Goal: Task Accomplishment & Management: Manage account settings

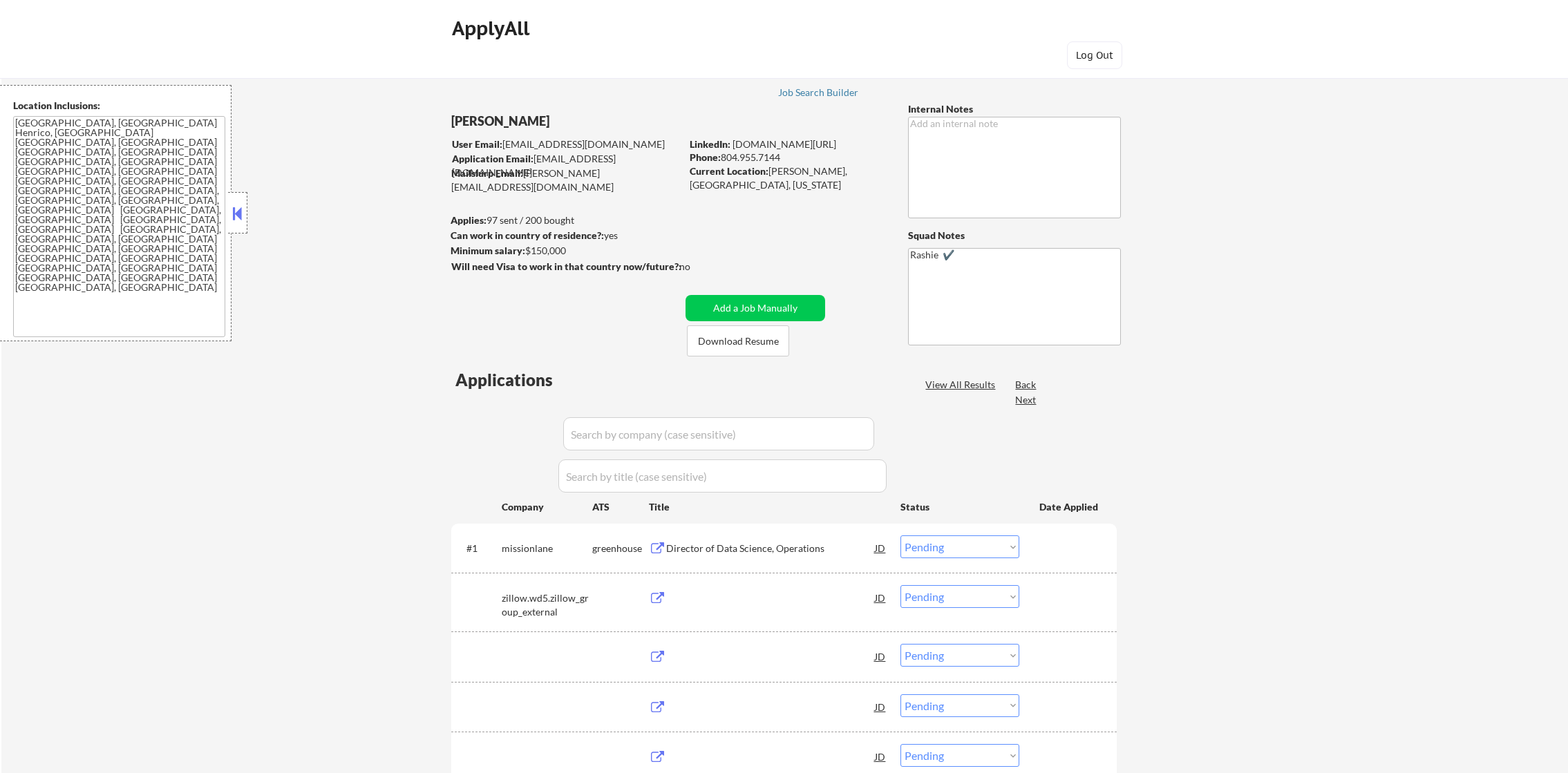
select select ""pending""
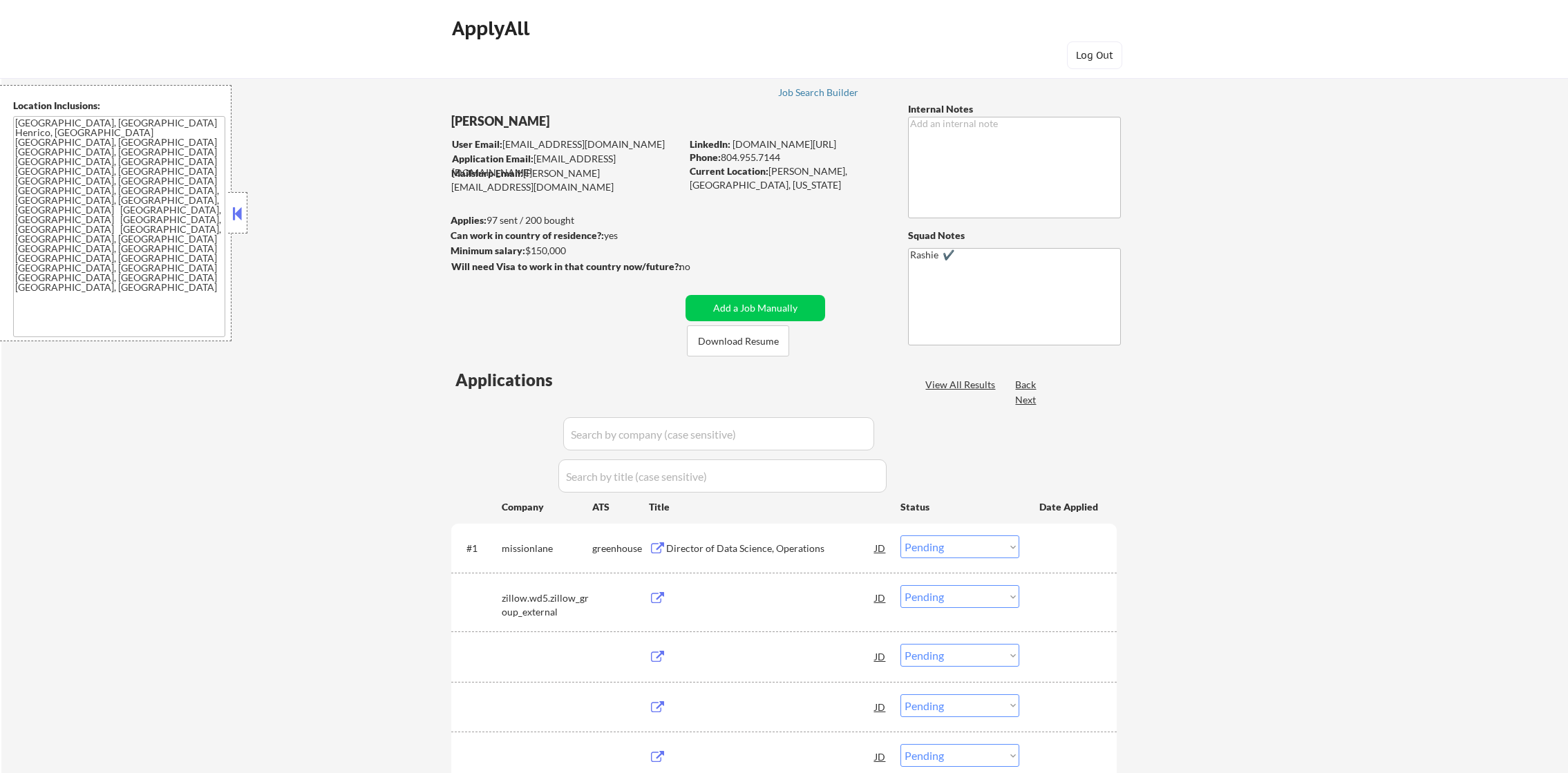
select select ""pending""
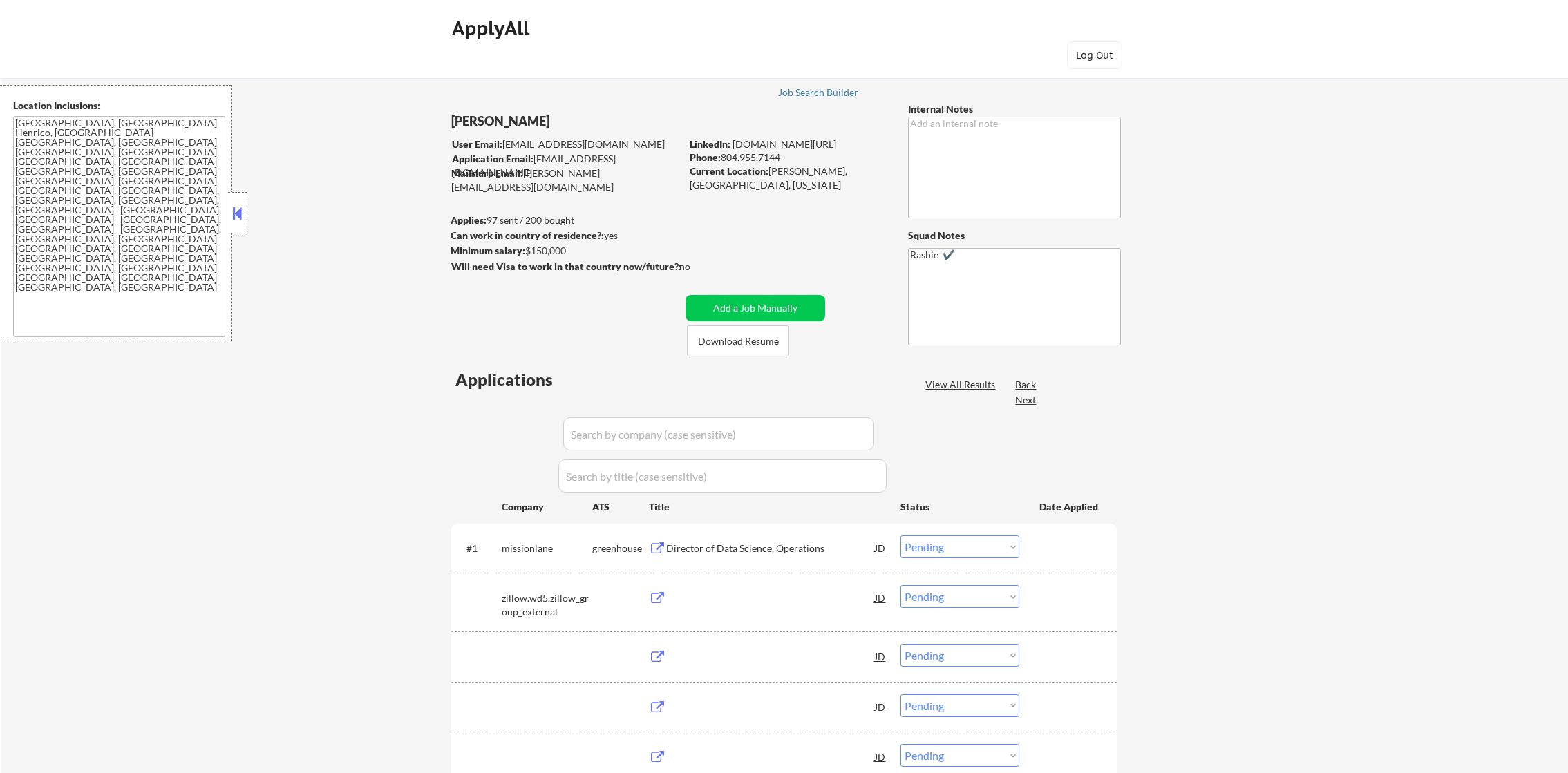
select select ""pending""
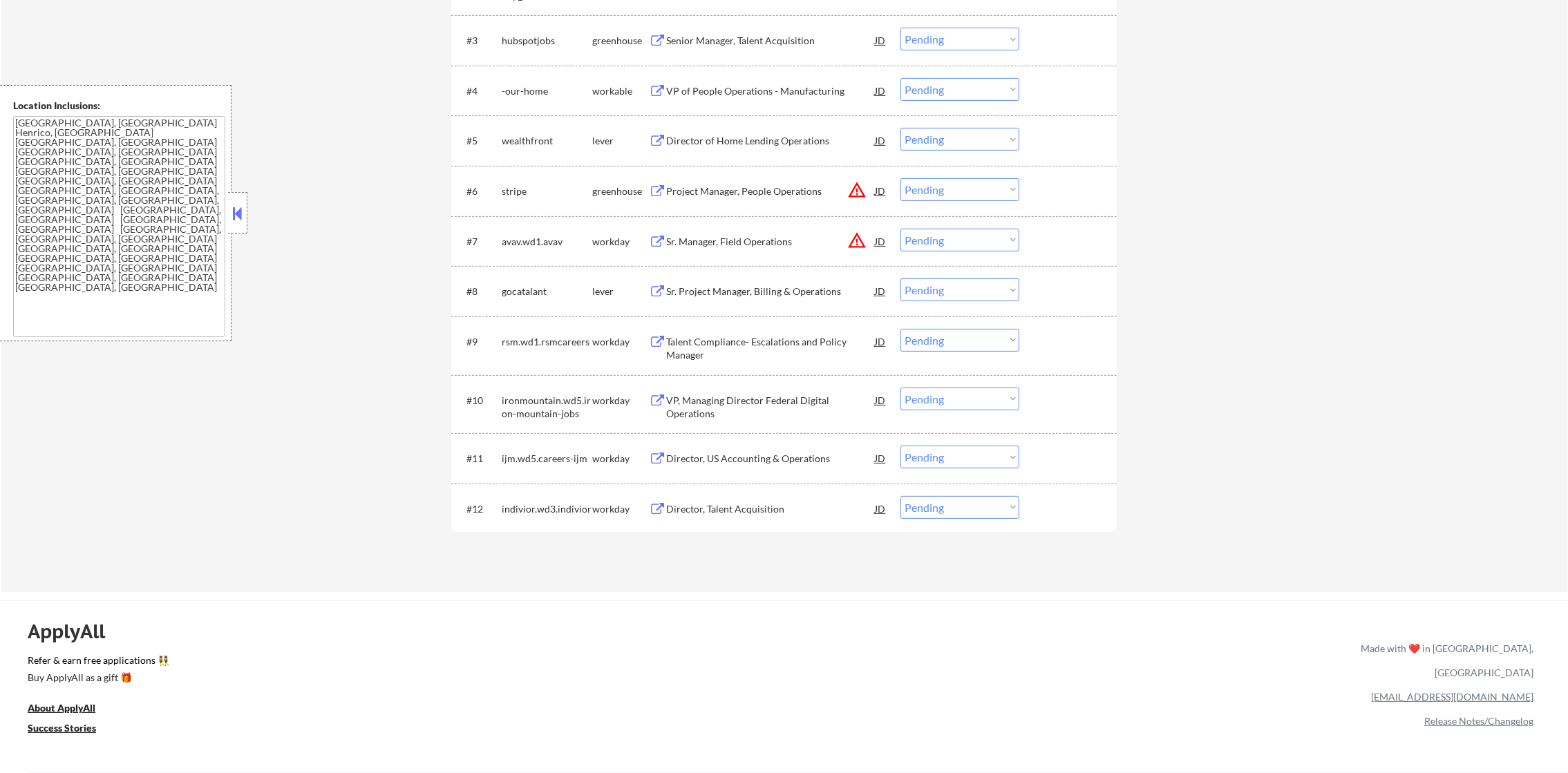
scroll to position [621, 0]
click at [857, 187] on button "warning_amber" at bounding box center [857, 185] width 19 height 19
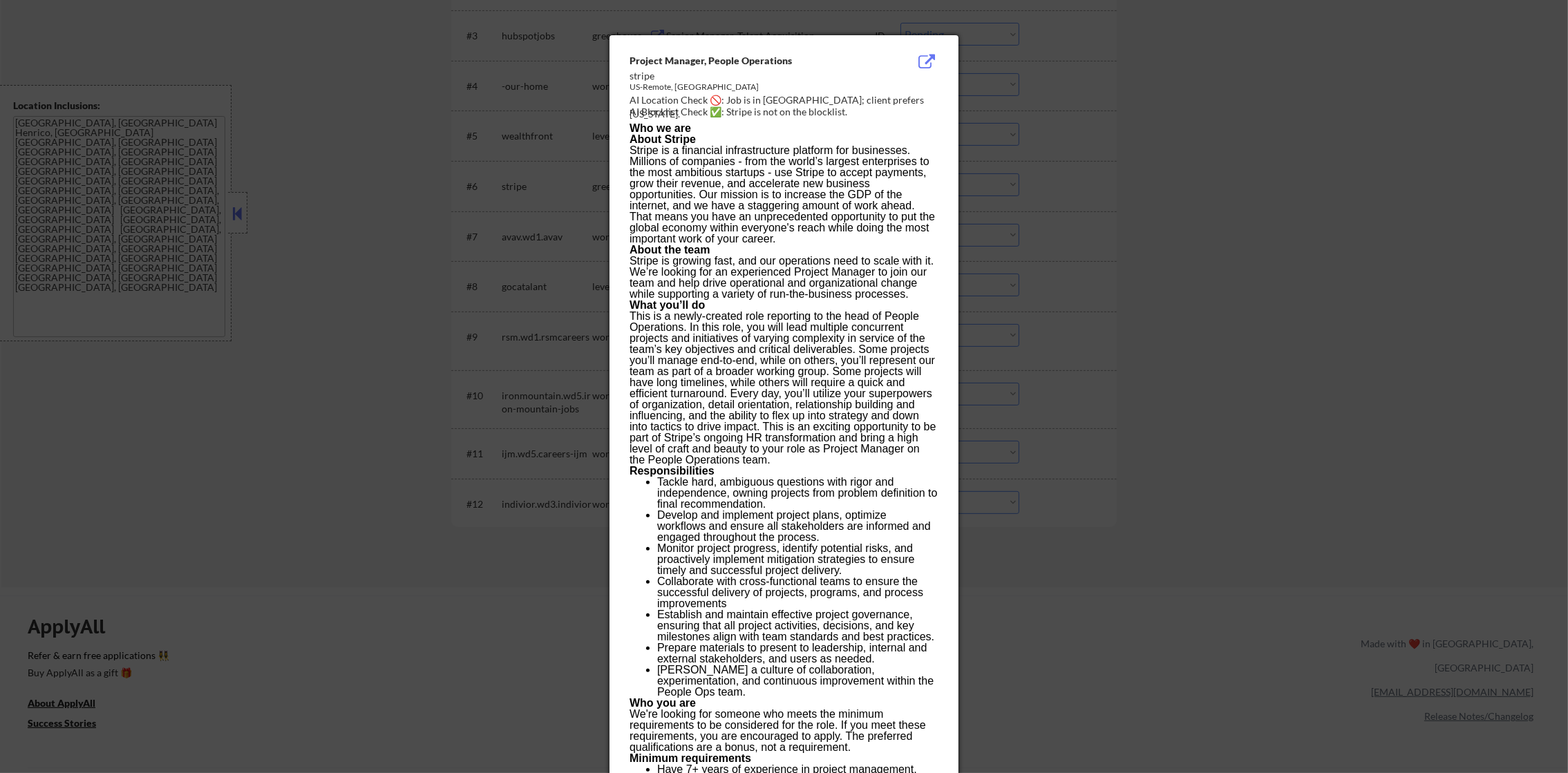
click at [1025, 186] on div at bounding box center [784, 386] width 1568 height 773
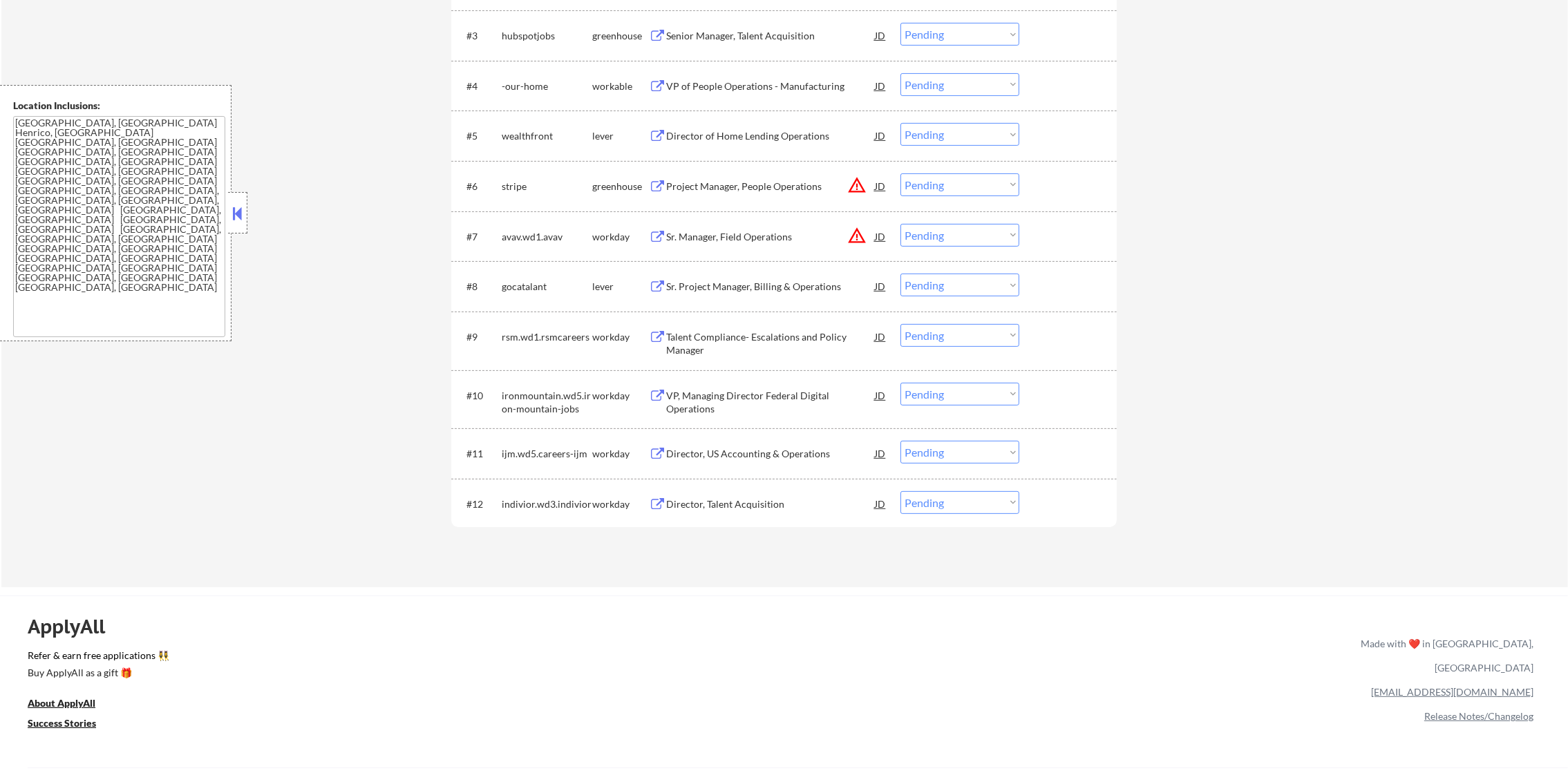
click at [928, 224] on select "Choose an option... Pending Applied Excluded (Questions) Excluded (Expired) Exc…" at bounding box center [960, 235] width 119 height 23
select select ""excluded__location_""
click at [900, 224] on select "Choose an option... Pending Applied Excluded (Questions) Excluded (Expired) Exc…" at bounding box center [960, 235] width 119 height 23
click at [955, 198] on div "#6 stripe greenhouse Project Manager, People Operations JD warning_amber Choose…" at bounding box center [781, 186] width 652 height 37
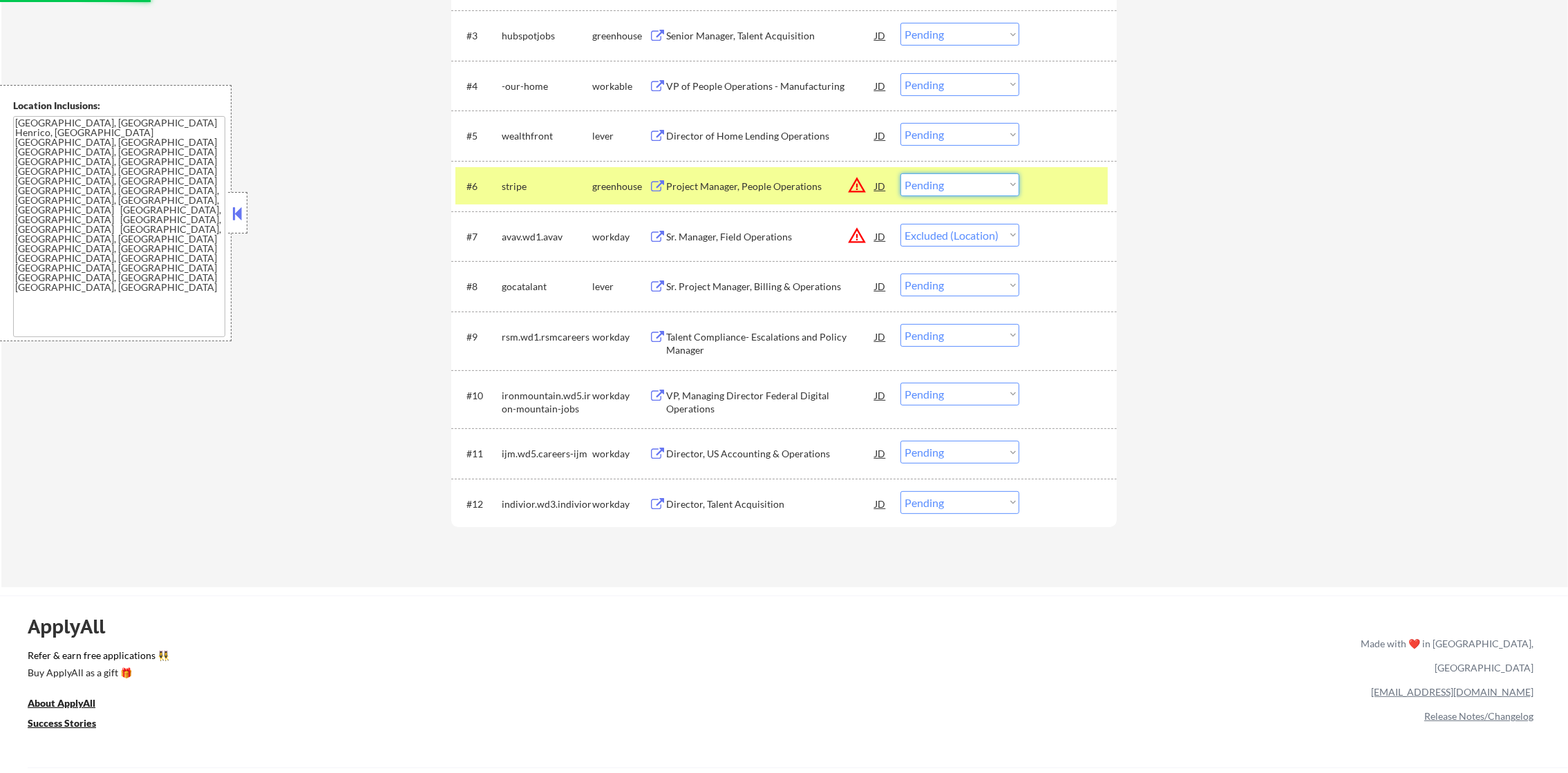
click at [969, 175] on select "Choose an option... Pending Applied Excluded (Questions) Excluded (Expired) Exc…" at bounding box center [960, 184] width 119 height 23
select select ""excluded__location_""
click at [900, 173] on select "Choose an option... Pending Applied Excluded (Questions) Excluded (Expired) Exc…" at bounding box center [960, 184] width 119 height 23
click at [541, 187] on div "stripe" at bounding box center [547, 187] width 91 height 14
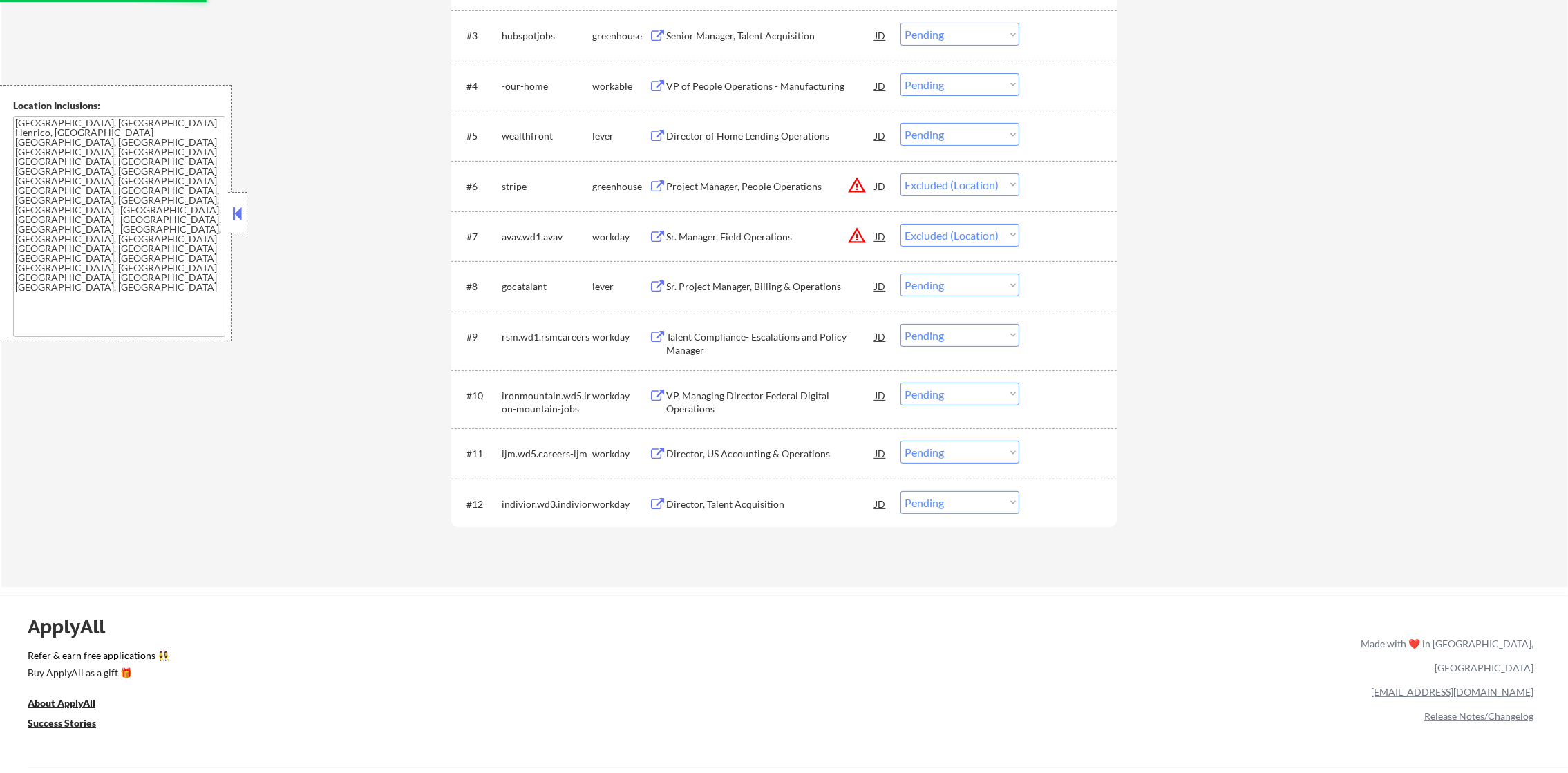
select select ""pending""
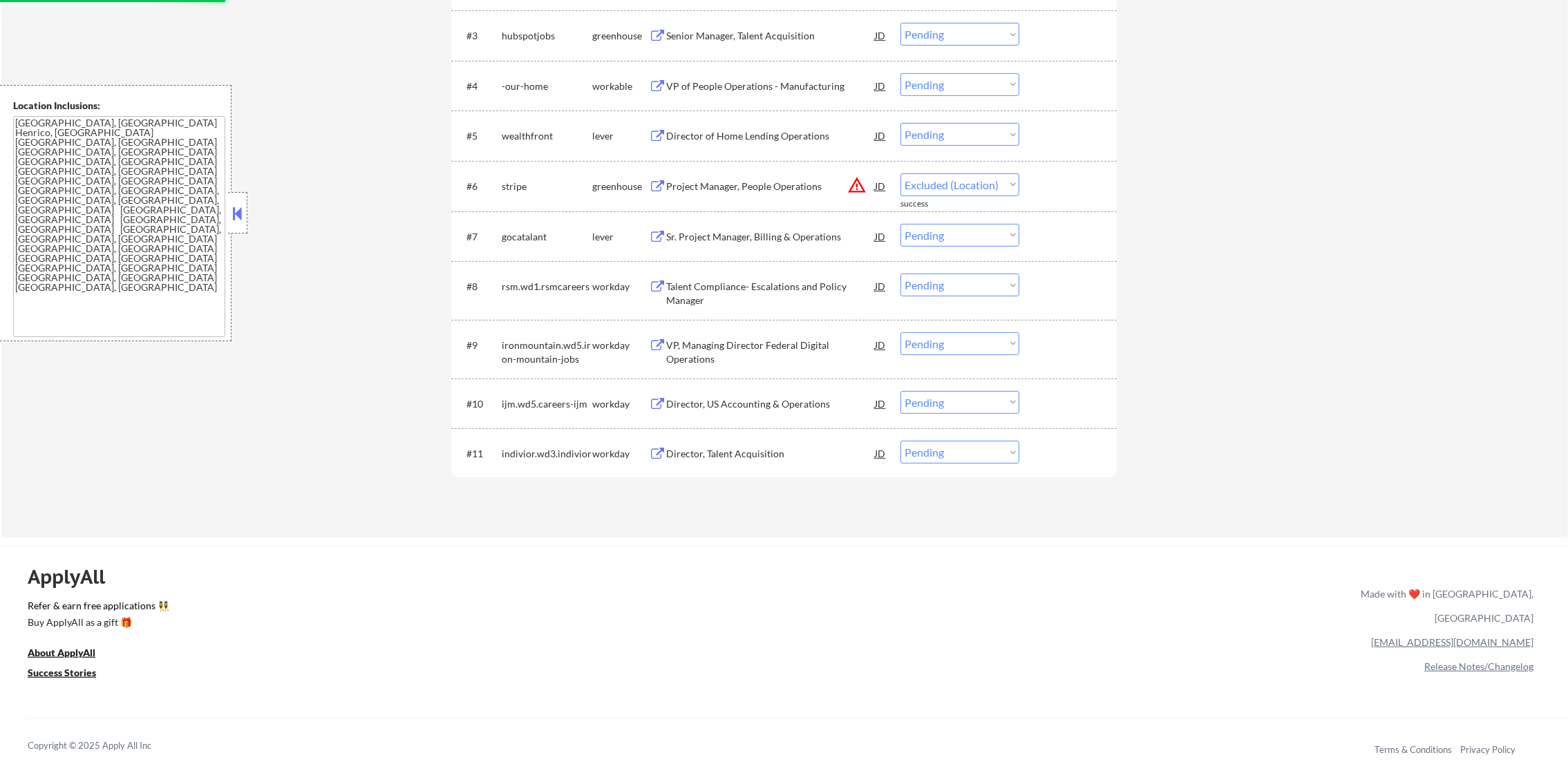
select select ""pending""
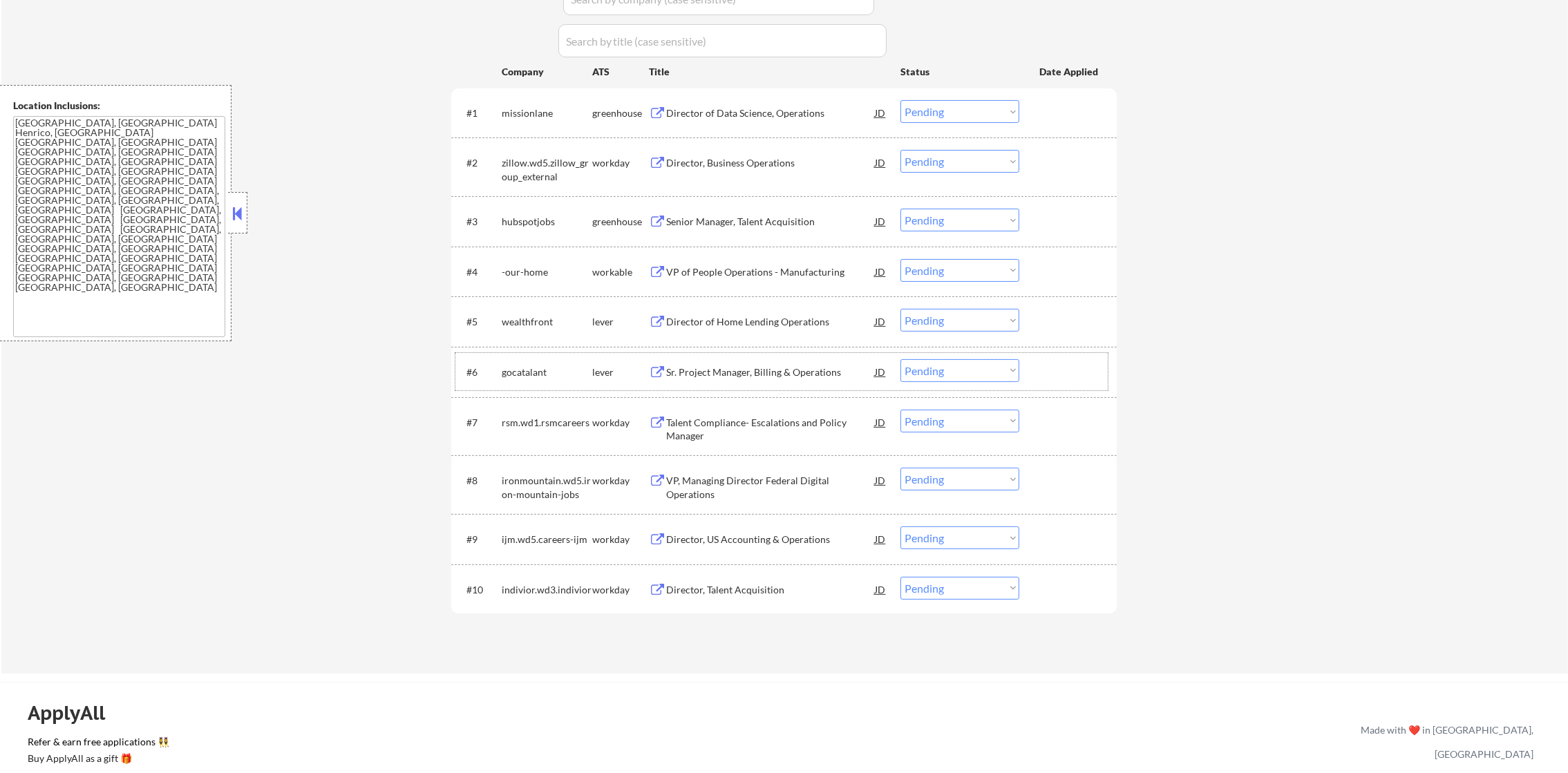
scroll to position [415, 0]
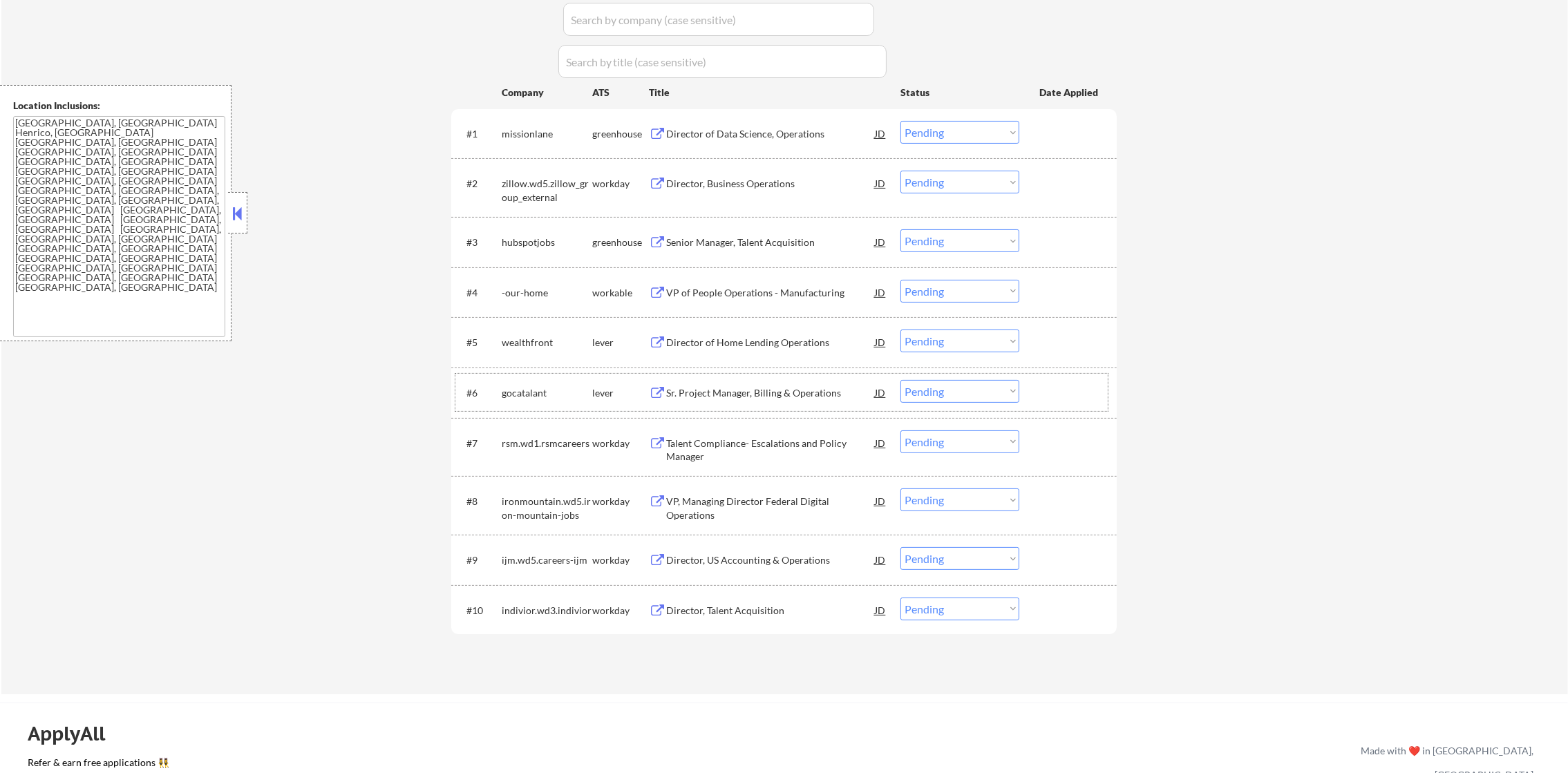
click at [735, 142] on div "Director of Data Science, Operations" at bounding box center [770, 133] width 209 height 25
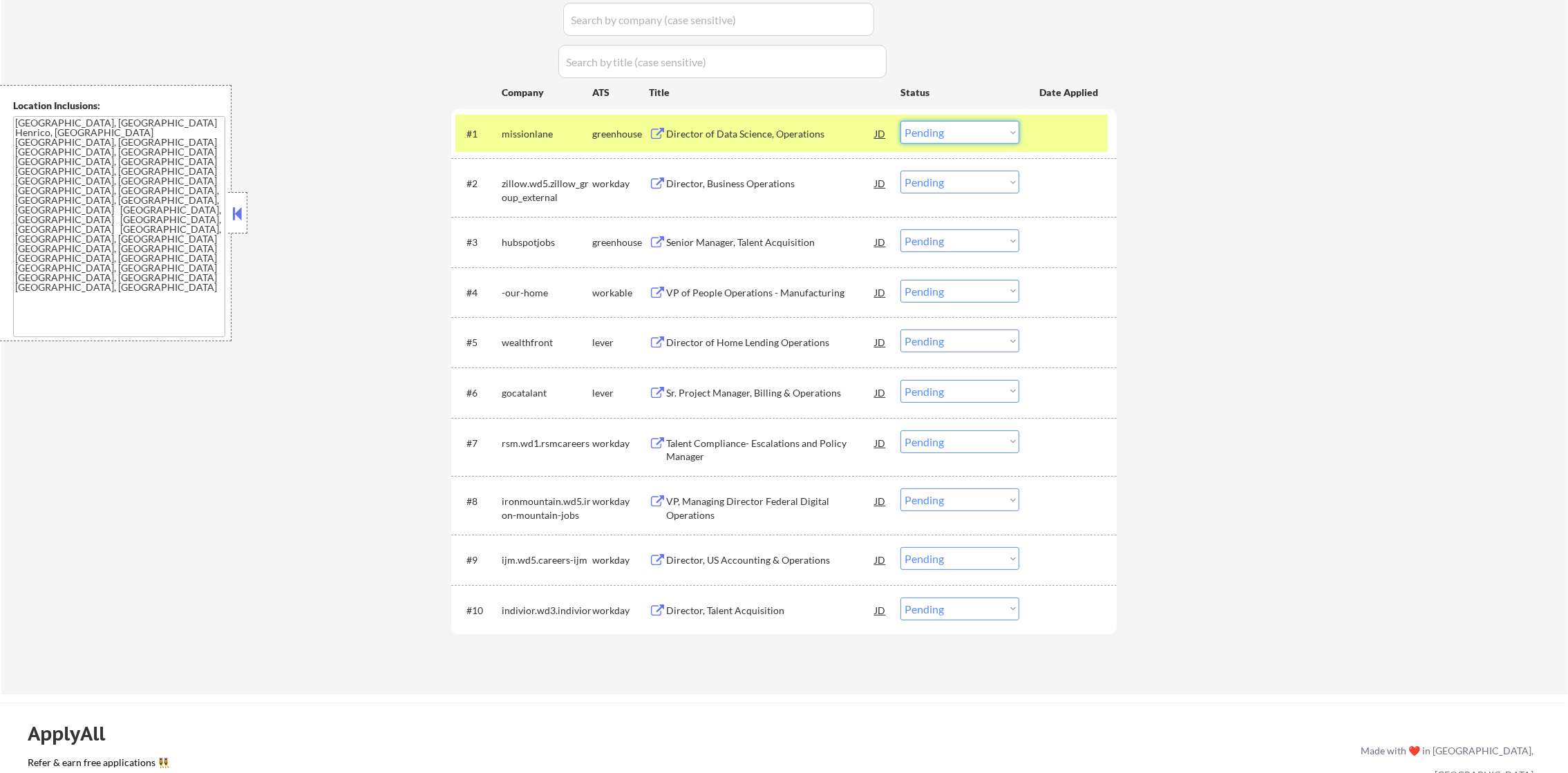
click at [931, 138] on select "Choose an option... Pending Applied Excluded (Questions) Excluded (Expired) Exc…" at bounding box center [960, 132] width 119 height 23
click at [900, 121] on select "Choose an option... Pending Applied Excluded (Questions) Excluded (Expired) Exc…" at bounding box center [960, 132] width 119 height 23
click at [561, 134] on div "missionlane" at bounding box center [547, 134] width 91 height 14
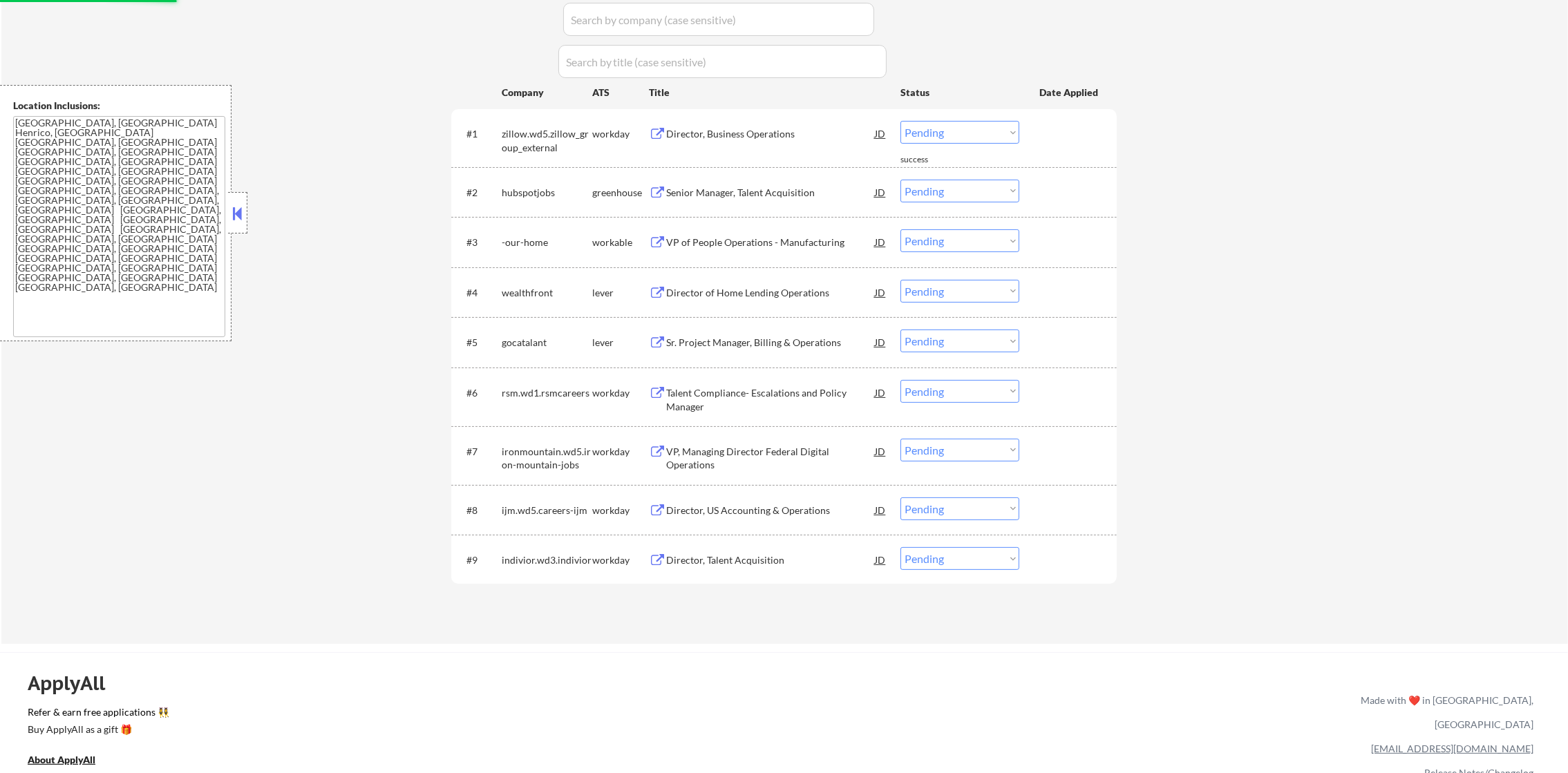
click at [790, 135] on div "Director, Business Operations" at bounding box center [770, 134] width 209 height 14
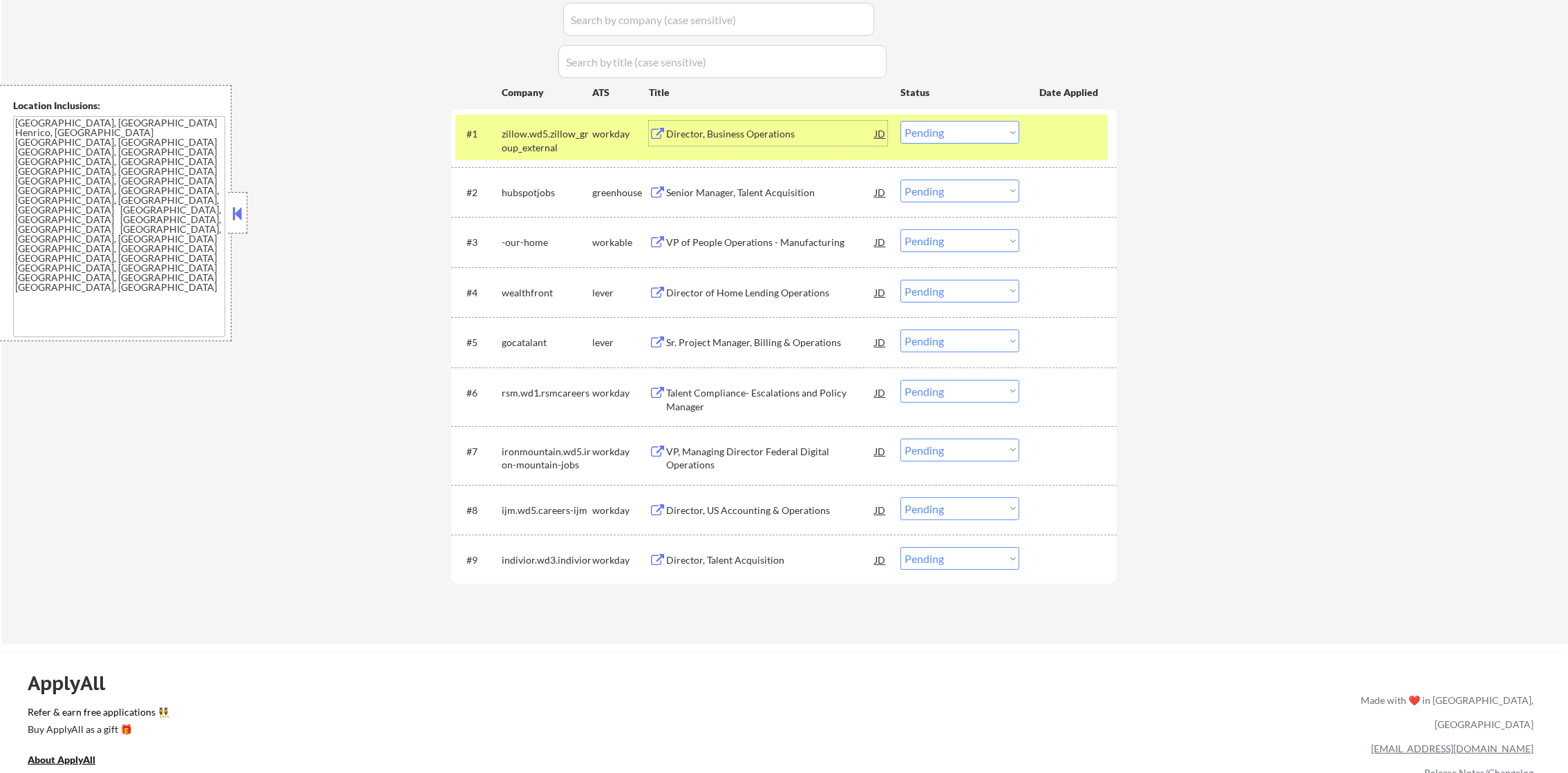
click at [952, 138] on select "Choose an option... Pending Applied Excluded (Questions) Excluded (Expired) Exc…" at bounding box center [960, 132] width 119 height 23
click at [900, 121] on select "Choose an option... Pending Applied Excluded (Questions) Excluded (Expired) Exc…" at bounding box center [960, 132] width 119 height 23
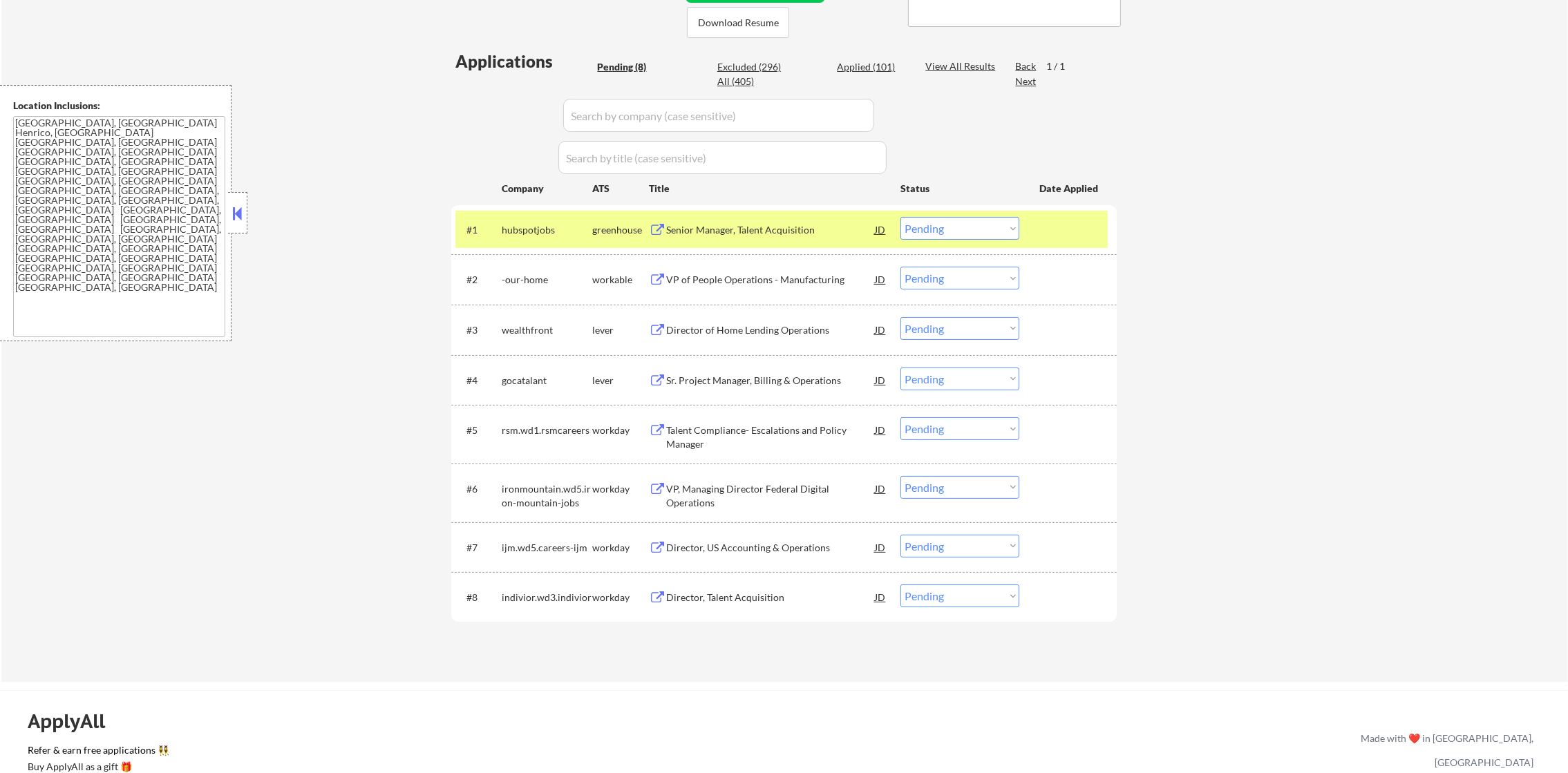
scroll to position [310, 0]
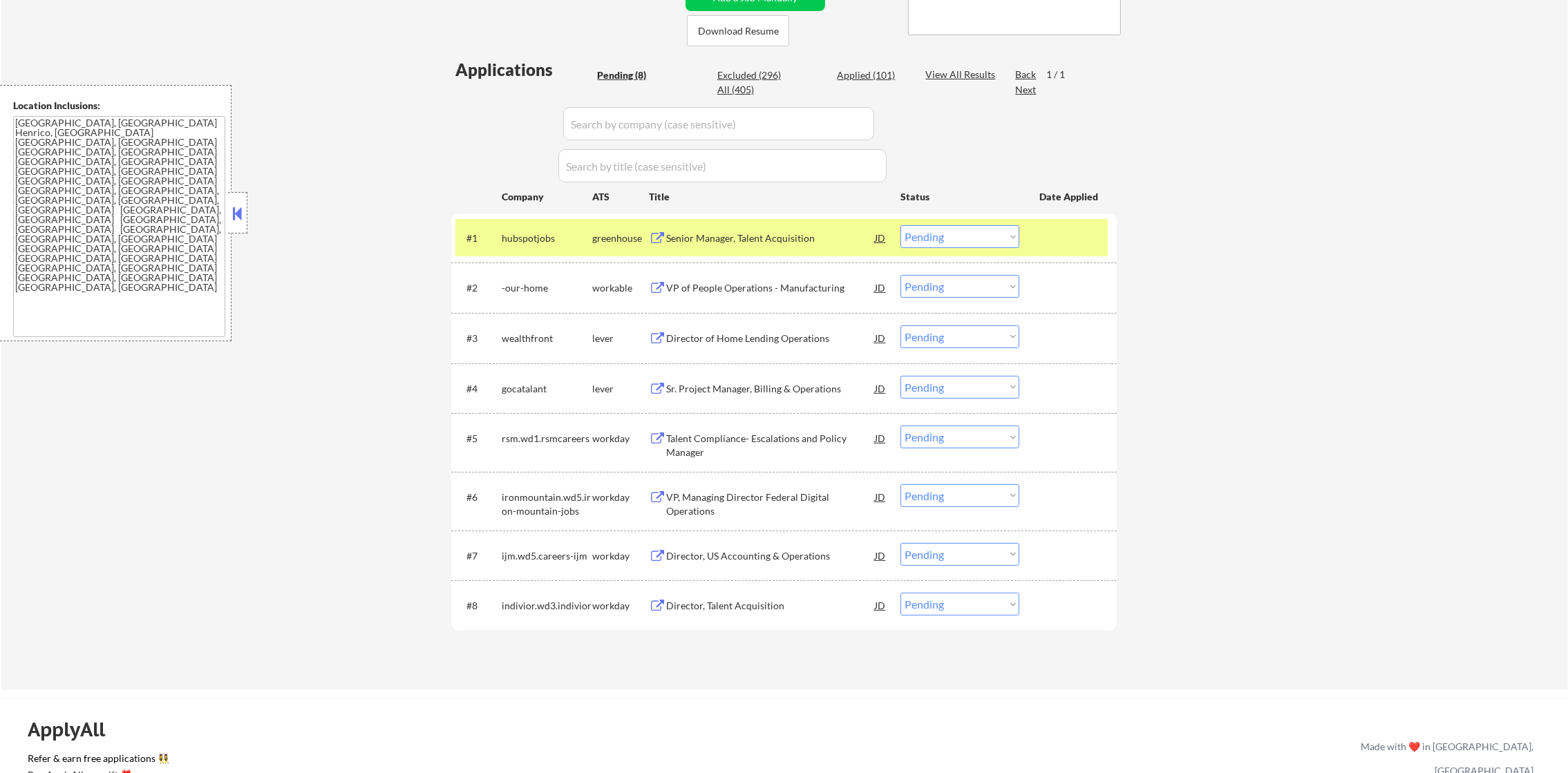
click at [753, 241] on div "Senior Manager, Talent Acquisition" at bounding box center [770, 238] width 209 height 14
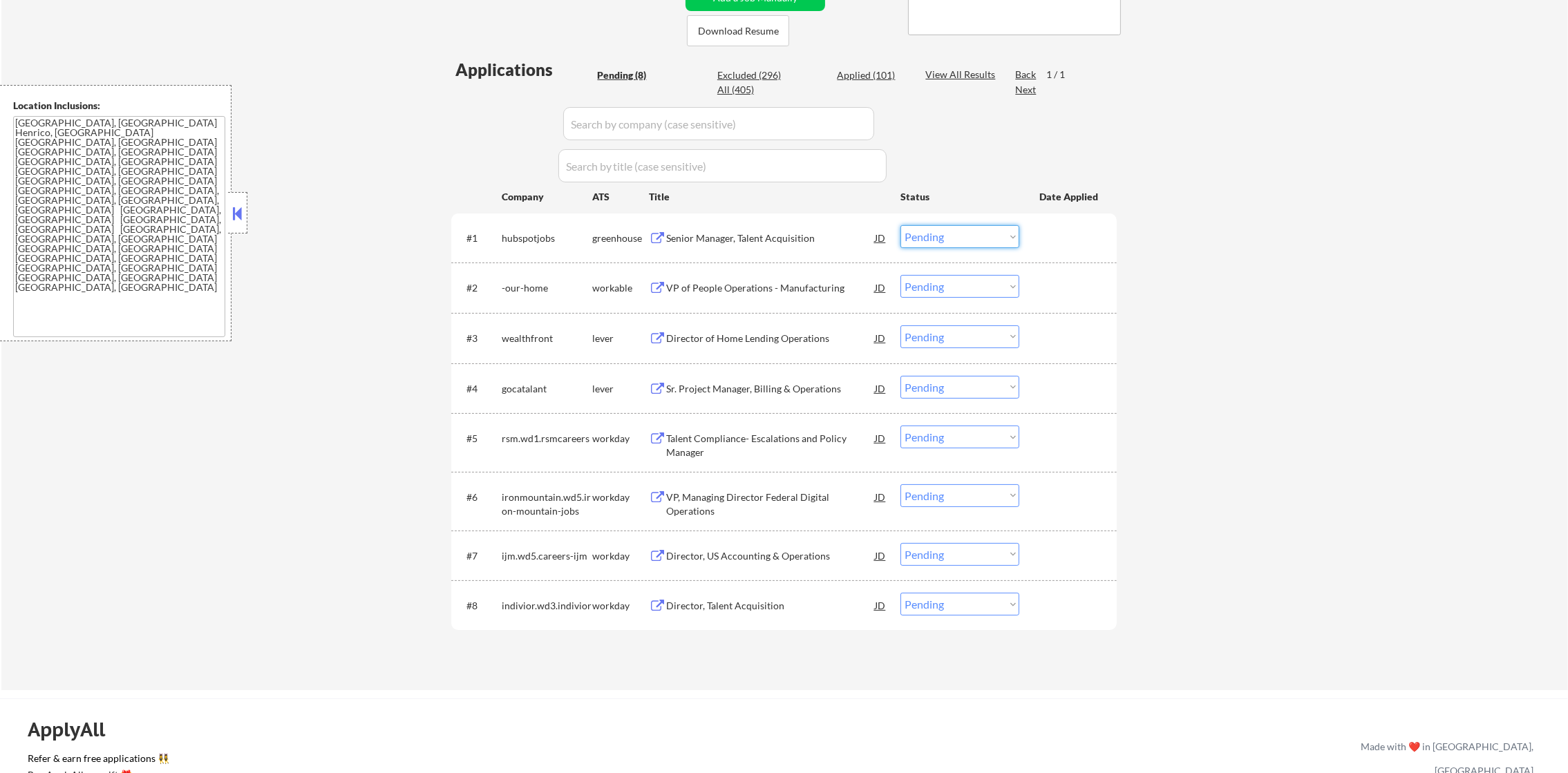
drag, startPoint x: 931, startPoint y: 224, endPoint x: 932, endPoint y: 250, distance: 26.0
click at [931, 227] on select "Choose an option... Pending Applied Excluded (Questions) Excluded (Expired) Exc…" at bounding box center [960, 236] width 119 height 23
click at [900, 225] on select "Choose an option... Pending Applied Excluded (Questions) Excluded (Expired) Exc…" at bounding box center [960, 236] width 119 height 23
click at [746, 282] on div "VP of People Operations - Manufacturing" at bounding box center [770, 288] width 209 height 14
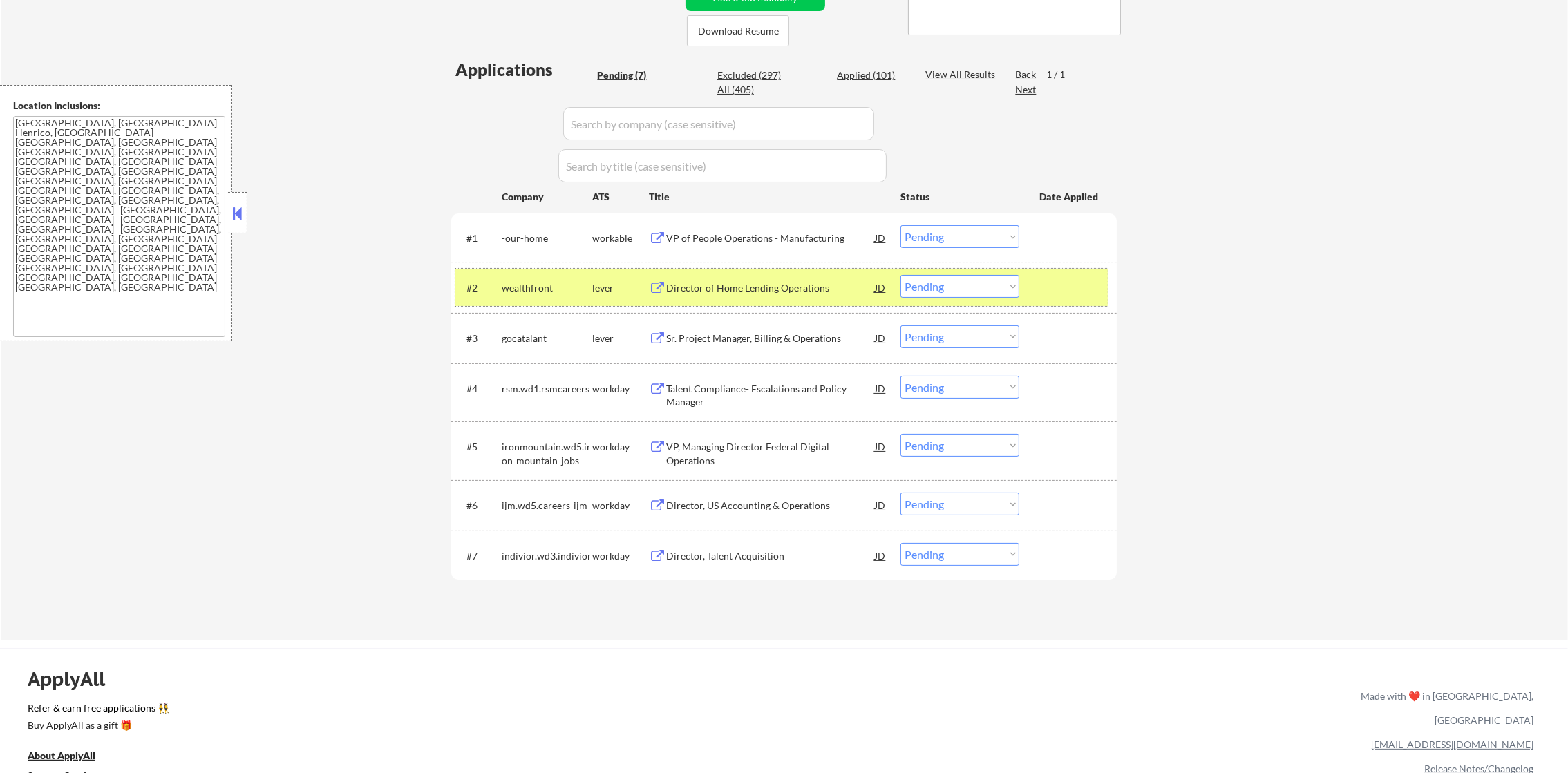
click at [519, 275] on div "wealthfront" at bounding box center [547, 287] width 91 height 25
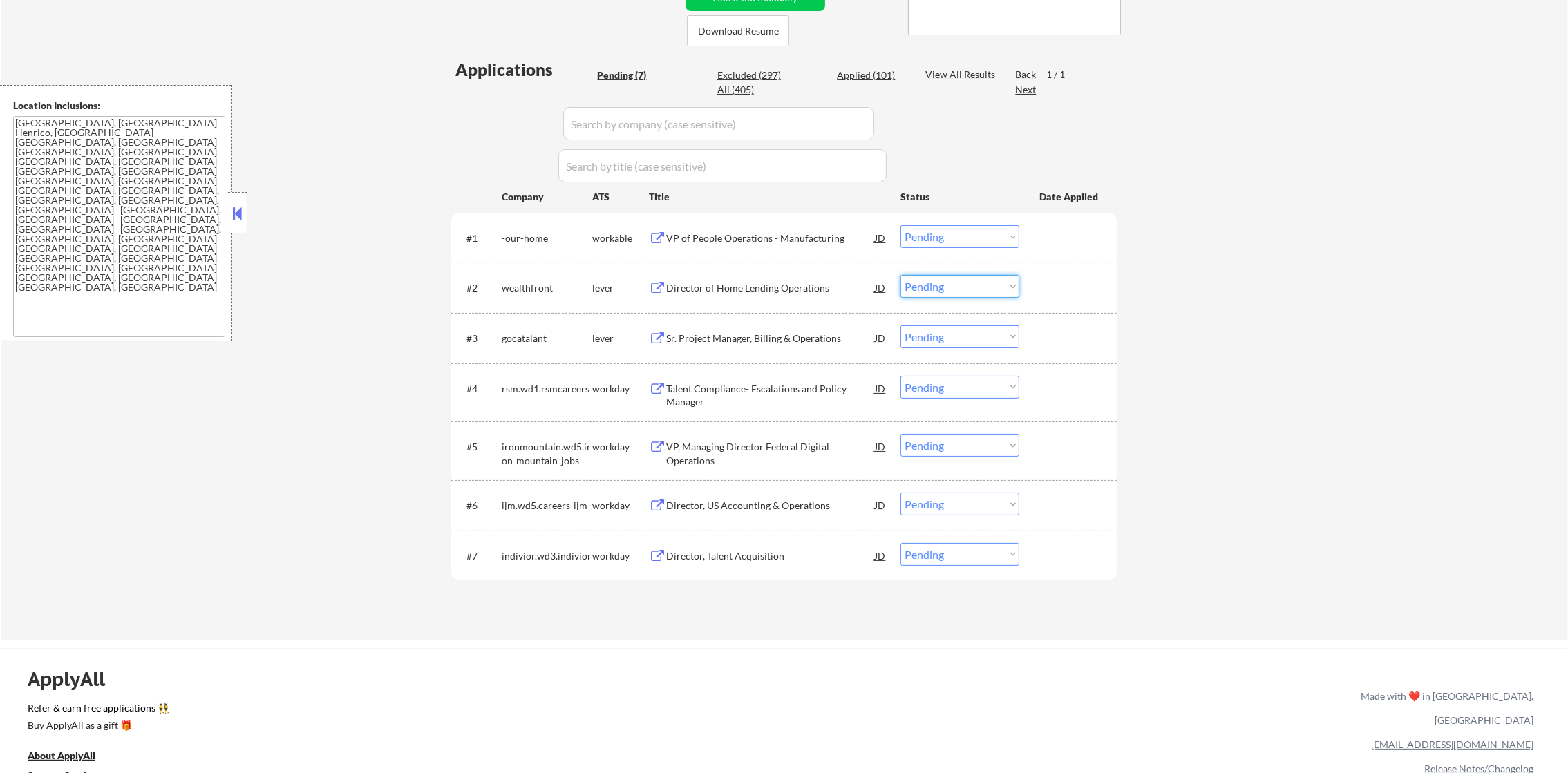
click at [955, 276] on select "Choose an option... Pending Applied Excluded (Questions) Excluded (Expired) Exc…" at bounding box center [960, 286] width 119 height 23
drag, startPoint x: 949, startPoint y: 227, endPoint x: 949, endPoint y: 236, distance: 9.0
click at [949, 227] on select "Choose an option... Pending Applied Excluded (Questions) Excluded (Expired) Exc…" at bounding box center [960, 236] width 119 height 23
click at [900, 225] on select "Choose an option... Pending Applied Excluded (Questions) Excluded (Expired) Exc…" at bounding box center [960, 236] width 119 height 23
click at [784, 291] on div "Director of Home Lending Operations" at bounding box center [770, 288] width 209 height 14
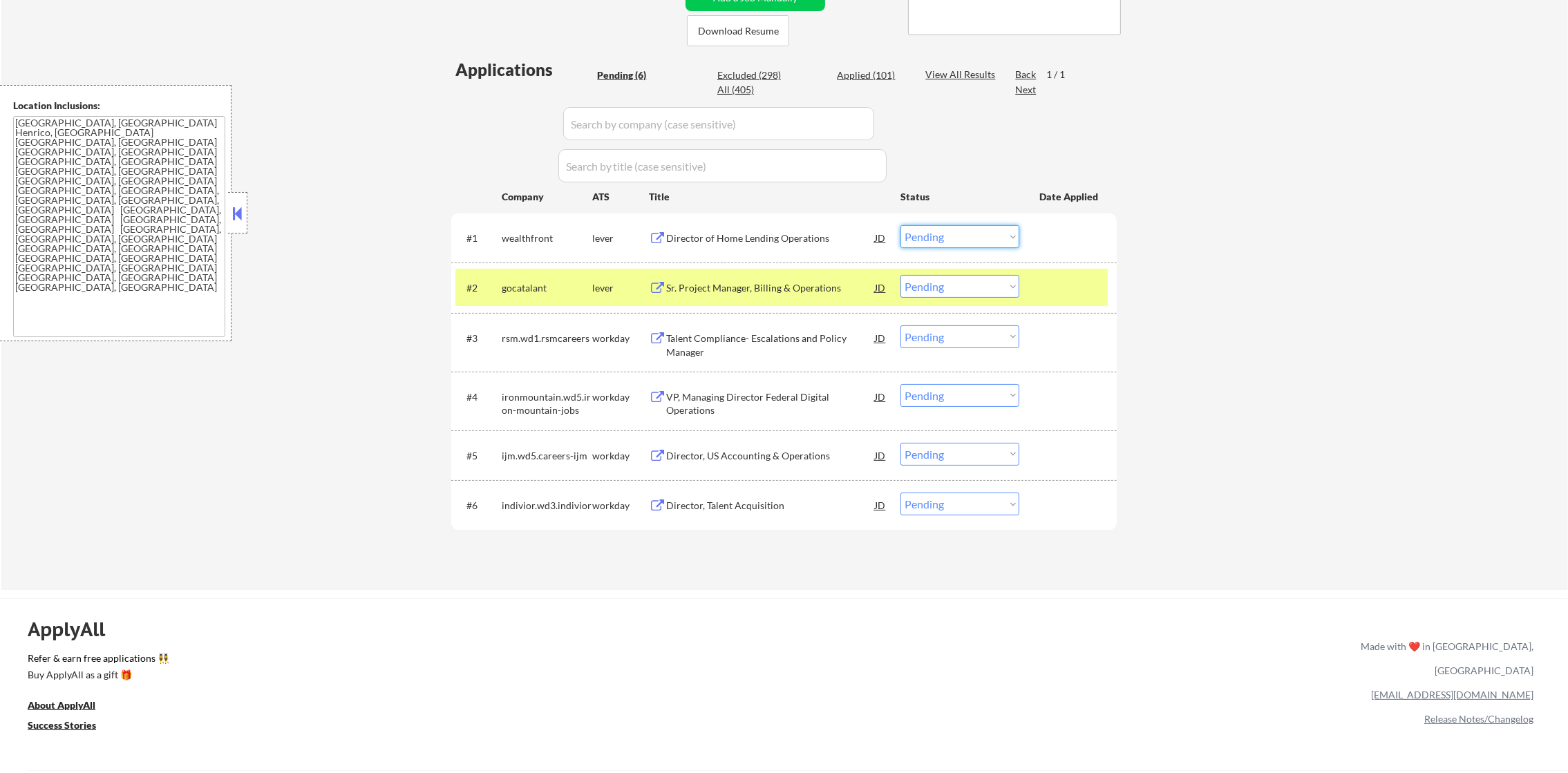
click at [947, 230] on select "Choose an option... Pending Applied Excluded (Questions) Excluded (Expired) Exc…" at bounding box center [960, 236] width 119 height 23
click at [900, 225] on select "Choose an option... Pending Applied Excluded (Questions) Excluded (Expired) Exc…" at bounding box center [960, 236] width 119 height 23
click at [543, 297] on div "gocatalant" at bounding box center [547, 287] width 91 height 25
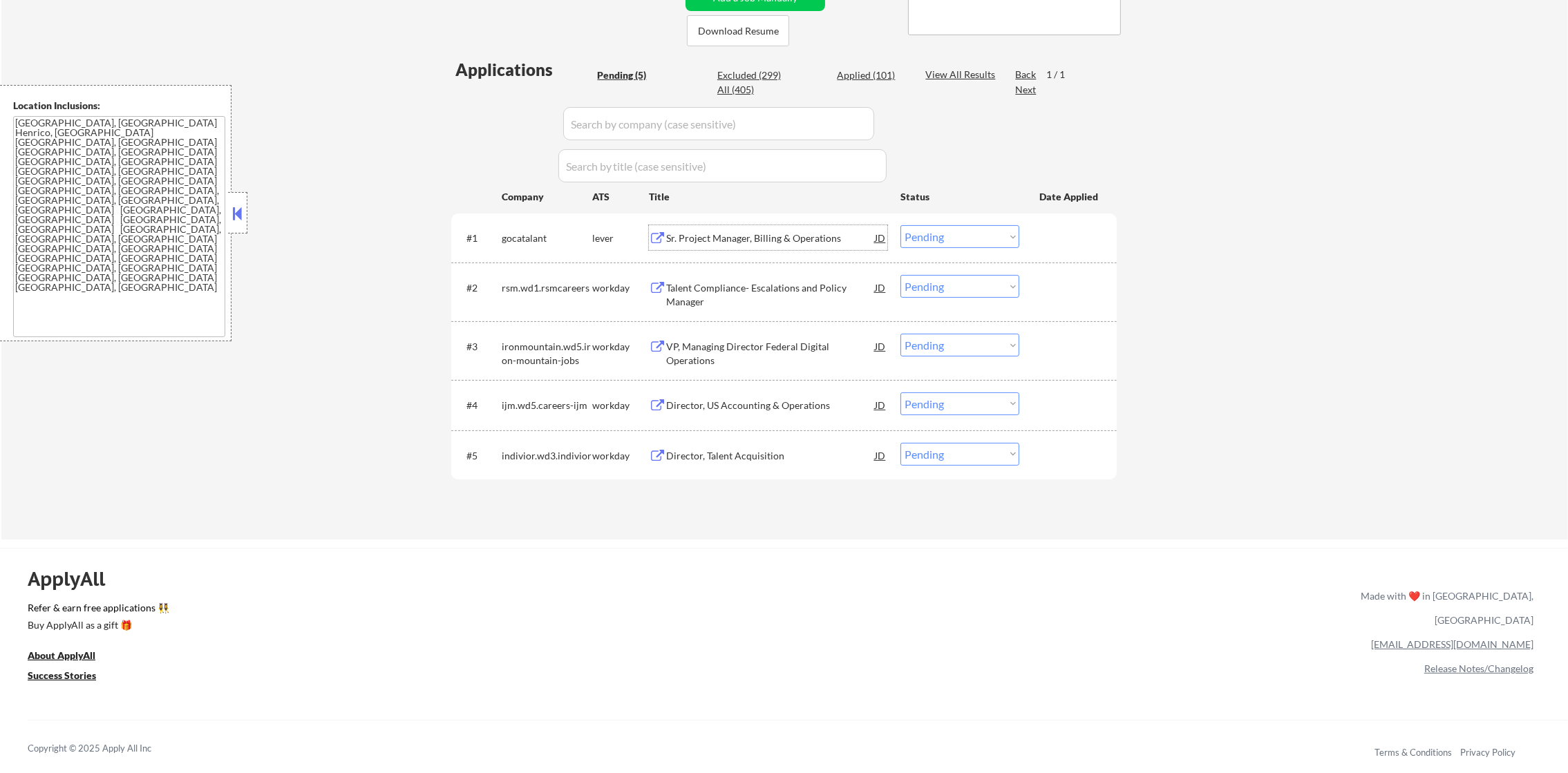
click at [729, 225] on div "Sr. Project Manager, Billing & Operations" at bounding box center [770, 237] width 209 height 25
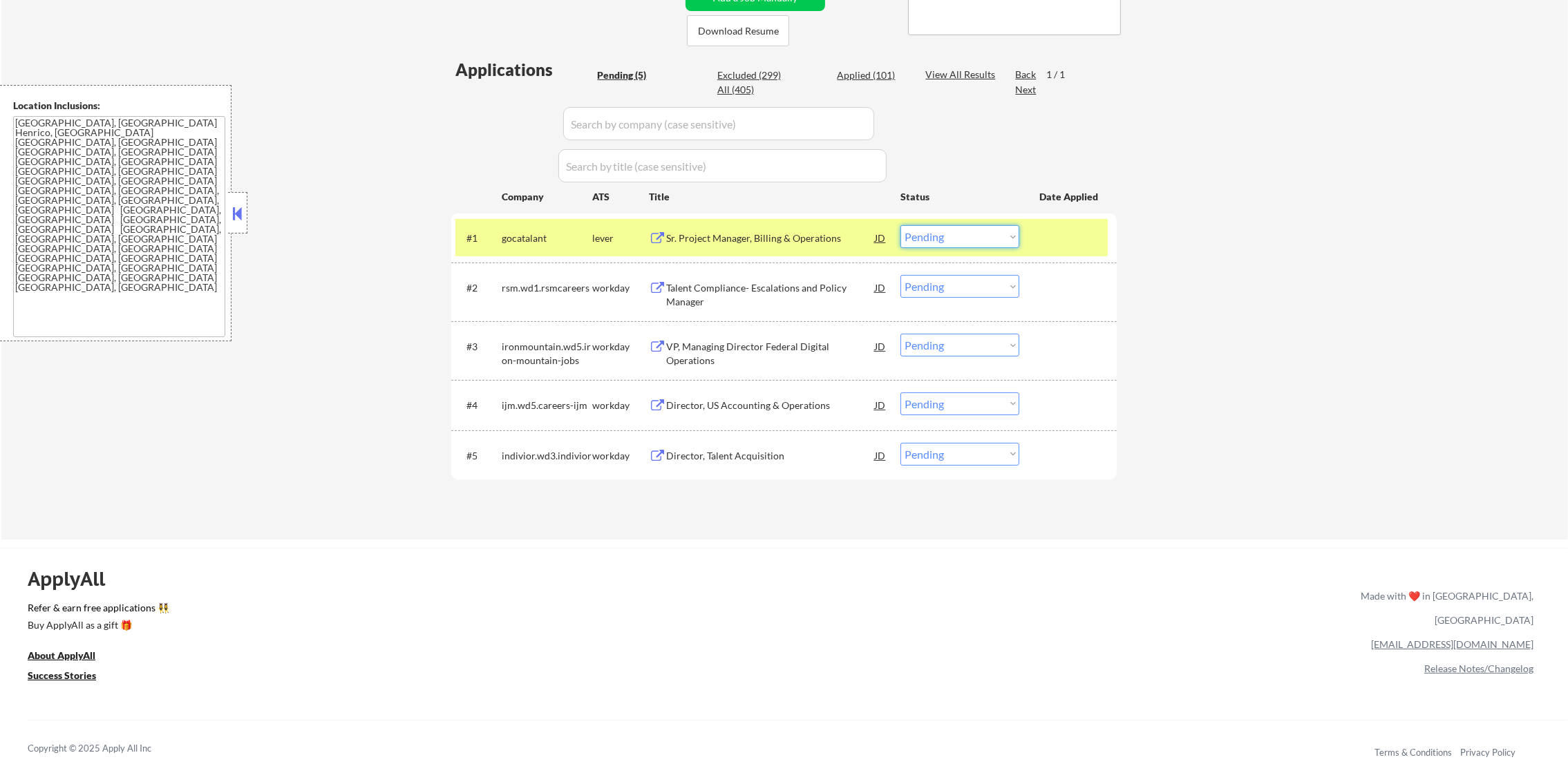
click at [963, 232] on select "Choose an option... Pending Applied Excluded (Questions) Excluded (Expired) Exc…" at bounding box center [960, 236] width 119 height 23
click at [900, 225] on select "Choose an option... Pending Applied Excluded (Questions) Excluded (Expired) Exc…" at bounding box center [960, 236] width 119 height 23
click at [544, 229] on div "gocatalant" at bounding box center [547, 237] width 91 height 25
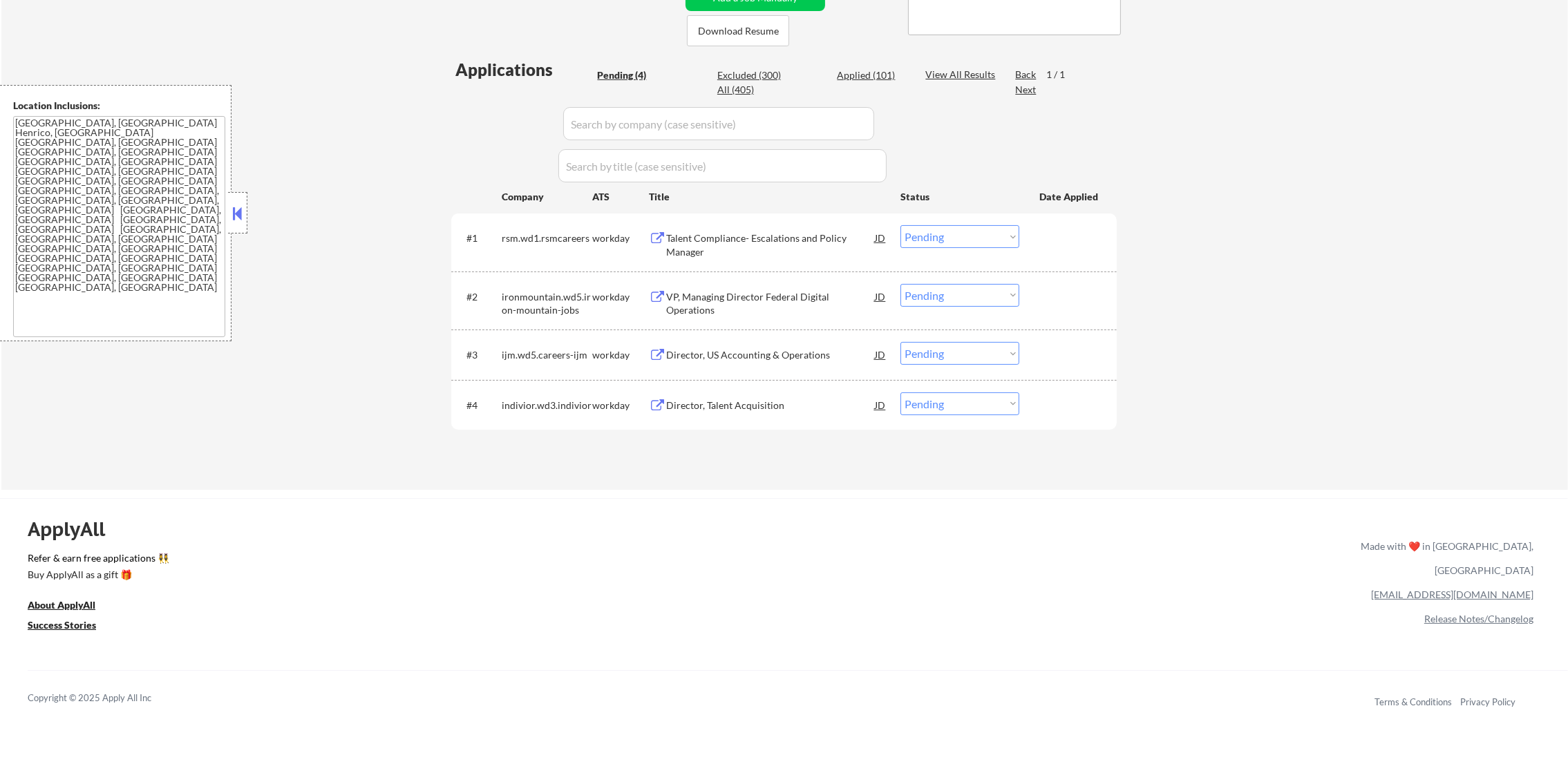
click at [720, 258] on div "#1 rsm.wd1.rsmcareers workday Talent Compliance- Escalations and Policy Manager…" at bounding box center [781, 242] width 652 height 45
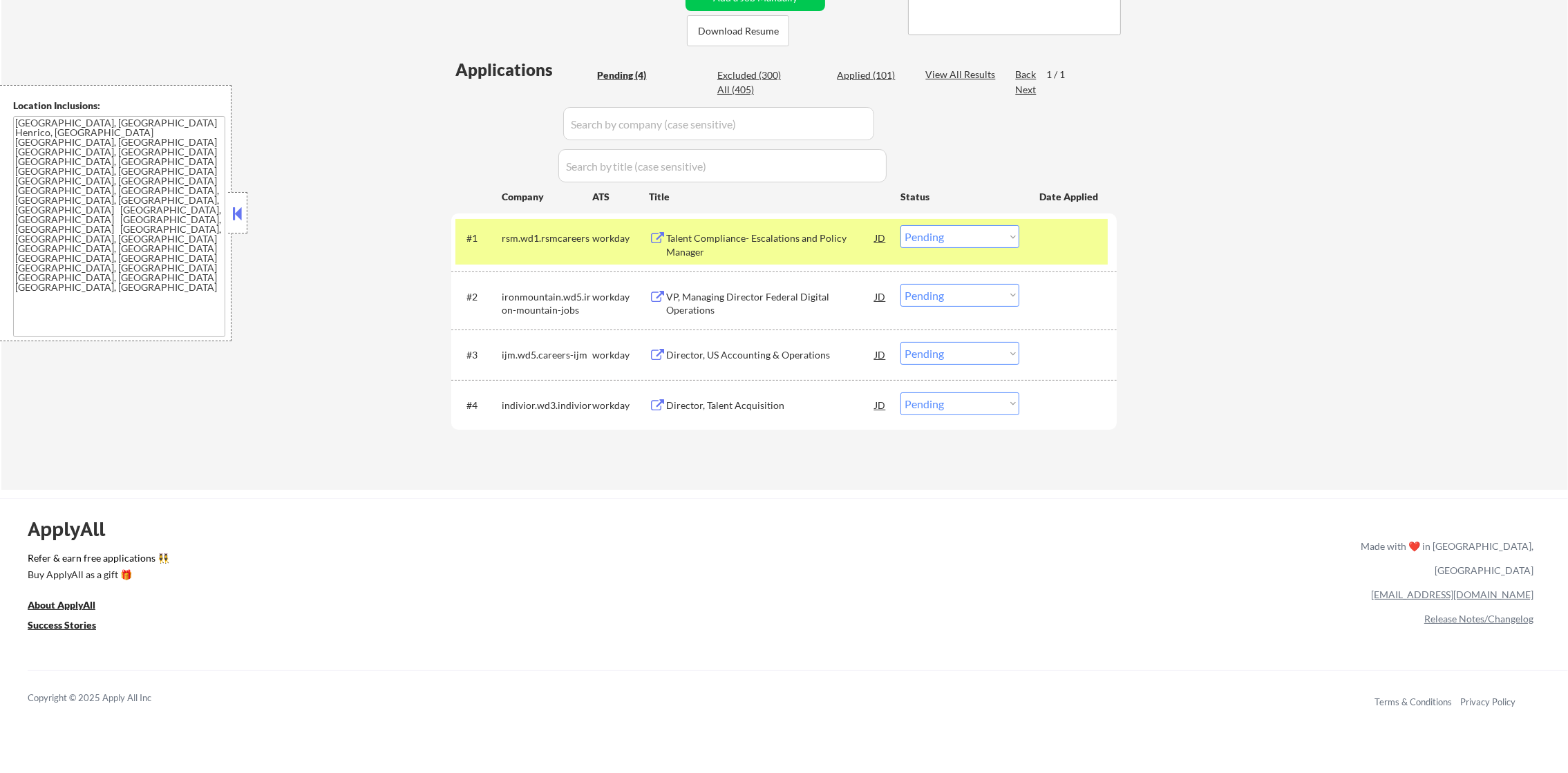
click at [733, 235] on div "Talent Compliance- Escalations and Policy Manager" at bounding box center [770, 245] width 209 height 27
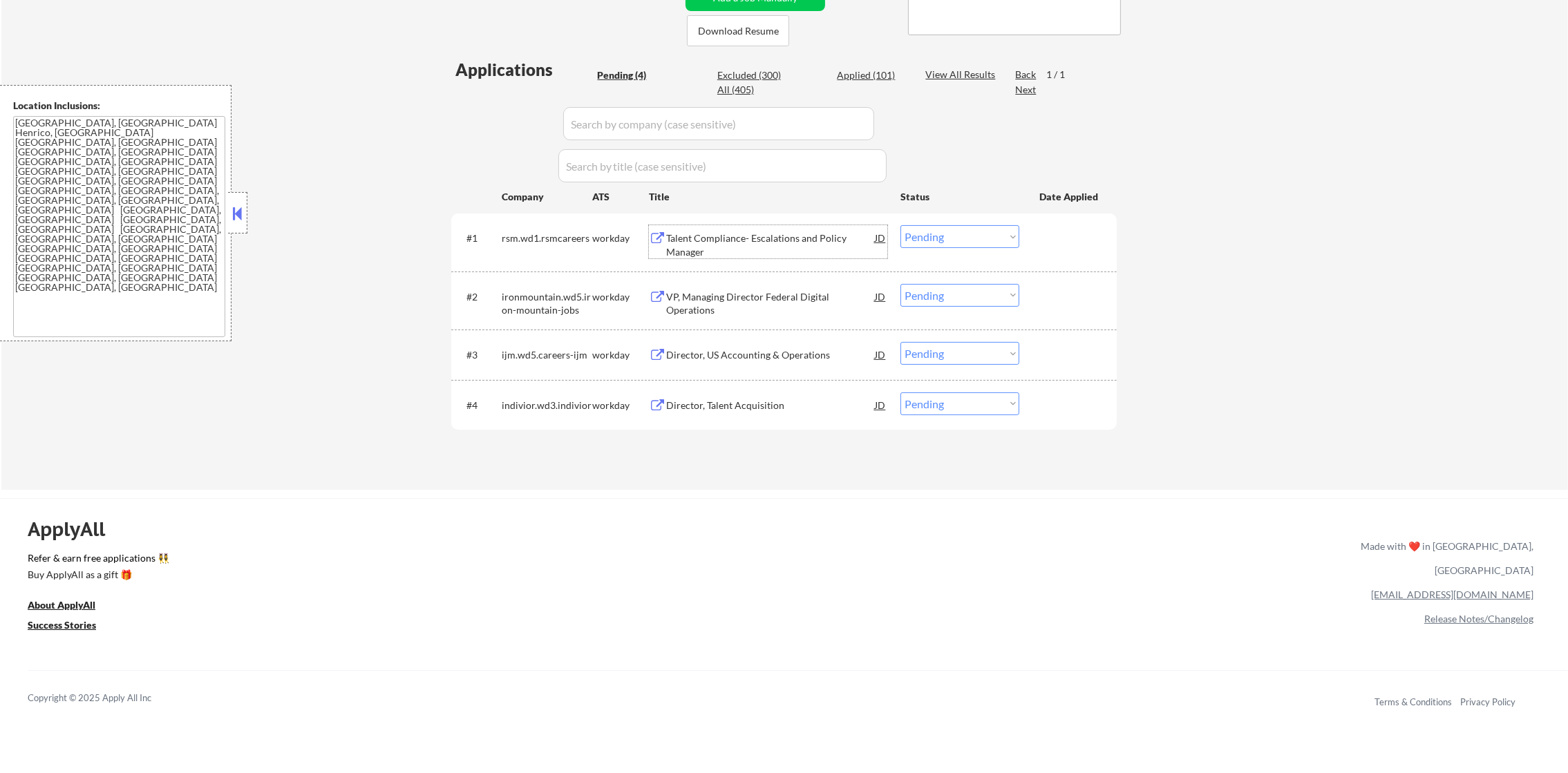
click at [955, 259] on div "#1 rsm.wd1.rsmcareers workday Talent Compliance- Escalations and Policy Manager…" at bounding box center [781, 242] width 652 height 45
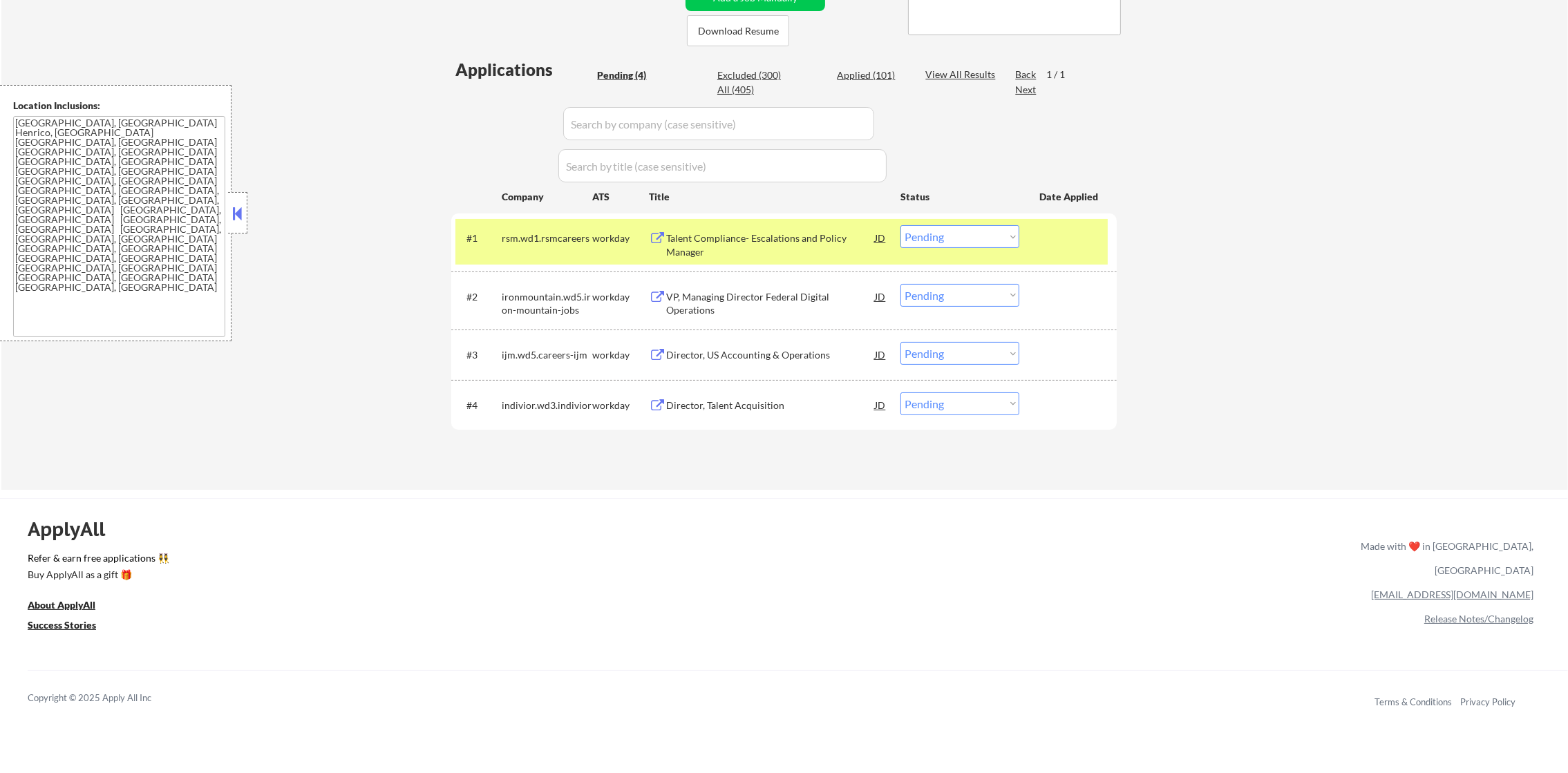
click at [957, 238] on select "Choose an option... Pending Applied Excluded (Questions) Excluded (Expired) Exc…" at bounding box center [960, 236] width 119 height 23
click at [900, 225] on select "Choose an option... Pending Applied Excluded (Questions) Excluded (Expired) Exc…" at bounding box center [960, 236] width 119 height 23
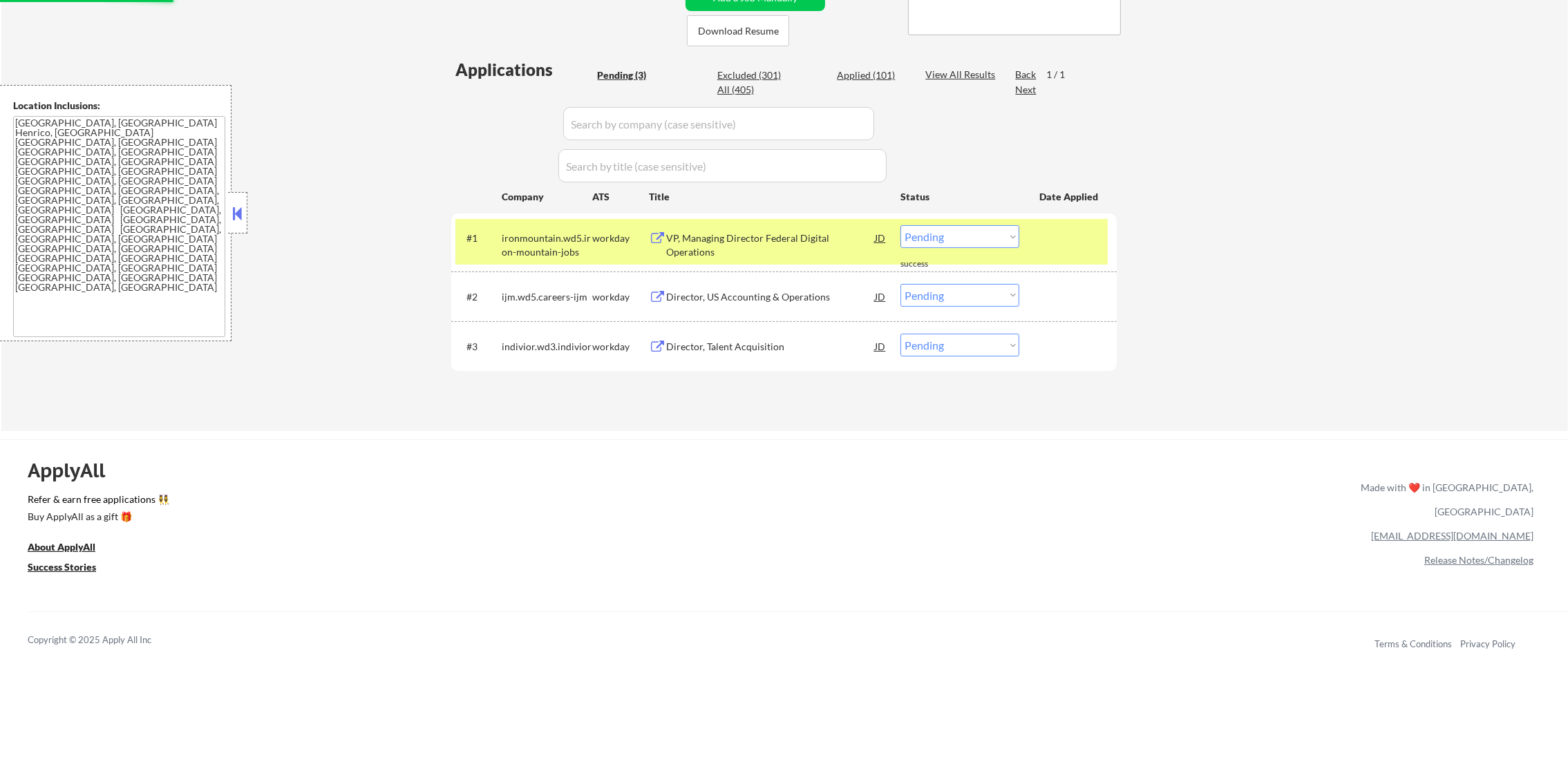
click at [549, 237] on div "ironmountain.wd5.iron-mountain-jobs" at bounding box center [547, 245] width 91 height 27
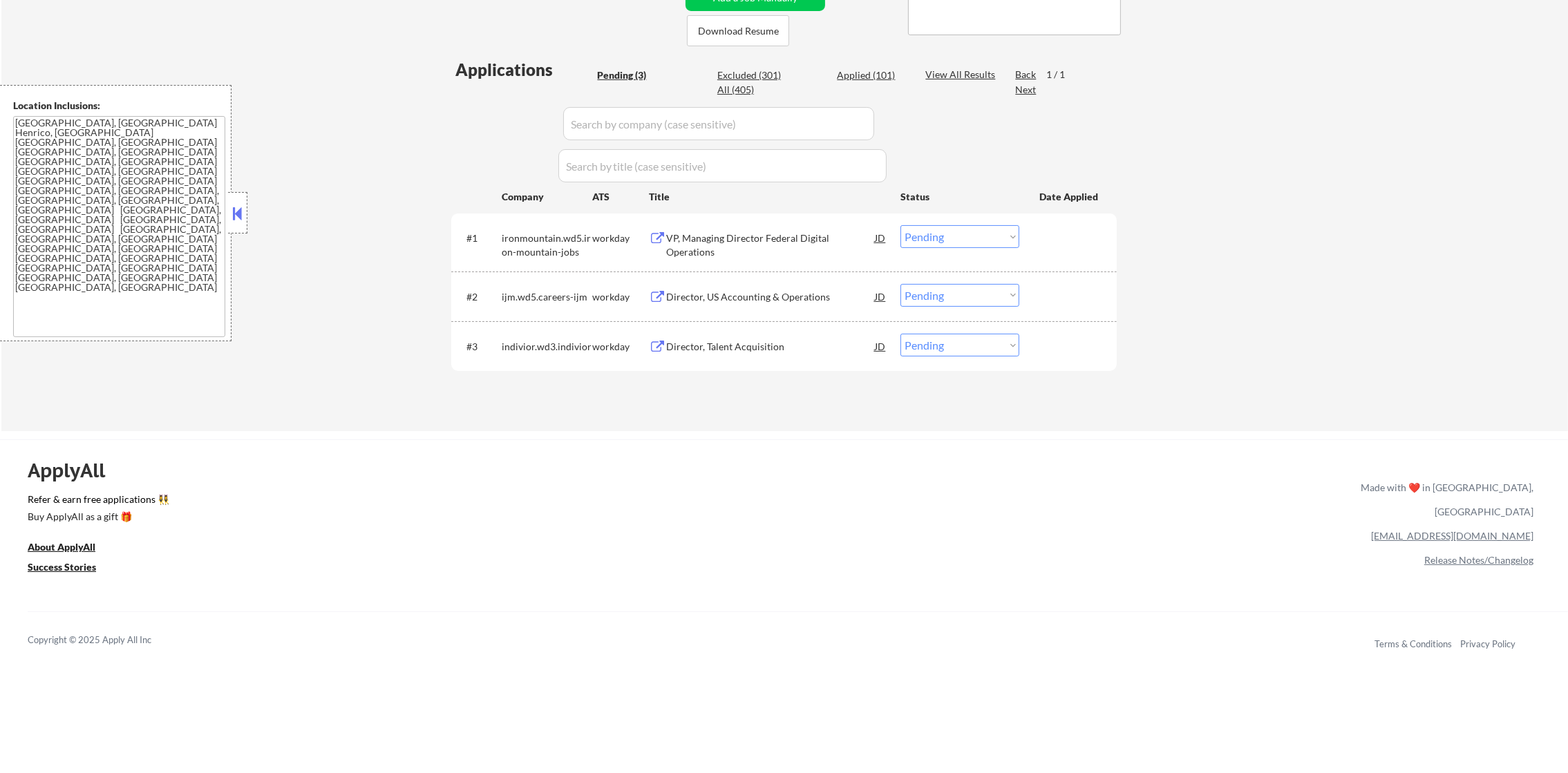
click at [720, 236] on div "VP, Managing Director Federal Digital Operations" at bounding box center [770, 245] width 209 height 27
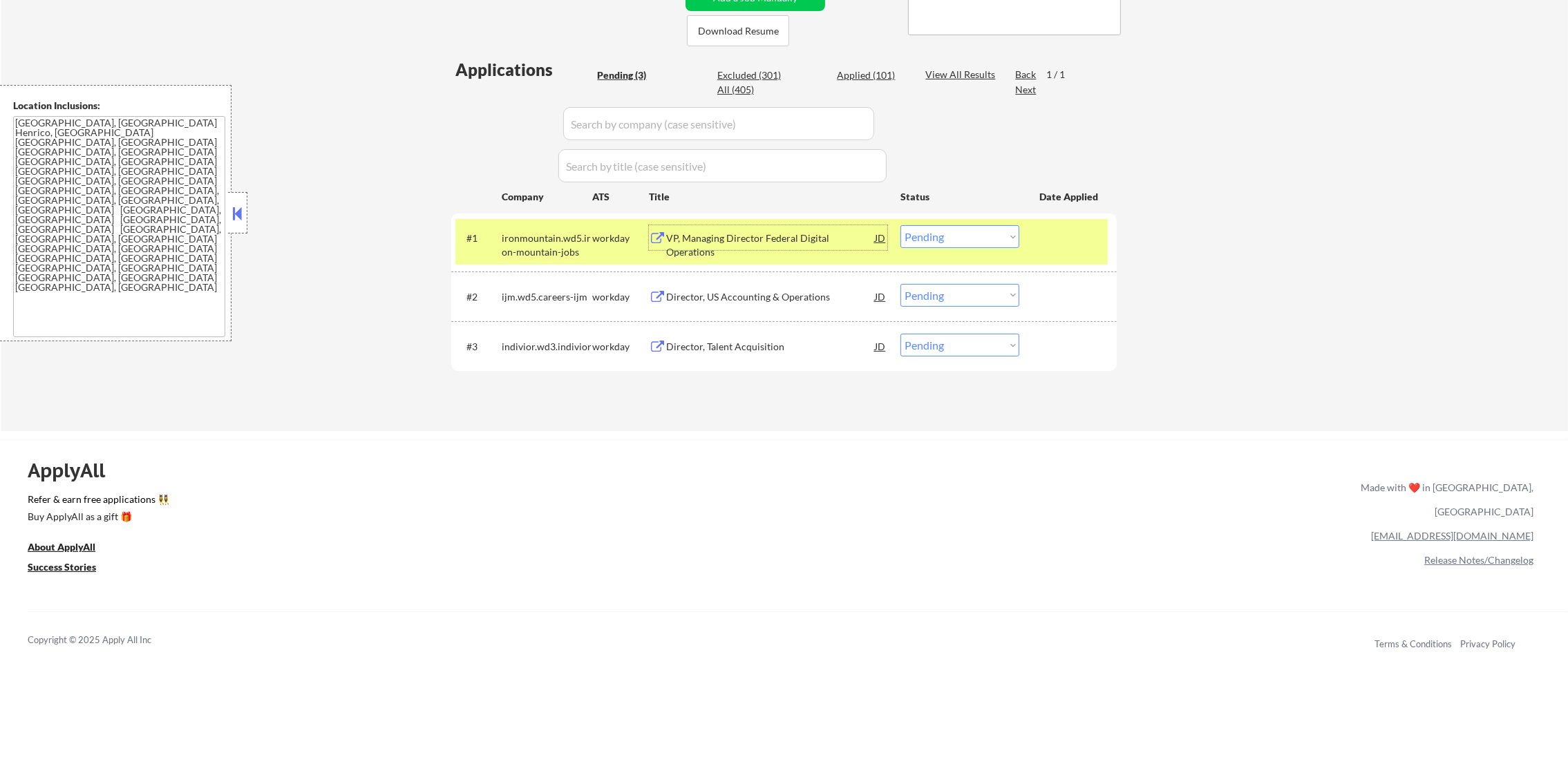
click at [943, 239] on select "Choose an option... Pending Applied Excluded (Questions) Excluded (Expired) Exc…" at bounding box center [960, 236] width 119 height 23
click at [900, 225] on select "Choose an option... Pending Applied Excluded (Questions) Excluded (Expired) Exc…" at bounding box center [960, 236] width 119 height 23
click at [545, 245] on div "ironmountain.wd5.iron-mountain-jobs" at bounding box center [547, 245] width 91 height 27
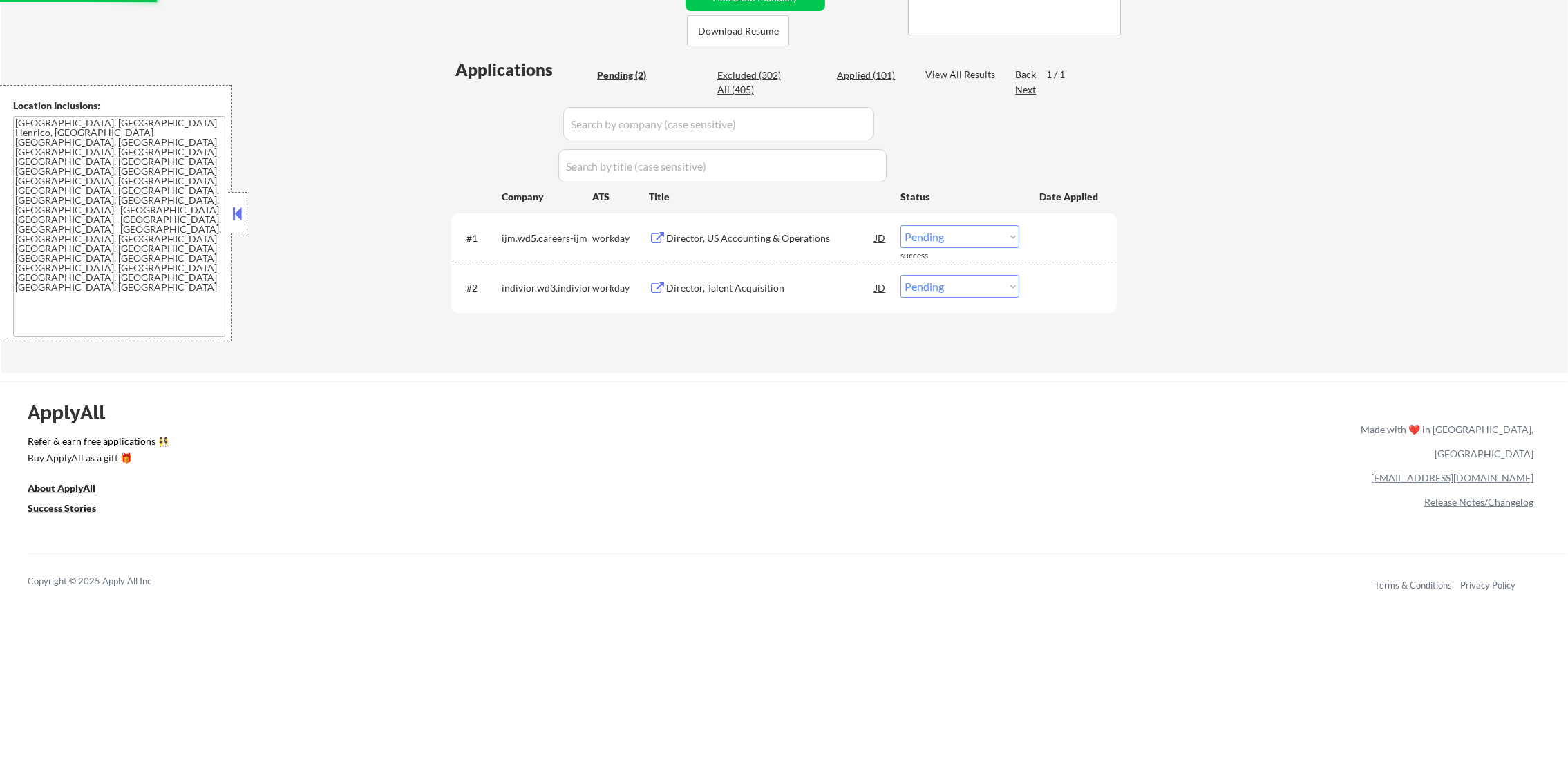
click at [770, 248] on div "Director, US Accounting & Operations" at bounding box center [770, 237] width 209 height 25
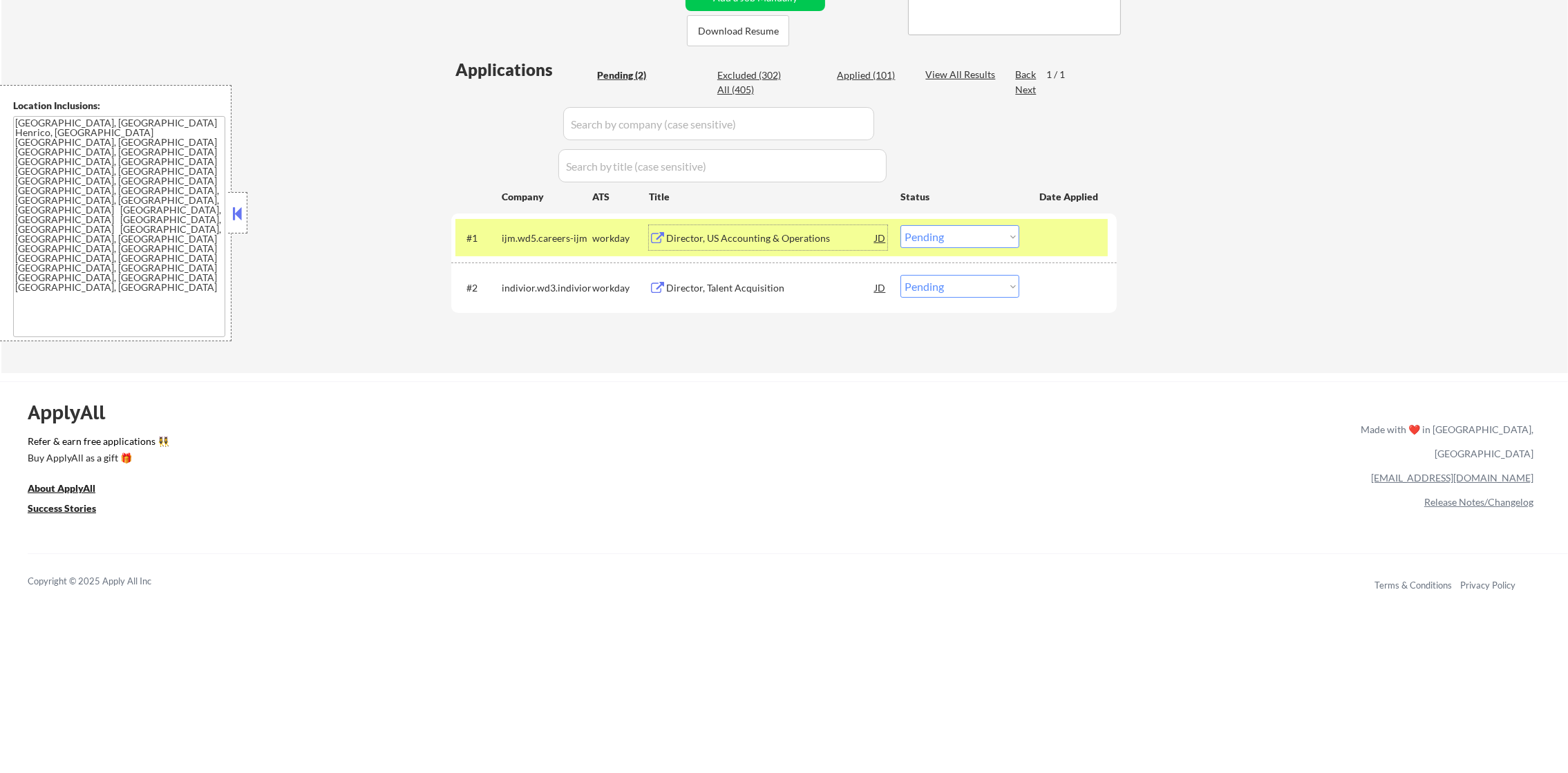
click at [969, 249] on div "#1 ijm.wd5.careers-ijm workday Director, US Accounting & Operations JD Choose a…" at bounding box center [781, 238] width 652 height 37
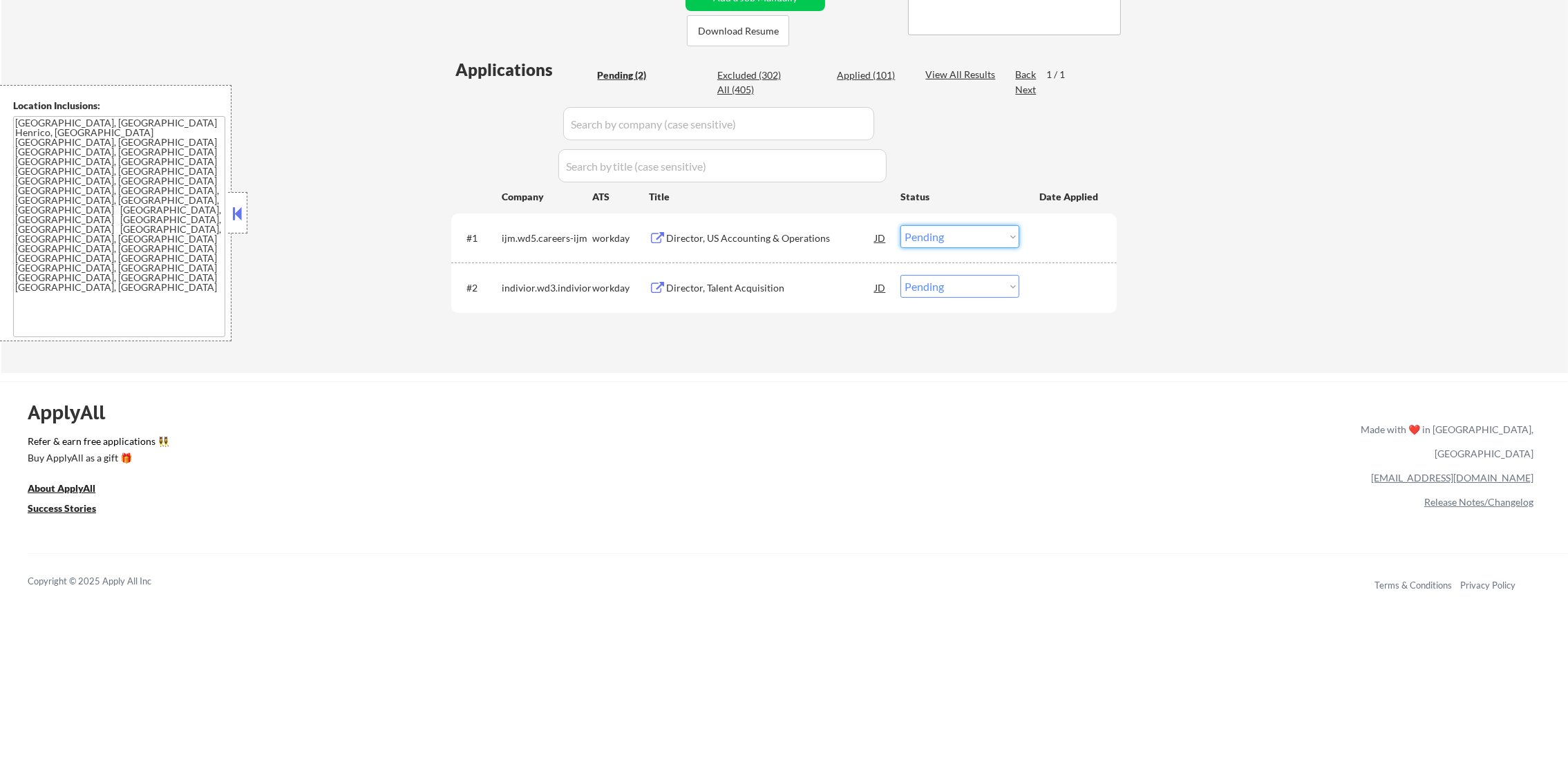
click at [969, 240] on select "Choose an option... Pending Applied Excluded (Questions) Excluded (Expired) Exc…" at bounding box center [960, 236] width 119 height 23
click at [900, 225] on select "Choose an option... Pending Applied Excluded (Questions) Excluded (Expired) Exc…" at bounding box center [960, 236] width 119 height 23
click at [801, 285] on div "Director, Talent Acquisition" at bounding box center [770, 288] width 209 height 14
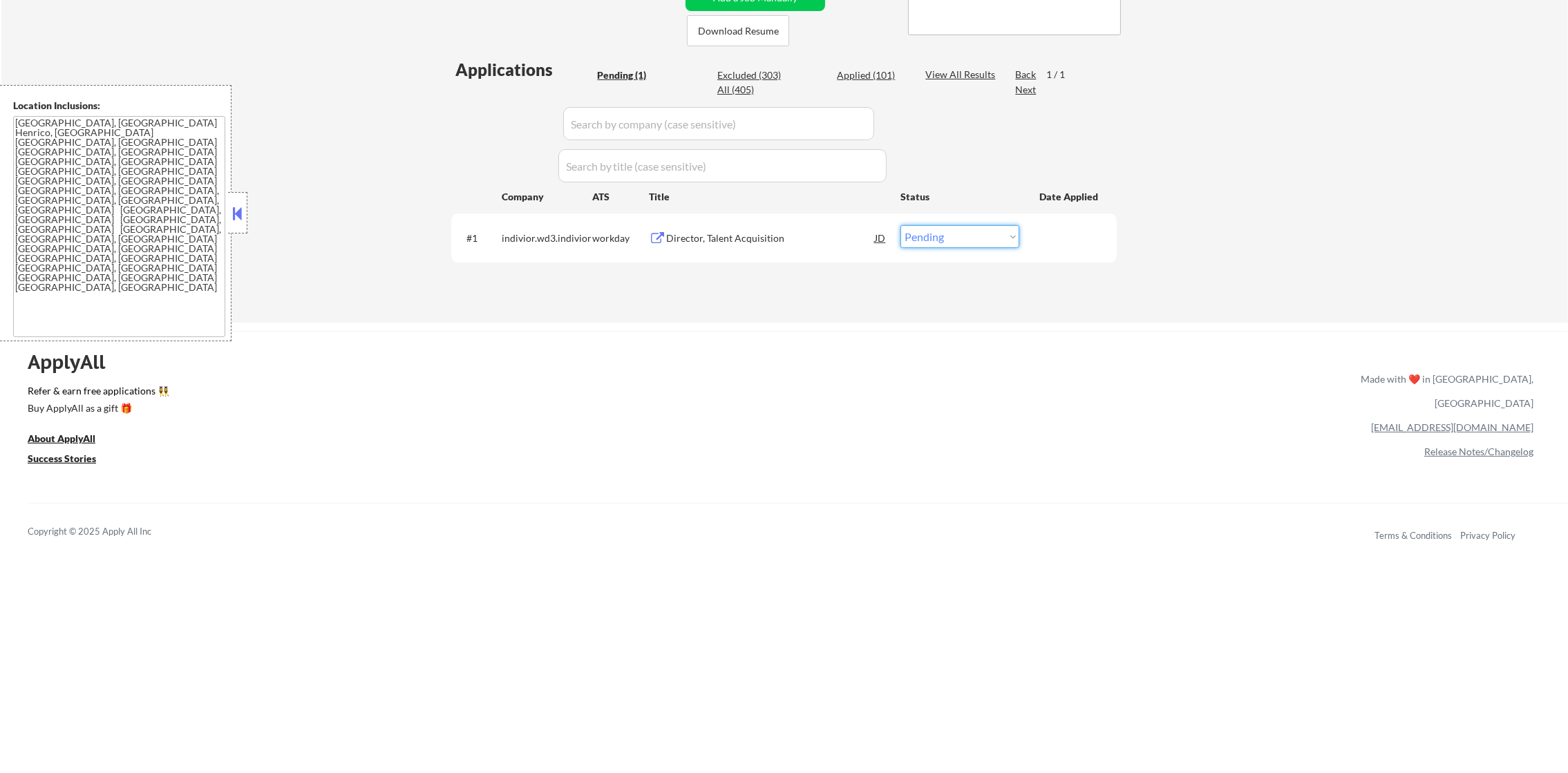
click at [915, 235] on select "Choose an option... Pending Applied Excluded (Questions) Excluded (Expired) Exc…" at bounding box center [960, 236] width 119 height 23
select select ""excluded__bad_match_""
click at [900, 225] on select "Choose an option... Pending Applied Excluded (Questions) Excluded (Expired) Exc…" at bounding box center [960, 236] width 119 height 23
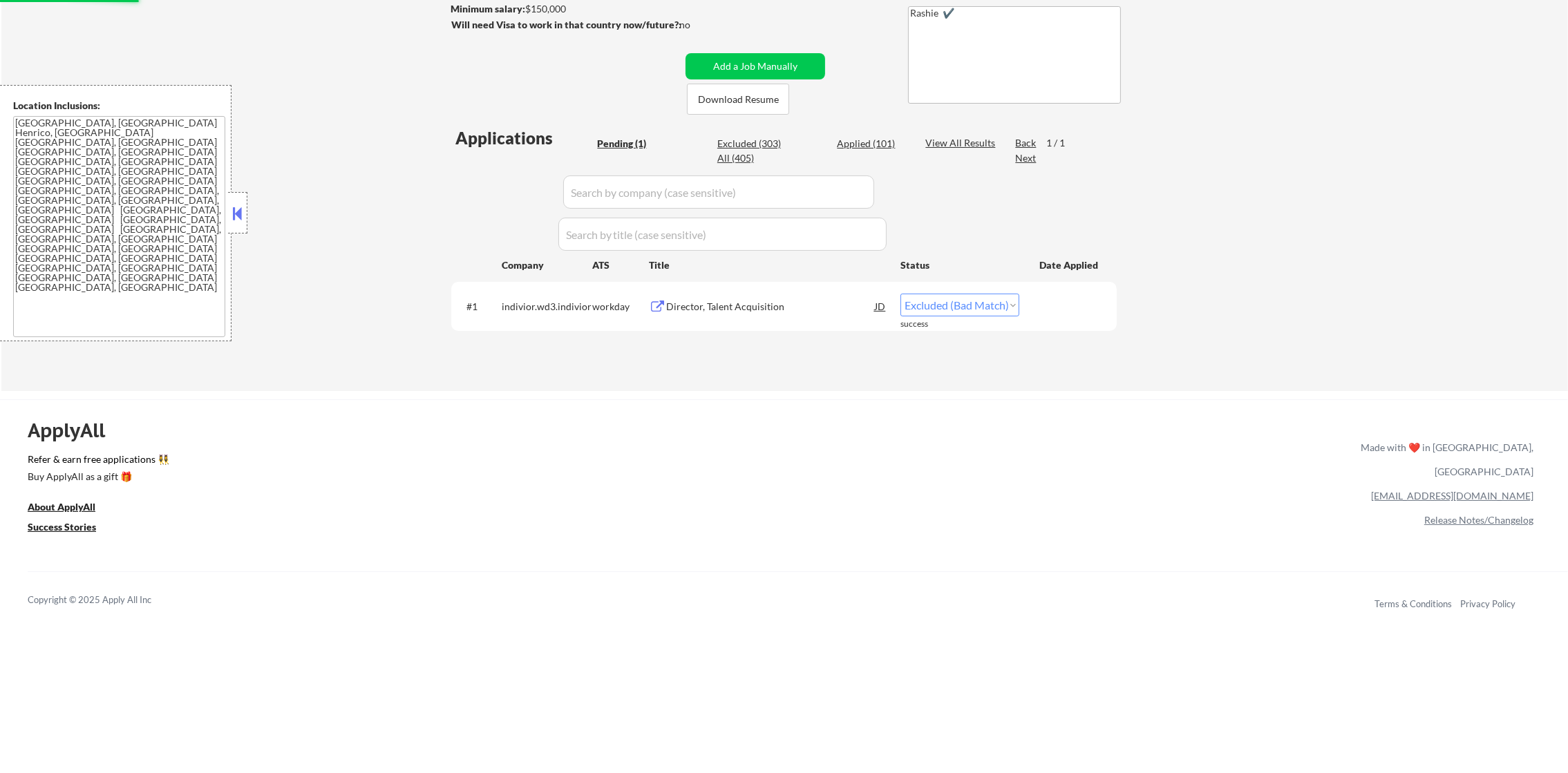
select select ""excluded__bad_match_""
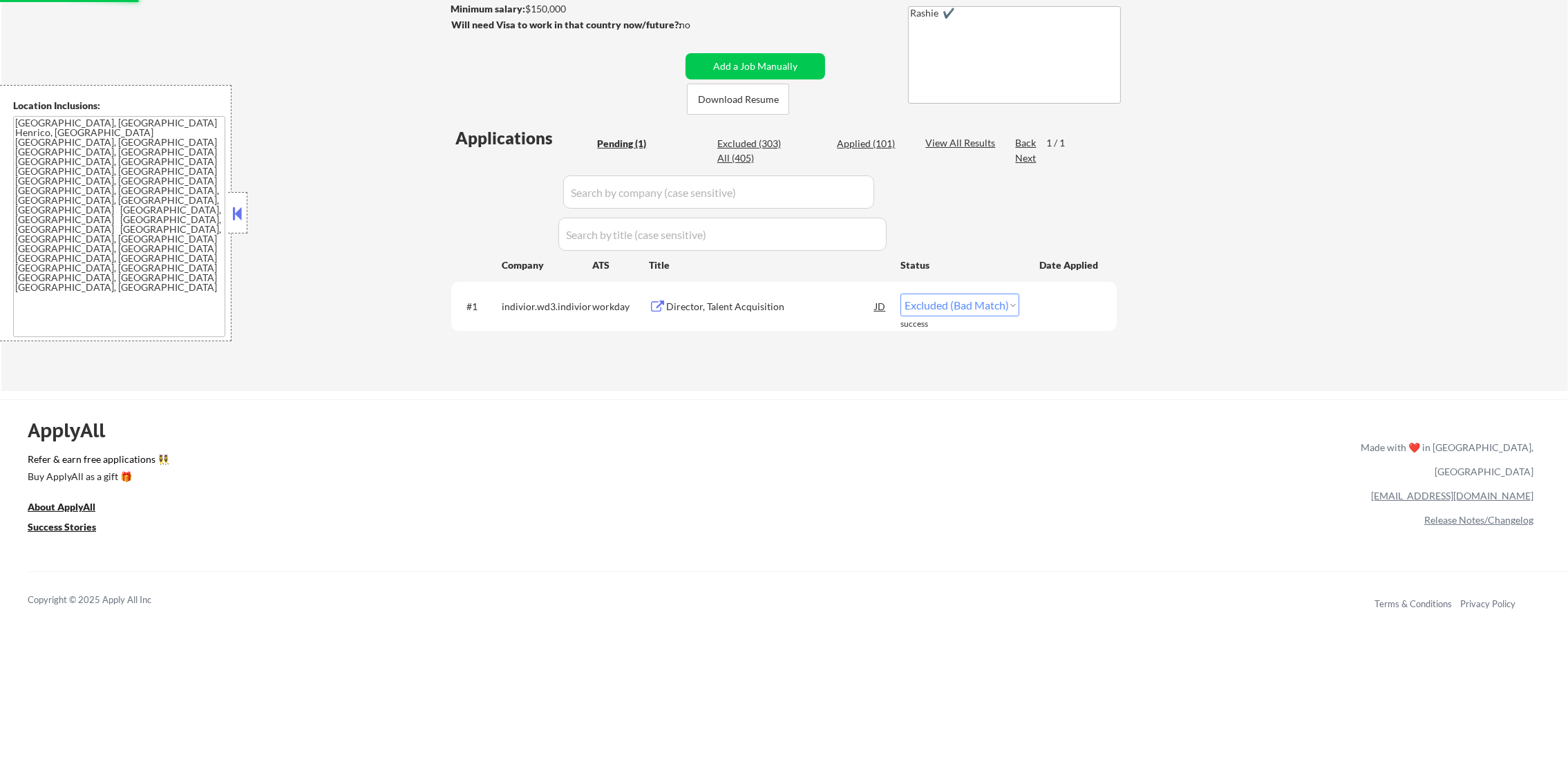
select select ""excluded__bad_match_""
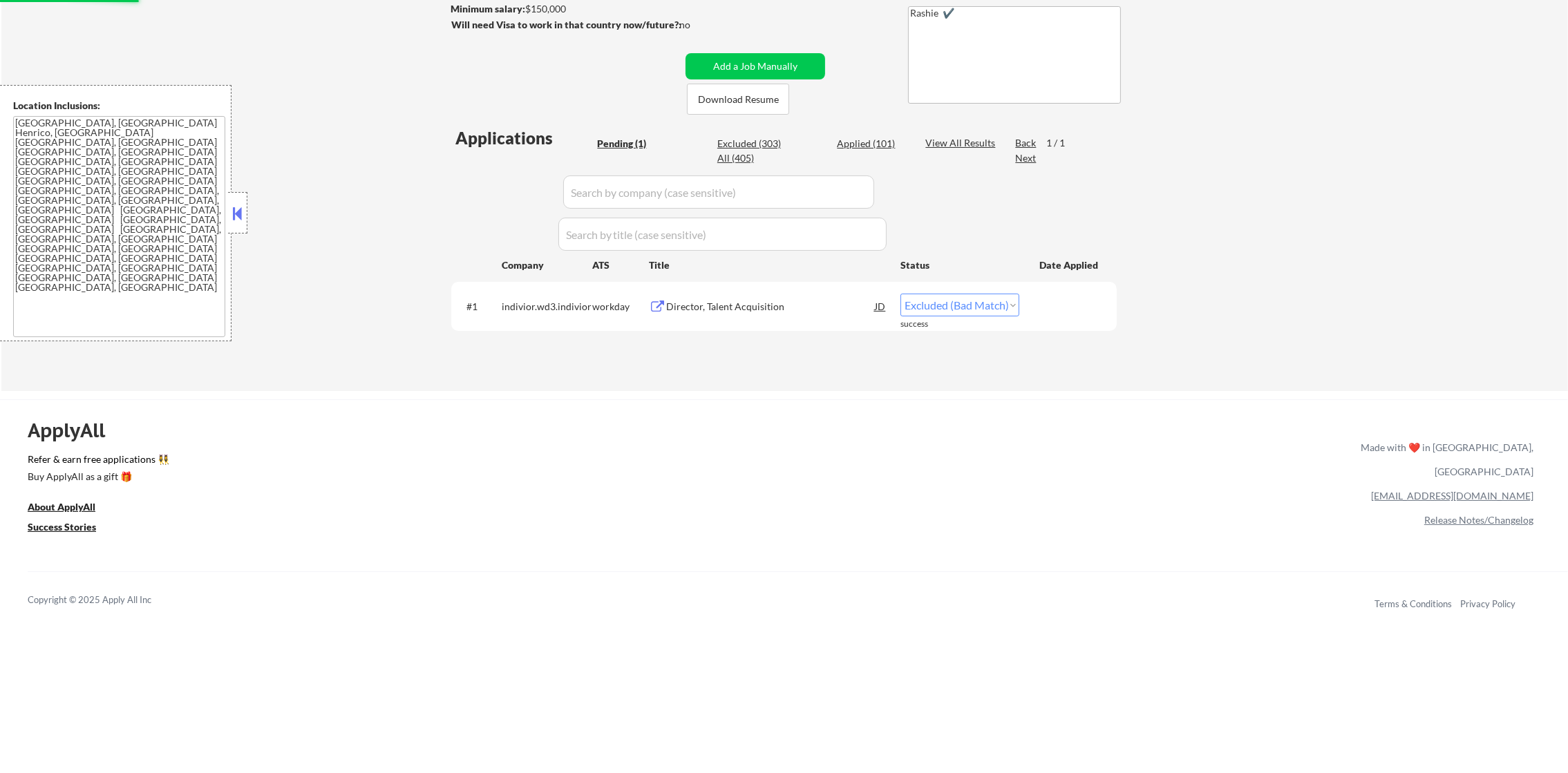
select select ""excluded__bad_match_""
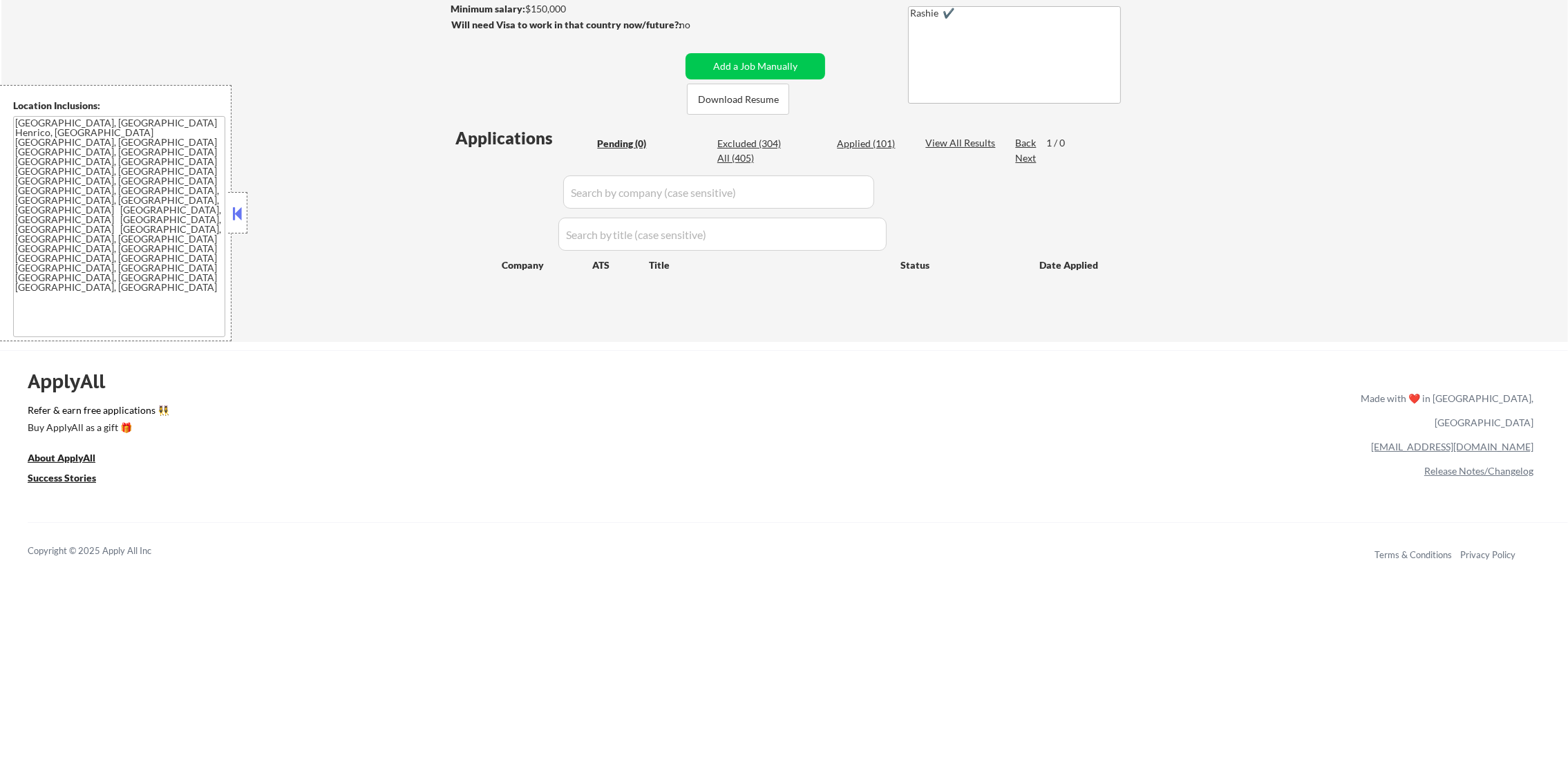
click at [882, 140] on div "Applied (101)" at bounding box center [871, 143] width 69 height 14
select select ""applied""
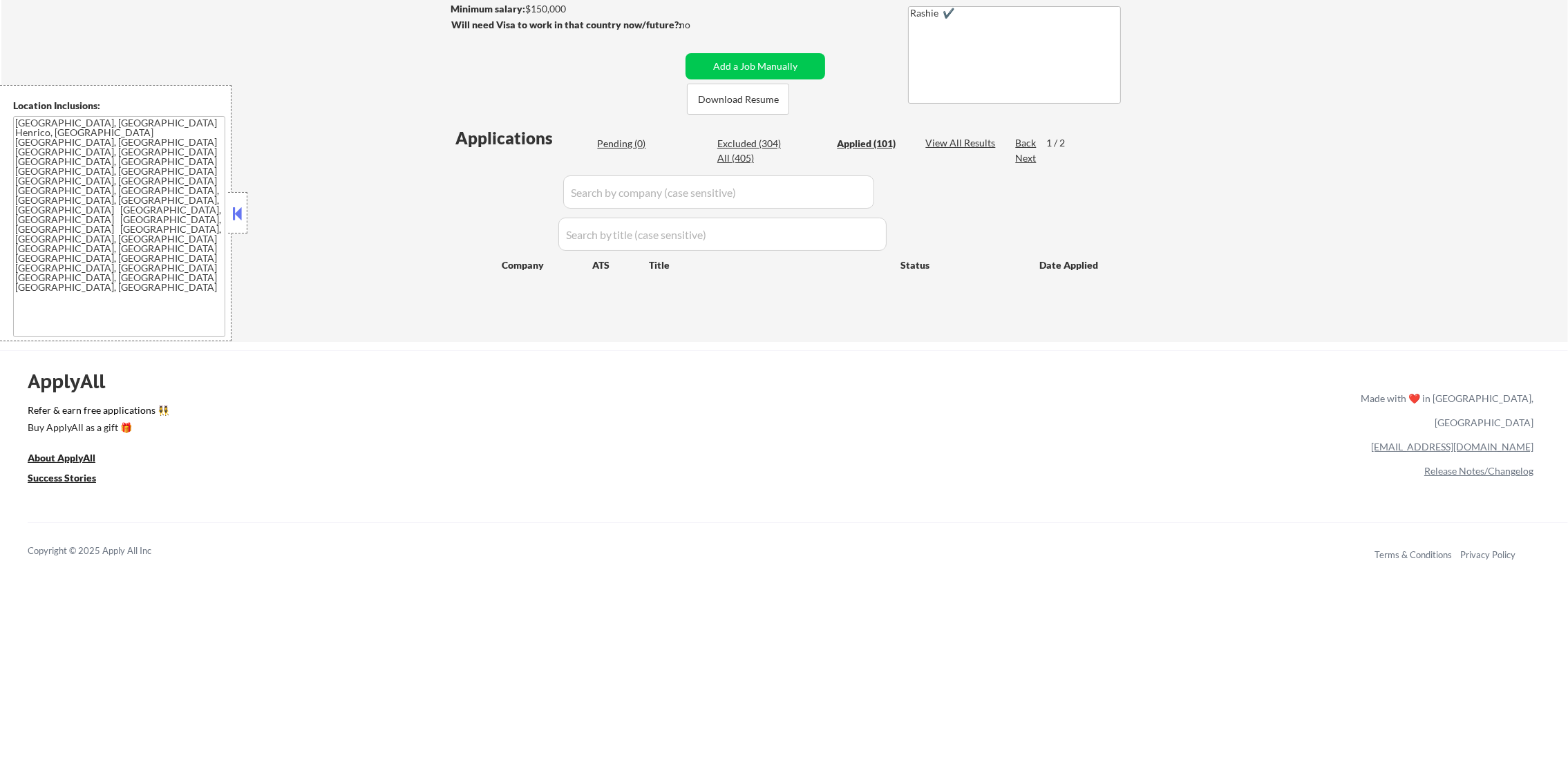
select select ""applied""
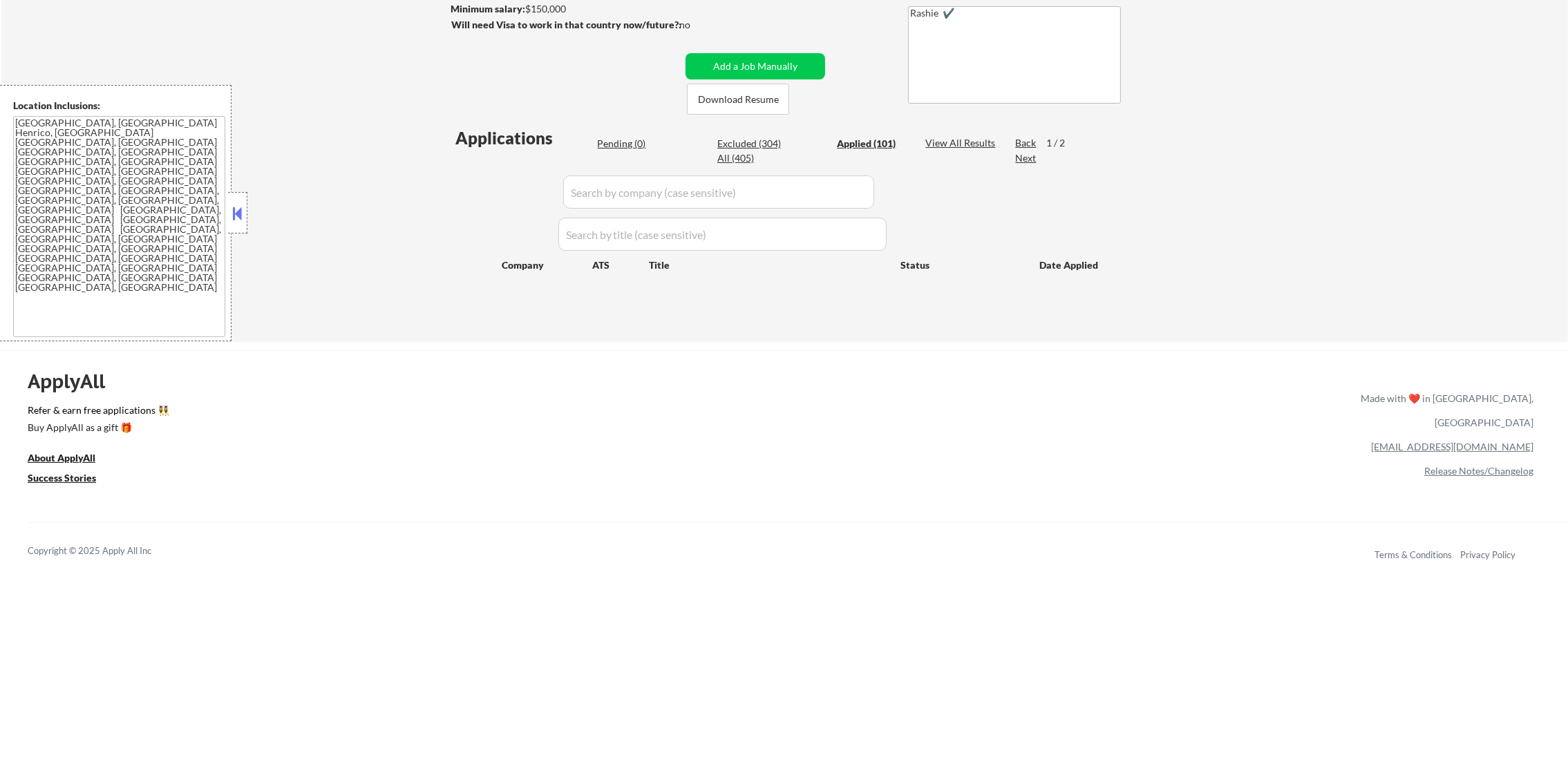
select select ""applied""
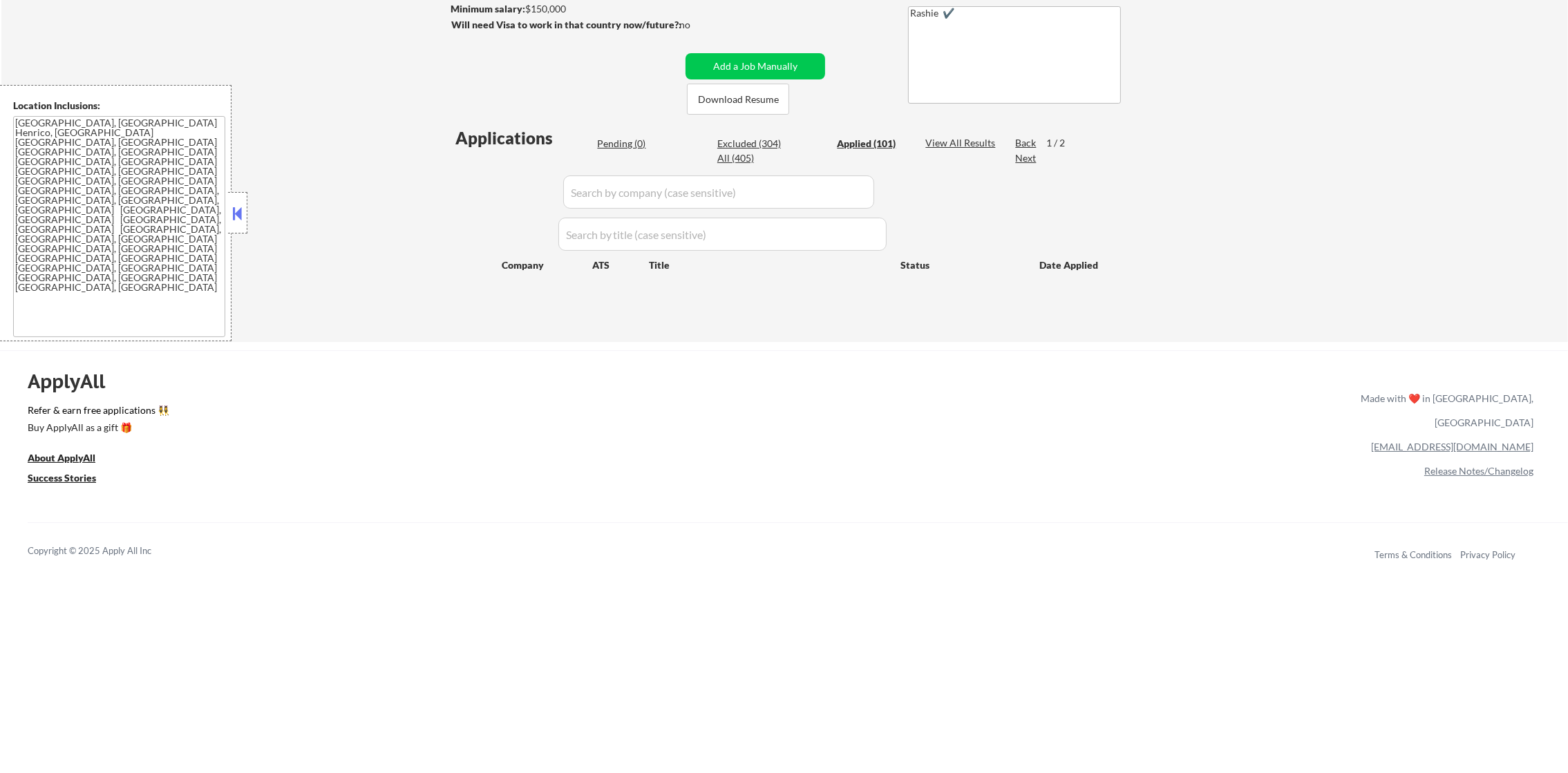
select select ""applied""
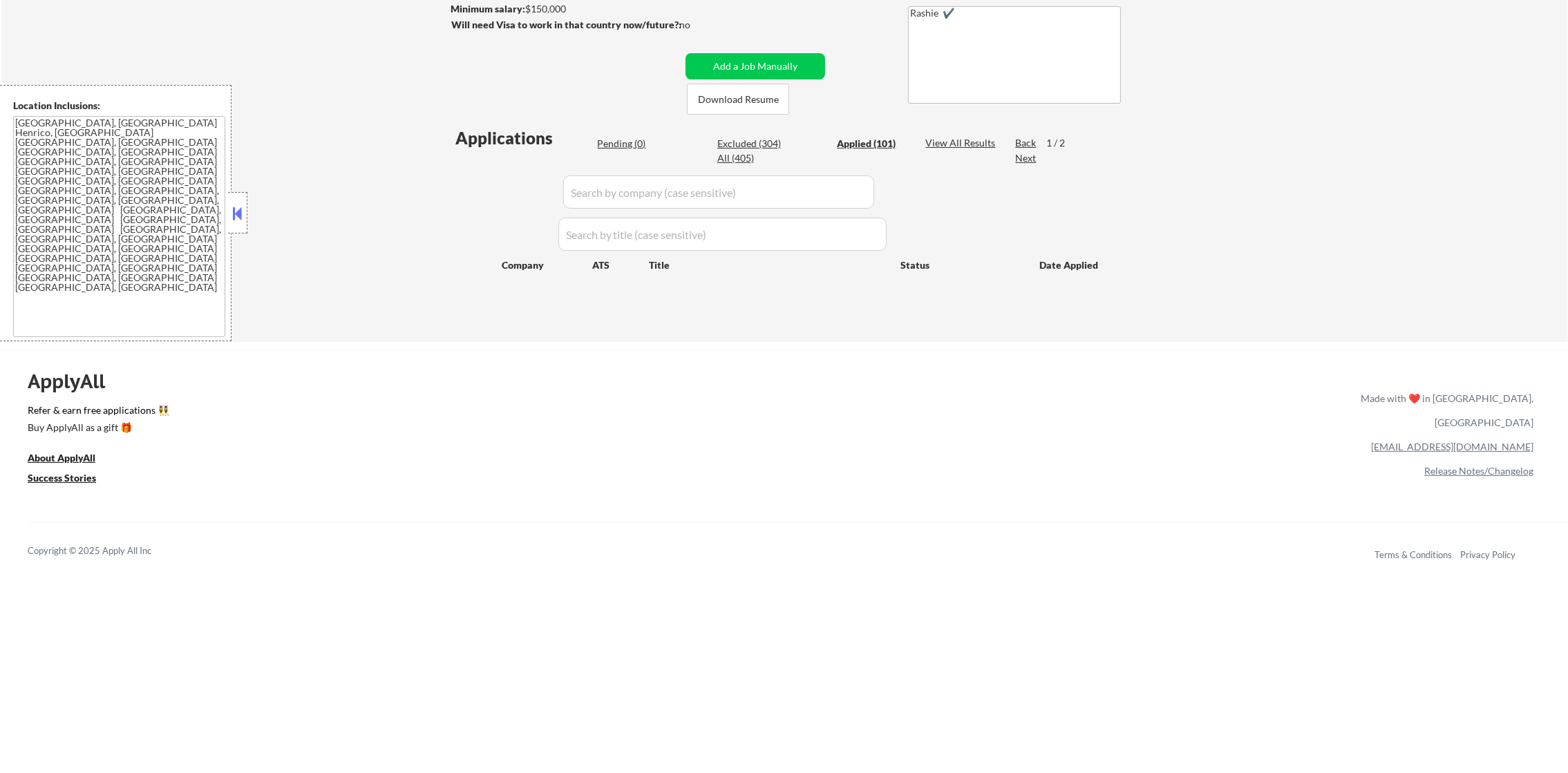
select select ""applied""
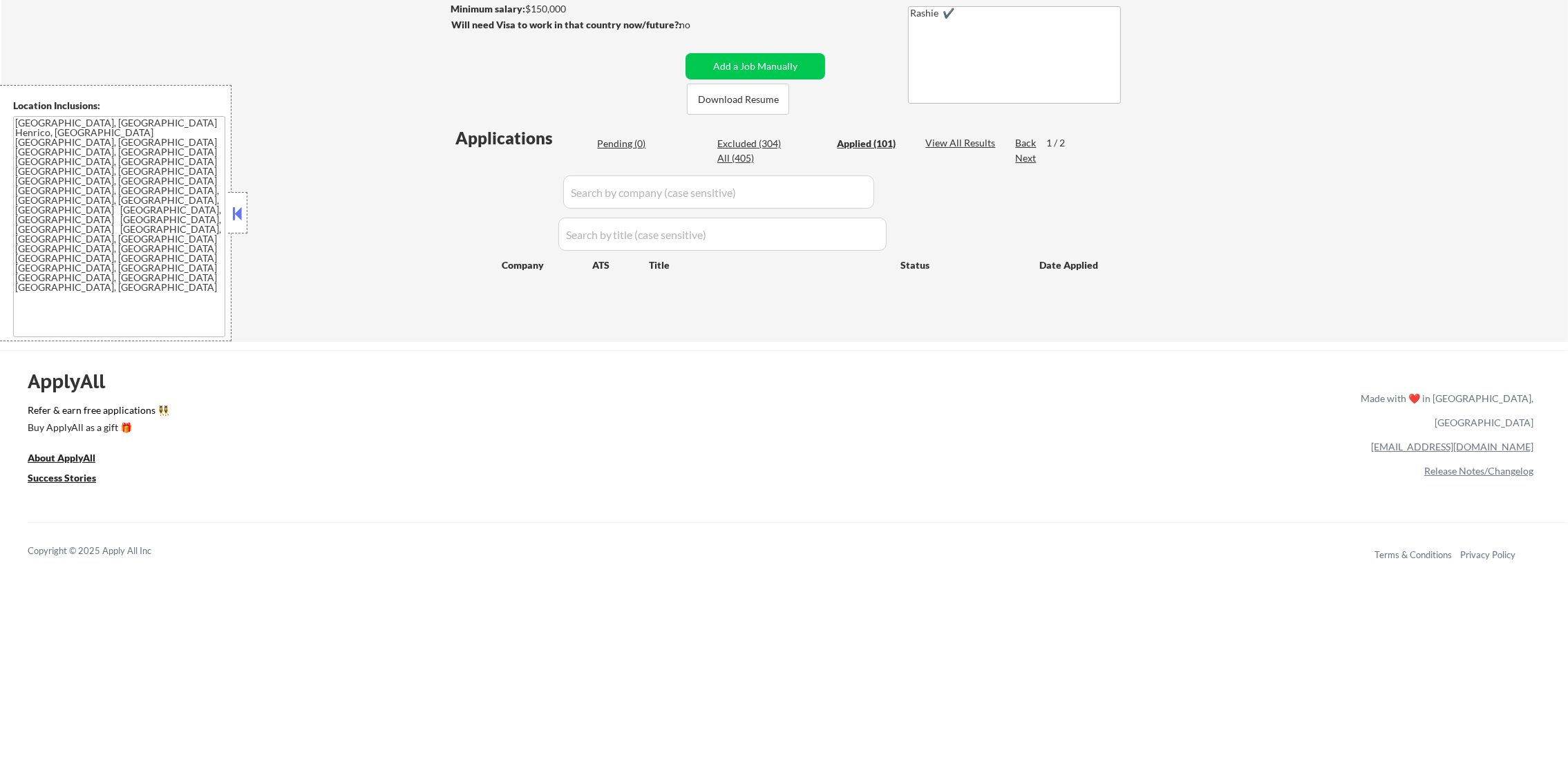
select select ""applied""
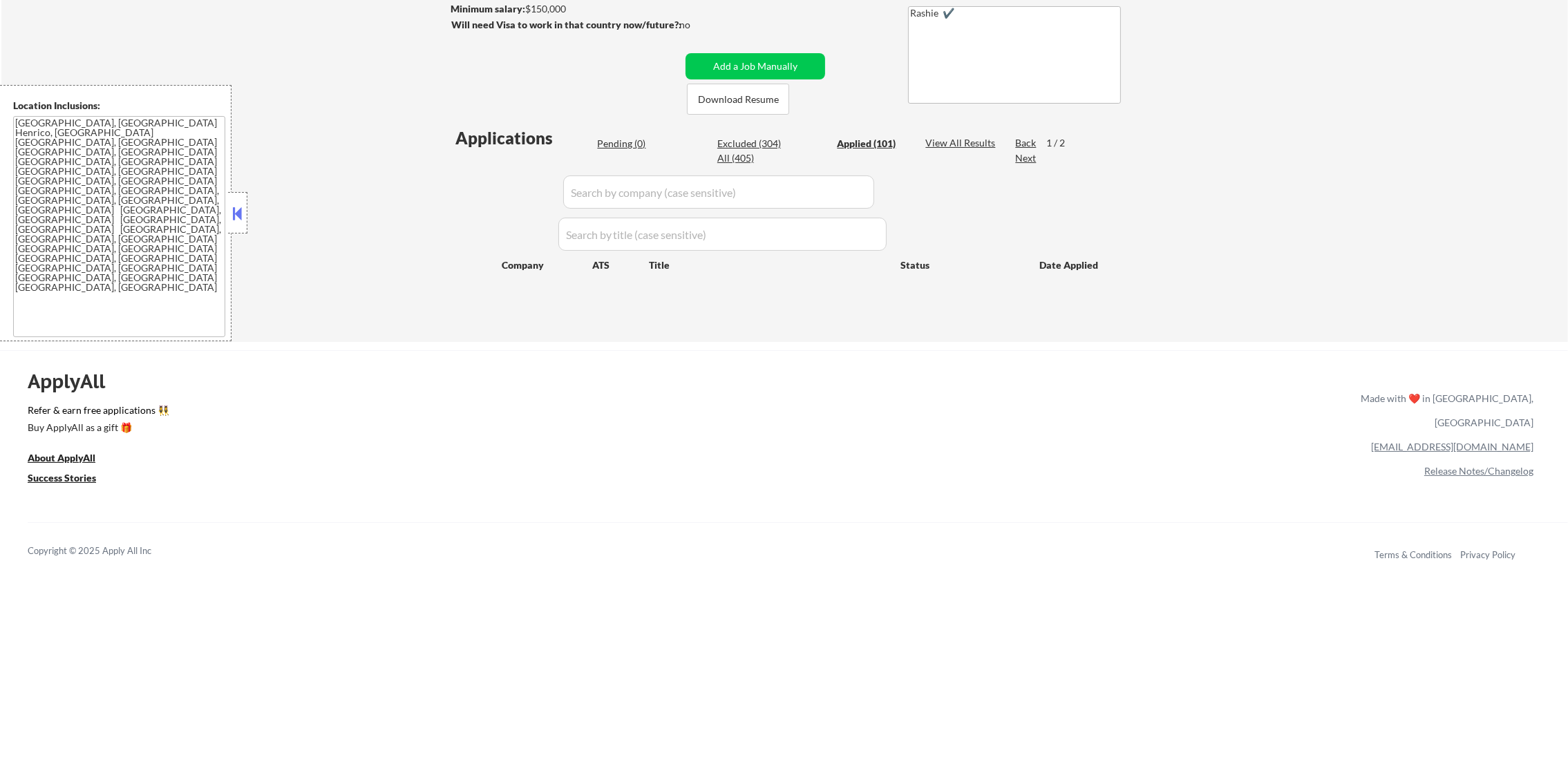
select select ""applied""
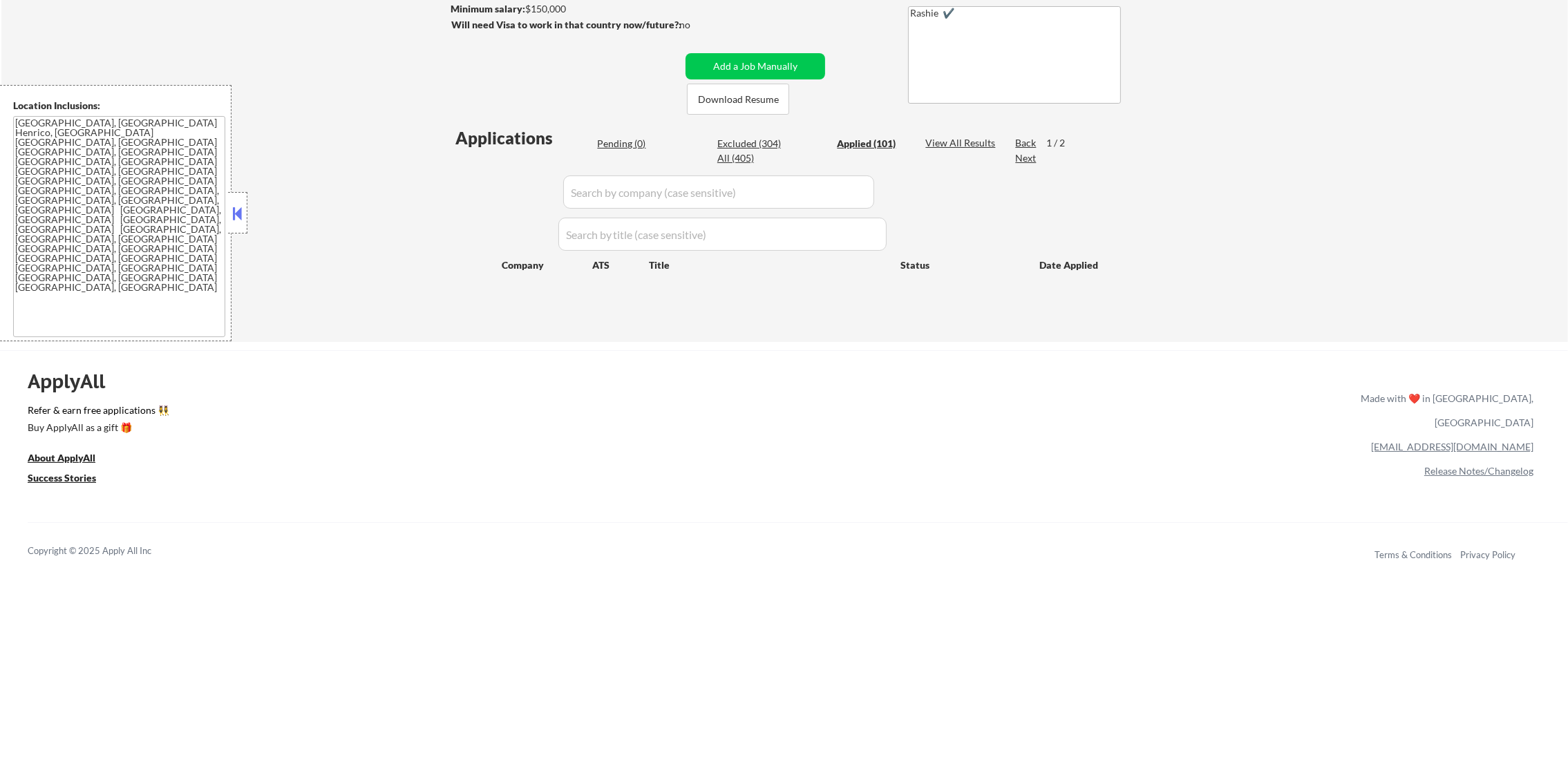
select select ""applied""
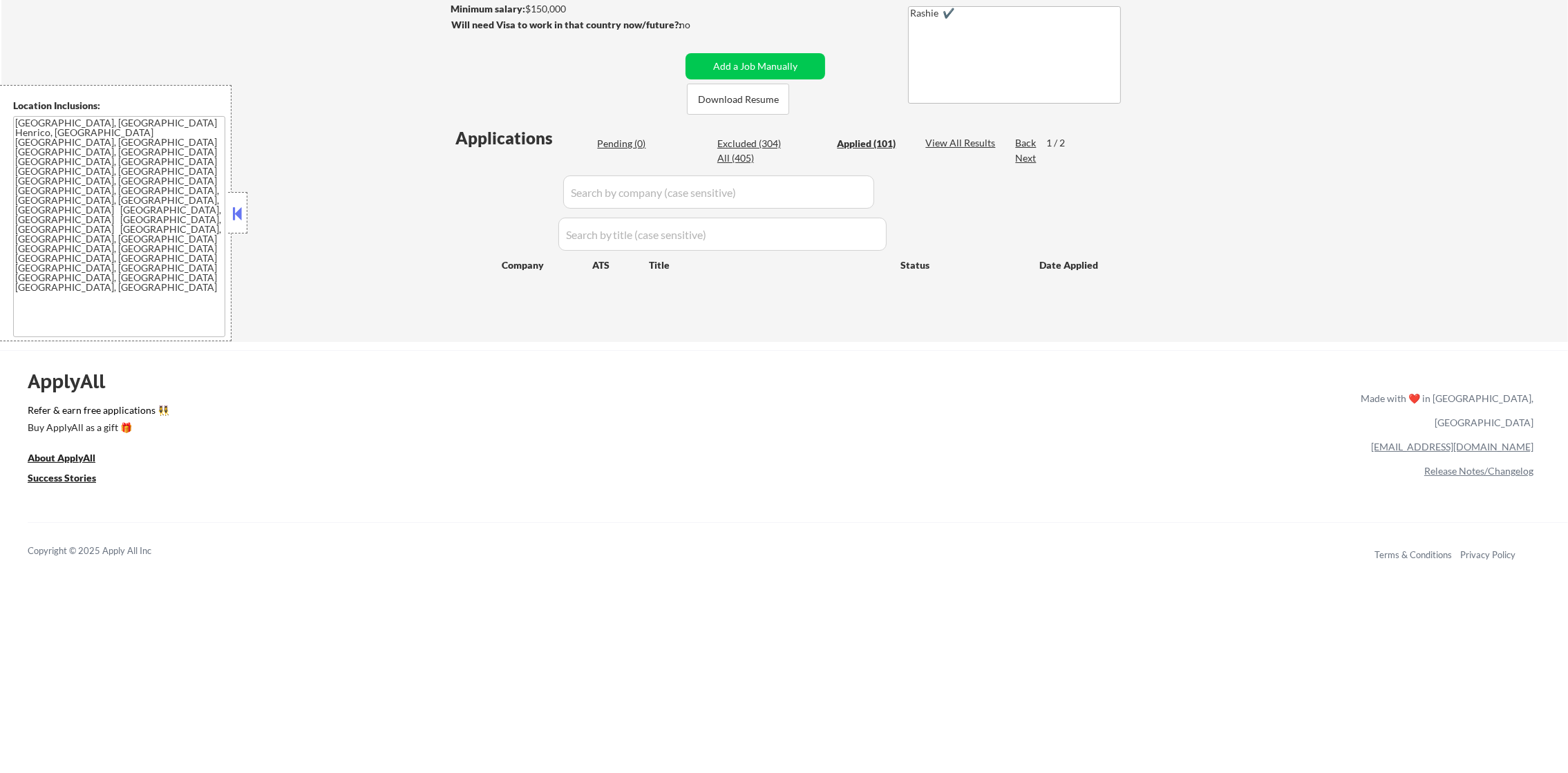
select select ""applied""
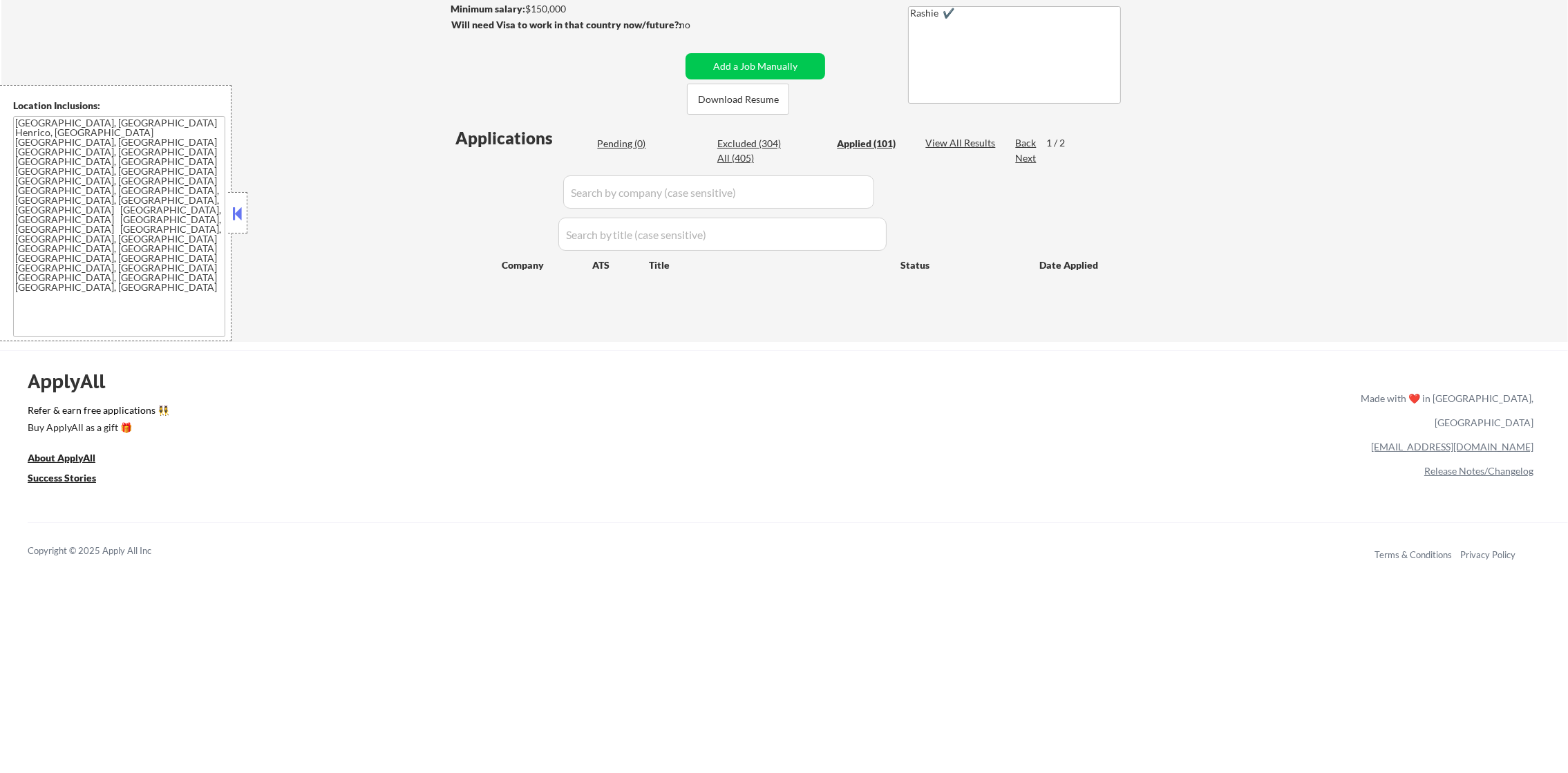
select select ""applied""
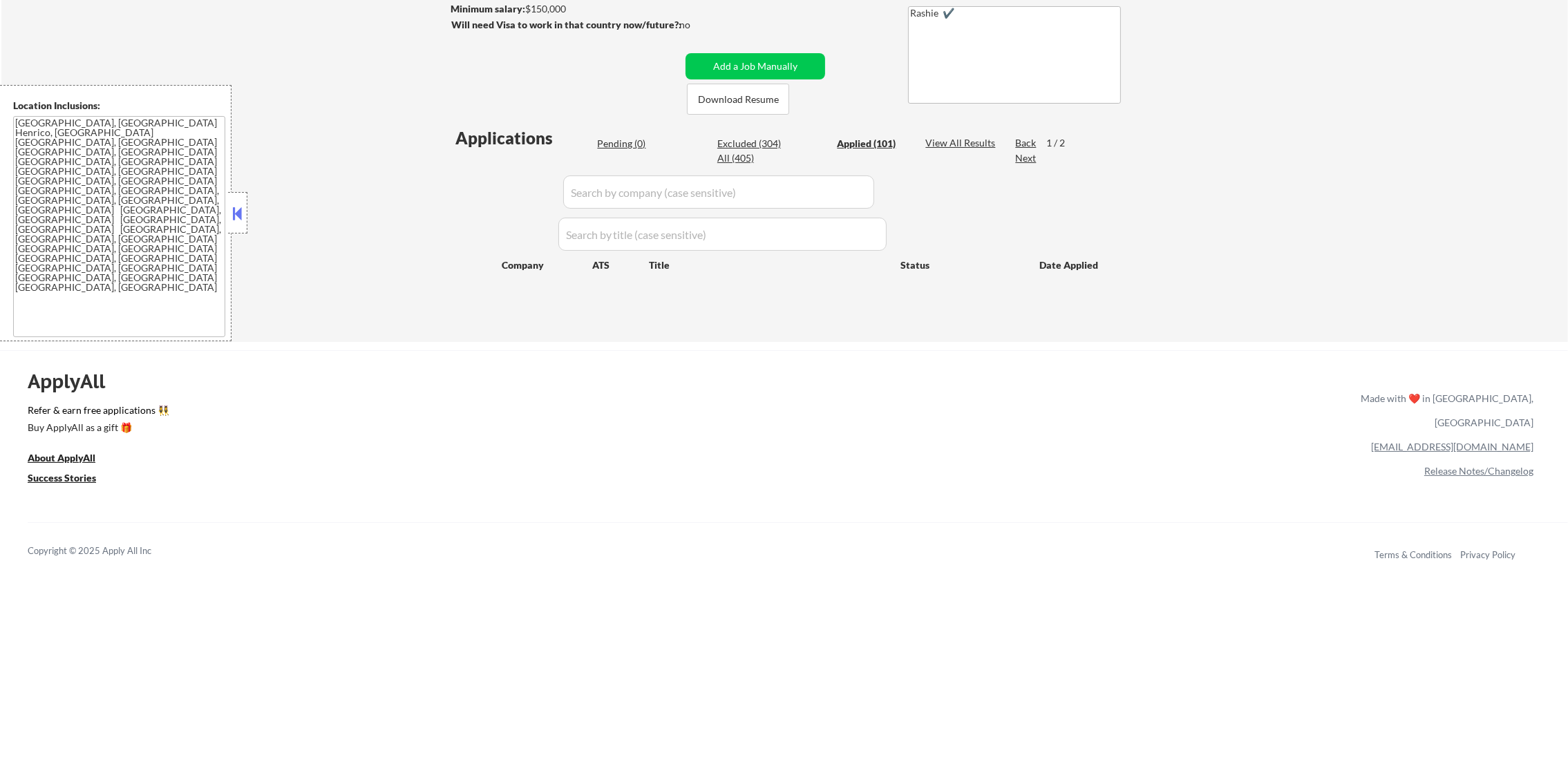
select select ""applied""
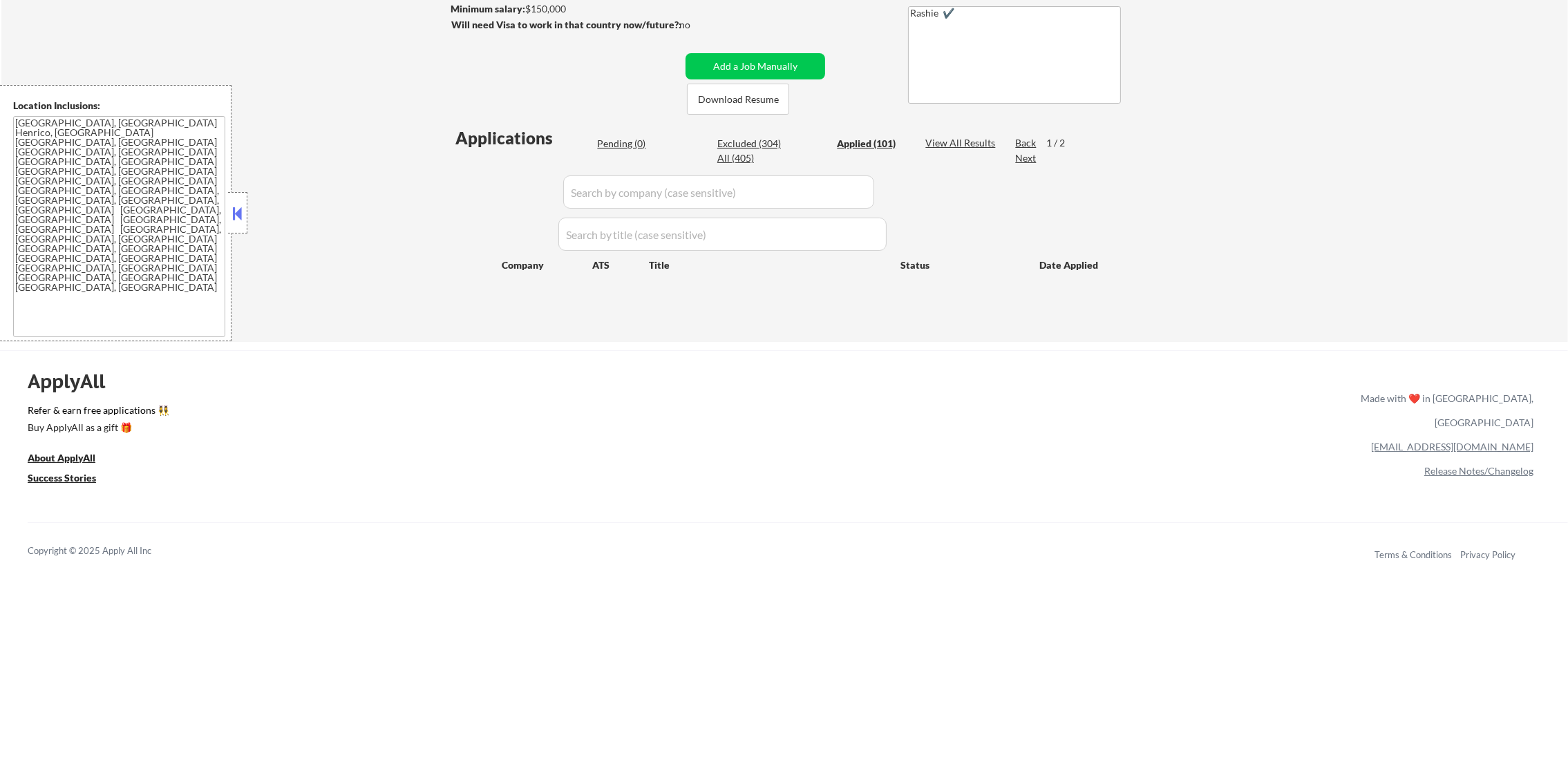
select select ""applied""
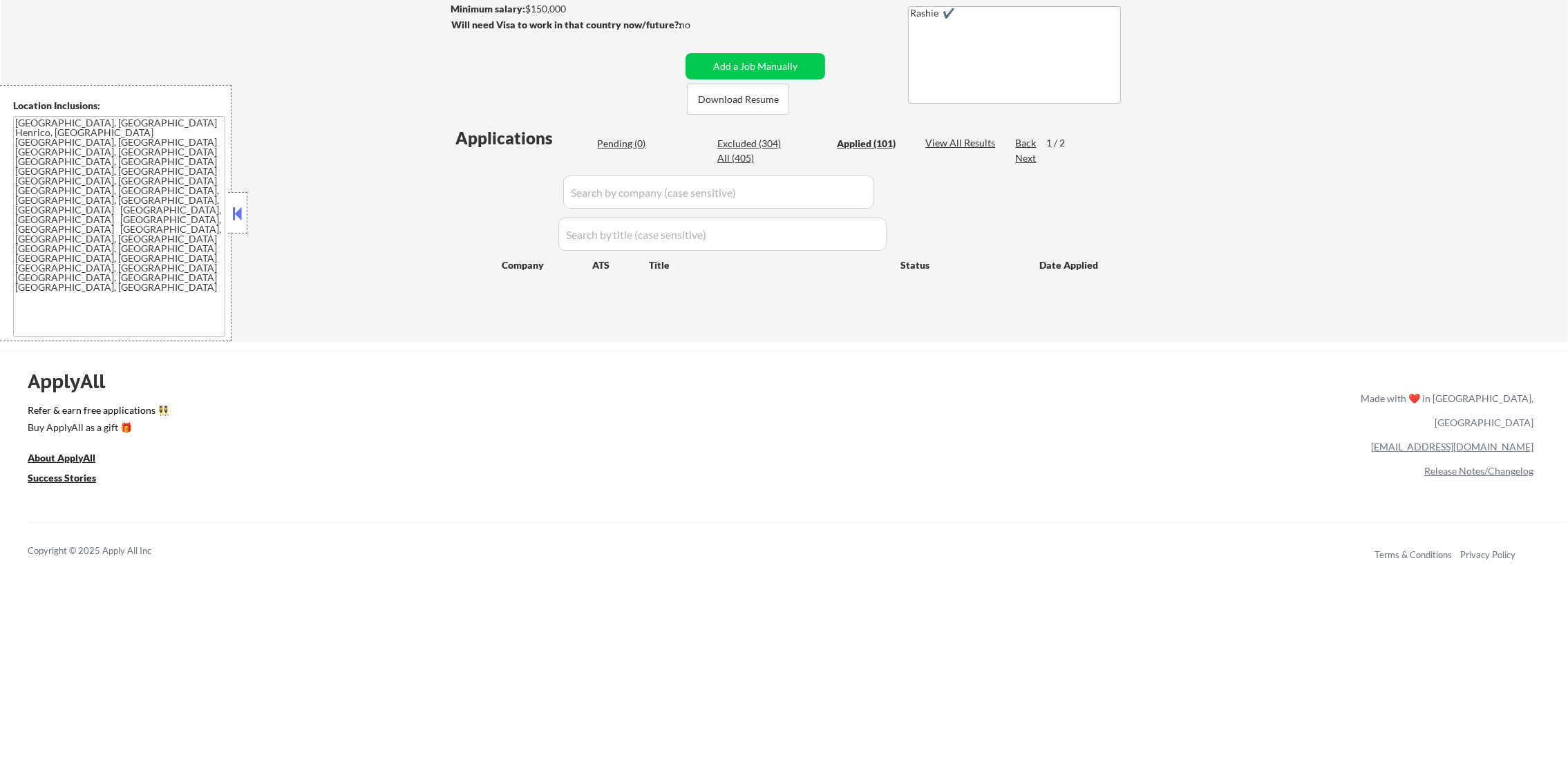
select select ""applied""
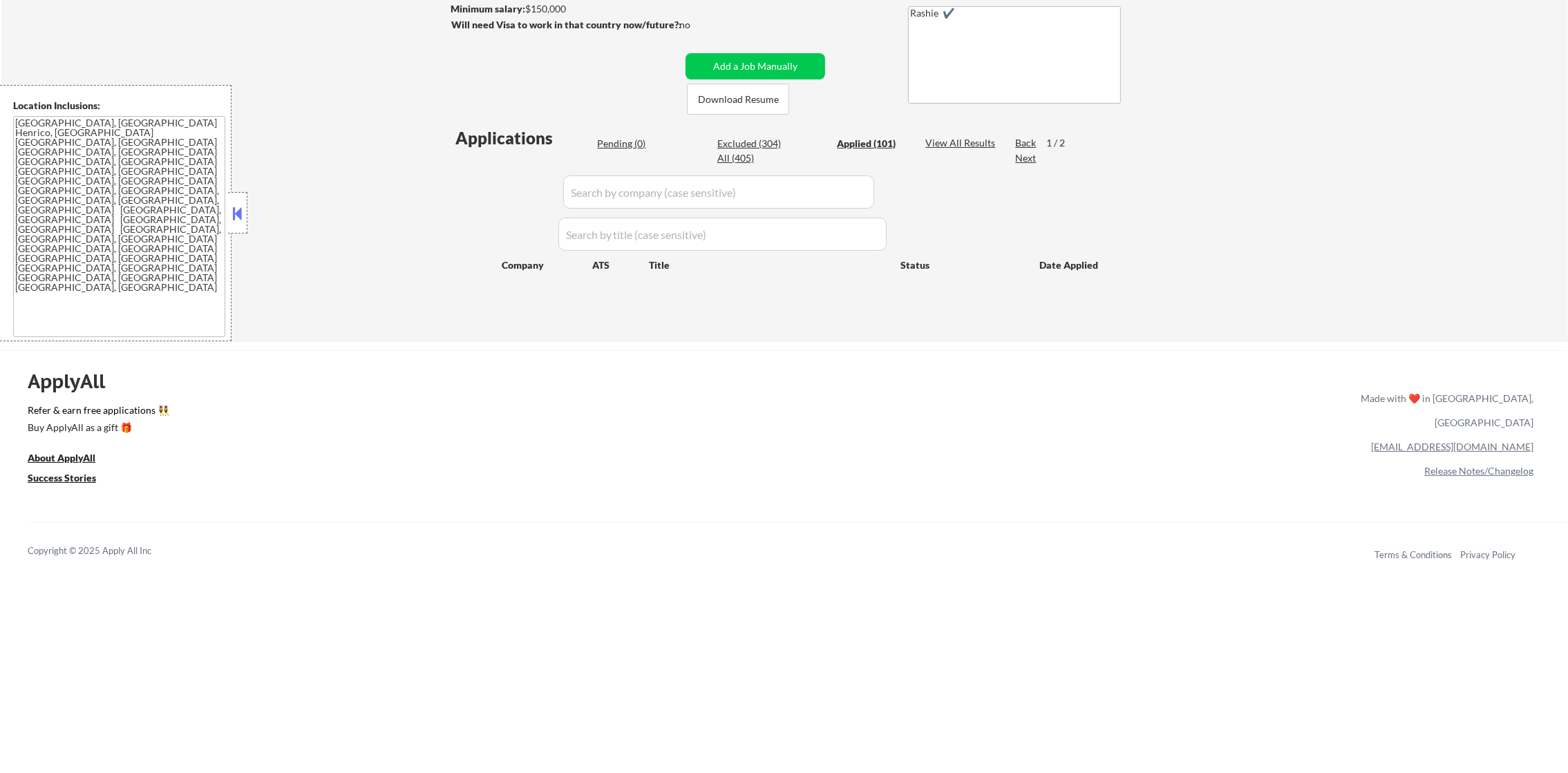
select select ""applied""
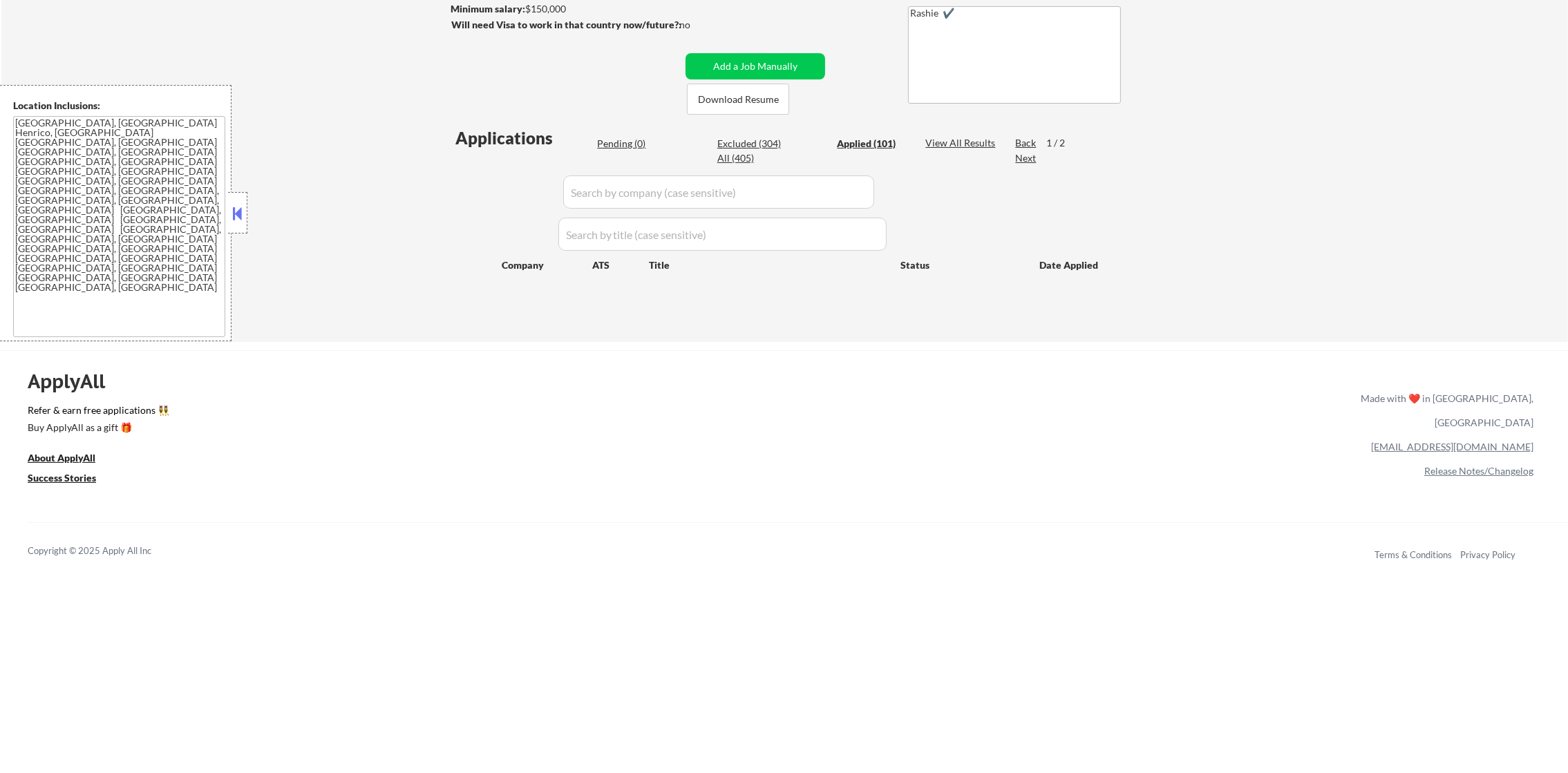
select select ""applied""
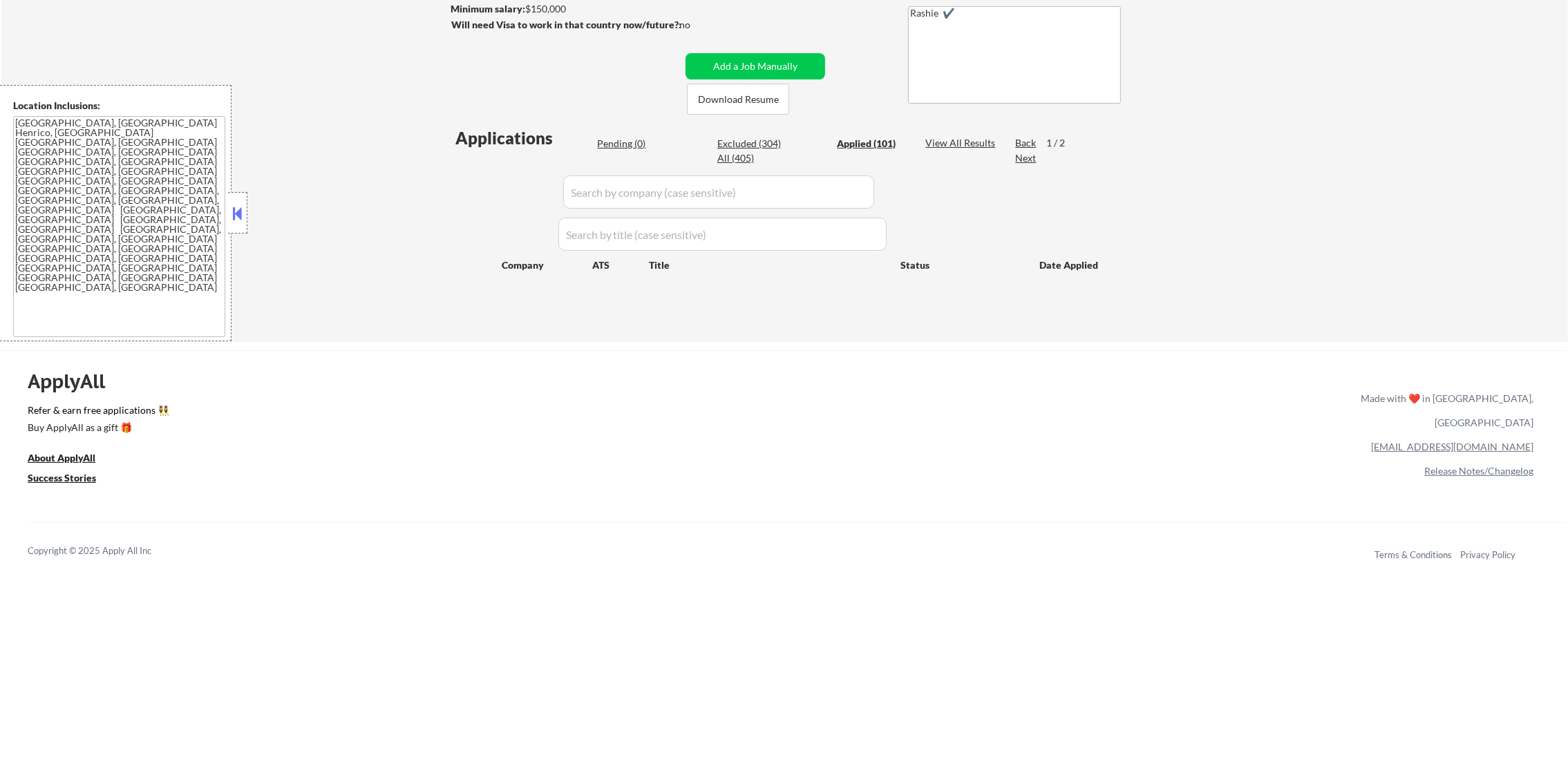
select select ""applied""
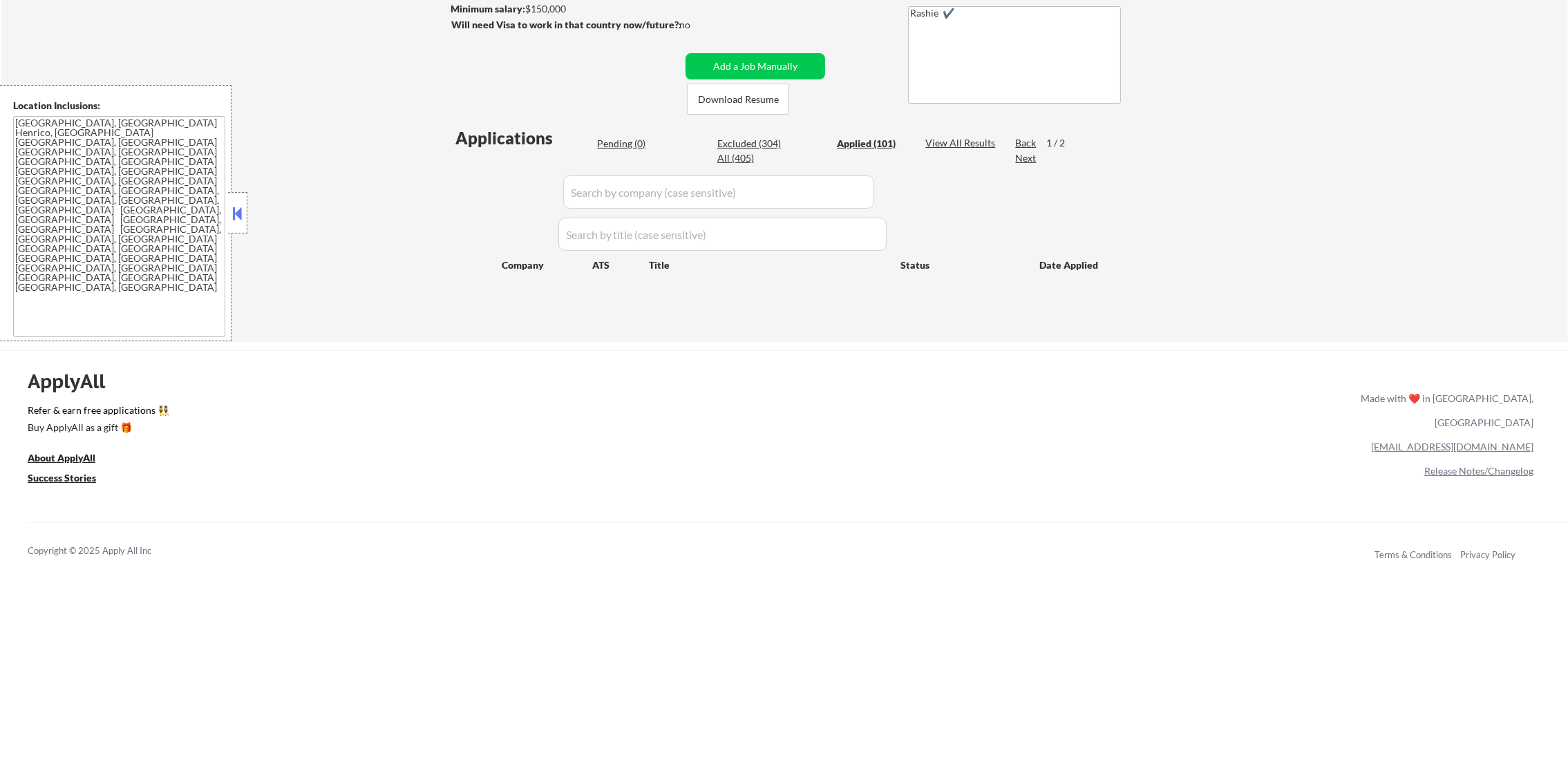
select select ""applied""
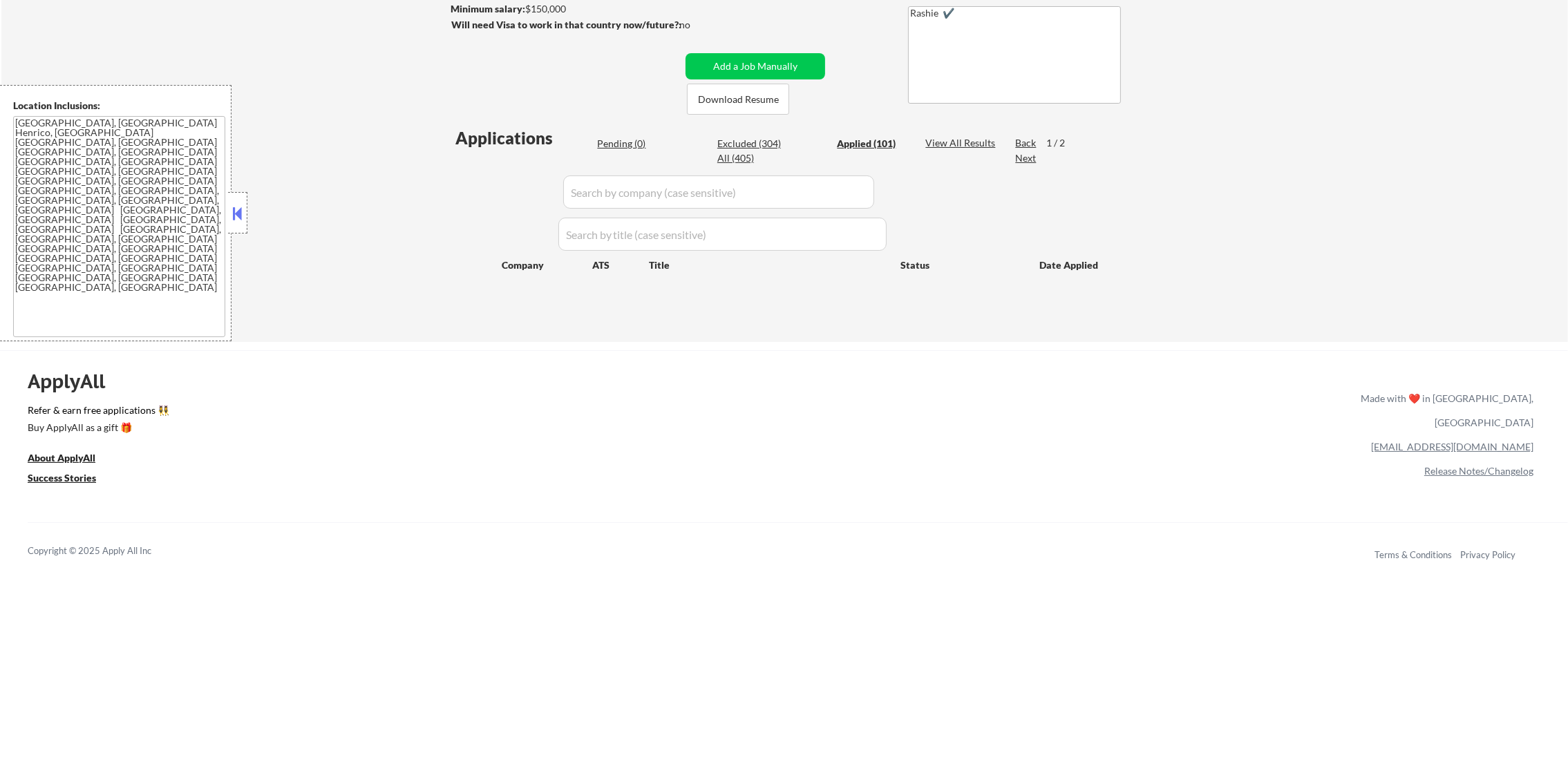
select select ""applied""
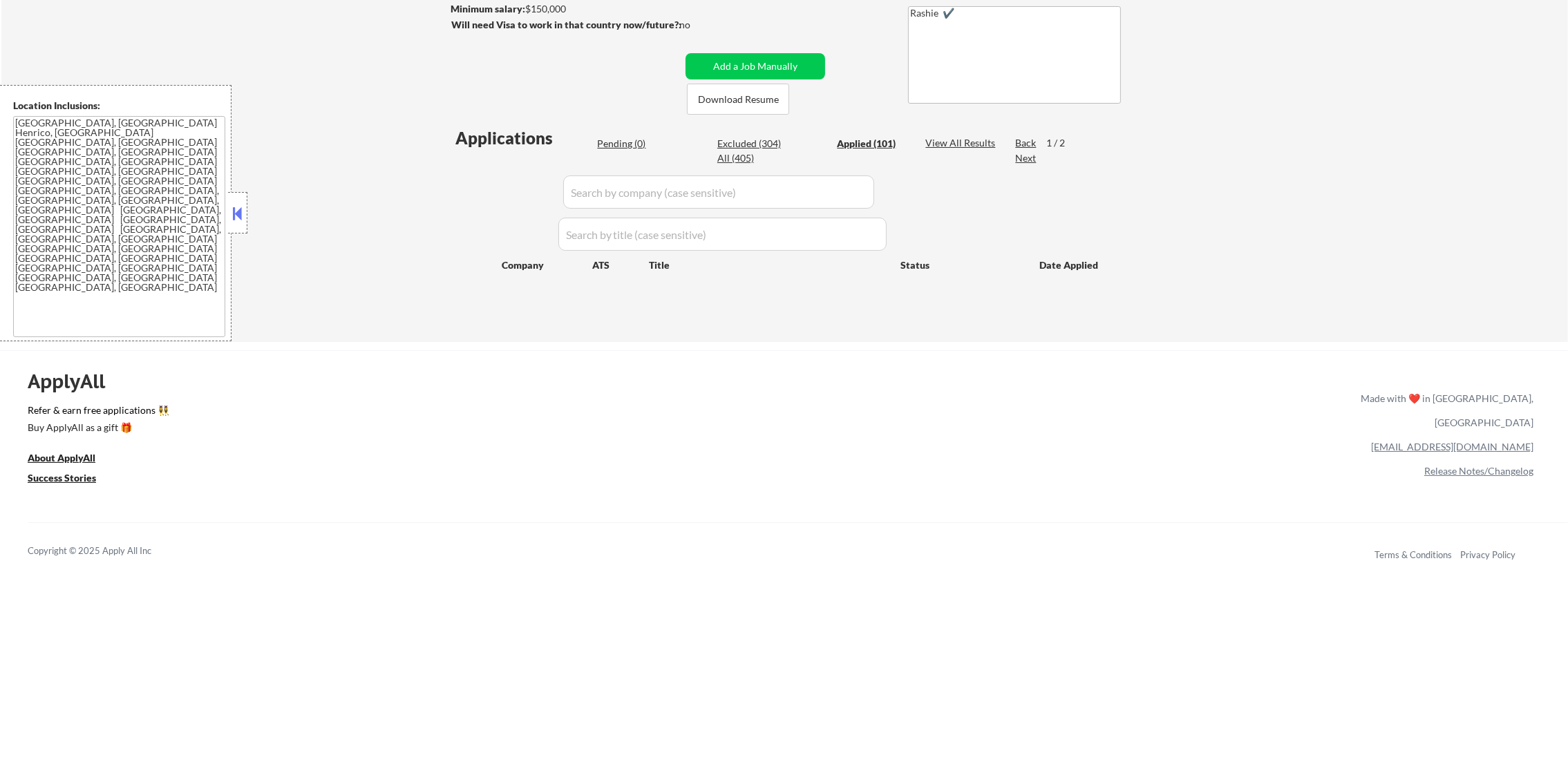
select select ""applied""
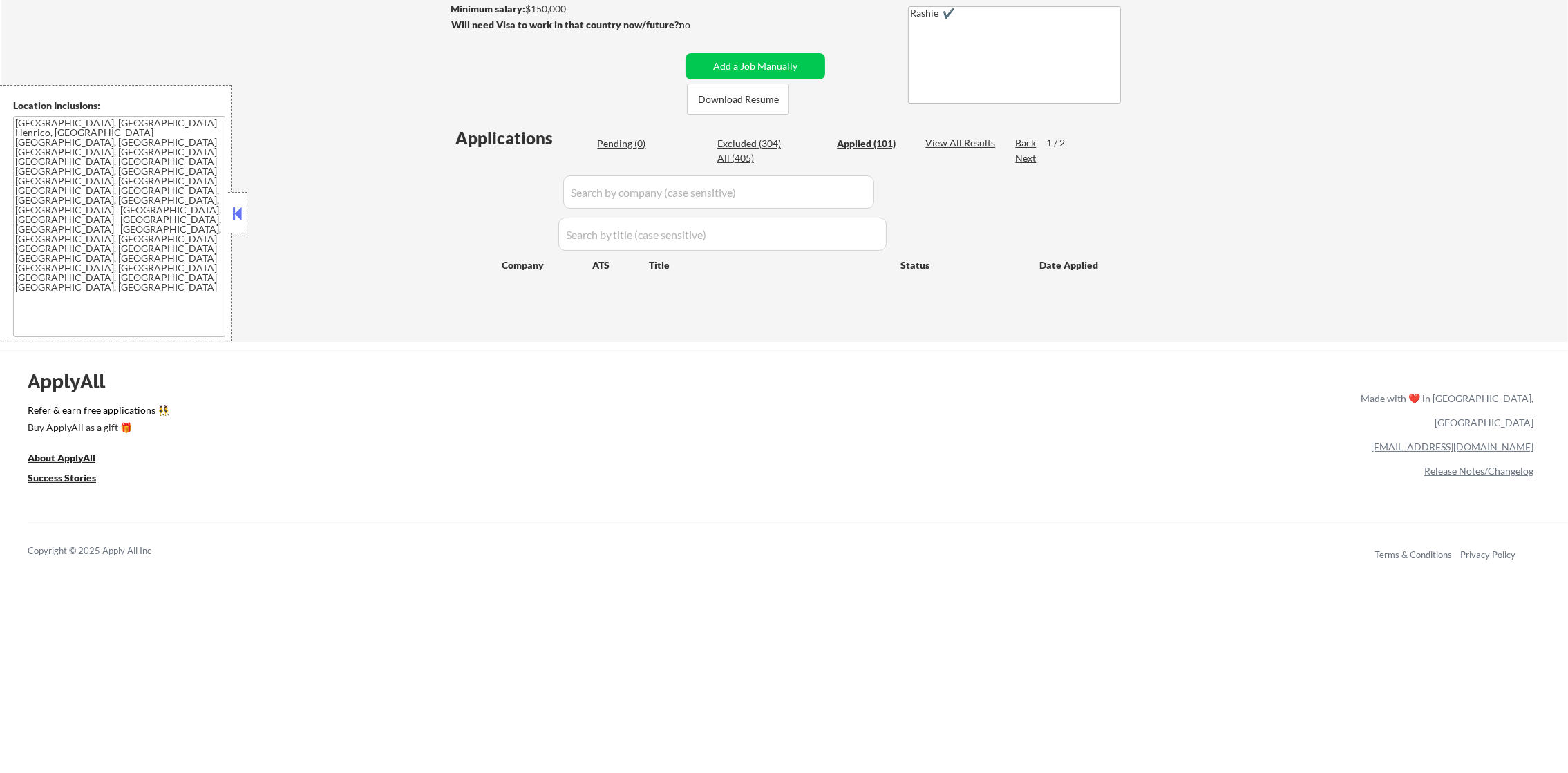
select select ""applied""
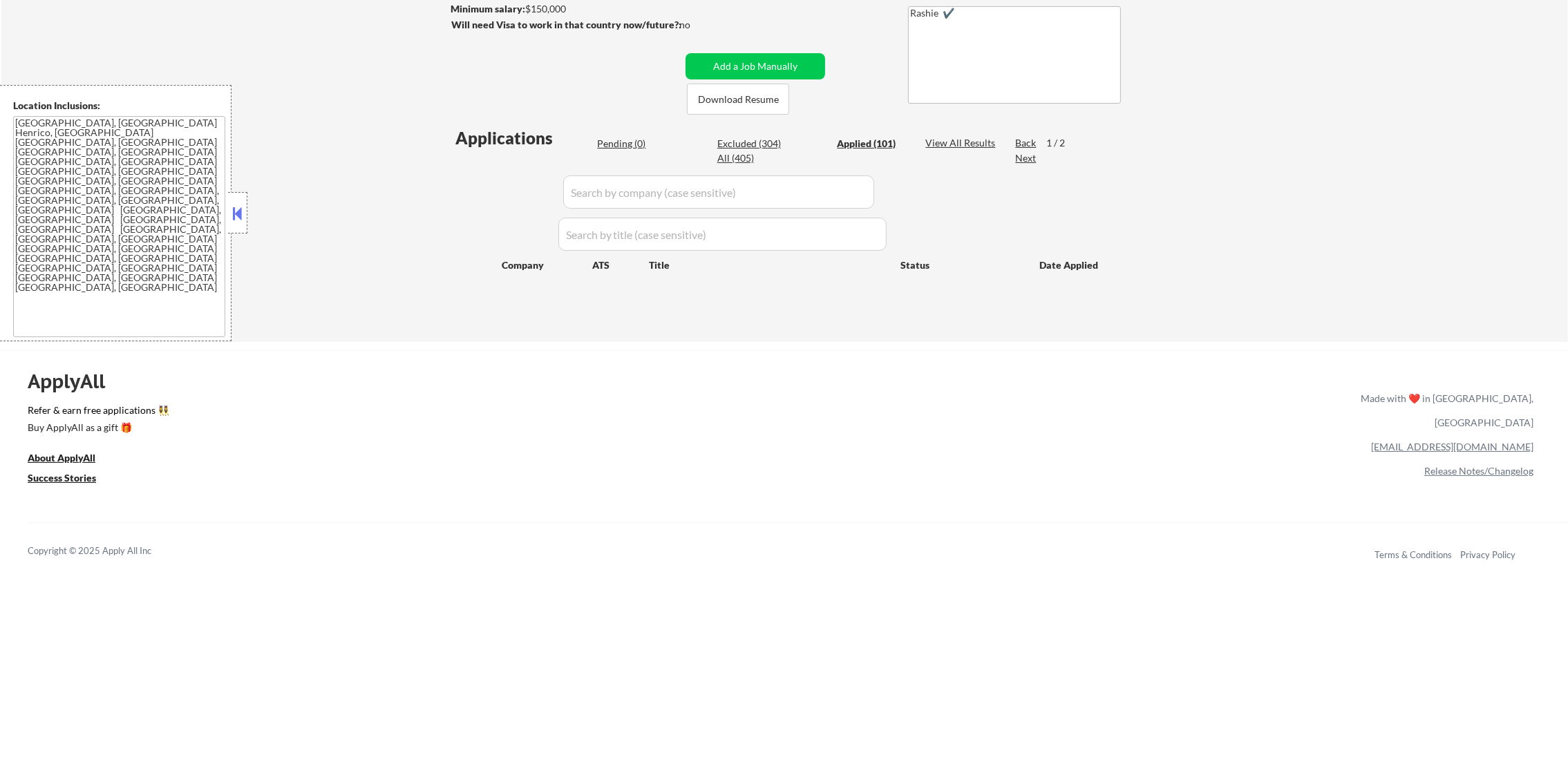
select select ""applied""
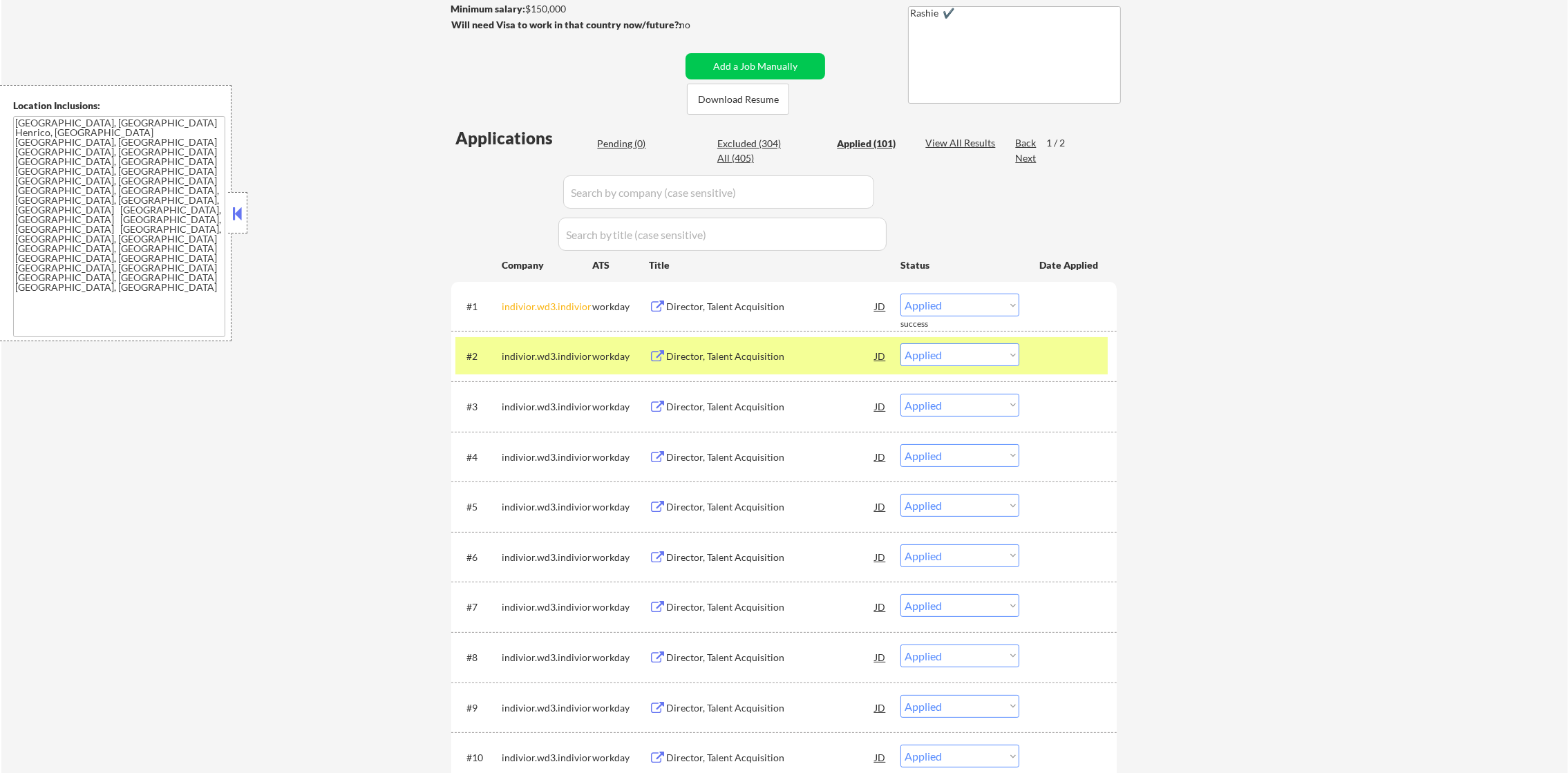
click at [563, 354] on div "indivior.wd3.indivior" at bounding box center [547, 356] width 91 height 14
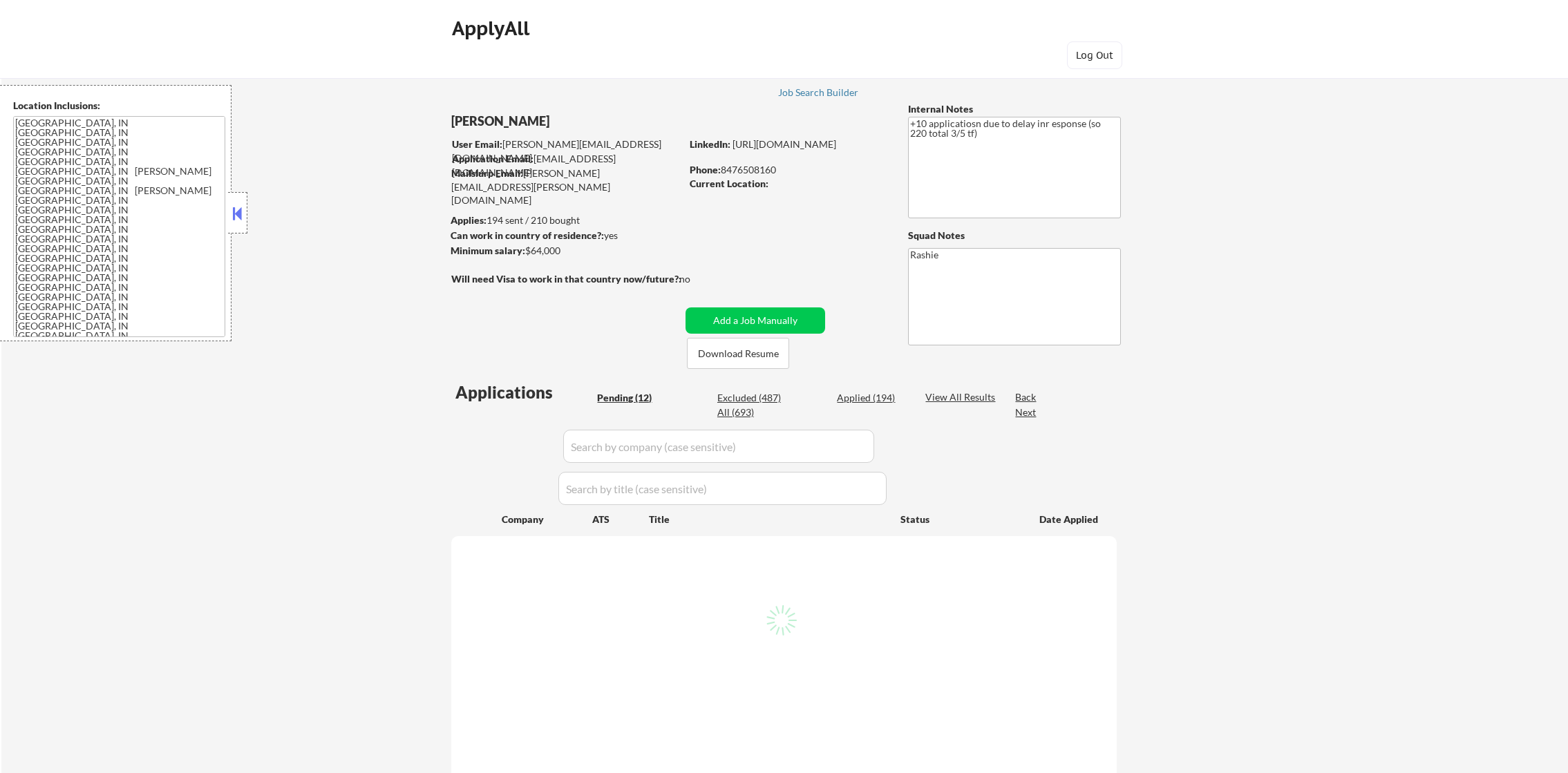
select select ""pending""
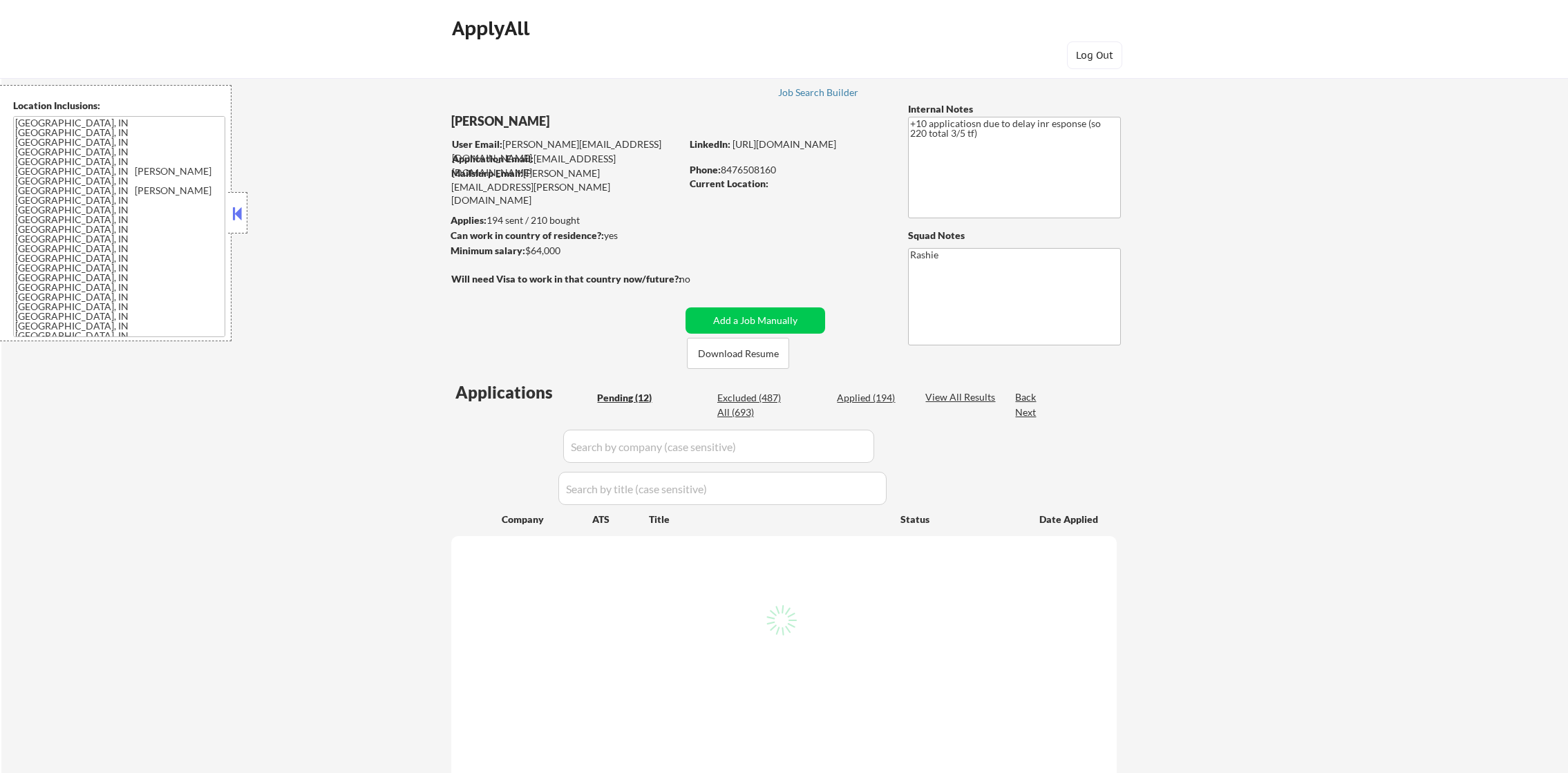
select select ""pending""
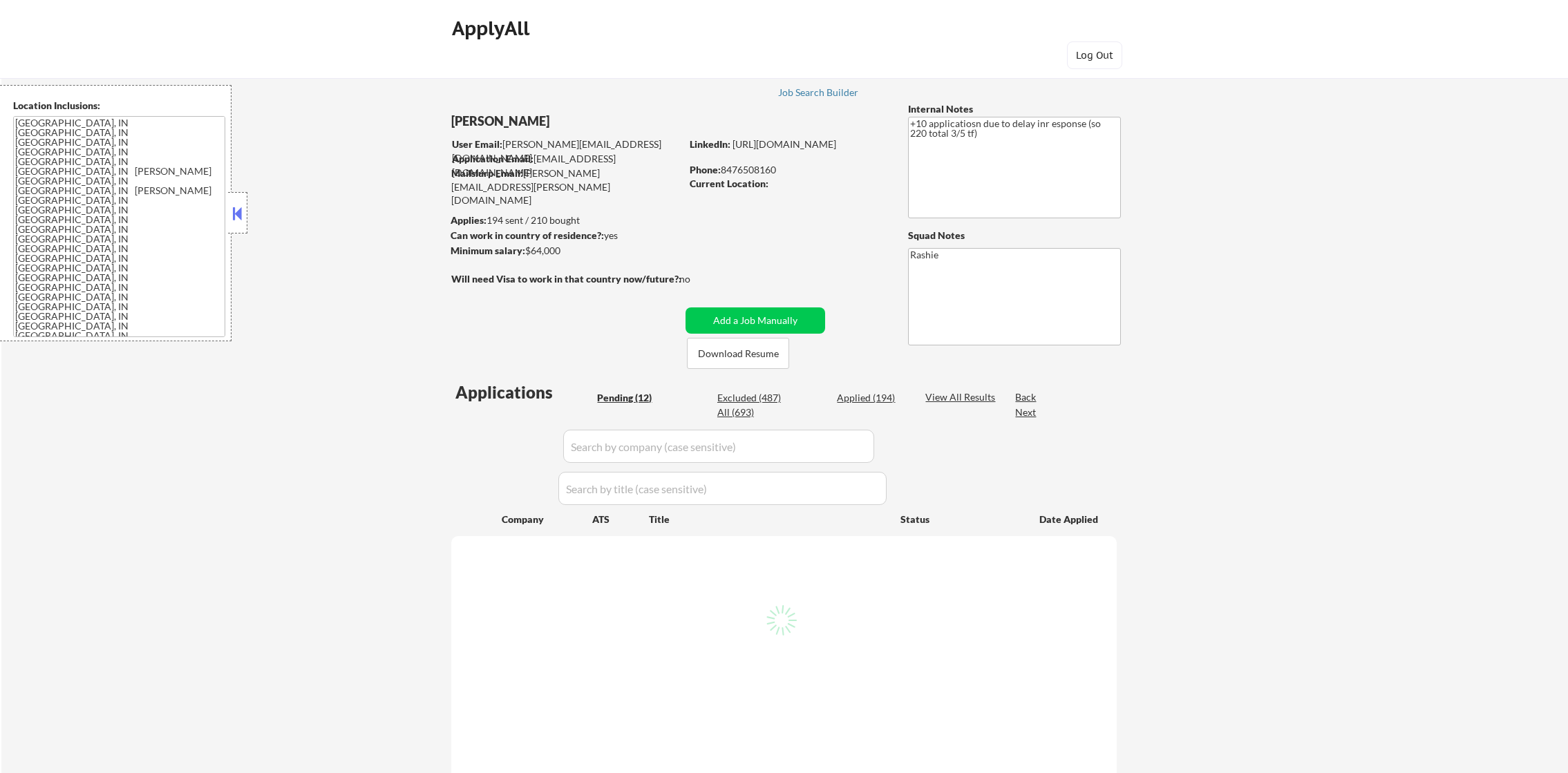
select select ""pending""
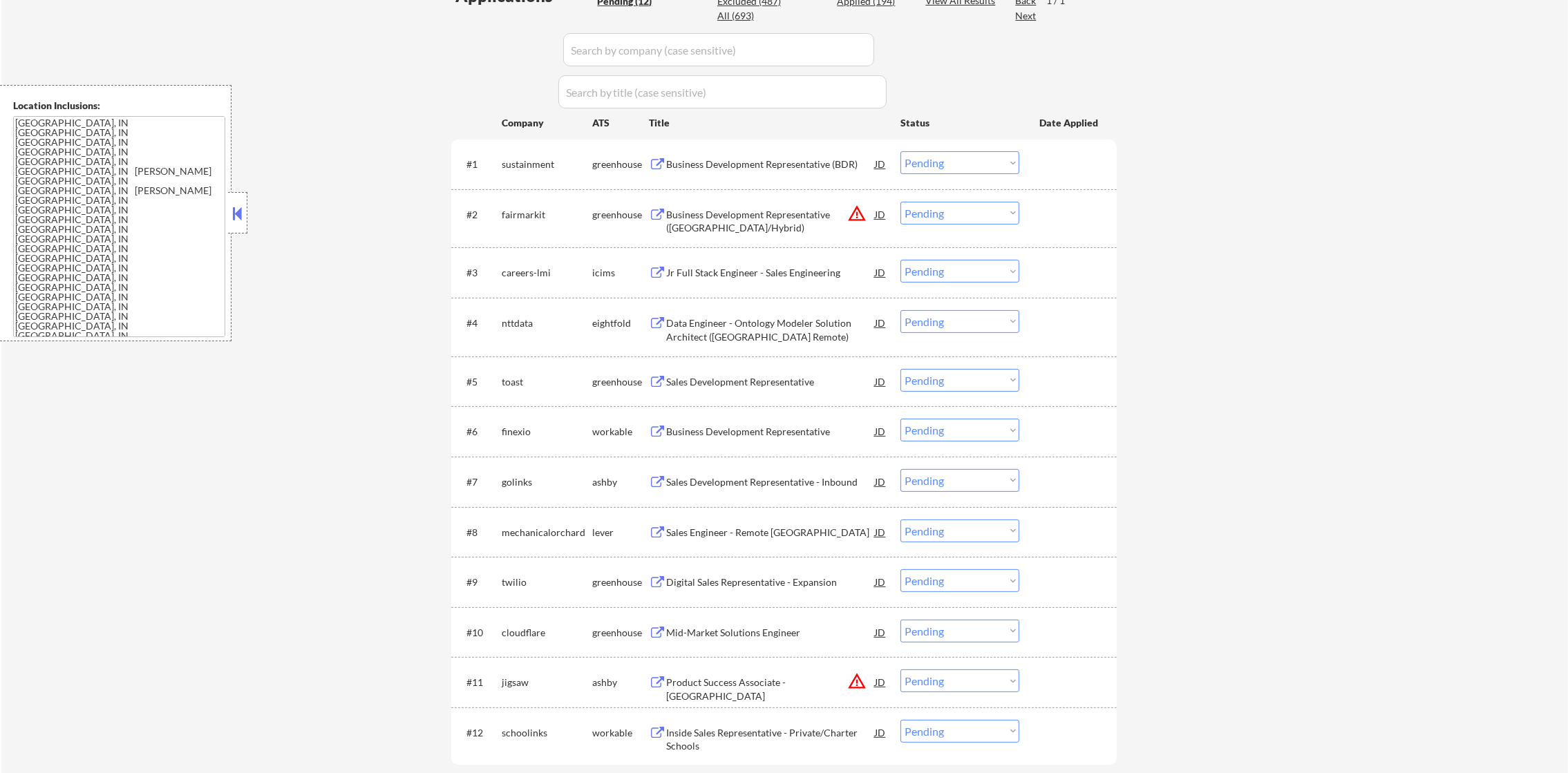
scroll to position [415, 0]
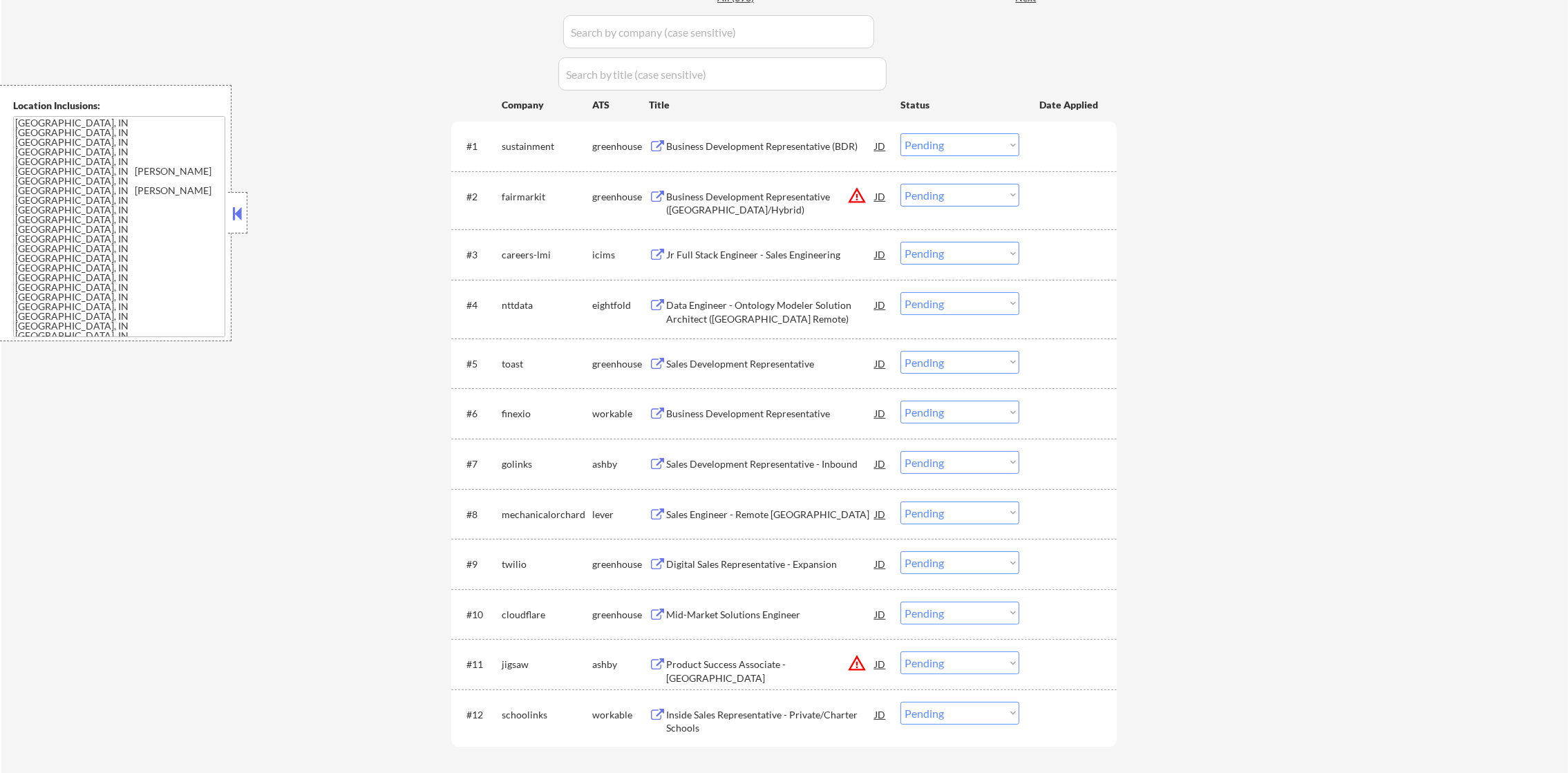
click at [857, 187] on button "warning_amber" at bounding box center [857, 195] width 19 height 19
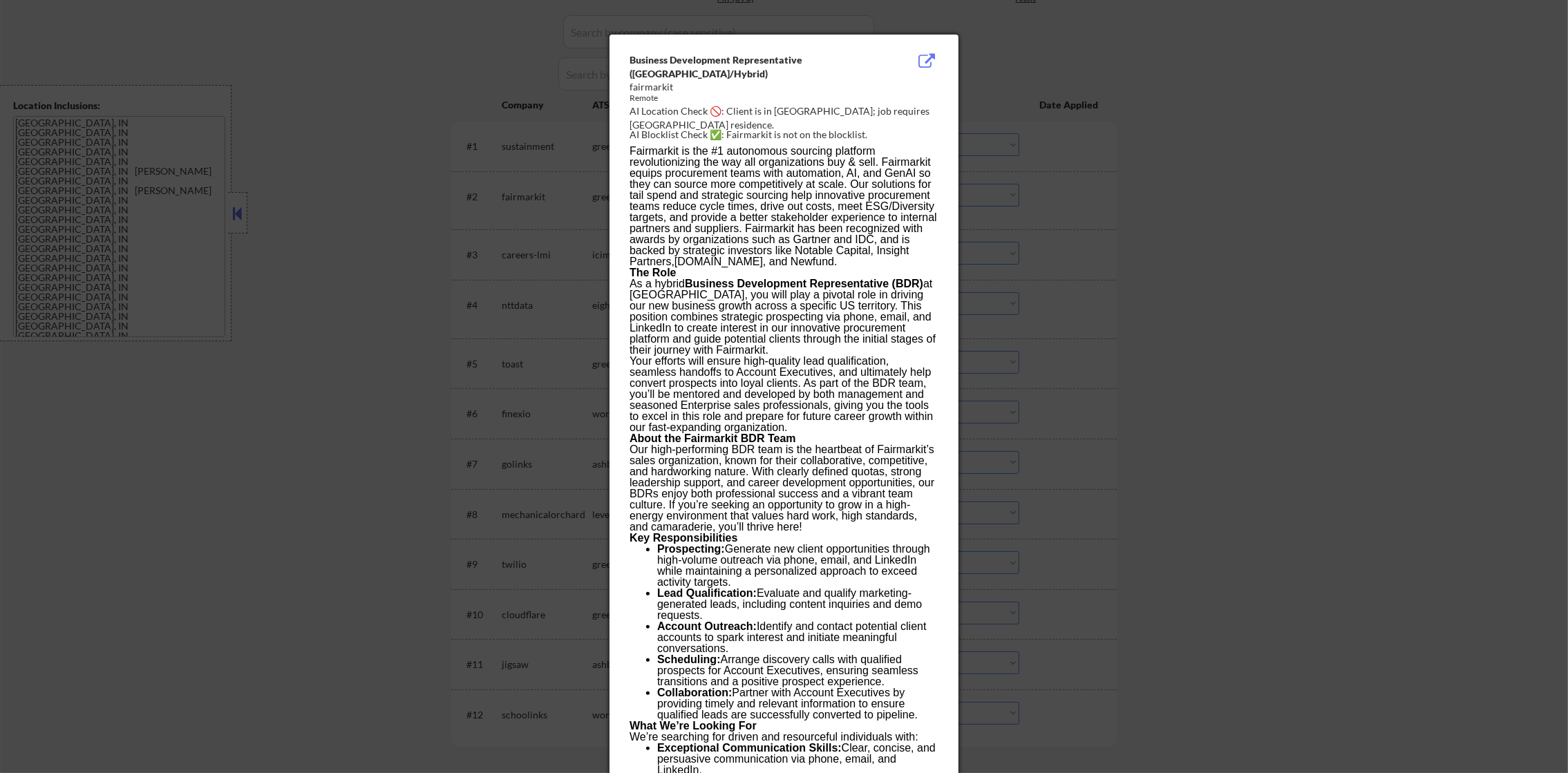
click at [1010, 200] on div at bounding box center [784, 386] width 1568 height 773
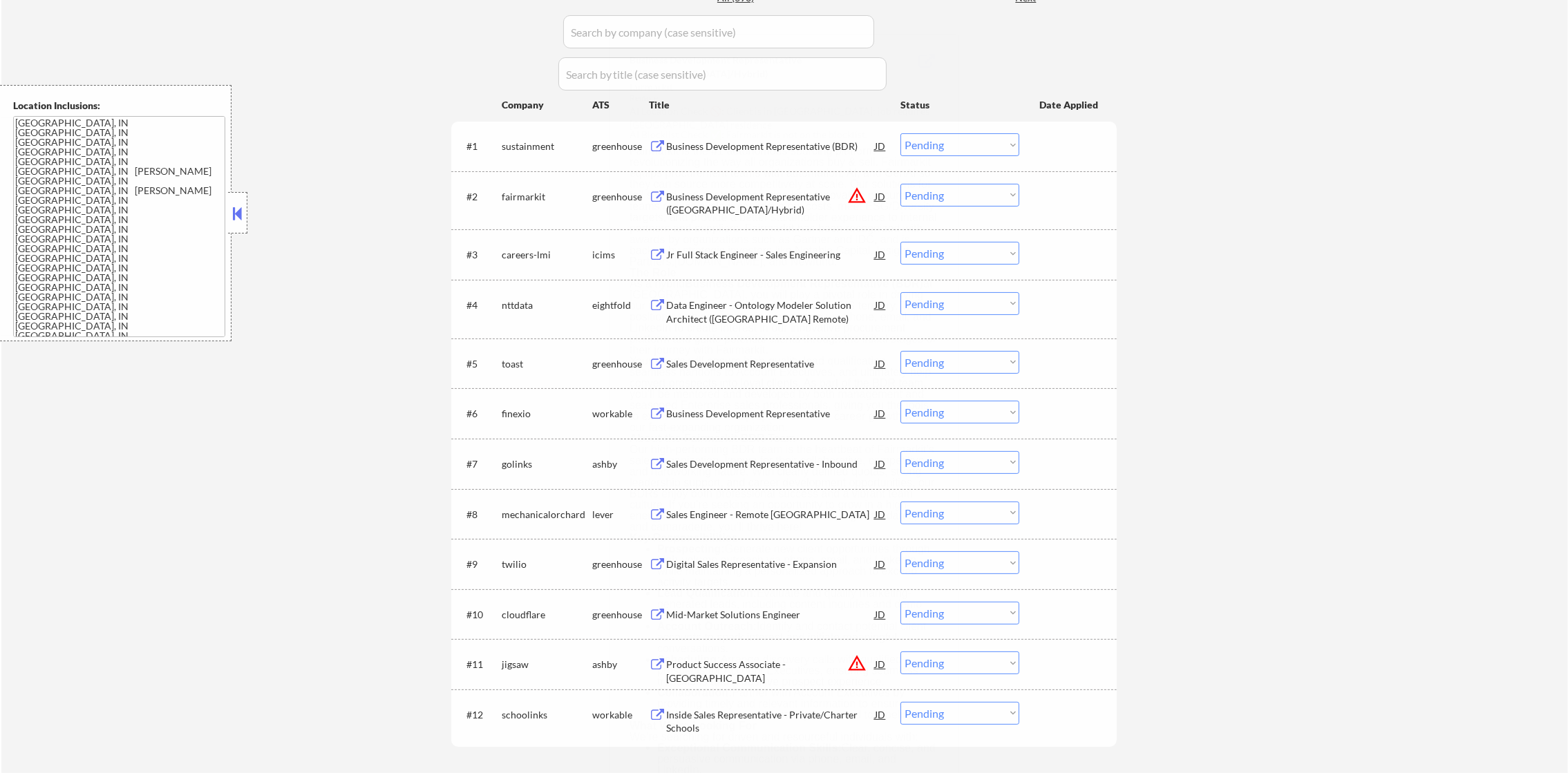
click at [987, 180] on div "#2 fairmarkit greenhouse Business Development Representative (Boston/Hybrid) JD…" at bounding box center [781, 200] width 652 height 45
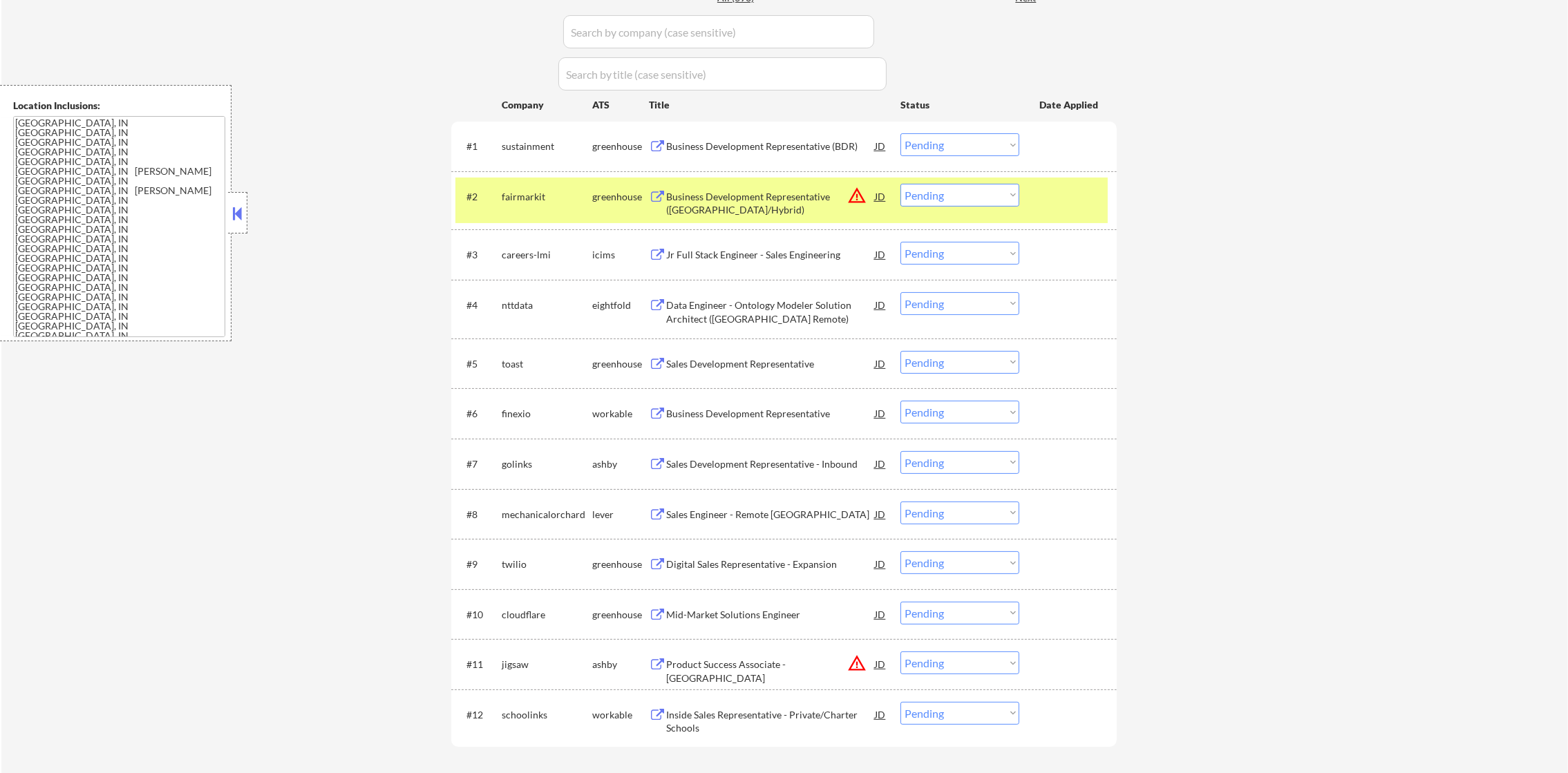
click at [981, 195] on select "Choose an option... Pending Applied Excluded (Questions) Excluded (Expired) Exc…" at bounding box center [960, 195] width 119 height 23
click at [900, 184] on select "Choose an option... Pending Applied Excluded (Questions) Excluded (Expired) Exc…" at bounding box center [960, 195] width 119 height 23
click at [525, 194] on div "fairmarkit" at bounding box center [547, 197] width 91 height 14
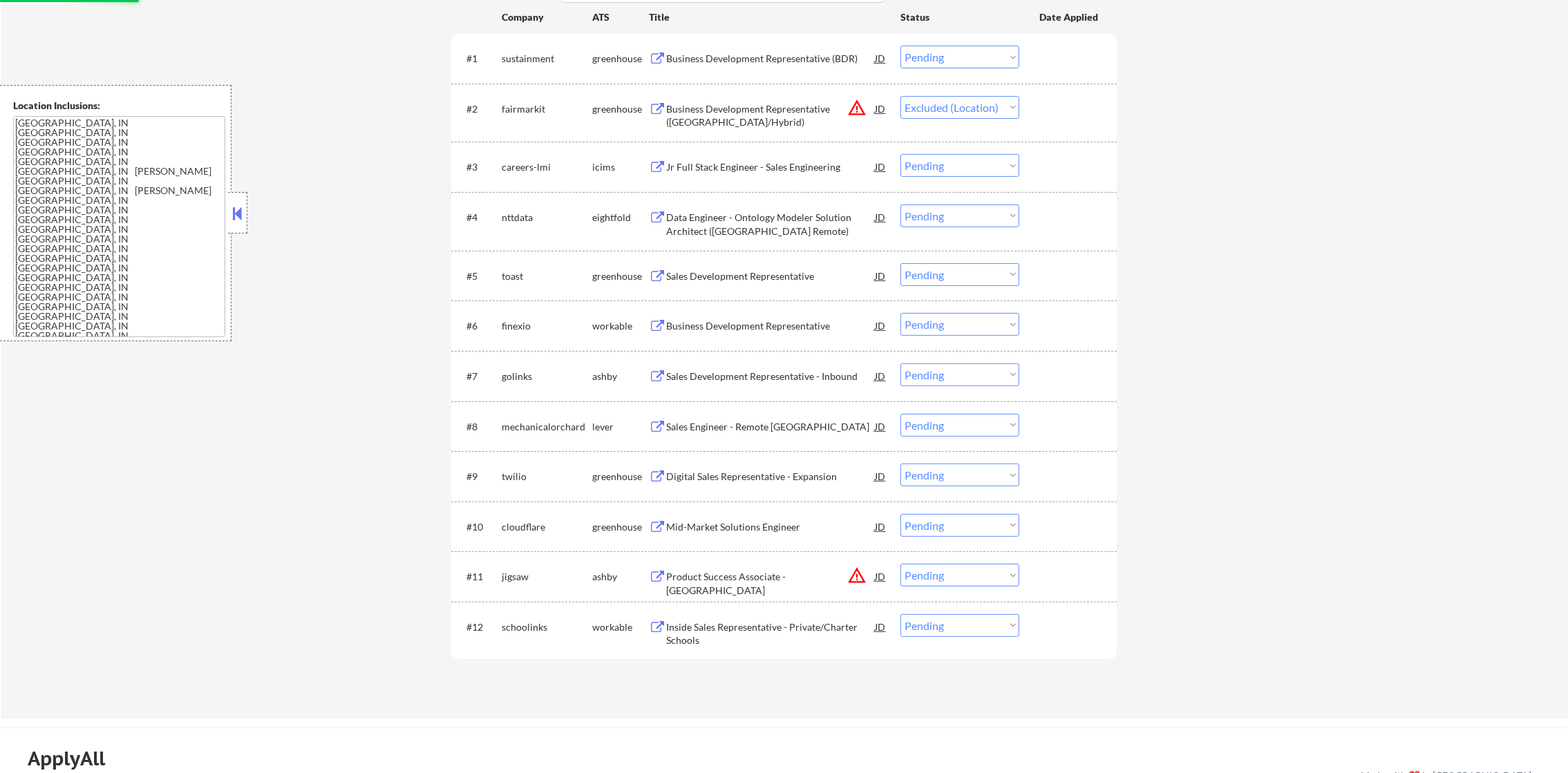
scroll to position [656, 0]
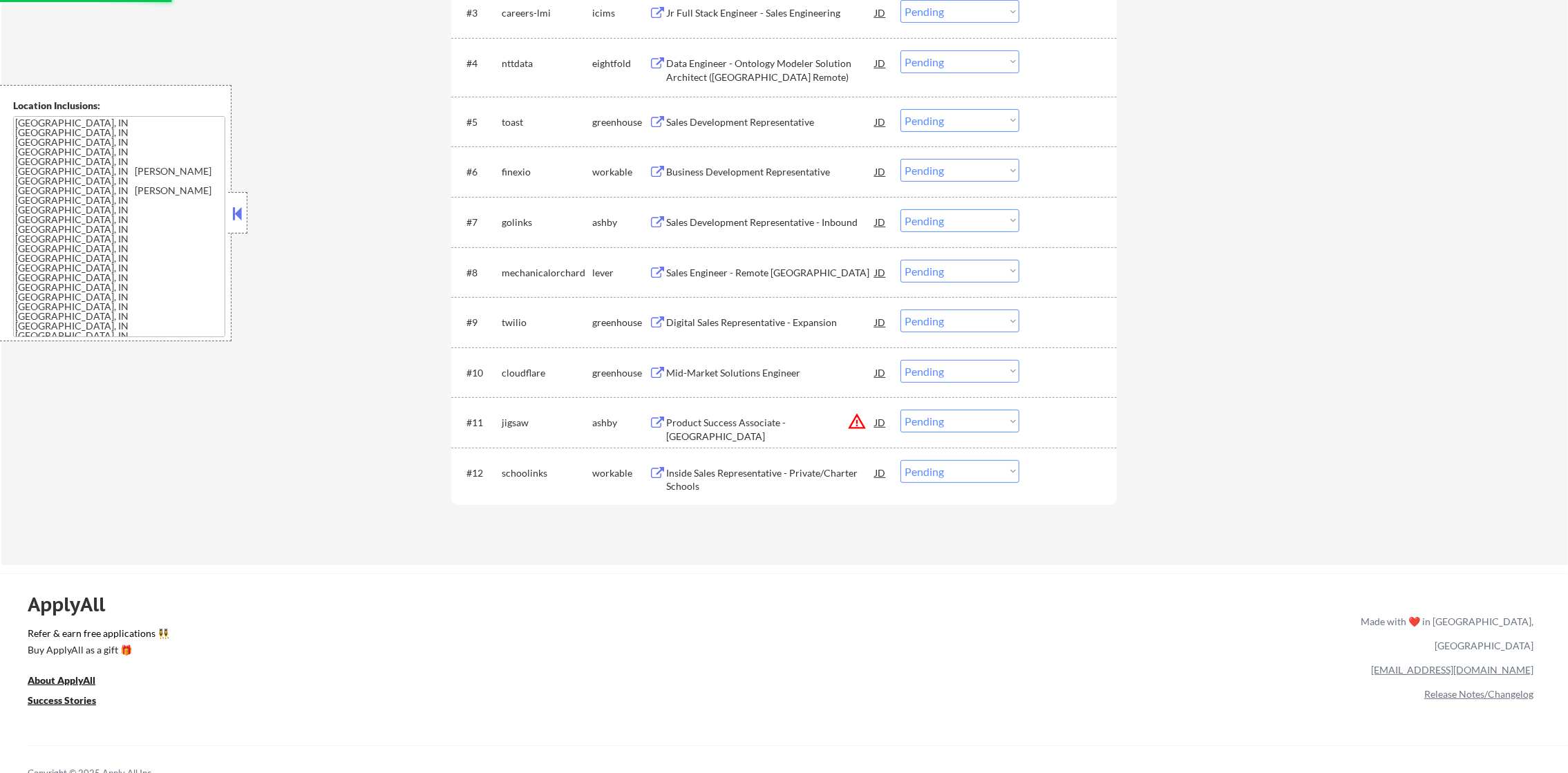
select select ""pending""
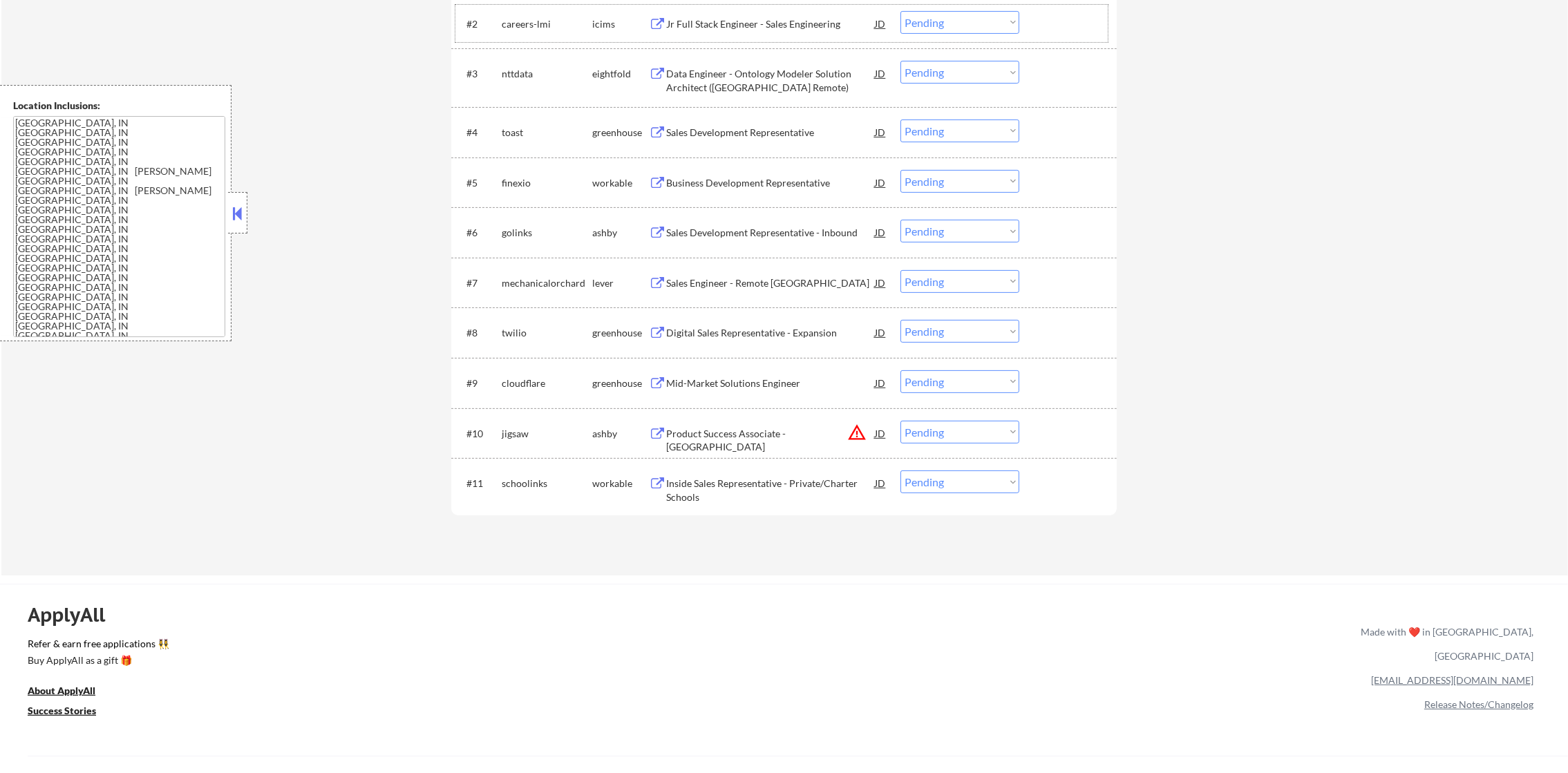
scroll to position [586, 0]
drag, startPoint x: 969, startPoint y: 427, endPoint x: 969, endPoint y: 439, distance: 12.0
click at [969, 427] on select "Choose an option... Pending Applied Excluded (Questions) Excluded (Expired) Exc…" at bounding box center [960, 433] width 119 height 23
click at [900, 421] on select "Choose an option... Pending Applied Excluded (Questions) Excluded (Expired) Exc…" at bounding box center [960, 433] width 119 height 23
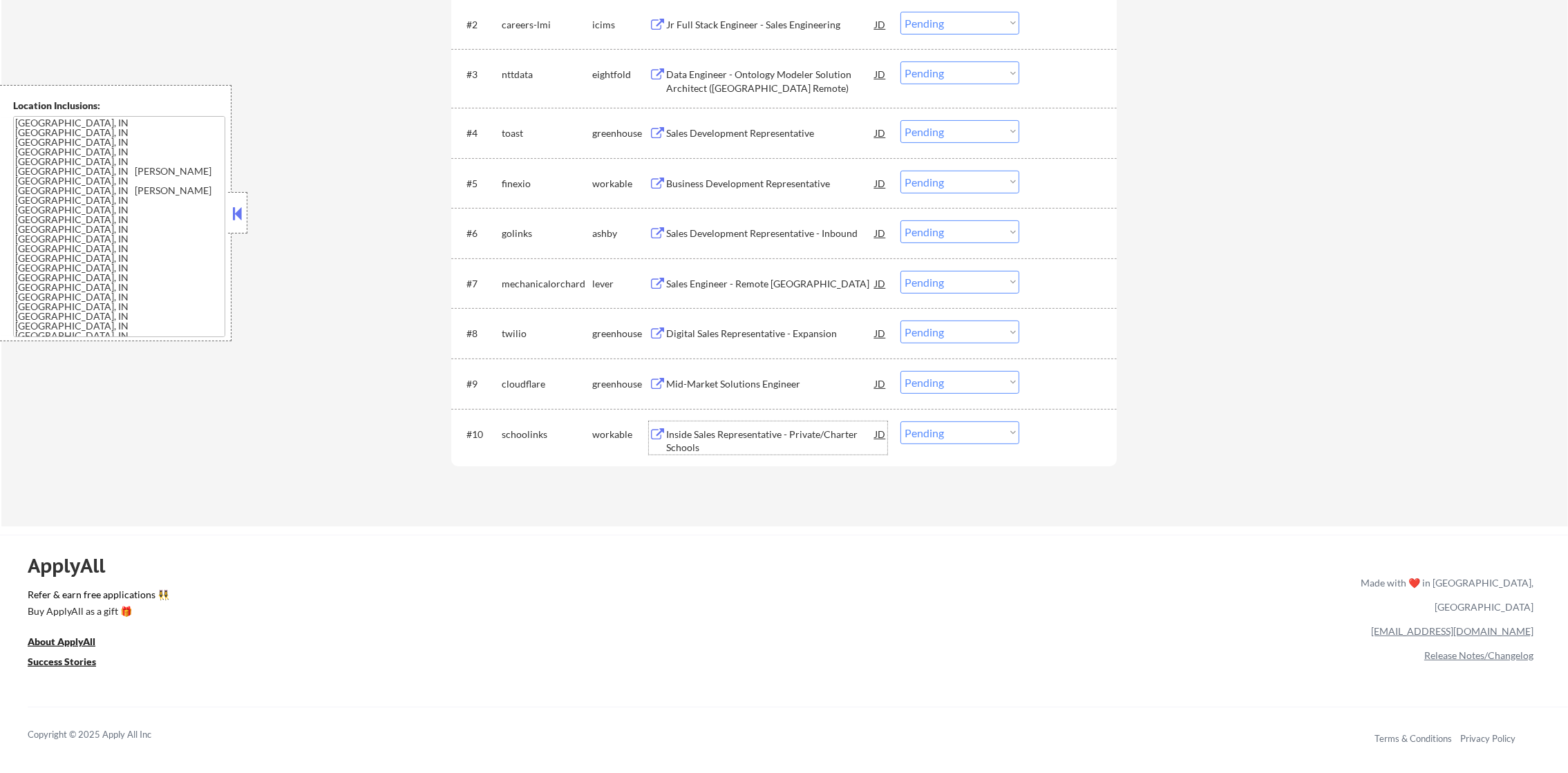
click at [769, 427] on div "Inside Sales Representative - Private/Charter Schools" at bounding box center [770, 441] width 209 height 27
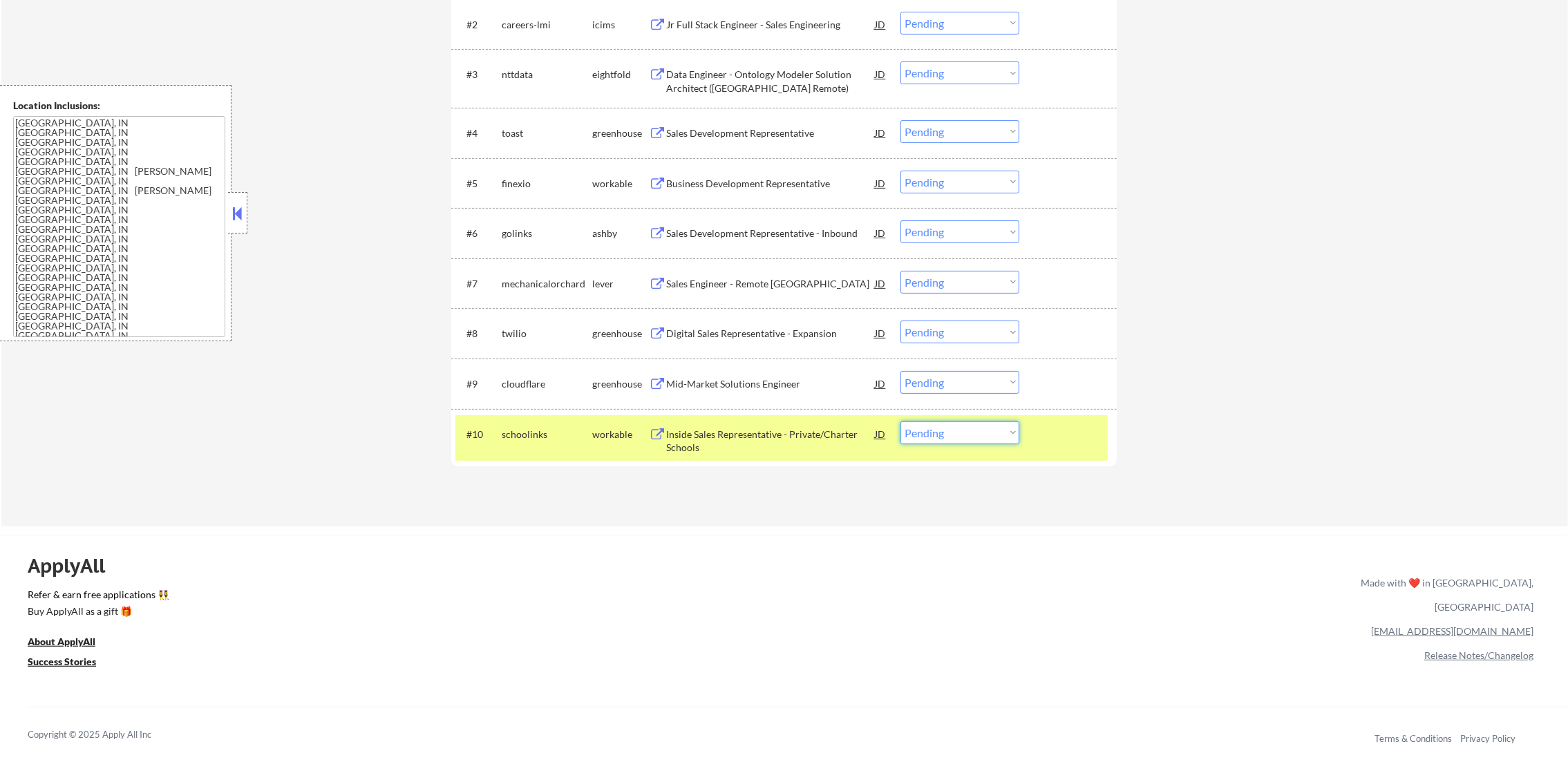
drag, startPoint x: 922, startPoint y: 426, endPoint x: 923, endPoint y: 444, distance: 18.0
click at [922, 426] on select "Choose an option... Pending Applied Excluded (Questions) Excluded (Expired) Exc…" at bounding box center [960, 433] width 119 height 23
select select ""excluded""
click at [900, 421] on select "Choose an option... Pending Applied Excluded (Questions) Excluded (Expired) Exc…" at bounding box center [960, 433] width 119 height 23
click at [519, 435] on div "schoolinks" at bounding box center [547, 434] width 91 height 14
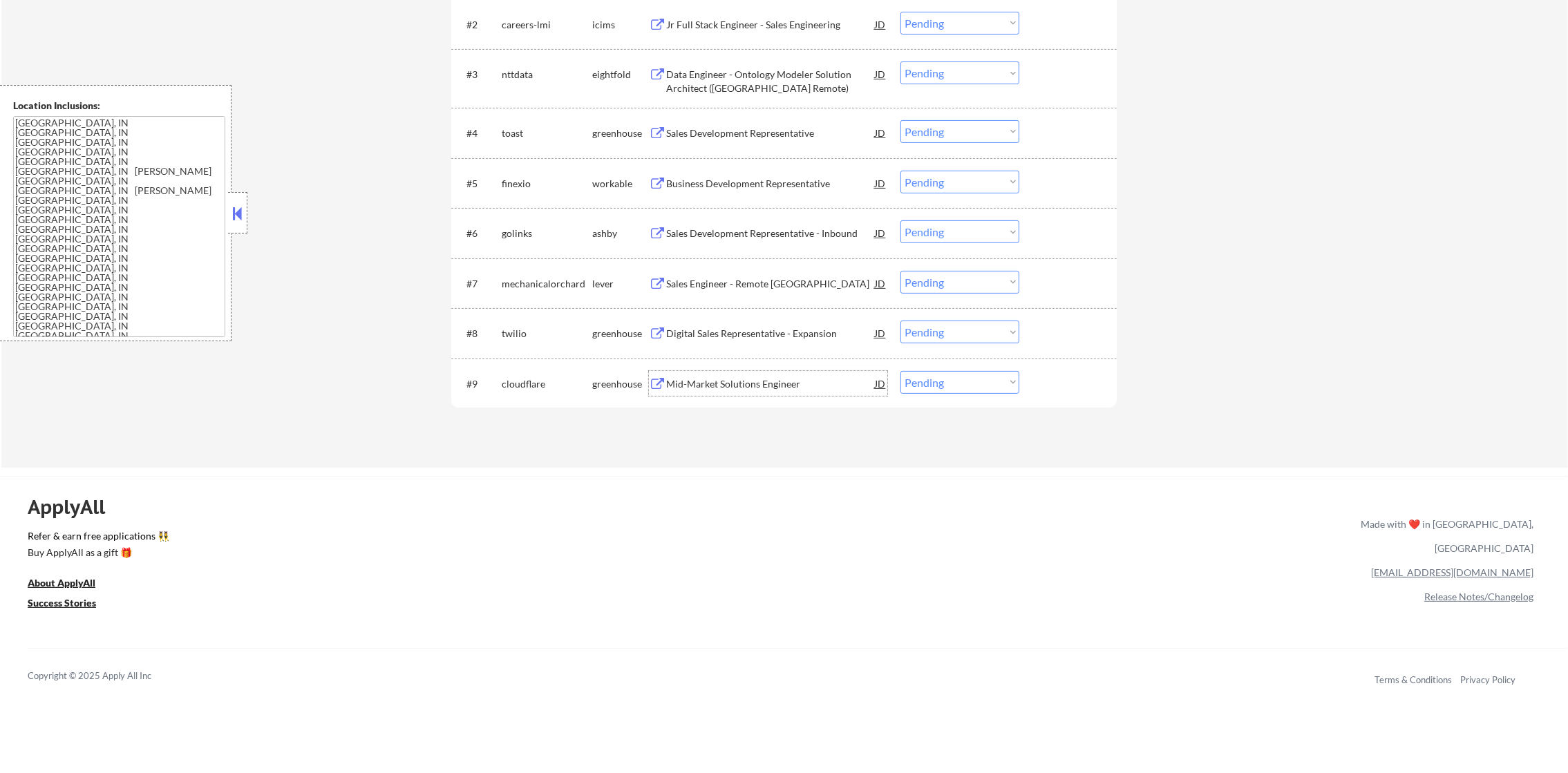
click at [772, 377] on div "Mid-Market Solutions Engineer" at bounding box center [770, 384] width 209 height 14
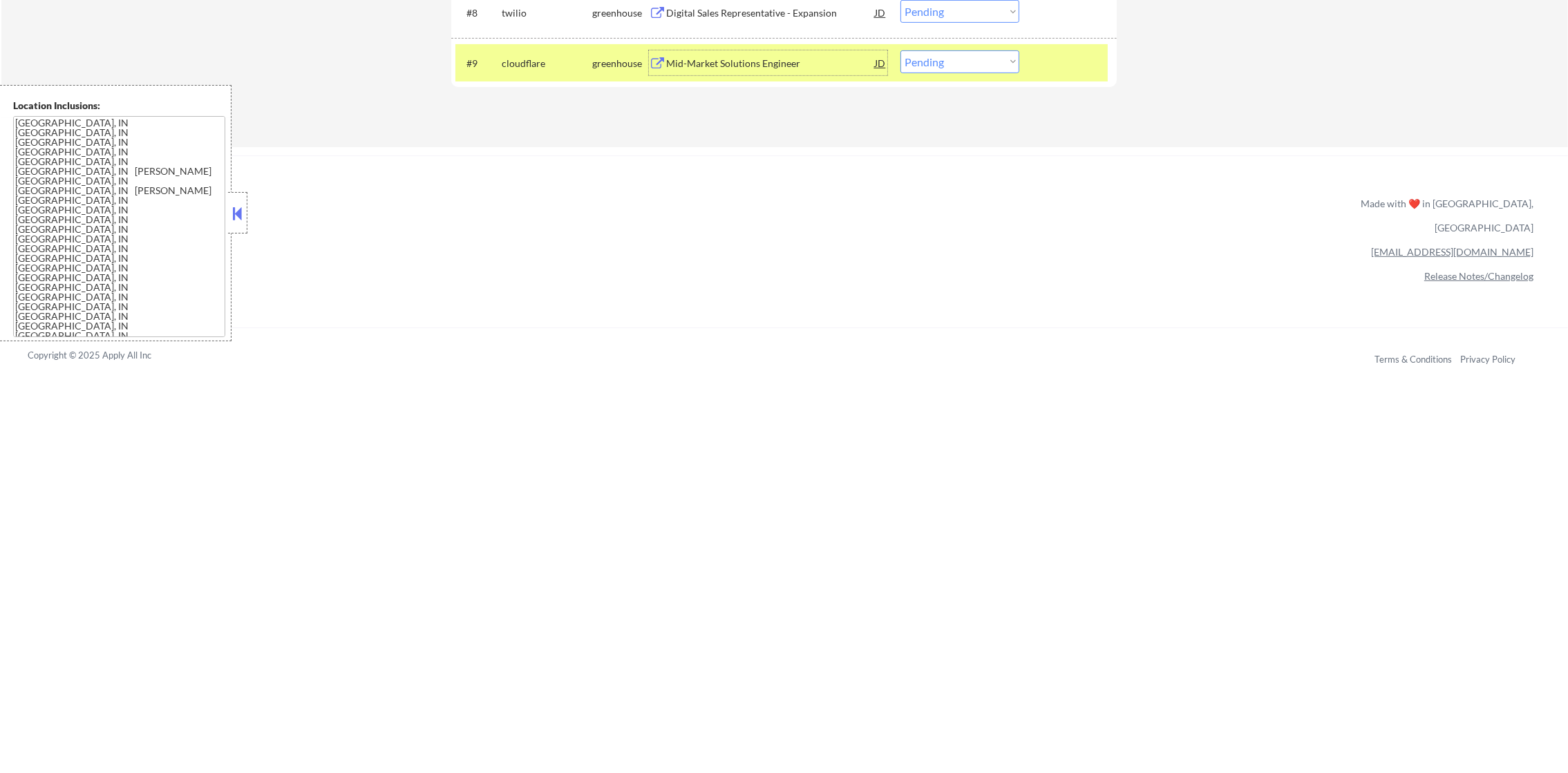
scroll to position [932, 0]
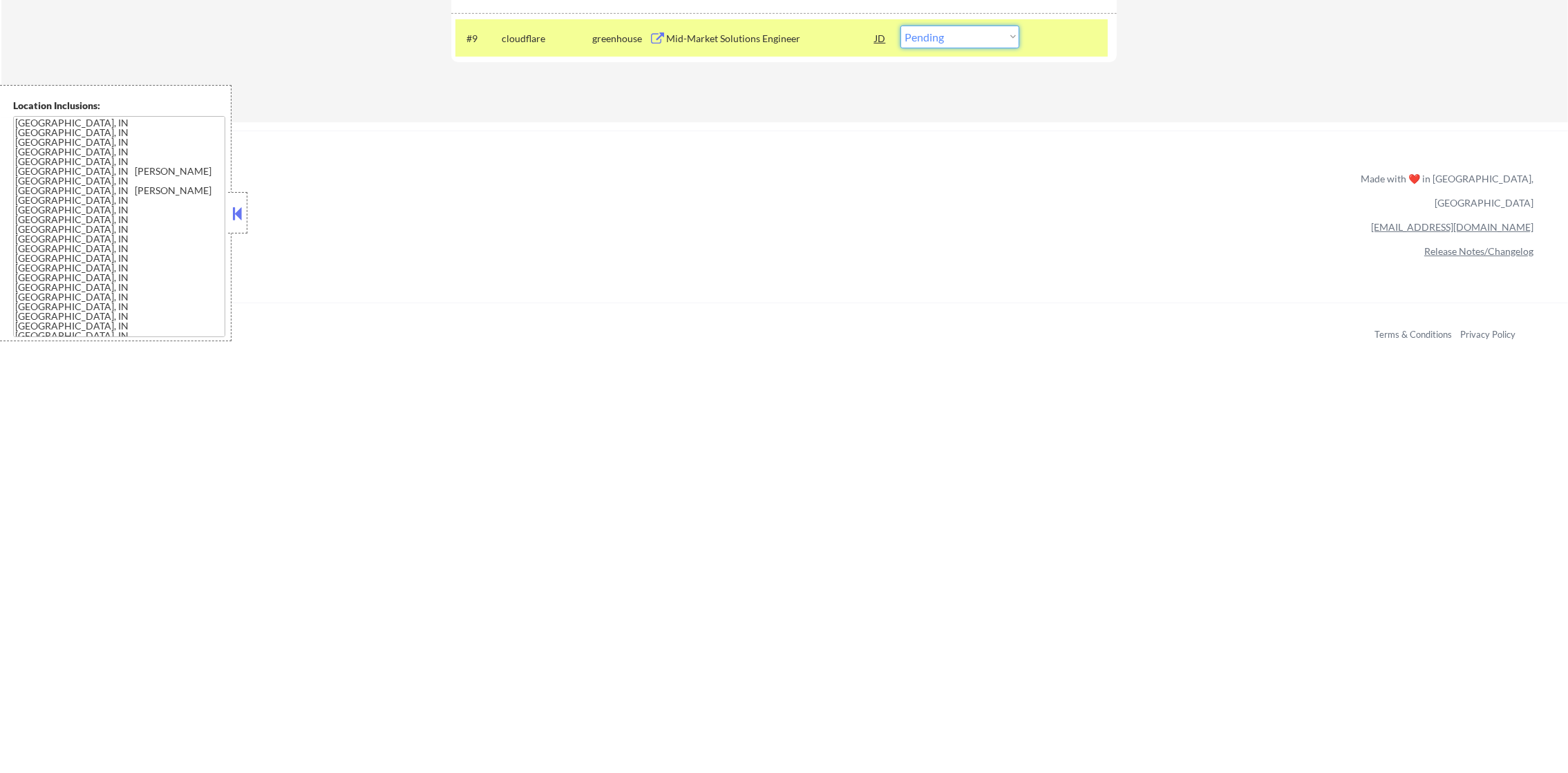
click at [943, 44] on select "Choose an option... Pending Applied Excluded (Questions) Excluded (Expired) Exc…" at bounding box center [960, 36] width 119 height 23
select select ""excluded__location_""
click at [900, 25] on select "Choose an option... Pending Applied Excluded (Questions) Excluded (Expired) Exc…" at bounding box center [960, 36] width 119 height 23
click at [509, 33] on div "cloudflare" at bounding box center [547, 39] width 91 height 14
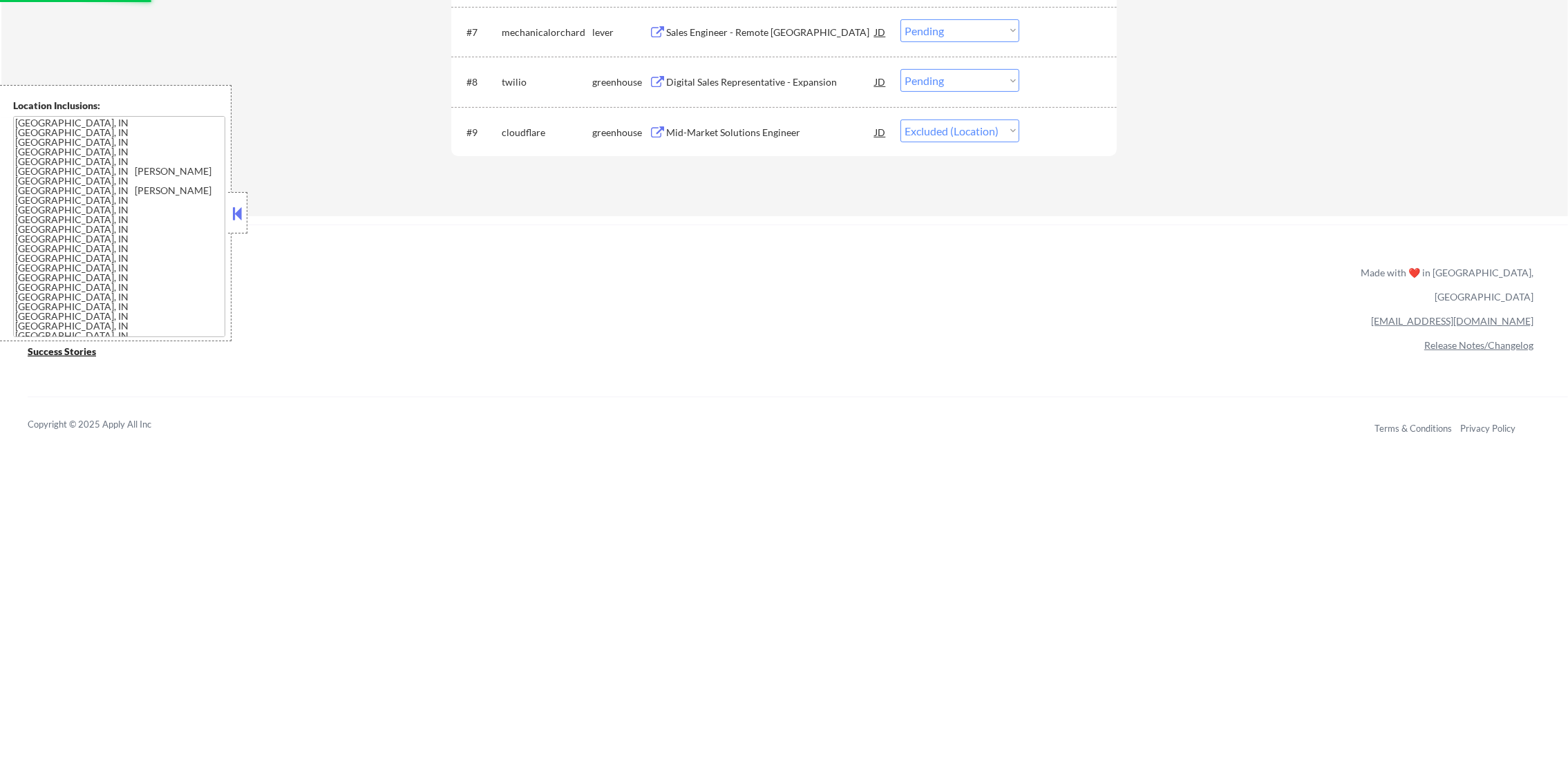
scroll to position [829, 0]
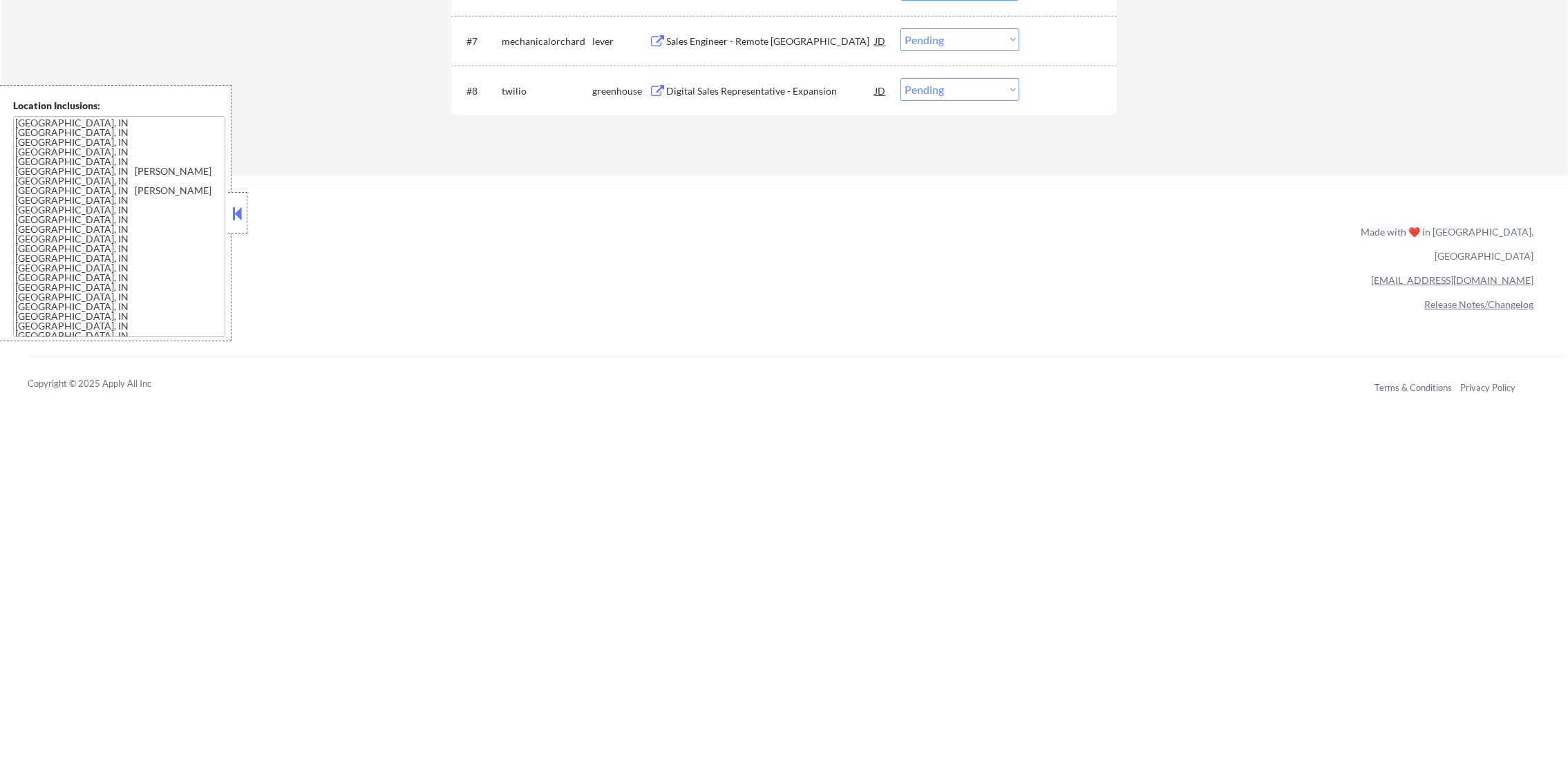
click at [735, 88] on div "Digital Sales Representative - Expansion" at bounding box center [770, 91] width 209 height 14
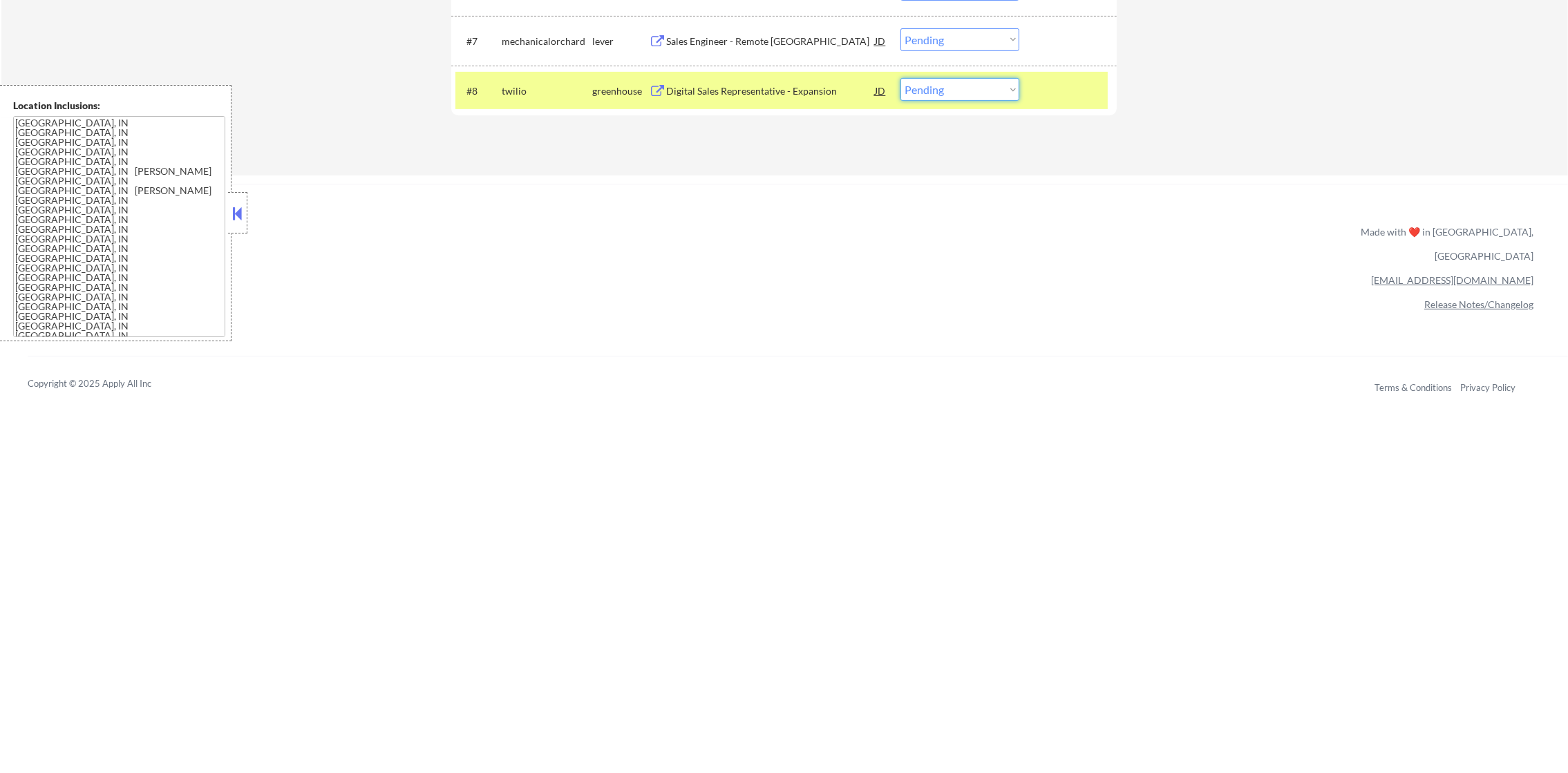
click at [935, 90] on select "Choose an option... Pending Applied Excluded (Questions) Excluded (Expired) Exc…" at bounding box center [960, 89] width 119 height 23
select select ""applied""
click at [900, 78] on select "Choose an option... Pending Applied Excluded (Questions) Excluded (Expired) Exc…" at bounding box center [960, 89] width 119 height 23
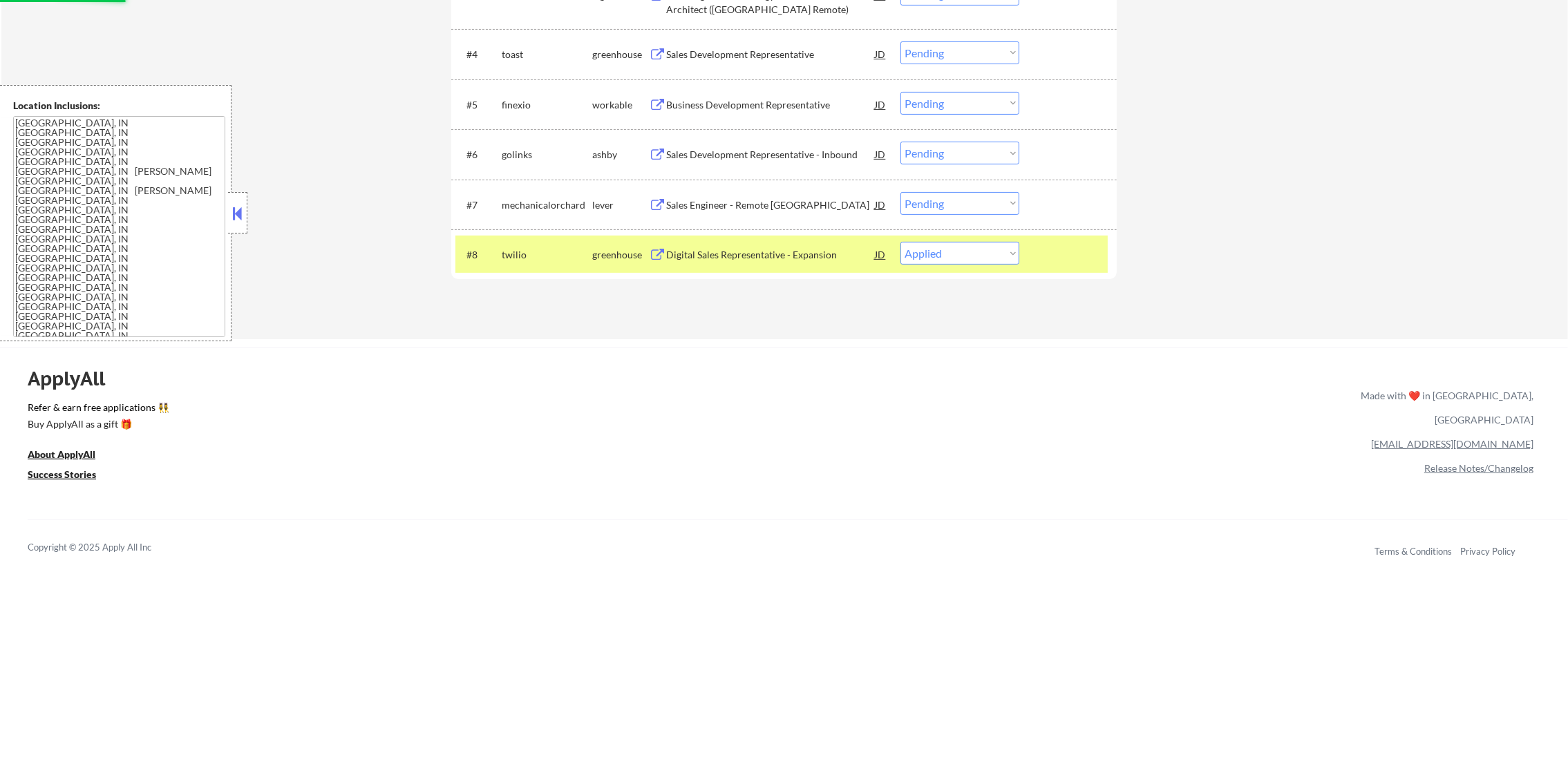
scroll to position [656, 0]
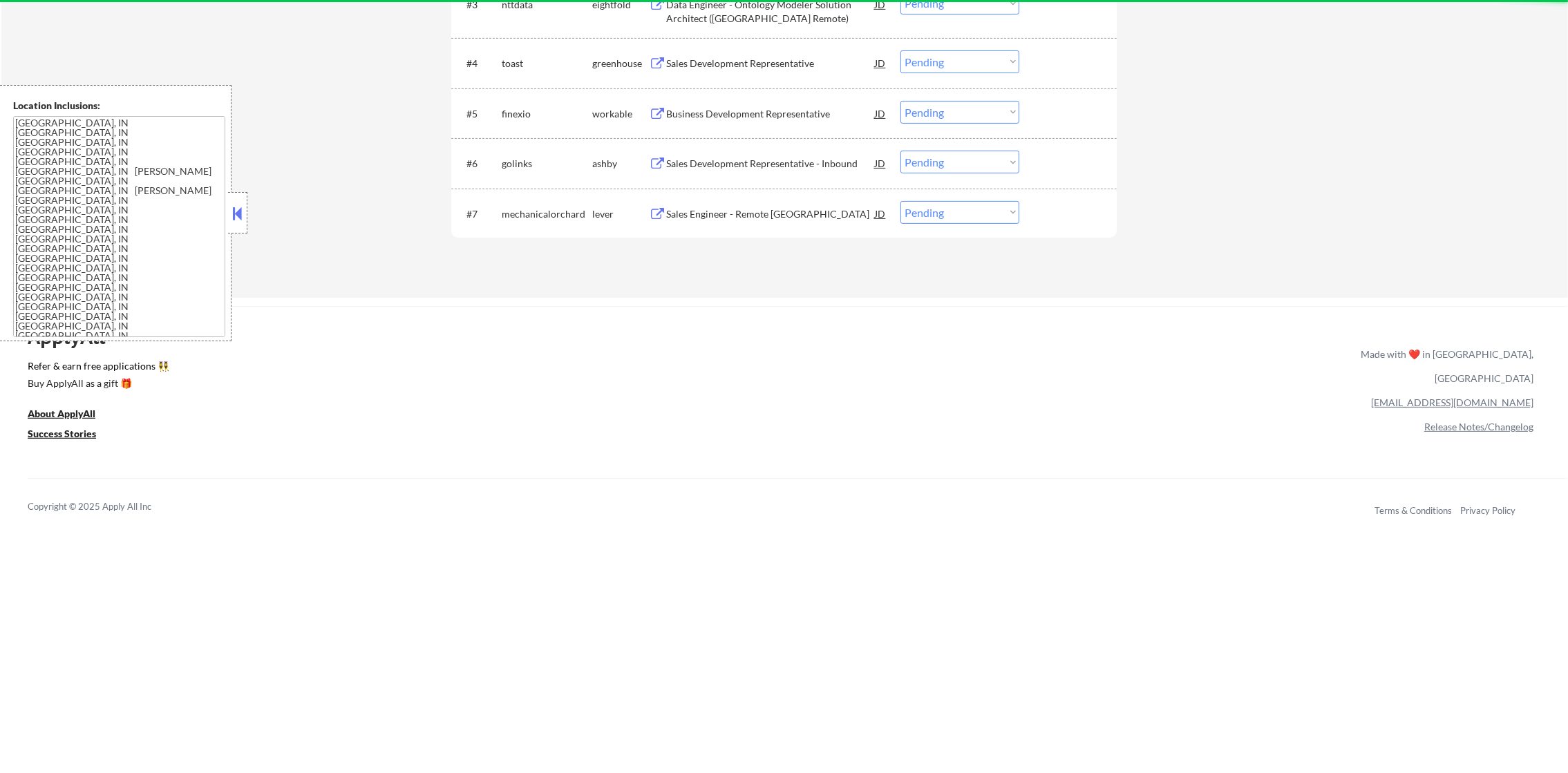
click at [741, 216] on div "Sales Engineer - Remote USA" at bounding box center [770, 214] width 209 height 14
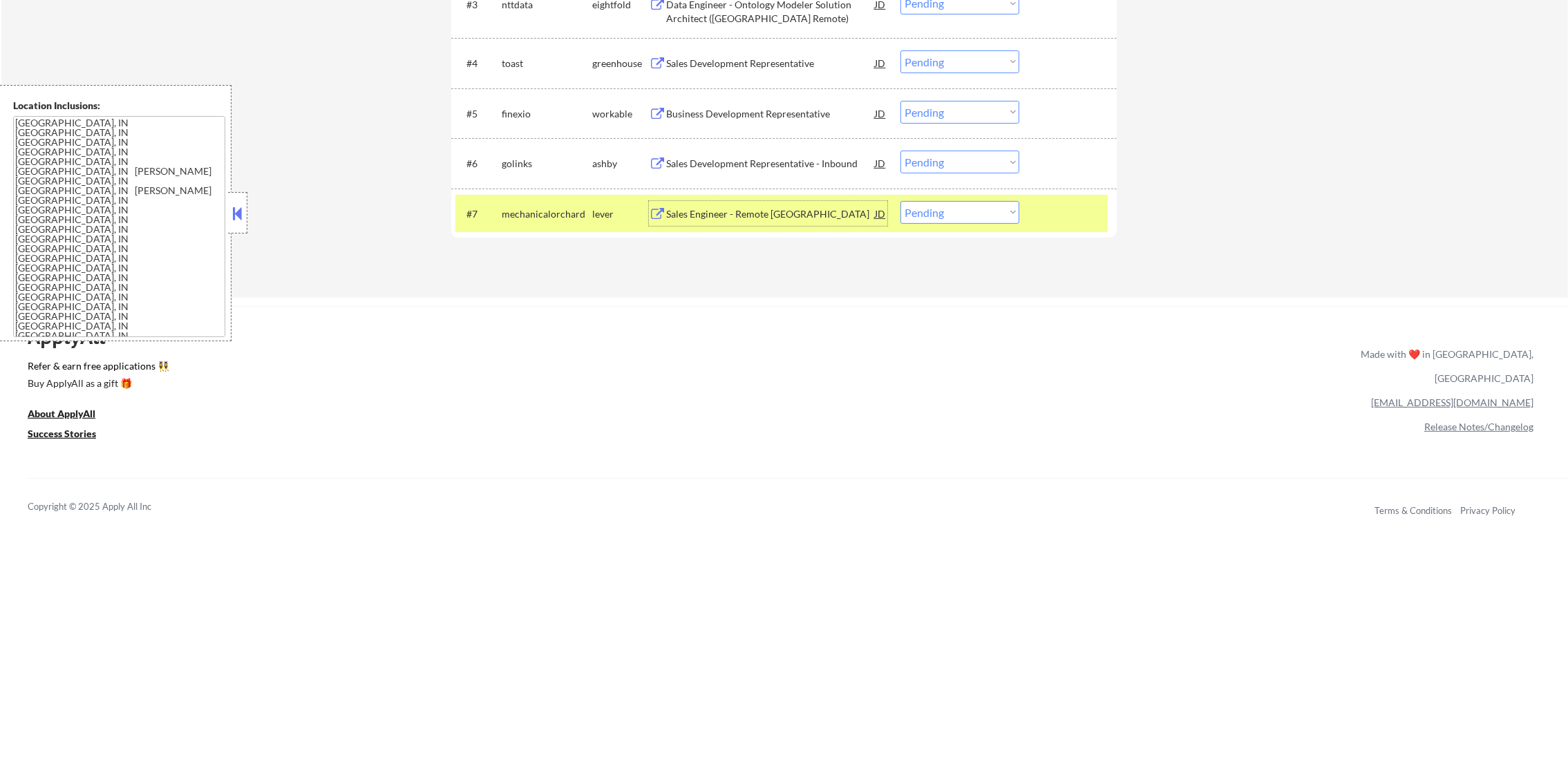
click at [927, 219] on select "Choose an option... Pending Applied Excluded (Questions) Excluded (Expired) Exc…" at bounding box center [960, 212] width 119 height 23
select select ""applied""
click at [900, 201] on select "Choose an option... Pending Applied Excluded (Questions) Excluded (Expired) Exc…" at bounding box center [960, 212] width 119 height 23
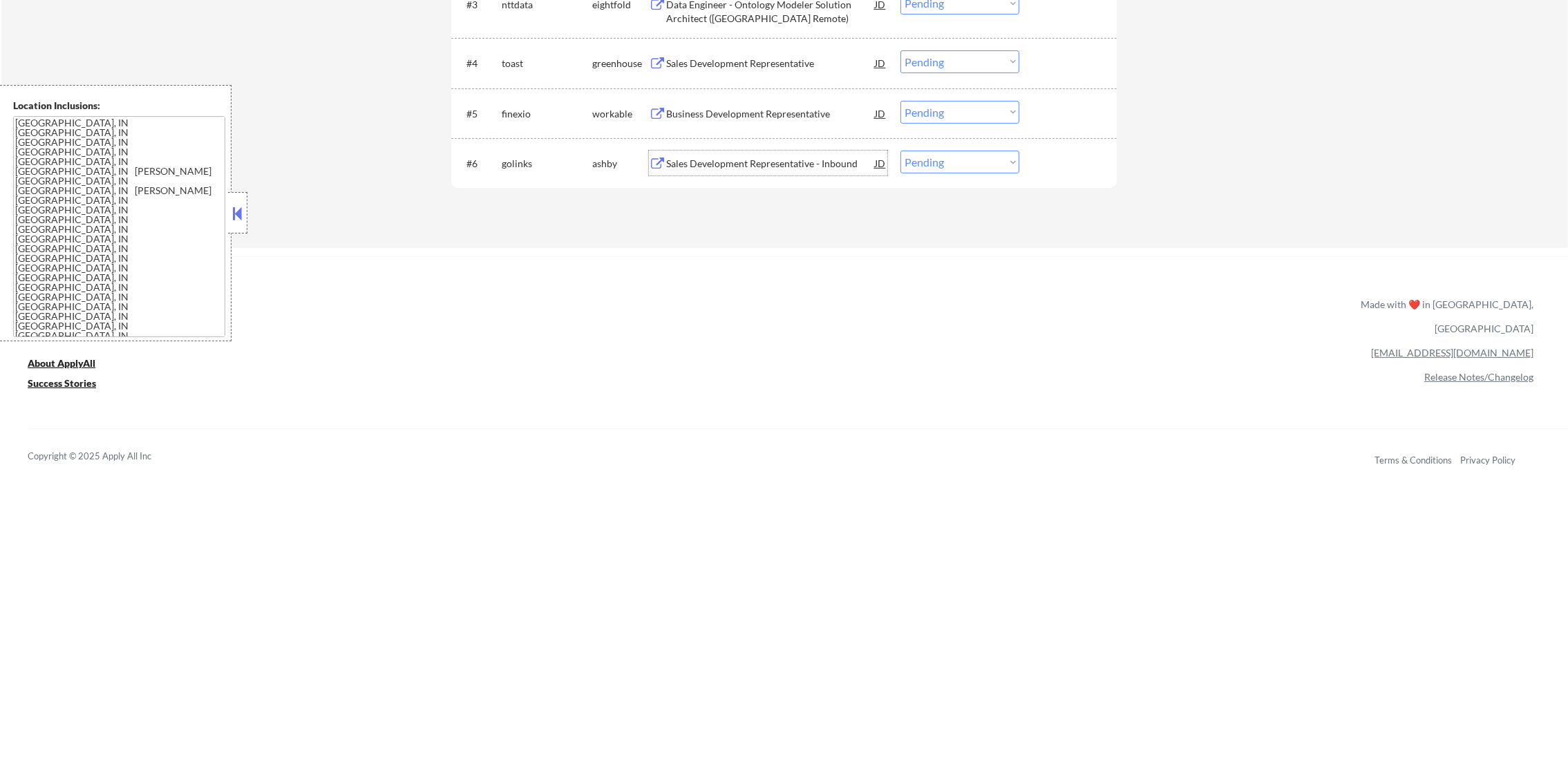
click at [848, 154] on div "Sales Development Representative - Inbound" at bounding box center [770, 163] width 209 height 25
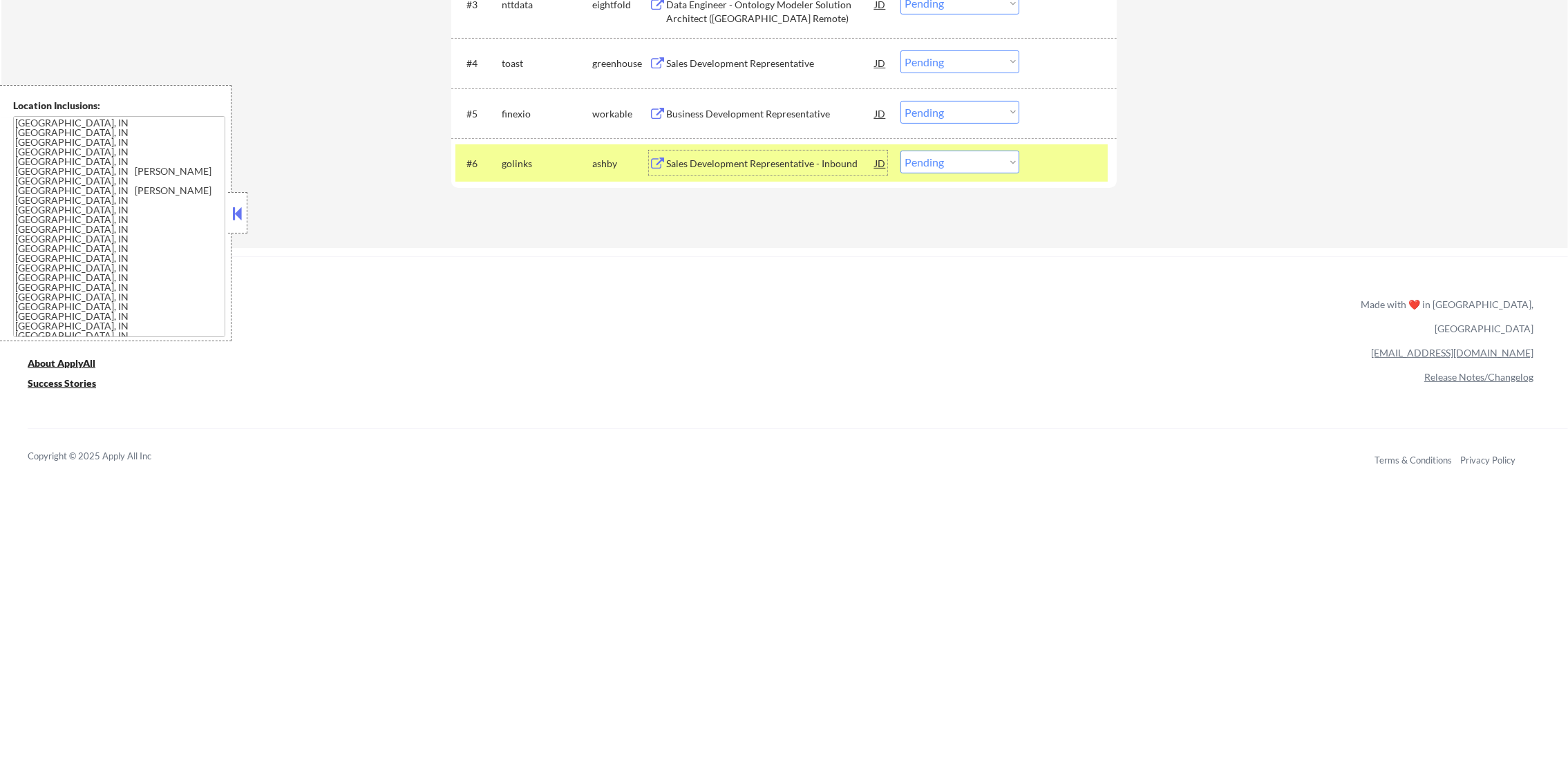
click at [923, 161] on select "Choose an option... Pending Applied Excluded (Questions) Excluded (Expired) Exc…" at bounding box center [960, 162] width 119 height 23
select select ""excluded__salary_""
click at [900, 151] on select "Choose an option... Pending Applied Excluded (Questions) Excluded (Expired) Exc…" at bounding box center [960, 162] width 119 height 23
click at [517, 163] on div "golinks" at bounding box center [547, 164] width 91 height 14
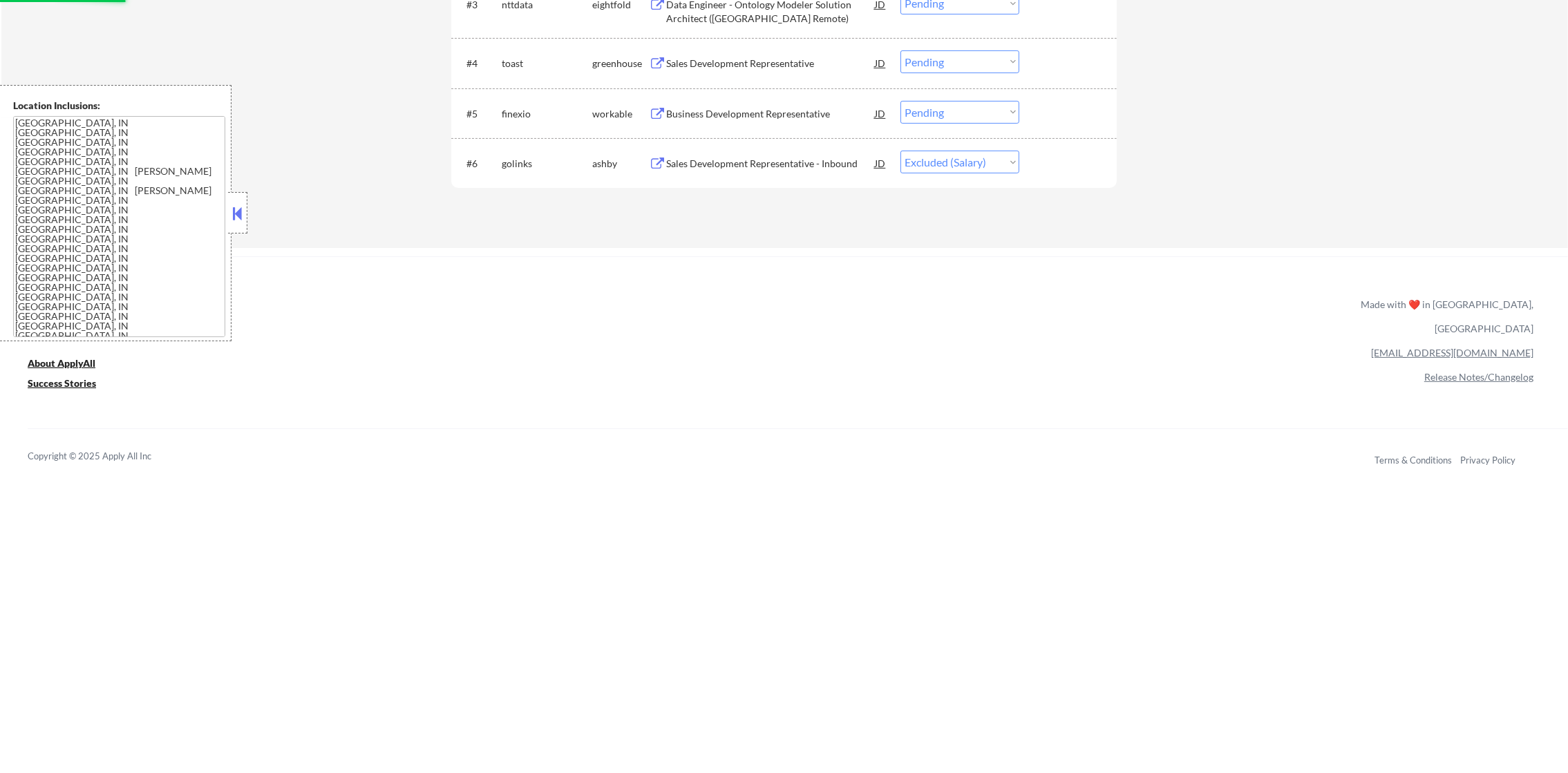
click at [761, 129] on div "#5 finexio workable Business Development Representative JD Choose an option... …" at bounding box center [781, 113] width 652 height 37
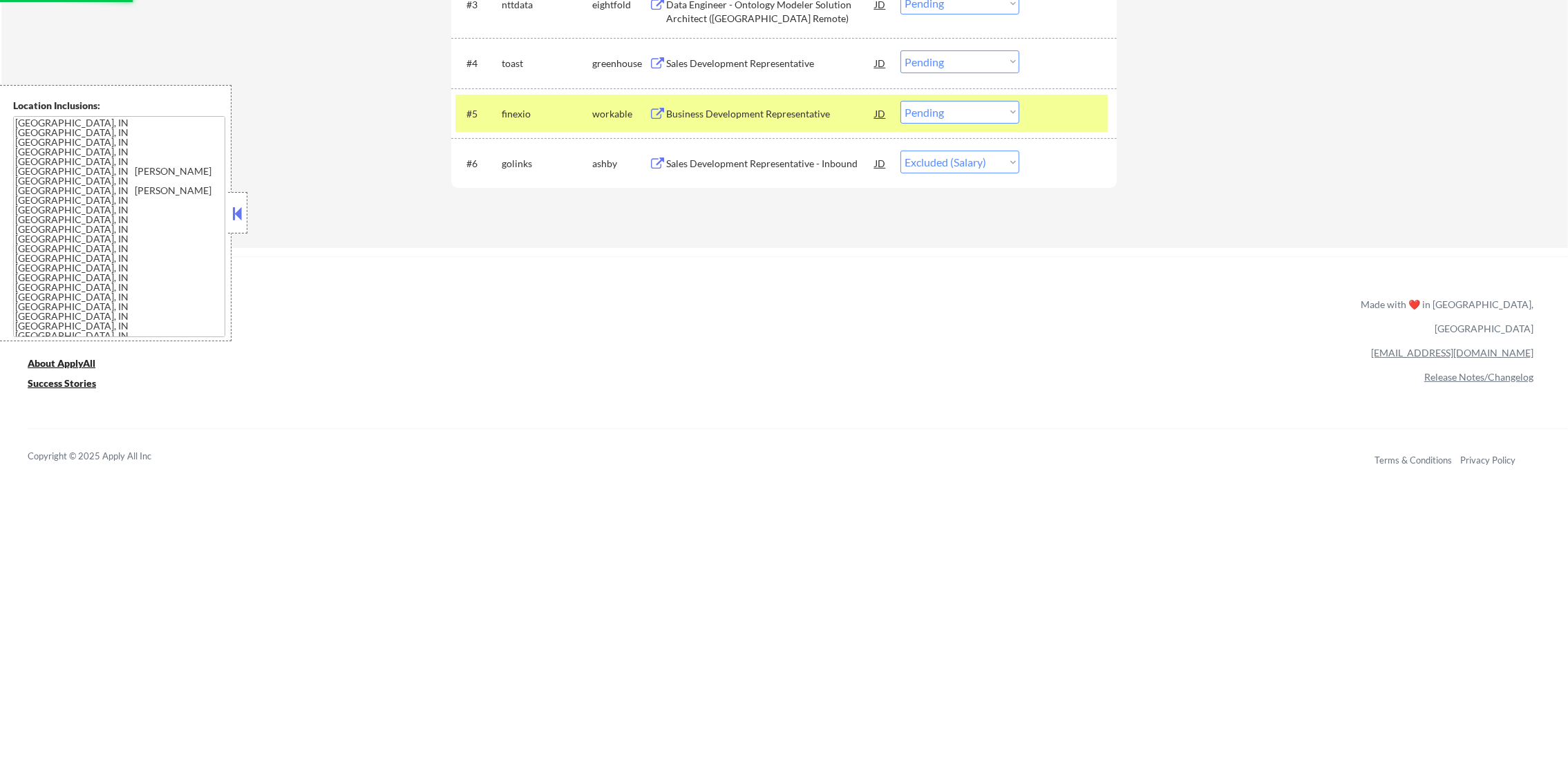
click at [770, 113] on div "Business Development Representative" at bounding box center [770, 114] width 209 height 14
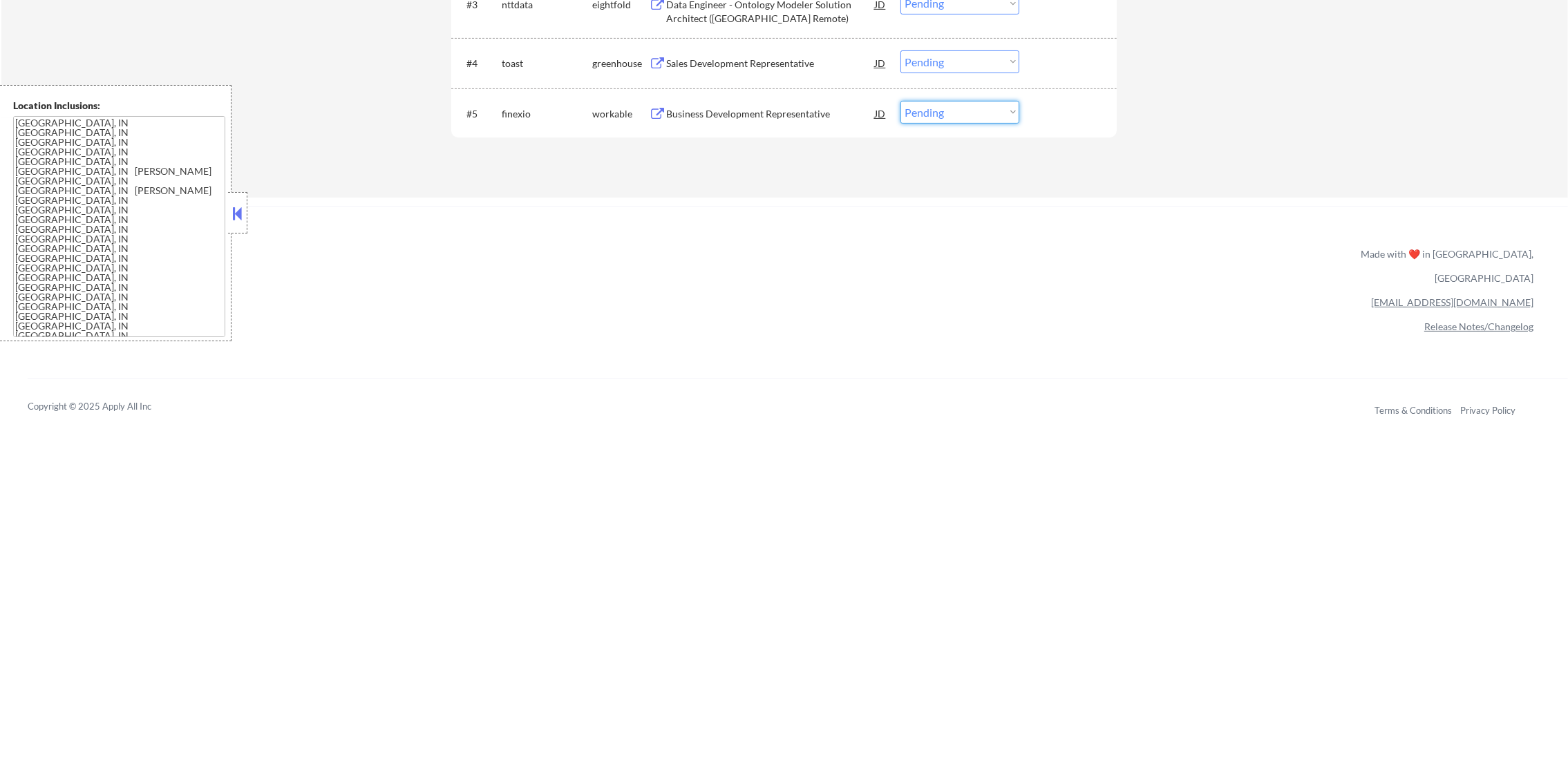
click at [955, 101] on select "Choose an option... Pending Applied Excluded (Questions) Excluded (Expired) Exc…" at bounding box center [960, 112] width 119 height 23
select select ""excluded""
click at [900, 101] on select "Choose an option... Pending Applied Excluded (Questions) Excluded (Expired) Exc…" at bounding box center [960, 112] width 119 height 23
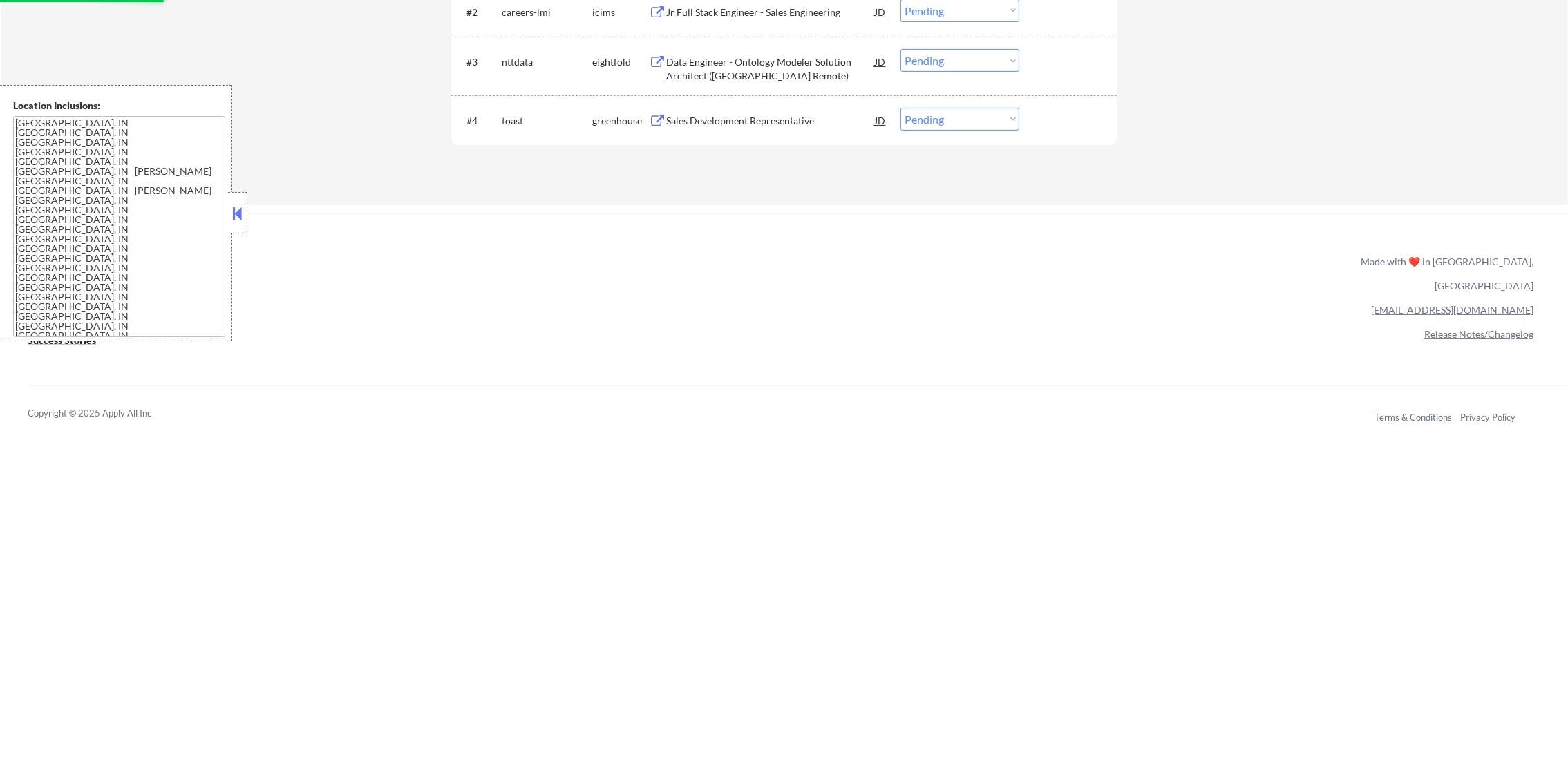
scroll to position [586, 0]
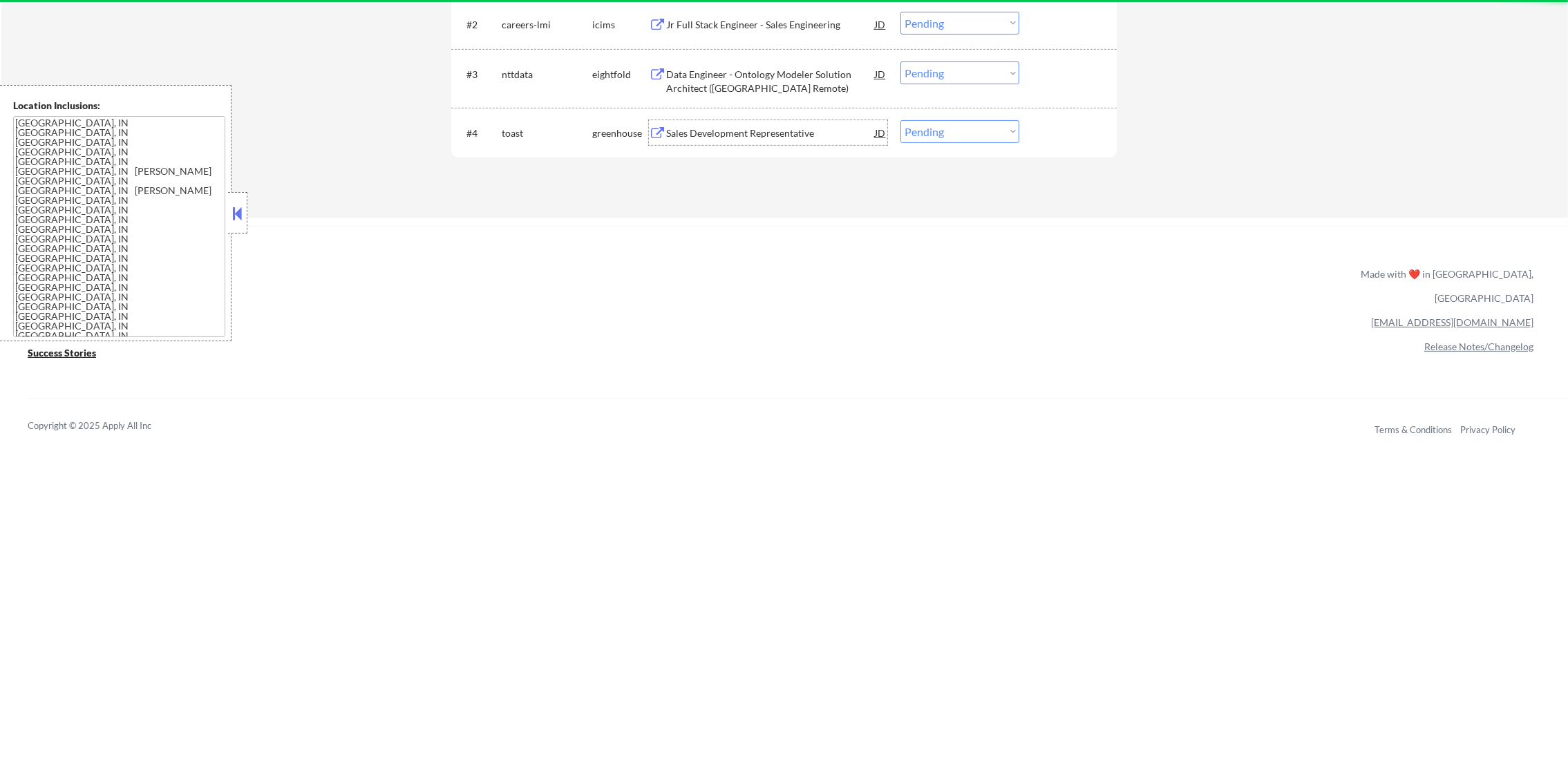
click at [755, 128] on div "Sales Development Representative" at bounding box center [770, 133] width 209 height 14
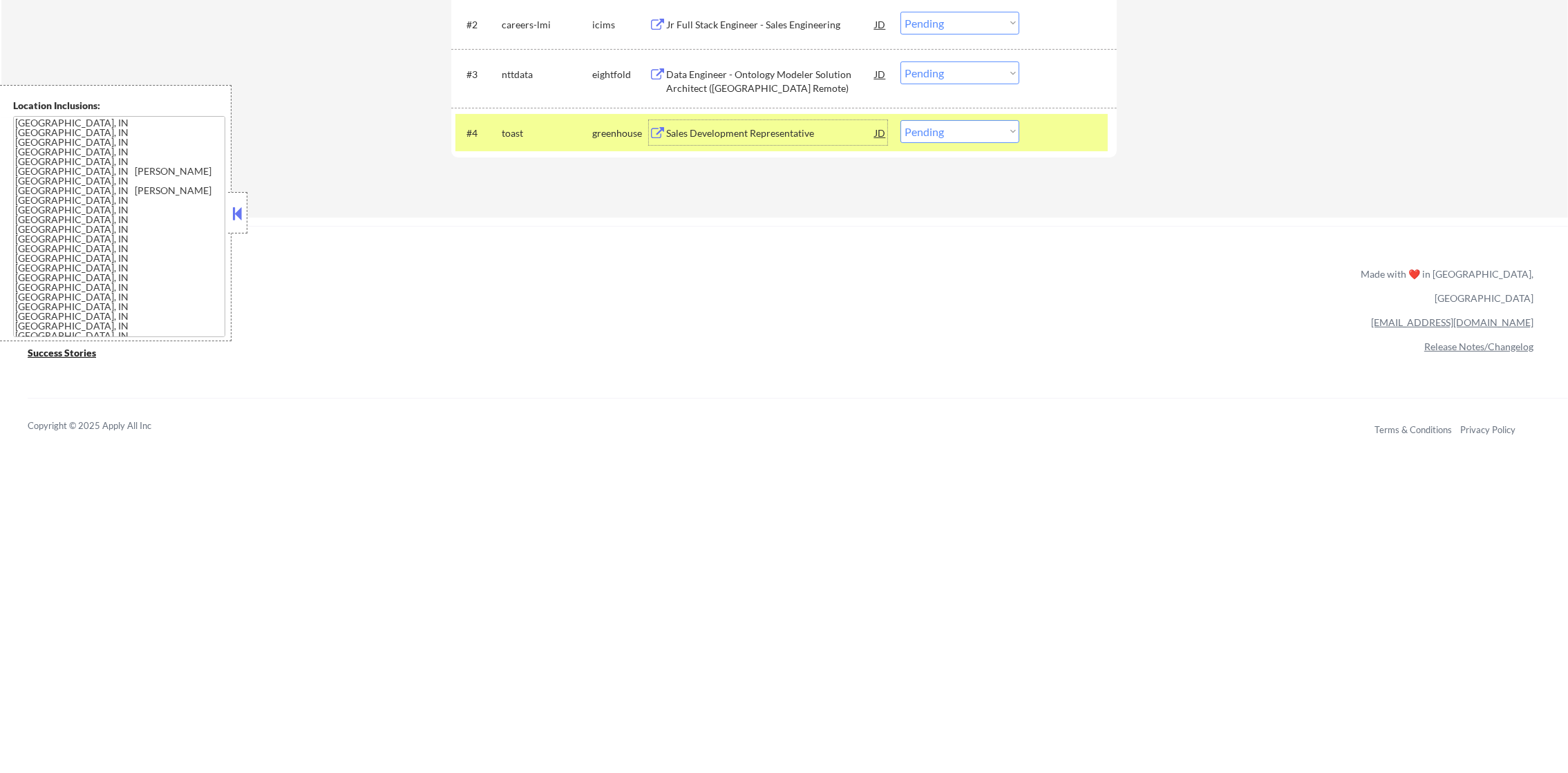
click at [926, 127] on select "Choose an option... Pending Applied Excluded (Questions) Excluded (Expired) Exc…" at bounding box center [960, 132] width 119 height 23
select select ""applied""
click at [900, 120] on select "Choose an option... Pending Applied Excluded (Questions) Excluded (Expired) Exc…" at bounding box center [960, 132] width 119 height 23
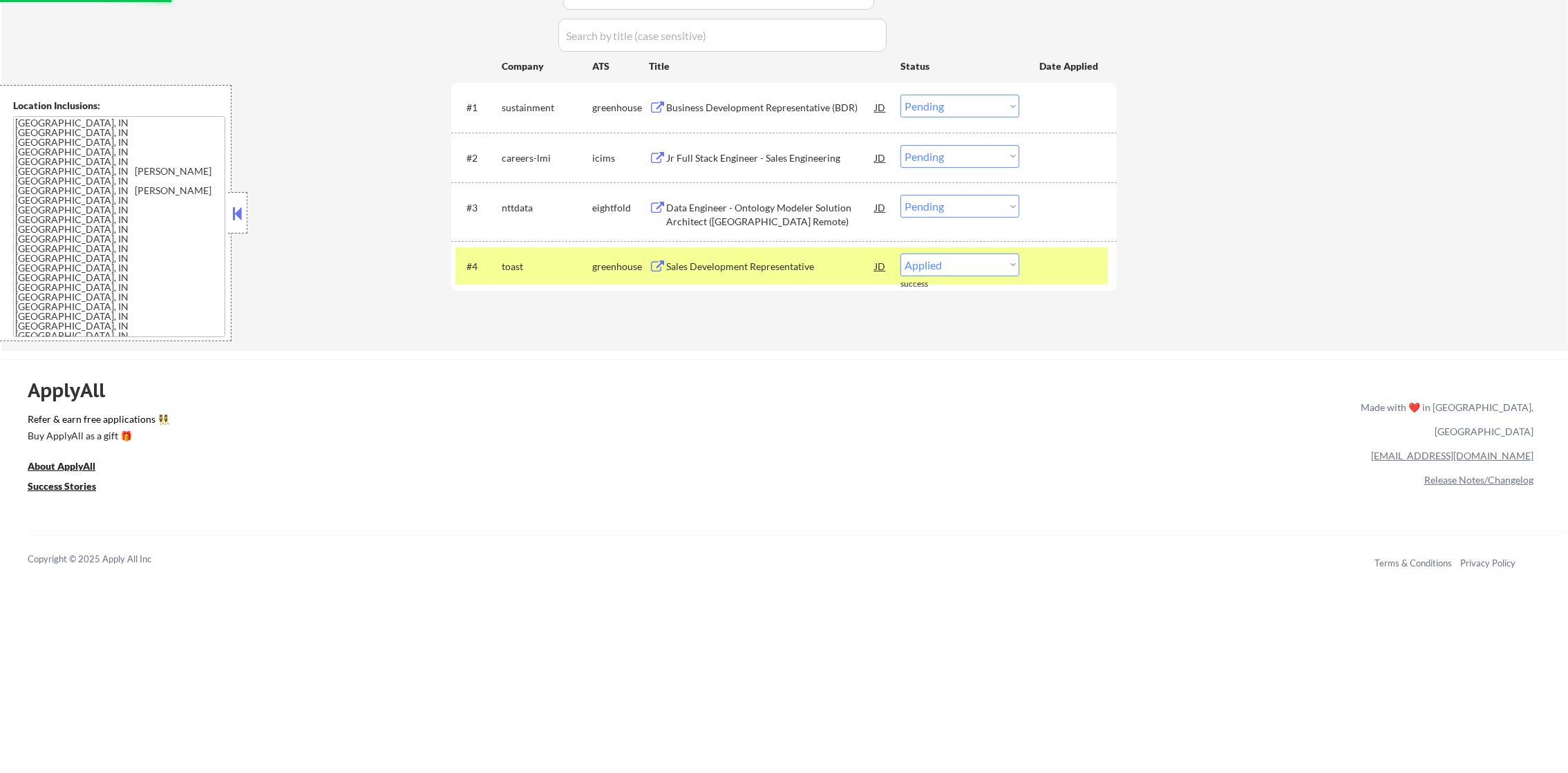
scroll to position [449, 0]
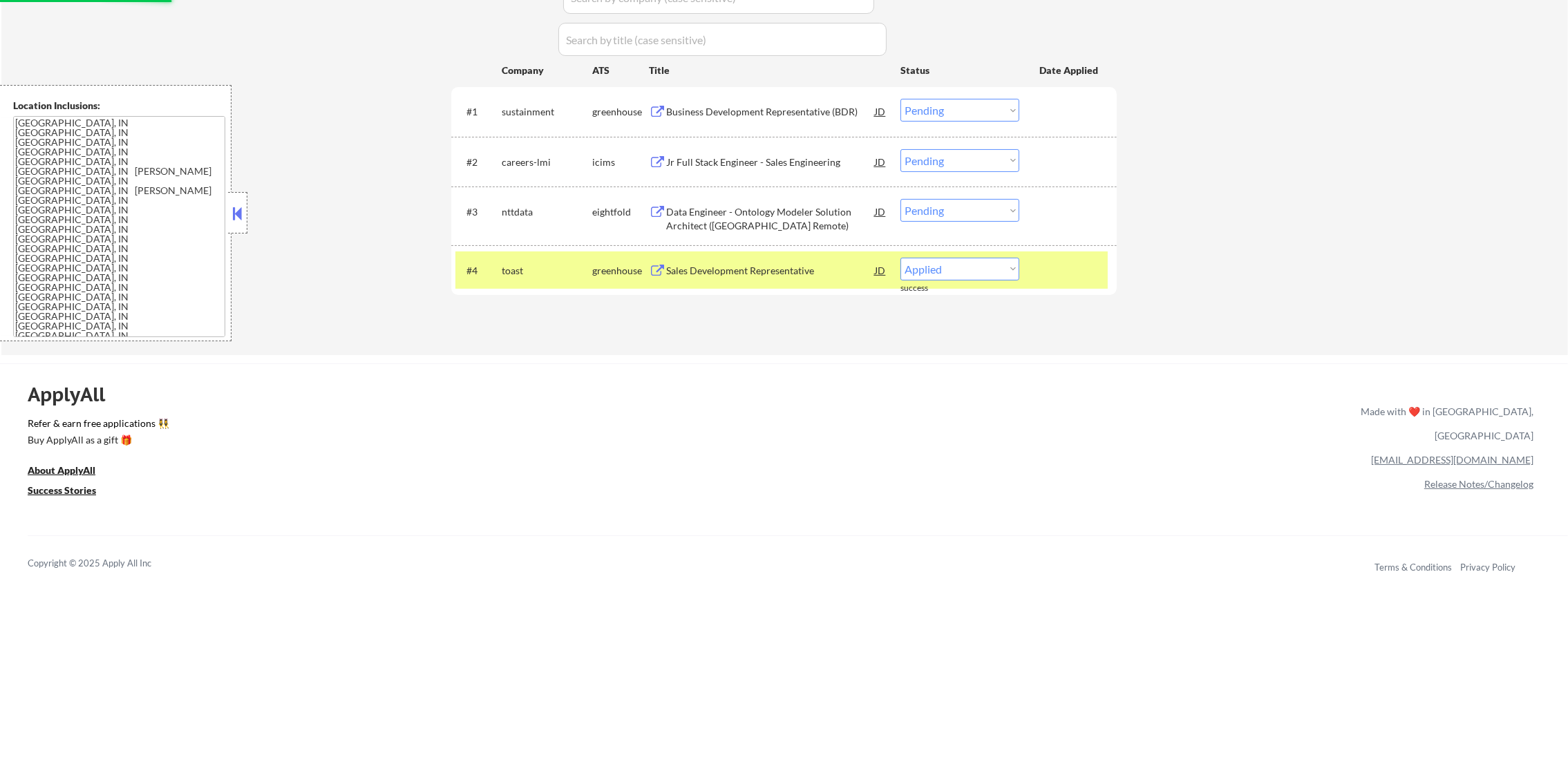
click at [549, 248] on div "#4 toast greenhouse Sales Development Representative JD Choose an option... Pen…" at bounding box center [784, 271] width 665 height 51
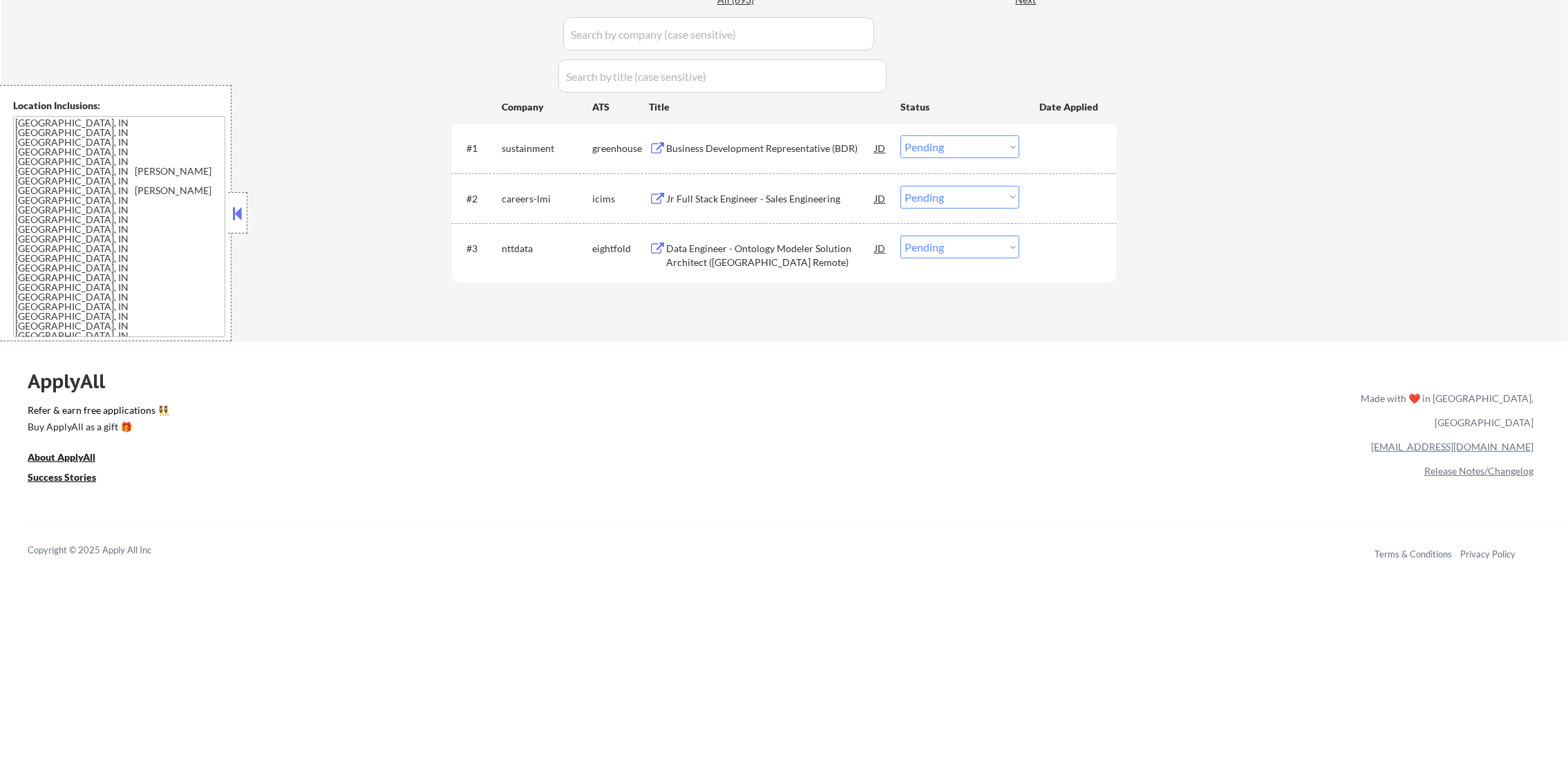
scroll to position [379, 0]
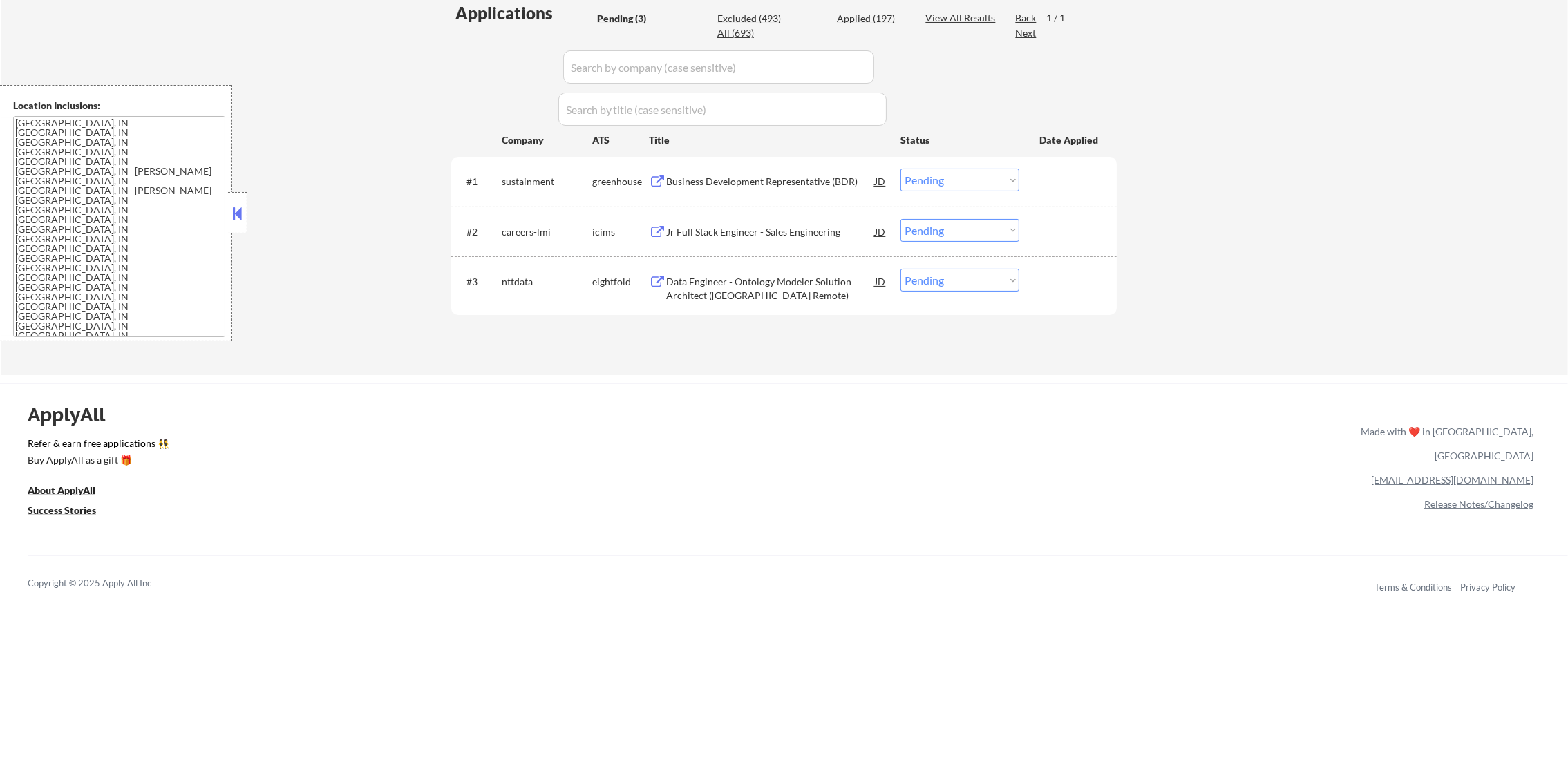
click at [739, 187] on div "Business Development Representative (BDR)" at bounding box center [770, 181] width 209 height 14
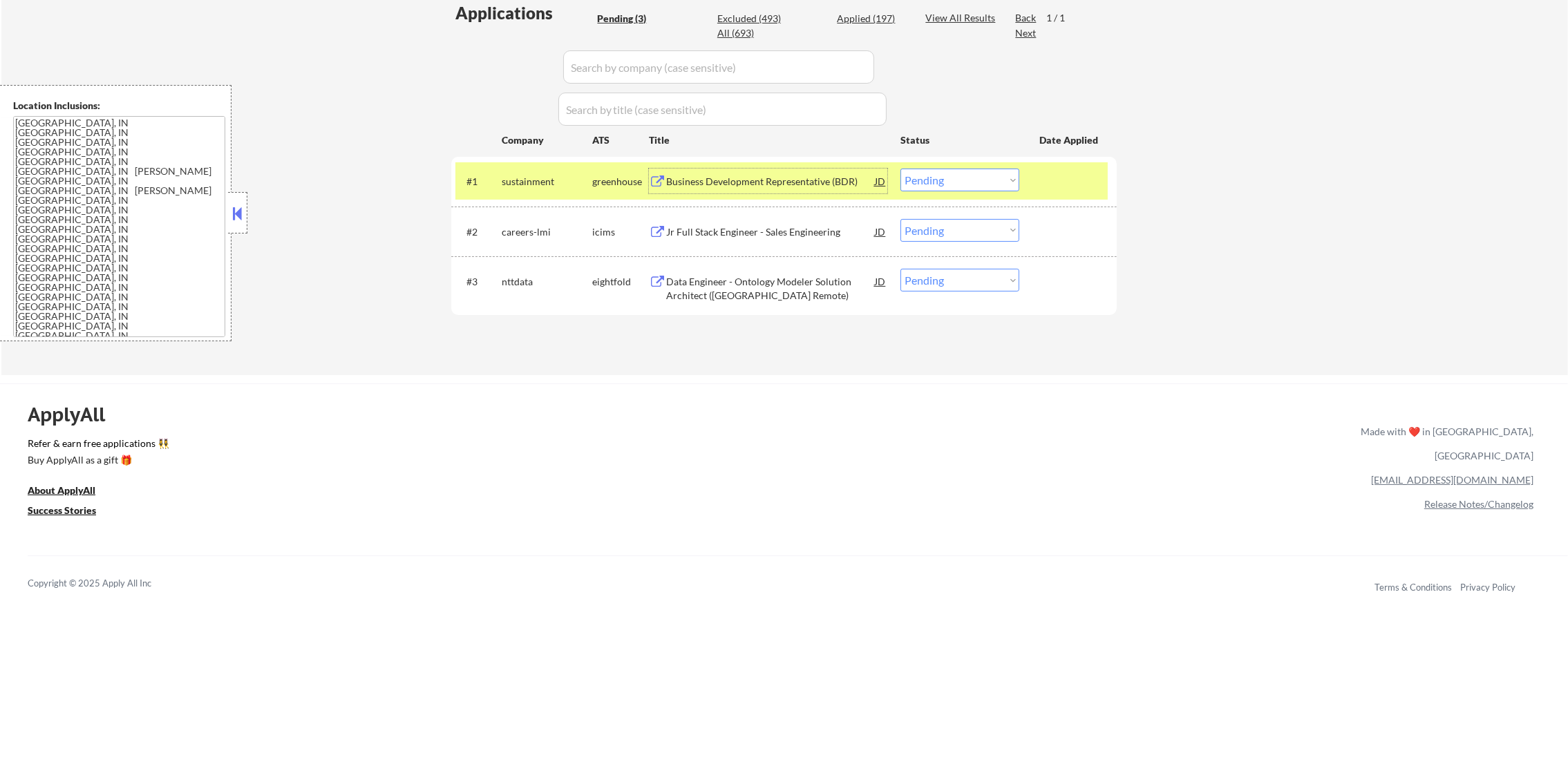
click at [967, 179] on select "Choose an option... Pending Applied Excluded (Questions) Excluded (Expired) Exc…" at bounding box center [960, 180] width 119 height 23
click at [900, 169] on select "Choose an option... Pending Applied Excluded (Questions) Excluded (Expired) Exc…" at bounding box center [960, 180] width 119 height 23
click at [561, 175] on div "sustainment" at bounding box center [547, 181] width 91 height 14
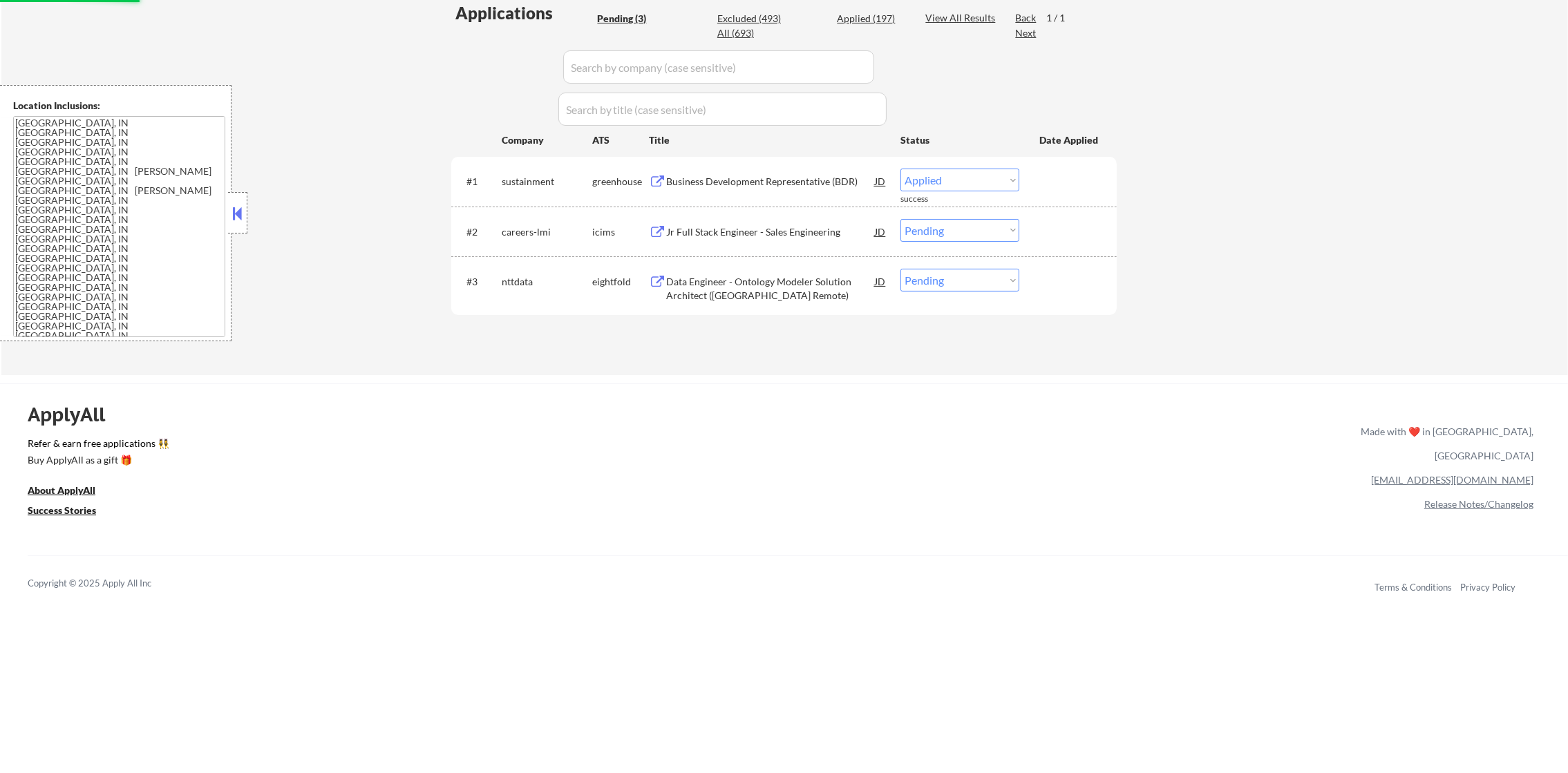
select select ""pending""
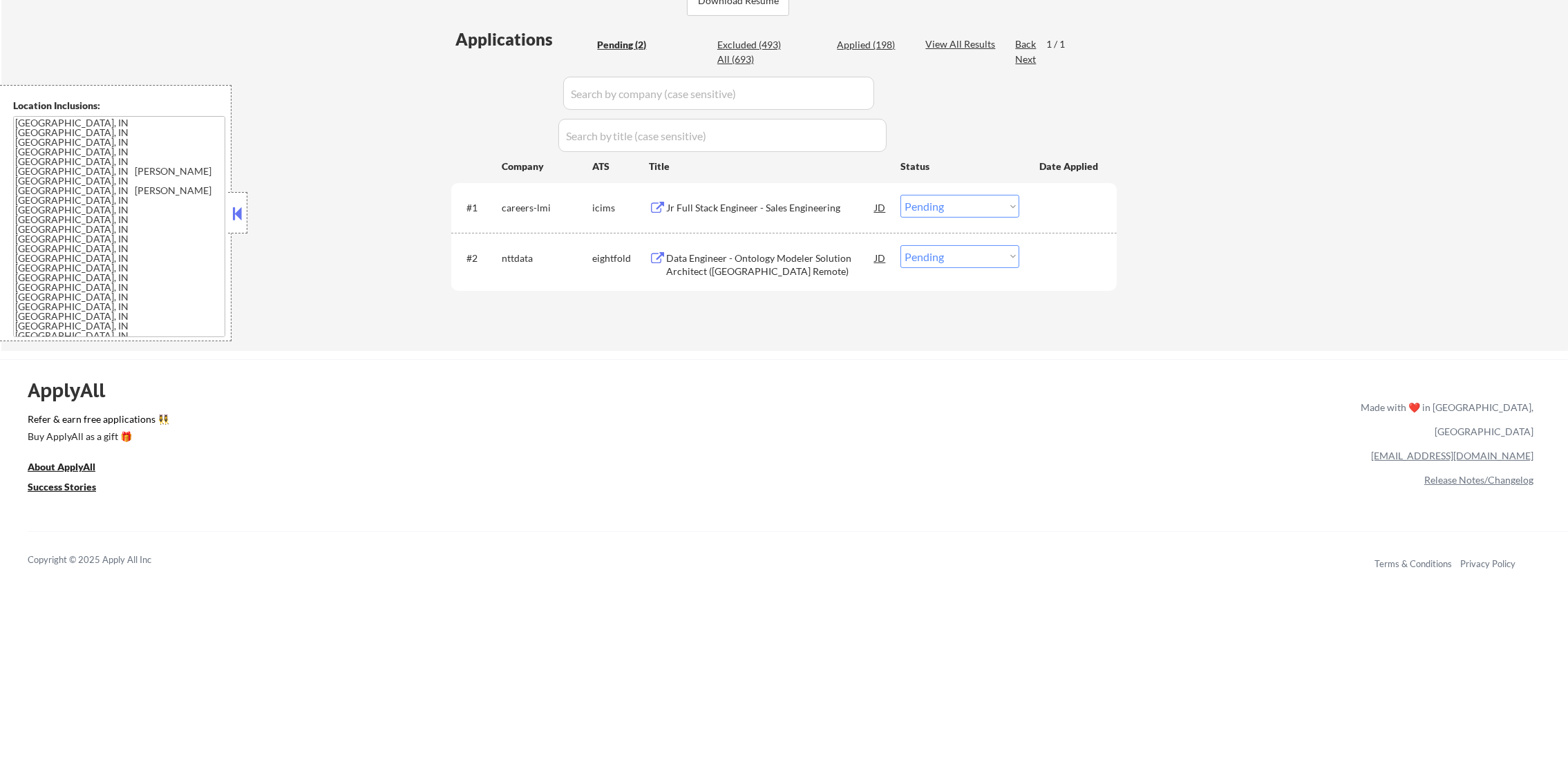
scroll to position [346, 0]
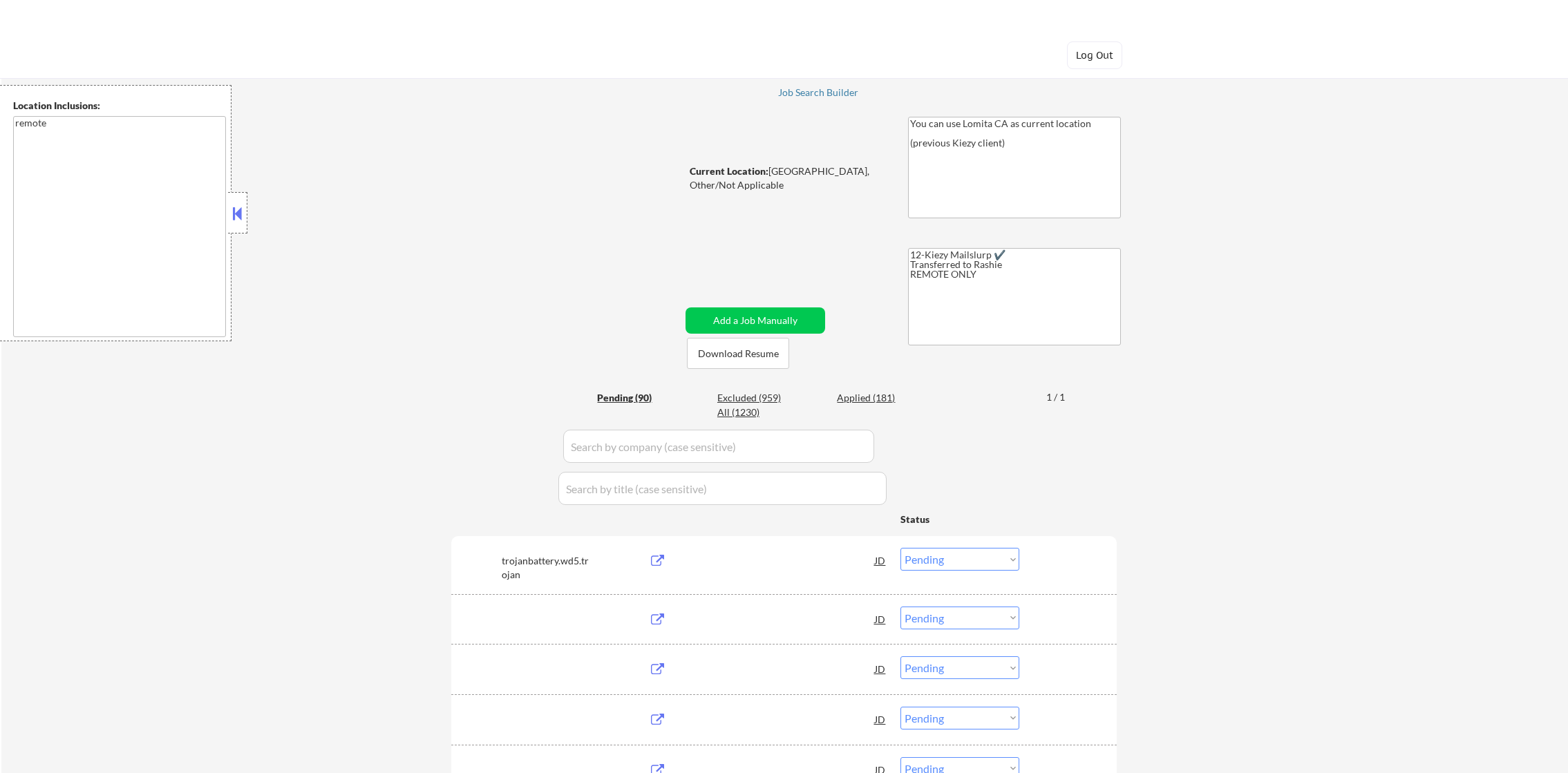
select select ""pending""
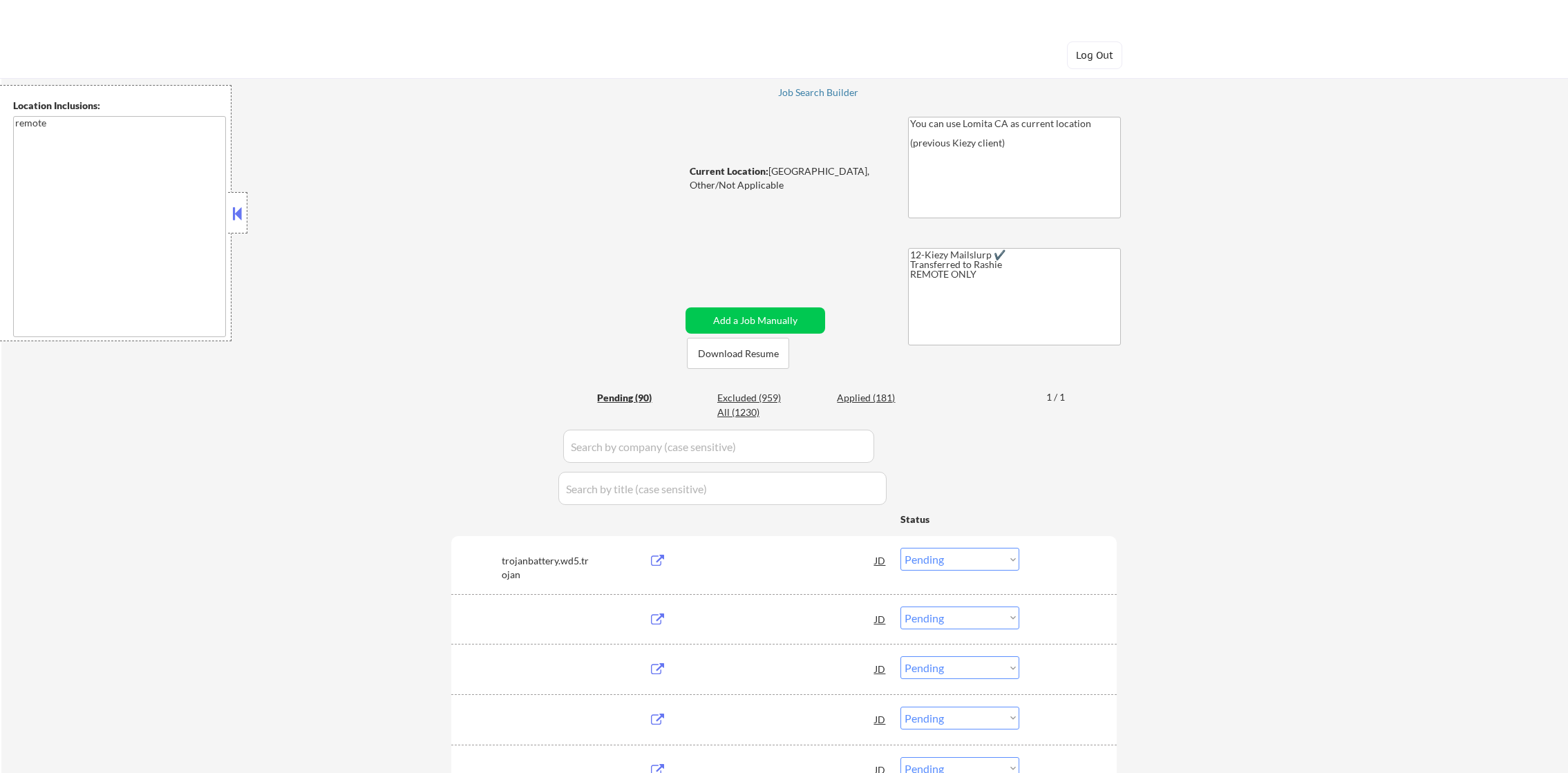
select select ""pending""
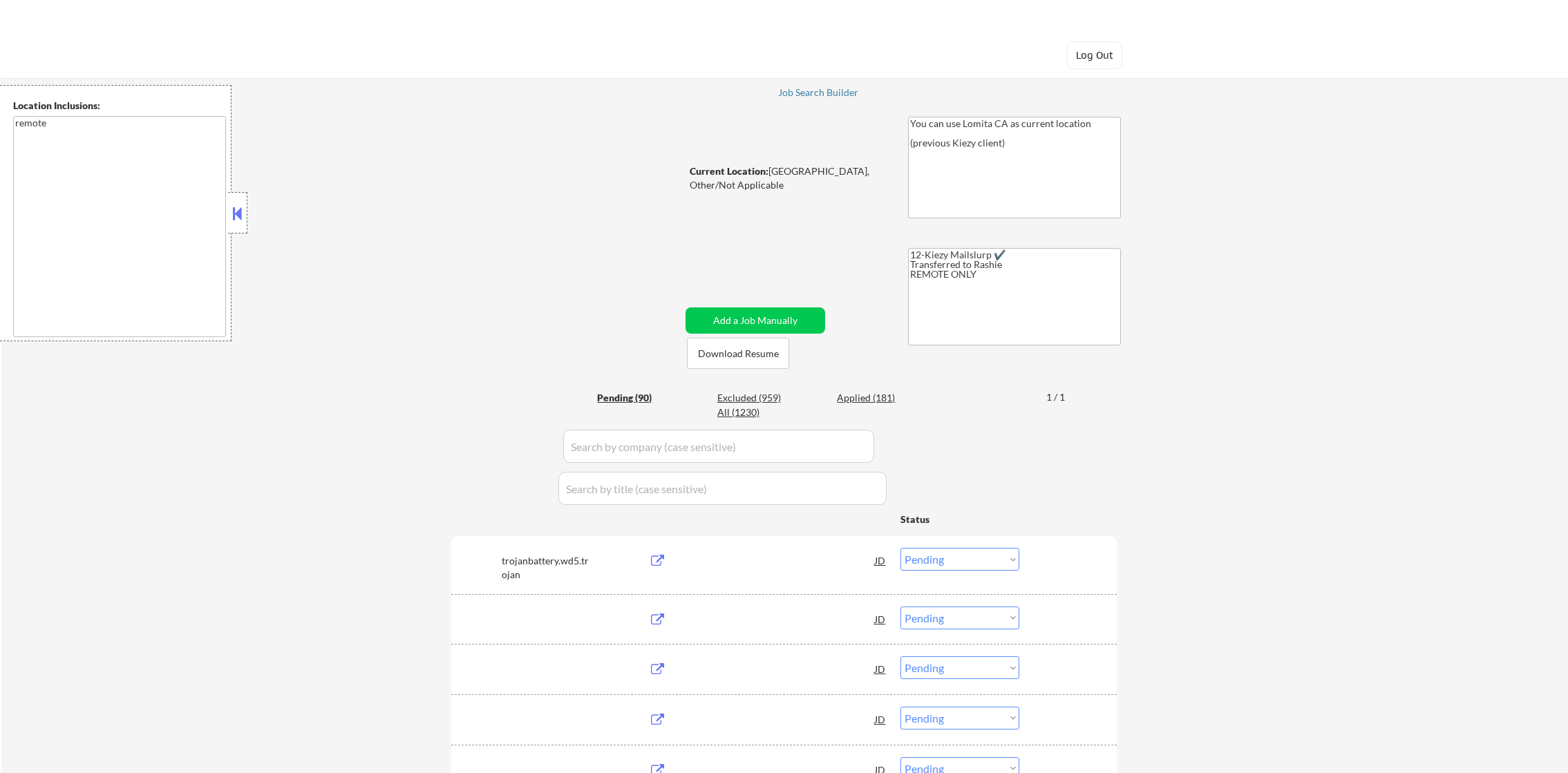
select select ""pending""
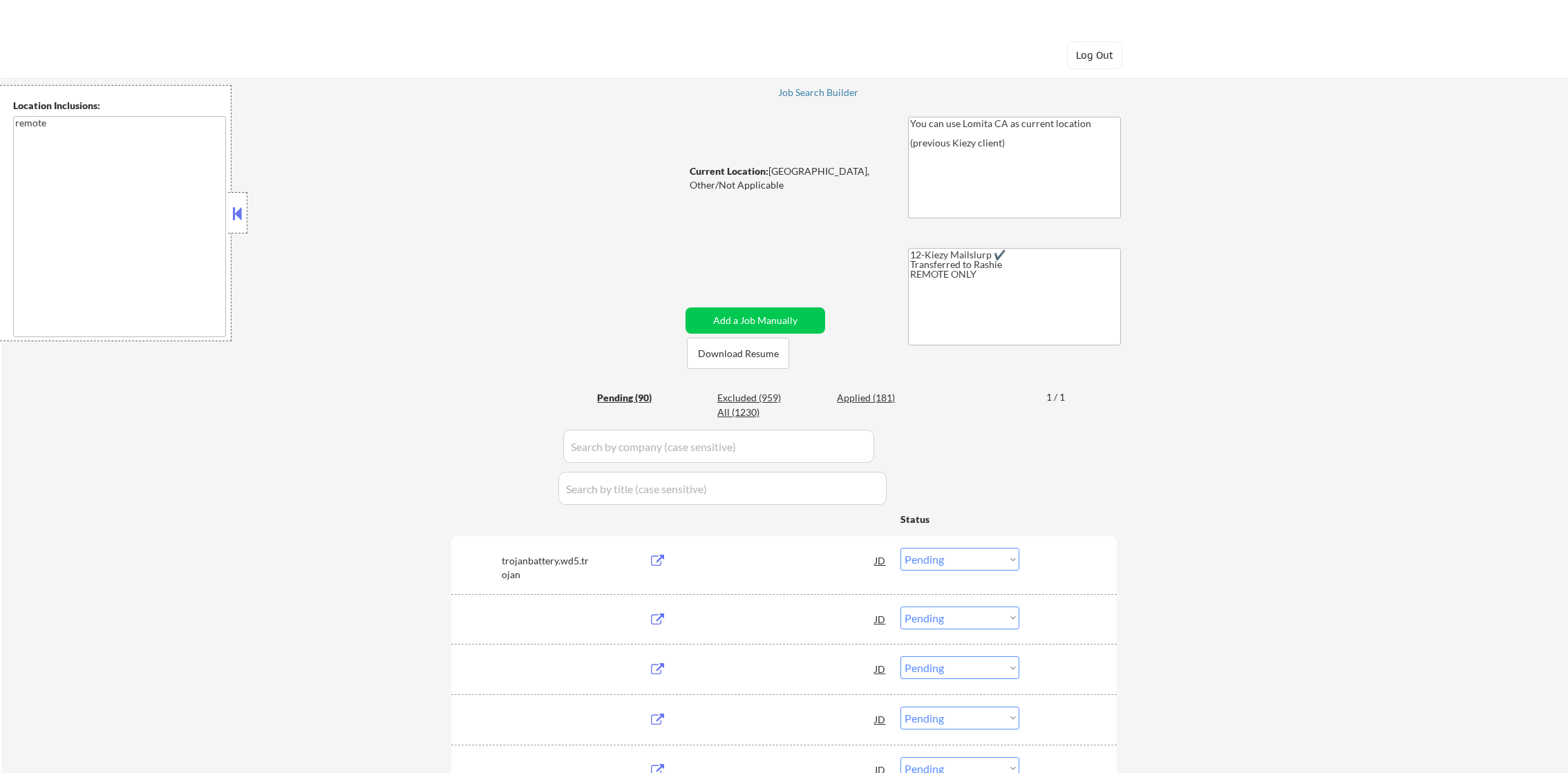
select select ""pending""
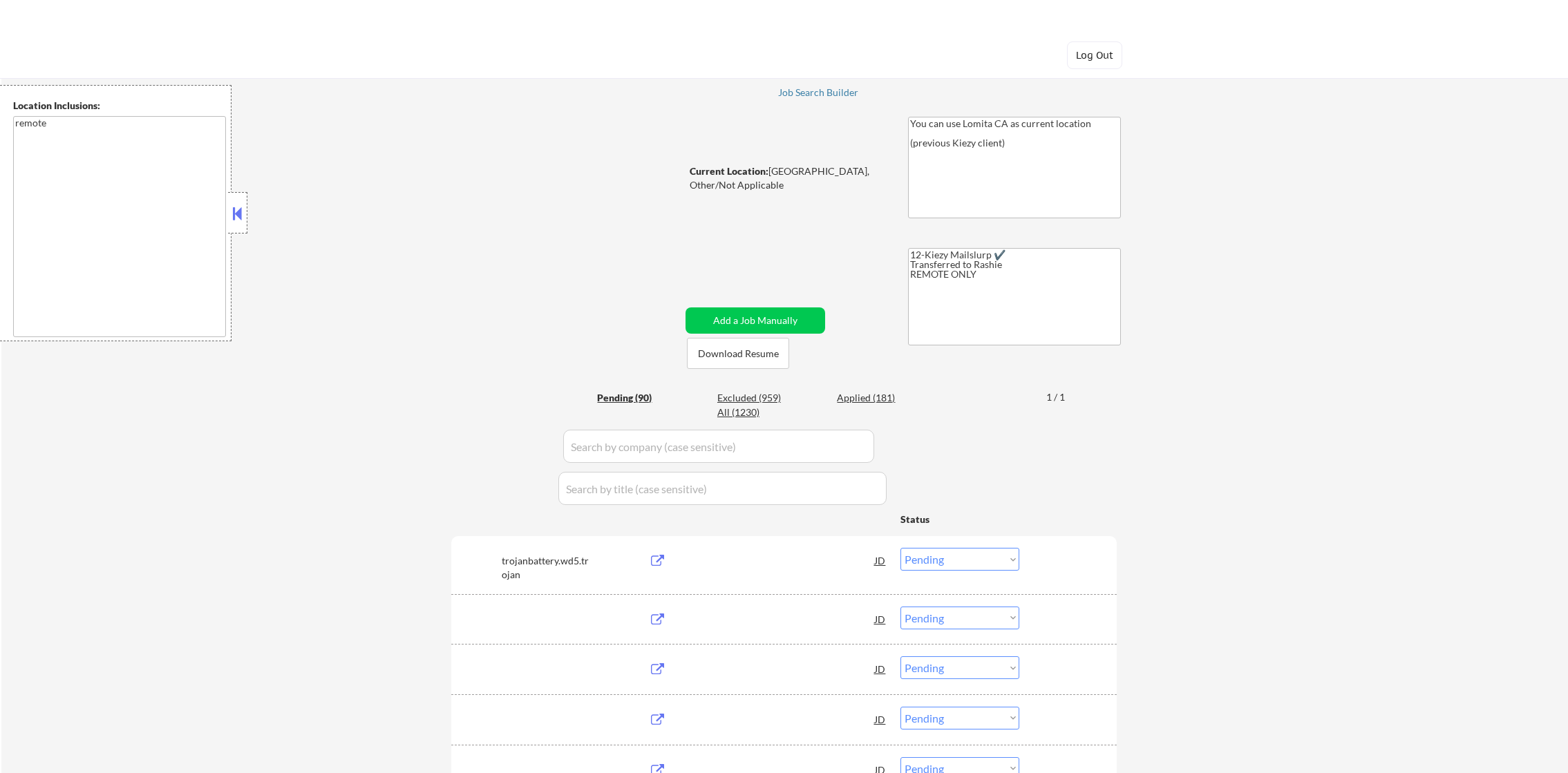
select select ""pending""
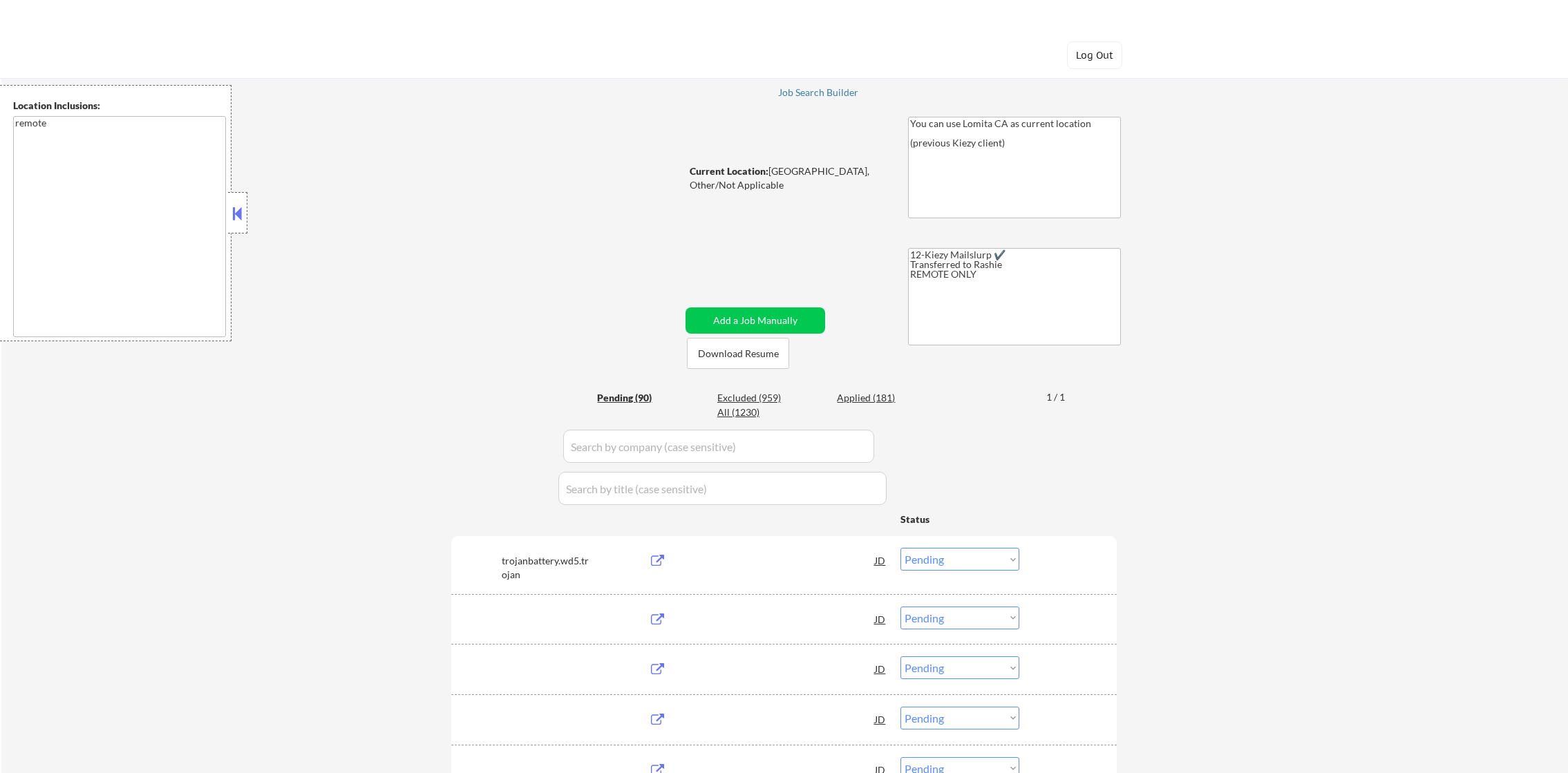
select select ""pending""
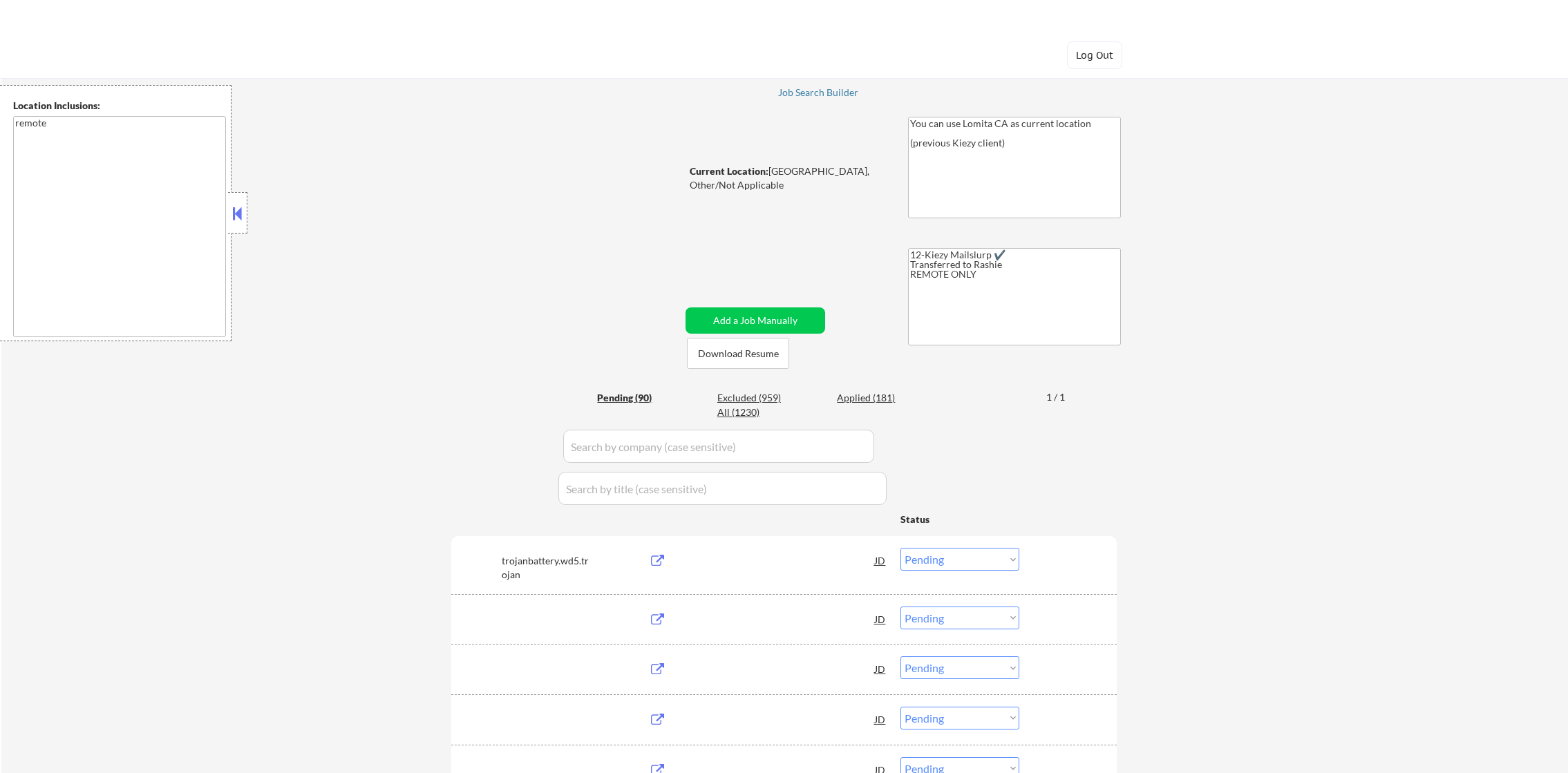
select select ""pending""
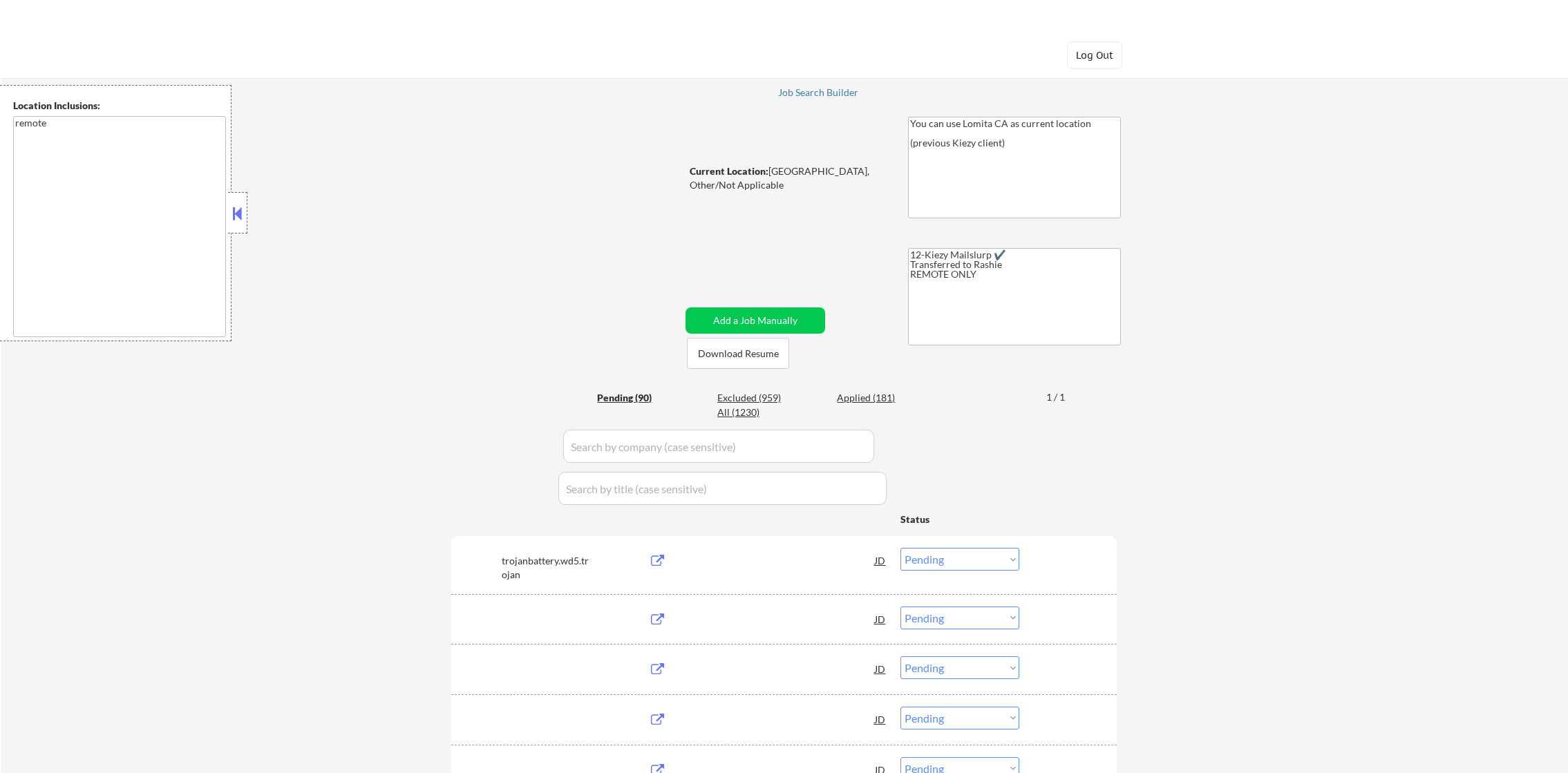
select select ""pending""
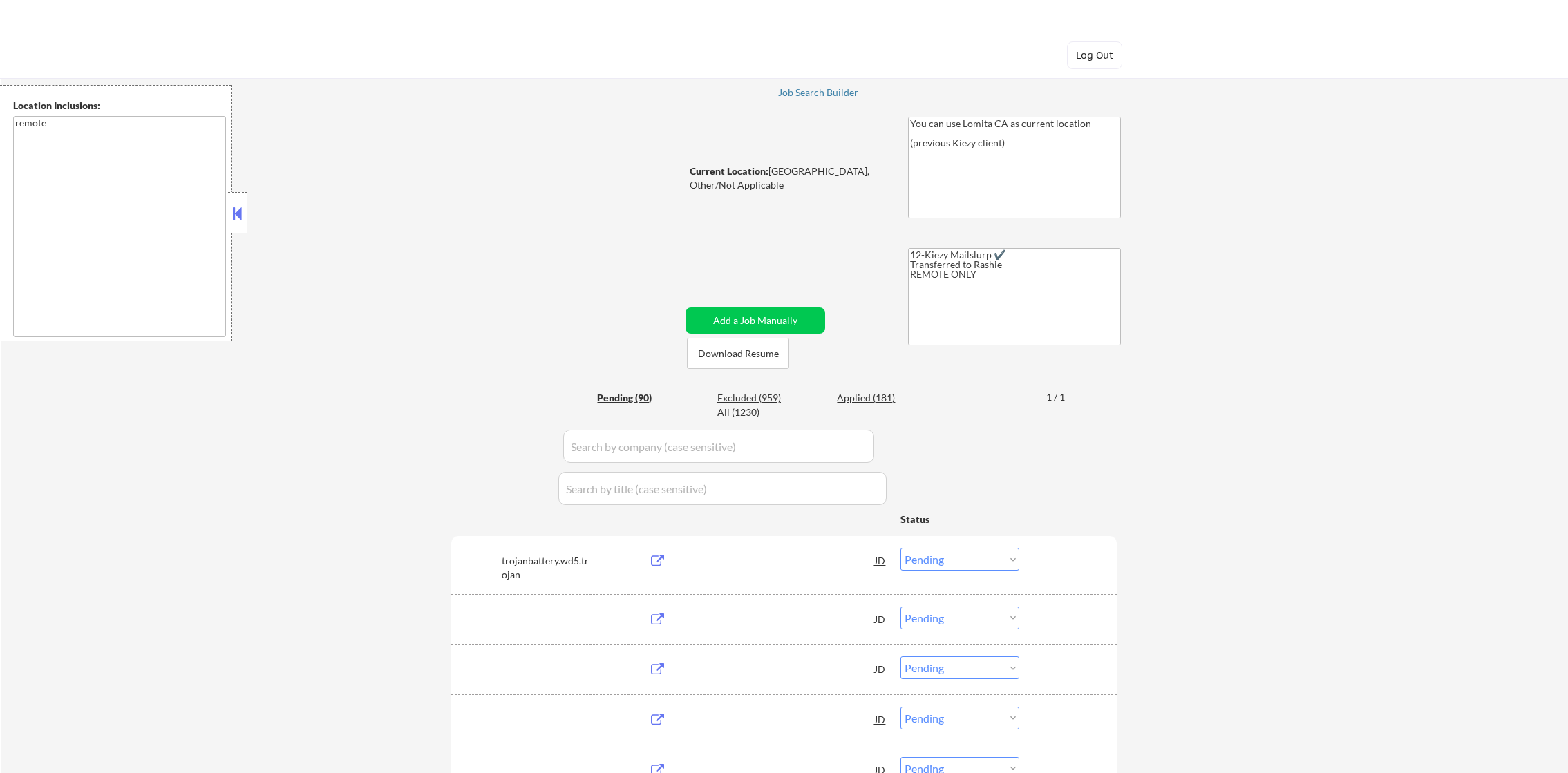
select select ""pending""
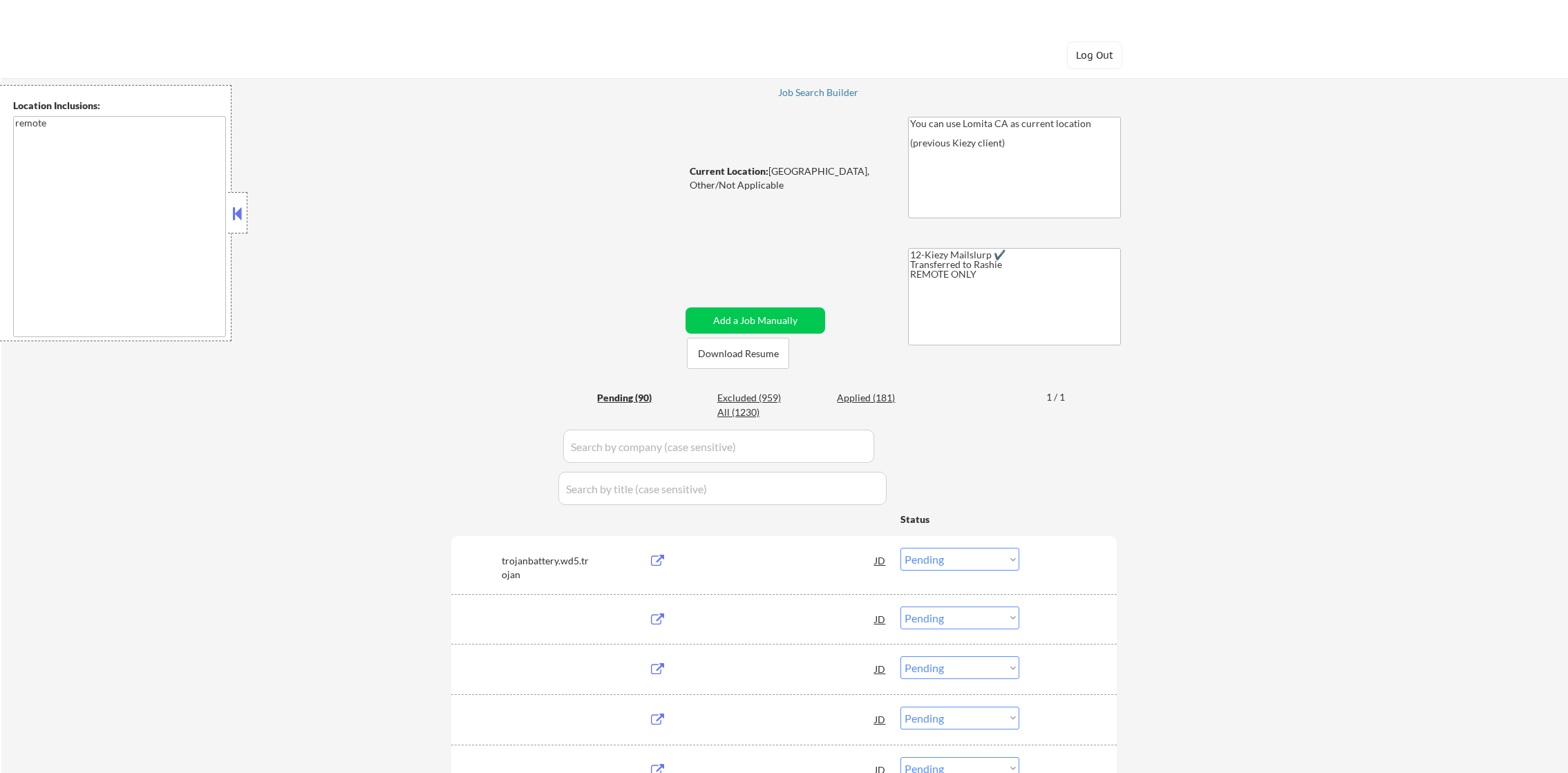
select select ""pending""
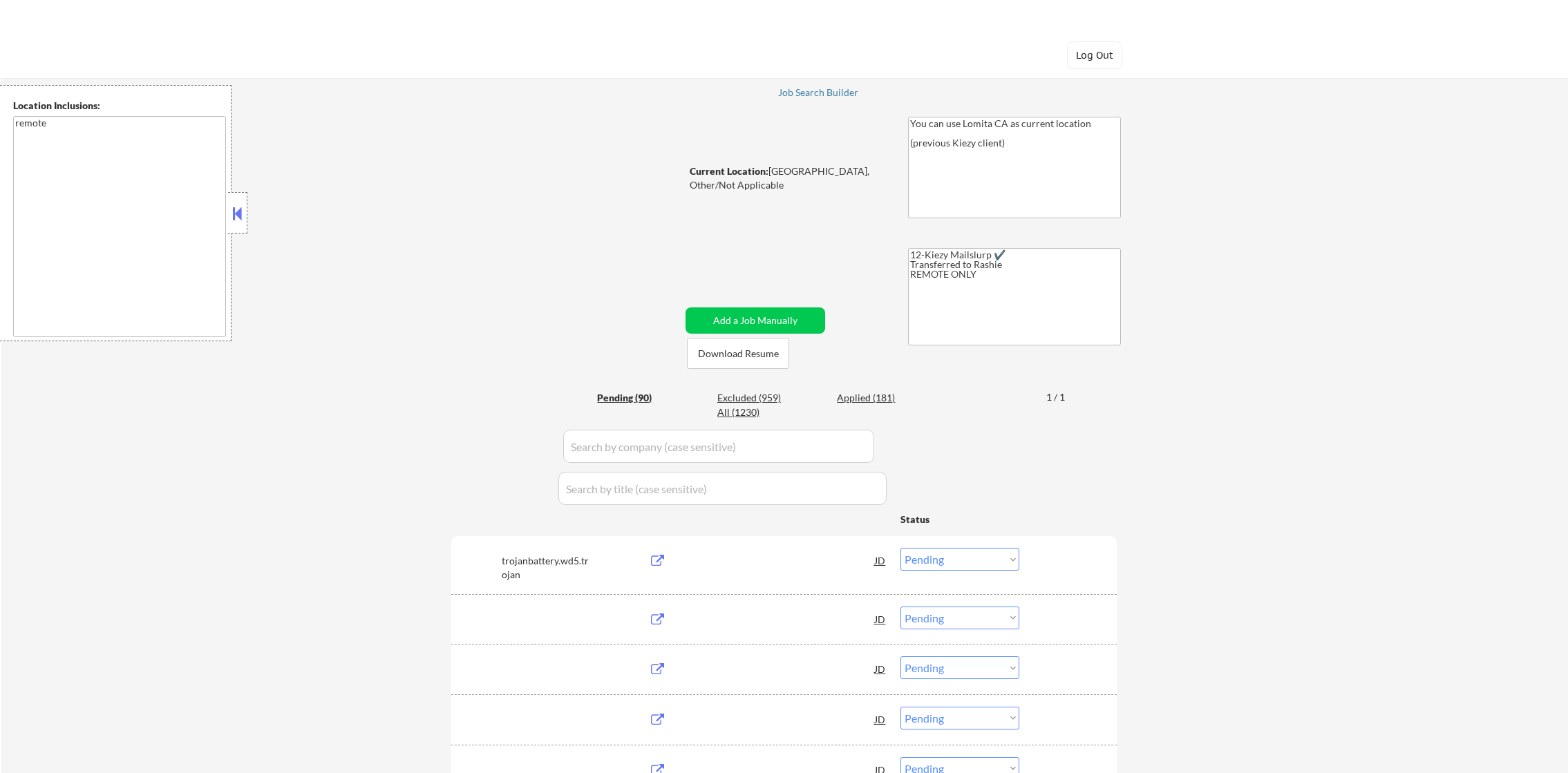
select select ""pending""
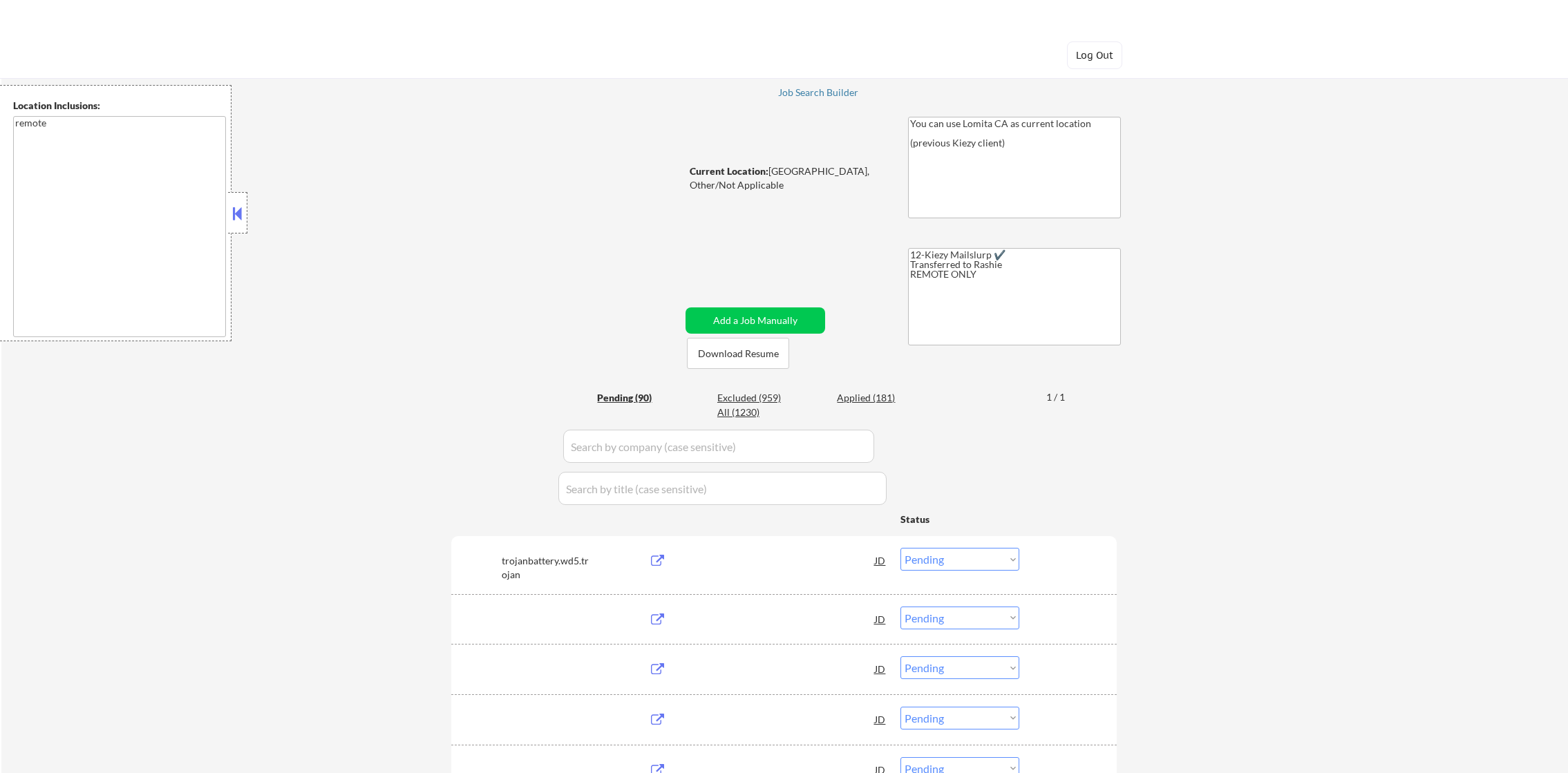
select select ""pending""
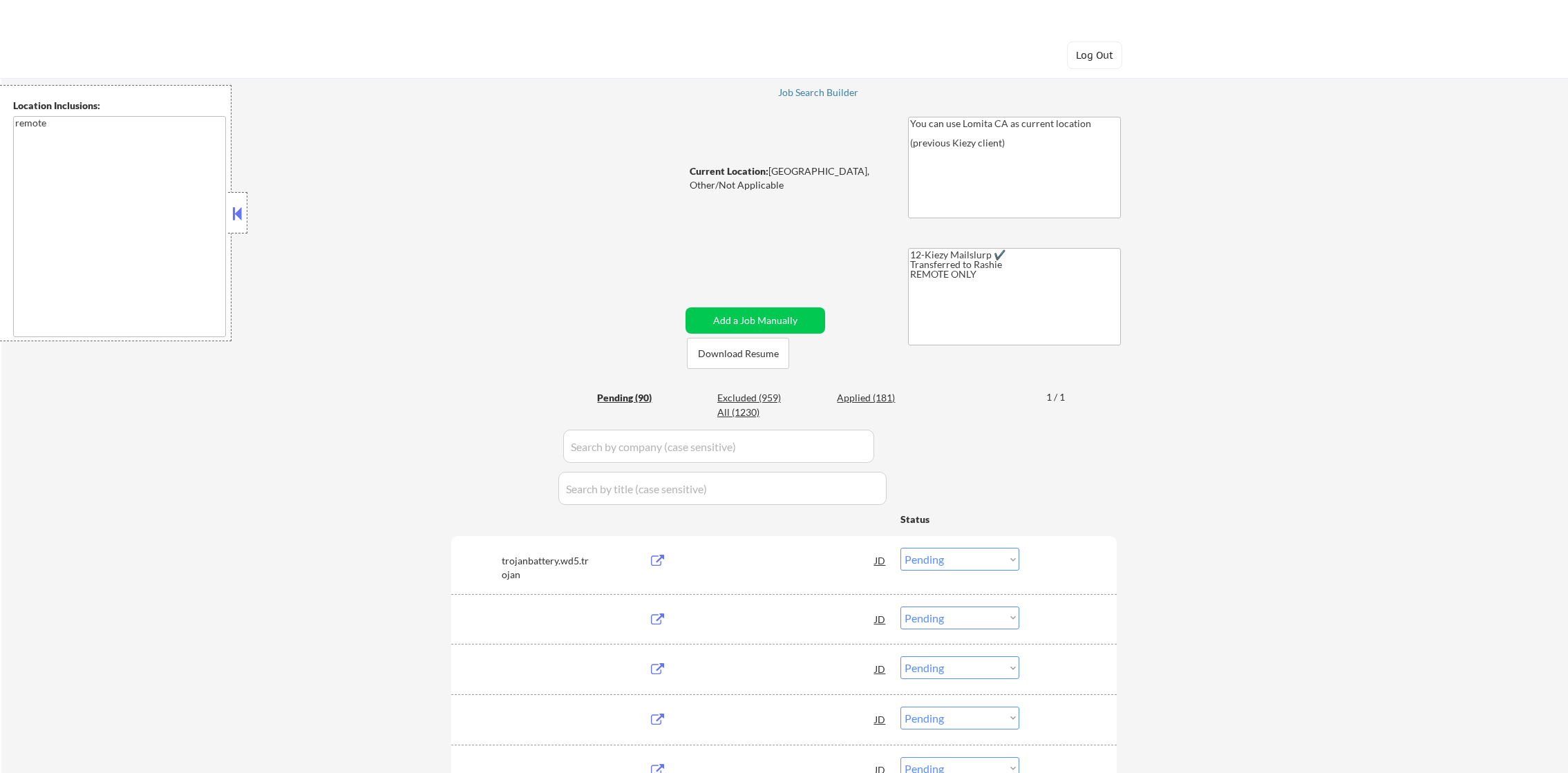
select select ""pending""
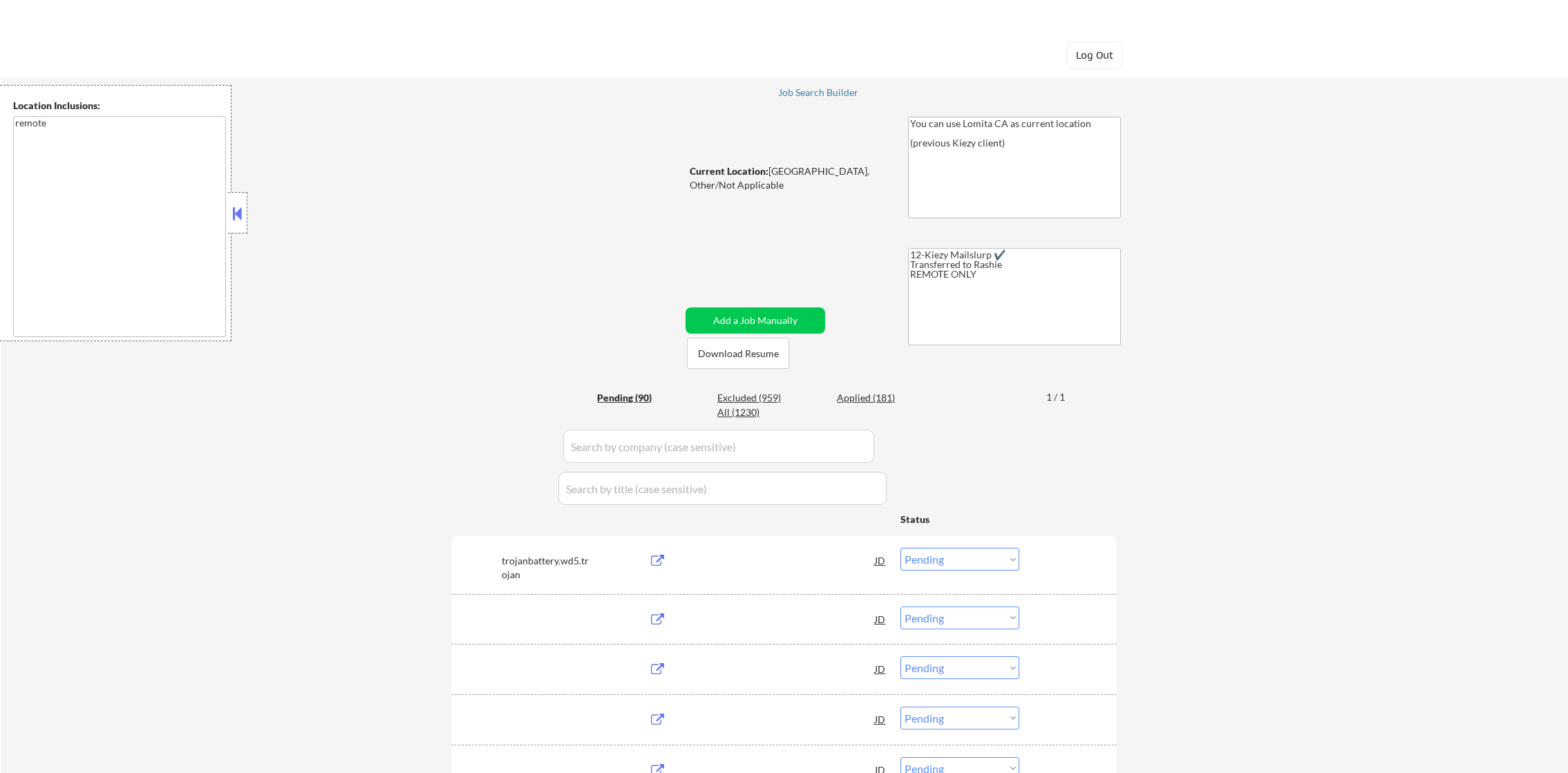
select select ""pending""
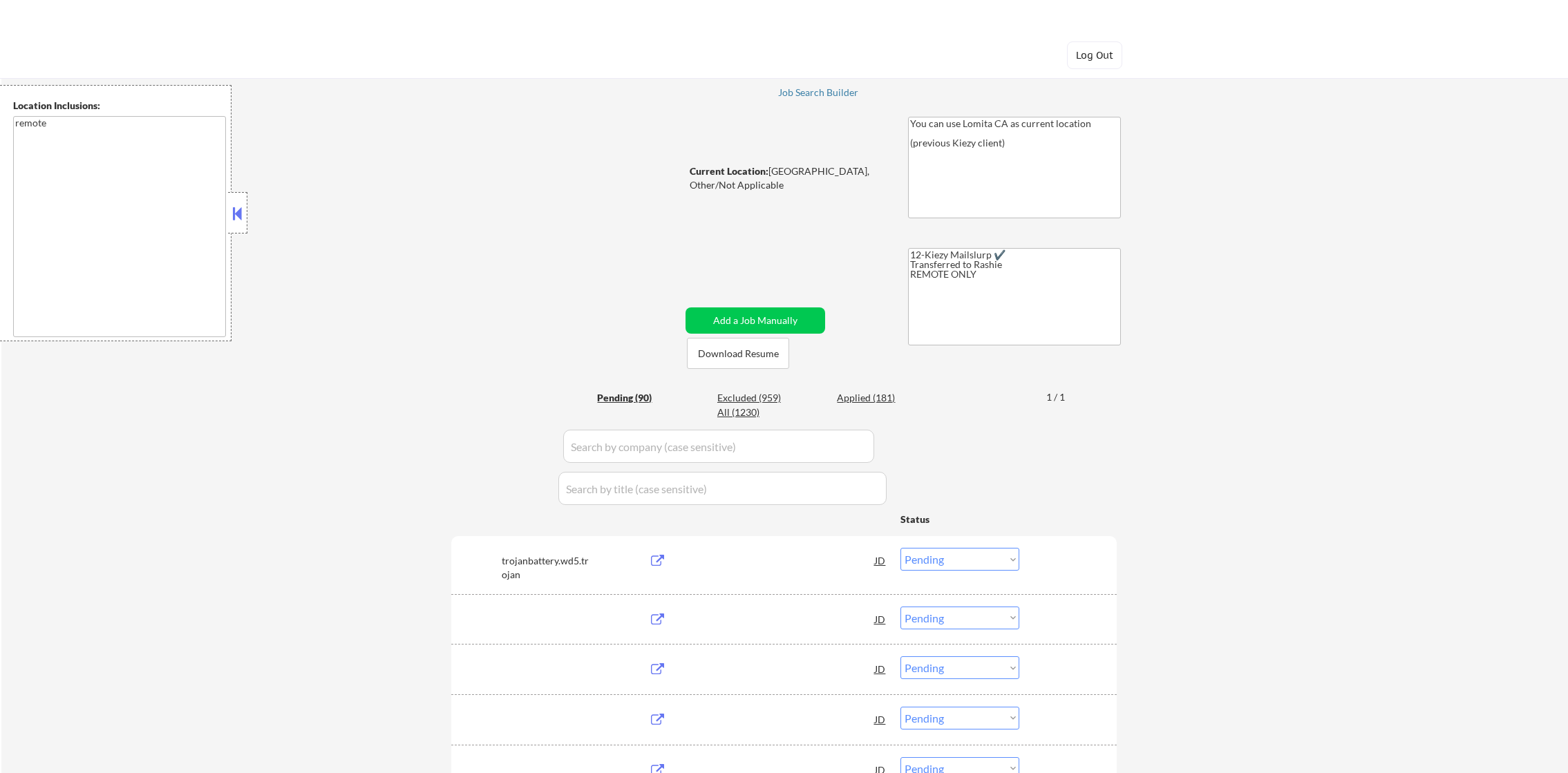
select select ""pending""
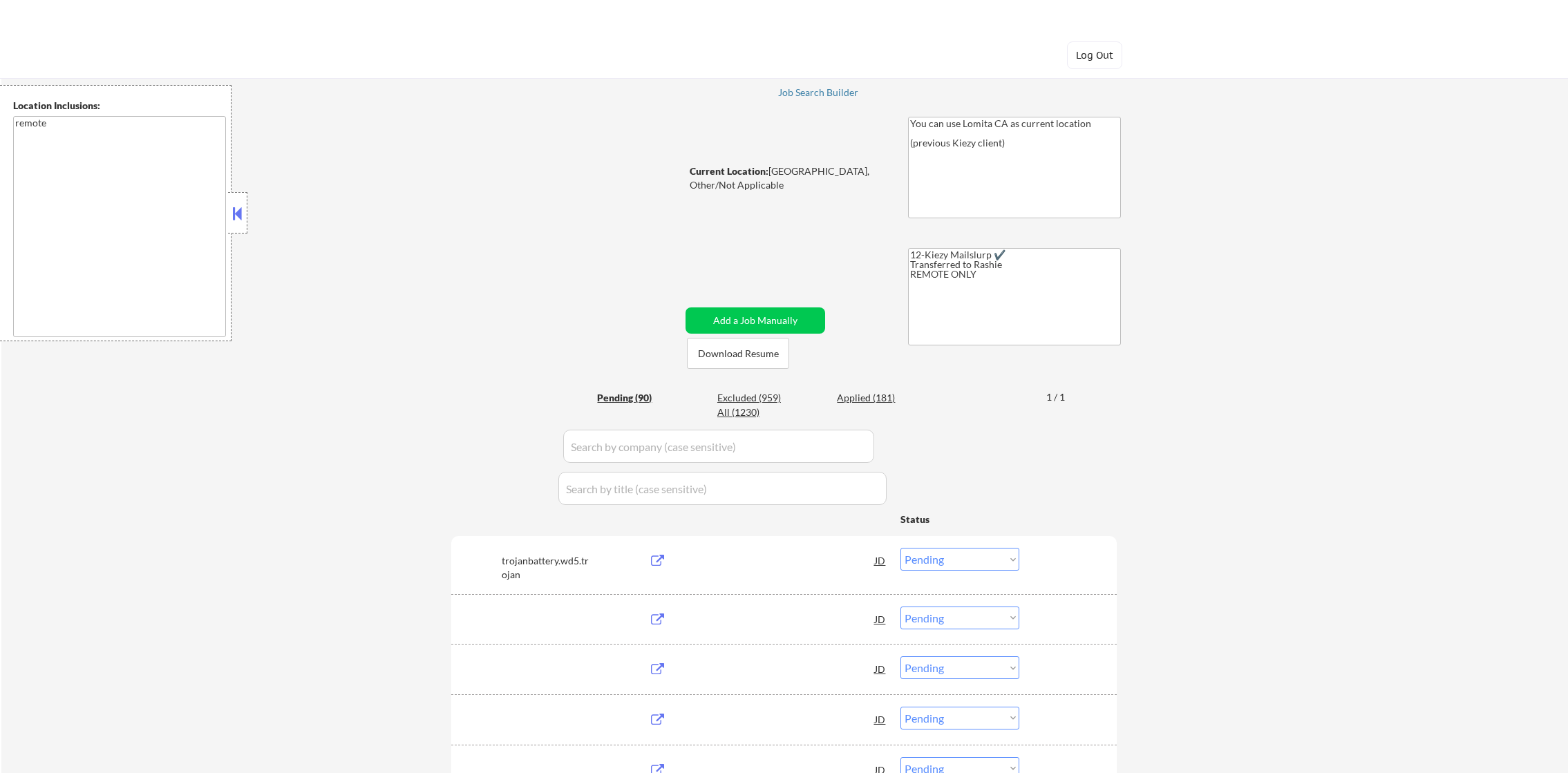
select select ""pending""
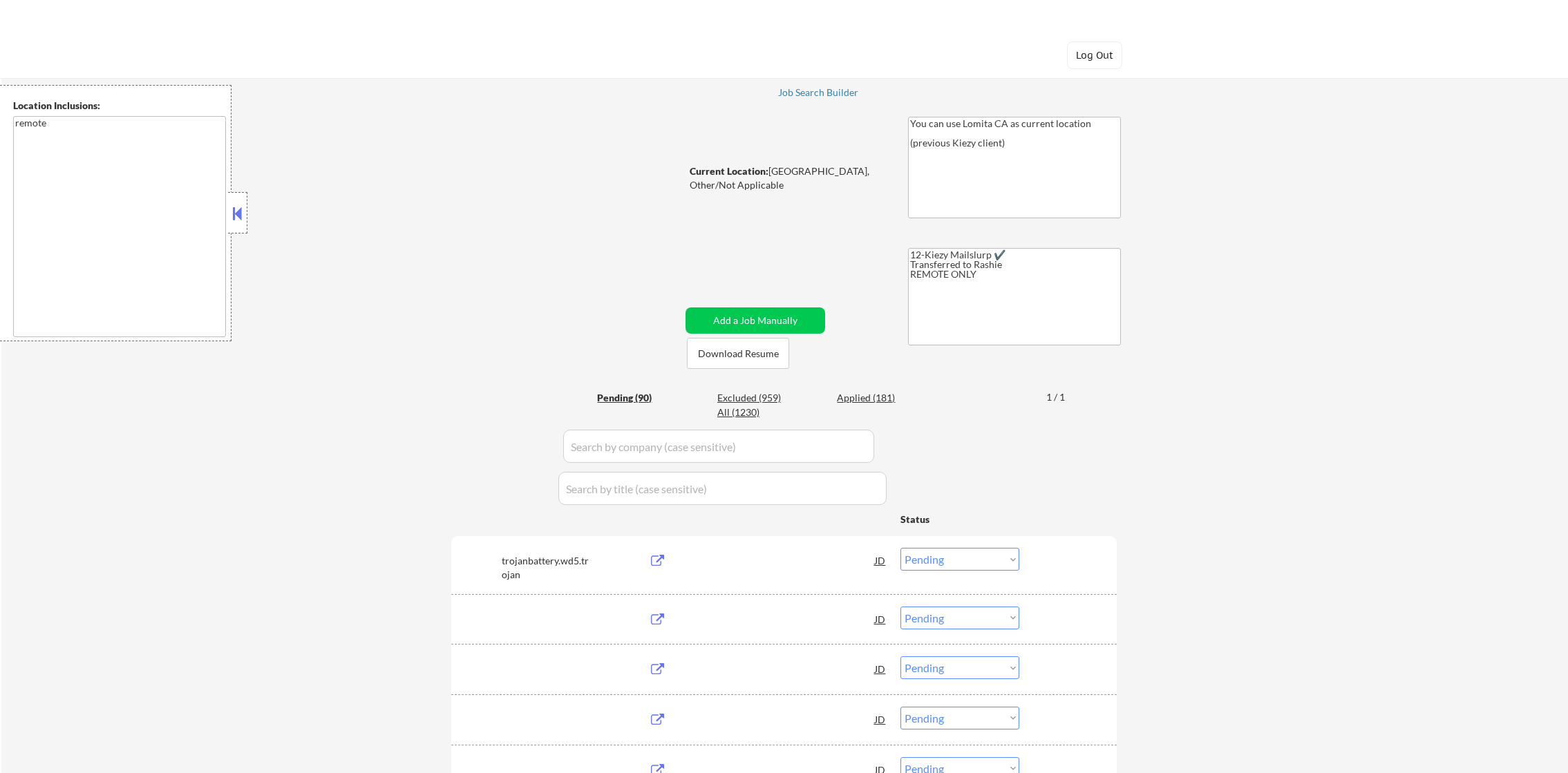
select select ""pending""
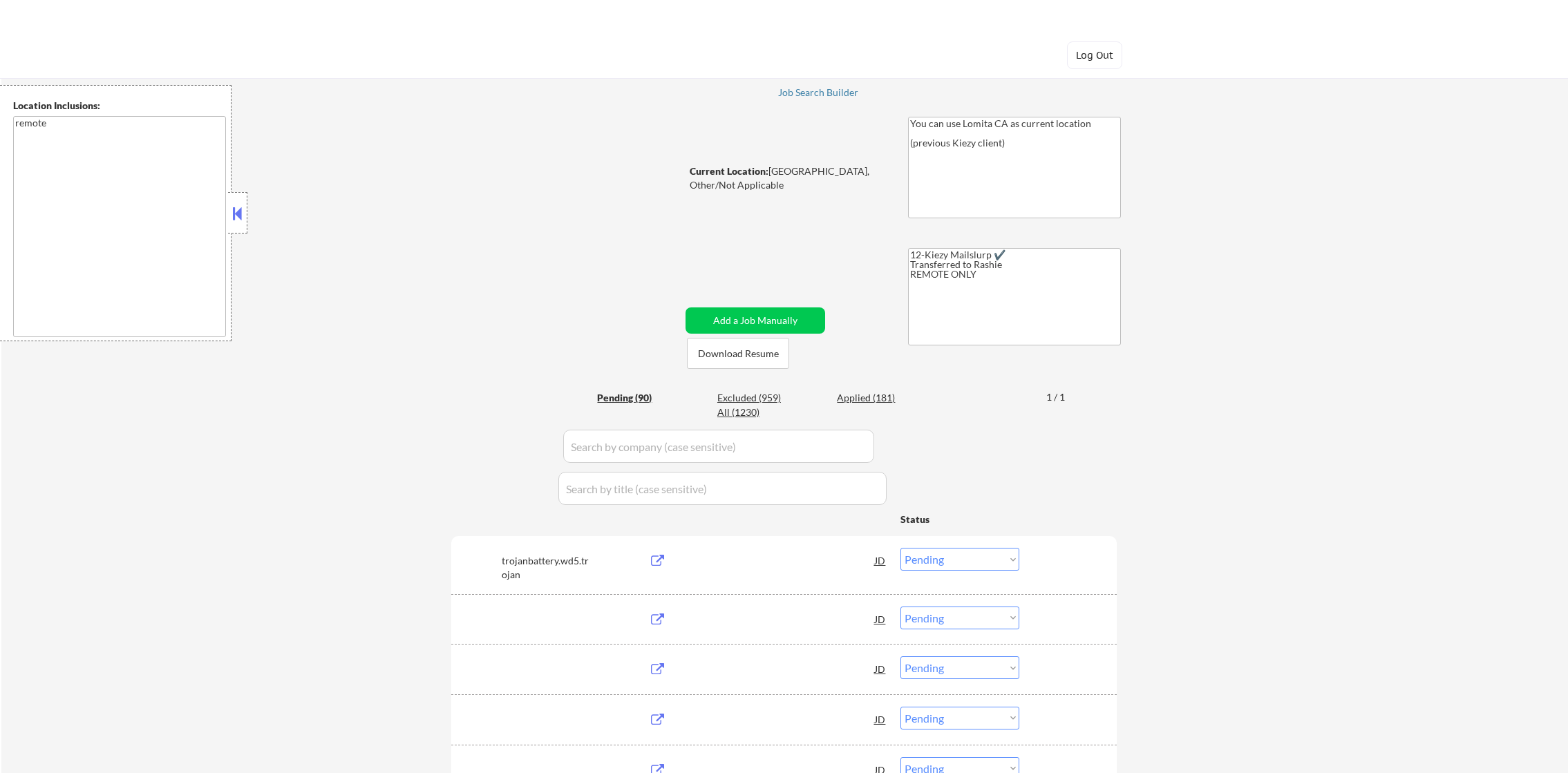
select select ""pending""
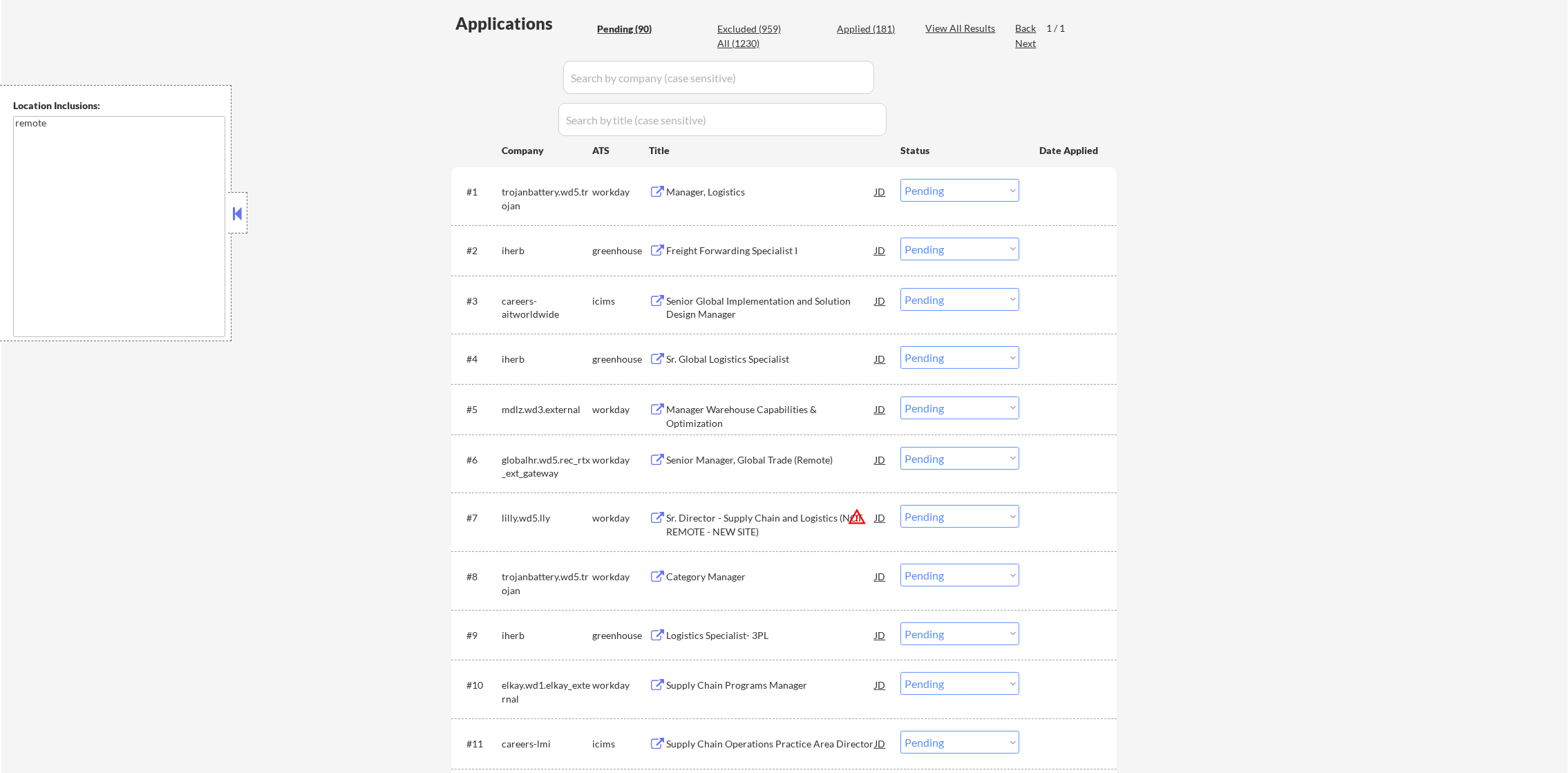
scroll to position [517, 0]
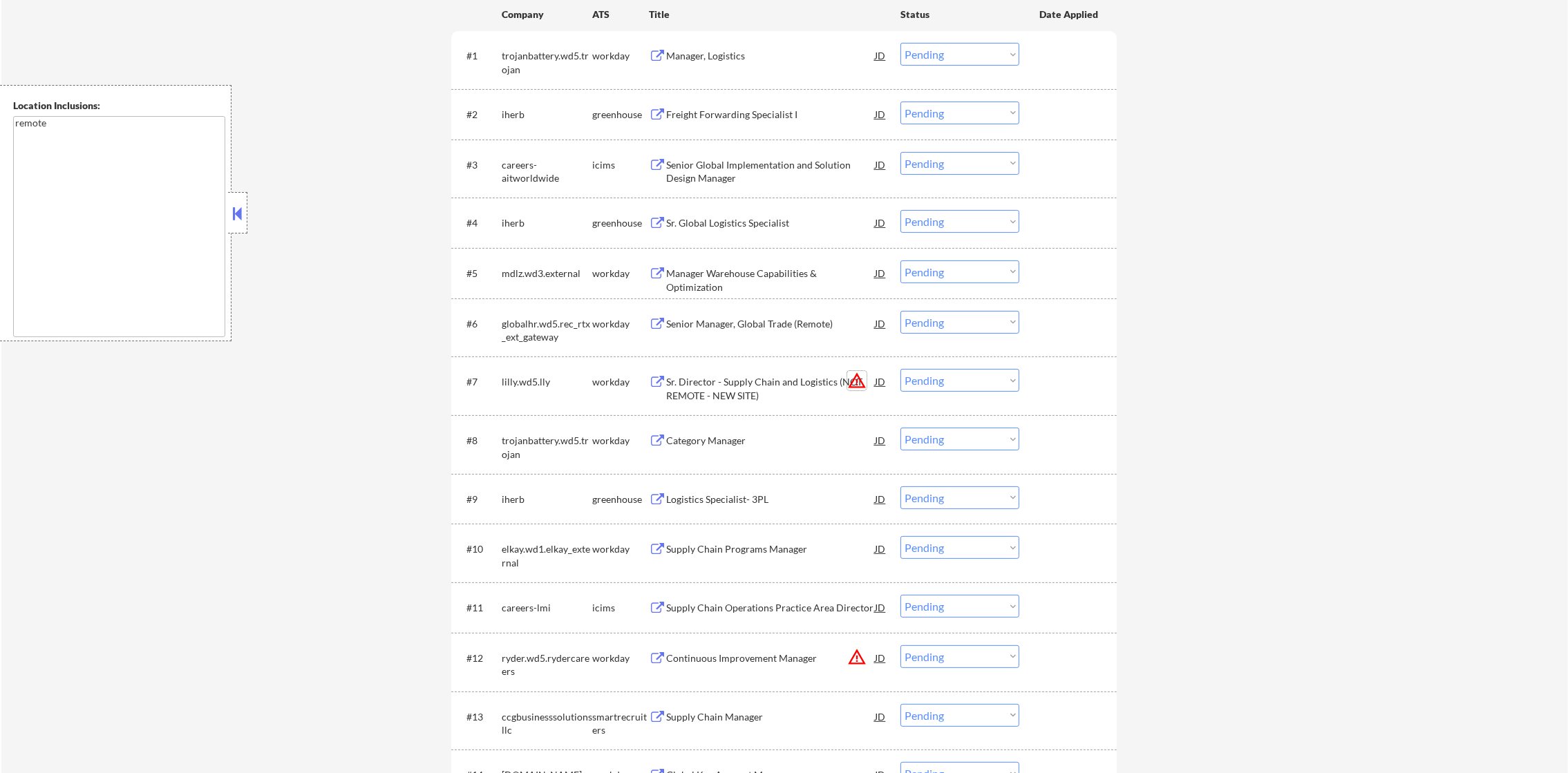
click at [856, 380] on button "warning_amber" at bounding box center [857, 381] width 19 height 19
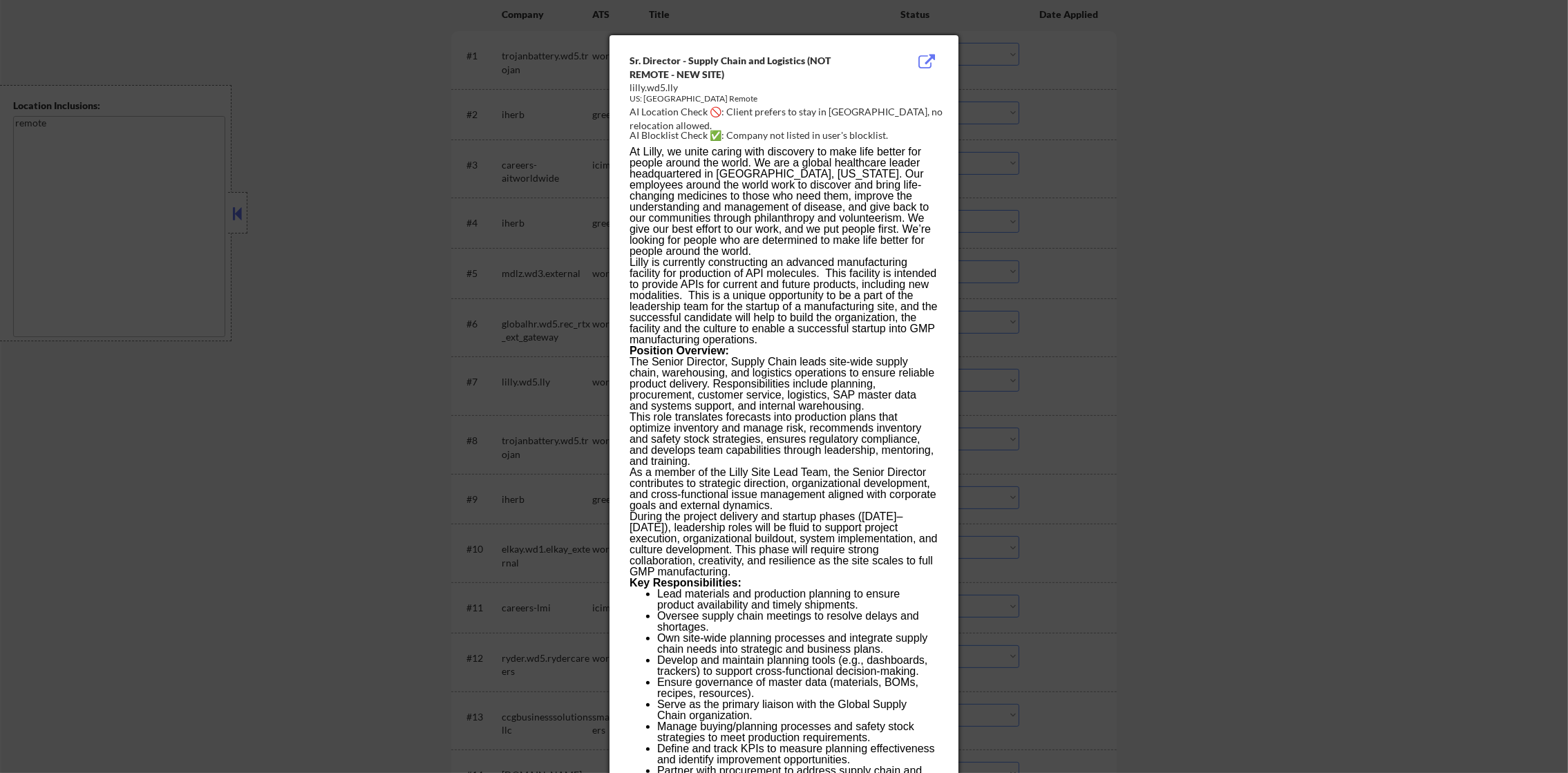
click at [1072, 359] on div at bounding box center [784, 386] width 1568 height 773
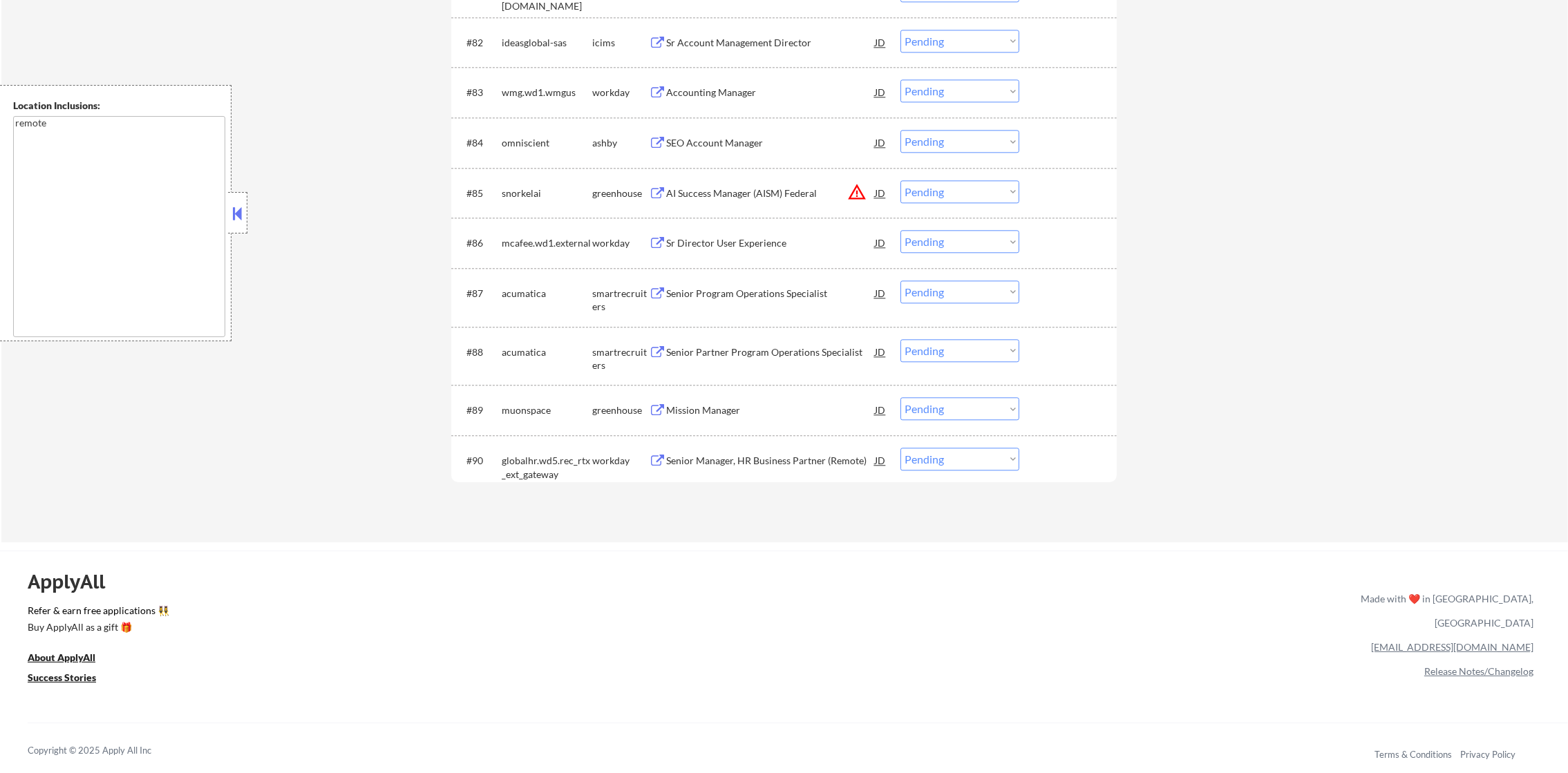
scroll to position [5079, 0]
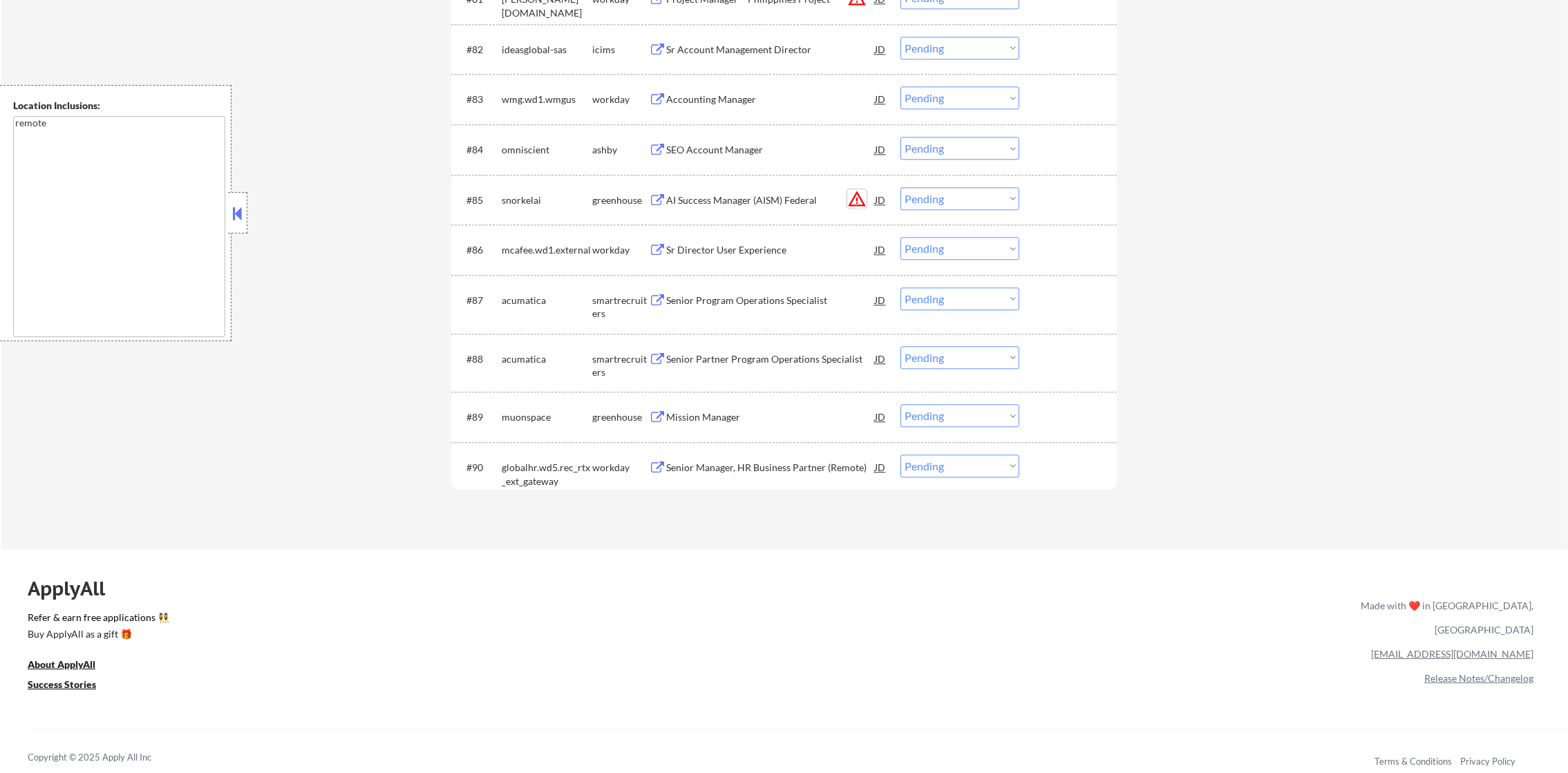
click at [859, 198] on button "warning_amber" at bounding box center [857, 199] width 19 height 19
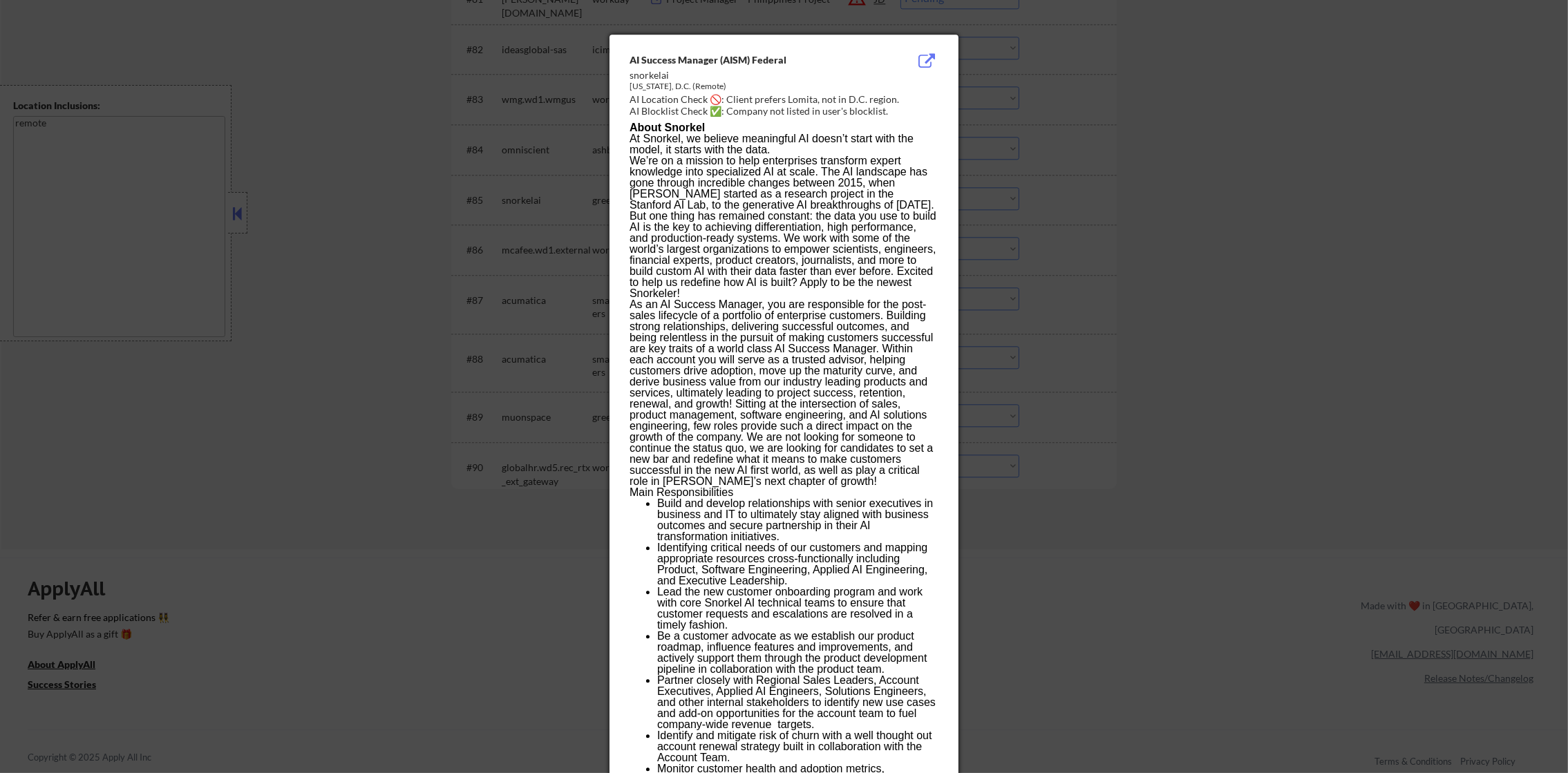
click at [992, 172] on div at bounding box center [784, 386] width 1568 height 773
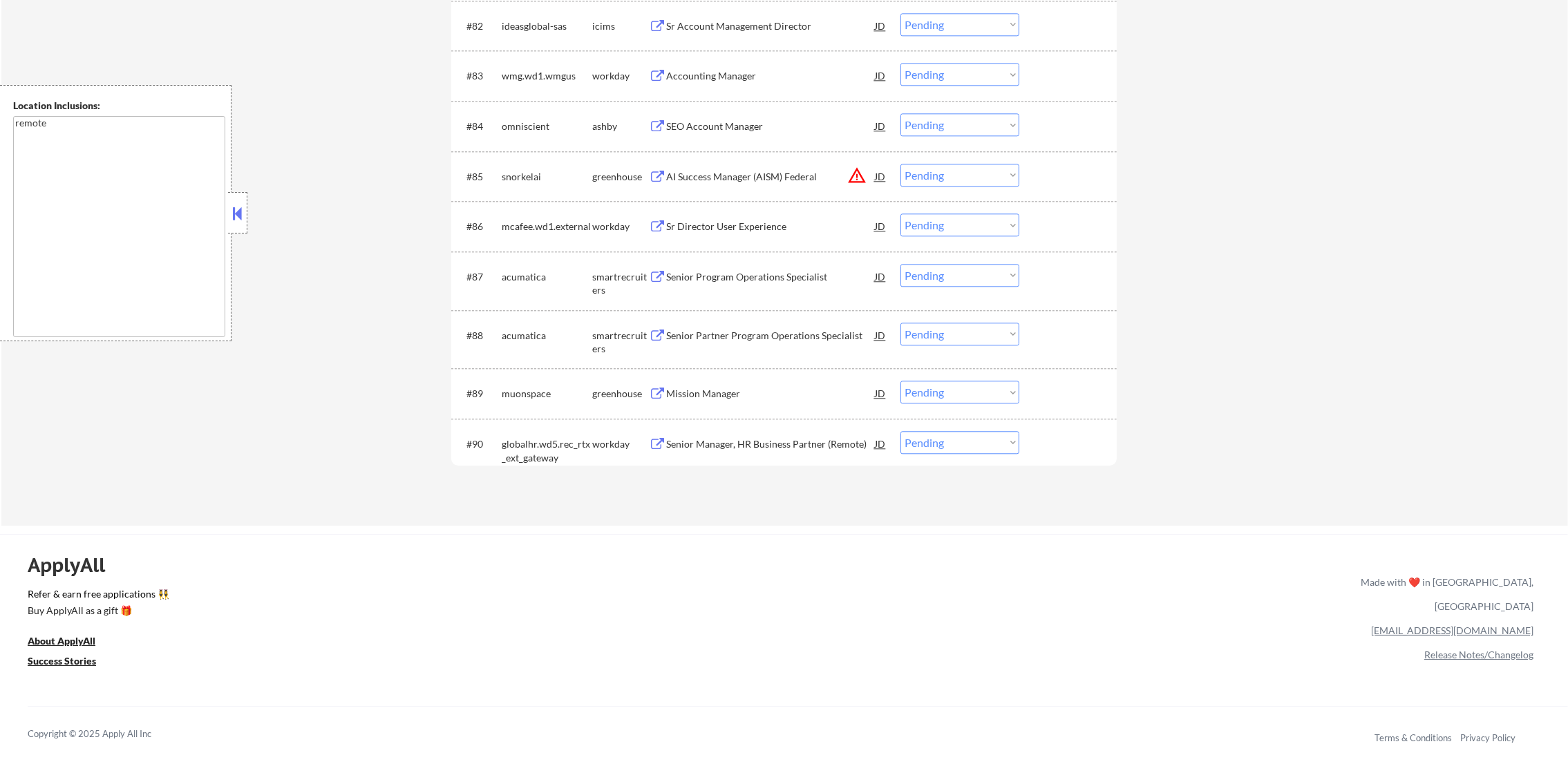
scroll to position [5113, 0]
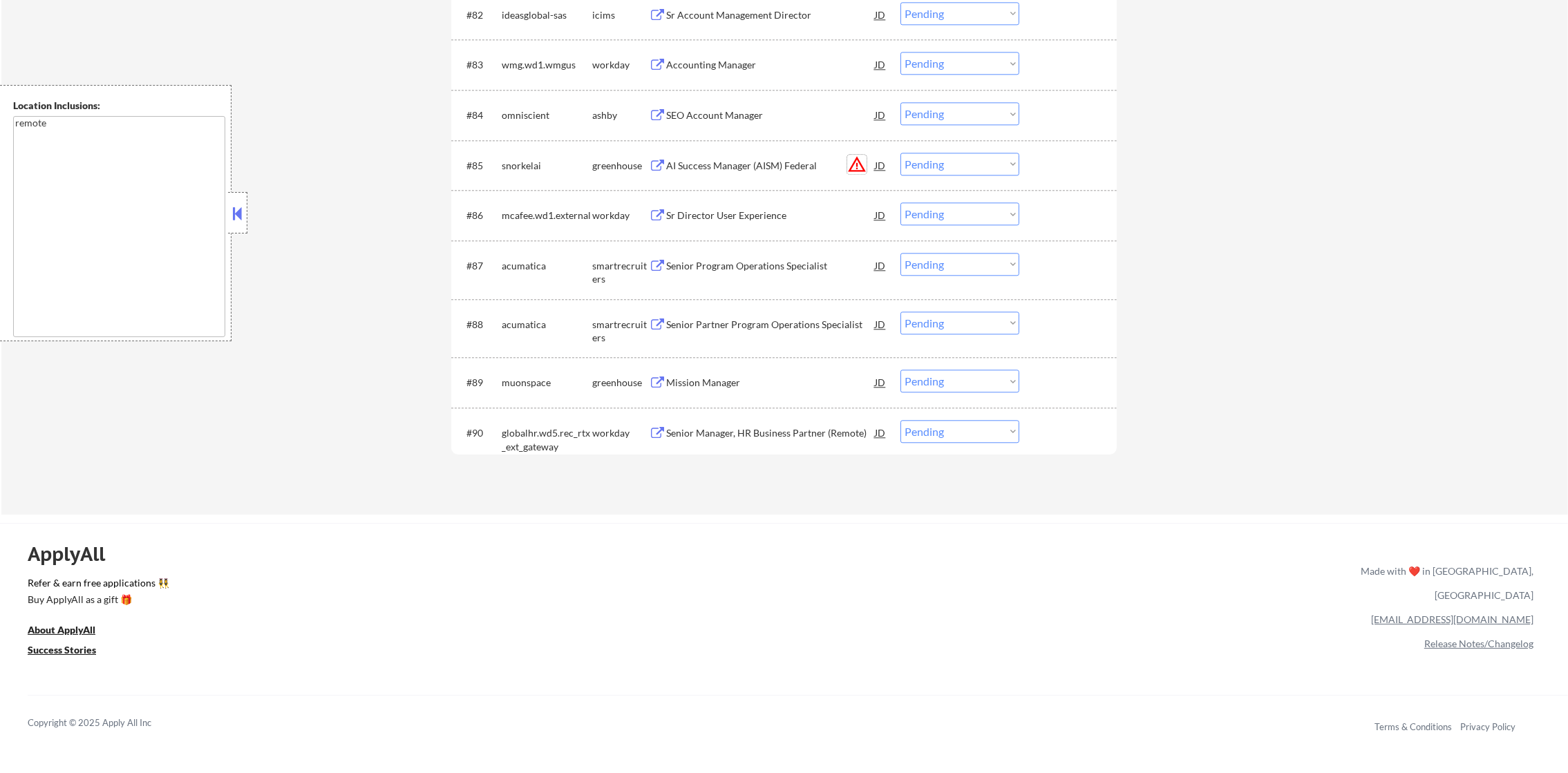
click at [856, 161] on button "warning_amber" at bounding box center [857, 164] width 19 height 19
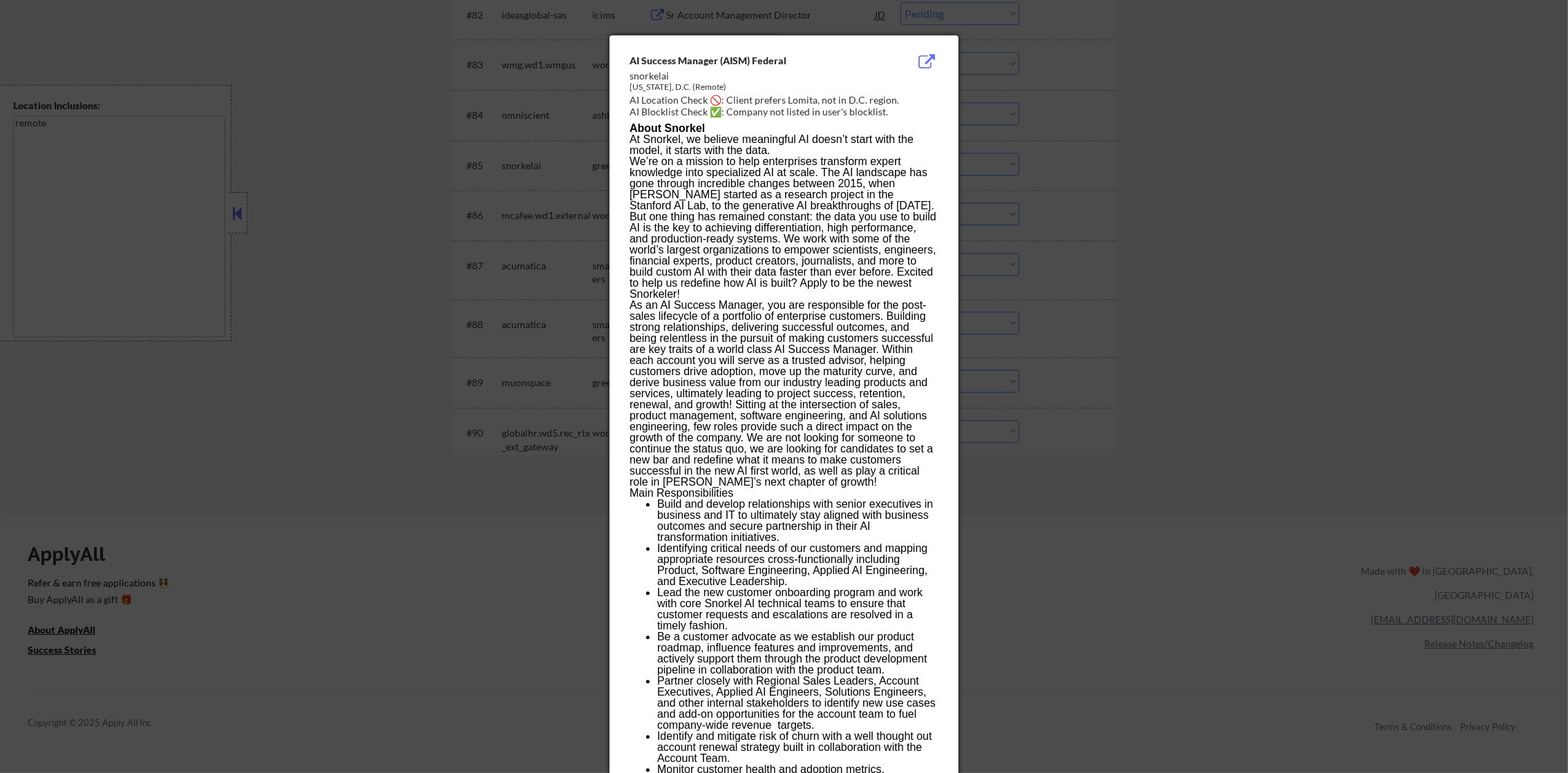
click at [1039, 104] on div at bounding box center [784, 386] width 1568 height 773
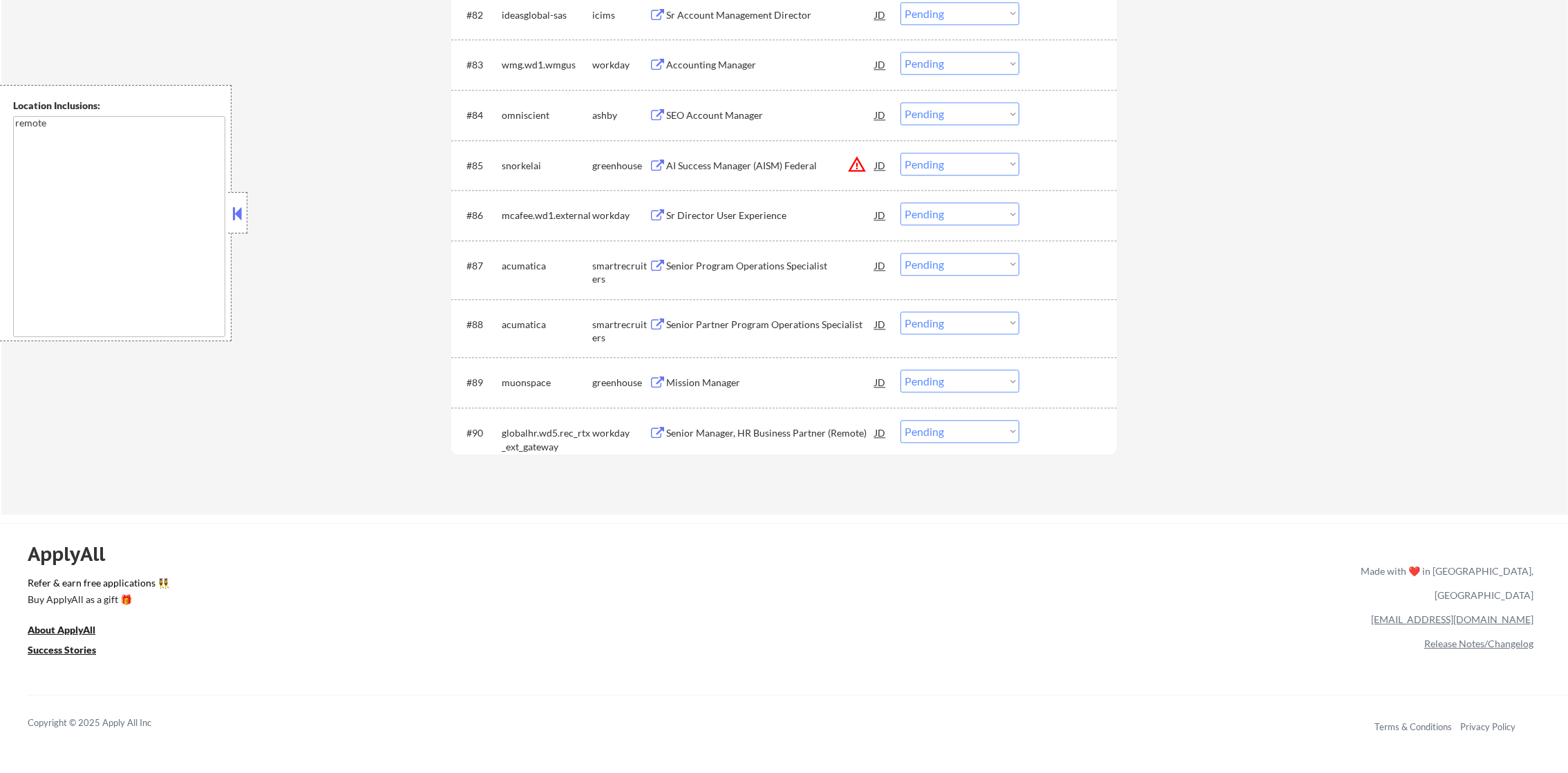
click at [984, 159] on select "Choose an option... Pending Applied Excluded (Questions) Excluded (Expired) Exc…" at bounding box center [960, 164] width 119 height 23
click at [900, 152] on select "Choose an option... Pending Applied Excluded (Questions) Excluded (Expired) Exc…" at bounding box center [960, 164] width 119 height 23
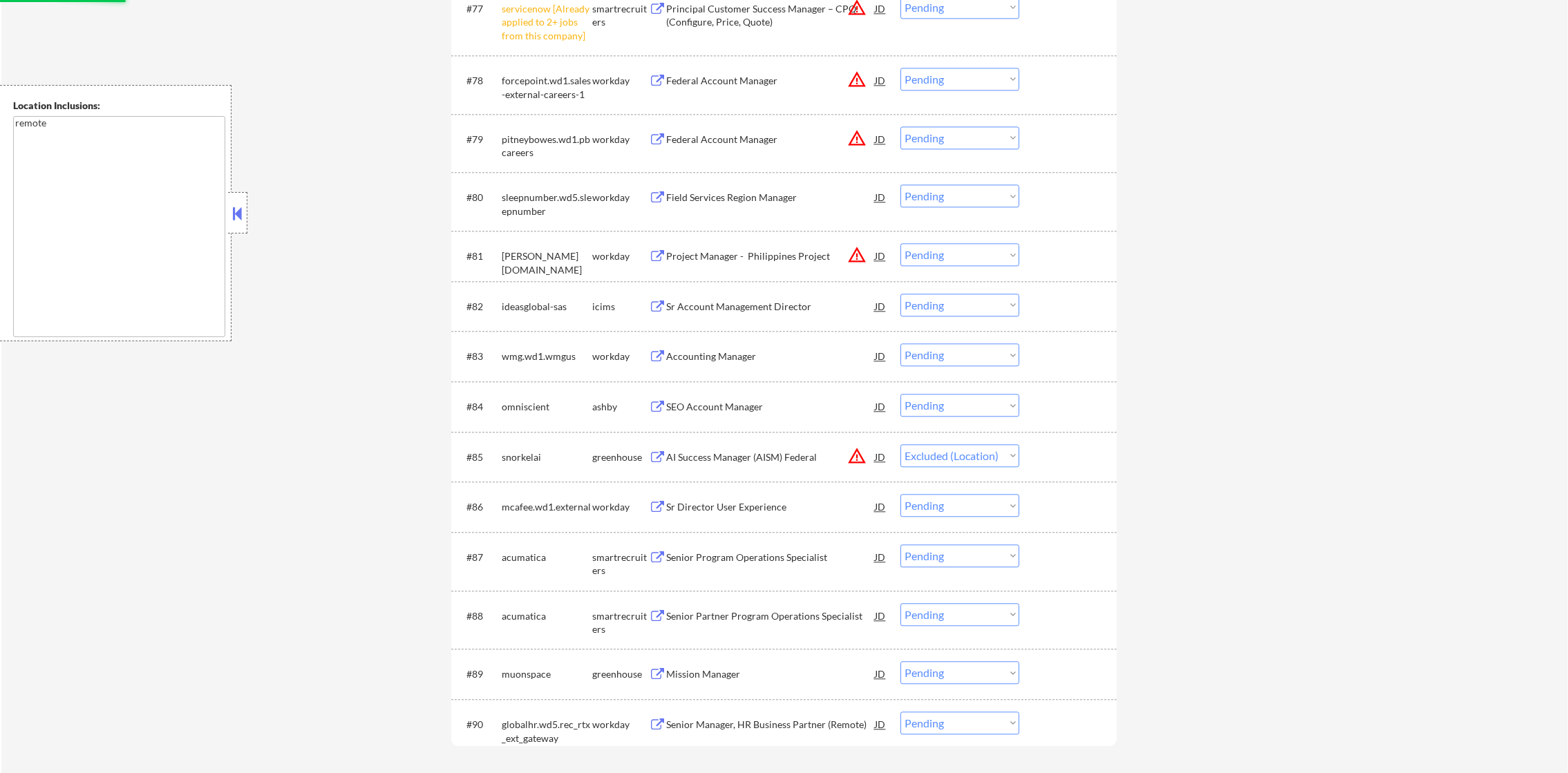
scroll to position [4732, 0]
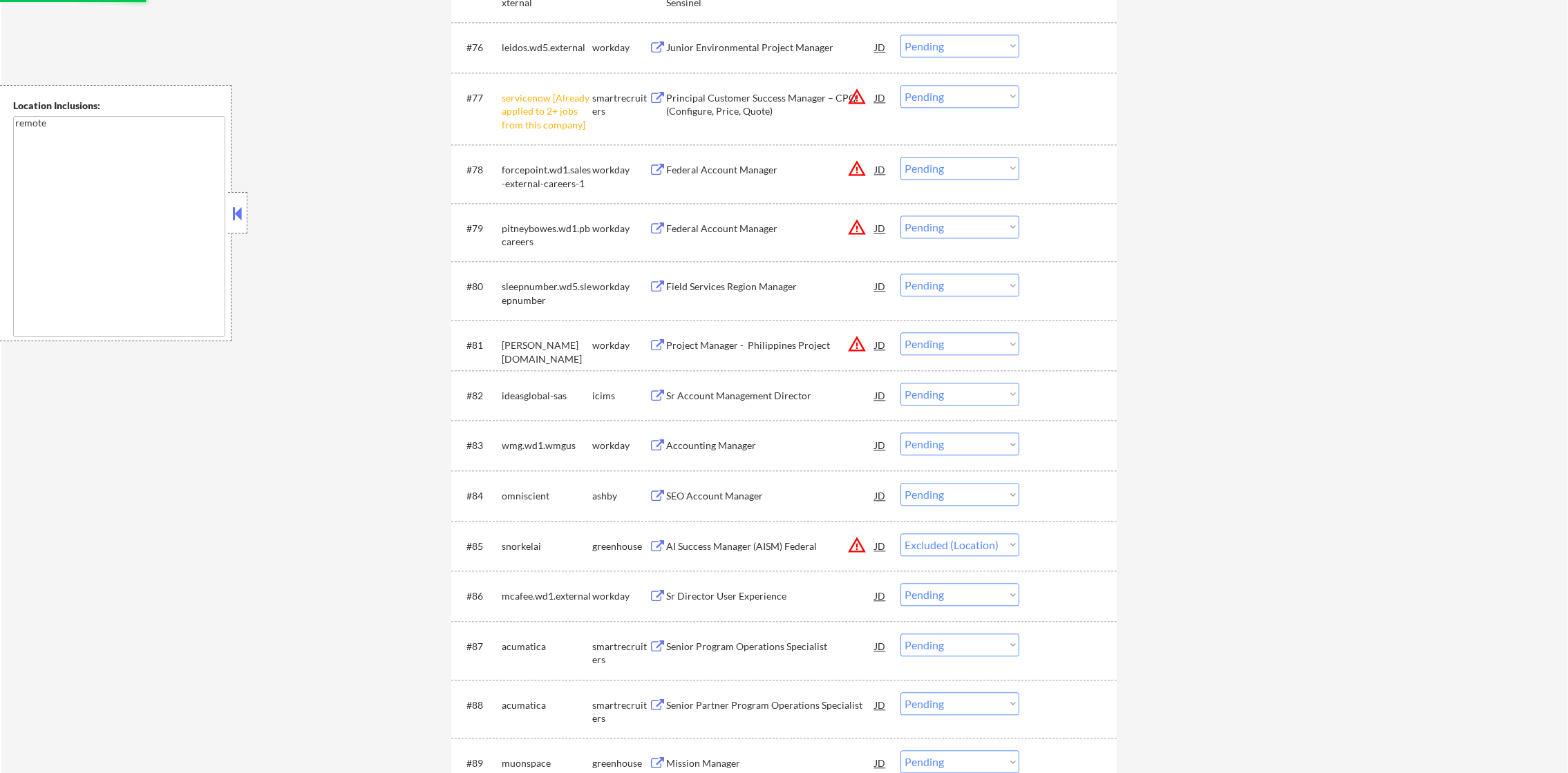
click at [859, 332] on div "Project Manager - Philippines Project" at bounding box center [770, 344] width 209 height 25
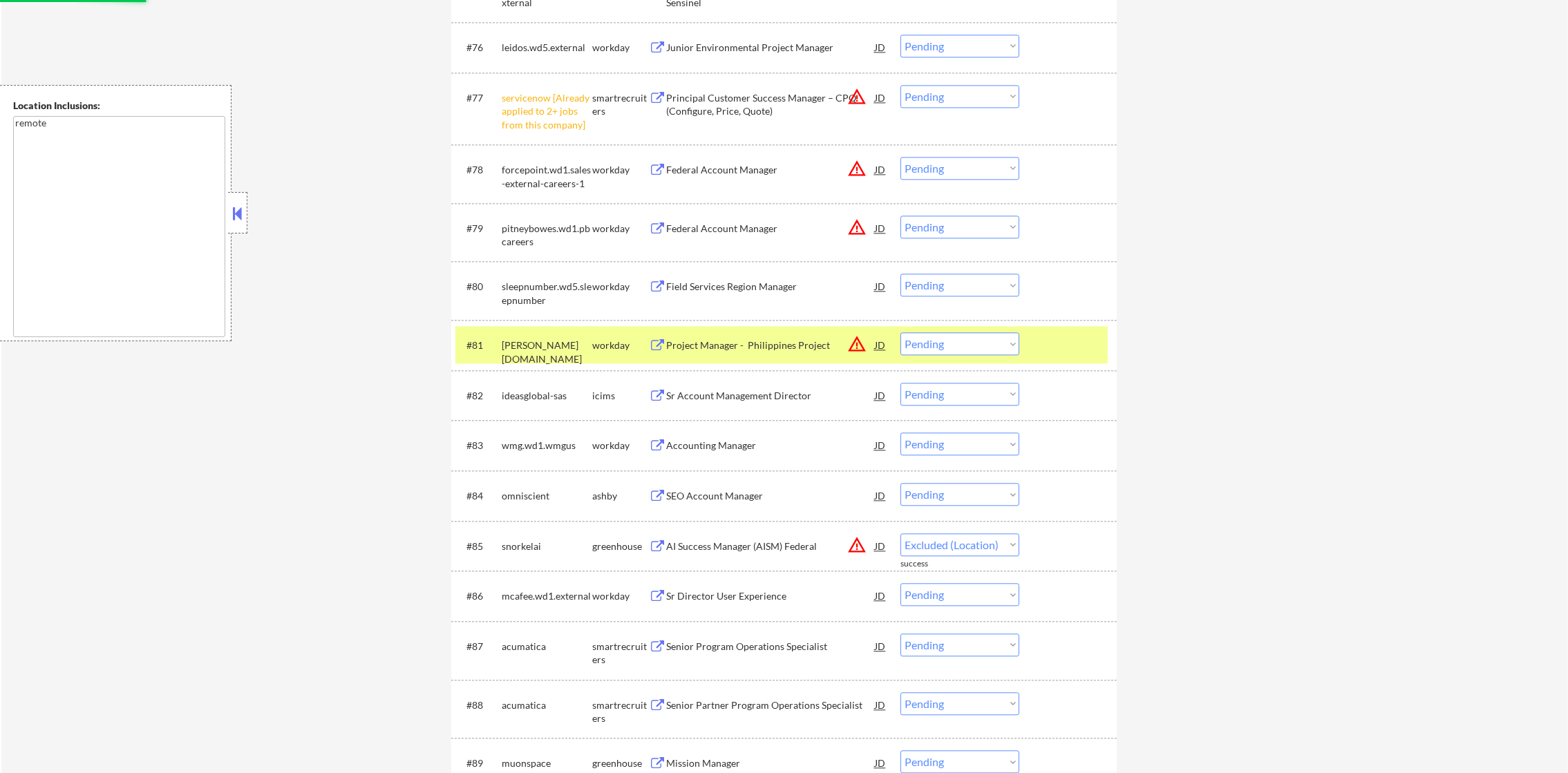
select select ""pending""
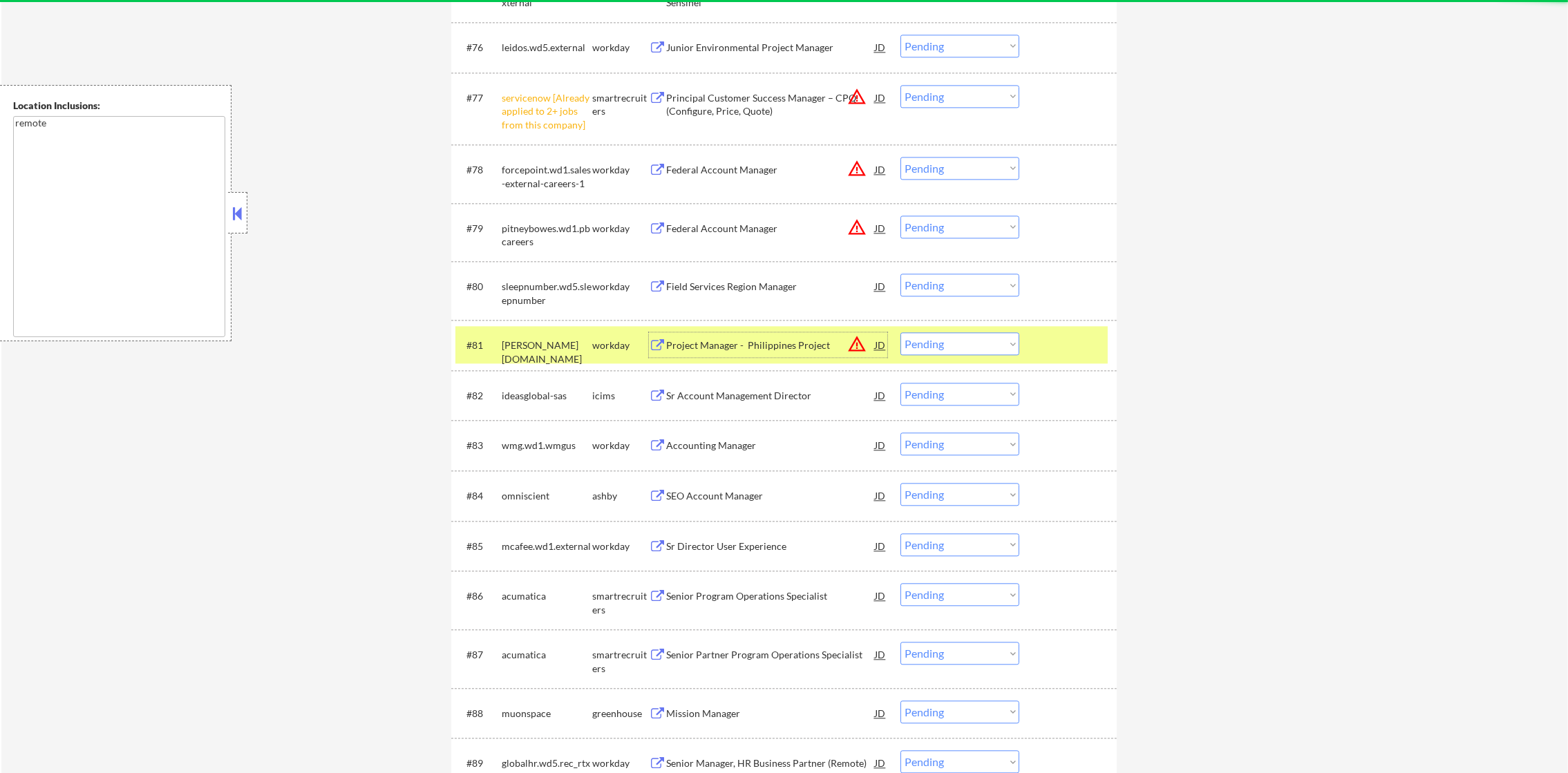
click at [856, 348] on button "warning_amber" at bounding box center [857, 344] width 19 height 19
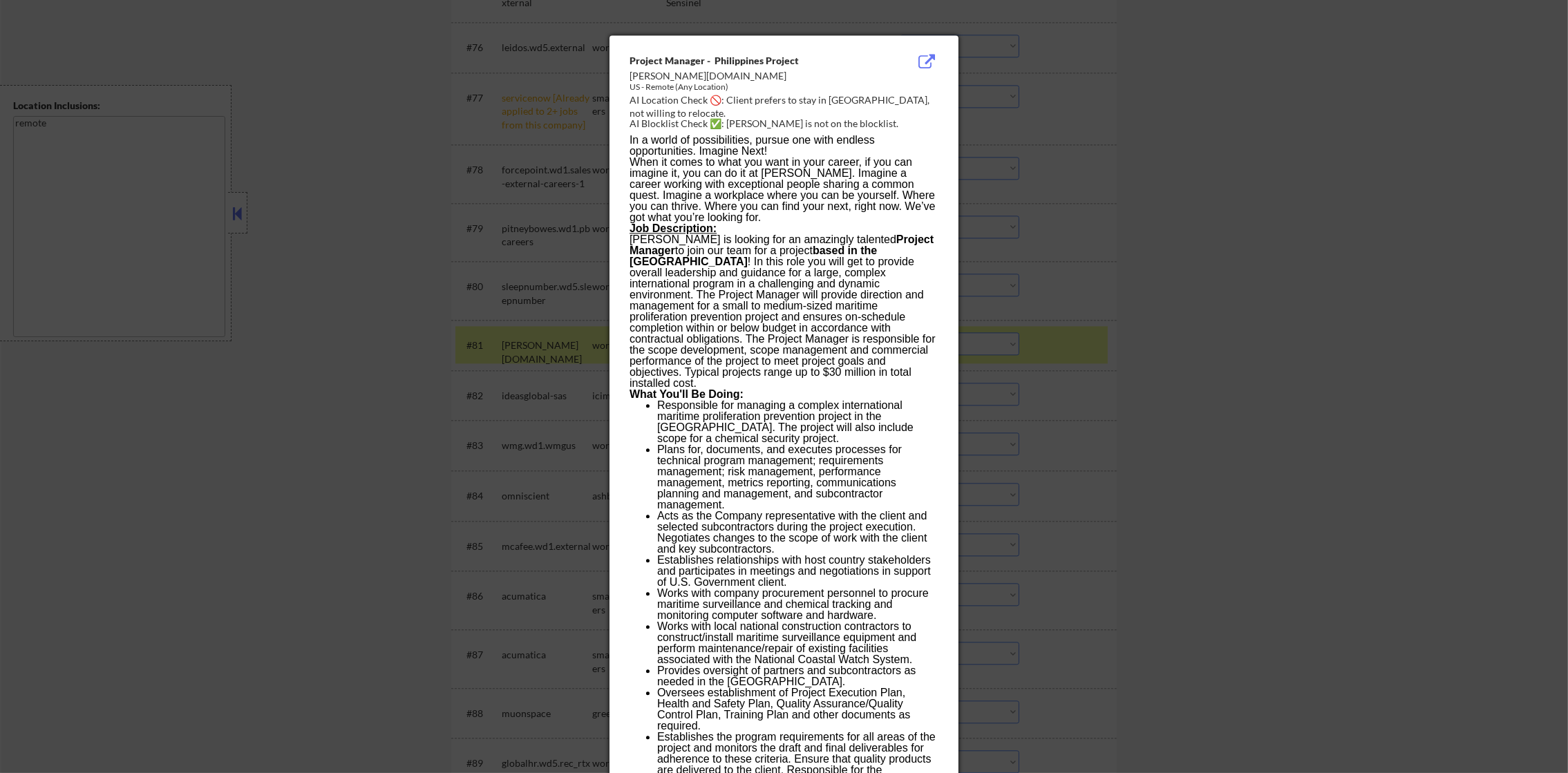
click at [989, 339] on div at bounding box center [784, 386] width 1568 height 773
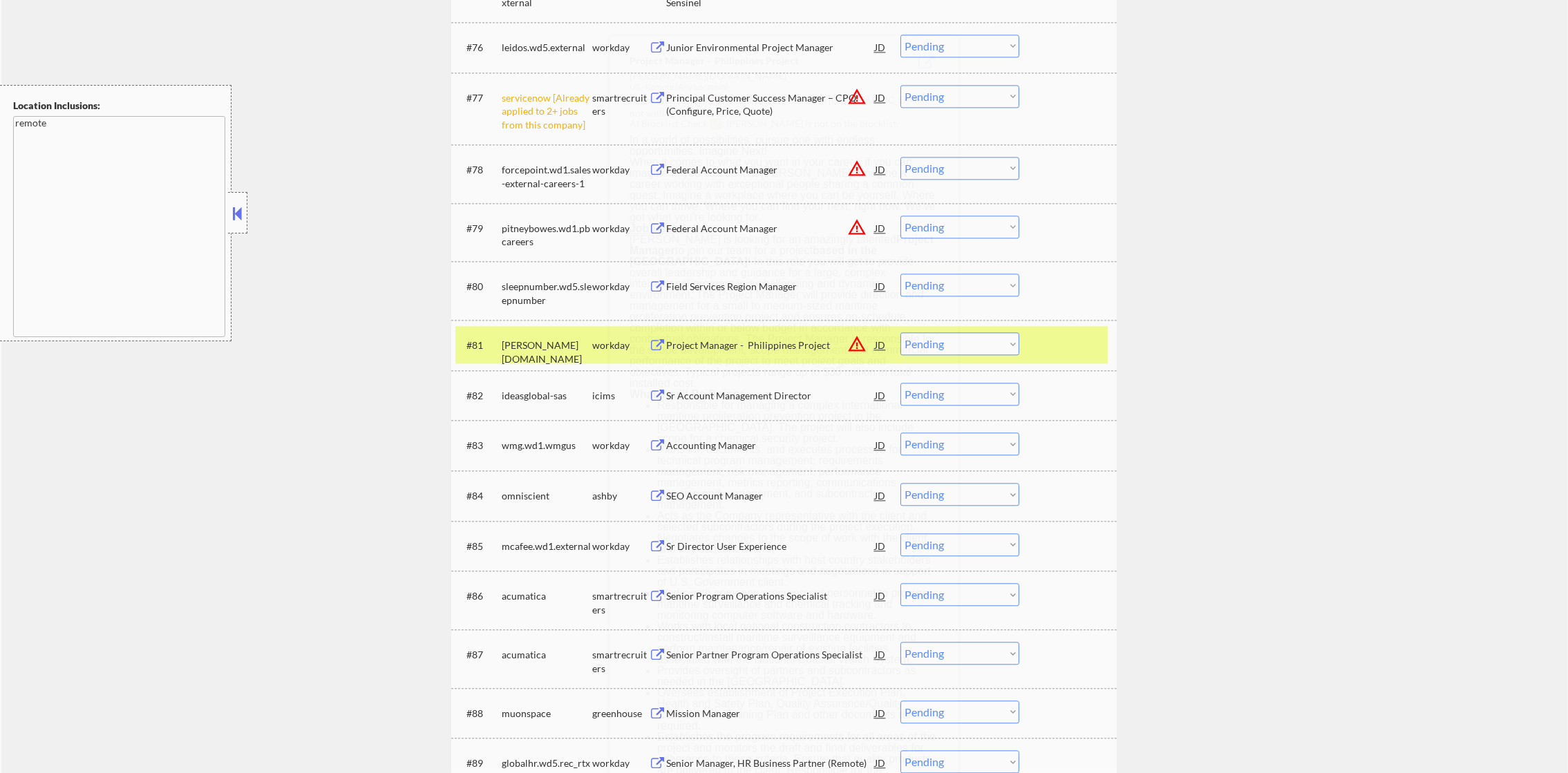
click at [967, 349] on select "Choose an option... Pending Applied Excluded (Questions) Excluded (Expired) Exc…" at bounding box center [960, 343] width 119 height 23
click at [900, 332] on select "Choose an option... Pending Applied Excluded (Questions) Excluded (Expired) Exc…" at bounding box center [960, 343] width 119 height 23
click at [498, 346] on div "#81 parsons.wd5.search workday Project Manager - Philippines Project JD warning…" at bounding box center [781, 345] width 652 height 37
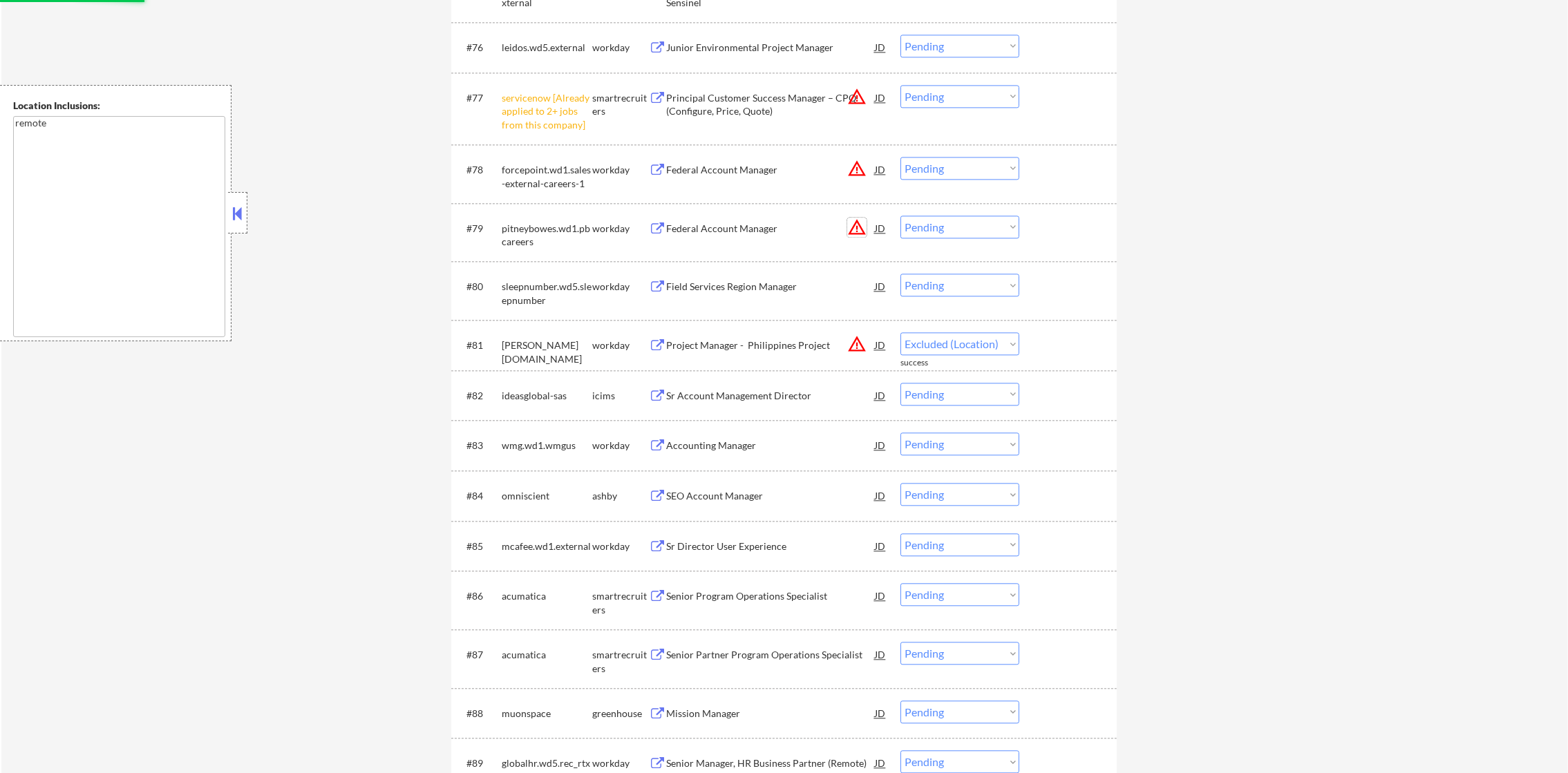
click at [853, 222] on button "warning_amber" at bounding box center [857, 227] width 19 height 19
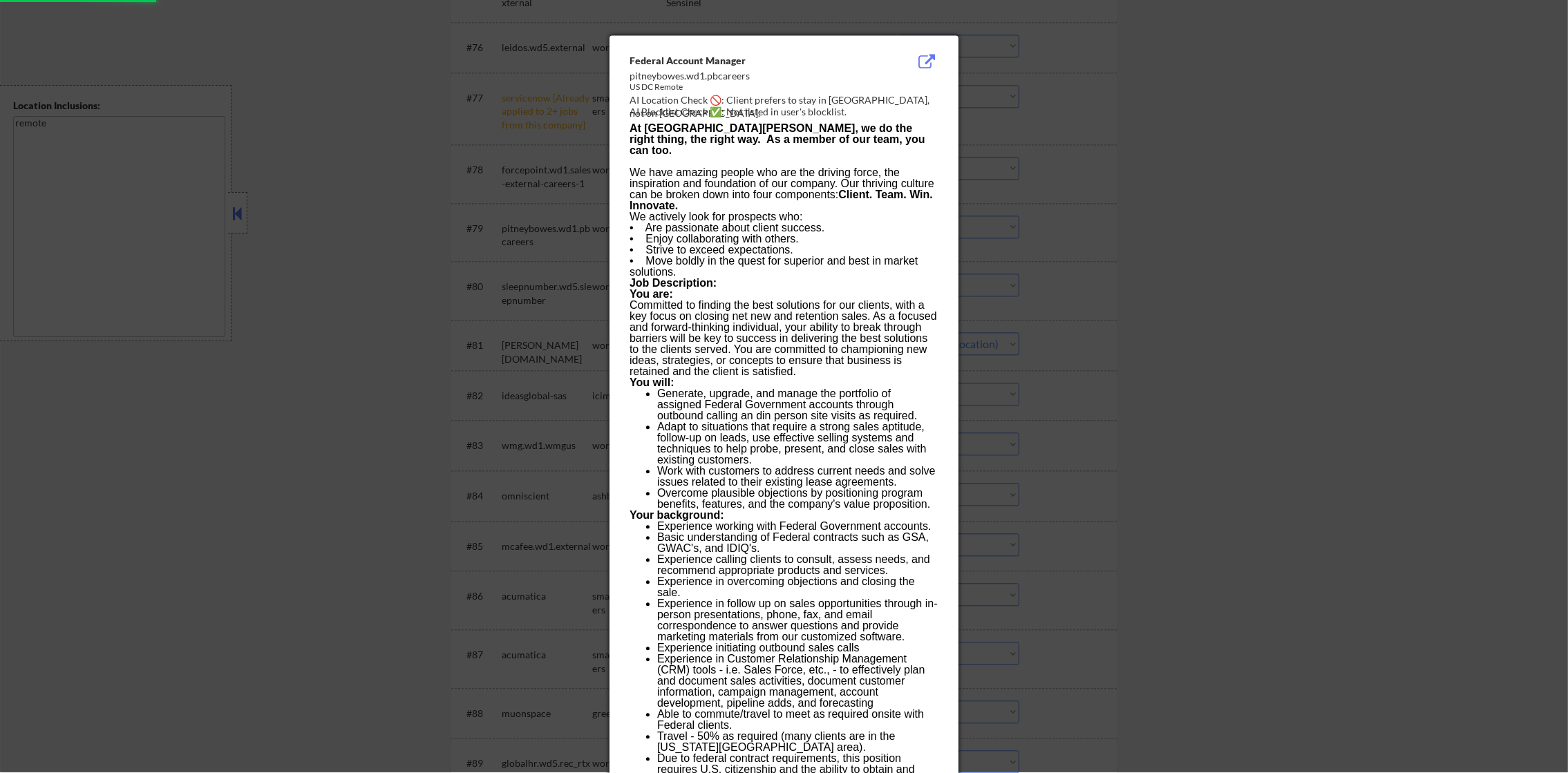
select select ""pending""
click at [1076, 187] on div at bounding box center [784, 386] width 1568 height 773
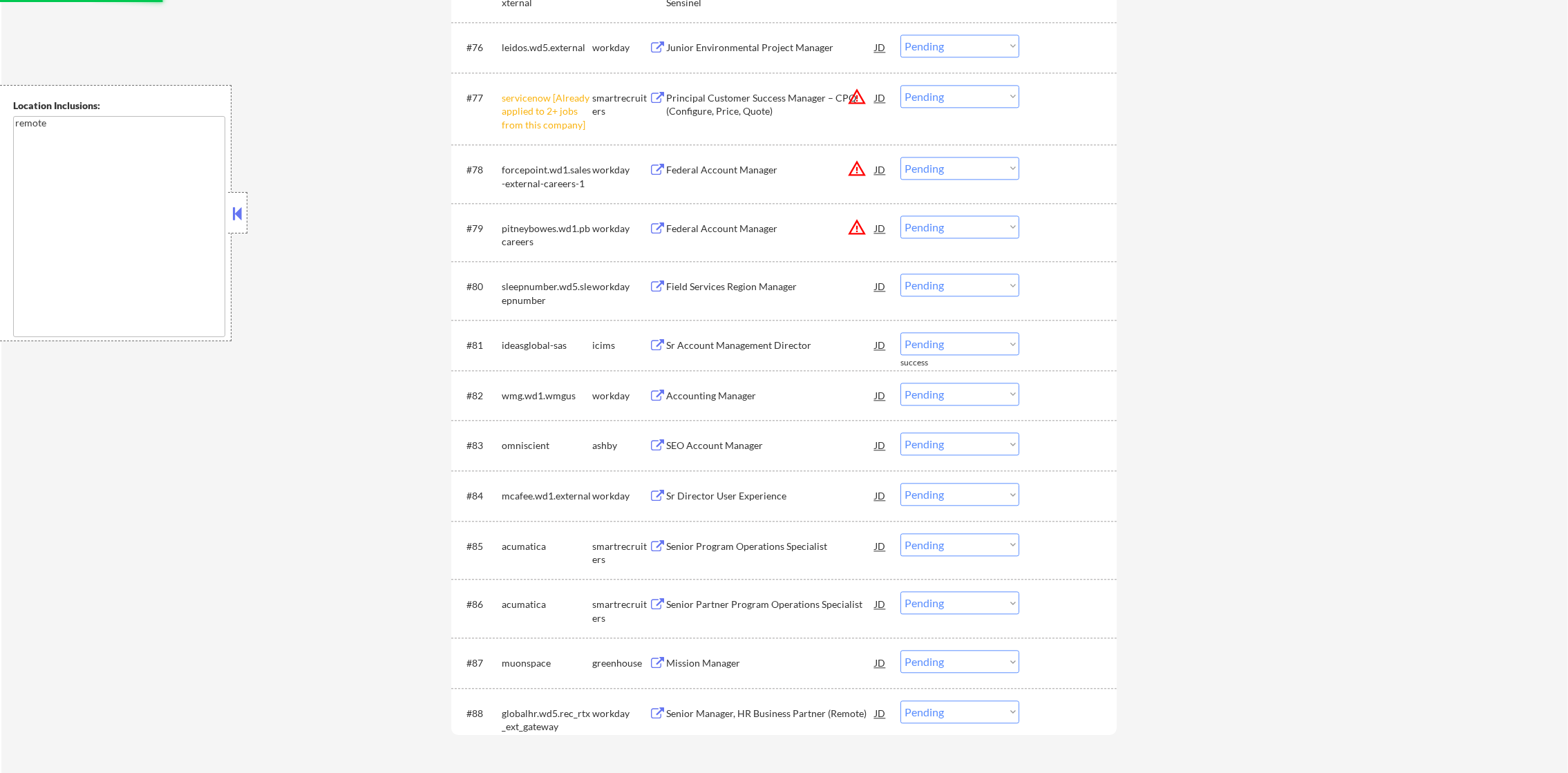
click at [989, 238] on div "#79 pitneybowes.wd1.pbcareers workday Federal Account Manager JD warning_amber …" at bounding box center [781, 232] width 652 height 45
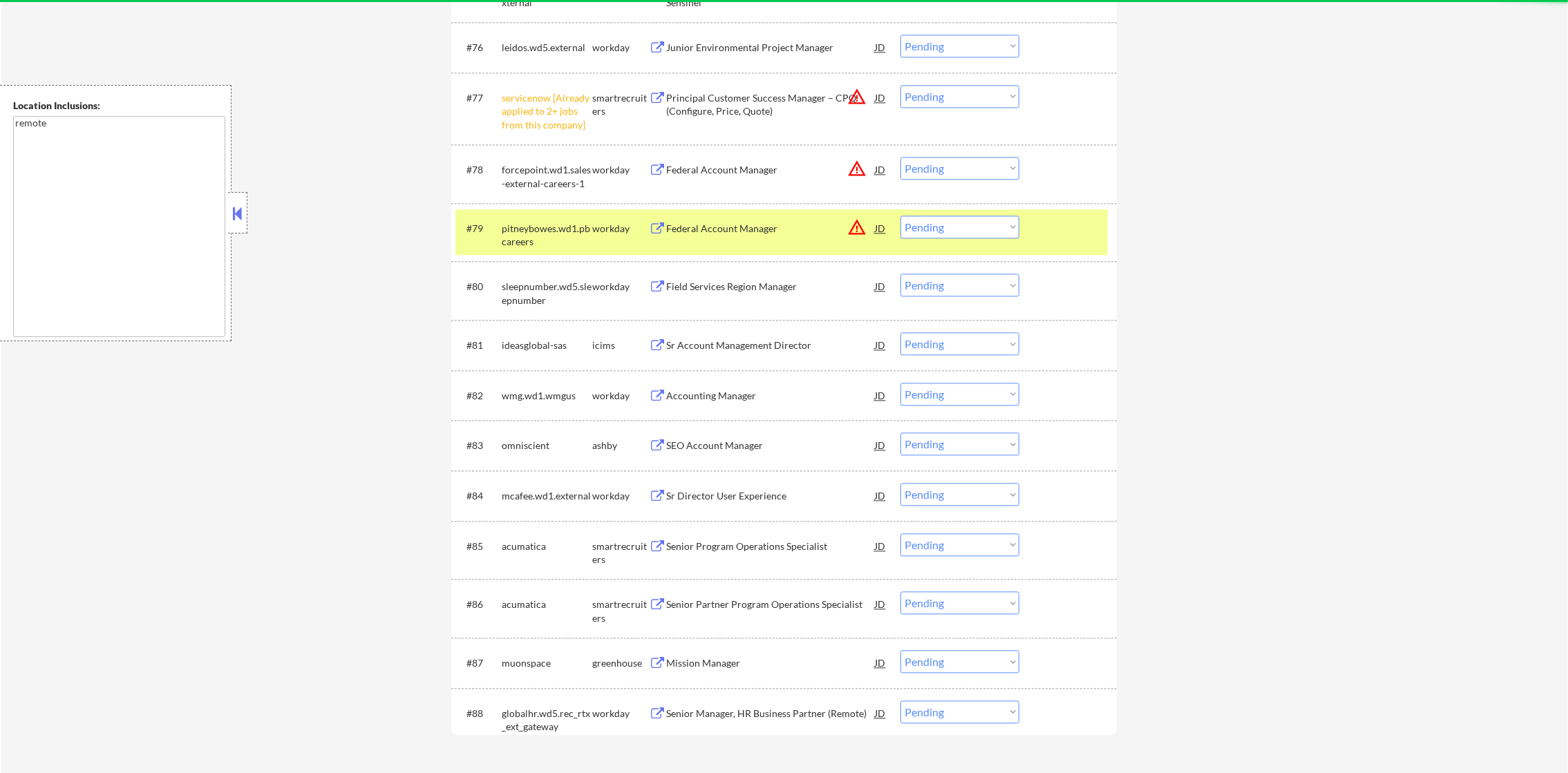
click at [990, 230] on select "Choose an option... Pending Applied Excluded (Questions) Excluded (Expired) Exc…" at bounding box center [960, 227] width 119 height 23
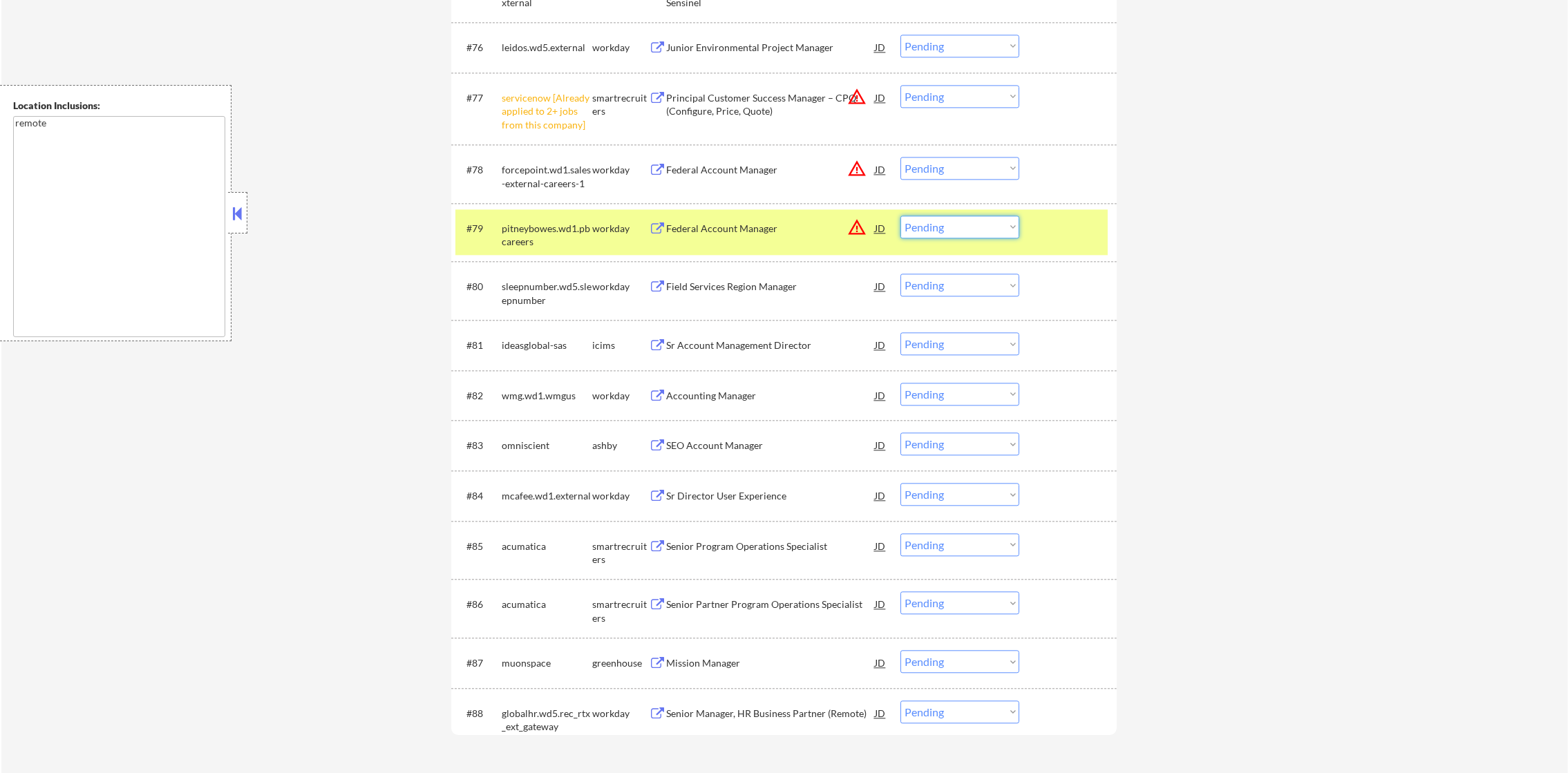
select select ""excluded__location_""
click at [900, 216] on select "Choose an option... Pending Applied Excluded (Questions) Excluded (Expired) Exc…" at bounding box center [960, 227] width 119 height 23
click at [520, 235] on div "pitneybowes.wd1.pbcareers" at bounding box center [547, 235] width 91 height 27
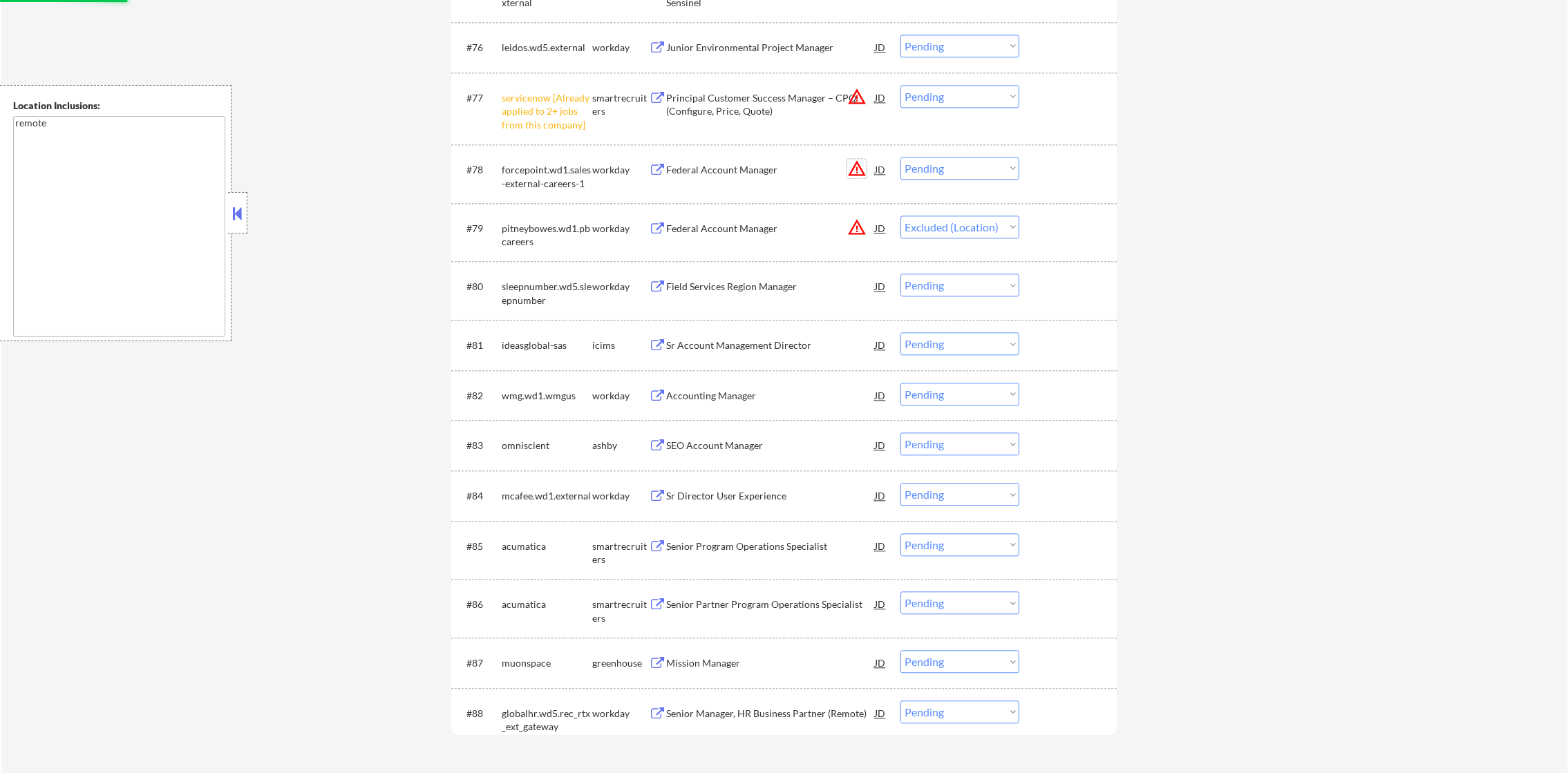
click at [856, 162] on button "warning_amber" at bounding box center [857, 169] width 19 height 19
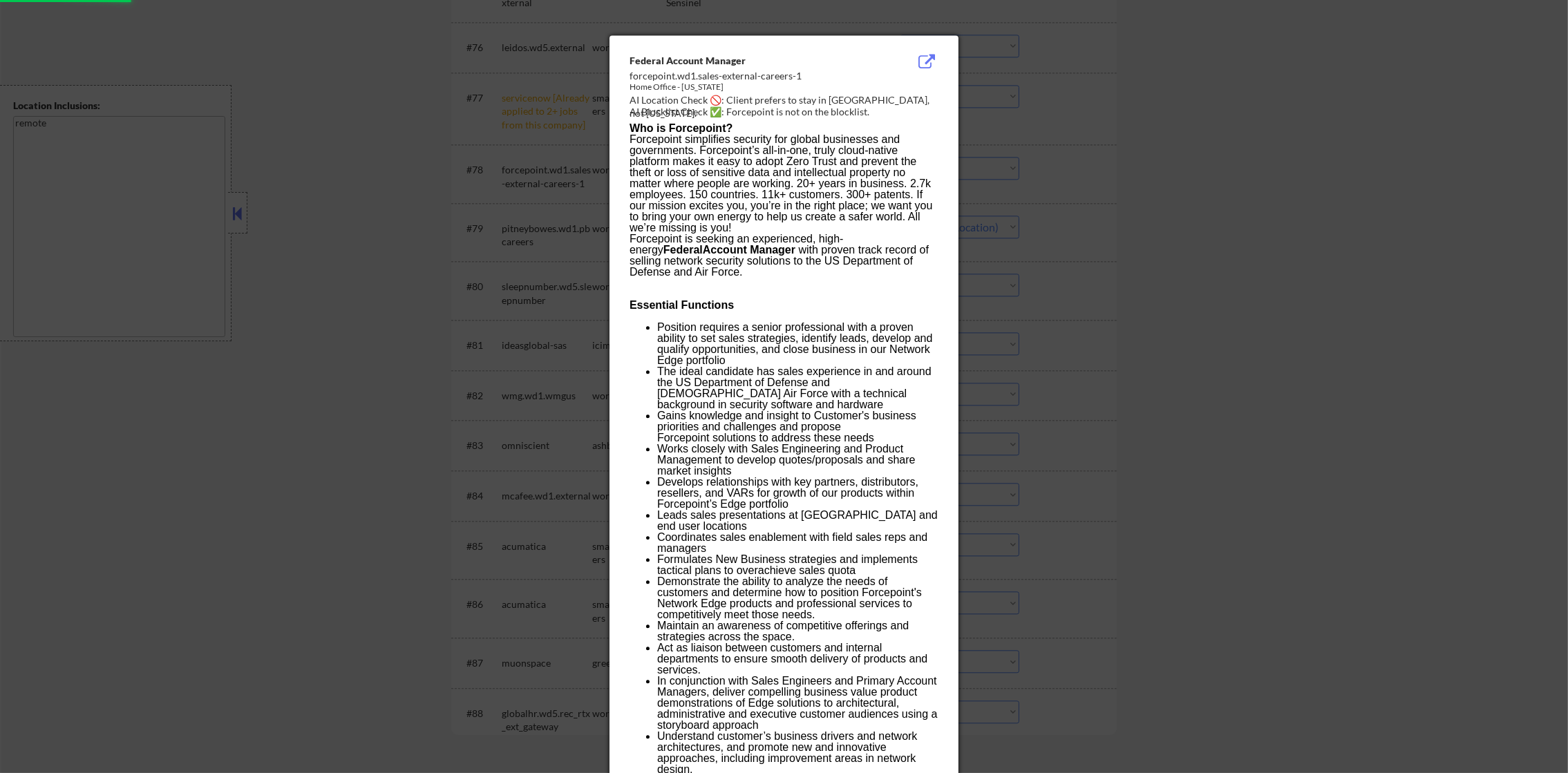
click at [1061, 140] on div at bounding box center [784, 386] width 1568 height 773
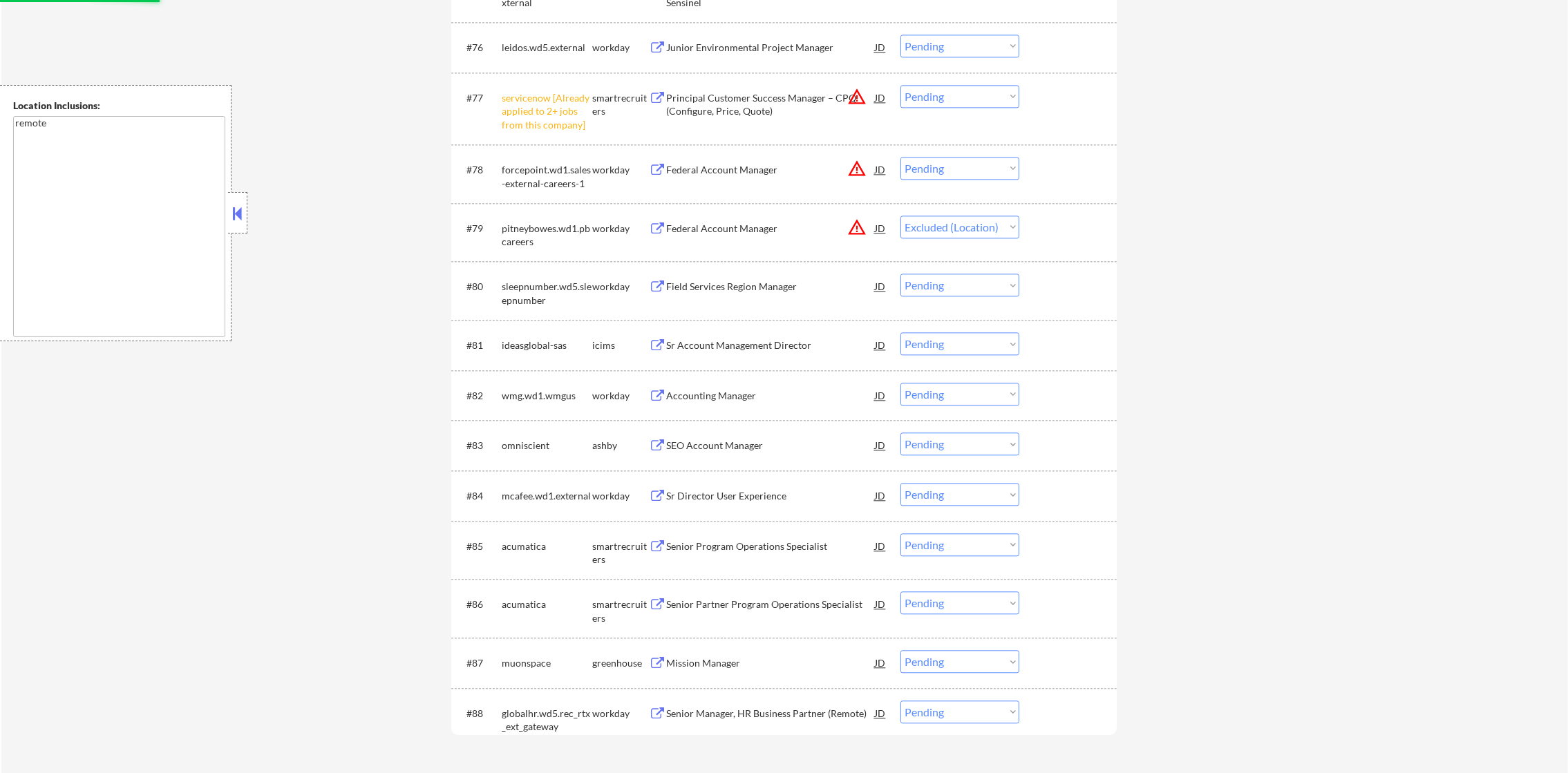
click at [935, 172] on select "Choose an option... Pending Applied Excluded (Questions) Excluded (Expired) Exc…" at bounding box center [960, 168] width 119 height 23
click at [900, 157] on select "Choose an option... Pending Applied Excluded (Questions) Excluded (Expired) Exc…" at bounding box center [960, 168] width 119 height 23
click at [861, 92] on button "warning_amber" at bounding box center [857, 97] width 19 height 19
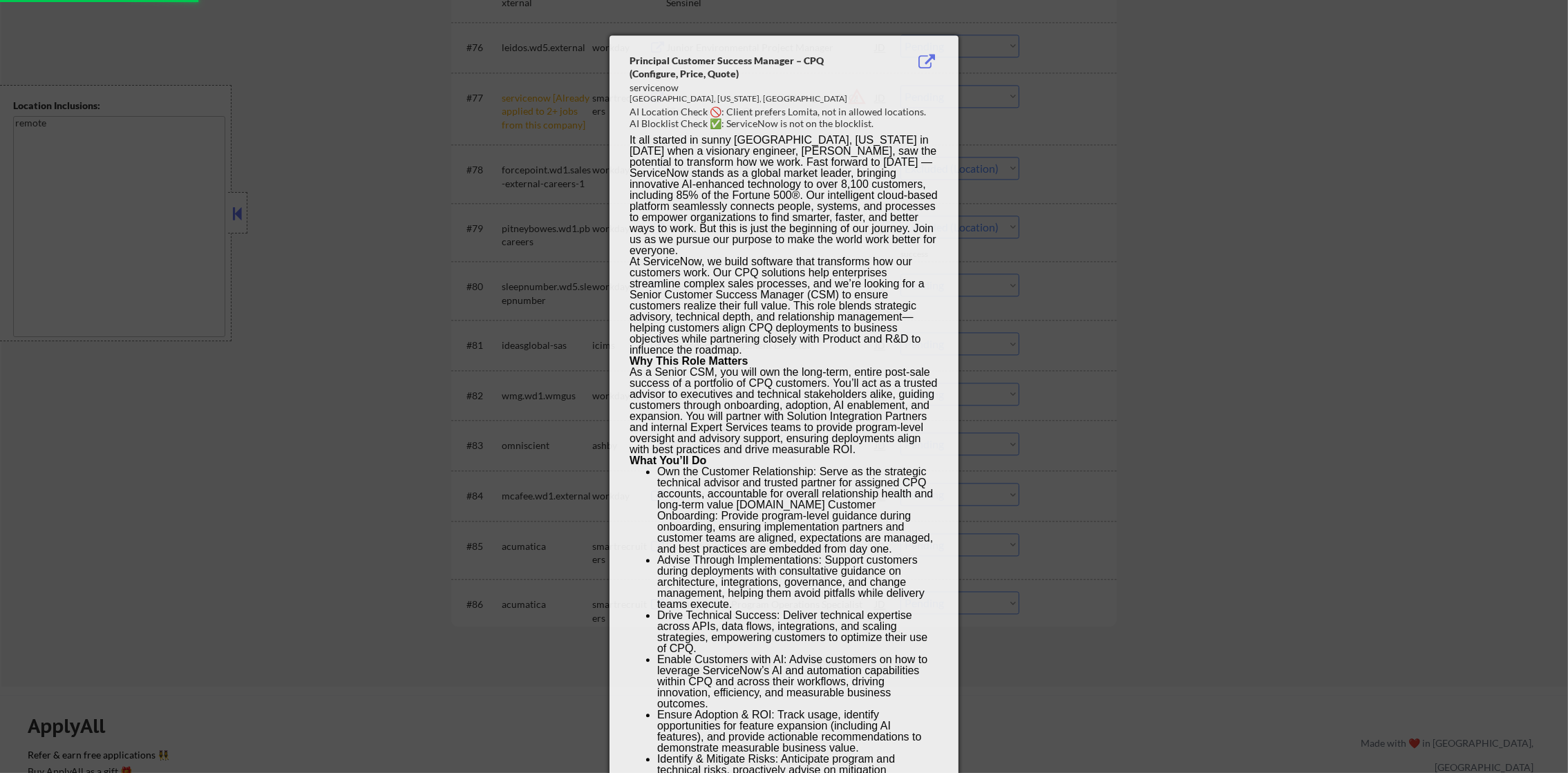
select select ""pending""
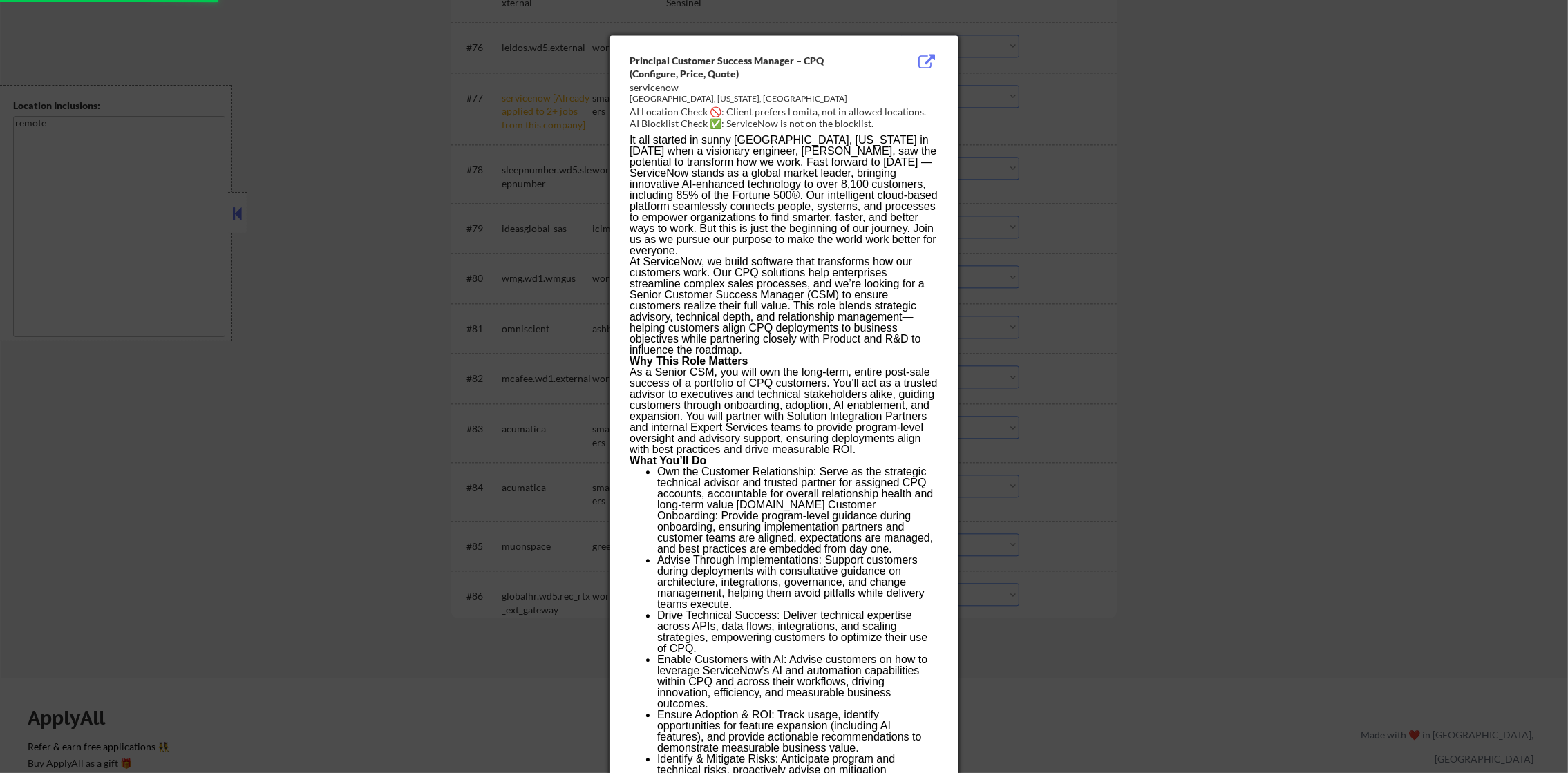
click at [996, 99] on div at bounding box center [784, 386] width 1568 height 773
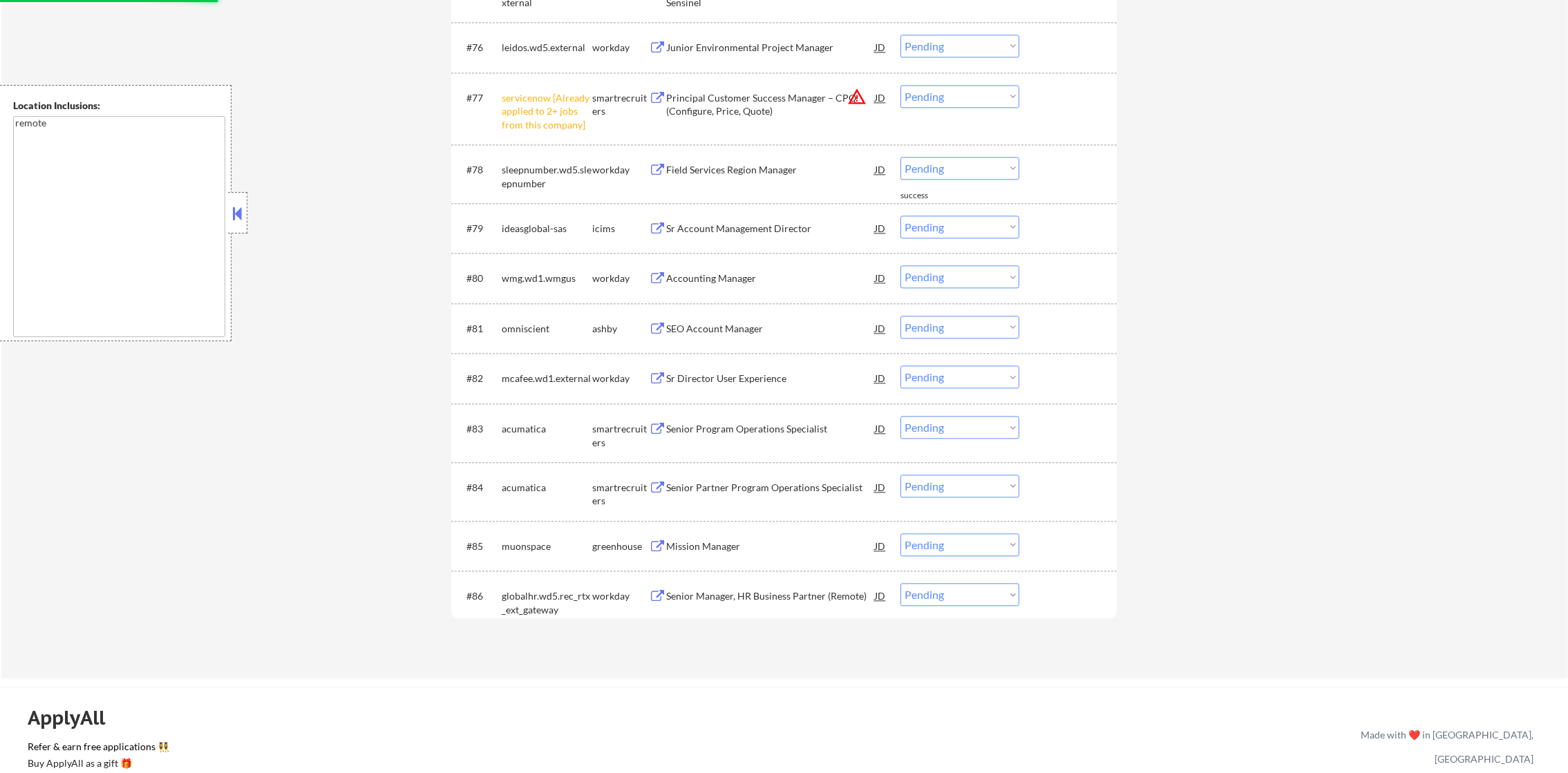
click at [955, 101] on select "Choose an option... Pending Applied Excluded (Questions) Excluded (Expired) Exc…" at bounding box center [960, 96] width 119 height 23
click at [900, 85] on select "Choose an option... Pending Applied Excluded (Questions) Excluded (Expired) Exc…" at bounding box center [960, 96] width 119 height 23
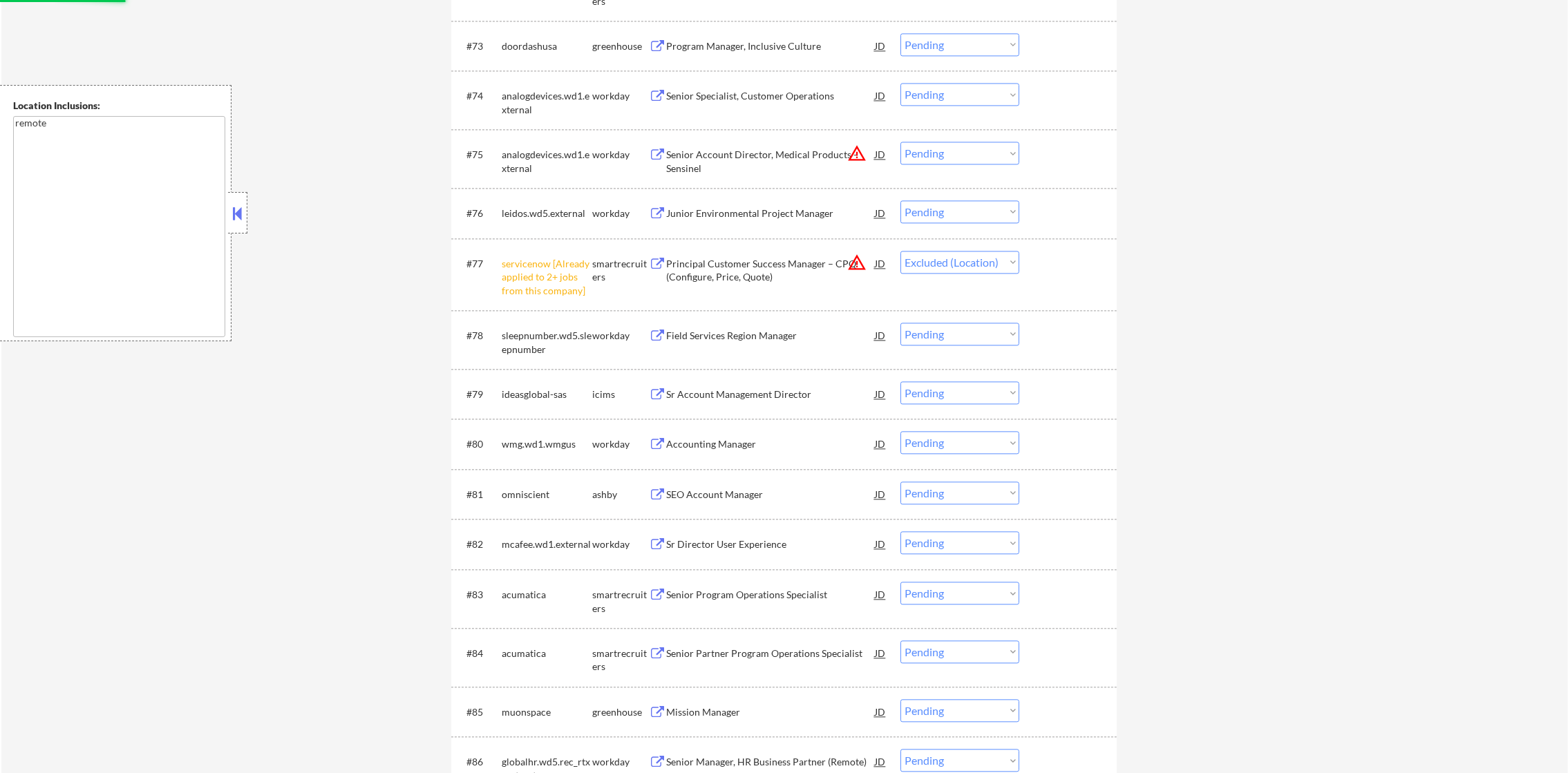
scroll to position [4560, 0]
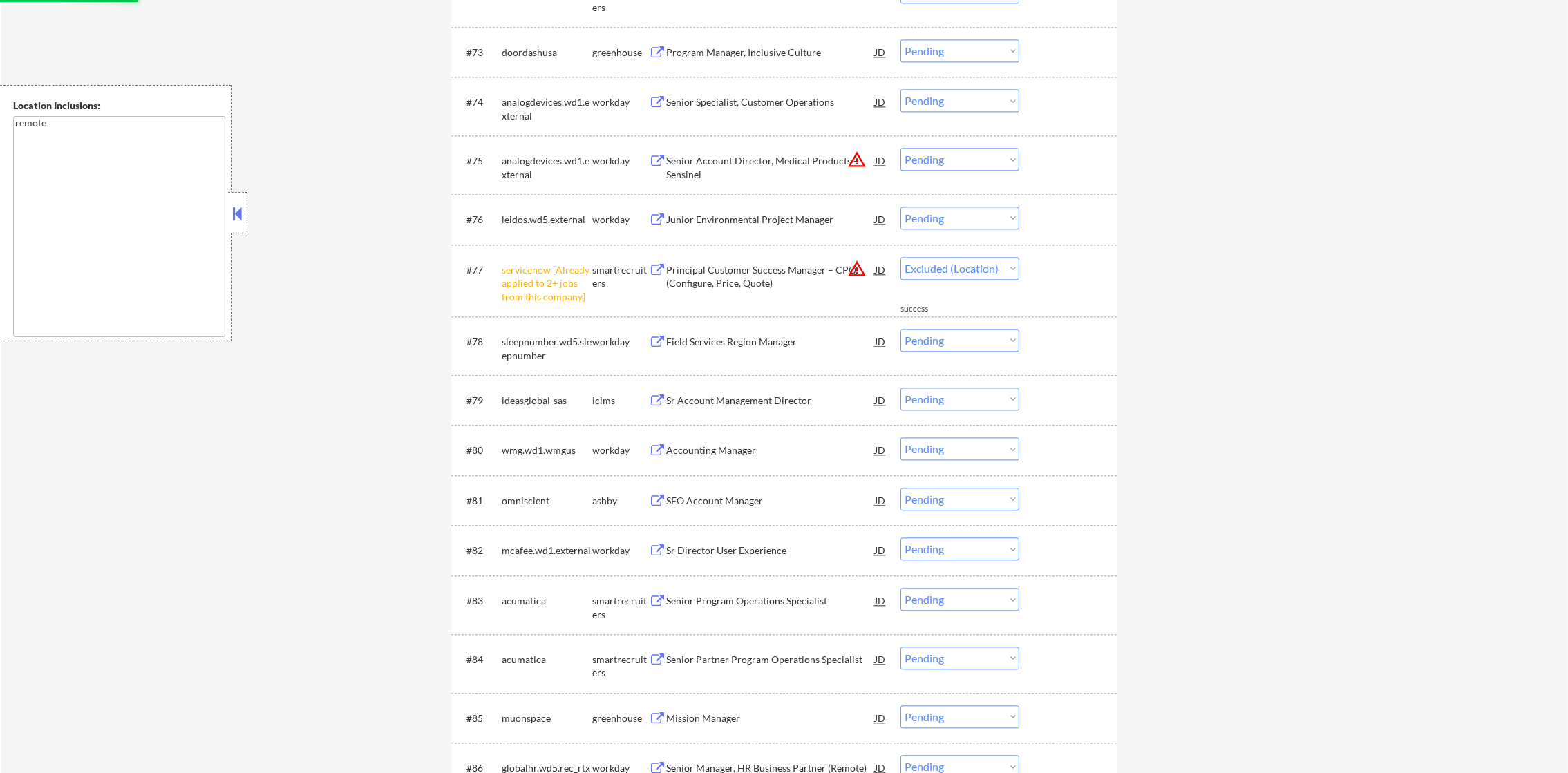
click at [856, 164] on button "warning_amber" at bounding box center [857, 160] width 19 height 19
select select ""pending""
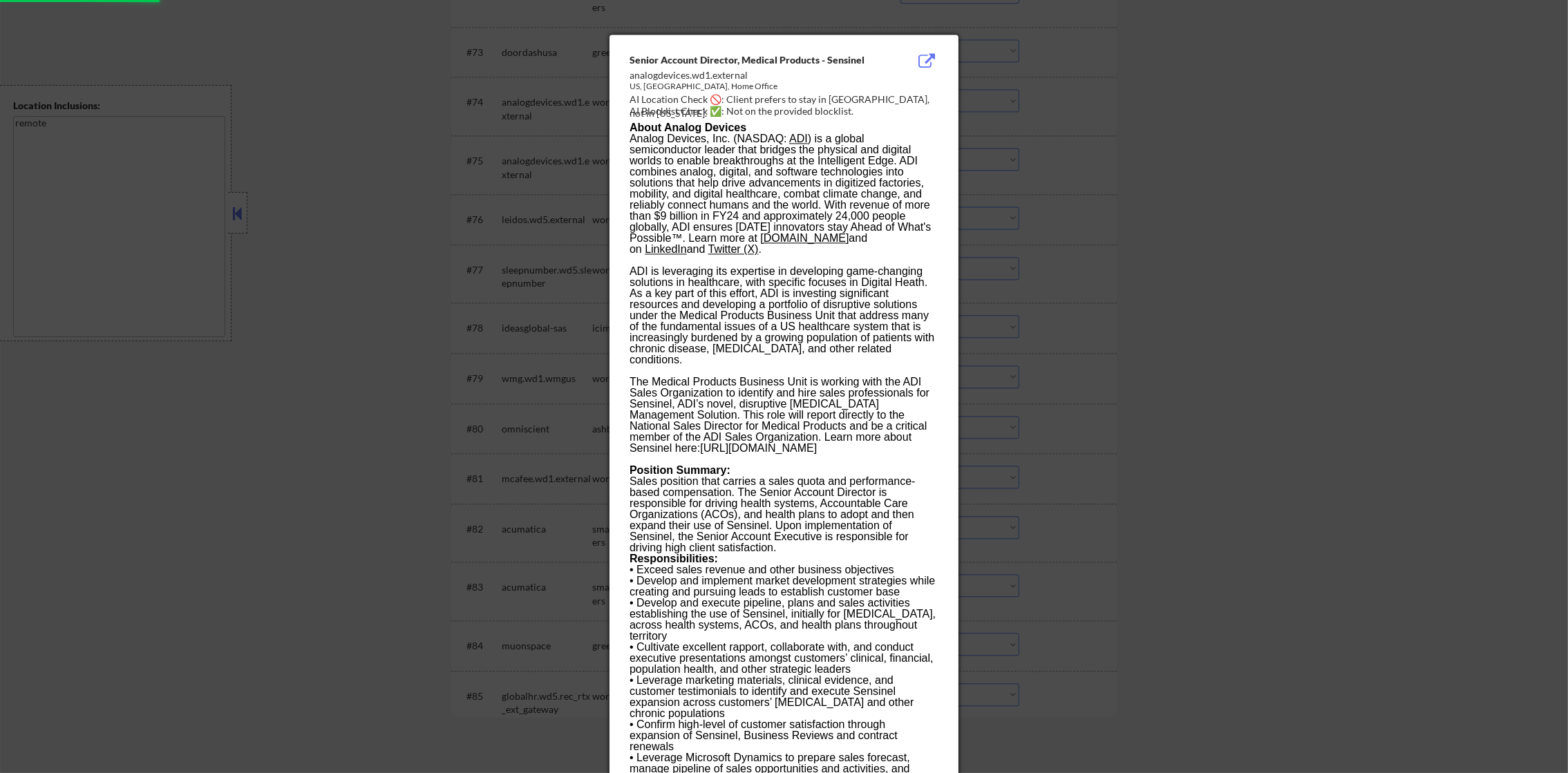
click at [1024, 132] on div at bounding box center [784, 386] width 1568 height 773
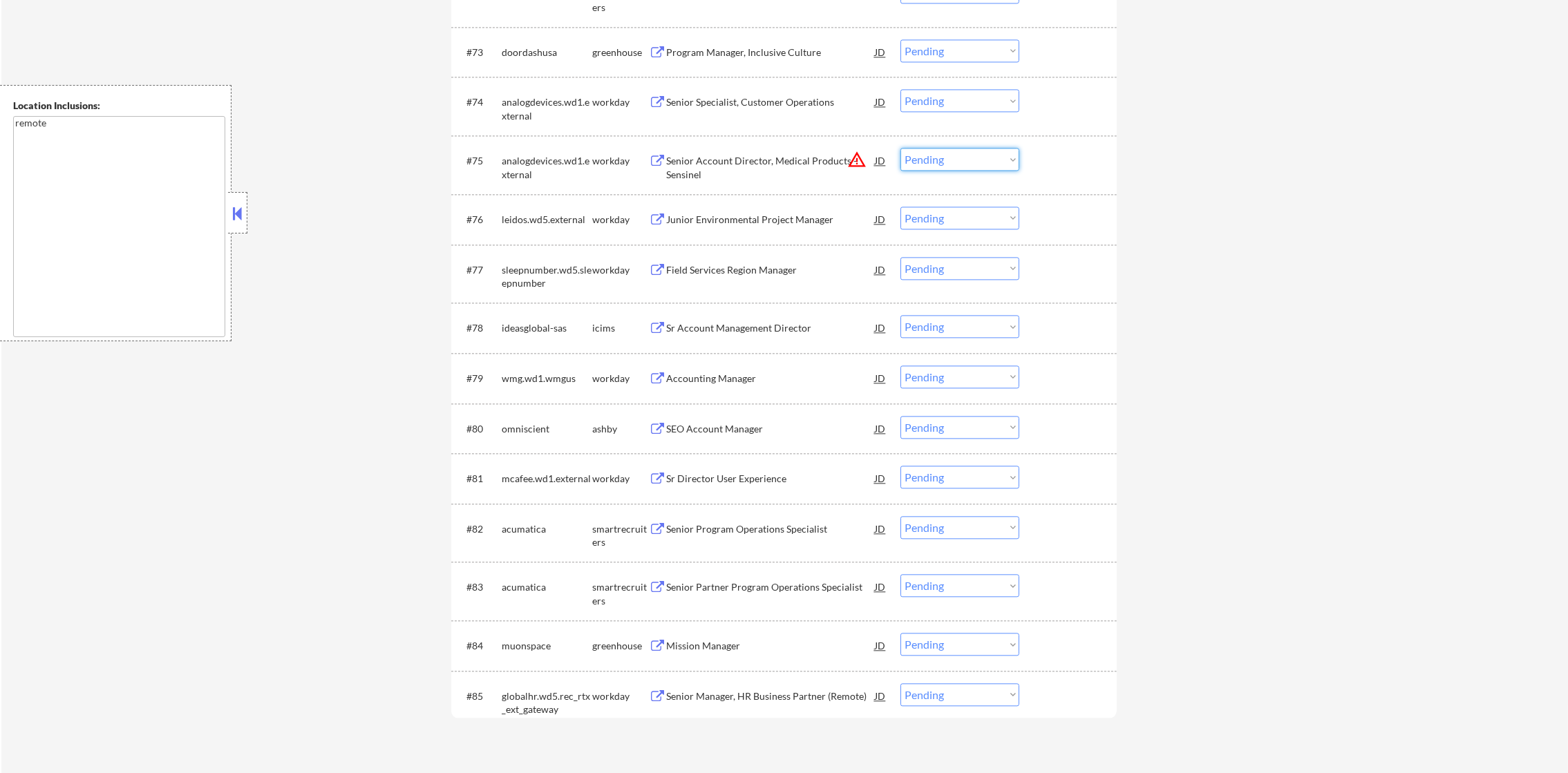
drag, startPoint x: 955, startPoint y: 161, endPoint x: 952, endPoint y: 172, distance: 11.4
click at [953, 161] on select "Choose an option... Pending Applied Excluded (Questions) Excluded (Expired) Exc…" at bounding box center [960, 159] width 119 height 23
click at [900, 148] on select "Choose an option... Pending Applied Excluded (Questions) Excluded (Expired) Exc…" at bounding box center [960, 159] width 119 height 23
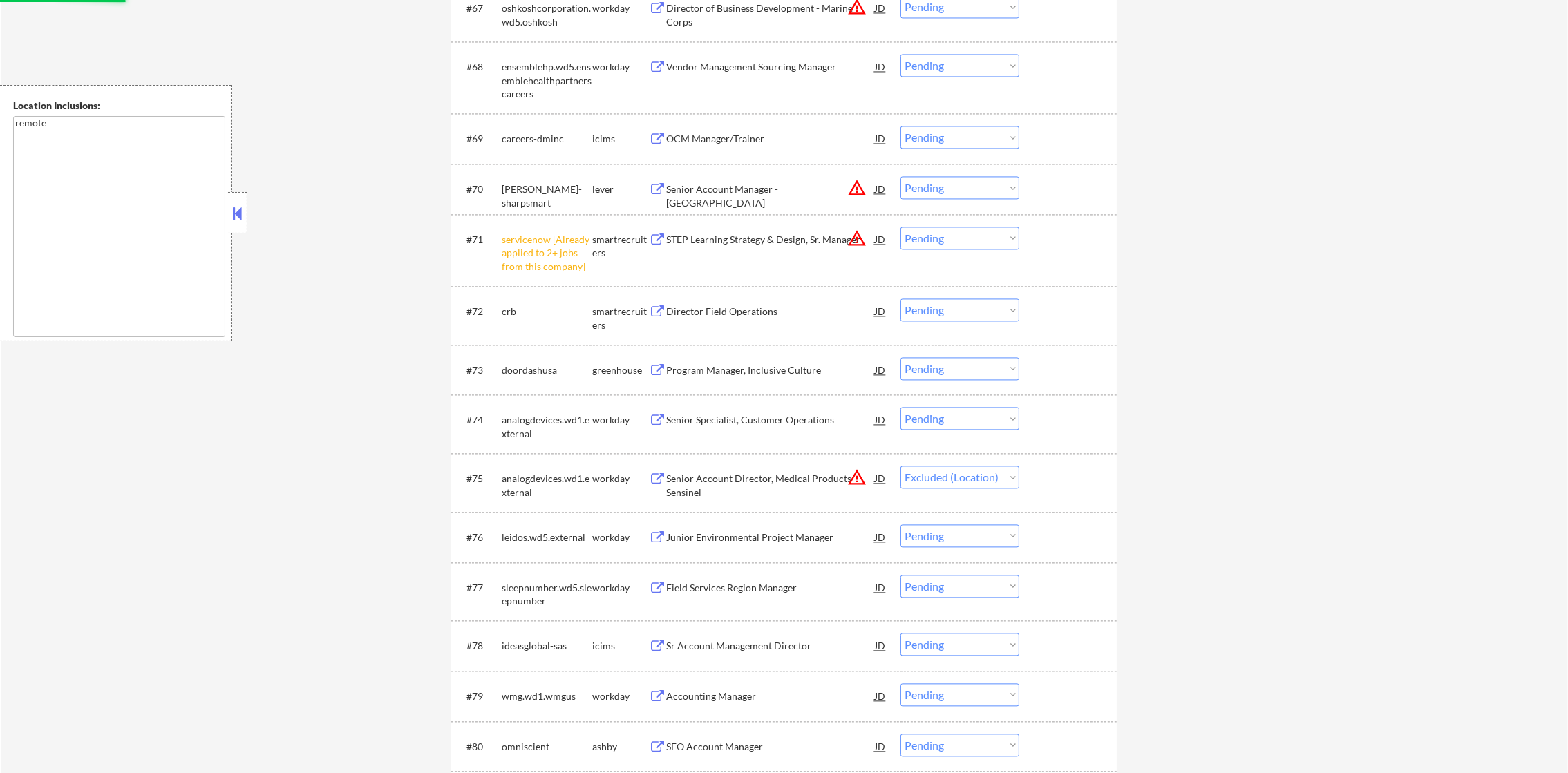
scroll to position [4180, 0]
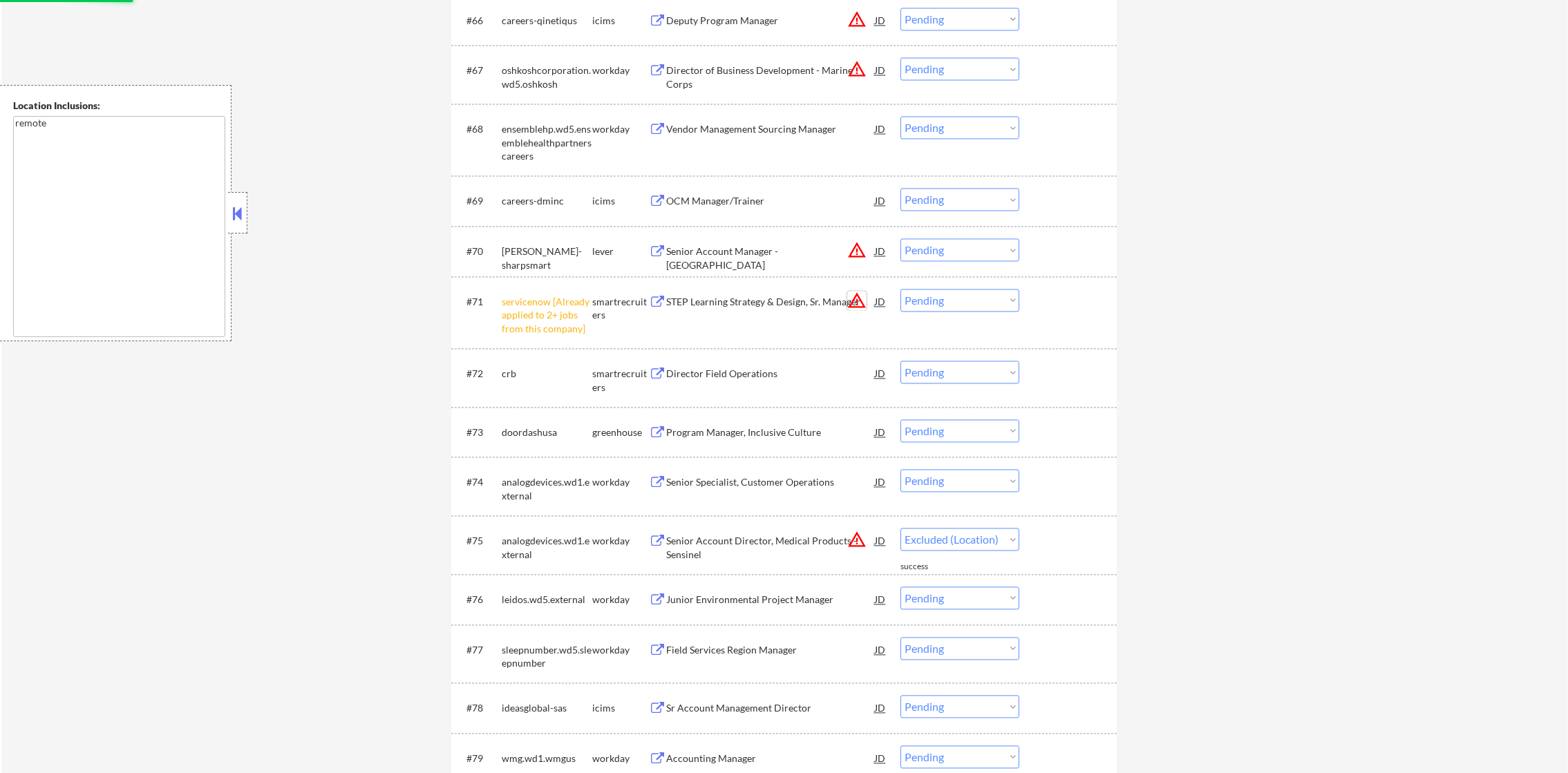
click at [854, 302] on button "warning_amber" at bounding box center [857, 300] width 19 height 19
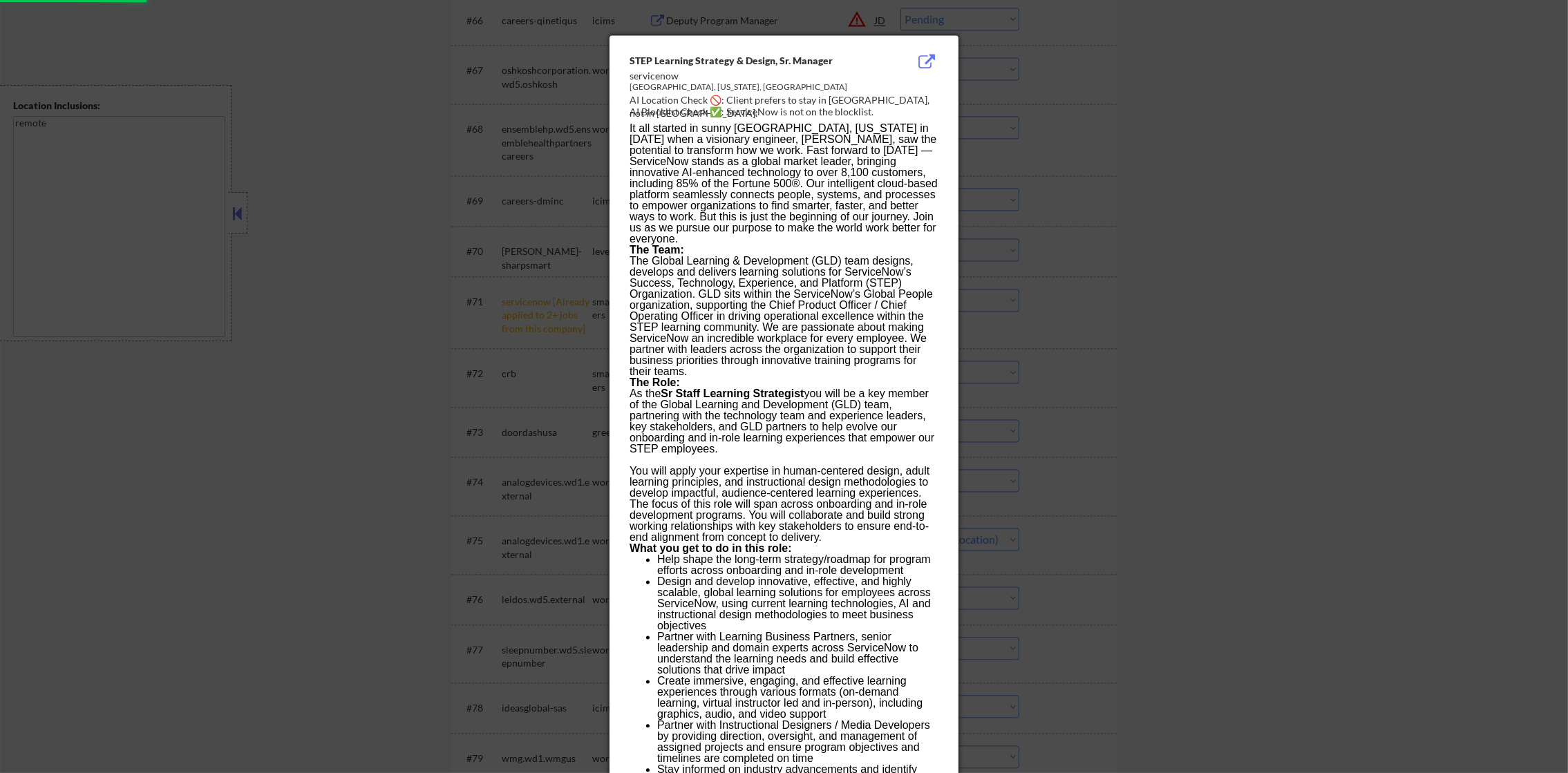
click at [1048, 269] on div at bounding box center [784, 386] width 1568 height 773
select select ""pending""
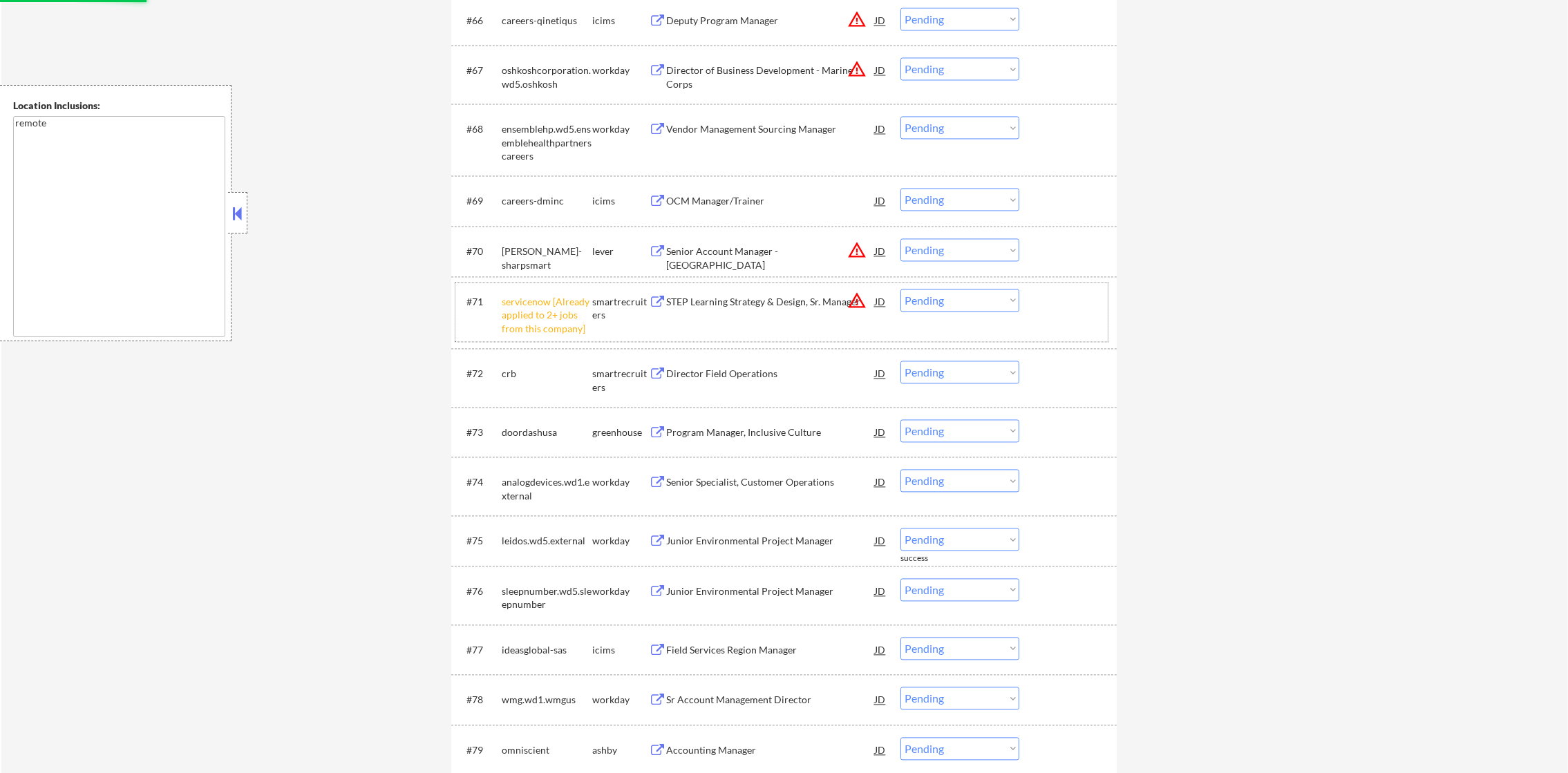
drag, startPoint x: 967, startPoint y: 285, endPoint x: 949, endPoint y: 303, distance: 25.5
click at [958, 293] on div "#71 servicenow [Already applied to 2+ jobs from this company] smartrecruiters S…" at bounding box center [781, 312] width 652 height 59
click at [949, 303] on select "Choose an option... Pending Applied Excluded (Questions) Excluded (Expired) Exc…" at bounding box center [960, 300] width 119 height 23
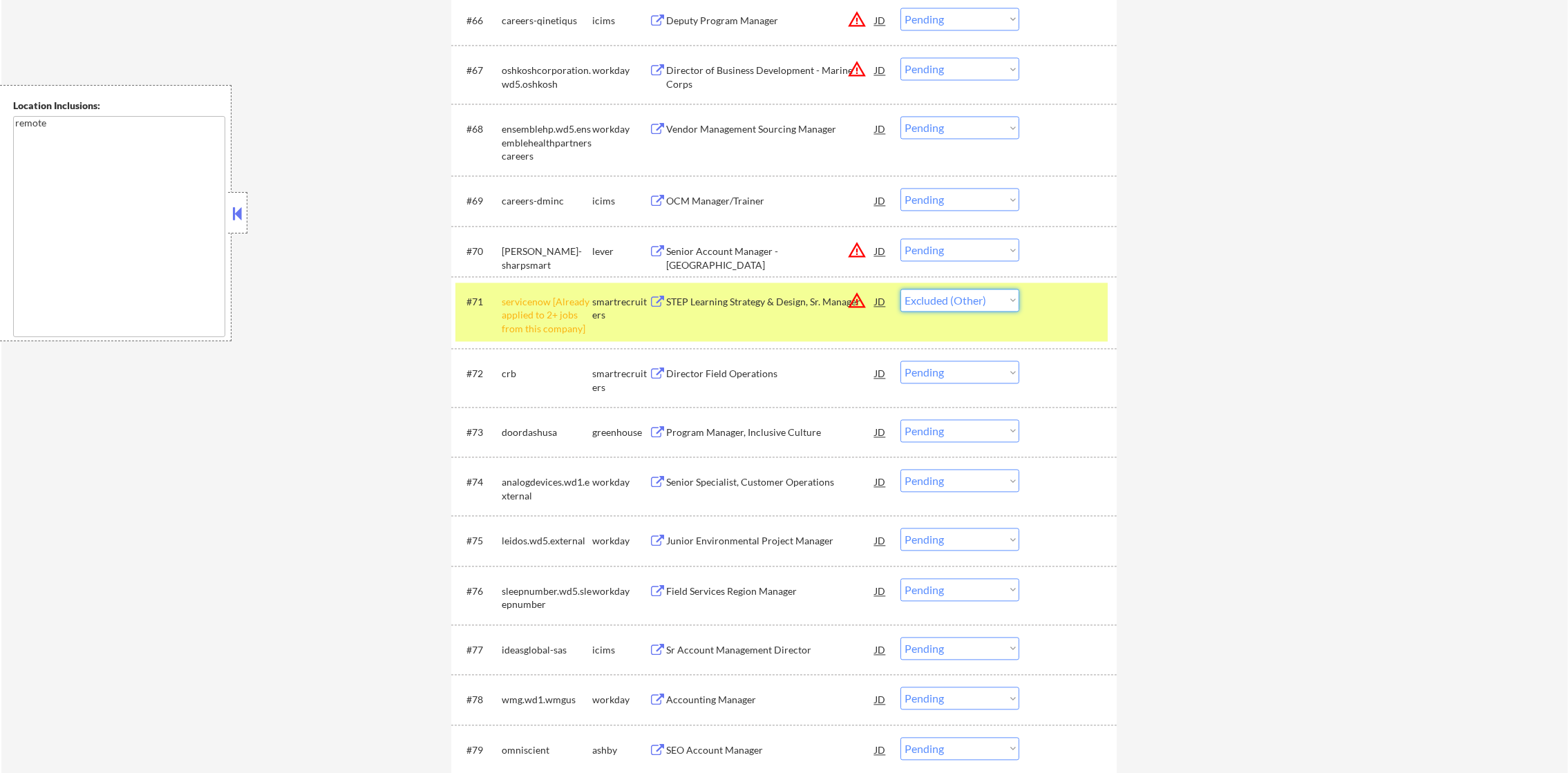
click at [900, 289] on select "Choose an option... Pending Applied Excluded (Questions) Excluded (Expired) Exc…" at bounding box center [960, 300] width 119 height 23
click at [534, 307] on div "servicenow [Already applied to 2+ jobs from this company]" at bounding box center [547, 315] width 91 height 41
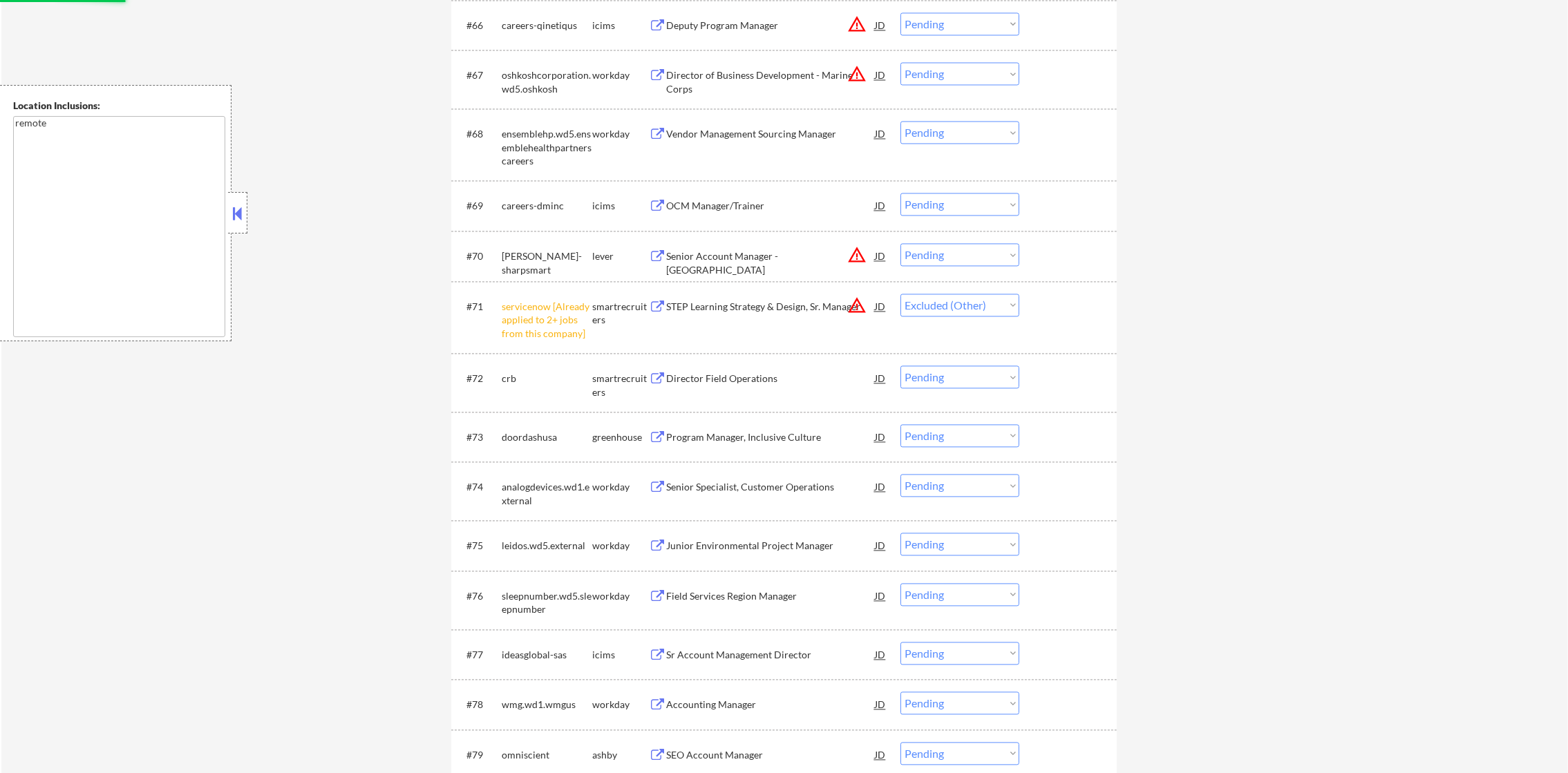
scroll to position [4110, 0]
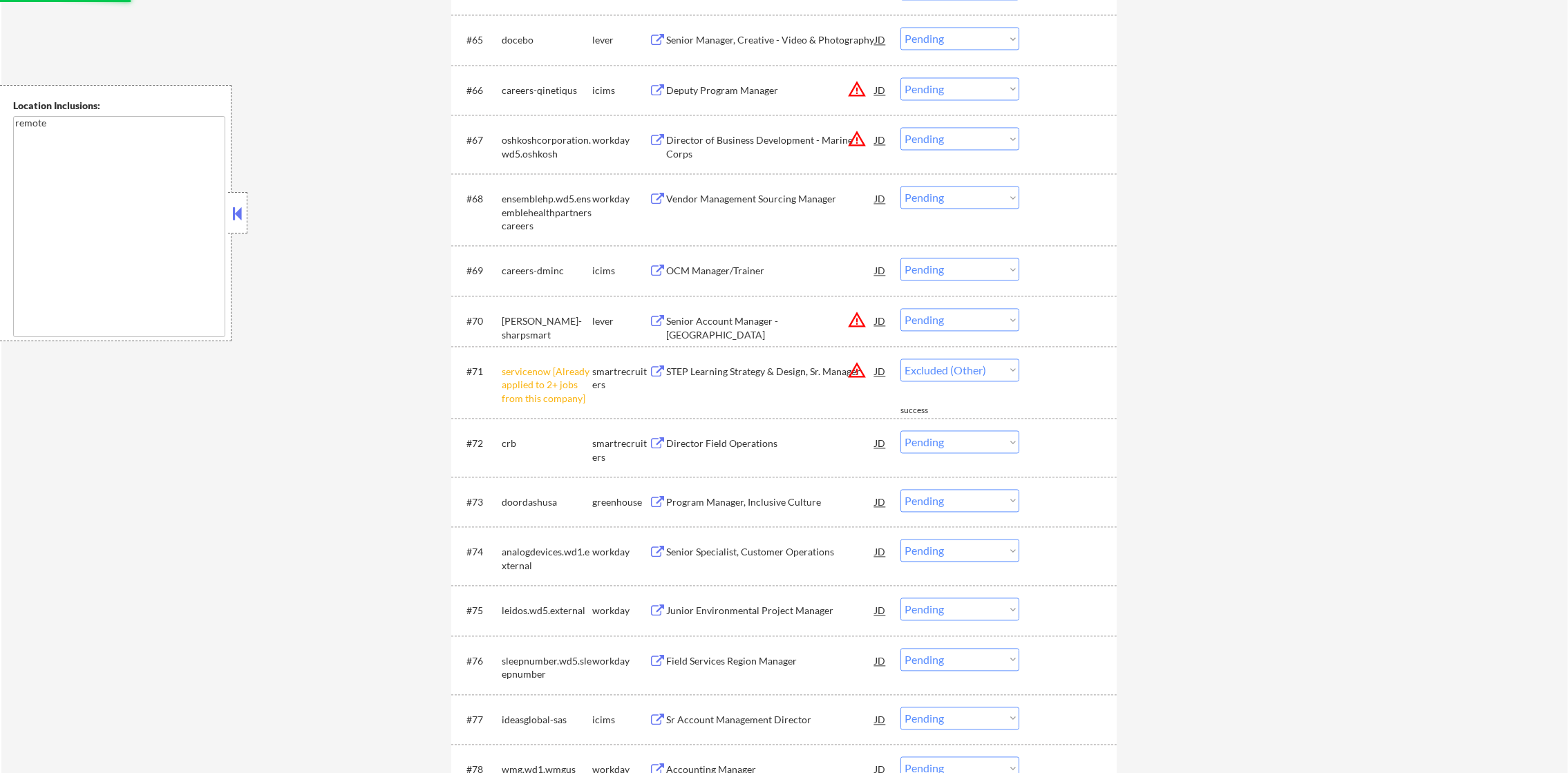
select select ""pending""
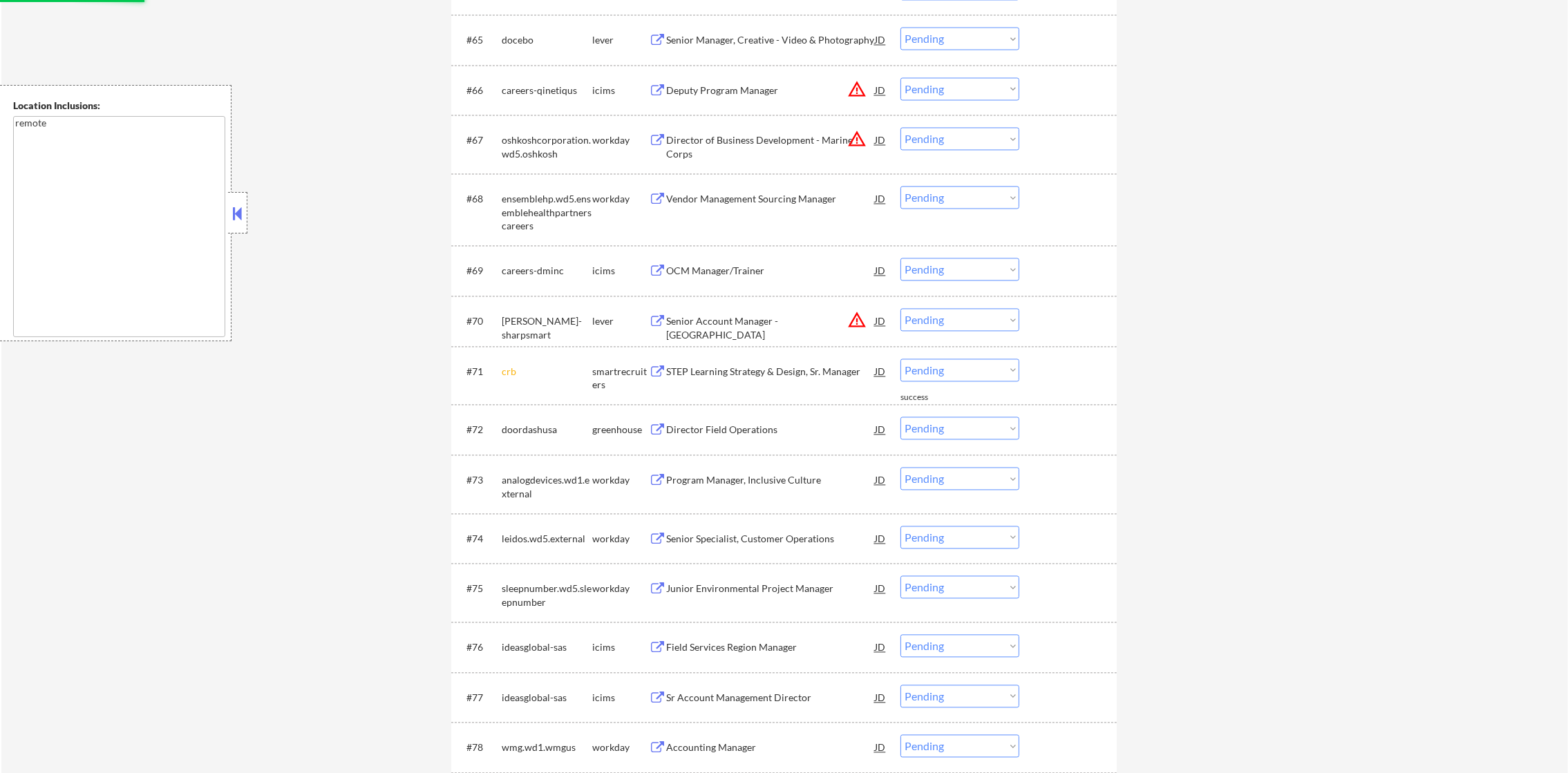
click at [859, 324] on button "warning_amber" at bounding box center [857, 320] width 19 height 19
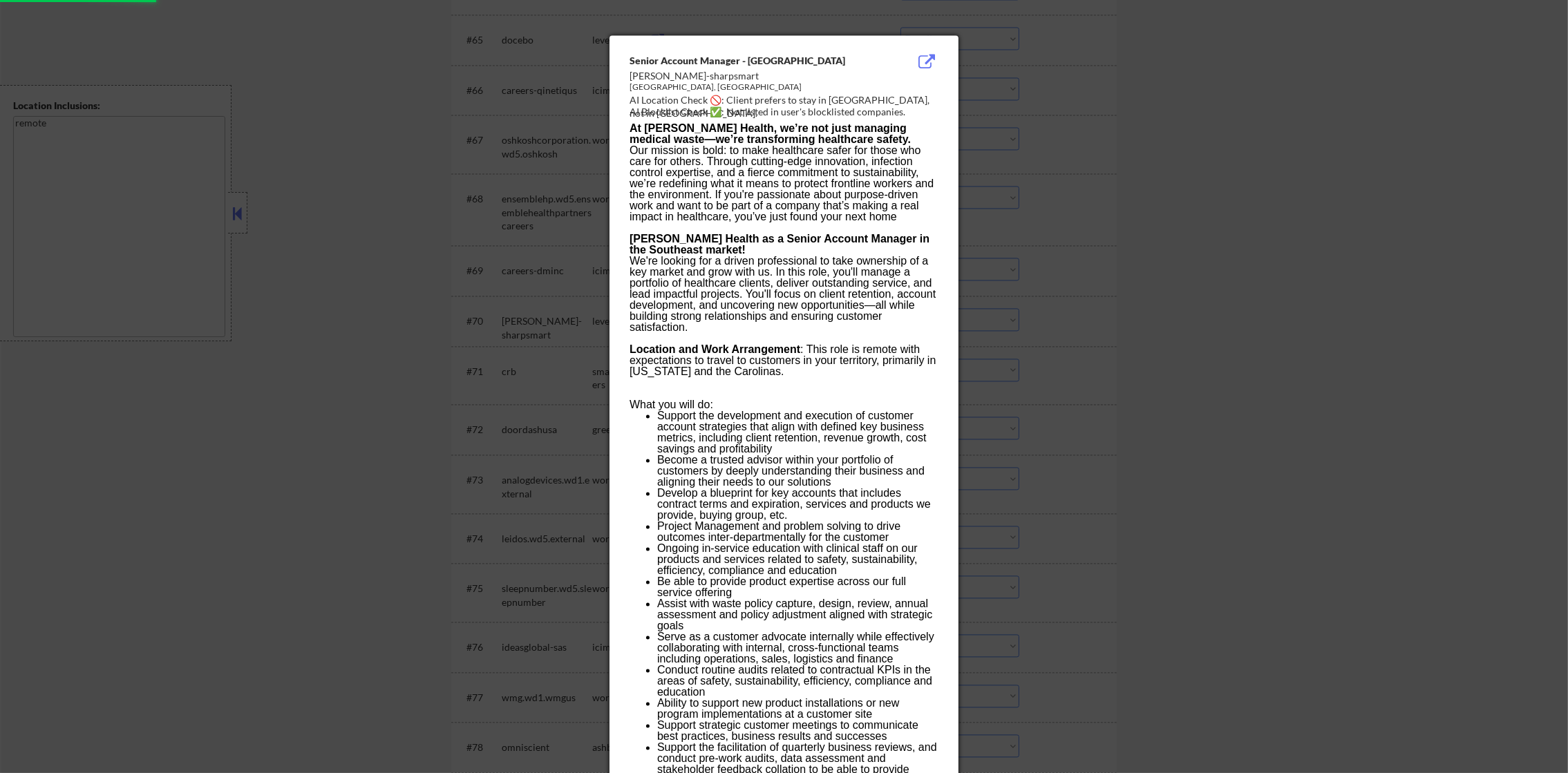
click at [1055, 305] on div at bounding box center [784, 386] width 1568 height 773
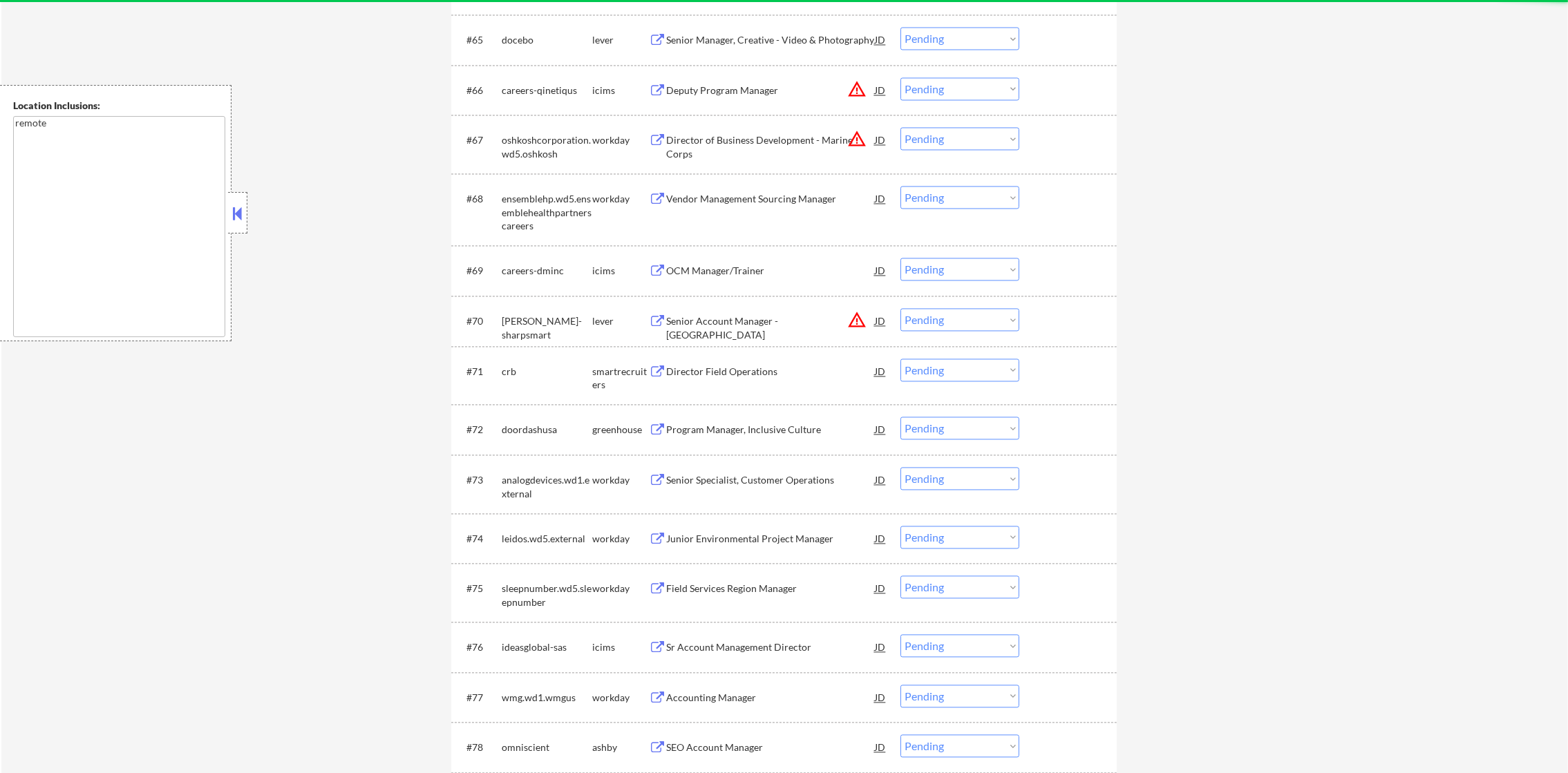
click at [969, 322] on select "Choose an option... Pending Applied Excluded (Questions) Excluded (Expired) Exc…" at bounding box center [960, 320] width 119 height 23
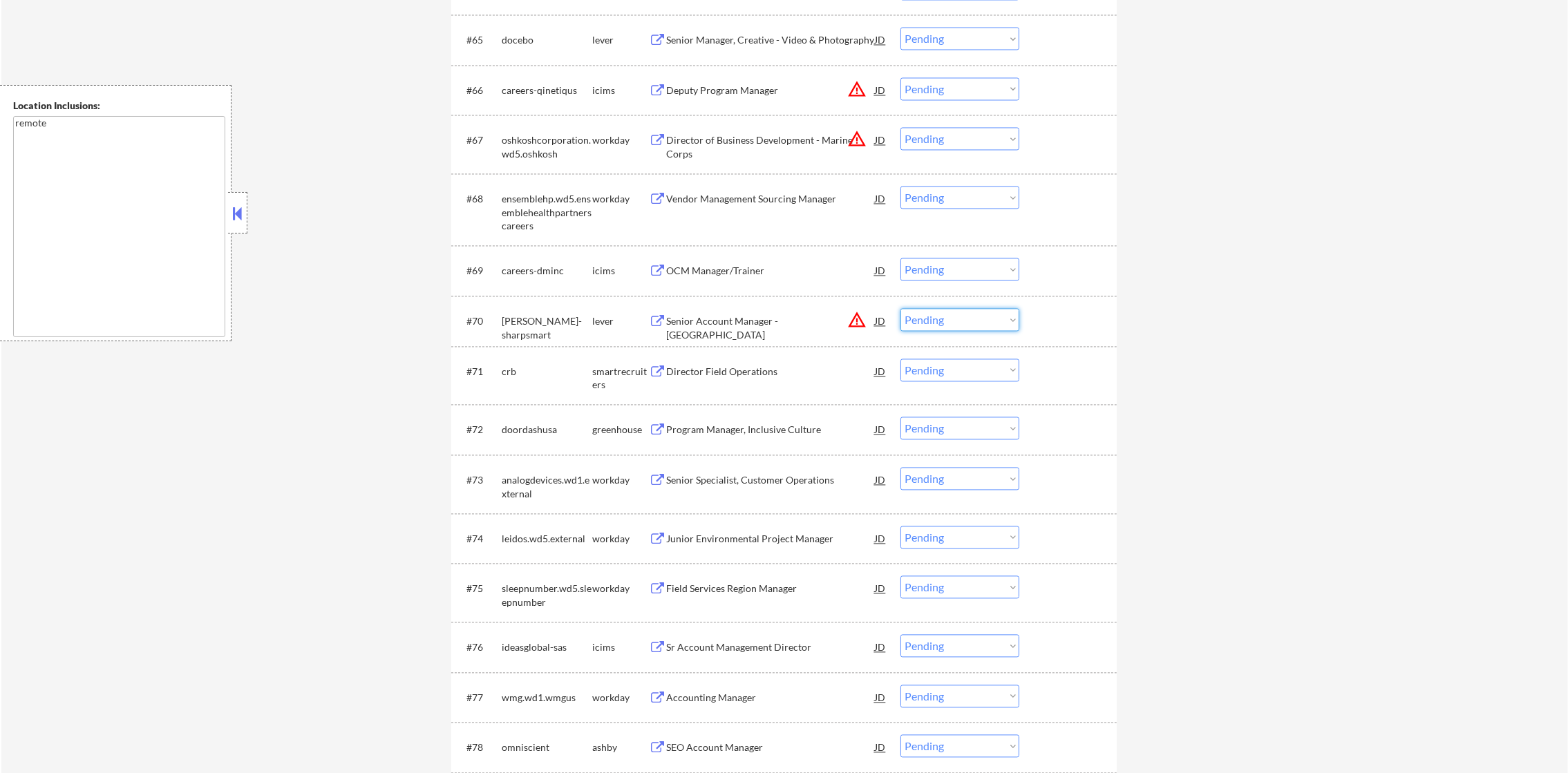
select select ""excluded__location_""
click at [900, 308] on select "Choose an option... Pending Applied Excluded (Questions) Excluded (Expired) Exc…" at bounding box center [960, 320] width 119 height 23
click at [861, 142] on button "warning_amber" at bounding box center [857, 139] width 19 height 19
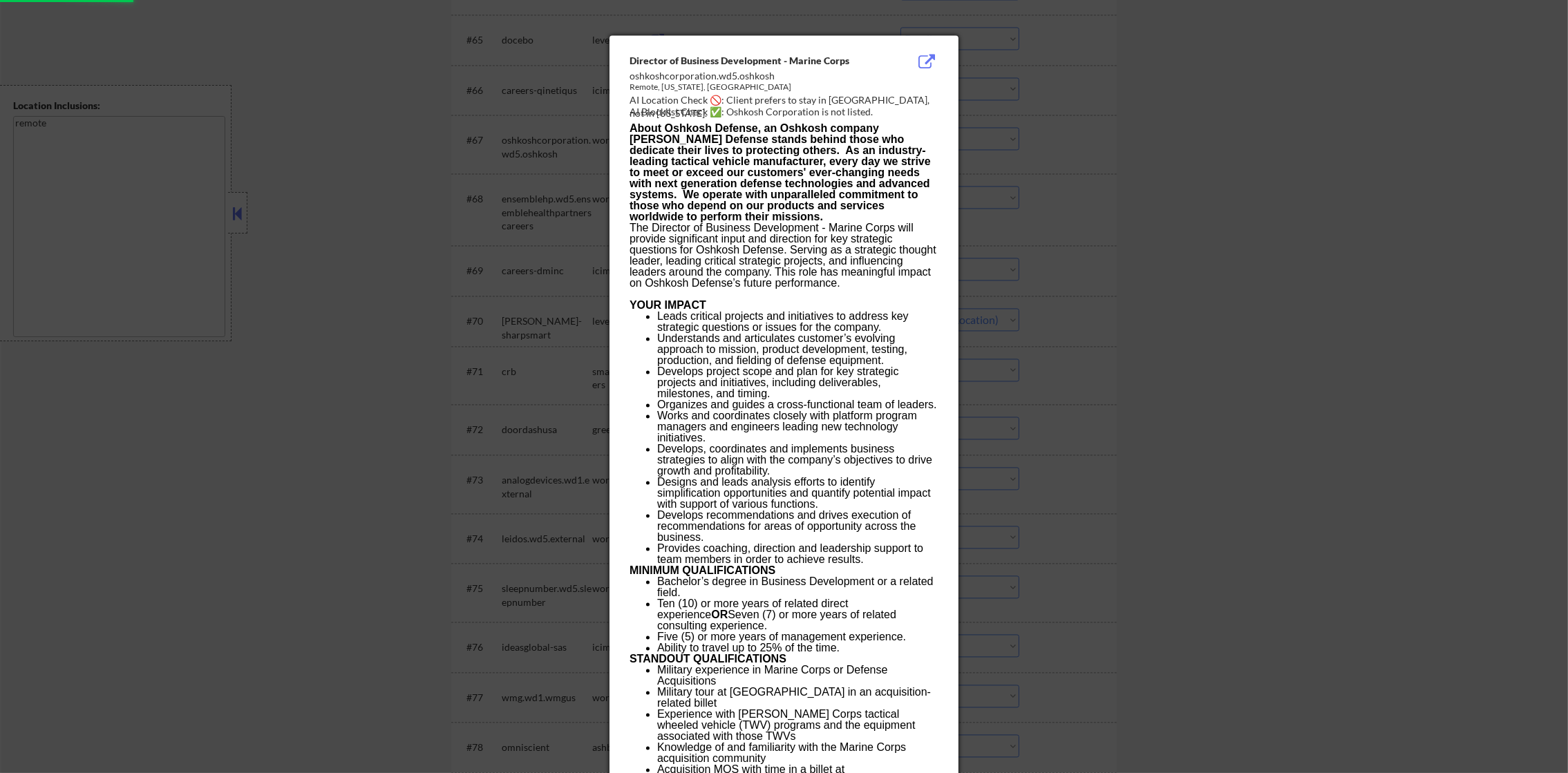
click at [1035, 103] on div at bounding box center [784, 386] width 1568 height 773
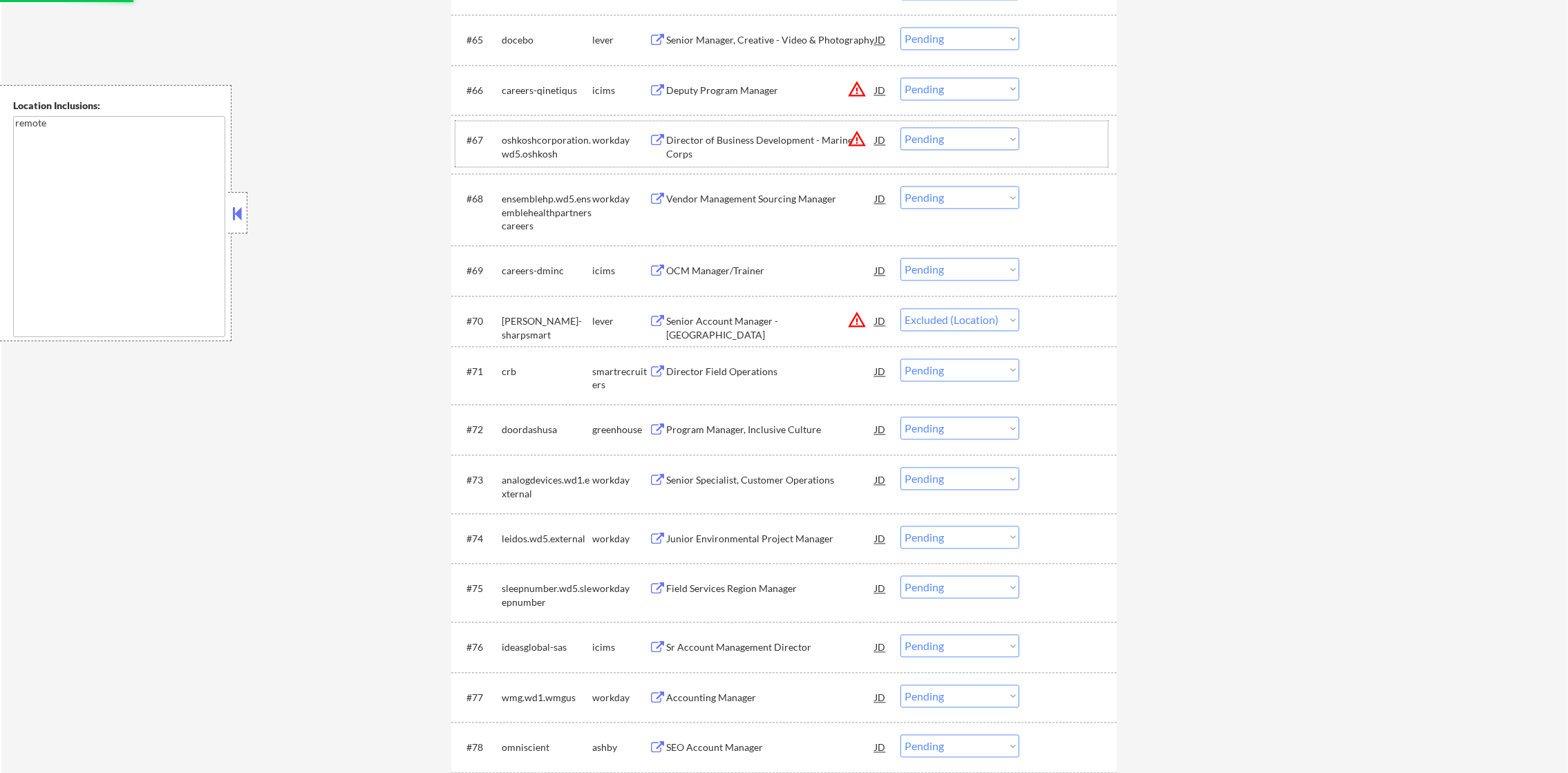
click at [949, 121] on div "#67 oshkoshcorporation.wd5.oshkosh workday Director of Business Development - M…" at bounding box center [781, 143] width 652 height 45
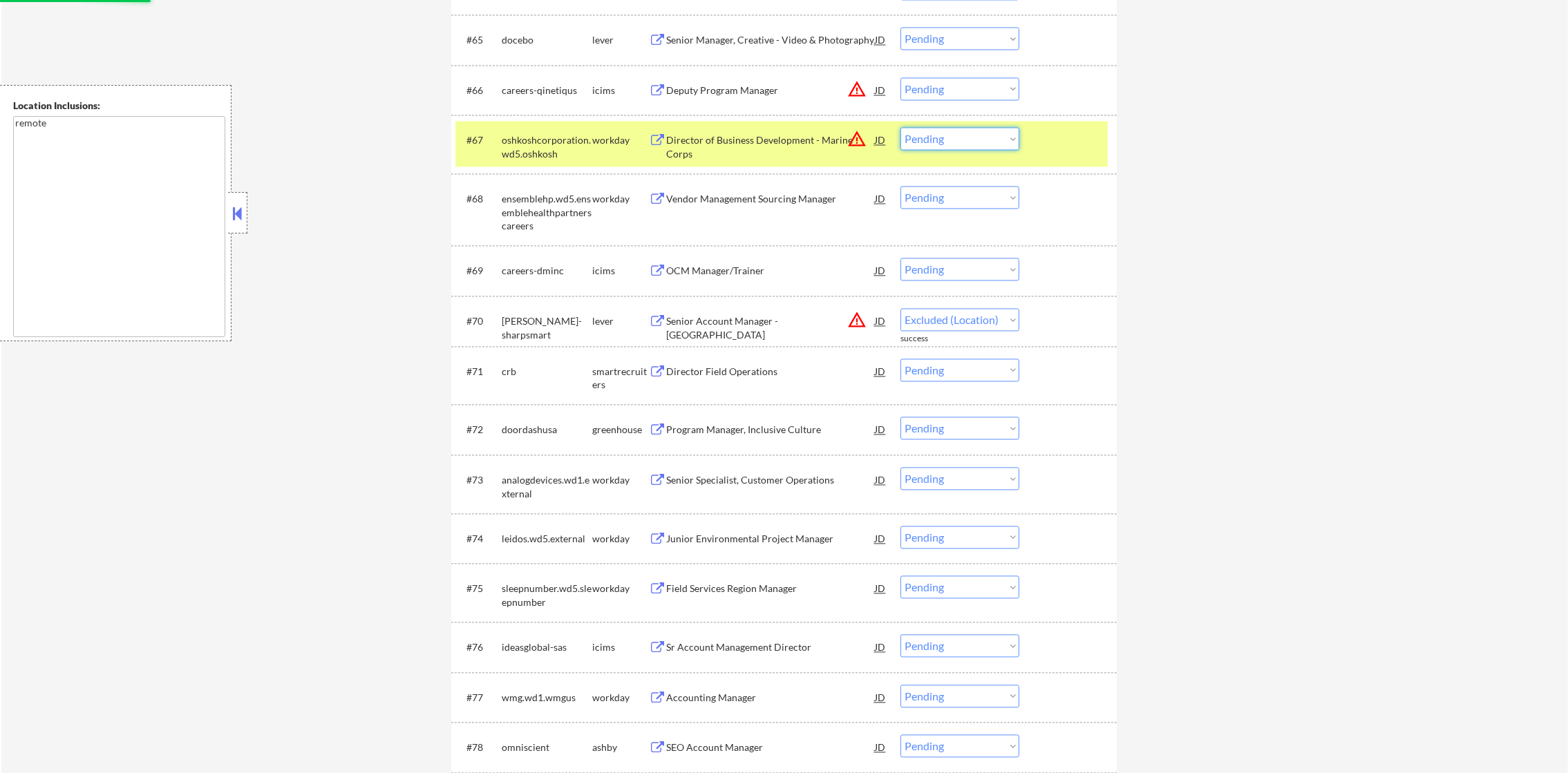
click at [935, 138] on select "Choose an option... Pending Applied Excluded (Questions) Excluded (Expired) Exc…" at bounding box center [960, 138] width 119 height 23
select select ""excluded__location_""
click at [900, 127] on select "Choose an option... Pending Applied Excluded (Questions) Excluded (Expired) Exc…" at bounding box center [960, 138] width 119 height 23
select select ""pending""
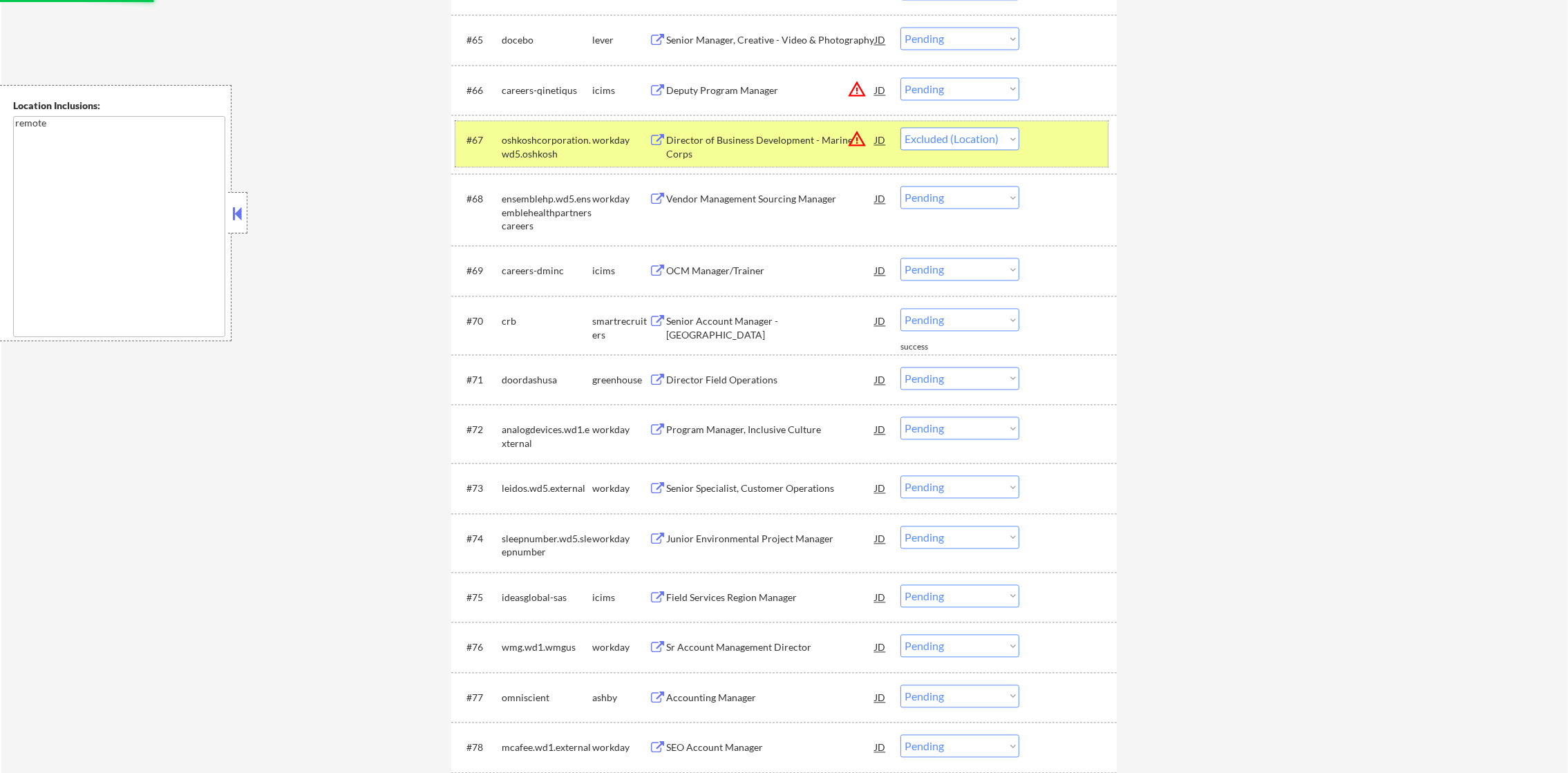
click at [514, 138] on div "oshkoshcorporation.wd5.oshkosh" at bounding box center [547, 146] width 91 height 27
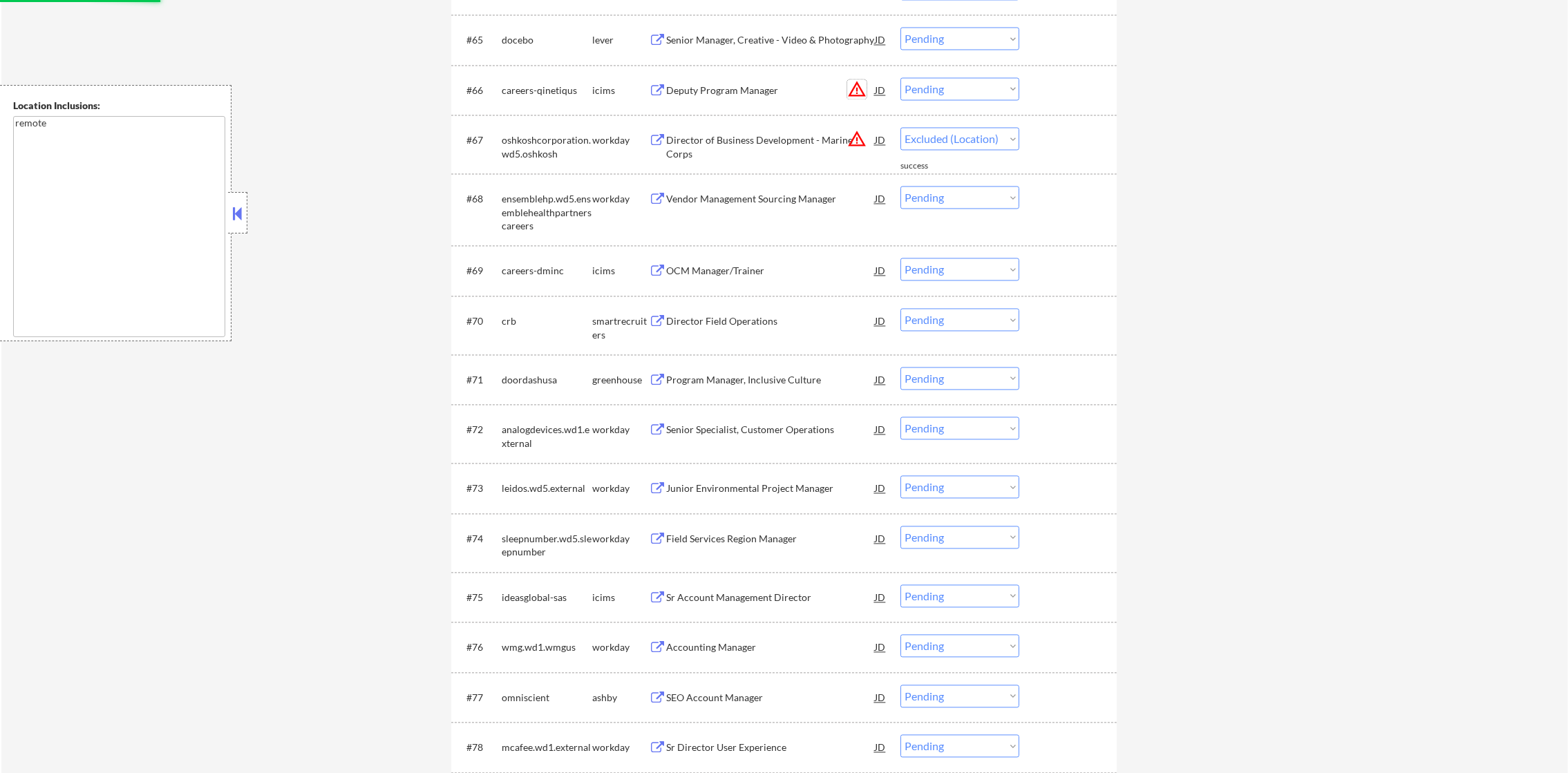
click at [857, 80] on button "warning_amber" at bounding box center [857, 89] width 19 height 19
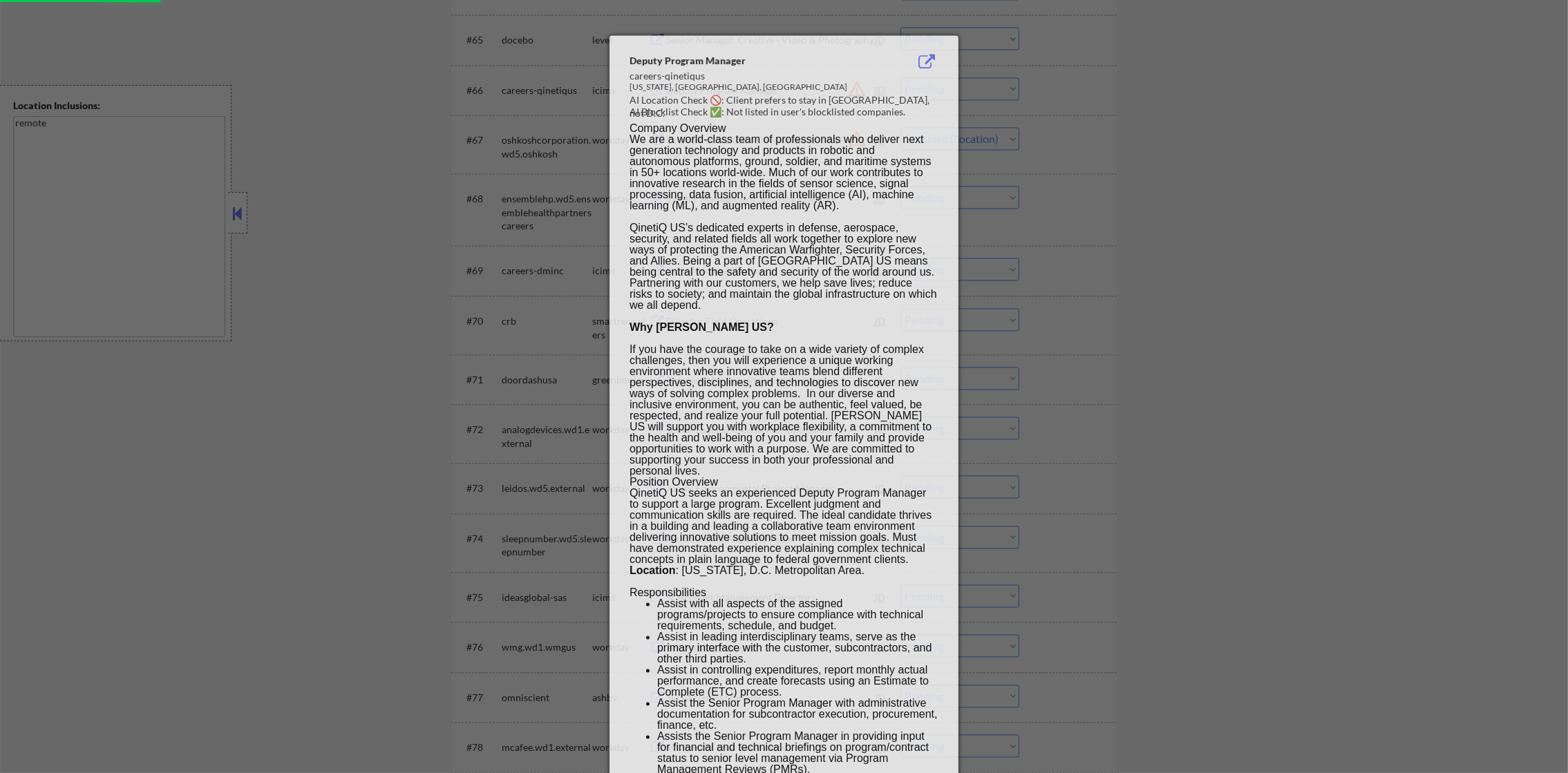
select select ""pending""
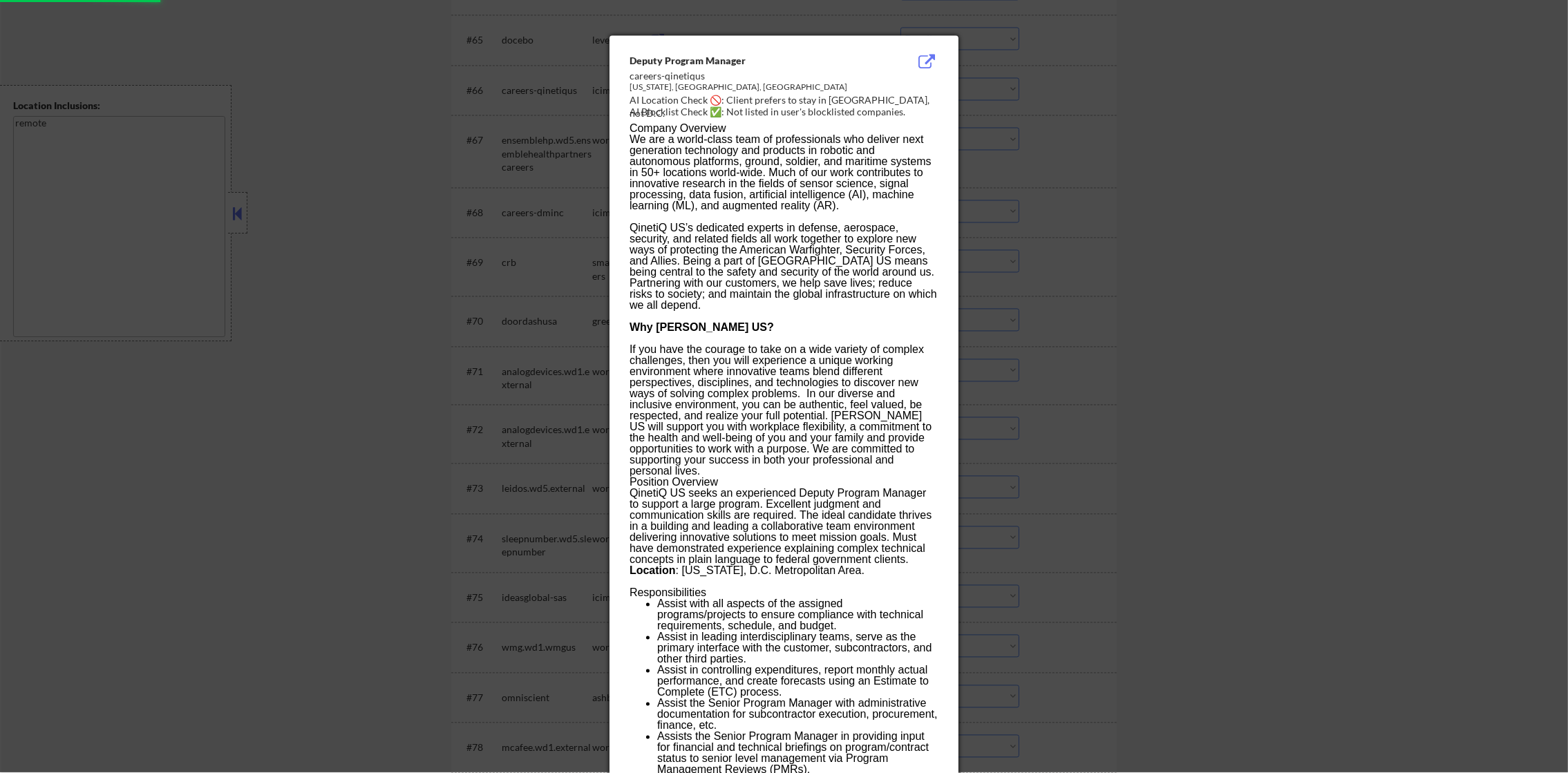
click at [1069, 80] on div at bounding box center [784, 386] width 1568 height 773
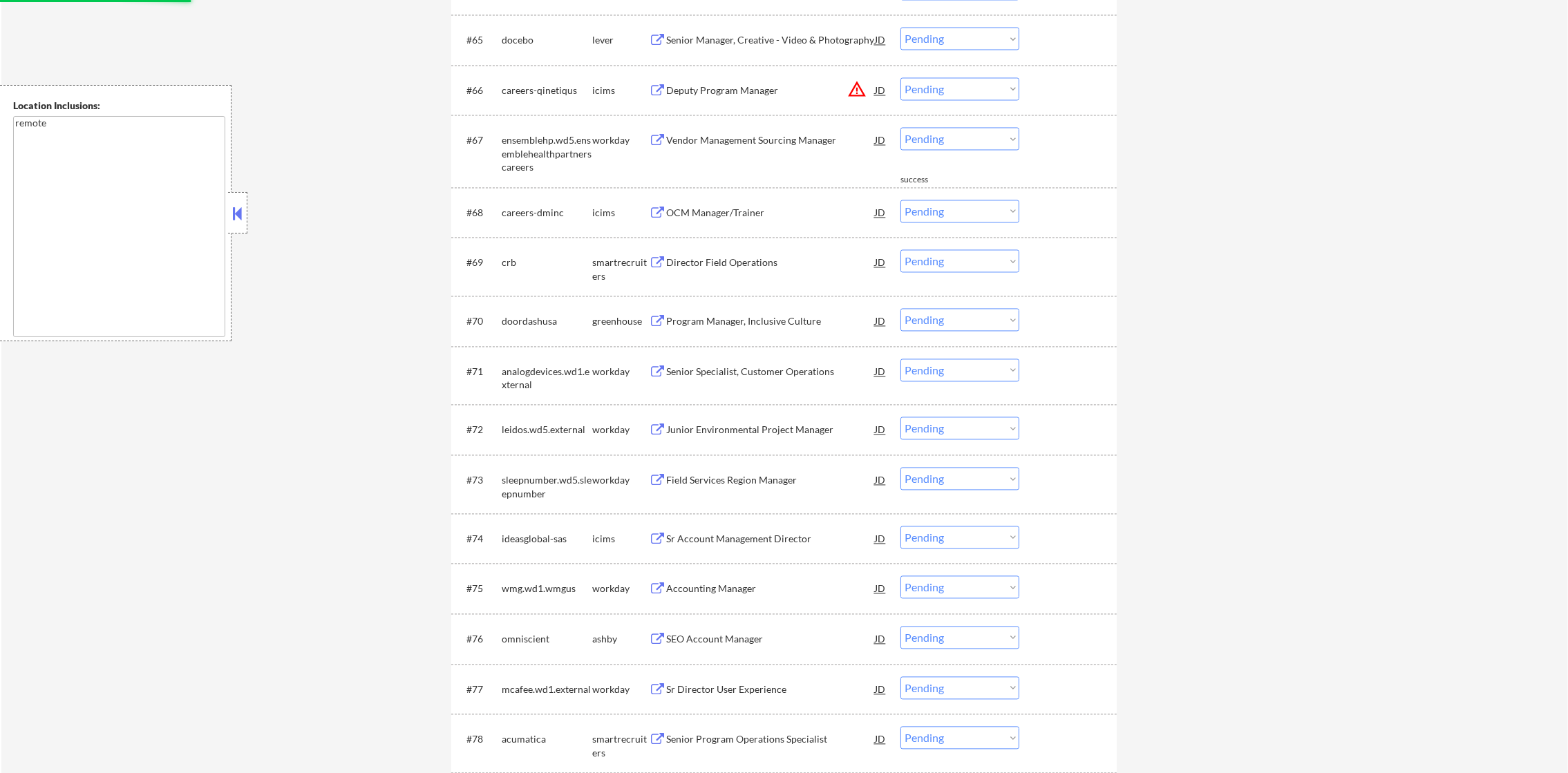
click at [973, 88] on select "Choose an option... Pending Applied Excluded (Questions) Excluded (Expired) Exc…" at bounding box center [960, 88] width 119 height 23
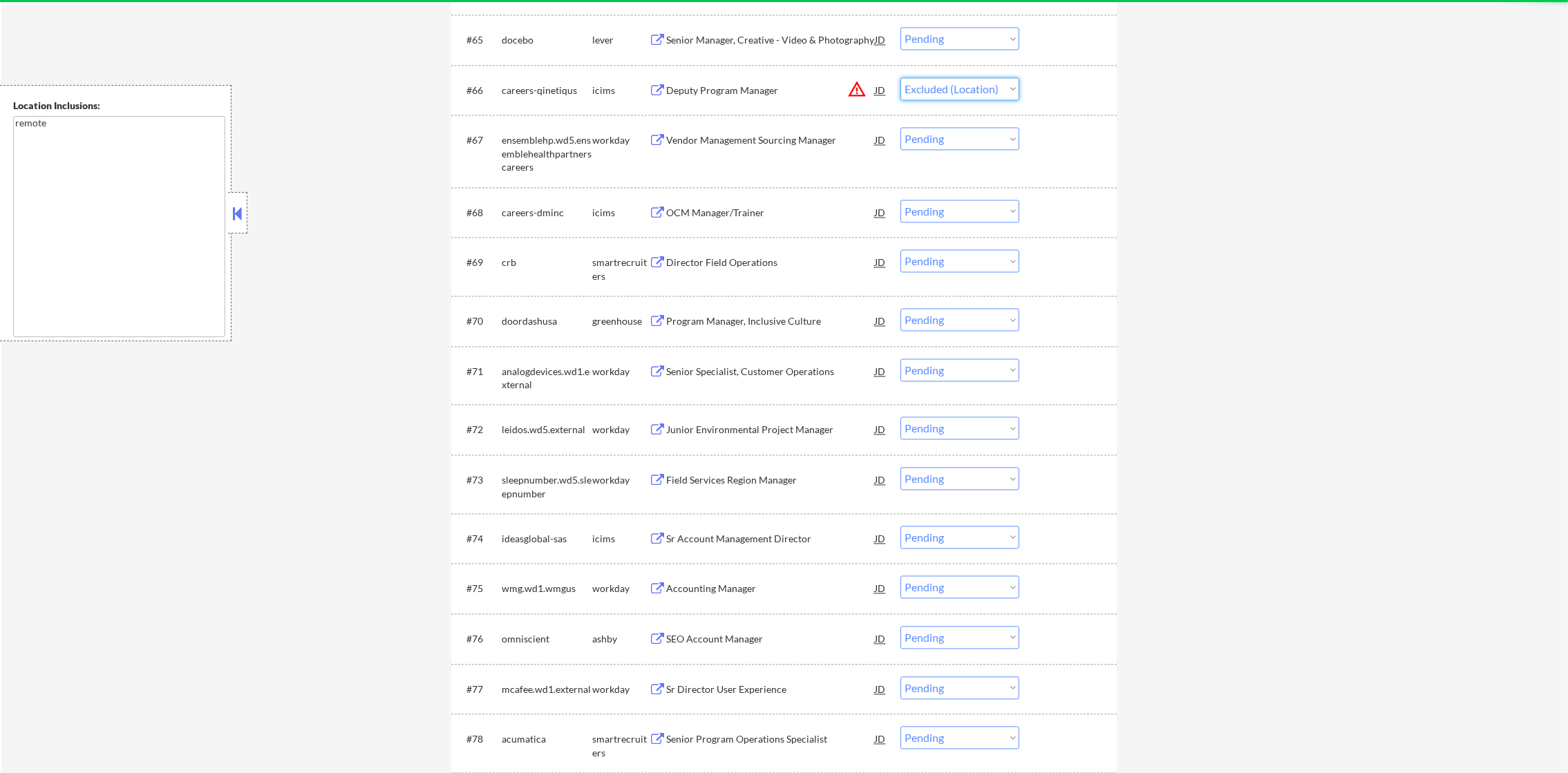
click at [900, 77] on select "Choose an option... Pending Applied Excluded (Questions) Excluded (Expired) Exc…" at bounding box center [960, 88] width 119 height 23
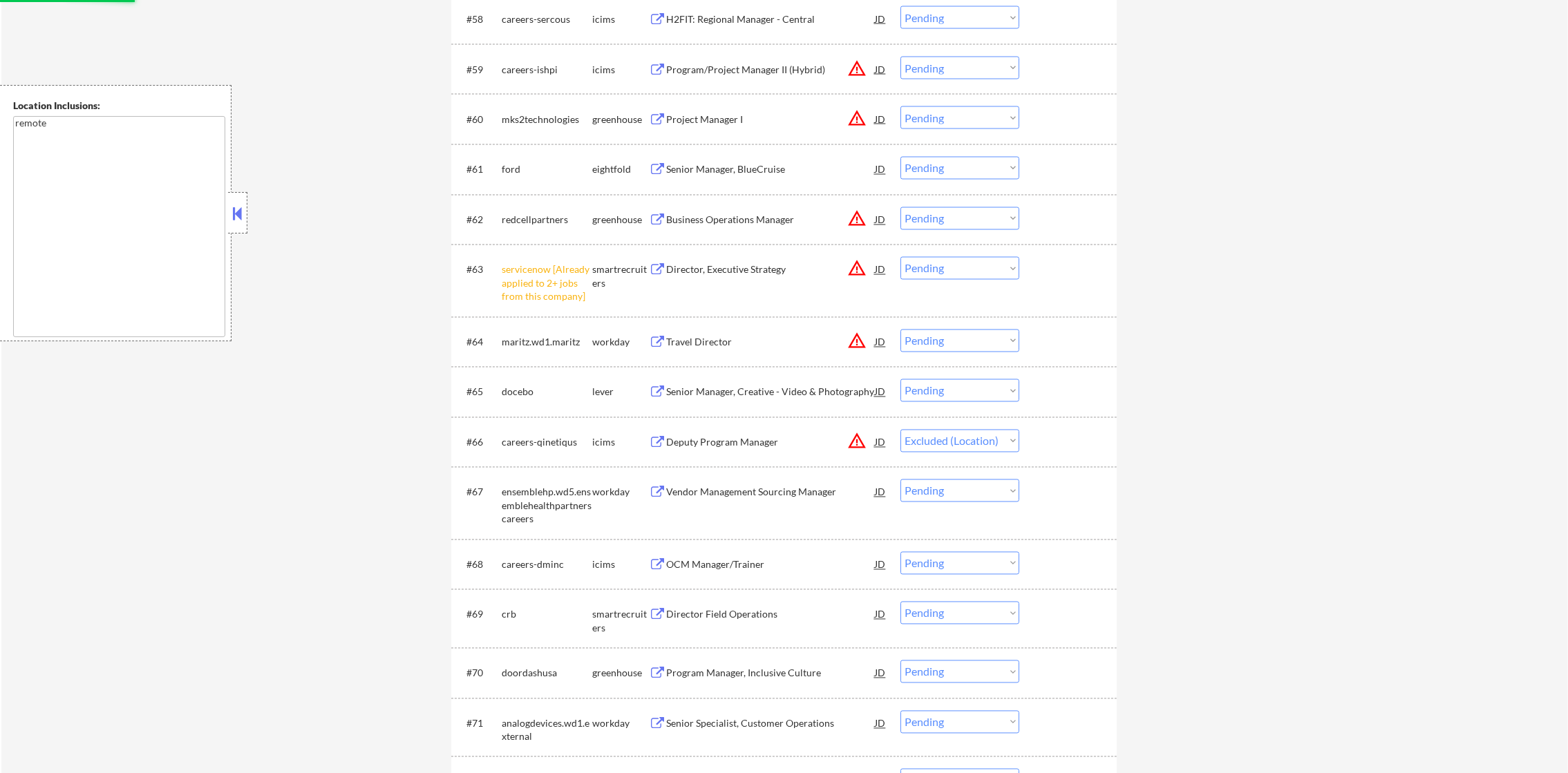
scroll to position [3904, 0]
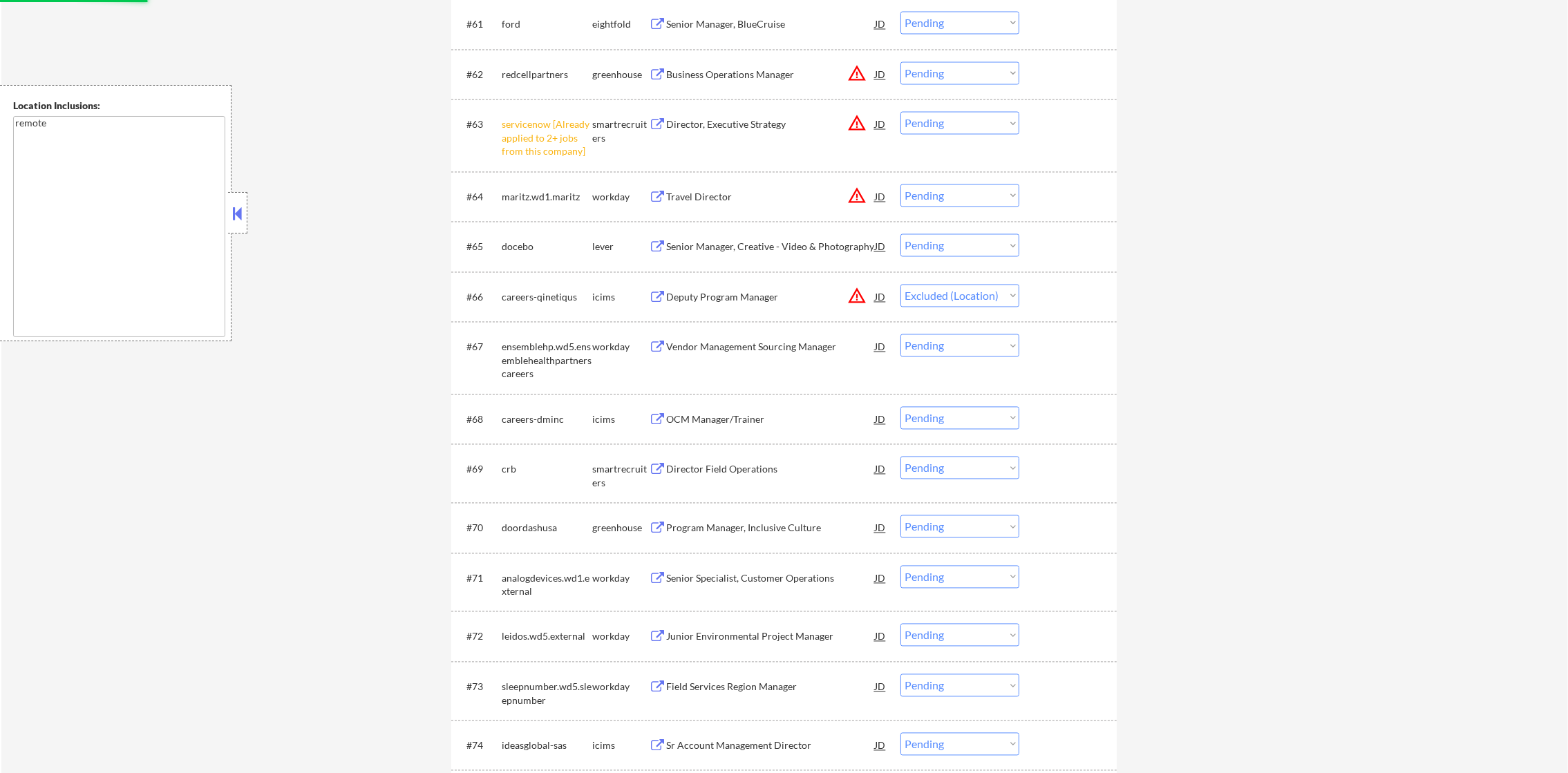
click at [862, 191] on button "warning_amber" at bounding box center [857, 196] width 19 height 19
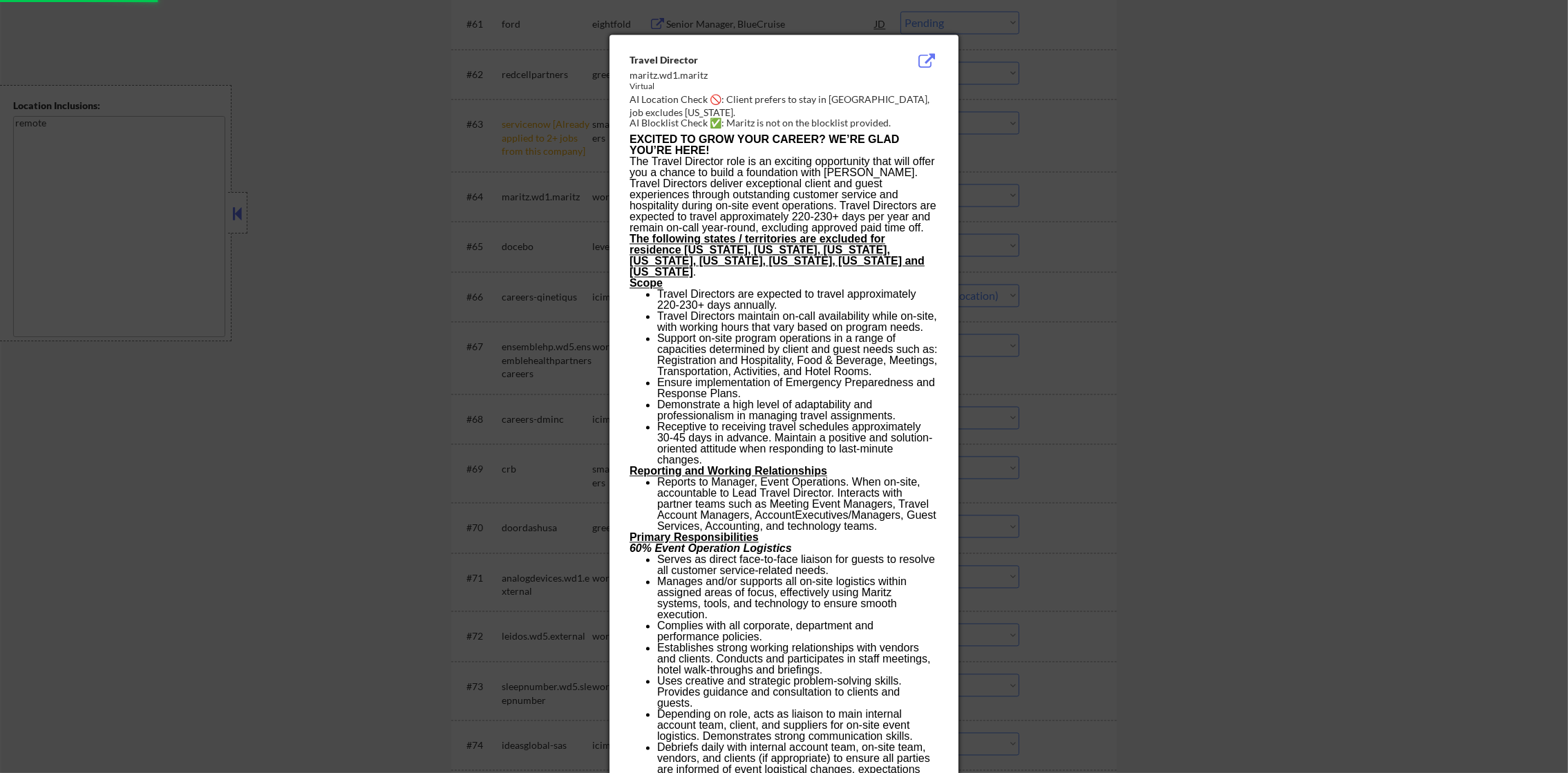
select select ""pending""
click at [988, 164] on div at bounding box center [784, 386] width 1568 height 773
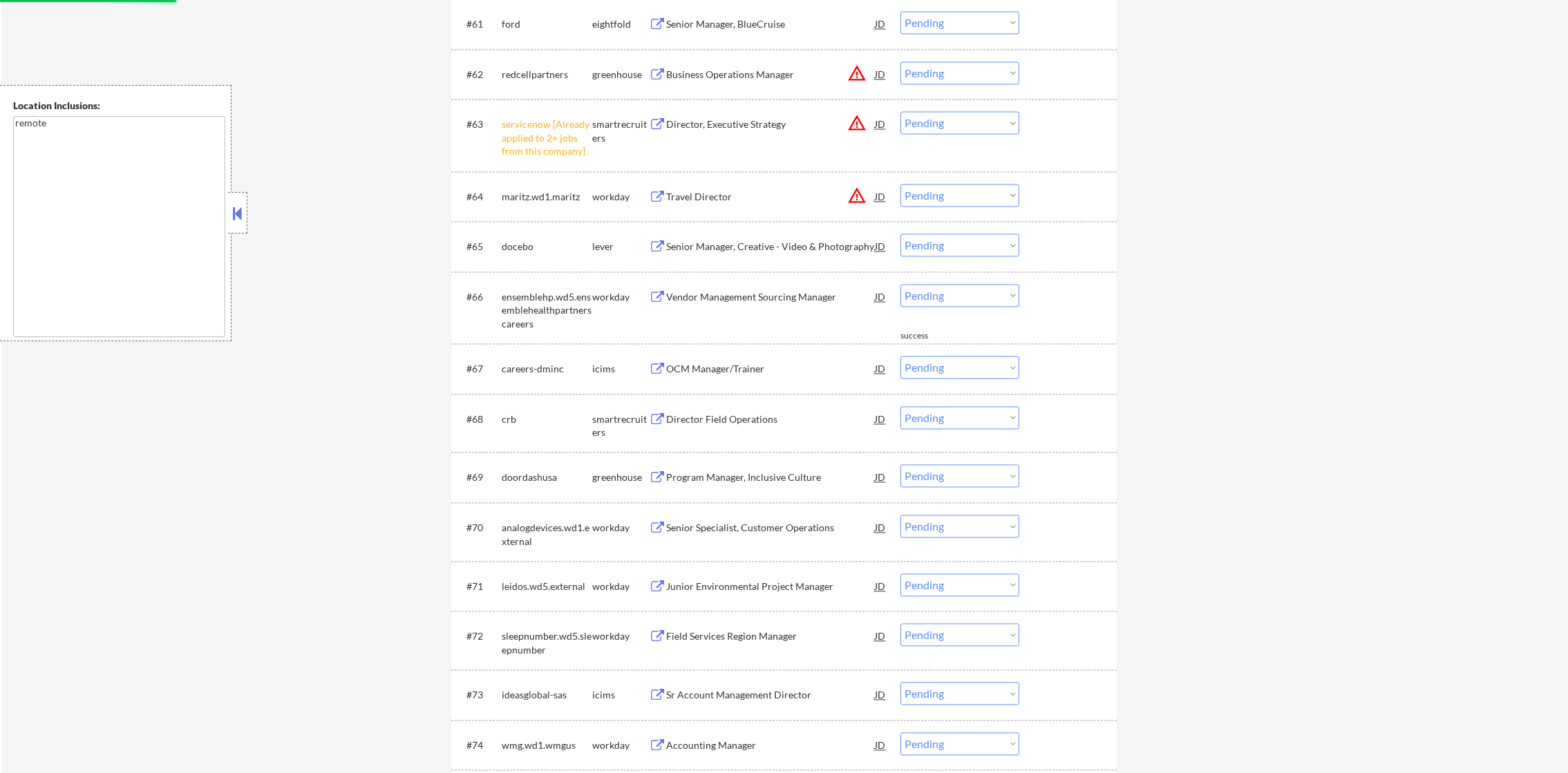
click at [940, 193] on select "Choose an option... Pending Applied Excluded (Questions) Excluded (Expired) Exc…" at bounding box center [960, 195] width 119 height 23
click at [900, 184] on select "Choose an option... Pending Applied Excluded (Questions) Excluded (Expired) Exc…" at bounding box center [960, 195] width 119 height 23
click at [856, 120] on button "warning_amber" at bounding box center [857, 123] width 19 height 19
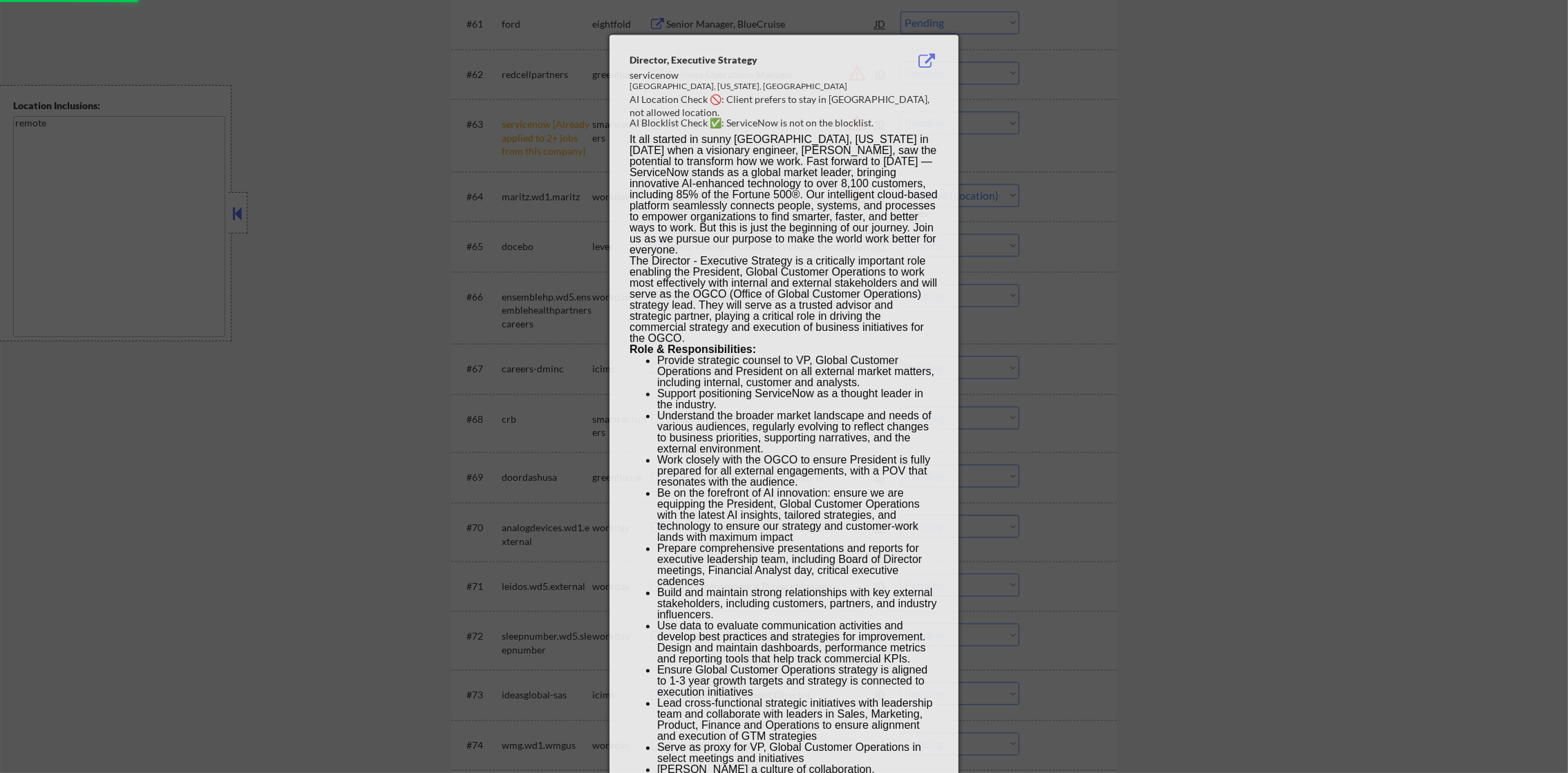
click at [998, 117] on div at bounding box center [784, 386] width 1568 height 773
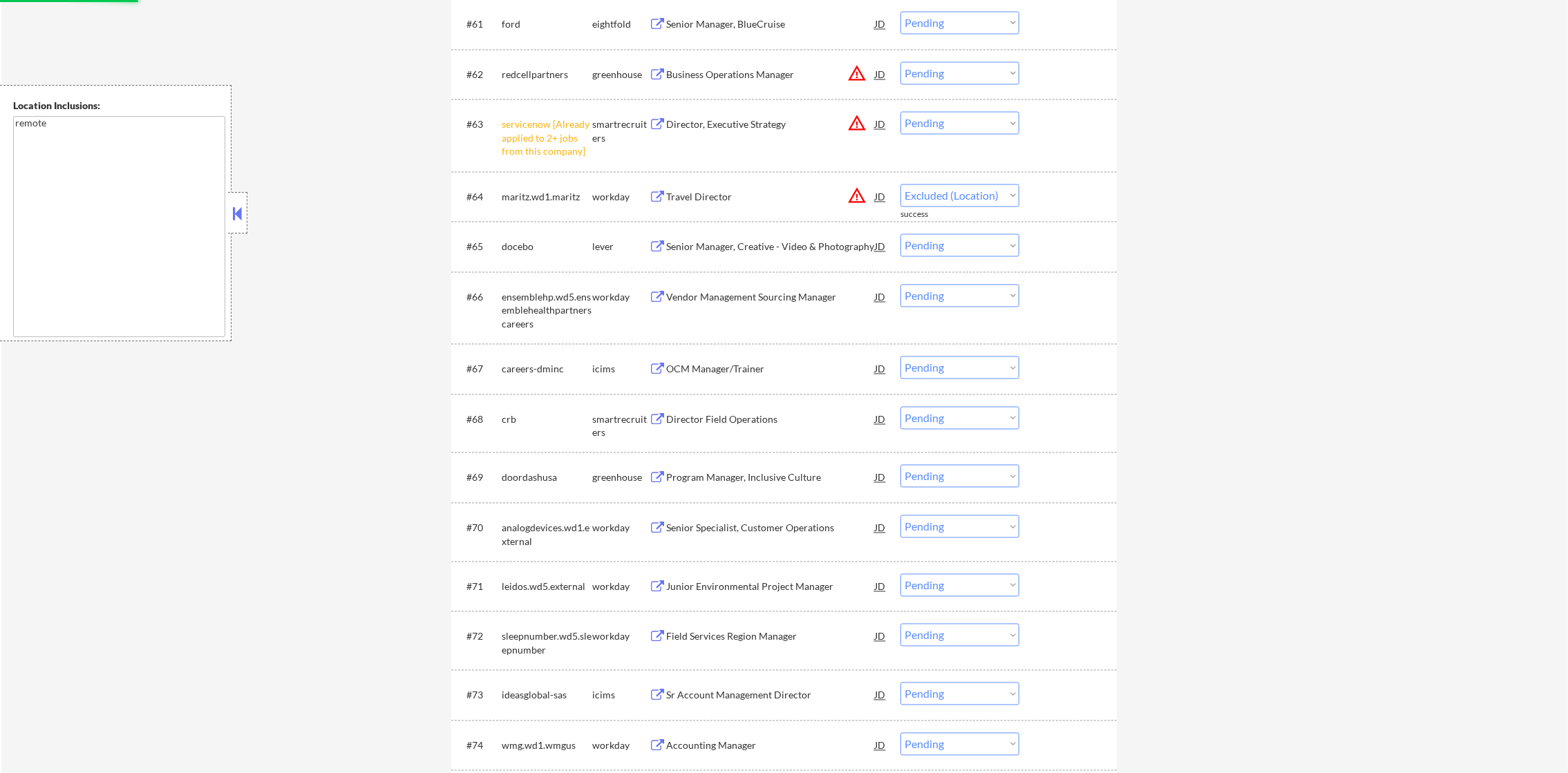
drag, startPoint x: 952, startPoint y: 121, endPoint x: 943, endPoint y: 137, distance: 18.4
click at [952, 121] on select "Choose an option... Pending Applied Excluded (Questions) Excluded (Expired) Exc…" at bounding box center [960, 123] width 119 height 23
select select ""pending""
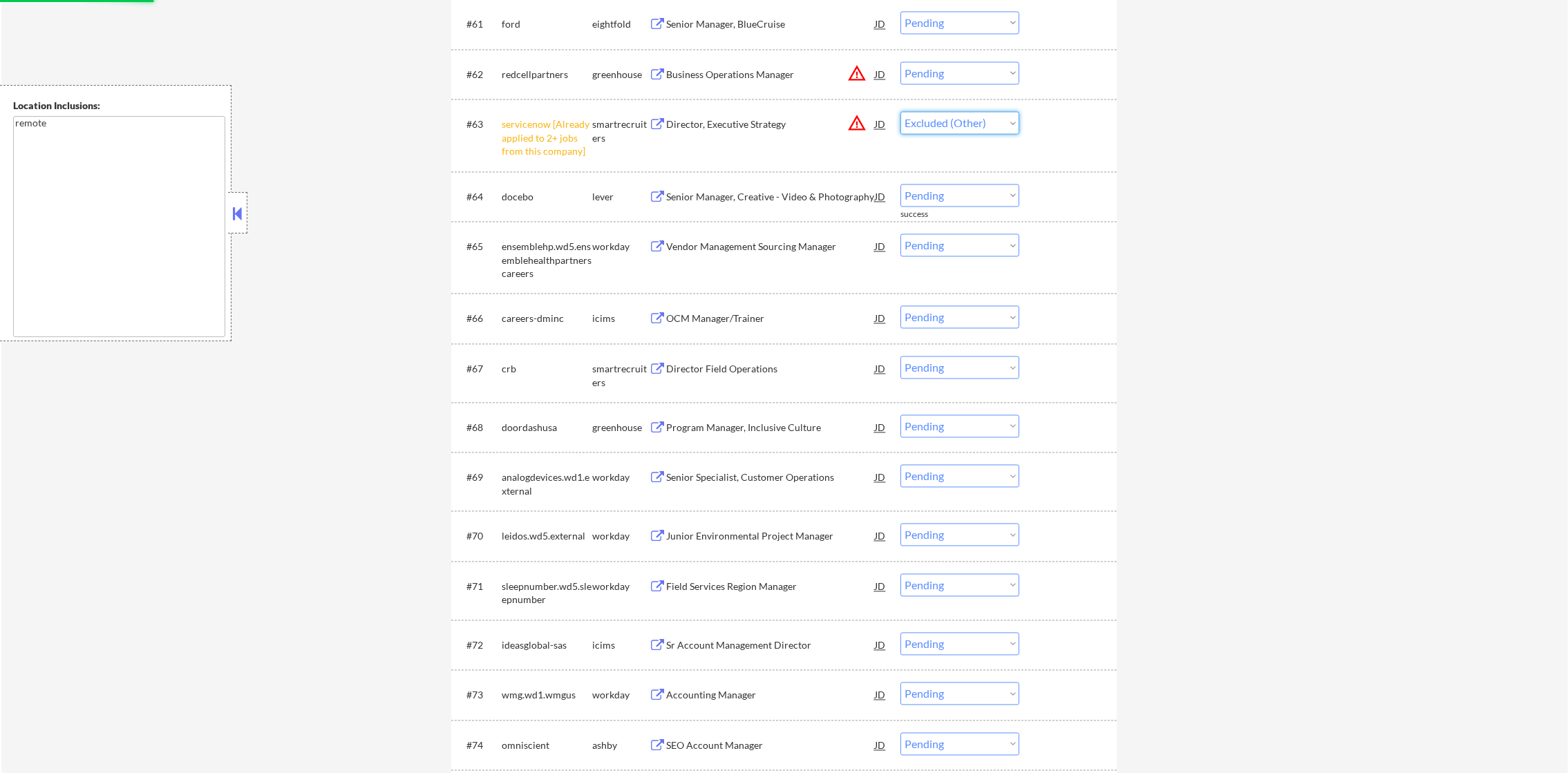
click at [900, 112] on select "Choose an option... Pending Applied Excluded (Questions) Excluded (Expired) Exc…" at bounding box center [960, 123] width 119 height 23
click at [851, 70] on button "warning_amber" at bounding box center [857, 74] width 19 height 19
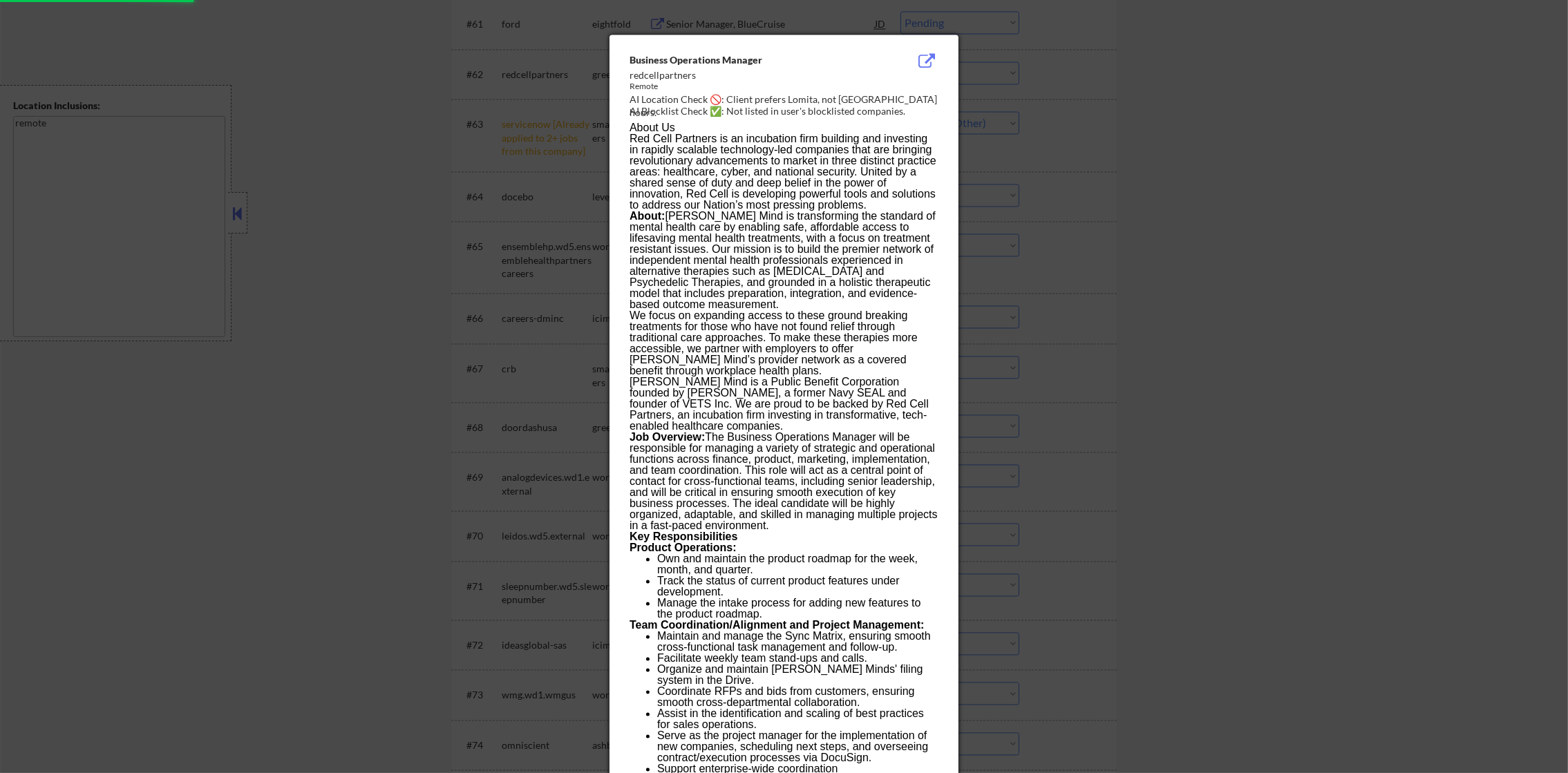
click at [996, 124] on div at bounding box center [784, 386] width 1568 height 773
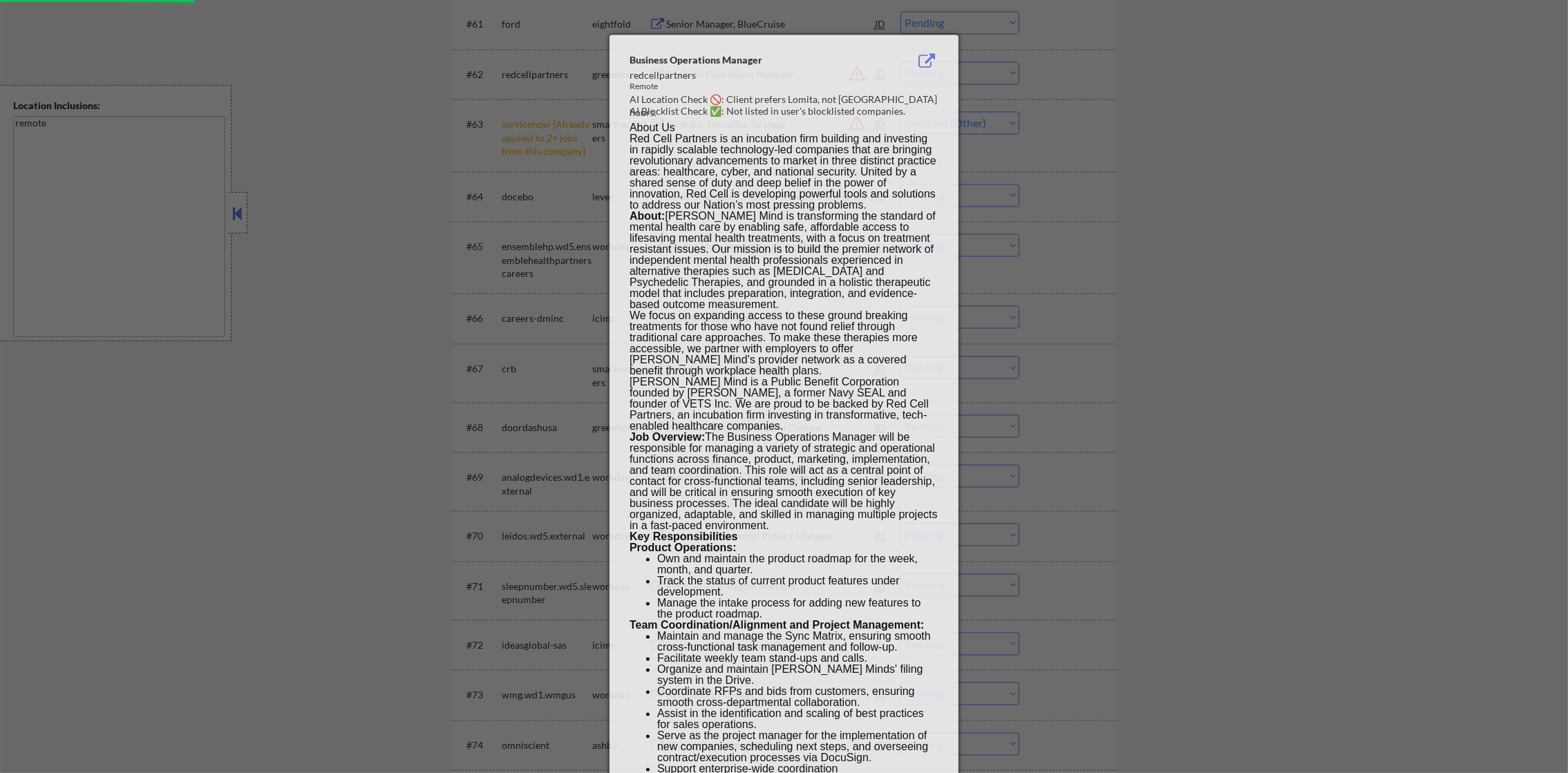
select select ""pending""
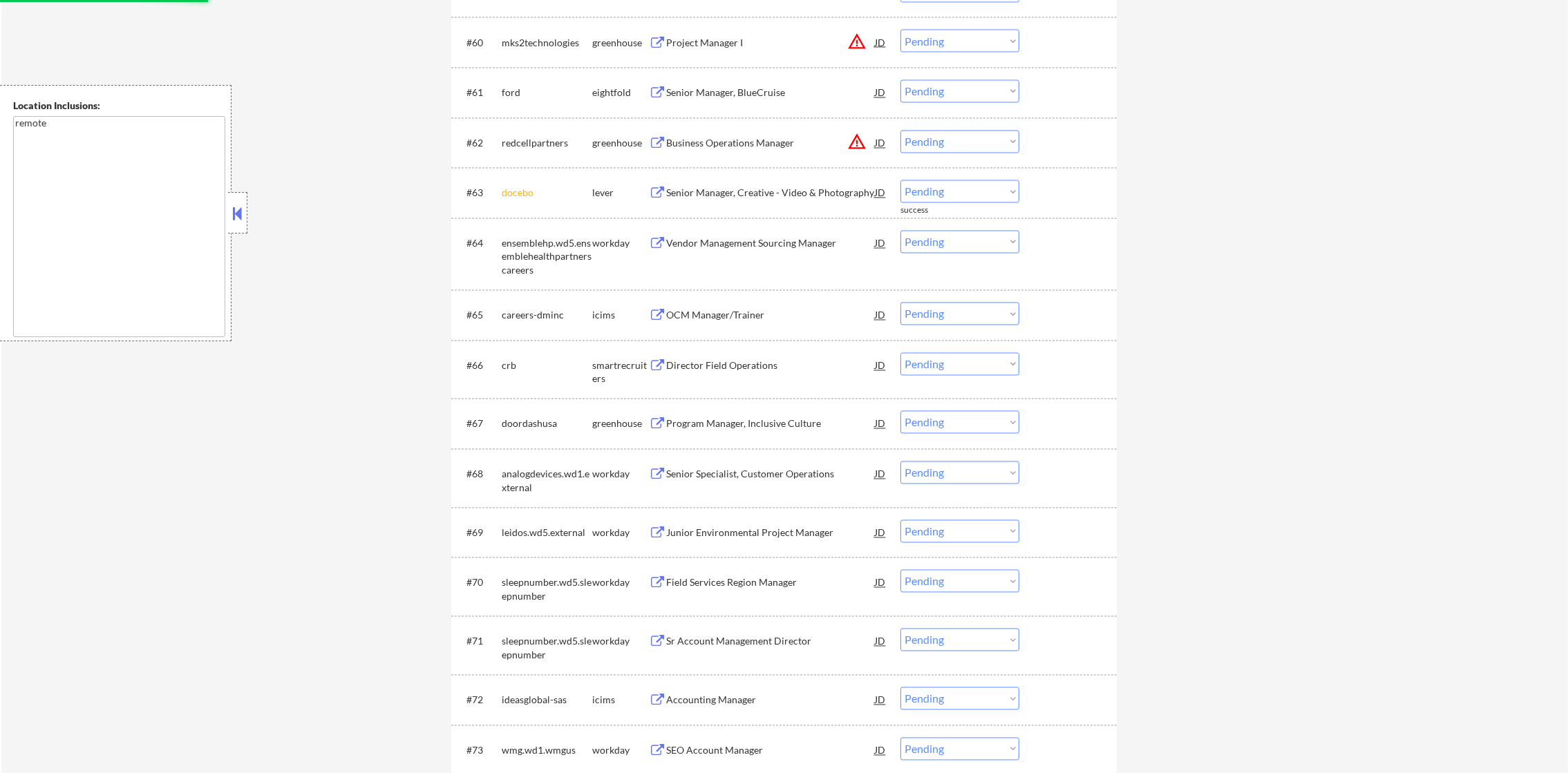
scroll to position [3800, 0]
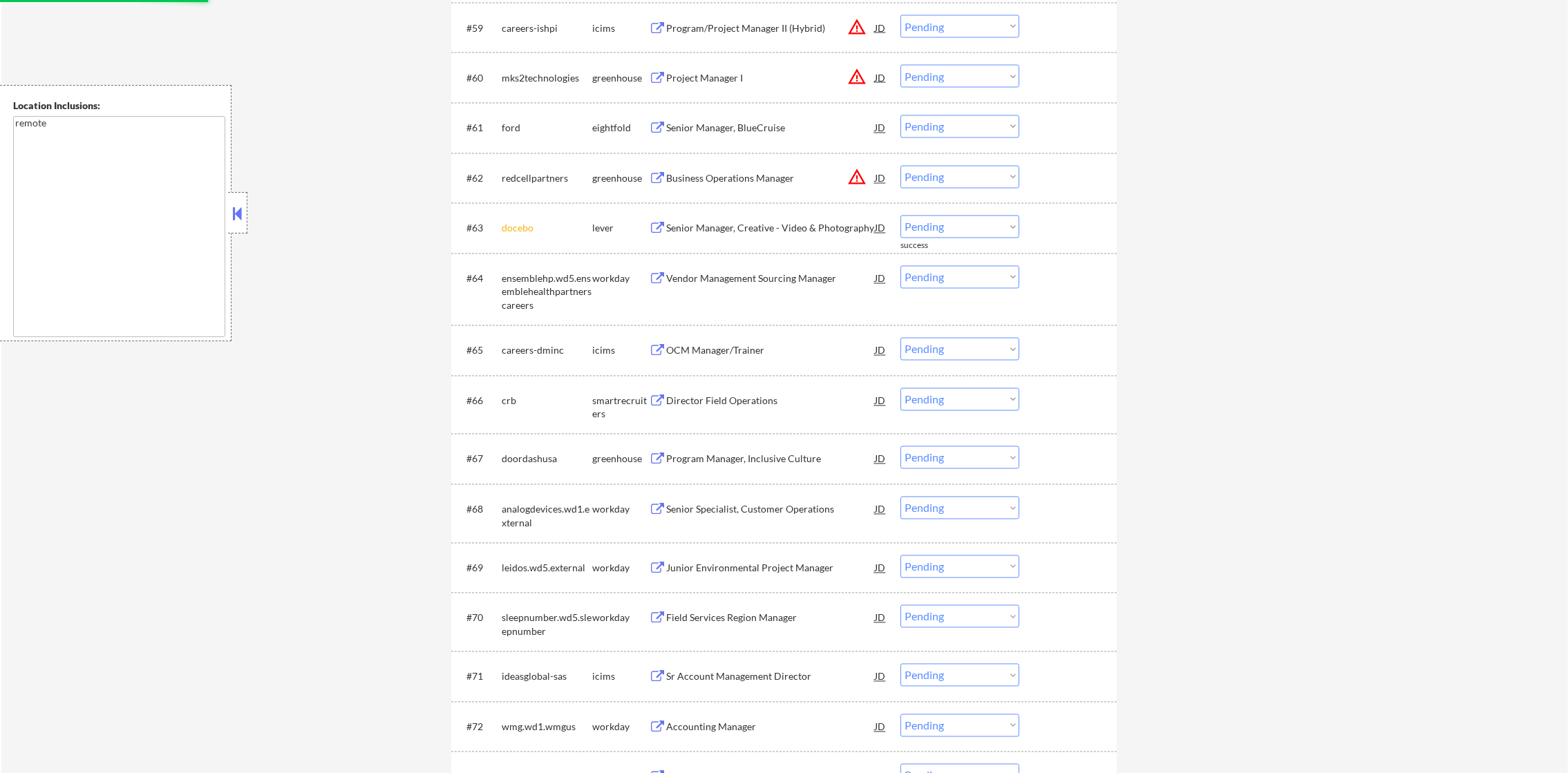
click at [975, 177] on select "Choose an option... Pending Applied Excluded (Questions) Excluded (Expired) Exc…" at bounding box center [960, 177] width 119 height 23
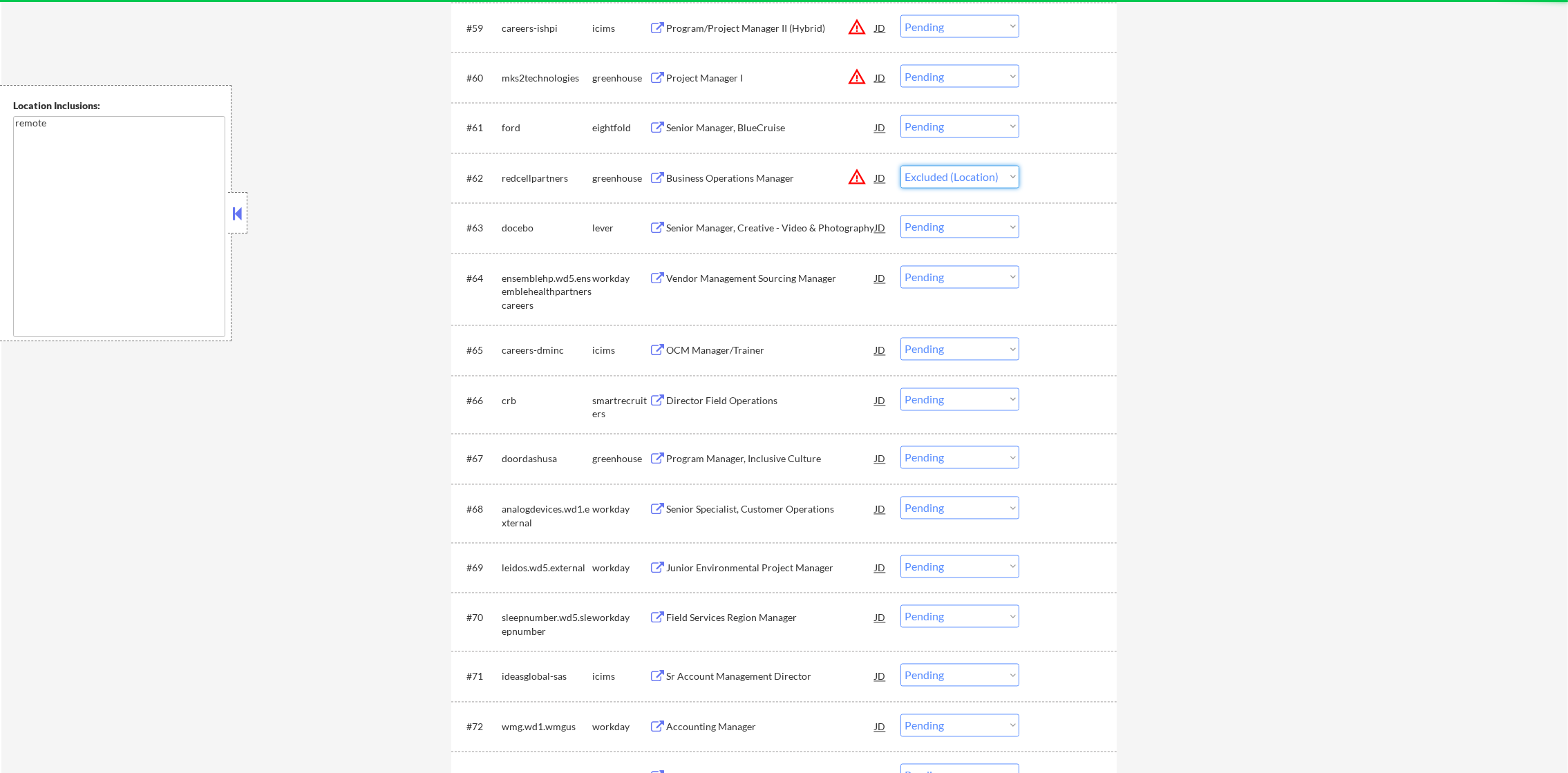
click at [900, 166] on select "Choose an option... Pending Applied Excluded (Questions) Excluded (Expired) Exc…" at bounding box center [960, 177] width 119 height 23
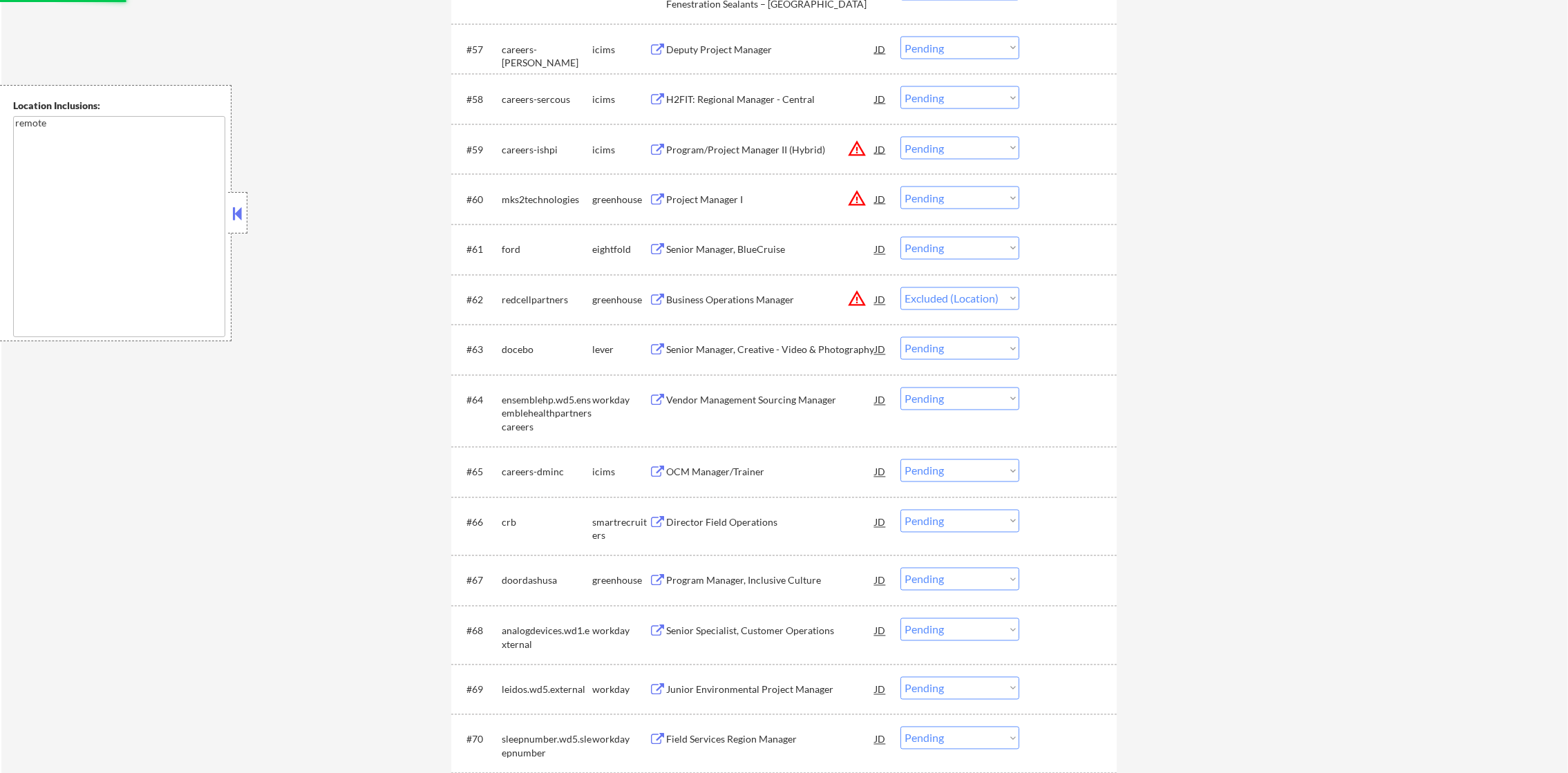
scroll to position [3662, 0]
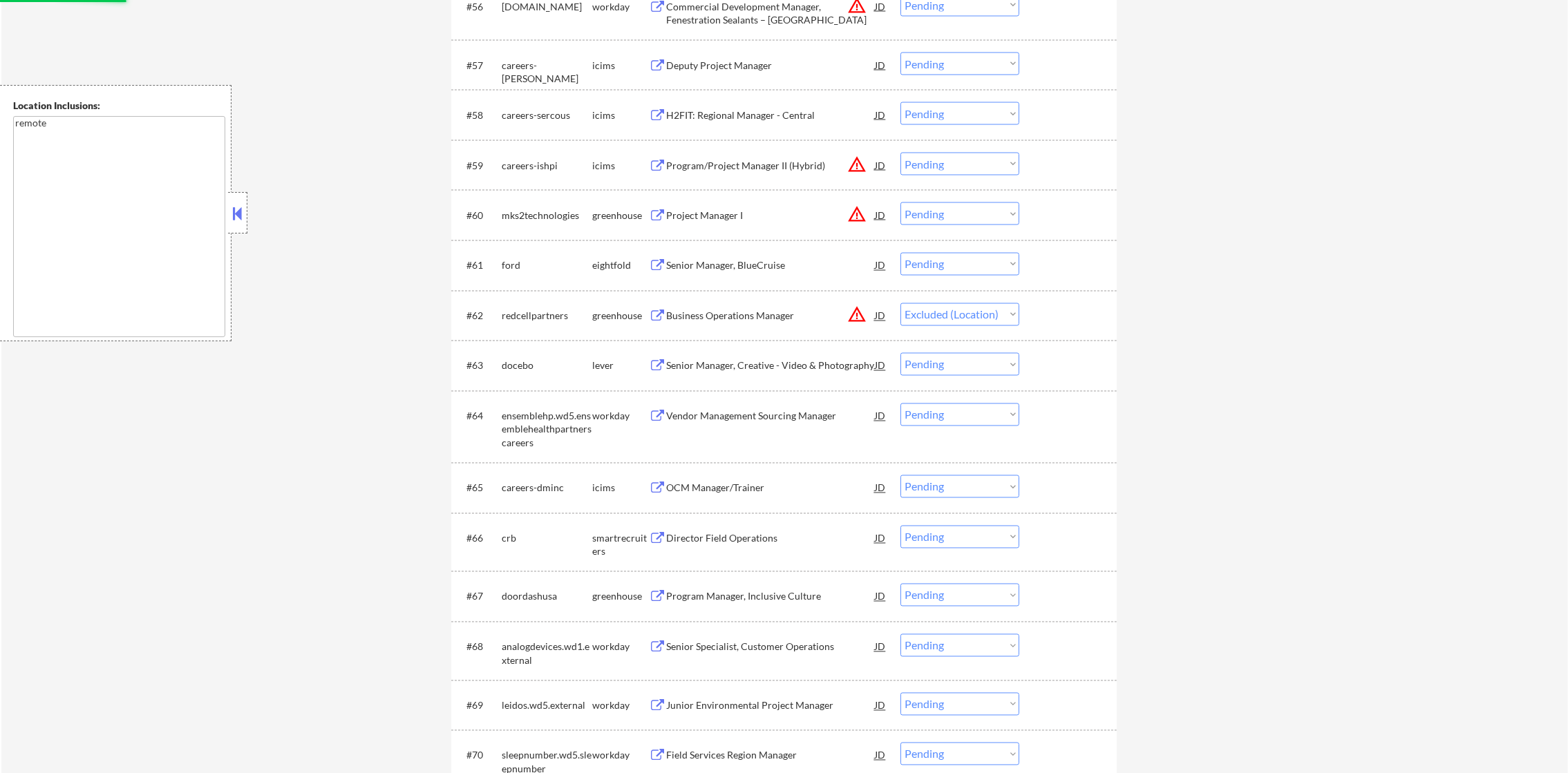
click at [856, 217] on button "warning_amber" at bounding box center [857, 214] width 19 height 19
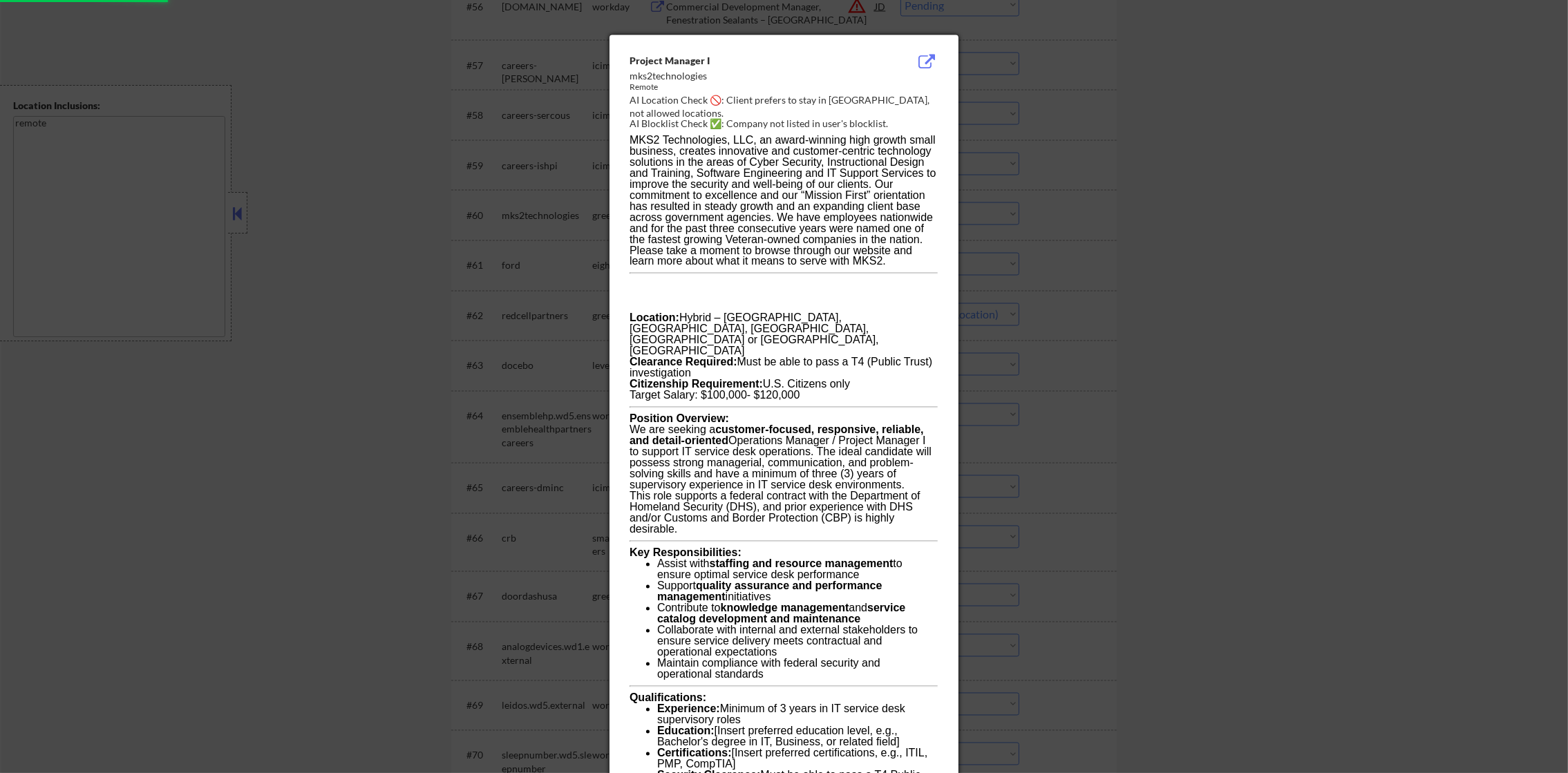
select select ""pending""
click at [1019, 195] on div at bounding box center [784, 386] width 1568 height 773
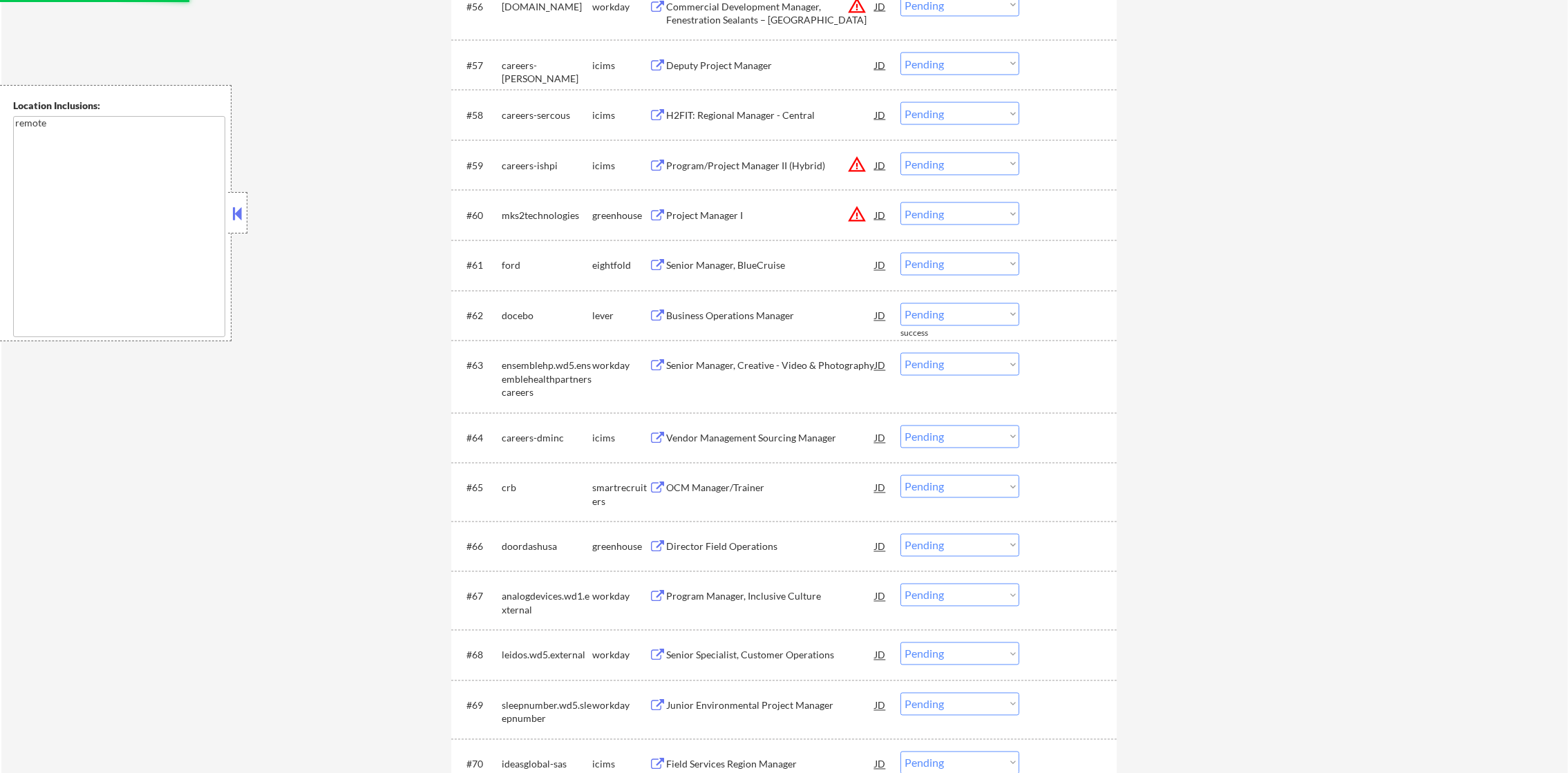
drag, startPoint x: 972, startPoint y: 207, endPoint x: 967, endPoint y: 223, distance: 16.8
click at [972, 207] on select "Choose an option... Pending Applied Excluded (Questions) Excluded (Expired) Exc…" at bounding box center [960, 213] width 119 height 23
click at [900, 202] on select "Choose an option... Pending Applied Excluded (Questions) Excluded (Expired) Exc…" at bounding box center [960, 213] width 119 height 23
click at [855, 162] on button "warning_amber" at bounding box center [857, 164] width 19 height 19
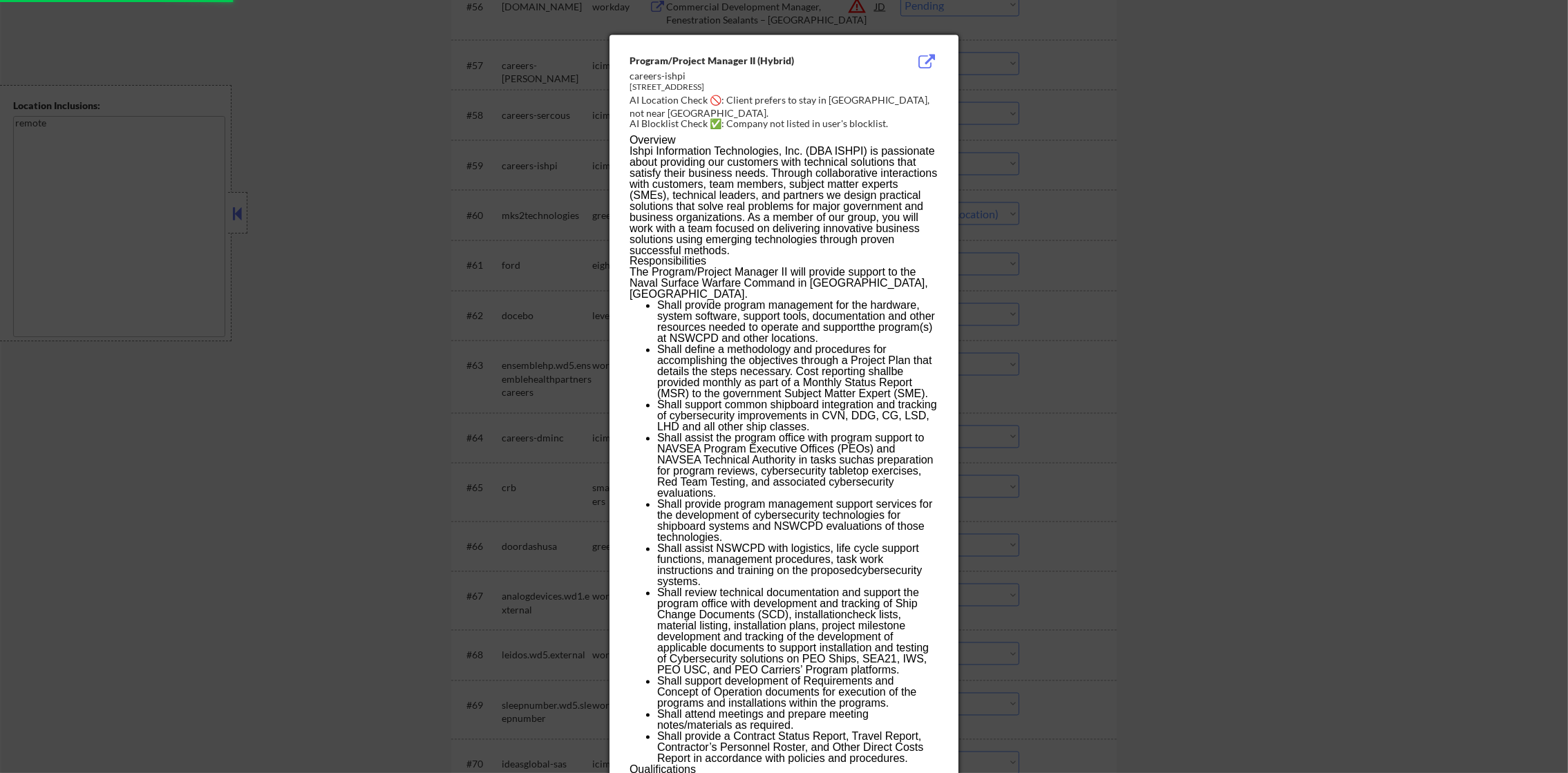
click at [1011, 161] on div at bounding box center [784, 386] width 1568 height 773
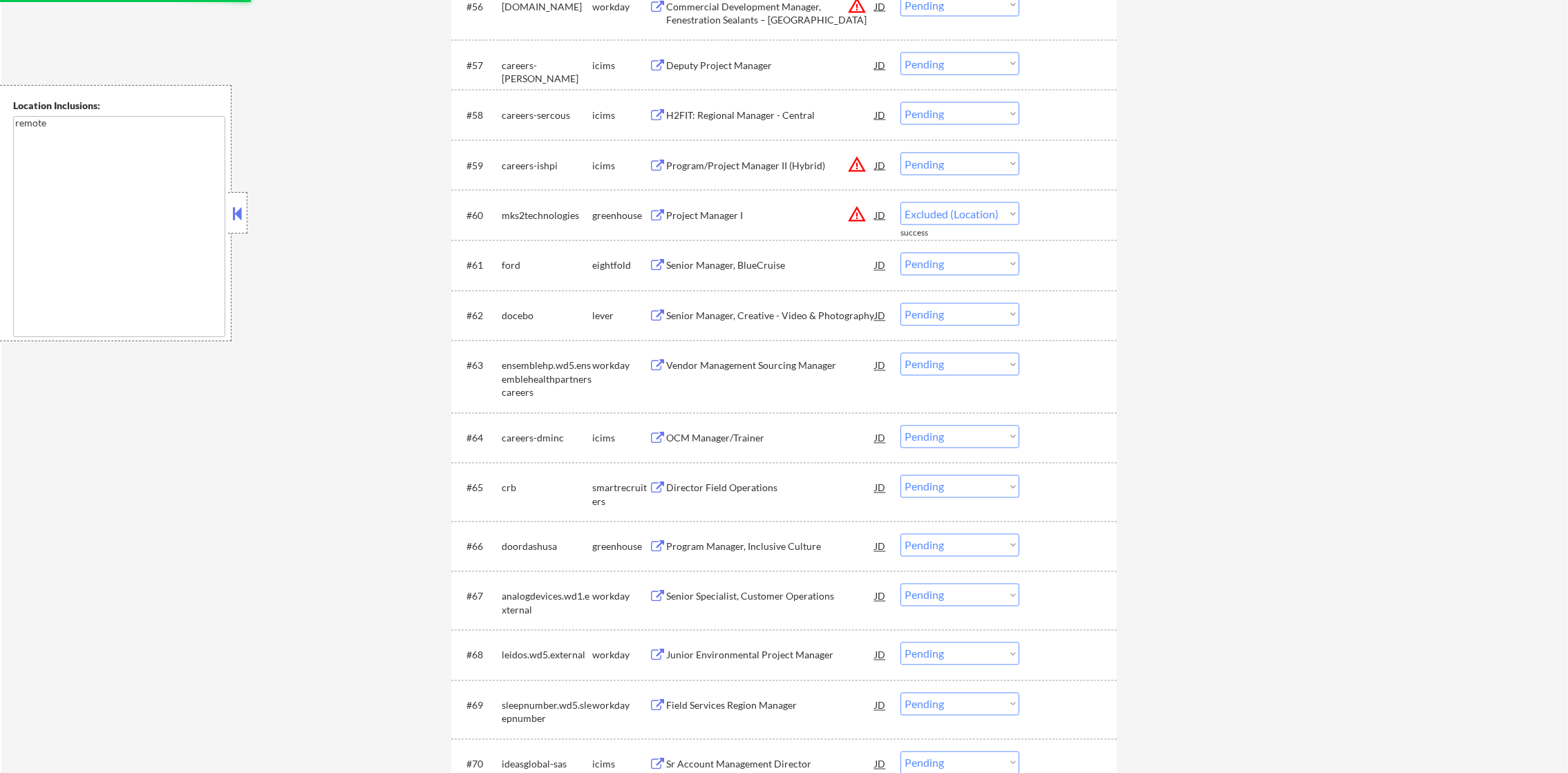
click at [943, 156] on select "Choose an option... Pending Applied Excluded (Questions) Excluded (Expired) Exc…" at bounding box center [960, 164] width 119 height 23
select select ""pending""
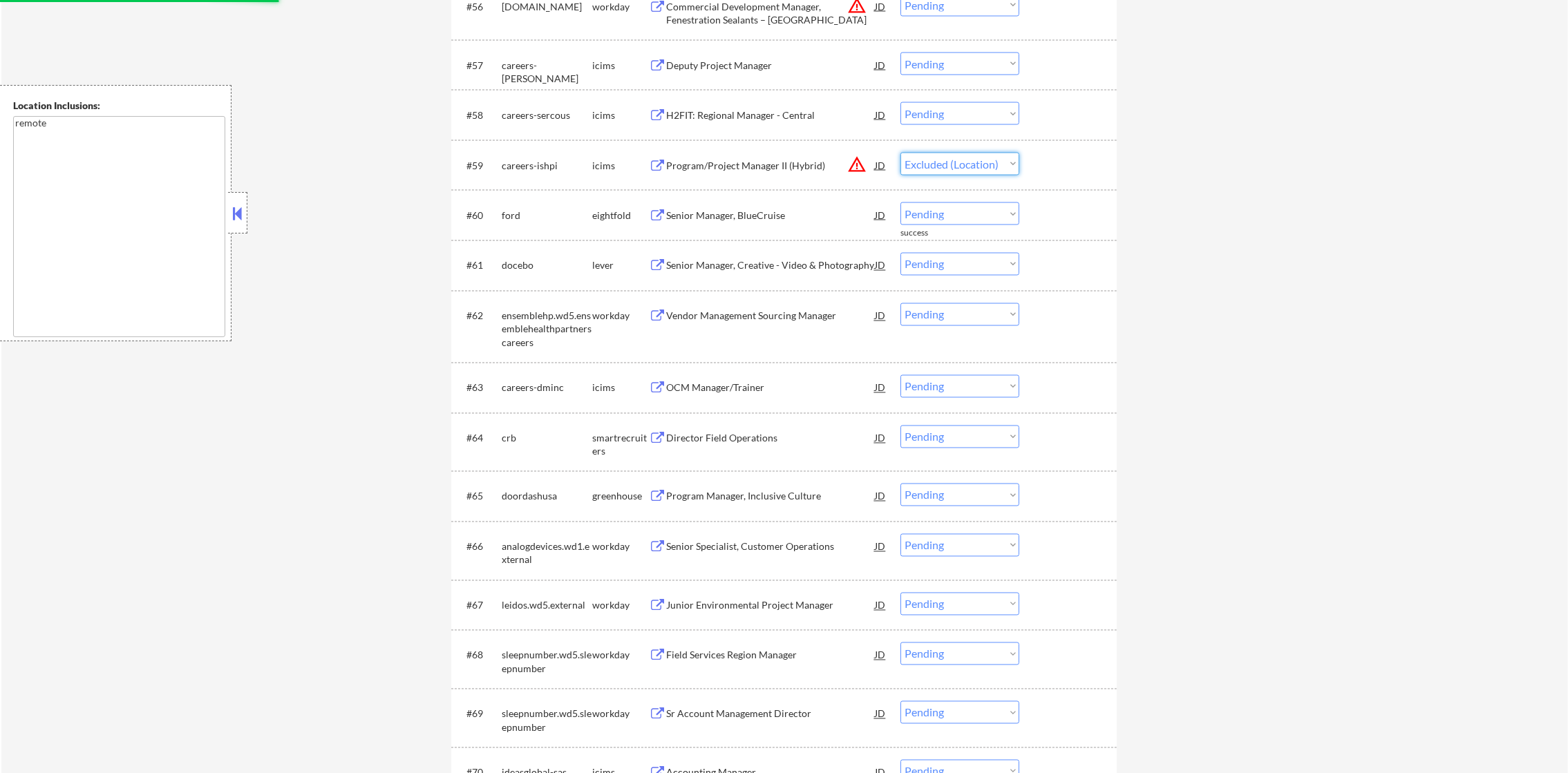
click at [900, 152] on select "Choose an option... Pending Applied Excluded (Questions) Excluded (Expired) Exc…" at bounding box center [960, 164] width 119 height 23
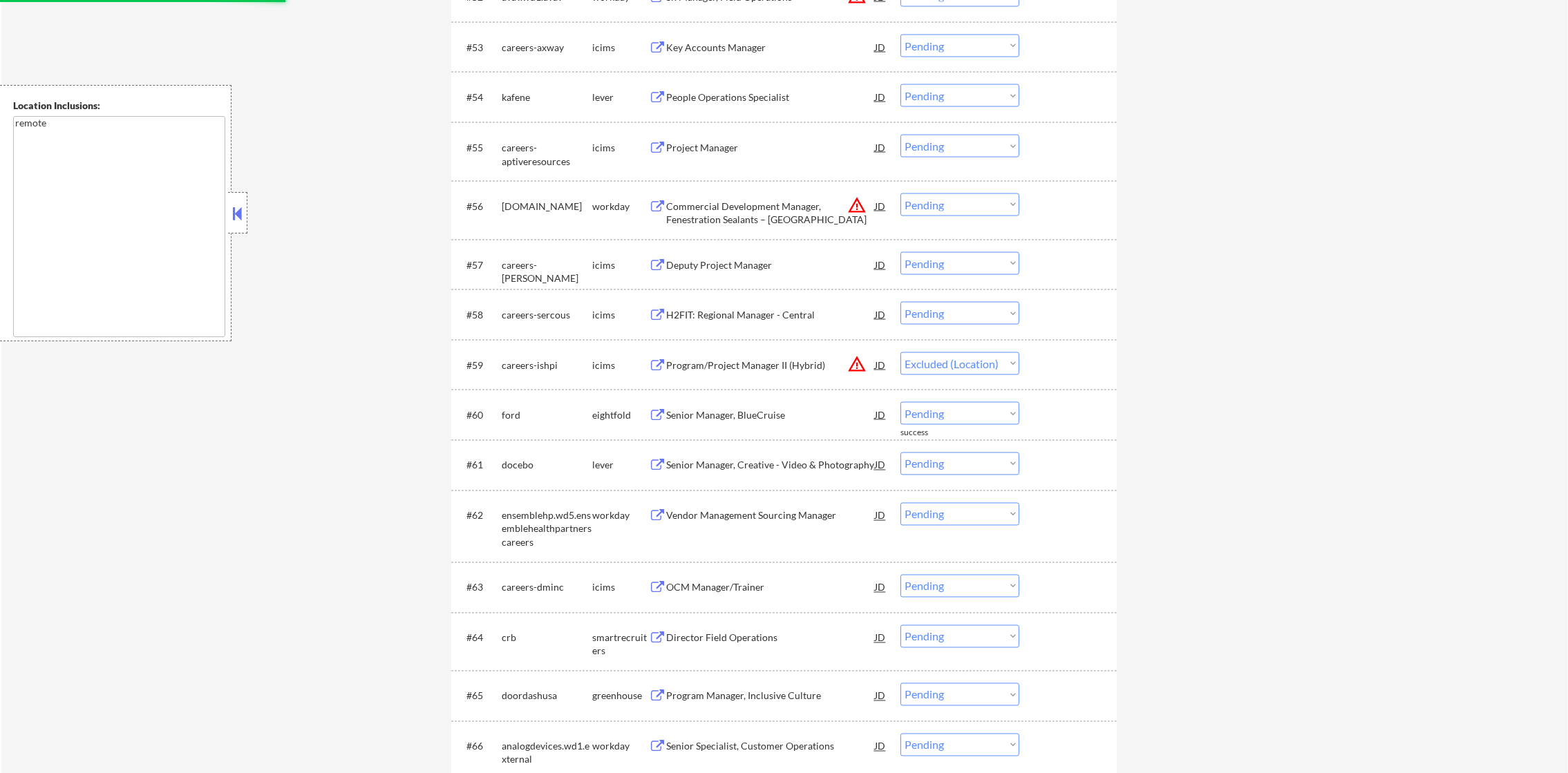
scroll to position [3455, 0]
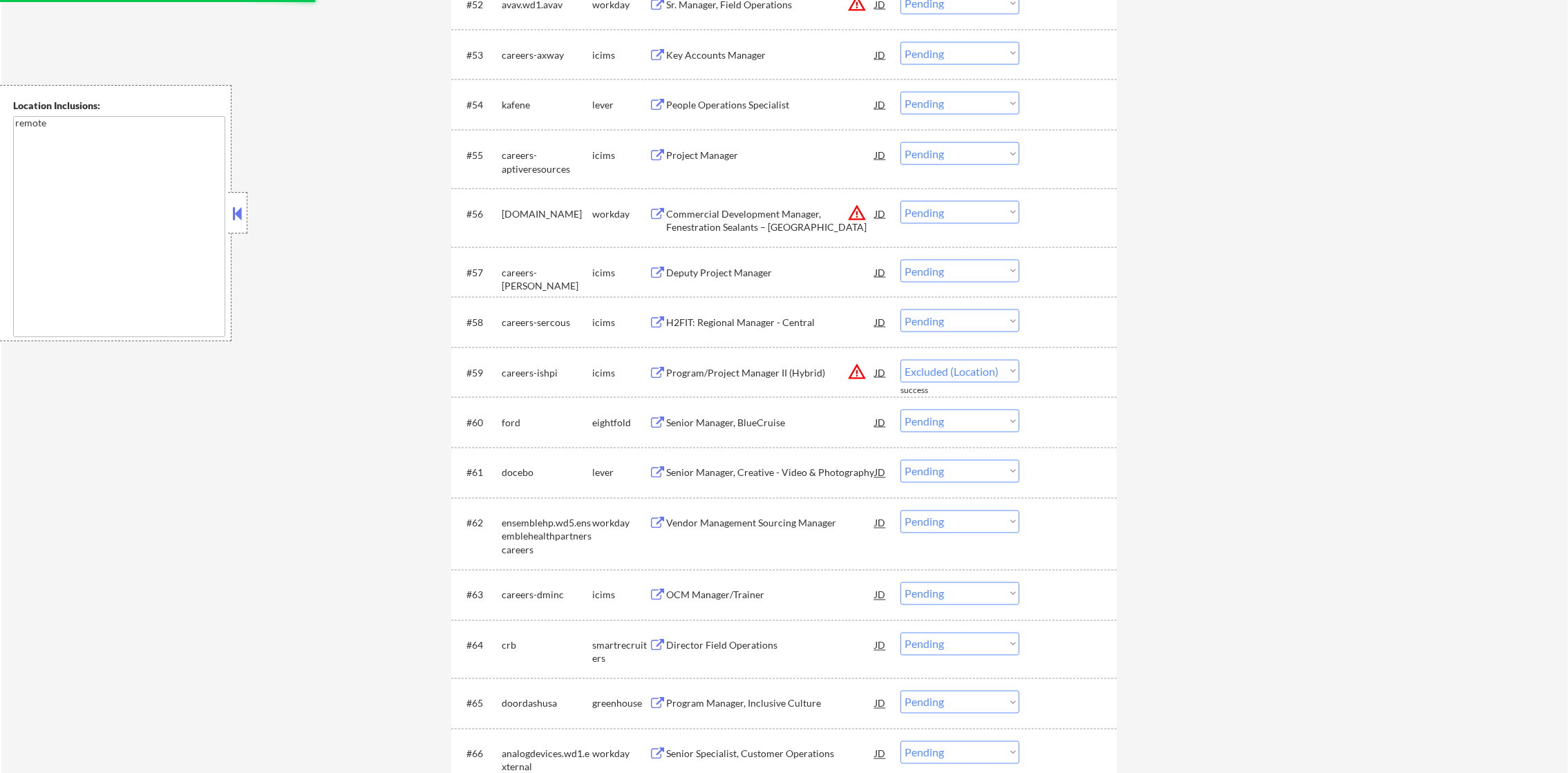
select select ""pending""
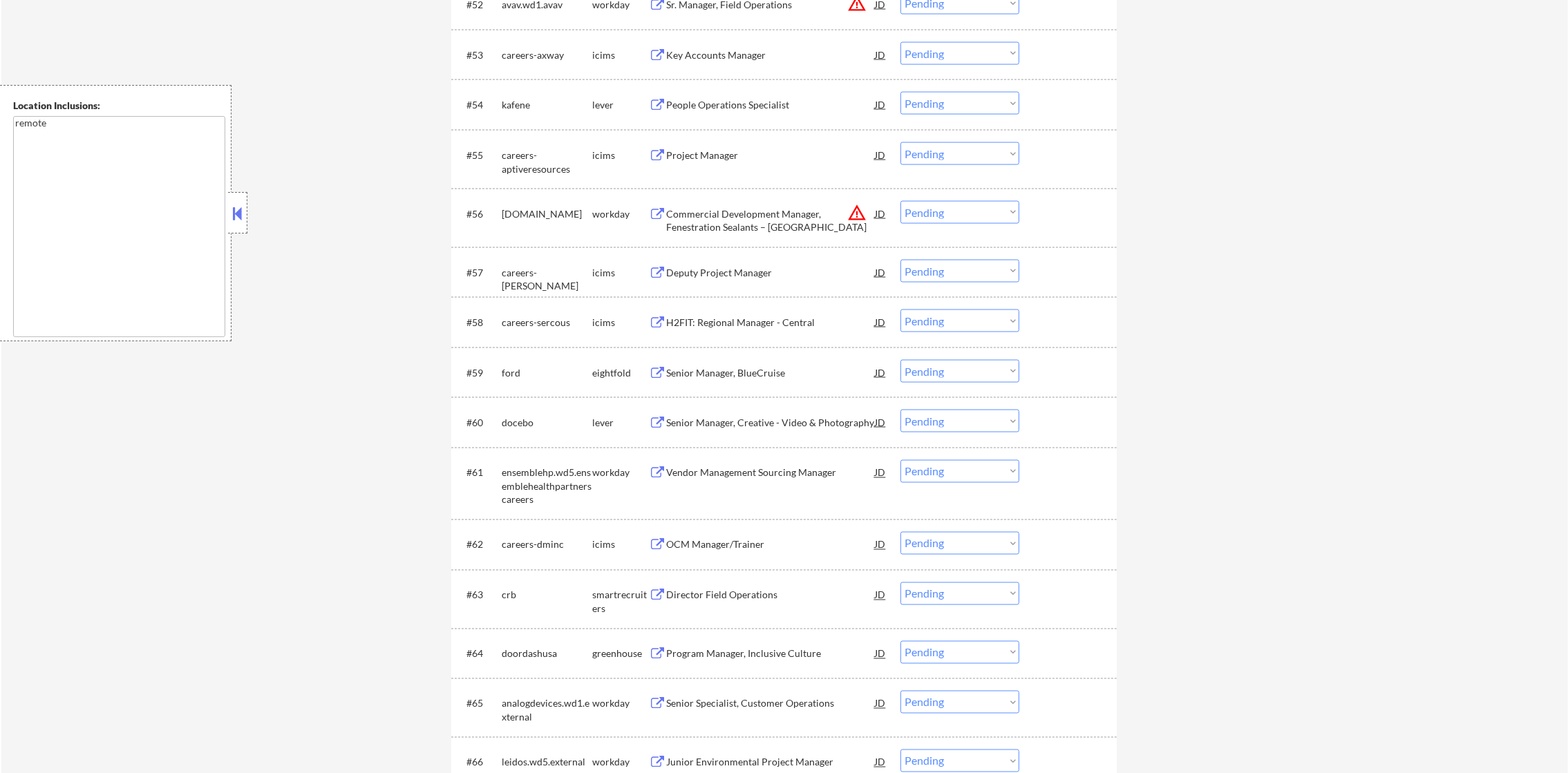
click at [856, 203] on button "warning_amber" at bounding box center [857, 213] width 19 height 19
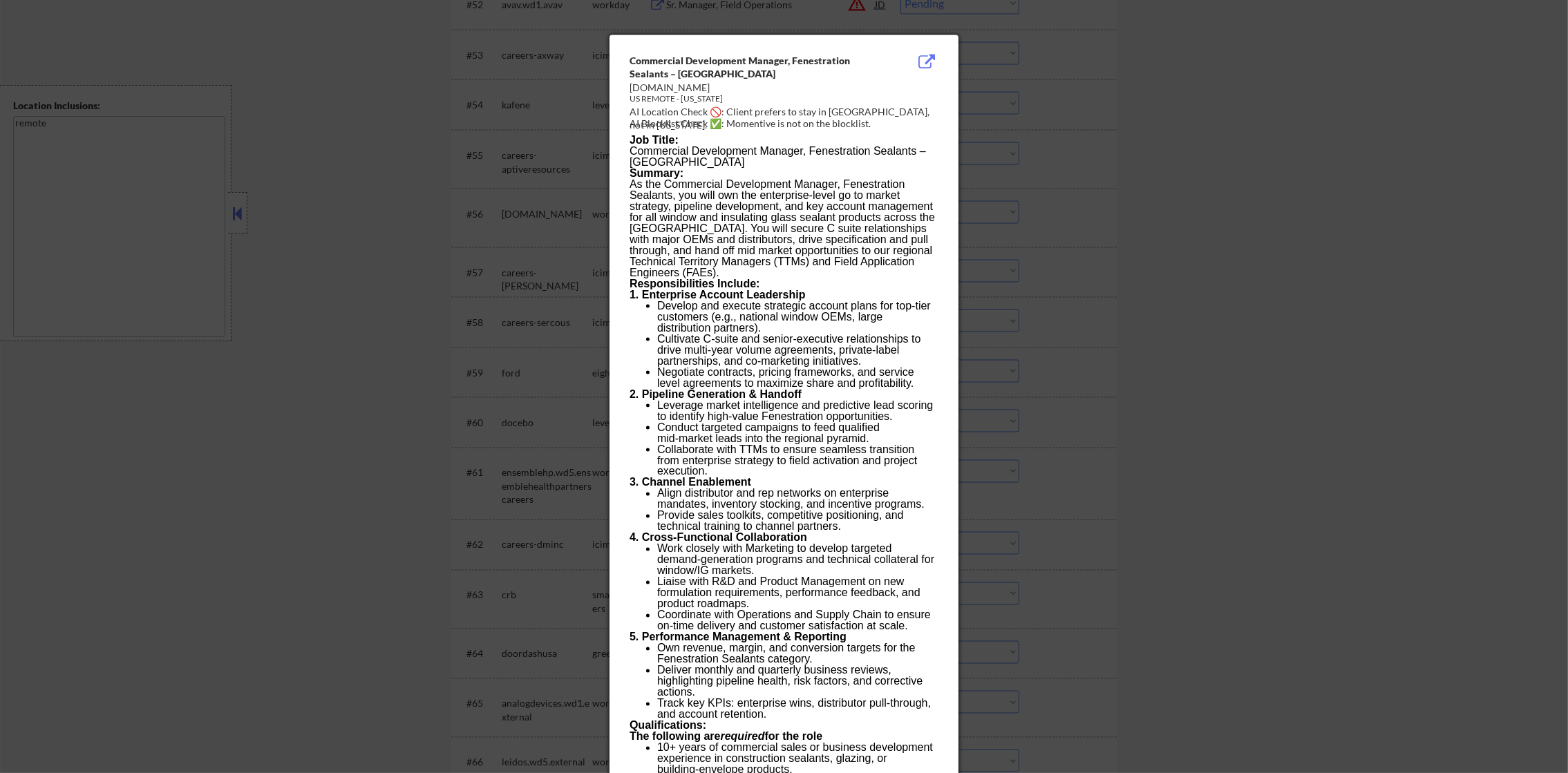
click at [1009, 195] on div at bounding box center [784, 386] width 1568 height 773
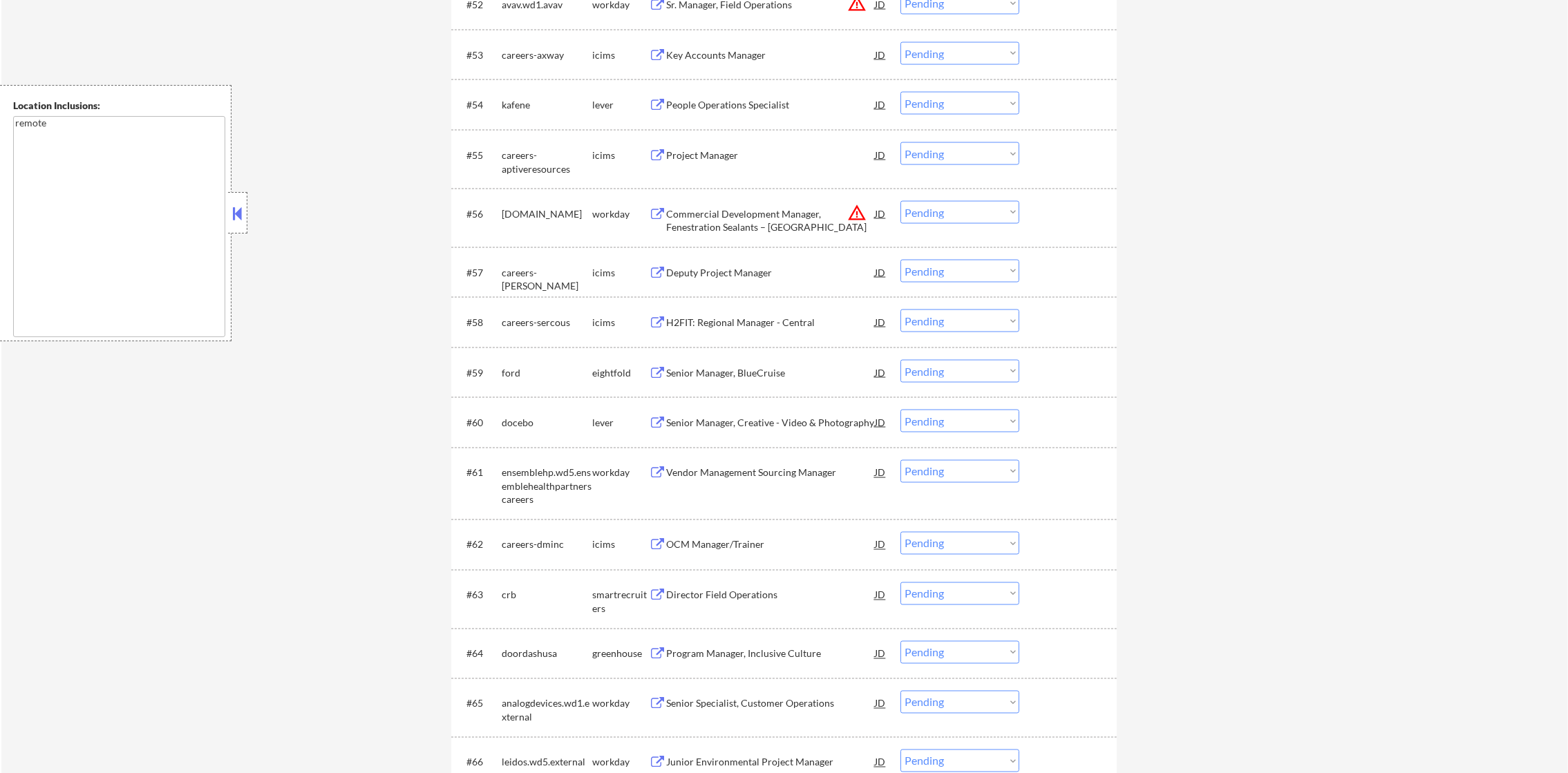
drag, startPoint x: 965, startPoint y: 214, endPoint x: 963, endPoint y: 224, distance: 10.2
click at [965, 214] on select "Choose an option... Pending Applied Excluded (Questions) Excluded (Expired) Exc…" at bounding box center [960, 212] width 119 height 23
click at [900, 201] on select "Choose an option... Pending Applied Excluded (Questions) Excluded (Expired) Exc…" at bounding box center [960, 212] width 119 height 23
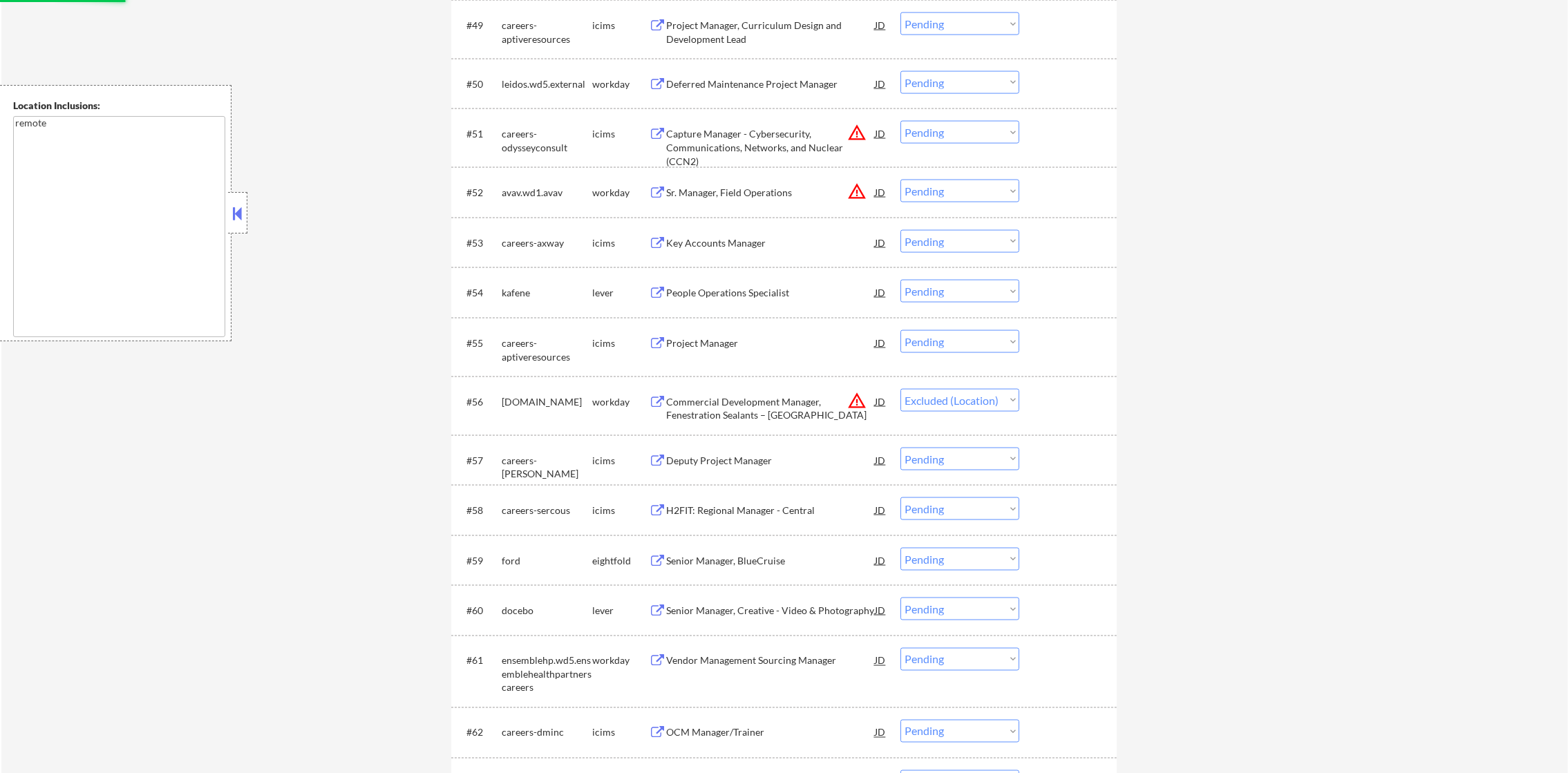
scroll to position [3213, 0]
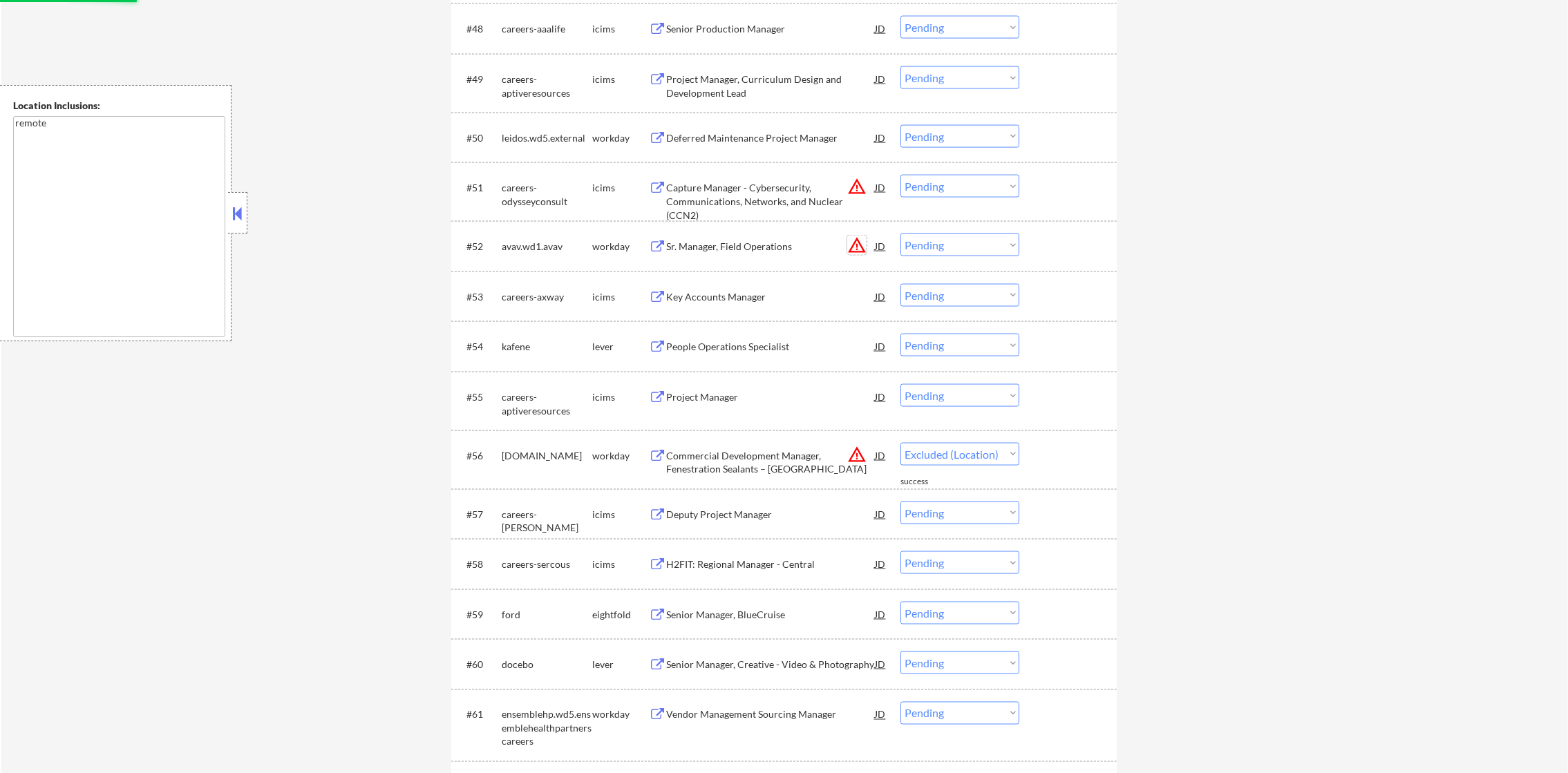
click at [857, 245] on button "warning_amber" at bounding box center [857, 245] width 19 height 19
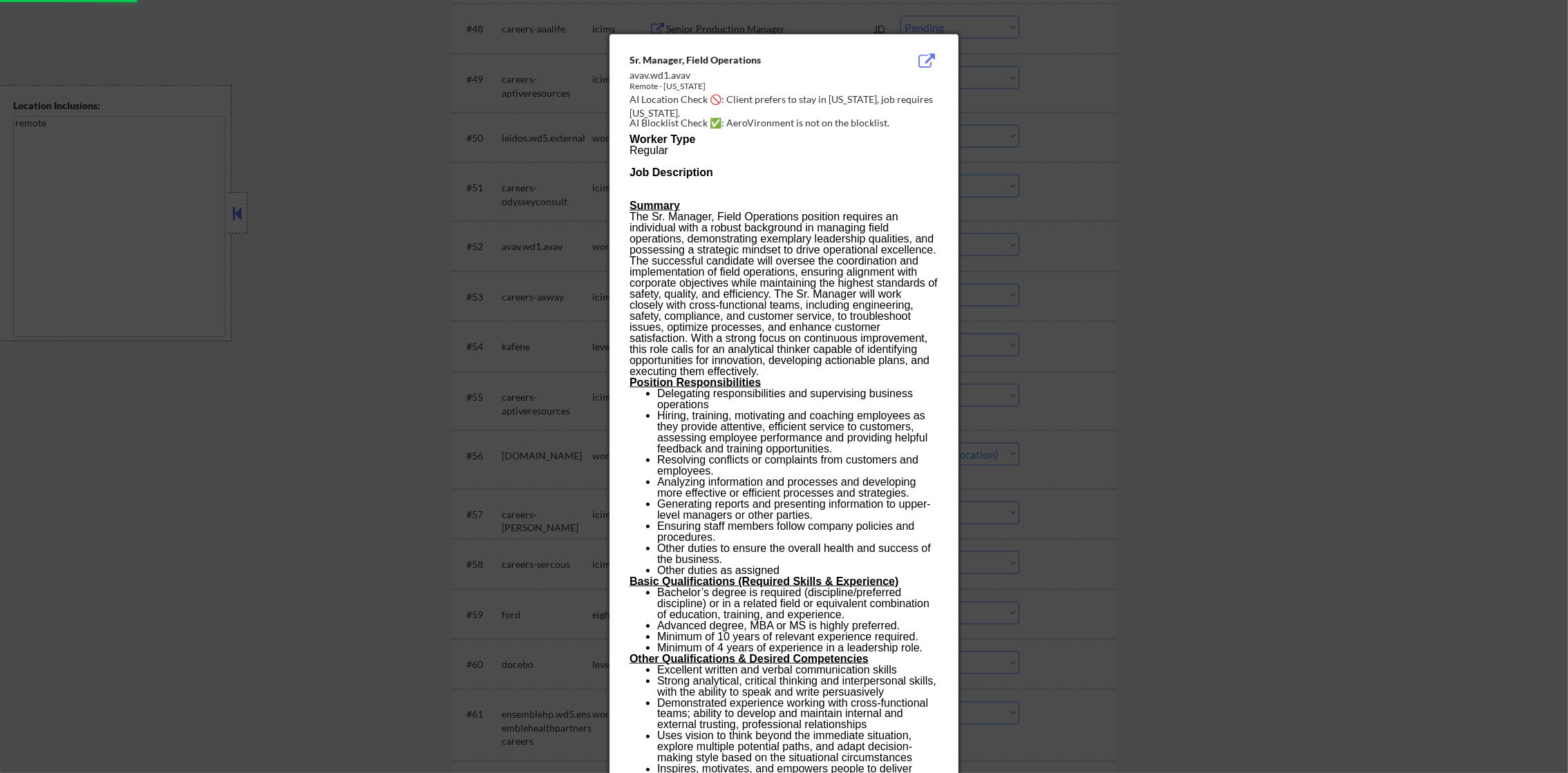
select select ""pending""
click at [1036, 187] on div at bounding box center [784, 386] width 1568 height 773
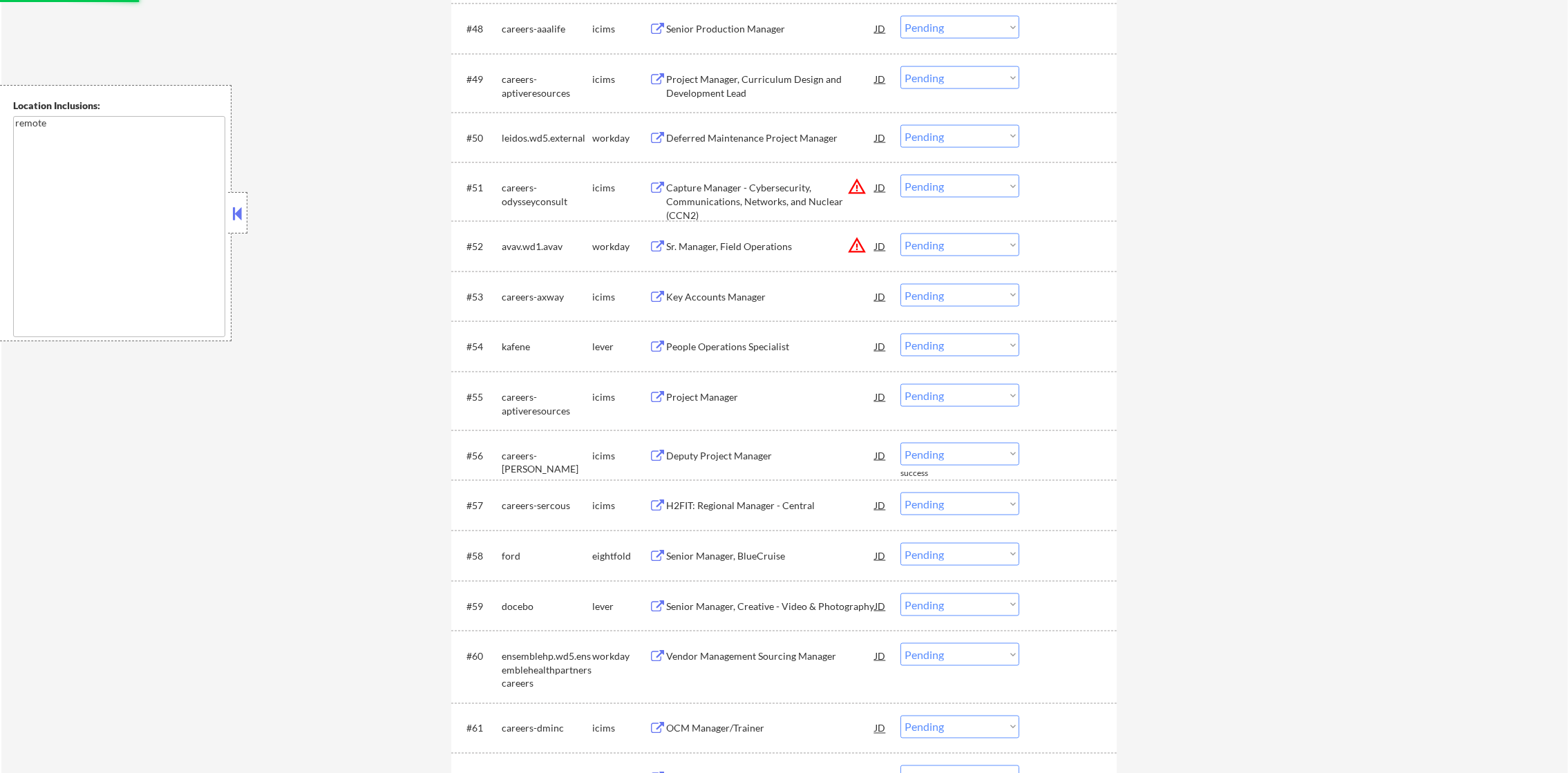
click at [993, 243] on select "Choose an option... Pending Applied Excluded (Questions) Excluded (Expired) Exc…" at bounding box center [960, 245] width 119 height 23
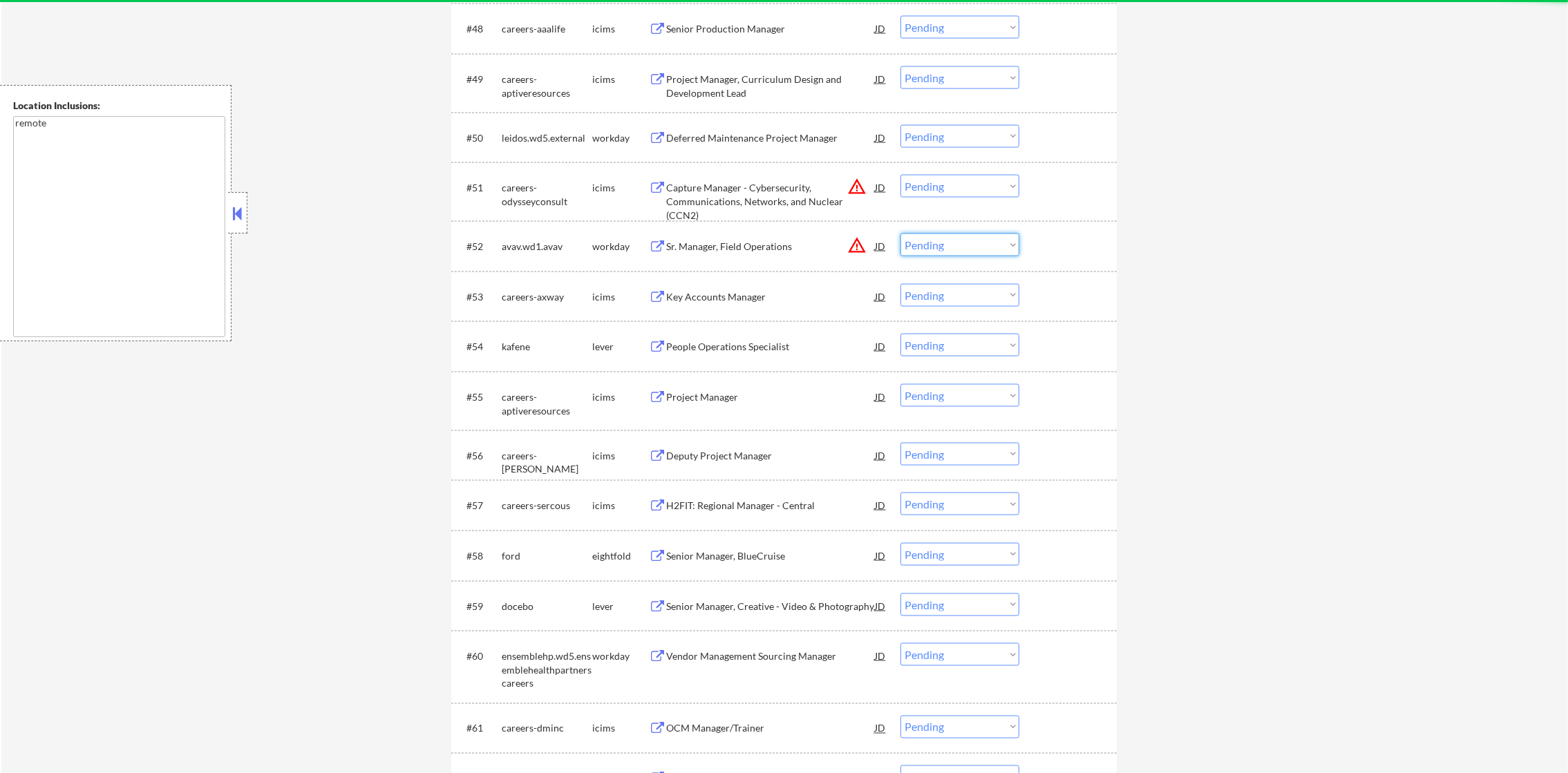
select select ""excluded__location_""
click at [900, 233] on select "Choose an option... Pending Applied Excluded (Questions) Excluded (Expired) Exc…" at bounding box center [960, 245] width 119 height 23
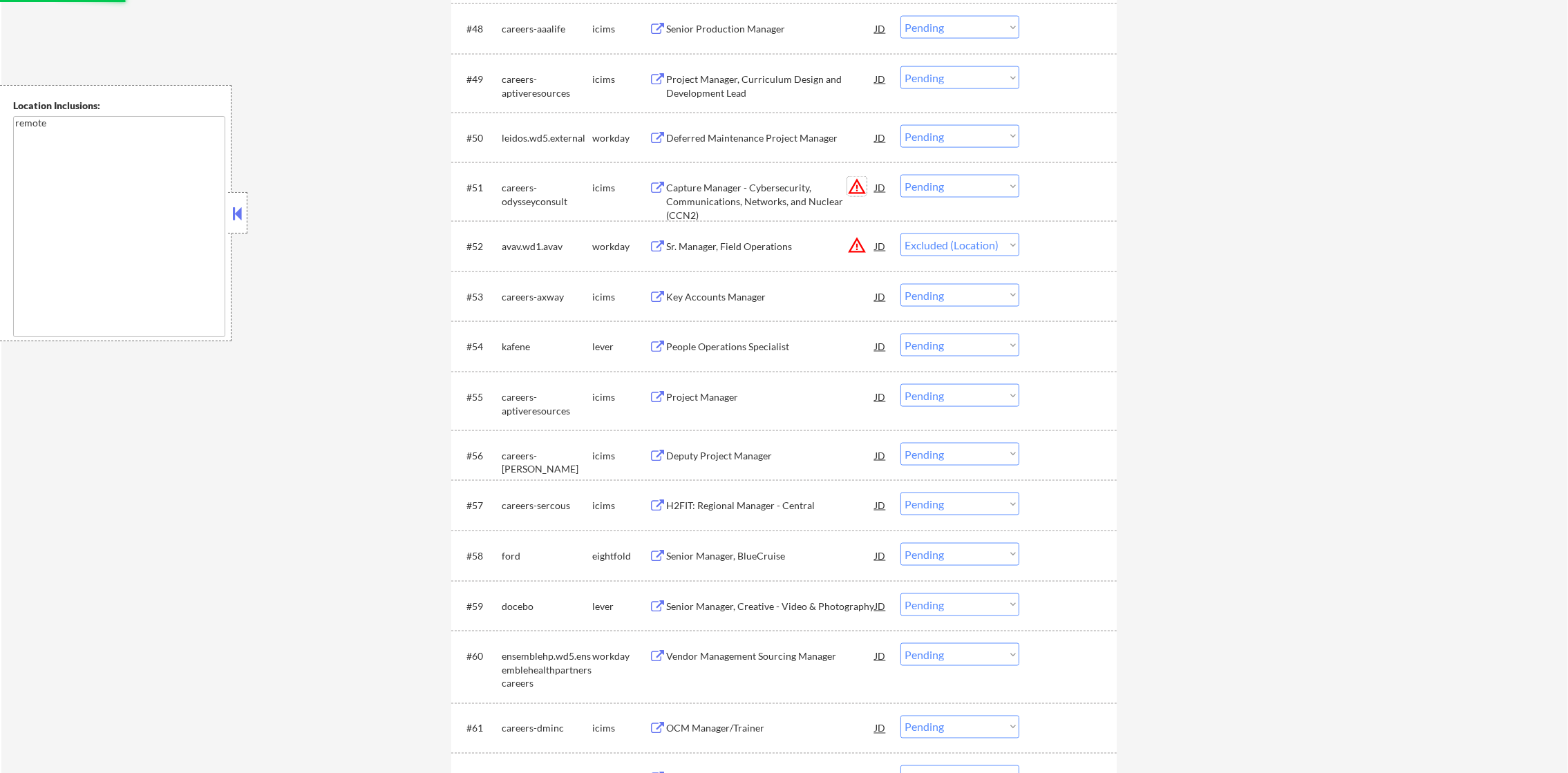
click at [857, 183] on button "warning_amber" at bounding box center [857, 187] width 19 height 19
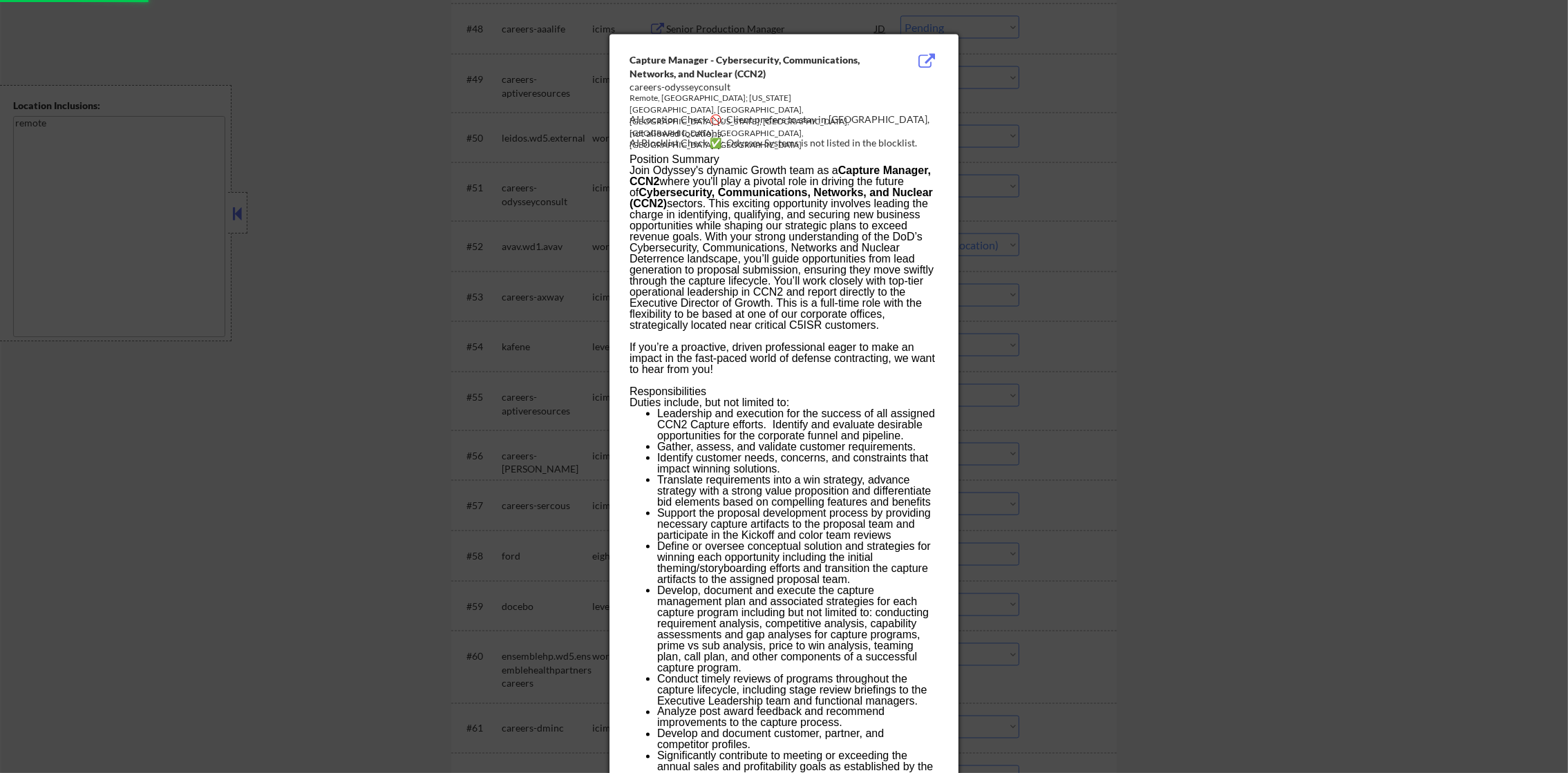
click at [978, 177] on div at bounding box center [784, 386] width 1568 height 773
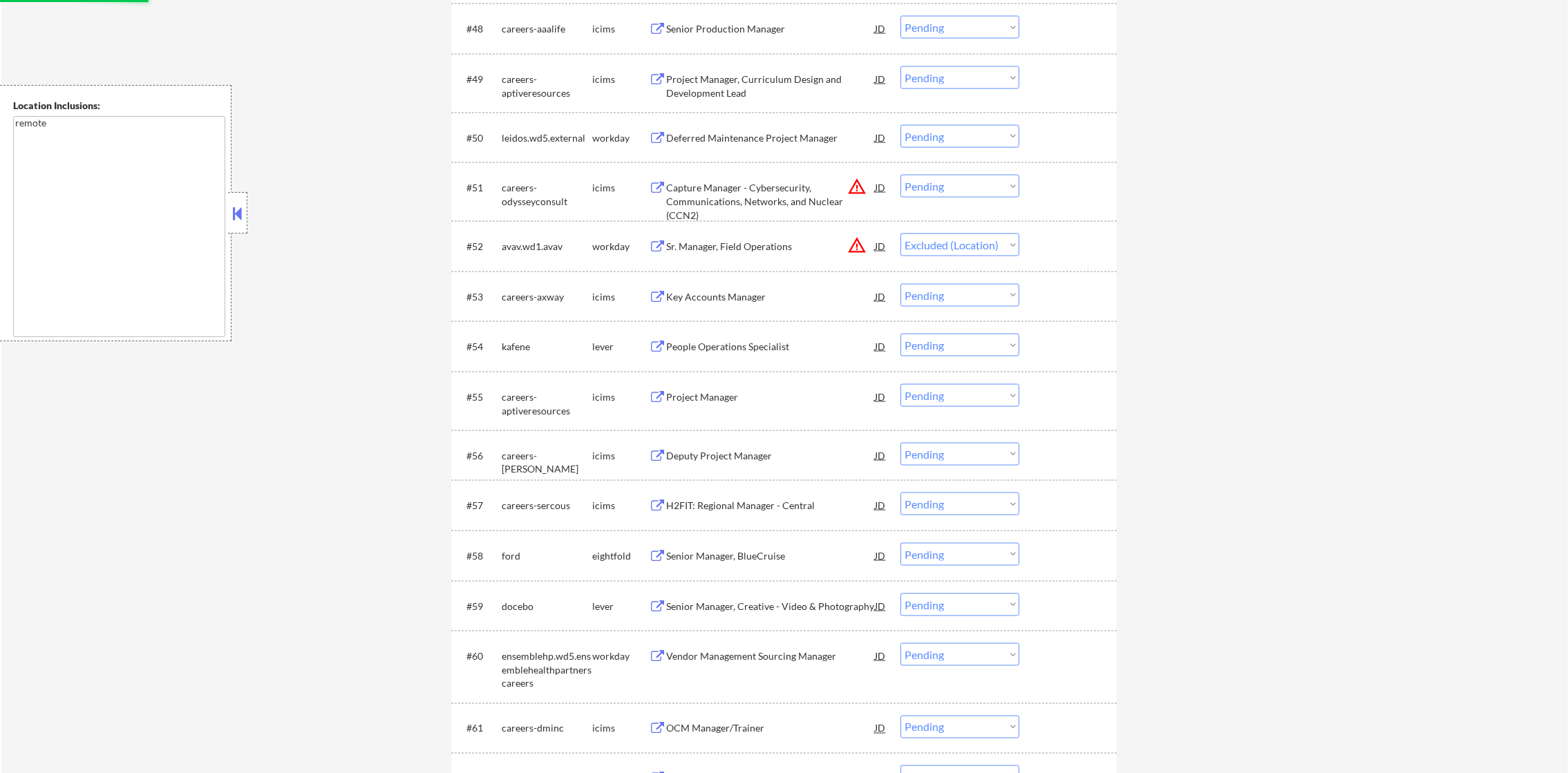
click at [955, 182] on select "Choose an option... Pending Applied Excluded (Questions) Excluded (Expired) Exc…" at bounding box center [960, 186] width 119 height 23
select select ""excluded__location_""
click at [900, 175] on select "Choose an option... Pending Applied Excluded (Questions) Excluded (Expired) Exc…" at bounding box center [960, 186] width 119 height 23
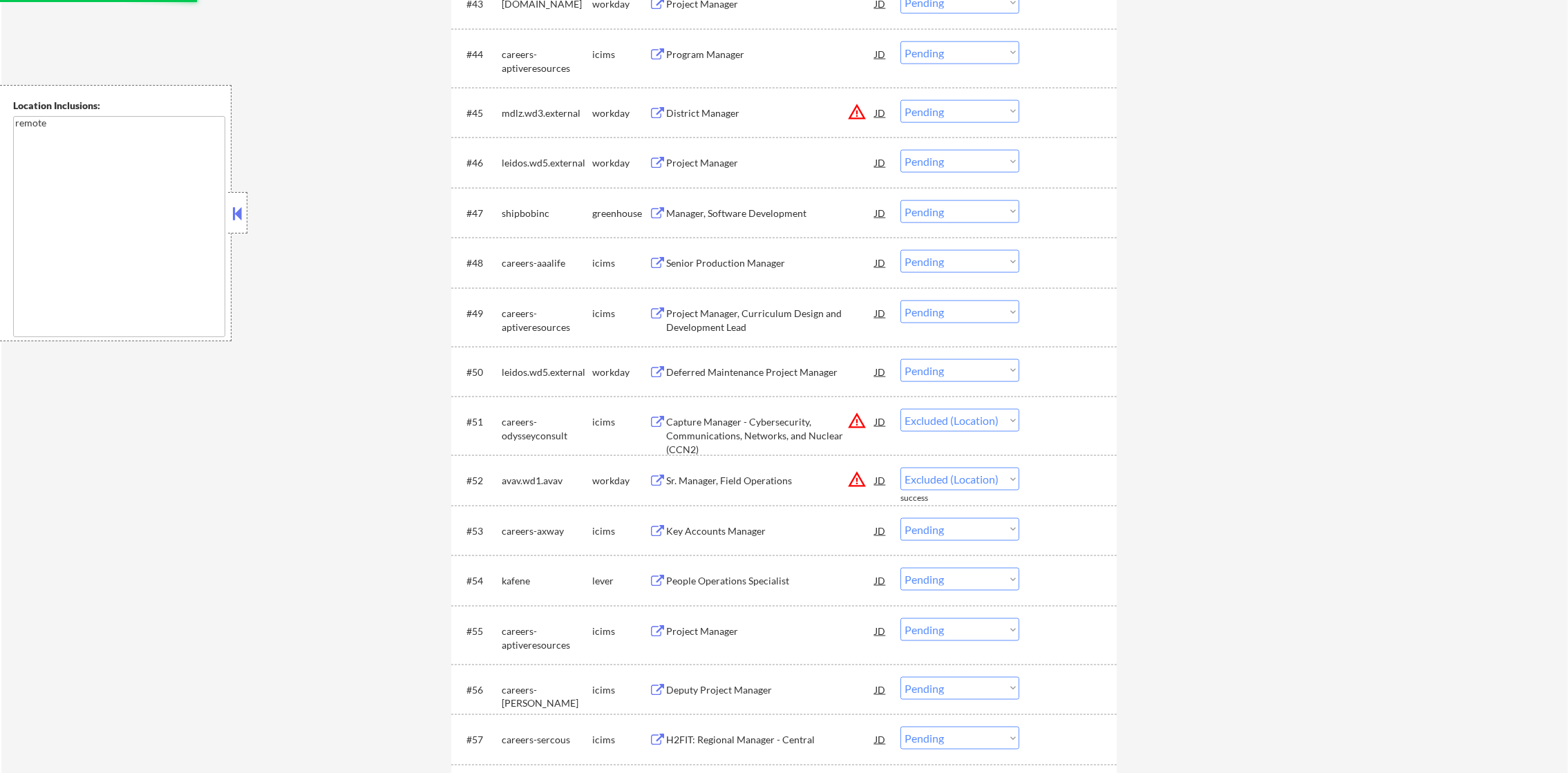
scroll to position [2971, 0]
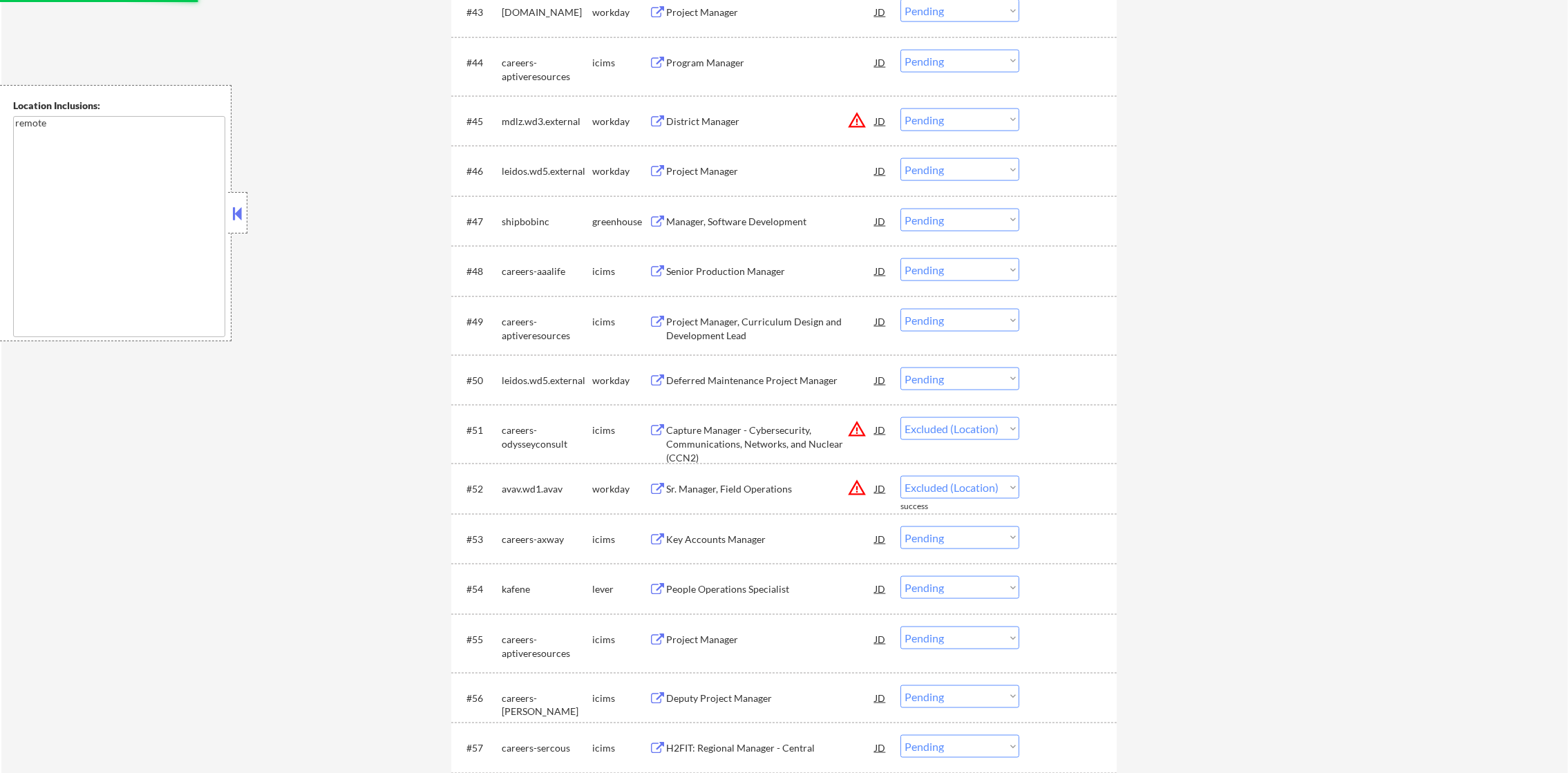
select select ""pending""
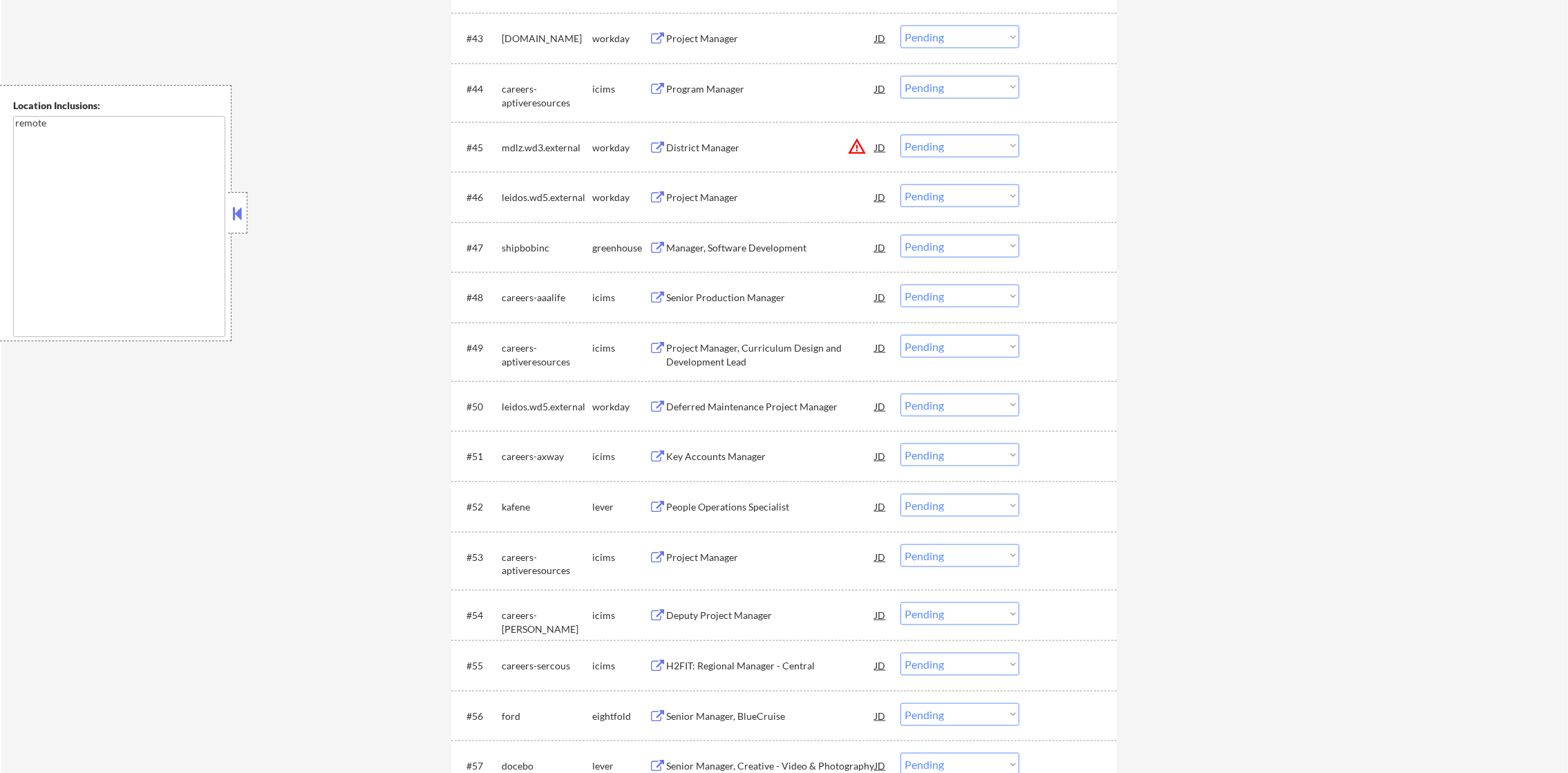
scroll to position [2937, 0]
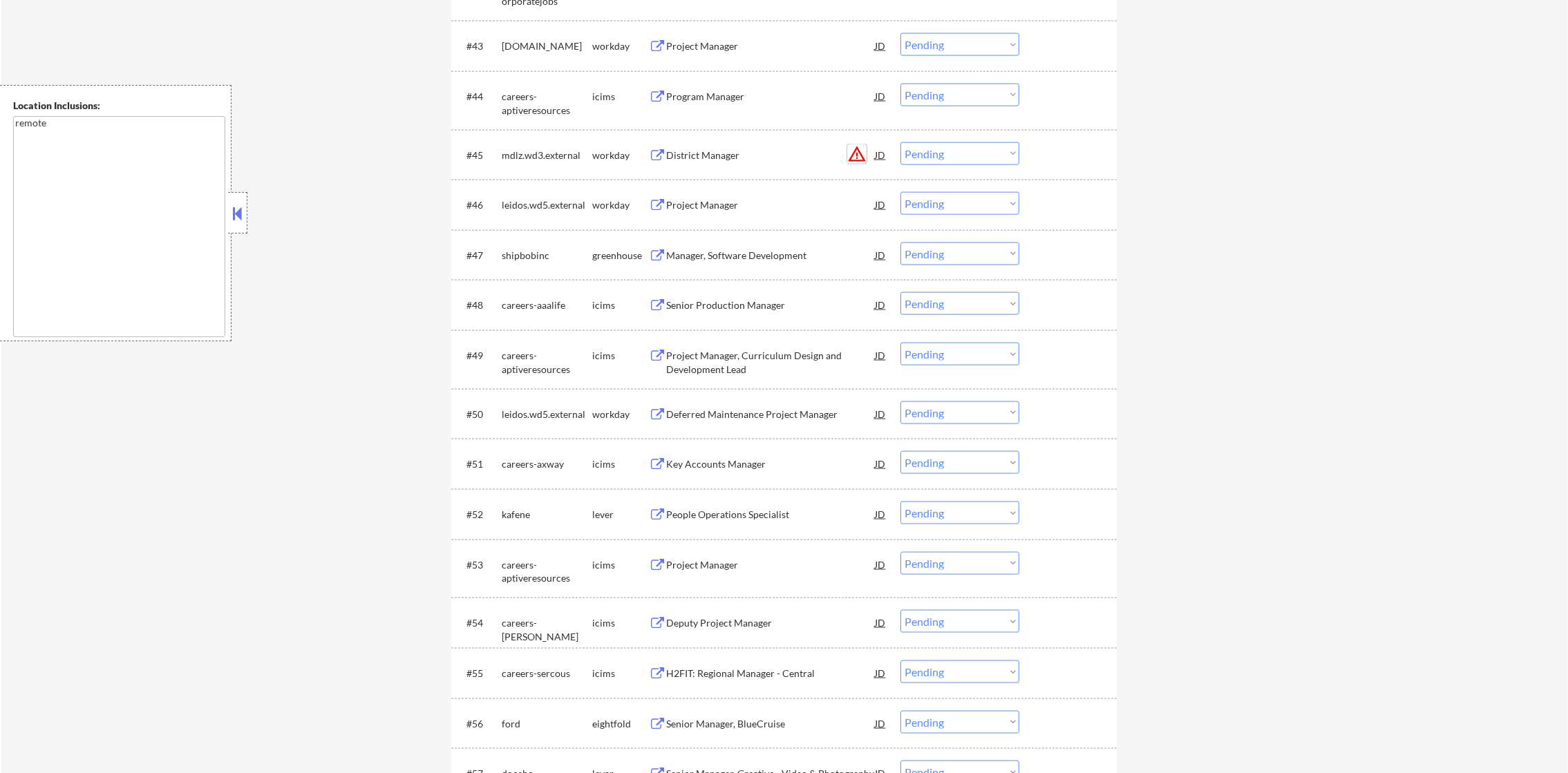
click at [860, 149] on button "warning_amber" at bounding box center [857, 154] width 19 height 19
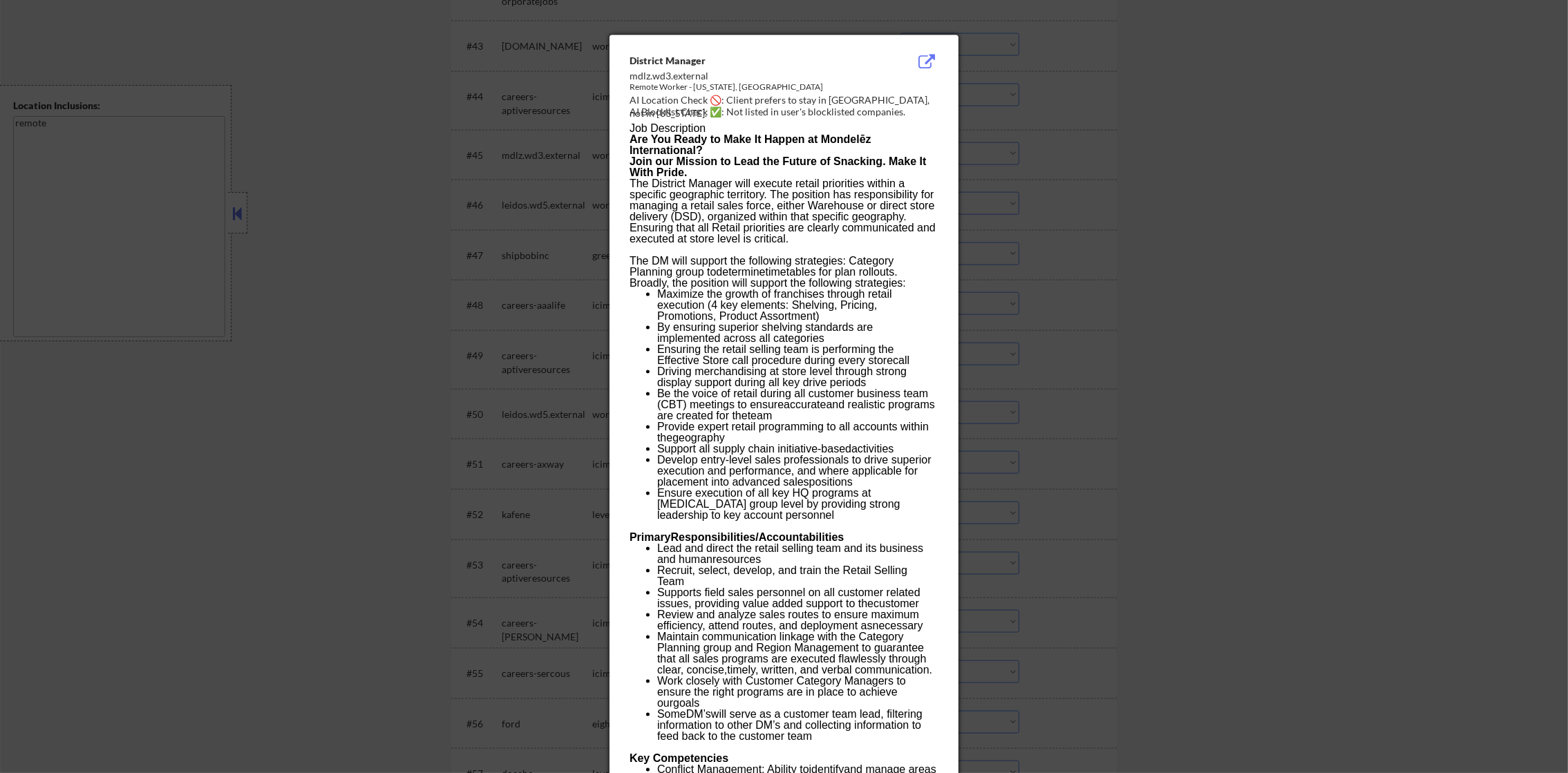
click at [959, 145] on div at bounding box center [784, 386] width 1568 height 773
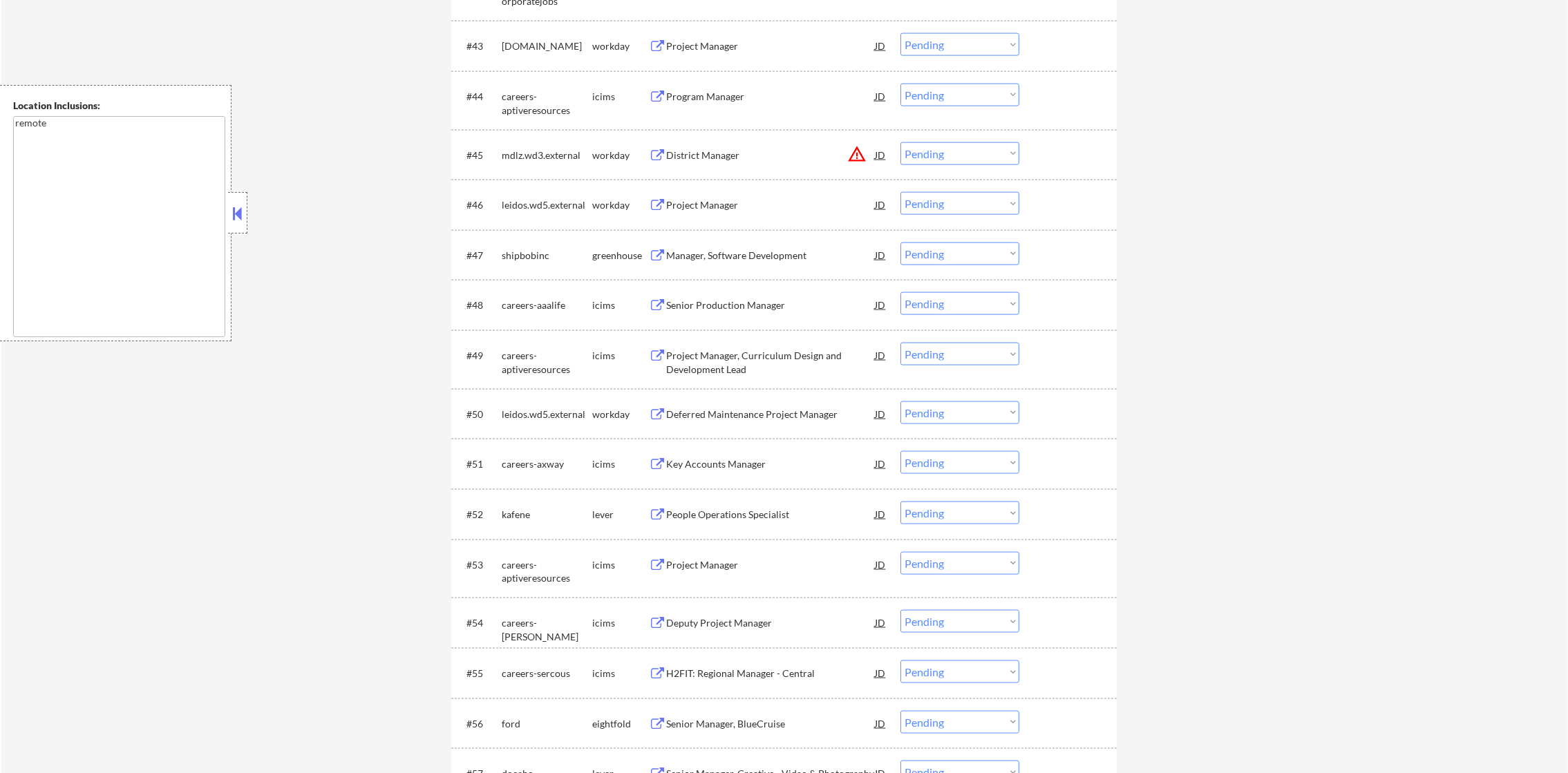
click at [949, 152] on select "Choose an option... Pending Applied Excluded (Questions) Excluded (Expired) Exc…" at bounding box center [960, 153] width 119 height 23
click at [900, 142] on select "Choose an option... Pending Applied Excluded (Questions) Excluded (Expired) Exc…" at bounding box center [960, 153] width 119 height 23
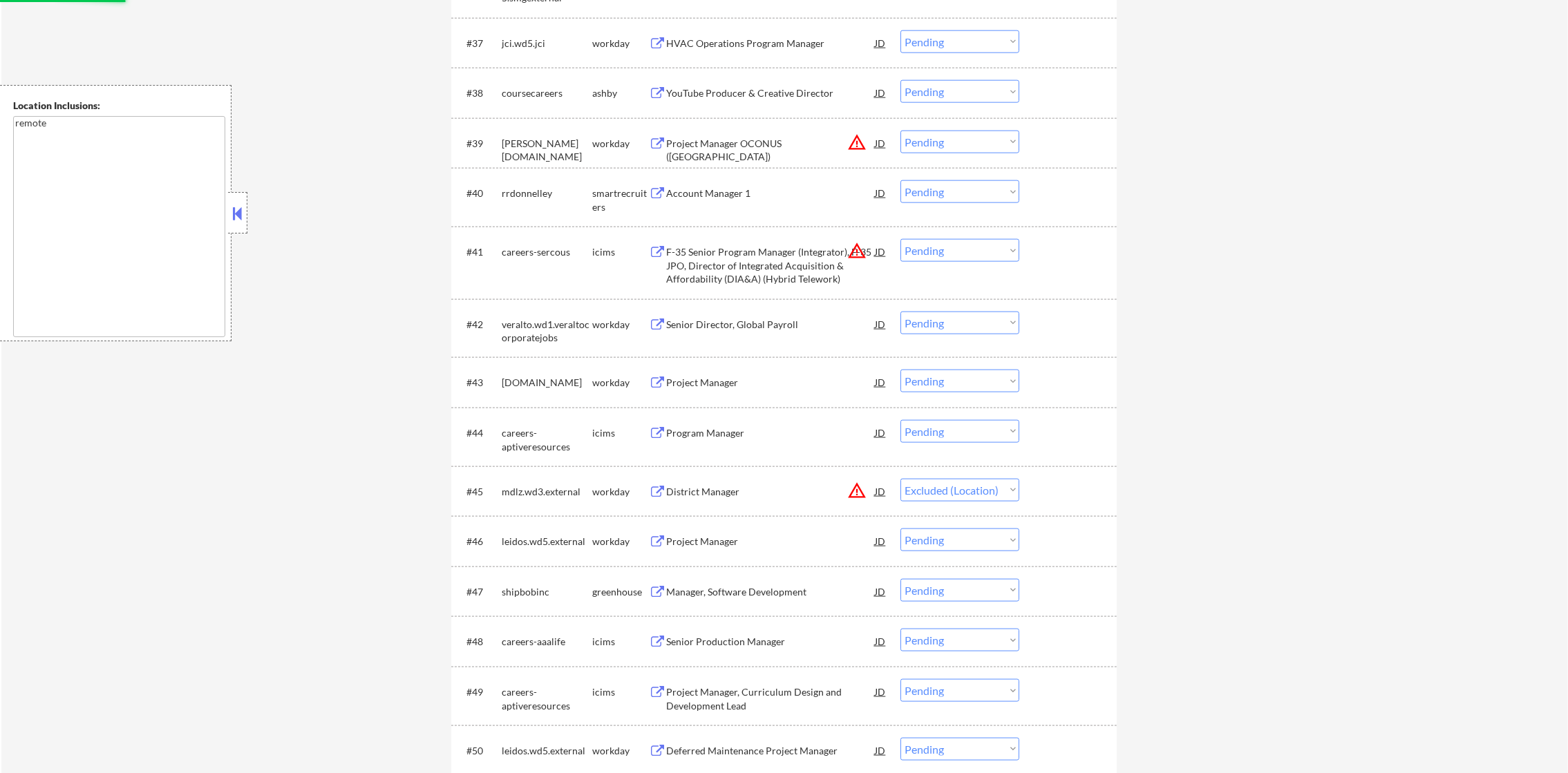
scroll to position [2591, 0]
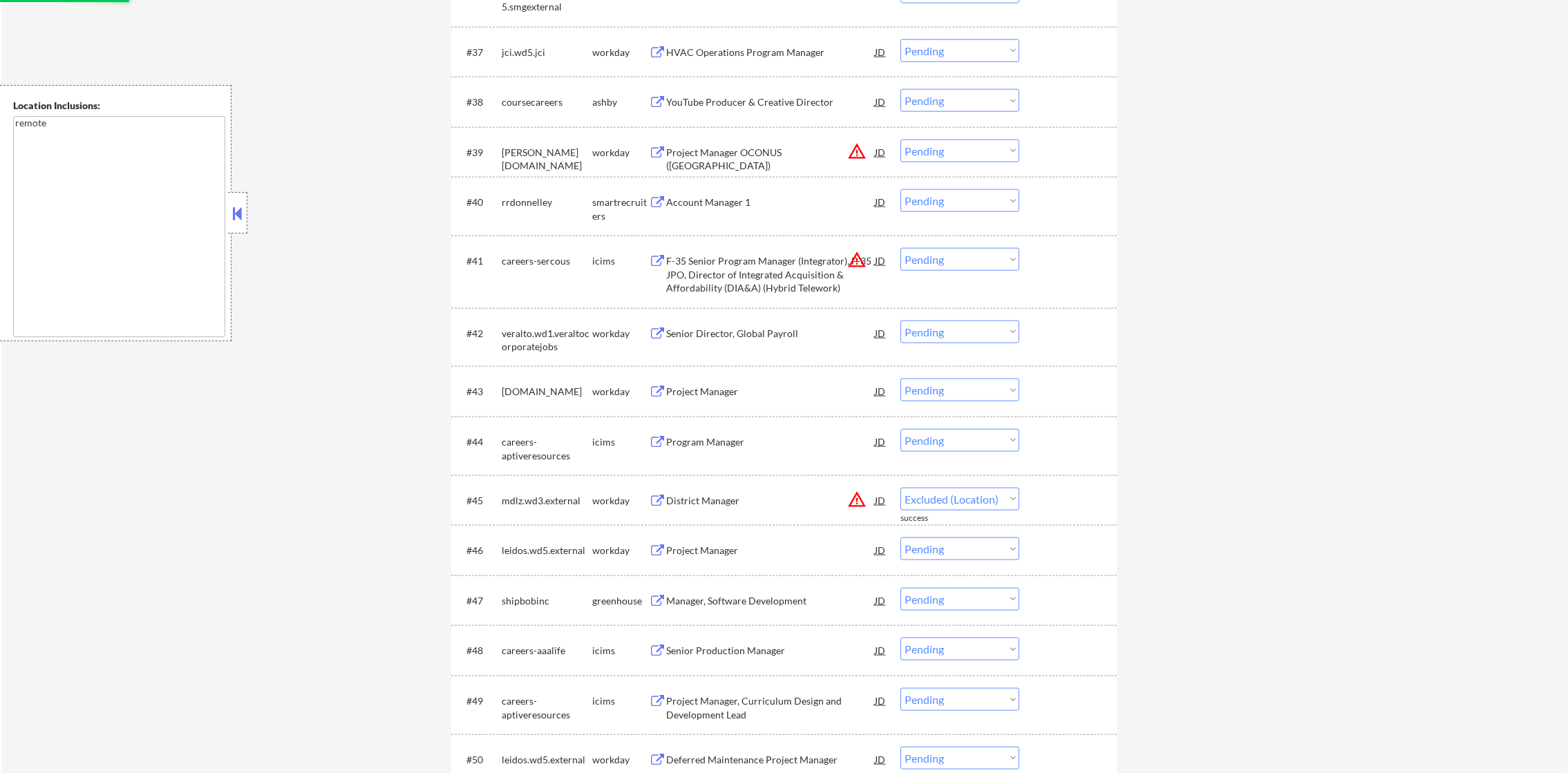
click at [862, 262] on button "warning_amber" at bounding box center [857, 259] width 19 height 19
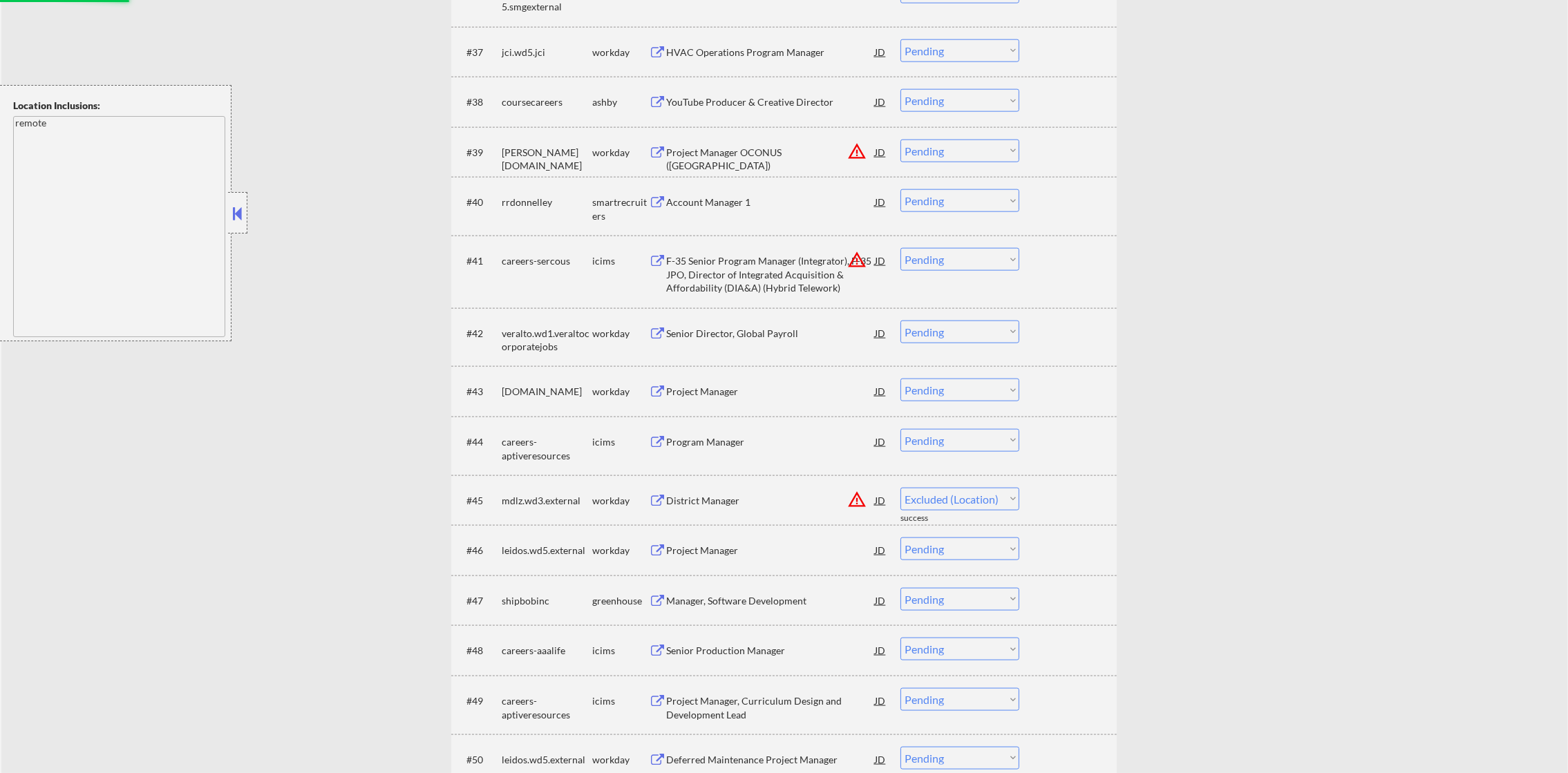
select select ""pending""
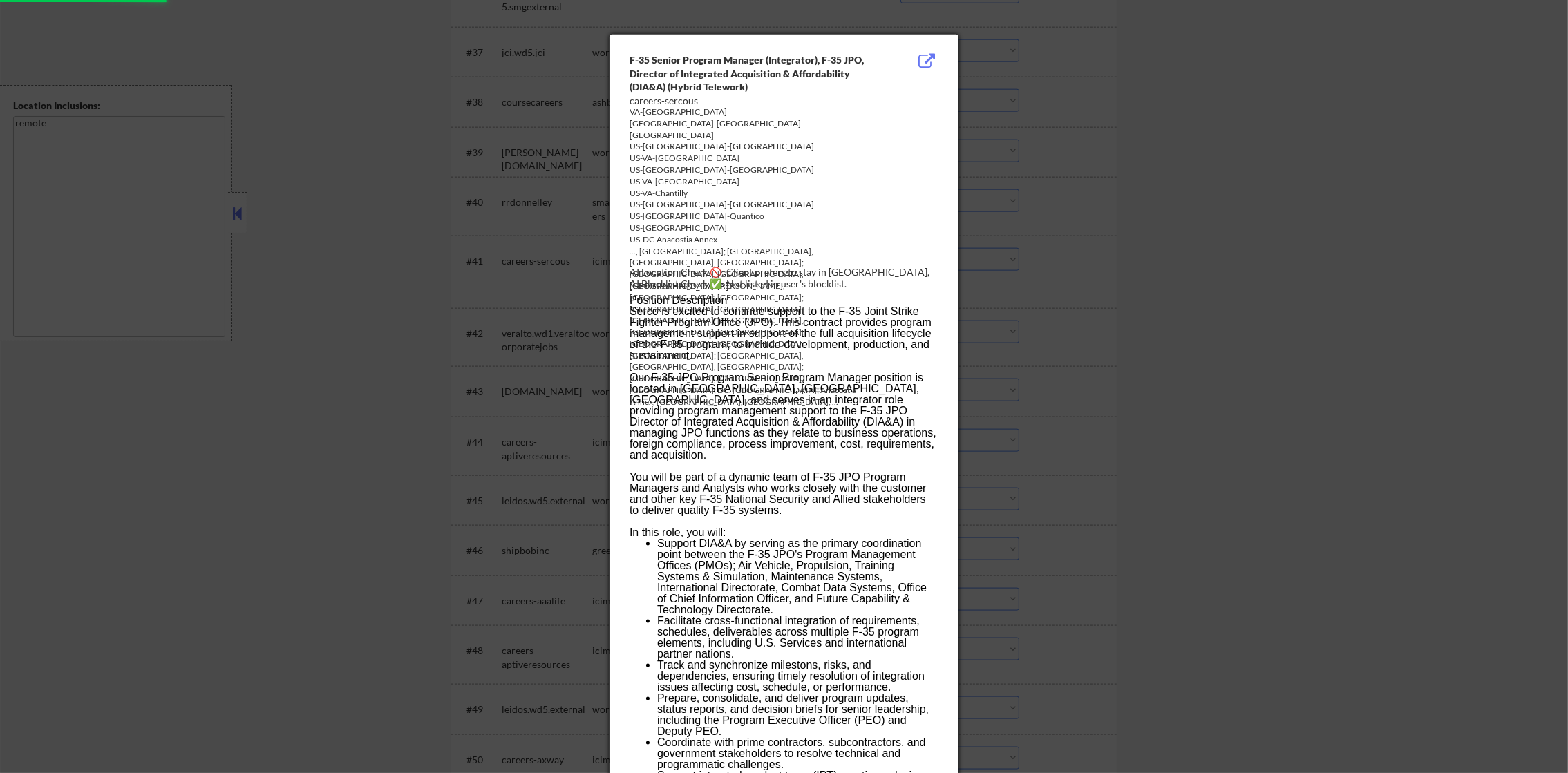
click at [1011, 232] on div at bounding box center [784, 386] width 1568 height 773
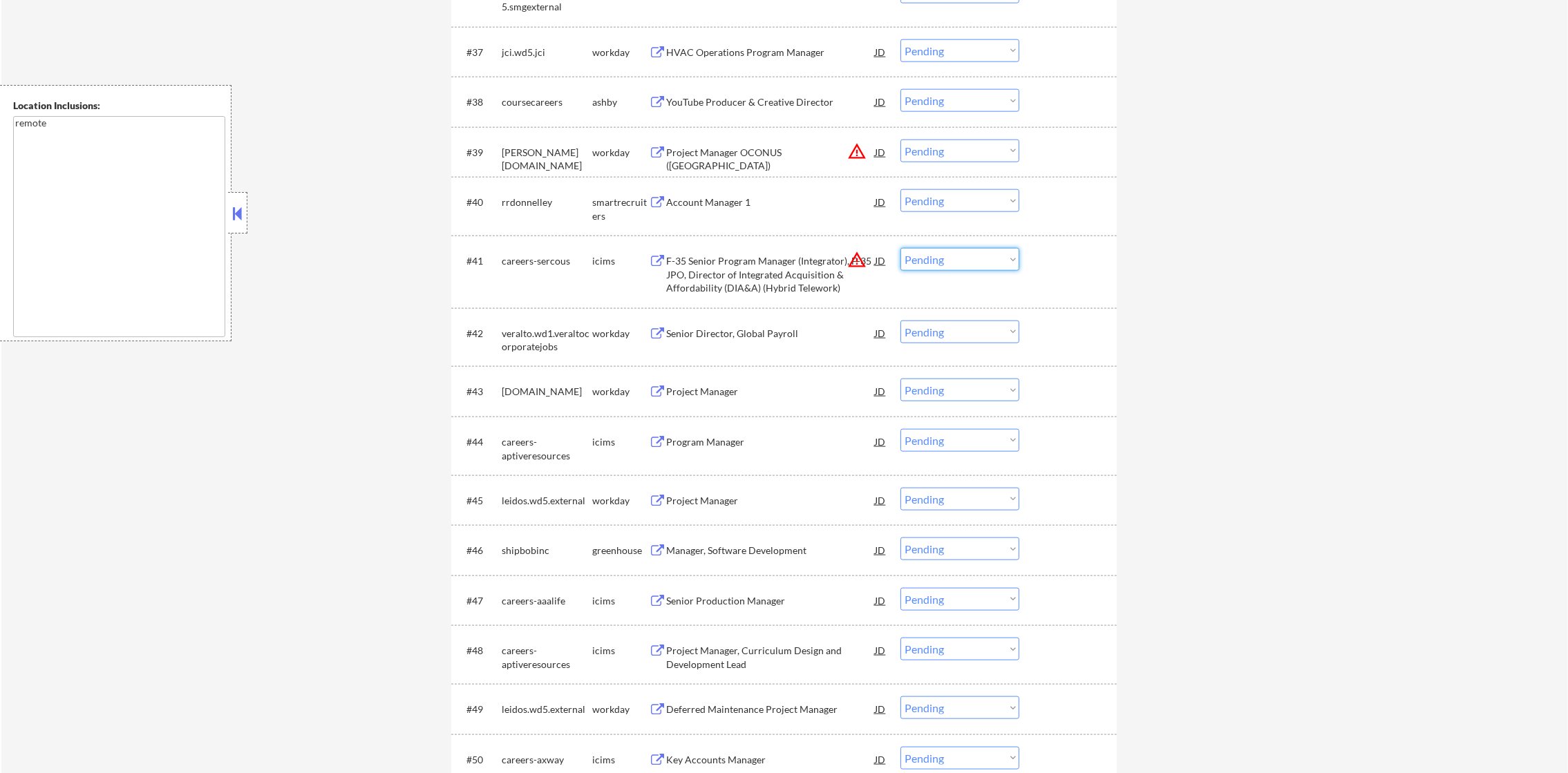
click at [949, 256] on select "Choose an option... Pending Applied Excluded (Questions) Excluded (Expired) Exc…" at bounding box center [960, 259] width 119 height 23
click at [900, 248] on select "Choose an option... Pending Applied Excluded (Questions) Excluded (Expired) Exc…" at bounding box center [960, 259] width 119 height 23
click at [857, 155] on button "warning_amber" at bounding box center [857, 152] width 19 height 19
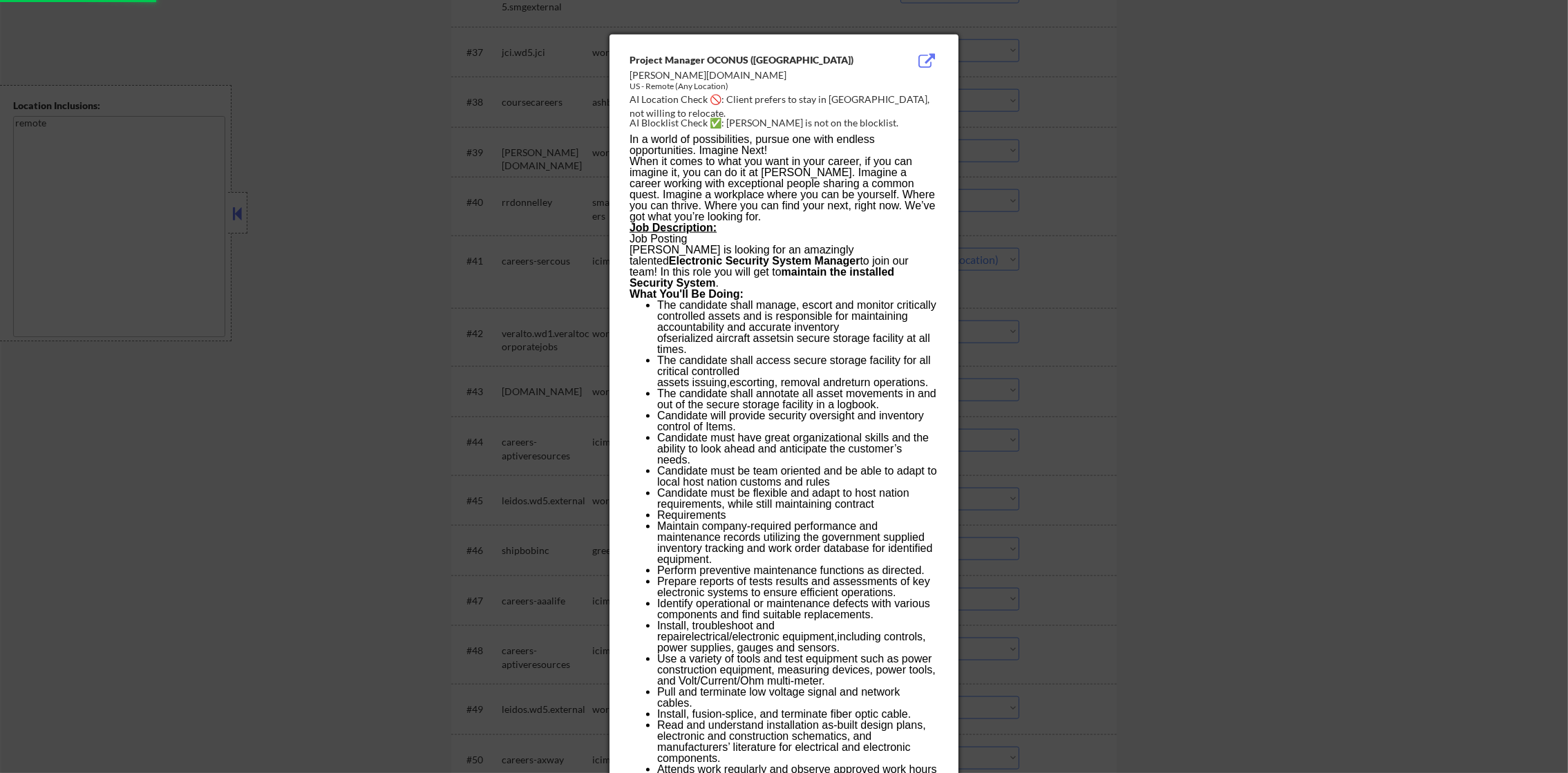
select select ""pending""
click at [1037, 142] on div at bounding box center [784, 386] width 1568 height 773
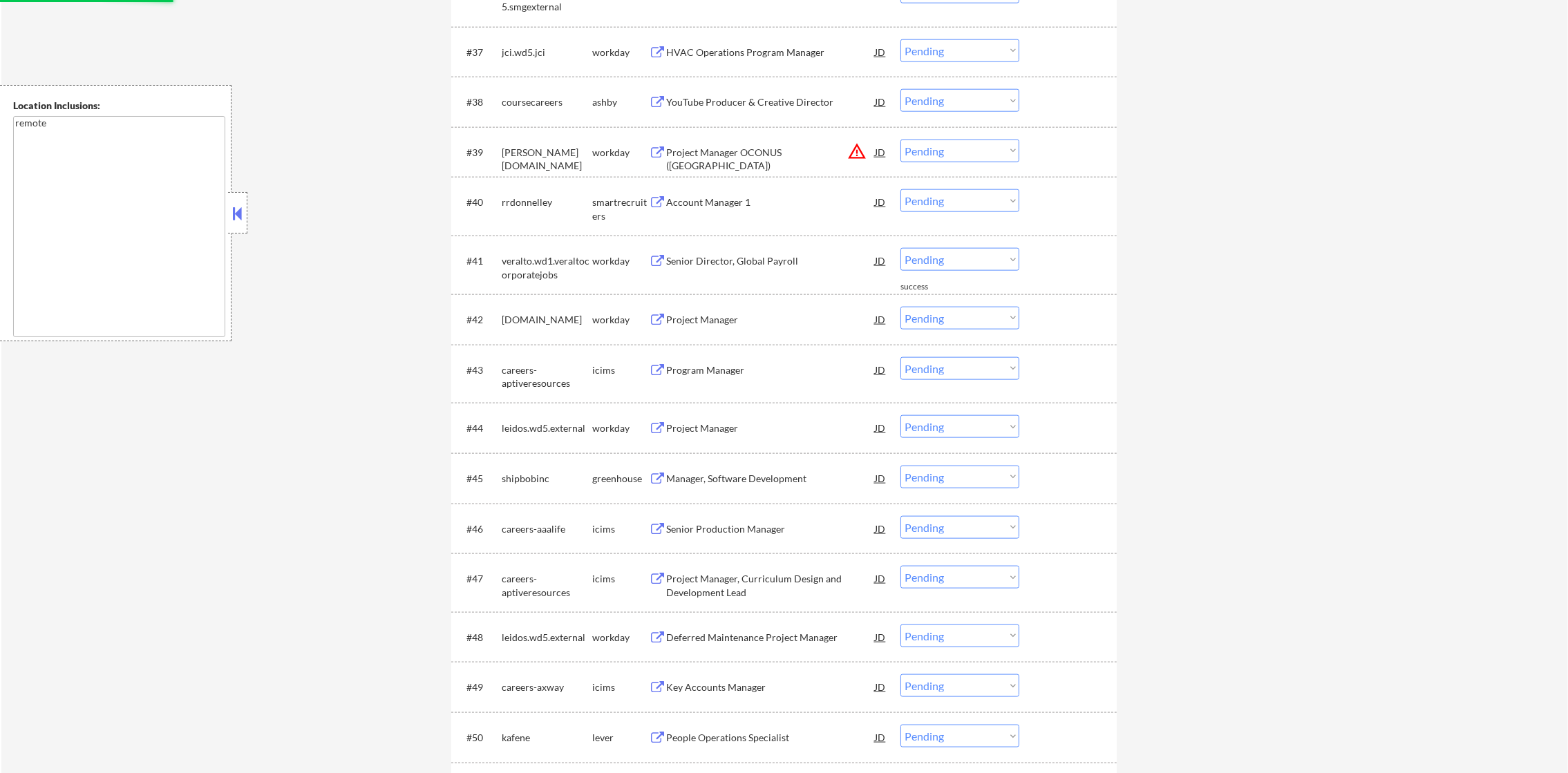
click at [969, 152] on select "Choose an option... Pending Applied Excluded (Questions) Excluded (Expired) Exc…" at bounding box center [960, 151] width 119 height 23
click at [900, 140] on select "Choose an option... Pending Applied Excluded (Questions) Excluded (Expired) Exc…" at bounding box center [960, 151] width 119 height 23
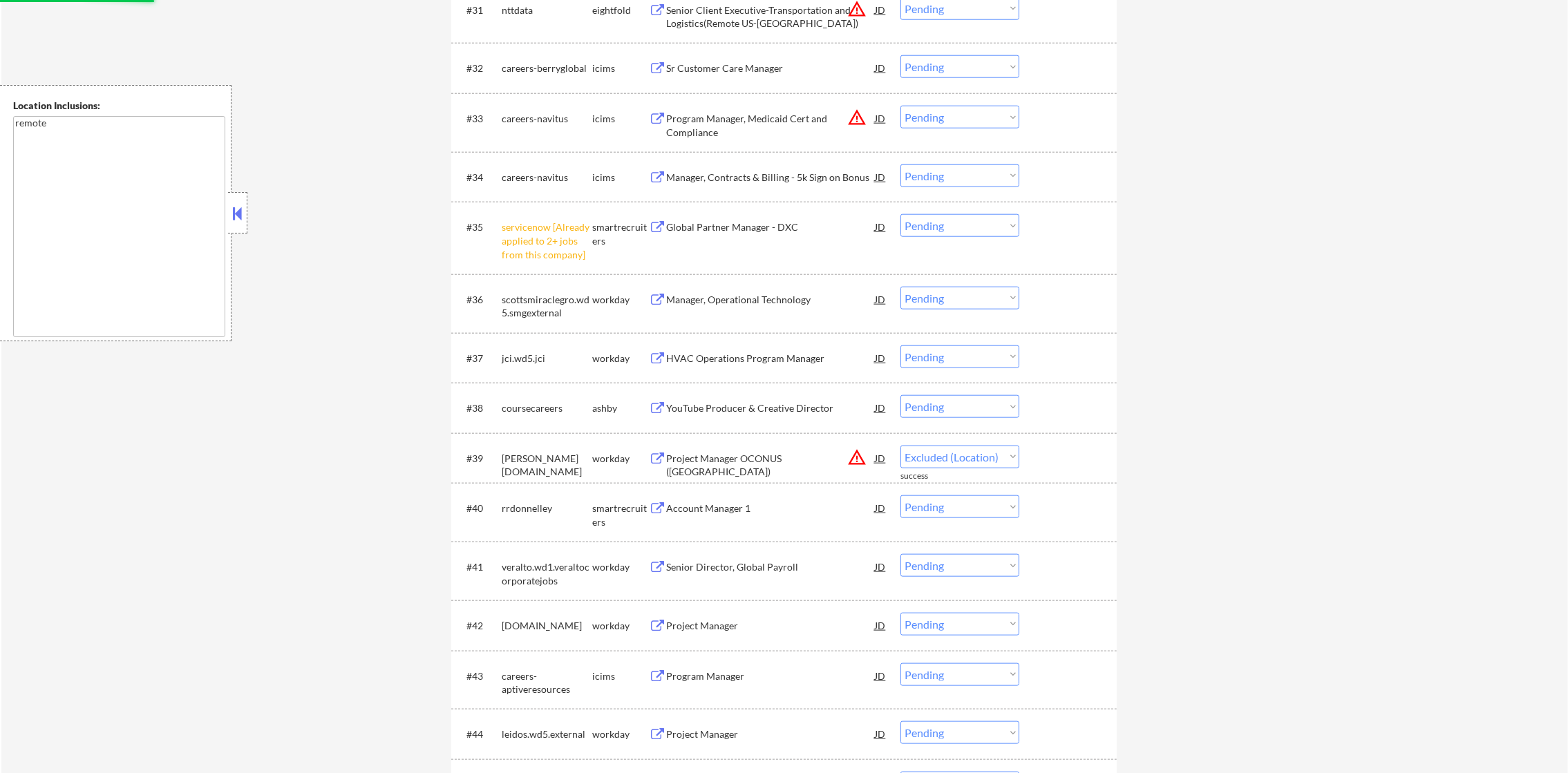
scroll to position [2280, 0]
select select ""pending""
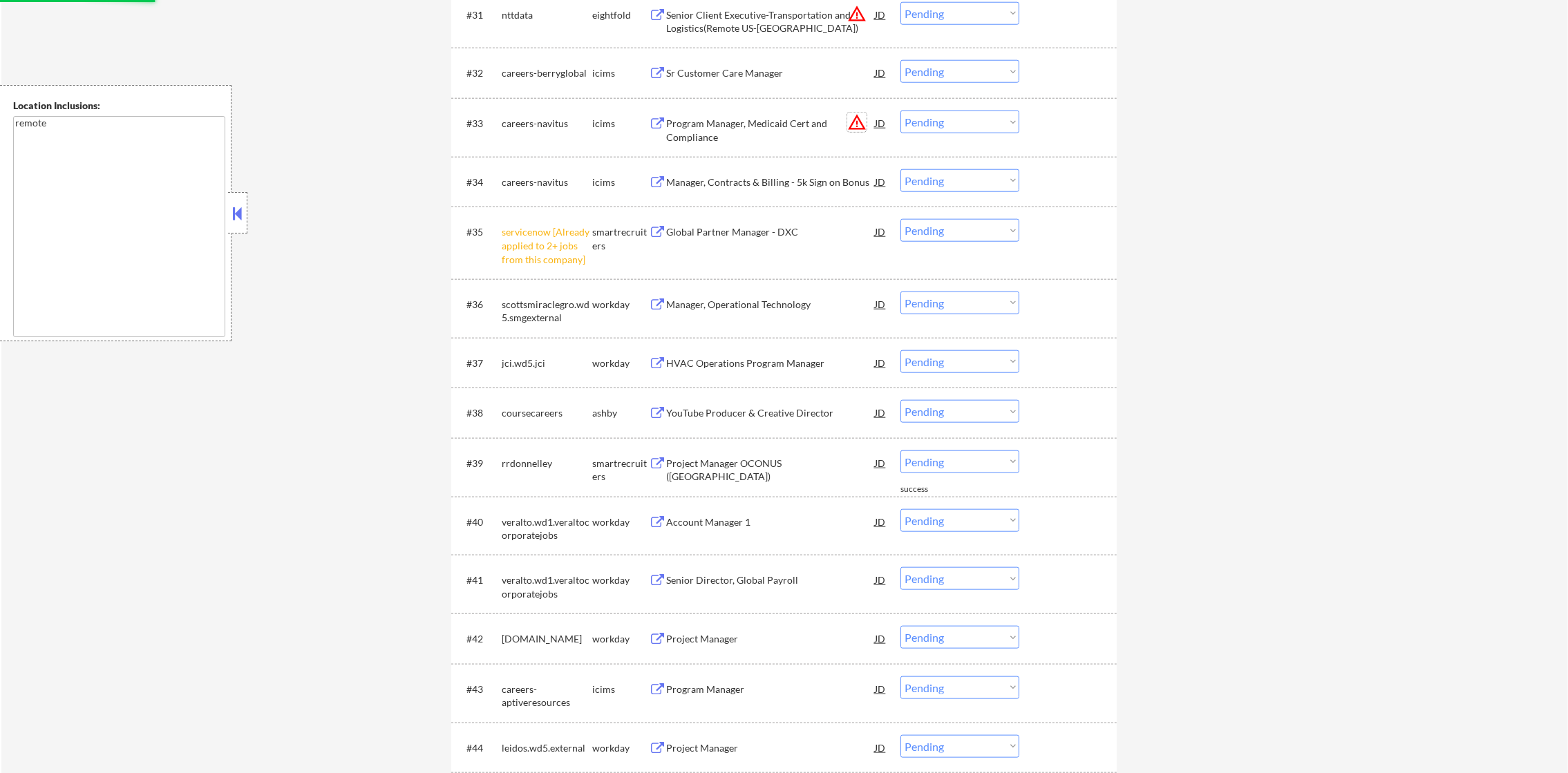
click at [861, 121] on button "warning_amber" at bounding box center [857, 123] width 19 height 19
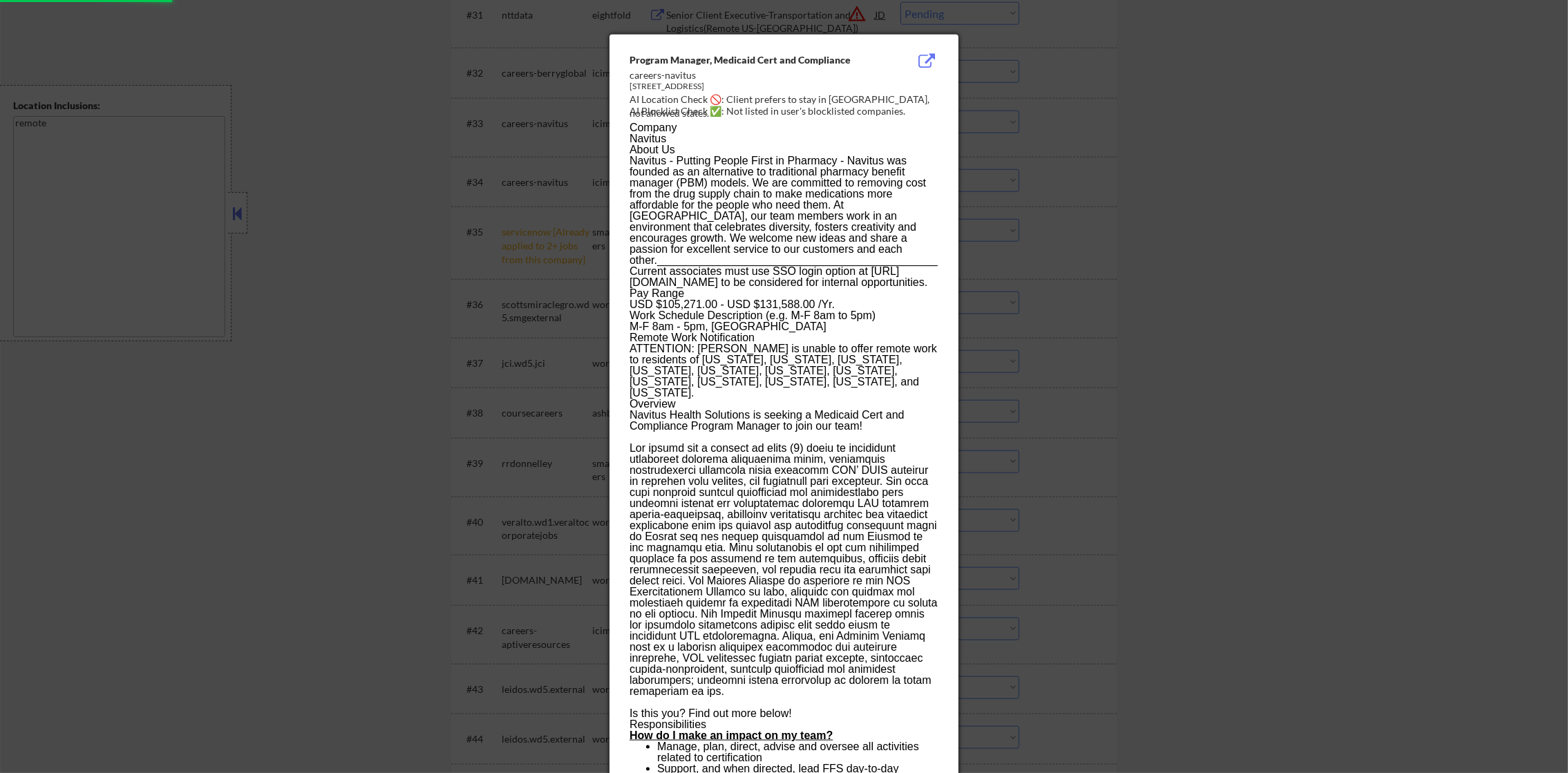
click at [1001, 132] on div at bounding box center [784, 386] width 1568 height 773
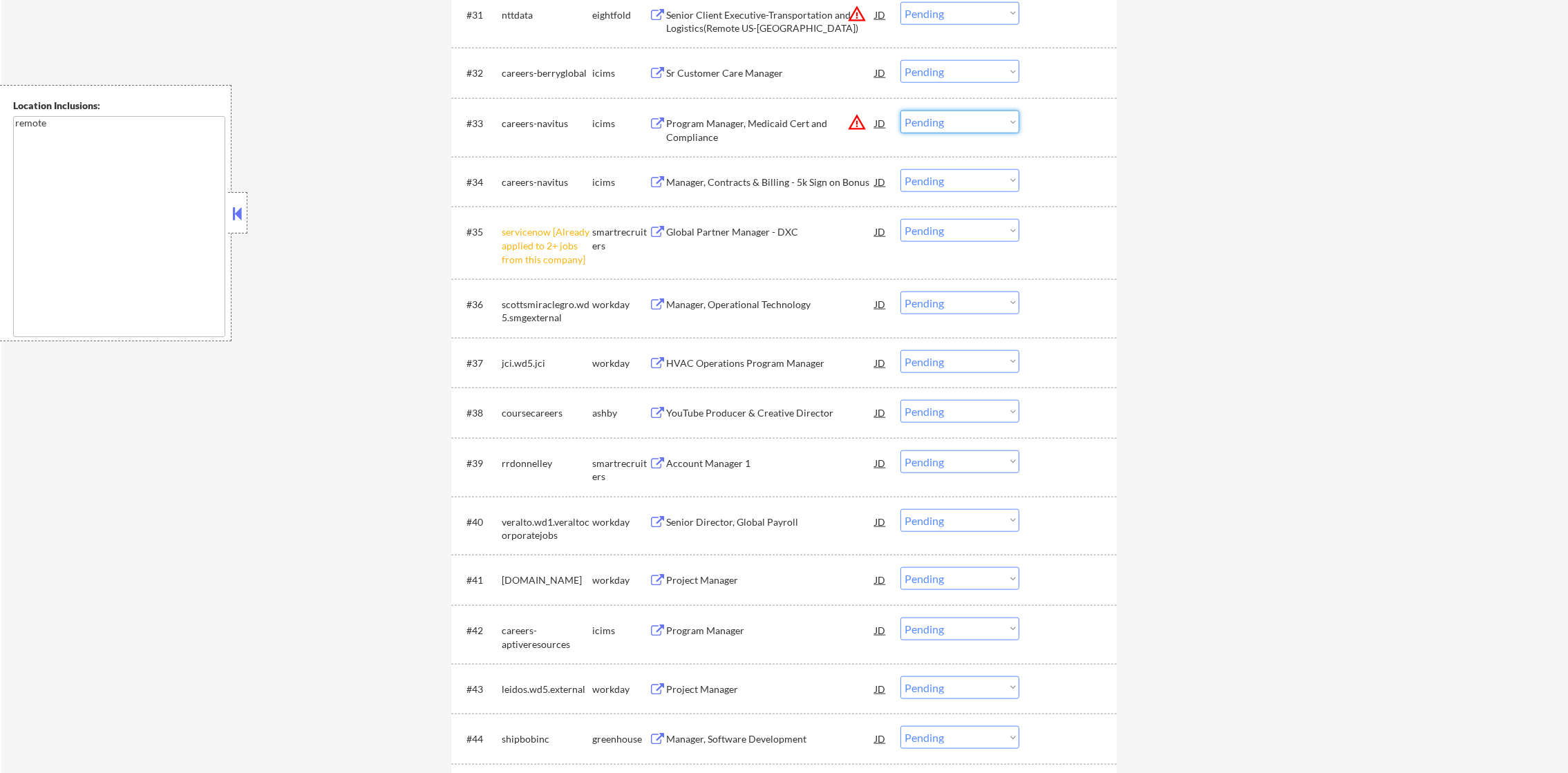
drag, startPoint x: 946, startPoint y: 117, endPoint x: 953, endPoint y: 134, distance: 18.4
click at [946, 117] on select "Choose an option... Pending Applied Excluded (Questions) Excluded (Expired) Exc…" at bounding box center [960, 122] width 119 height 23
click at [900, 111] on select "Choose an option... Pending Applied Excluded (Questions) Excluded (Expired) Exc…" at bounding box center [960, 122] width 119 height 23
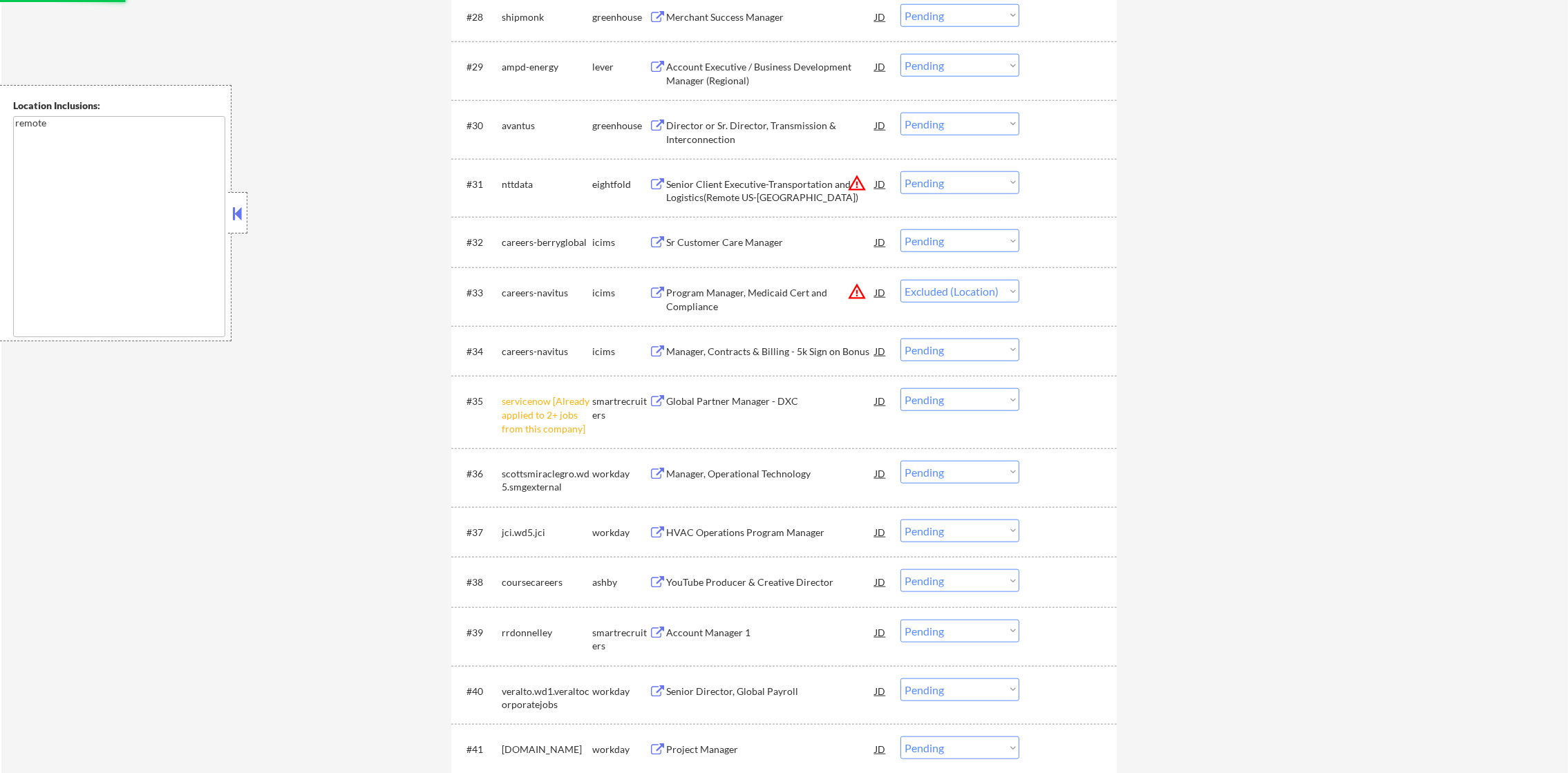
scroll to position [2108, 0]
click at [862, 183] on button "warning_amber" at bounding box center [857, 187] width 19 height 19
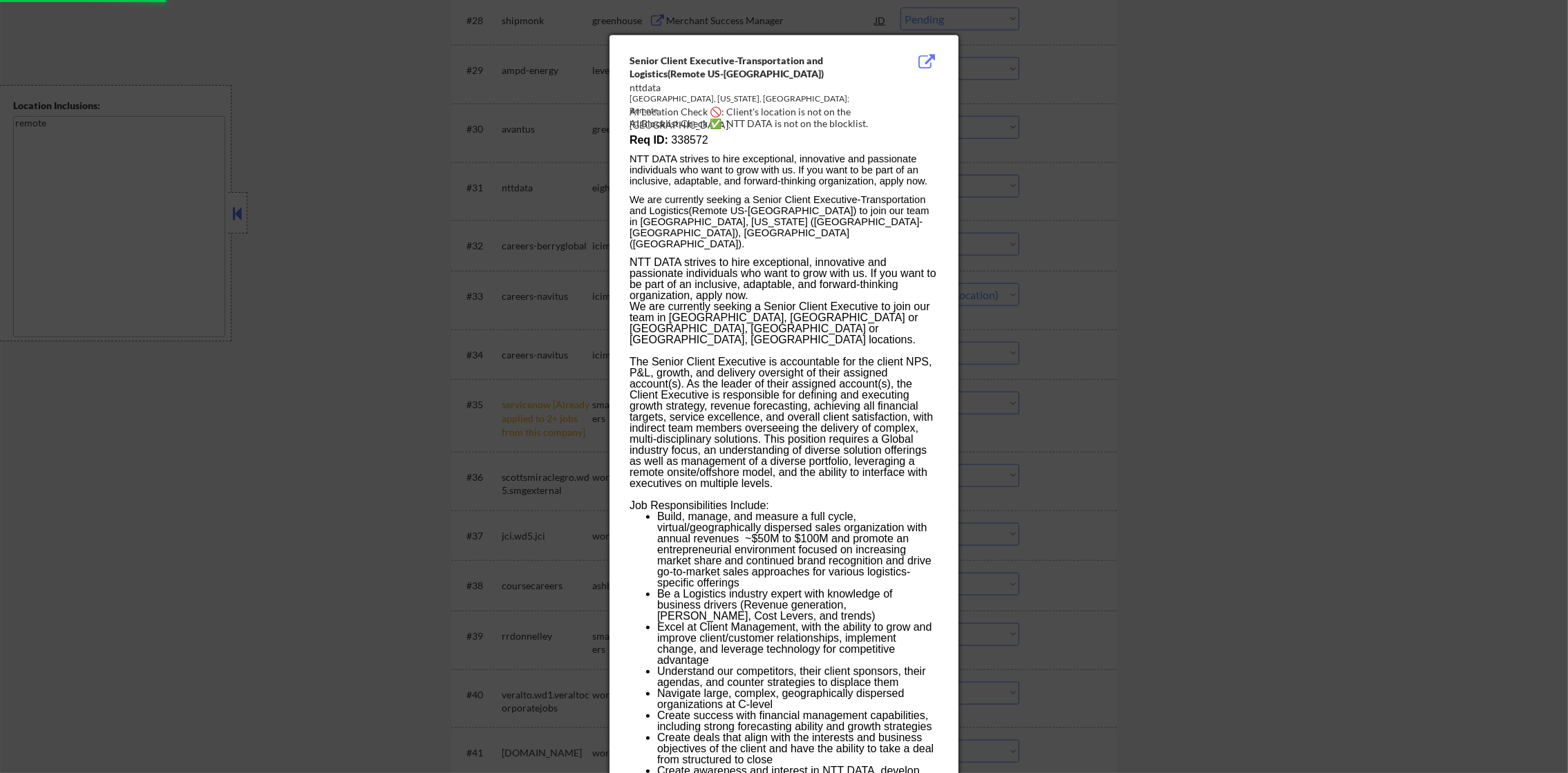
click at [995, 167] on div at bounding box center [784, 386] width 1568 height 773
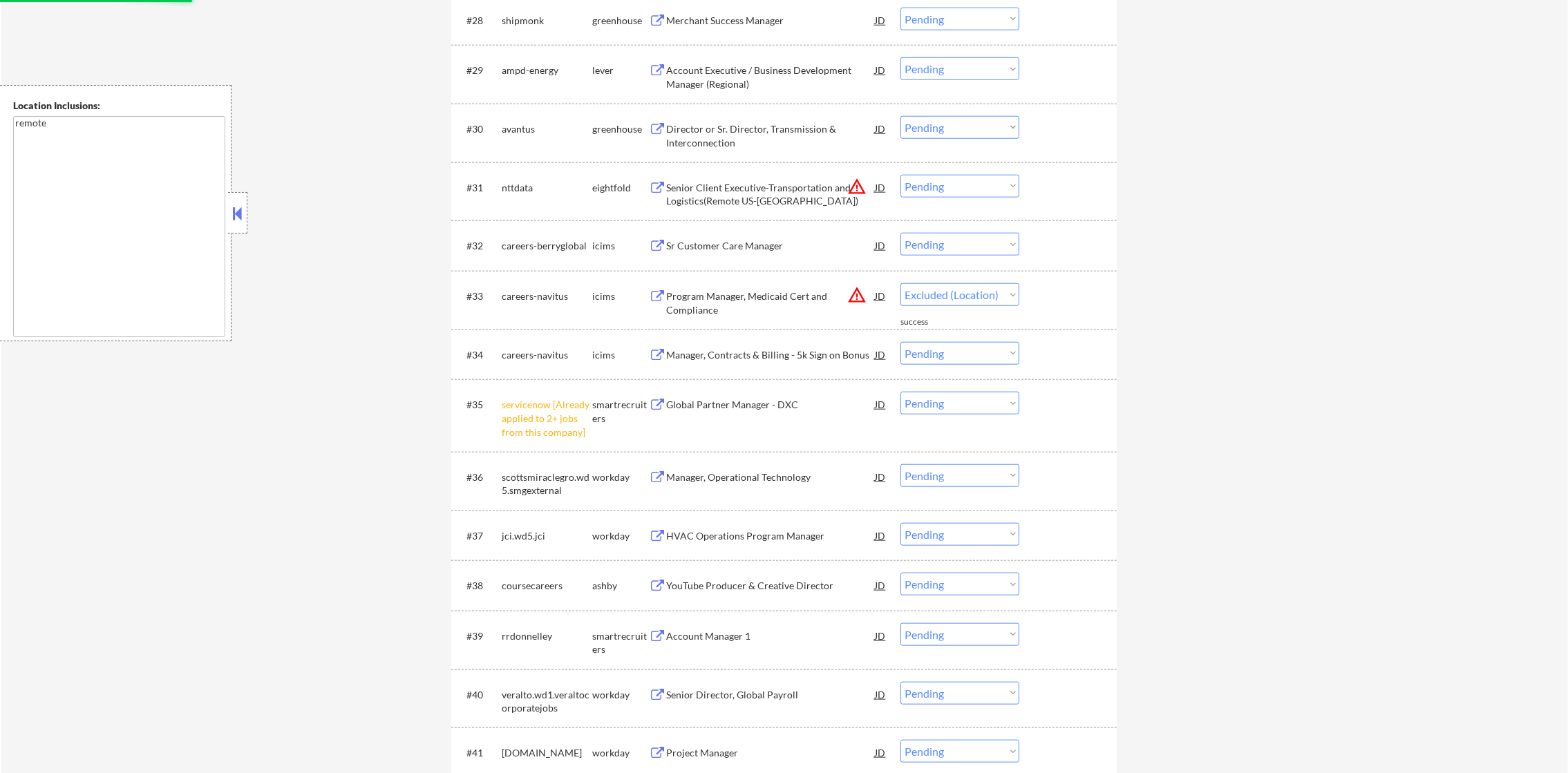
select select ""pending""
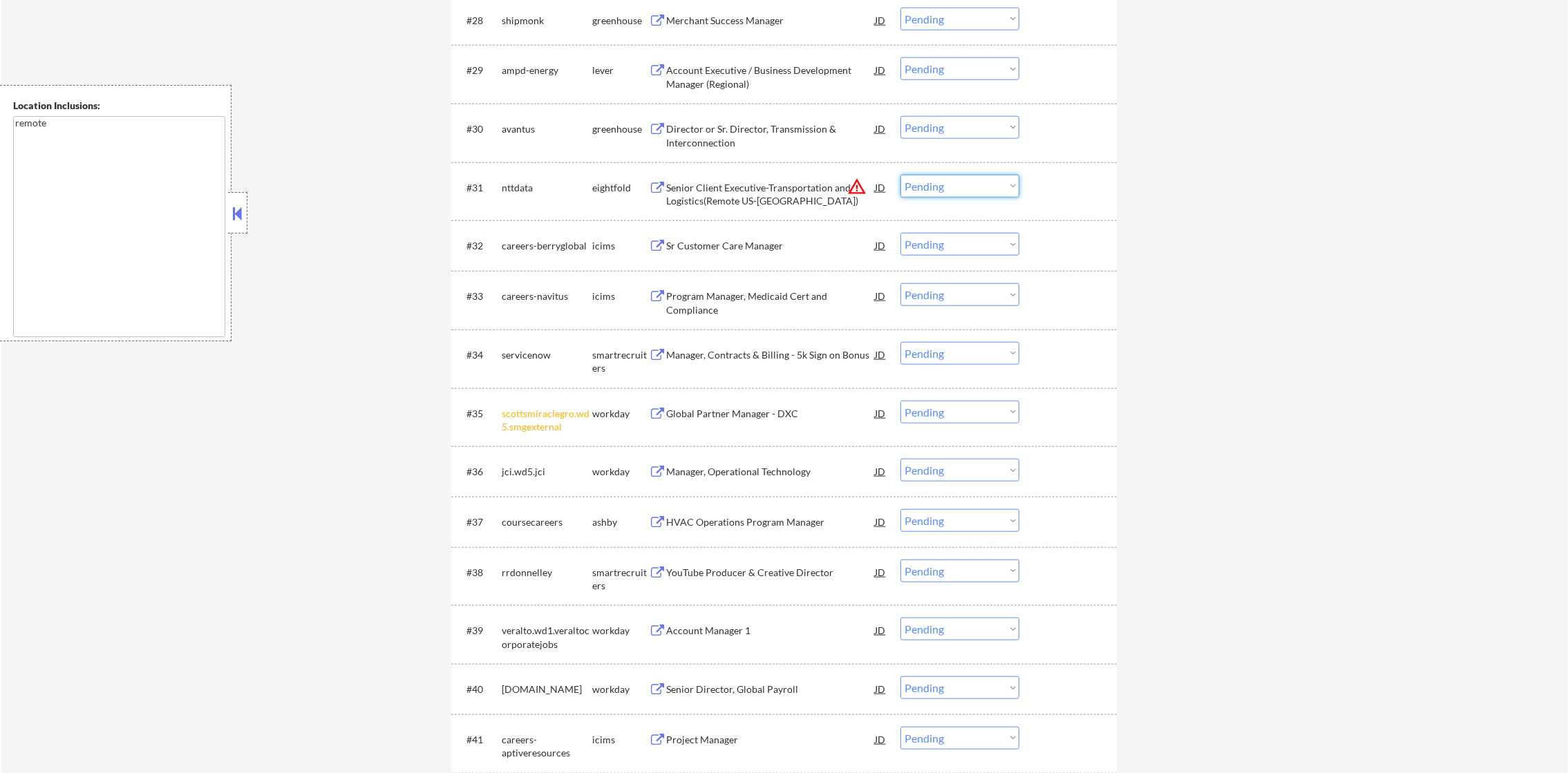
click at [920, 175] on select "Choose an option... Pending Applied Excluded (Questions) Excluded (Expired) Exc…" at bounding box center [960, 186] width 119 height 23
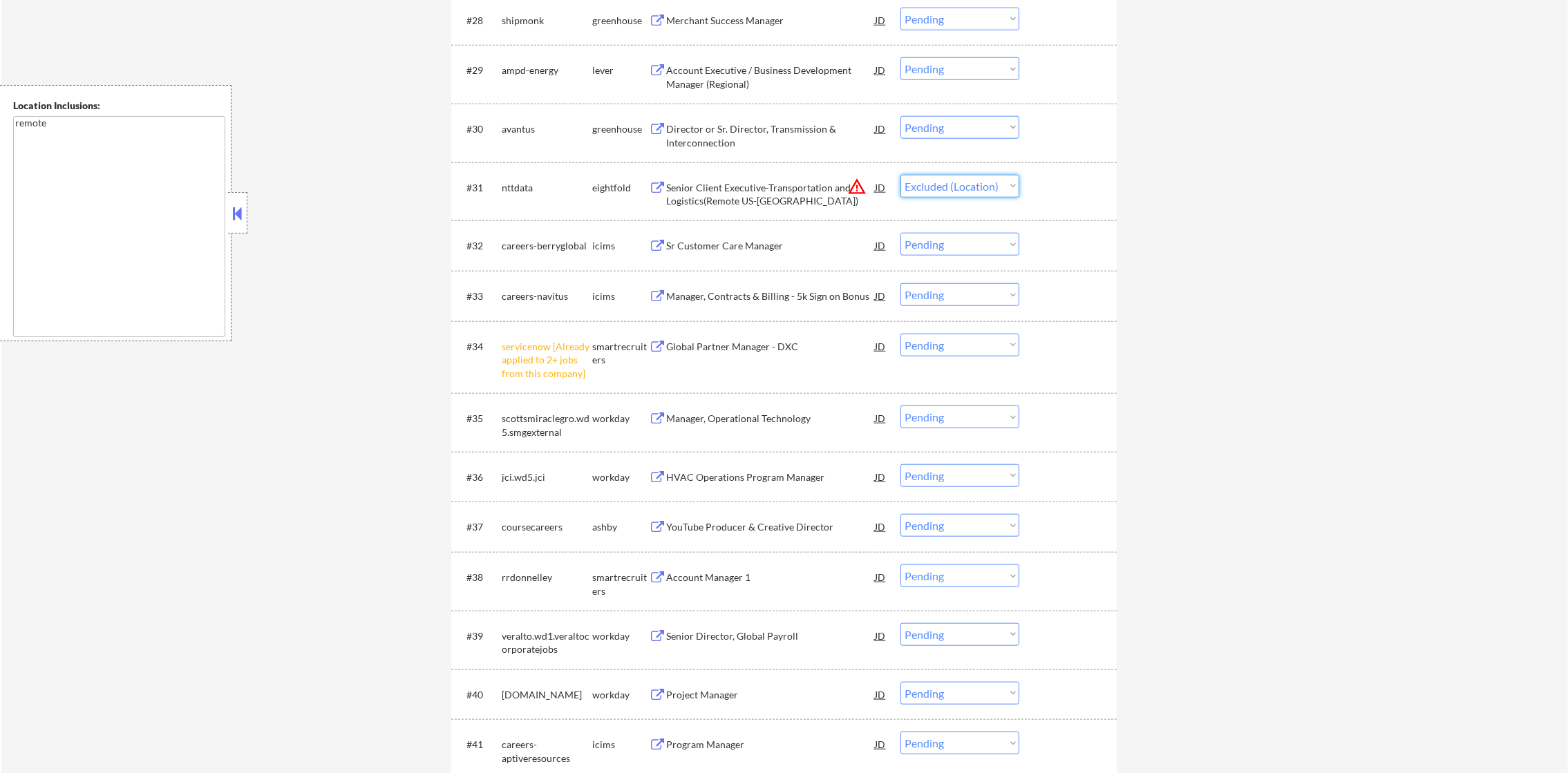
click at [900, 175] on select "Choose an option... Pending Applied Excluded (Questions) Excluded (Expired) Exc…" at bounding box center [960, 186] width 119 height 23
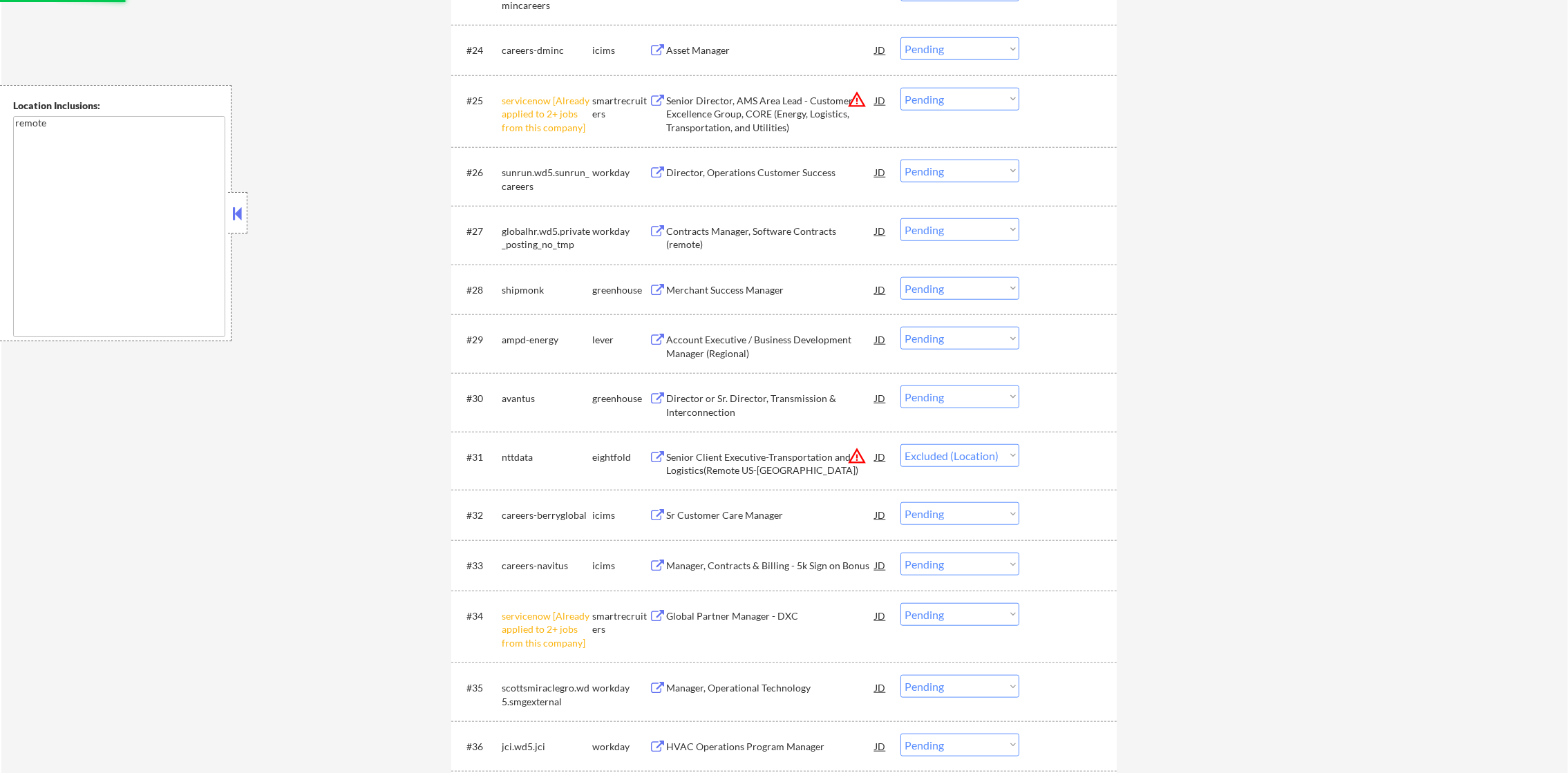
scroll to position [1831, 0]
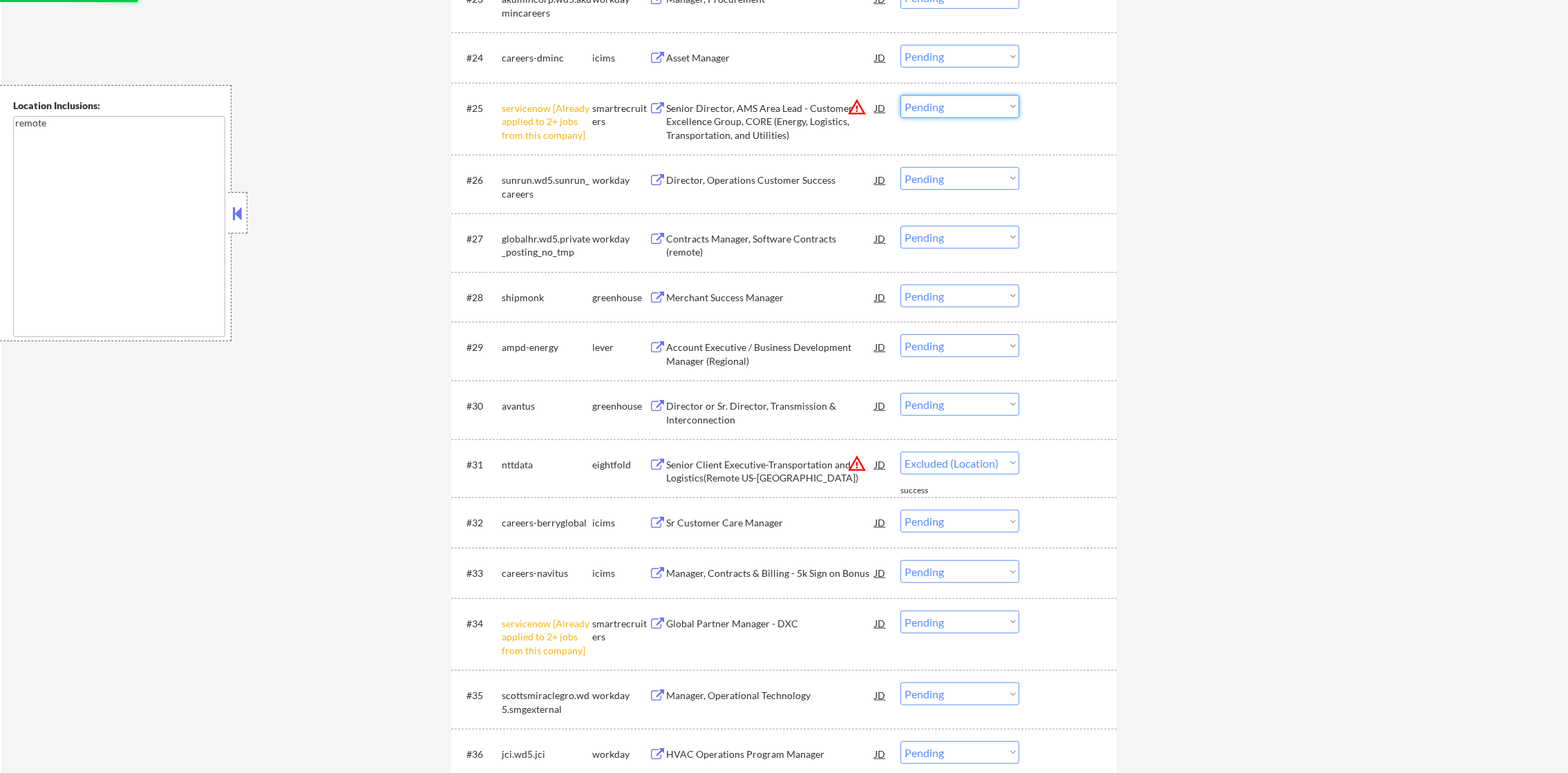
click at [922, 105] on select "Choose an option... Pending Applied Excluded (Questions) Excluded (Expired) Exc…" at bounding box center [960, 106] width 119 height 23
select select ""pending""
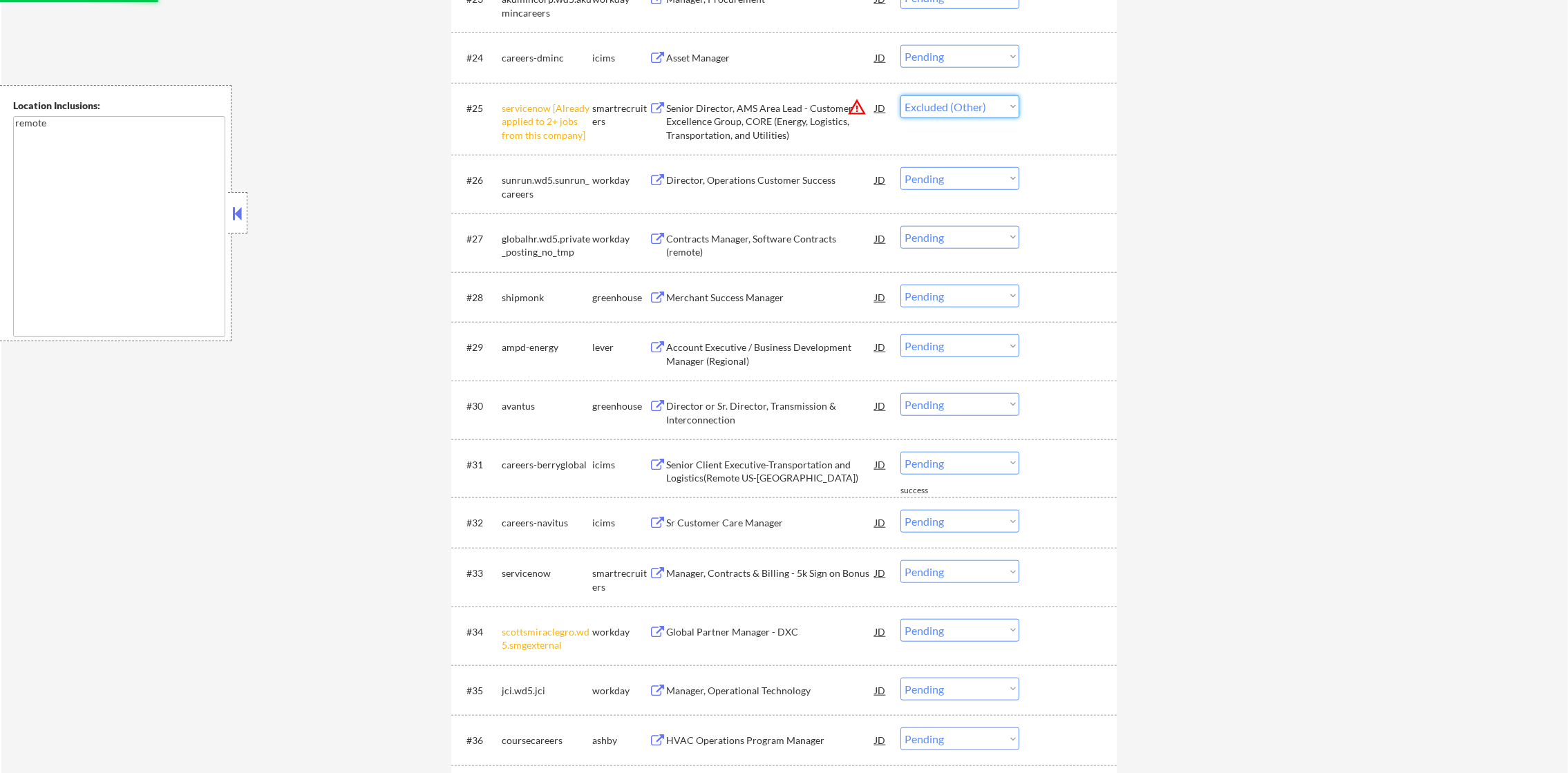
click at [900, 95] on select "Choose an option... Pending Applied Excluded (Questions) Excluded (Expired) Exc…" at bounding box center [960, 106] width 119 height 23
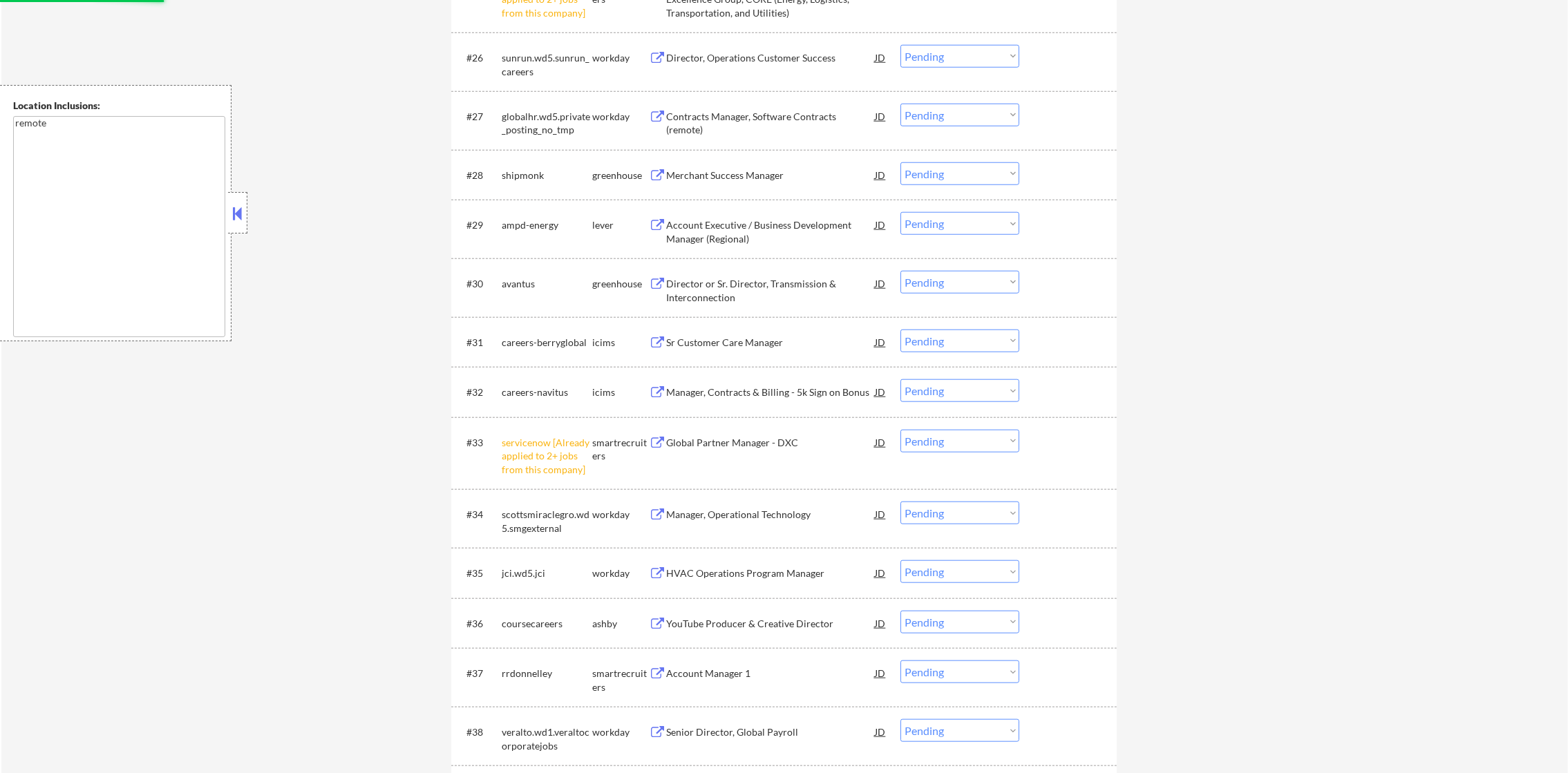
scroll to position [1970, 0]
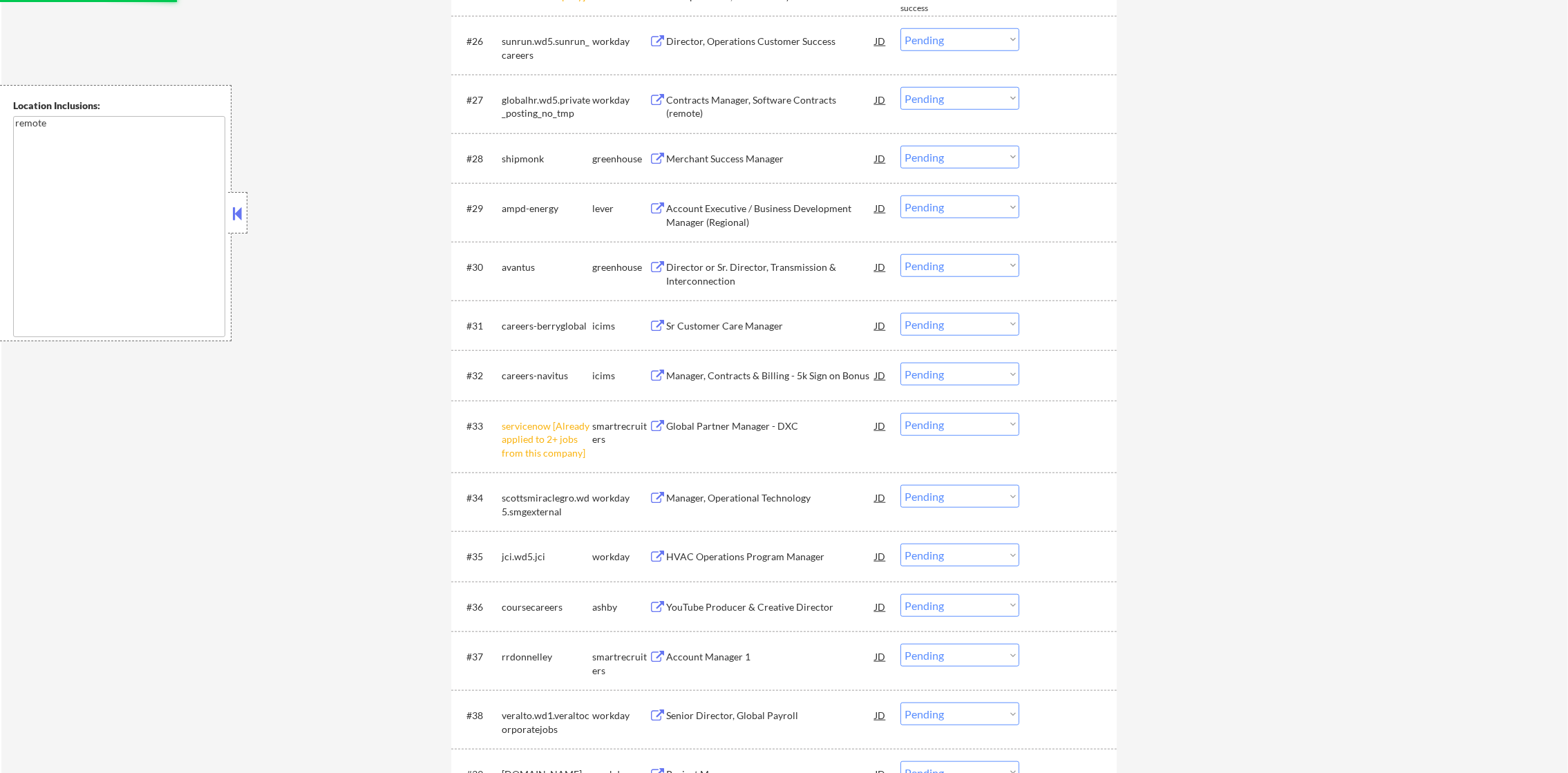
select select ""pending""
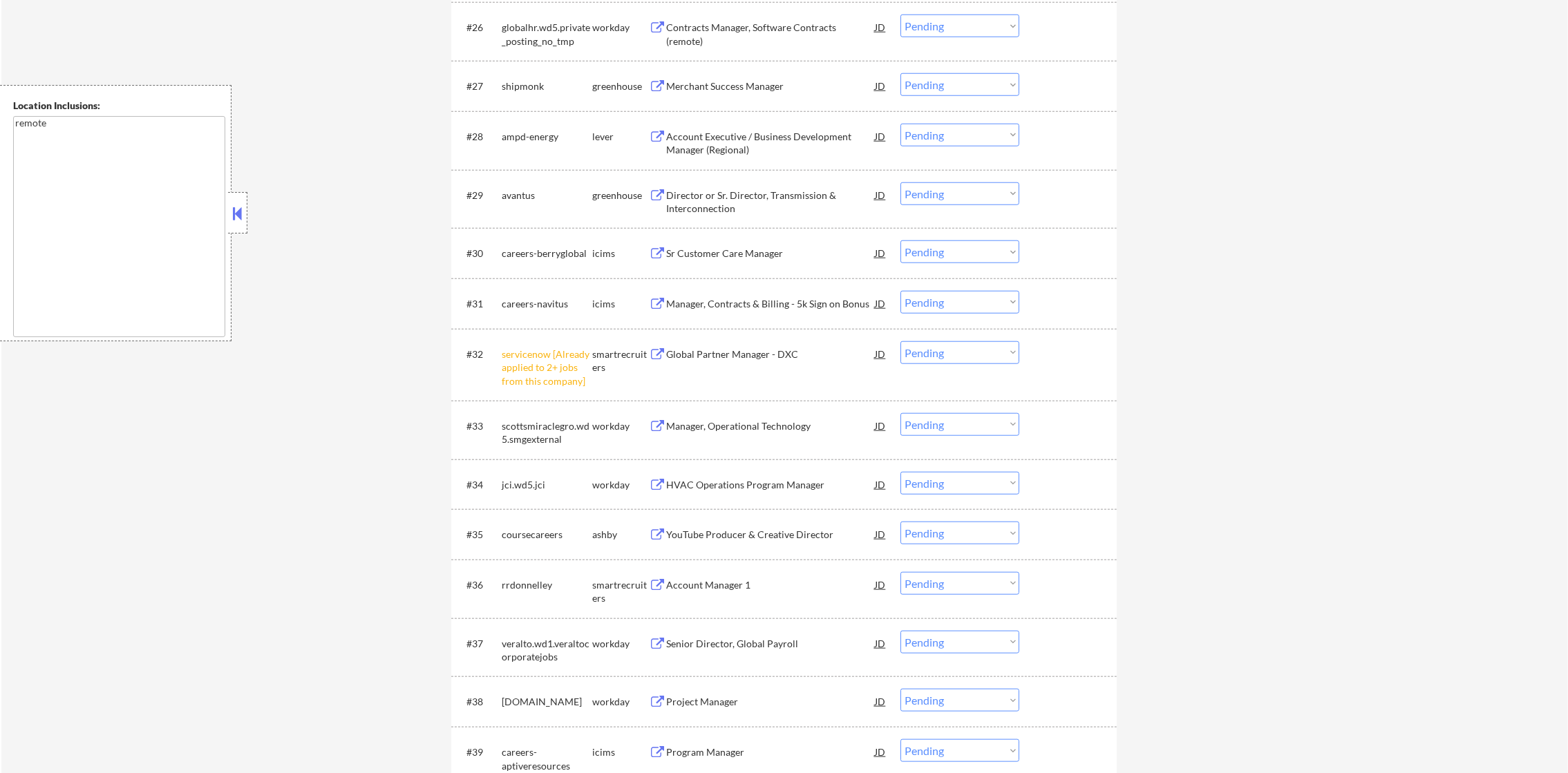
click at [917, 358] on select "Choose an option... Pending Applied Excluded (Questions) Excluded (Expired) Exc…" at bounding box center [960, 352] width 119 height 23
click at [900, 341] on select "Choose an option... Pending Applied Excluded (Questions) Excluded (Expired) Exc…" at bounding box center [960, 352] width 119 height 23
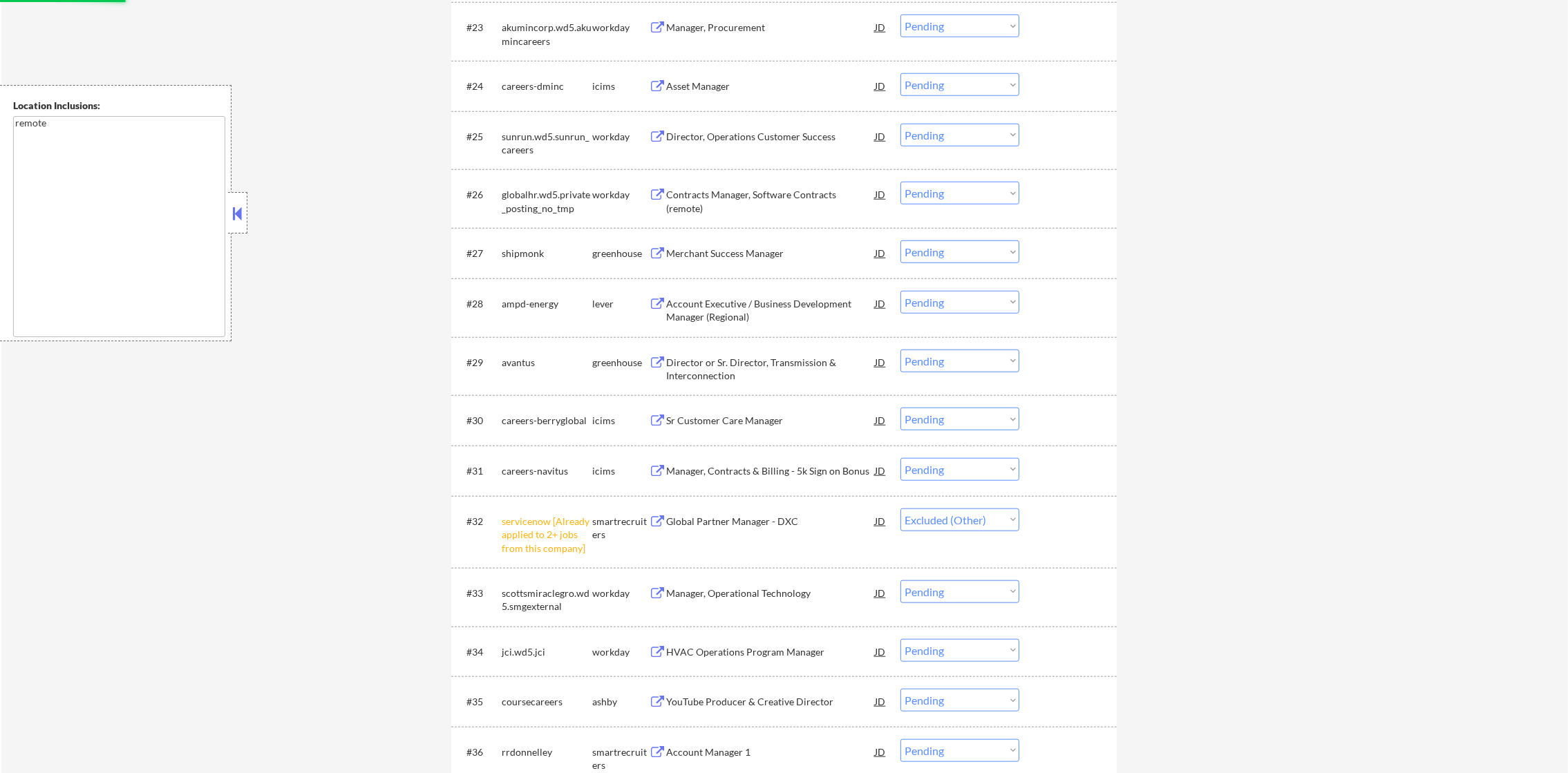
scroll to position [1797, 0]
select select ""pending""
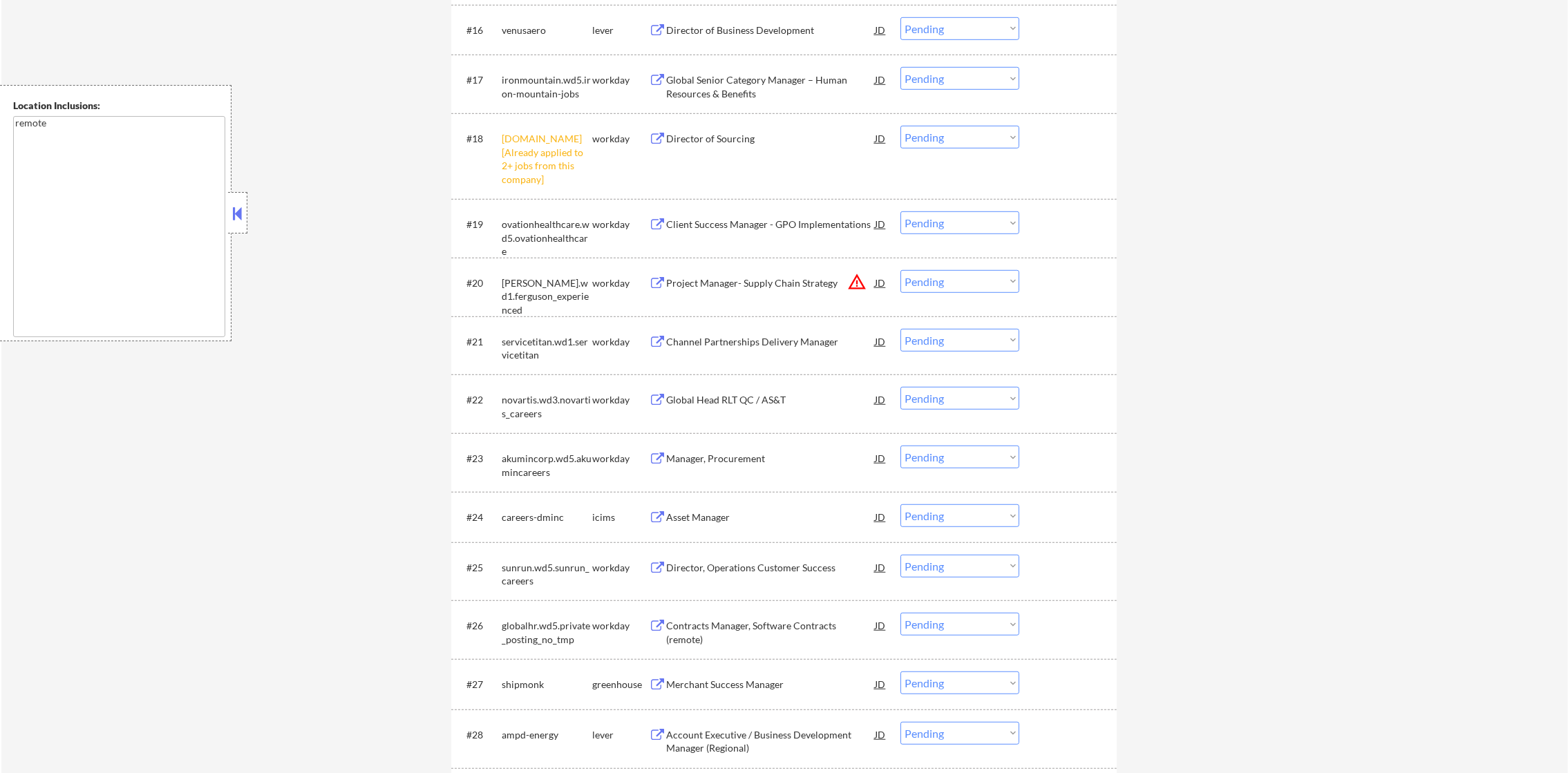
scroll to position [1348, 0]
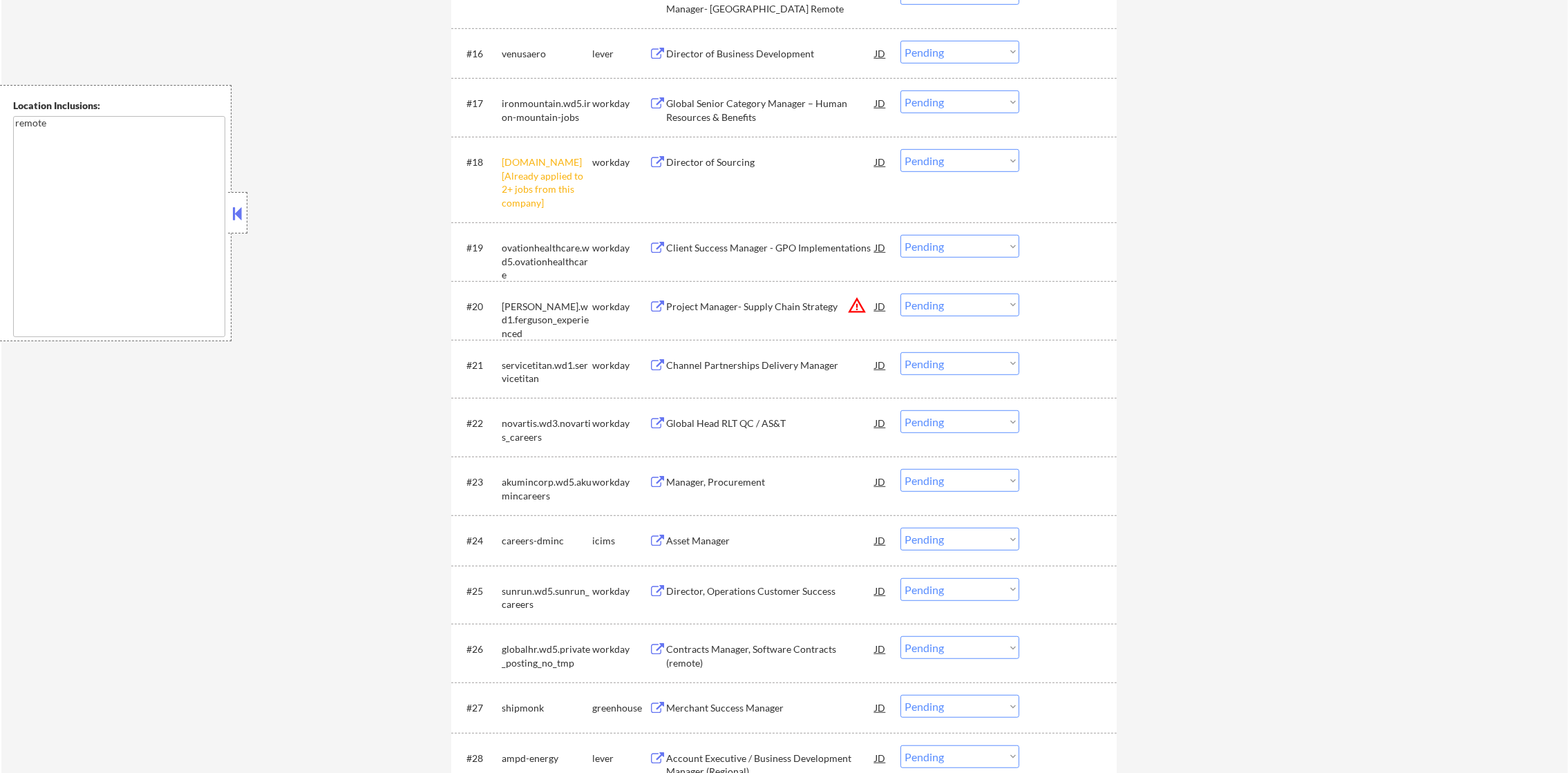
click at [855, 304] on button "warning_amber" at bounding box center [857, 305] width 19 height 19
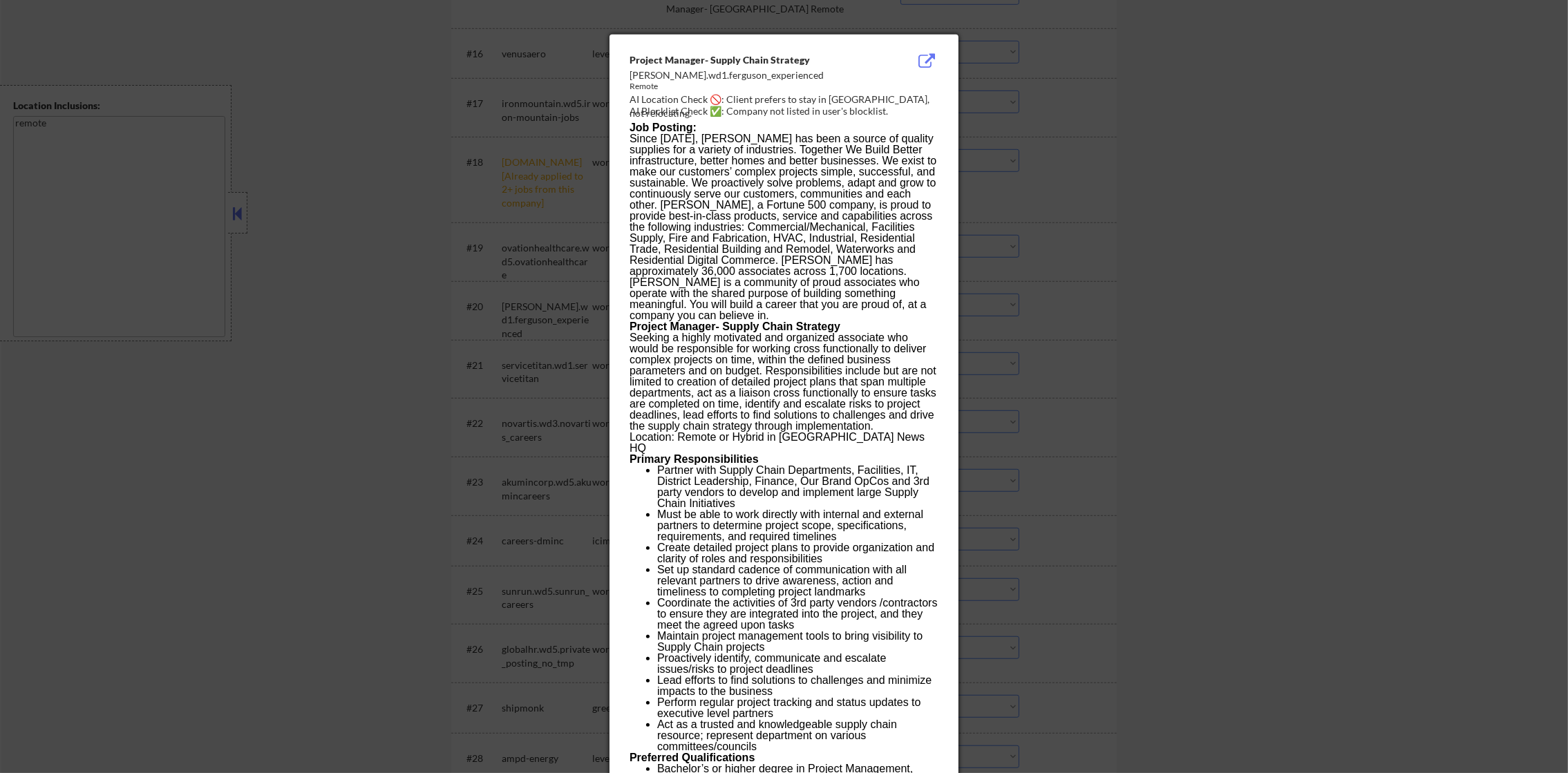
click at [1072, 256] on div at bounding box center [784, 386] width 1568 height 773
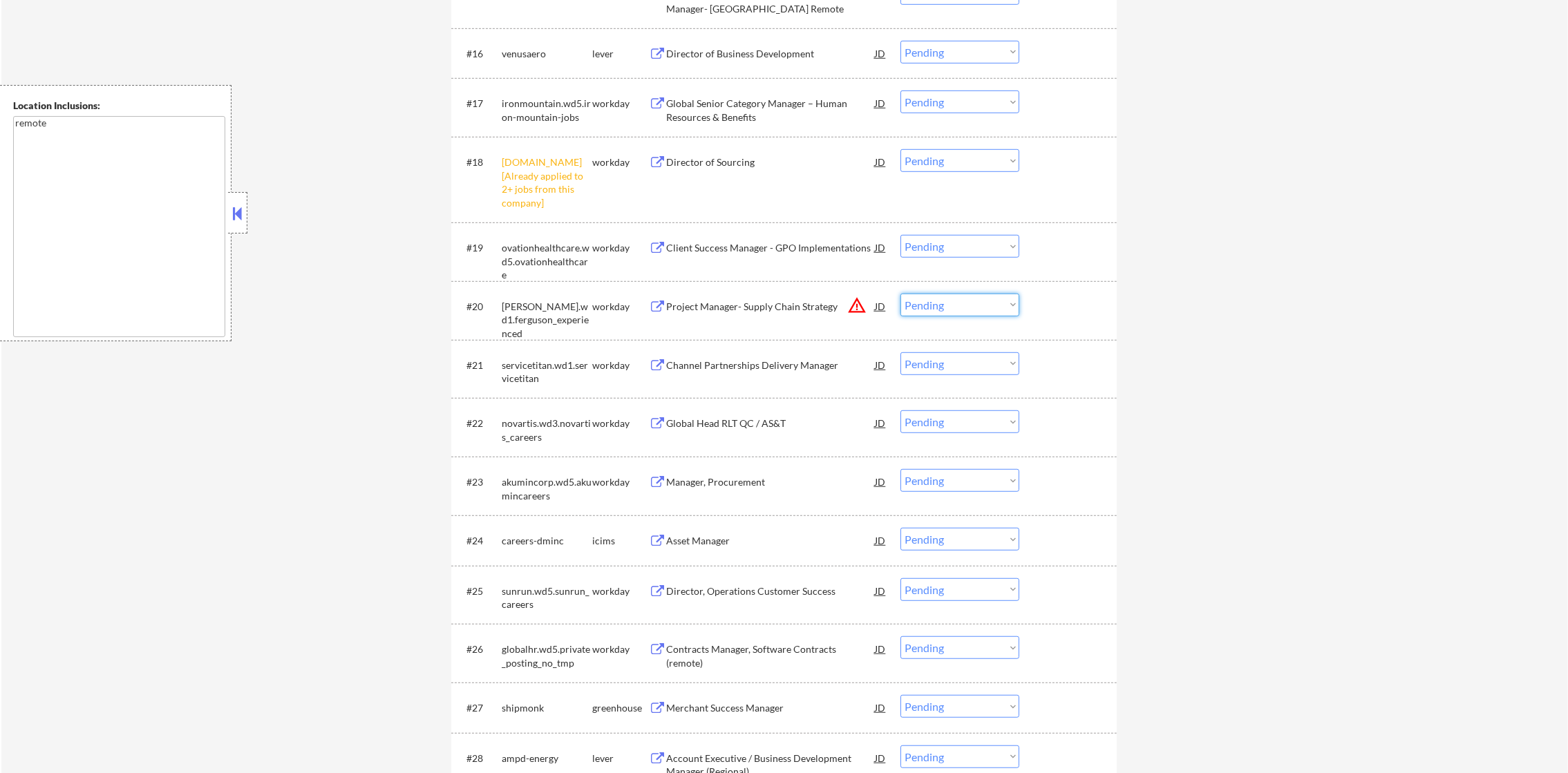
drag, startPoint x: 955, startPoint y: 308, endPoint x: 955, endPoint y: 317, distance: 9.0
click at [955, 308] on select "Choose an option... Pending Applied Excluded (Questions) Excluded (Expired) Exc…" at bounding box center [960, 305] width 119 height 23
select select ""excluded__location_""
click at [900, 294] on select "Choose an option... Pending Applied Excluded (Questions) Excluded (Expired) Exc…" at bounding box center [960, 305] width 119 height 23
click at [981, 169] on select "Choose an option... Pending Applied Excluded (Questions) Excluded (Expired) Exc…" at bounding box center [960, 161] width 119 height 23
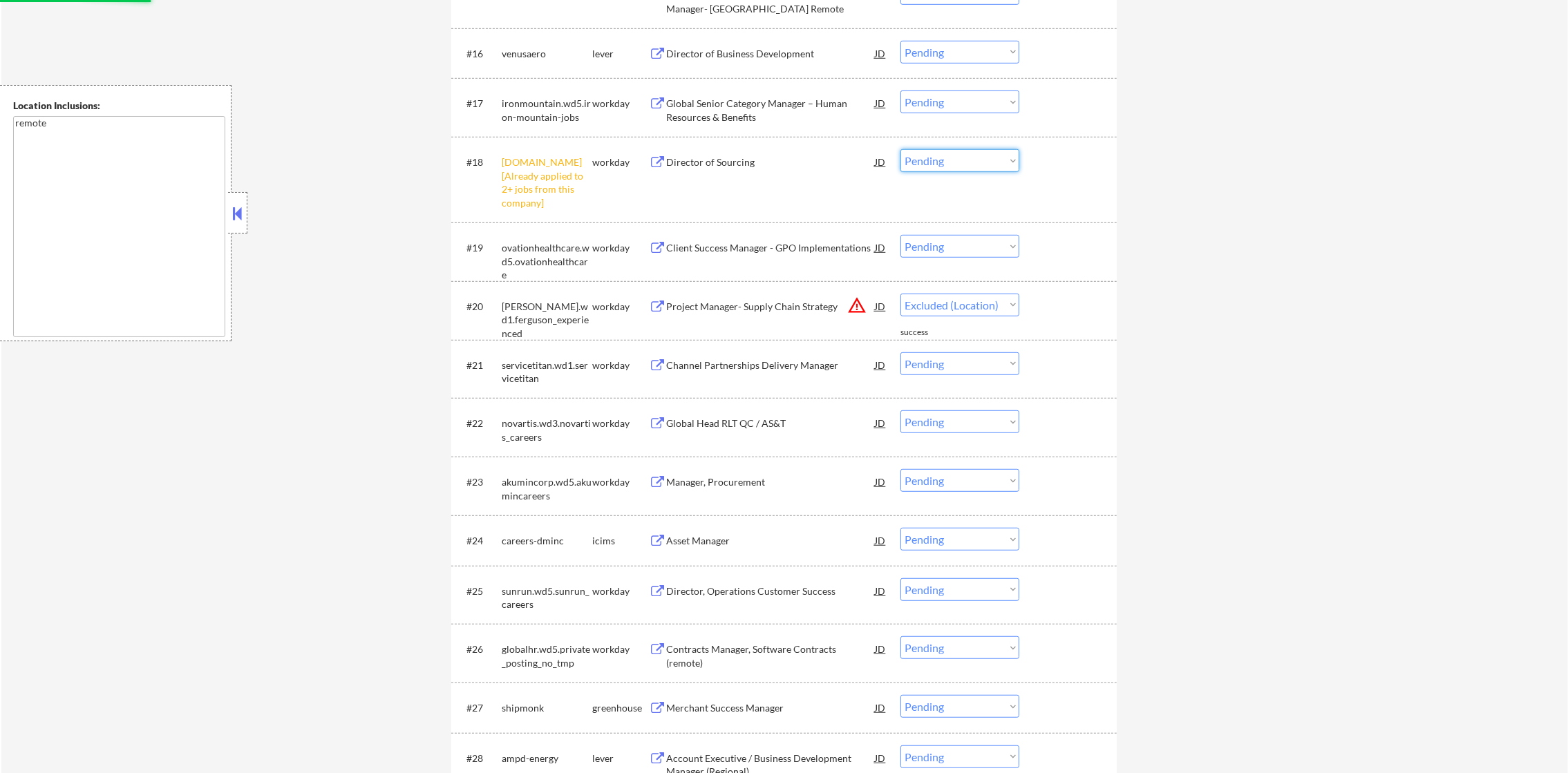
select select ""excluded__other_""
click at [900, 149] on select "Choose an option... Pending Applied Excluded (Questions) Excluded (Expired) Exc…" at bounding box center [960, 161] width 119 height 23
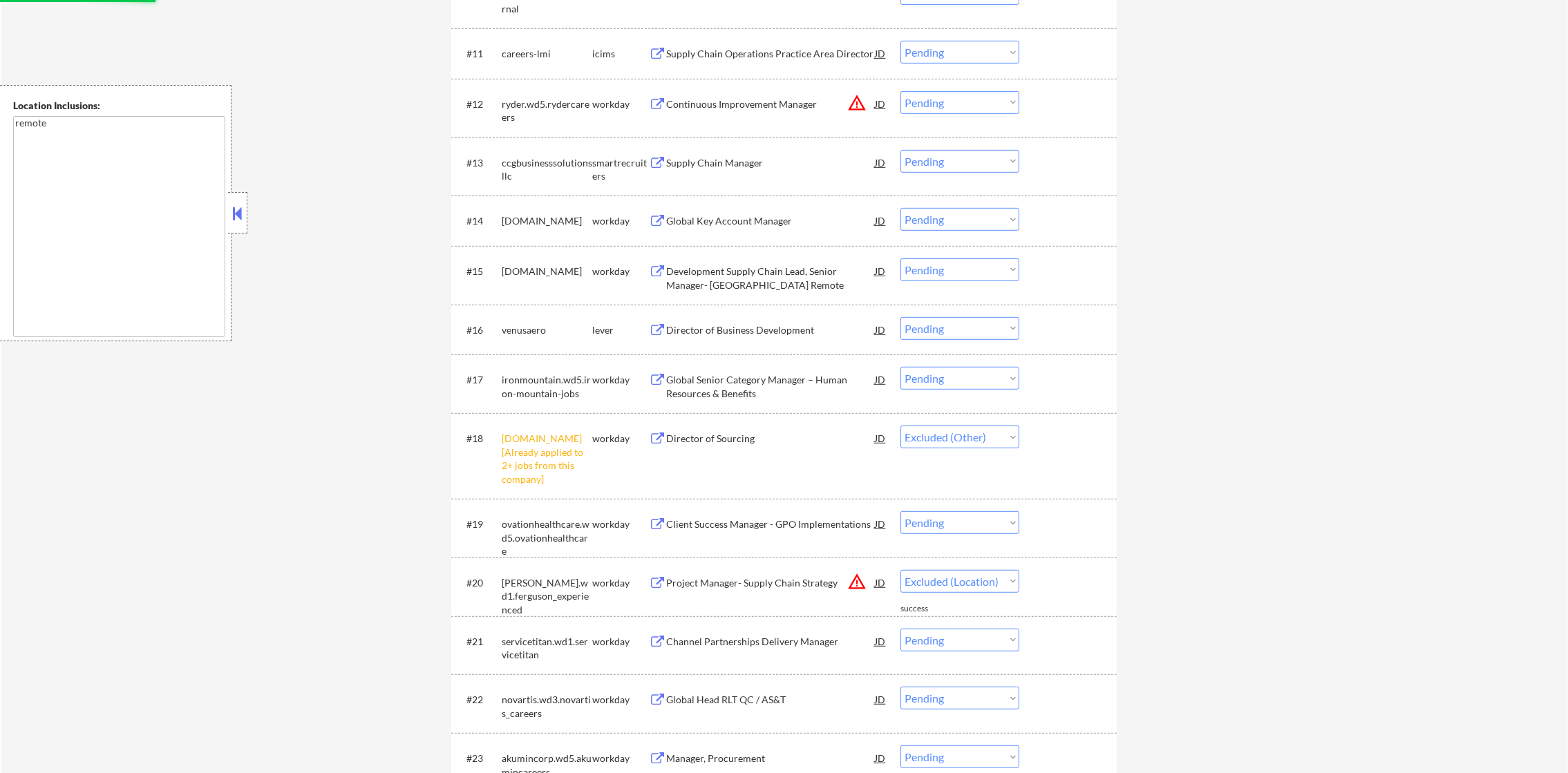
select select ""pending""
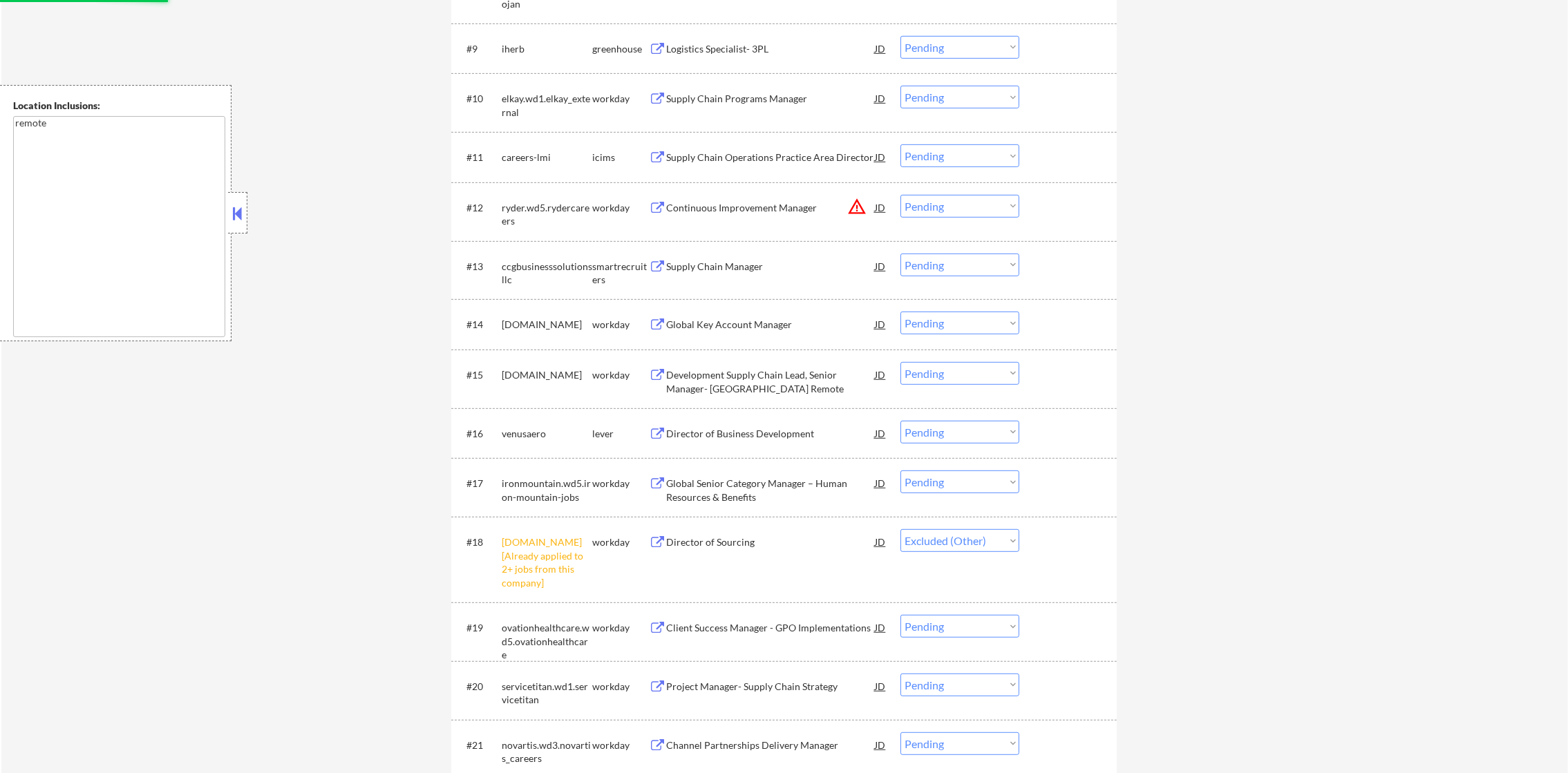
scroll to position [898, 0]
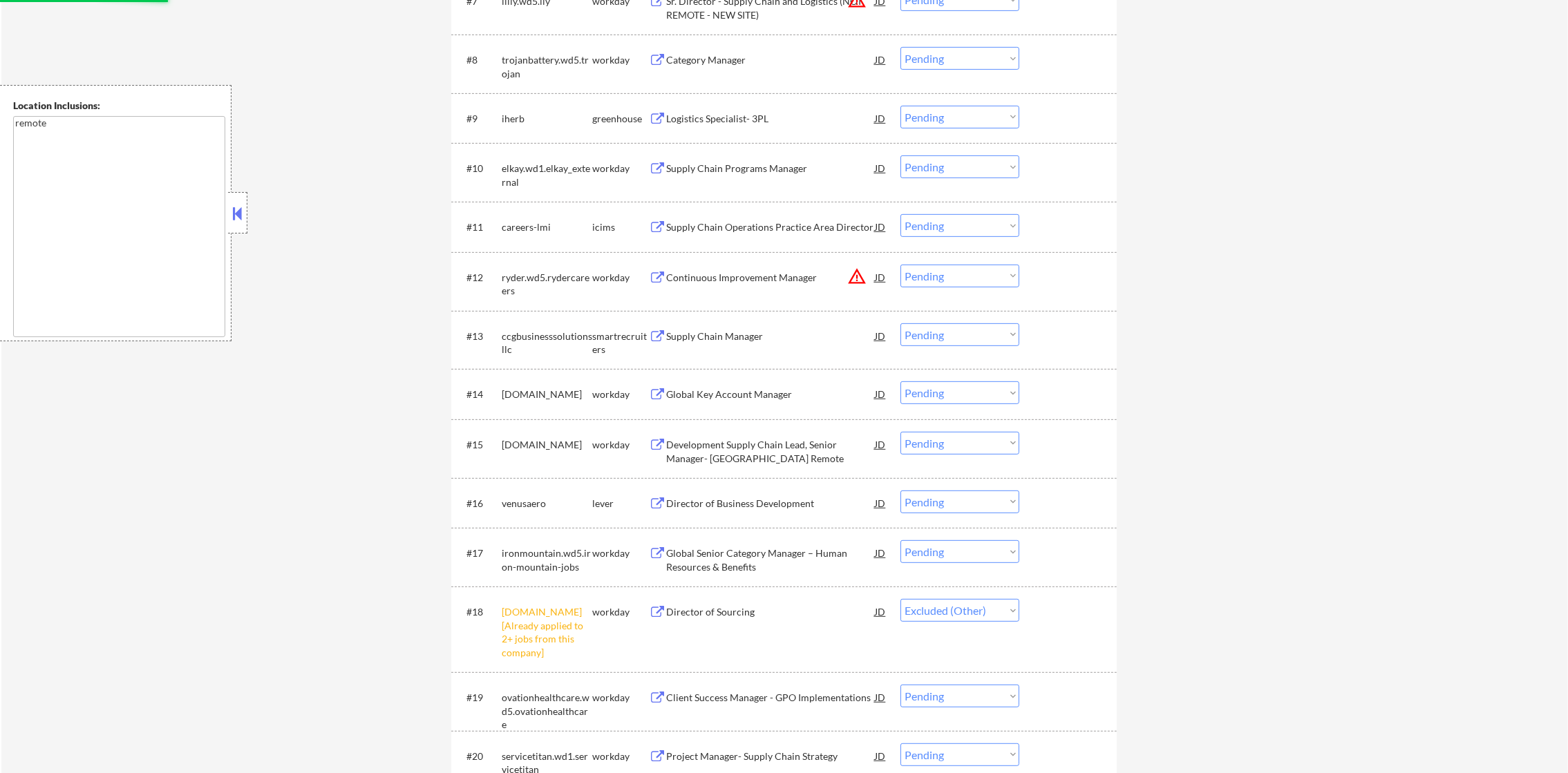
select select ""pending""
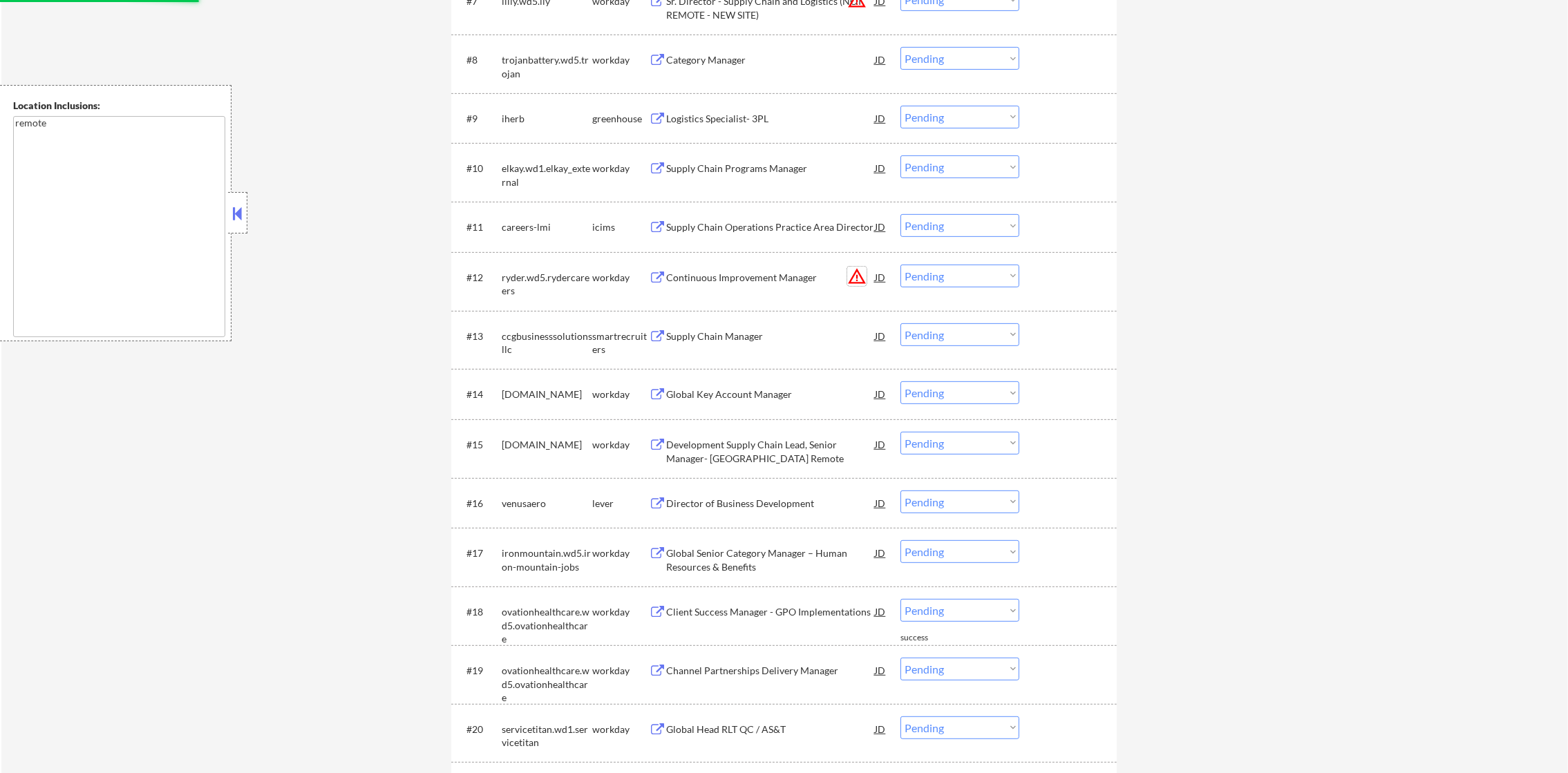
click at [859, 271] on button "warning_amber" at bounding box center [857, 276] width 19 height 19
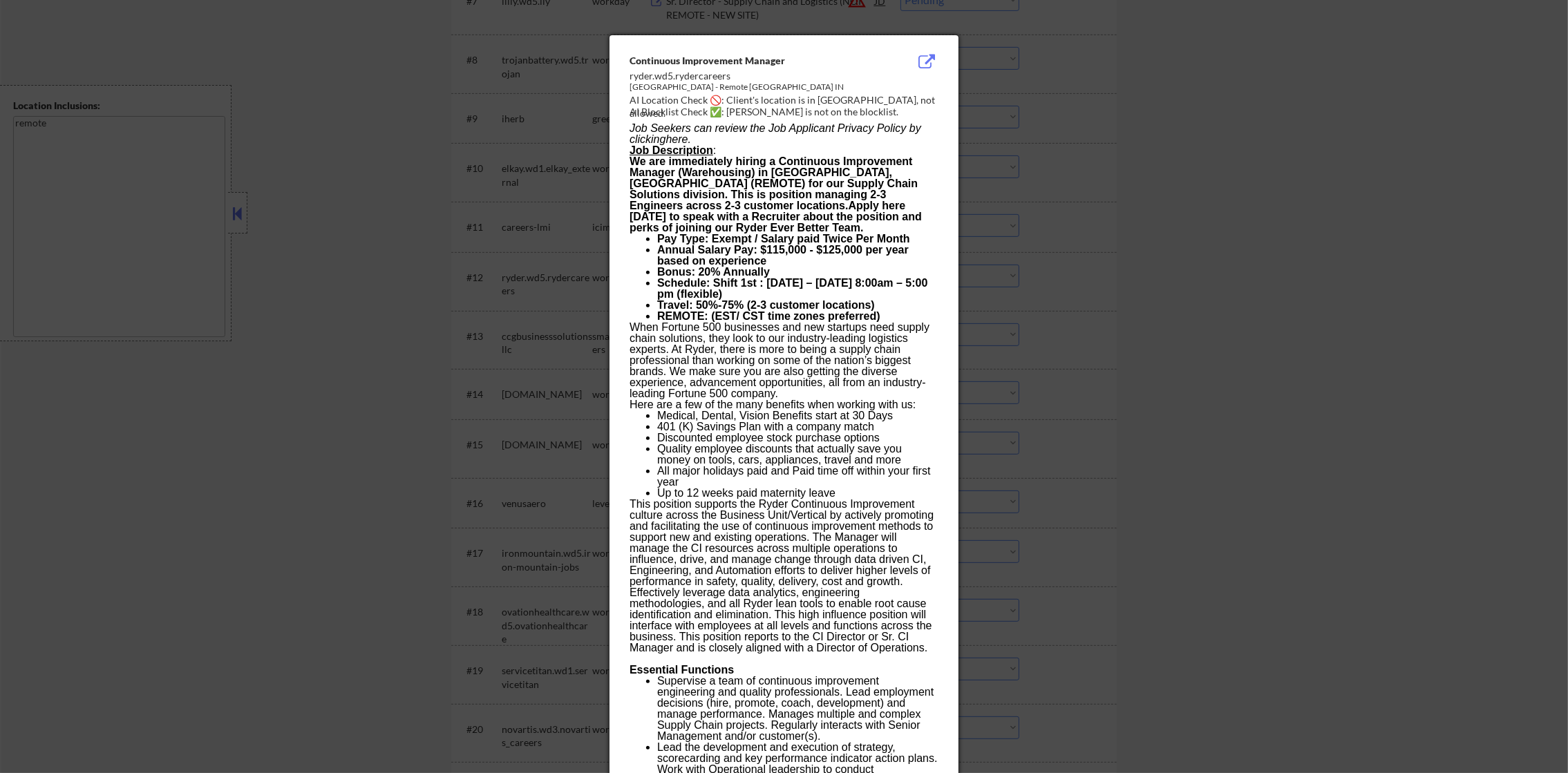
click at [1043, 240] on div at bounding box center [784, 386] width 1568 height 773
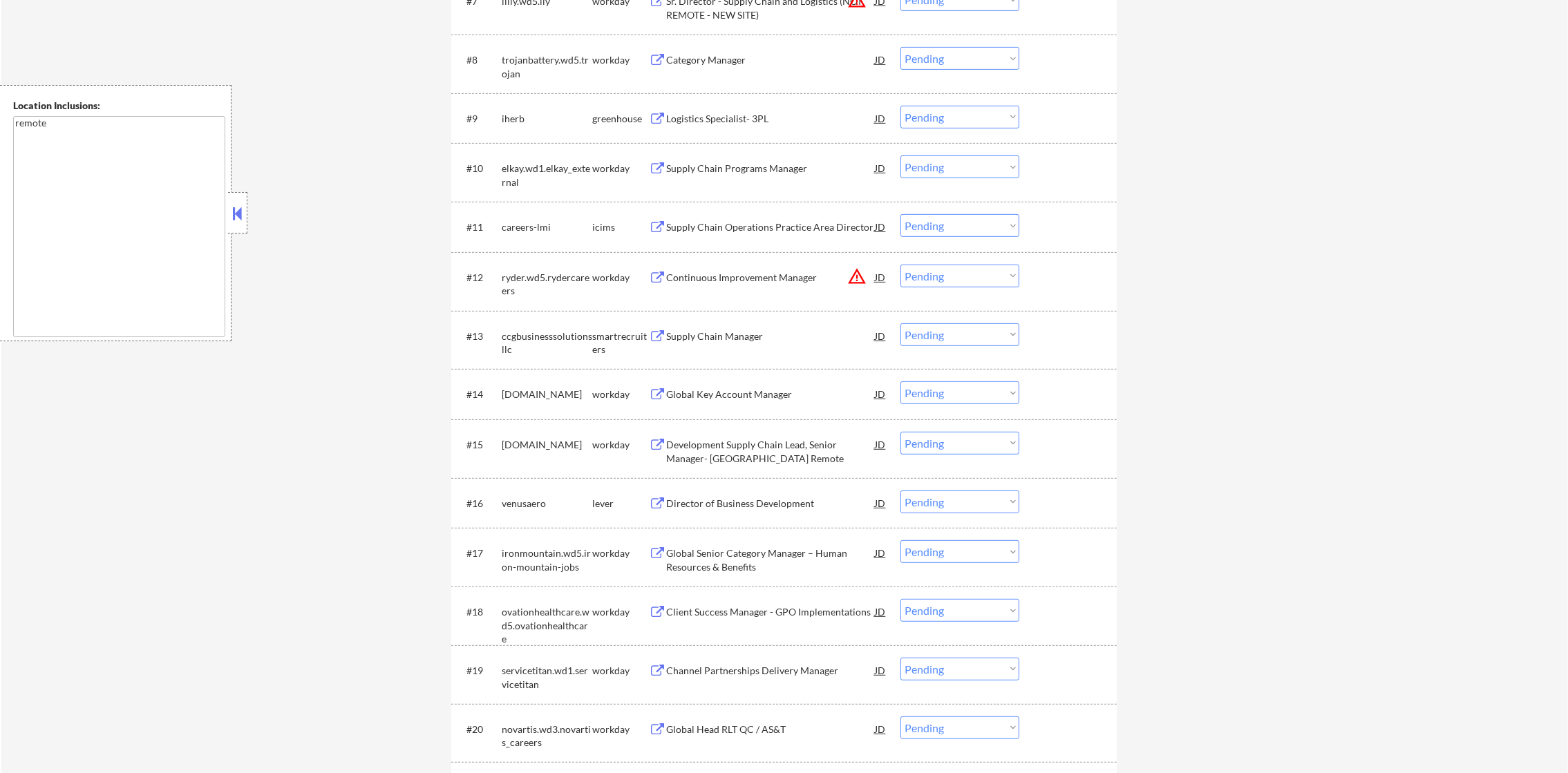
click at [935, 285] on select "Choose an option... Pending Applied Excluded (Questions) Excluded (Expired) Exc…" at bounding box center [960, 276] width 119 height 23
click at [900, 265] on select "Choose an option... Pending Applied Excluded (Questions) Excluded (Expired) Exc…" at bounding box center [960, 276] width 119 height 23
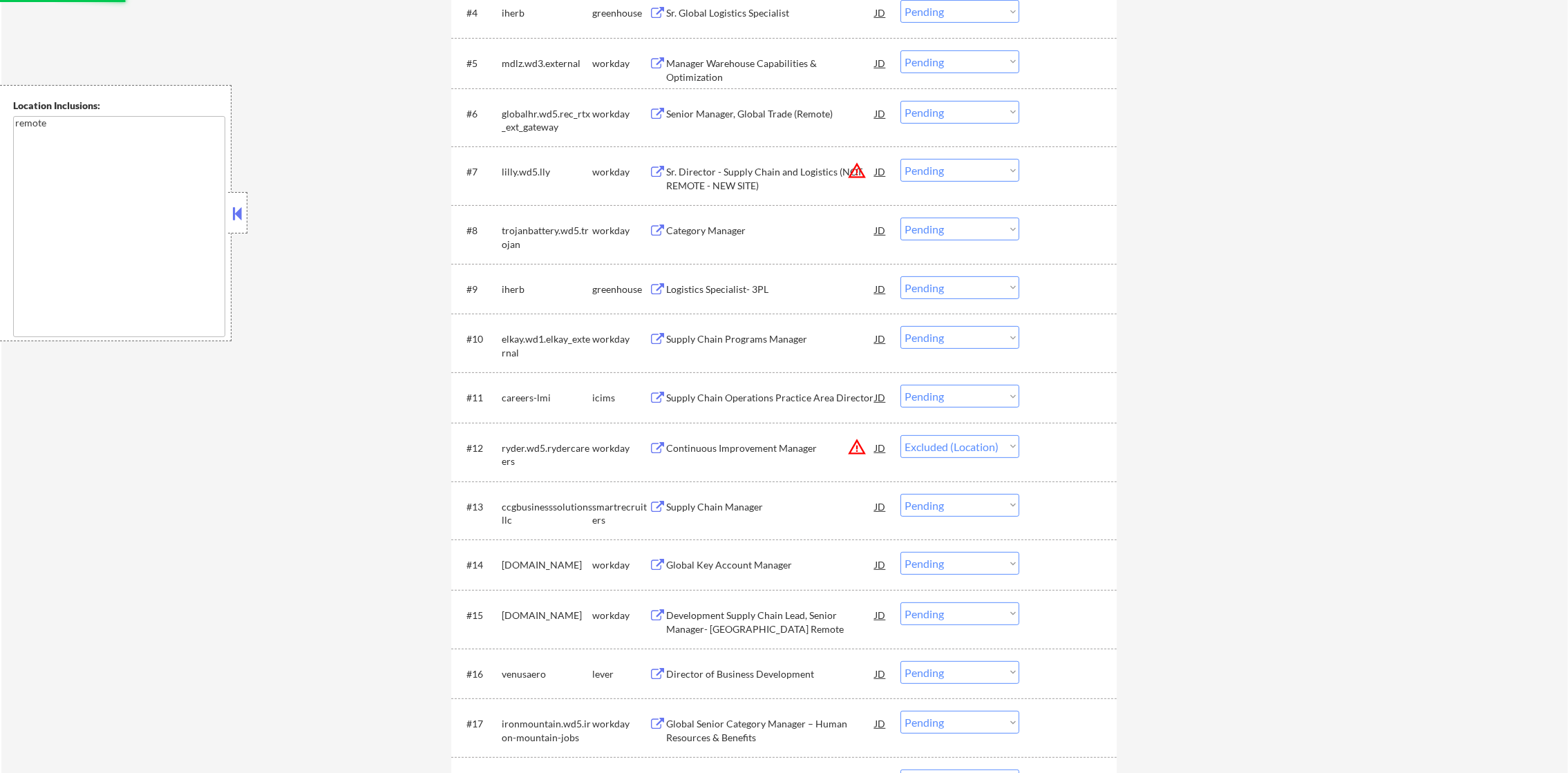
scroll to position [726, 0]
click at [856, 172] on button "warning_amber" at bounding box center [857, 172] width 19 height 19
select select ""pending""
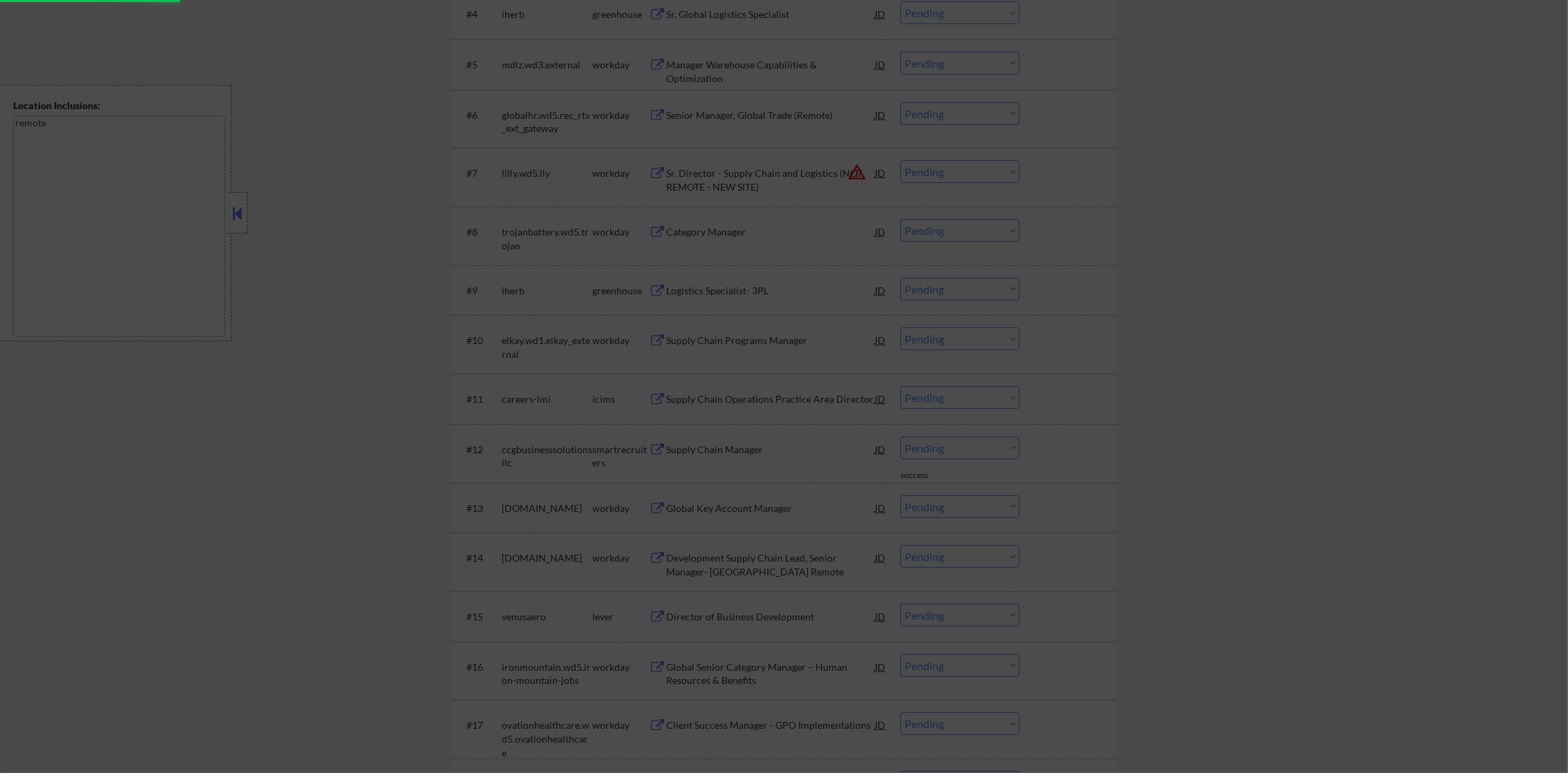
click at [932, 157] on p "At Lilly, we unite caring with discovery to make life better for people around …" at bounding box center [784, 201] width 309 height 111
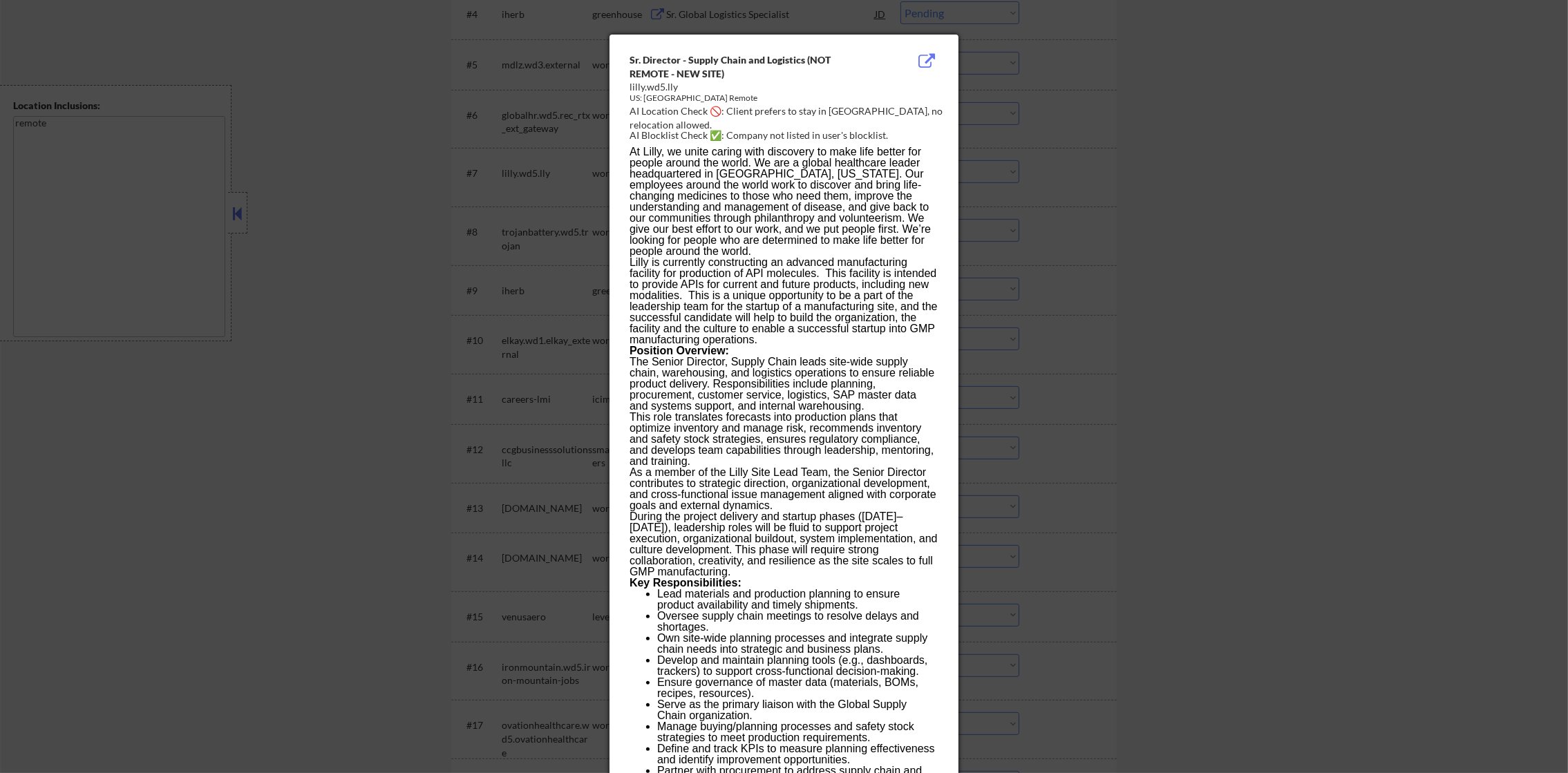
click at [1056, 170] on div at bounding box center [784, 386] width 1568 height 773
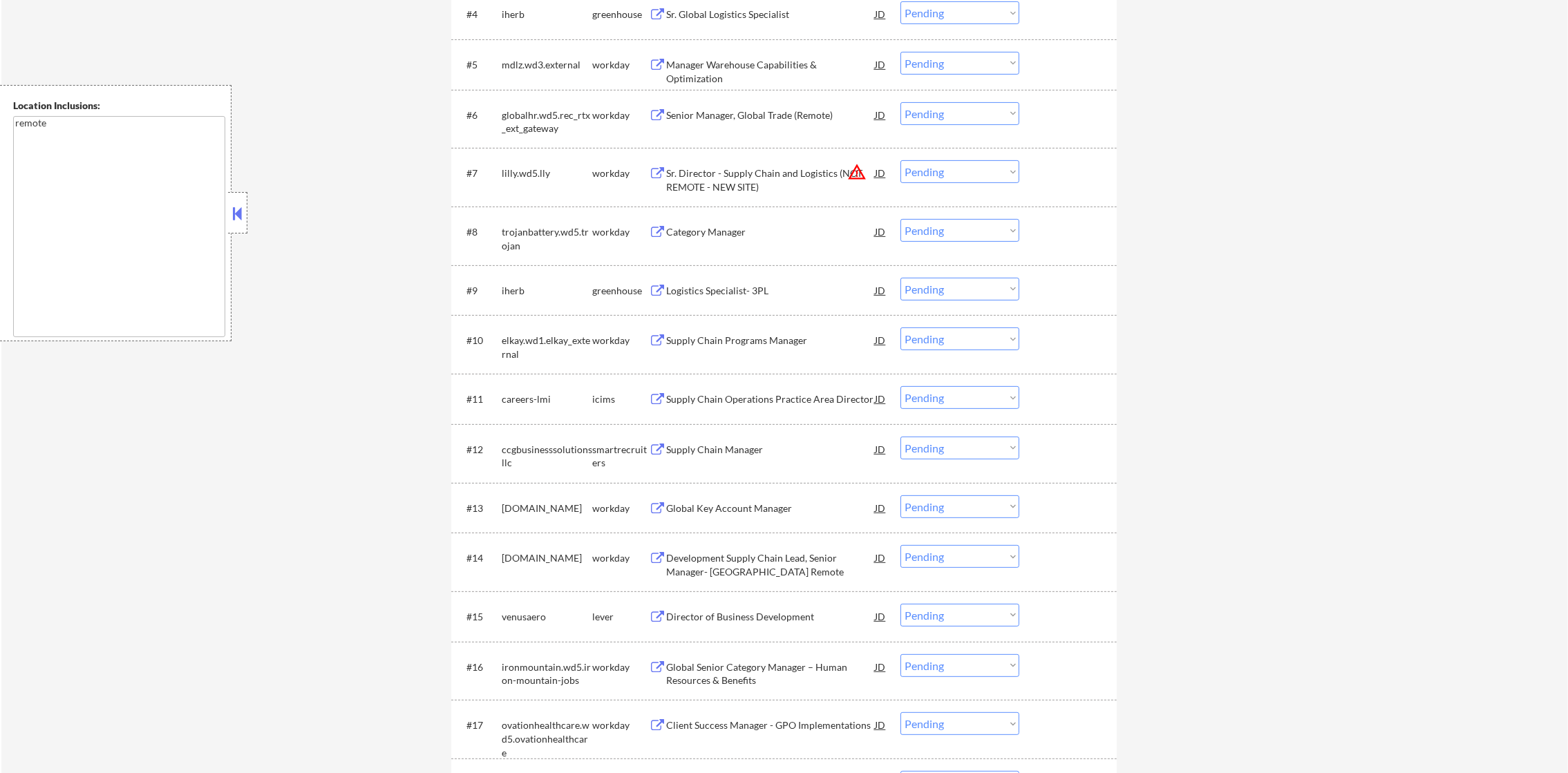
click at [969, 175] on select "Choose an option... Pending Applied Excluded (Questions) Excluded (Expired) Exc…" at bounding box center [960, 172] width 119 height 23
click at [900, 161] on select "Choose an option... Pending Applied Excluded (Questions) Excluded (Expired) Exc…" at bounding box center [960, 172] width 119 height 23
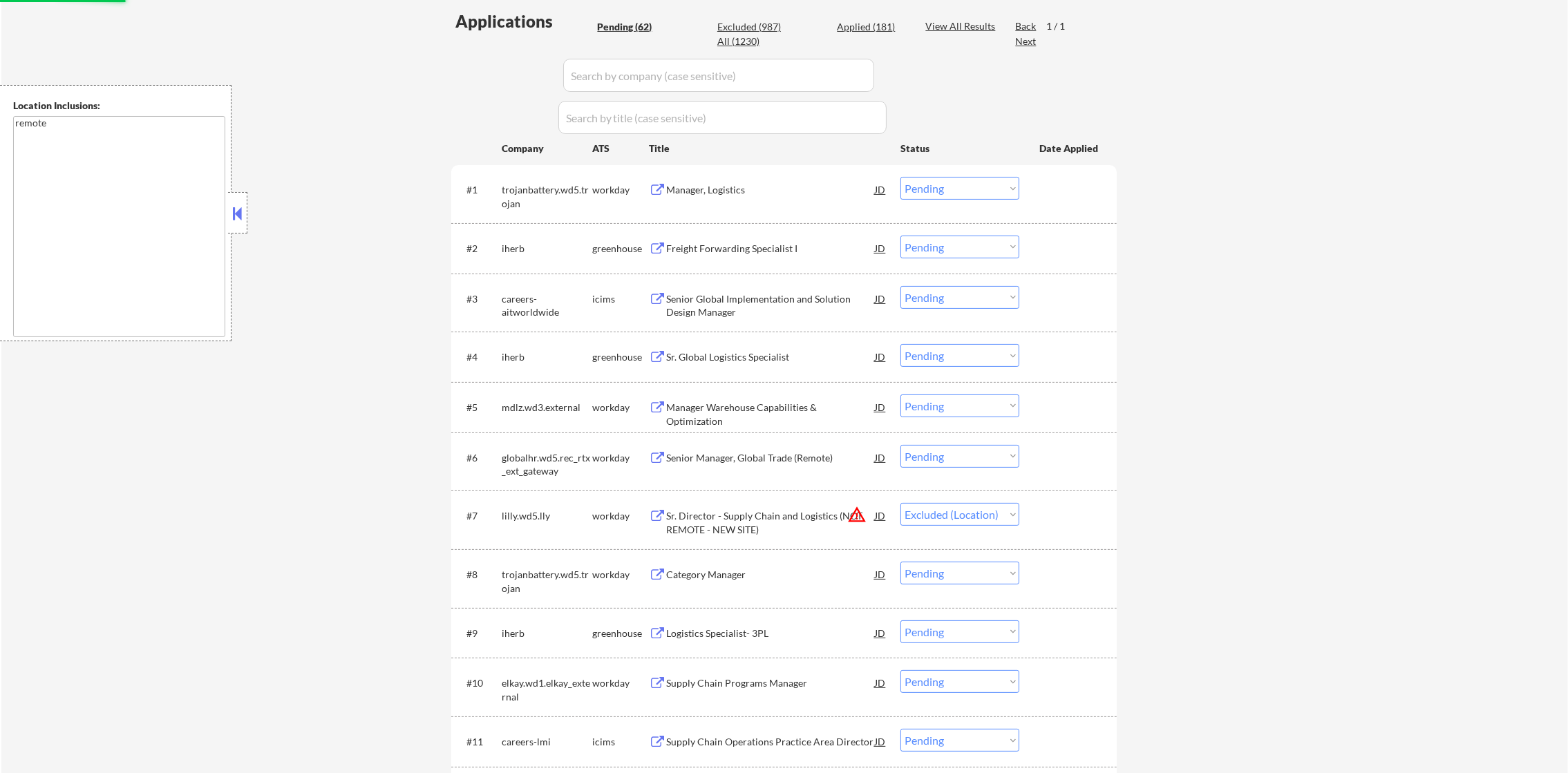
scroll to position [380, 0]
select select ""pending""
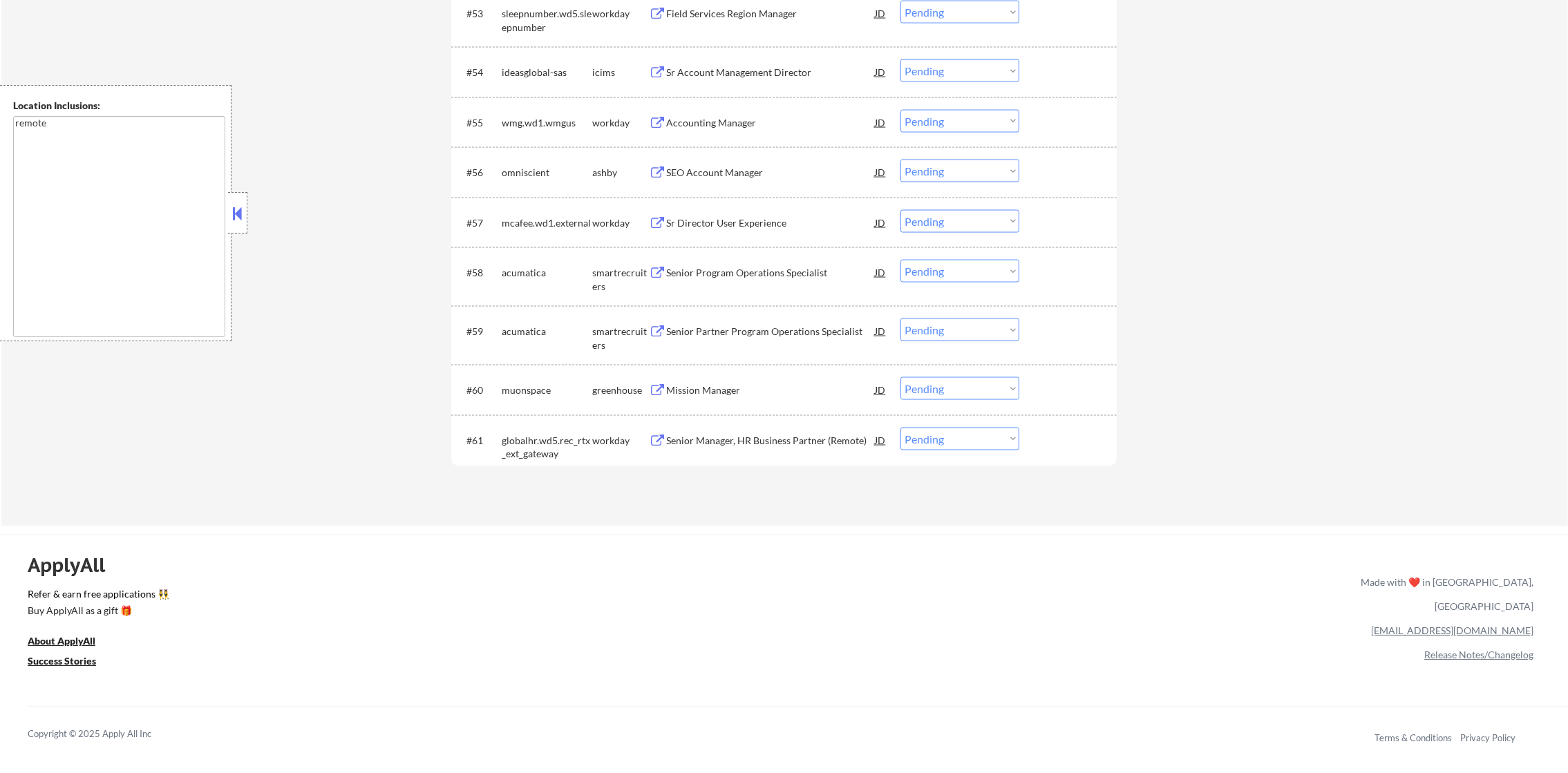
scroll to position [3400, 0]
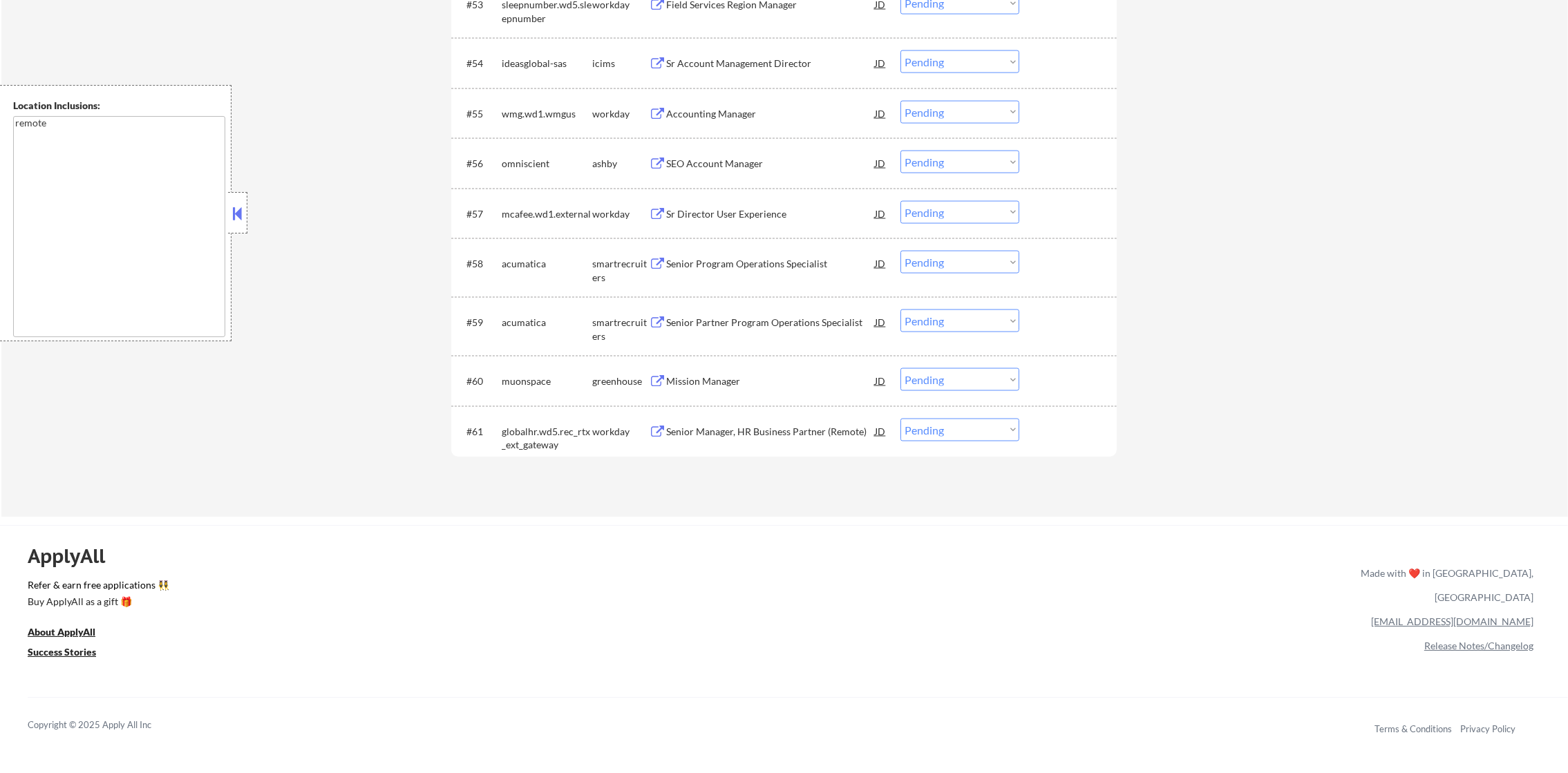
click at [720, 377] on div "Mission Manager" at bounding box center [770, 381] width 209 height 14
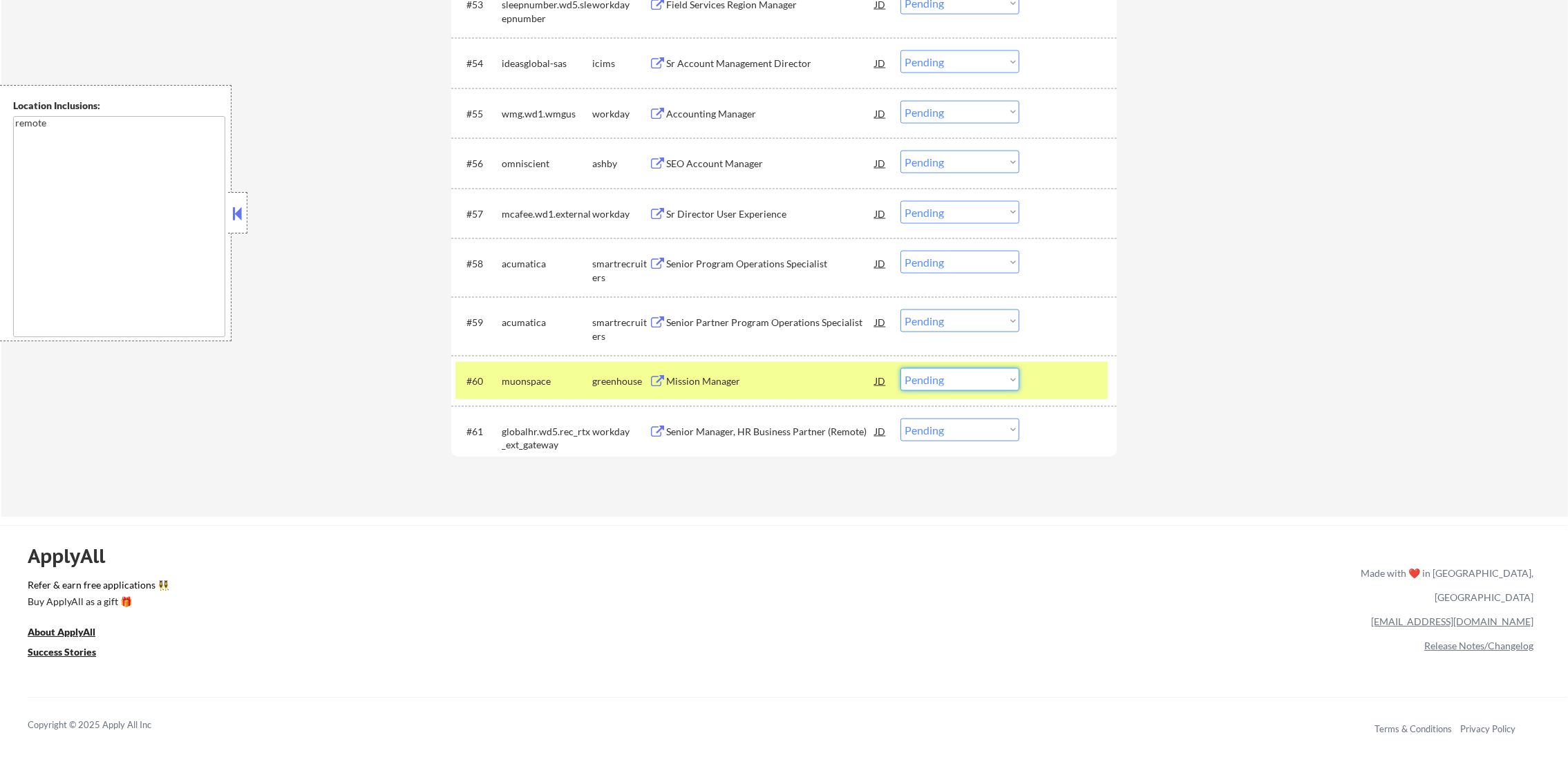
click at [971, 368] on select "Choose an option... Pending Applied Excluded (Questions) Excluded (Expired) Exc…" at bounding box center [960, 379] width 119 height 23
click at [900, 368] on select "Choose an option... Pending Applied Excluded (Questions) Excluded (Expired) Exc…" at bounding box center [960, 379] width 119 height 23
click at [549, 377] on div "muonspace" at bounding box center [547, 381] width 91 height 14
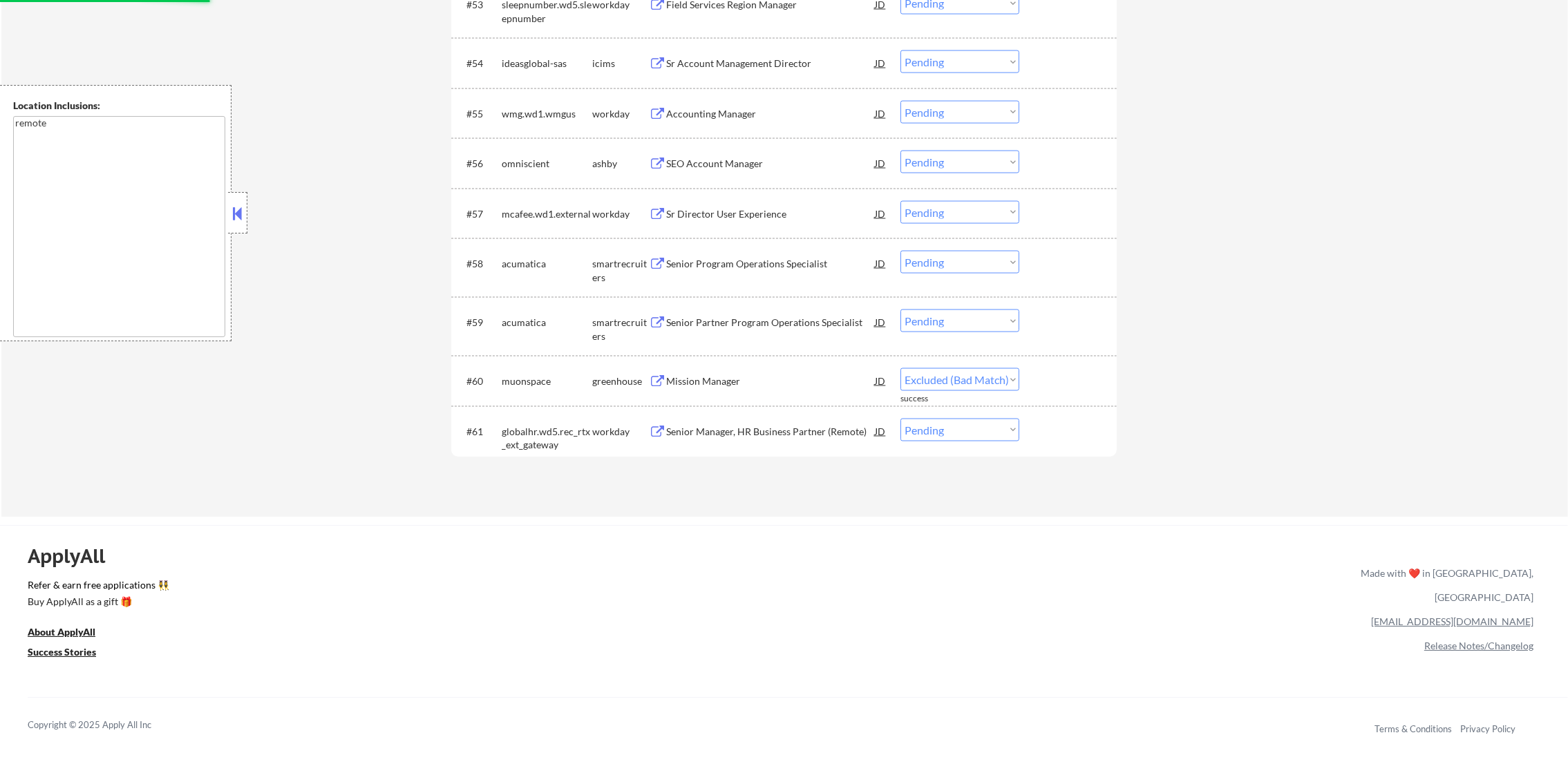
select select ""pending""
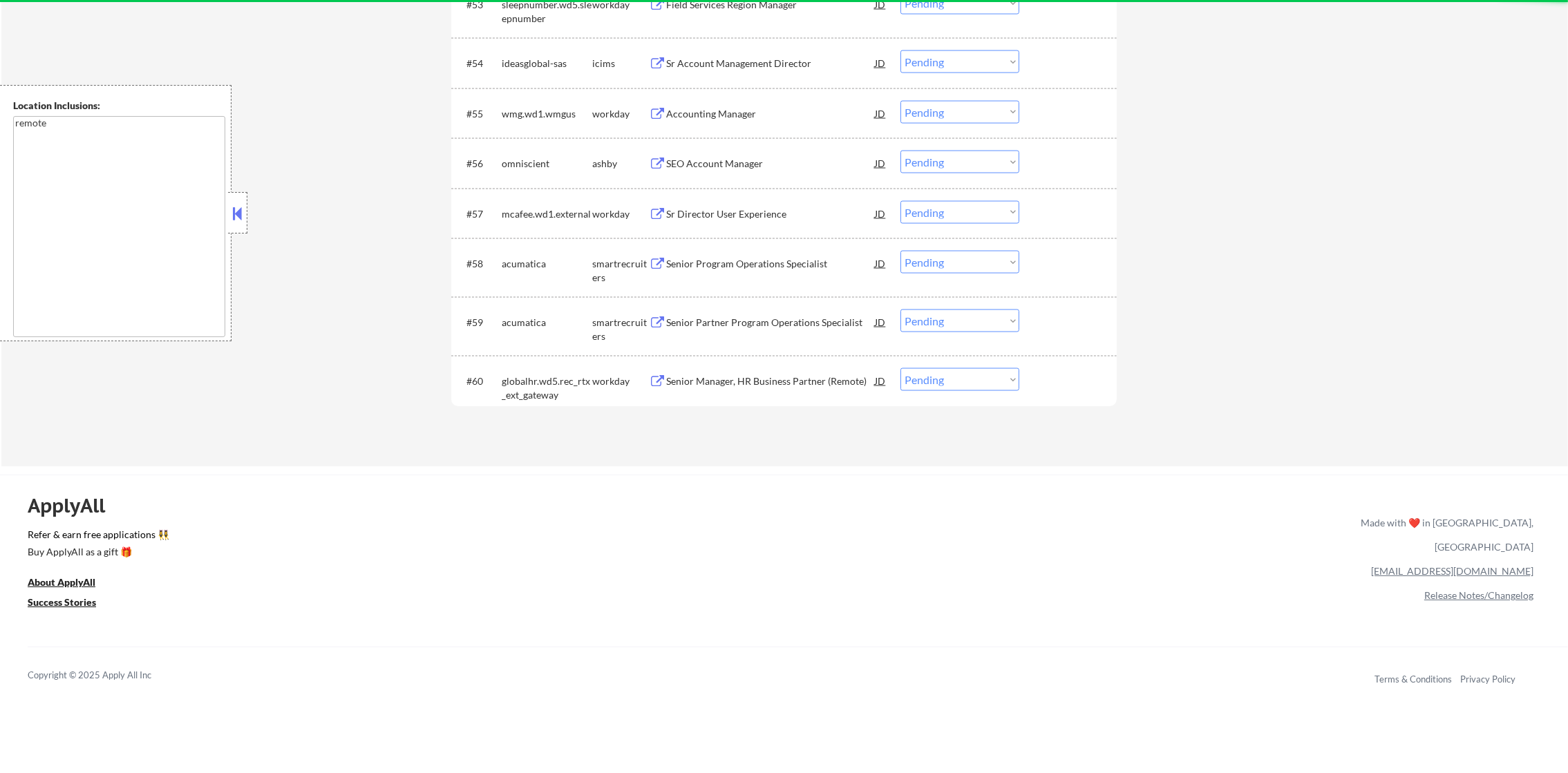
click at [739, 319] on div "Senior Partner Program Operations Specialist" at bounding box center [770, 323] width 209 height 14
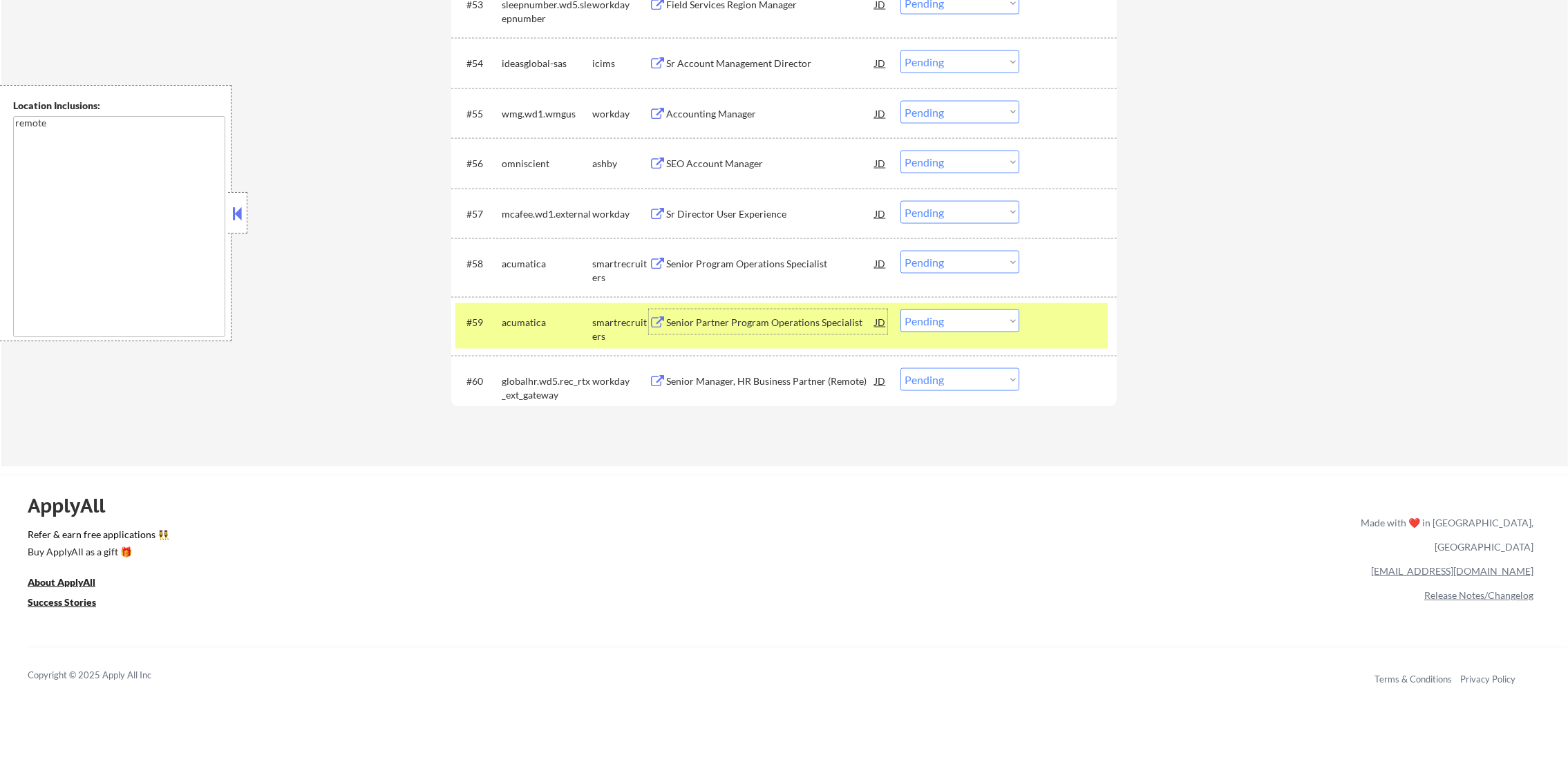
click at [942, 318] on select "Choose an option... Pending Applied Excluded (Questions) Excluded (Expired) Exc…" at bounding box center [960, 320] width 119 height 23
click at [900, 309] on select "Choose an option... Pending Applied Excluded (Questions) Excluded (Expired) Exc…" at bounding box center [960, 320] width 119 height 23
click at [514, 333] on div "acumatica" at bounding box center [547, 321] width 91 height 25
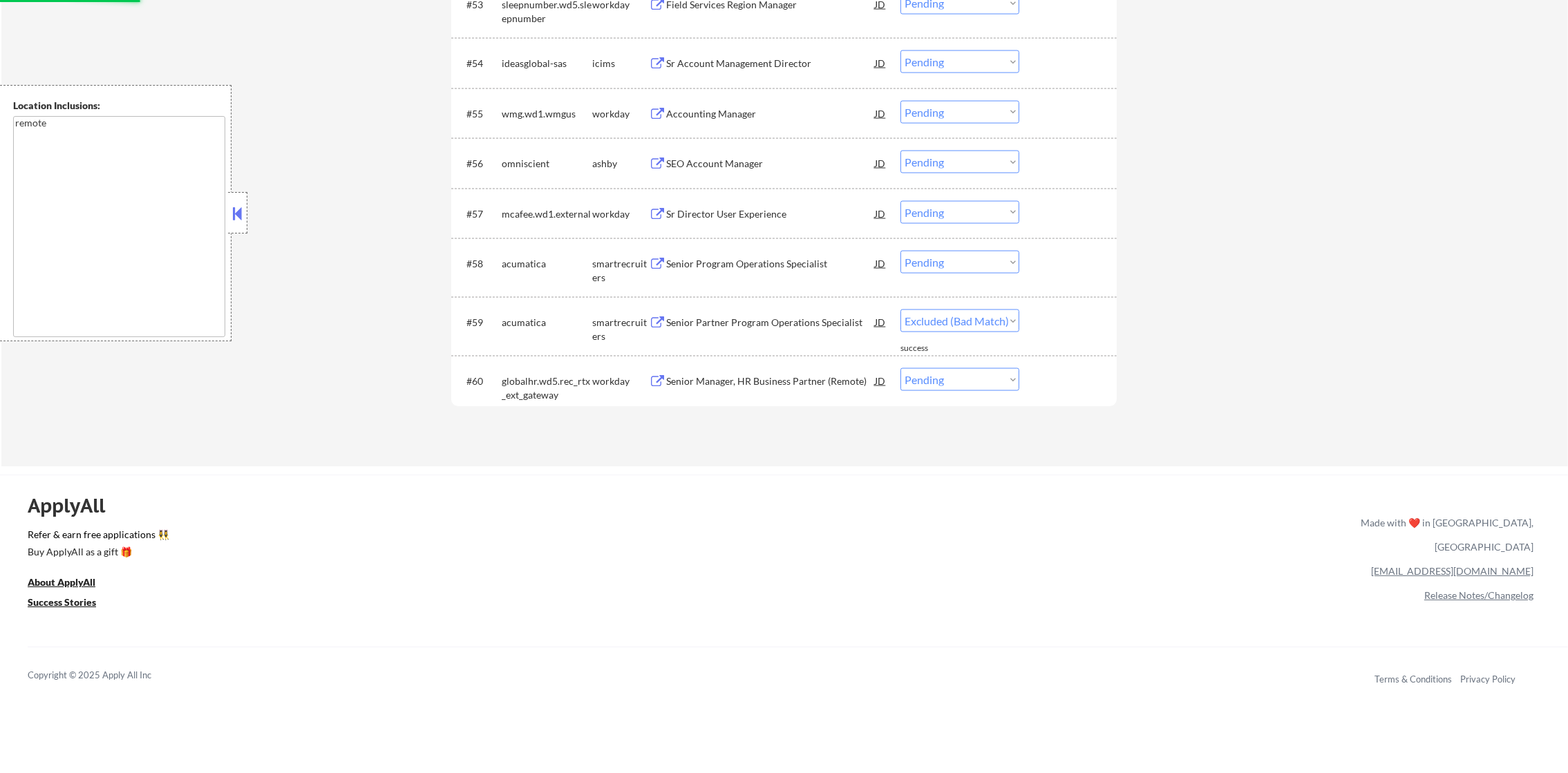
select select ""pending""
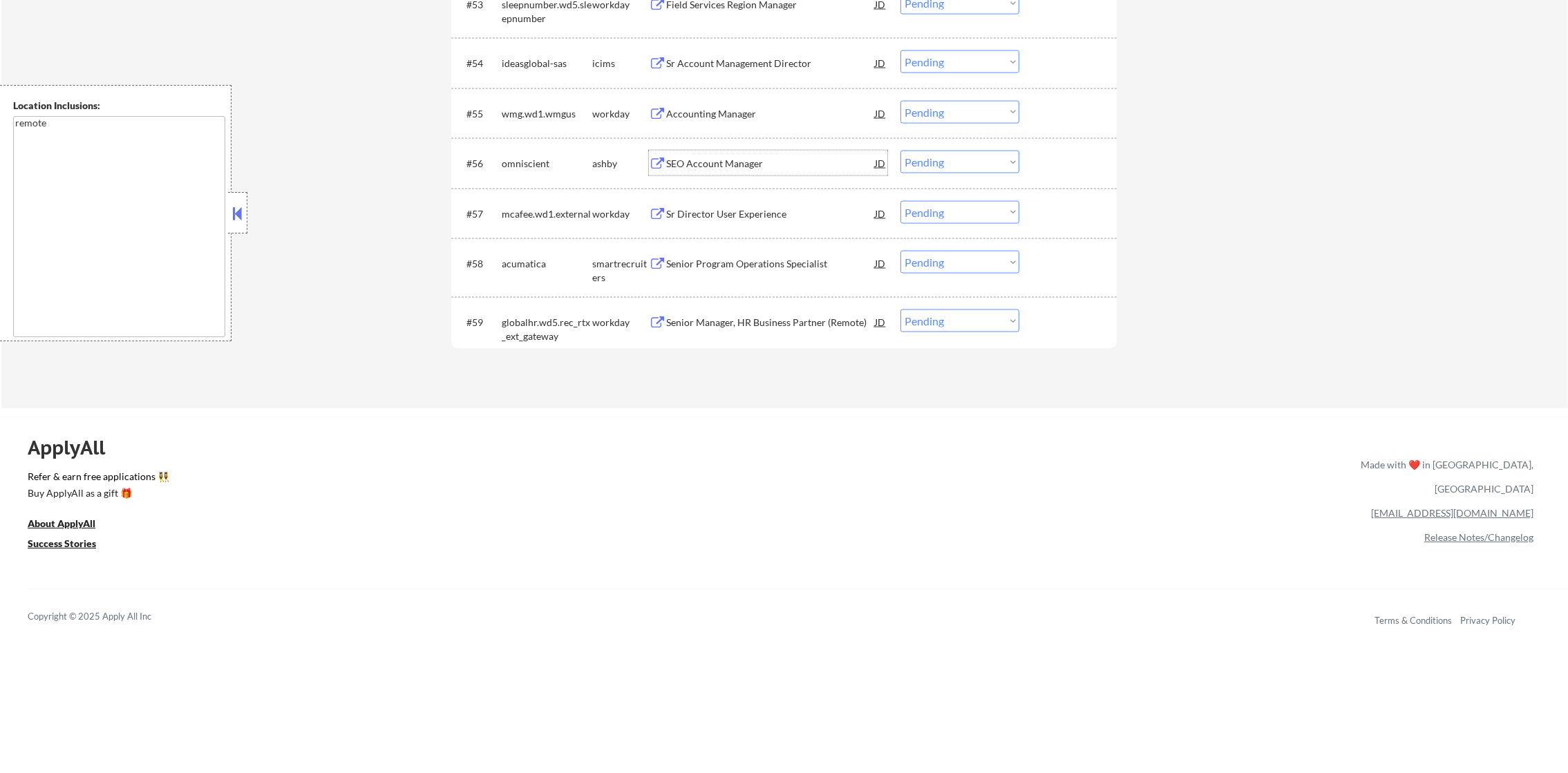
click at [744, 165] on div "SEO Account Manager" at bounding box center [770, 164] width 209 height 14
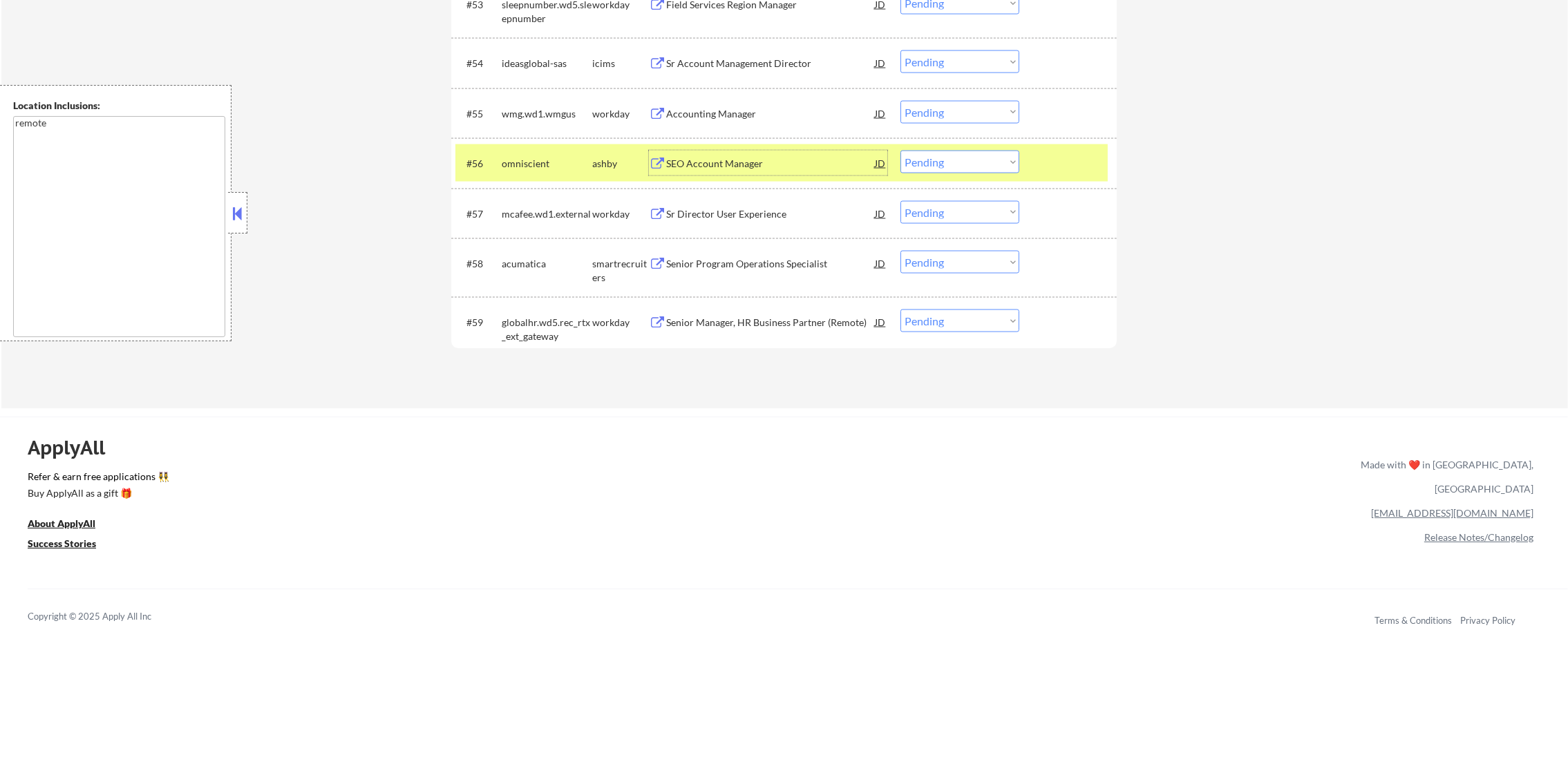
drag, startPoint x: 921, startPoint y: 150, endPoint x: 922, endPoint y: 172, distance: 22.0
click at [921, 152] on select "Choose an option... Pending Applied Excluded (Questions) Excluded (Expired) Exc…" at bounding box center [960, 162] width 119 height 23
click at [900, 151] on select "Choose an option... Pending Applied Excluded (Questions) Excluded (Expired) Exc…" at bounding box center [960, 162] width 119 height 23
click at [538, 166] on div "omniscient" at bounding box center [547, 164] width 91 height 14
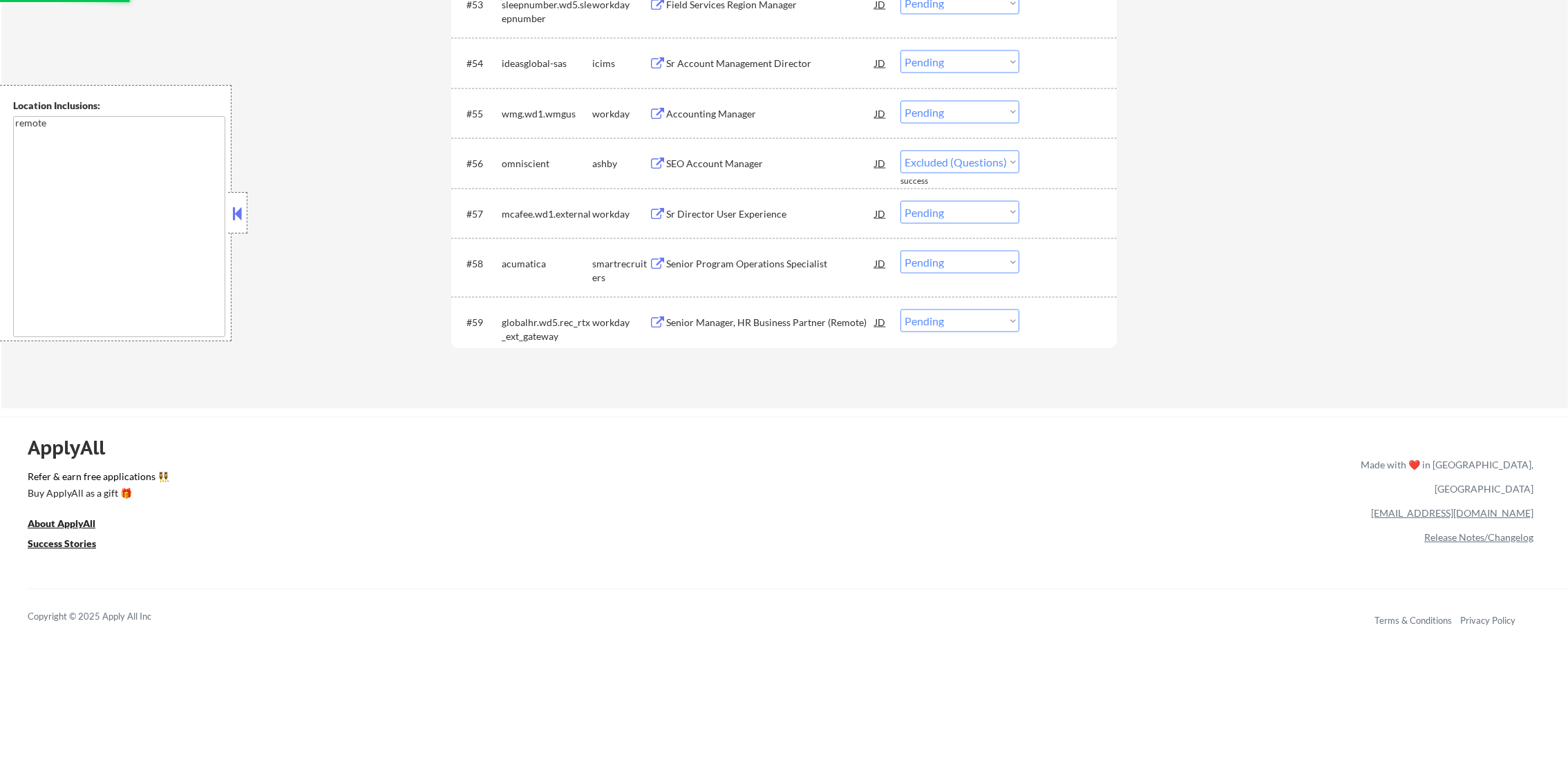
select select ""pending""
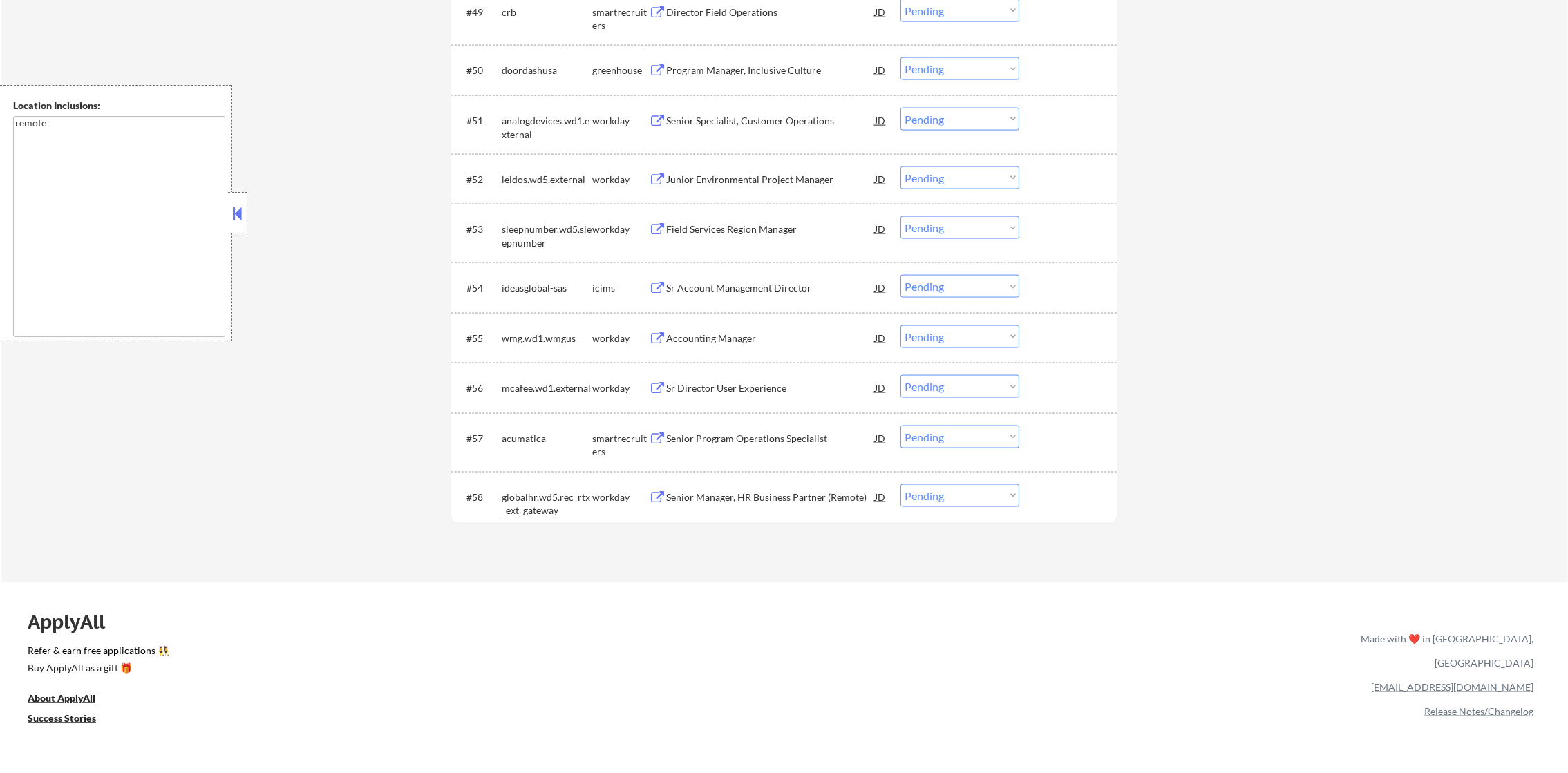
scroll to position [3090, 0]
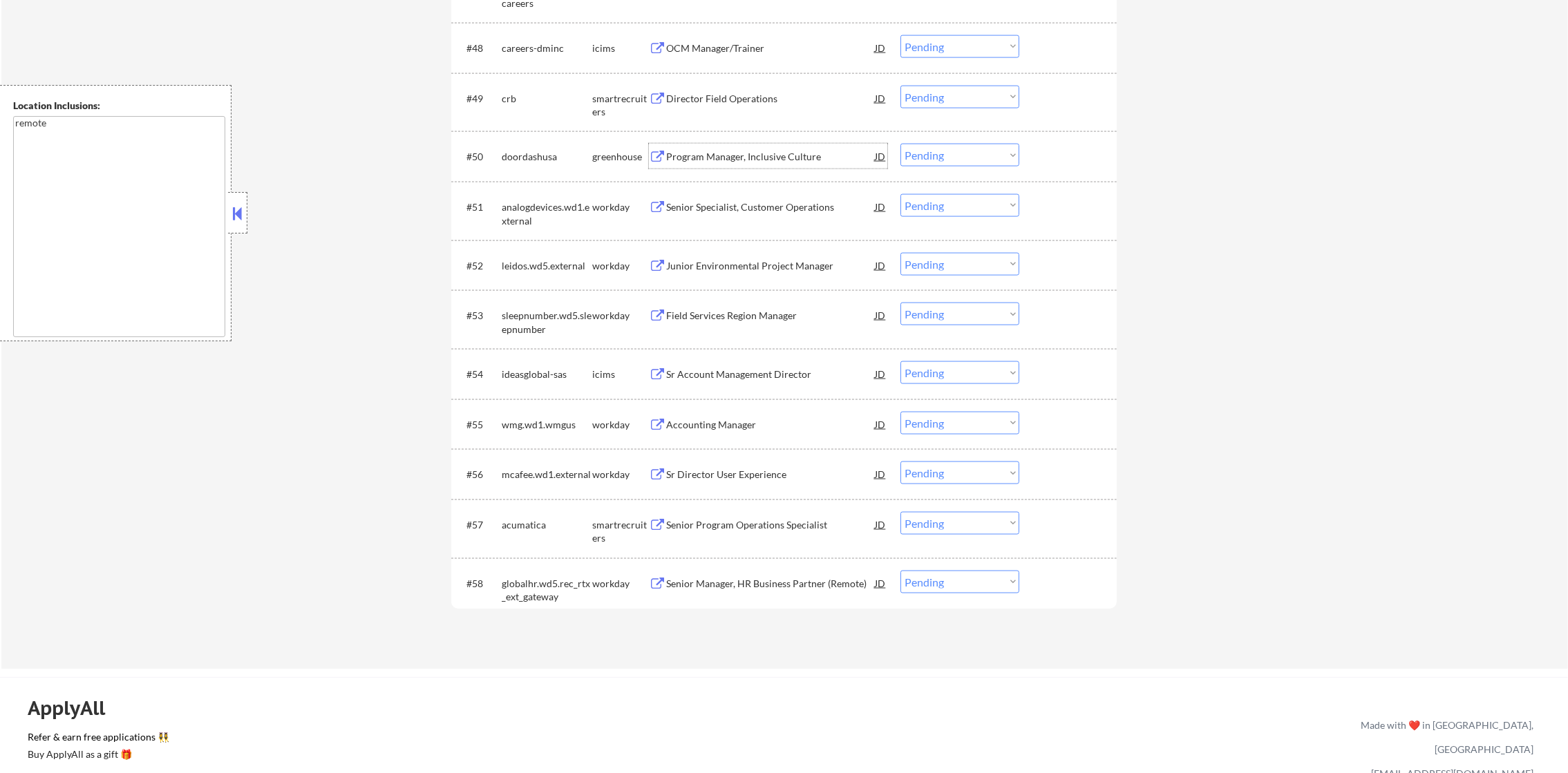
click at [718, 159] on div "Program Manager, Inclusive Culture" at bounding box center [770, 157] width 209 height 14
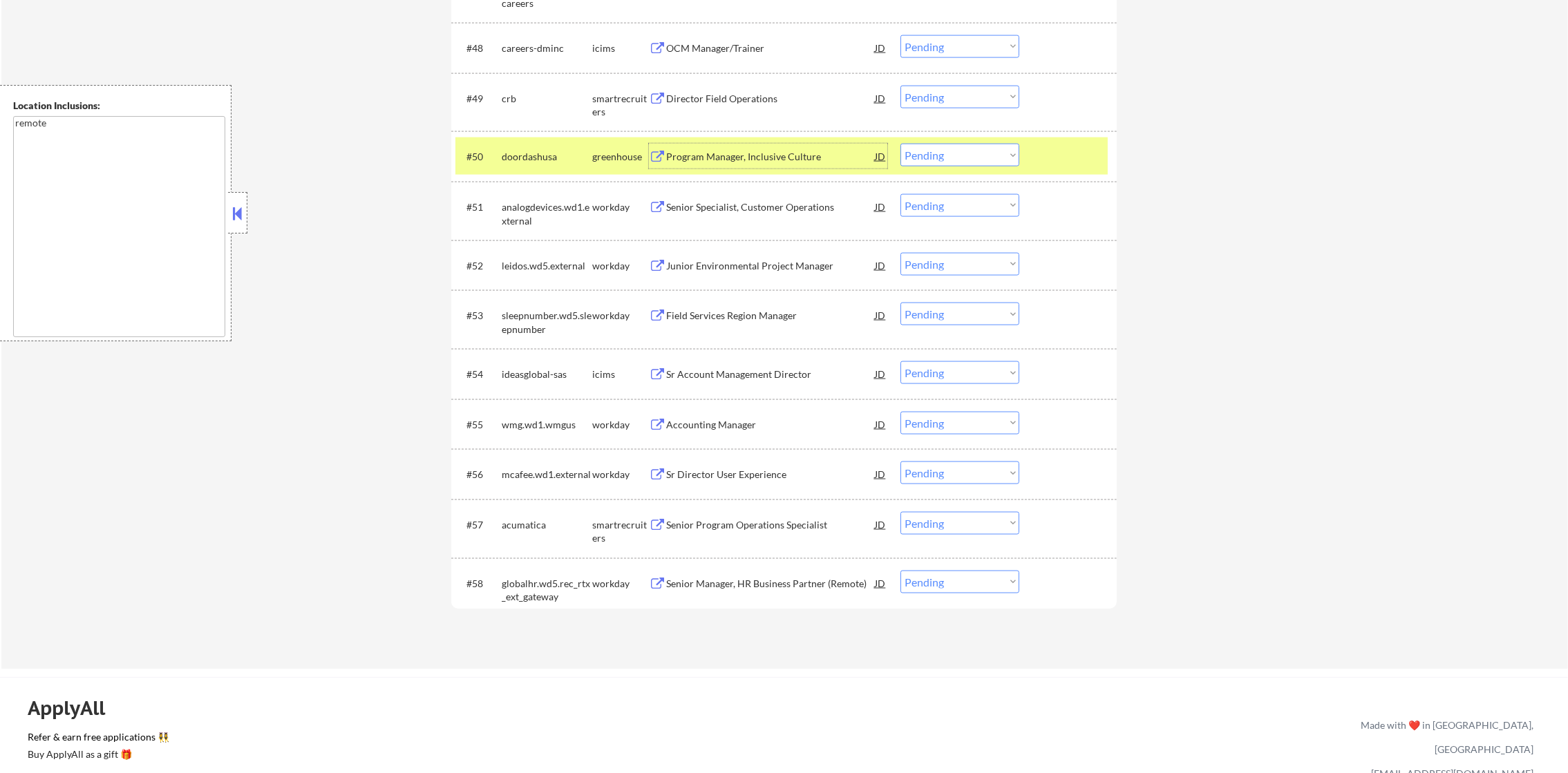
click at [913, 149] on select "Choose an option... Pending Applied Excluded (Questions) Excluded (Expired) Exc…" at bounding box center [960, 155] width 119 height 23
click at [900, 143] on select "Choose an option... Pending Applied Excluded (Questions) Excluded (Expired) Exc…" at bounding box center [960, 155] width 119 height 23
select select ""pending""
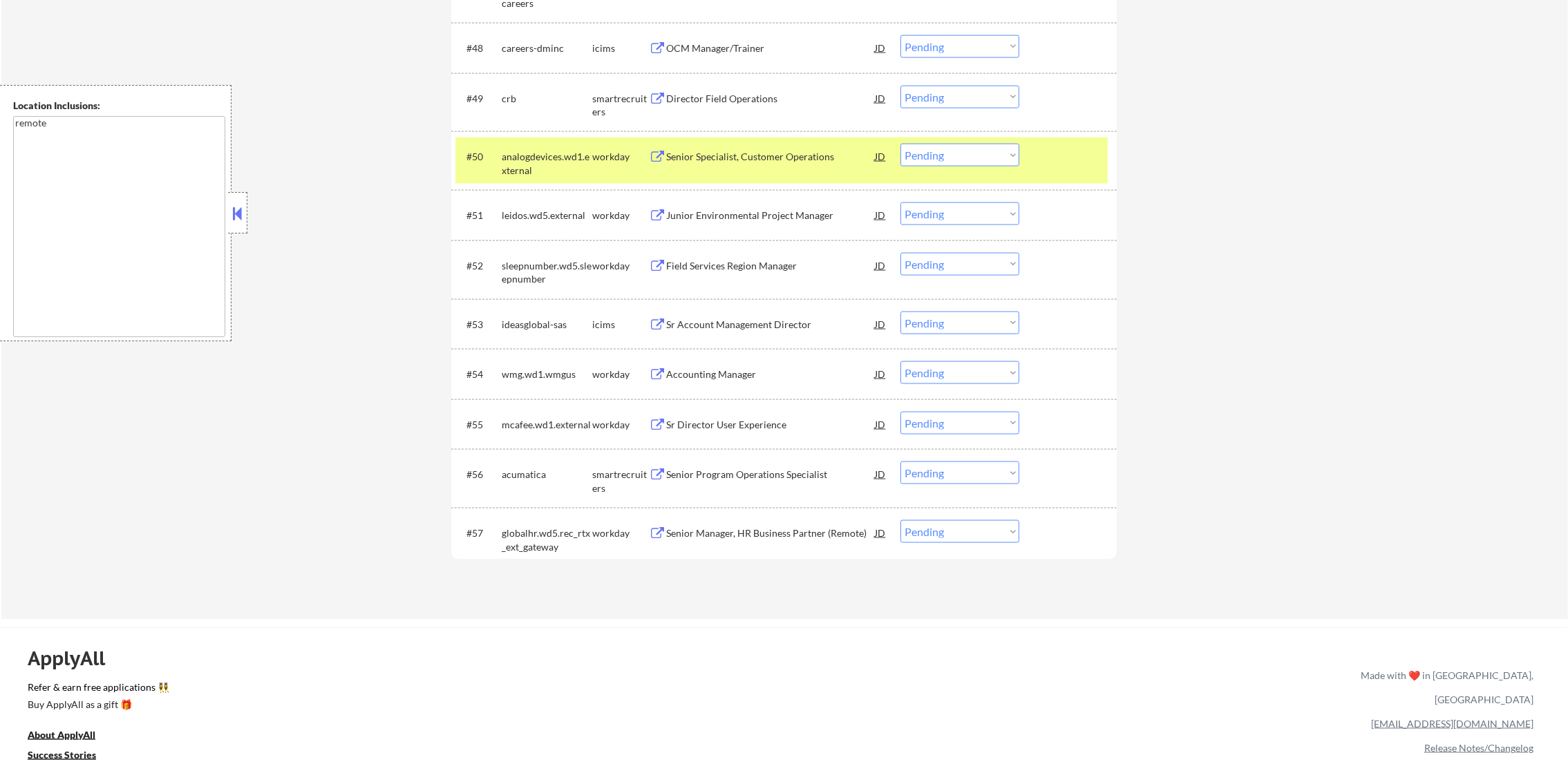
click at [535, 161] on div "analogdevices.wd1.external" at bounding box center [547, 164] width 91 height 27
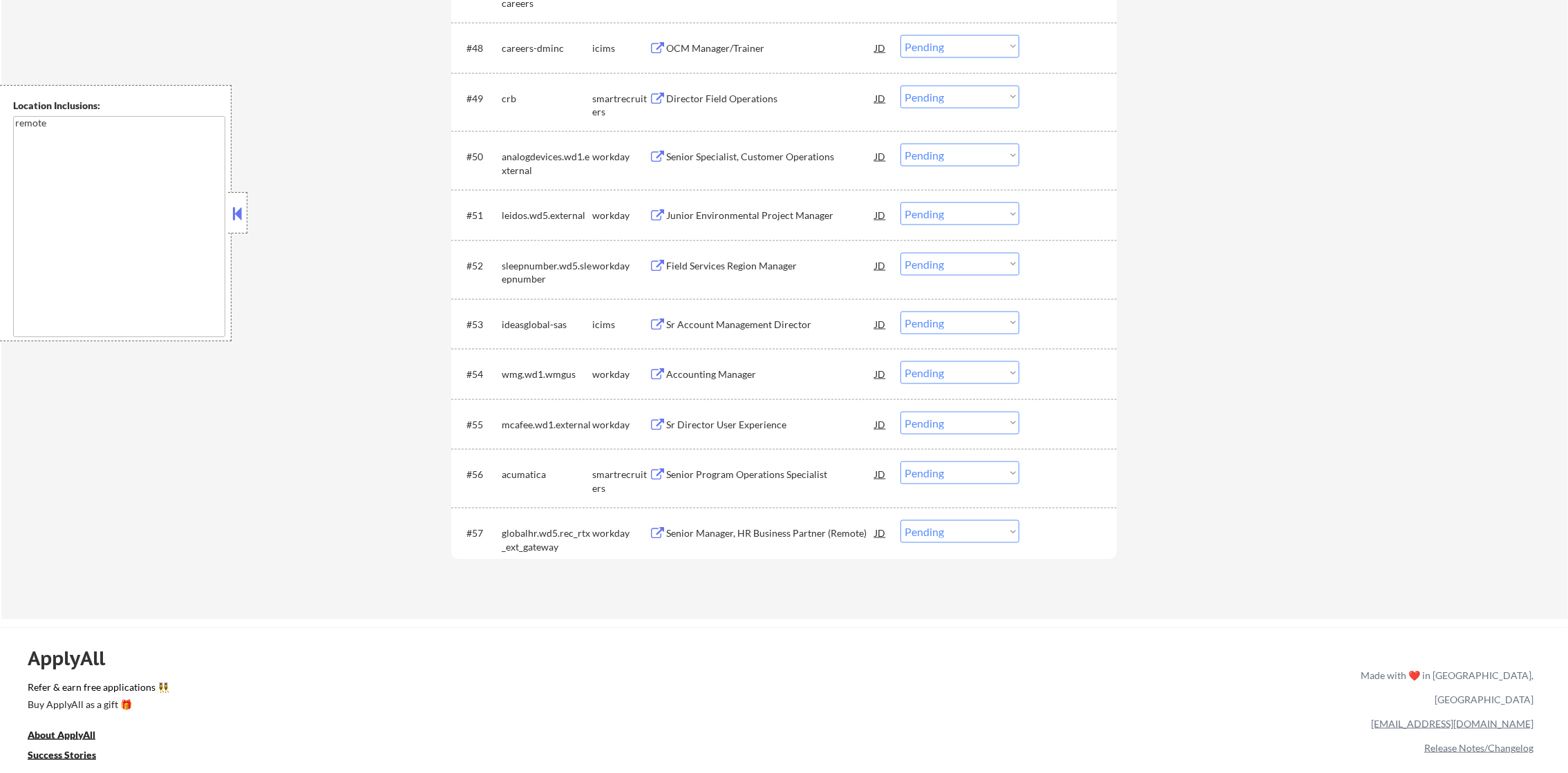
click at [756, 97] on div "Director Field Operations" at bounding box center [770, 99] width 209 height 14
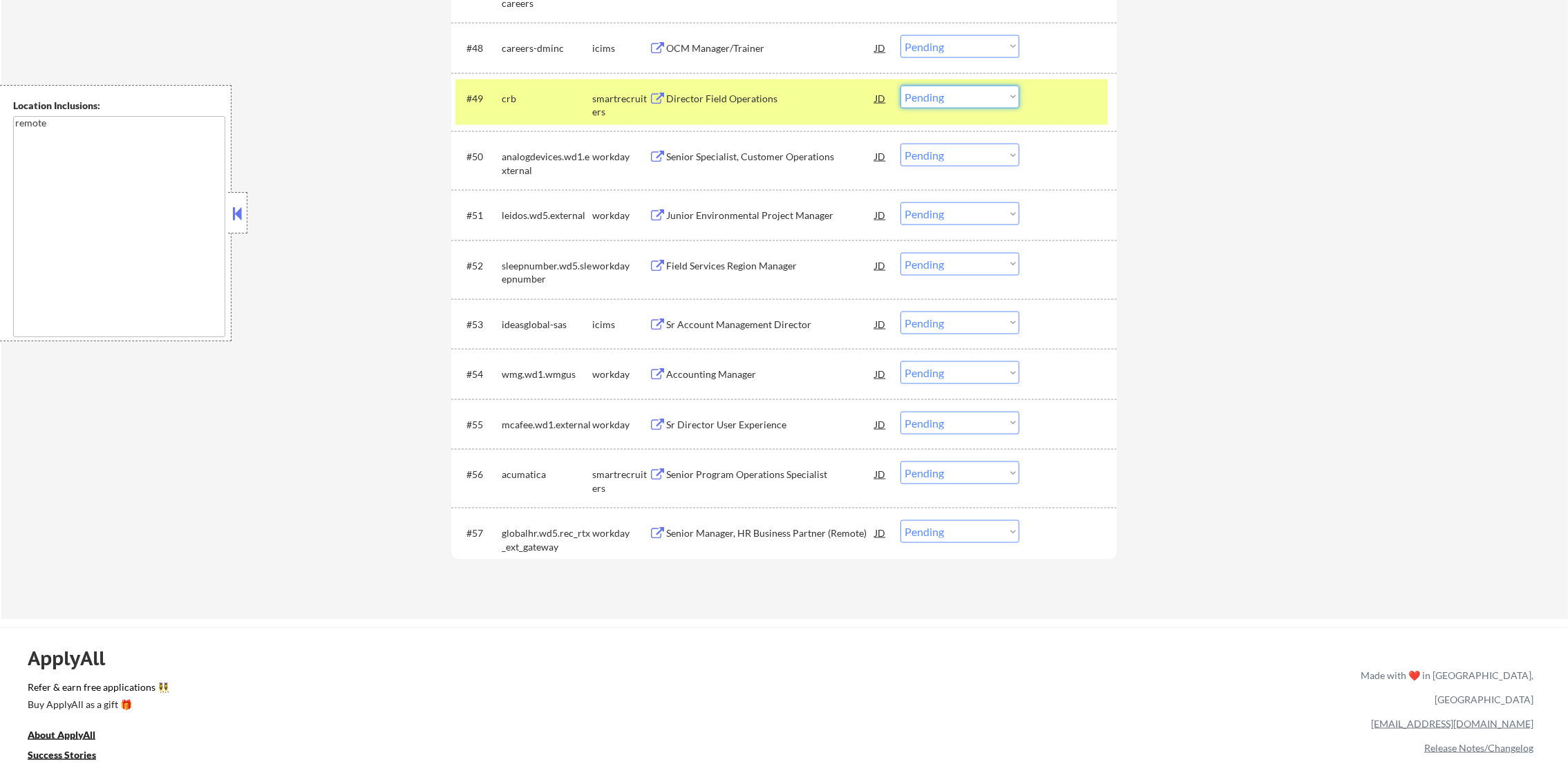
drag, startPoint x: 968, startPoint y: 88, endPoint x: 968, endPoint y: 103, distance: 15.0
click at [968, 88] on select "Choose an option... Pending Applied Excluded (Questions) Excluded (Expired) Exc…" at bounding box center [960, 97] width 119 height 23
click at [900, 85] on select "Choose an option... Pending Applied Excluded (Questions) Excluded (Expired) Exc…" at bounding box center [960, 97] width 119 height 23
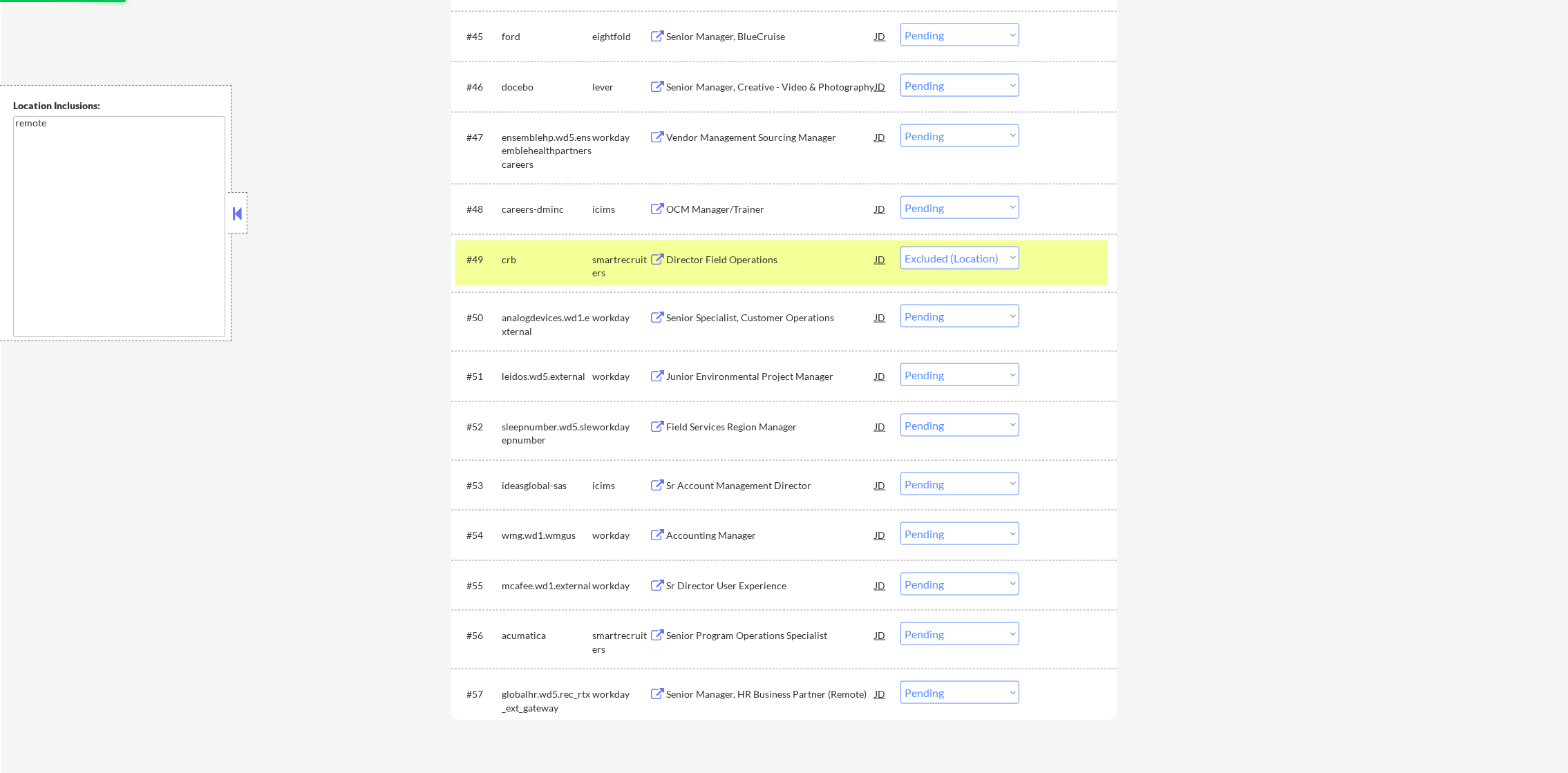
scroll to position [2916, 0]
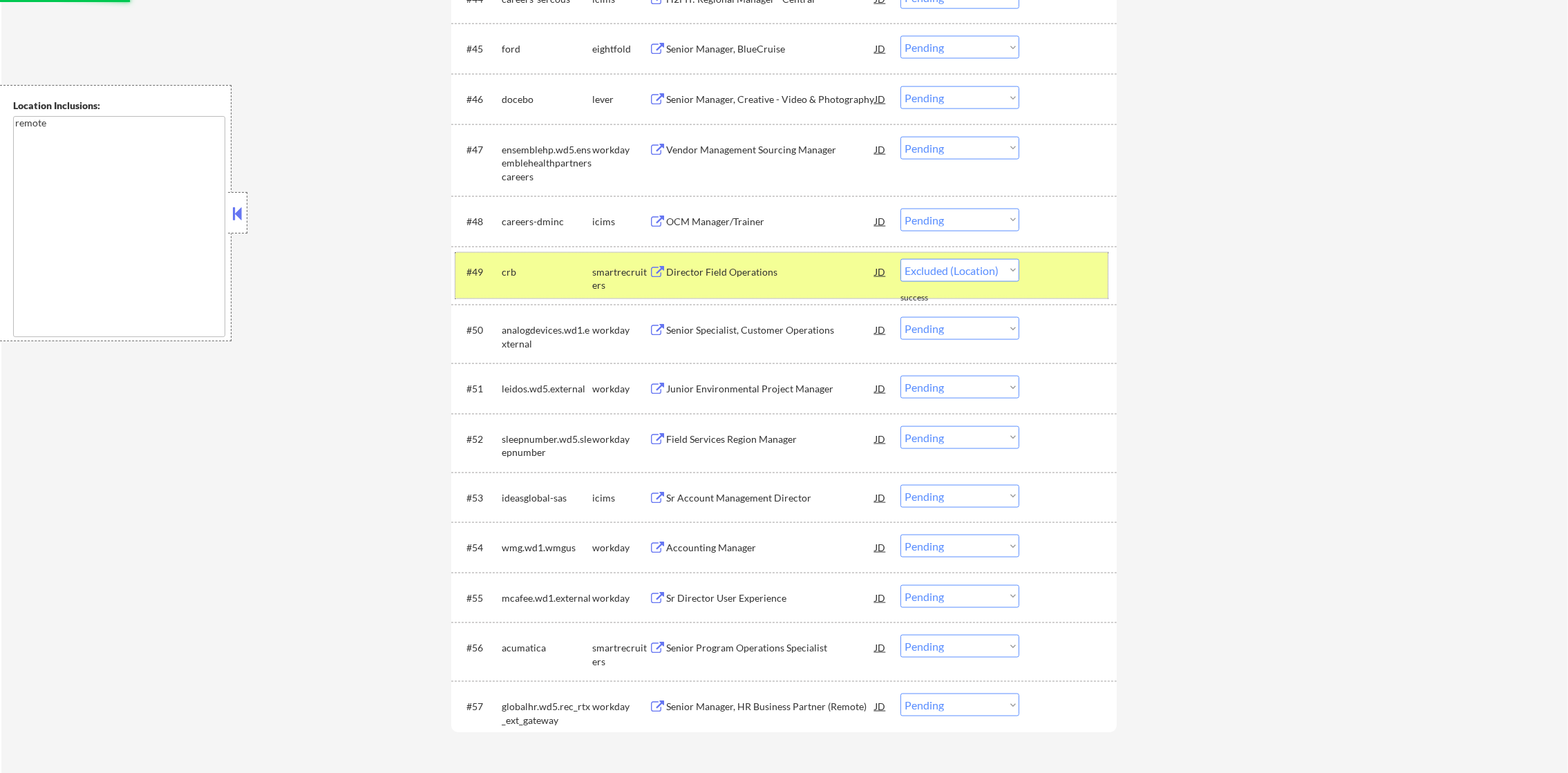
click at [544, 277] on div "crb" at bounding box center [547, 272] width 91 height 14
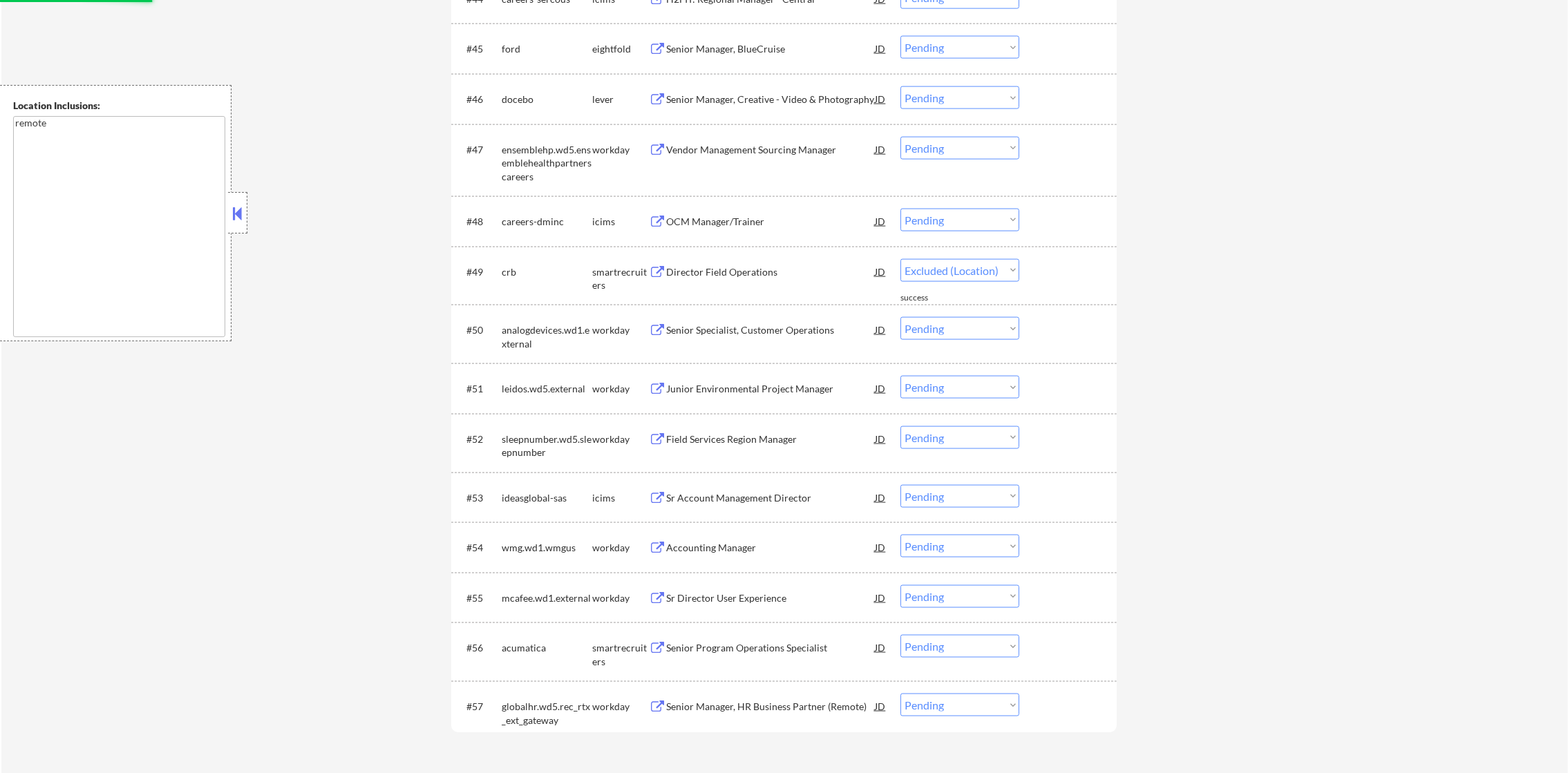
select select ""pending""
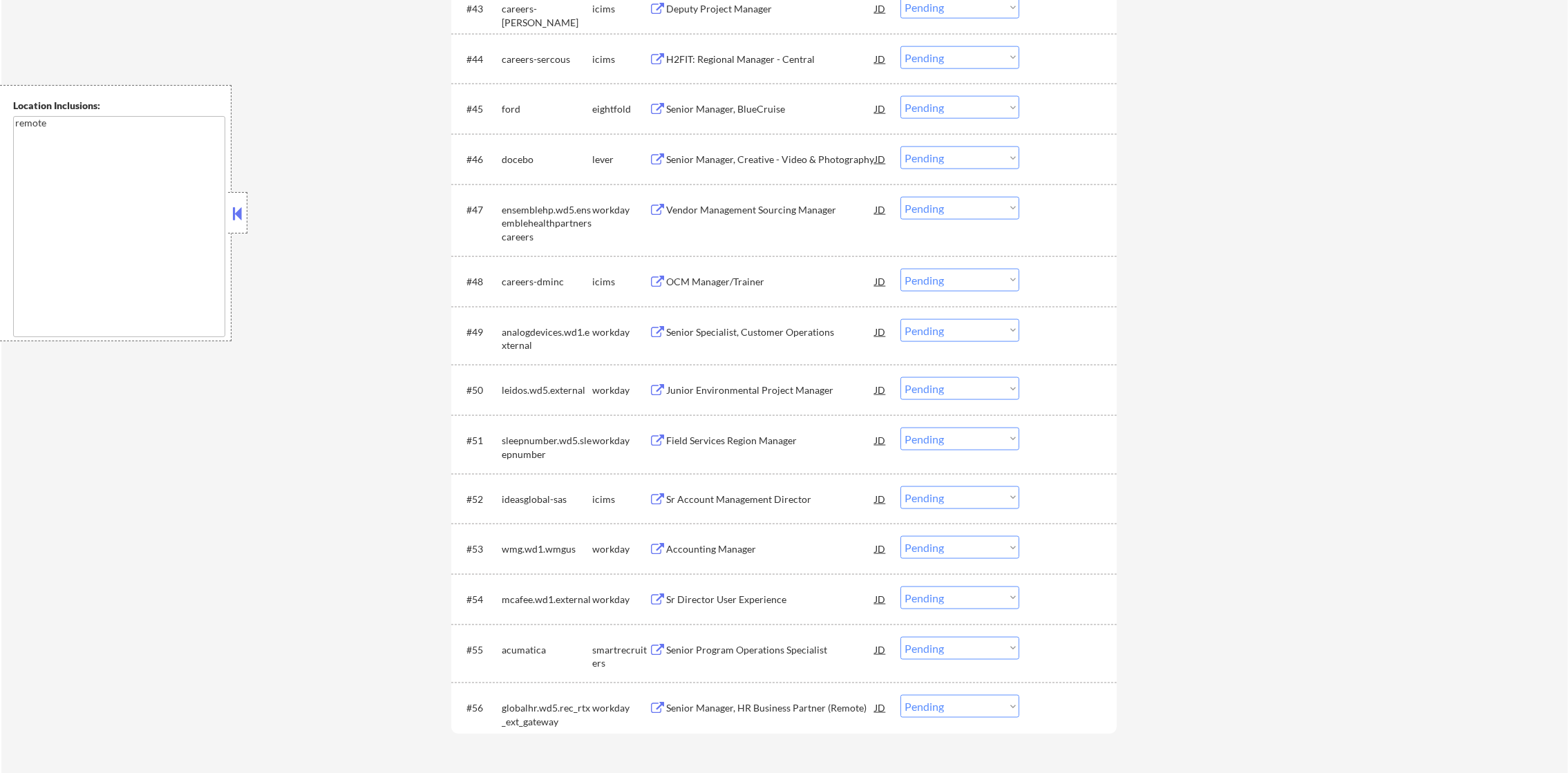
scroll to position [2847, 0]
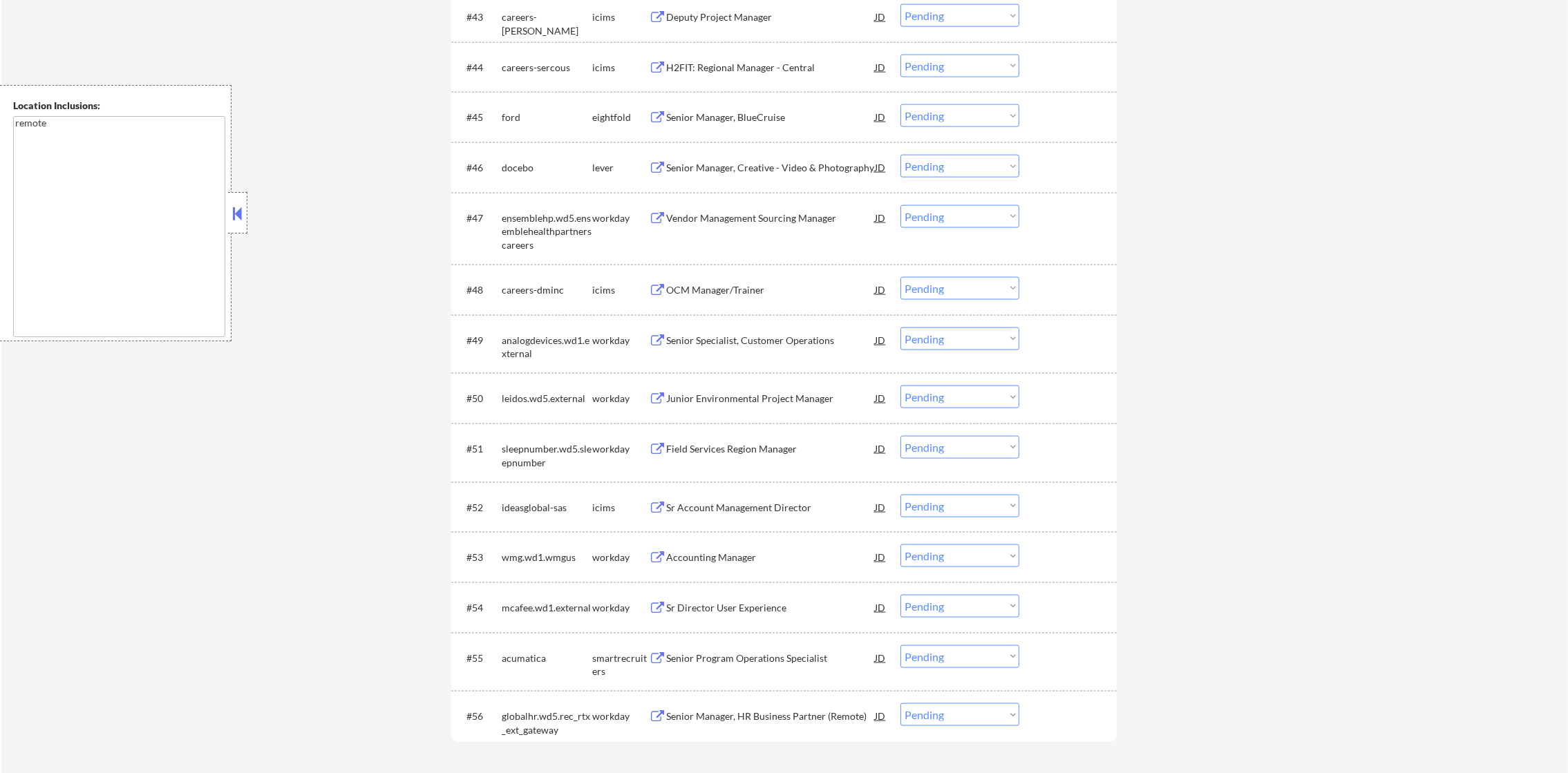
click at [732, 162] on div "Senior Manager, Creative - Video & Photography" at bounding box center [770, 168] width 209 height 14
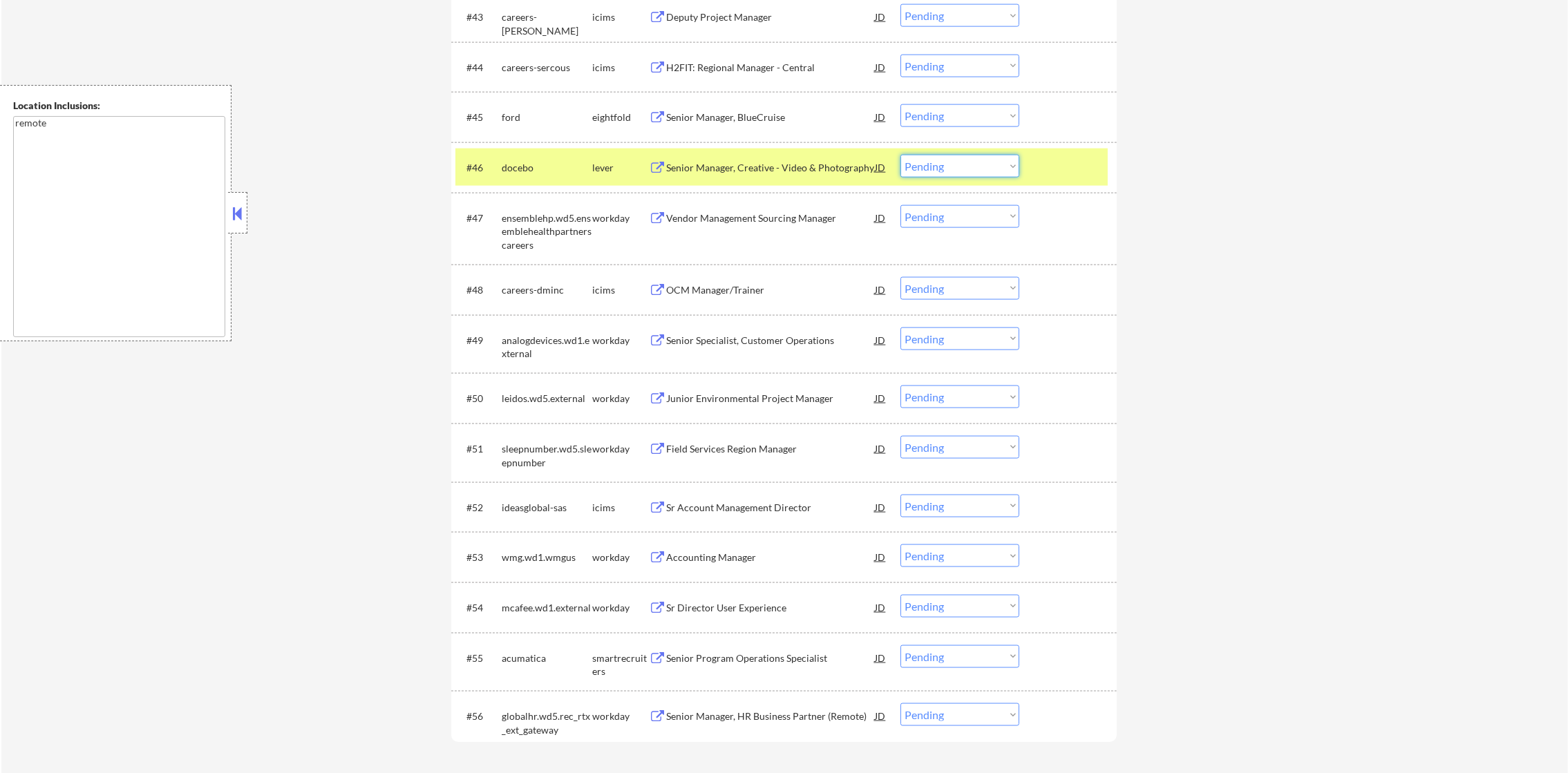
drag, startPoint x: 946, startPoint y: 163, endPoint x: 947, endPoint y: 175, distance: 12.0
click at [946, 164] on select "Choose an option... Pending Applied Excluded (Questions) Excluded (Expired) Exc…" at bounding box center [960, 166] width 119 height 23
click at [900, 155] on select "Choose an option... Pending Applied Excluded (Questions) Excluded (Expired) Exc…" at bounding box center [960, 166] width 119 height 23
click at [456, 152] on div "#46 docebo lever Senior Manager, Creative - Video & Photography JD Choose an op…" at bounding box center [781, 167] width 652 height 37
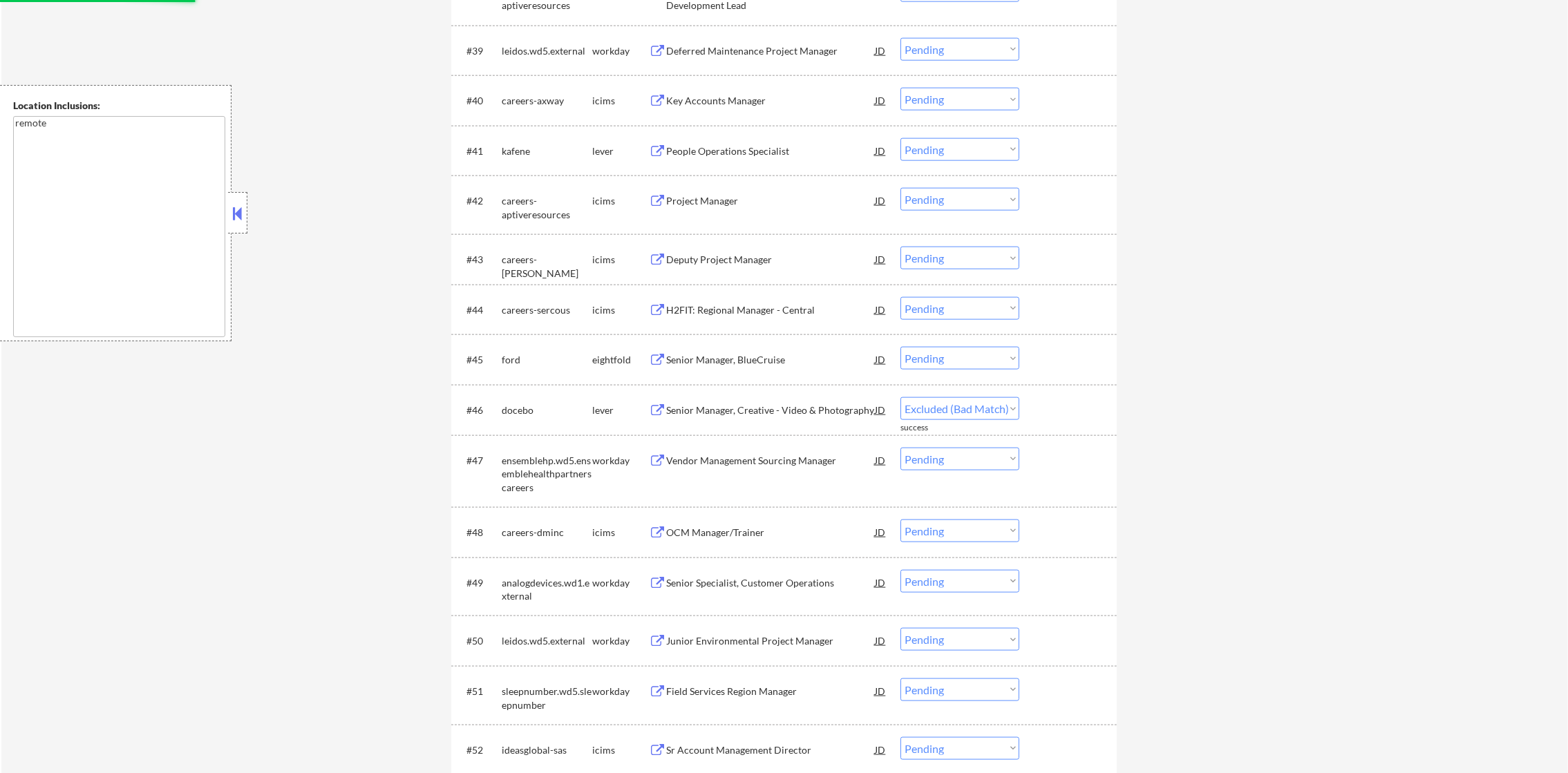
select select ""pending""
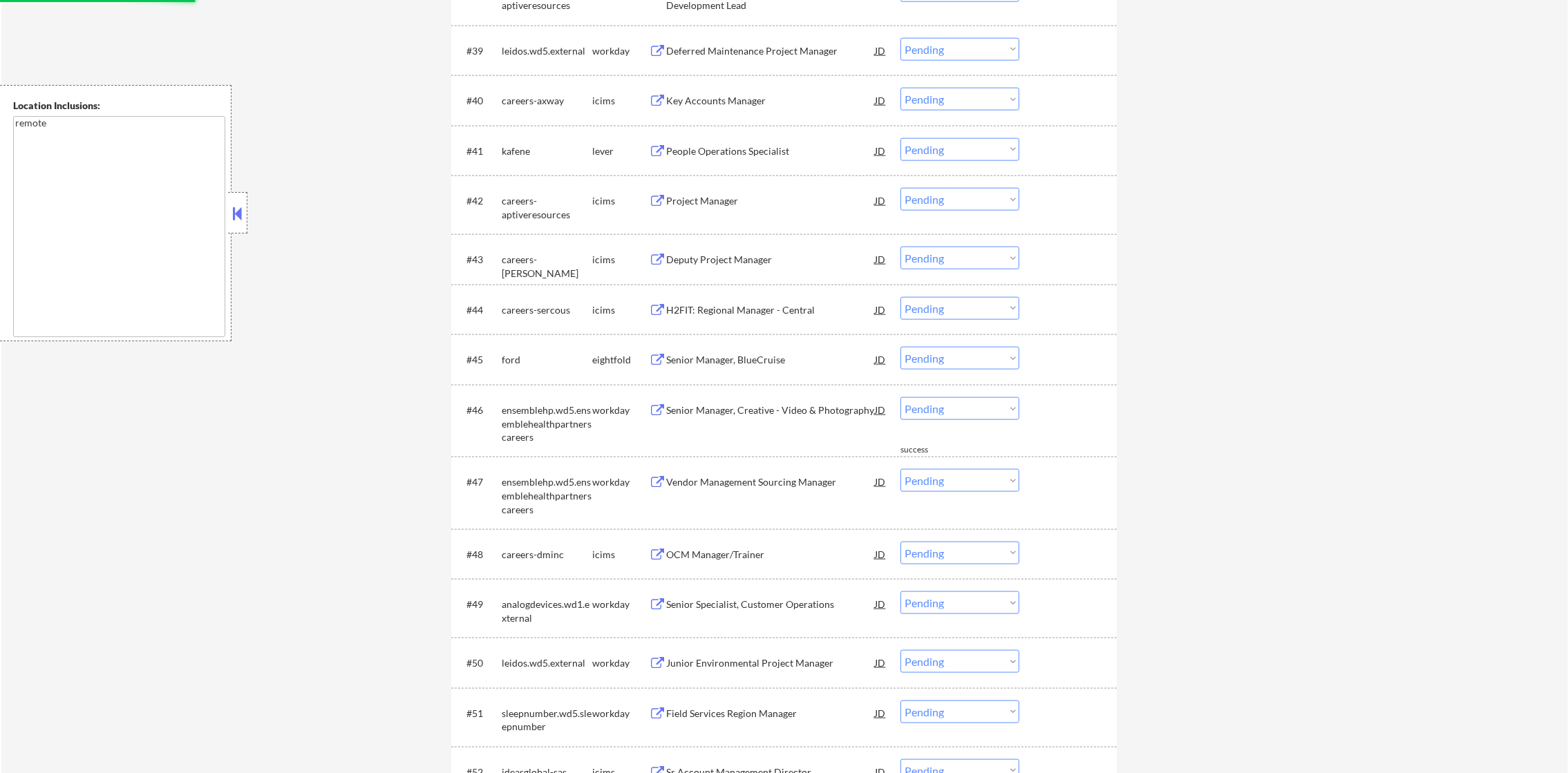
scroll to position [2502, 0]
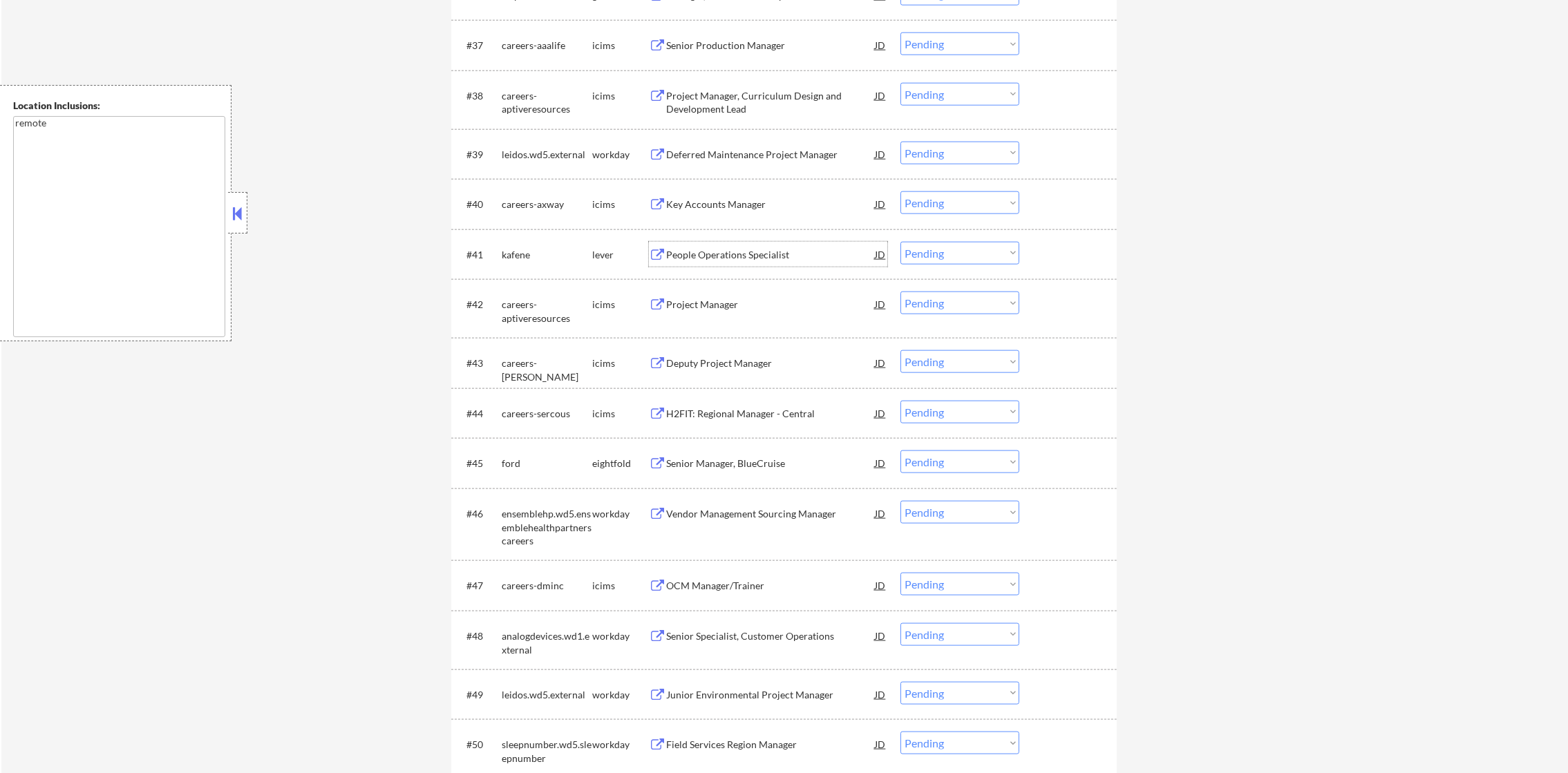
click at [778, 249] on div "People Operations Specialist" at bounding box center [770, 255] width 209 height 14
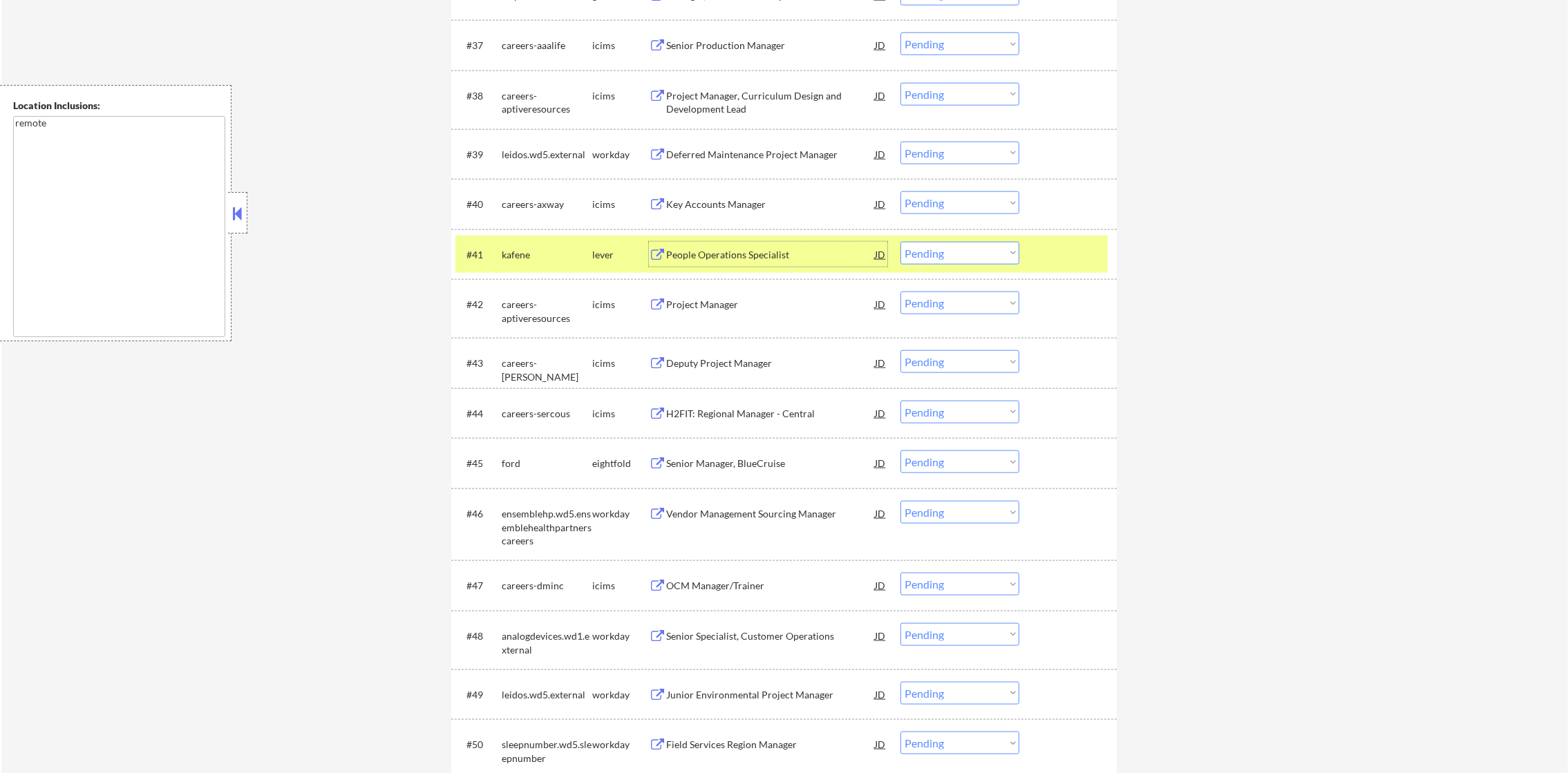
click at [938, 256] on select "Choose an option... Pending Applied Excluded (Questions) Excluded (Expired) Exc…" at bounding box center [960, 253] width 119 height 23
click at [900, 242] on select "Choose an option... Pending Applied Excluded (Questions) Excluded (Expired) Exc…" at bounding box center [960, 253] width 119 height 23
click at [520, 256] on div "kafene" at bounding box center [547, 255] width 91 height 14
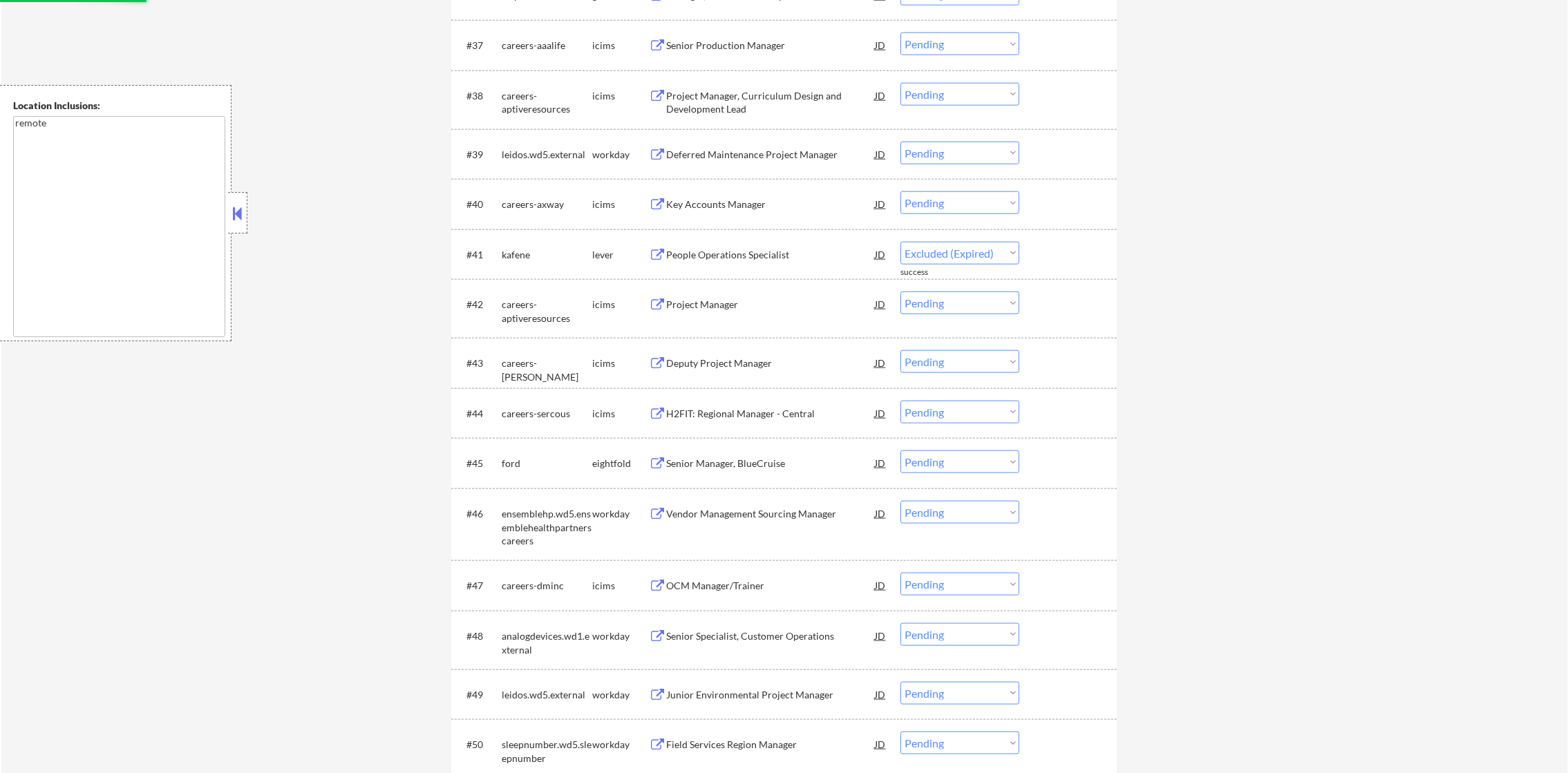
select select ""pending""
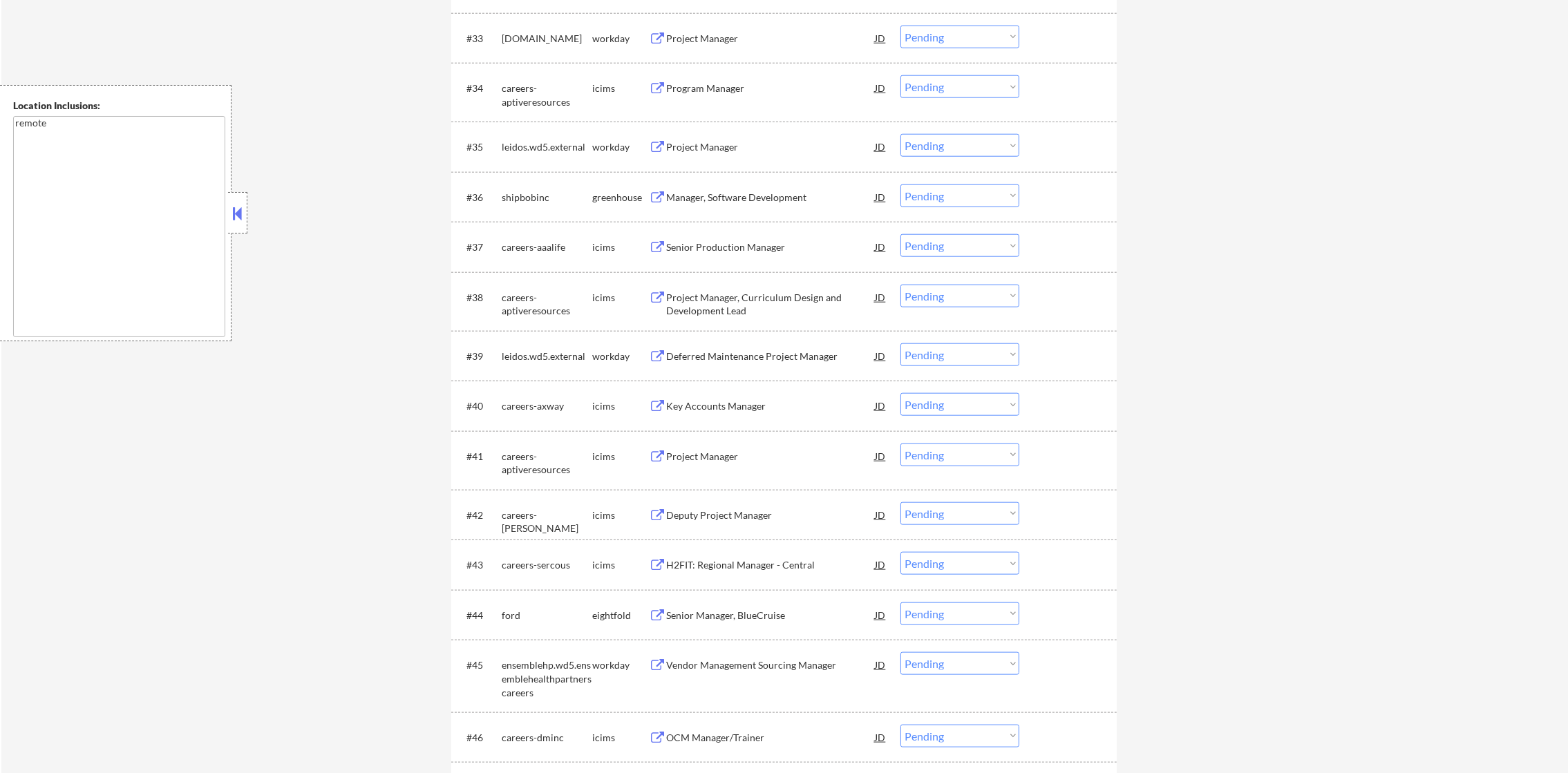
scroll to position [2294, 0]
click at [773, 202] on div "Manager, Software Development" at bounding box center [770, 203] width 209 height 14
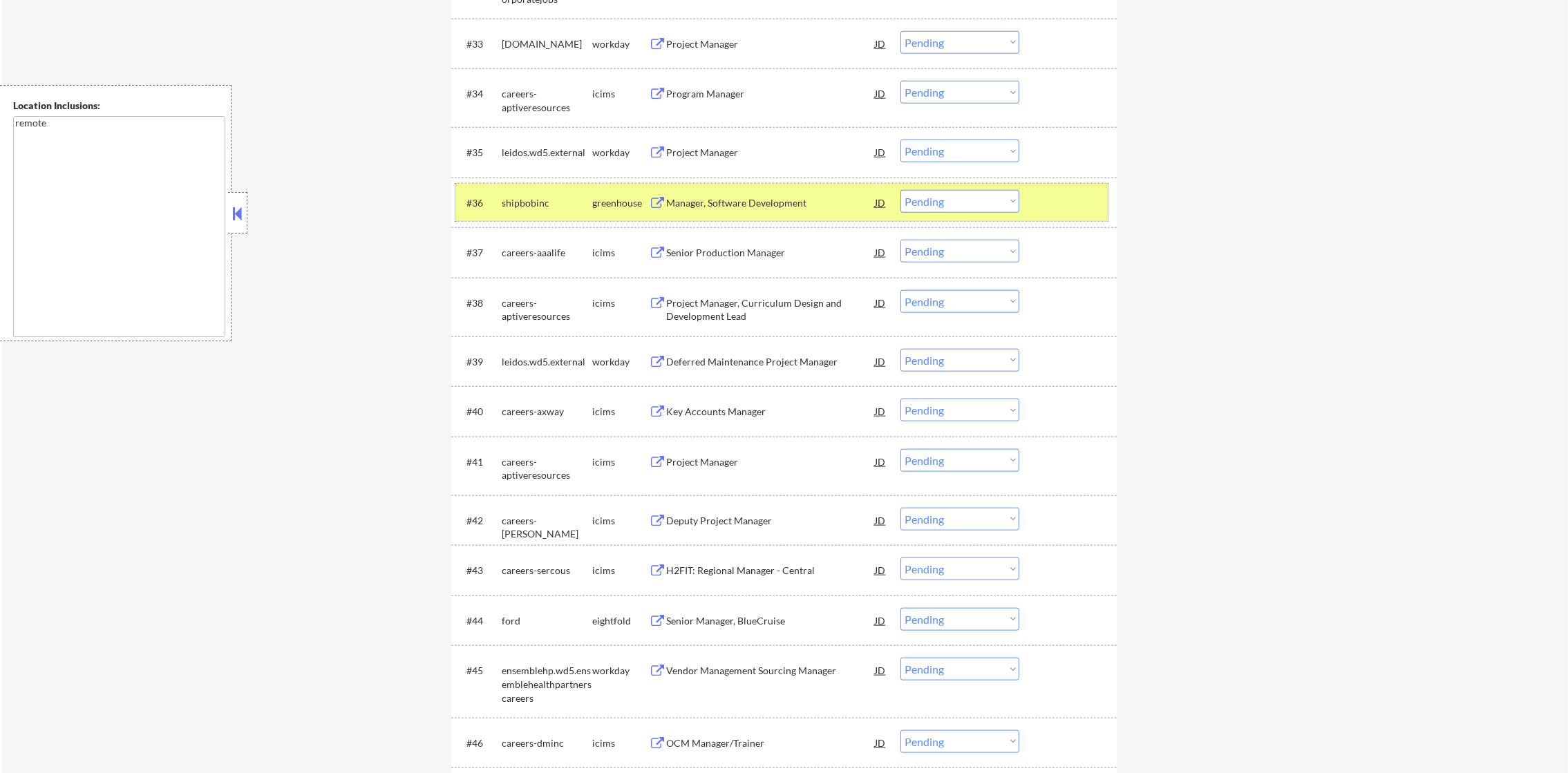
click at [926, 212] on div "#36 shipbobinc greenhouse Manager, Software Development JD Choose an option... …" at bounding box center [781, 202] width 652 height 37
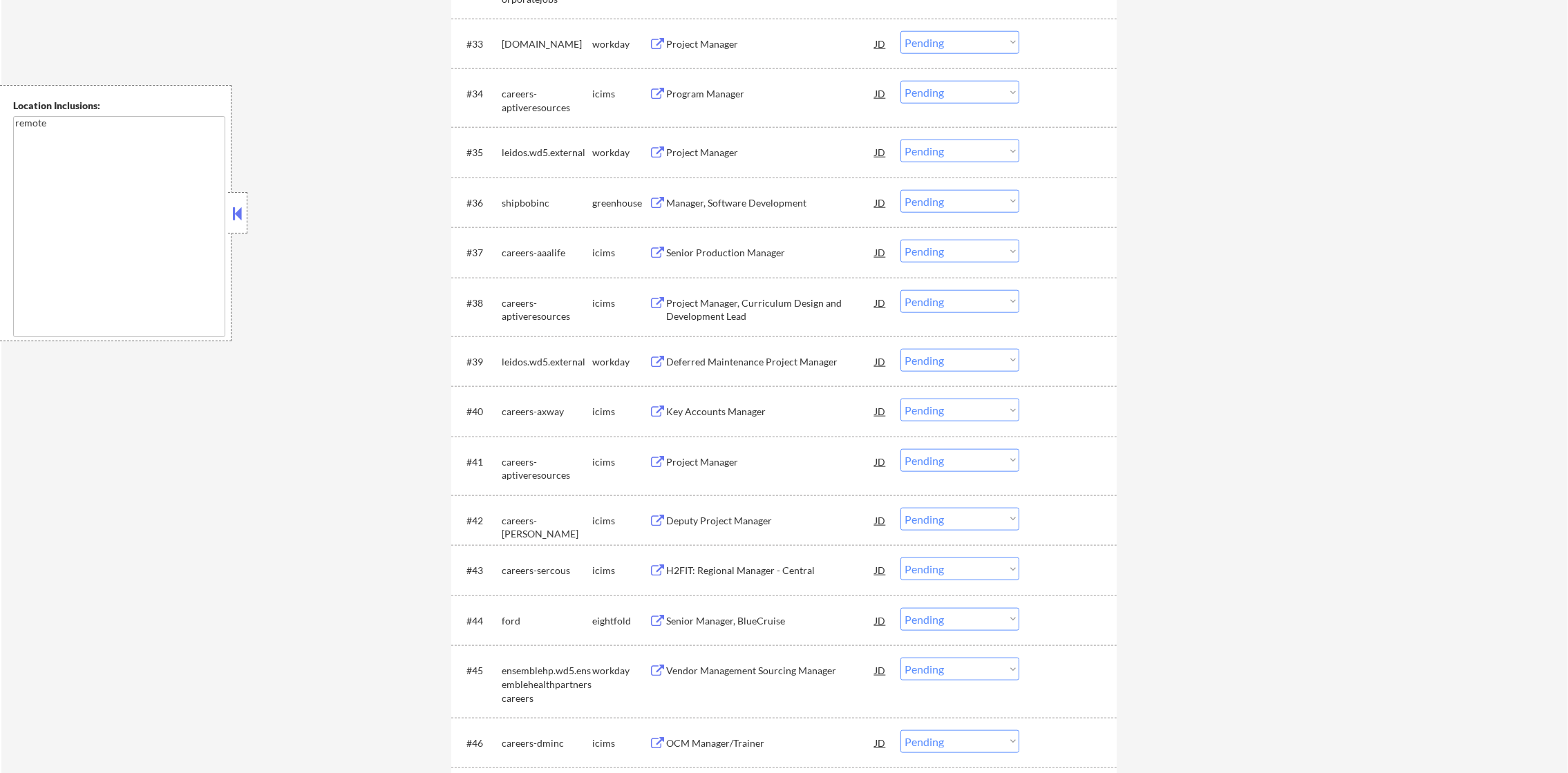
drag, startPoint x: 968, startPoint y: 207, endPoint x: 972, endPoint y: 215, distance: 8.9
click at [969, 207] on select "Choose an option... Pending Applied Excluded (Questions) Excluded (Expired) Exc…" at bounding box center [960, 201] width 119 height 23
click at [900, 190] on select "Choose an option... Pending Applied Excluded (Questions) Excluded (Expired) Exc…" at bounding box center [960, 201] width 119 height 23
select select ""pending""
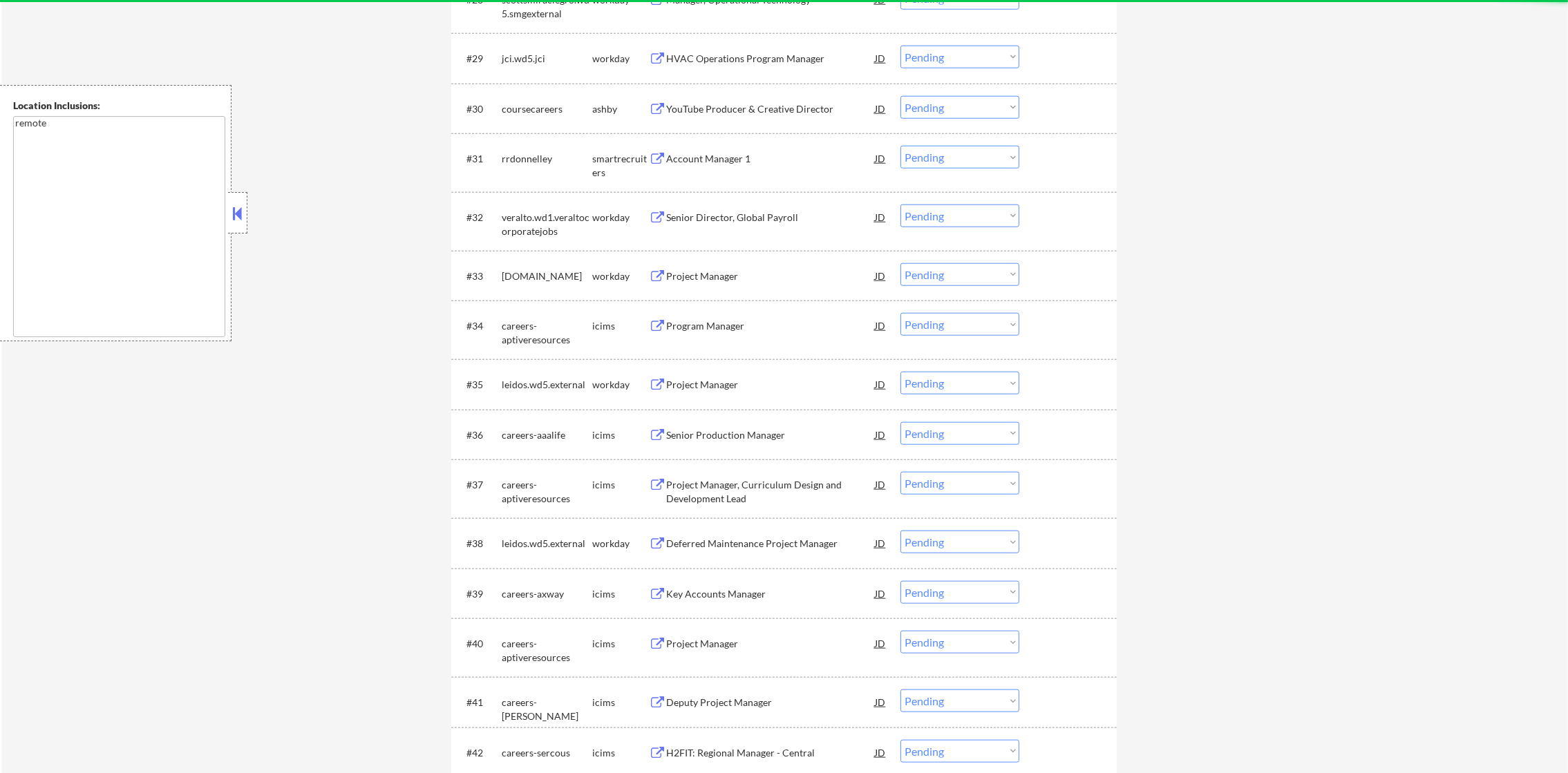
scroll to position [2053, 0]
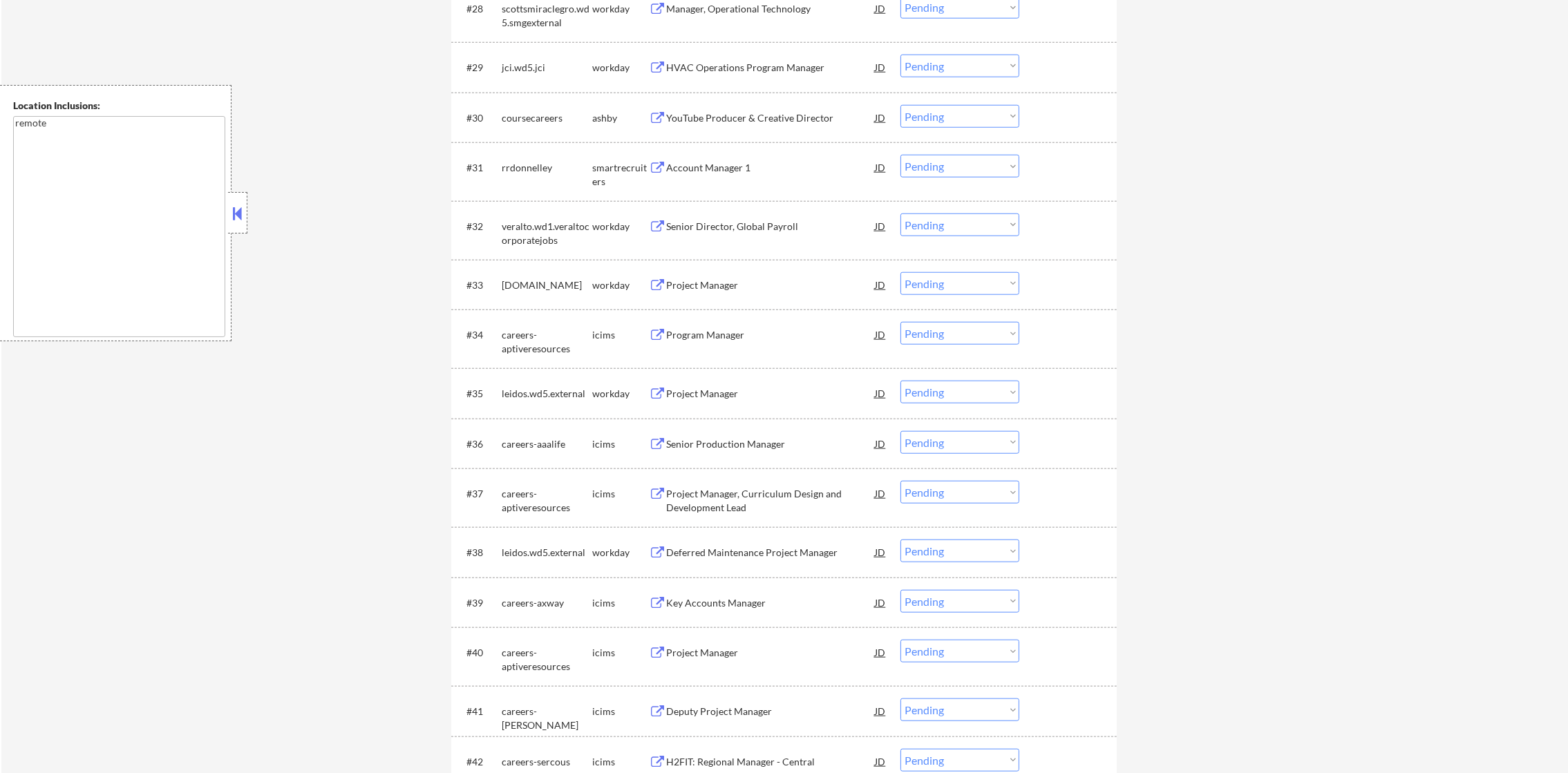
click at [749, 162] on div "Account Manager 1" at bounding box center [770, 168] width 209 height 14
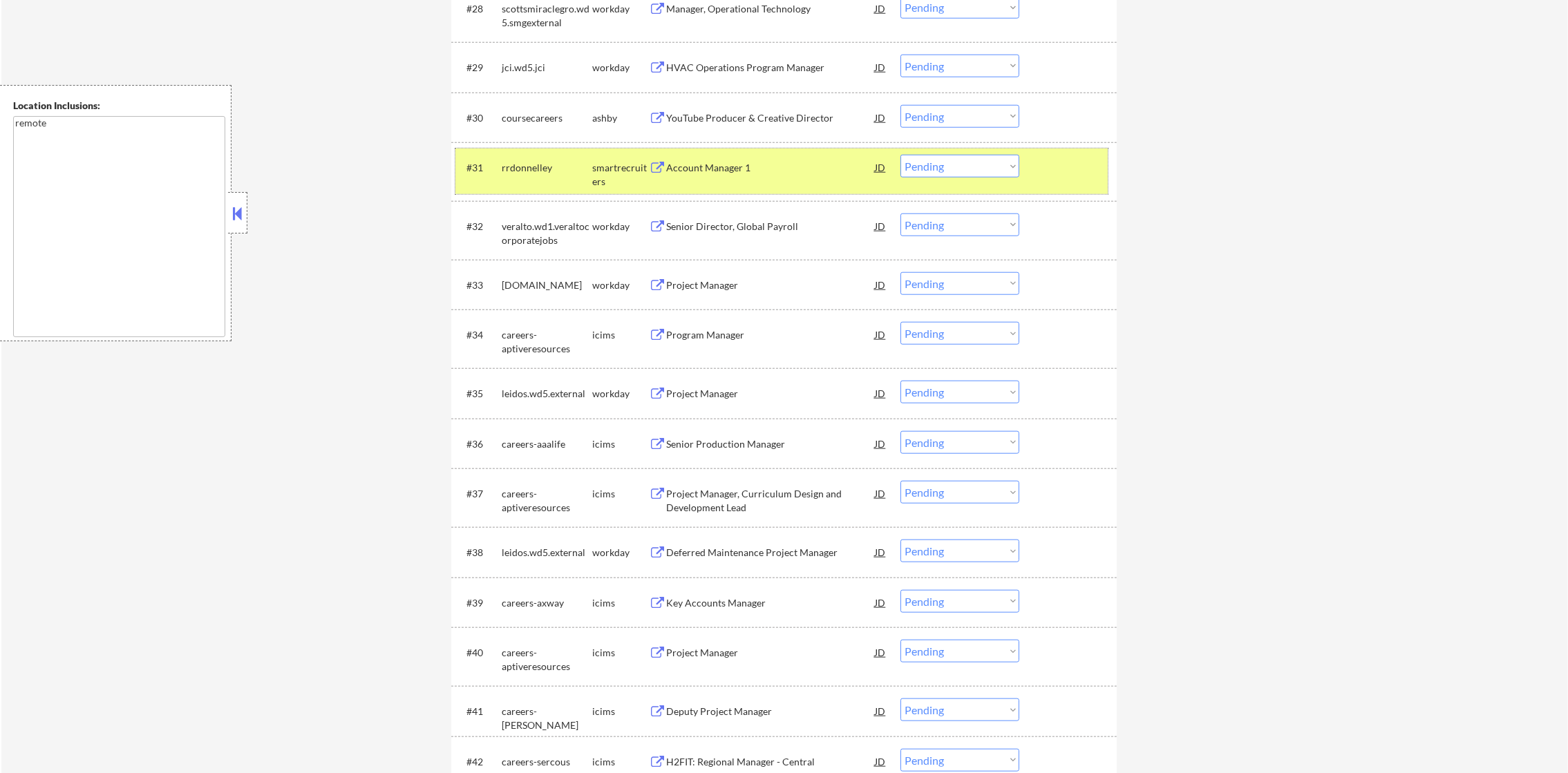
click at [544, 164] on div "rrdonnelley" at bounding box center [547, 168] width 91 height 14
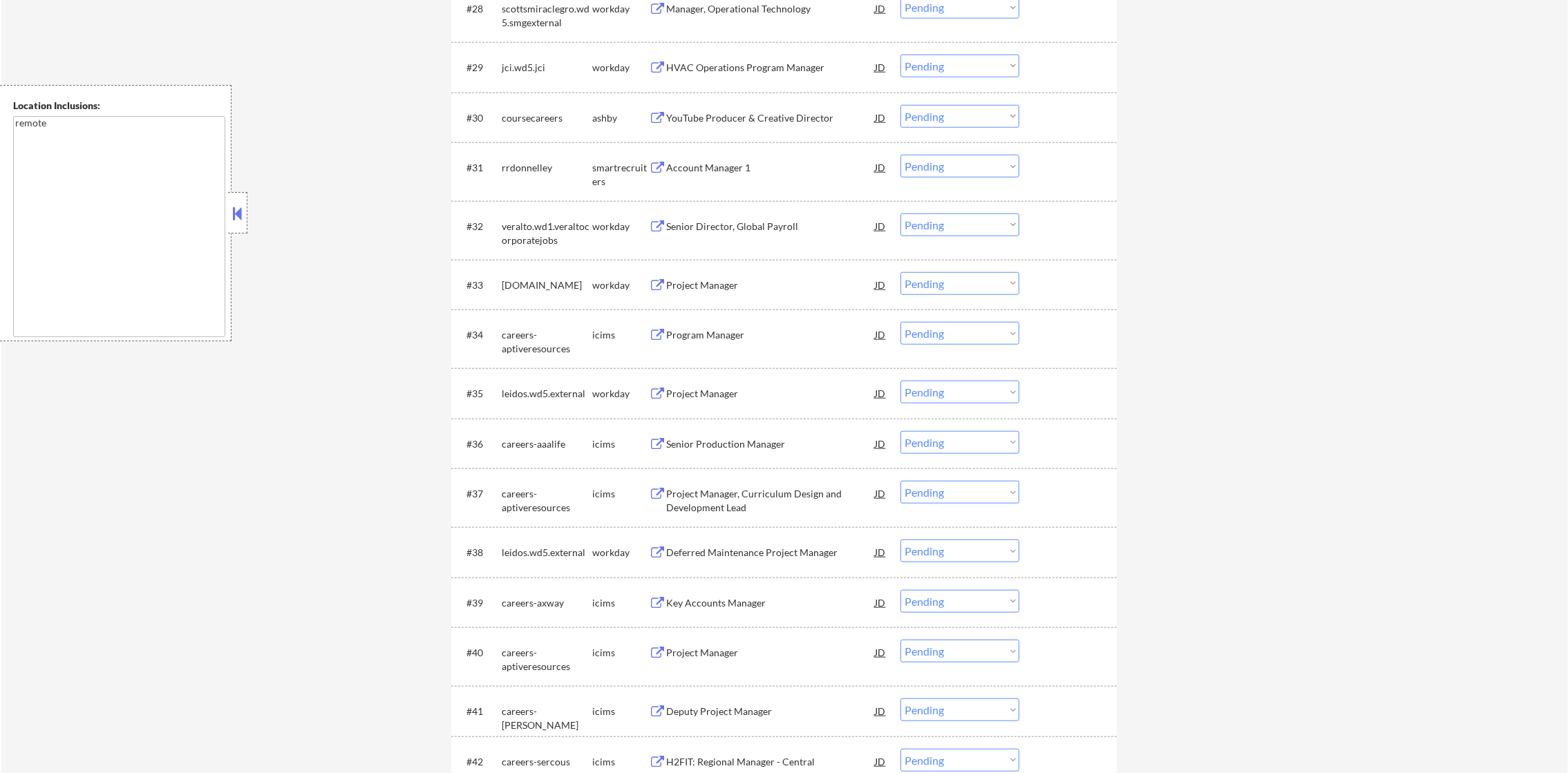
click at [822, 113] on div "YouTube Producer & Creative Director" at bounding box center [770, 118] width 209 height 14
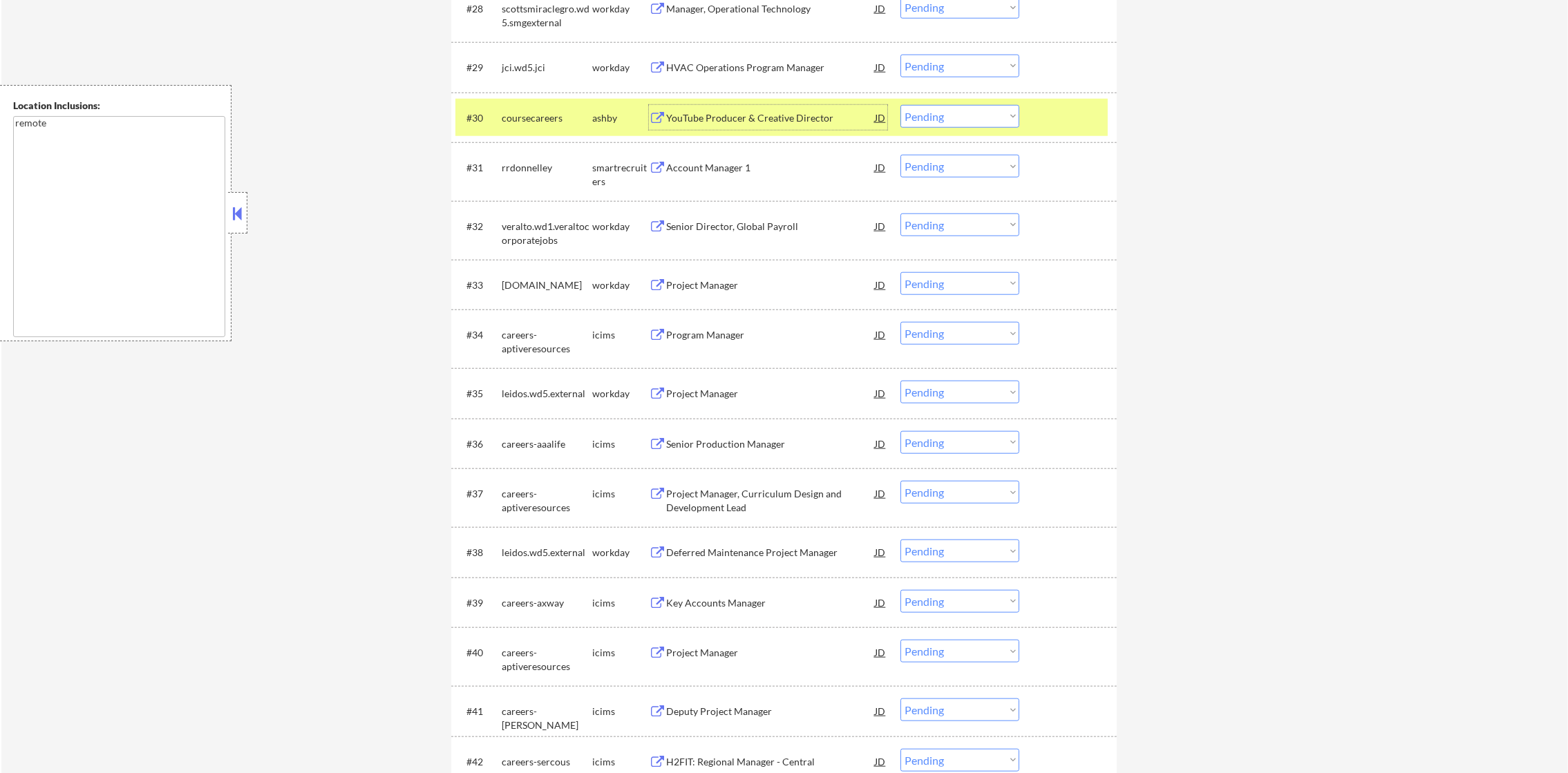
click at [949, 109] on select "Choose an option... Pending Applied Excluded (Questions) Excluded (Expired) Exc…" at bounding box center [960, 116] width 119 height 23
click at [900, 105] on select "Choose an option... Pending Applied Excluded (Questions) Excluded (Expired) Exc…" at bounding box center [960, 116] width 119 height 23
click at [508, 111] on div "coursecareers" at bounding box center [547, 118] width 91 height 14
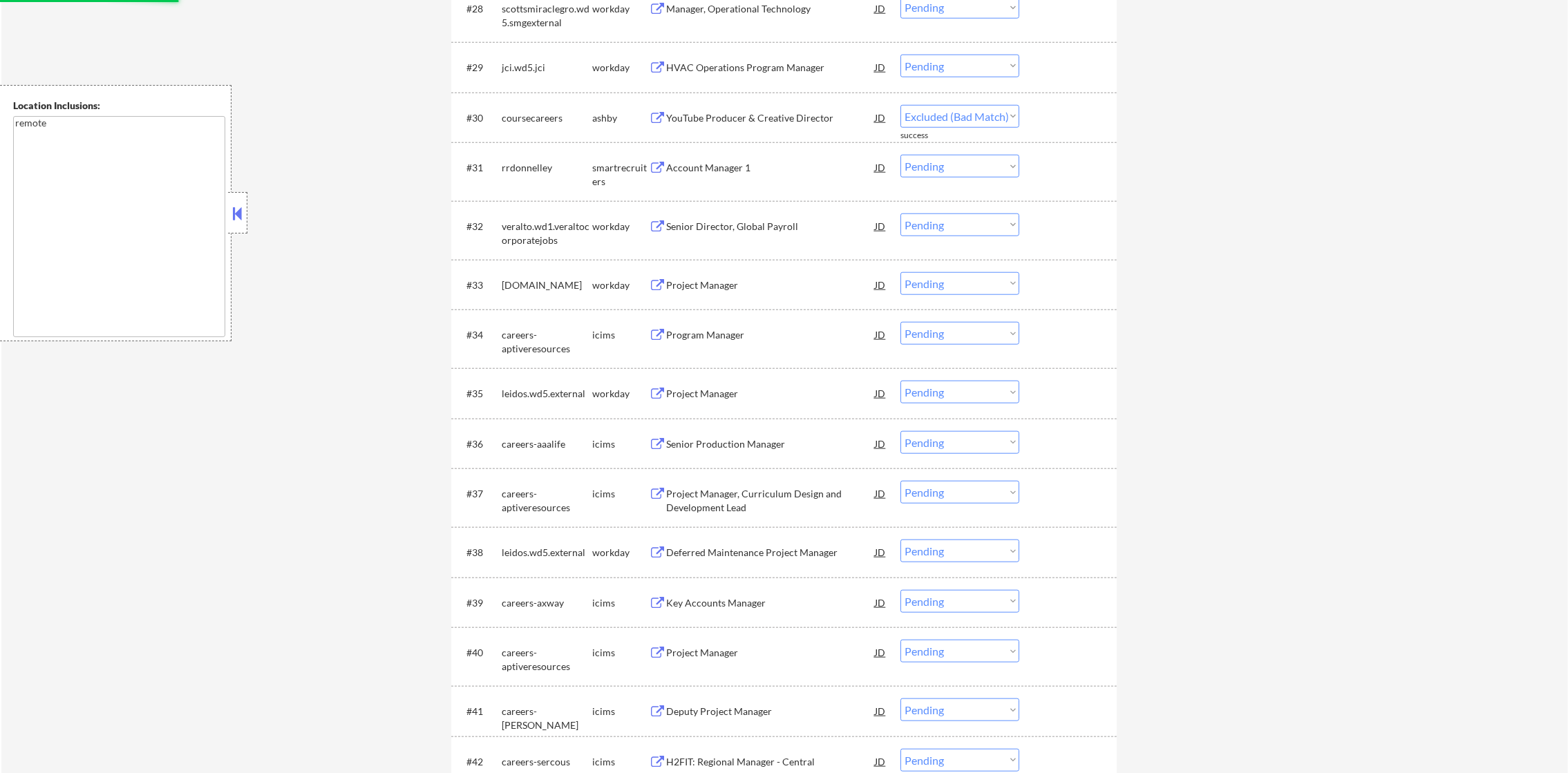
select select ""pending""
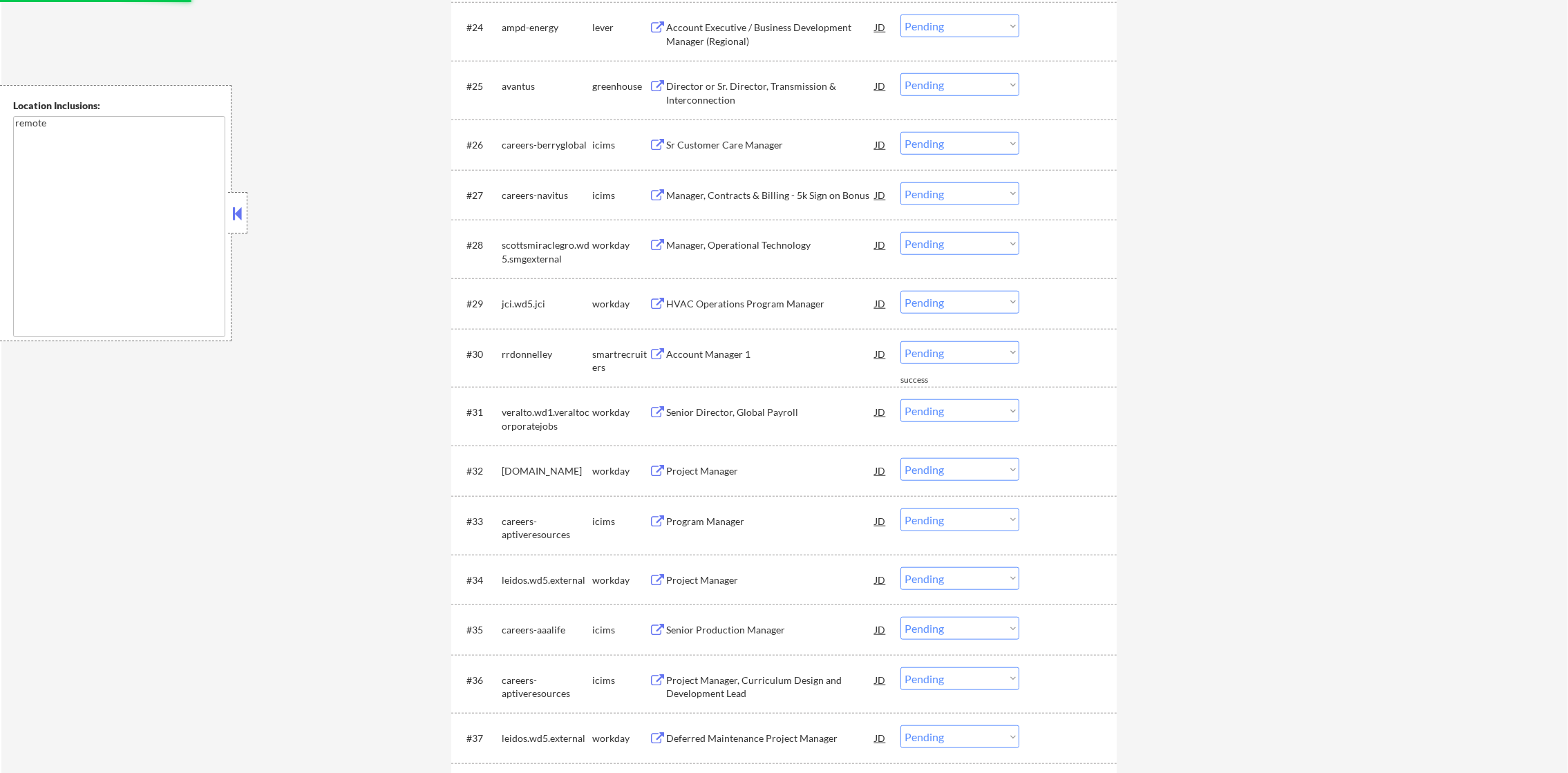
scroll to position [1811, 0]
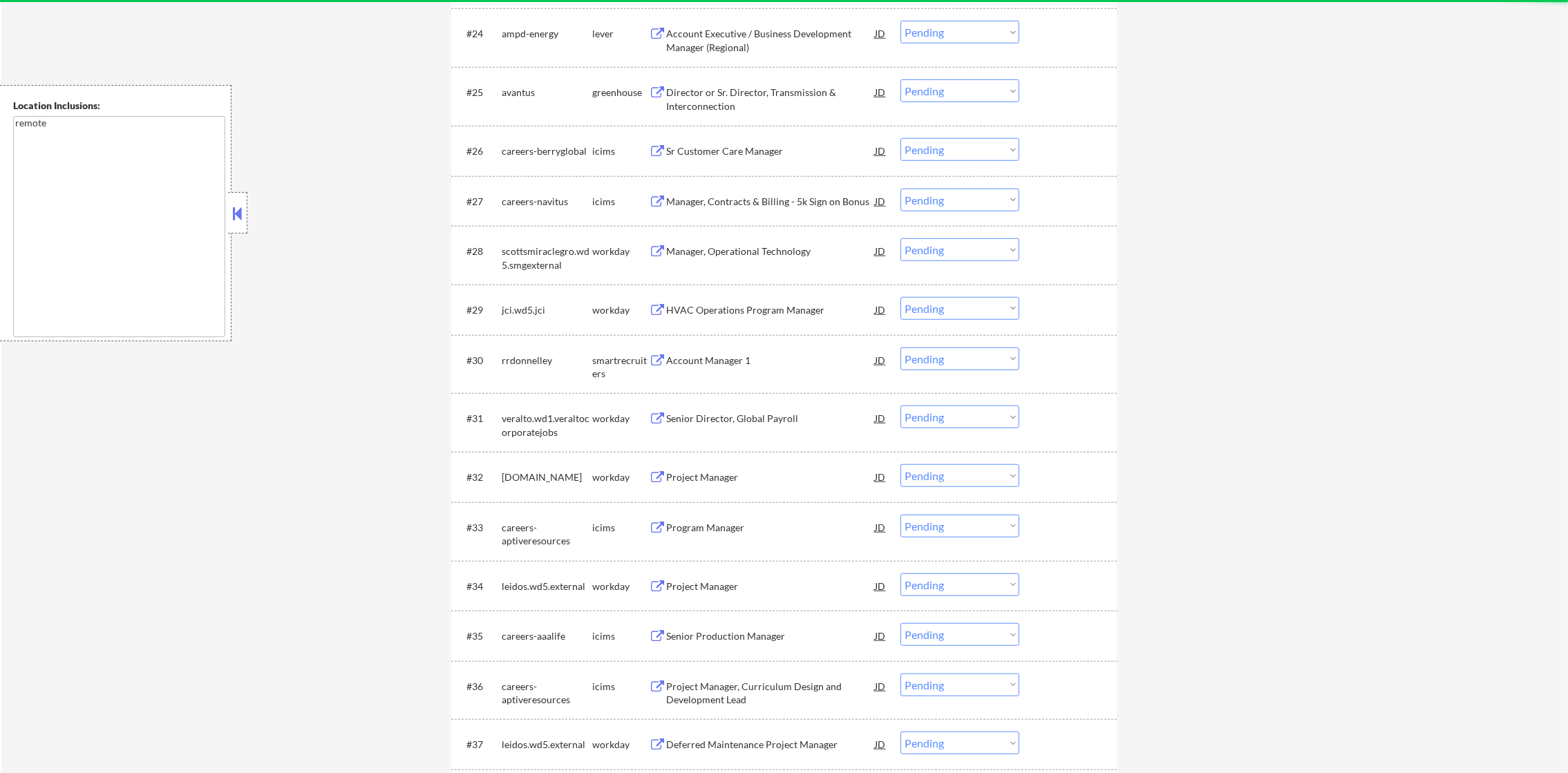
click at [748, 90] on div "Director or Sr. Director, Transmission & Interconnection" at bounding box center [770, 99] width 209 height 27
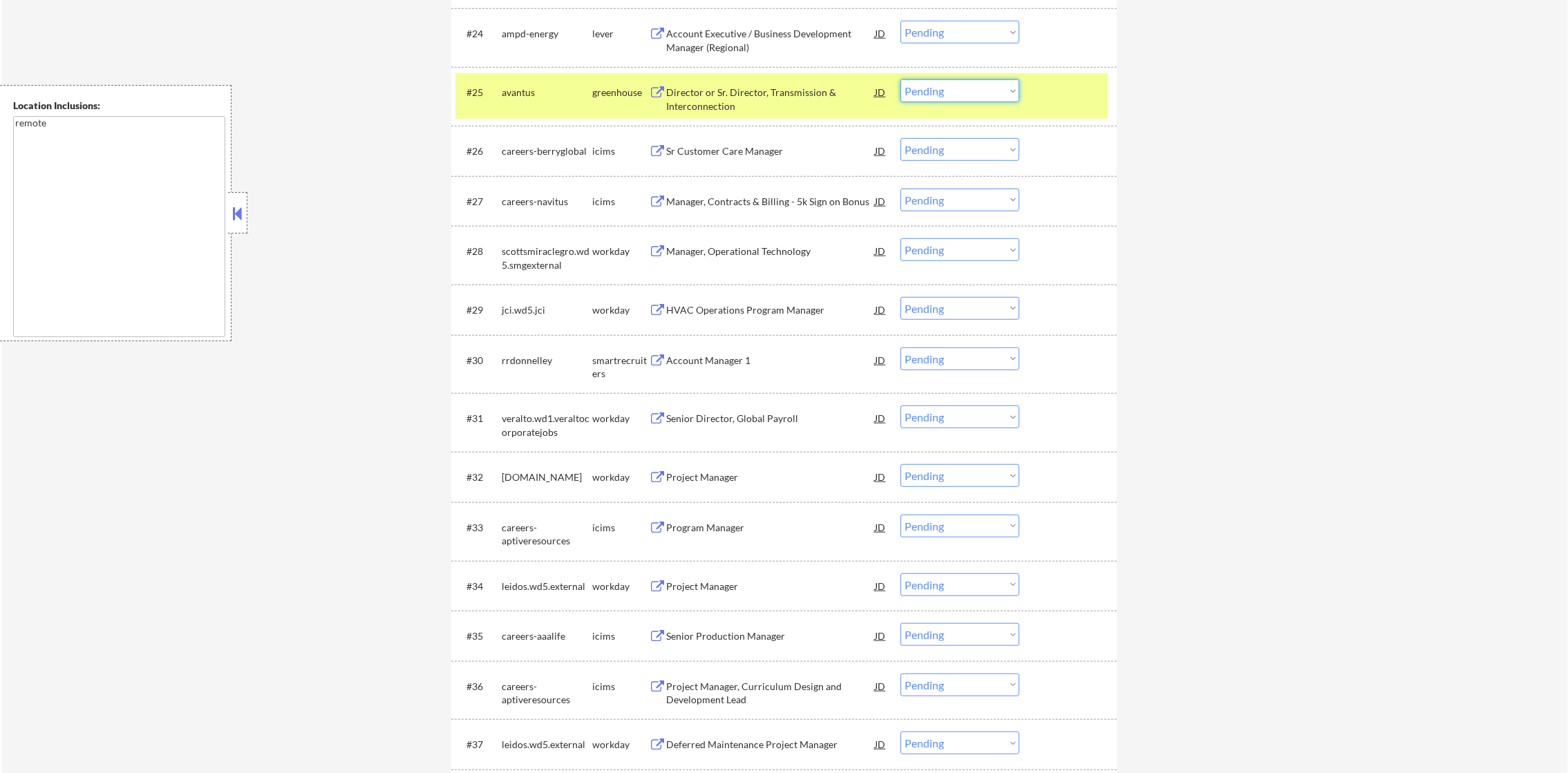
click at [918, 98] on select "Choose an option... Pending Applied Excluded (Questions) Excluded (Expired) Exc…" at bounding box center [960, 91] width 119 height 23
click at [900, 80] on select "Choose an option... Pending Applied Excluded (Questions) Excluded (Expired) Exc…" at bounding box center [960, 91] width 119 height 23
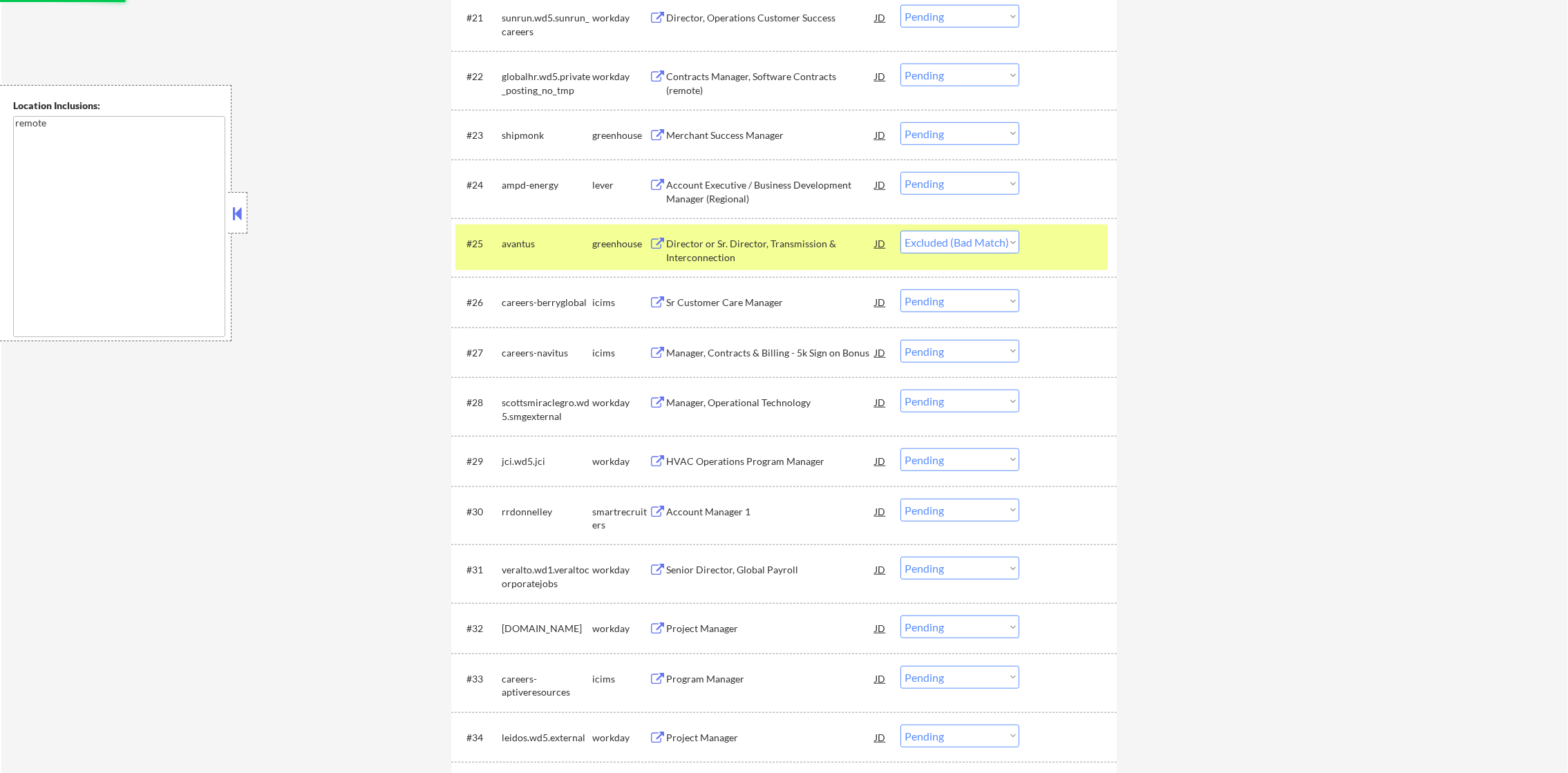
scroll to position [1639, 0]
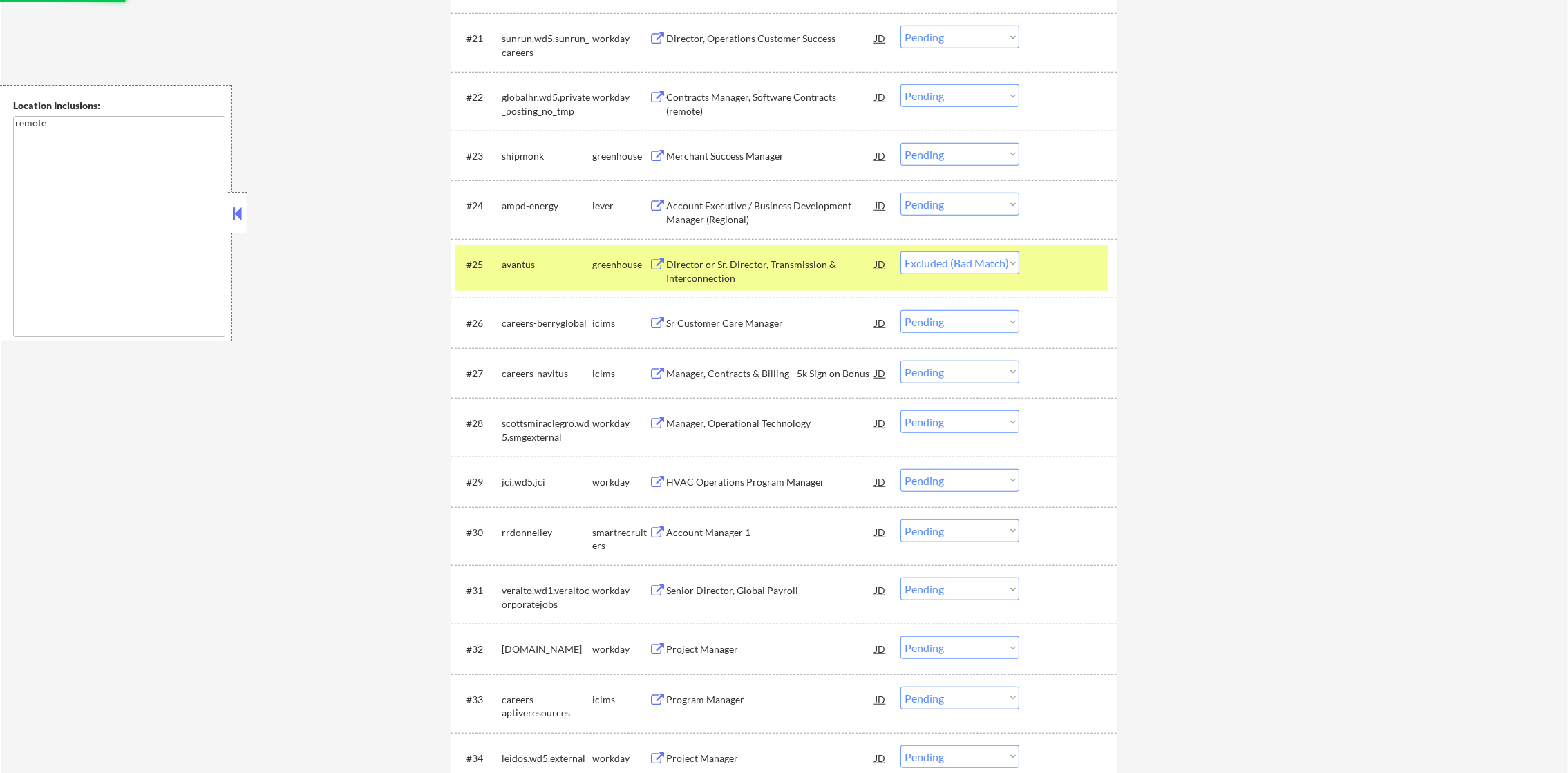
drag, startPoint x: 581, startPoint y: 232, endPoint x: 561, endPoint y: 237, distance: 20.6
click at [572, 232] on div "#24 ampd-energy lever Account Executive / Business Development Manager (Regiona…" at bounding box center [784, 210] width 665 height 59
click at [543, 262] on div "avantus" at bounding box center [547, 265] width 91 height 14
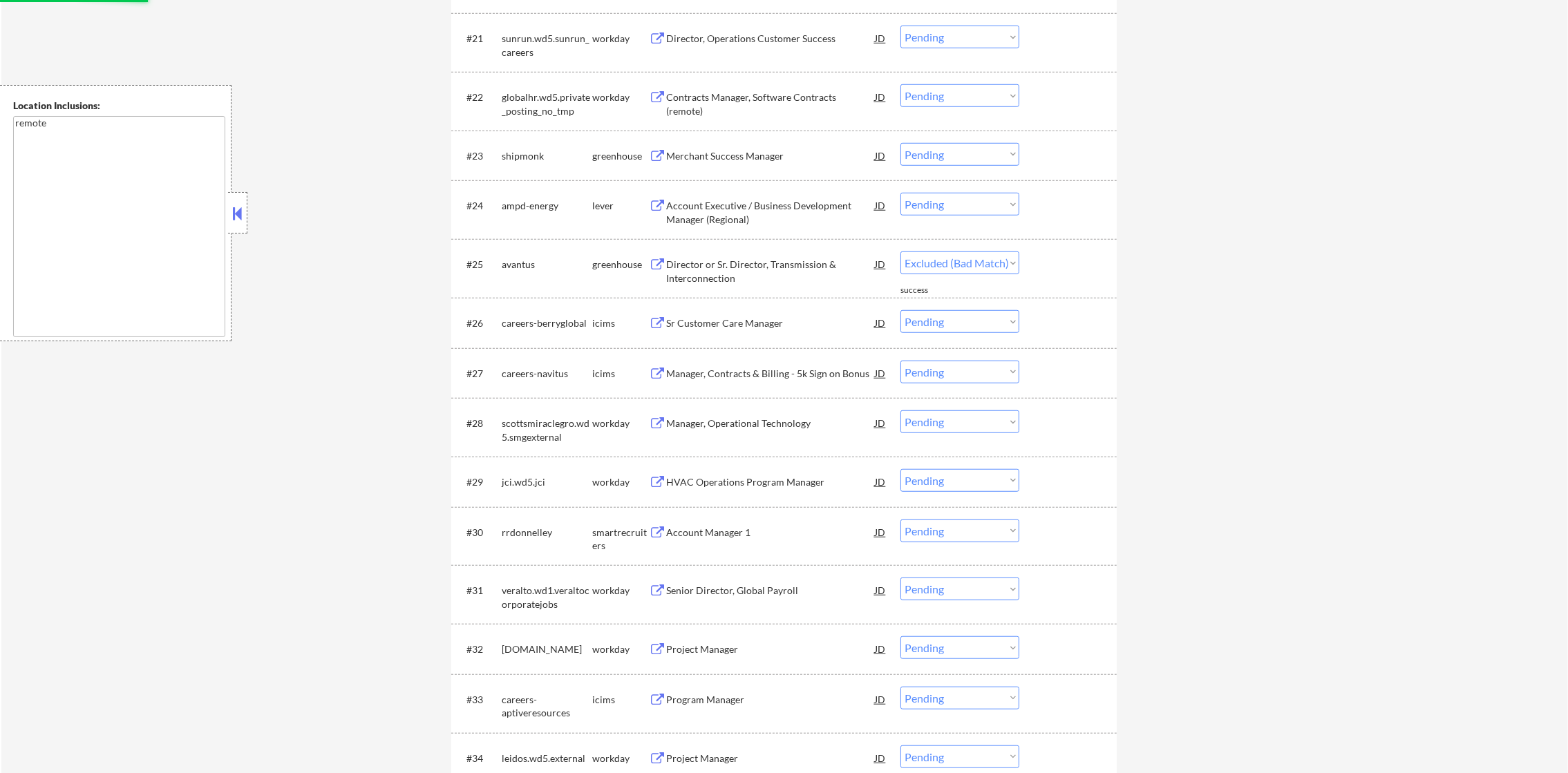
select select ""pending""
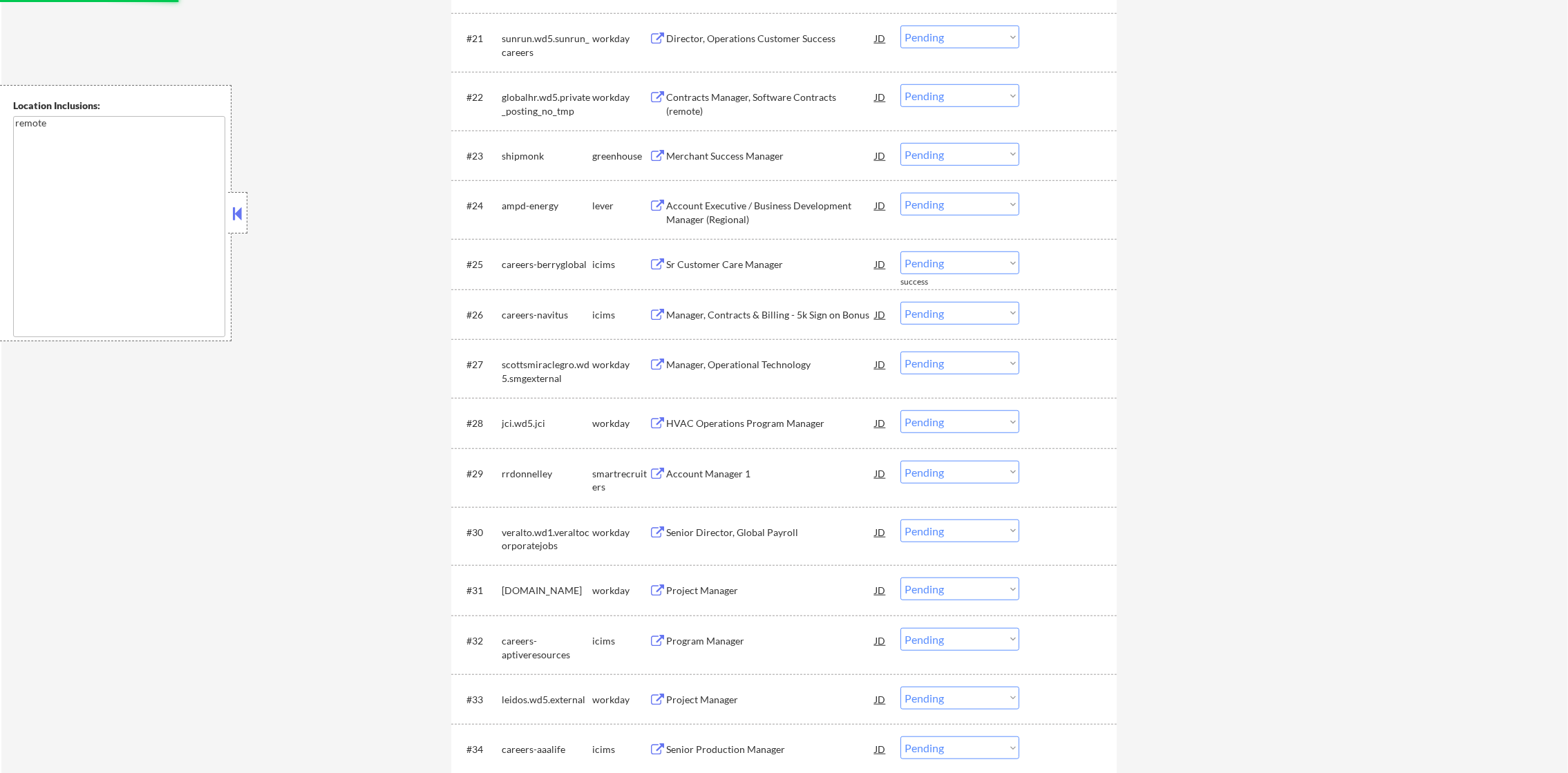
click at [760, 207] on div "Account Executive / Business Development Manager (Regional)" at bounding box center [770, 213] width 209 height 27
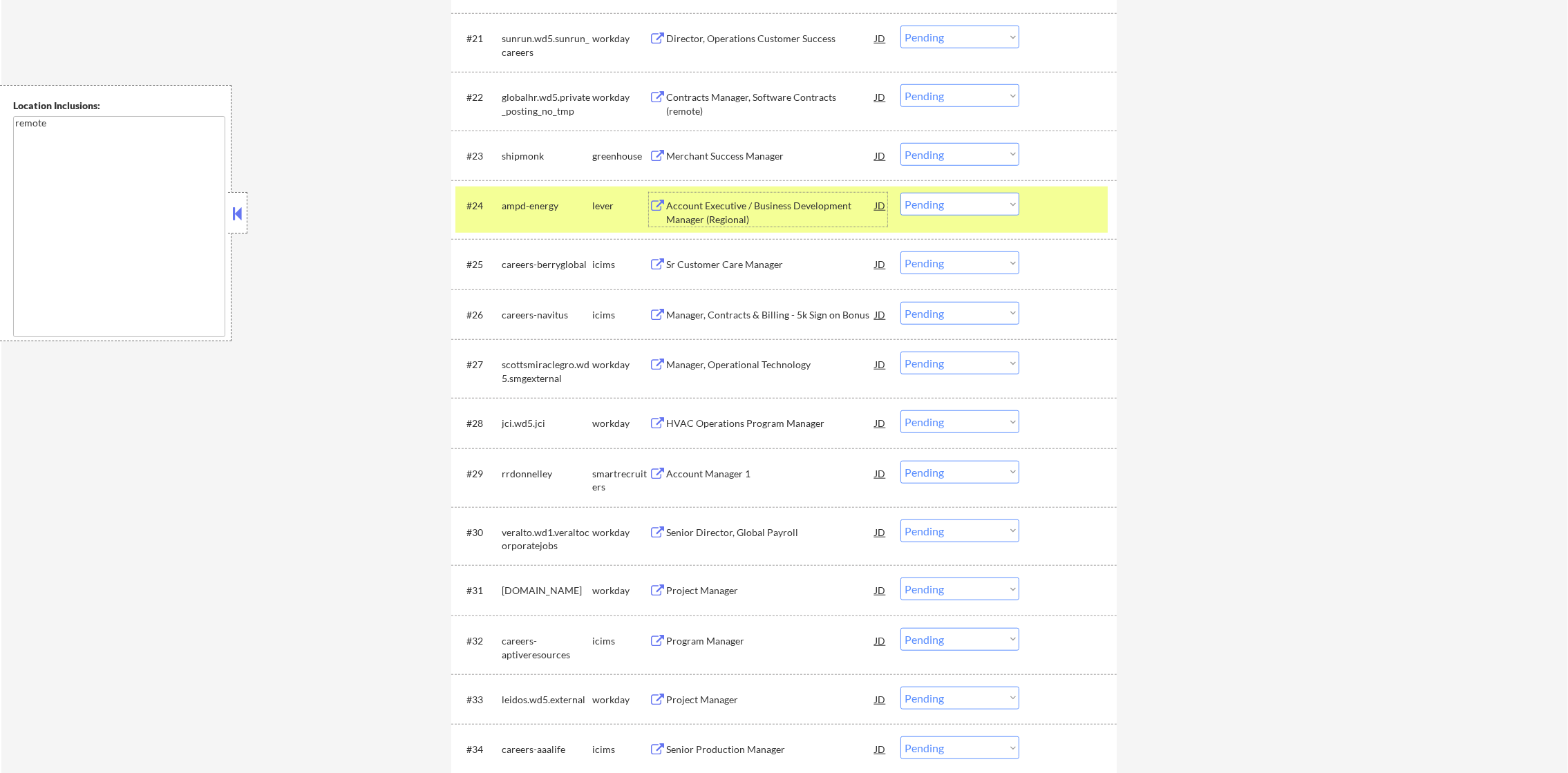
click at [918, 210] on select "Choose an option... Pending Applied Excluded (Questions) Excluded (Expired) Exc…" at bounding box center [960, 204] width 119 height 23
click at [900, 193] on select "Choose an option... Pending Applied Excluded (Questions) Excluded (Expired) Exc…" at bounding box center [960, 204] width 119 height 23
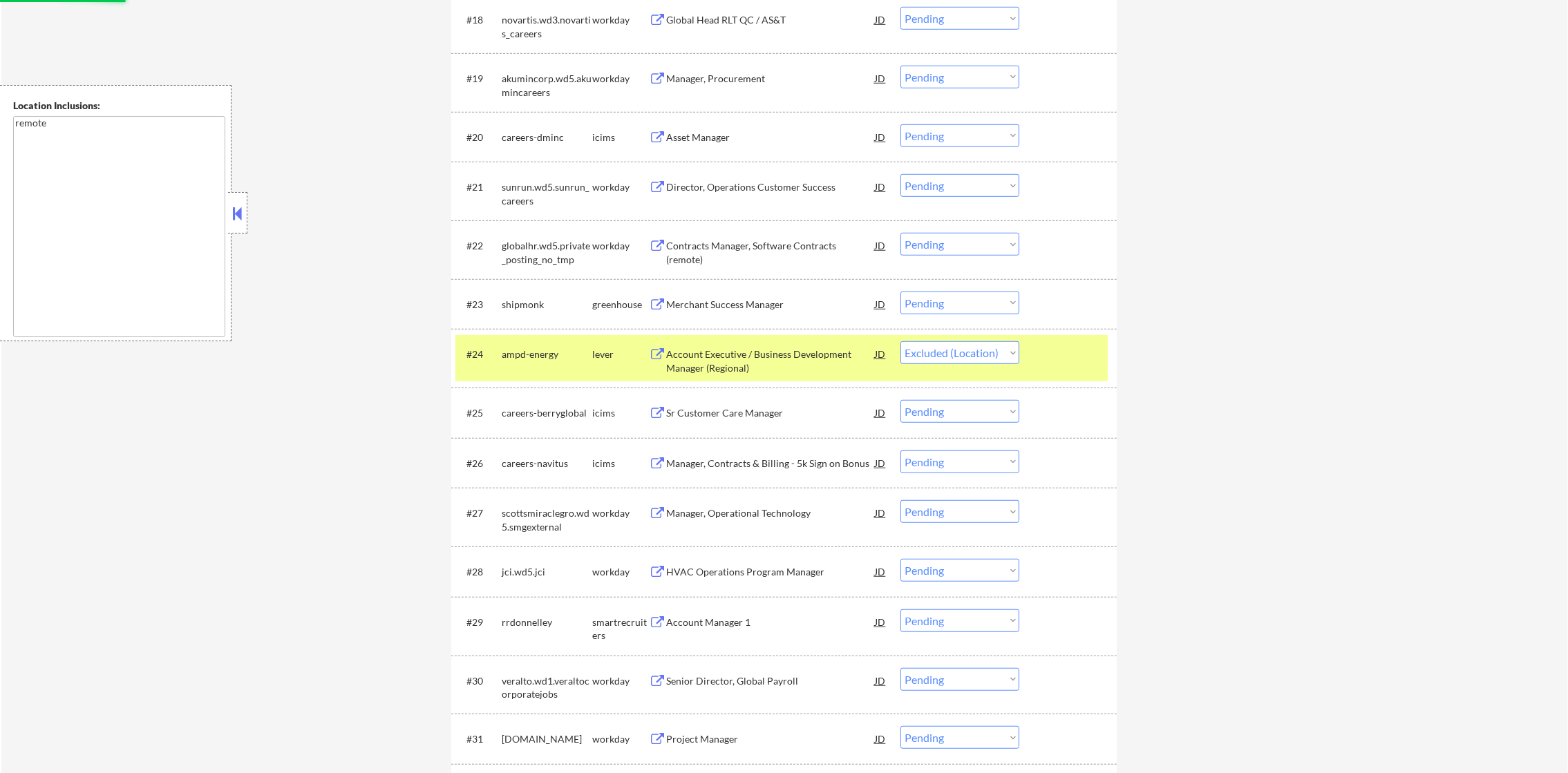
scroll to position [1465, 0]
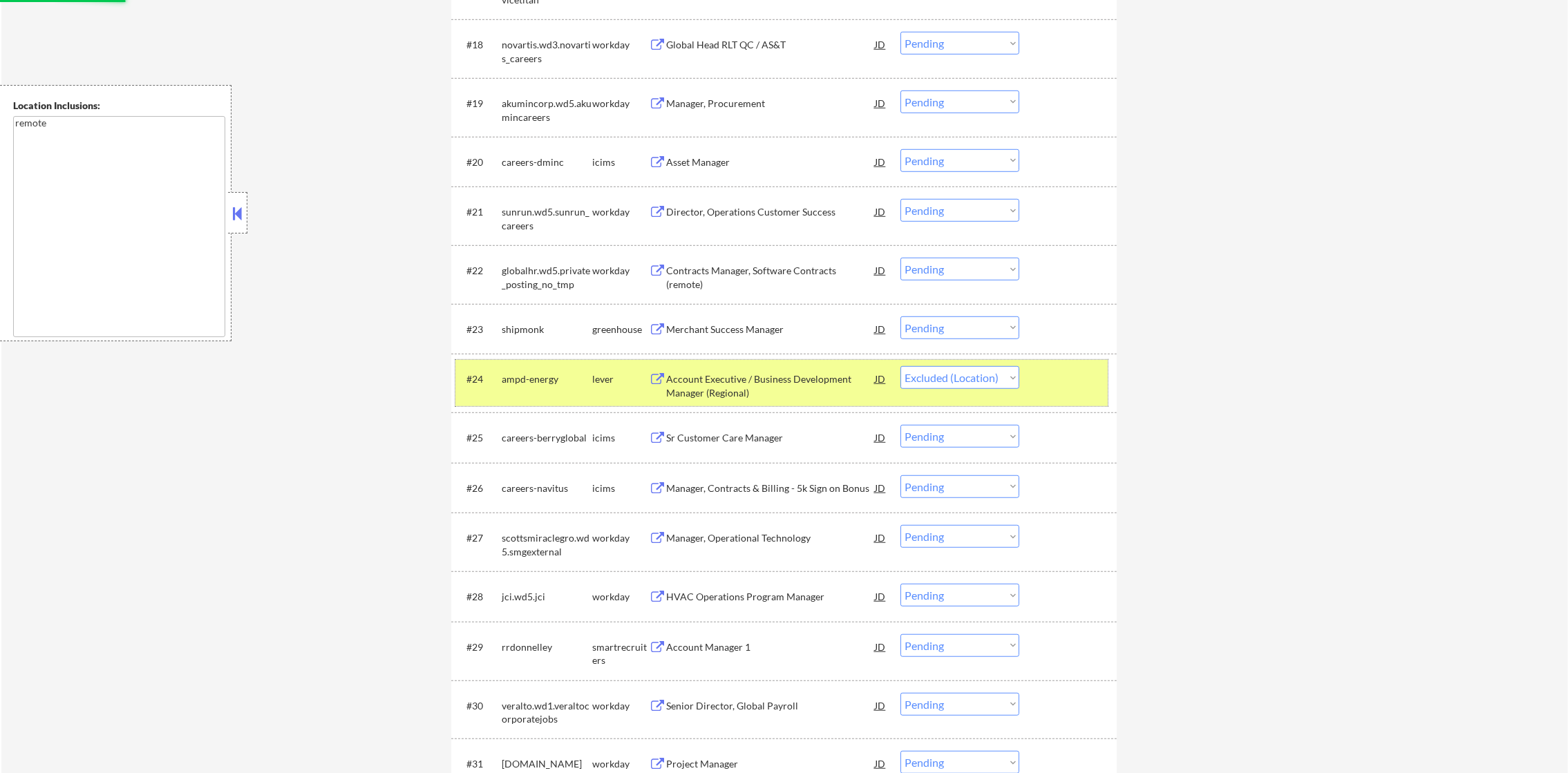
click at [529, 364] on div "#24 ampd-energy lever Account Executive / Business Development Manager (Regiona…" at bounding box center [781, 382] width 652 height 45
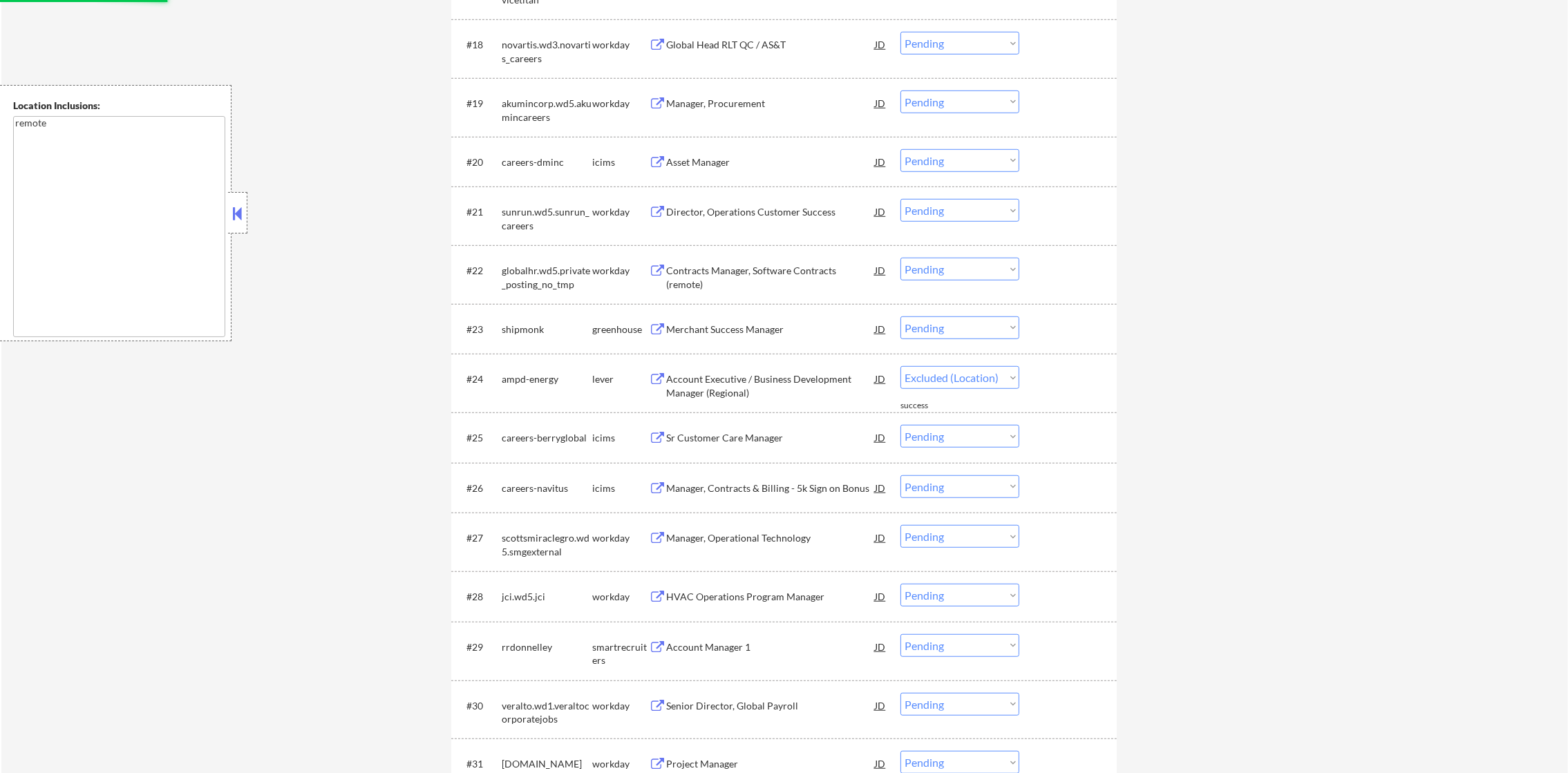
click at [704, 339] on div "Merchant Success Manager" at bounding box center [770, 329] width 209 height 25
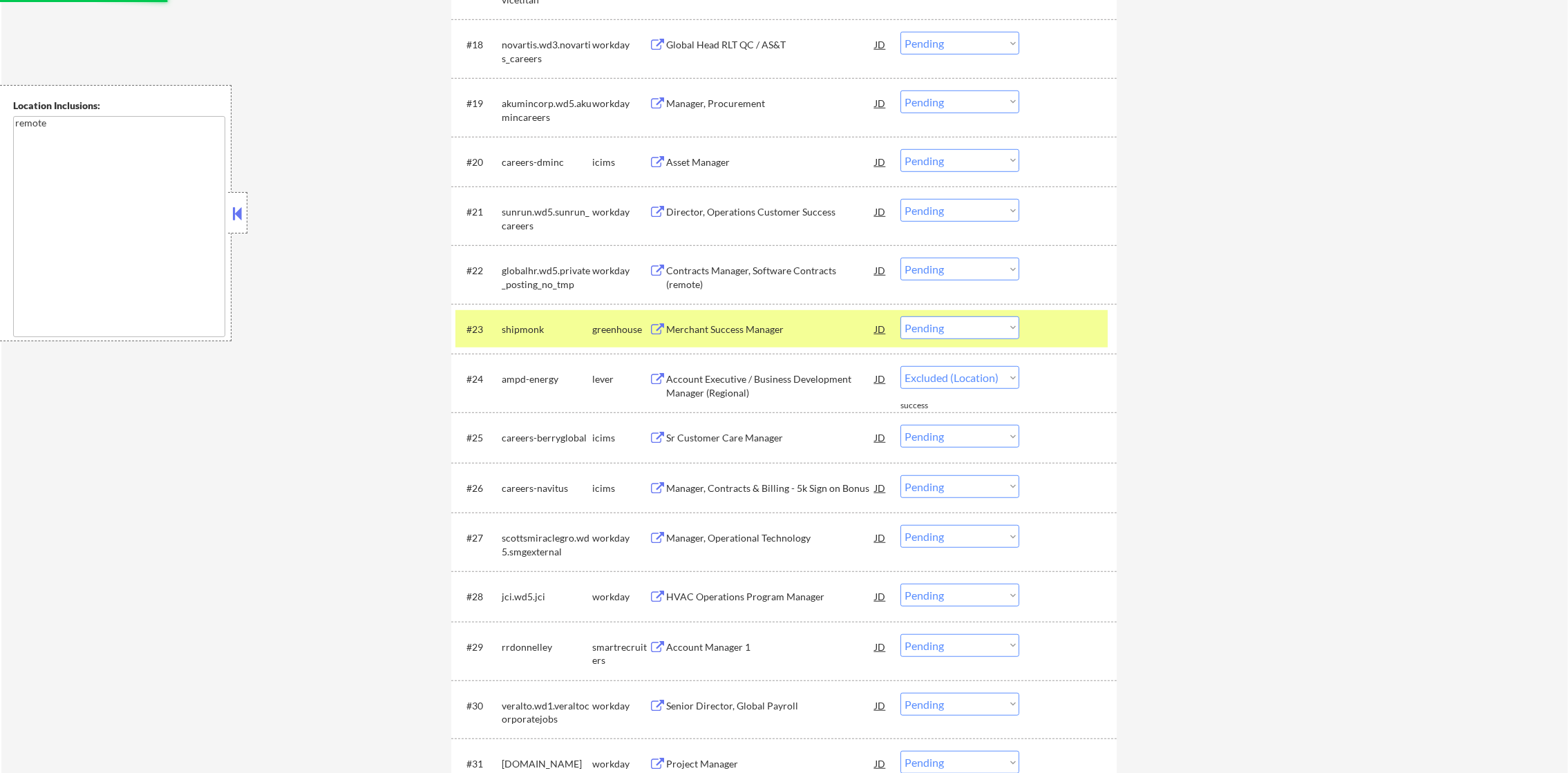
select select ""pending""
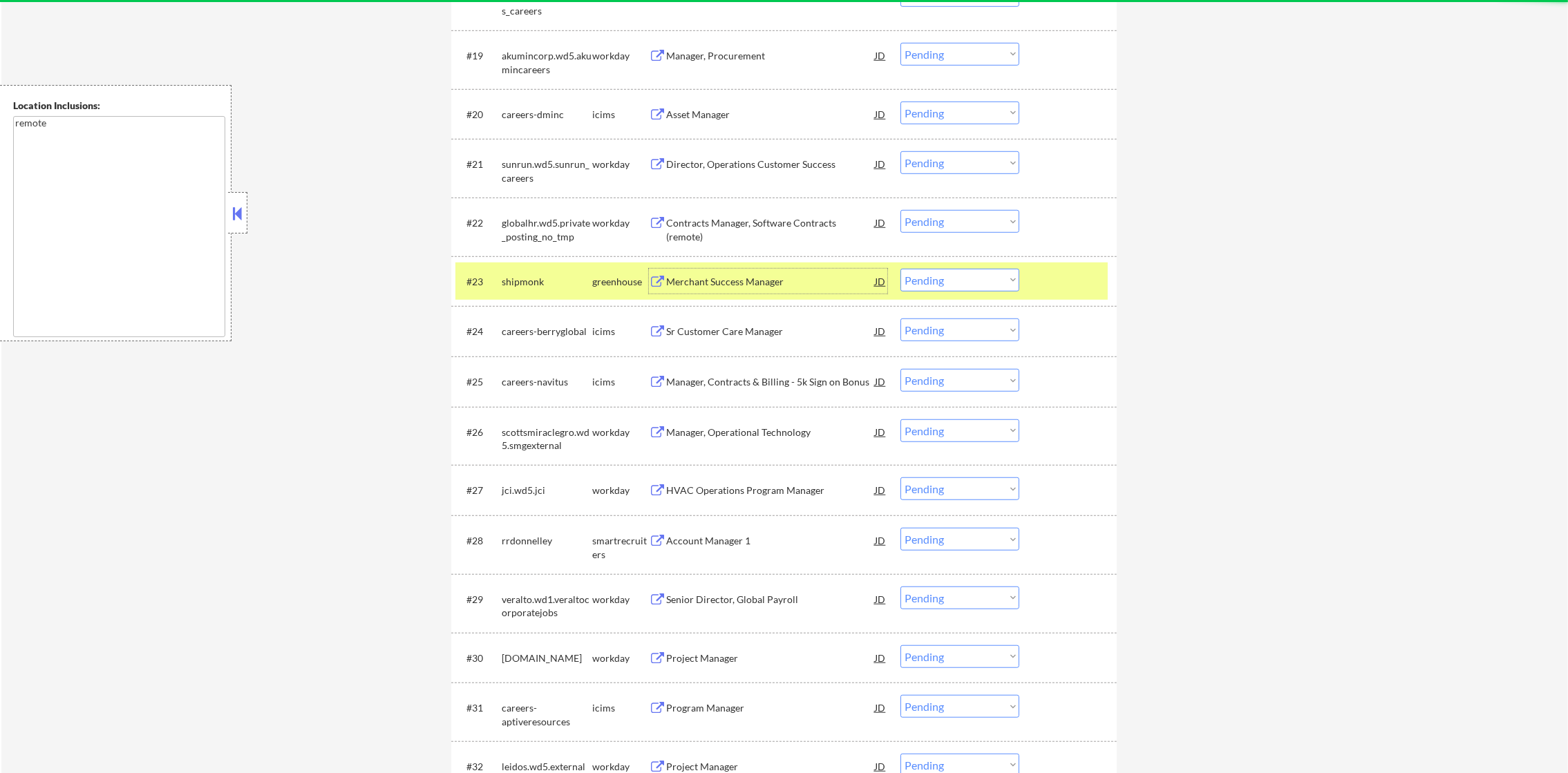
scroll to position [1535, 0]
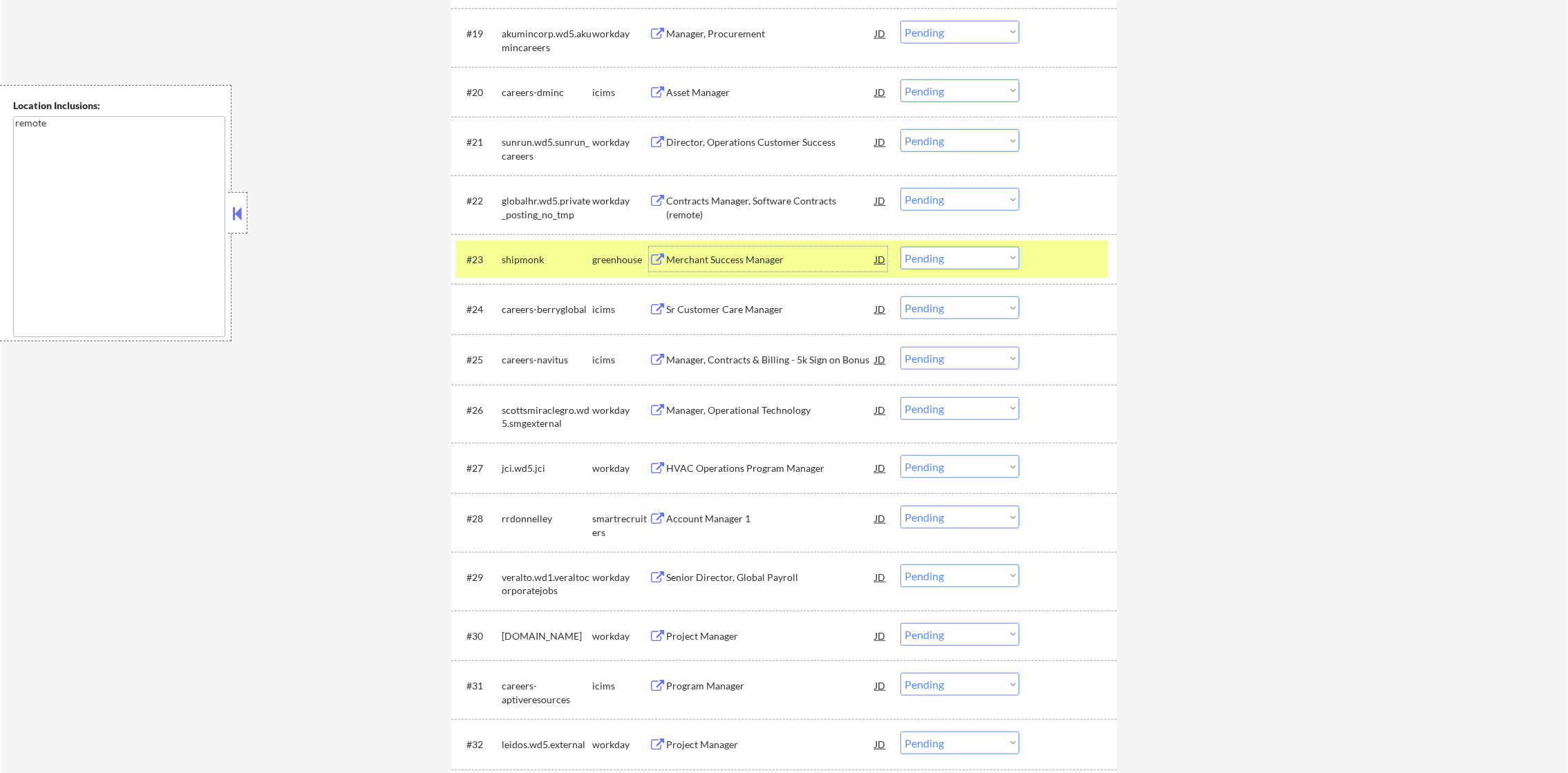
click at [917, 265] on select "Choose an option... Pending Applied Excluded (Questions) Excluded (Expired) Exc…" at bounding box center [960, 258] width 119 height 23
click at [900, 247] on select "Choose an option... Pending Applied Excluded (Questions) Excluded (Expired) Exc…" at bounding box center [960, 258] width 119 height 23
click at [549, 256] on div "shipmonk" at bounding box center [547, 259] width 91 height 14
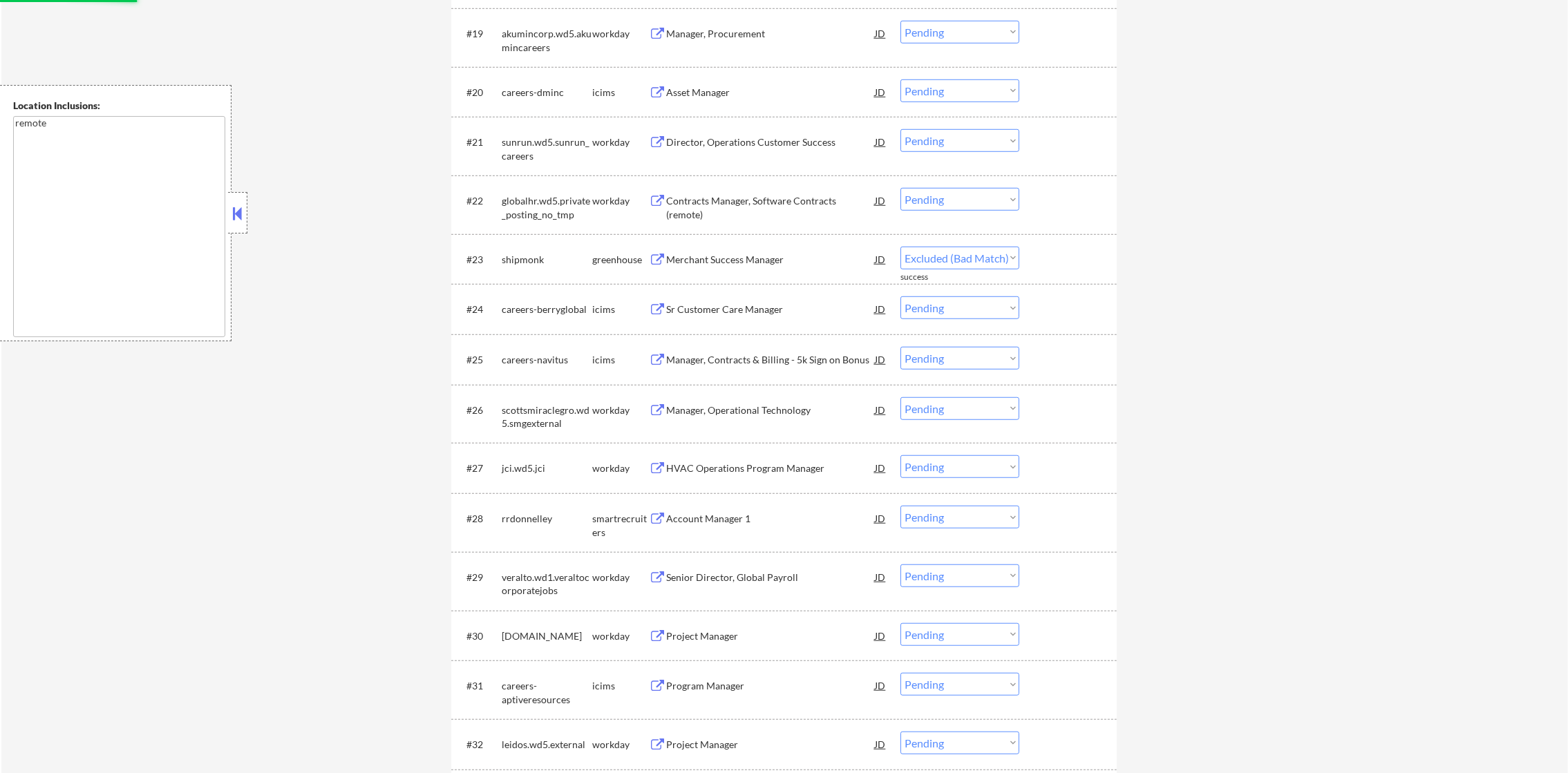
select select ""pending""
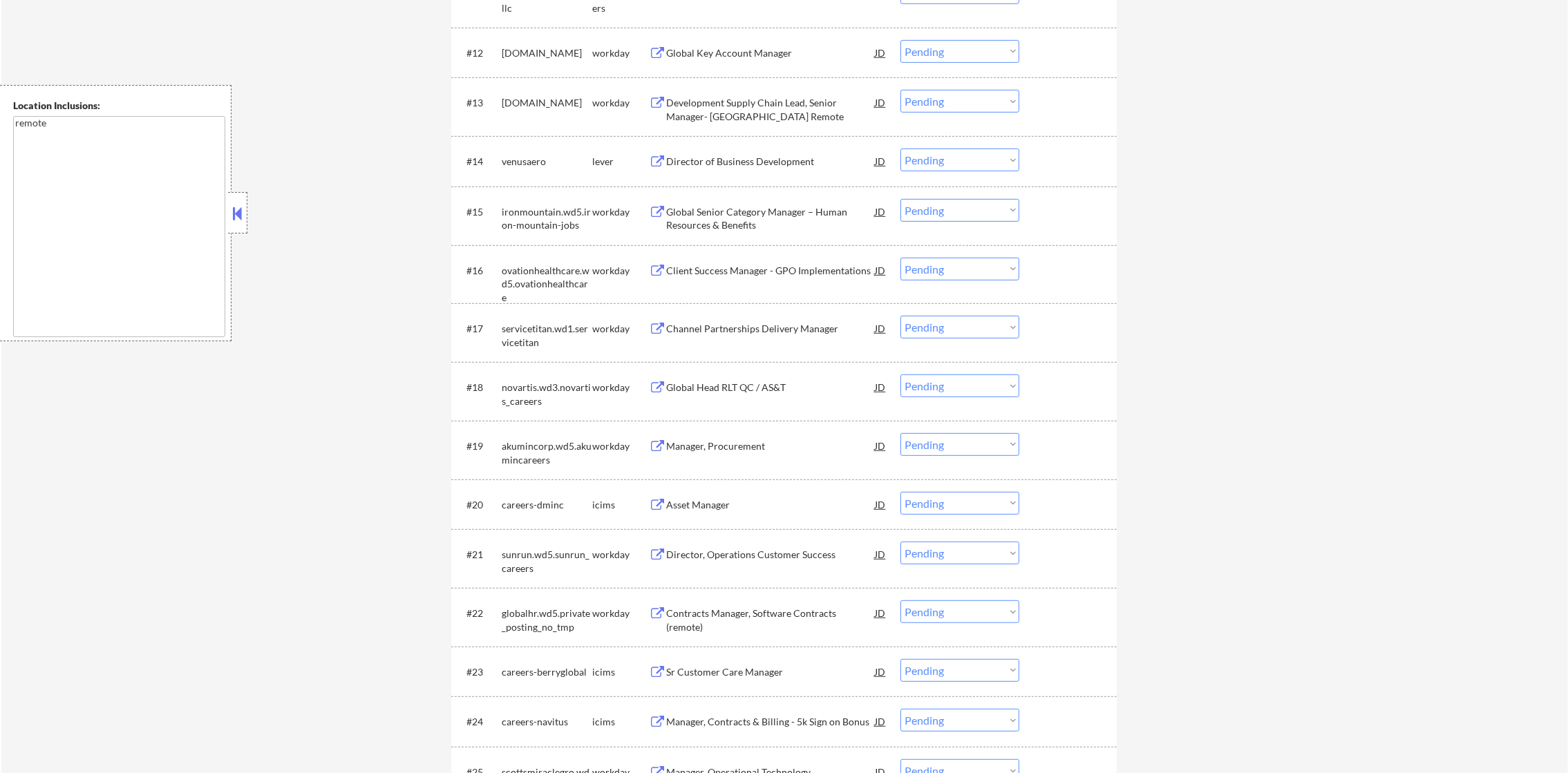
scroll to position [1121, 0]
click at [772, 152] on div "Director of Business Development" at bounding box center [770, 163] width 209 height 25
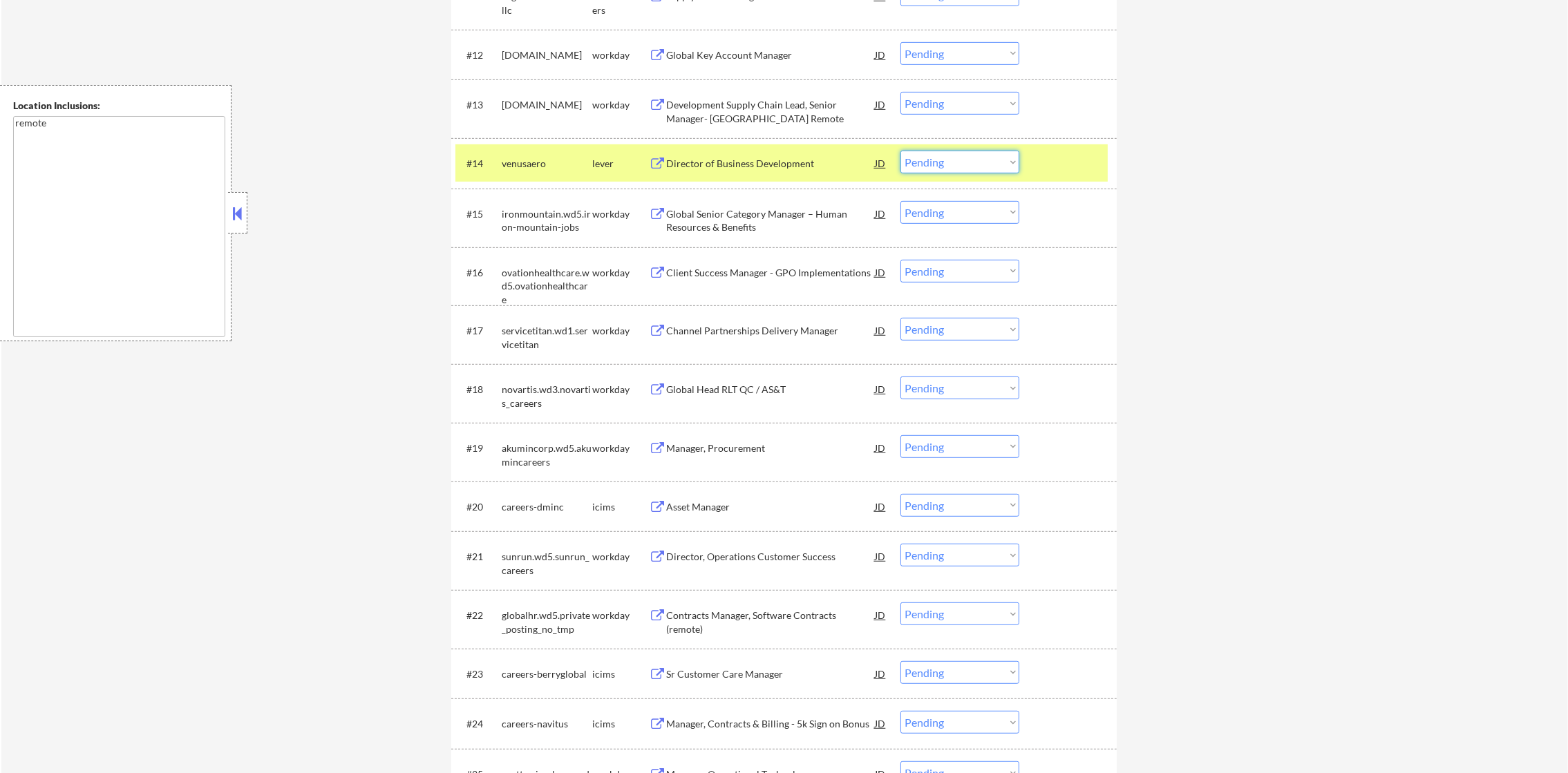
click at [936, 172] on select "Choose an option... Pending Applied Excluded (Questions) Excluded (Expired) Exc…" at bounding box center [960, 162] width 119 height 23
click at [900, 151] on select "Choose an option... Pending Applied Excluded (Questions) Excluded (Expired) Exc…" at bounding box center [960, 162] width 119 height 23
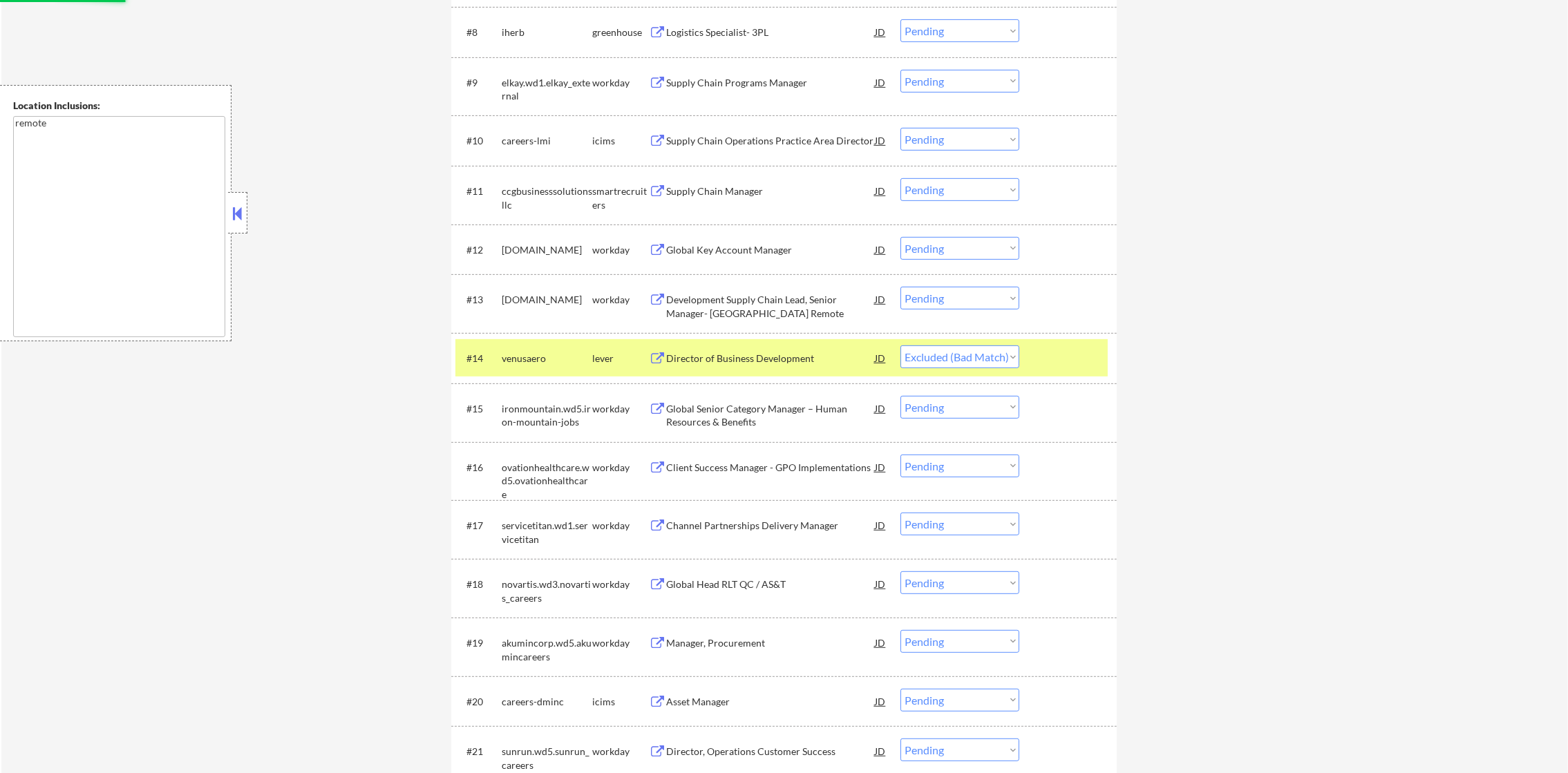
scroll to position [913, 0]
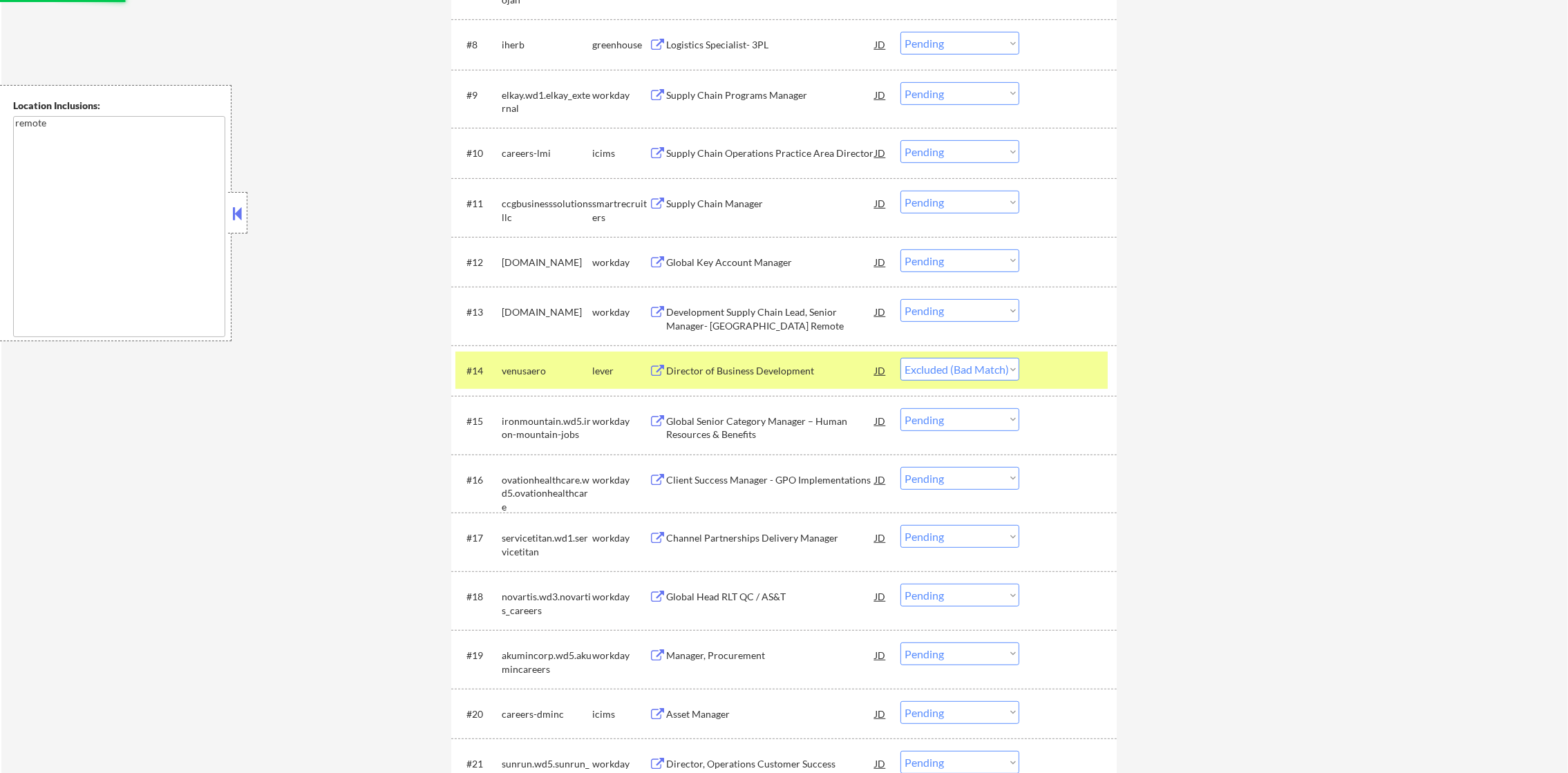
click at [593, 370] on div "lever" at bounding box center [621, 371] width 57 height 14
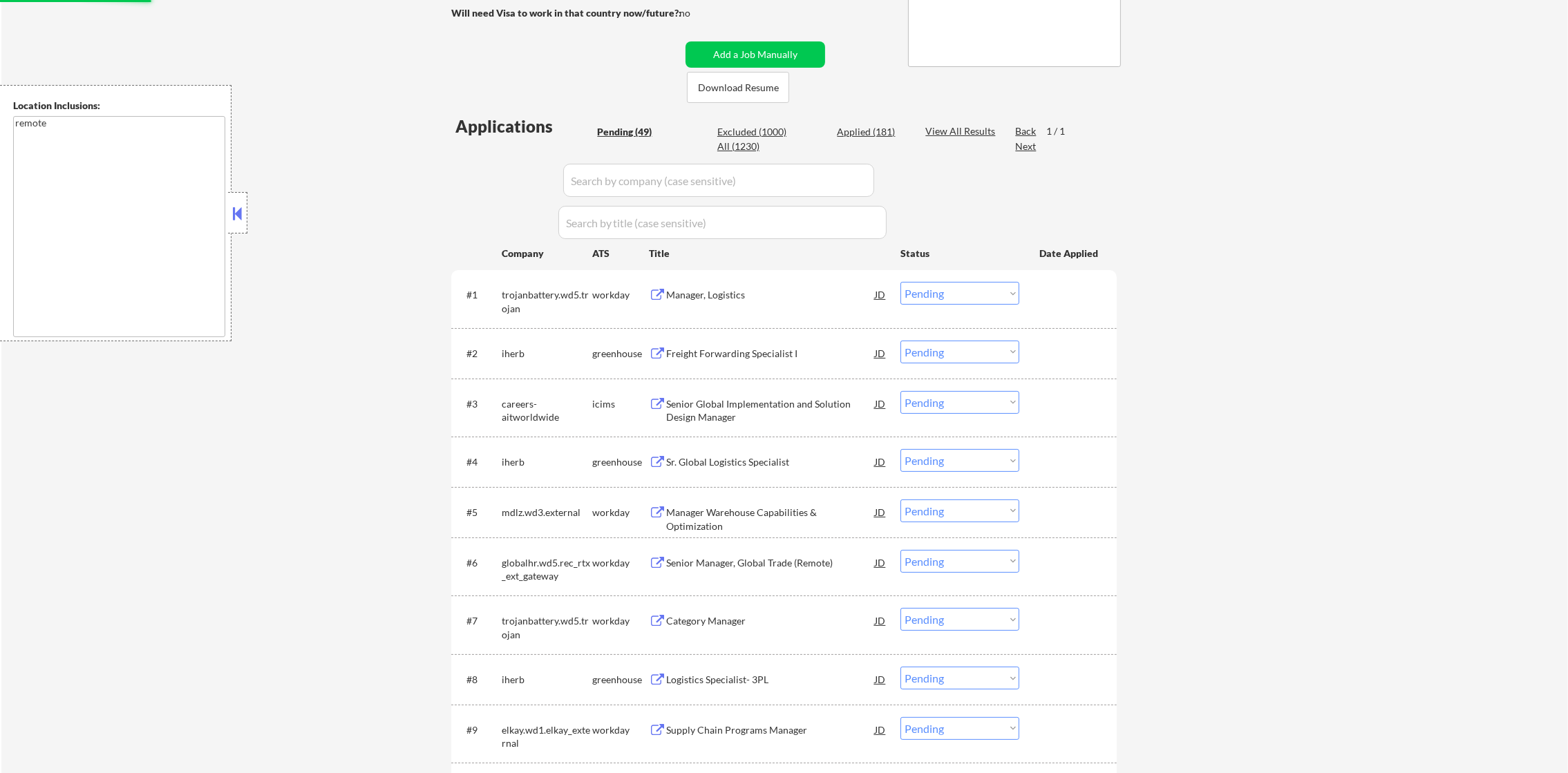
scroll to position [0, 0]
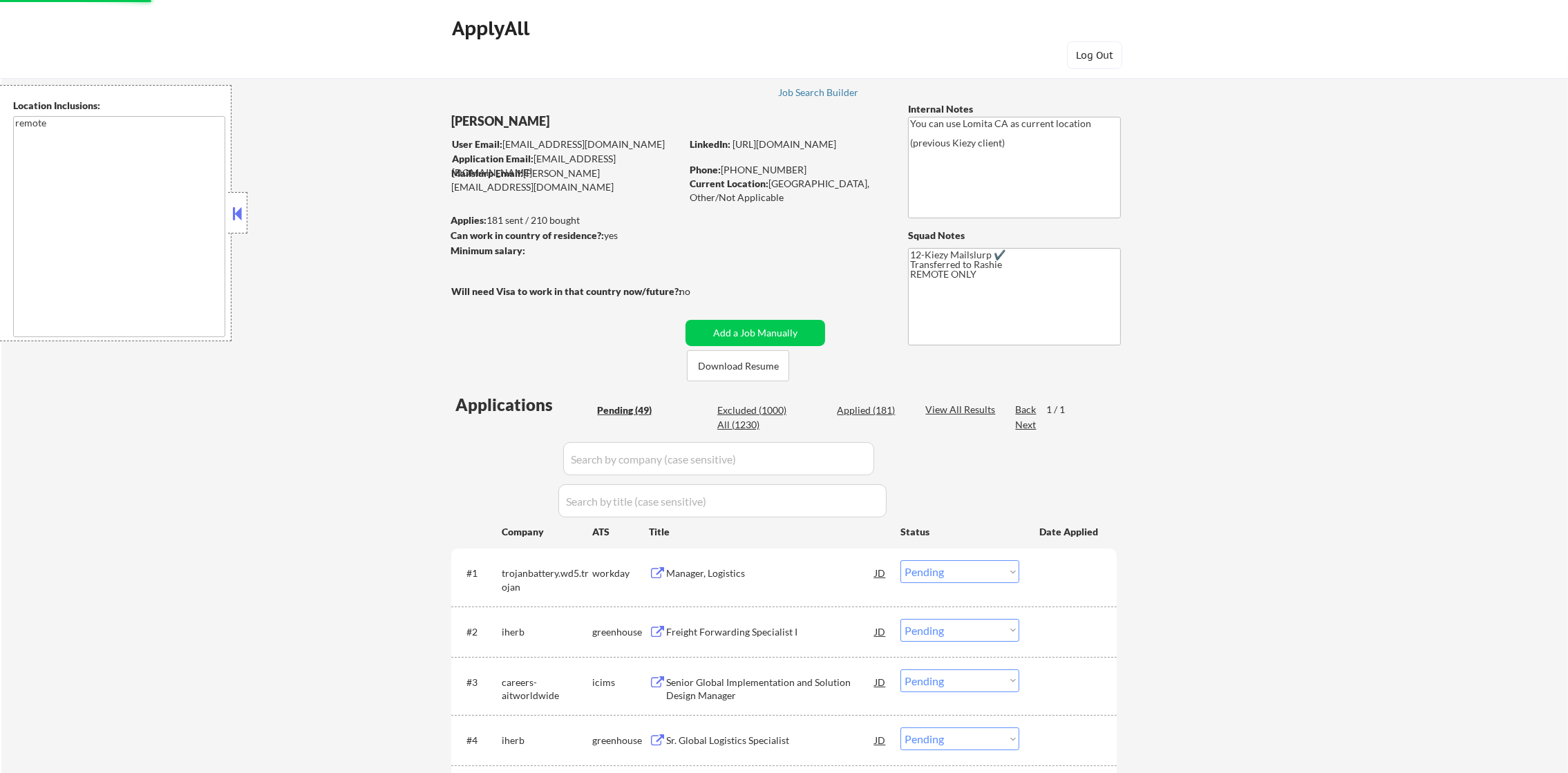
select select ""pending""
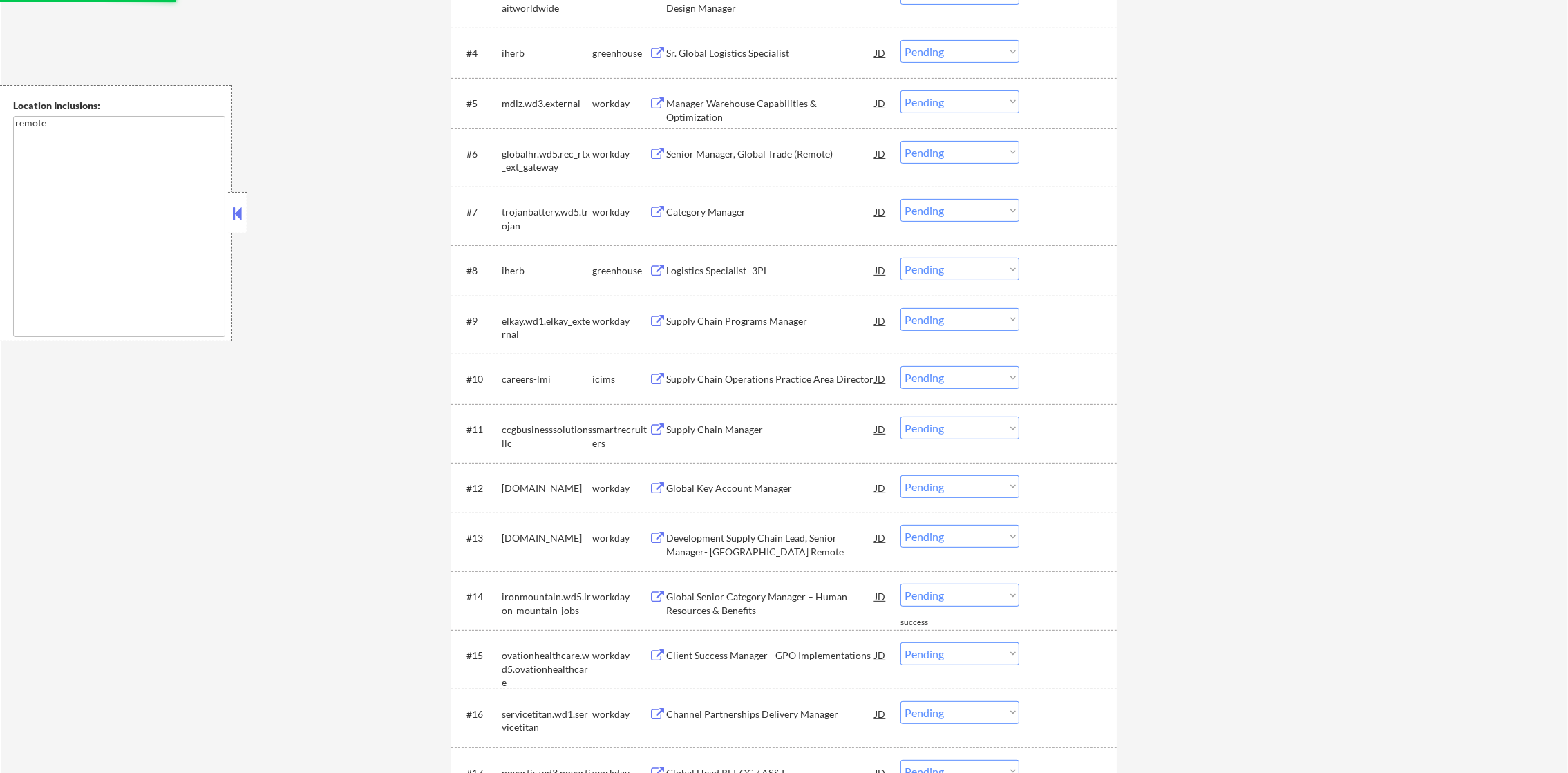
scroll to position [702, 0]
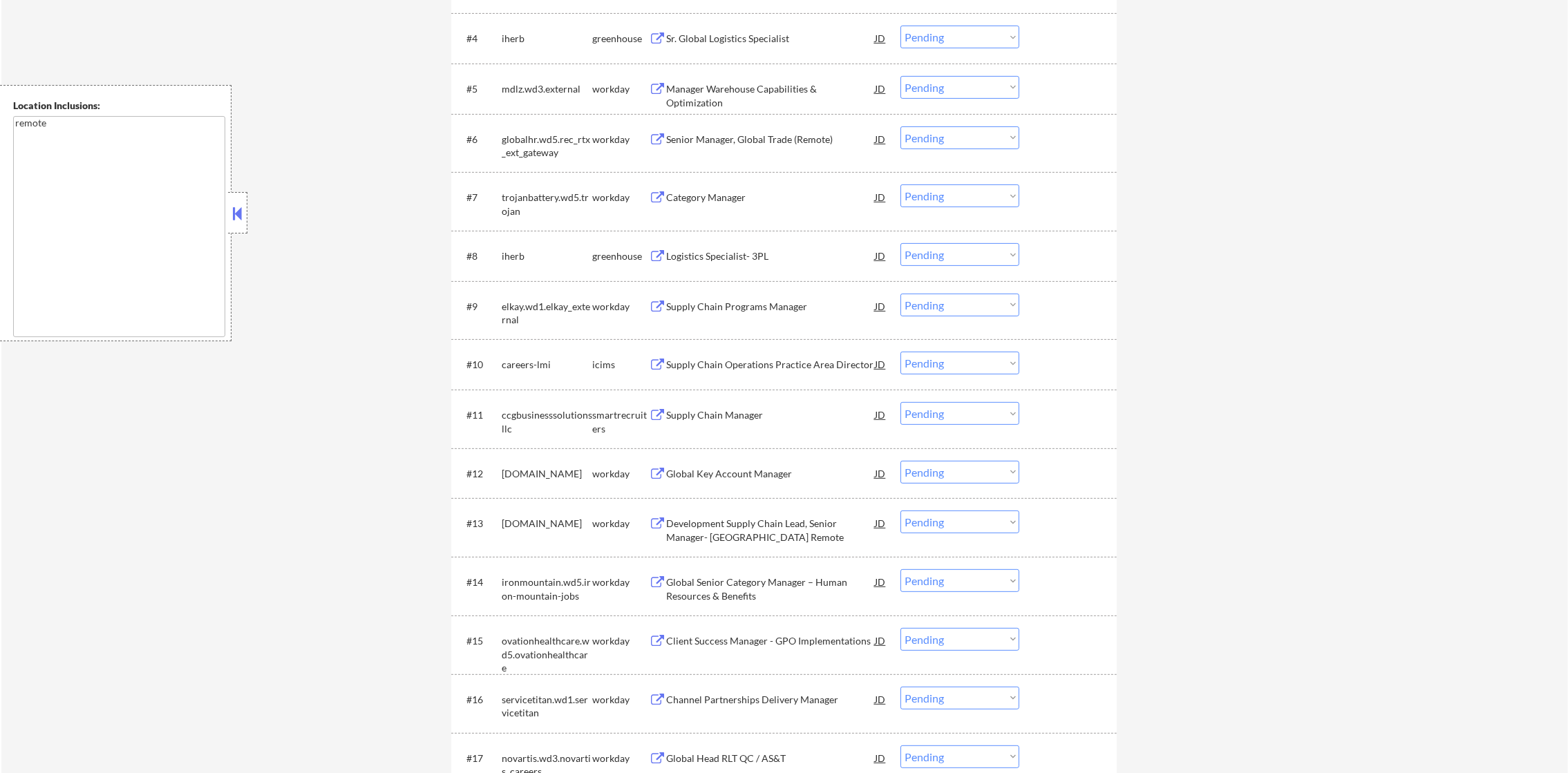
click at [741, 256] on div "Logistics Specialist- 3PL" at bounding box center [770, 256] width 209 height 14
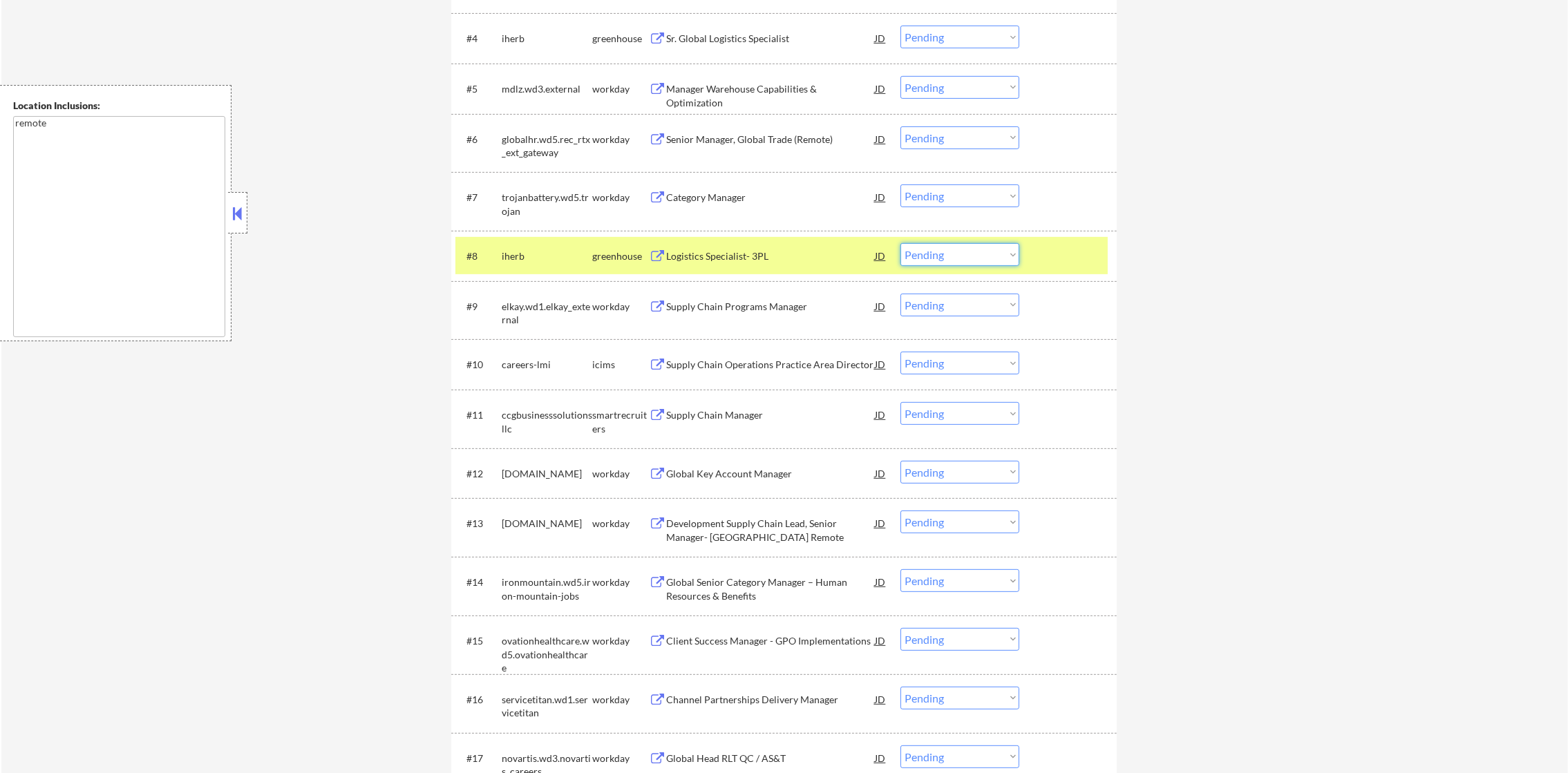
drag, startPoint x: 914, startPoint y: 254, endPoint x: 917, endPoint y: 266, distance: 12.4
click at [914, 254] on select "Choose an option... Pending Applied Excluded (Questions) Excluded (Expired) Exc…" at bounding box center [960, 254] width 119 height 23
click at [900, 243] on select "Choose an option... Pending Applied Excluded (Questions) Excluded (Expired) Exc…" at bounding box center [960, 254] width 119 height 23
select select ""pending""
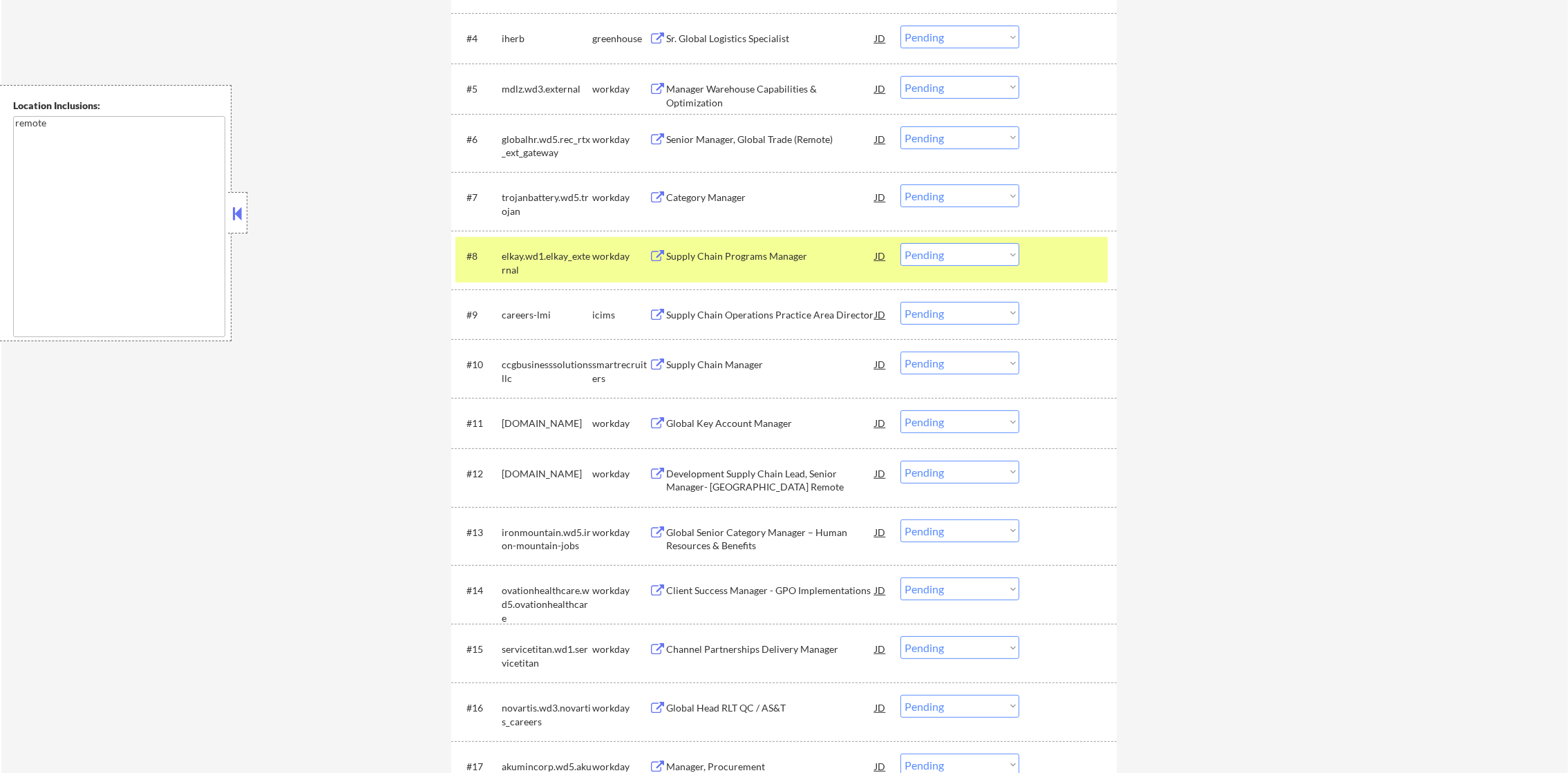
click at [549, 245] on div "elkay.wd1.elkay_external" at bounding box center [547, 259] width 91 height 33
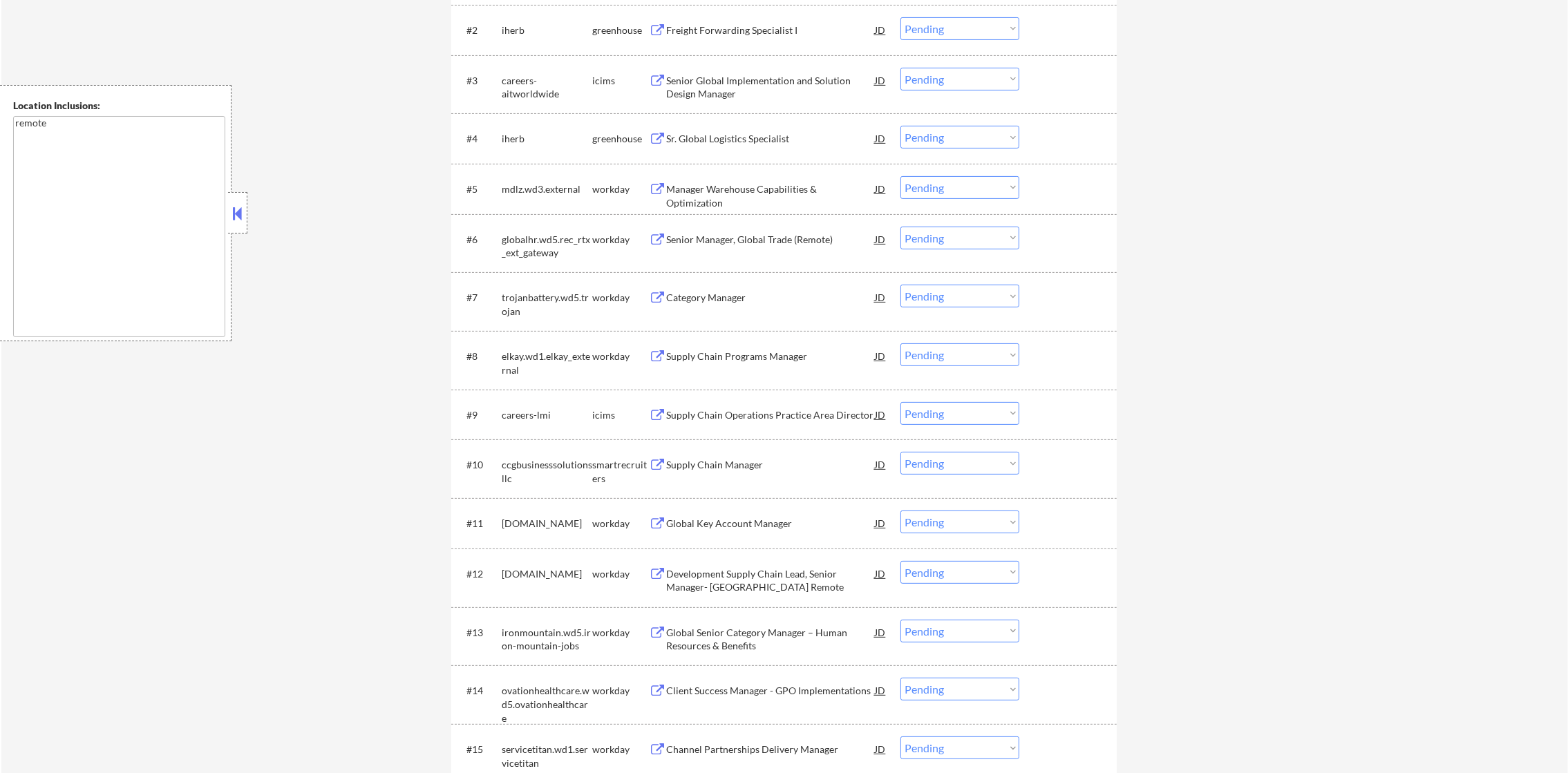
scroll to position [598, 0]
click at [720, 157] on div "#4 iherb greenhouse Sr. Global Logistics Specialist JD Choose an option... Pend…" at bounding box center [781, 141] width 652 height 37
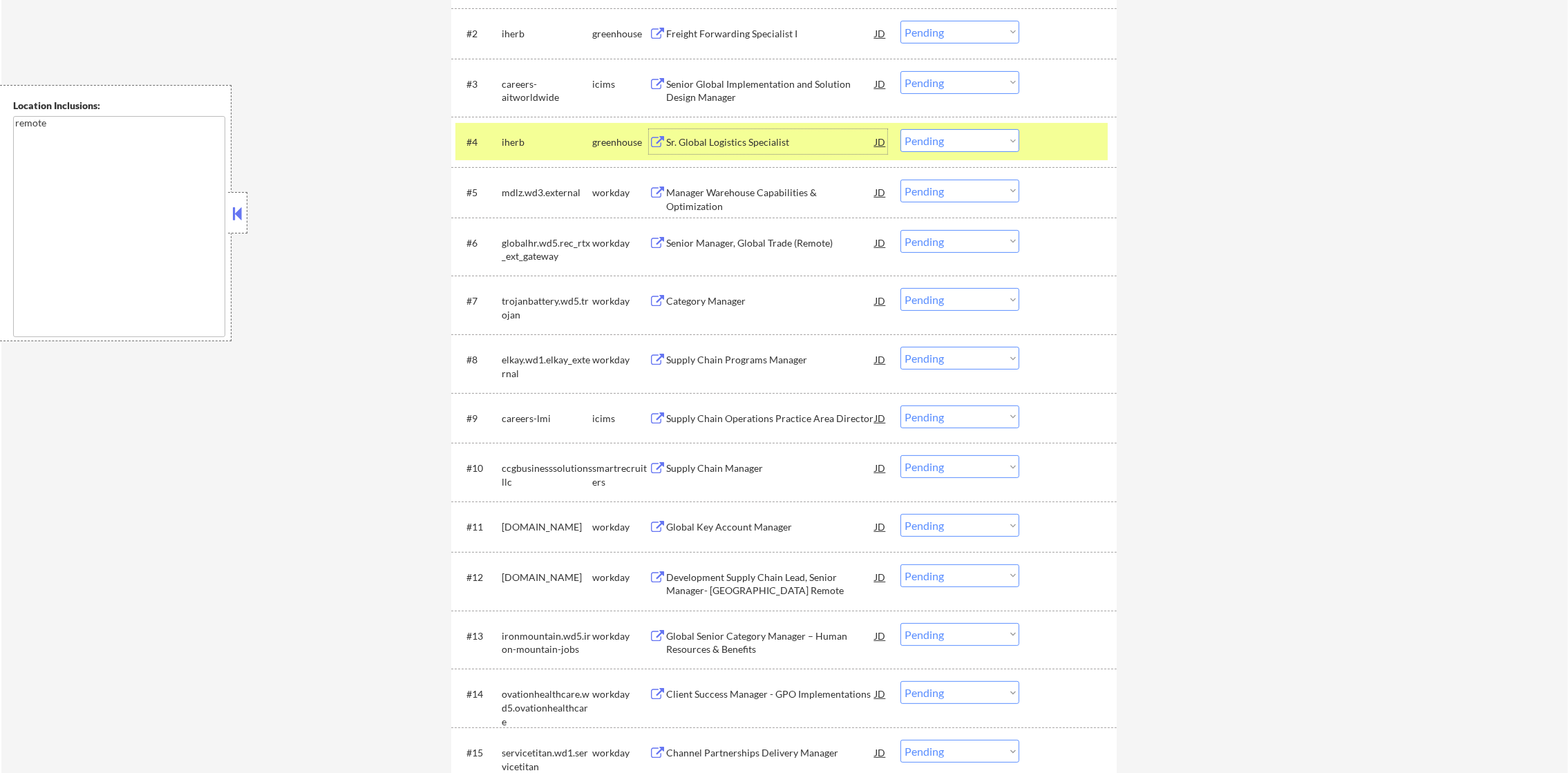
click at [755, 135] on div "Sr. Global Logistics Specialist" at bounding box center [770, 142] width 209 height 14
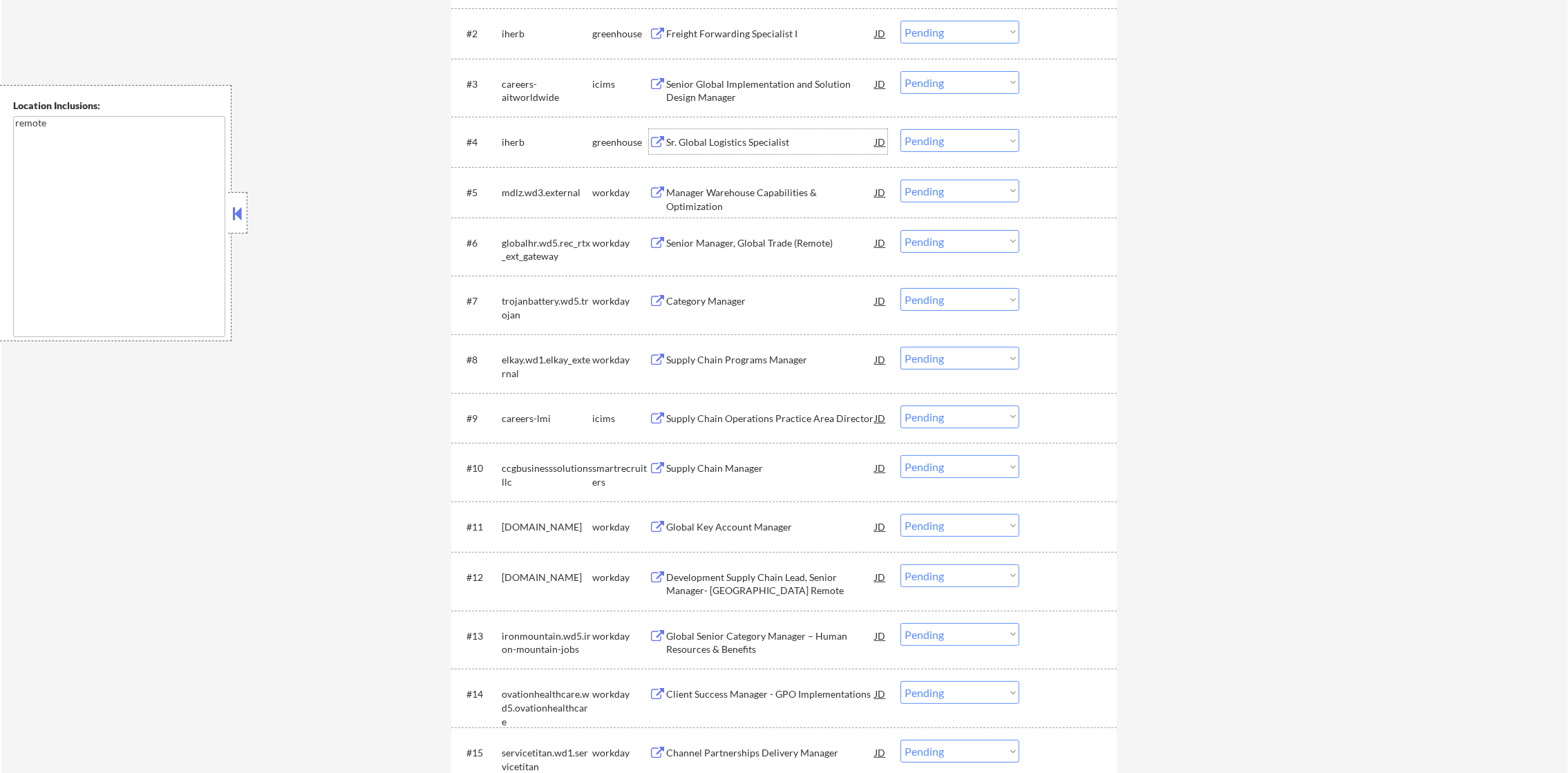
drag, startPoint x: 936, startPoint y: 132, endPoint x: 941, endPoint y: 151, distance: 19.6
click at [936, 132] on select "Choose an option... Pending Applied Excluded (Questions) Excluded (Expired) Exc…" at bounding box center [960, 140] width 119 height 23
click at [900, 129] on select "Choose an option... Pending Applied Excluded (Questions) Excluded (Expired) Exc…" at bounding box center [960, 140] width 119 height 23
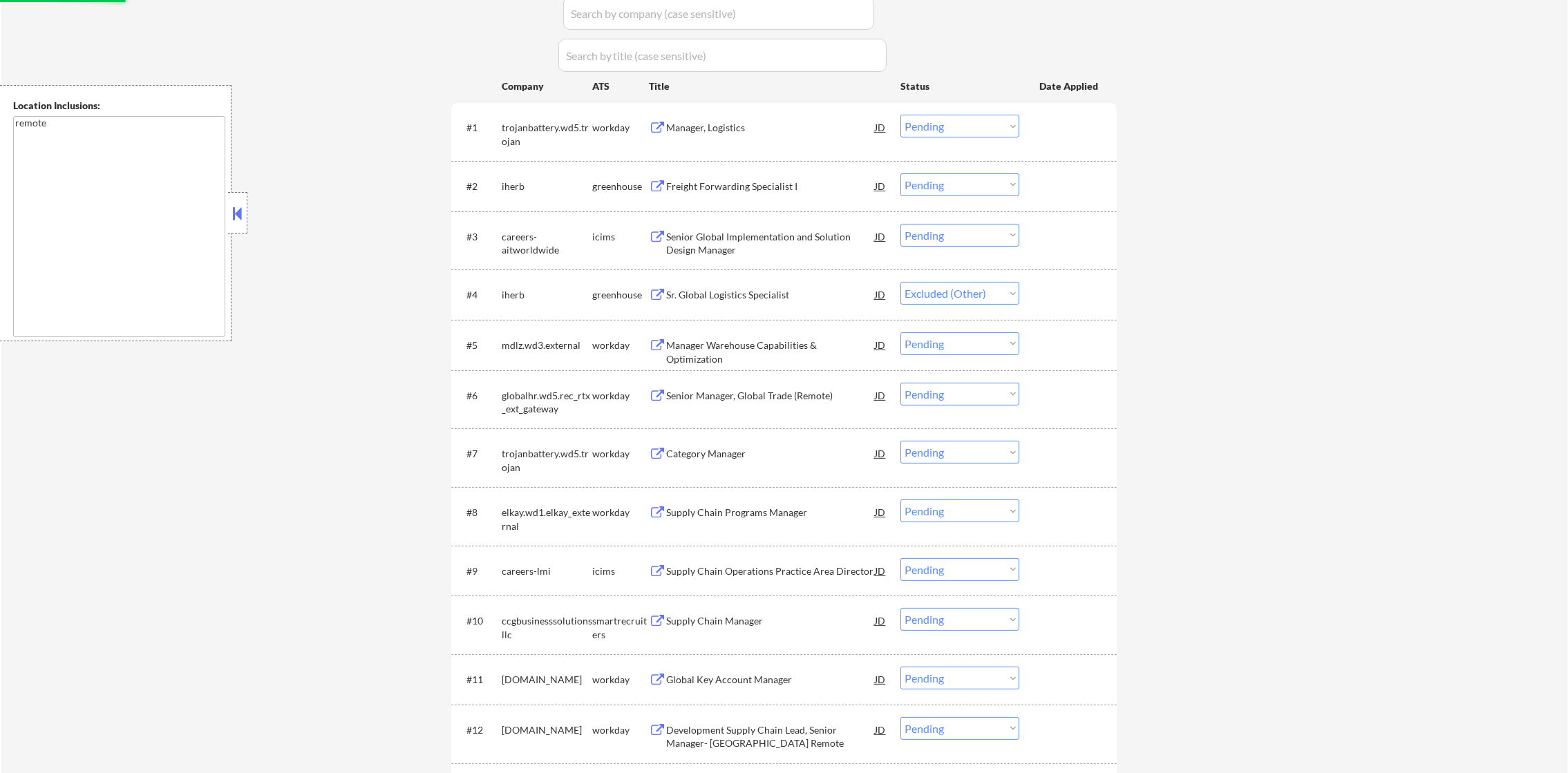
scroll to position [425, 0]
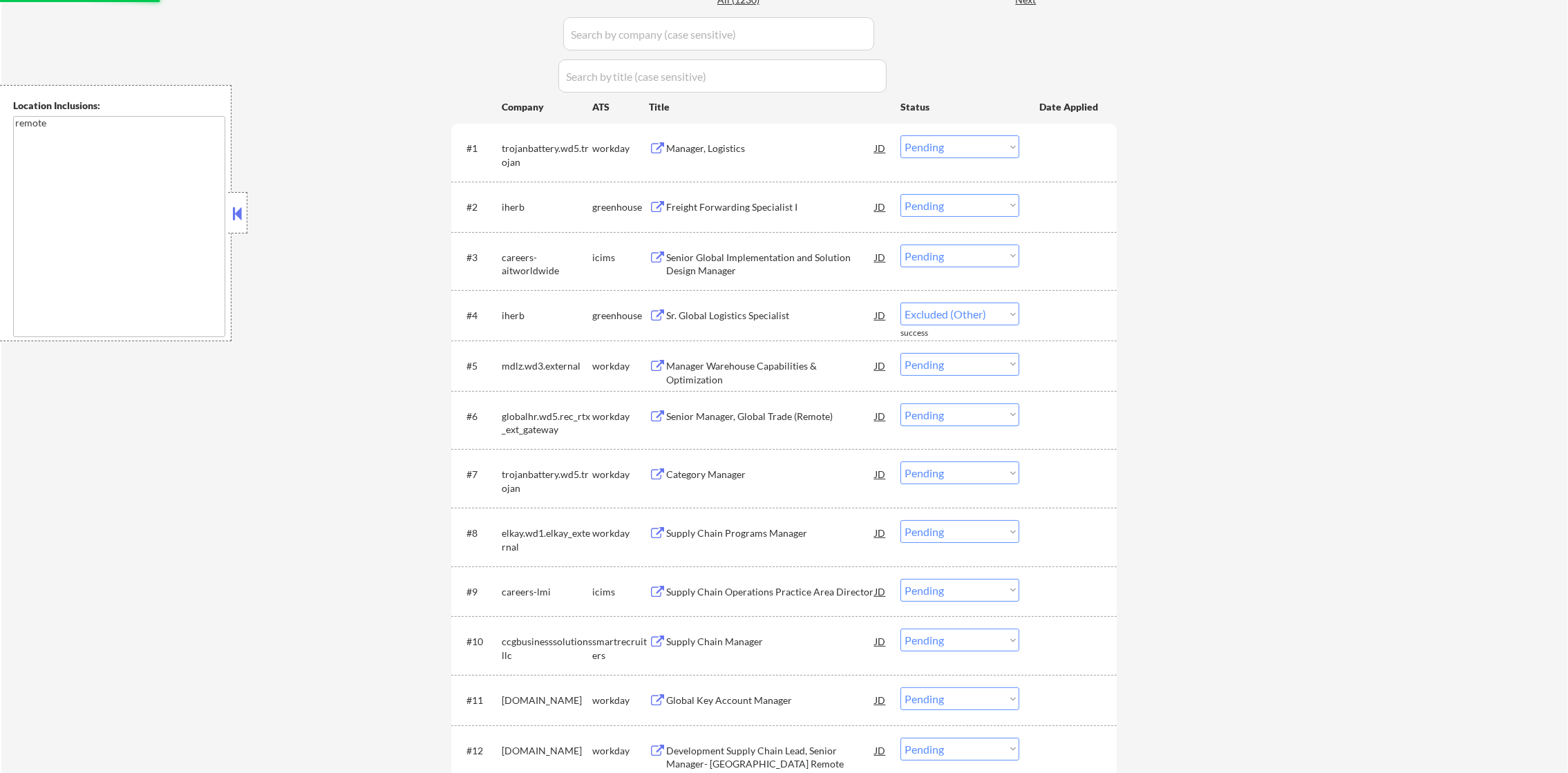
select select ""pending""
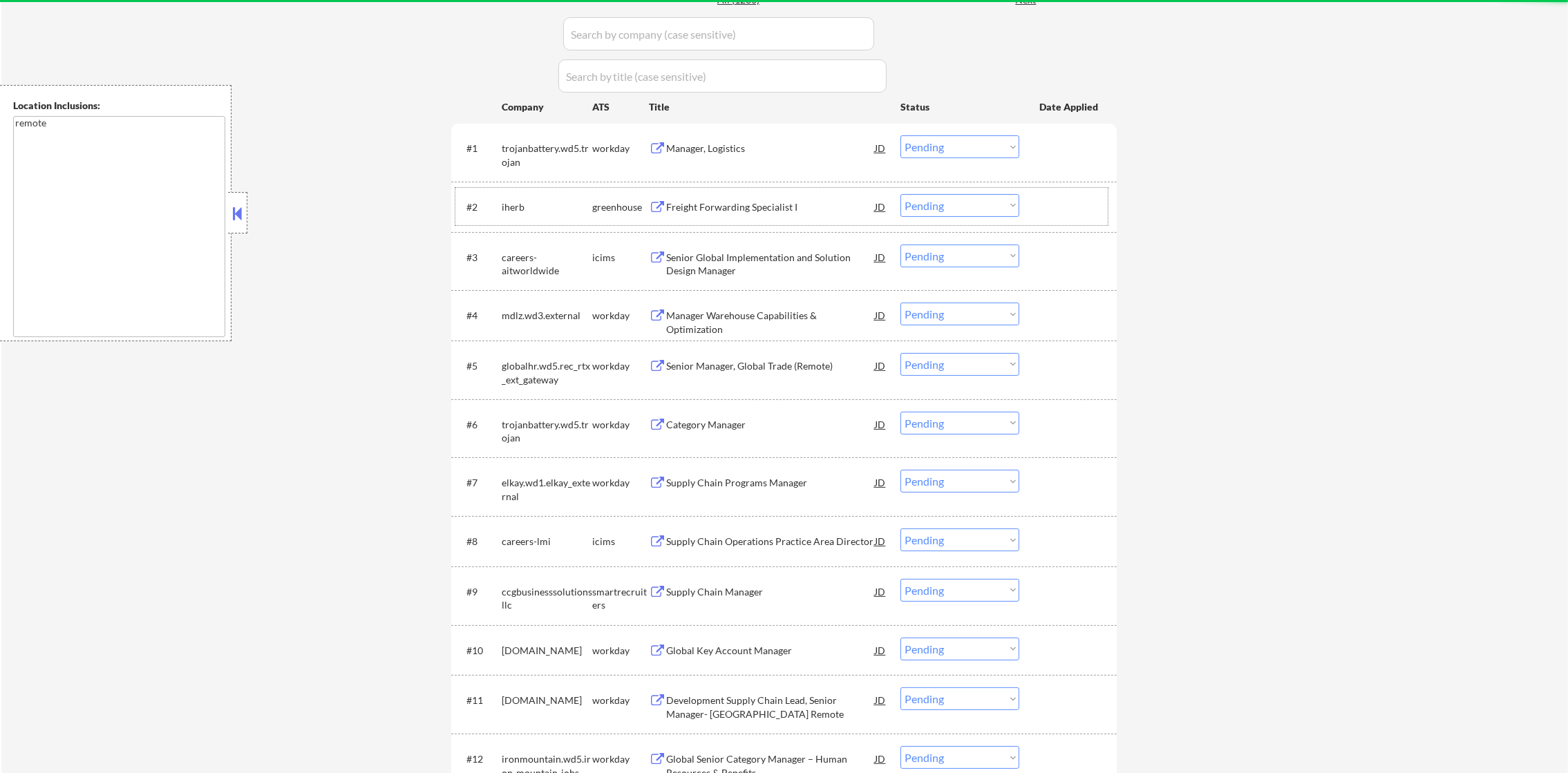
click at [828, 220] on div "#2 iherb greenhouse Freight Forwarding Specialist I JD Choose an option... Pend…" at bounding box center [781, 207] width 652 height 37
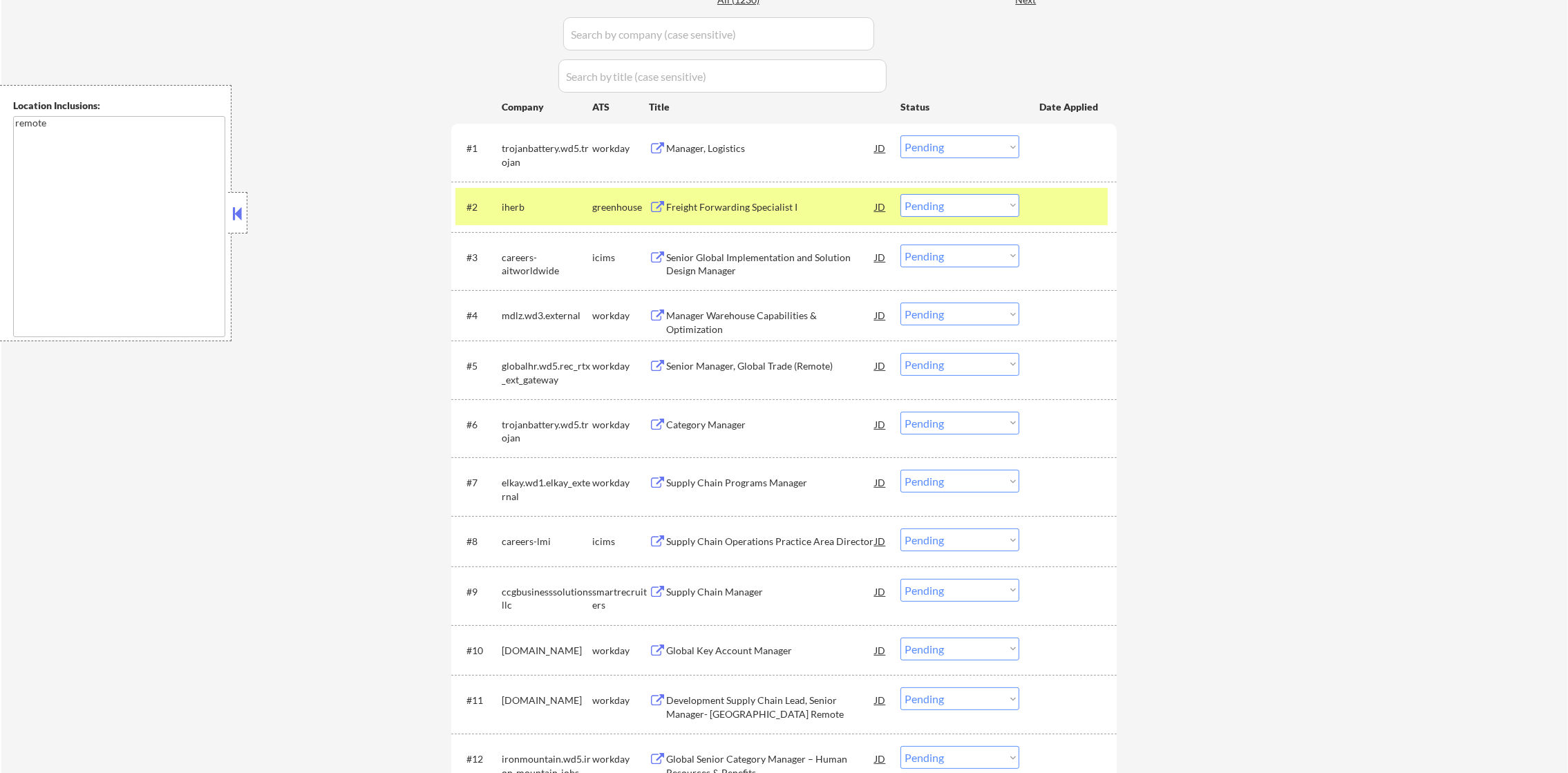
click at [806, 201] on div "Freight Forwarding Specialist I" at bounding box center [770, 207] width 209 height 14
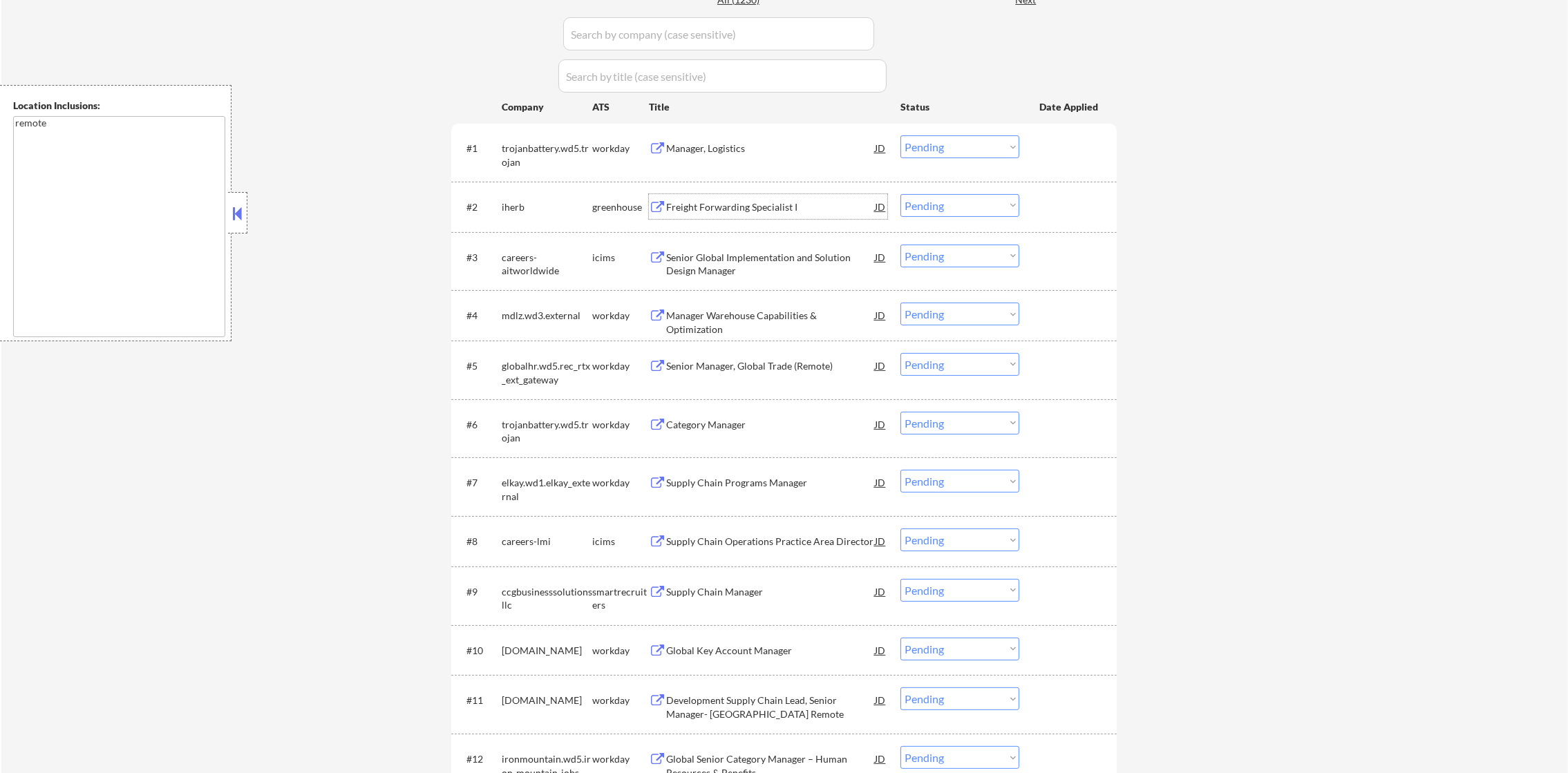
click at [517, 198] on div "iherb" at bounding box center [547, 206] width 91 height 25
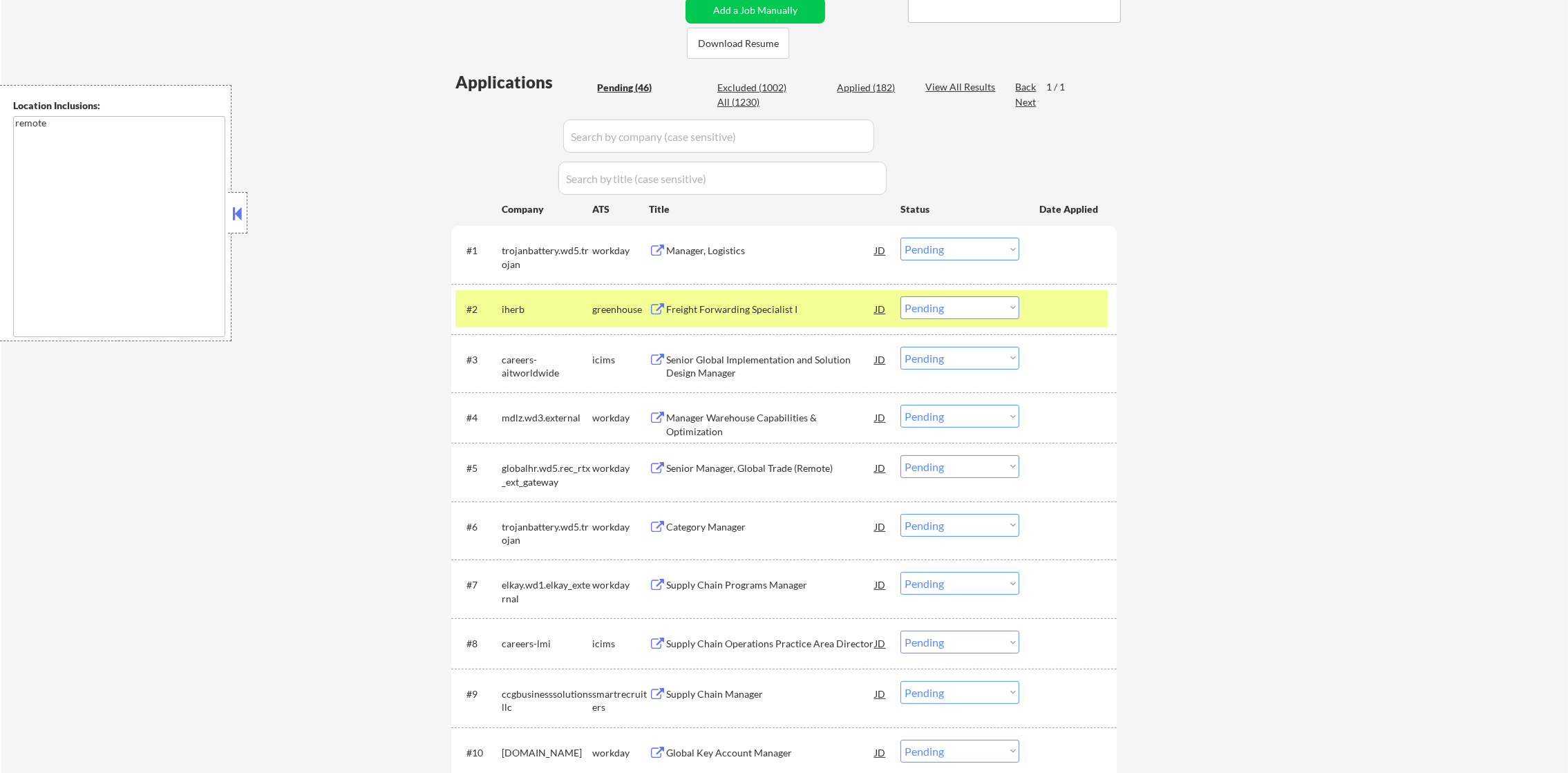
scroll to position [321, 0]
click at [931, 314] on select "Choose an option... Pending Applied Excluded (Questions) Excluded (Expired) Exc…" at bounding box center [960, 309] width 119 height 23
click at [900, 298] on select "Choose an option... Pending Applied Excluded (Questions) Excluded (Expired) Exc…" at bounding box center [960, 309] width 119 height 23
click at [561, 328] on div "#2 iherb greenhouse Freight Forwarding Specialist I JD Choose an option... Pend…" at bounding box center [784, 311] width 665 height 51
select select ""pending""
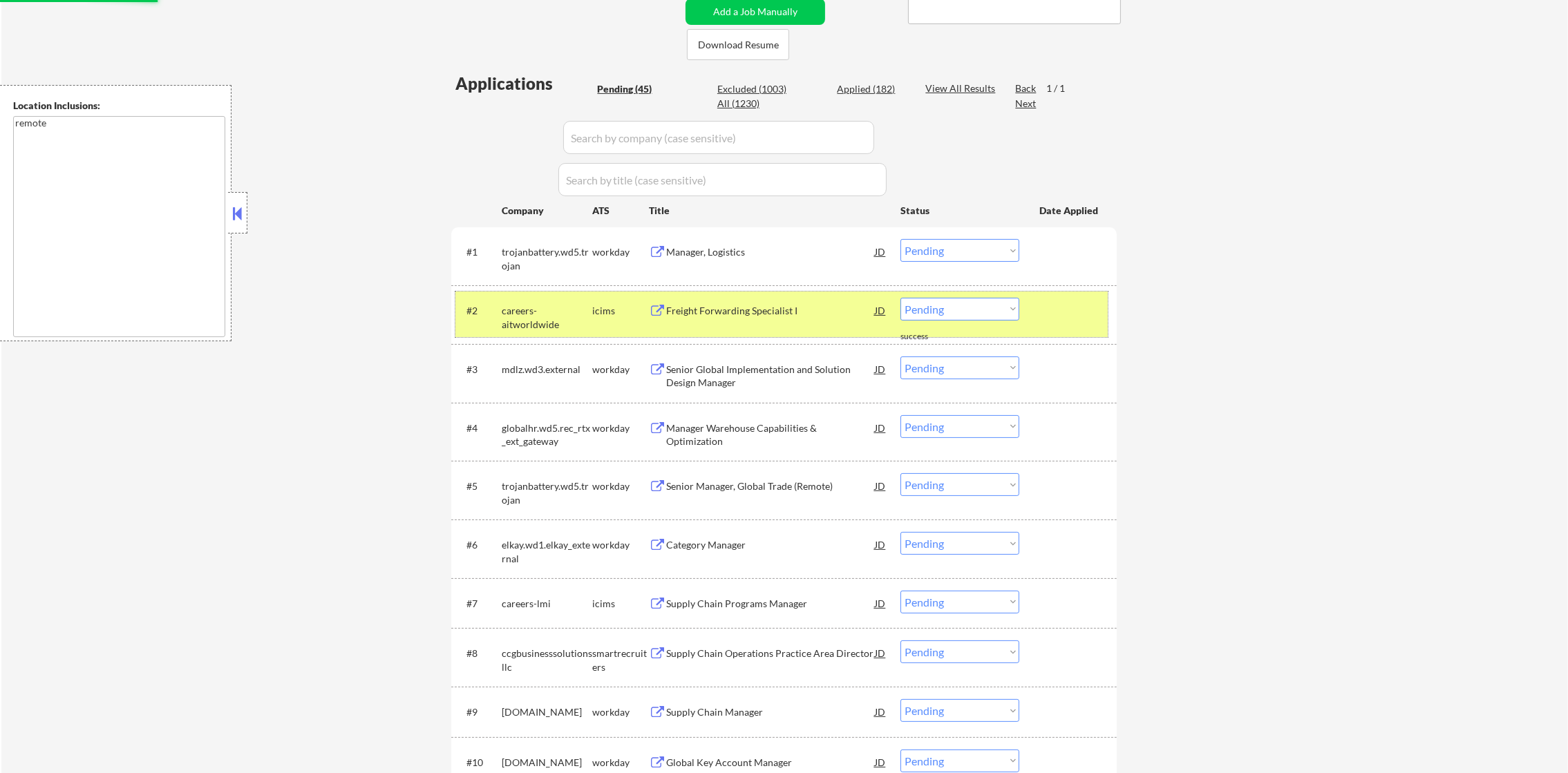
click at [558, 302] on div "careers-aitworldwide" at bounding box center [547, 314] width 91 height 33
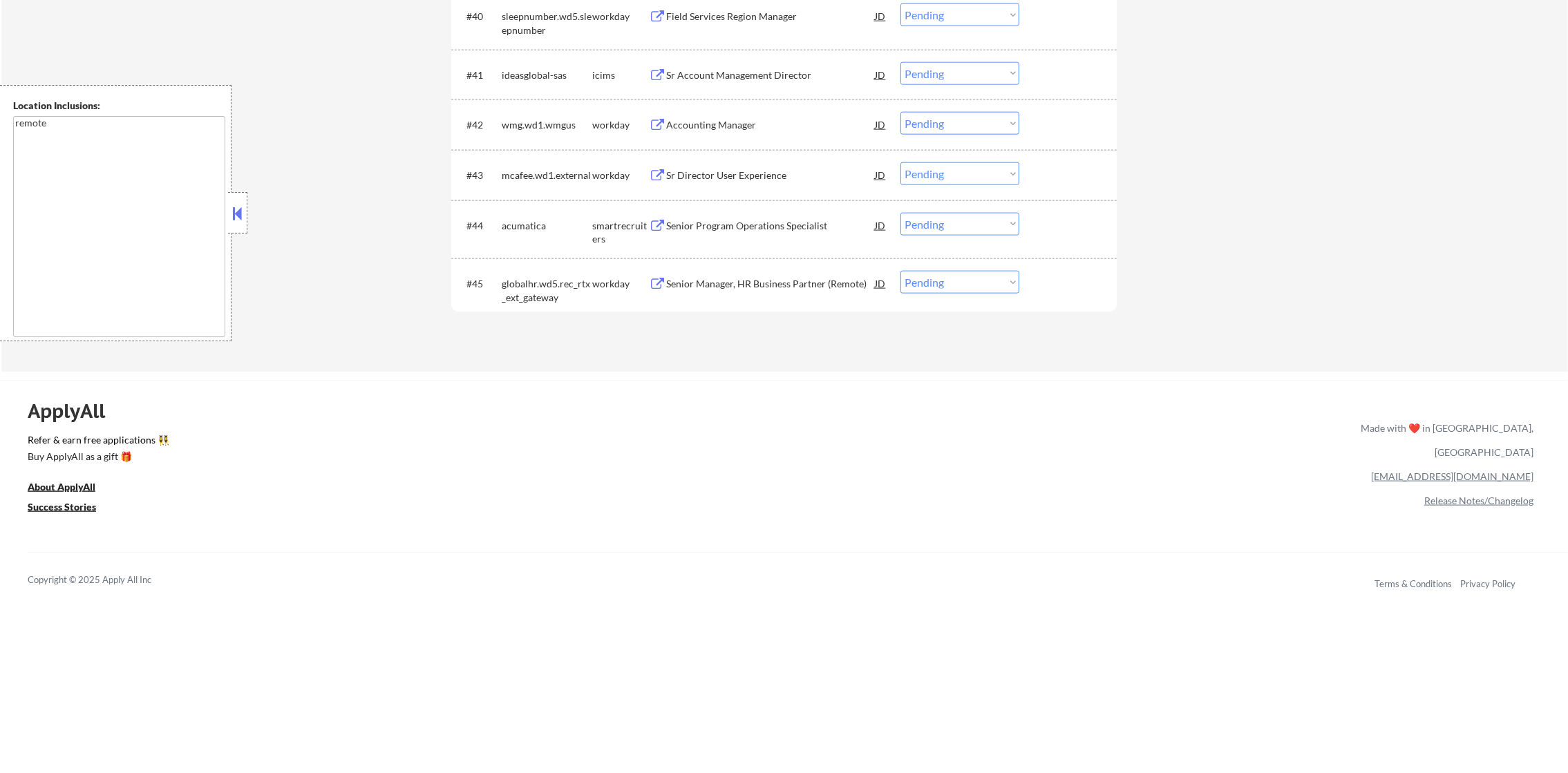
scroll to position [2724, 0]
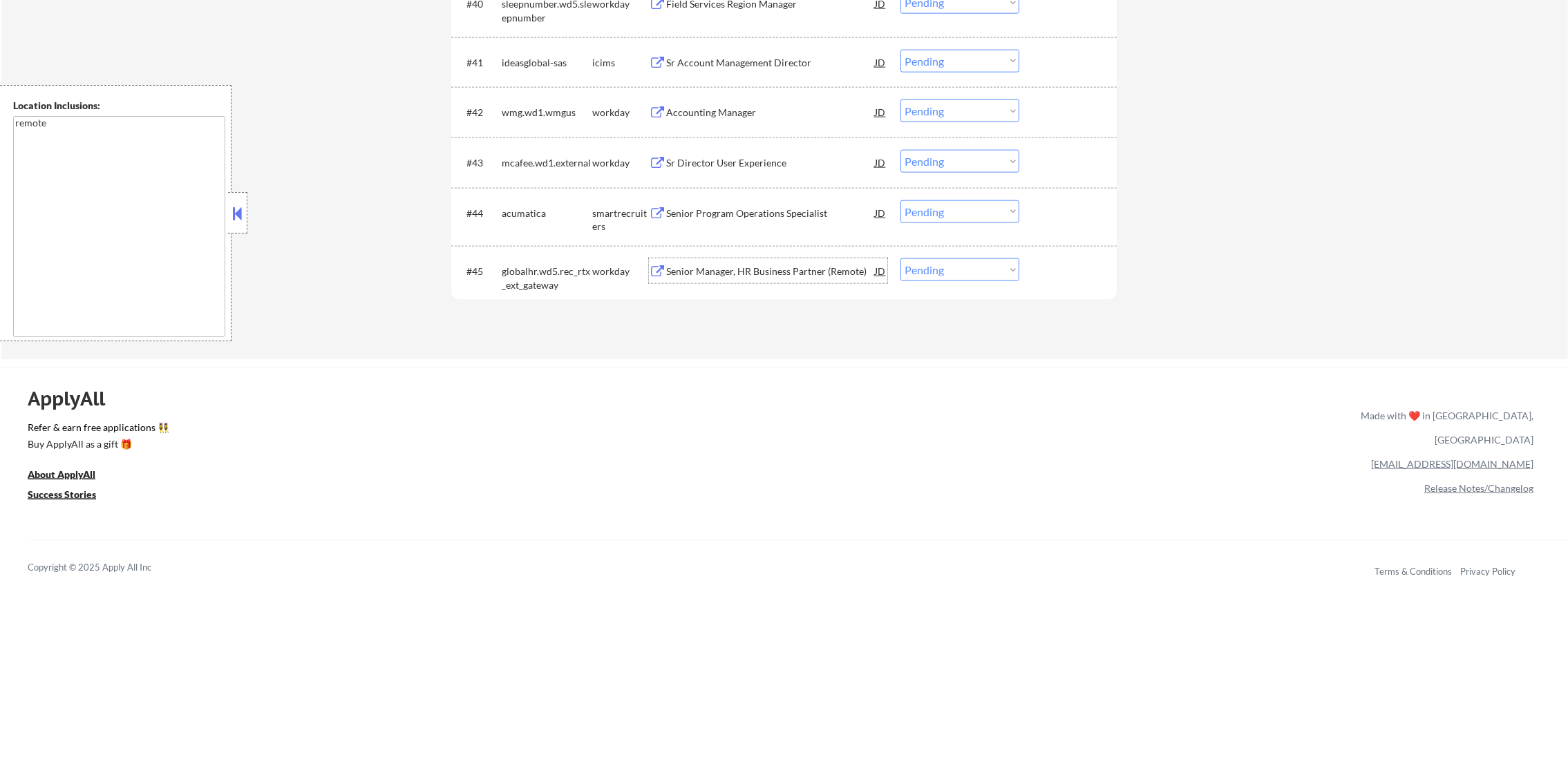
click at [798, 265] on div "Senior Manager, HR Business Partner (Remote)" at bounding box center [770, 271] width 209 height 14
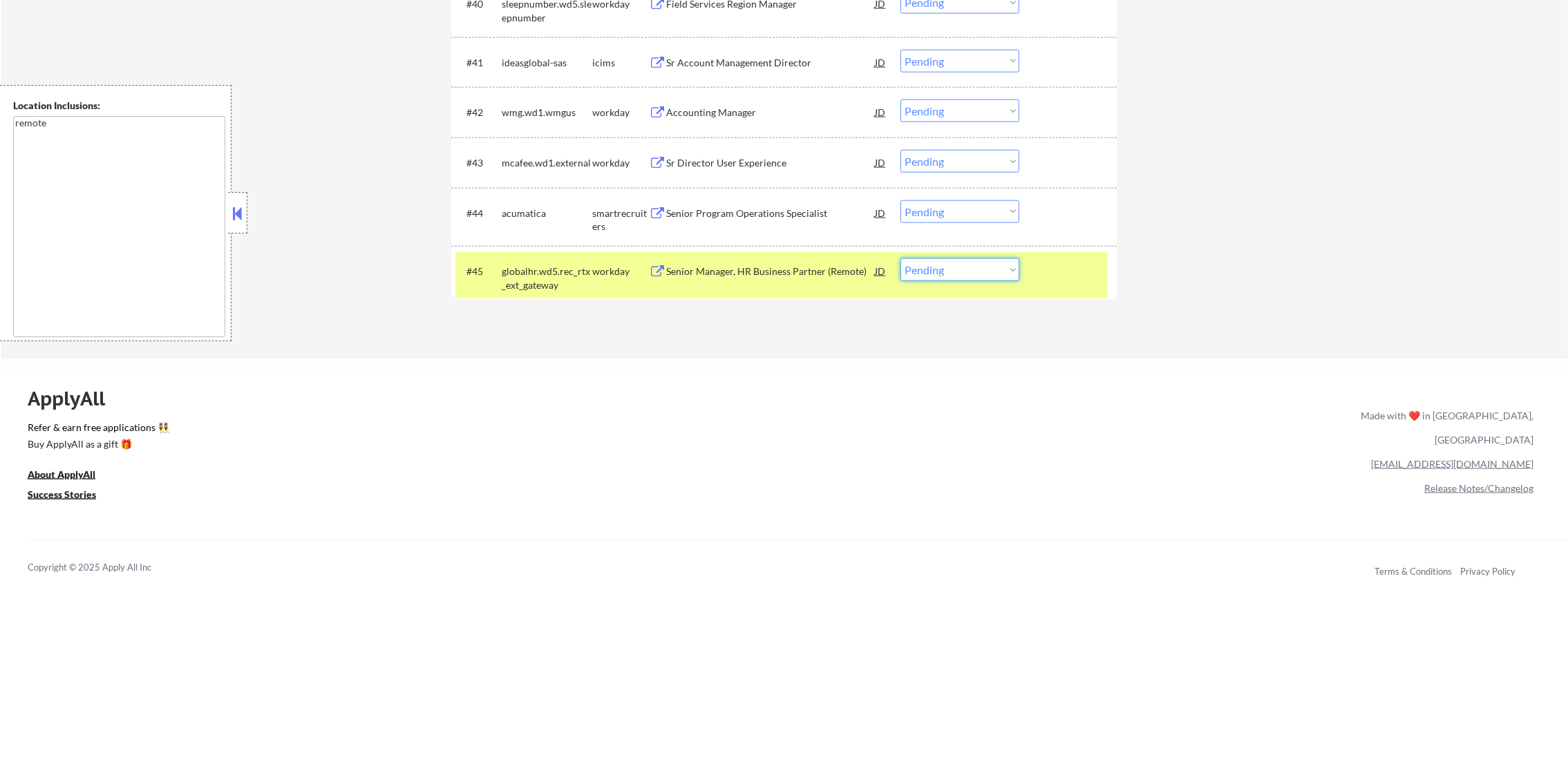
drag, startPoint x: 920, startPoint y: 259, endPoint x: 922, endPoint y: 270, distance: 11.2
click at [921, 266] on select "Choose an option... Pending Applied Excluded (Questions) Excluded (Expired) Exc…" at bounding box center [960, 270] width 119 height 23
click at [923, 272] on select "Choose an option... Pending Applied Excluded (Questions) Excluded (Expired) Exc…" at bounding box center [960, 270] width 119 height 23
select select ""excluded__location_""
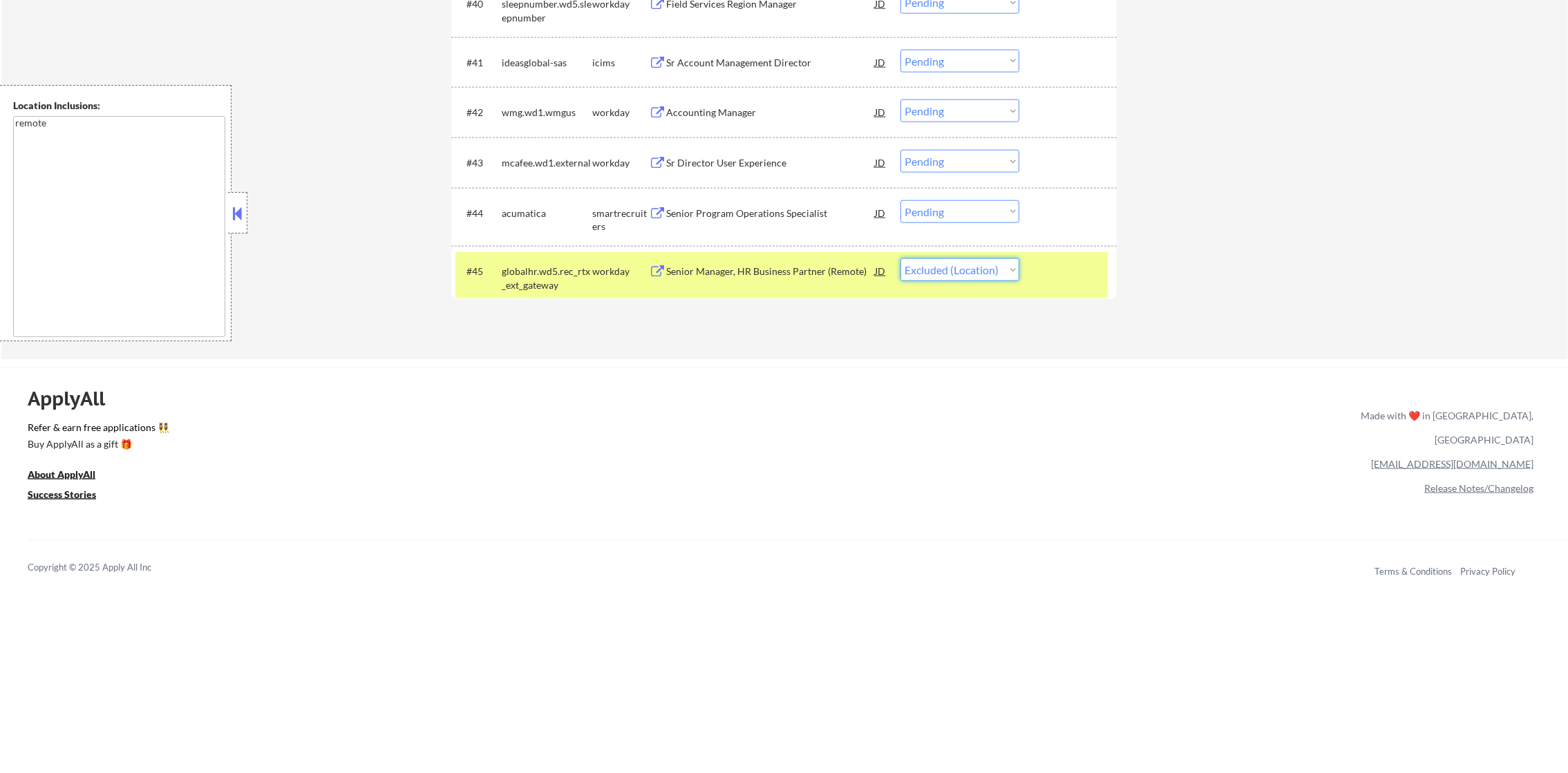
click at [900, 259] on select "Choose an option... Pending Applied Excluded (Questions) Excluded (Expired) Exc…" at bounding box center [960, 270] width 119 height 23
click at [562, 277] on div "globalhr.wd5.rec_rtx_ext_gateway" at bounding box center [547, 278] width 91 height 27
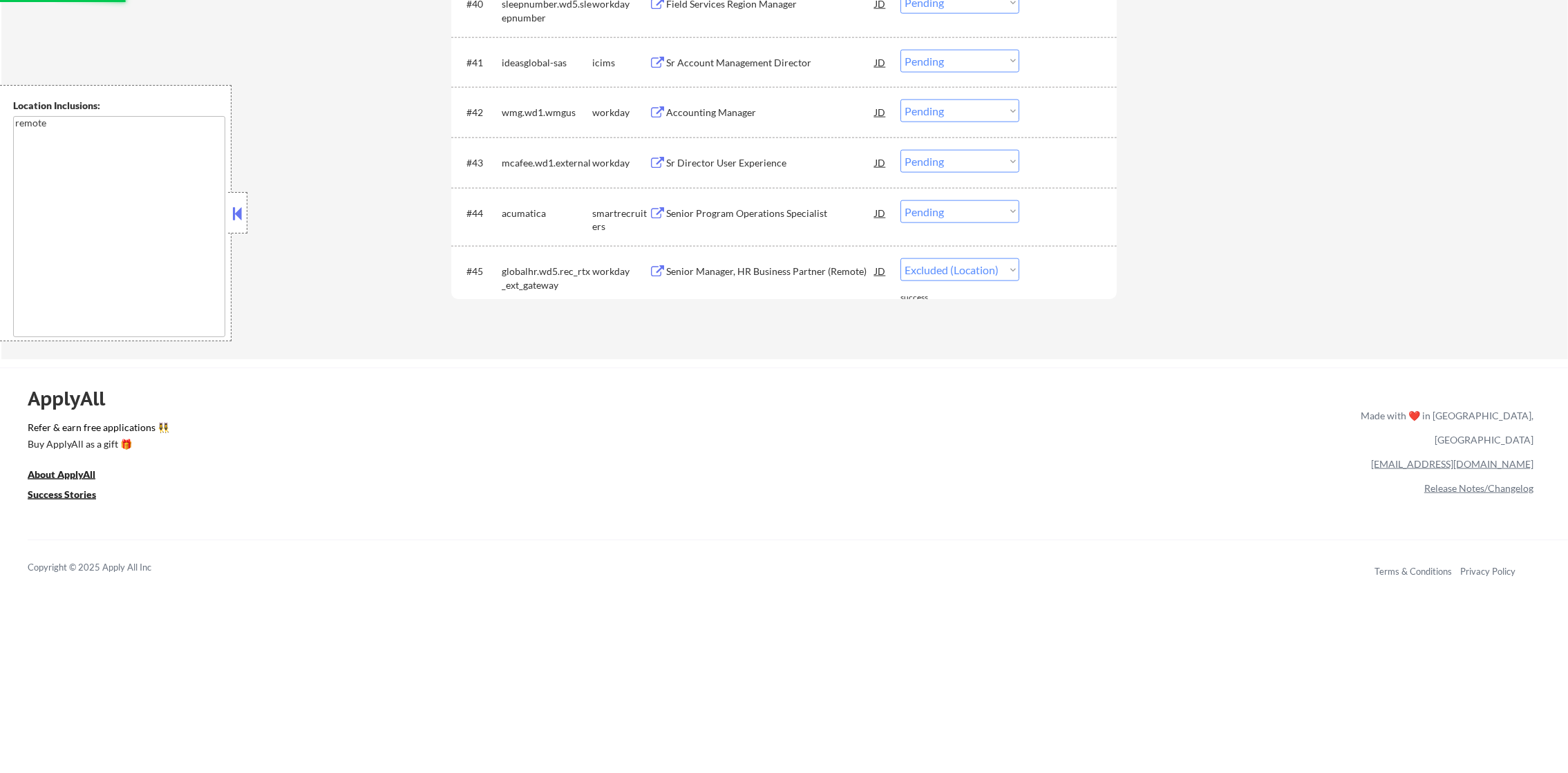
click at [787, 201] on div "Senior Program Operations Specialist" at bounding box center [770, 213] width 209 height 25
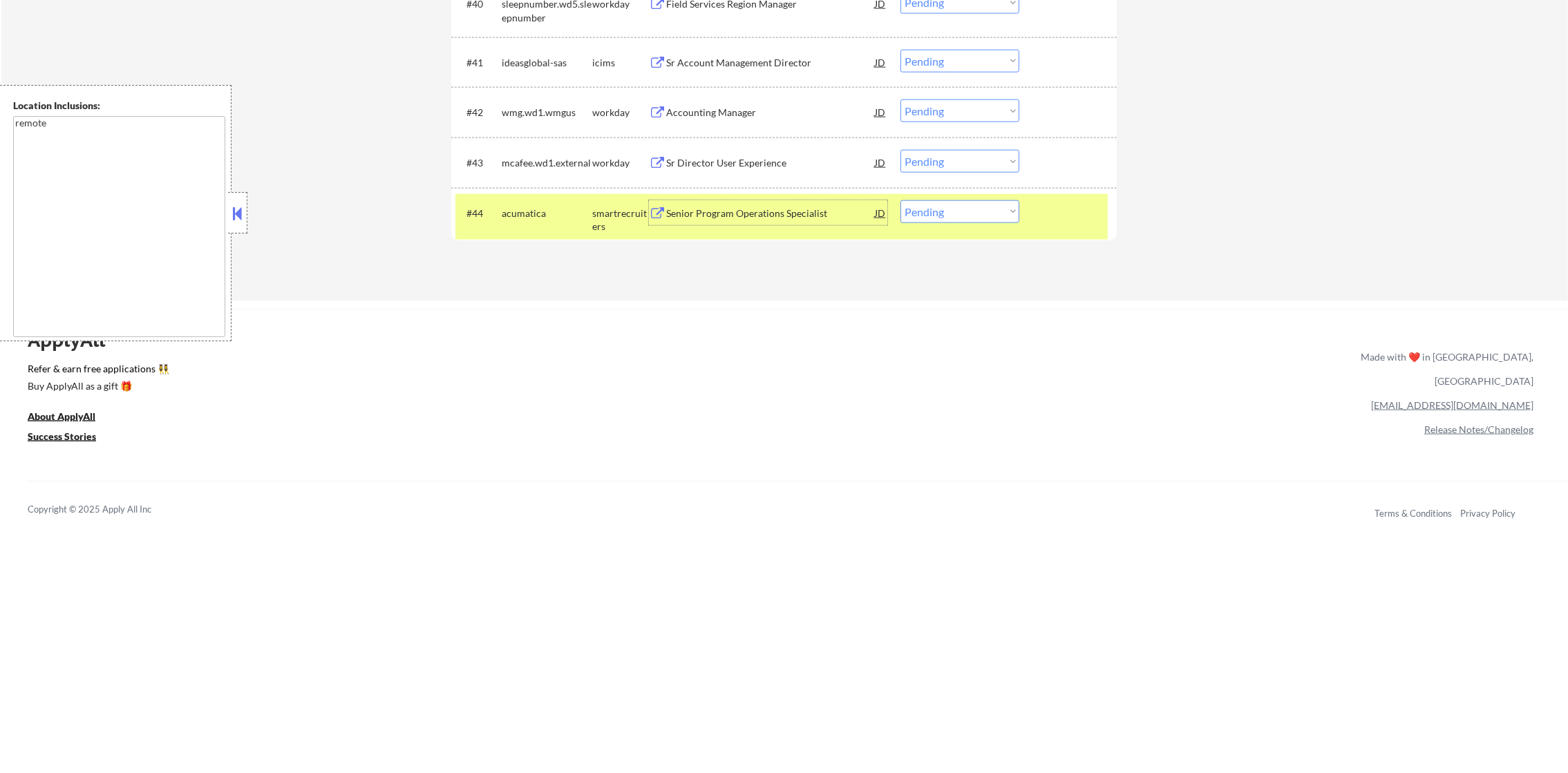
click at [924, 212] on select "Choose an option... Pending Applied Excluded (Questions) Excluded (Expired) Exc…" at bounding box center [960, 212] width 119 height 23
select select ""excluded__bad_match_""
click at [900, 201] on select "Choose an option... Pending Applied Excluded (Questions) Excluded (Expired) Exc…" at bounding box center [960, 212] width 119 height 23
click at [532, 221] on div "acumatica" at bounding box center [547, 213] width 91 height 25
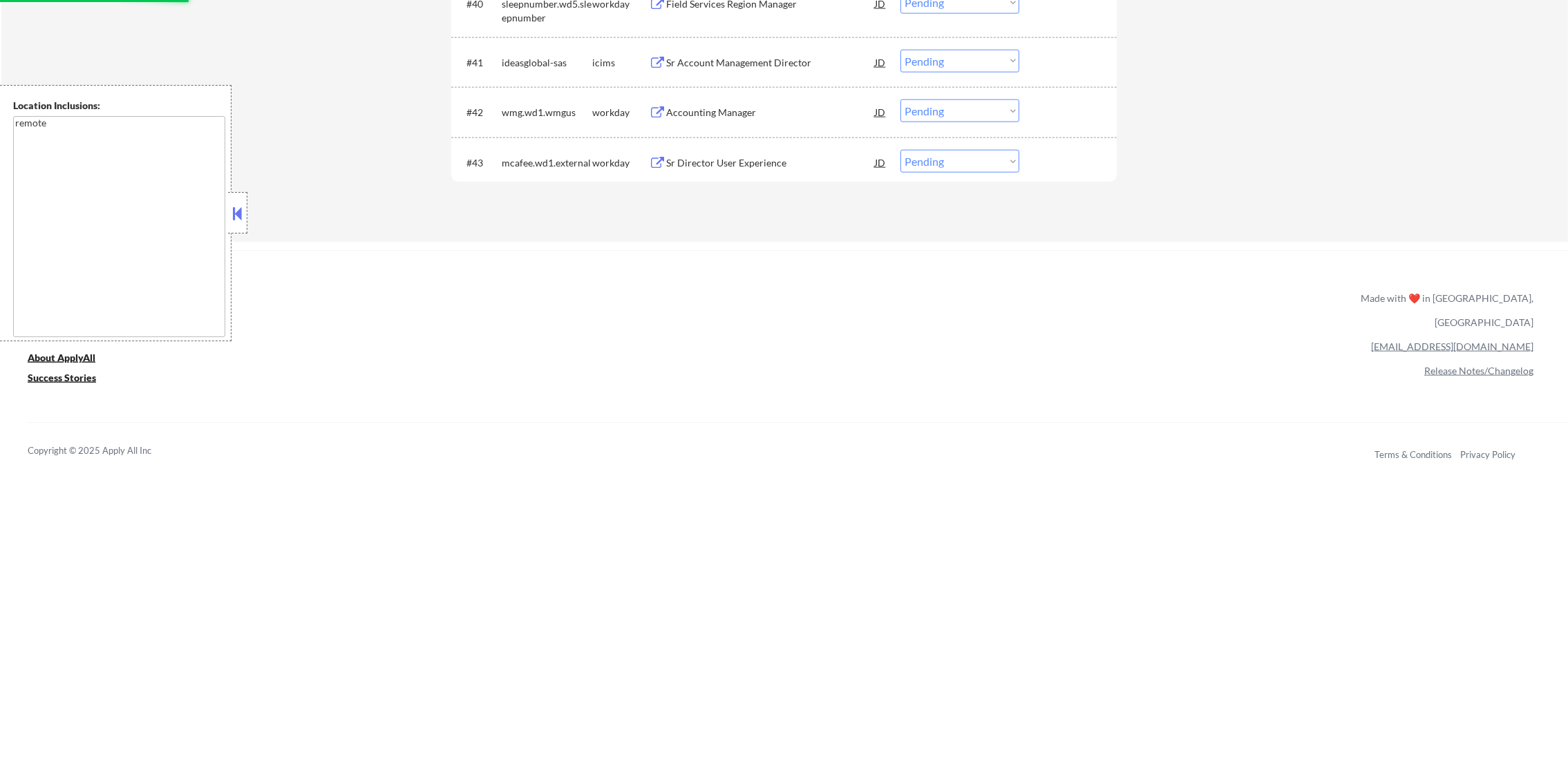
click at [761, 154] on div "Sr Director User Experience" at bounding box center [770, 162] width 209 height 25
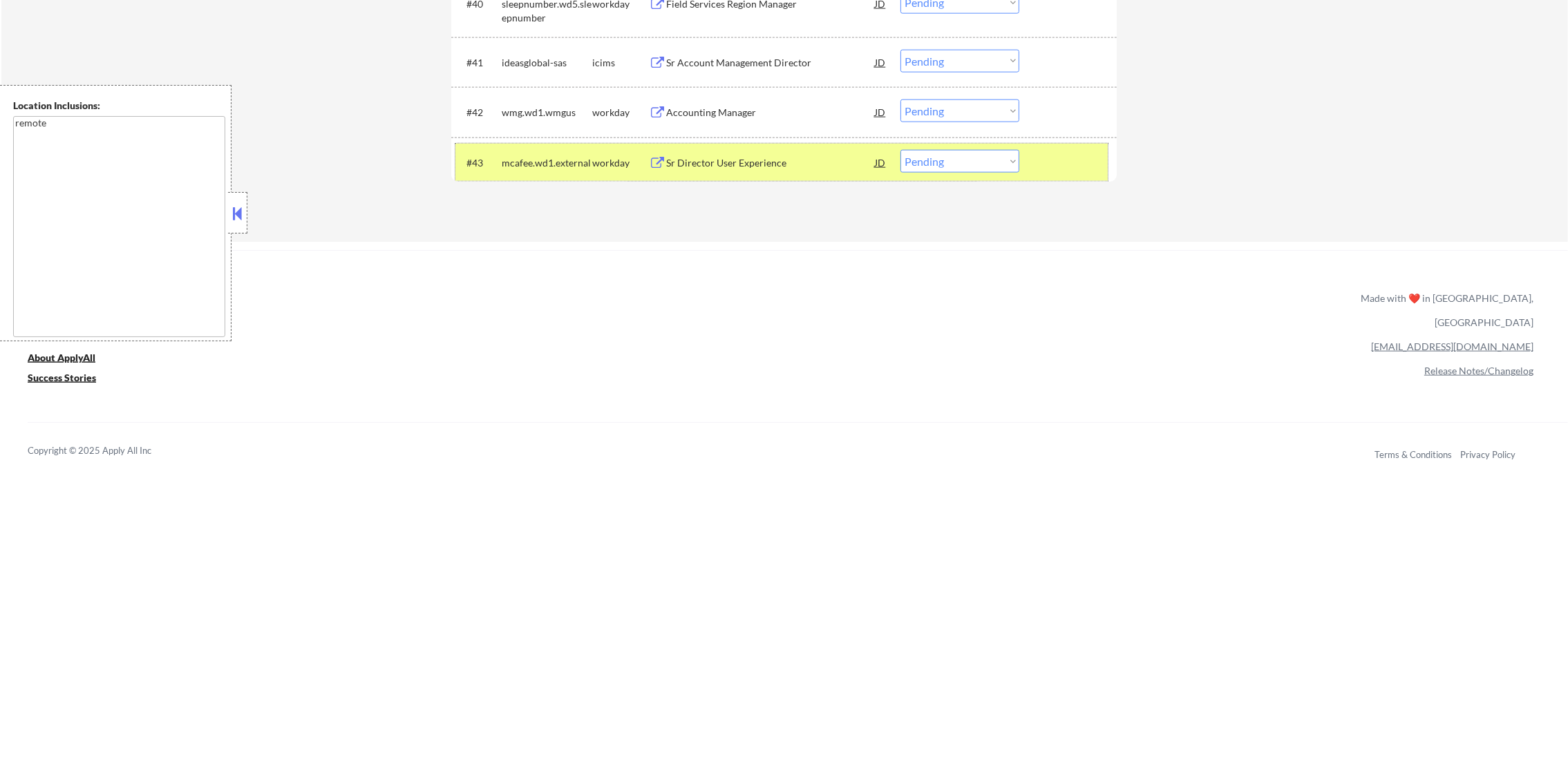
click at [960, 173] on div "#43 mcafee.wd1.external workday Sr Director User Experience JD Choose an option…" at bounding box center [781, 162] width 652 height 37
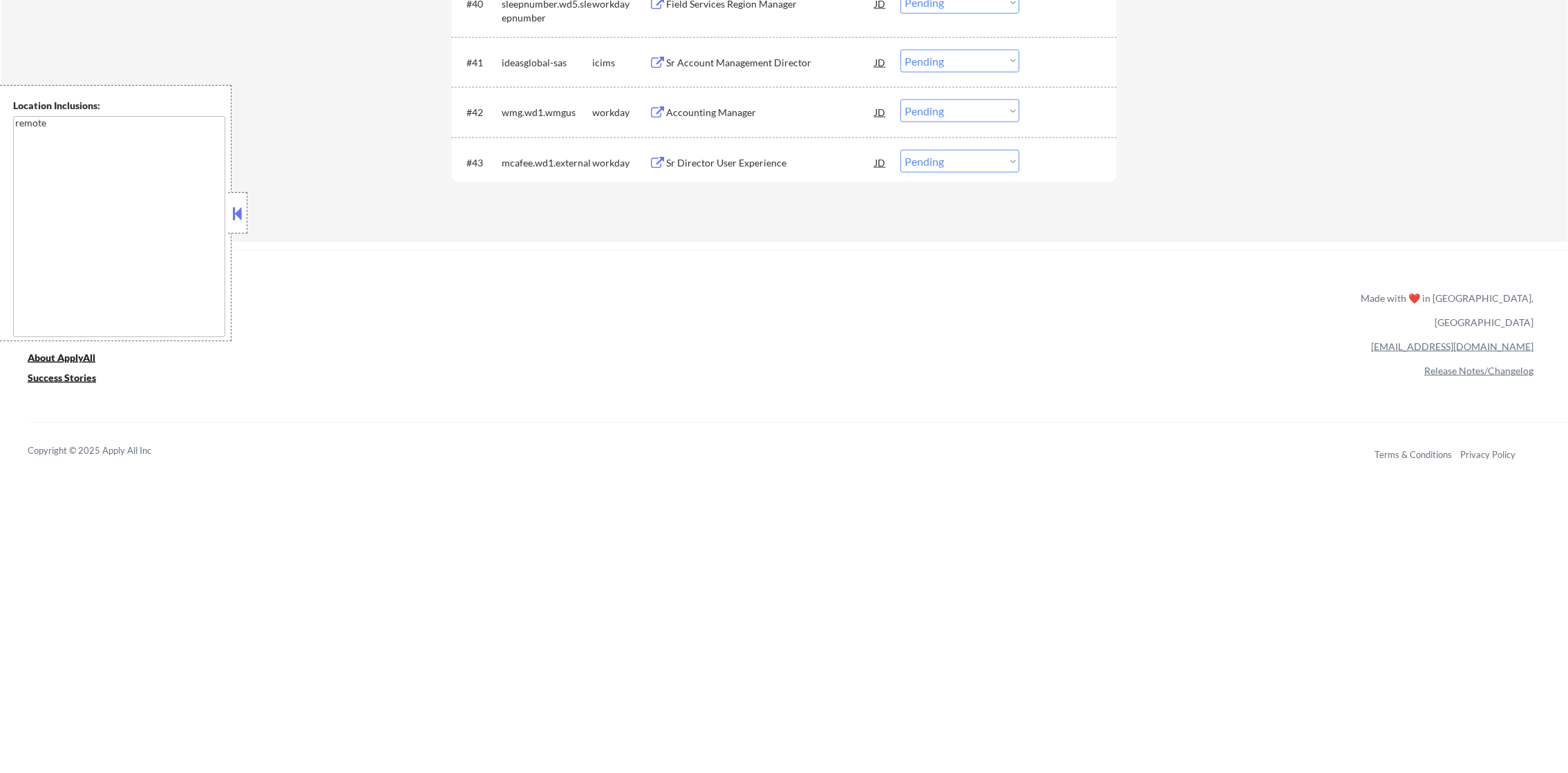
drag, startPoint x: 964, startPoint y: 161, endPoint x: 963, endPoint y: 175, distance: 14.0
click at [964, 159] on select "Choose an option... Pending Applied Excluded (Questions) Excluded (Expired) Exc…" at bounding box center [960, 161] width 119 height 23
select select ""excluded__bad_match_""
click at [900, 150] on select "Choose an option... Pending Applied Excluded (Questions) Excluded (Expired) Exc…" at bounding box center [960, 161] width 119 height 23
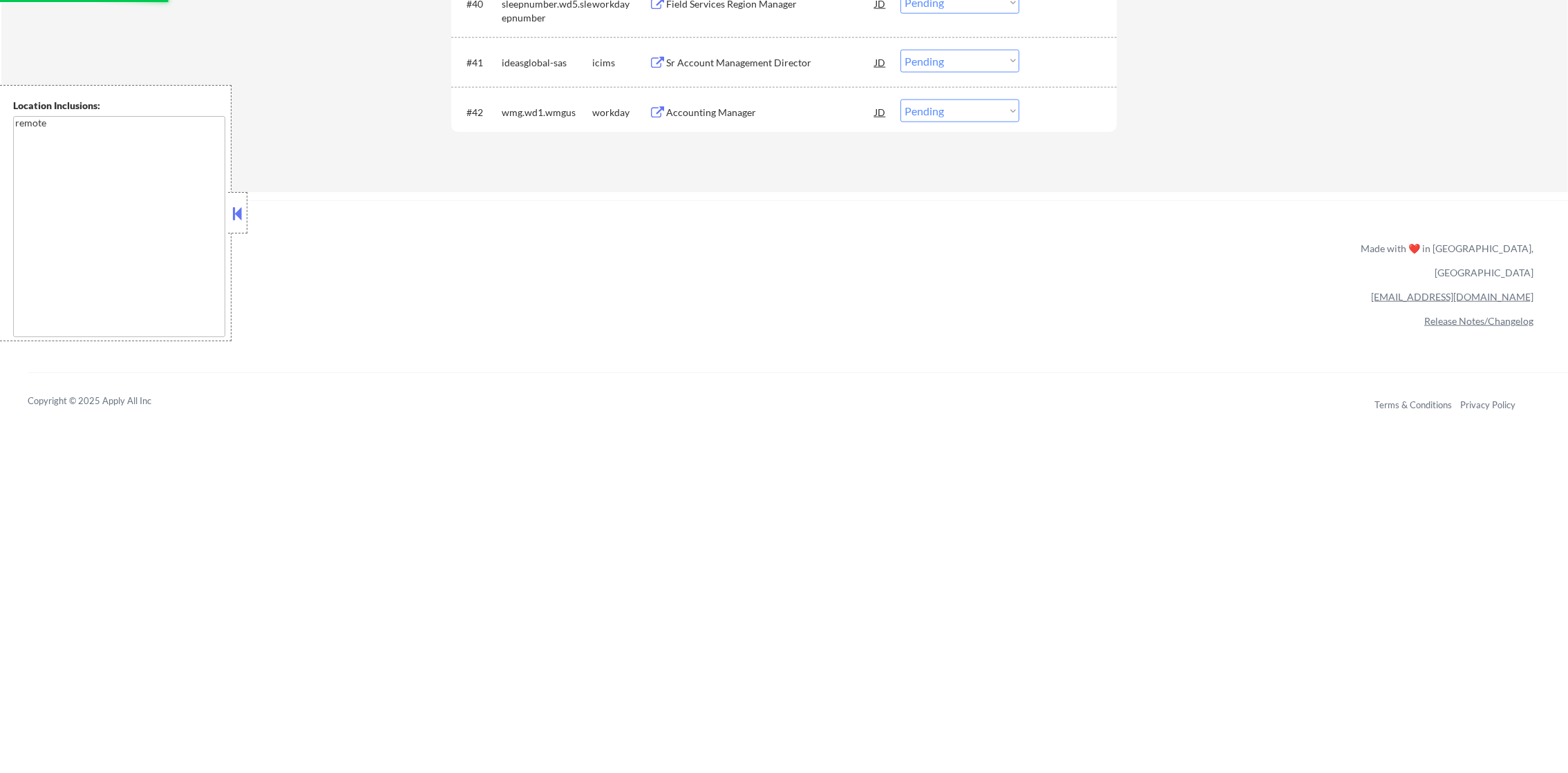
click at [803, 111] on div "Accounting Manager" at bounding box center [770, 112] width 209 height 14
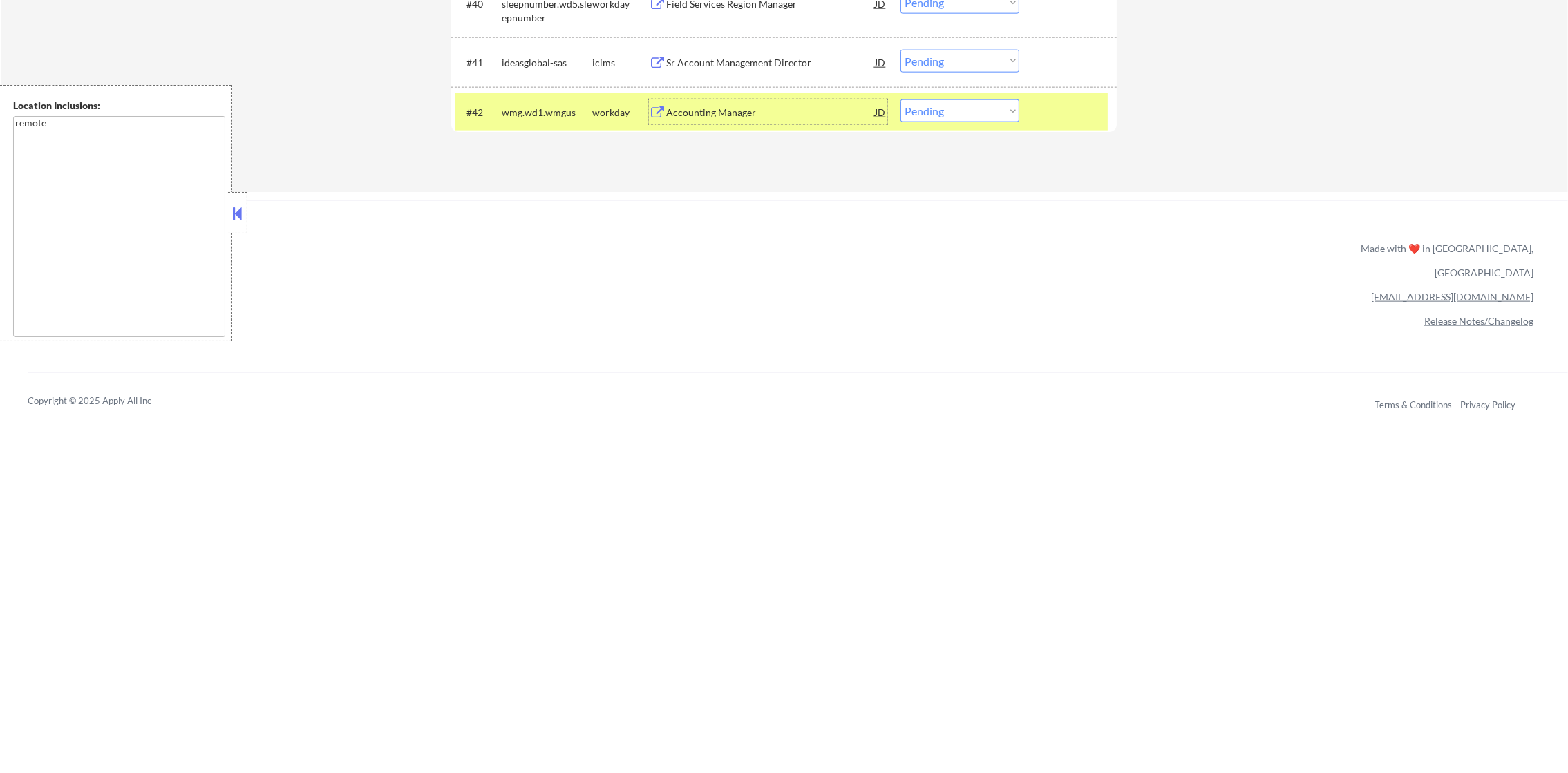
click at [956, 99] on div "#42 wmg.wd1.wmgus workday Accounting Manager JD Choose an option... Pending App…" at bounding box center [781, 111] width 652 height 37
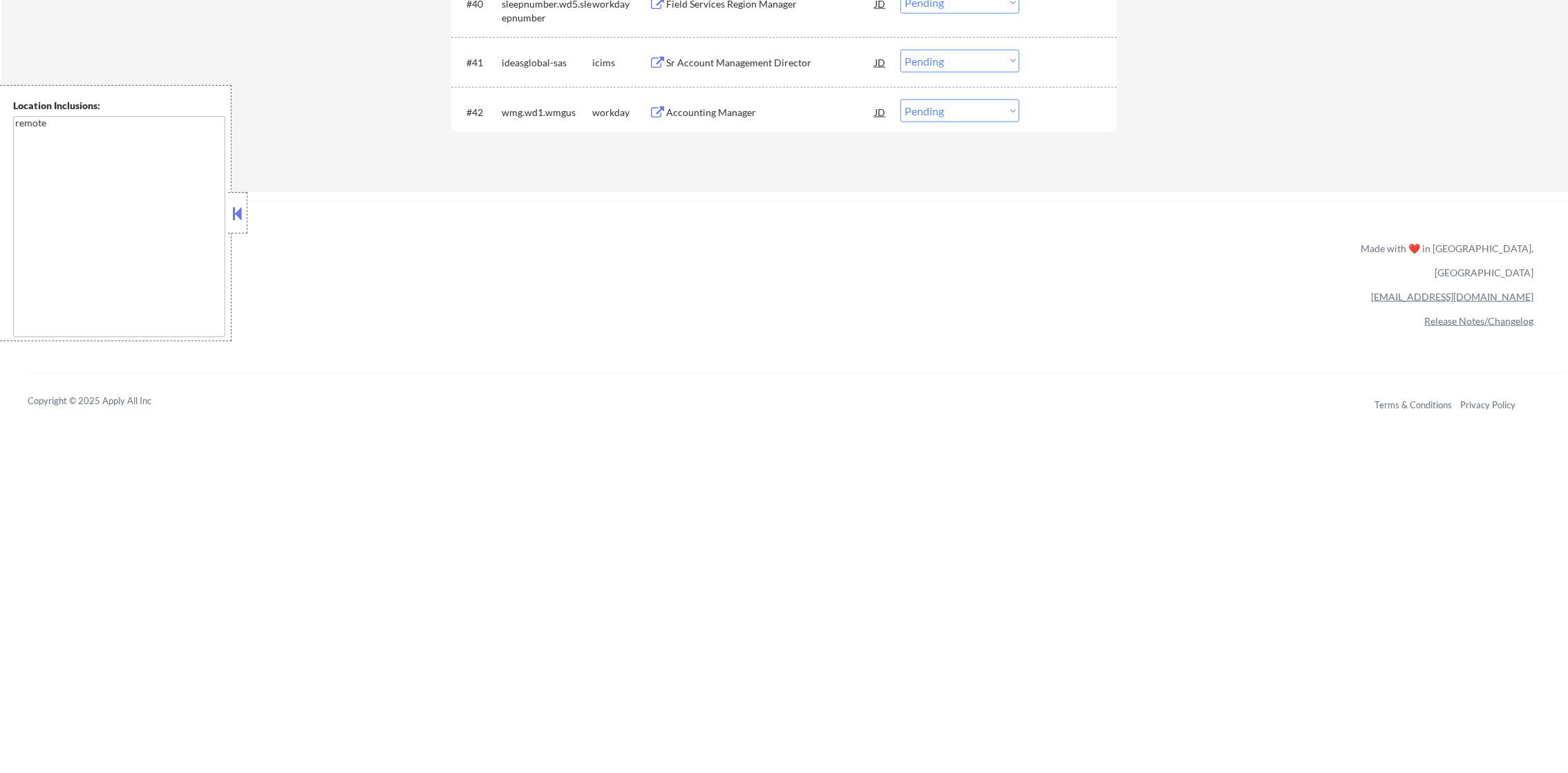
click at [957, 113] on select "Choose an option... Pending Applied Excluded (Questions) Excluded (Expired) Exc…" at bounding box center [960, 111] width 119 height 23
select select ""excluded__bad_match_""
click at [900, 100] on select "Choose an option... Pending Applied Excluded (Questions) Excluded (Expired) Exc…" at bounding box center [960, 111] width 119 height 23
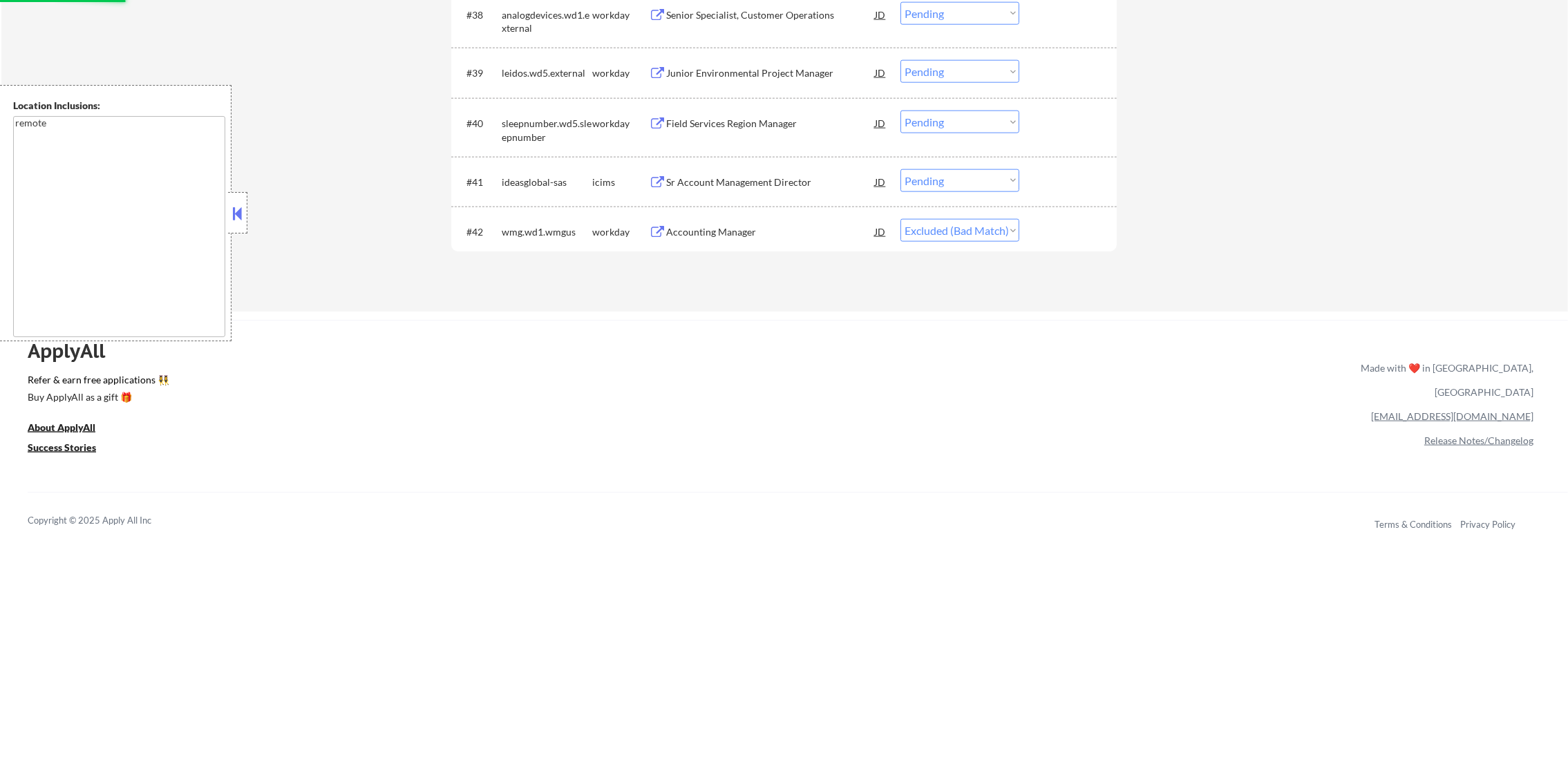
scroll to position [2552, 0]
click at [770, 178] on div "Field Services Region Manager" at bounding box center [770, 177] width 209 height 14
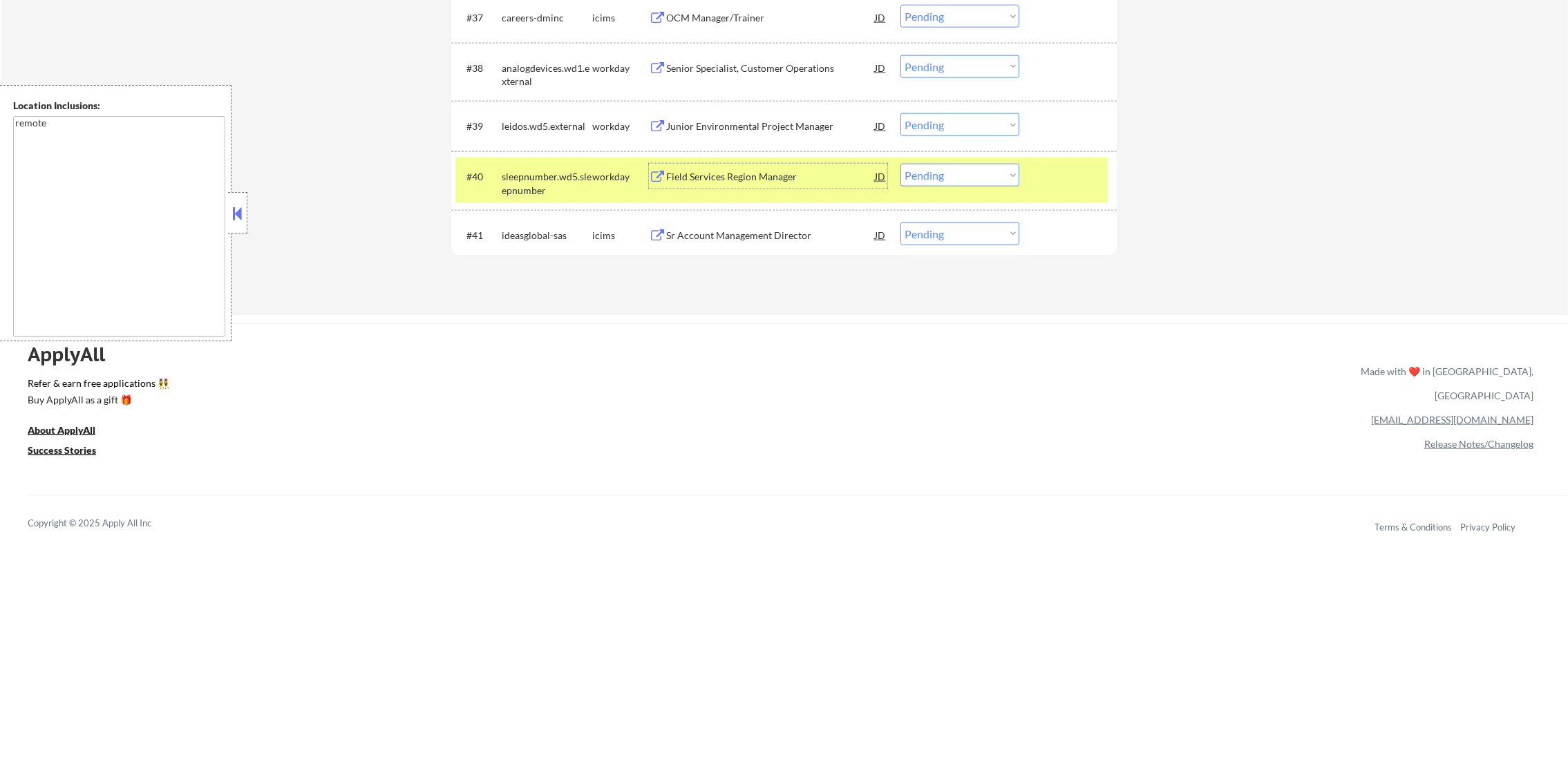
click at [940, 164] on select "Choose an option... Pending Applied Excluded (Questions) Excluded (Expired) Exc…" at bounding box center [960, 175] width 119 height 23
click at [900, 164] on select "Choose an option... Pending Applied Excluded (Questions) Excluded (Expired) Exc…" at bounding box center [960, 175] width 119 height 23
click at [502, 180] on div "sleepnumber.wd5.sleepnumber" at bounding box center [547, 184] width 91 height 27
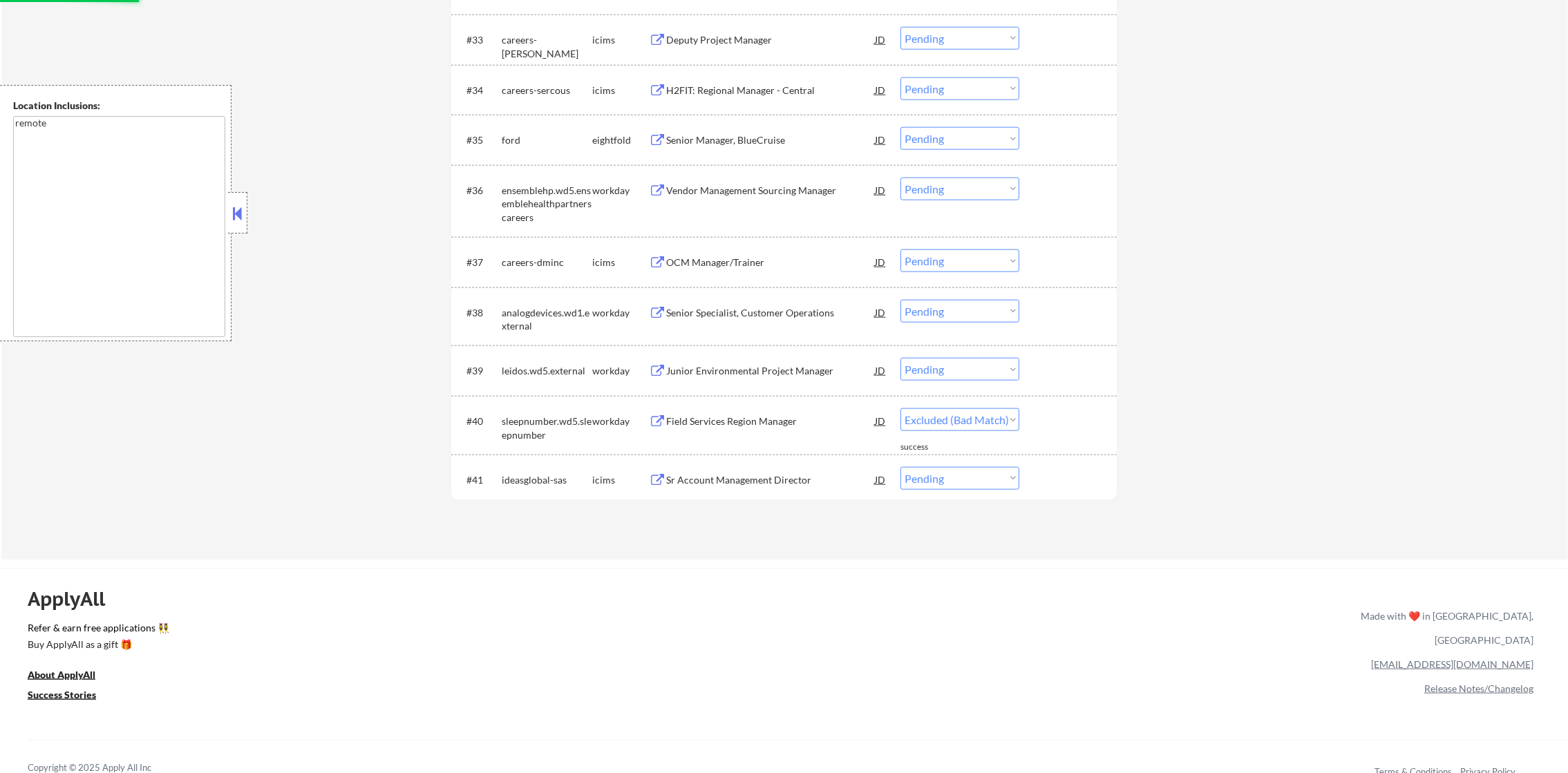
select select ""pending""
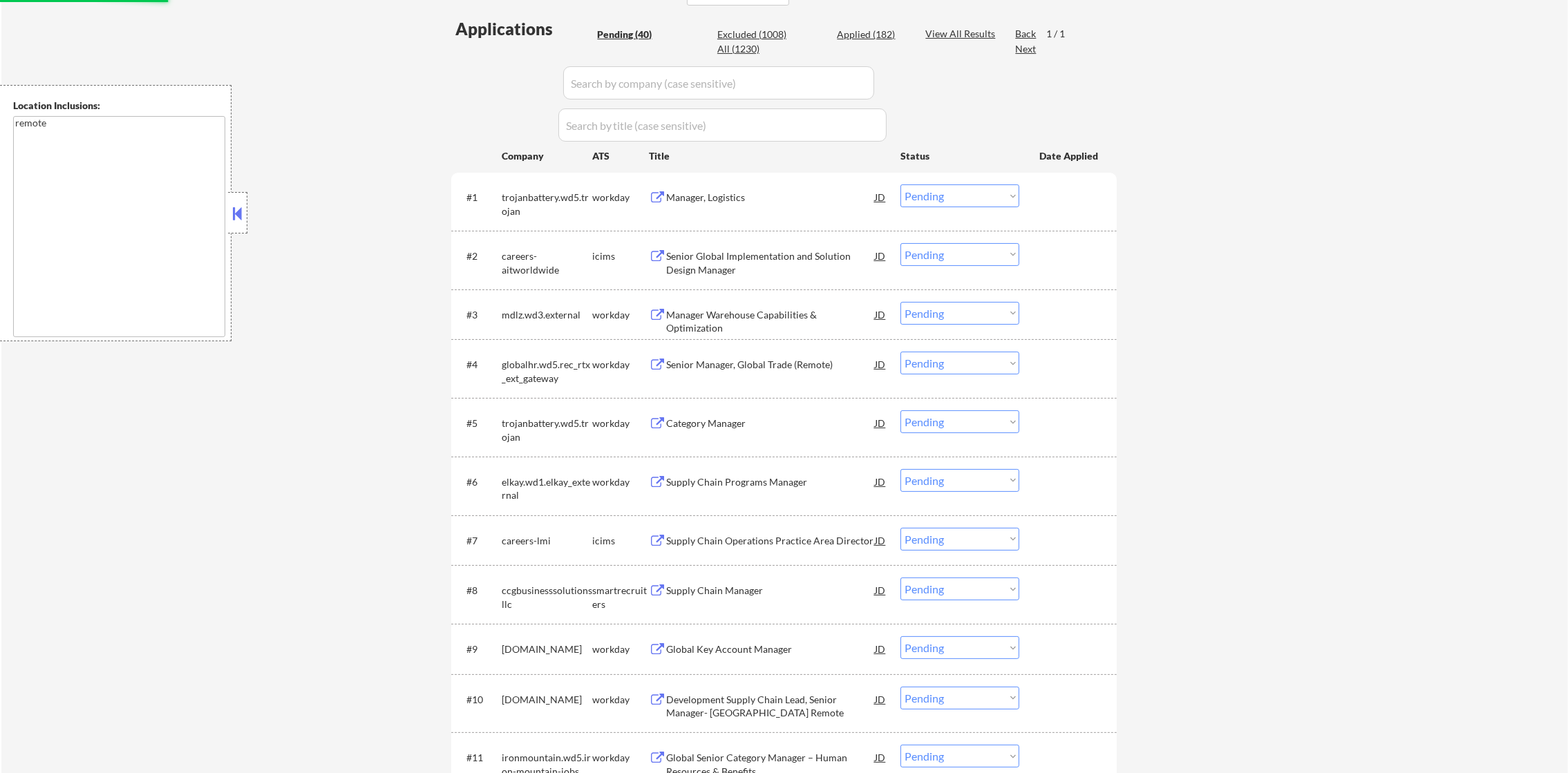
scroll to position [312, 0]
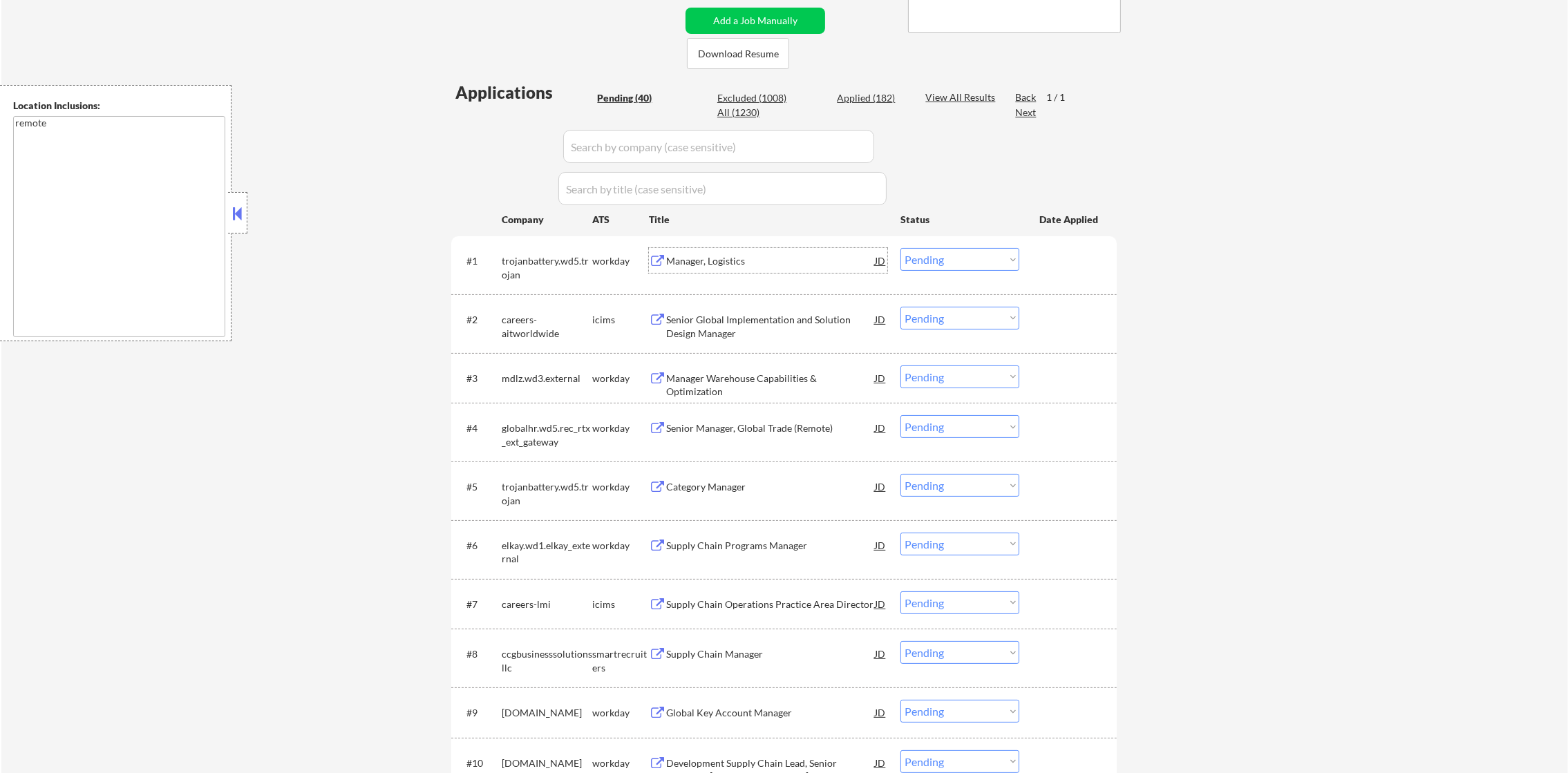
click at [752, 250] on div "Manager, Logistics" at bounding box center [770, 260] width 209 height 25
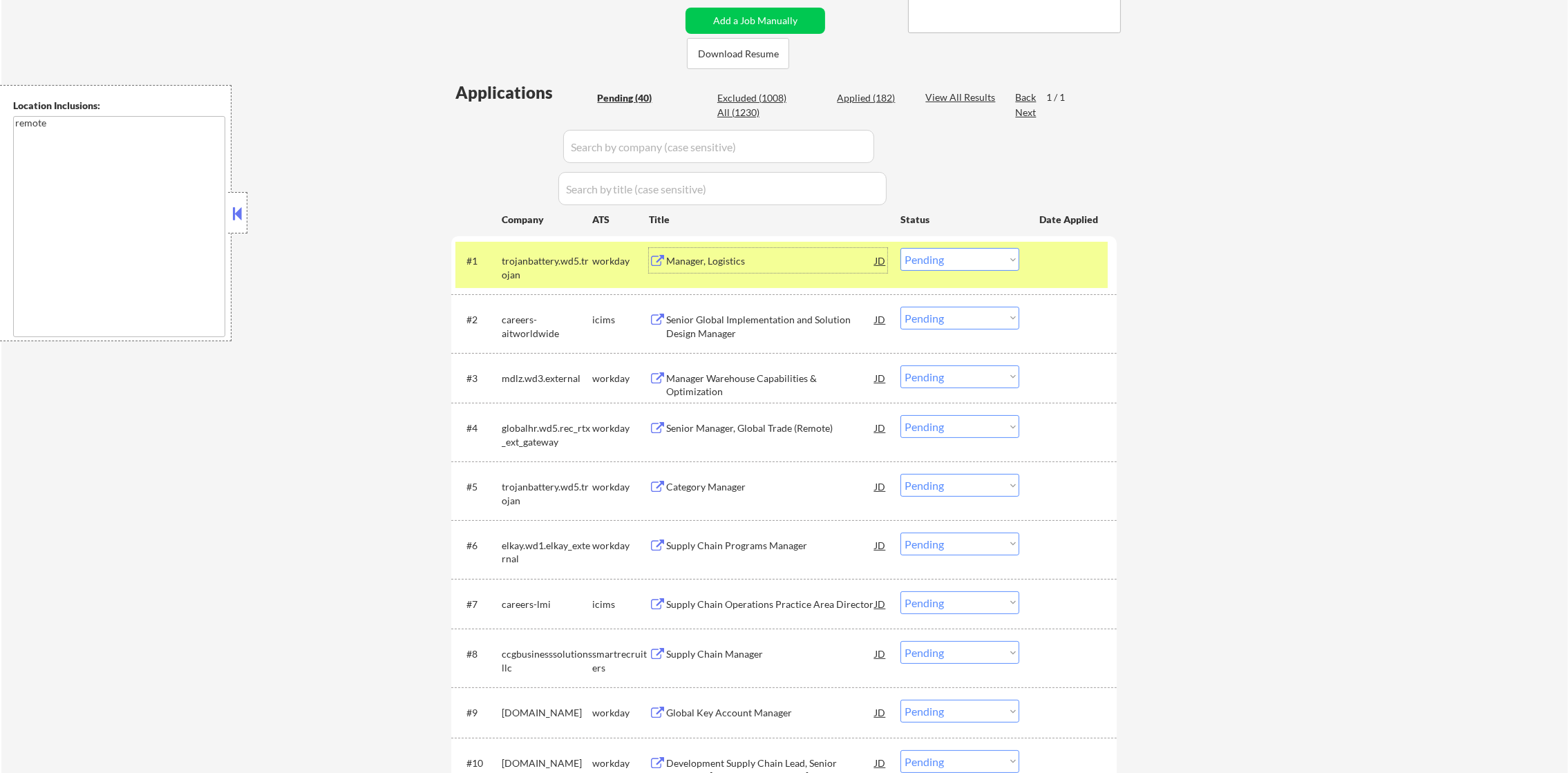
click at [780, 240] on div "#1 trojanbattery.wd5.trojan workday Manager, Logistics JD Choose an option... P…" at bounding box center [784, 265] width 665 height 58
click at [775, 268] on div "Manager, Logistics" at bounding box center [770, 260] width 209 height 25
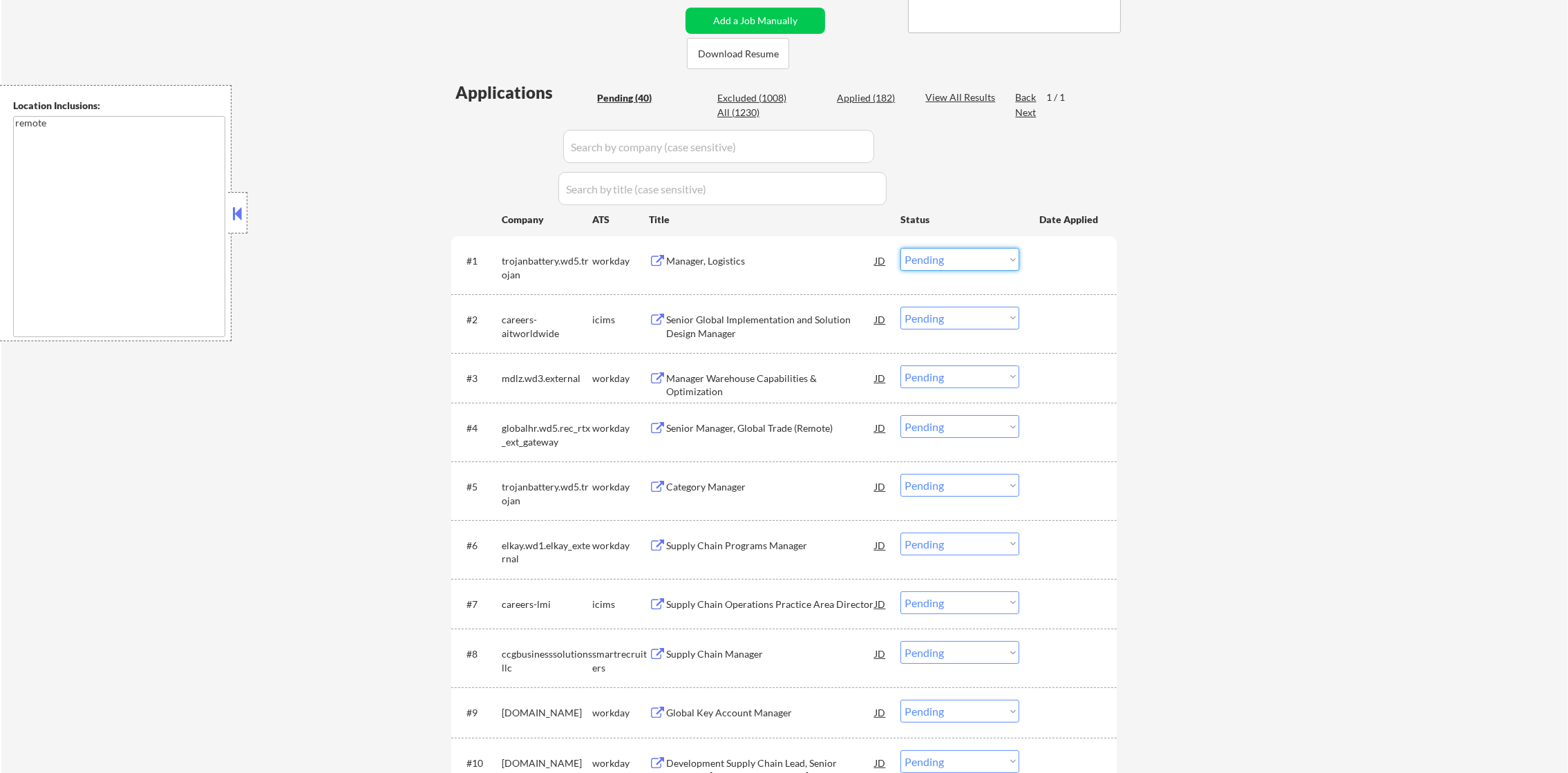
click at [924, 259] on select "Choose an option... Pending Applied Excluded (Questions) Excluded (Expired) Exc…" at bounding box center [960, 259] width 119 height 23
click at [900, 248] on select "Choose an option... Pending Applied Excluded (Questions) Excluded (Expired) Exc…" at bounding box center [960, 259] width 119 height 23
select select ""pending""
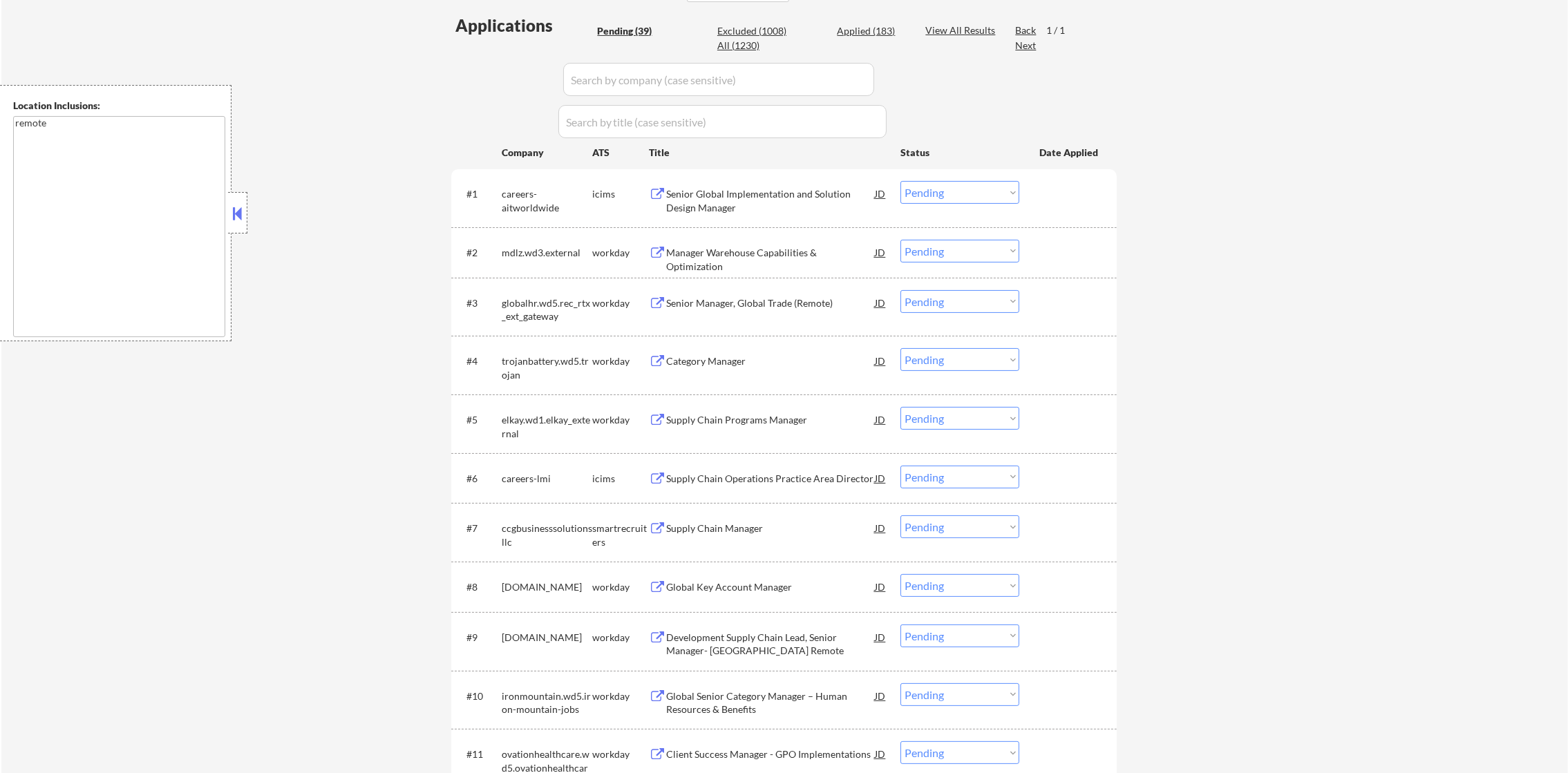
scroll to position [382, 0]
click at [775, 253] on div "Manager Warehouse Capabilities & Optimization" at bounding box center [770, 256] width 209 height 27
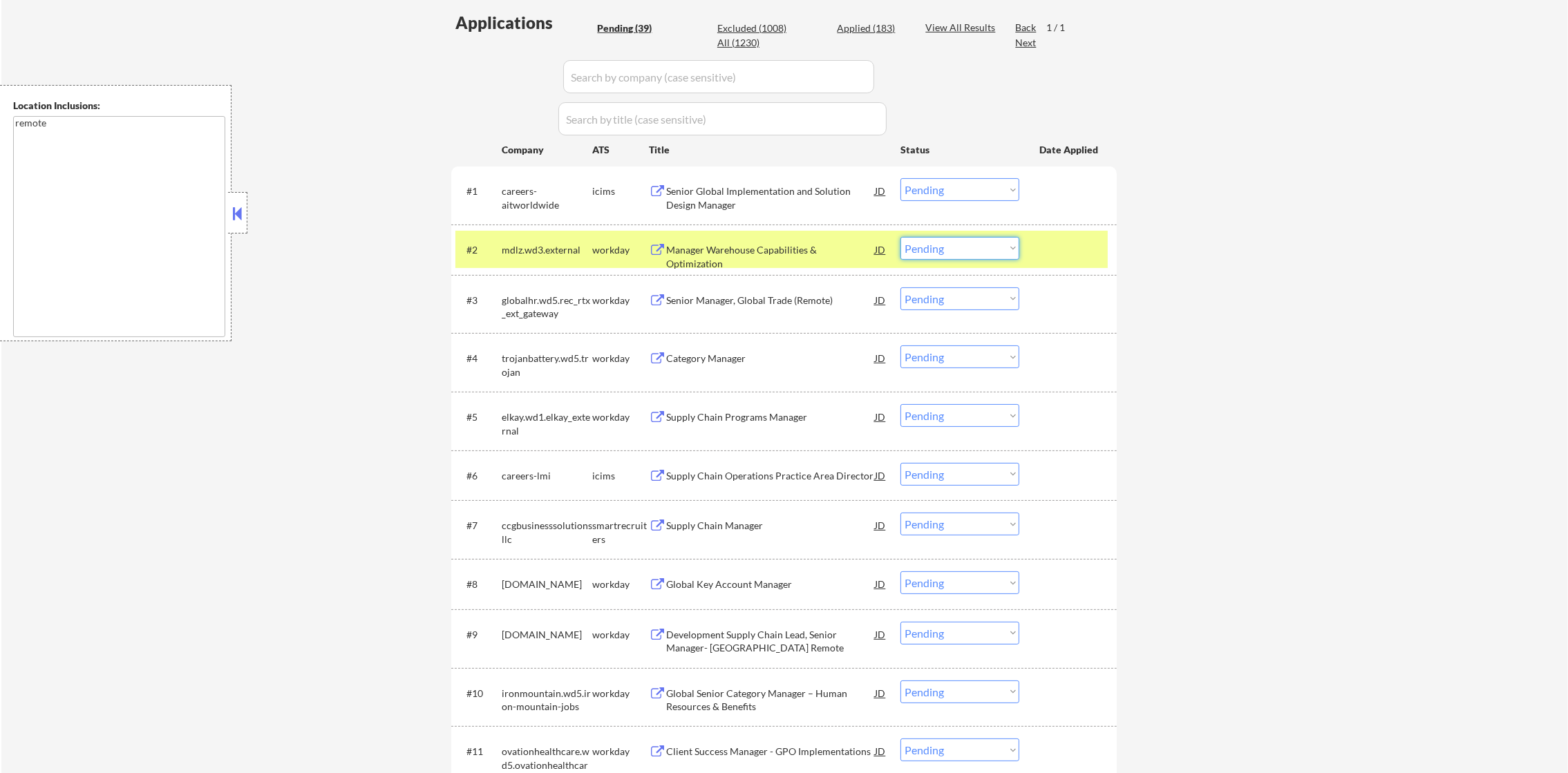
click at [924, 242] on select "Choose an option... Pending Applied Excluded (Questions) Excluded (Expired) Exc…" at bounding box center [960, 248] width 119 height 23
click at [900, 237] on select "Choose an option... Pending Applied Excluded (Questions) Excluded (Expired) Exc…" at bounding box center [960, 248] width 119 height 23
click at [537, 248] on div "mdlz.wd3.external" at bounding box center [547, 250] width 91 height 14
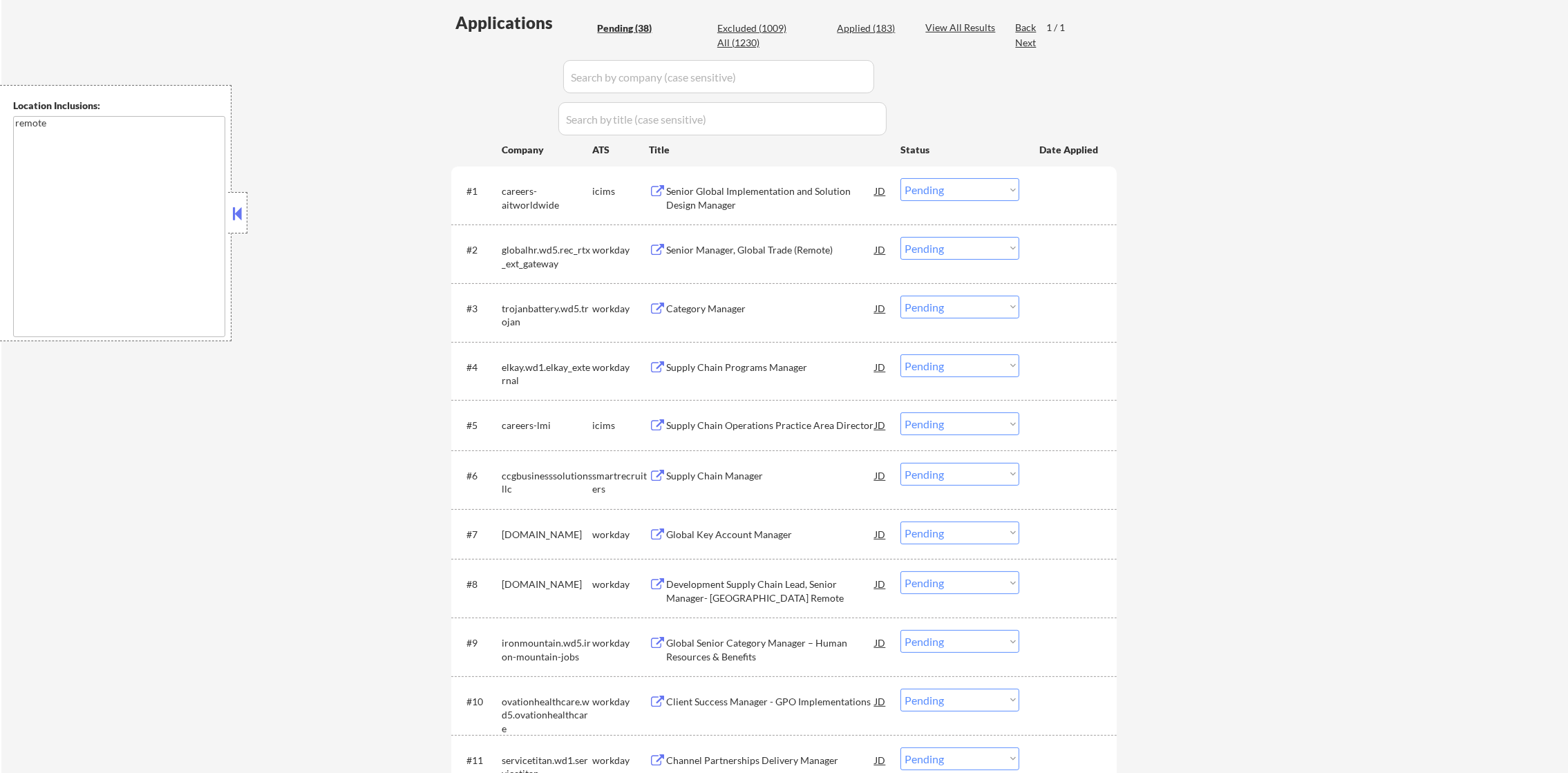
click at [739, 262] on div "#2 globalhr.wd5.rec_rtx_ext_gateway workday Senior Manager, Global Trade (Remot…" at bounding box center [781, 253] width 652 height 45
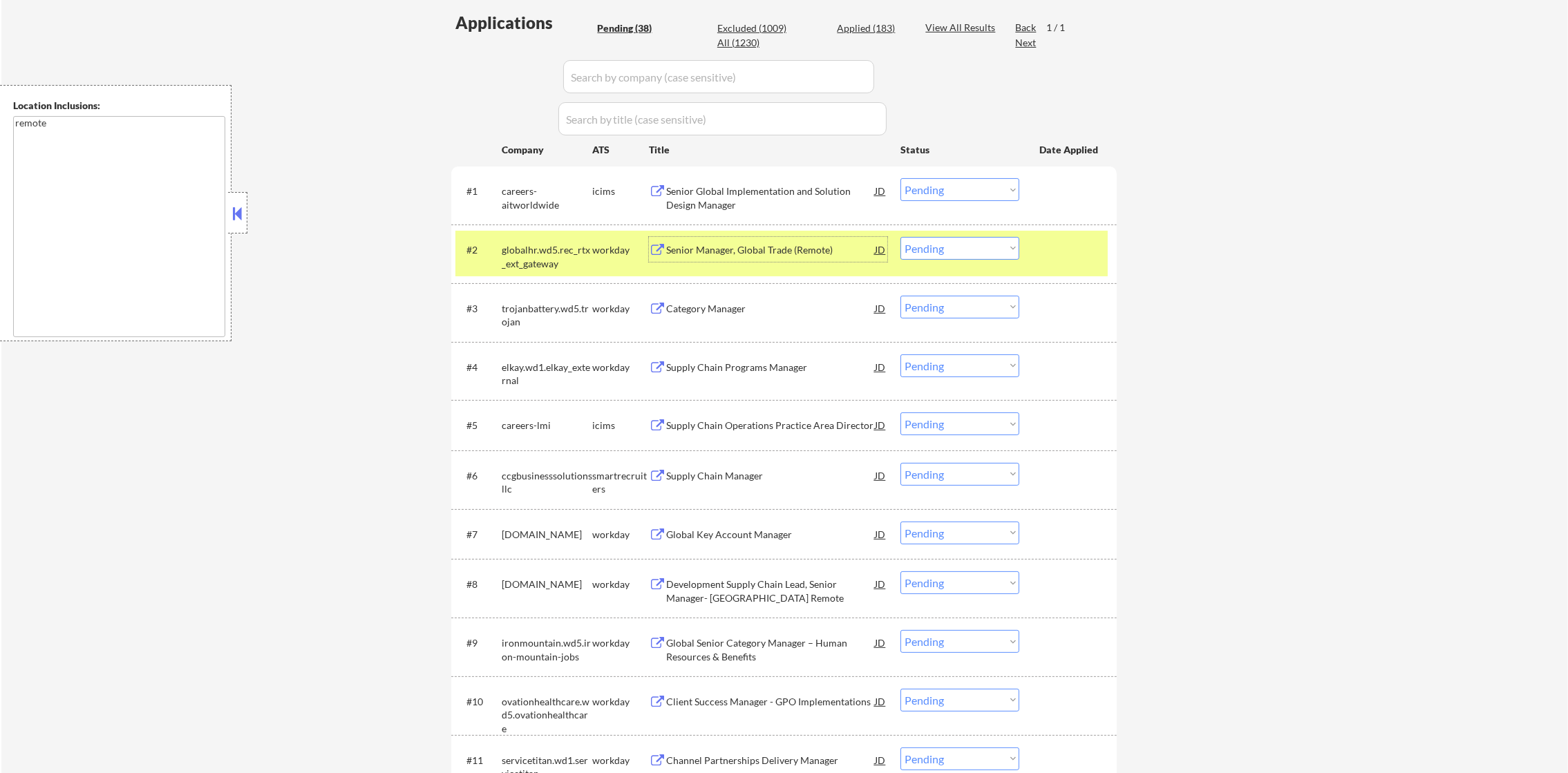
click at [744, 256] on div "Senior Manager, Global Trade (Remote)" at bounding box center [770, 250] width 209 height 14
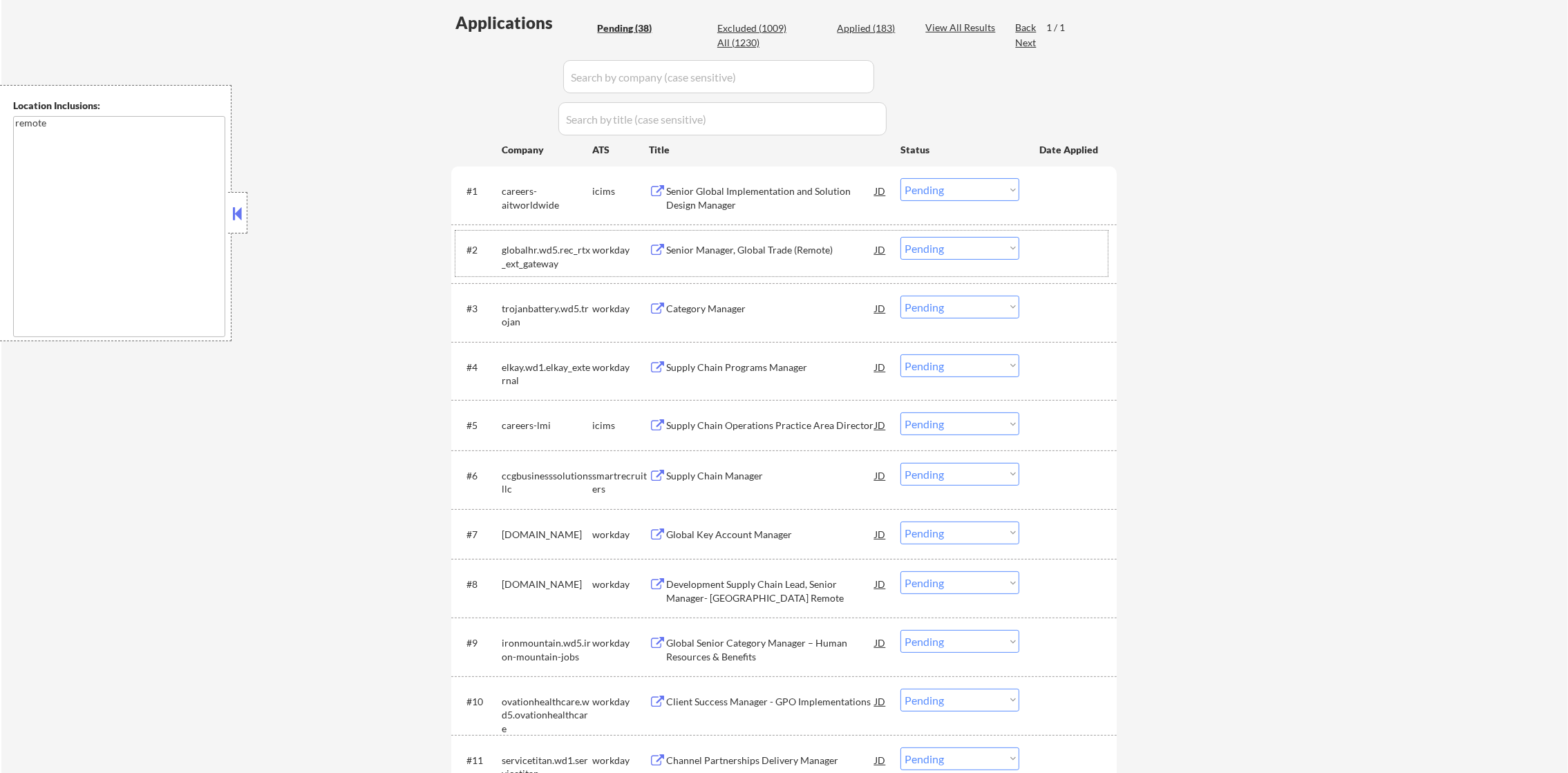
click at [550, 254] on div "globalhr.wd5.rec_rtx_ext_gateway" at bounding box center [547, 256] width 91 height 27
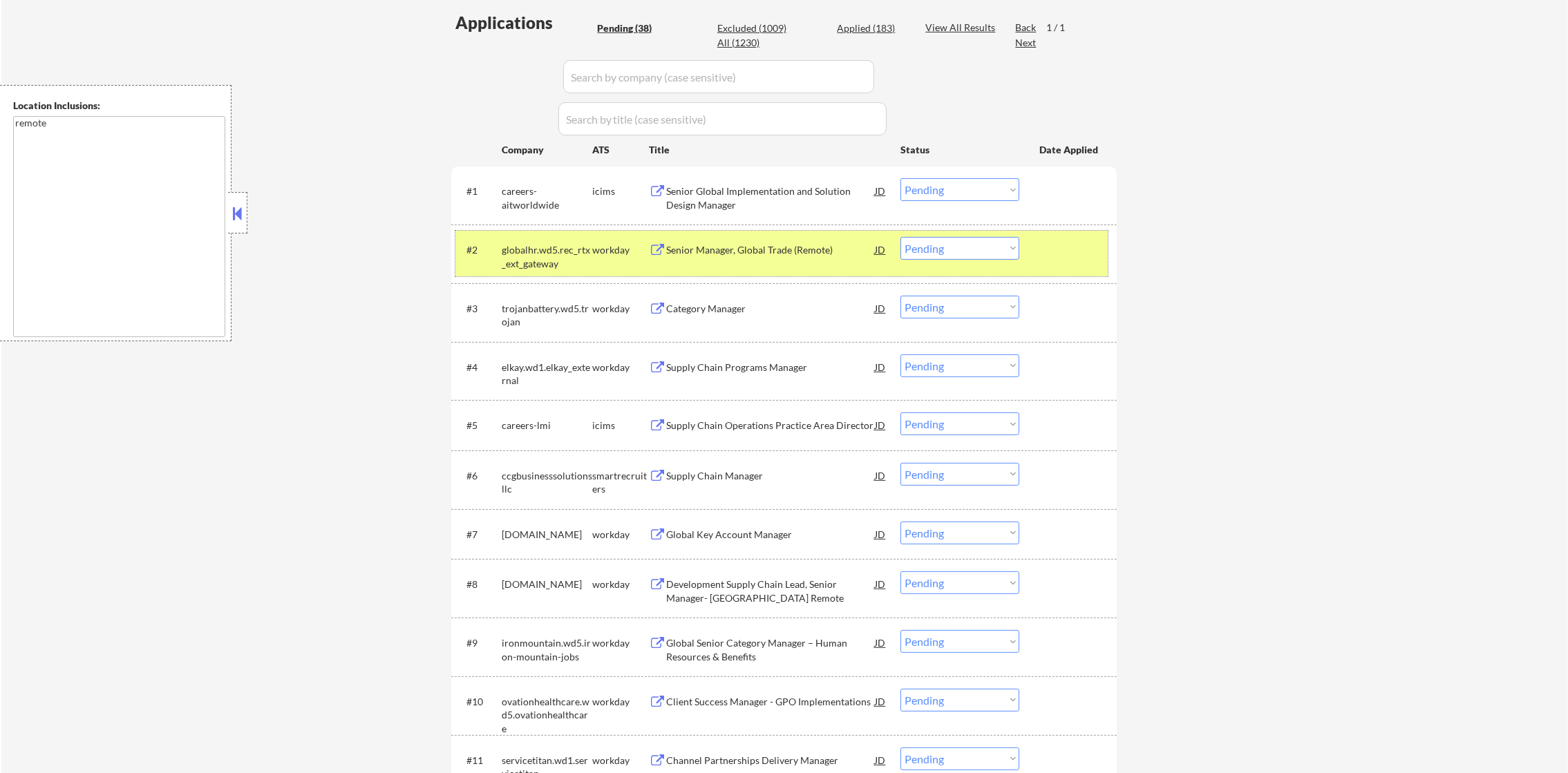
click at [926, 258] on select "Choose an option... Pending Applied Excluded (Questions) Excluded (Expired) Exc…" at bounding box center [960, 248] width 119 height 23
click at [900, 237] on select "Choose an option... Pending Applied Excluded (Questions) Excluded (Expired) Exc…" at bounding box center [960, 248] width 119 height 23
click at [520, 250] on div "globalhr.wd5.rec_rtx_ext_gateway" at bounding box center [547, 256] width 91 height 27
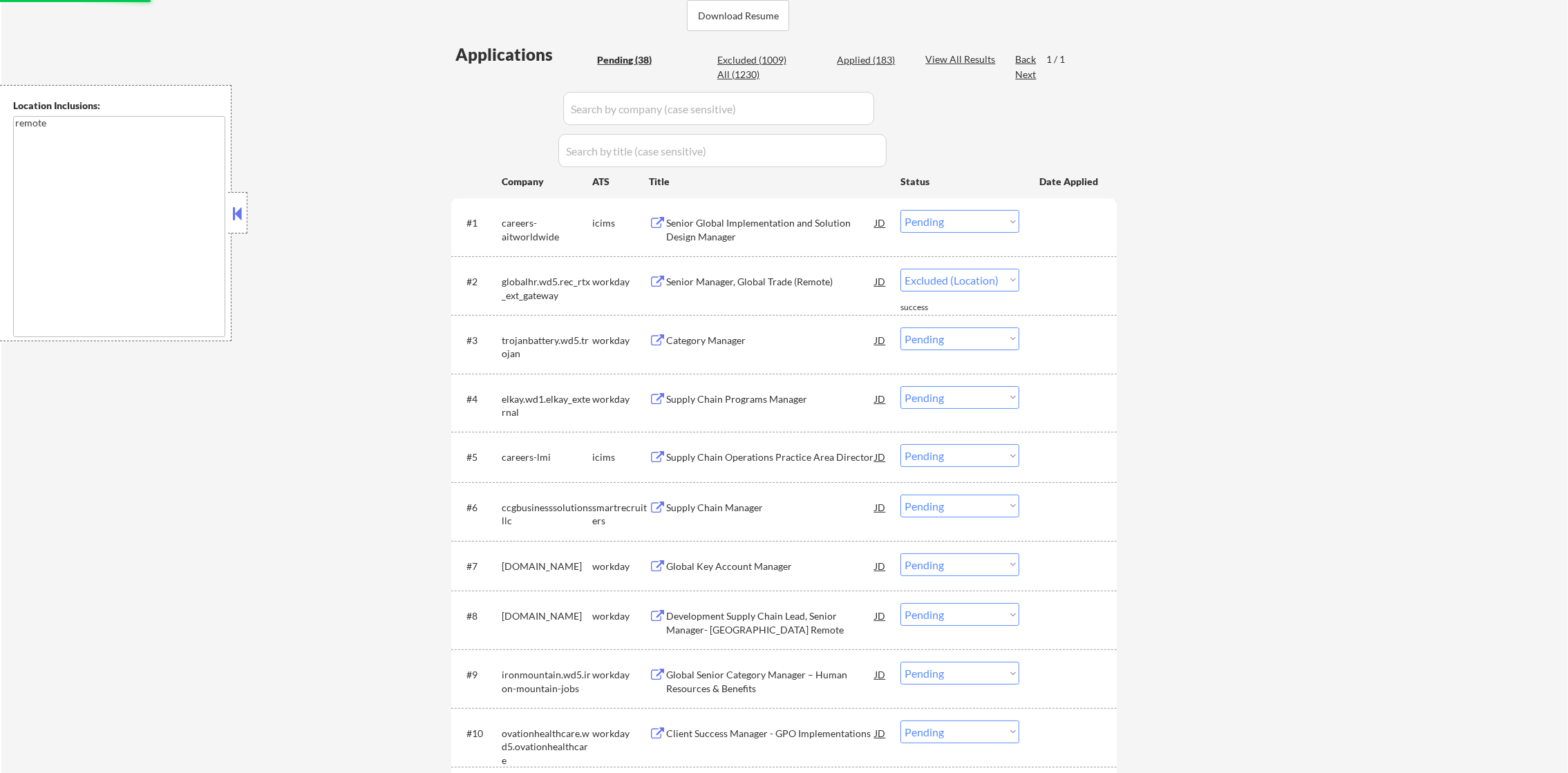
scroll to position [312, 0]
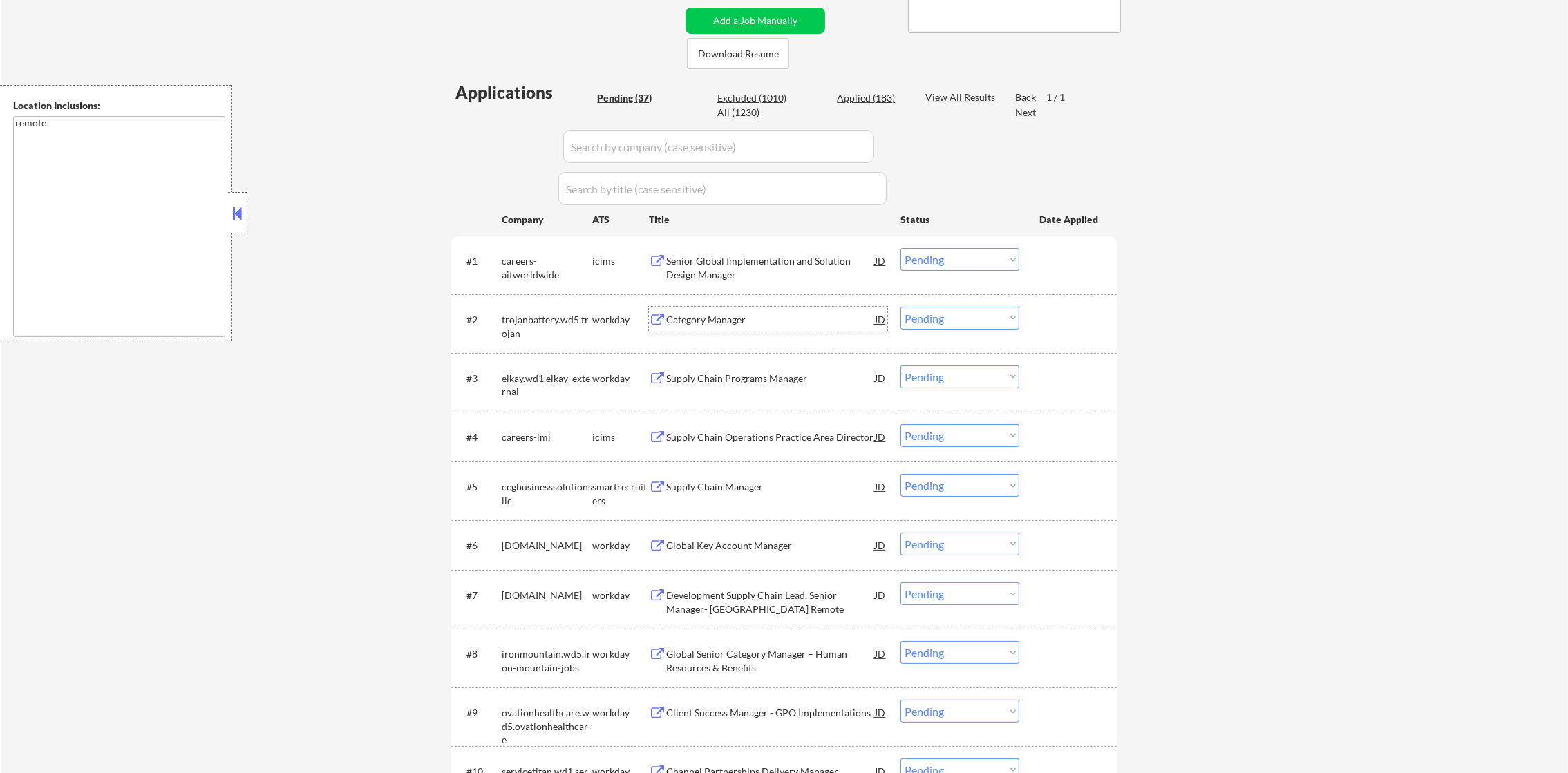
click at [745, 308] on div "Category Manager" at bounding box center [770, 319] width 209 height 25
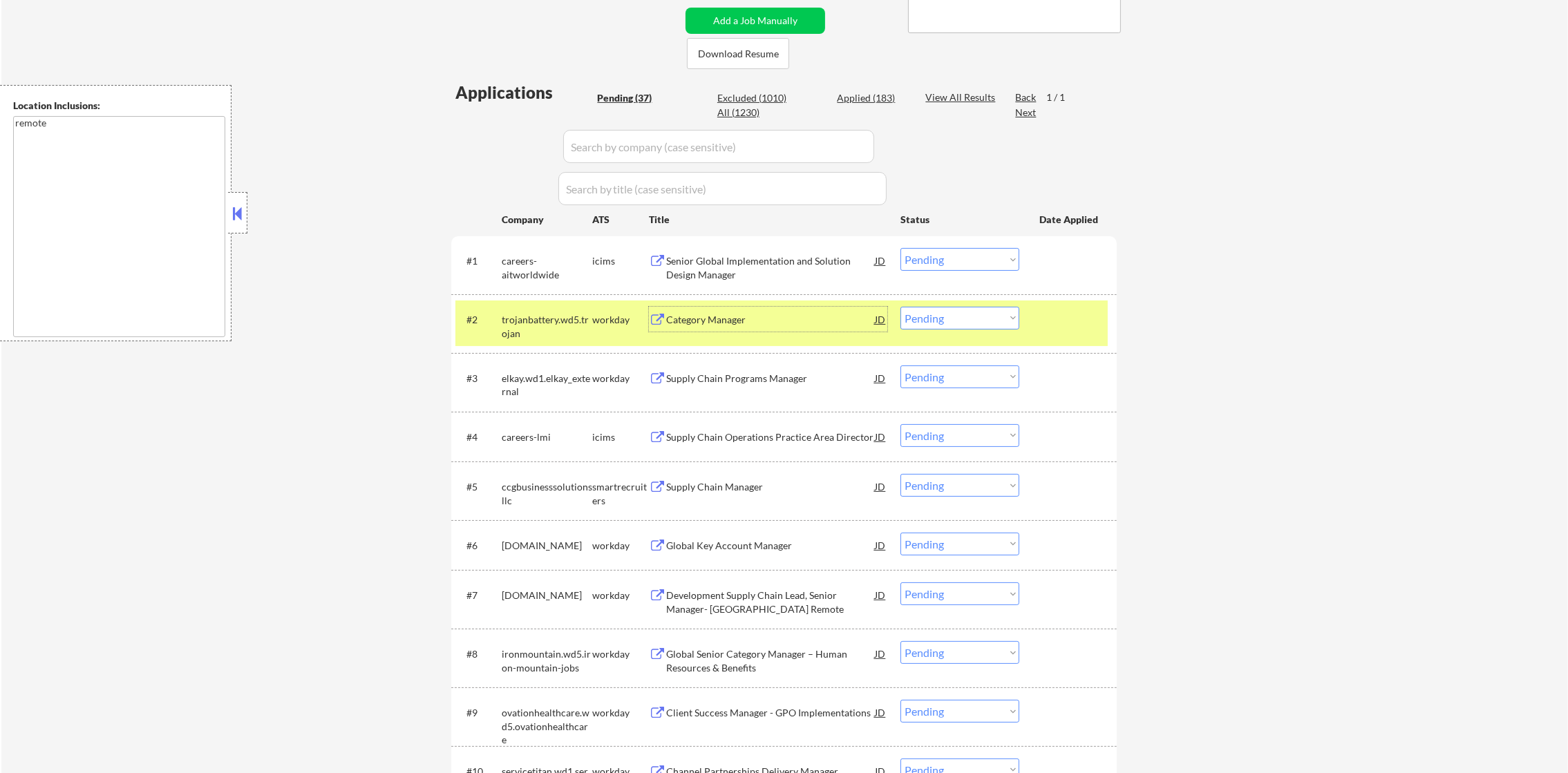
drag, startPoint x: 969, startPoint y: 311, endPoint x: 964, endPoint y: 323, distance: 13.0
click at [969, 311] on select "Choose an option... Pending Applied Excluded (Questions) Excluded (Expired) Exc…" at bounding box center [960, 318] width 119 height 23
click at [900, 307] on select "Choose an option... Pending Applied Excluded (Questions) Excluded (Expired) Exc…" at bounding box center [960, 318] width 119 height 23
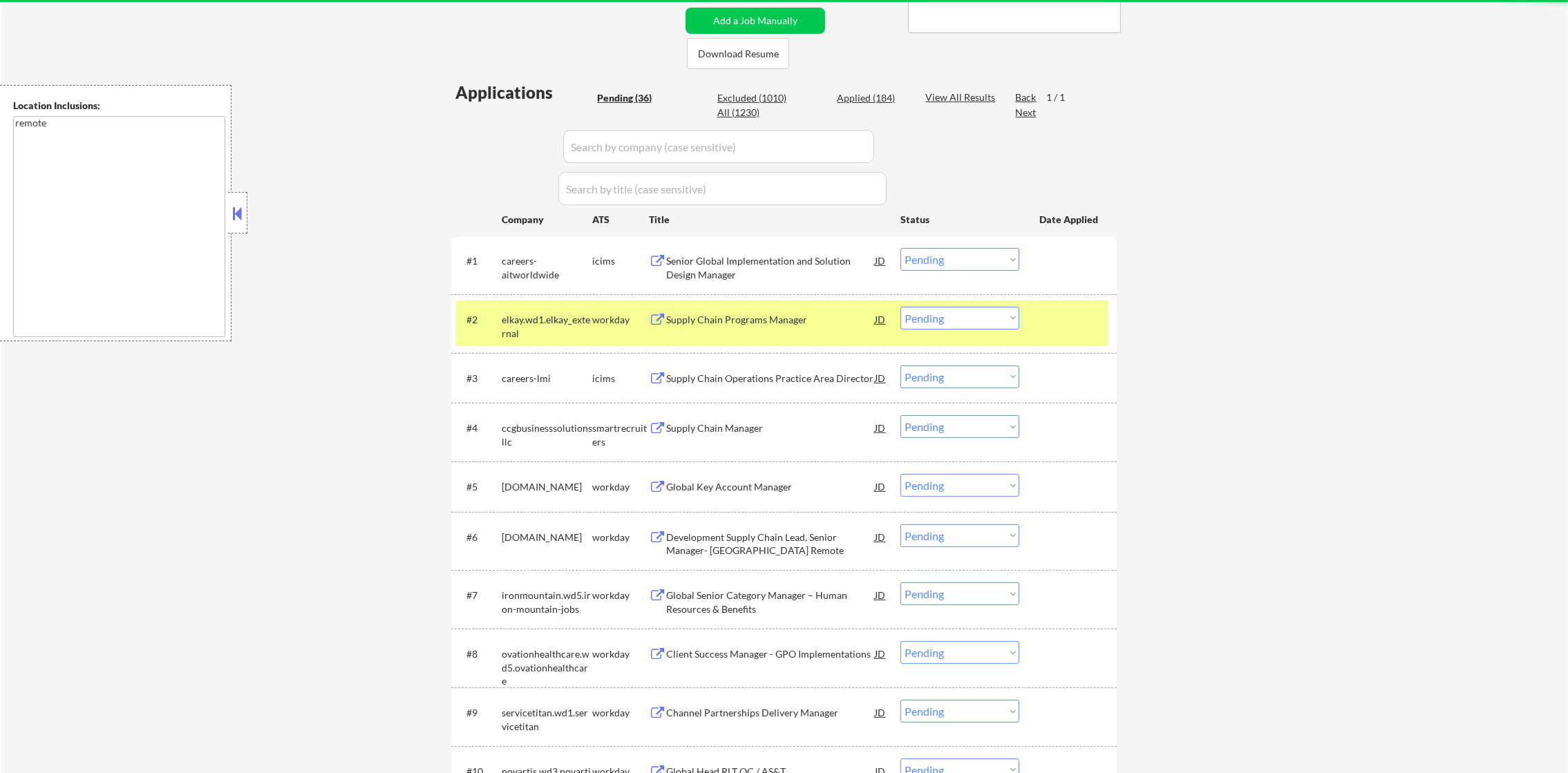
click at [541, 331] on div "elkay.wd1.elkay_external" at bounding box center [547, 326] width 91 height 27
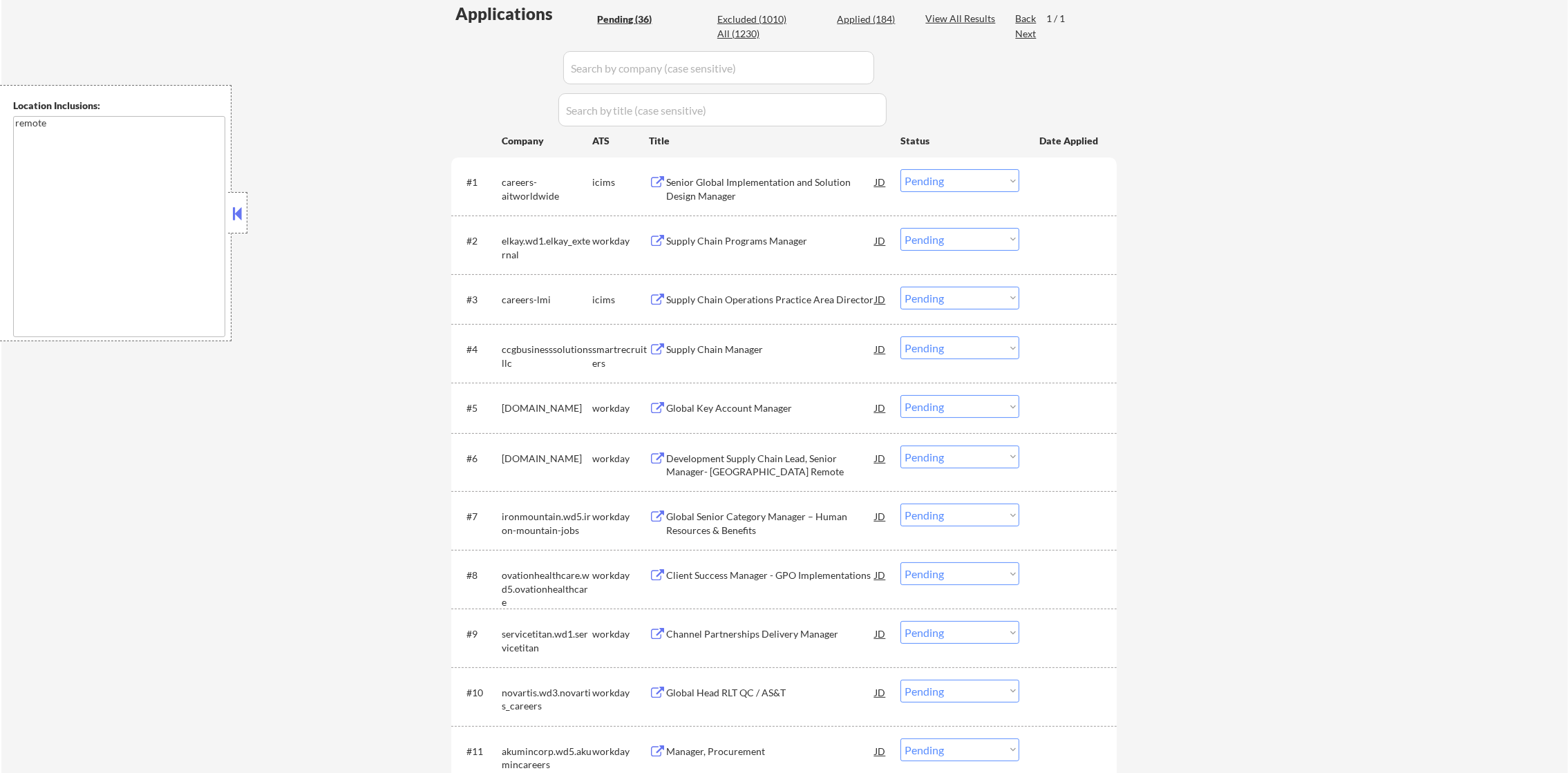
scroll to position [416, 0]
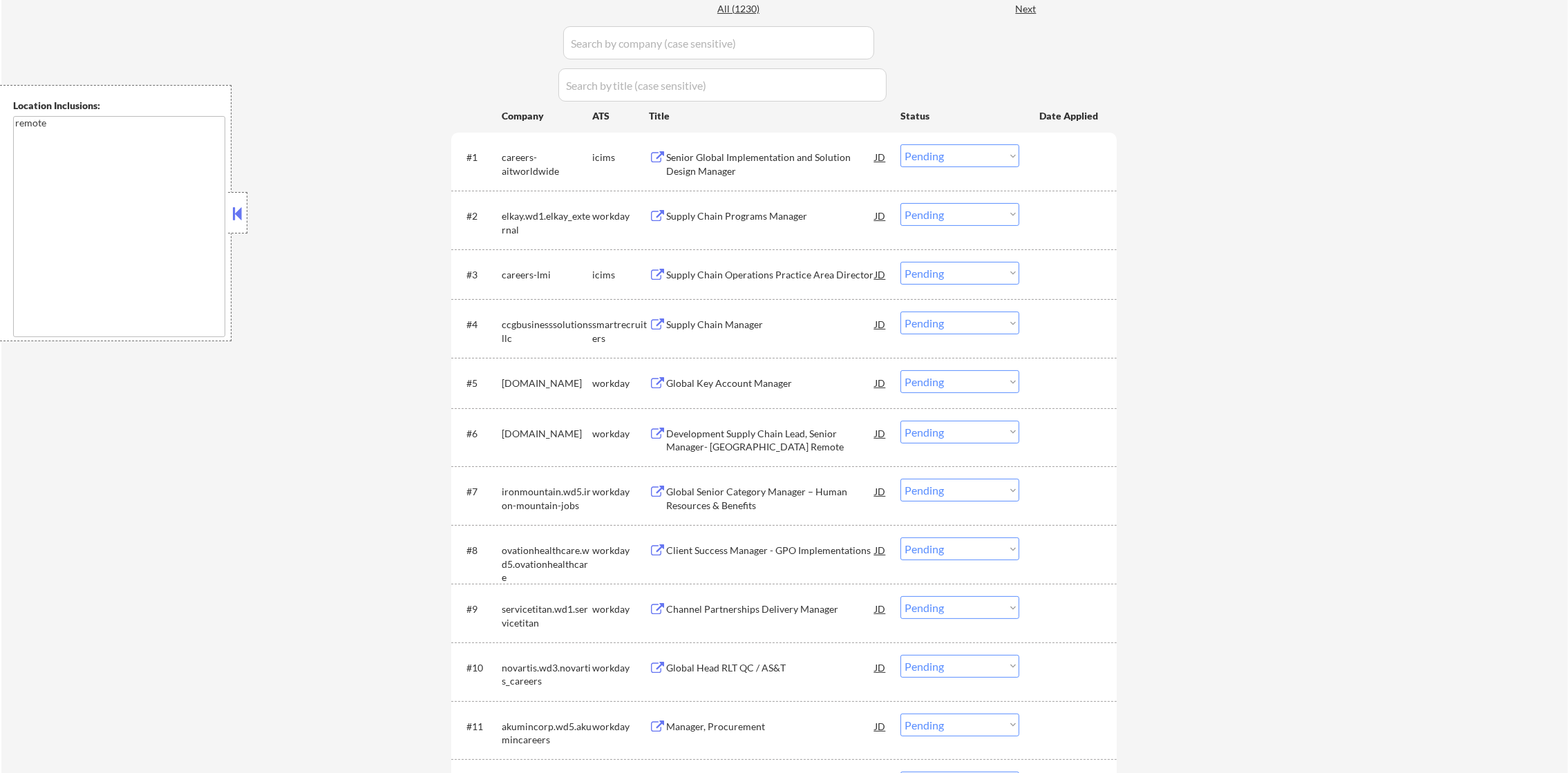
click at [746, 207] on div "Supply Chain Programs Manager" at bounding box center [770, 215] width 209 height 25
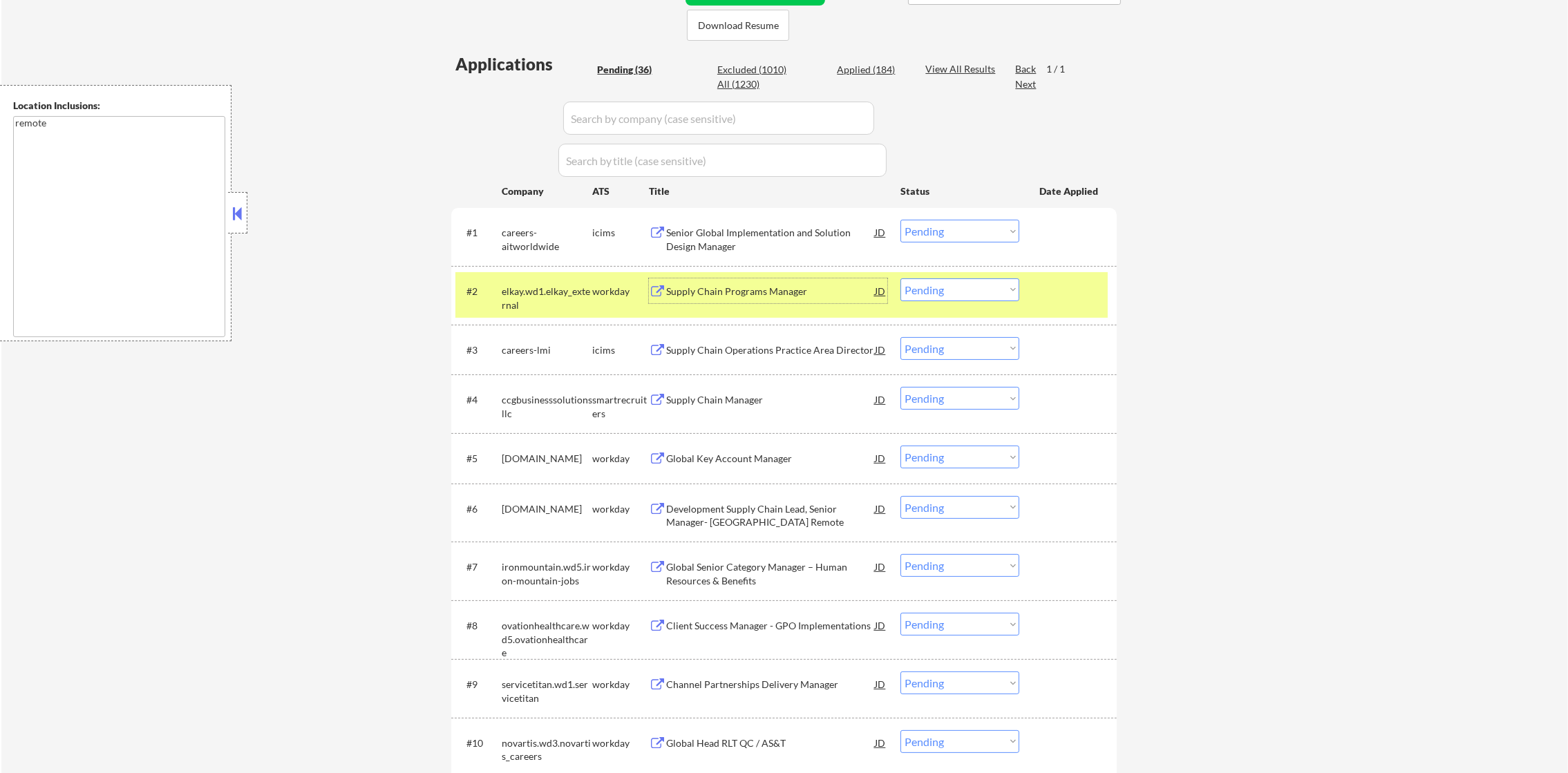
scroll to position [347, 0]
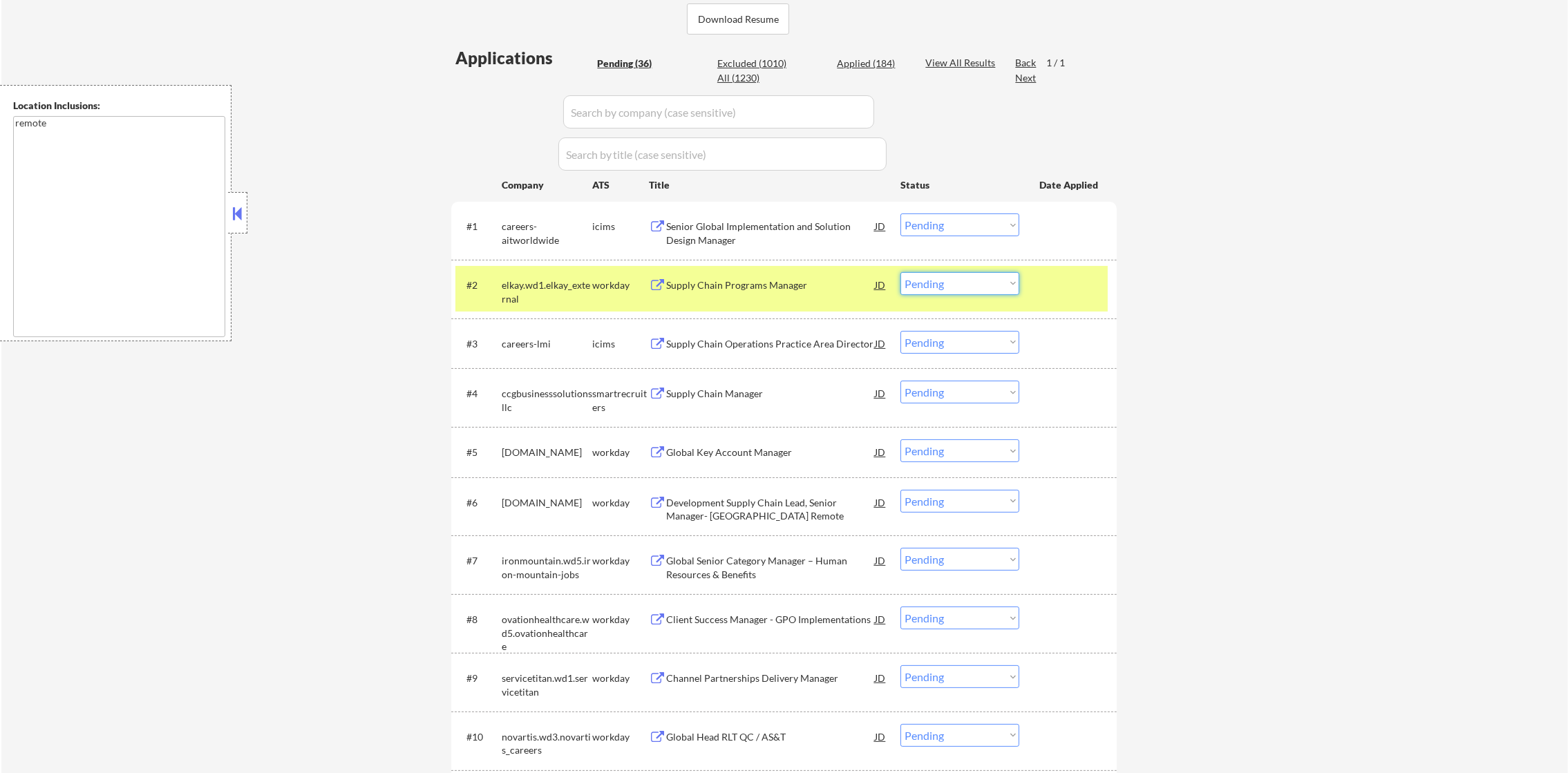
click at [935, 289] on select "Choose an option... Pending Applied Excluded (Questions) Excluded (Expired) Exc…" at bounding box center [960, 283] width 119 height 23
click at [900, 272] on select "Choose an option... Pending Applied Excluded (Questions) Excluded (Expired) Exc…" at bounding box center [960, 283] width 119 height 23
select select ""pending""
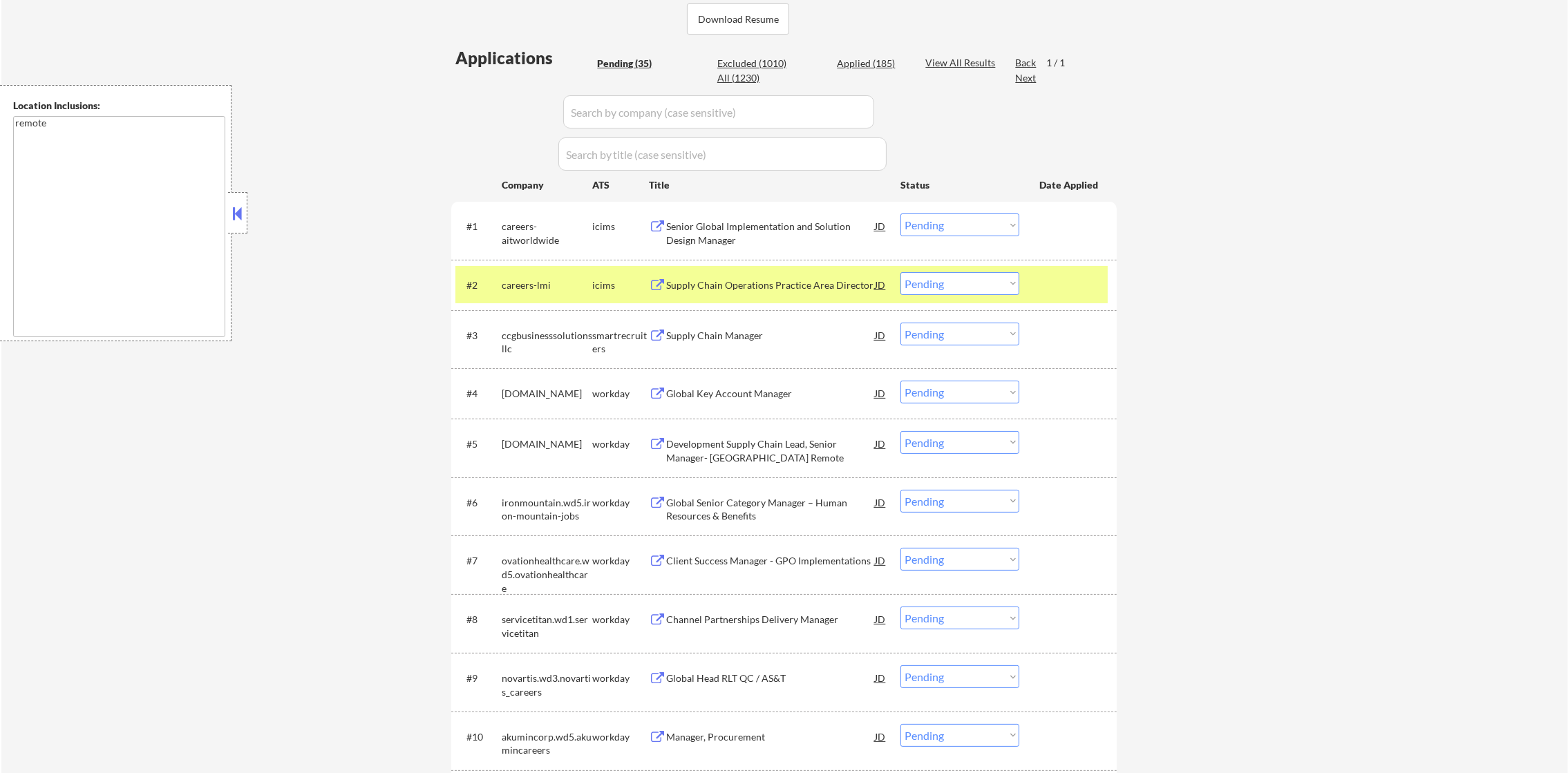
click at [548, 294] on div "careers-lmi" at bounding box center [547, 284] width 91 height 25
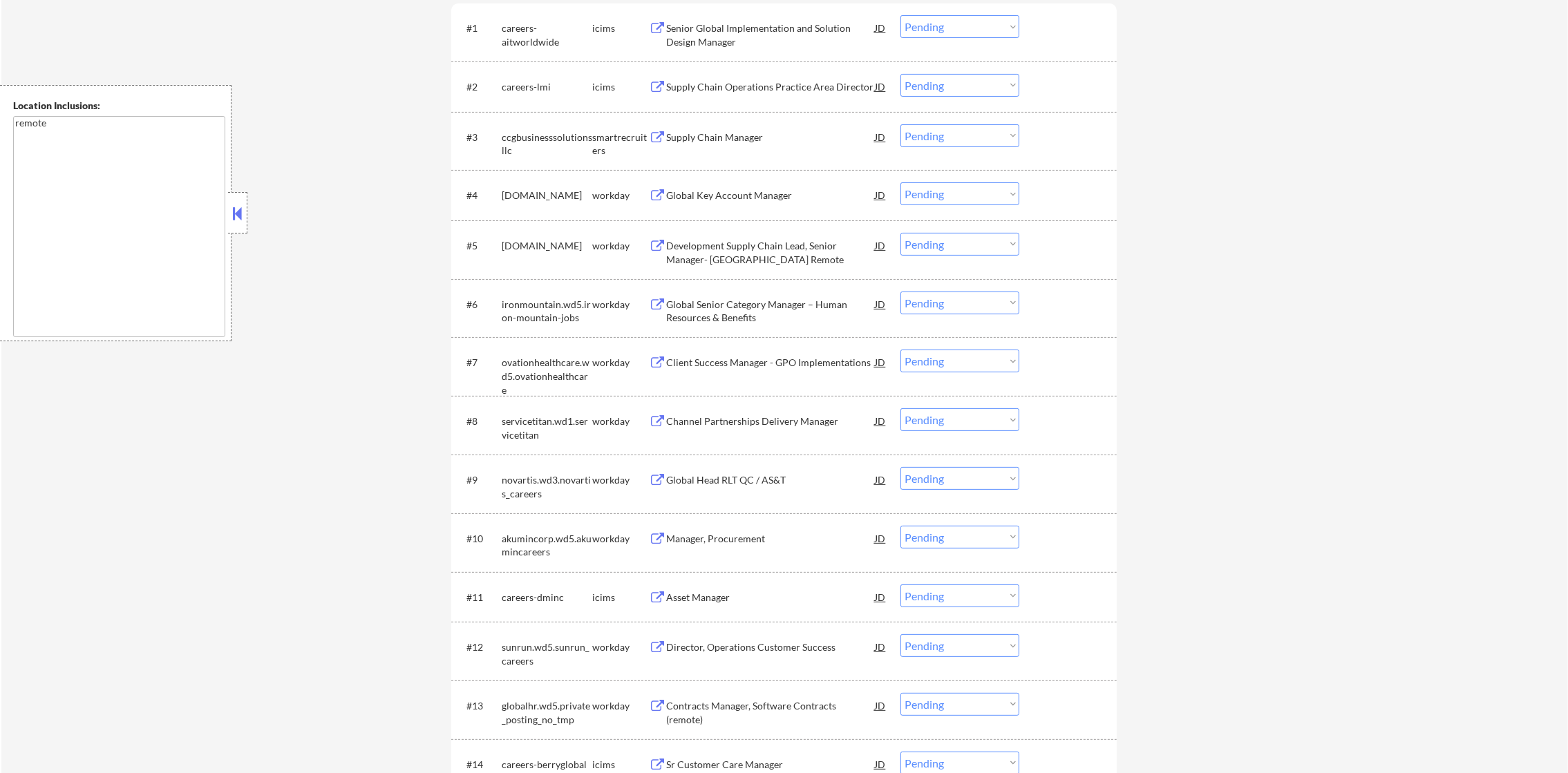
scroll to position [554, 0]
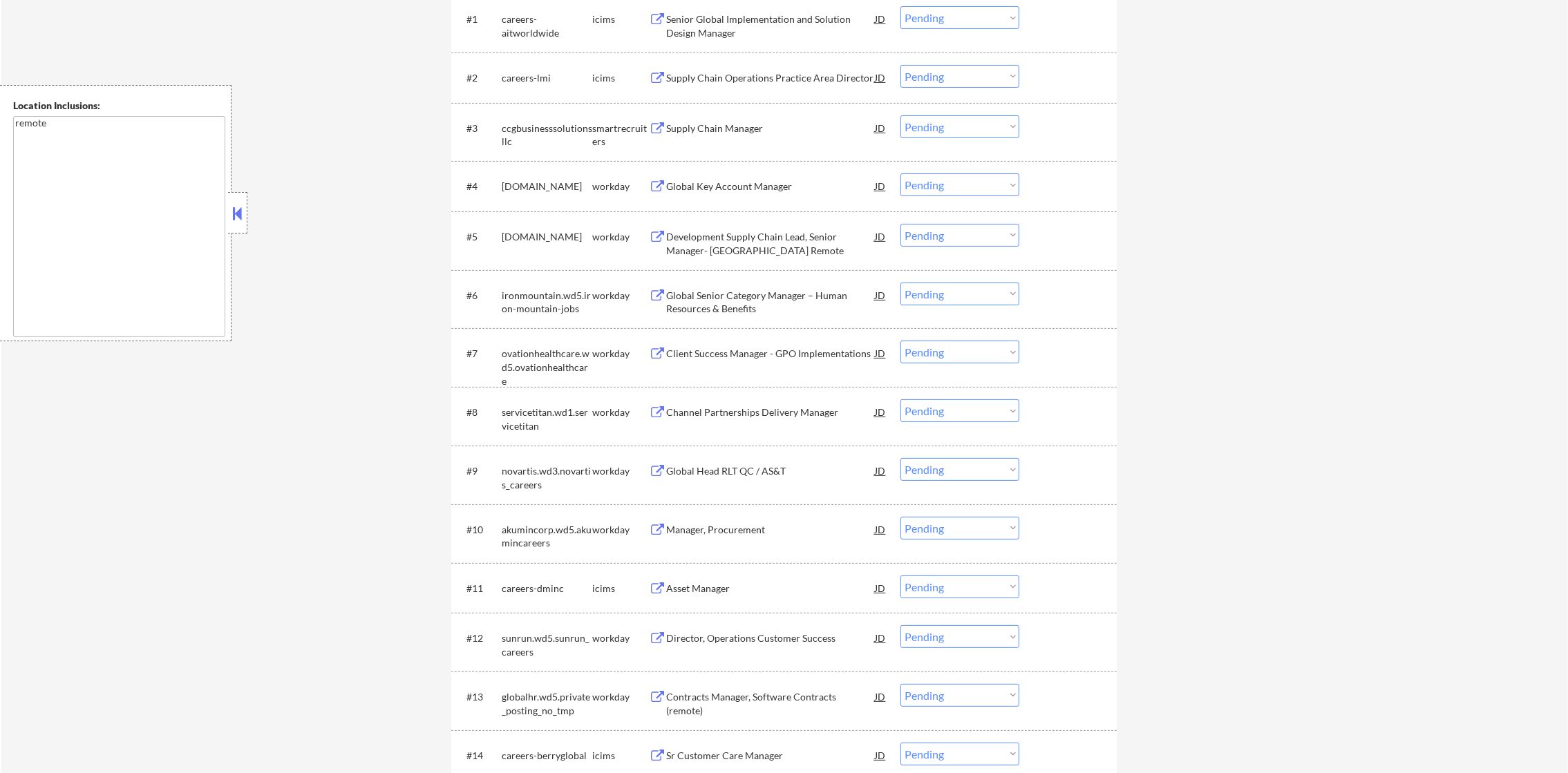
click at [732, 181] on div "Global Key Account Manager" at bounding box center [770, 187] width 209 height 14
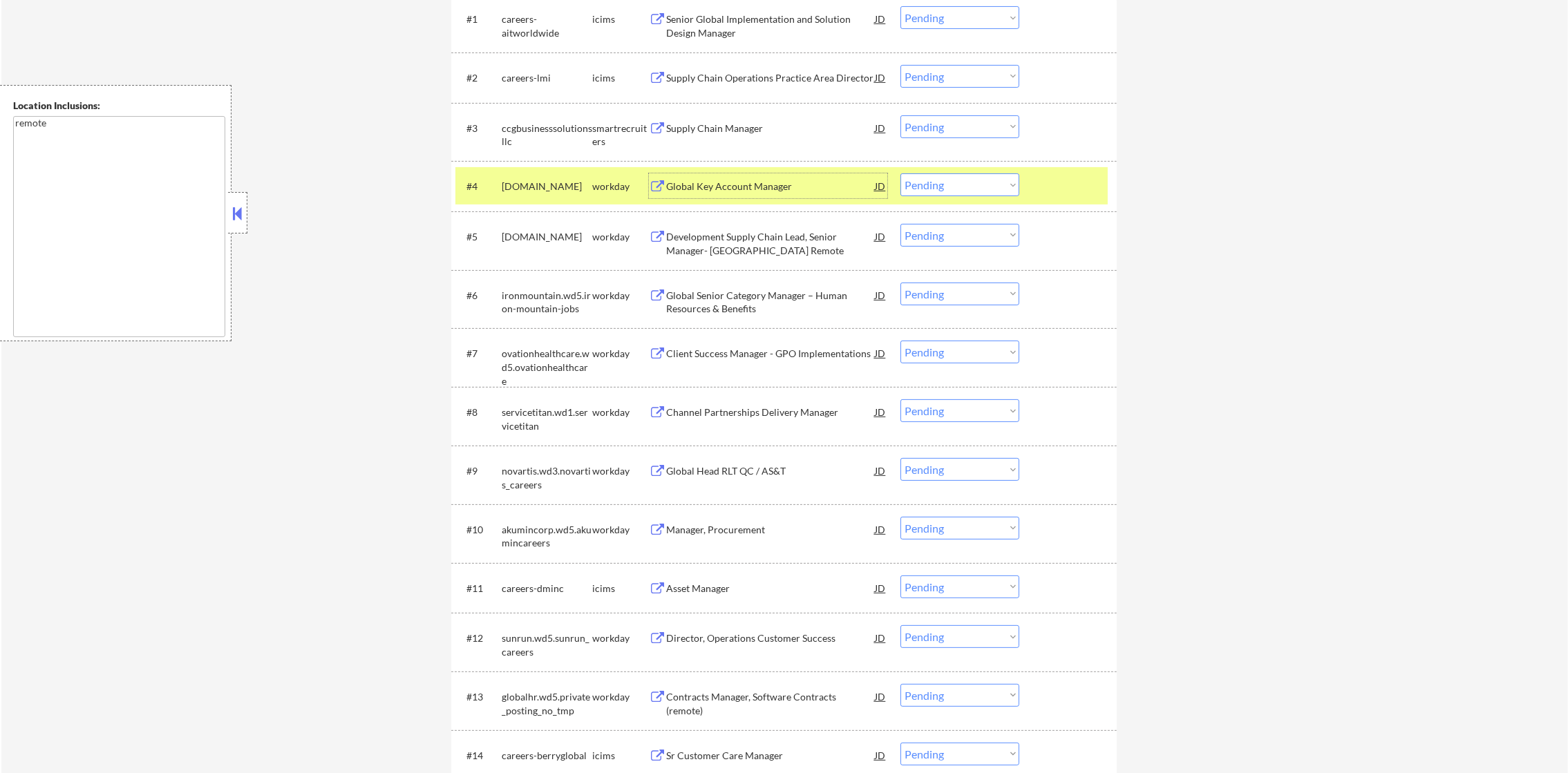
click at [574, 182] on div "nexperia.wd3.careers" at bounding box center [547, 187] width 91 height 14
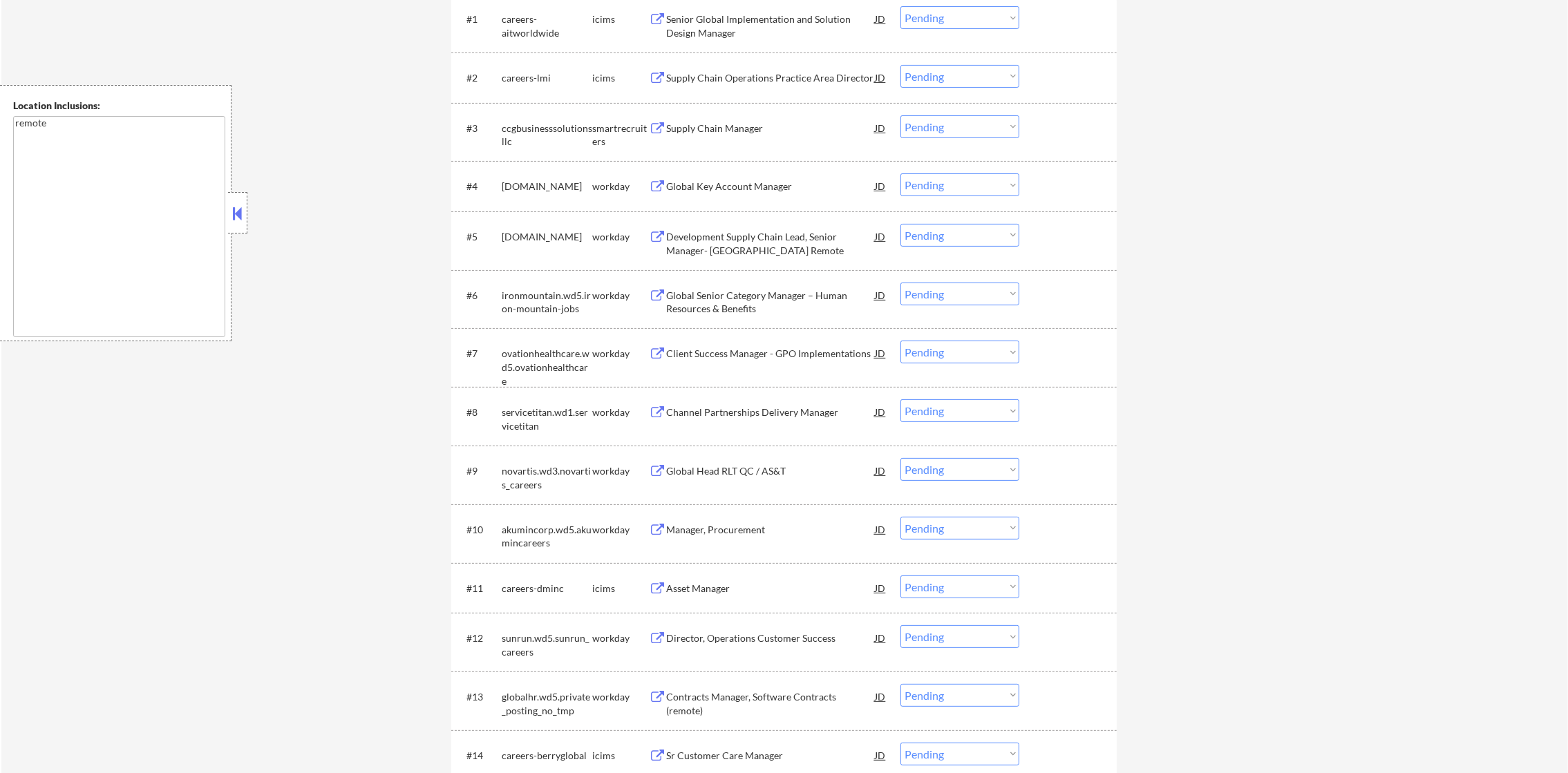
click at [747, 124] on div "Supply Chain Manager" at bounding box center [770, 129] width 209 height 14
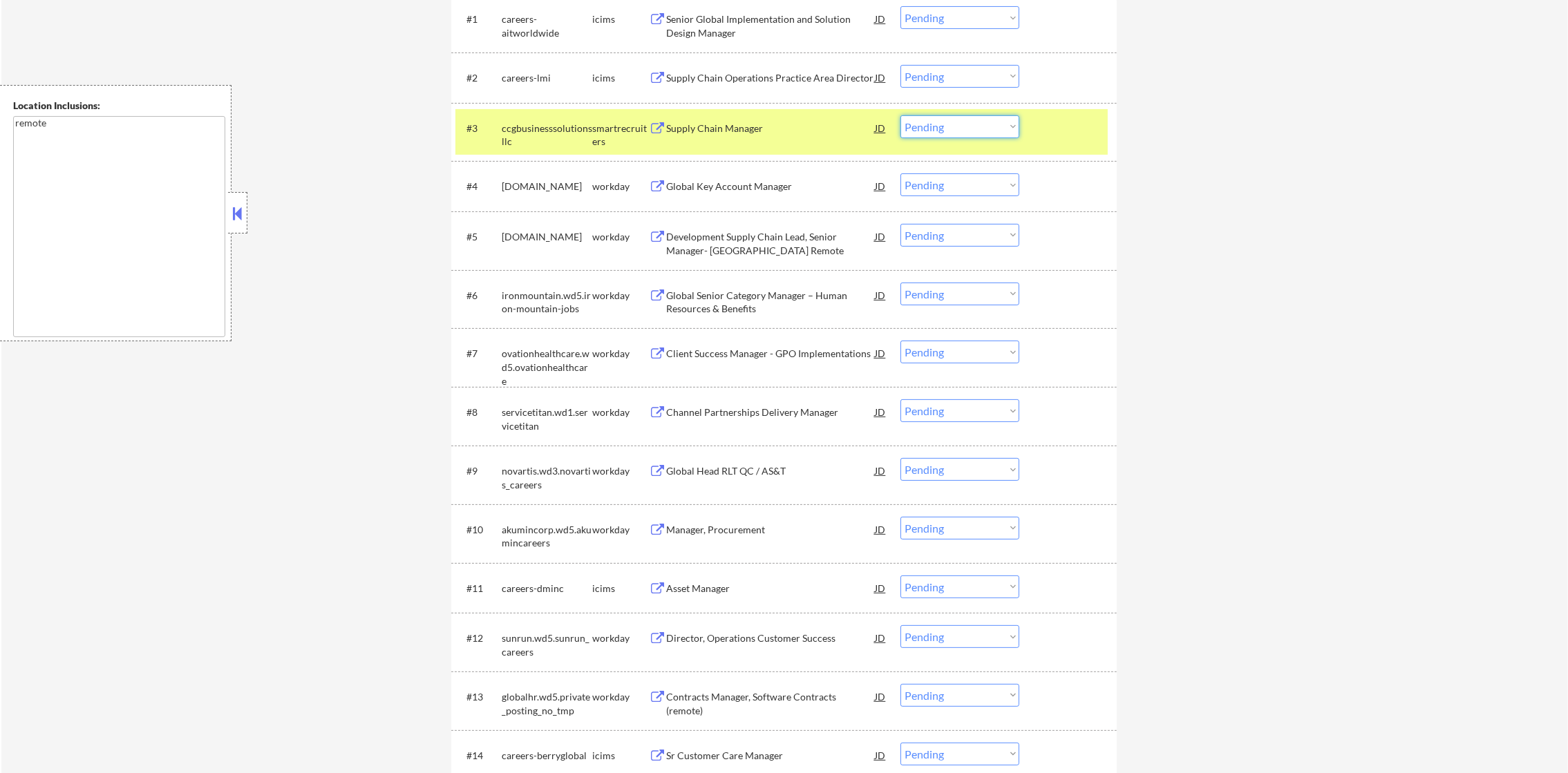
click at [919, 126] on select "Choose an option... Pending Applied Excluded (Questions) Excluded (Expired) Exc…" at bounding box center [960, 126] width 119 height 23
click at [900, 115] on select "Choose an option... Pending Applied Excluded (Questions) Excluded (Expired) Exc…" at bounding box center [960, 126] width 119 height 23
click at [566, 137] on div "ccgbusinesssolutionsllc" at bounding box center [547, 135] width 91 height 27
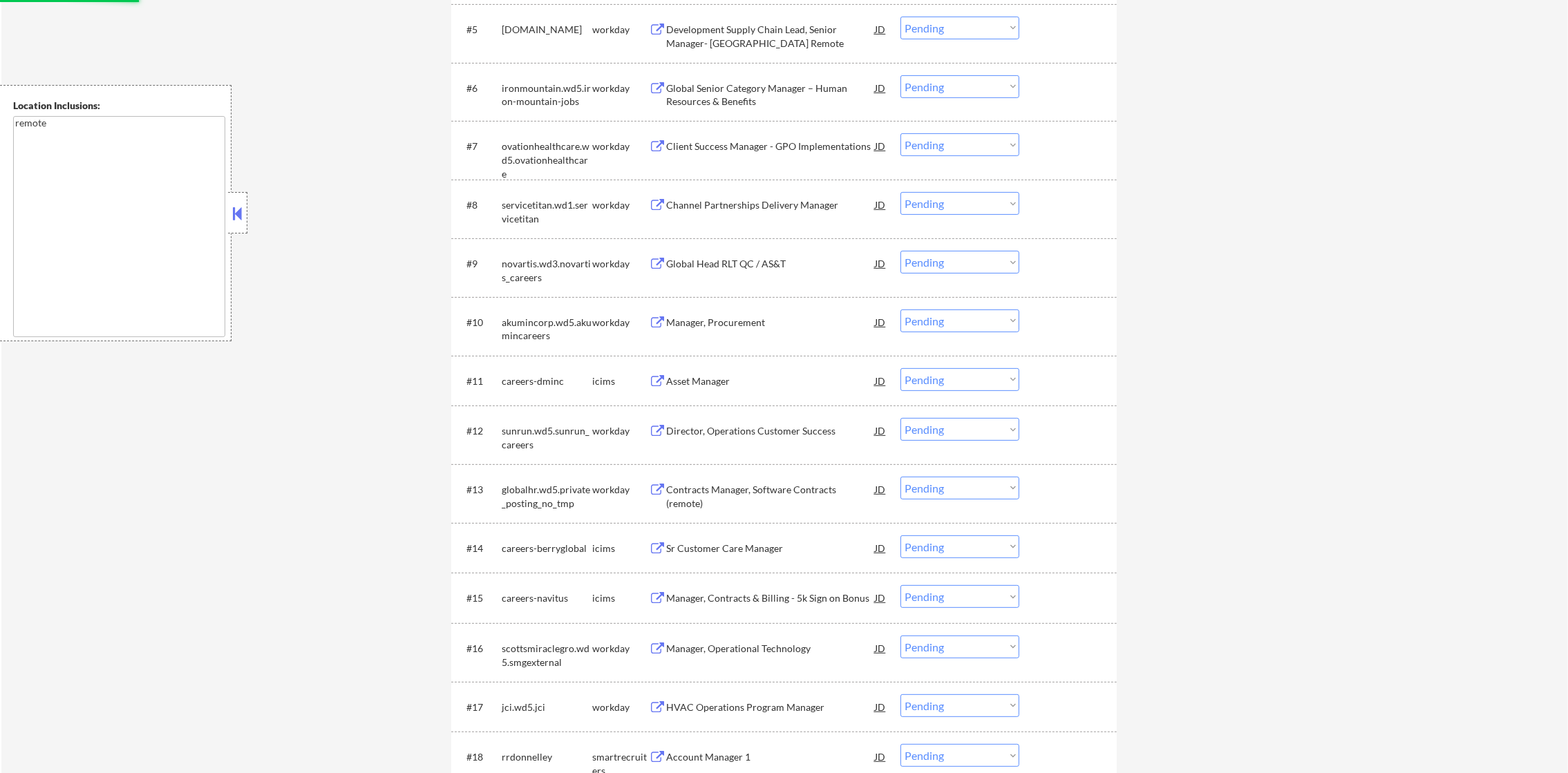
select select ""pending""
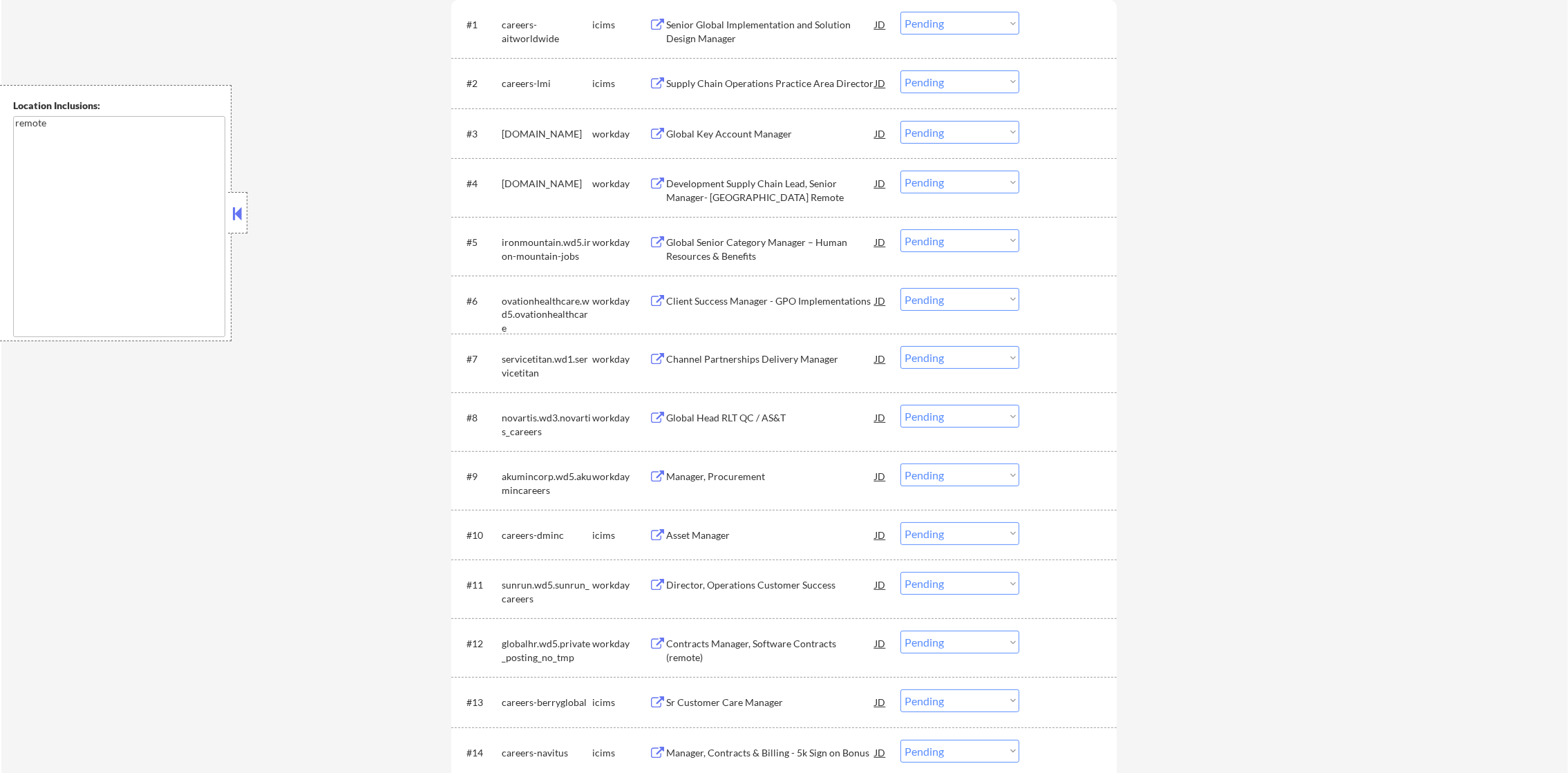
scroll to position [0, 0]
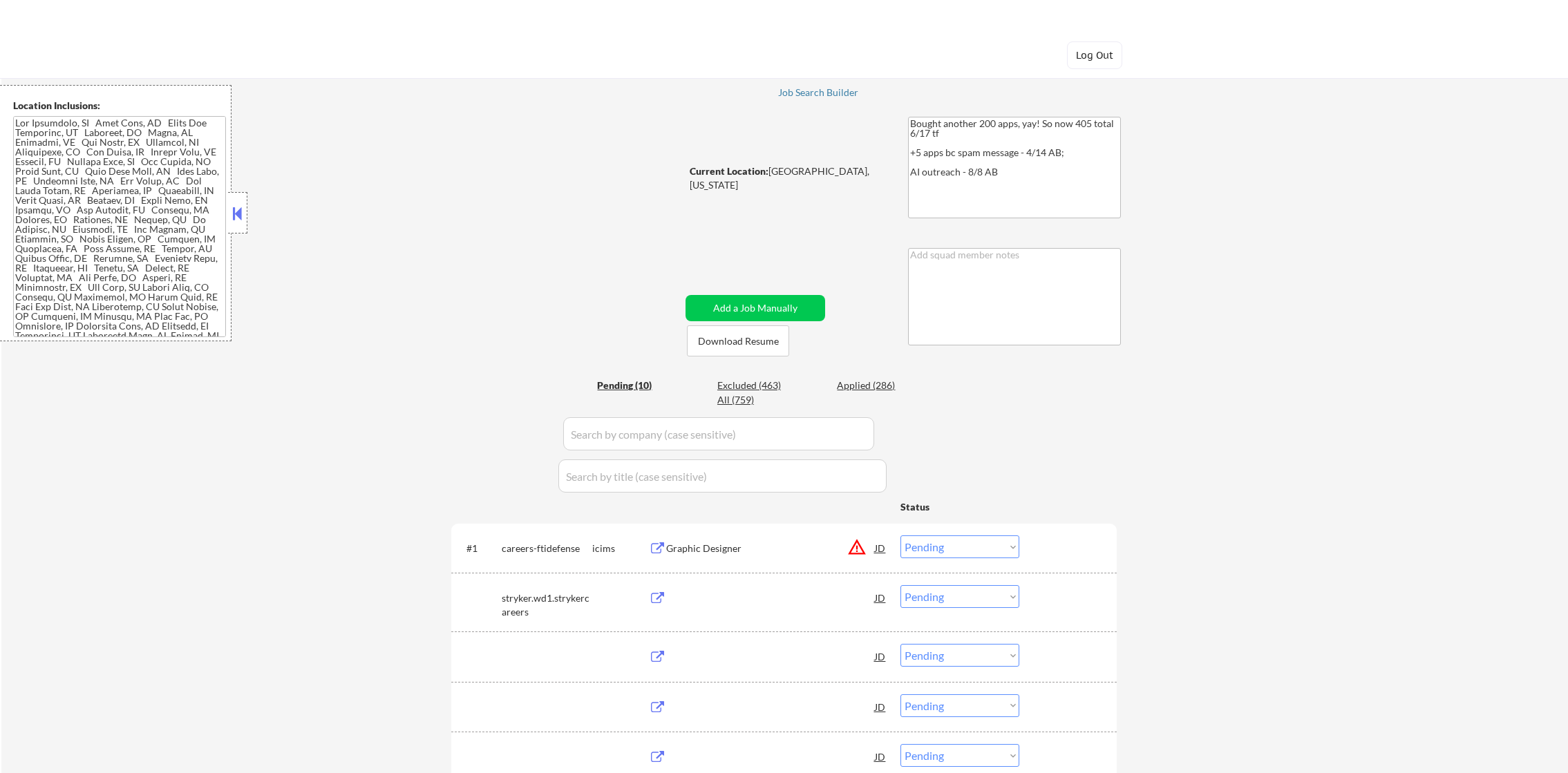
select select ""pending""
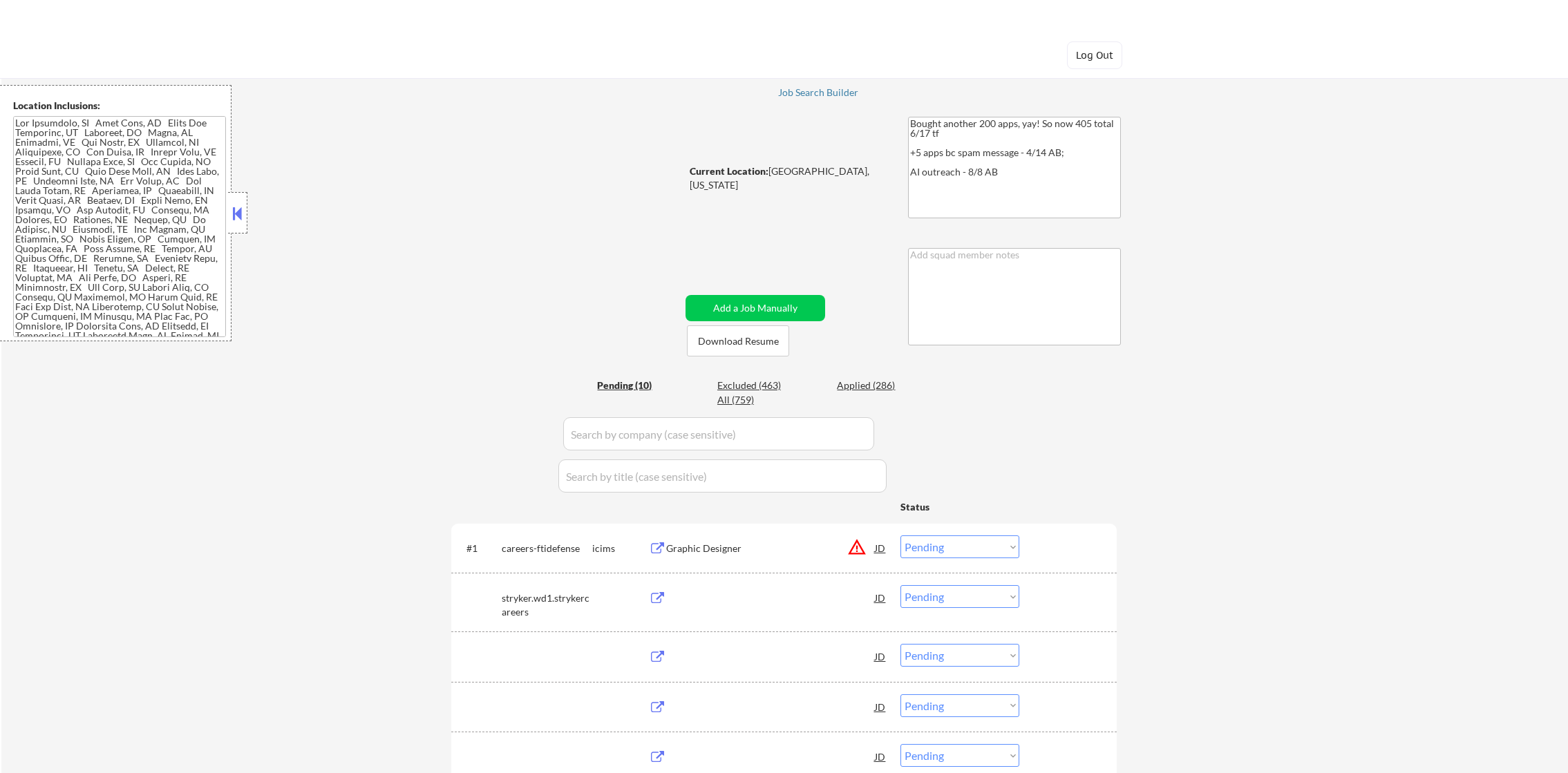
select select ""pending""
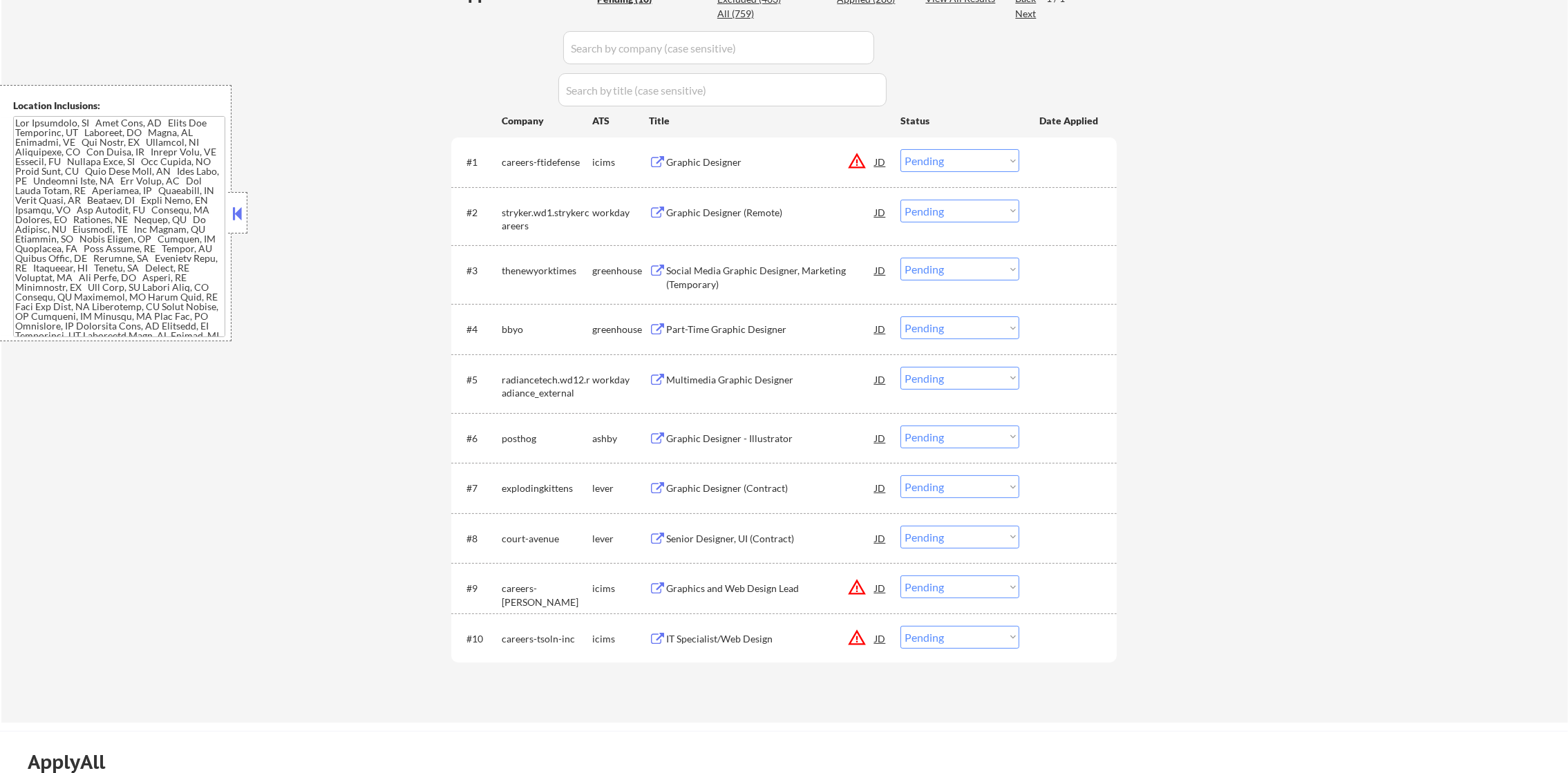
scroll to position [415, 0]
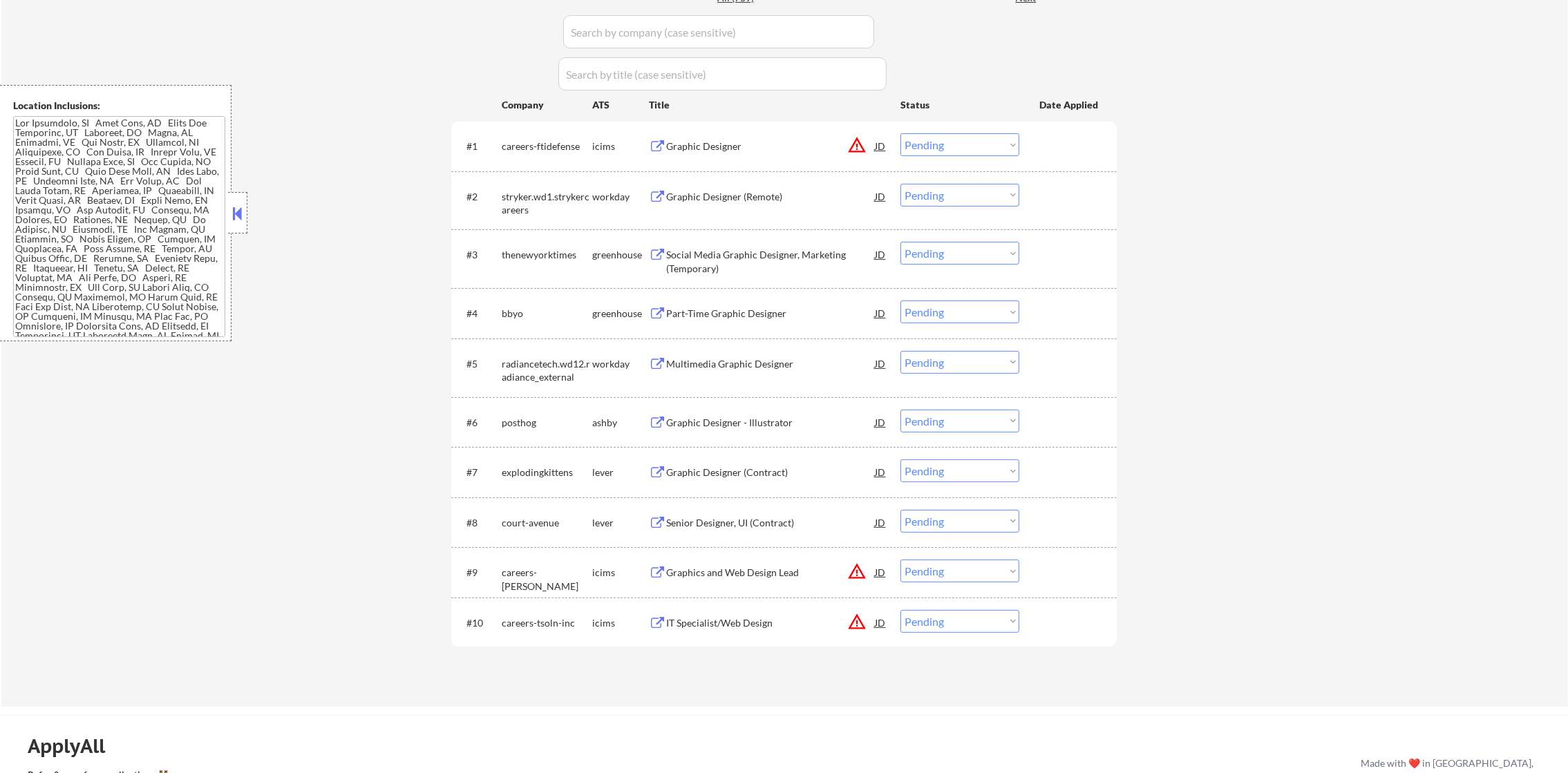
click at [854, 145] on button "warning_amber" at bounding box center [857, 145] width 19 height 19
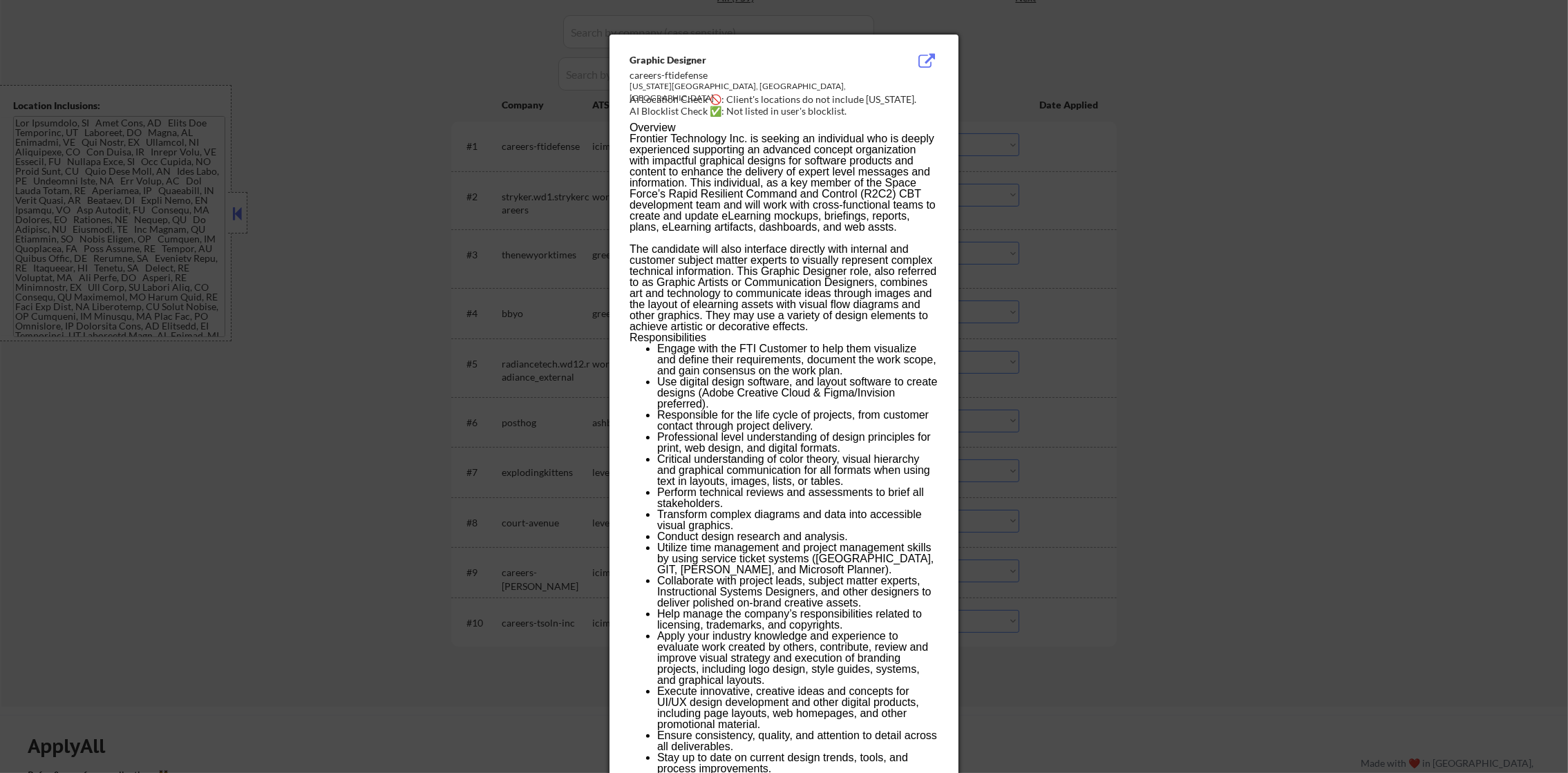
click at [1063, 127] on div at bounding box center [784, 386] width 1568 height 773
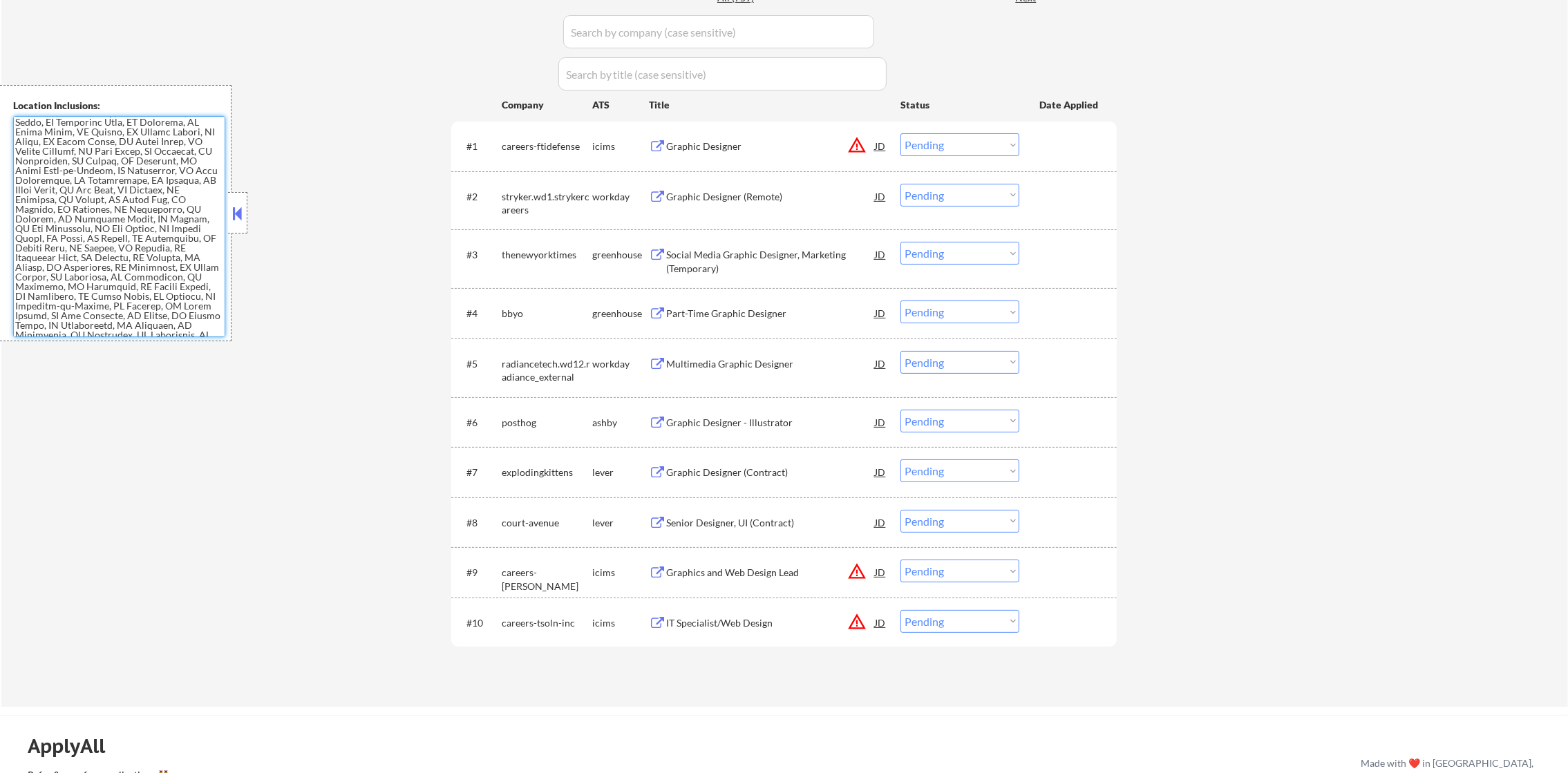
scroll to position [488, 0]
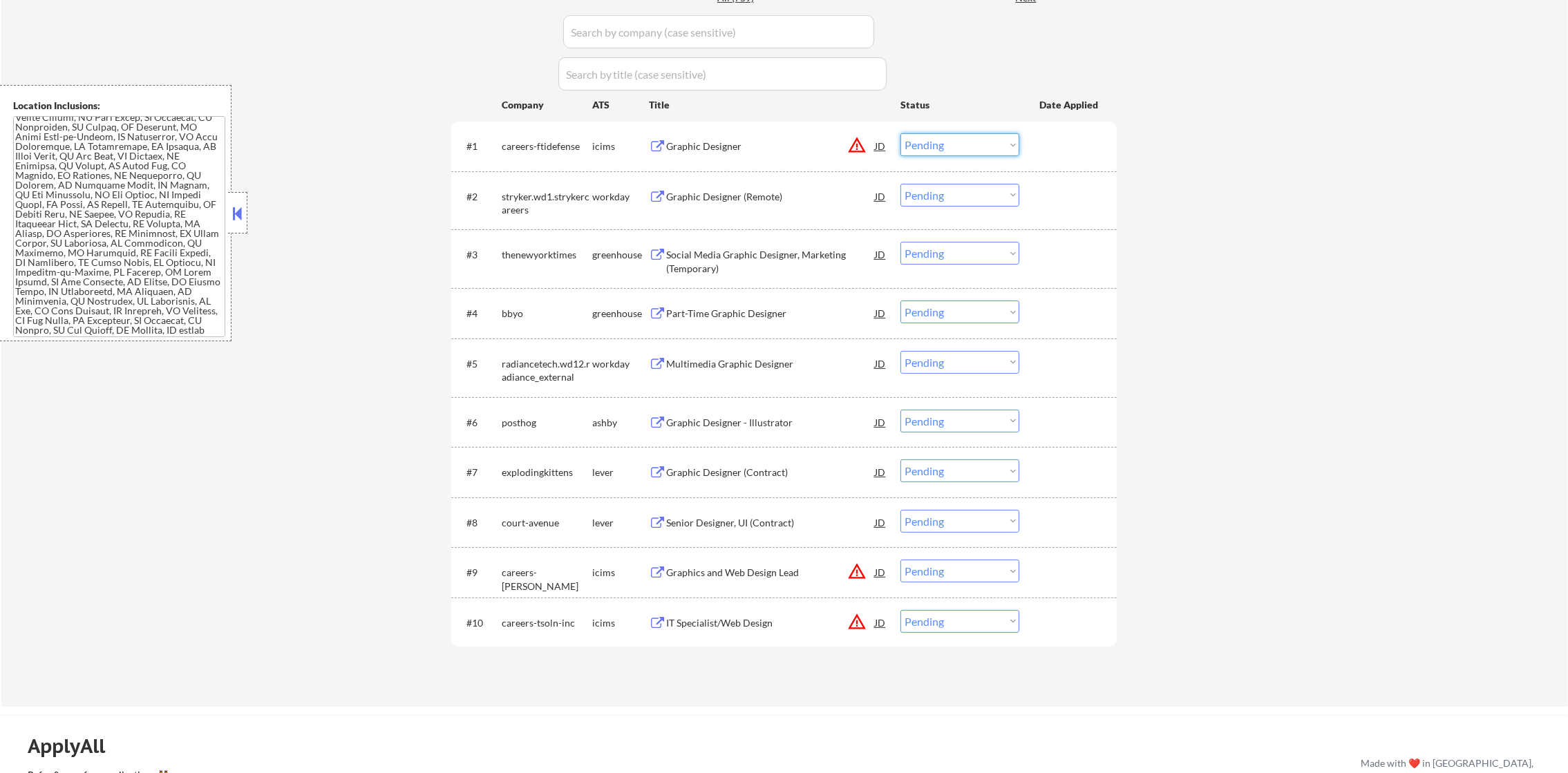
click at [935, 141] on select "Choose an option... Pending Applied Excluded (Questions) Excluded (Expired) Exc…" at bounding box center [960, 144] width 119 height 23
click at [900, 133] on select "Choose an option... Pending Applied Excluded (Questions) Excluded (Expired) Exc…" at bounding box center [960, 144] width 119 height 23
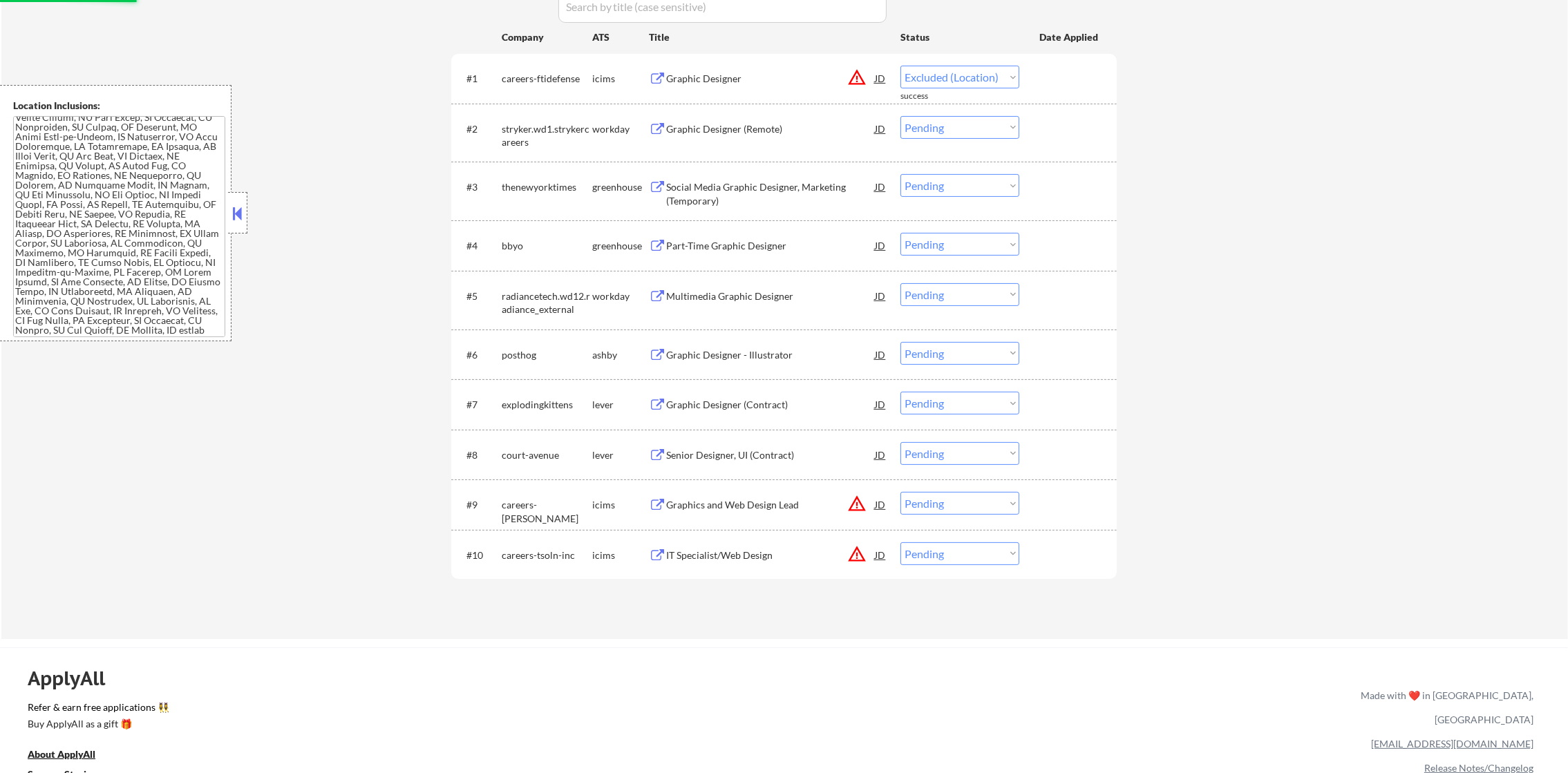
scroll to position [483, 0]
select select ""pending""
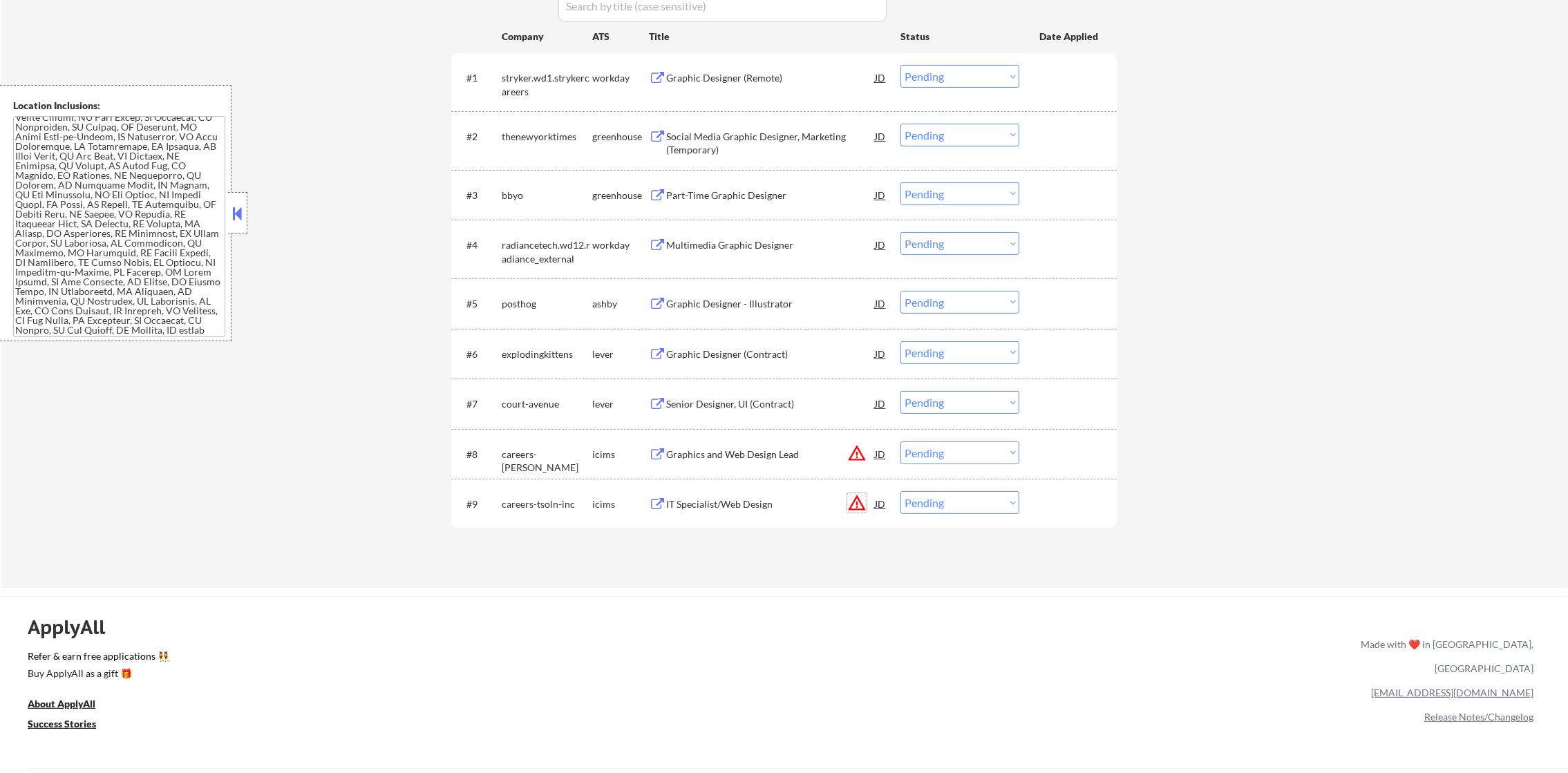
click at [853, 496] on button "warning_amber" at bounding box center [857, 503] width 19 height 19
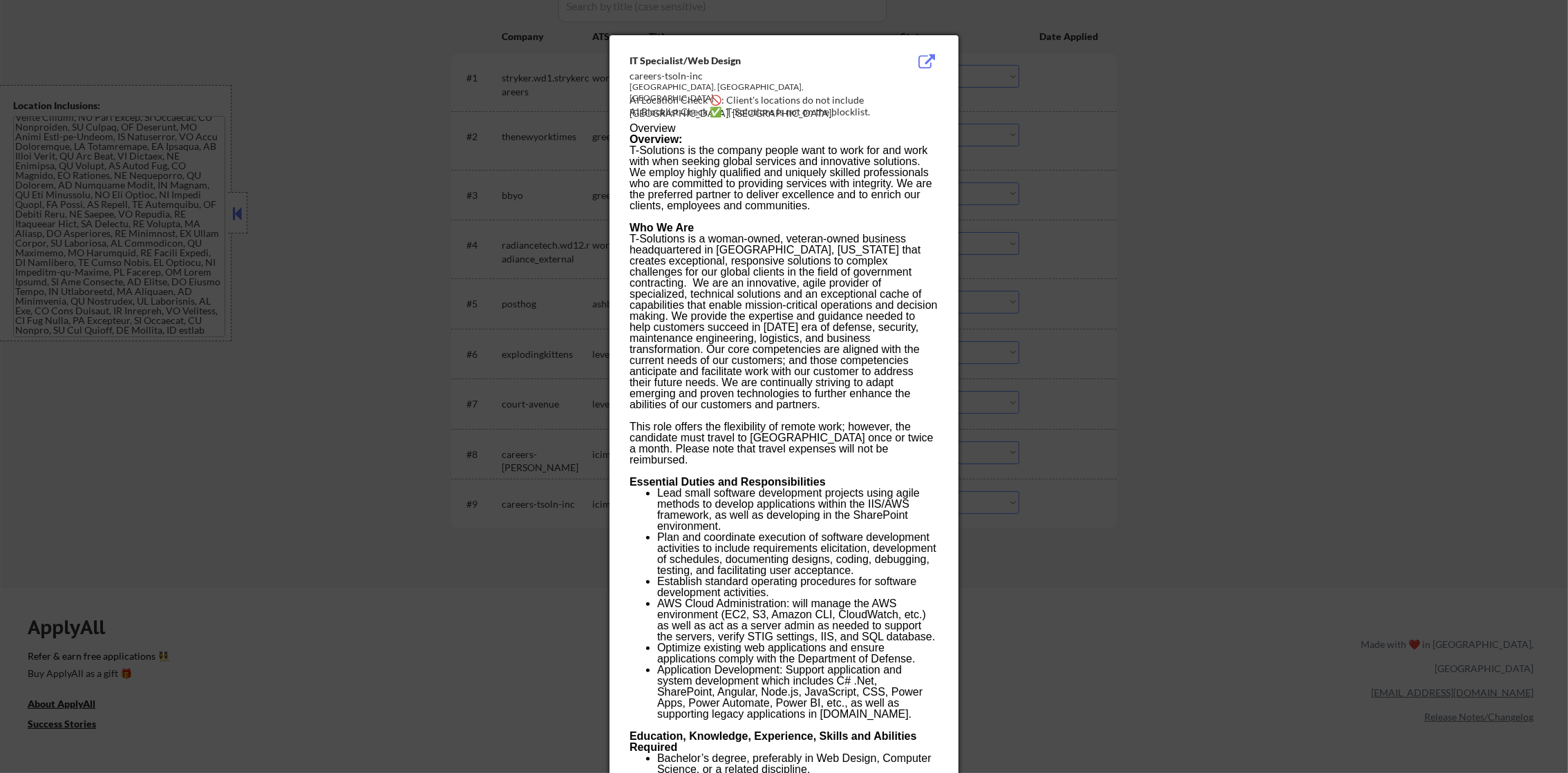
click at [976, 484] on div at bounding box center [784, 386] width 1568 height 773
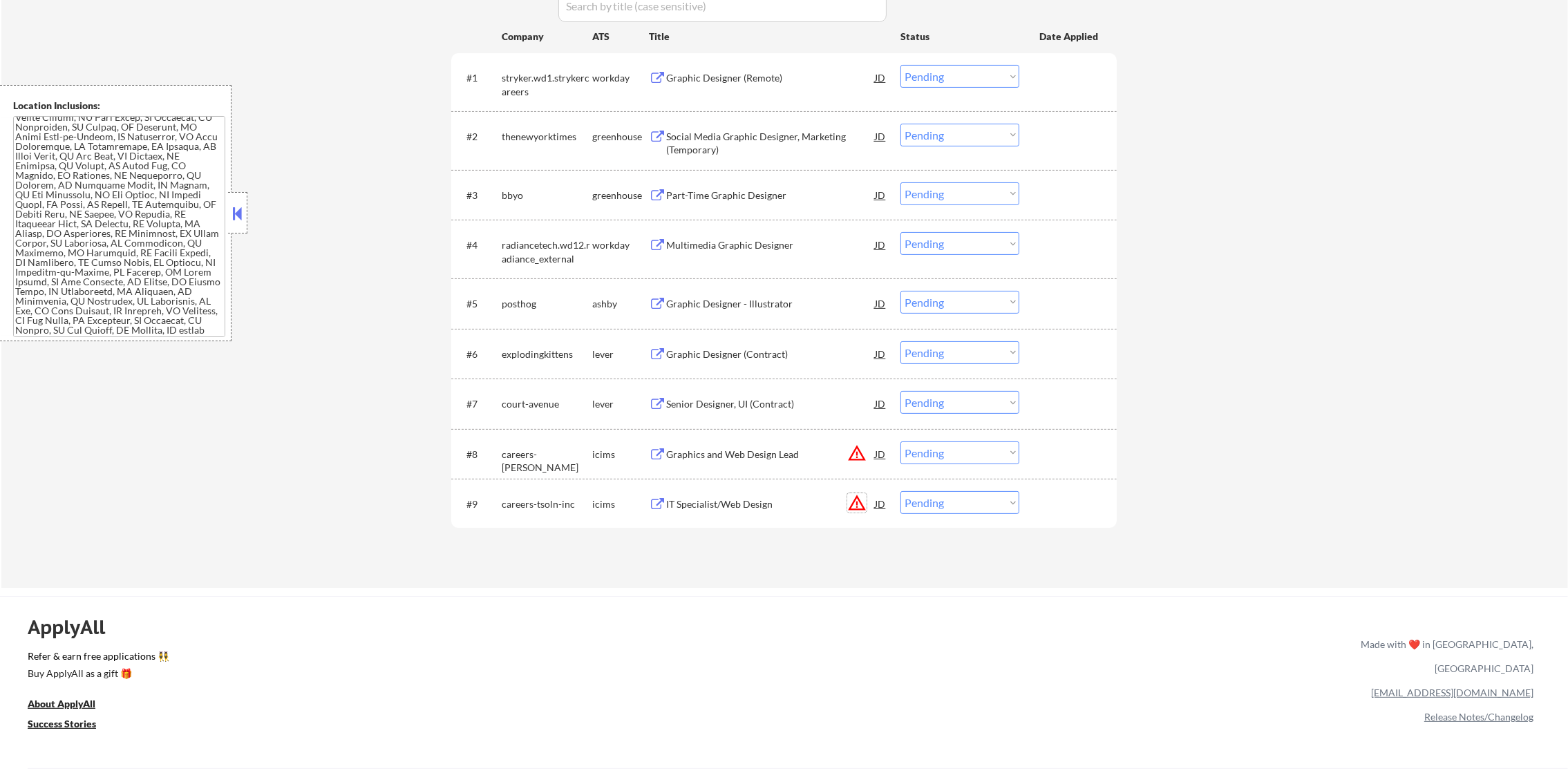
click at [865, 498] on button "warning_amber" at bounding box center [857, 503] width 19 height 19
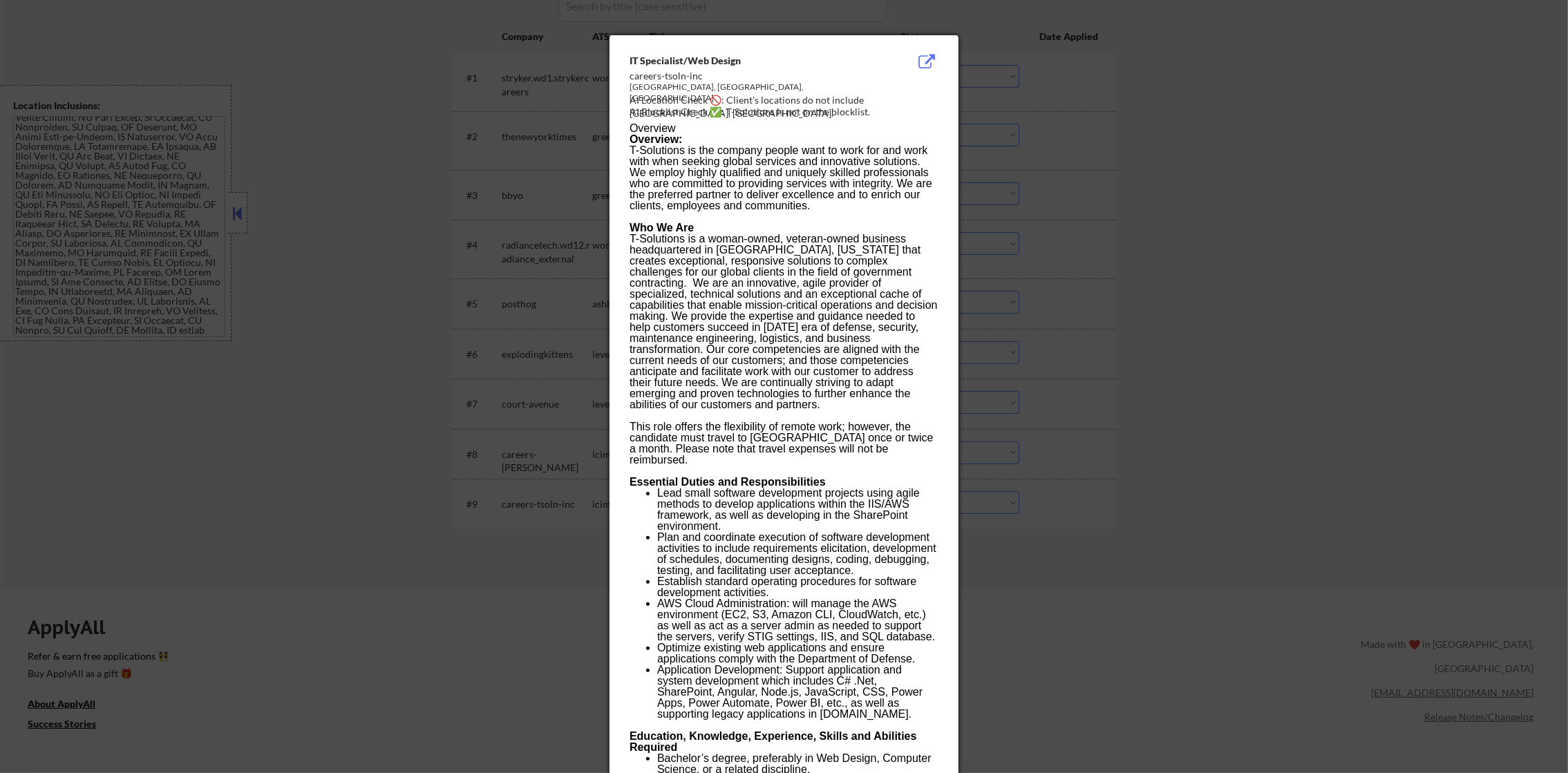
click at [877, 100] on div "AI Location Check 🚫: Client's locations do not include Wallops Island, VA." at bounding box center [787, 106] width 314 height 27
copy div "allops I"
click at [1038, 154] on div at bounding box center [784, 386] width 1568 height 773
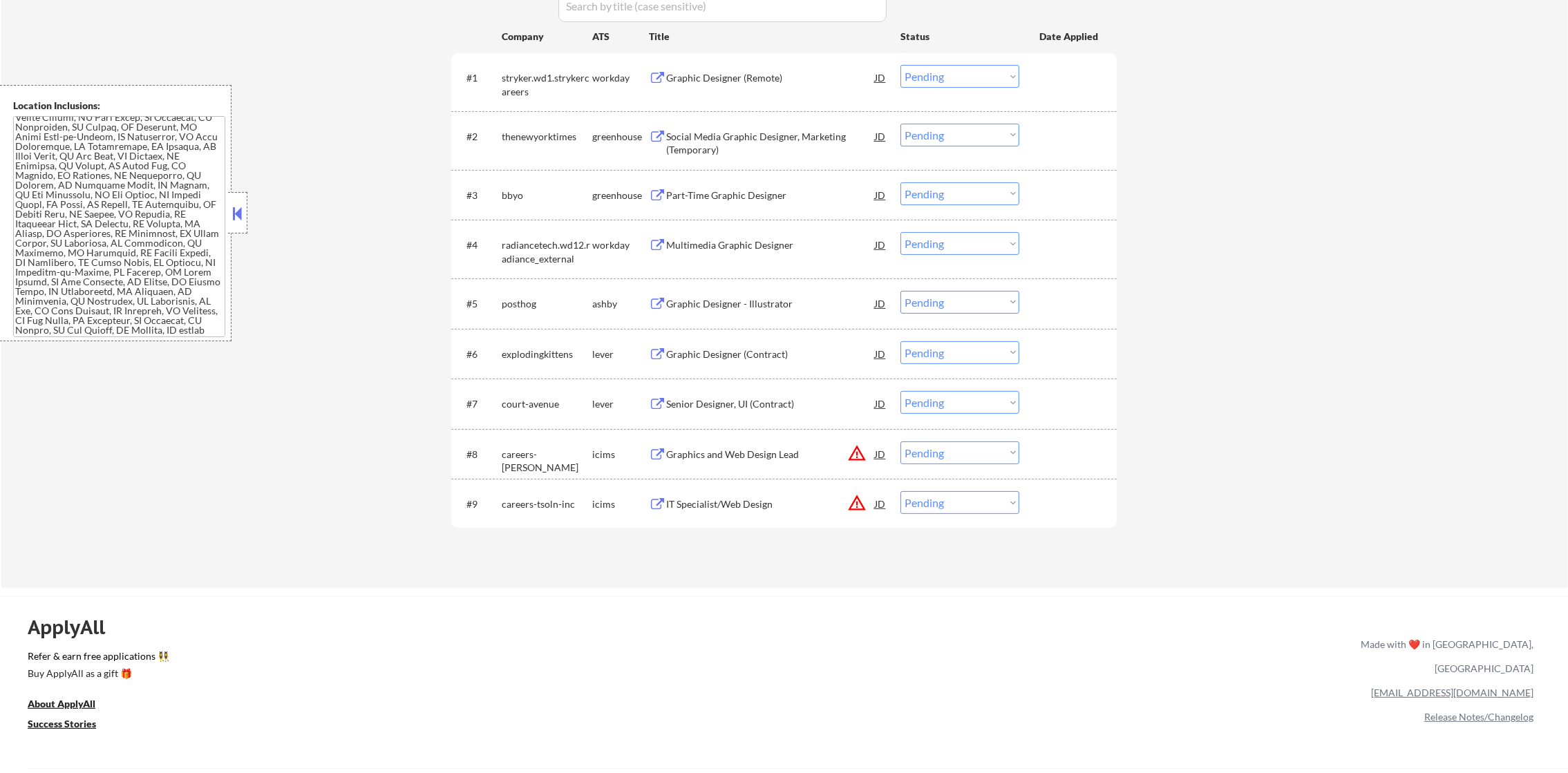
drag, startPoint x: 938, startPoint y: 505, endPoint x: 936, endPoint y: 517, distance: 12.2
click at [938, 506] on select "Choose an option... Pending Applied Excluded (Questions) Excluded (Expired) Exc…" at bounding box center [960, 502] width 119 height 23
select select ""excluded__location_""
click at [900, 491] on select "Choose an option... Pending Applied Excluded (Questions) Excluded (Expired) Exc…" at bounding box center [960, 502] width 119 height 23
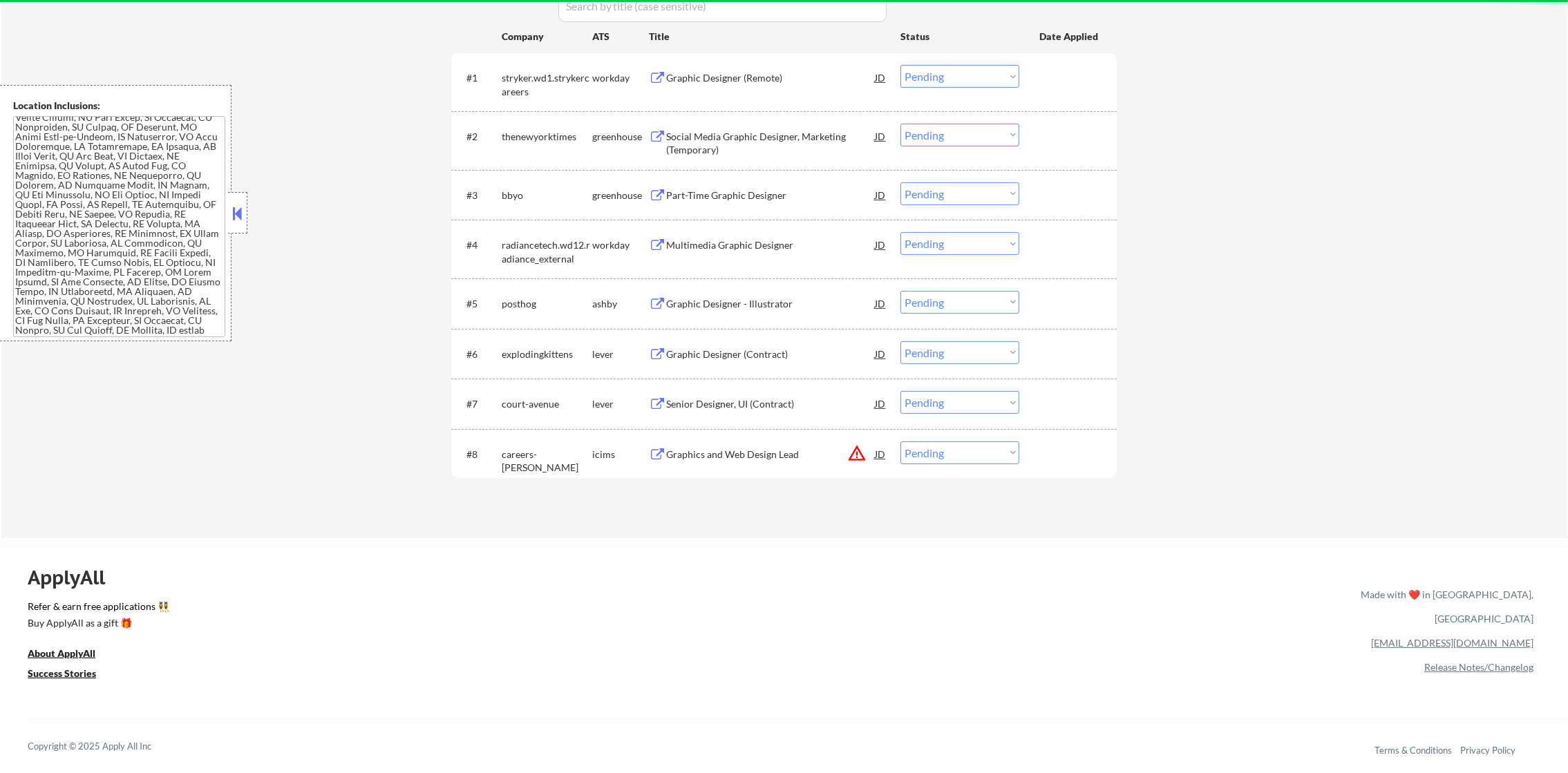
click at [854, 452] on button "warning_amber" at bounding box center [857, 453] width 19 height 19
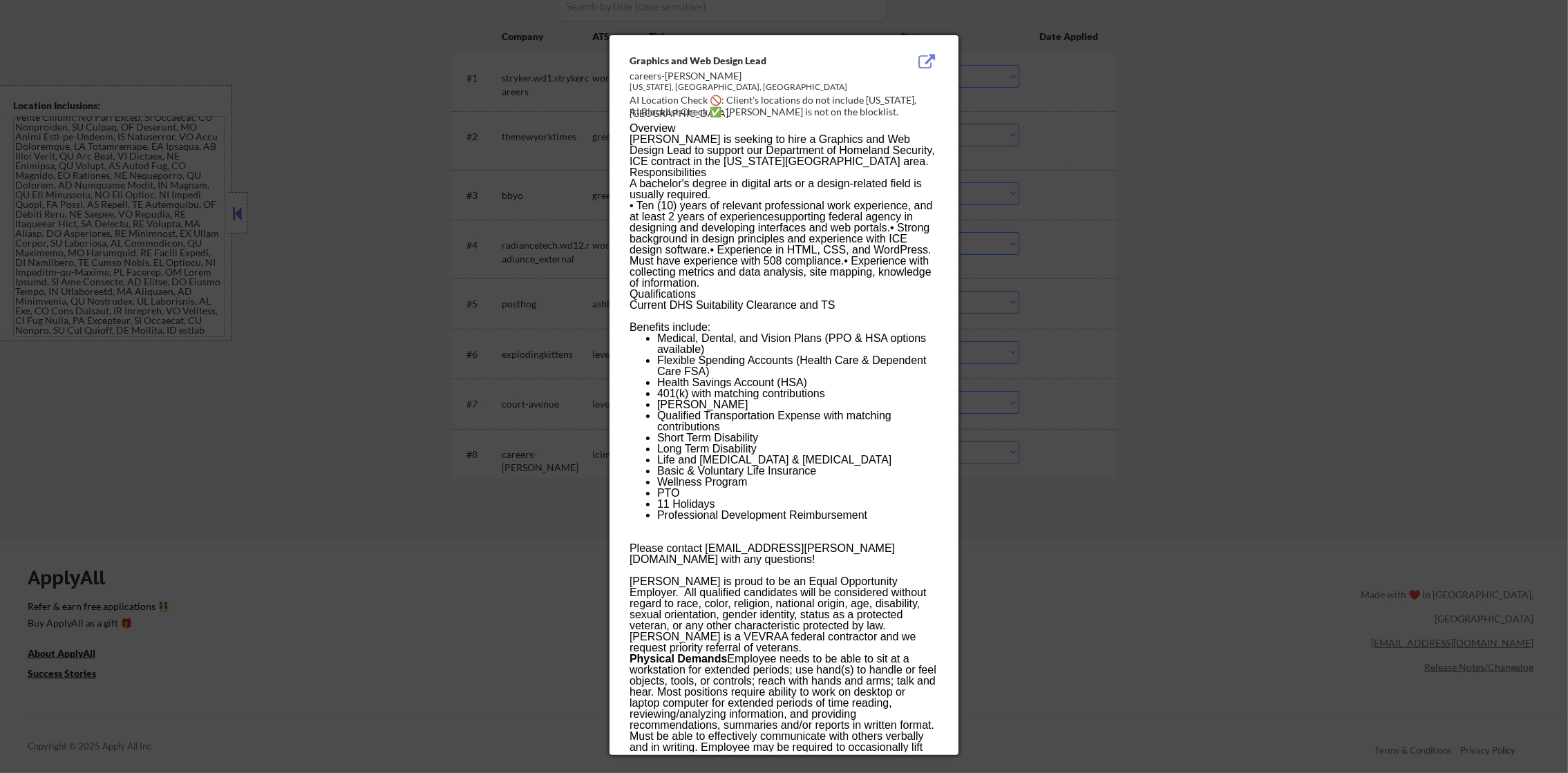
click at [1141, 394] on div at bounding box center [784, 386] width 1568 height 773
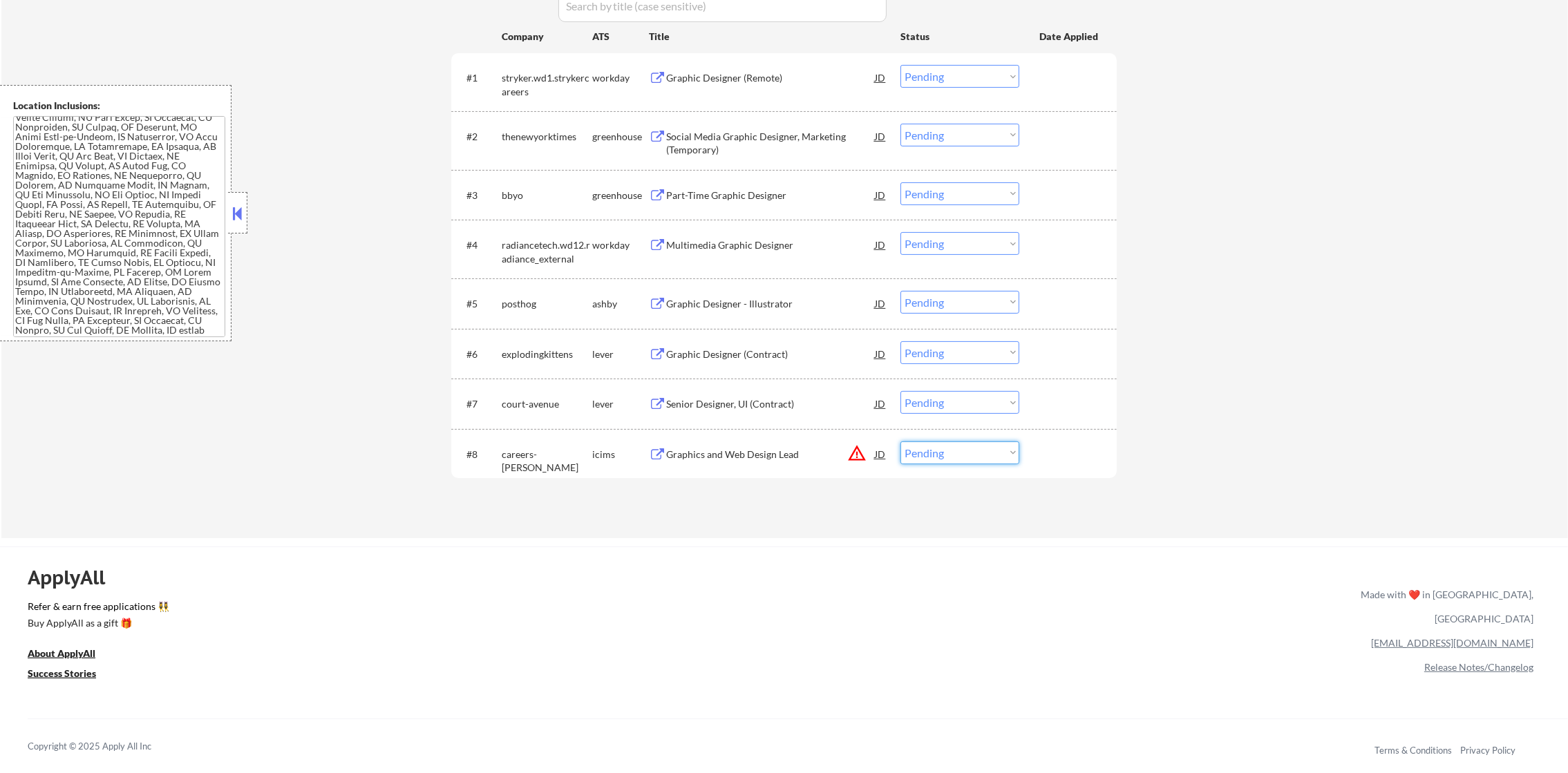
click at [932, 442] on select "Choose an option... Pending Applied Excluded (Questions) Excluded (Expired) Exc…" at bounding box center [960, 453] width 119 height 23
select select ""excluded__location_""
click at [900, 442] on select "Choose an option... Pending Applied Excluded (Questions) Excluded (Expired) Exc…" at bounding box center [960, 453] width 119 height 23
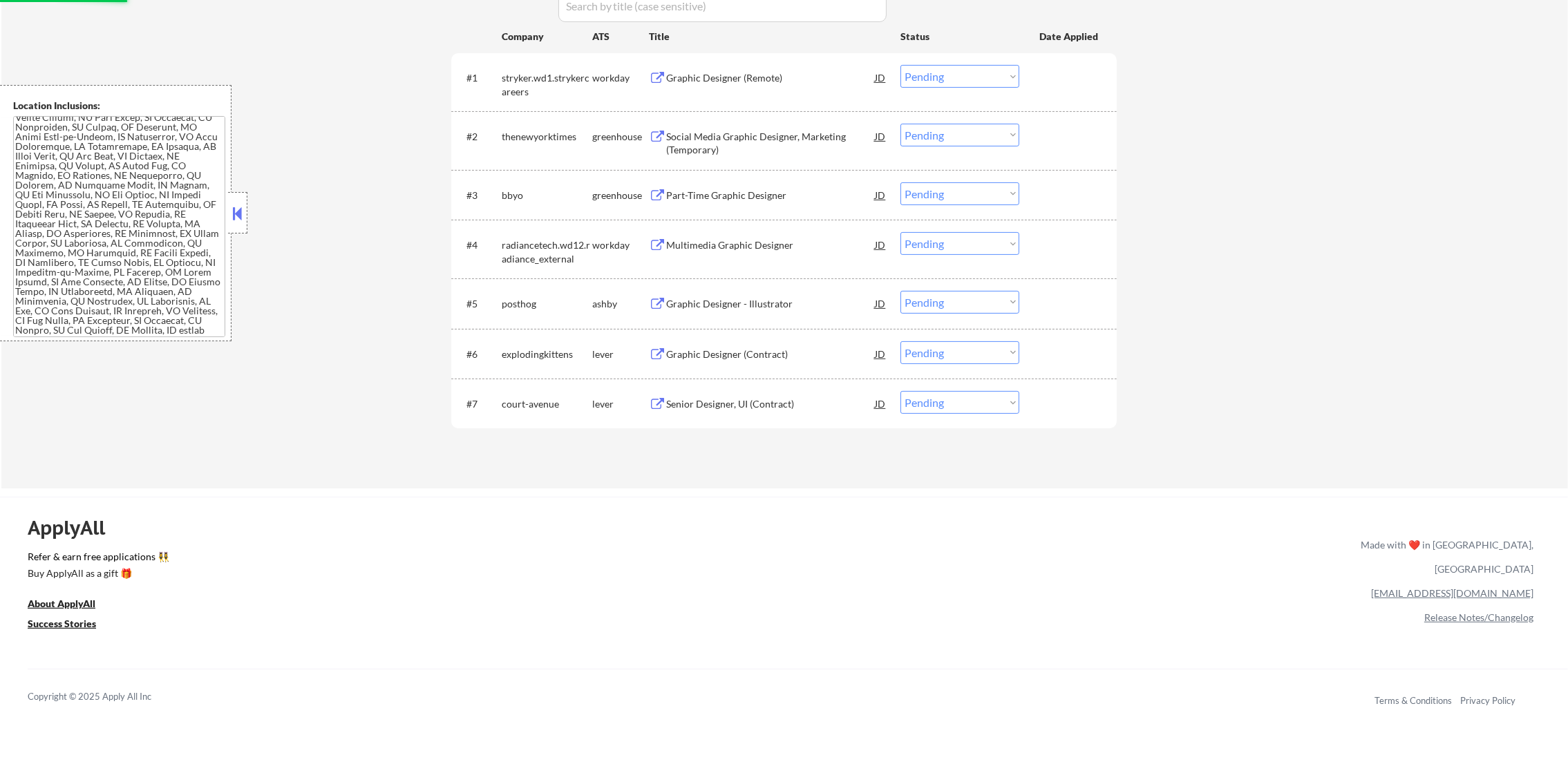
click at [778, 406] on div "Senior Designer, UI (Contract)" at bounding box center [770, 404] width 209 height 14
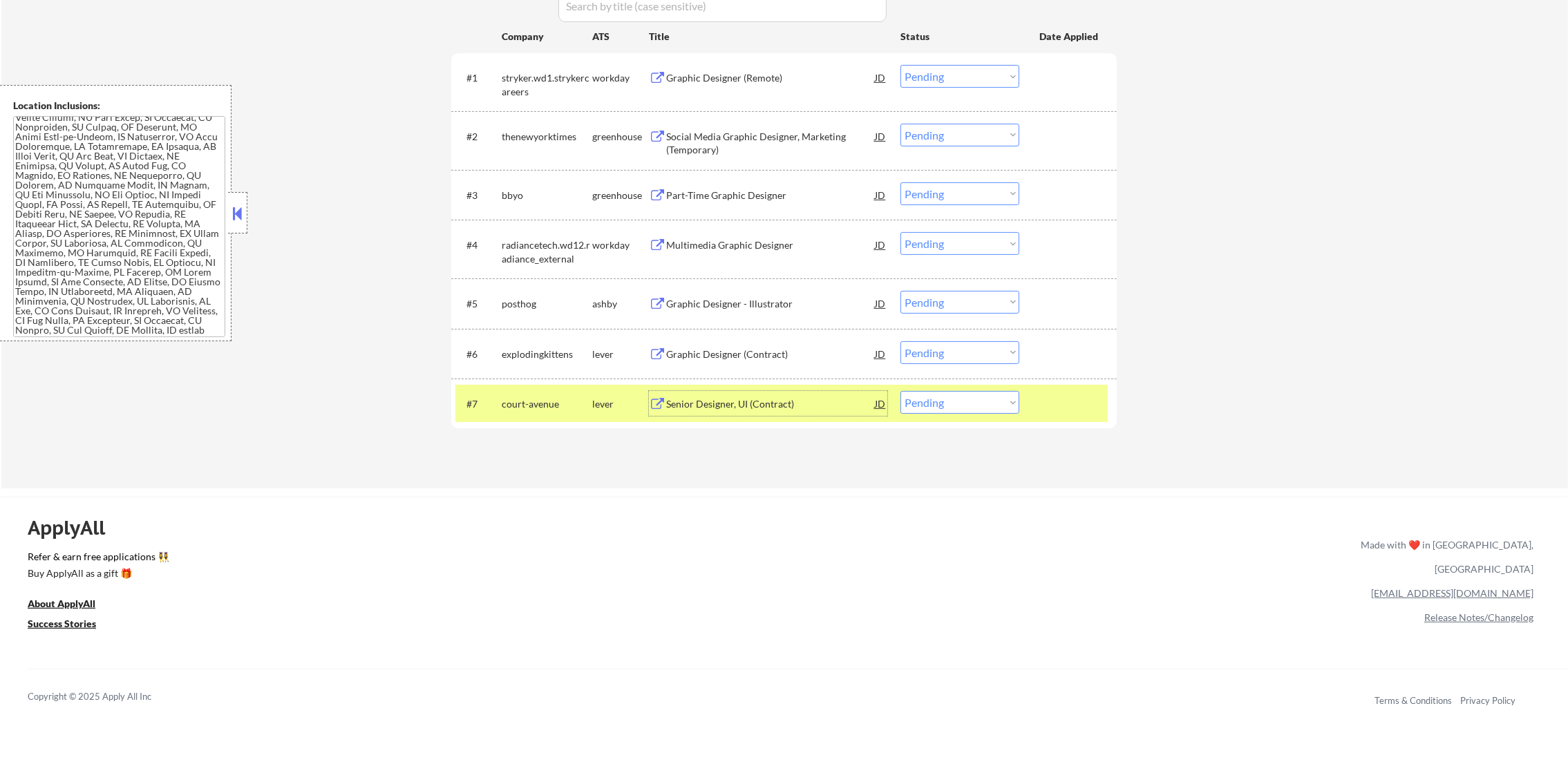
click at [561, 410] on div "court-avenue" at bounding box center [547, 404] width 91 height 14
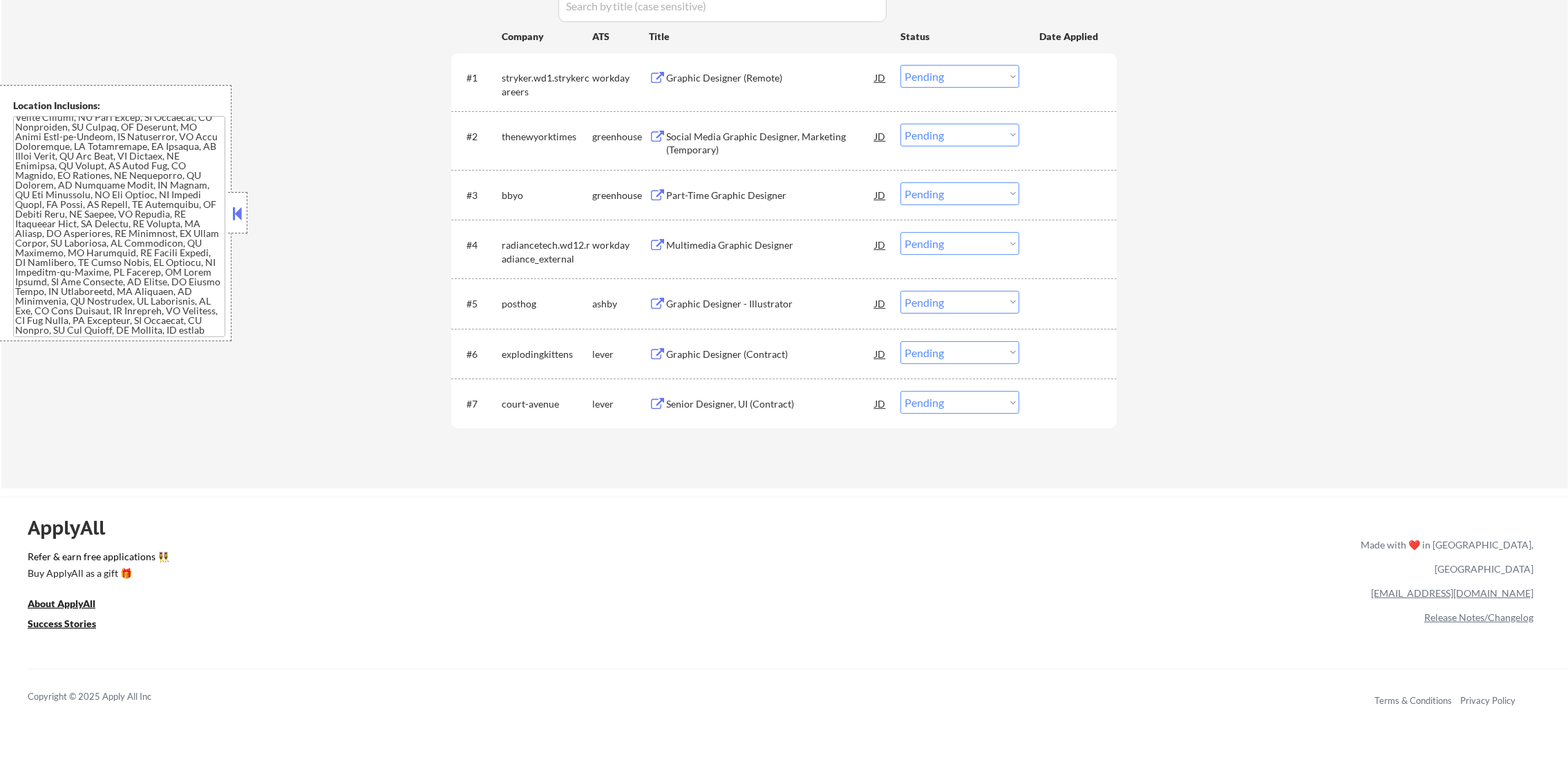
click at [944, 405] on select "Choose an option... Pending Applied Excluded (Questions) Excluded (Expired) Exc…" at bounding box center [960, 402] width 119 height 23
select select ""excluded__other_""
click at [900, 391] on select "Choose an option... Pending Applied Excluded (Questions) Excluded (Expired) Exc…" at bounding box center [960, 402] width 119 height 23
click at [972, 358] on select "Choose an option... Pending Applied Excluded (Questions) Excluded (Expired) Exc…" at bounding box center [960, 352] width 119 height 23
select select ""excluded__other_""
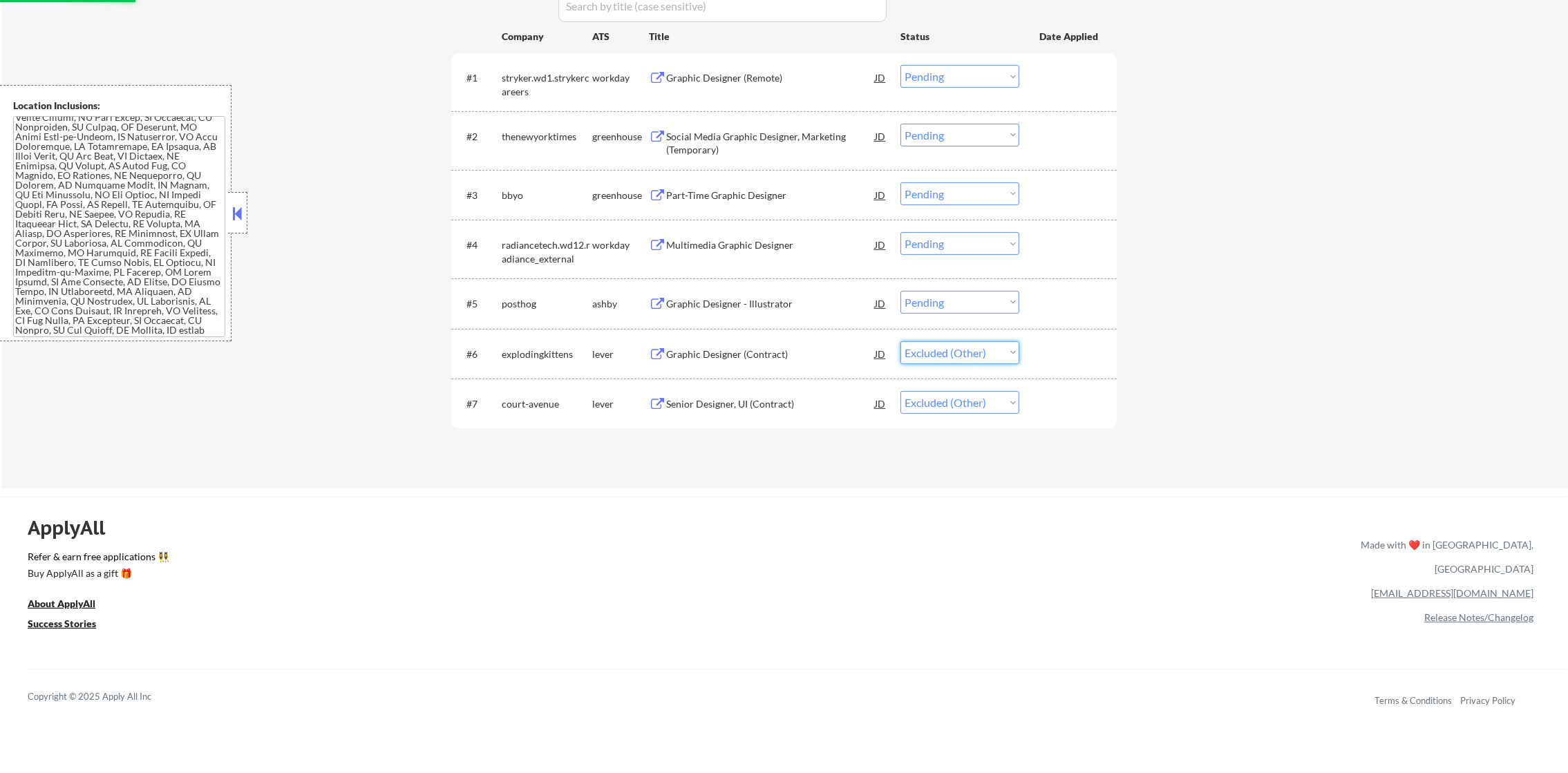
click at [900, 341] on select "Choose an option... Pending Applied Excluded (Questions) Excluded (Expired) Exc…" at bounding box center [960, 352] width 119 height 23
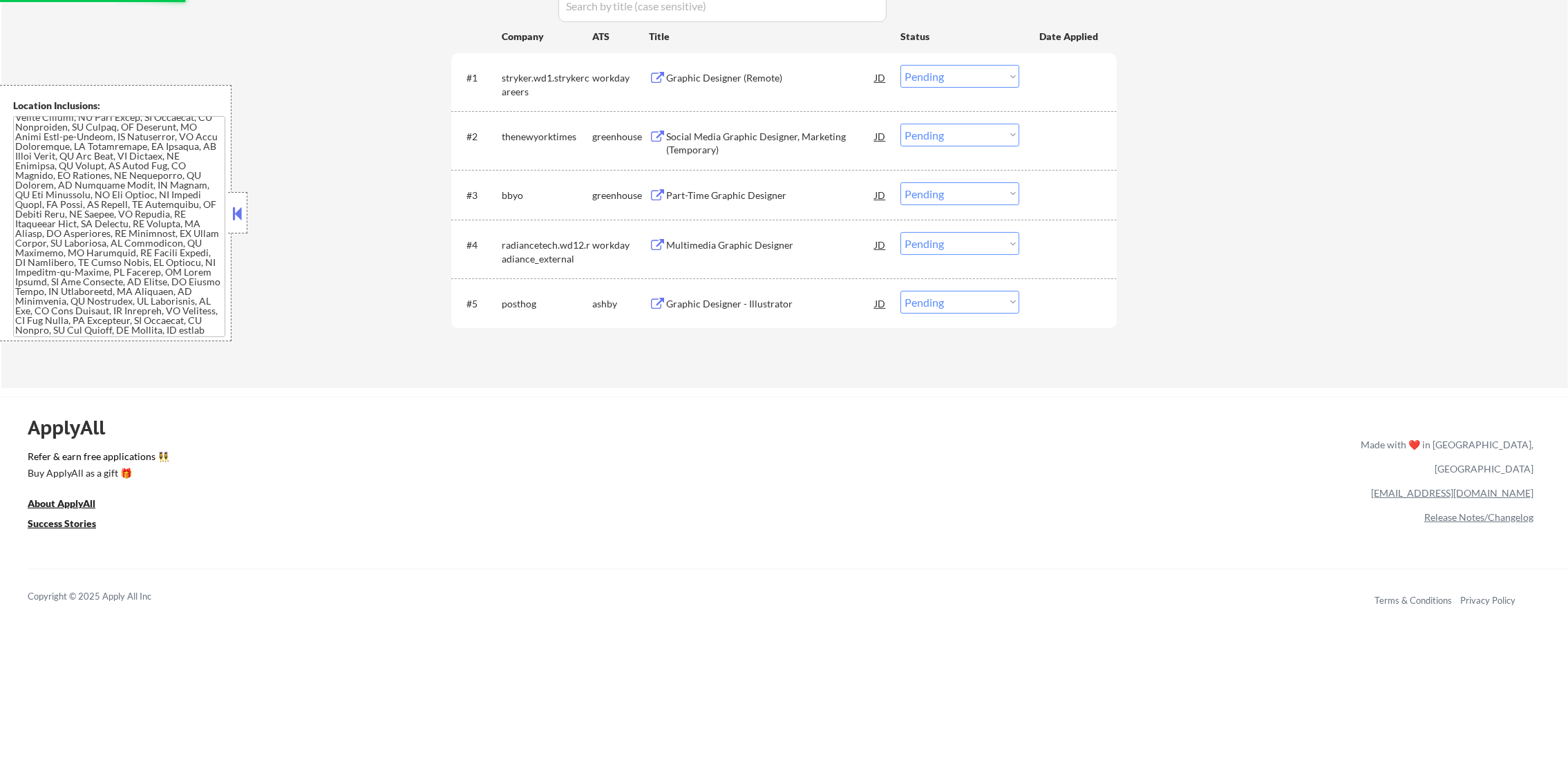
click at [717, 304] on div "Graphic Designer - Illustrator" at bounding box center [770, 304] width 209 height 14
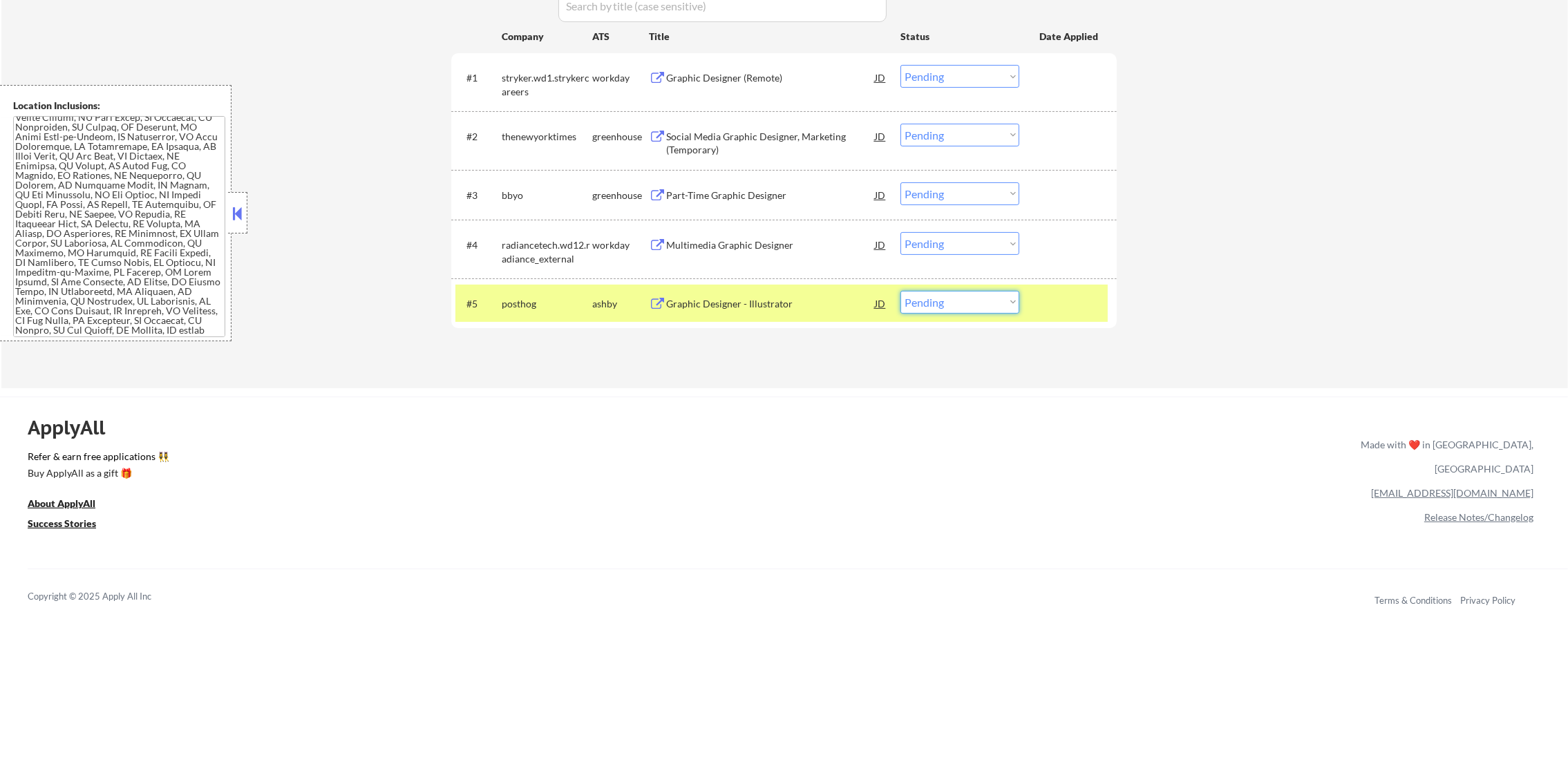
drag, startPoint x: 935, startPoint y: 308, endPoint x: 934, endPoint y: 315, distance: 7.1
click at [935, 308] on select "Choose an option... Pending Applied Excluded (Questions) Excluded (Expired) Exc…" at bounding box center [960, 302] width 119 height 23
select select ""excluded__bad_match_""
click at [900, 291] on select "Choose an option... Pending Applied Excluded (Questions) Excluded (Expired) Exc…" at bounding box center [960, 302] width 119 height 23
click at [540, 303] on div "posthog" at bounding box center [547, 304] width 91 height 14
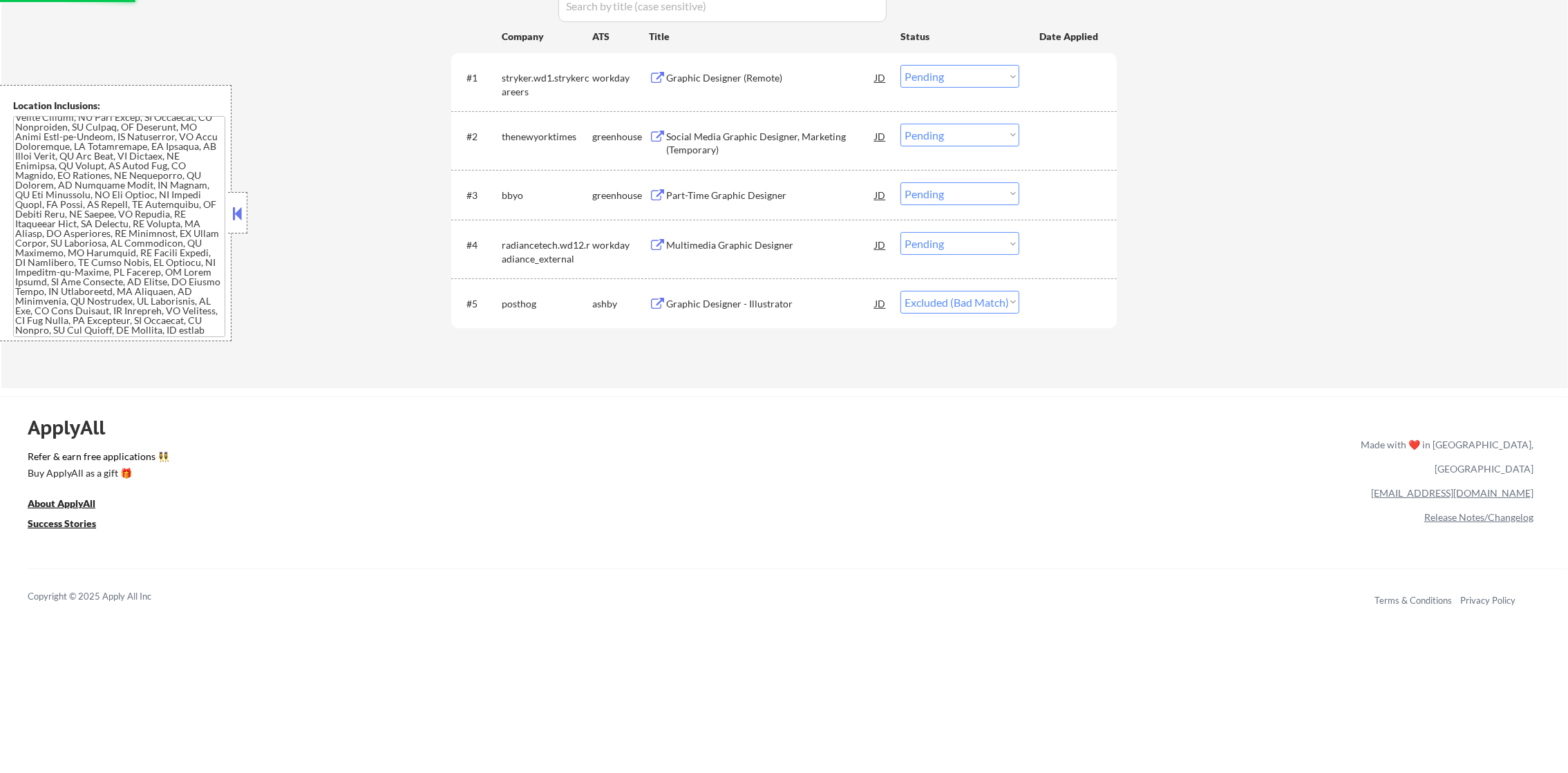
click at [724, 193] on div "Part-Time Graphic Designer" at bounding box center [770, 195] width 209 height 14
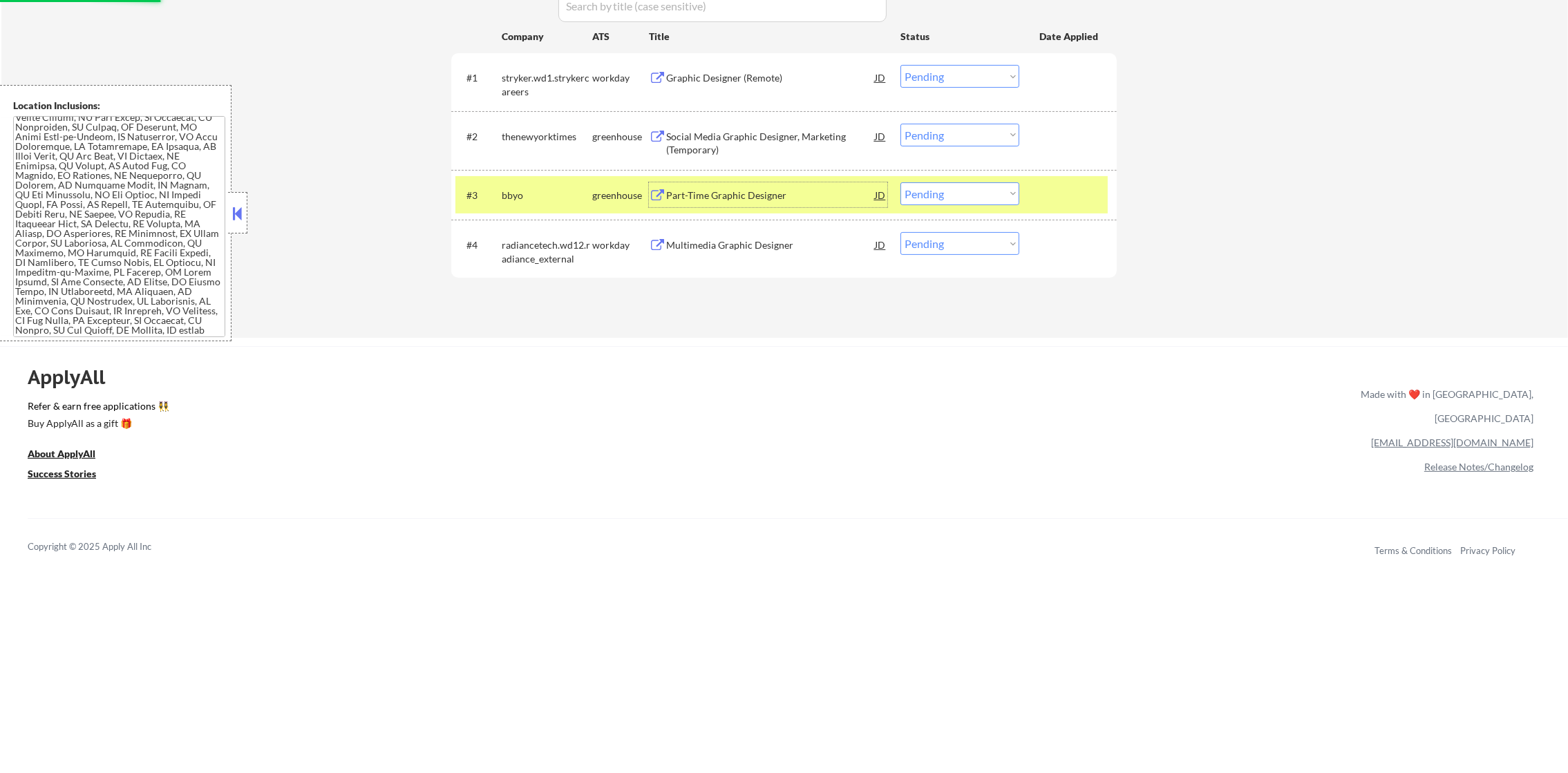
click at [534, 204] on div "bbyo" at bounding box center [547, 194] width 91 height 25
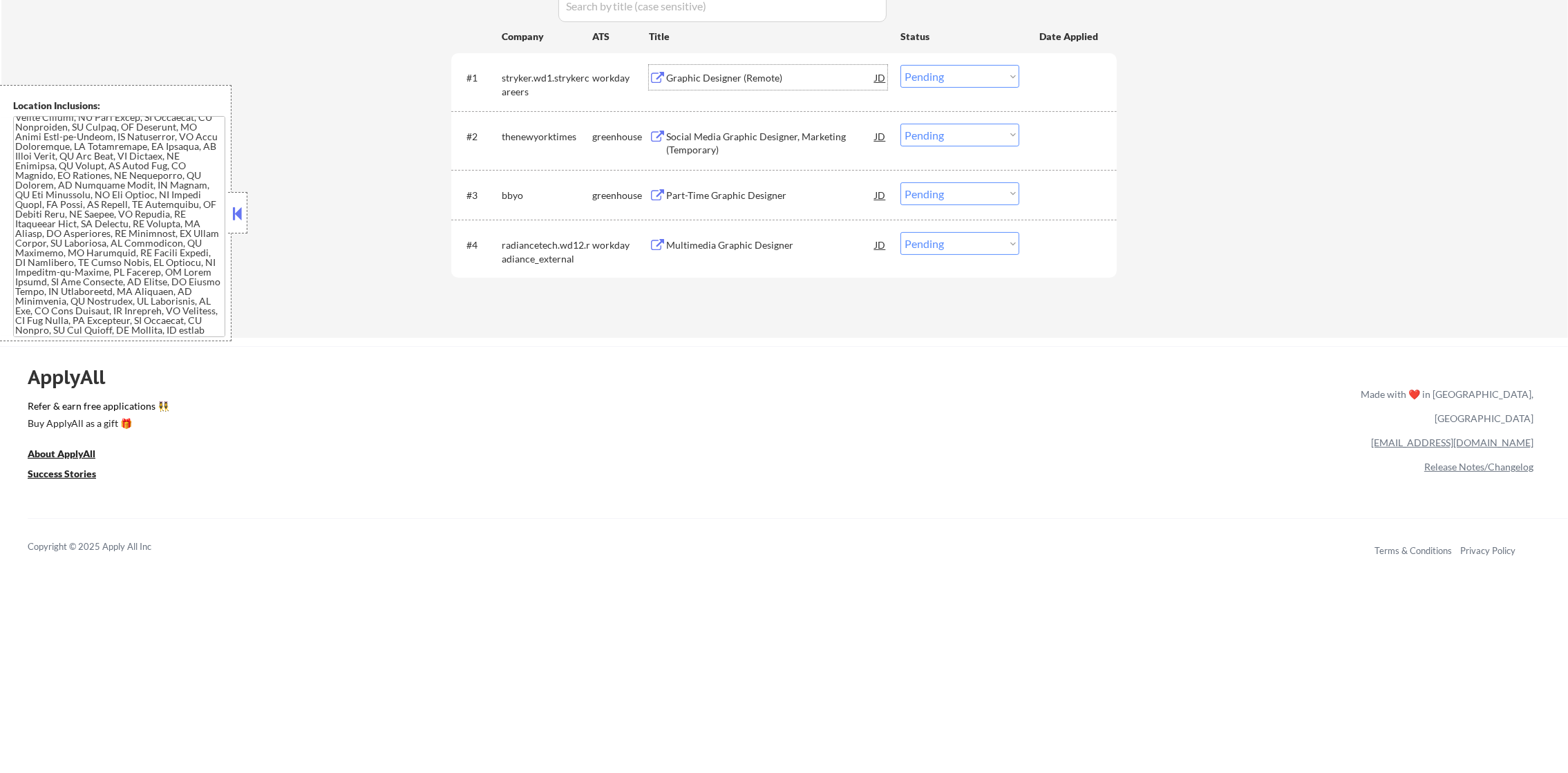
click at [782, 80] on div "Graphic Designer (Remote)" at bounding box center [770, 78] width 209 height 14
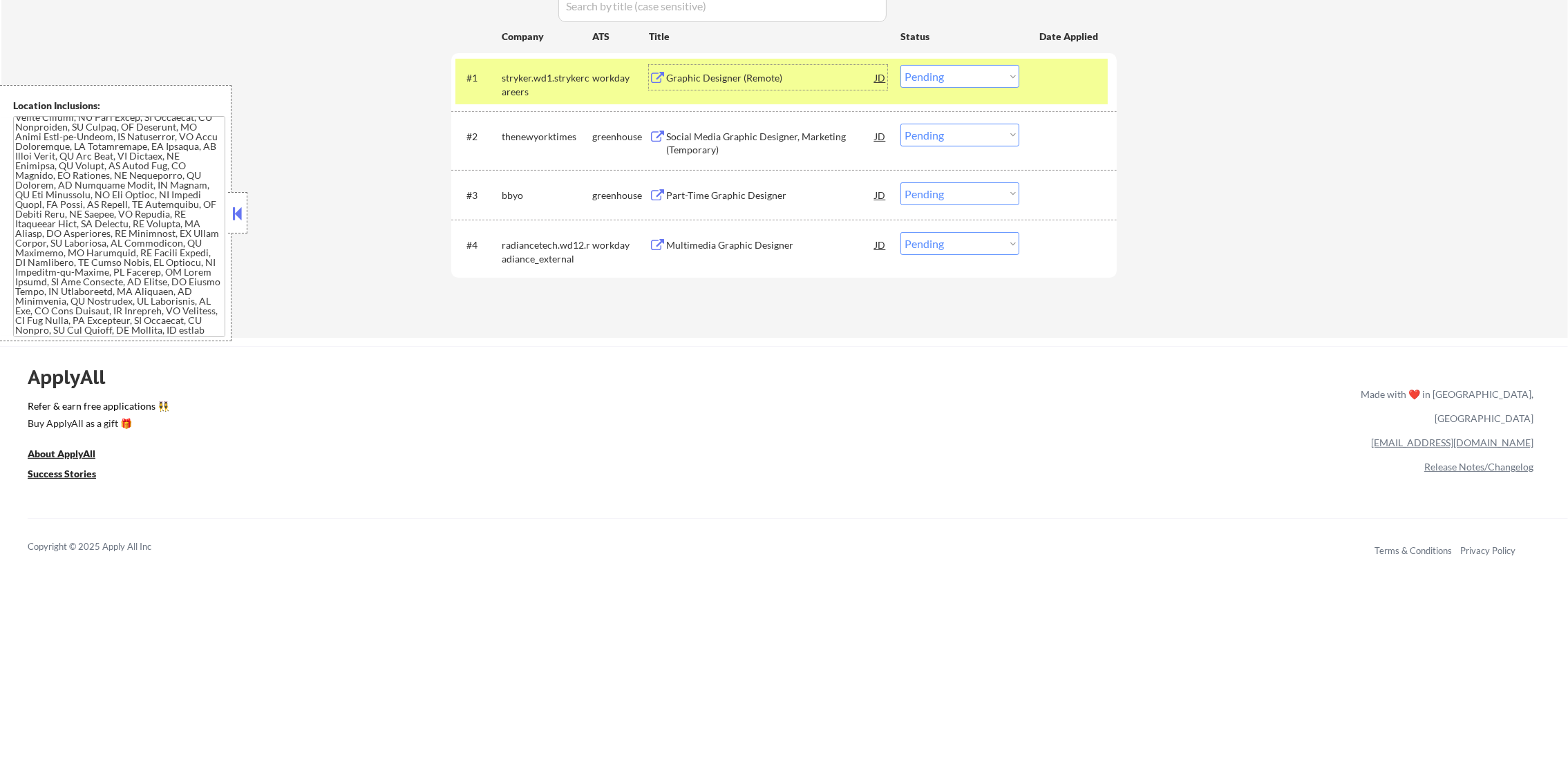
click at [915, 59] on div "#1 stryker.wd1.strykercareers workday Graphic Designer (Remote) JD warning_ambe…" at bounding box center [781, 81] width 652 height 45
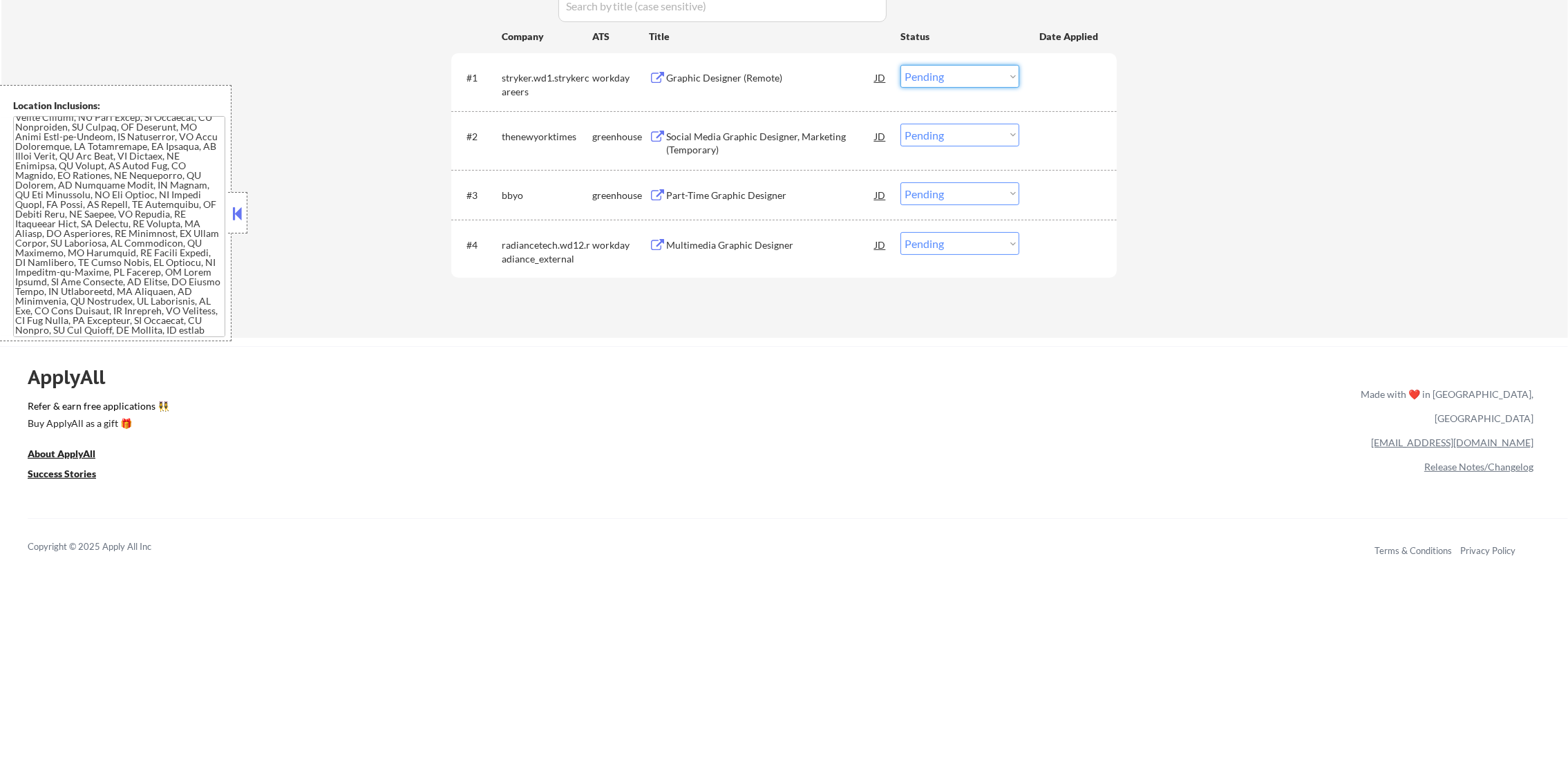
drag, startPoint x: 922, startPoint y: 74, endPoint x: 928, endPoint y: 83, distance: 10.8
click at [923, 74] on select "Choose an option... Pending Applied Excluded (Questions) Excluded (Expired) Exc…" at bounding box center [960, 76] width 119 height 23
click at [900, 65] on select "Choose an option... Pending Applied Excluded (Questions) Excluded (Expired) Exc…" at bounding box center [960, 76] width 119 height 23
select select ""pending""
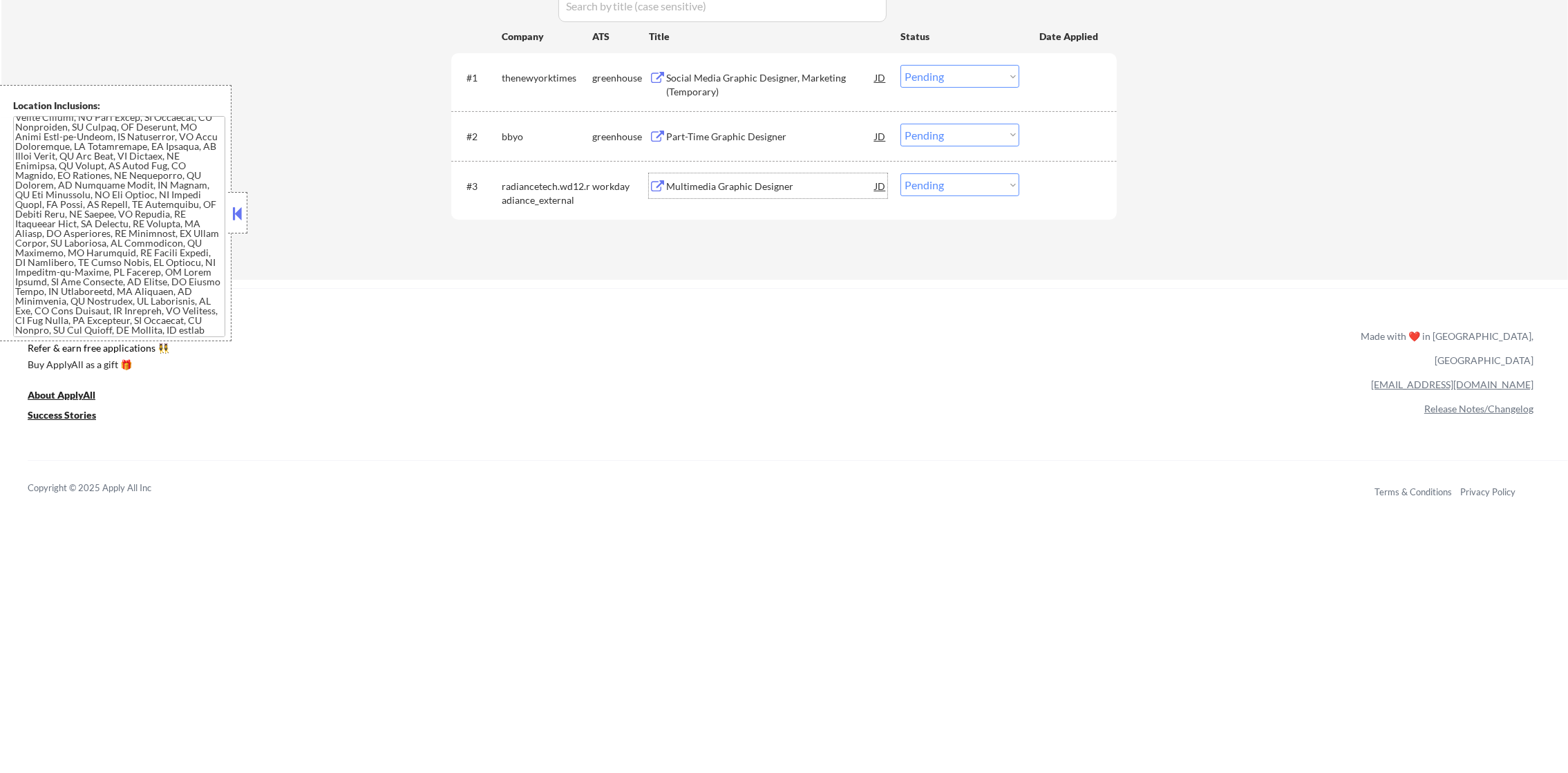
click at [735, 180] on div "Multimedia Graphic Designer" at bounding box center [770, 187] width 209 height 14
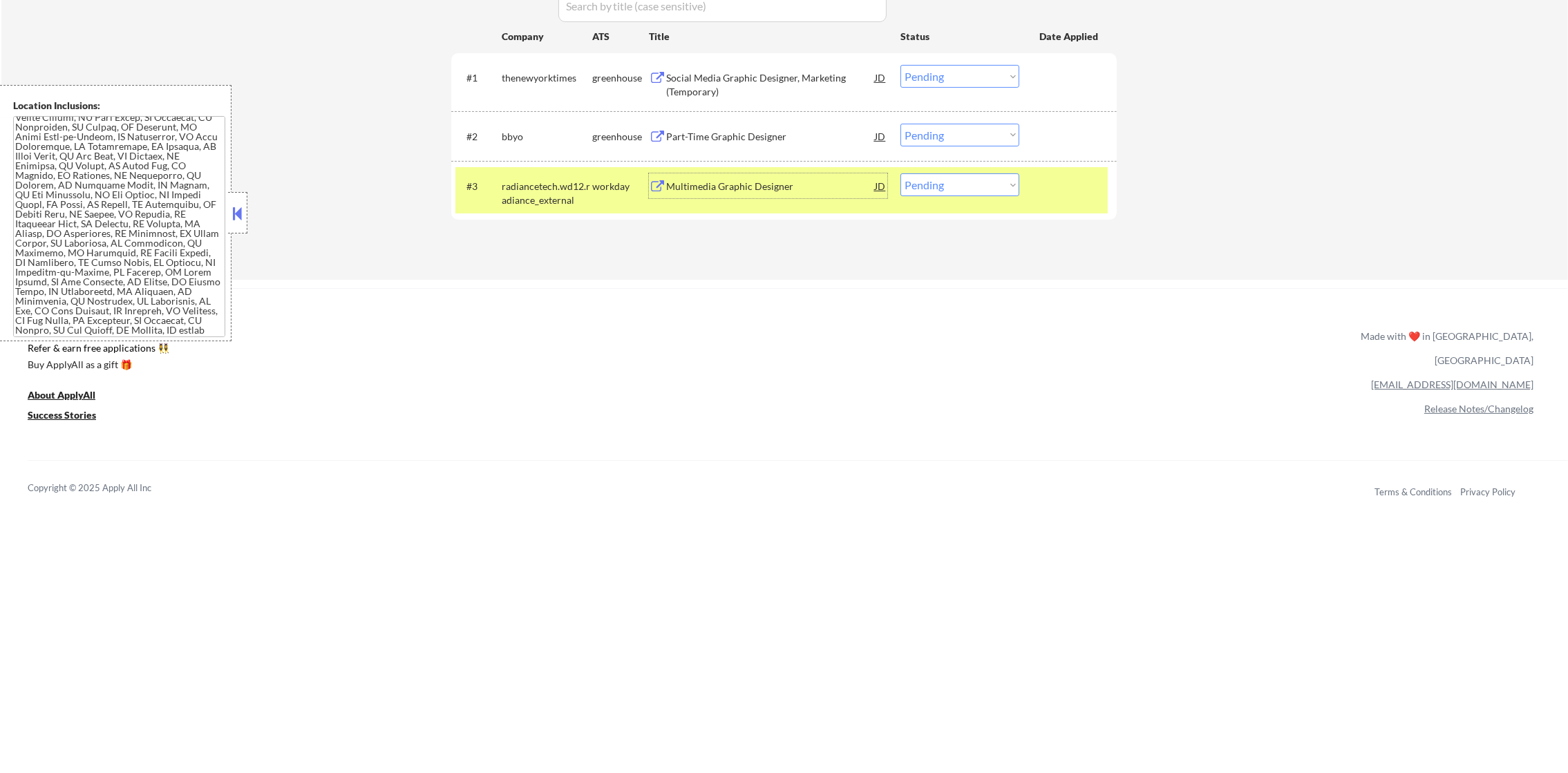
click at [919, 199] on div "#3 radiancetech.wd12.radiance_external workday Multimedia Graphic Designer JD C…" at bounding box center [781, 190] width 652 height 45
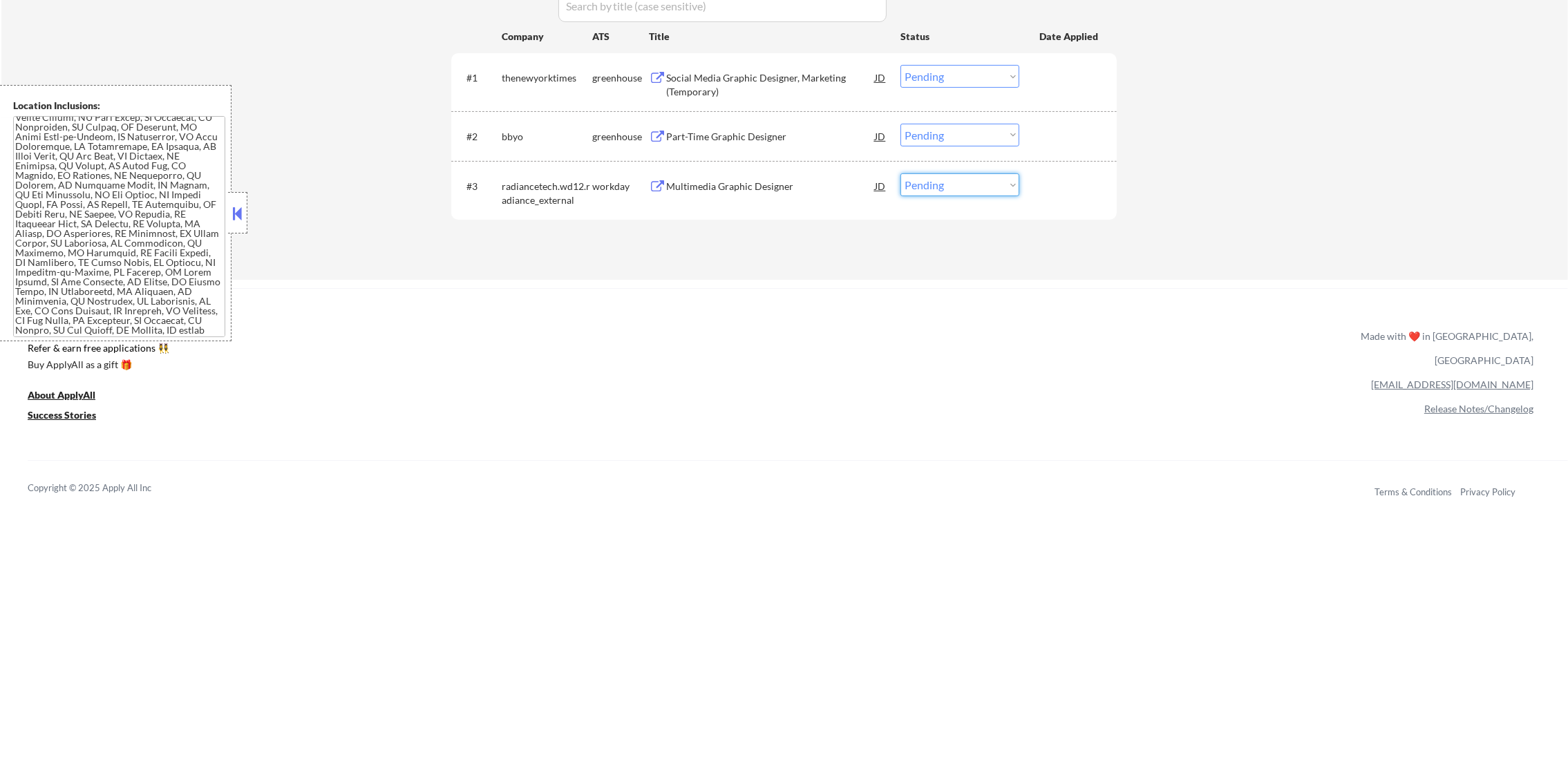
click at [922, 190] on select "Choose an option... Pending Applied Excluded (Questions) Excluded (Expired) Exc…" at bounding box center [960, 184] width 119 height 23
select select ""excluded""
click at [900, 173] on select "Choose an option... Pending Applied Excluded (Questions) Excluded (Expired) Exc…" at bounding box center [960, 184] width 119 height 23
click at [955, 142] on select "Choose an option... Pending Applied Excluded (Questions) Excluded (Expired) Exc…" at bounding box center [960, 135] width 119 height 23
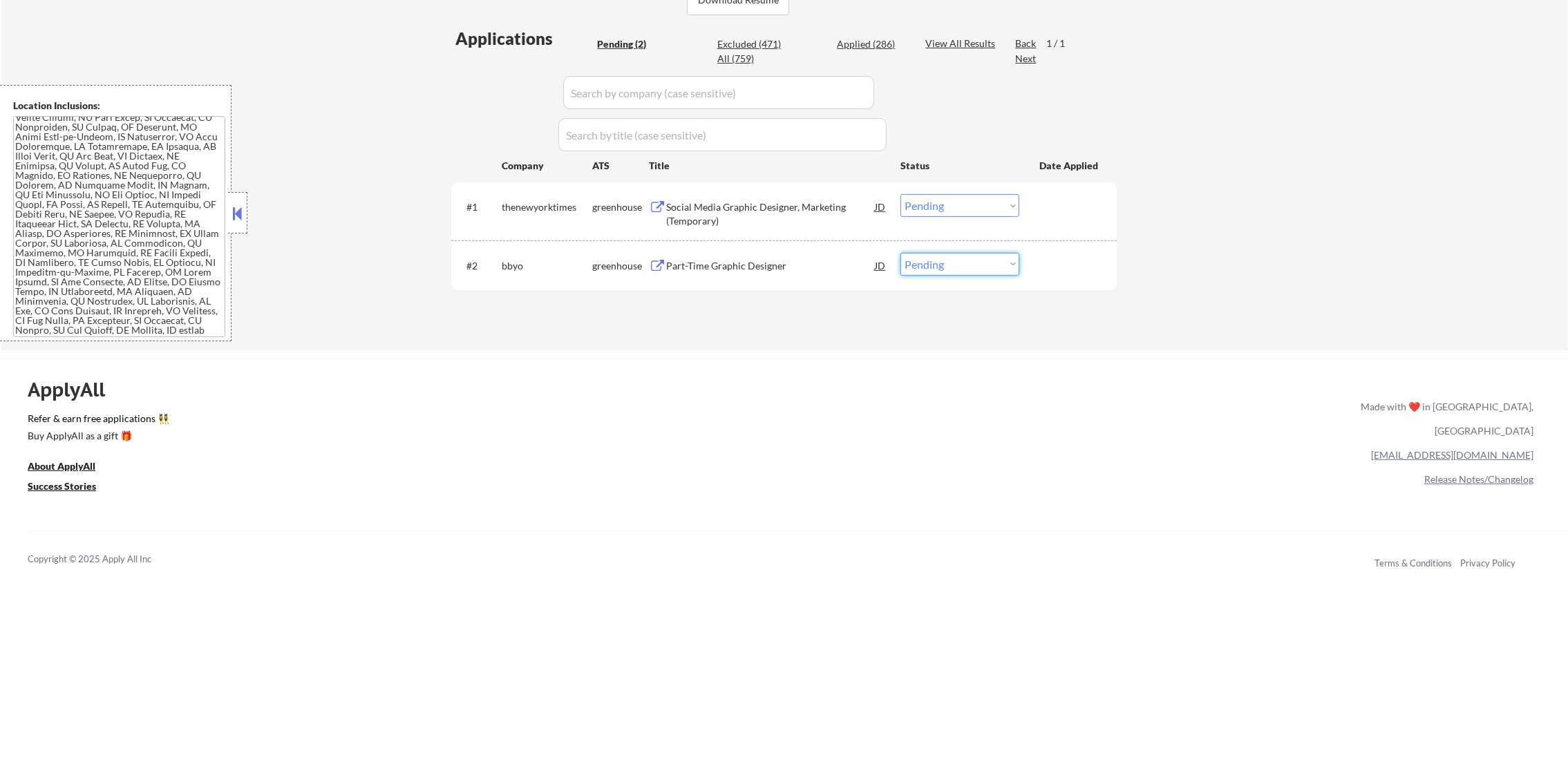
scroll to position [346, 0]
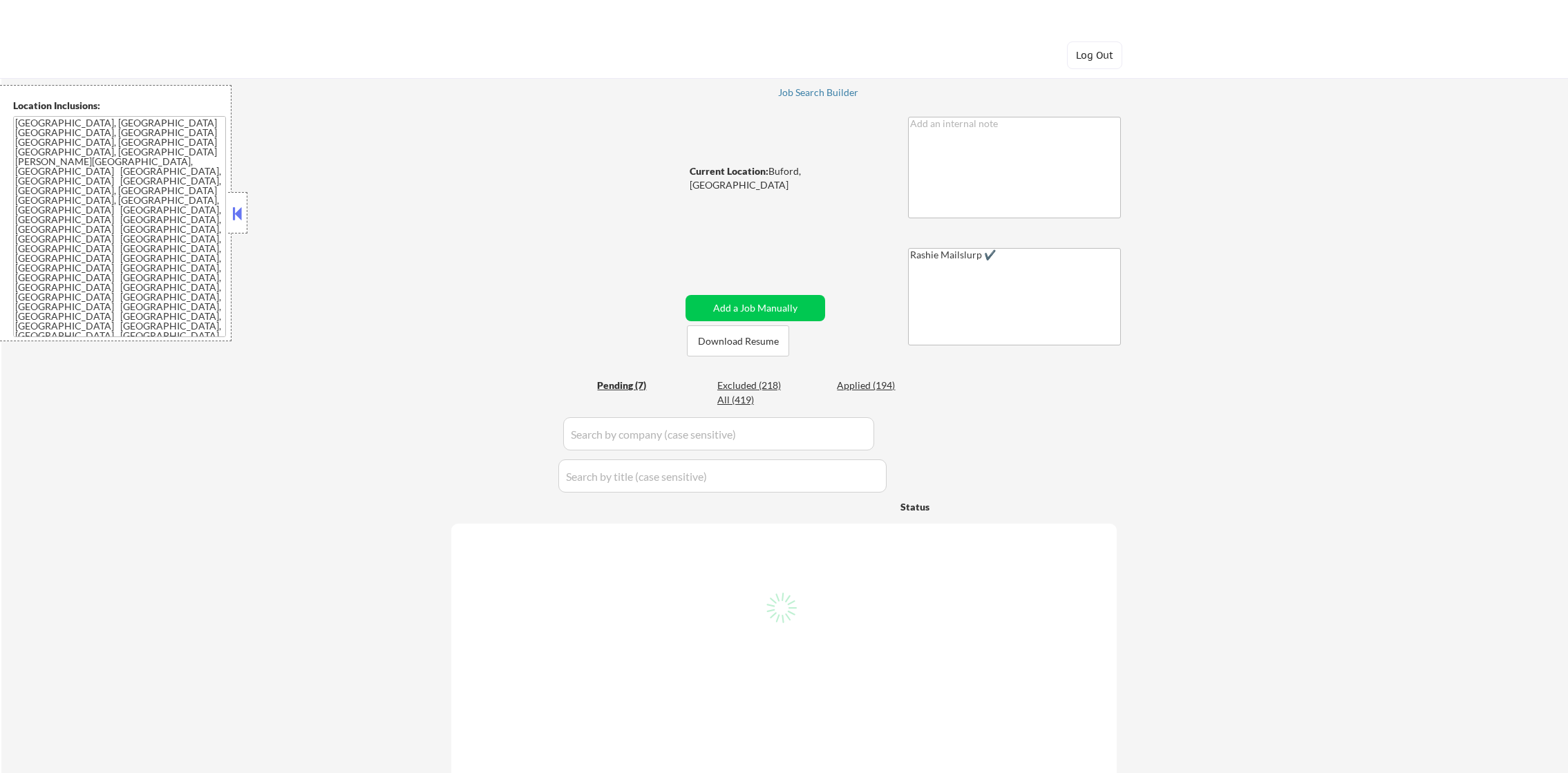
select select ""pending""
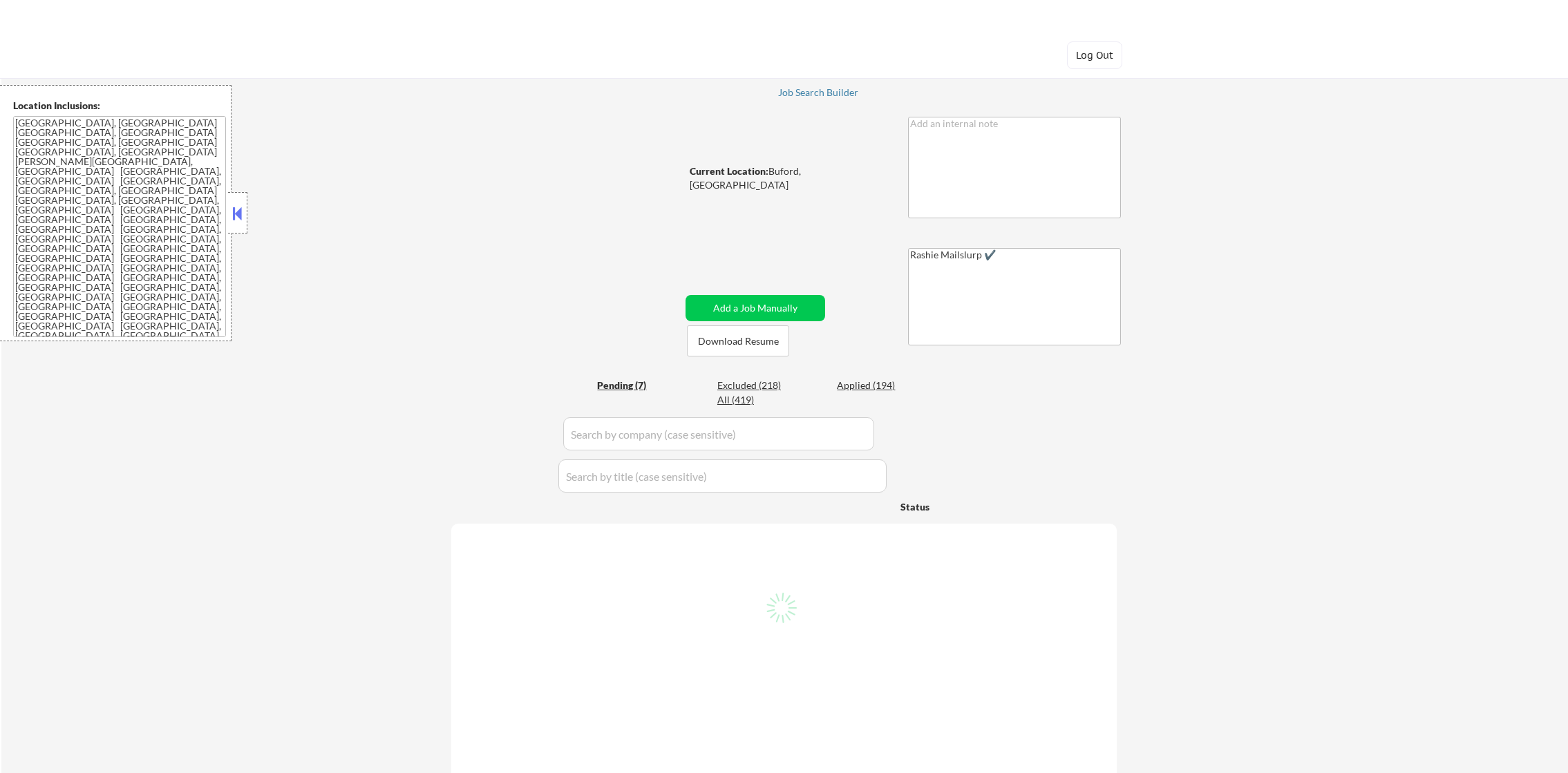
select select ""pending""
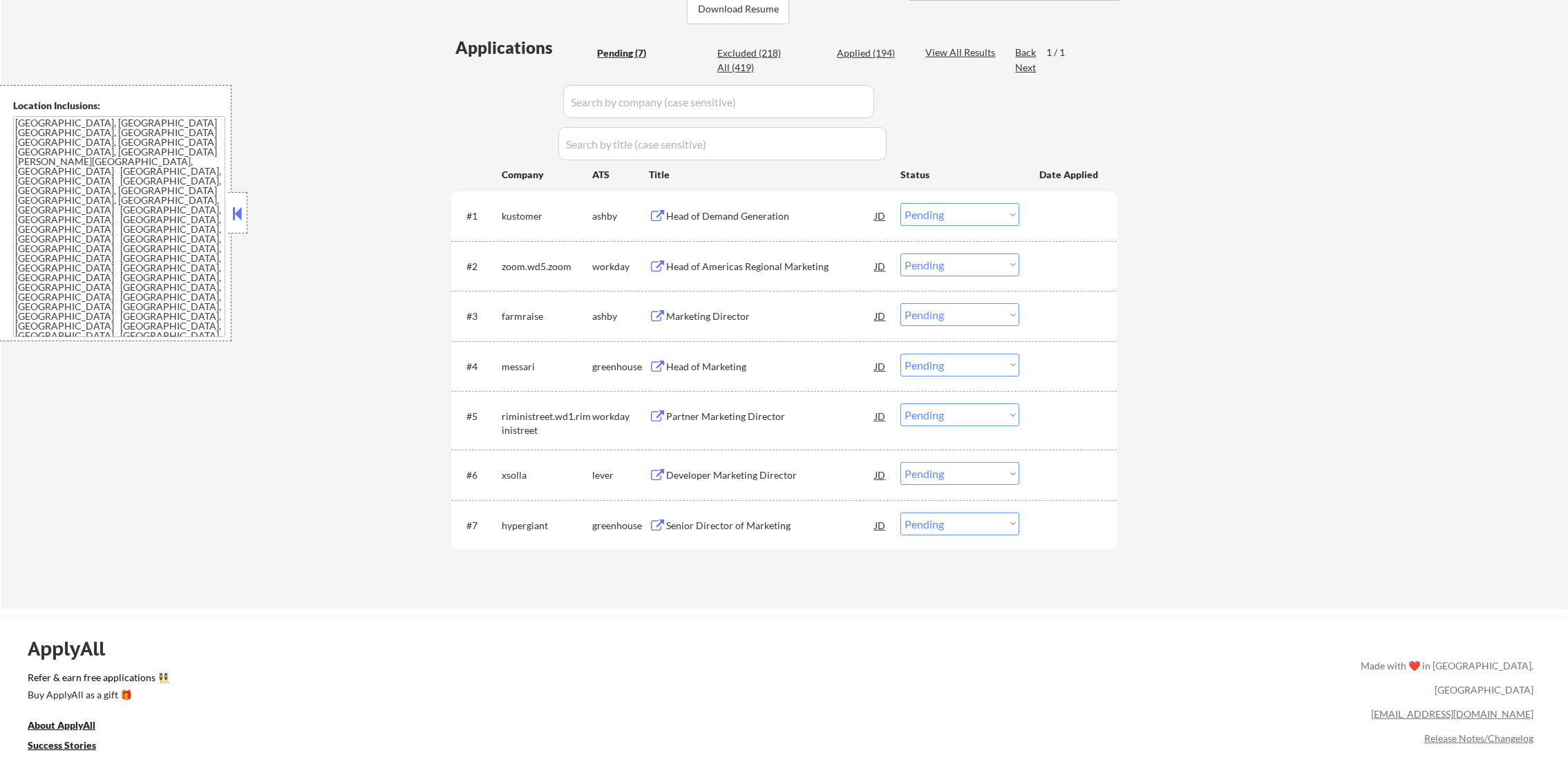
scroll to position [346, 0]
click at [784, 213] on div "Head of Demand Generation" at bounding box center [770, 216] width 209 height 14
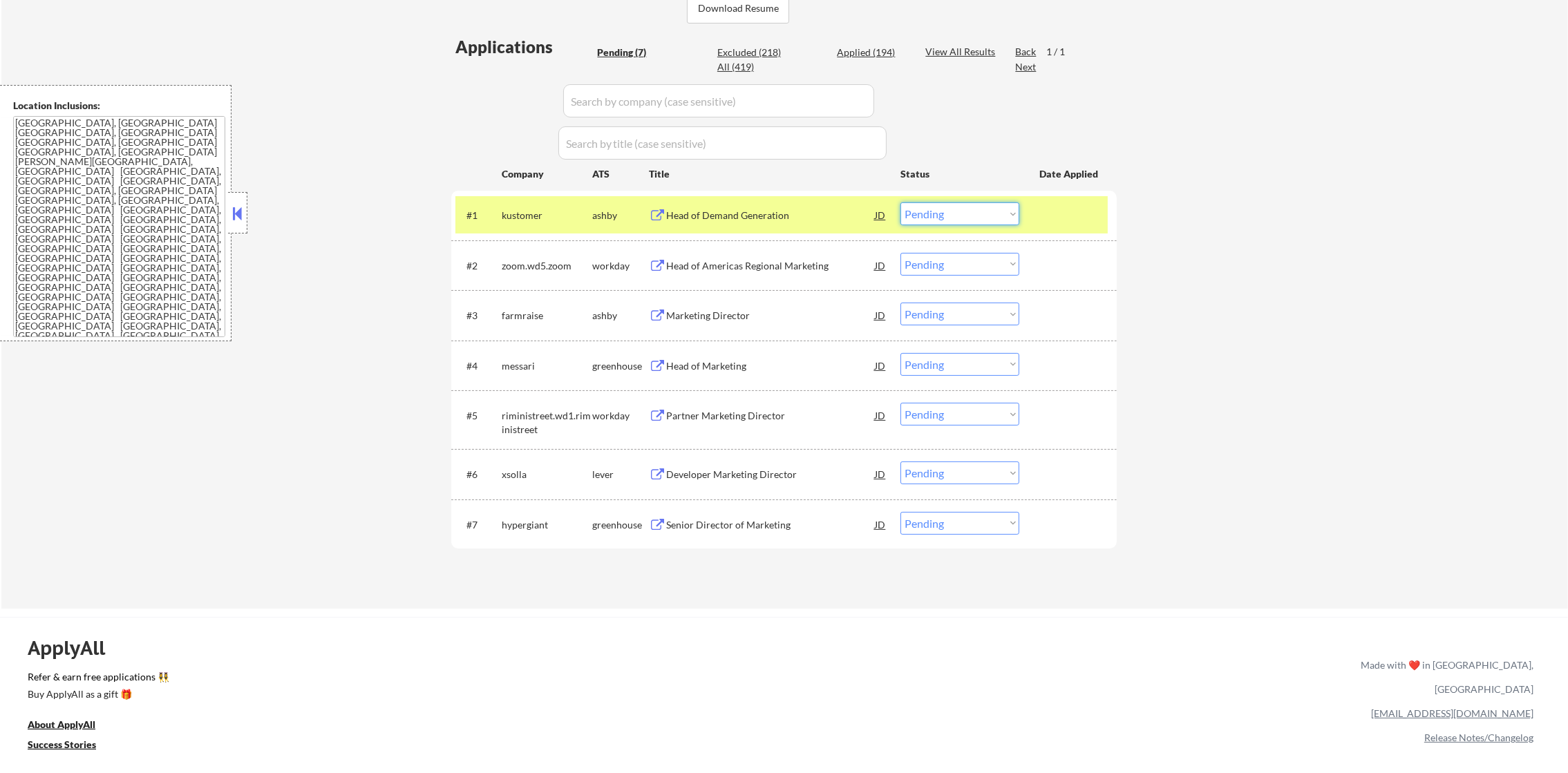
click at [930, 211] on select "Choose an option... Pending Applied Excluded (Questions) Excluded (Expired) Exc…" at bounding box center [960, 213] width 119 height 23
click at [900, 202] on select "Choose an option... Pending Applied Excluded (Questions) Excluded (Expired) Exc…" at bounding box center [960, 213] width 119 height 23
select select ""pending""
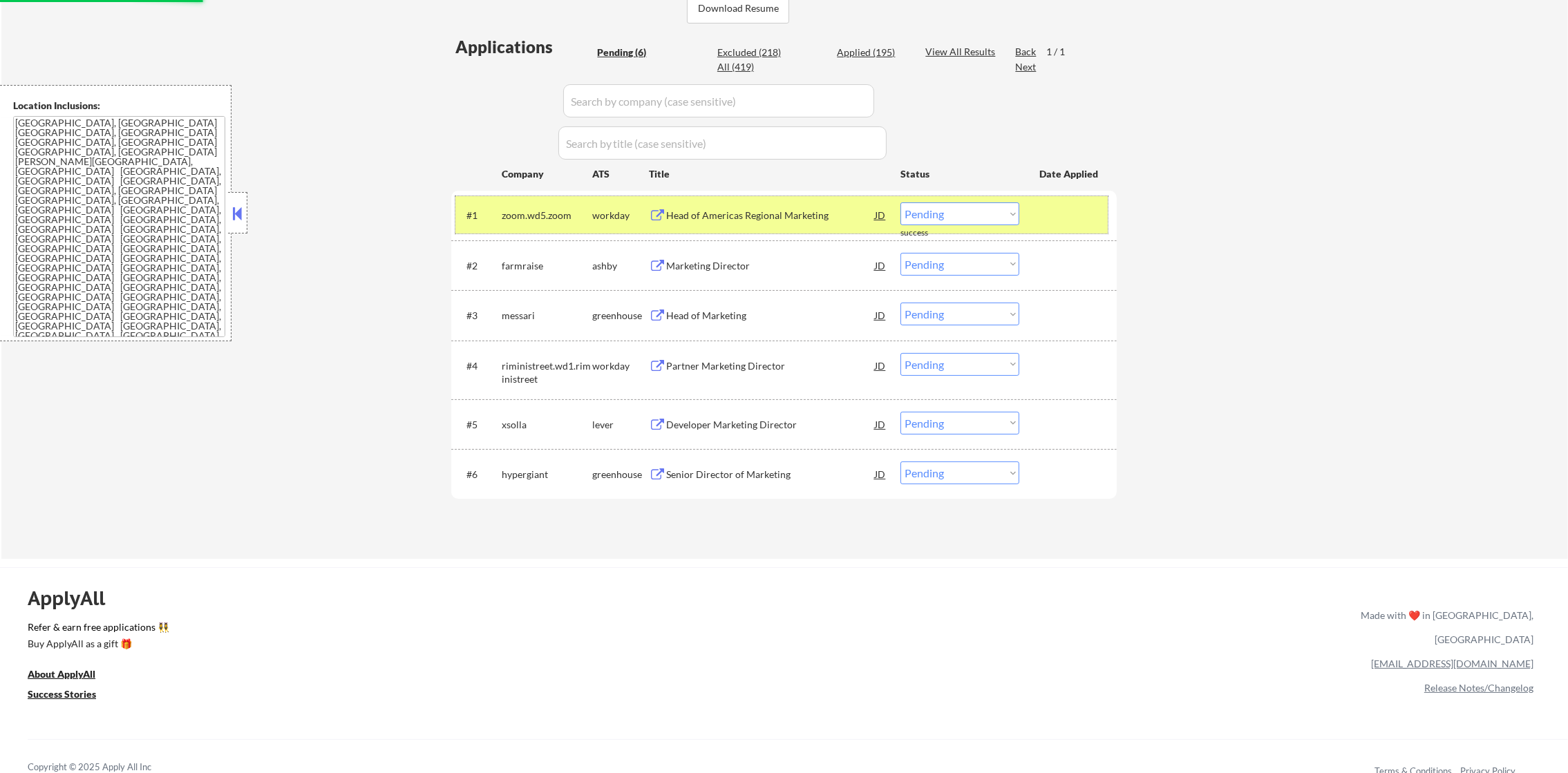
click at [551, 216] on div "zoom.wd5.zoom" at bounding box center [547, 216] width 91 height 14
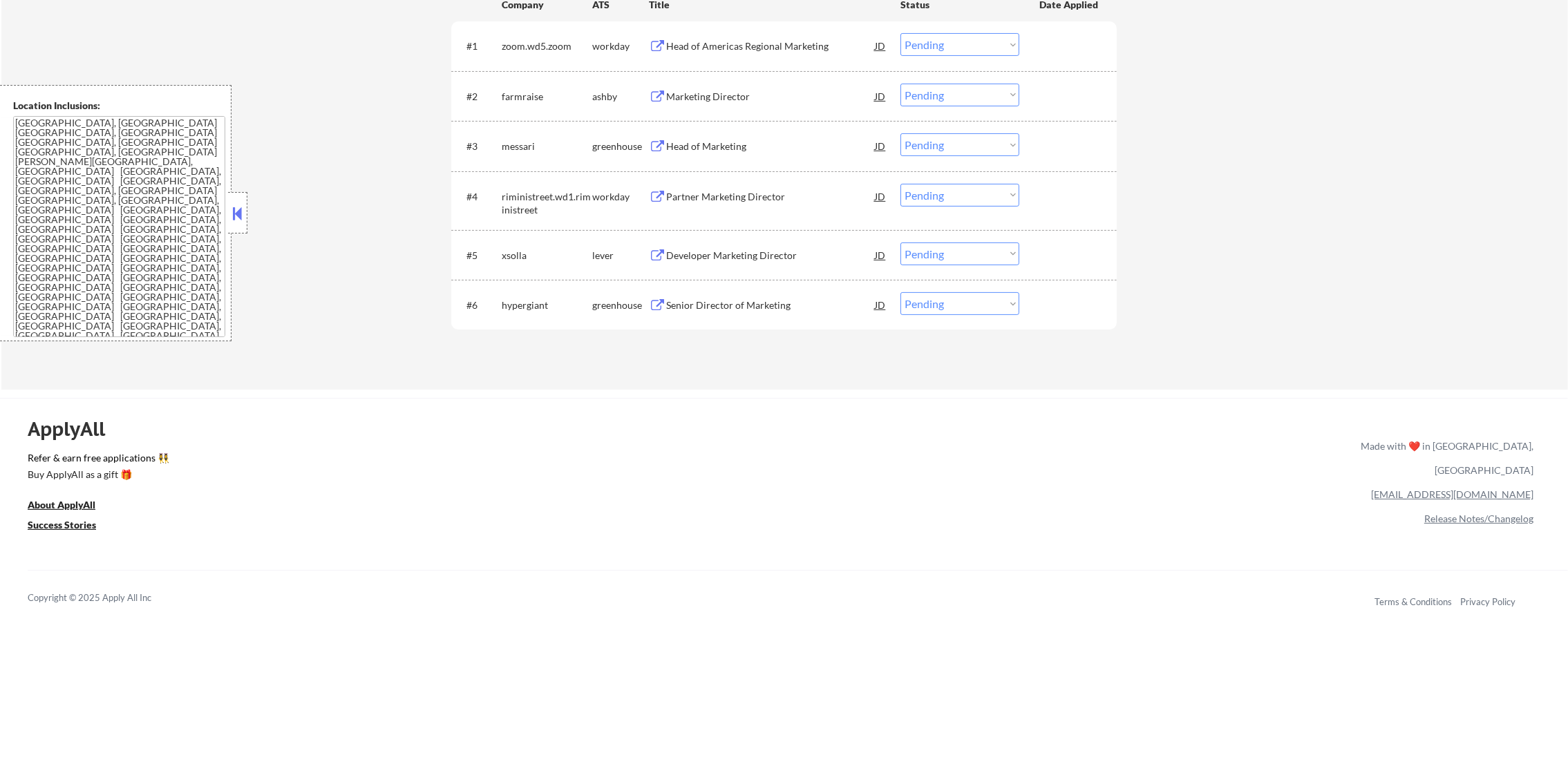
scroll to position [517, 0]
click at [739, 87] on div "Marketing Director" at bounding box center [770, 94] width 209 height 14
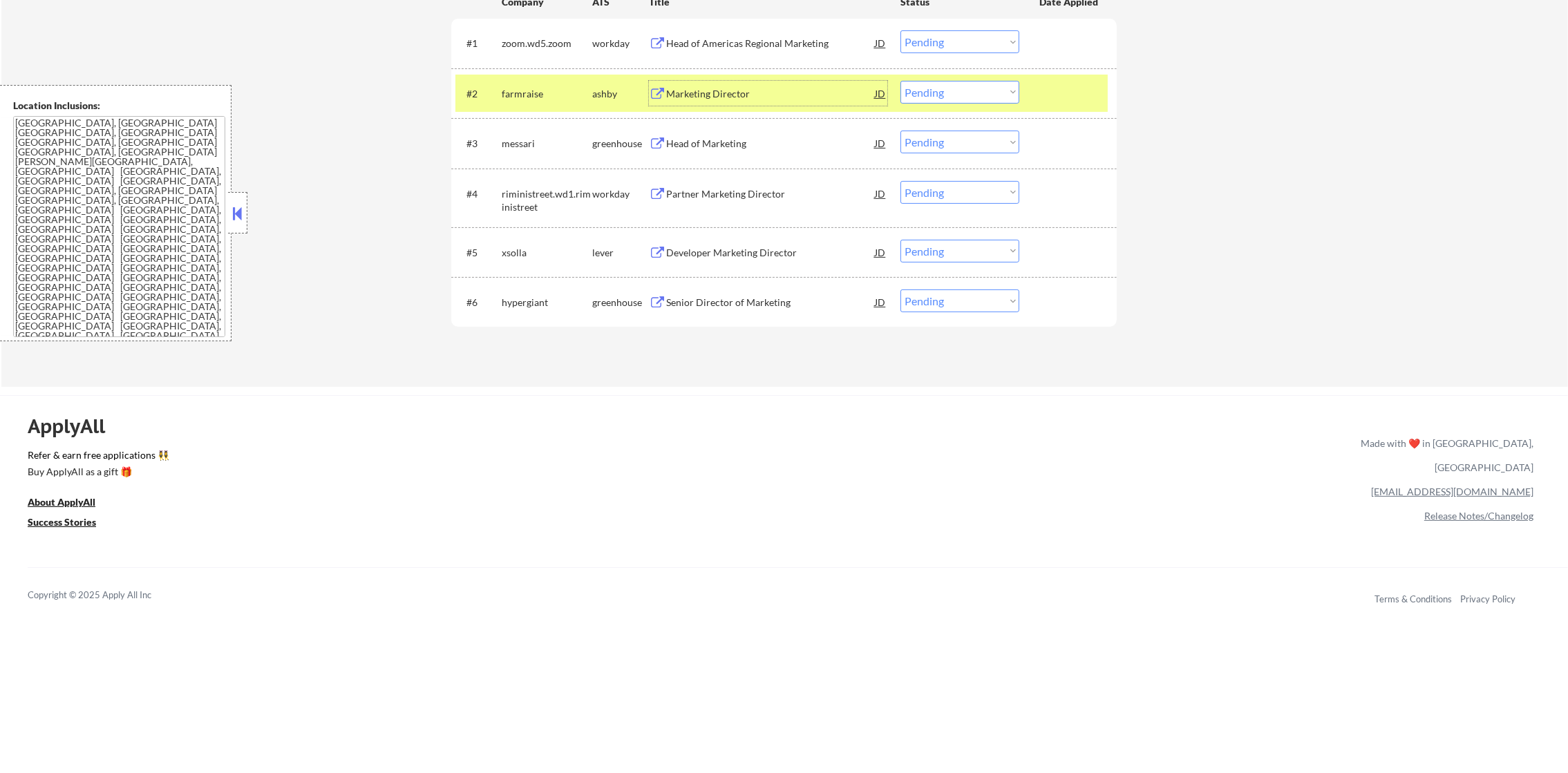
click at [929, 87] on select "Choose an option... Pending Applied Excluded (Questions) Excluded (Expired) Exc…" at bounding box center [960, 92] width 119 height 23
click at [900, 81] on select "Choose an option... Pending Applied Excluded (Questions) Excluded (Expired) Exc…" at bounding box center [960, 92] width 119 height 23
drag, startPoint x: 511, startPoint y: 98, endPoint x: 619, endPoint y: 62, distance: 113.8
click at [506, 97] on div "farmraise" at bounding box center [547, 94] width 91 height 14
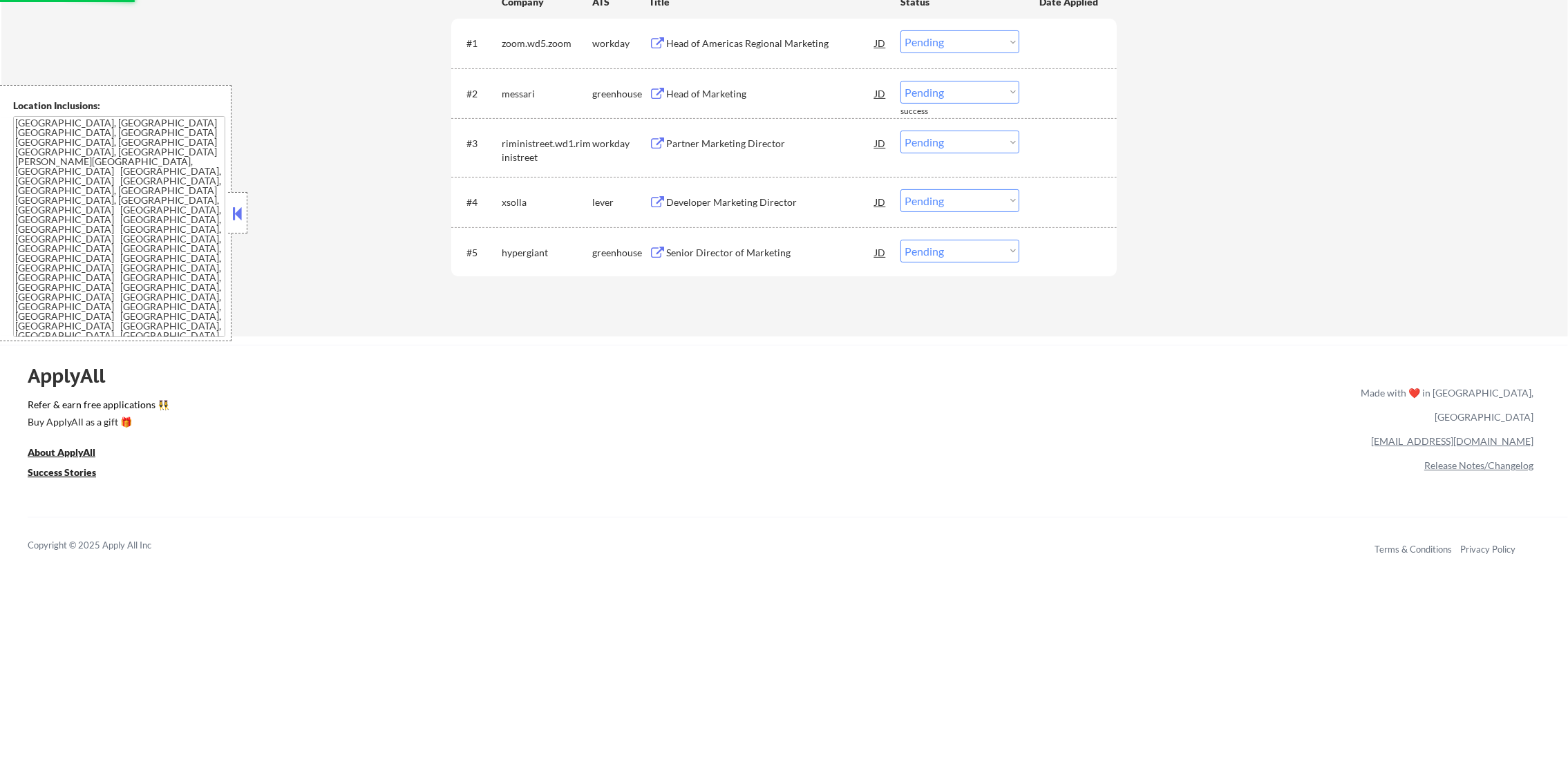
click at [710, 90] on div "Head of Marketing" at bounding box center [770, 94] width 209 height 14
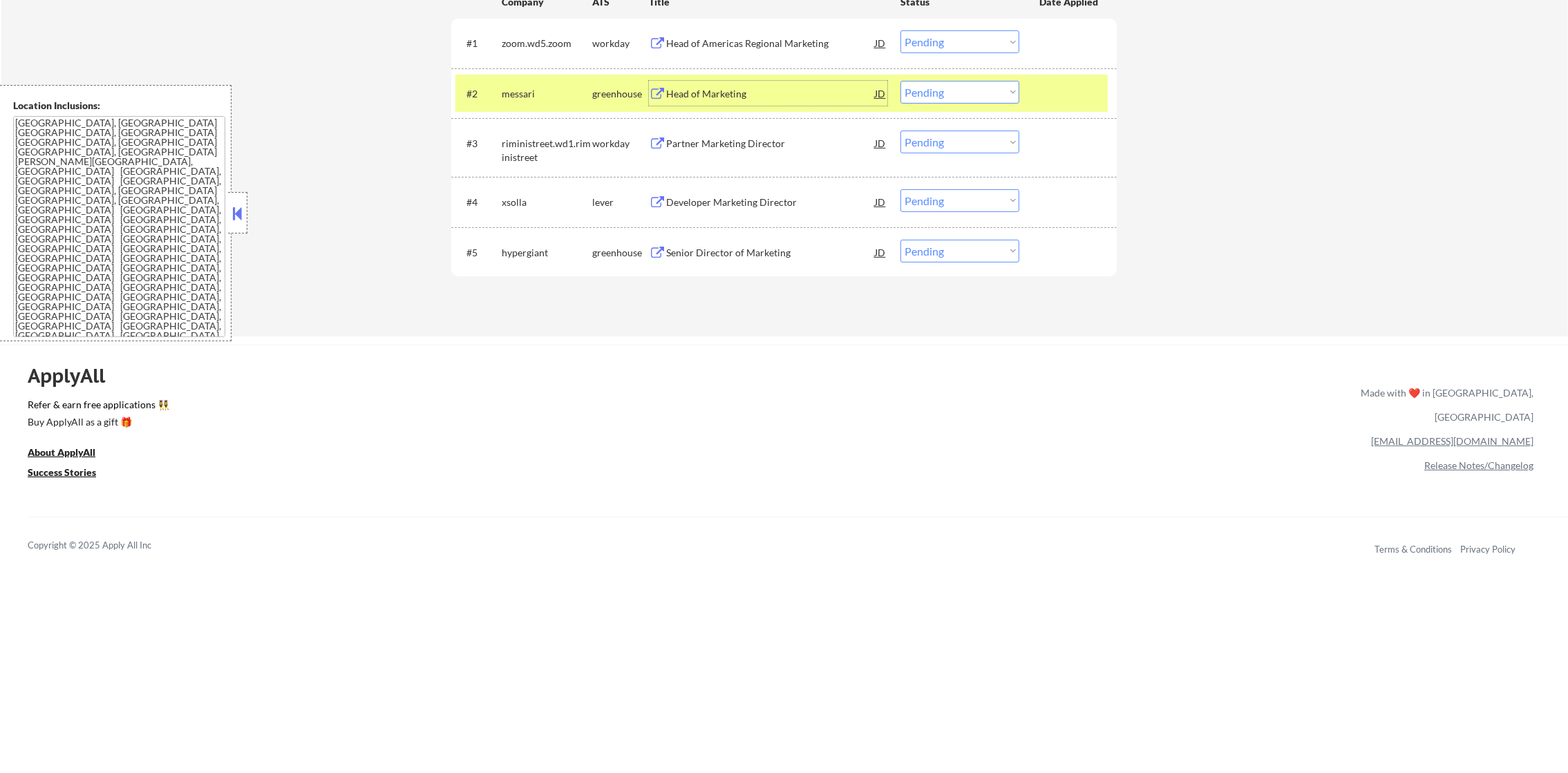
click at [929, 103] on select "Choose an option... Pending Applied Excluded (Questions) Excluded (Expired) Exc…" at bounding box center [960, 92] width 119 height 23
click at [900, 81] on select "Choose an option... Pending Applied Excluded (Questions) Excluded (Expired) Exc…" at bounding box center [960, 92] width 119 height 23
select select ""pending""
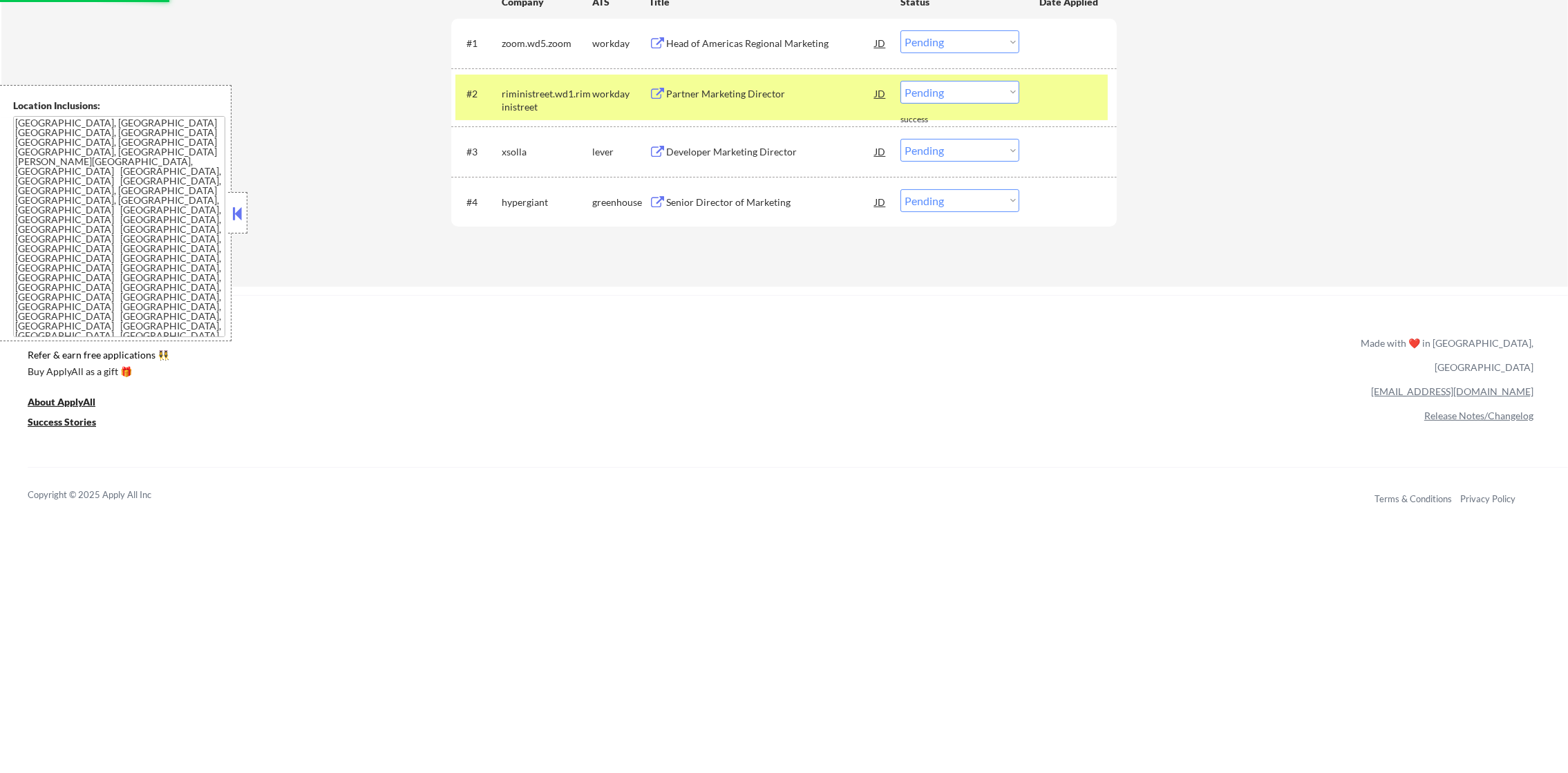
click at [528, 91] on div "riministreet.wd1.riministreet" at bounding box center [547, 100] width 91 height 27
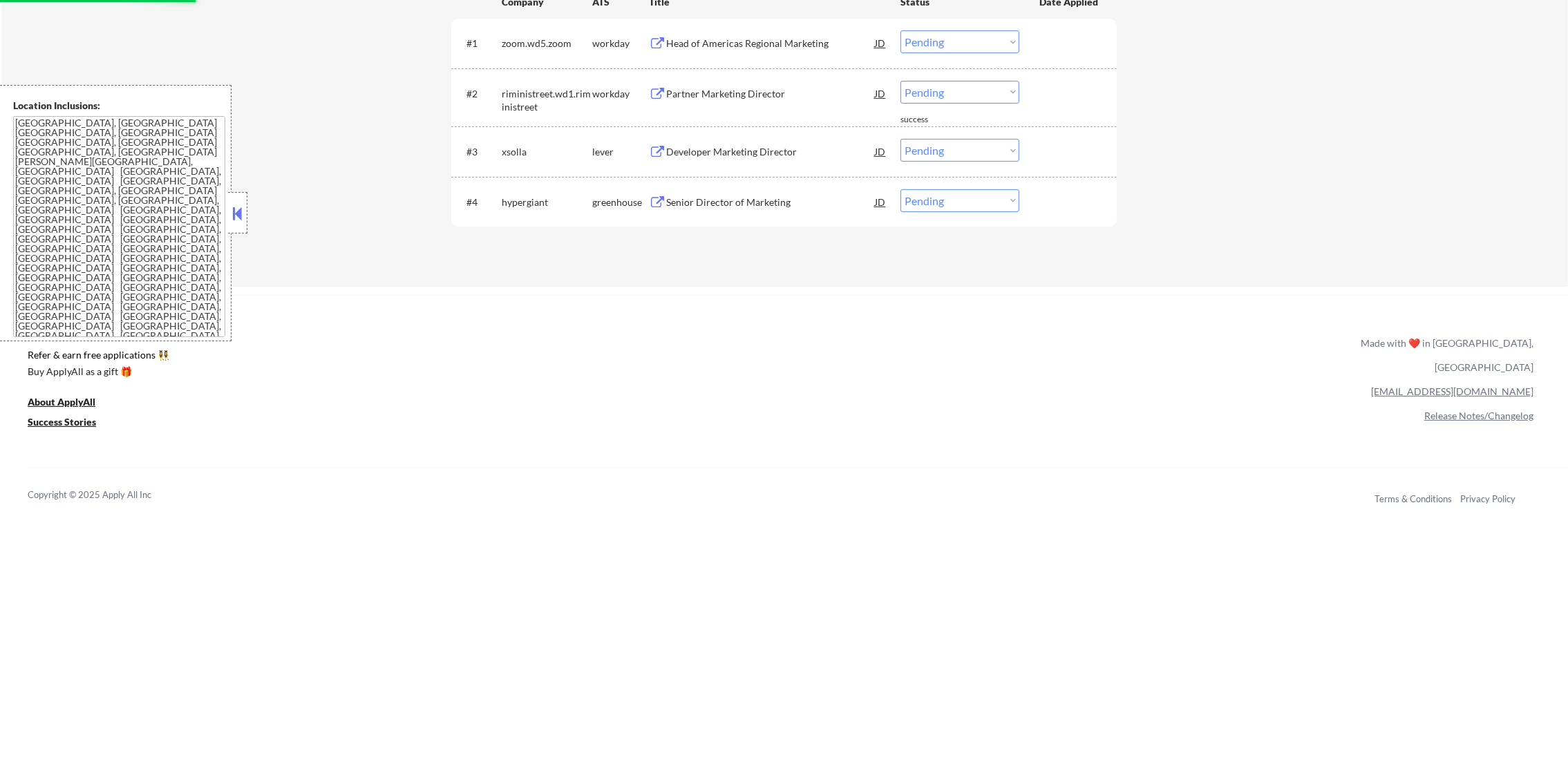
click at [769, 149] on div "Developer Marketing Director" at bounding box center [770, 152] width 209 height 14
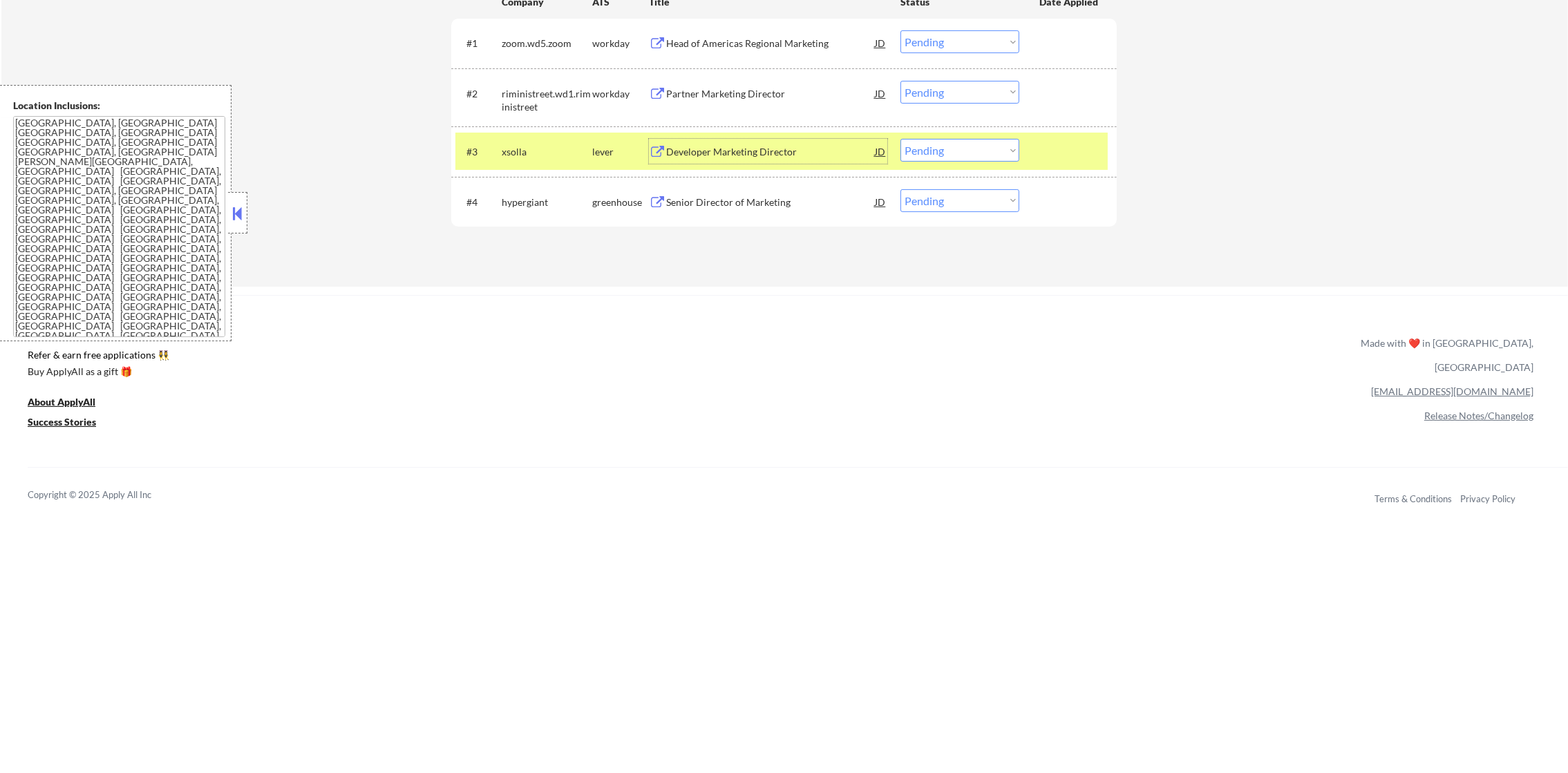
click at [926, 154] on select "Choose an option... Pending Applied Excluded (Questions) Excluded (Expired) Exc…" at bounding box center [960, 150] width 119 height 23
click at [900, 139] on select "Choose an option... Pending Applied Excluded (Questions) Excluded (Expired) Exc…" at bounding box center [960, 150] width 119 height 23
click at [520, 140] on div "xsolla" at bounding box center [547, 151] width 91 height 25
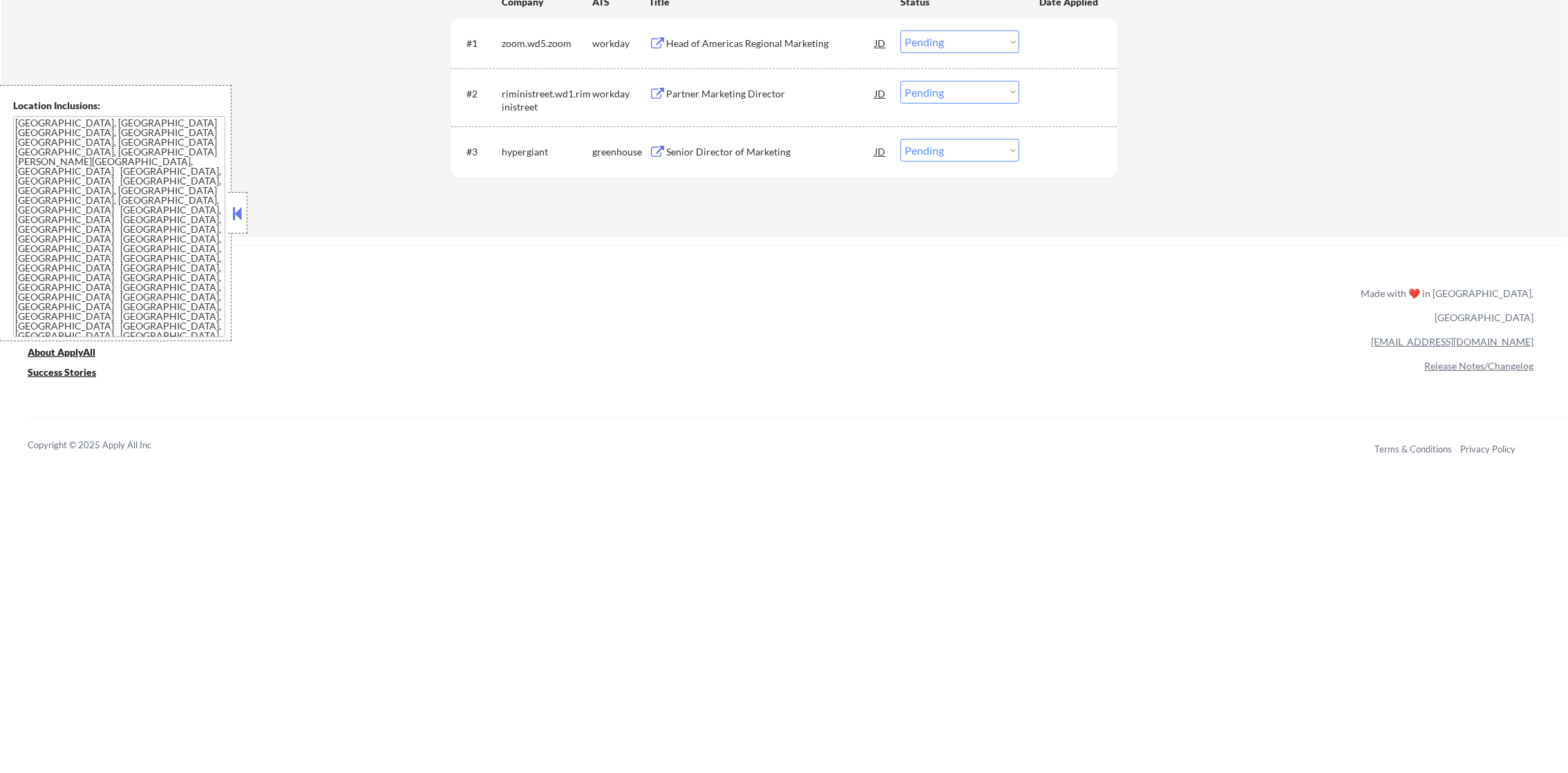
click at [786, 158] on div "Senior Director of Marketing" at bounding box center [770, 152] width 209 height 14
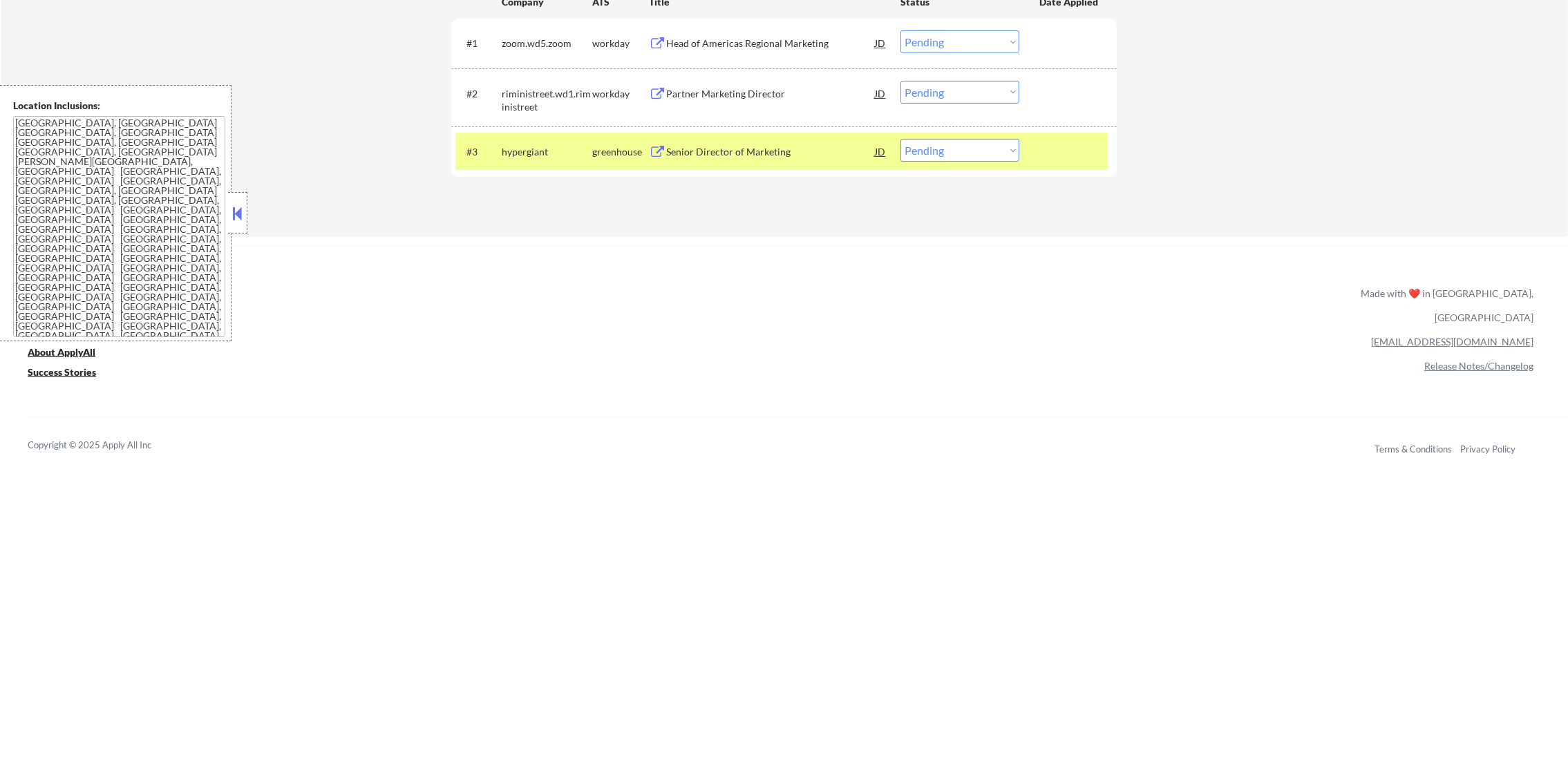
click at [926, 130] on div "#3 hypergiant greenhouse Senior Director of Marketing JD Choose an option... Pe…" at bounding box center [784, 152] width 665 height 51
click at [927, 145] on select "Choose an option... Pending Applied Excluded (Questions) Excluded (Expired) Exc…" at bounding box center [960, 150] width 119 height 23
select select ""excluded__expired_""
click at [900, 139] on select "Choose an option... Pending Applied Excluded (Questions) Excluded (Expired) Exc…" at bounding box center [960, 150] width 119 height 23
click at [527, 136] on div "#3 hypergiant greenhouse Senior Director of Marketing JD Choose an option... Pe…" at bounding box center [781, 151] width 652 height 37
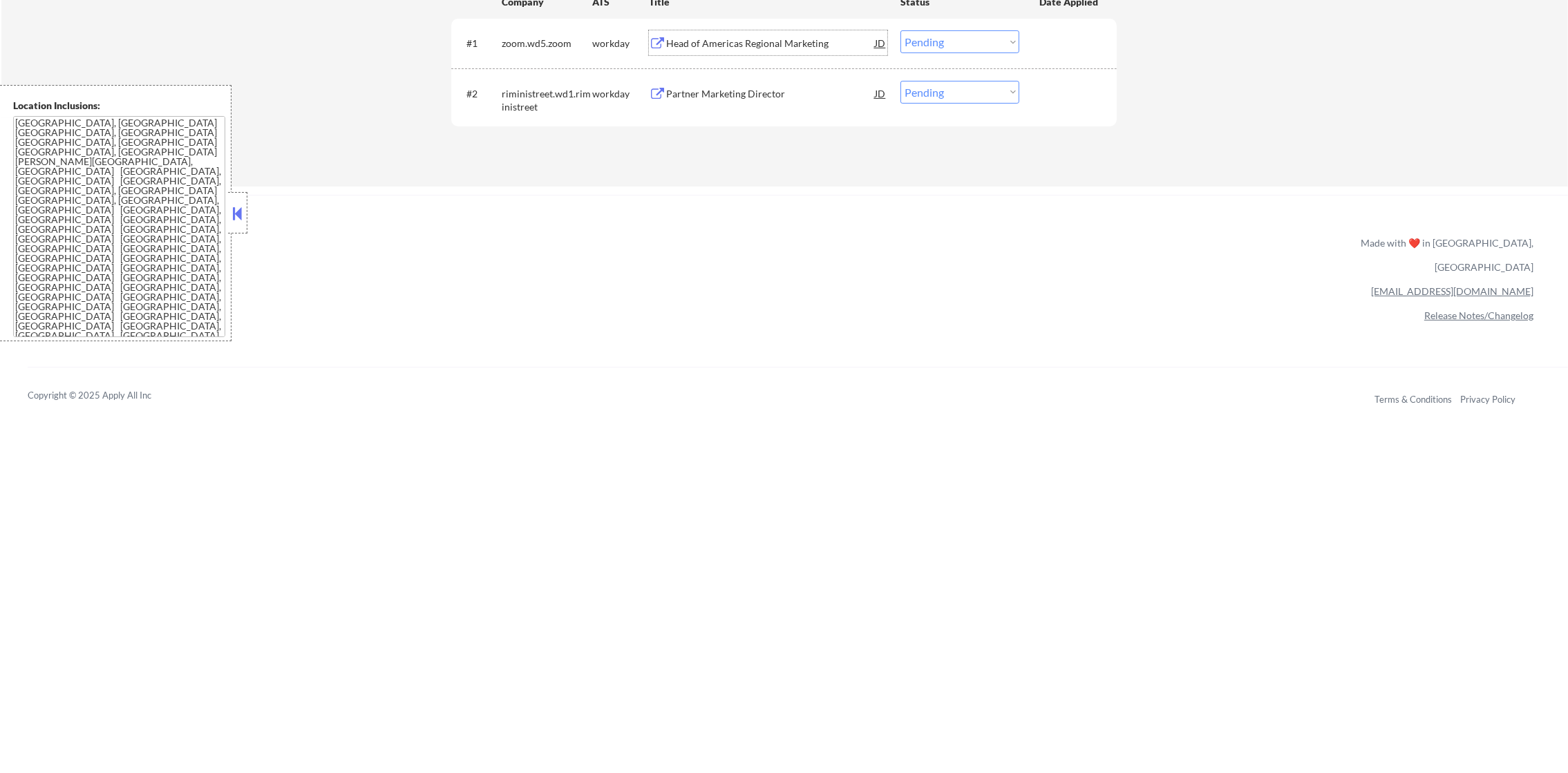
click at [720, 36] on div "Head of Americas Regional Marketing" at bounding box center [770, 43] width 209 height 14
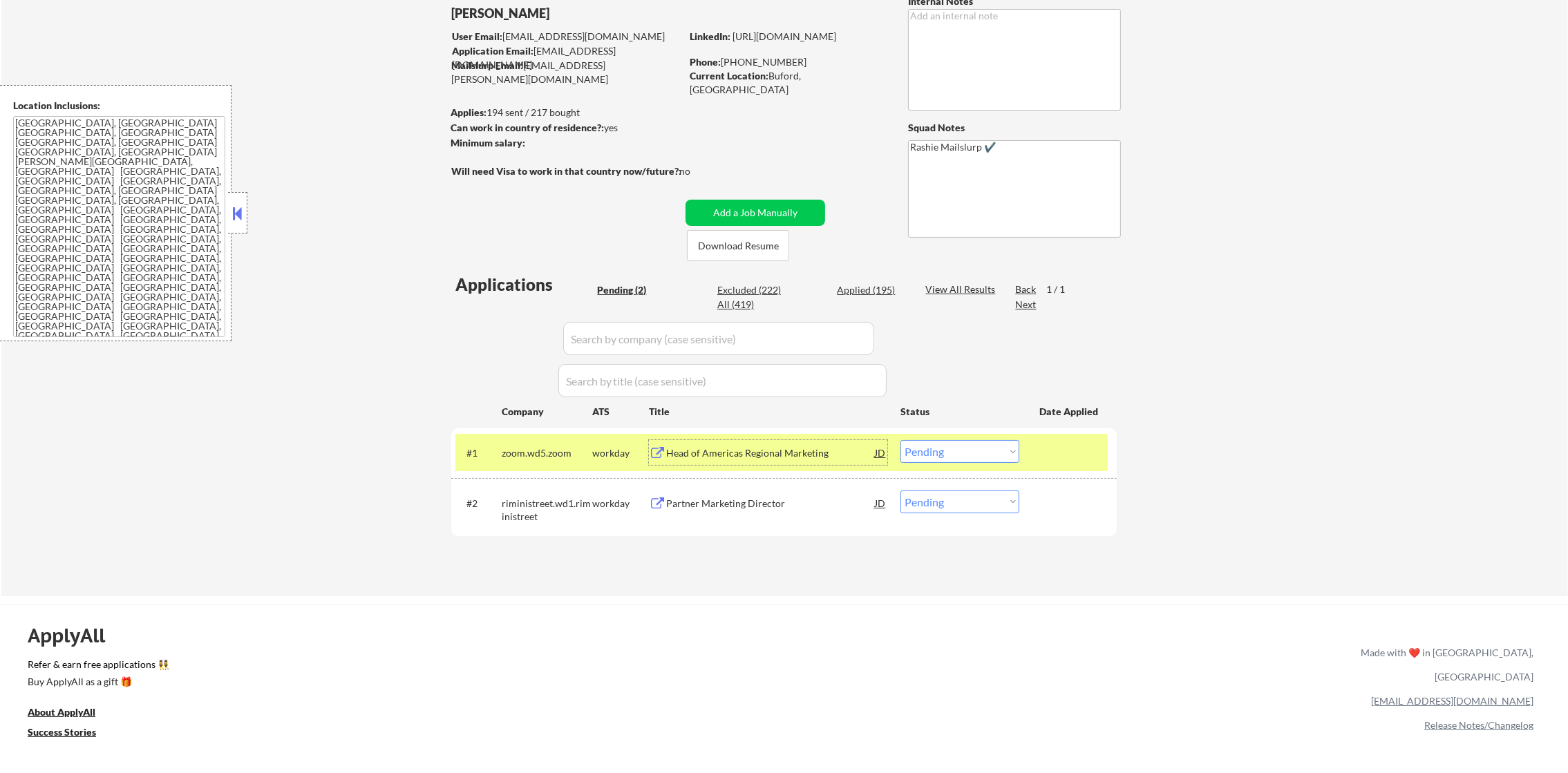
scroll to position [103, 0]
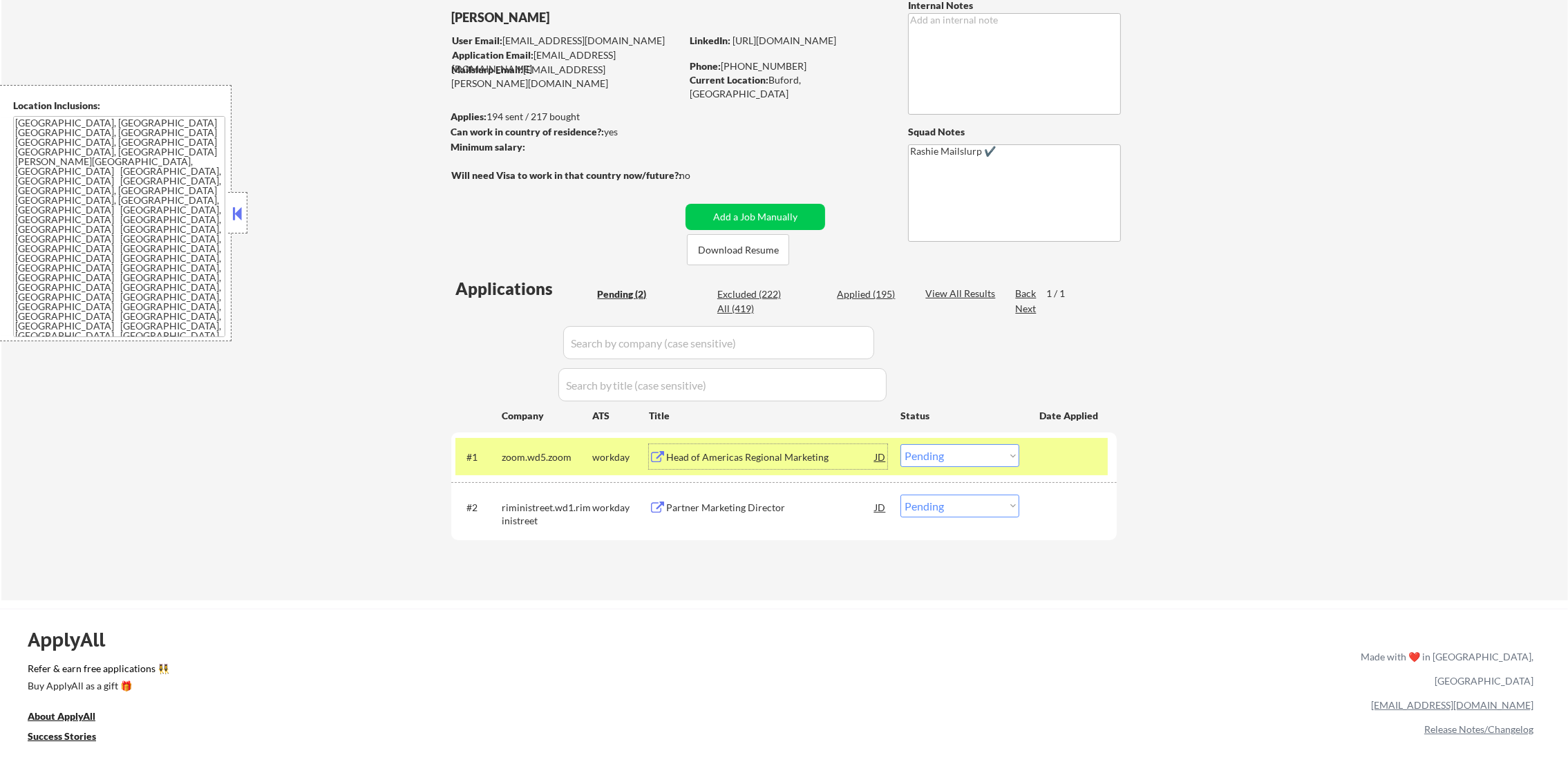
click at [946, 456] on select "Choose an option... Pending Applied Excluded (Questions) Excluded (Expired) Exc…" at bounding box center [960, 456] width 119 height 23
click at [900, 444] on select "Choose an option... Pending Applied Excluded (Questions) Excluded (Expired) Exc…" at bounding box center [960, 456] width 119 height 23
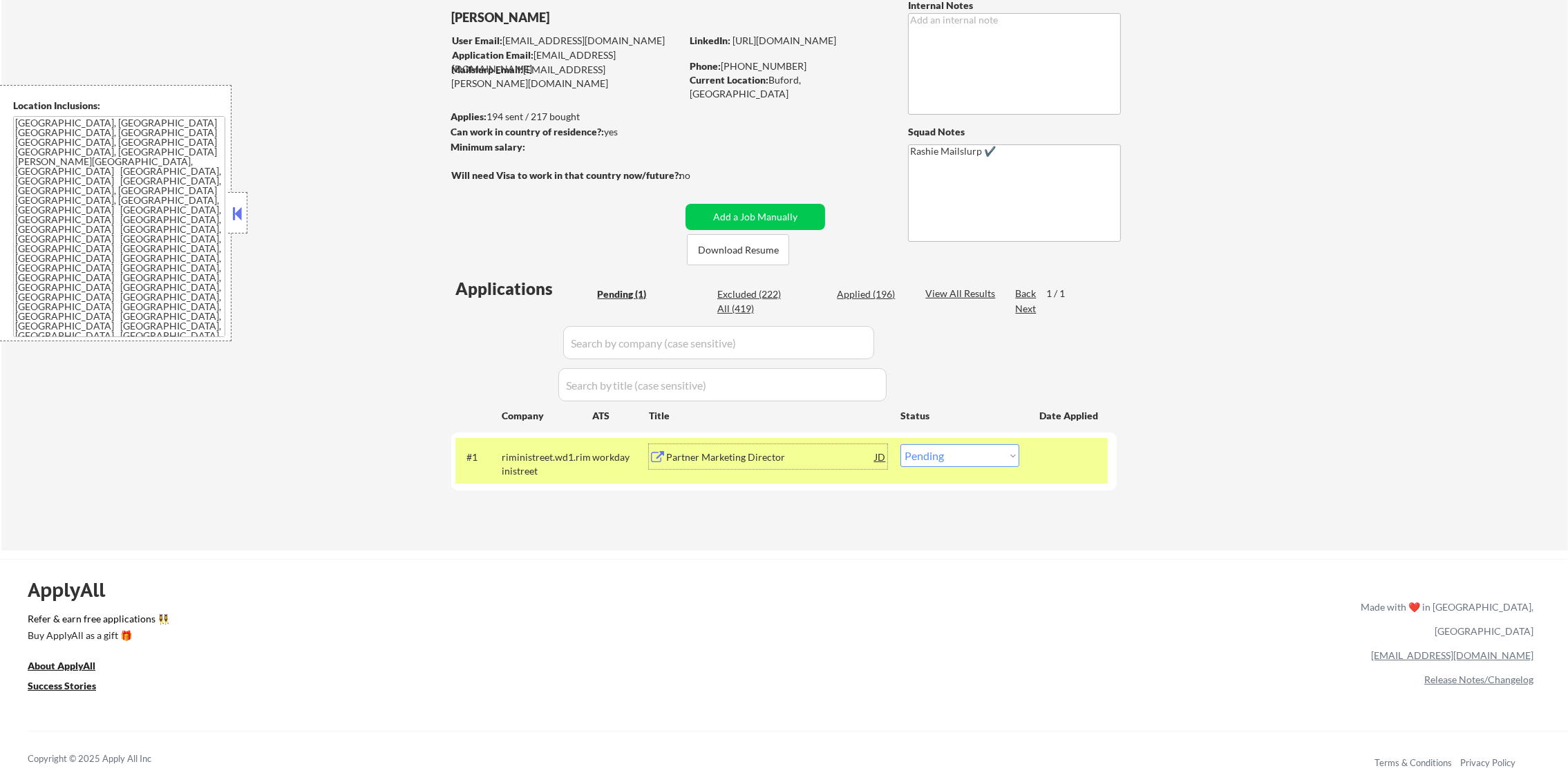
click at [767, 468] on div "Partner Marketing Director" at bounding box center [770, 456] width 209 height 25
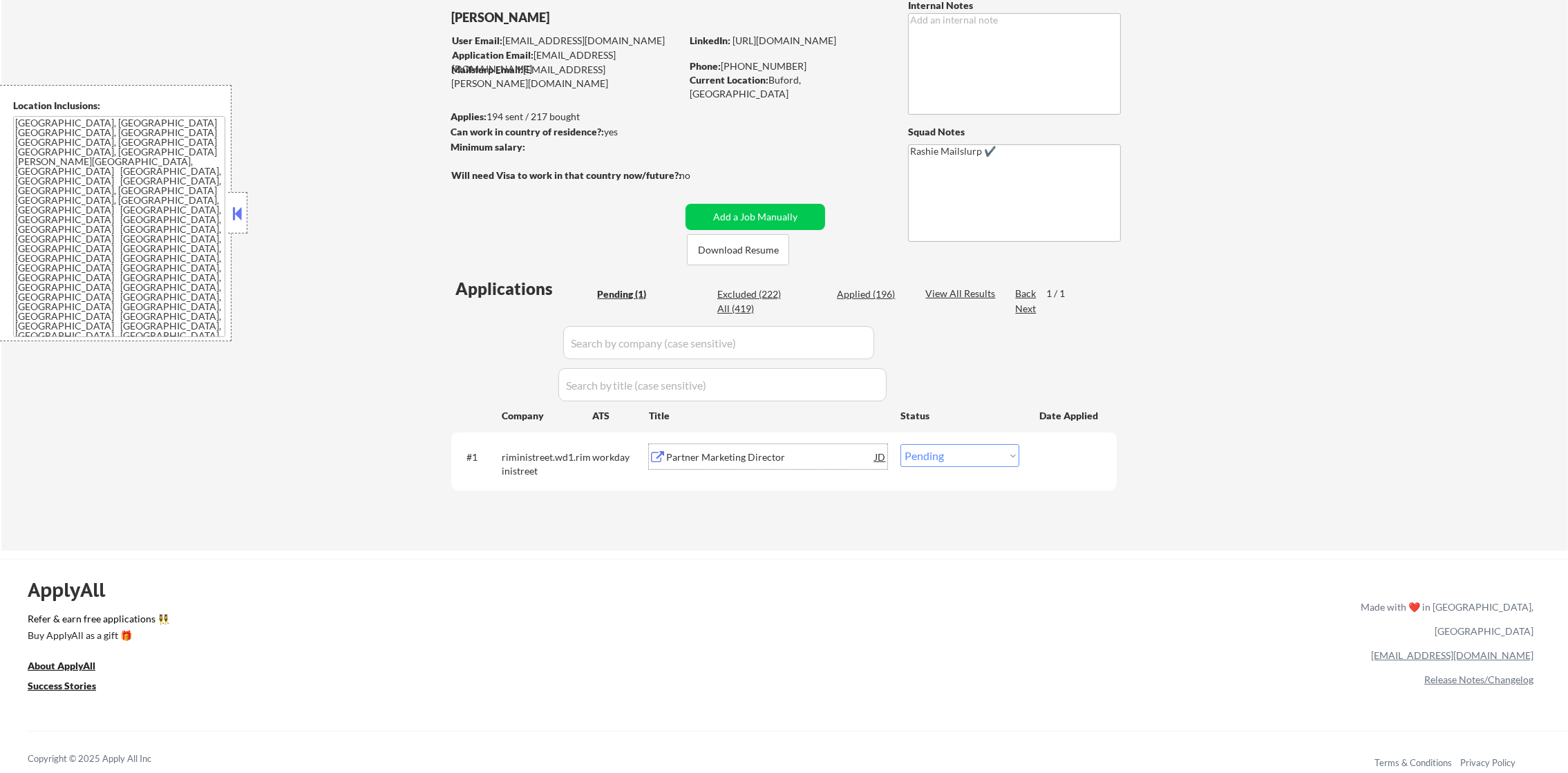
drag, startPoint x: 928, startPoint y: 456, endPoint x: 926, endPoint y: 470, distance: 14.1
click at [930, 456] on select "Choose an option... Pending Applied Excluded (Questions) Excluded (Expired) Exc…" at bounding box center [960, 456] width 119 height 23
select select ""excluded""
click at [900, 444] on select "Choose an option... Pending Applied Excluded (Questions) Excluded (Expired) Exc…" at bounding box center [960, 456] width 119 height 23
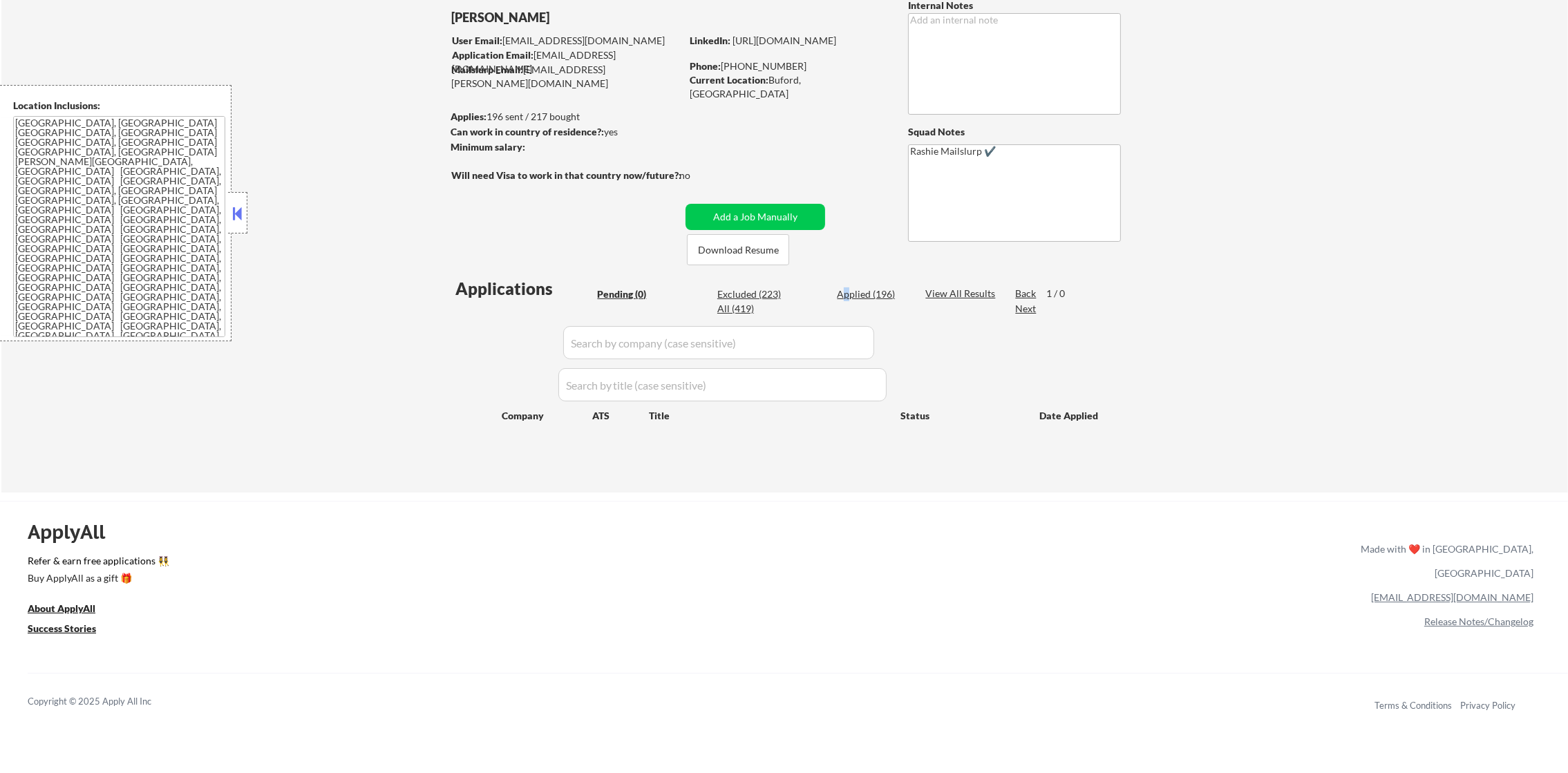
click at [847, 299] on div "Applied (196)" at bounding box center [871, 294] width 69 height 14
click at [961, 271] on div "← Return to /applysquad Mailslurp Inbox Job Search Builder [PERSON_NAME] User E…" at bounding box center [784, 216] width 690 height 530
select select ""applied""
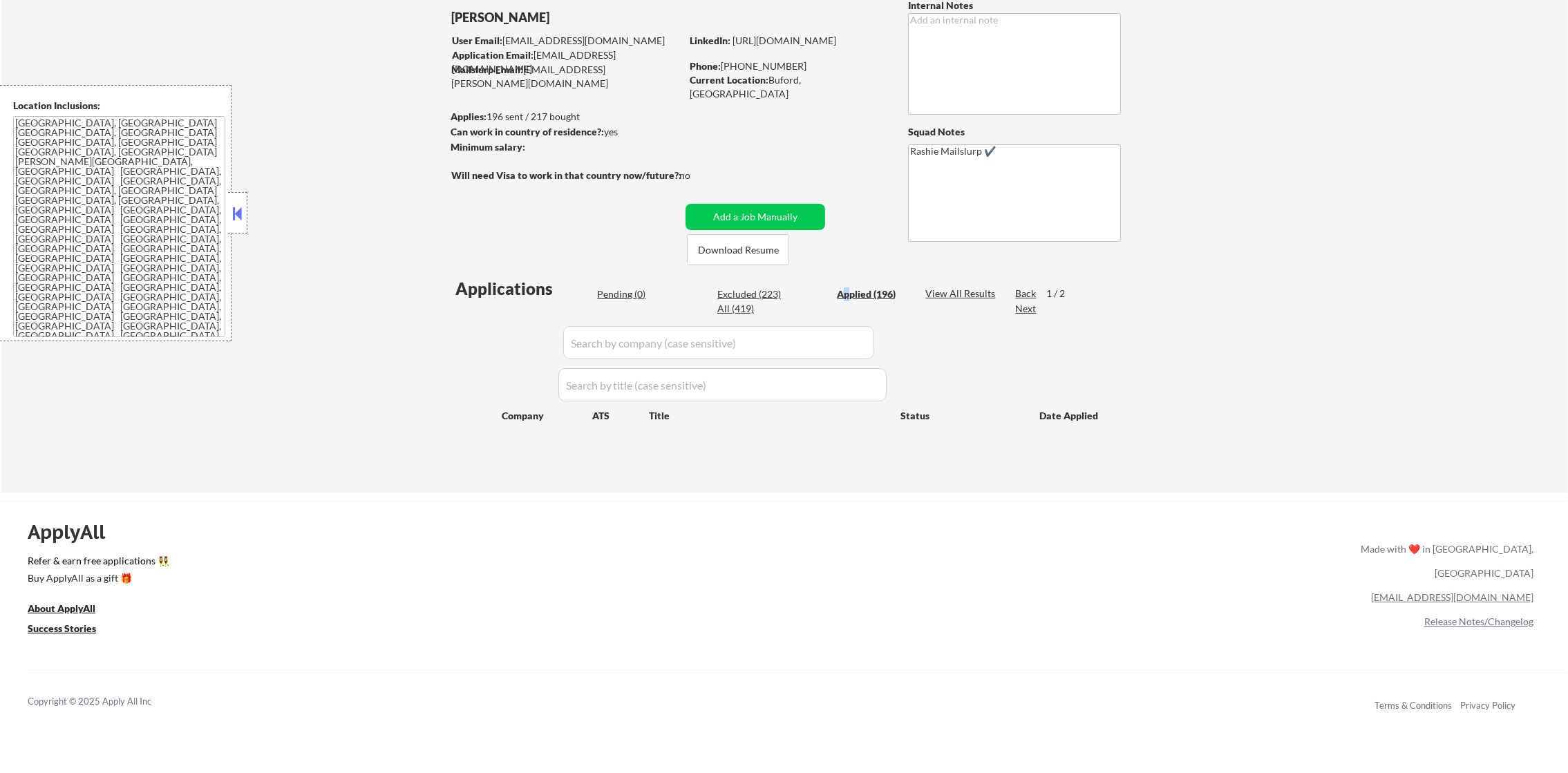
select select ""applied""
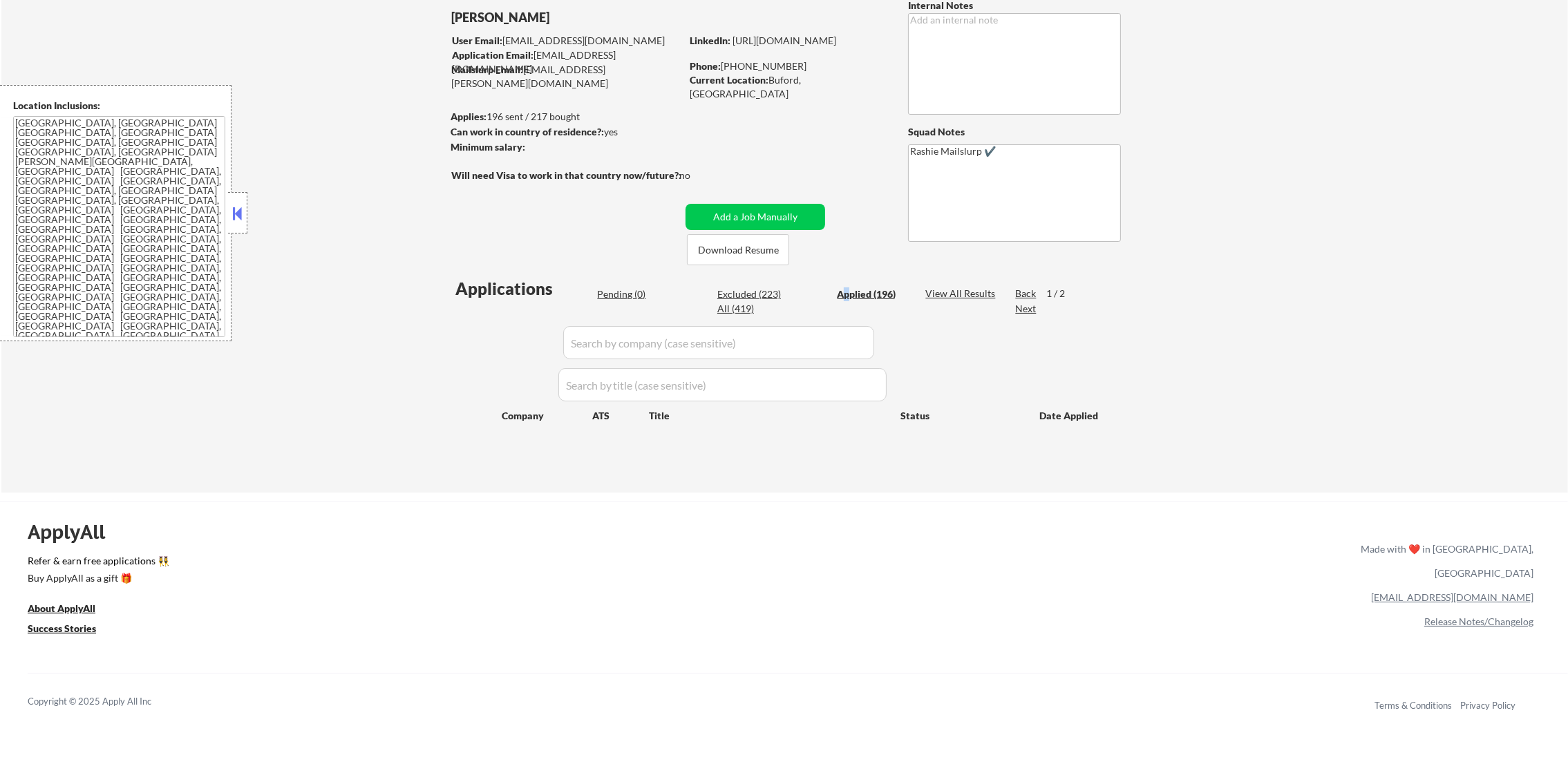
select select ""applied""
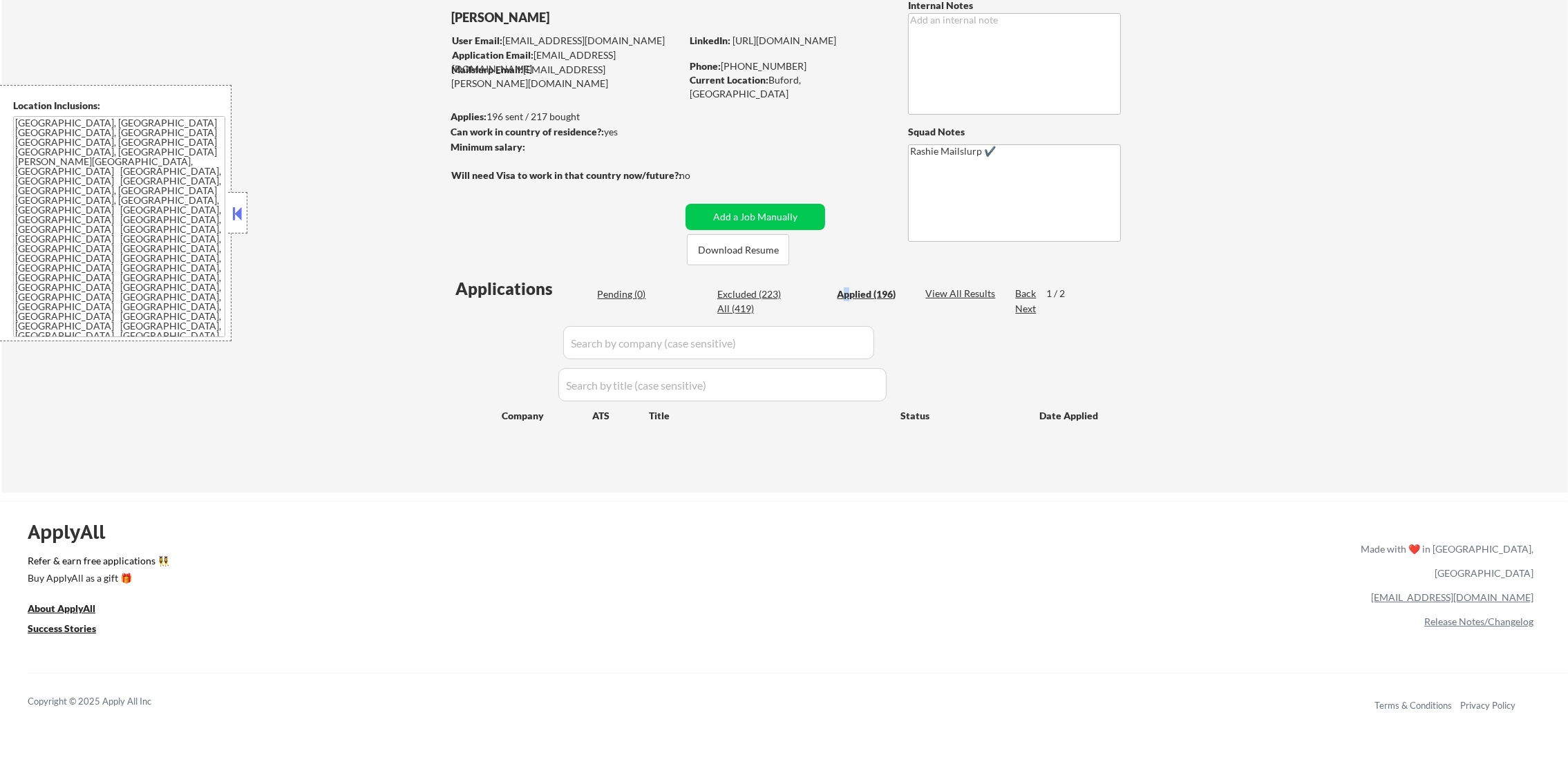
select select ""applied""
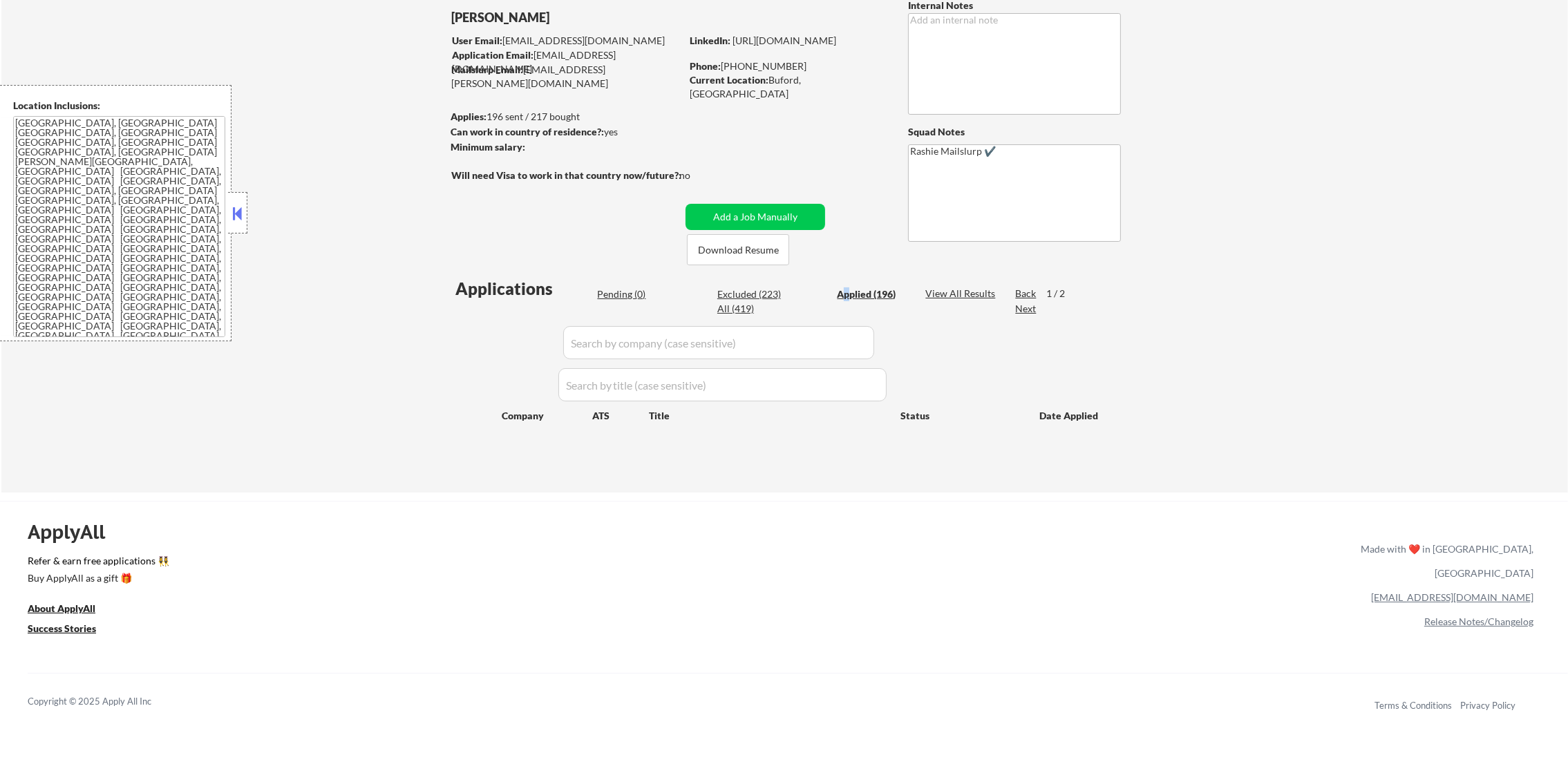
select select ""applied""
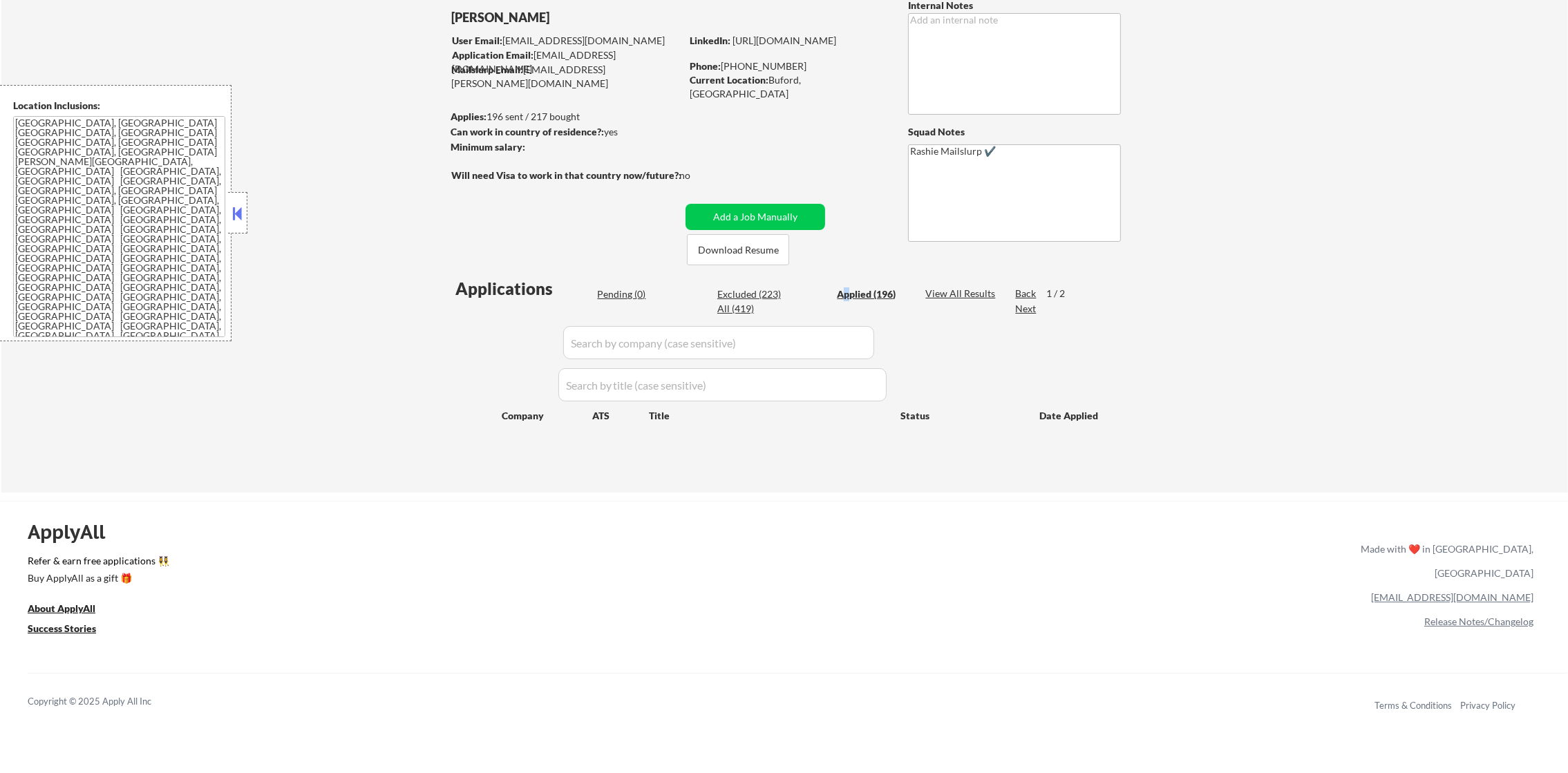
select select ""applied""
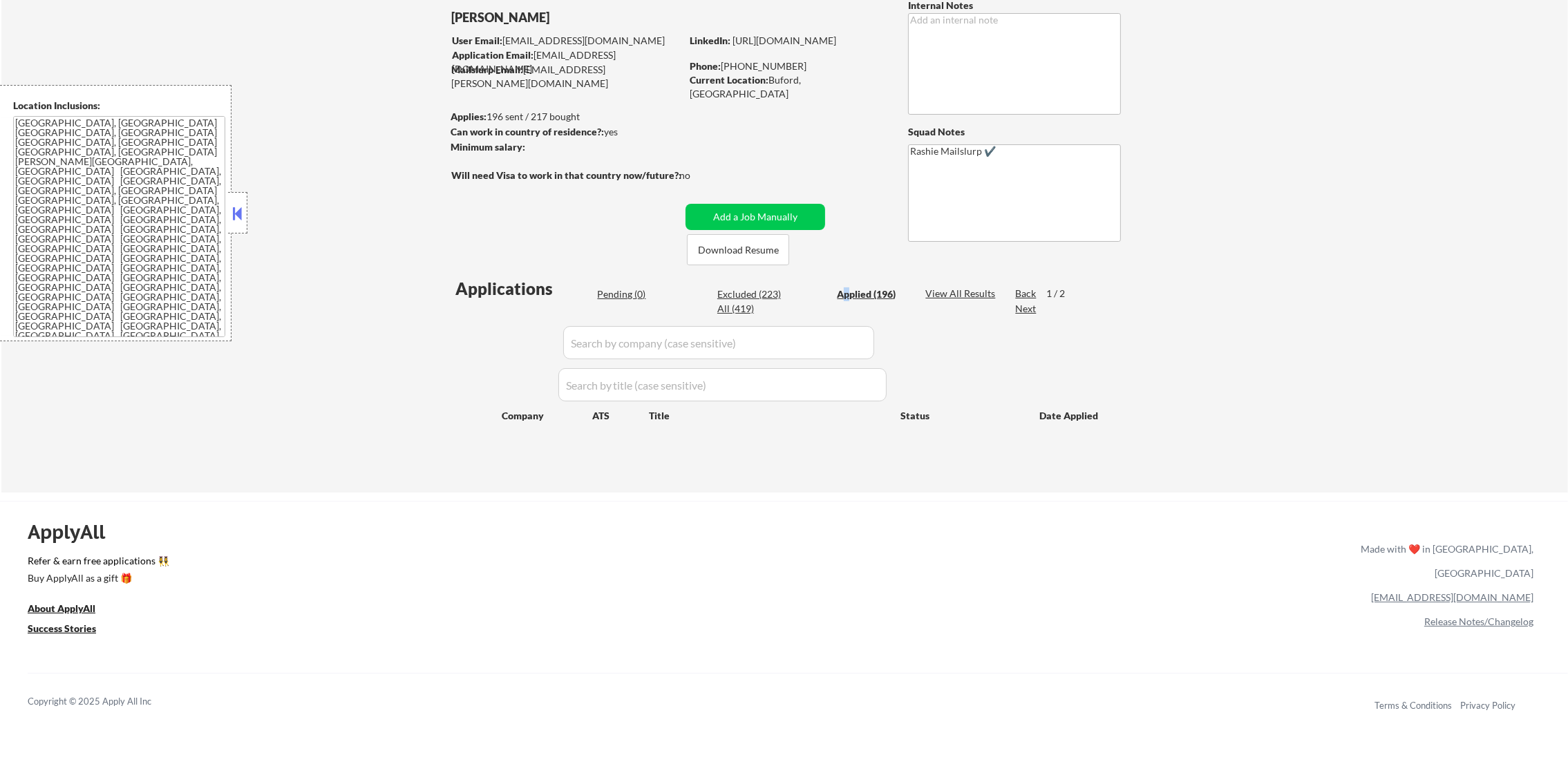
select select ""applied""
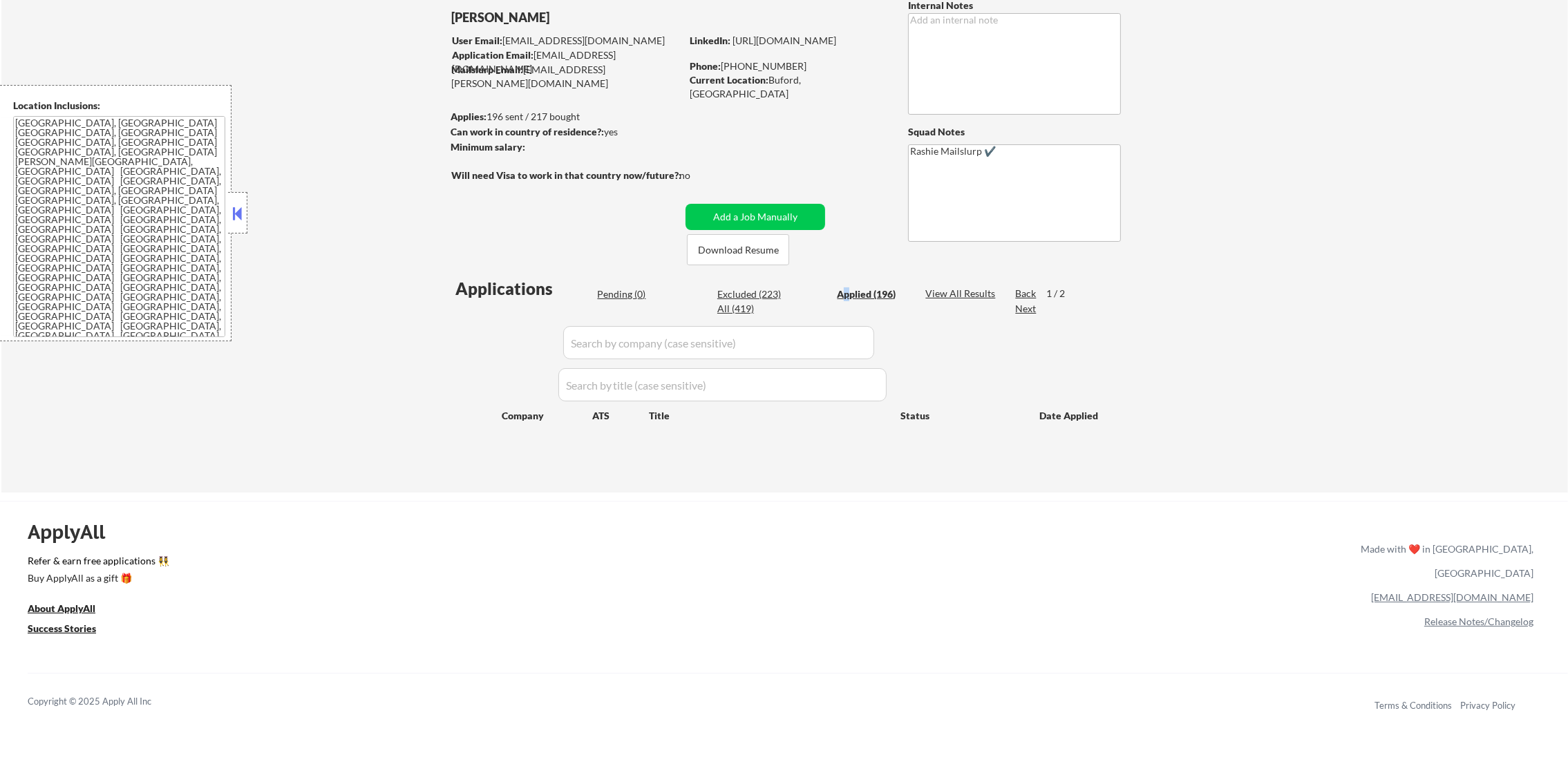
select select ""applied""
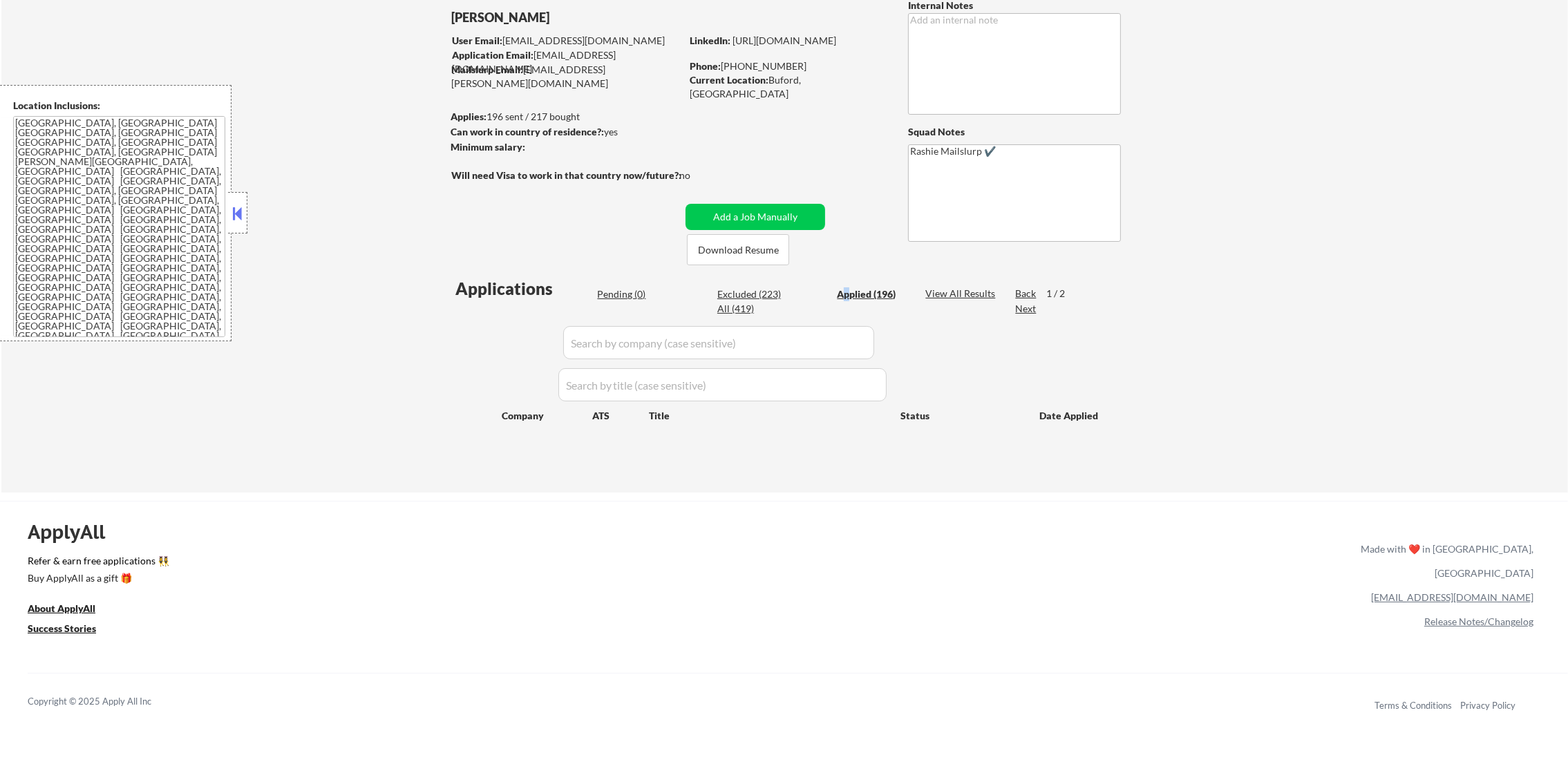
select select ""applied""
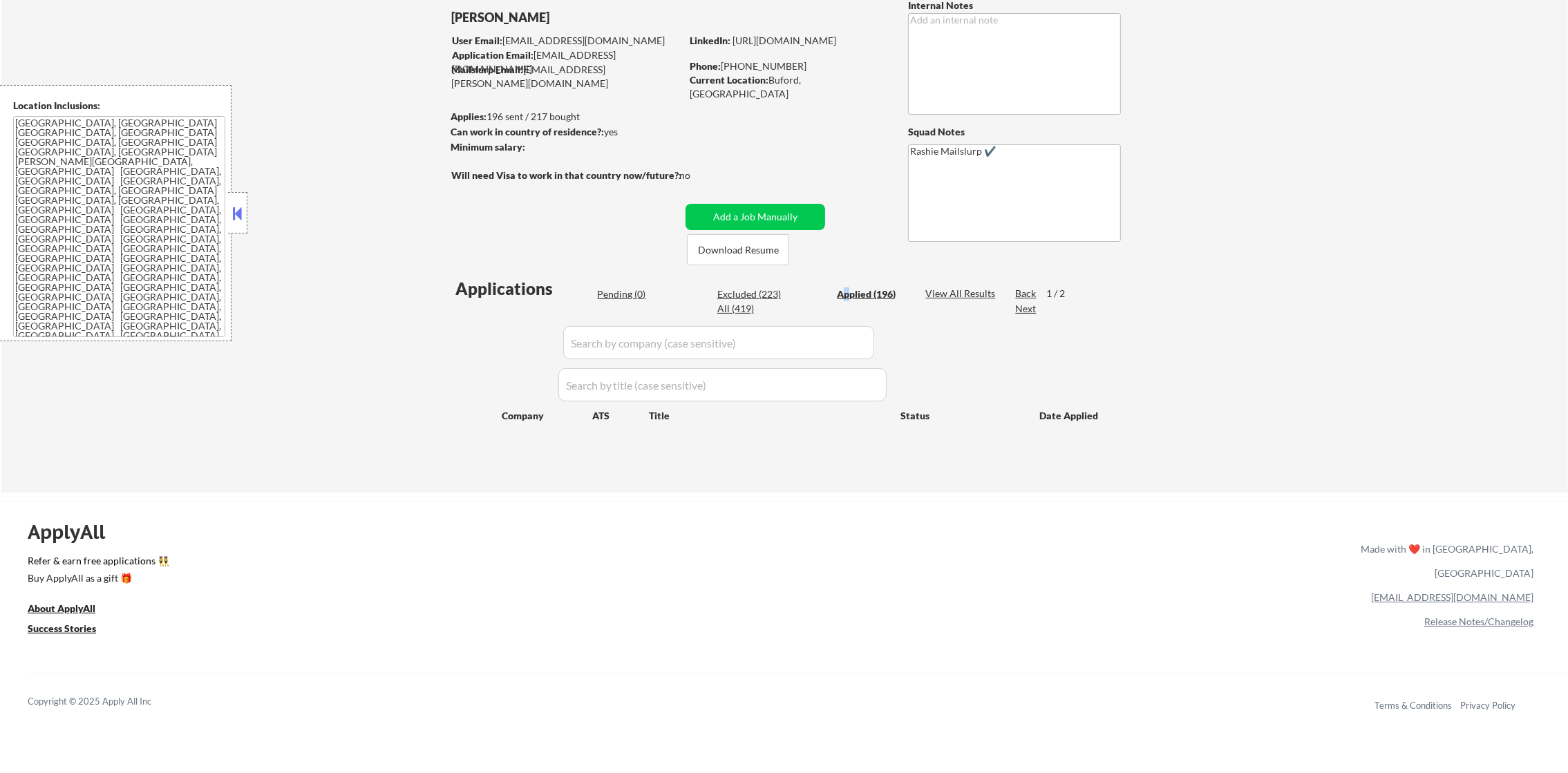
select select ""applied""
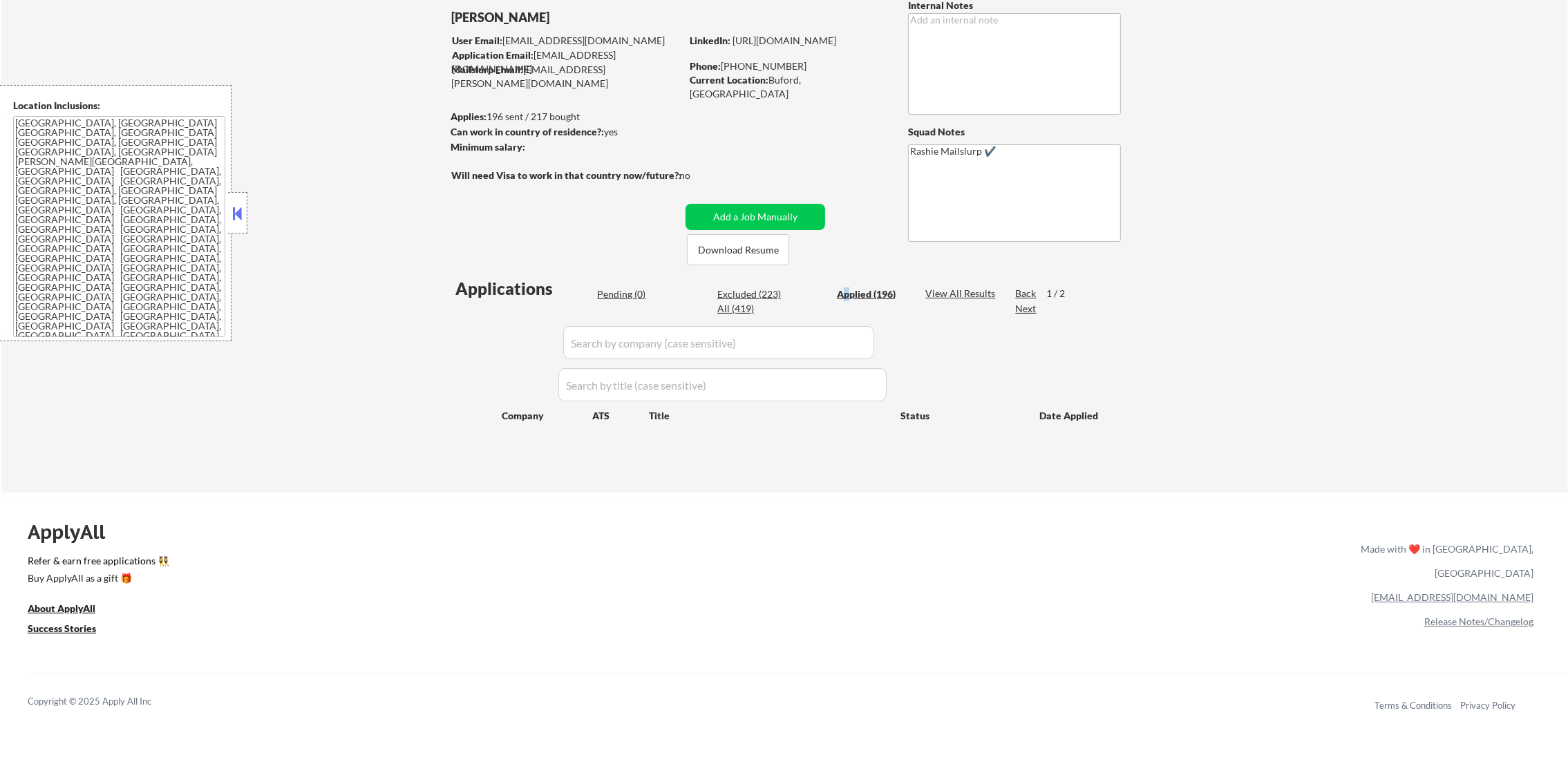
select select ""applied""
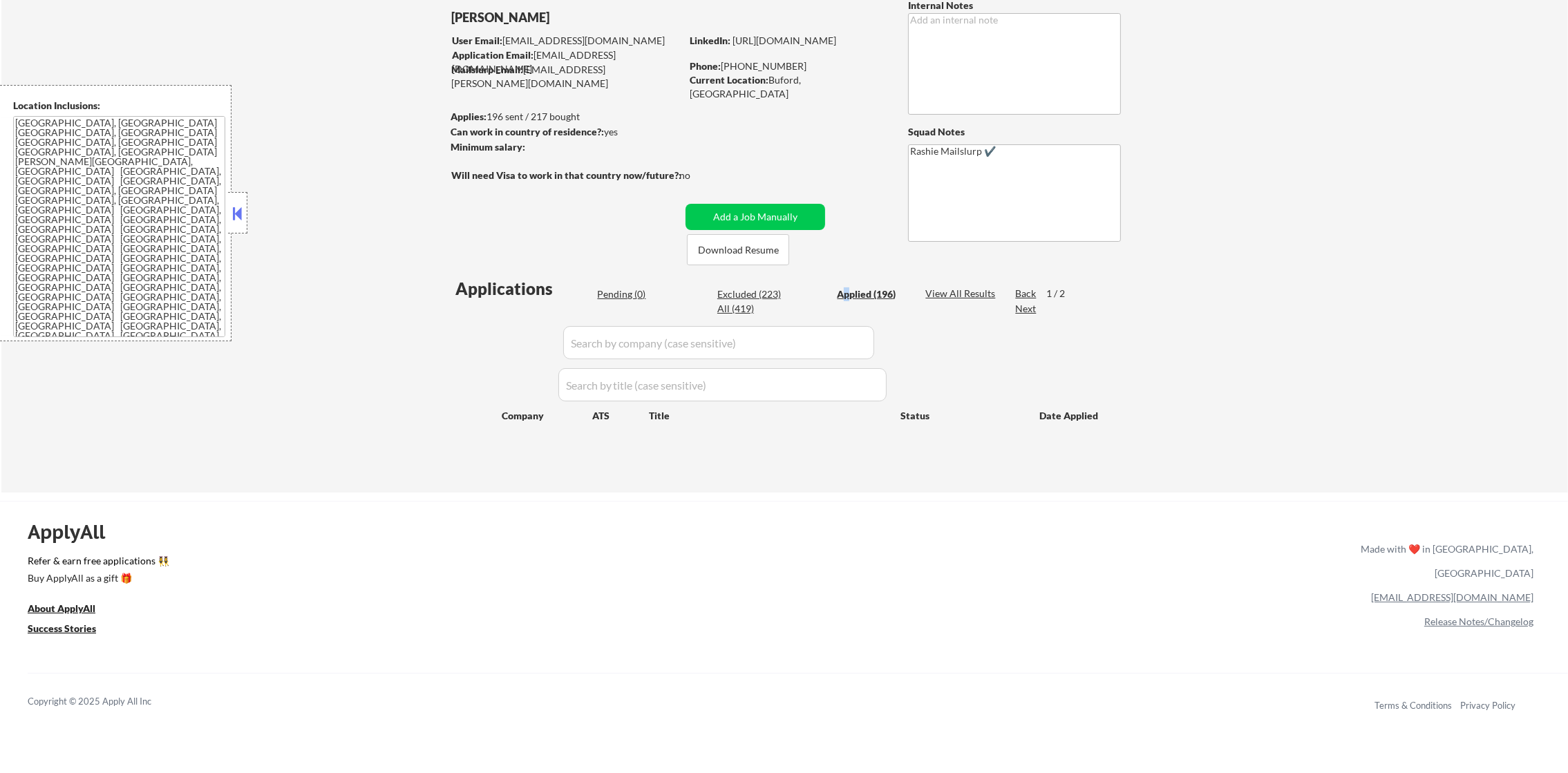
select select ""applied""
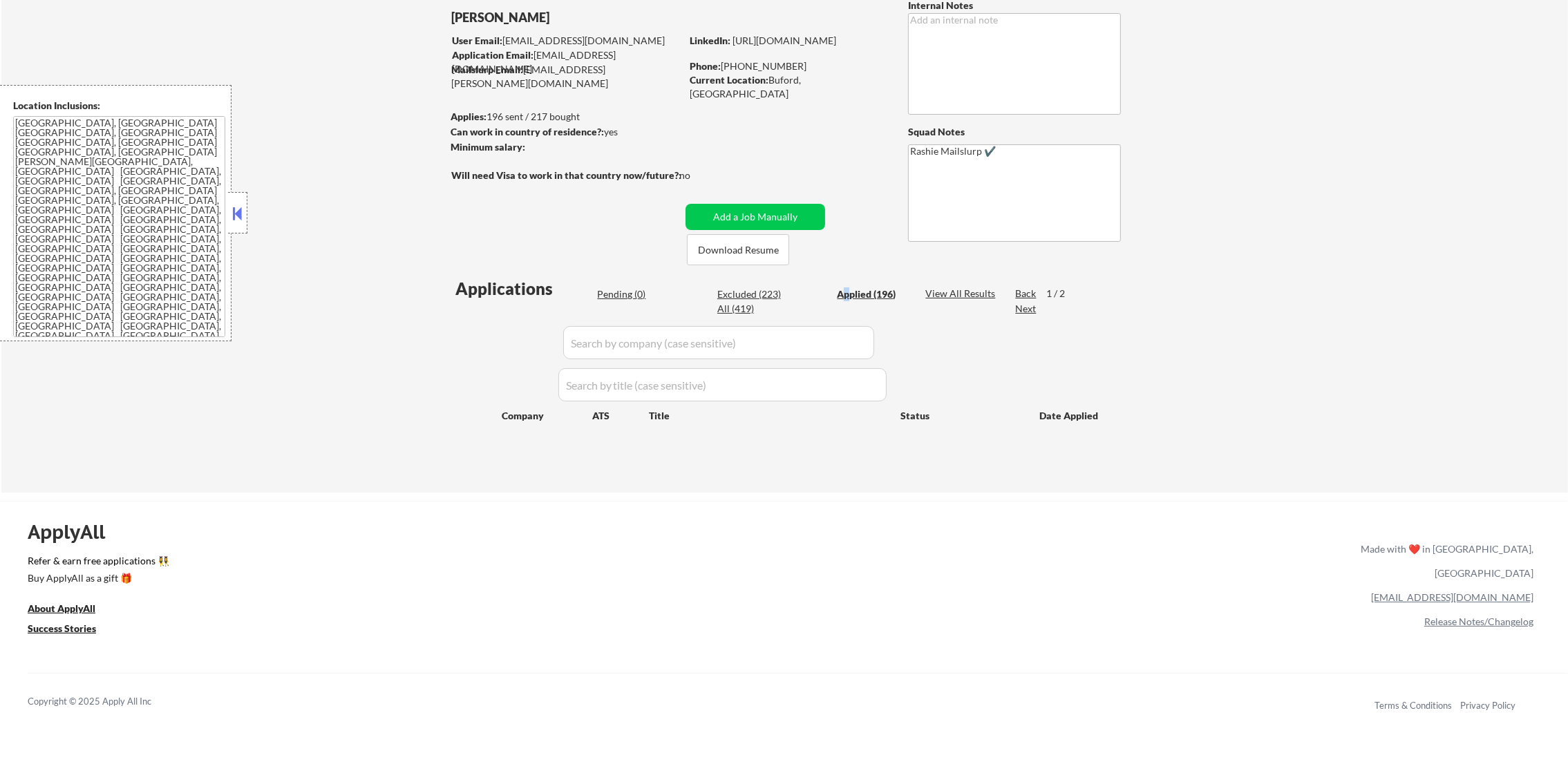
select select ""applied""
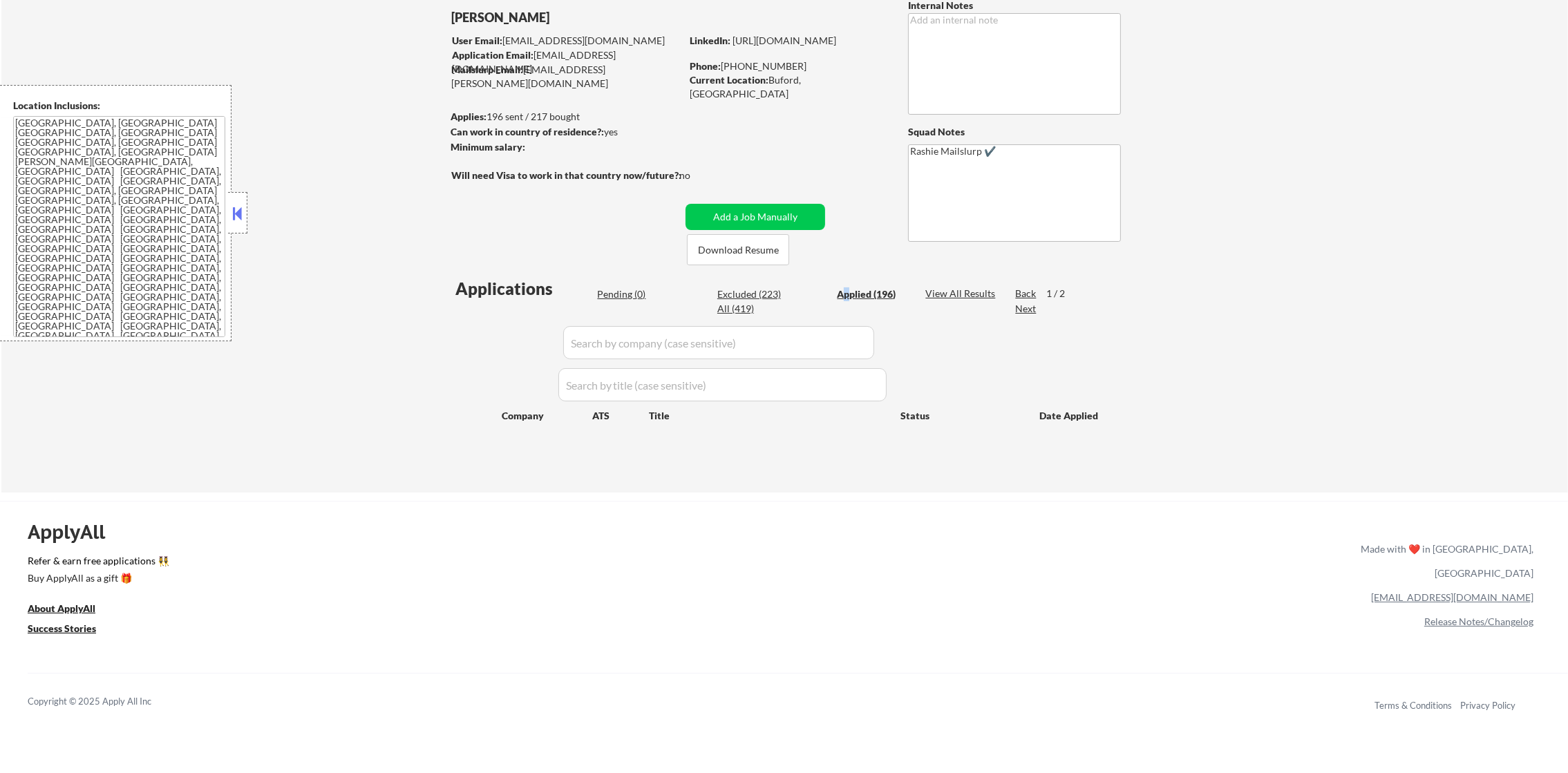
select select ""applied""
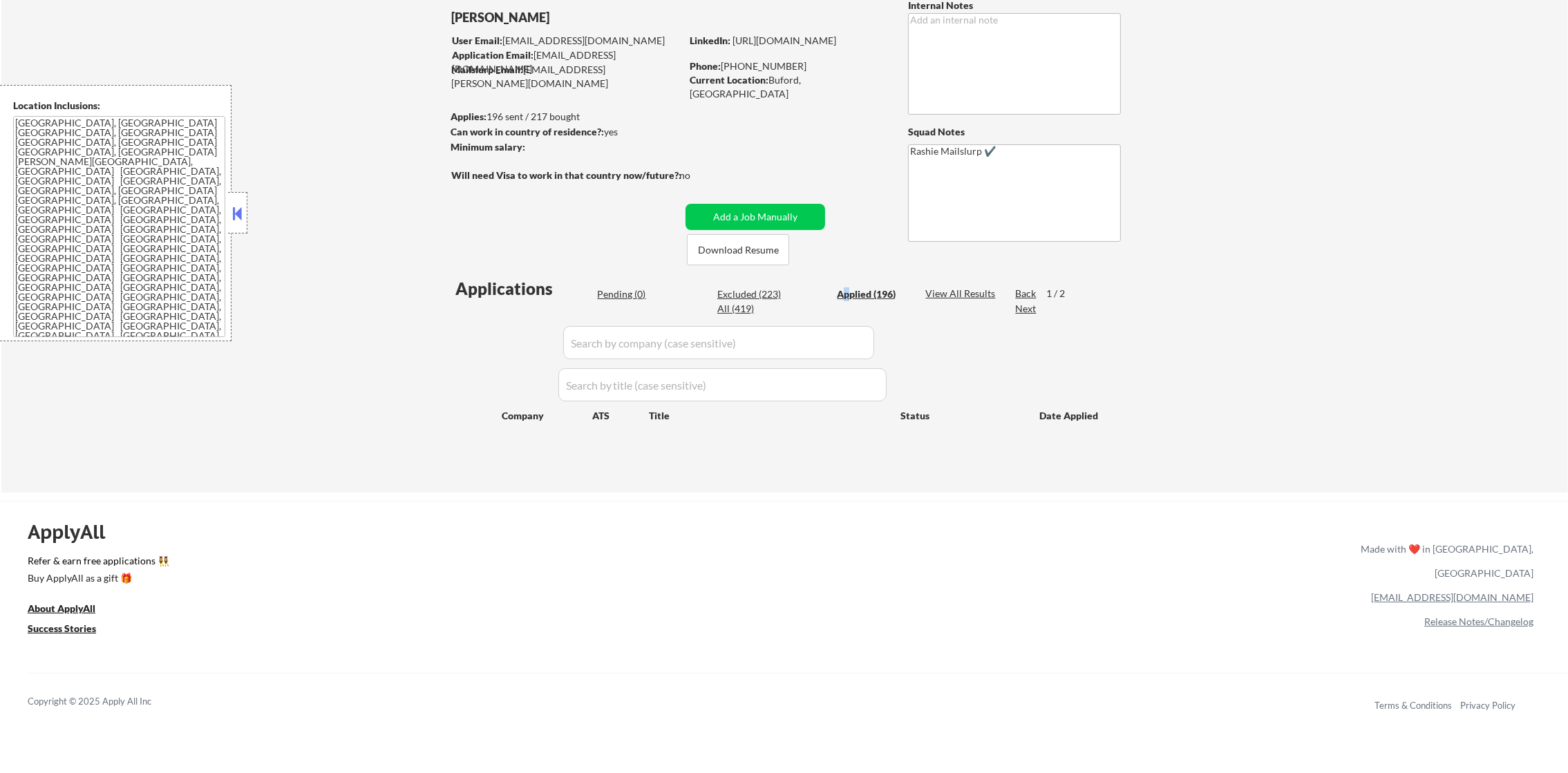
select select ""applied""
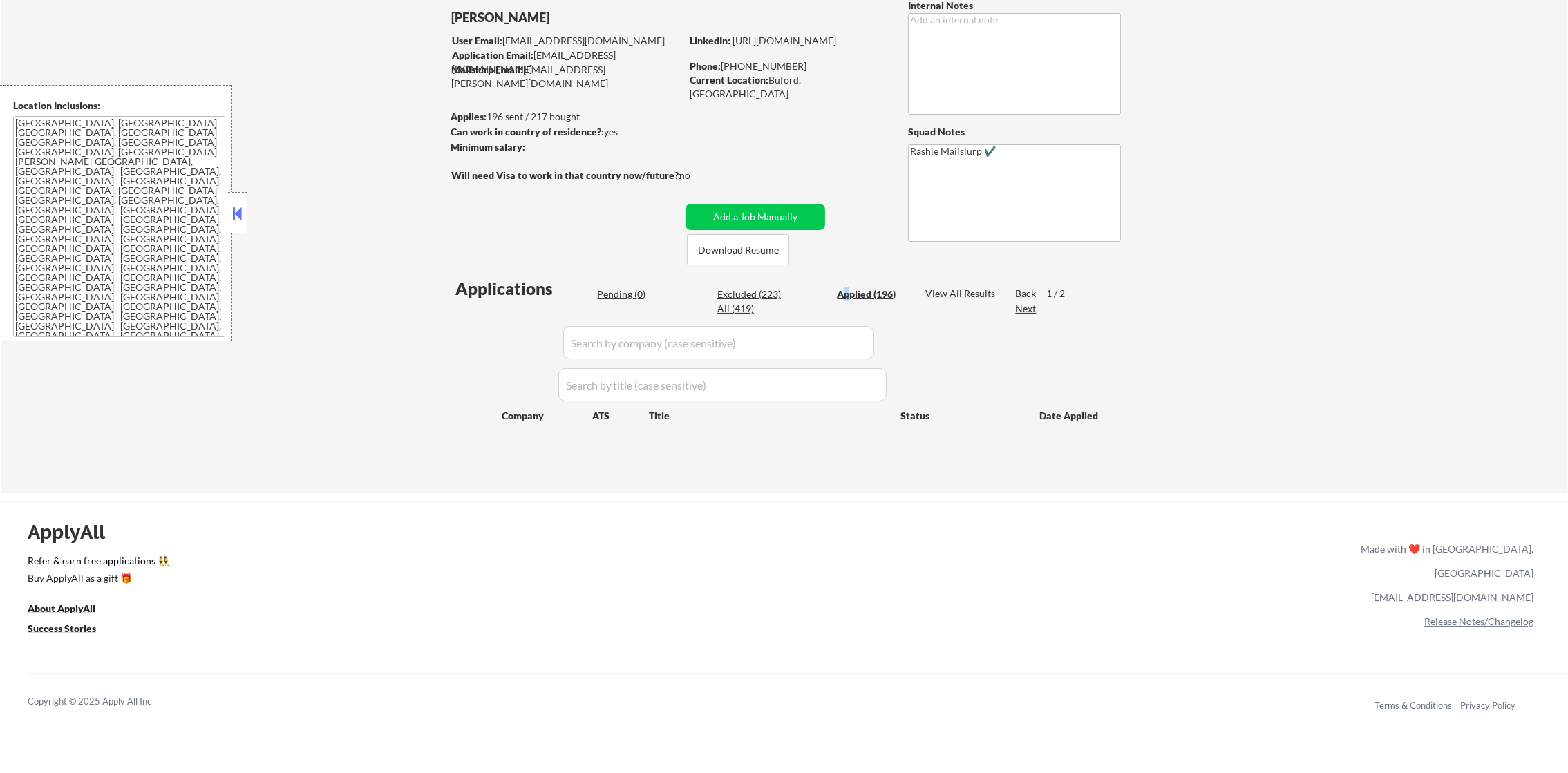
select select ""applied""
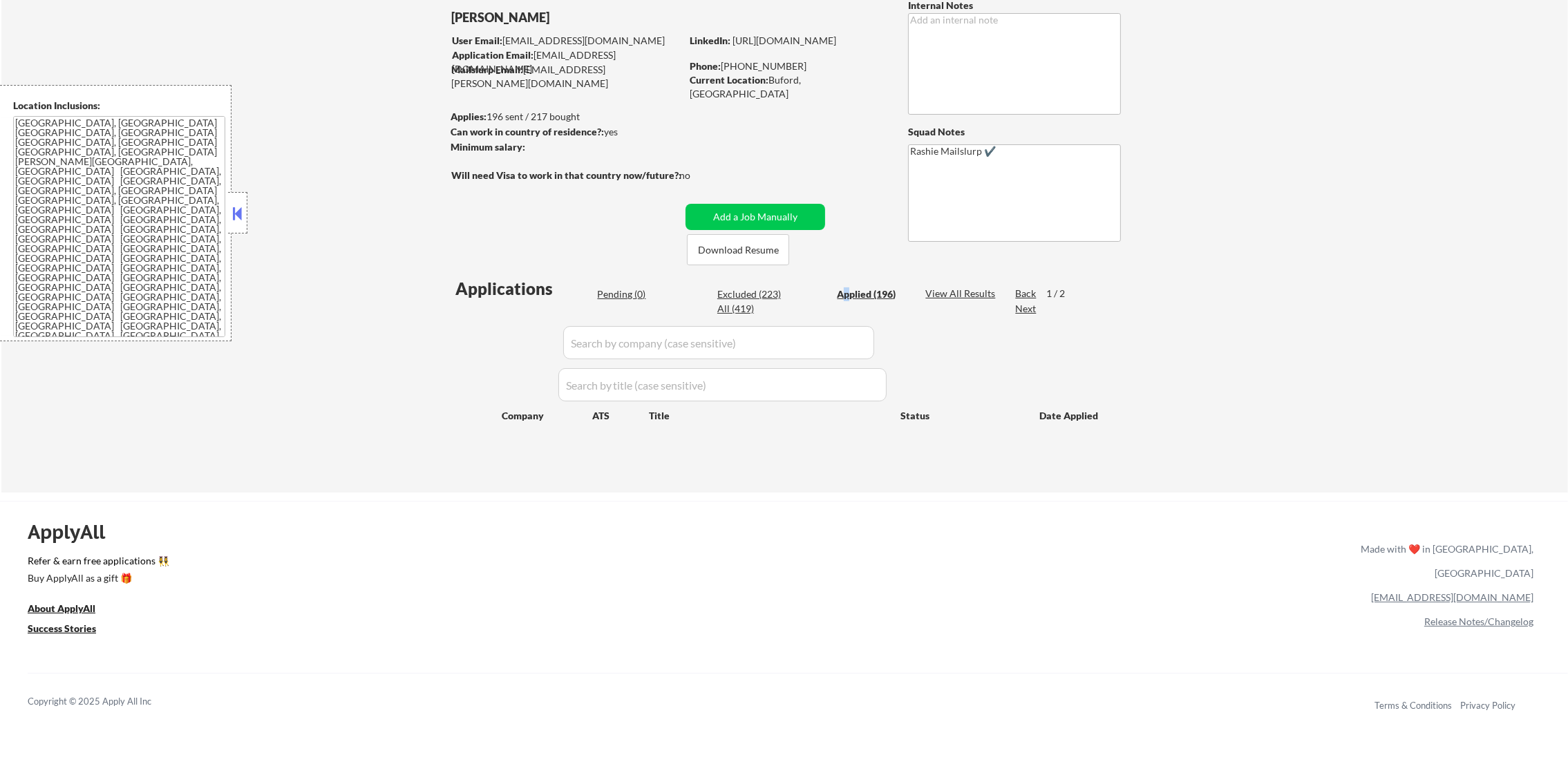
select select ""applied""
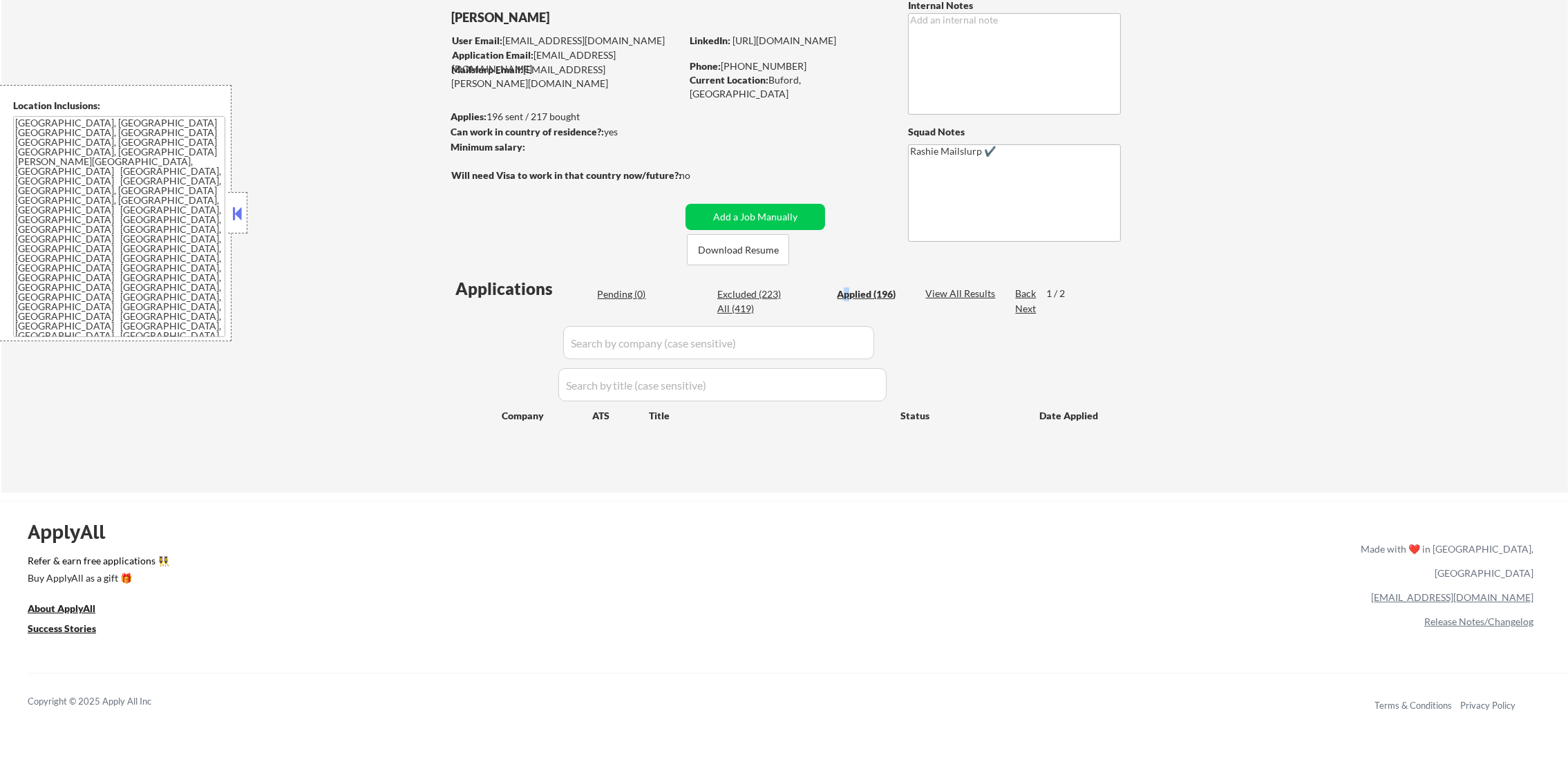
select select ""applied""
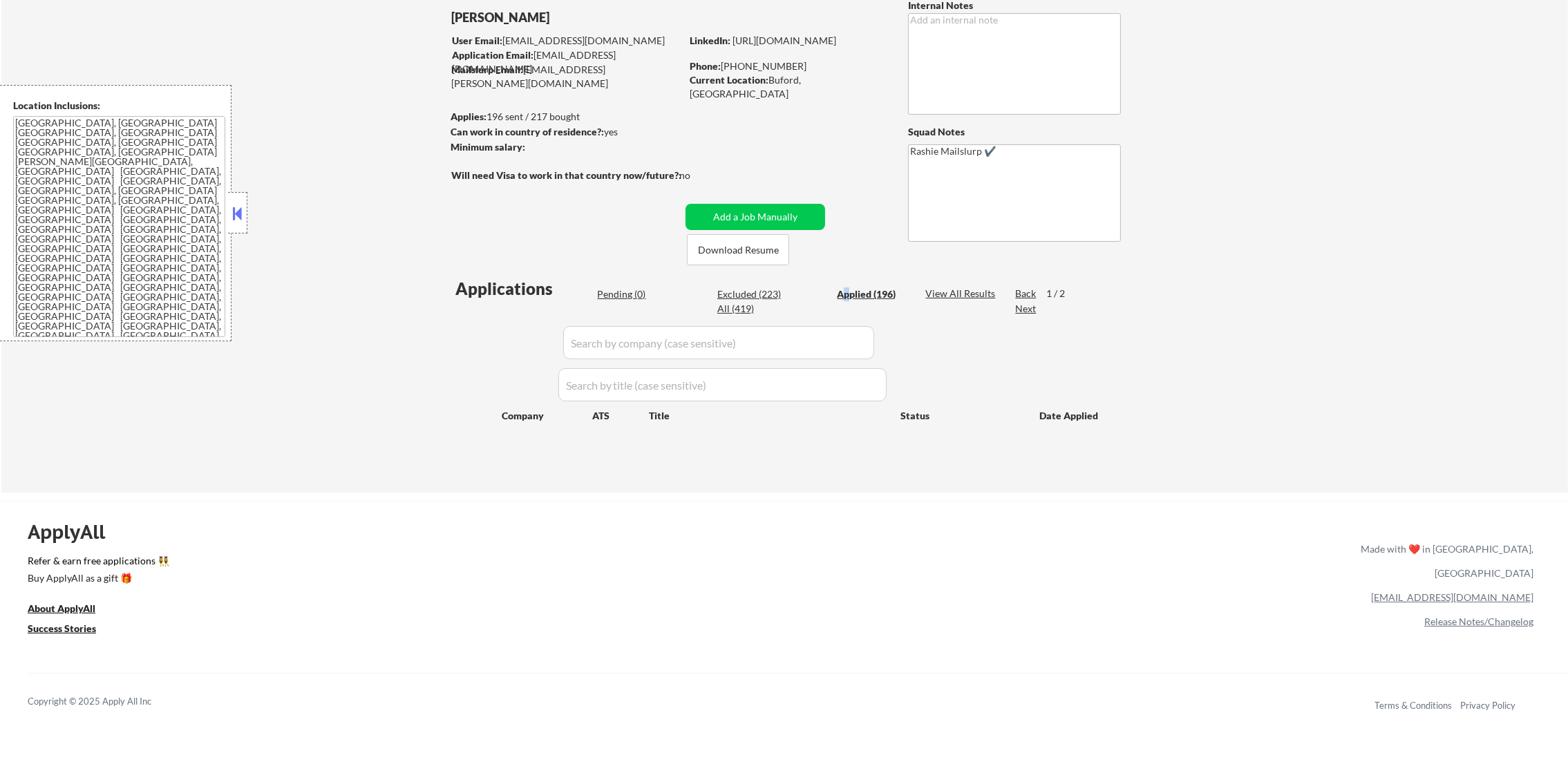
select select ""applied""
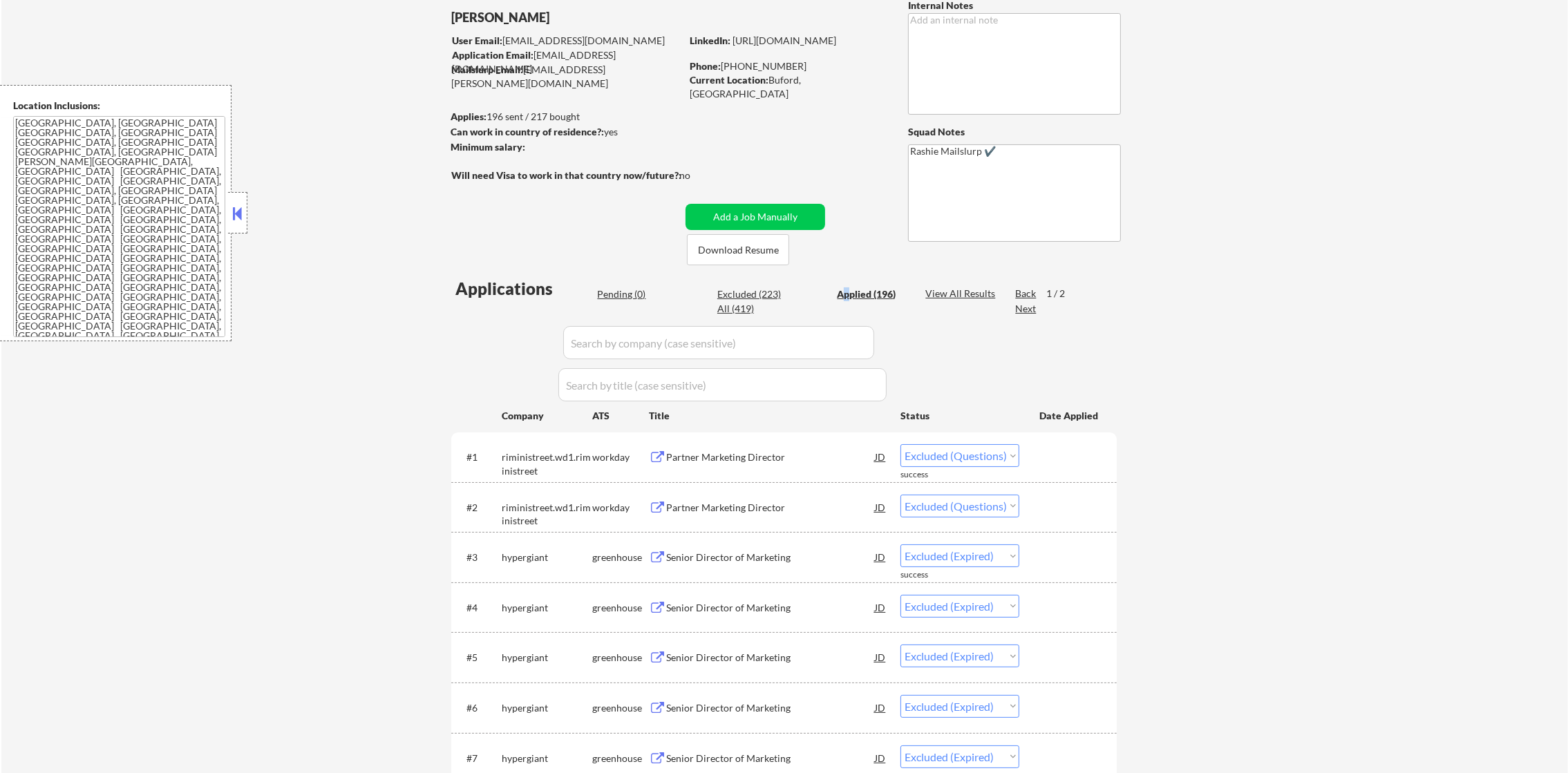
select select ""applied""
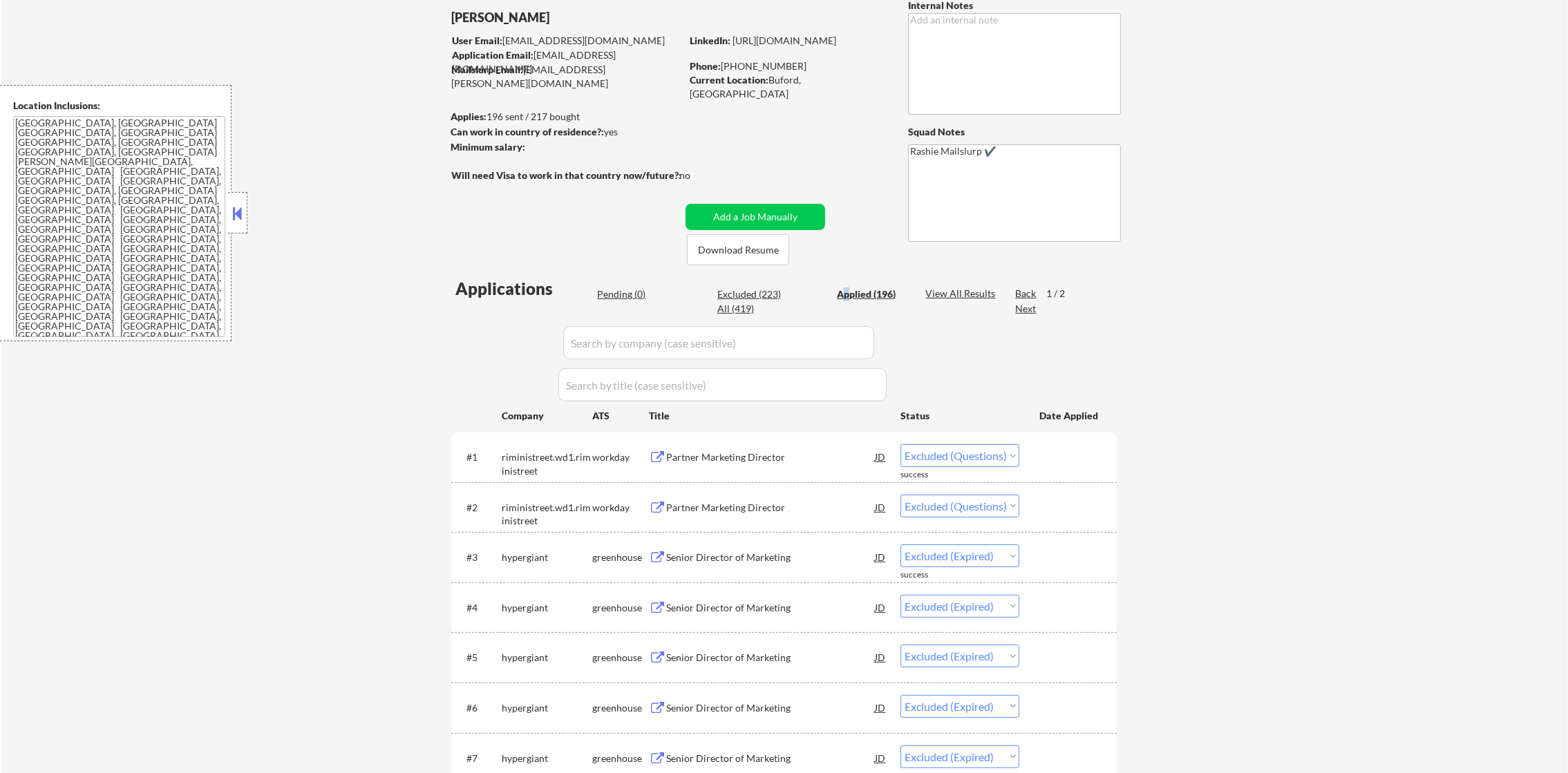
select select ""applied""
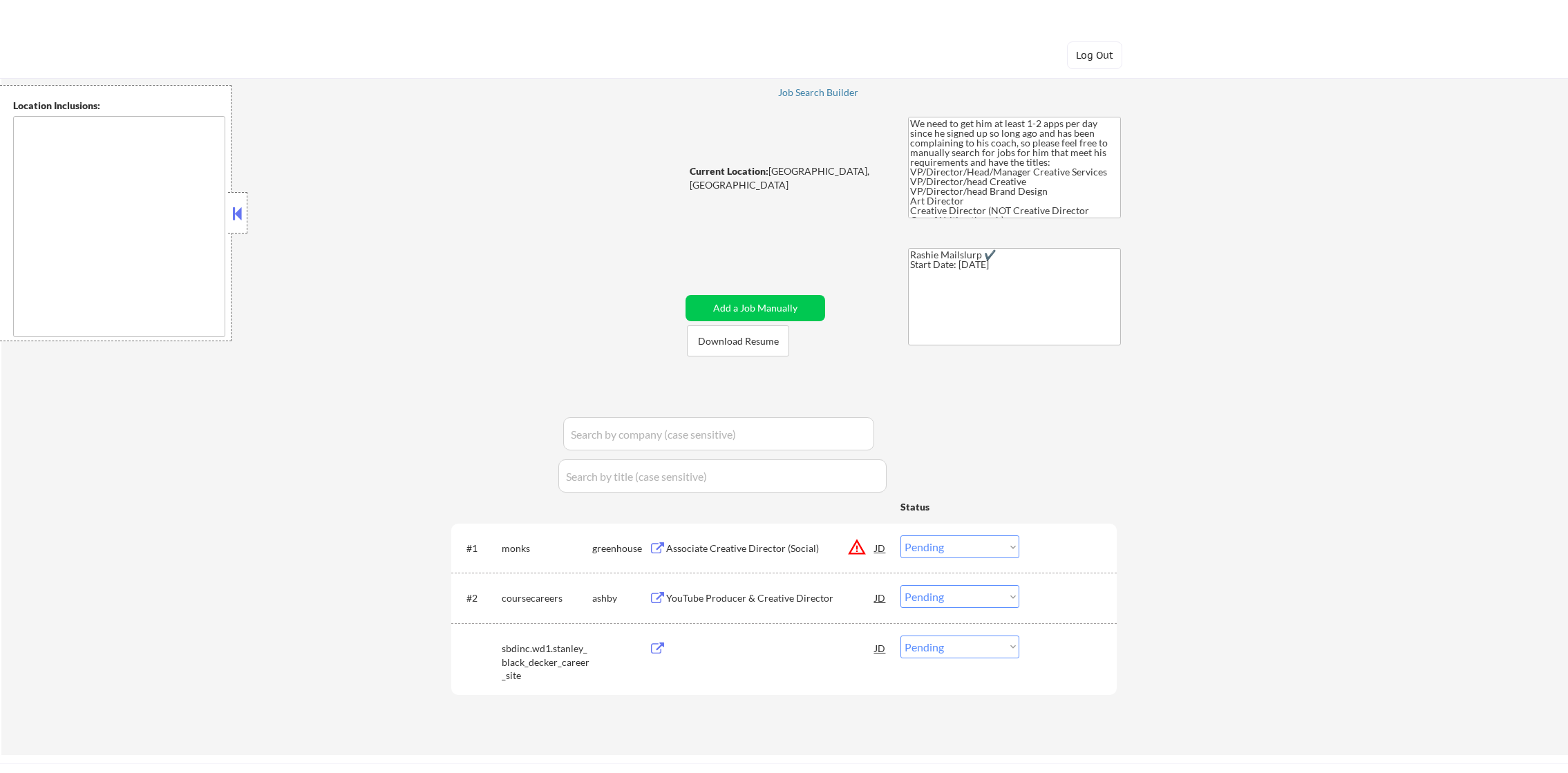
select select ""pending""
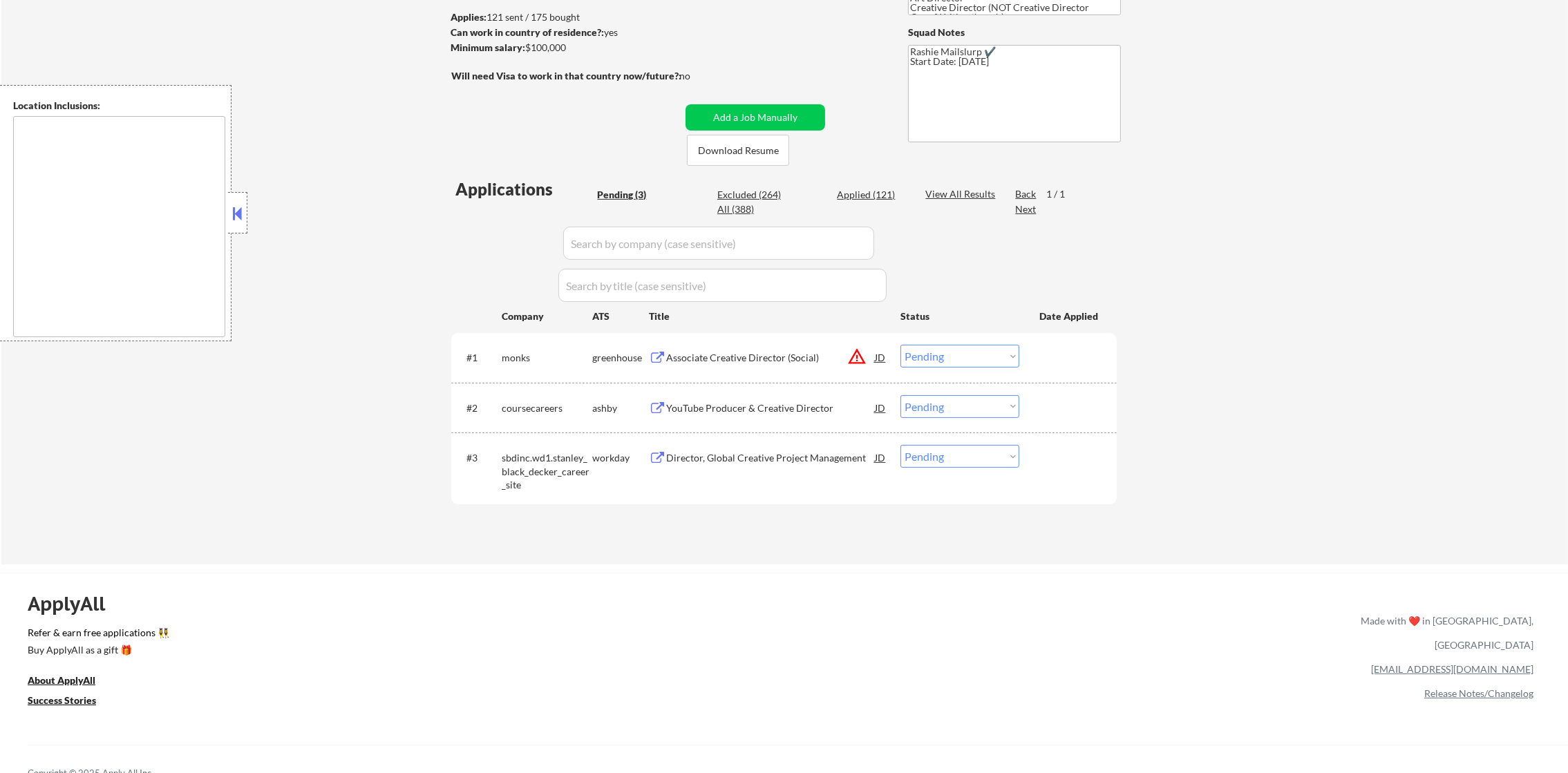
scroll to position [207, 0]
click at [856, 344] on button "warning_amber" at bounding box center [857, 352] width 19 height 19
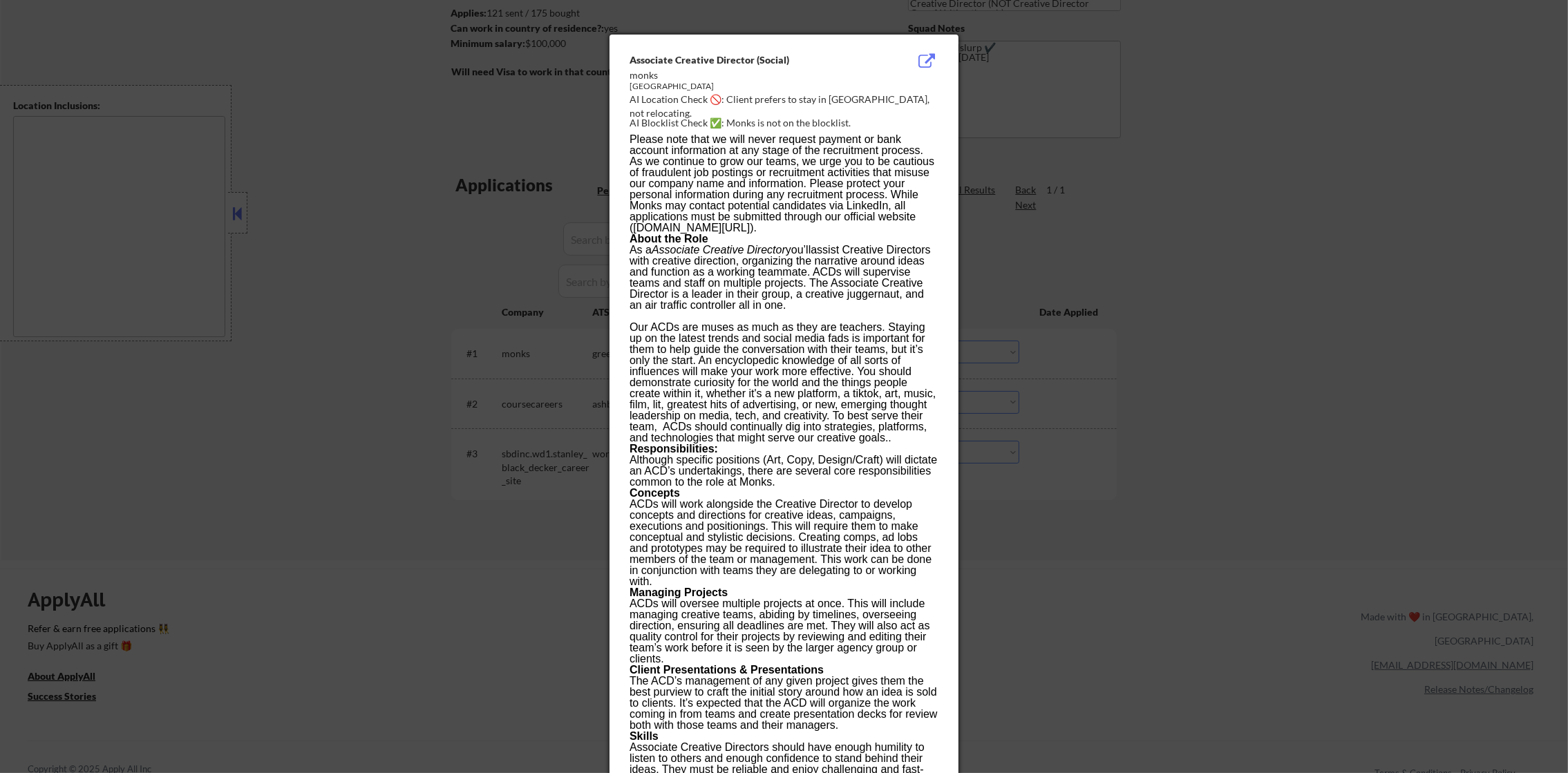
click at [1042, 310] on div at bounding box center [784, 386] width 1568 height 773
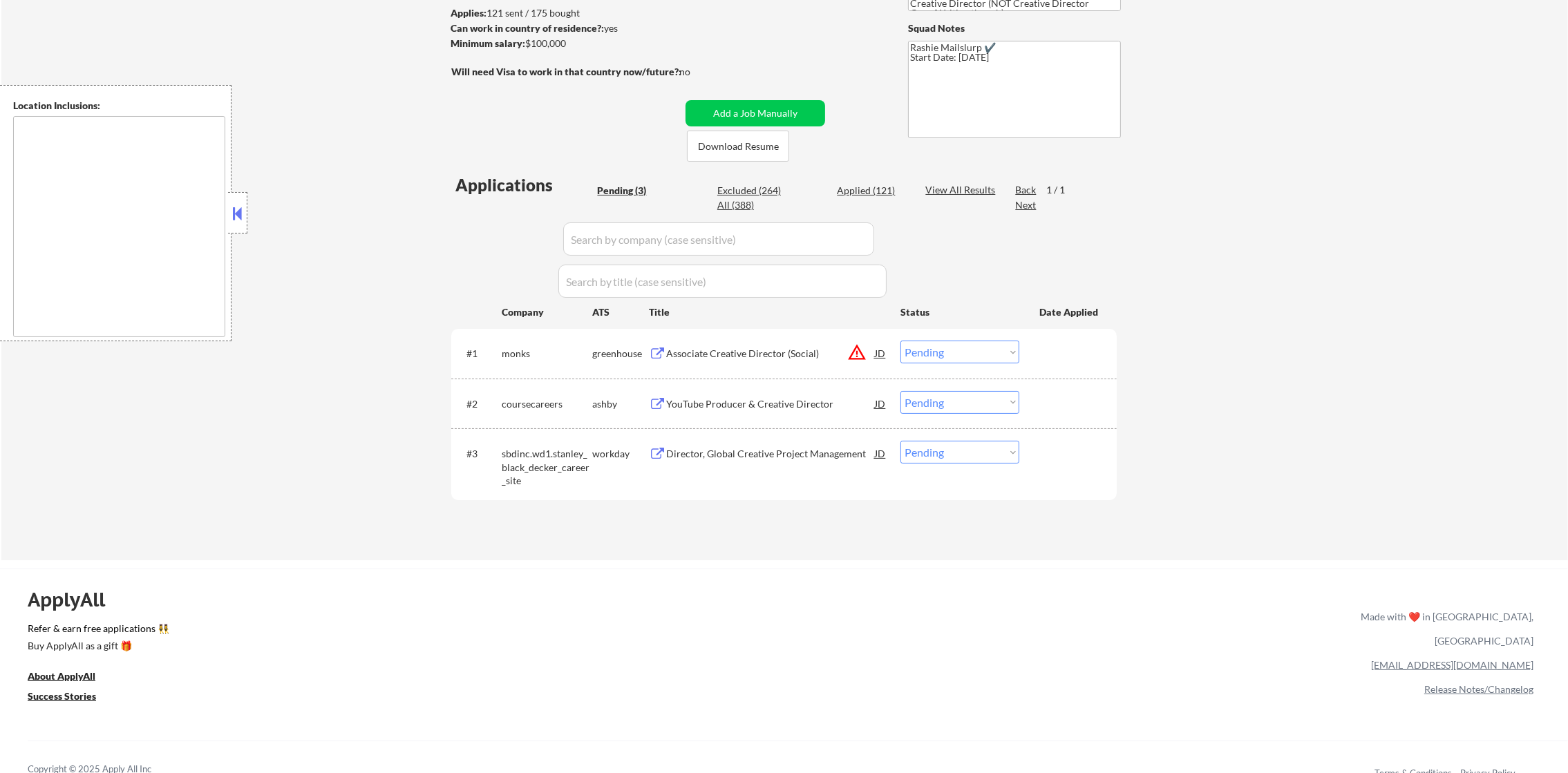
click at [946, 358] on select "Choose an option... Pending Applied Excluded (Questions) Excluded (Expired) Exc…" at bounding box center [960, 352] width 119 height 23
click at [900, 340] on select "Choose an option... Pending Applied Excluded (Questions) Excluded (Expired) Exc…" at bounding box center [960, 352] width 119 height 23
click at [729, 398] on div "YouTube Producer & Creative Director" at bounding box center [770, 404] width 209 height 14
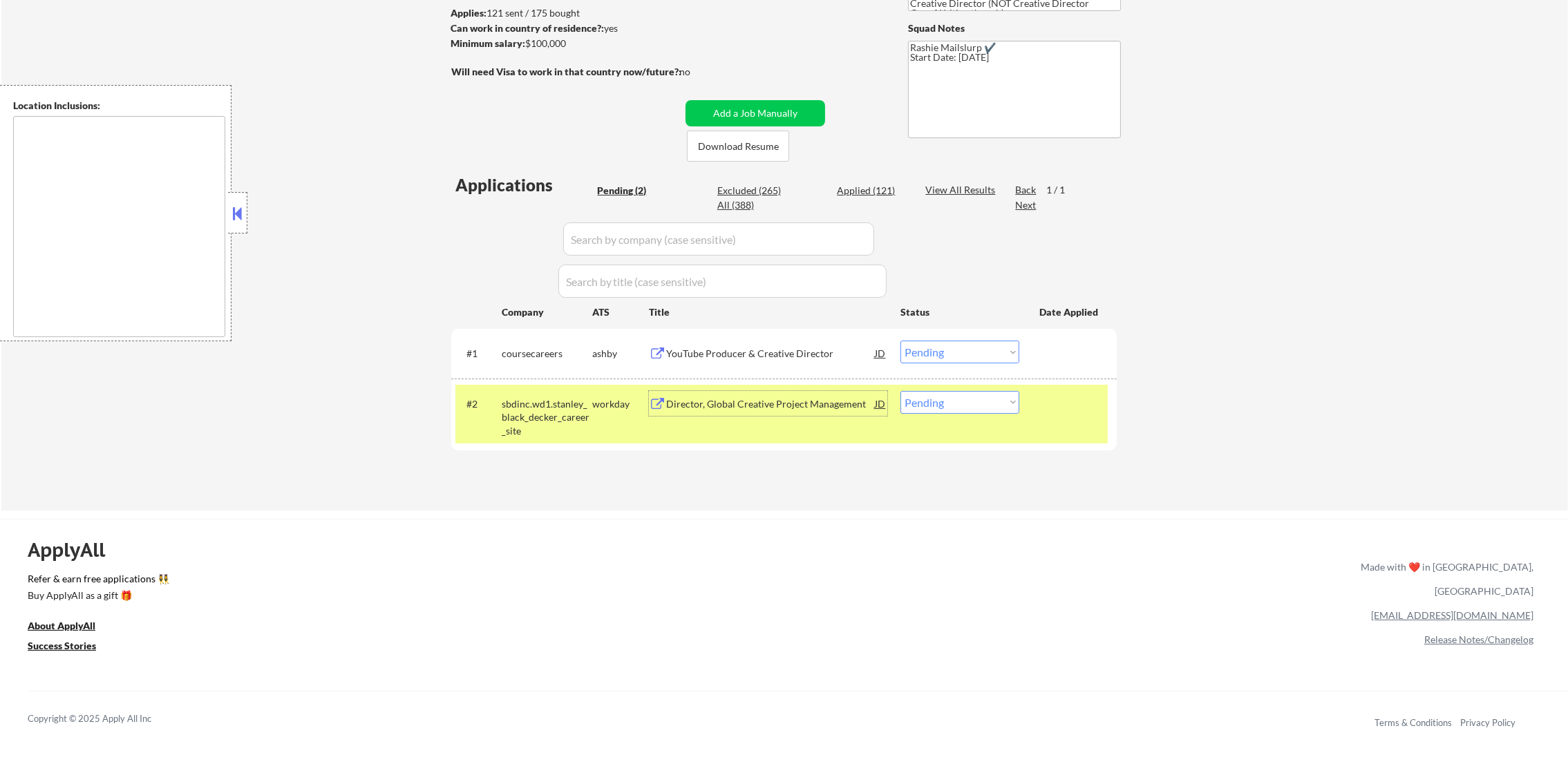
click at [943, 395] on select "Choose an option... Pending Applied Excluded (Questions) Excluded (Expired) Exc…" at bounding box center [960, 402] width 119 height 23
click at [943, 343] on select "Choose an option... Pending Applied Excluded (Questions) Excluded (Expired) Exc…" at bounding box center [960, 352] width 119 height 23
click at [900, 340] on select "Choose an option... Pending Applied Excluded (Questions) Excluded (Expired) Exc…" at bounding box center [960, 352] width 119 height 23
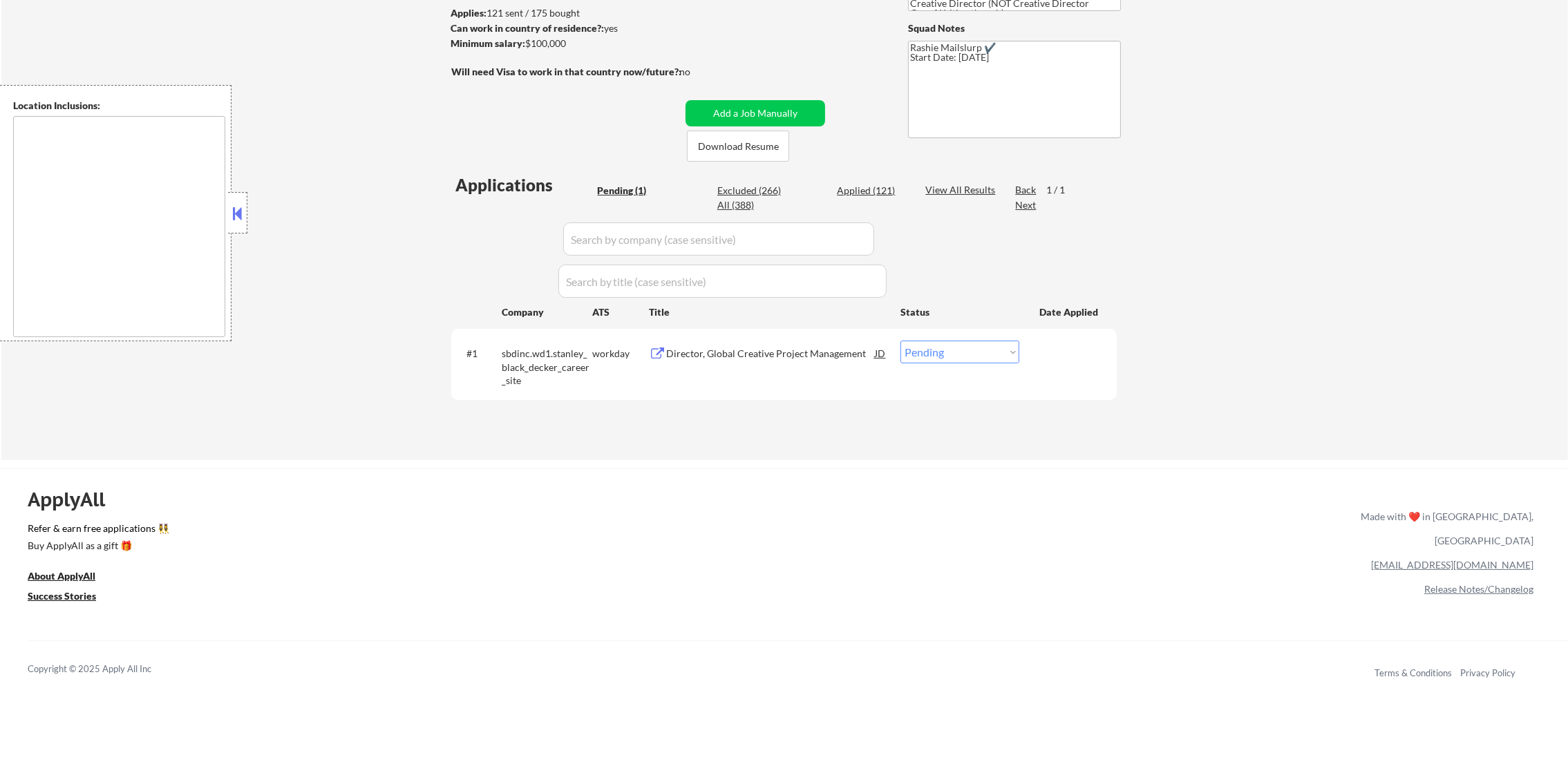
click at [720, 355] on div "Director, Global Creative Project Management" at bounding box center [770, 354] width 209 height 14
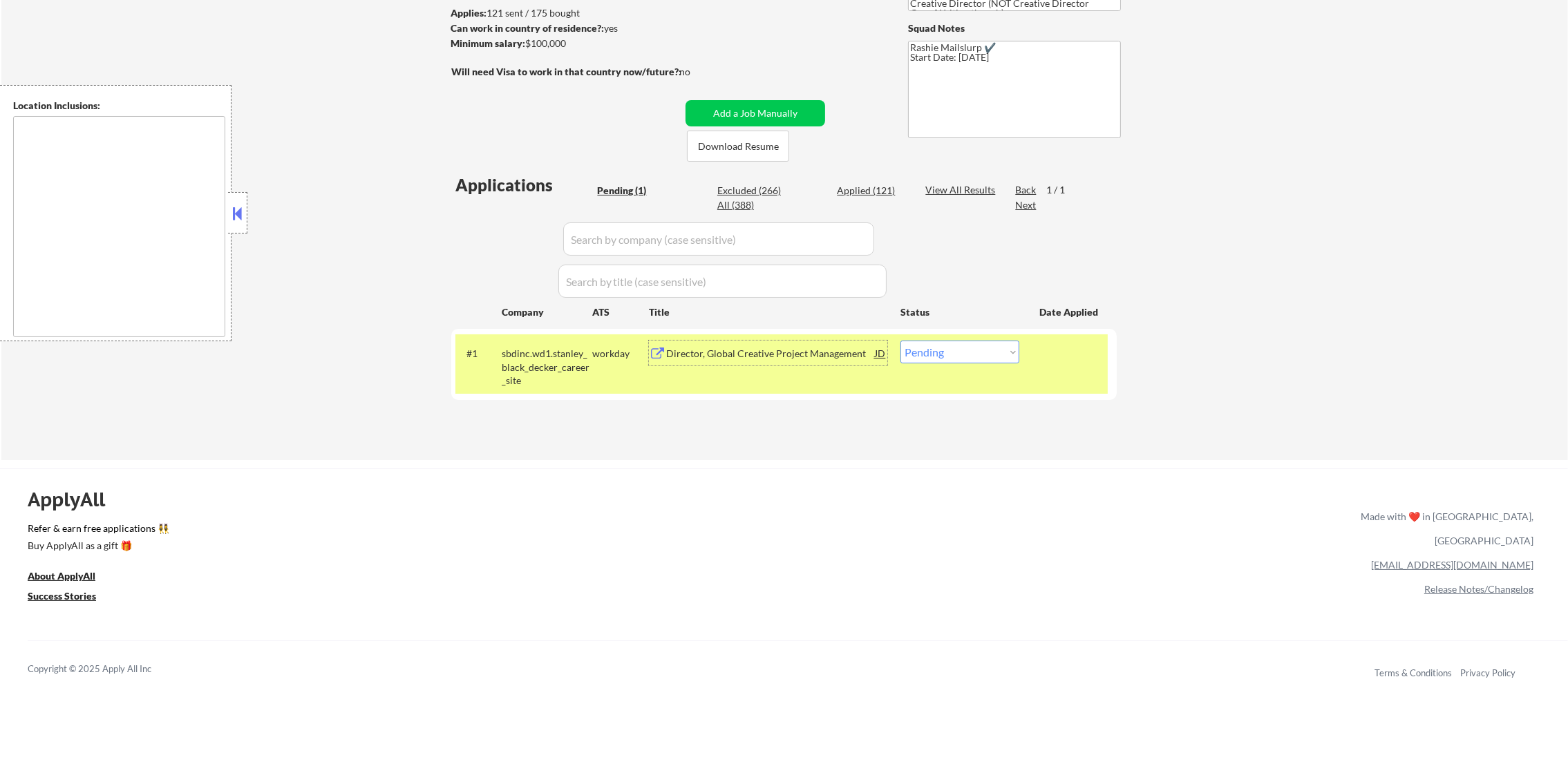
drag, startPoint x: 940, startPoint y: 337, endPoint x: 938, endPoint y: 358, distance: 21.1
click at [939, 354] on div "#1 sbdinc.wd1.[PERSON_NAME] workday Director, Global Creative Project Managemen…" at bounding box center [781, 364] width 652 height 59
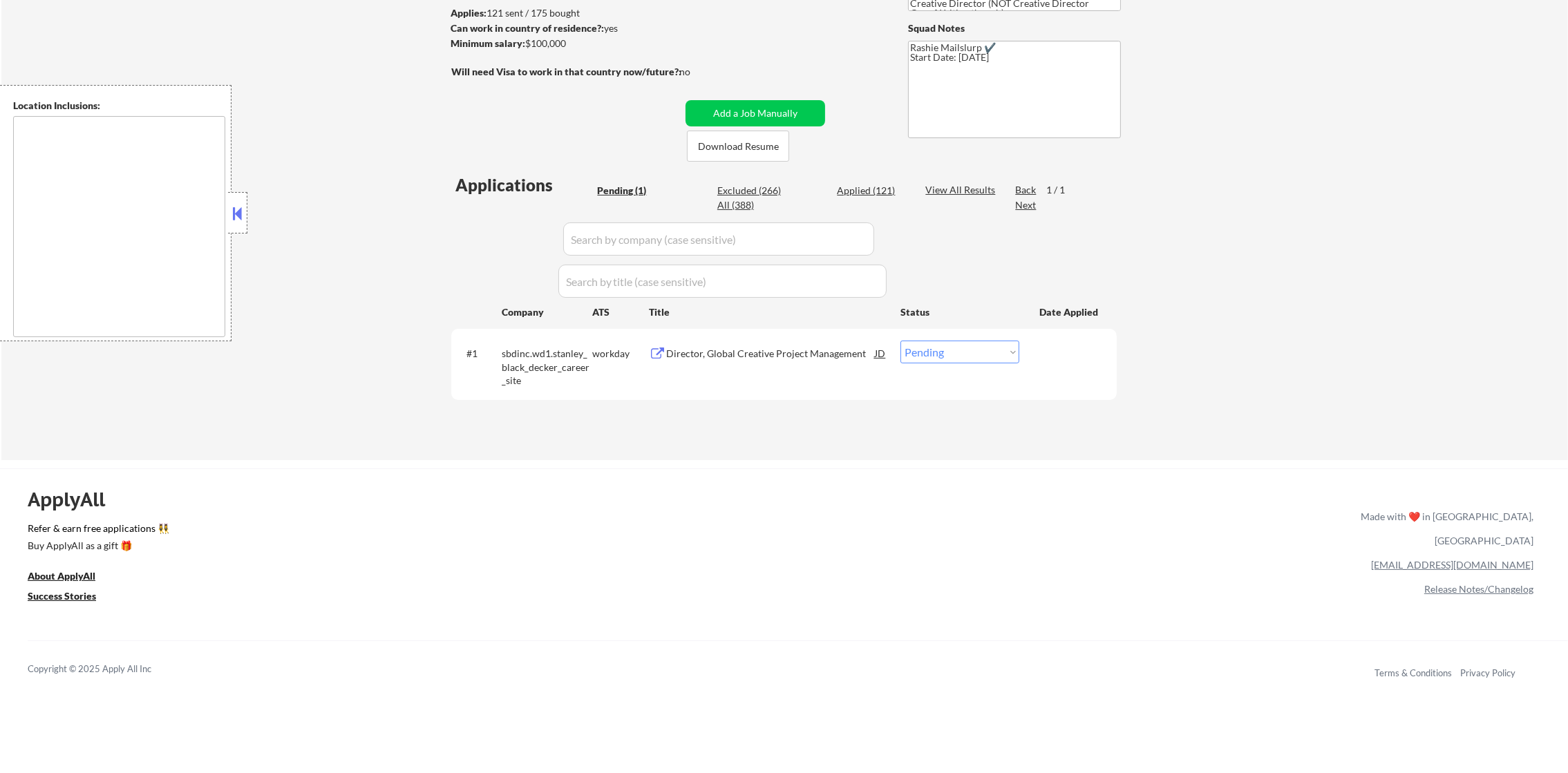
drag, startPoint x: 949, startPoint y: 349, endPoint x: 950, endPoint y: 366, distance: 17.0
click at [950, 349] on select "Choose an option... Pending Applied Excluded (Questions) Excluded (Expired) Exc…" at bounding box center [960, 352] width 119 height 23
select select ""excluded__expired_""
click at [900, 340] on select "Choose an option... Pending Applied Excluded (Questions) Excluded (Expired) Exc…" at bounding box center [960, 352] width 119 height 23
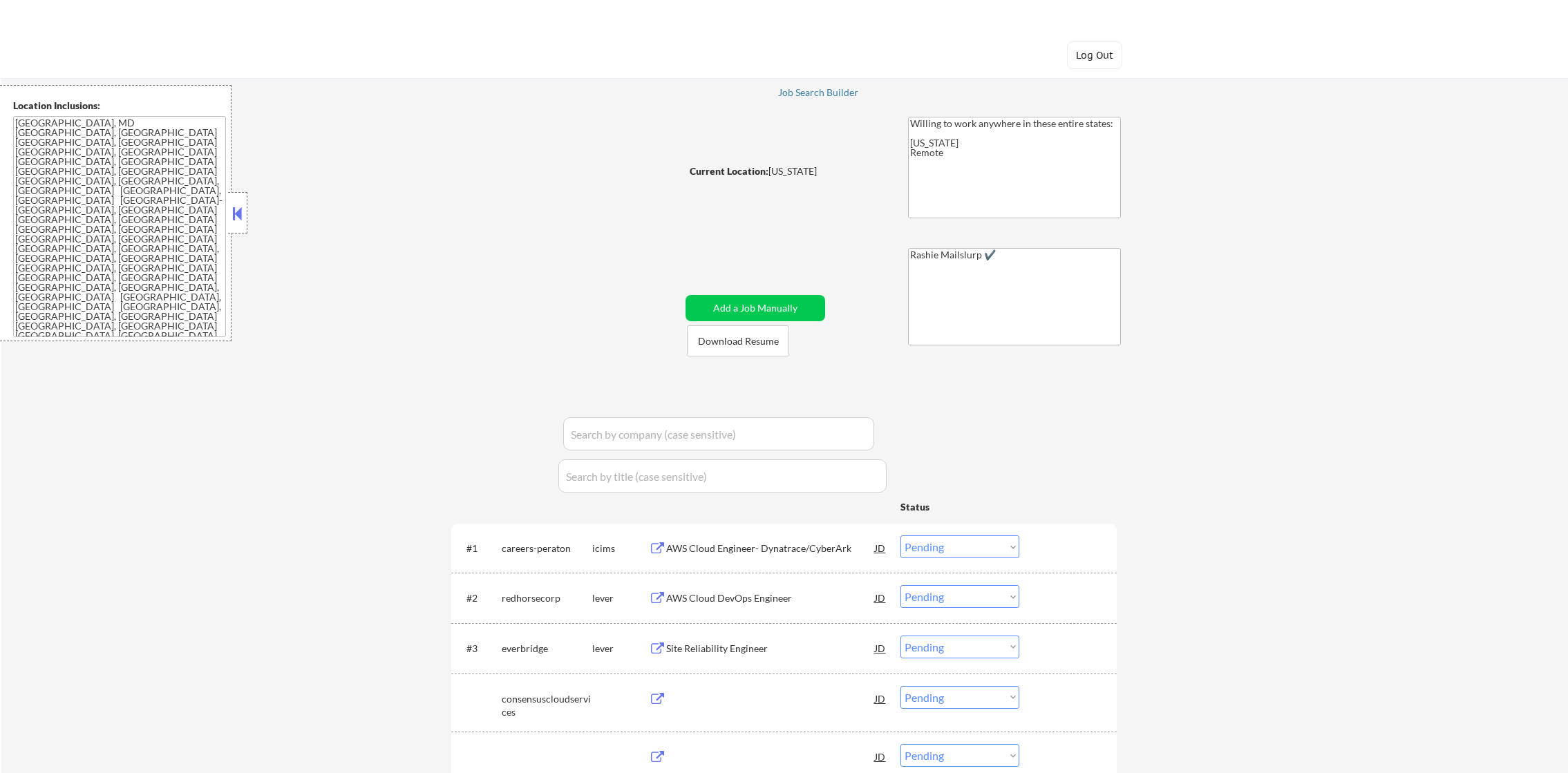
select select ""pending""
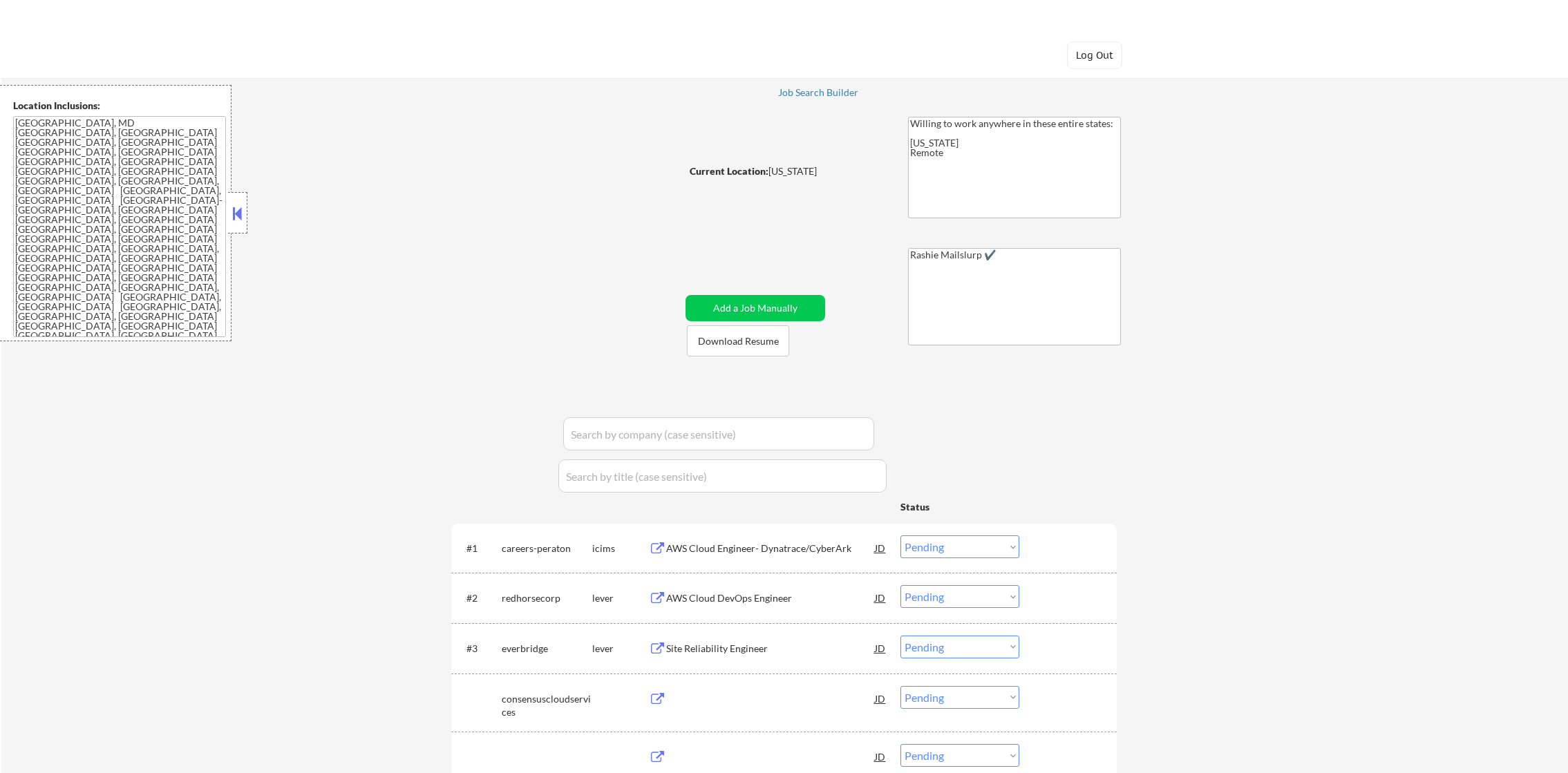
select select ""pending""
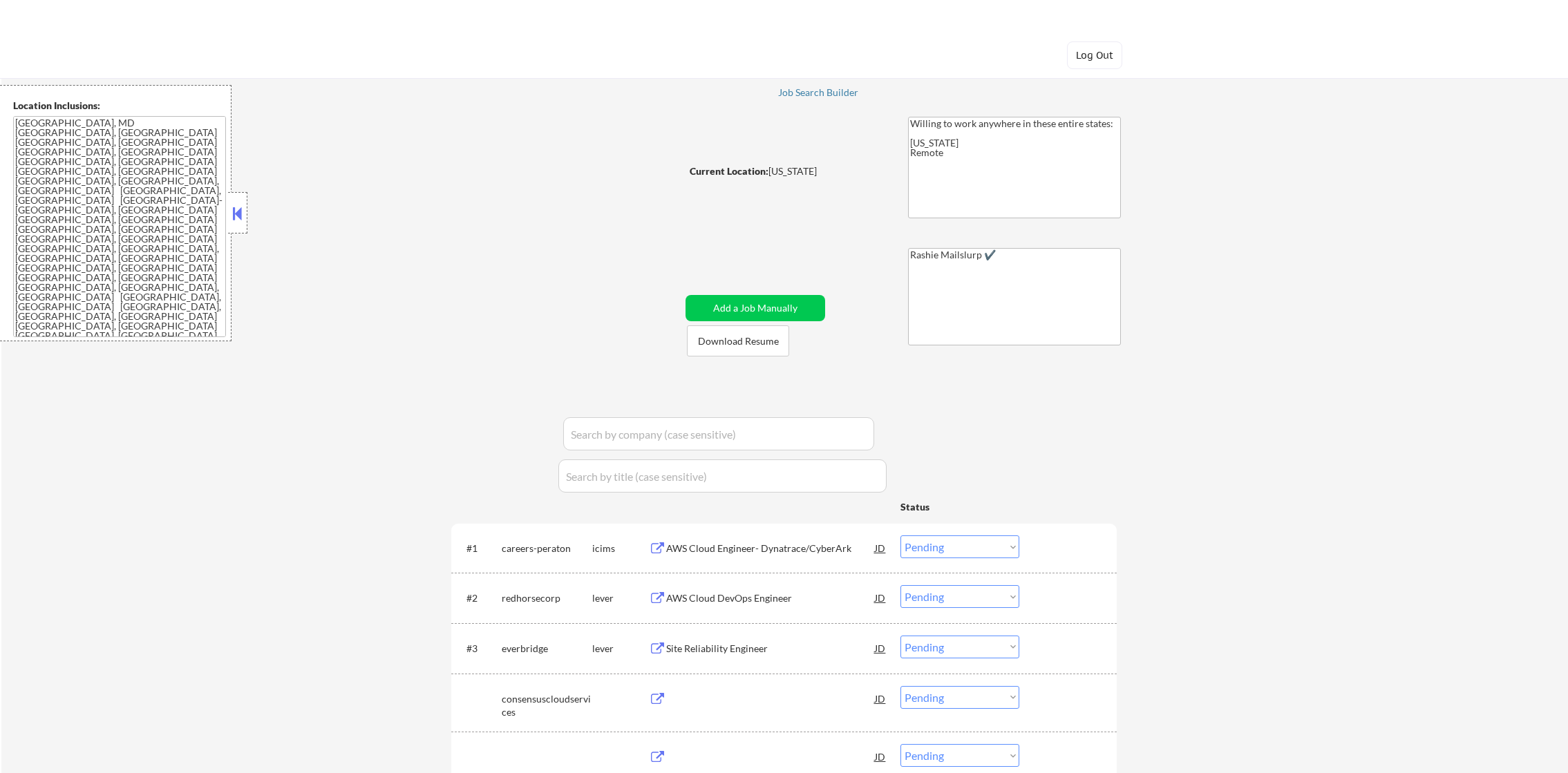
select select ""pending""
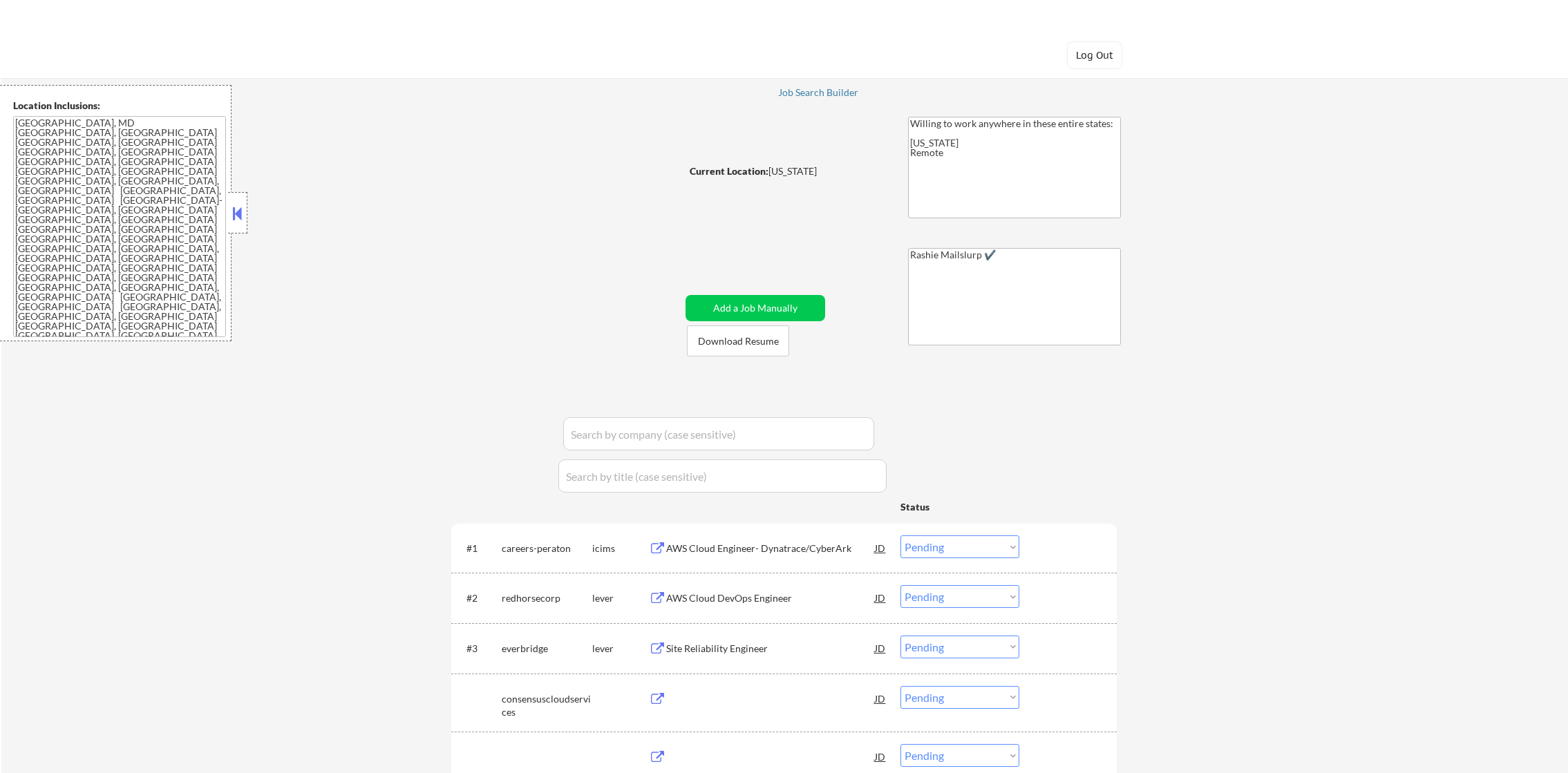
select select ""pending""
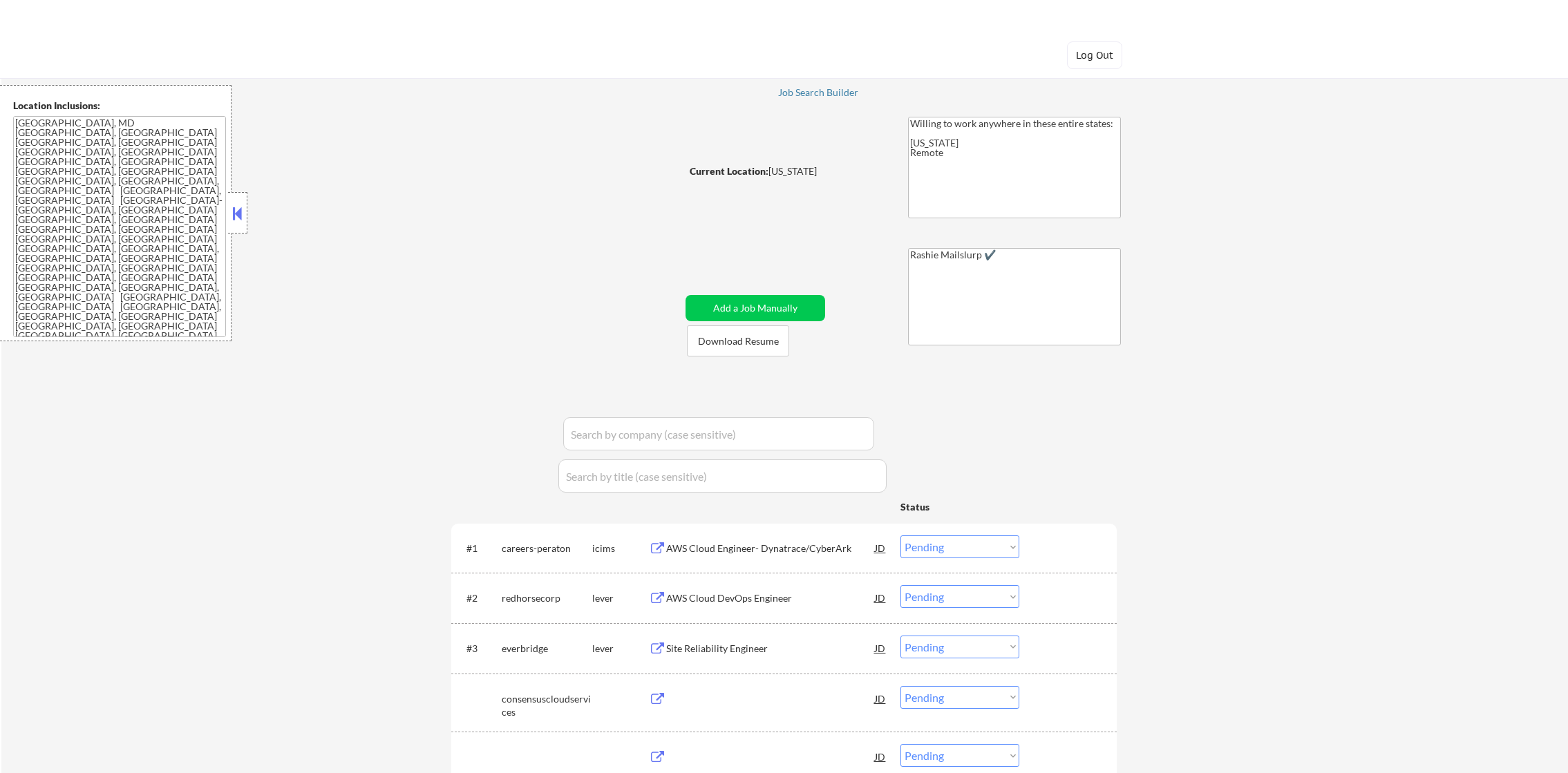
select select ""pending""
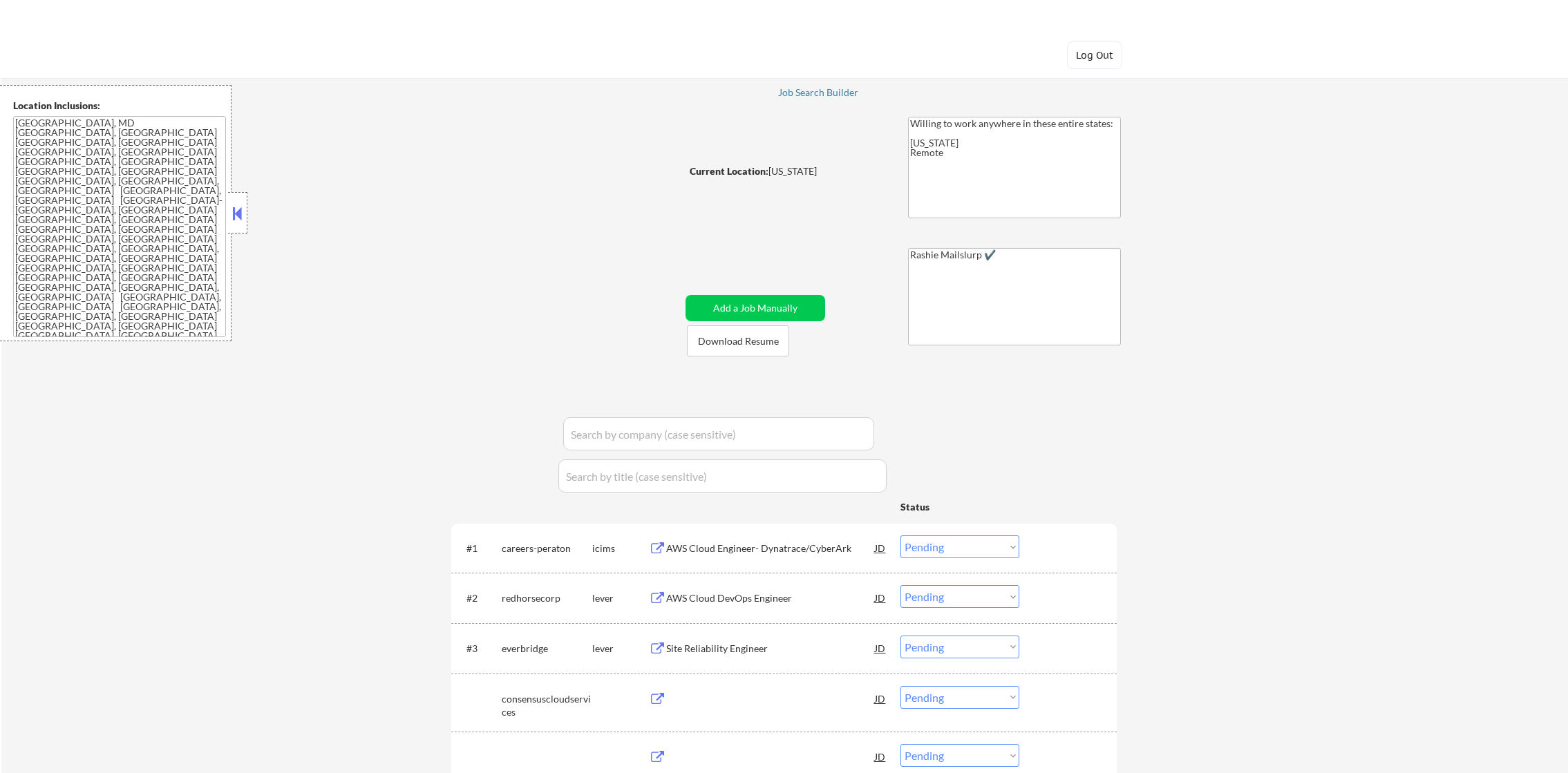
select select ""pending""
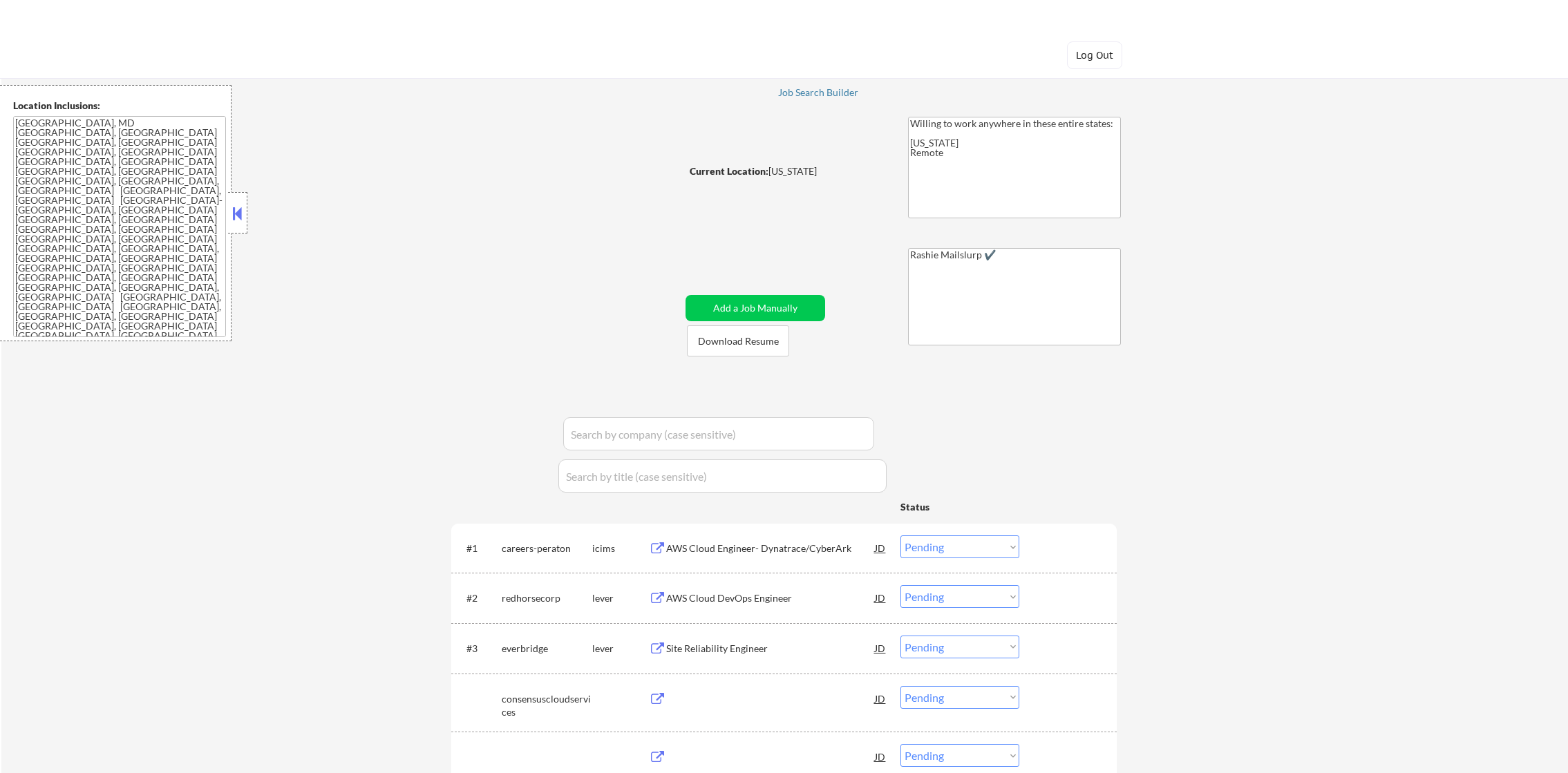
select select ""pending""
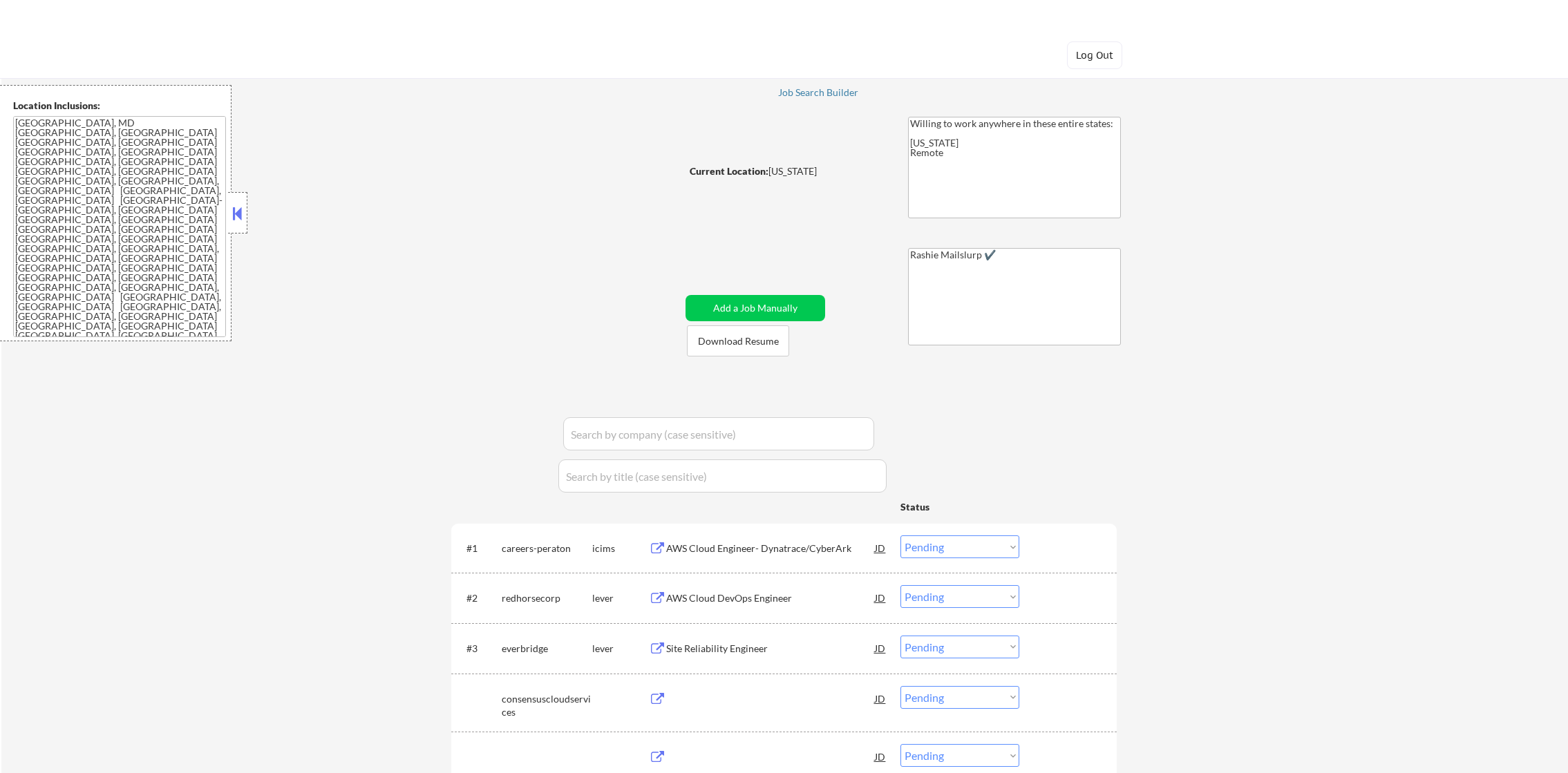
select select ""pending""
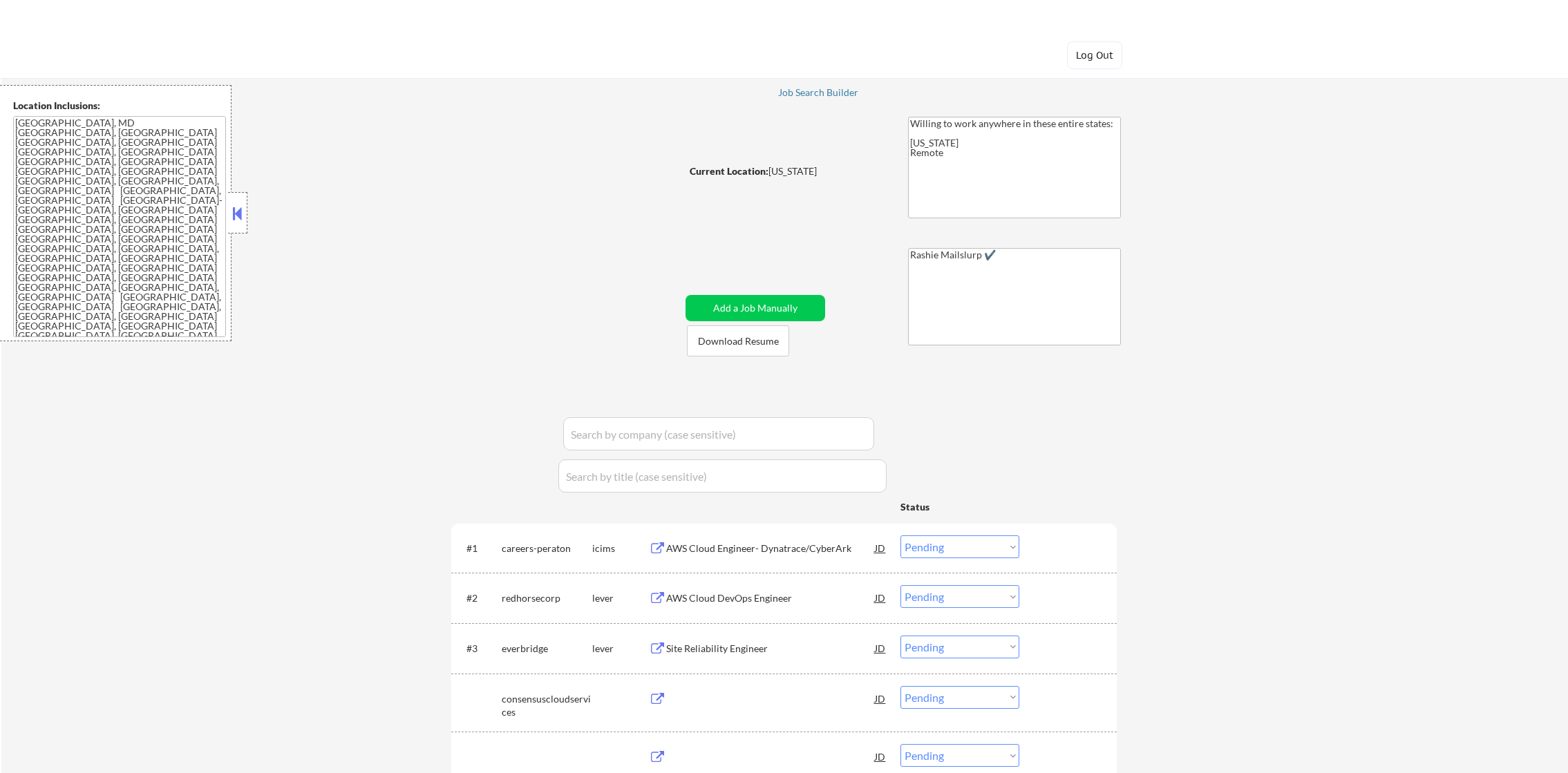
select select ""pending""
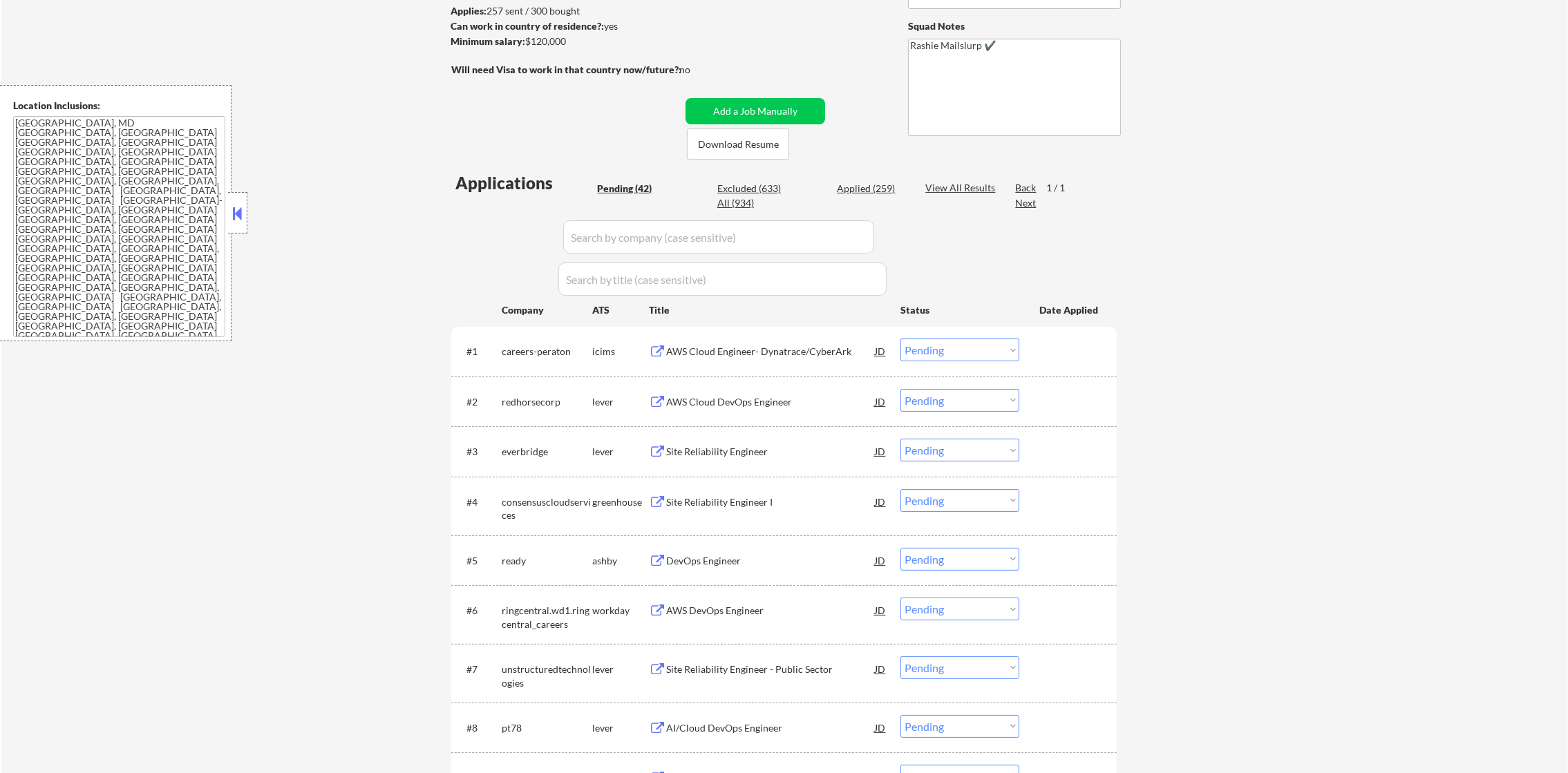
scroll to position [173, 0]
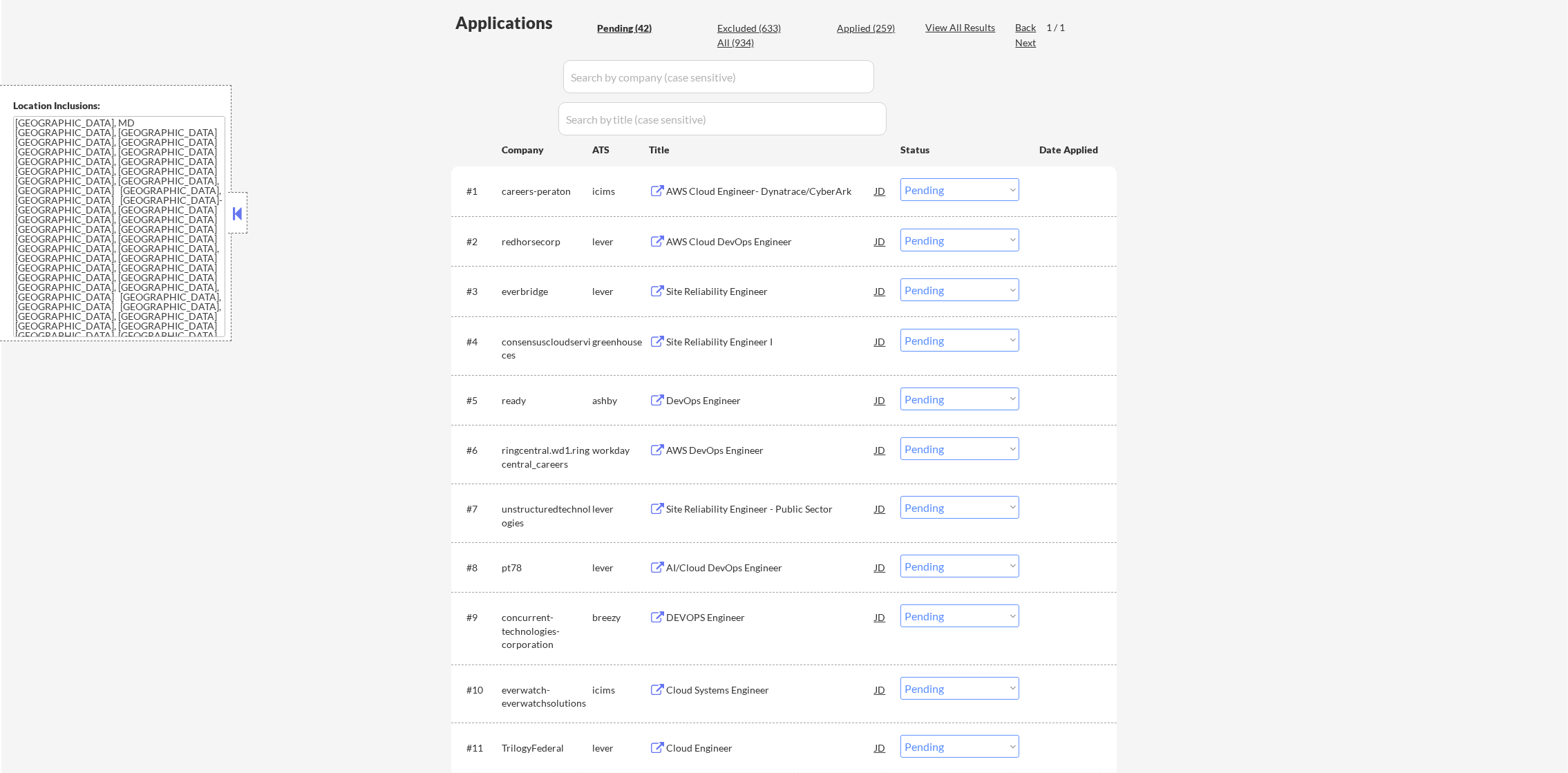
scroll to position [416, 0]
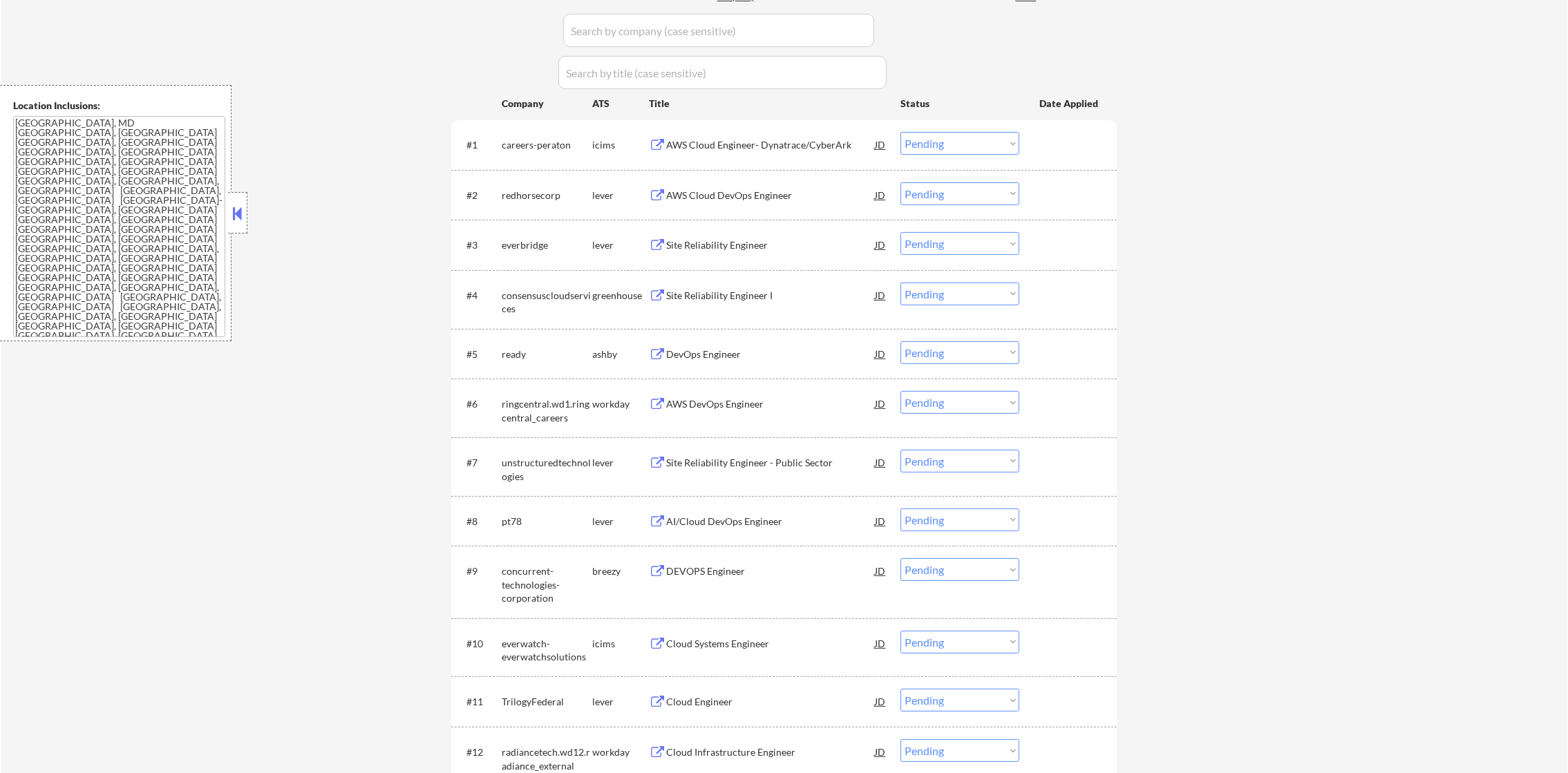
click at [527, 191] on div "redhorsecorp" at bounding box center [547, 195] width 91 height 14
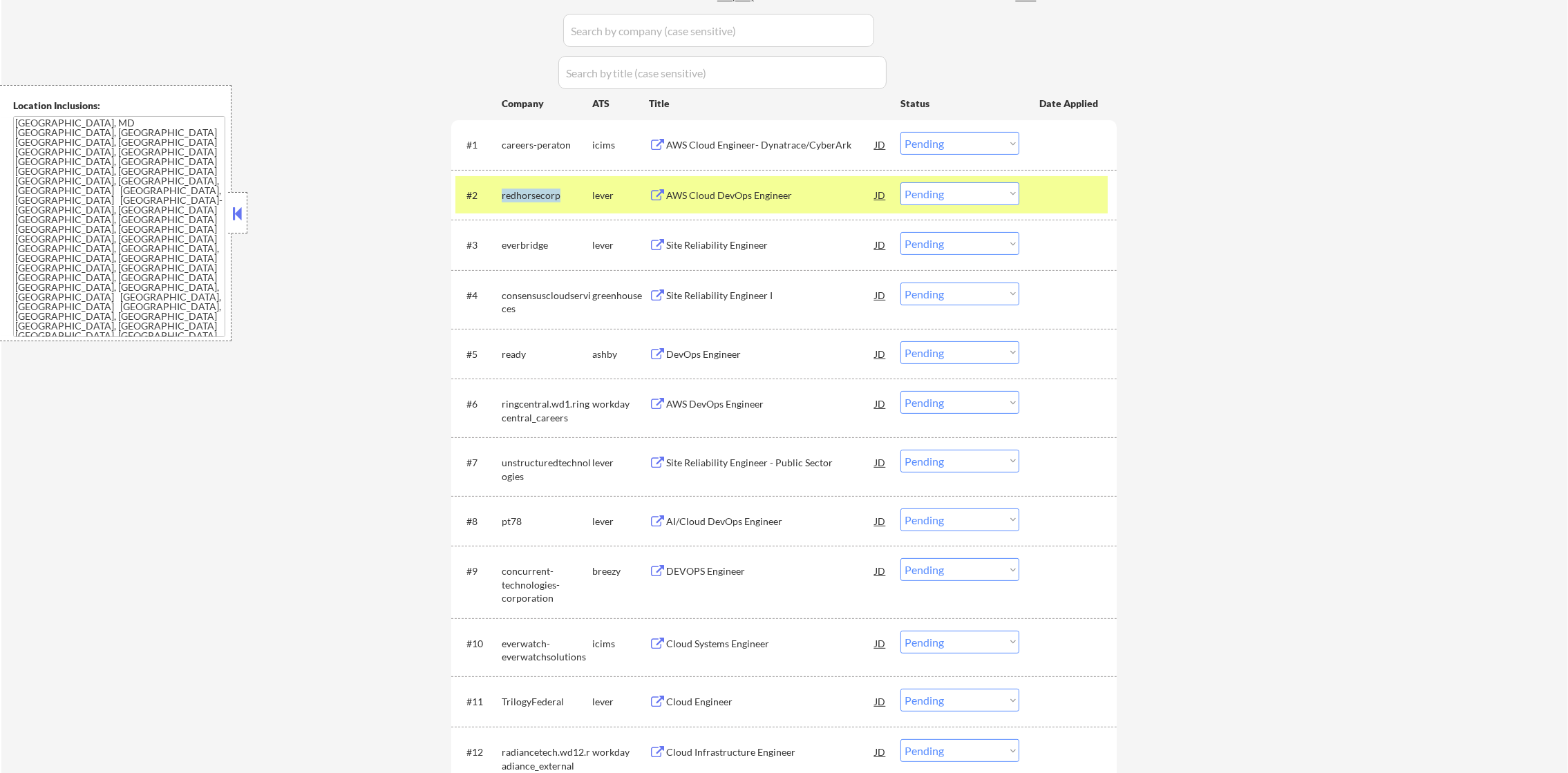
click at [527, 191] on div "redhorsecorp" at bounding box center [547, 195] width 91 height 14
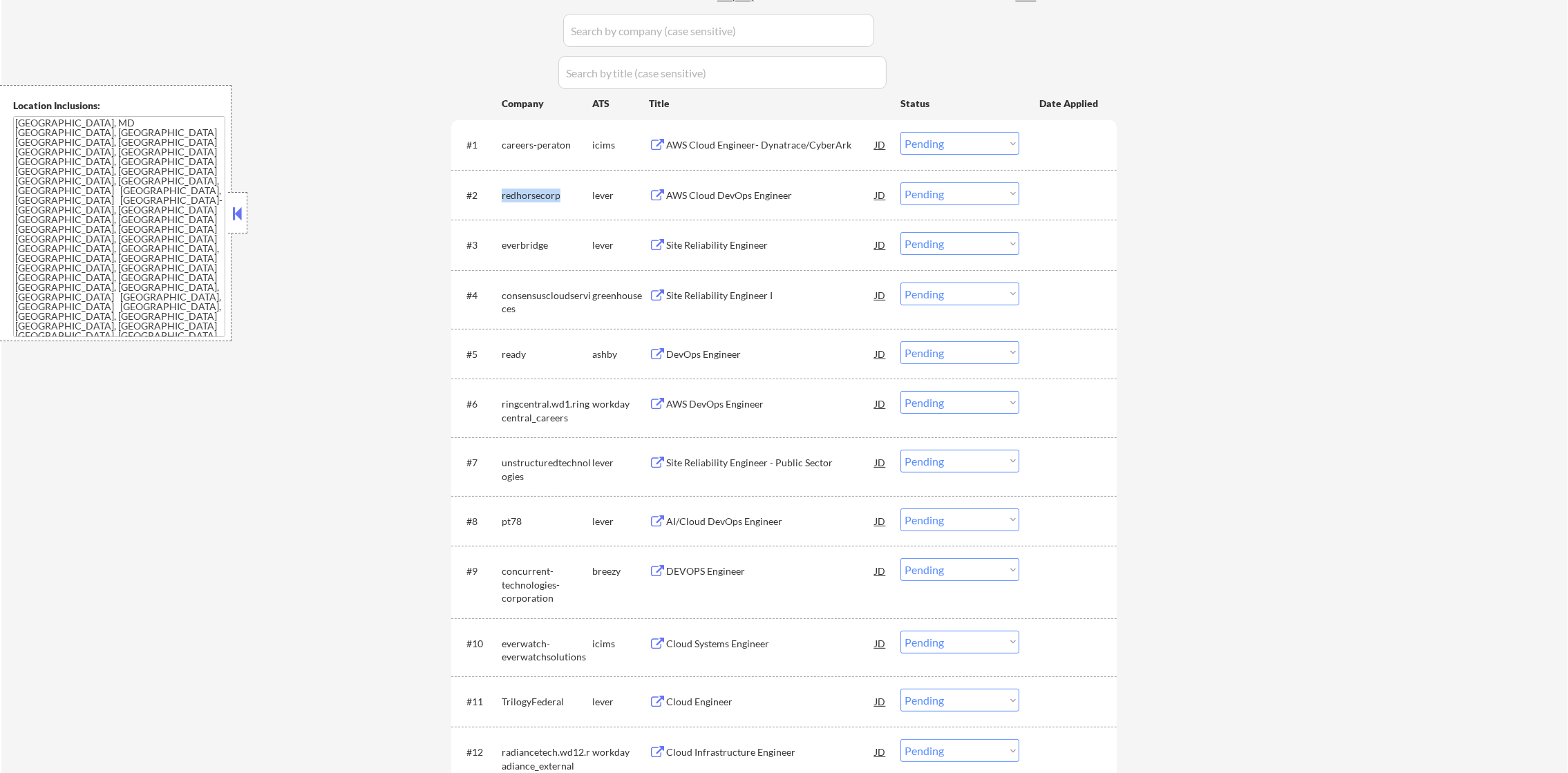
copy div "redhorsecorp"
drag, startPoint x: 917, startPoint y: 184, endPoint x: 923, endPoint y: 202, distance: 19.0
click at [917, 184] on select "Choose an option... Pending Applied Excluded (Questions) Excluded (Expired) Exc…" at bounding box center [960, 193] width 119 height 23
click at [900, 182] on select "Choose an option... Pending Applied Excluded (Questions) Excluded (Expired) Exc…" at bounding box center [960, 193] width 119 height 23
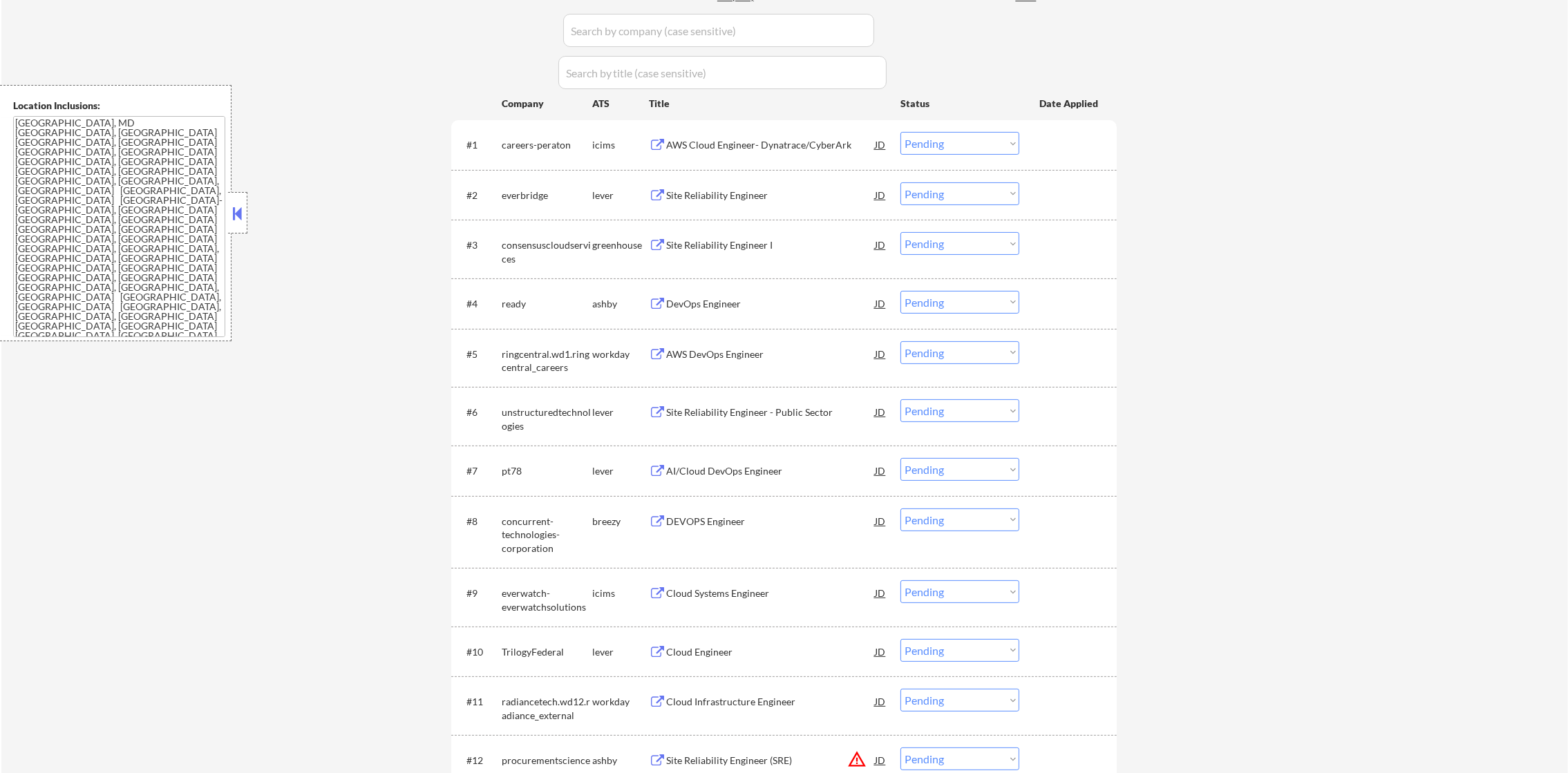
click at [521, 203] on div "everbridge" at bounding box center [547, 194] width 91 height 25
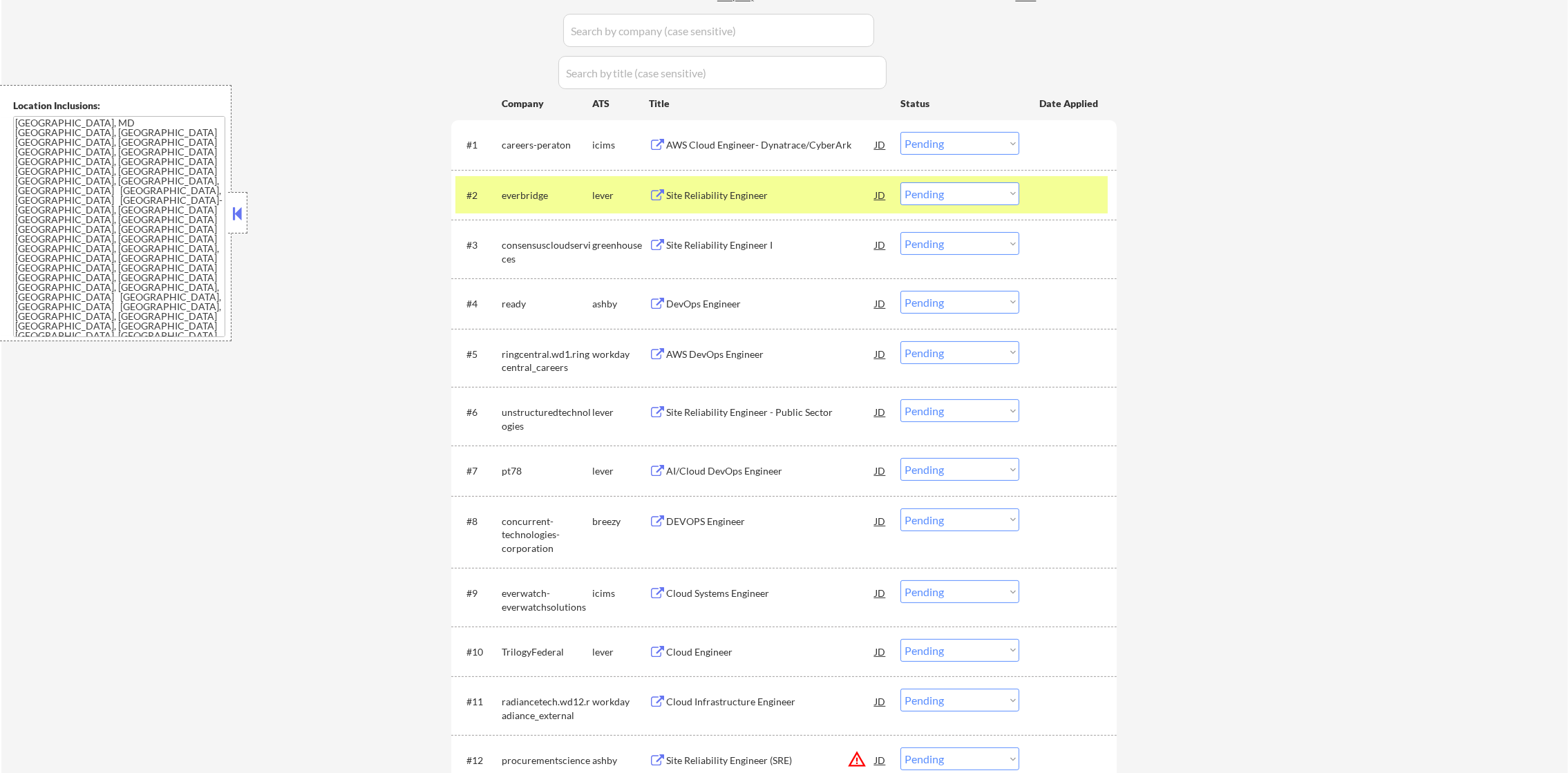
click at [528, 194] on div "everbridge" at bounding box center [547, 195] width 91 height 14
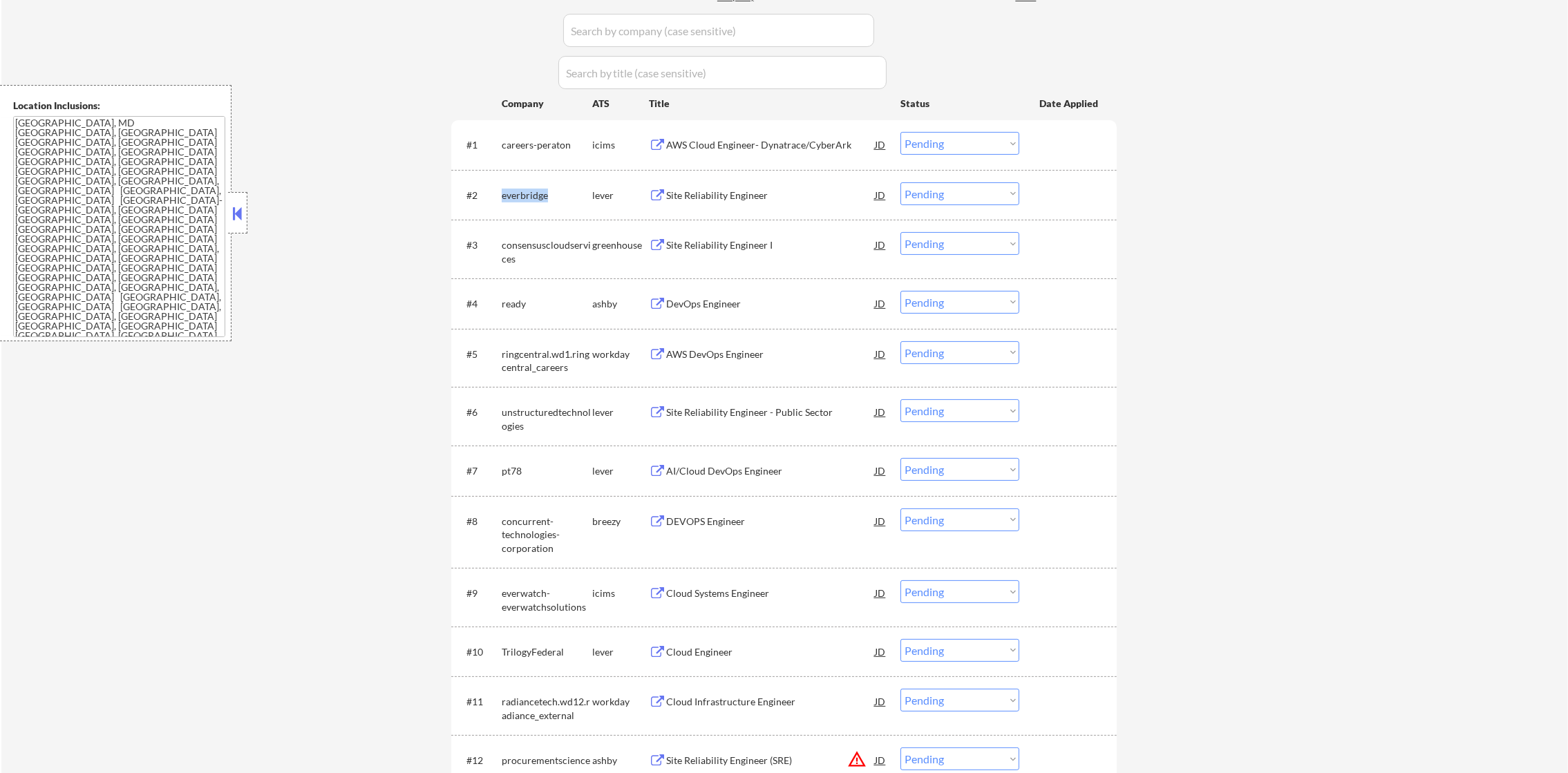
click at [528, 194] on div "everbridge" at bounding box center [547, 195] width 91 height 14
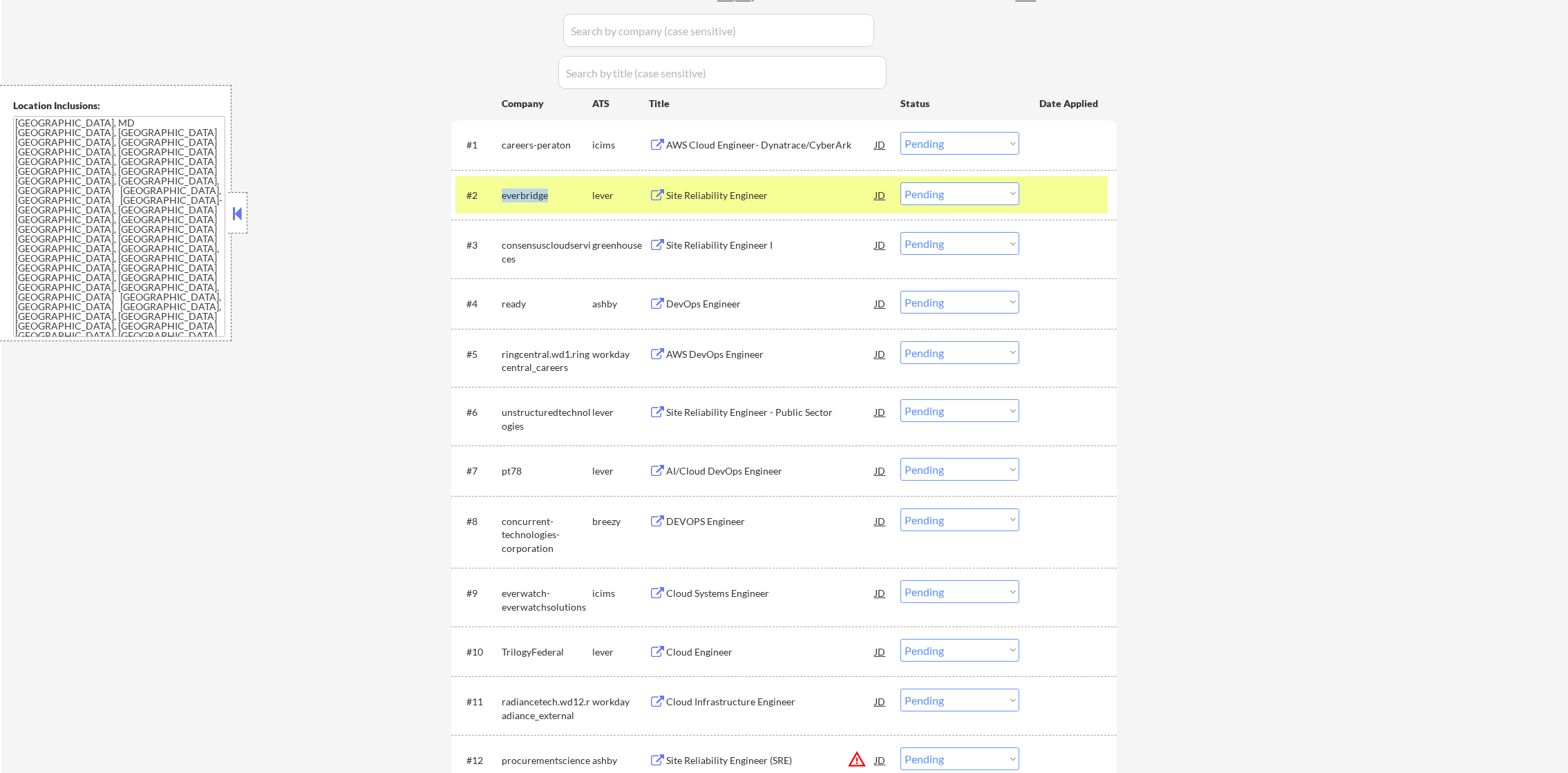
copy div "everbridge"
select select ""pending""
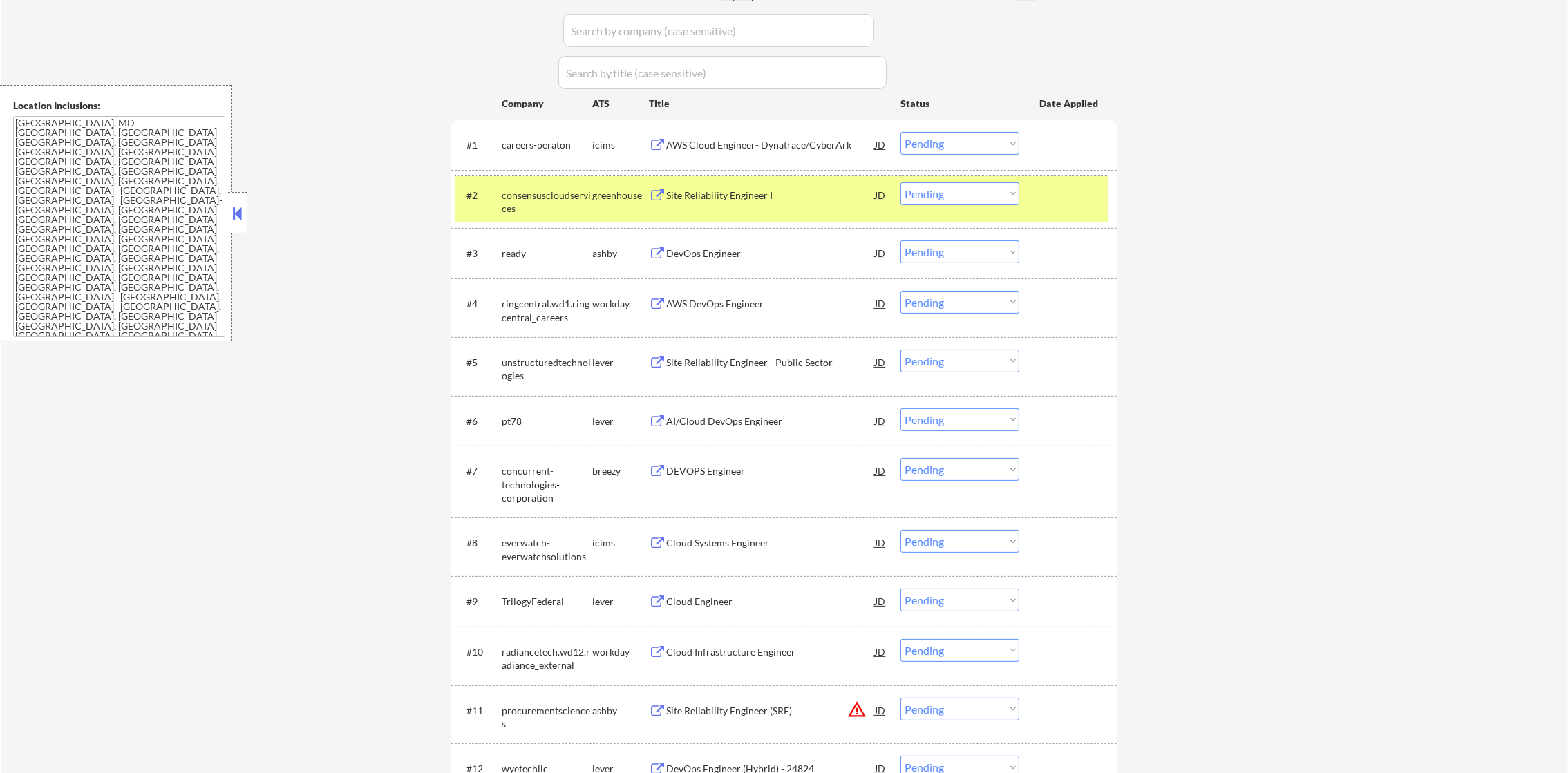
click at [468, 213] on div "#2 consensuscloudservices greenhouse Site Reliability Engineer I JD Choose an o…" at bounding box center [781, 198] width 652 height 45
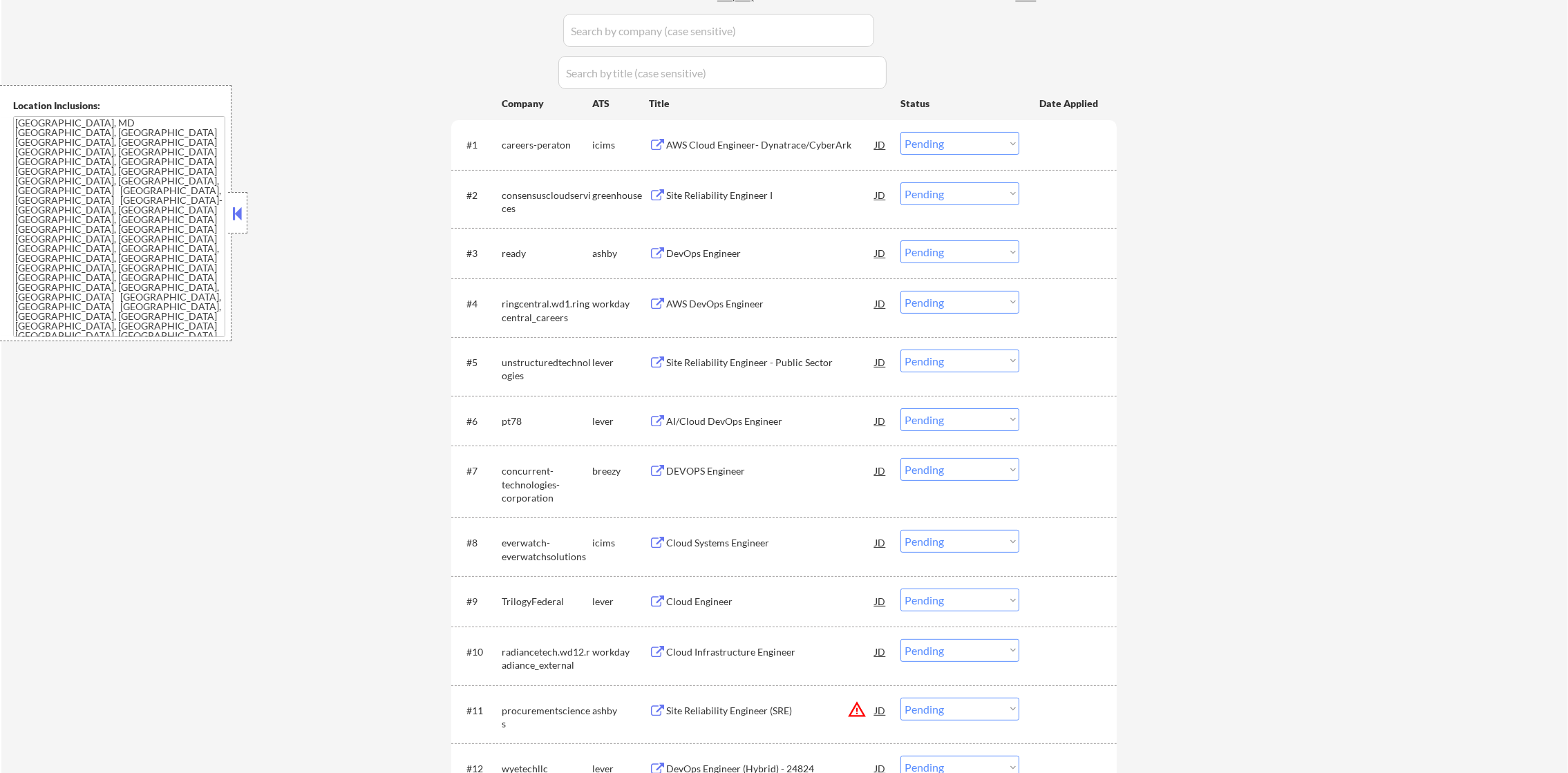
click at [524, 204] on div "consensuscloudservices" at bounding box center [547, 202] width 91 height 27
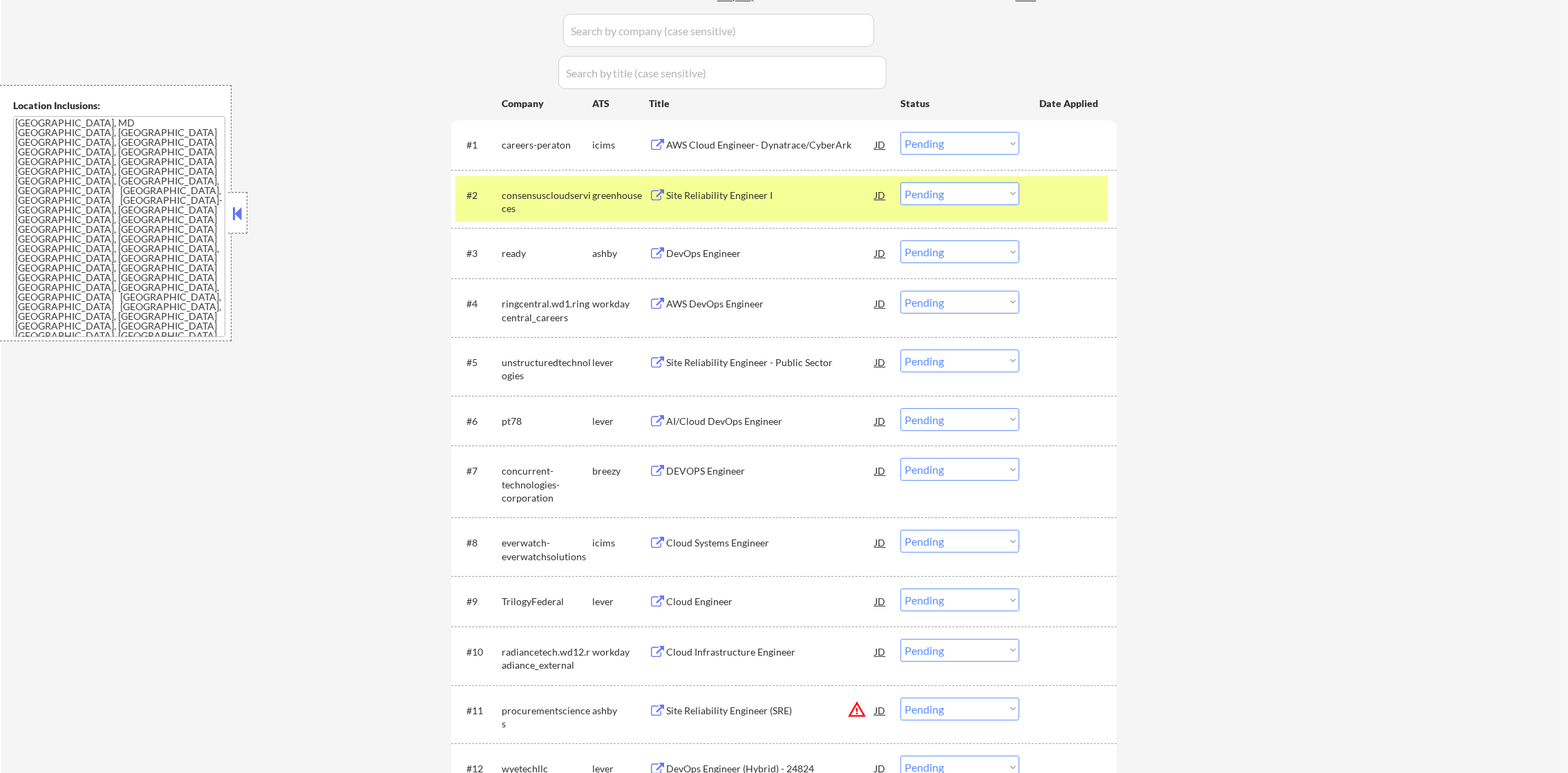
click at [524, 204] on div "consensuscloudservices" at bounding box center [547, 202] width 91 height 27
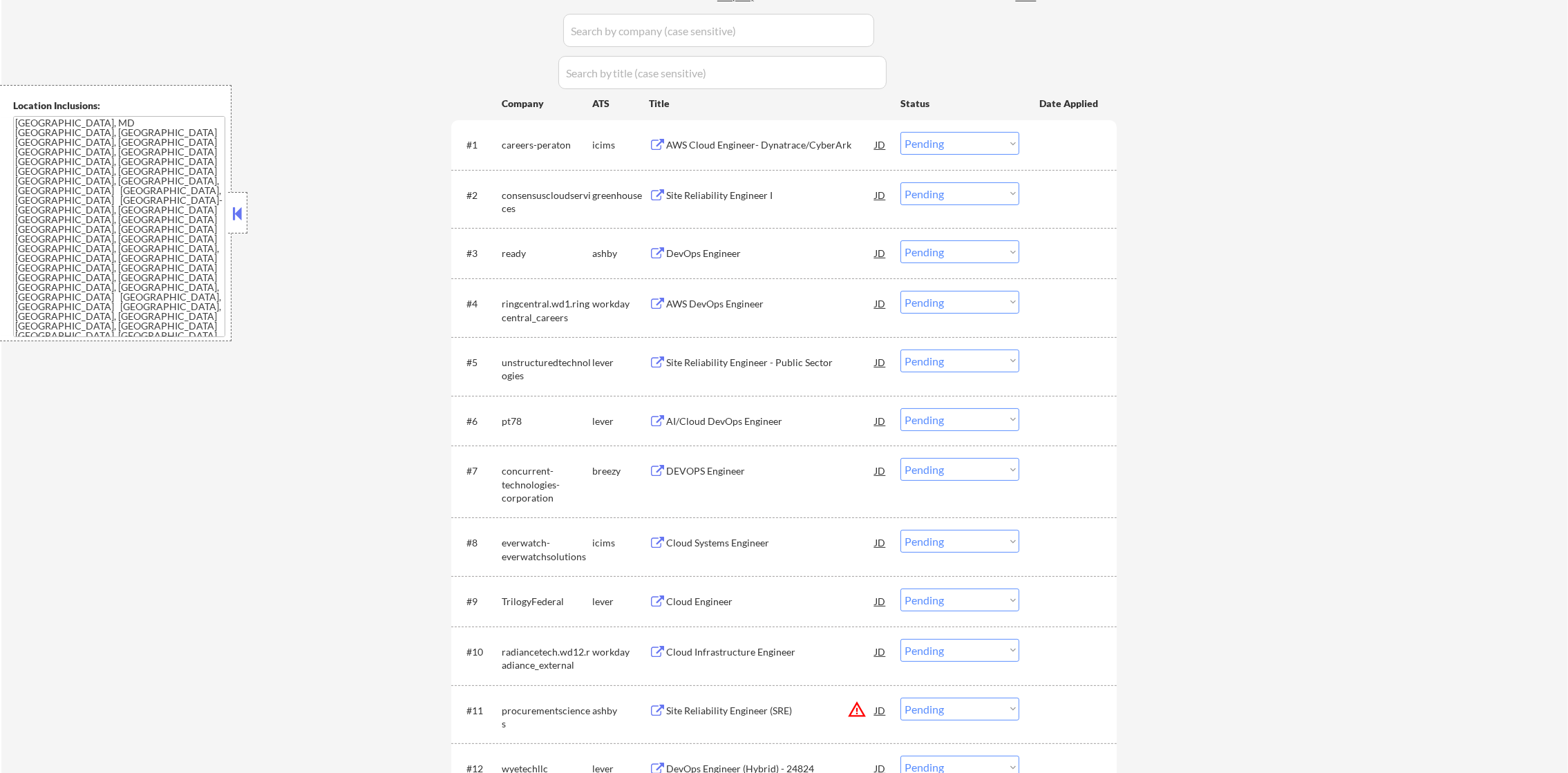
click at [530, 191] on div "consensuscloudservices" at bounding box center [547, 202] width 91 height 27
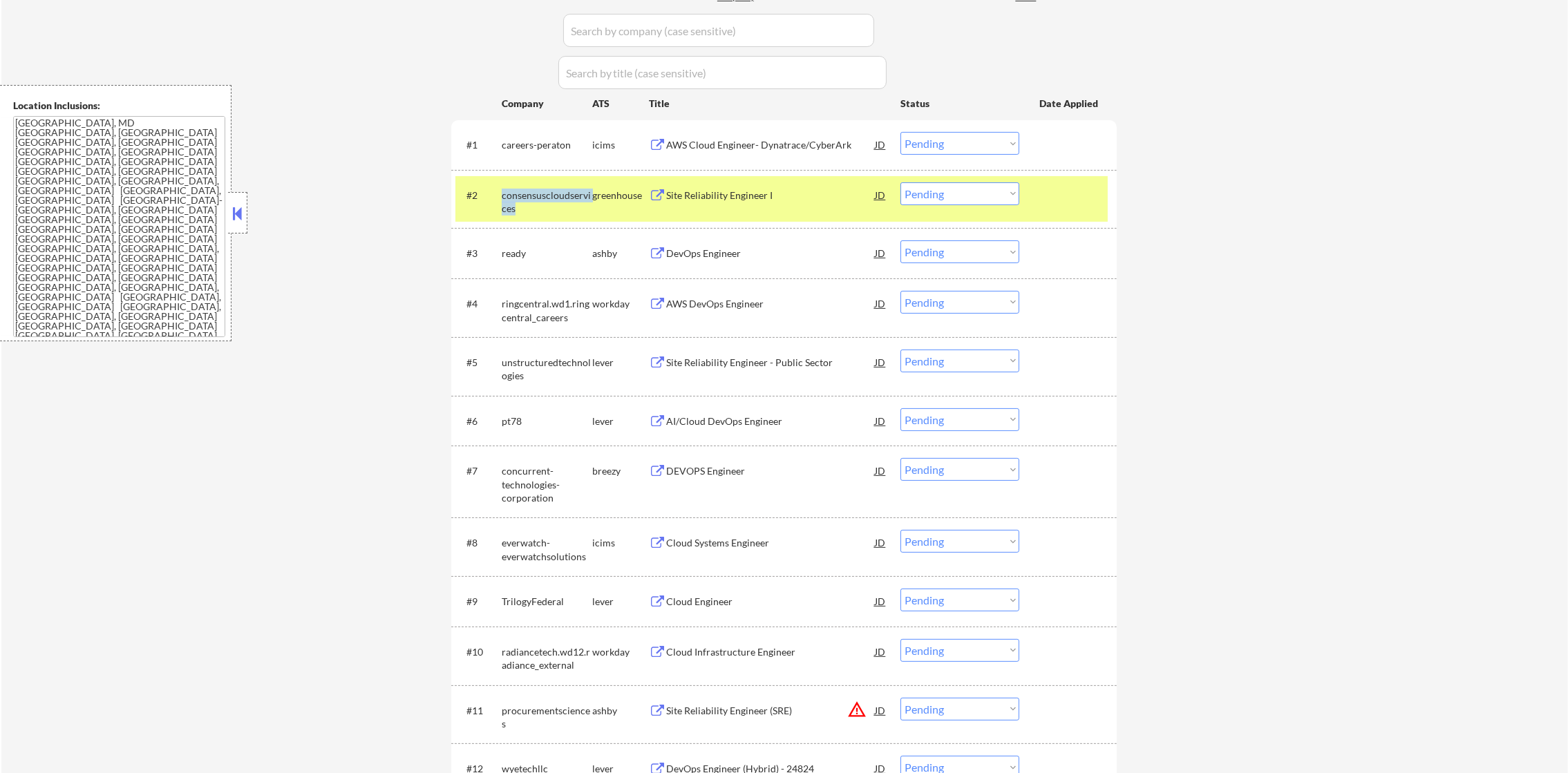
click at [530, 191] on div "consensuscloudservices" at bounding box center [547, 202] width 91 height 27
copy div "consensuscloudservices"
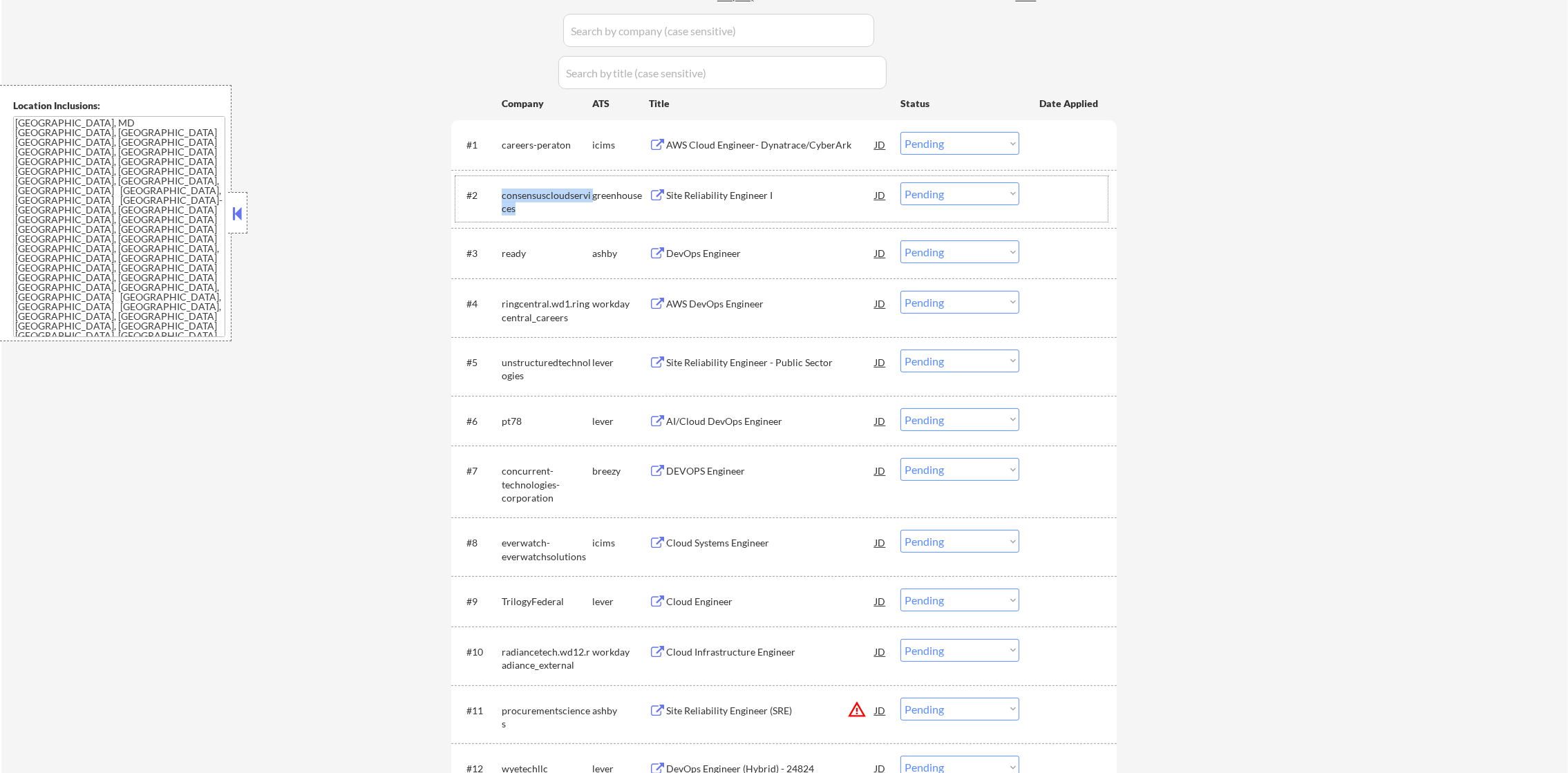
click at [556, 198] on div "consensuscloudservices" at bounding box center [547, 202] width 91 height 27
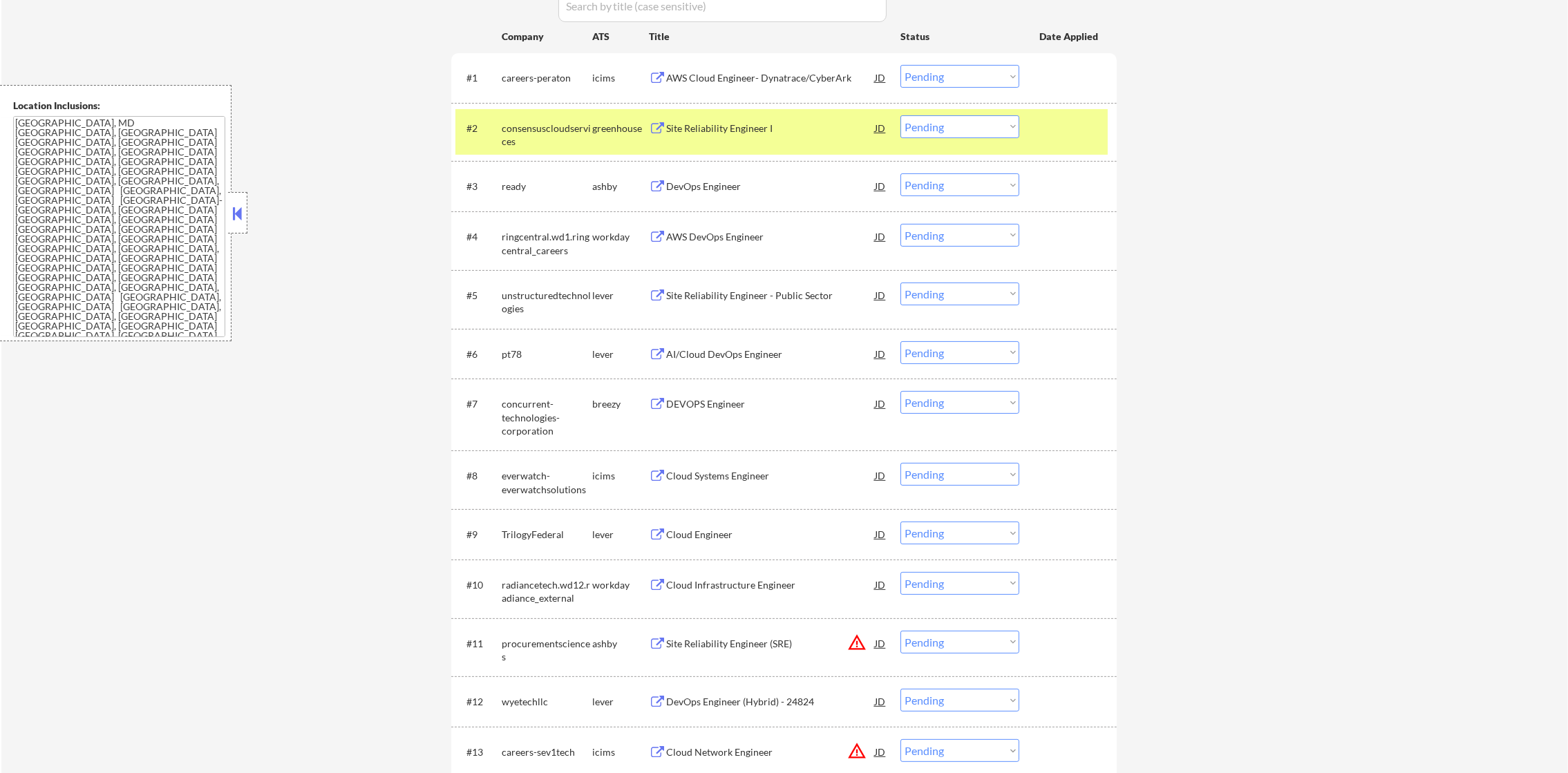
scroll to position [485, 0]
click at [555, 151] on div "#2 consensuscloudservices greenhouse Site Reliability Engineer I JD Choose an o…" at bounding box center [781, 130] width 652 height 45
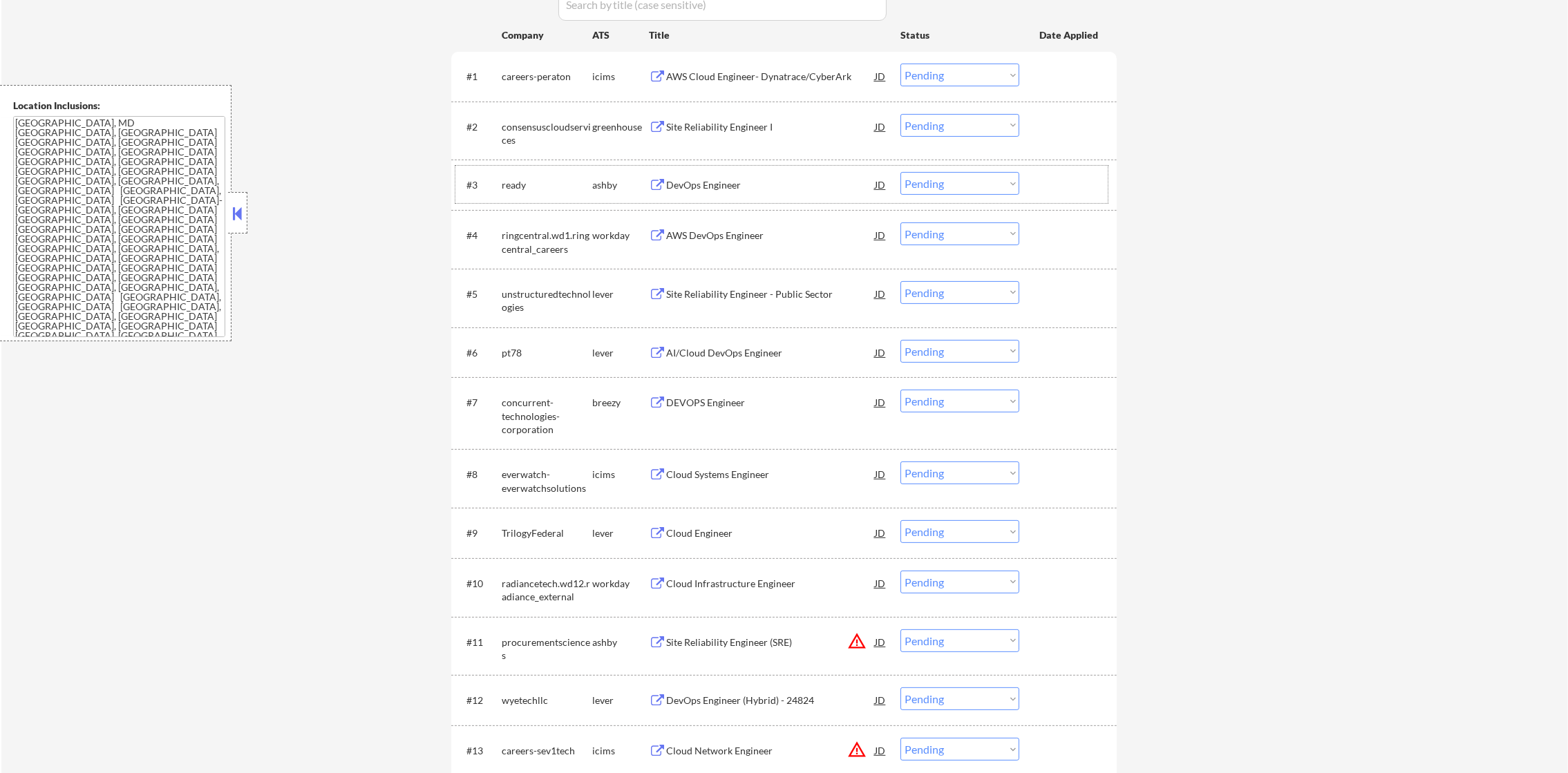
click at [514, 180] on div "ready" at bounding box center [547, 185] width 91 height 14
copy div "ready"
select select ""pending""
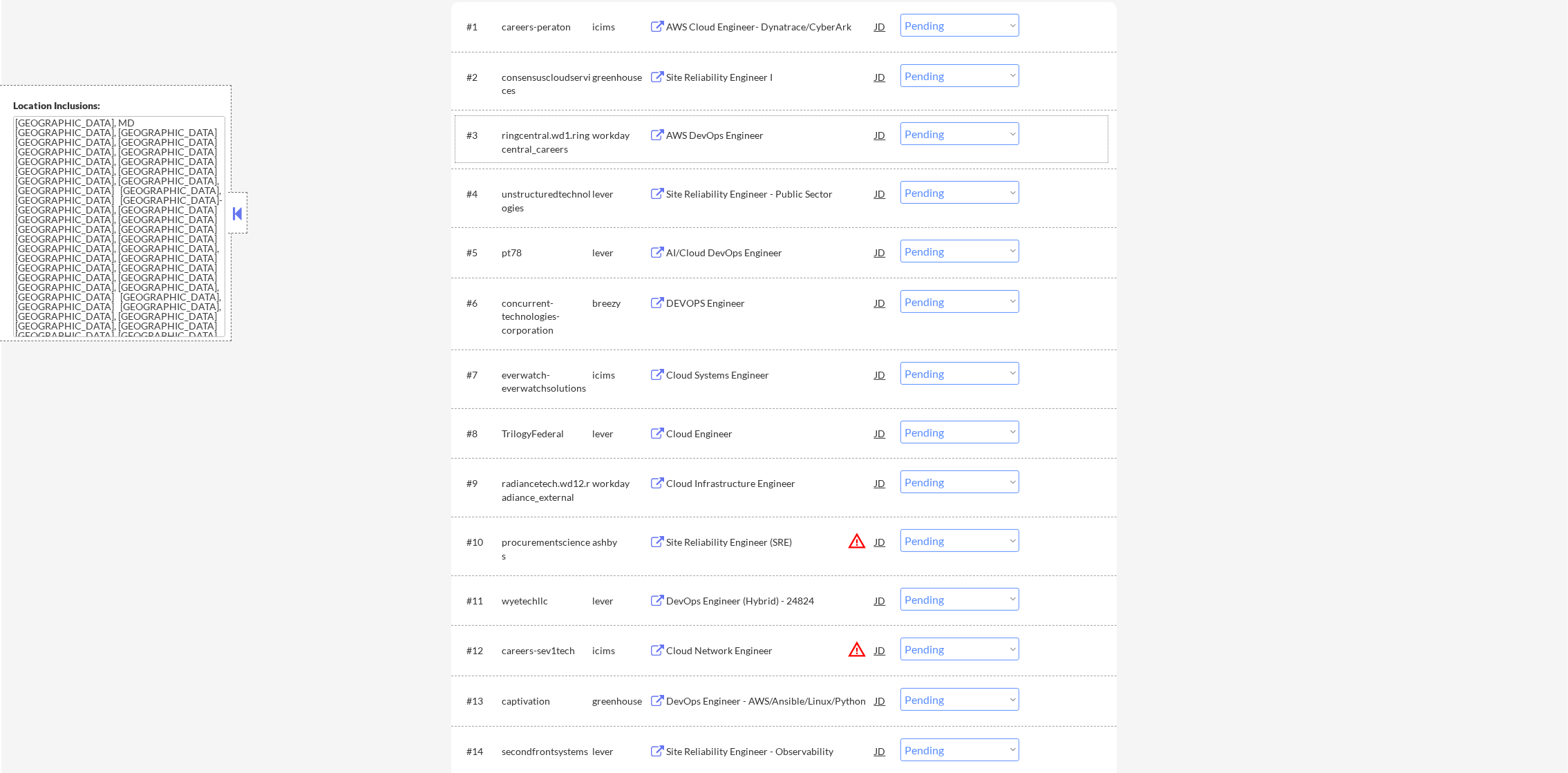
scroll to position [554, 0]
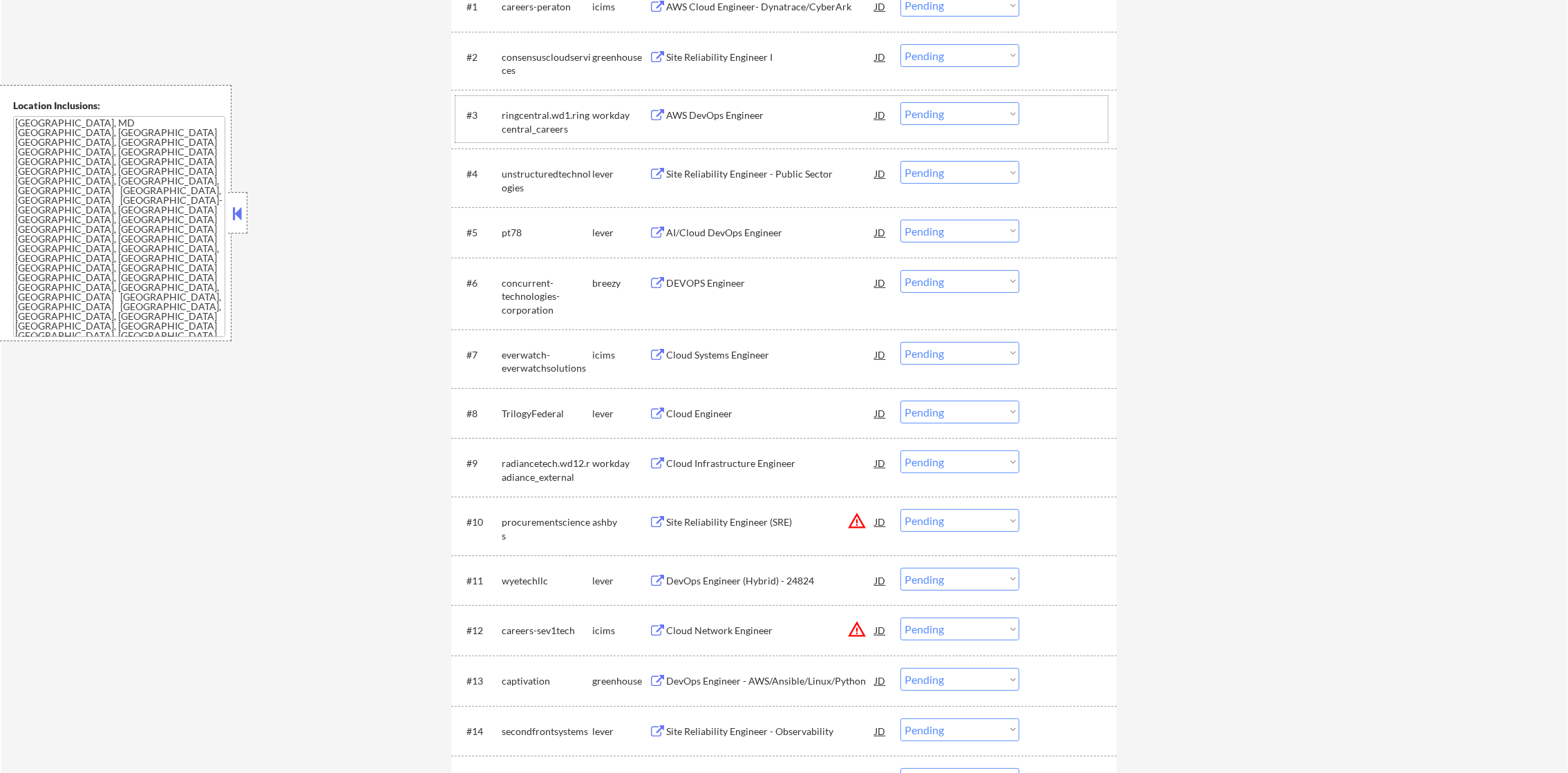
click at [506, 229] on div "pt78" at bounding box center [547, 233] width 91 height 14
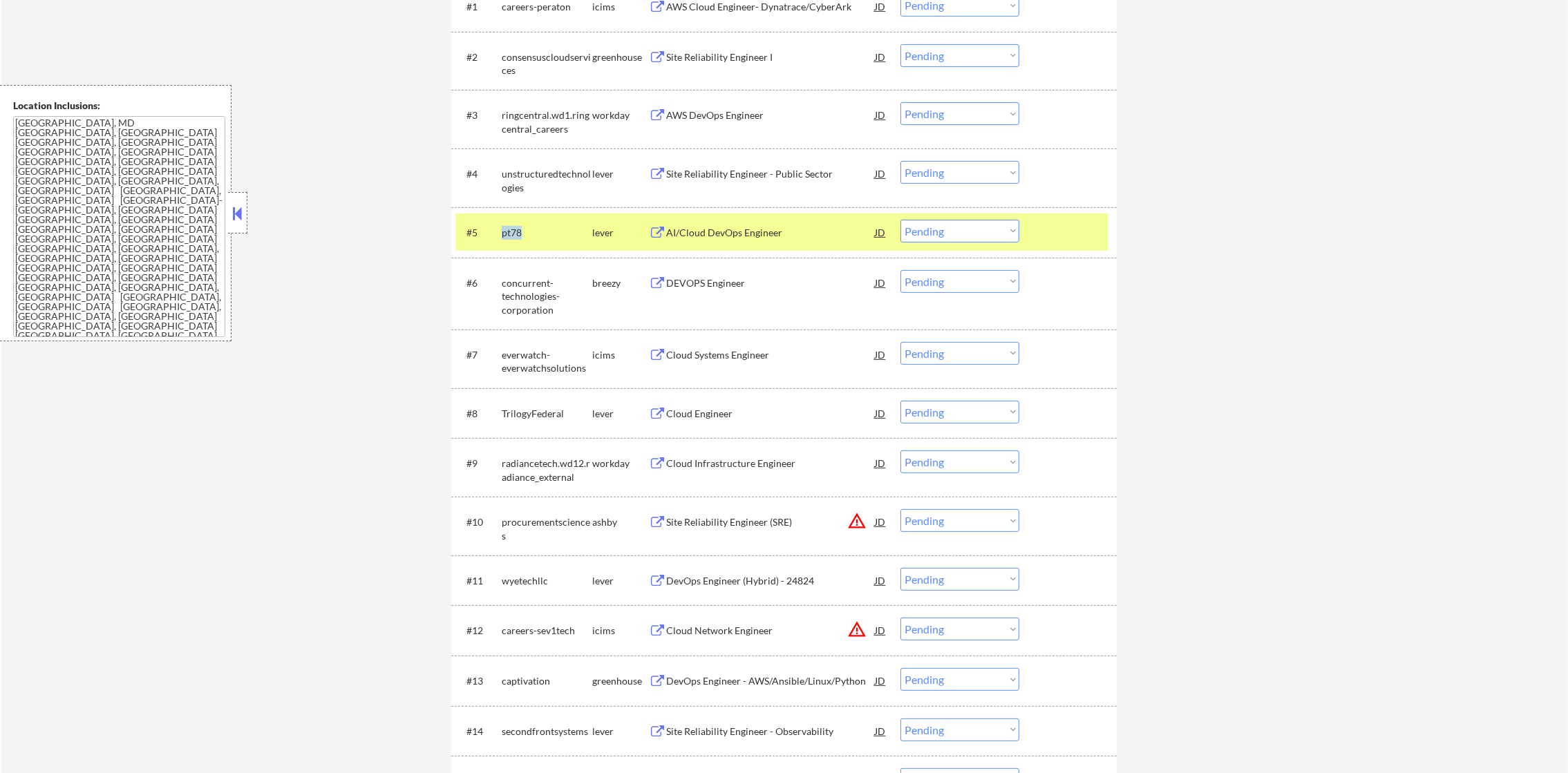
click at [506, 229] on div "pt78" at bounding box center [547, 233] width 91 height 14
copy div "pt78"
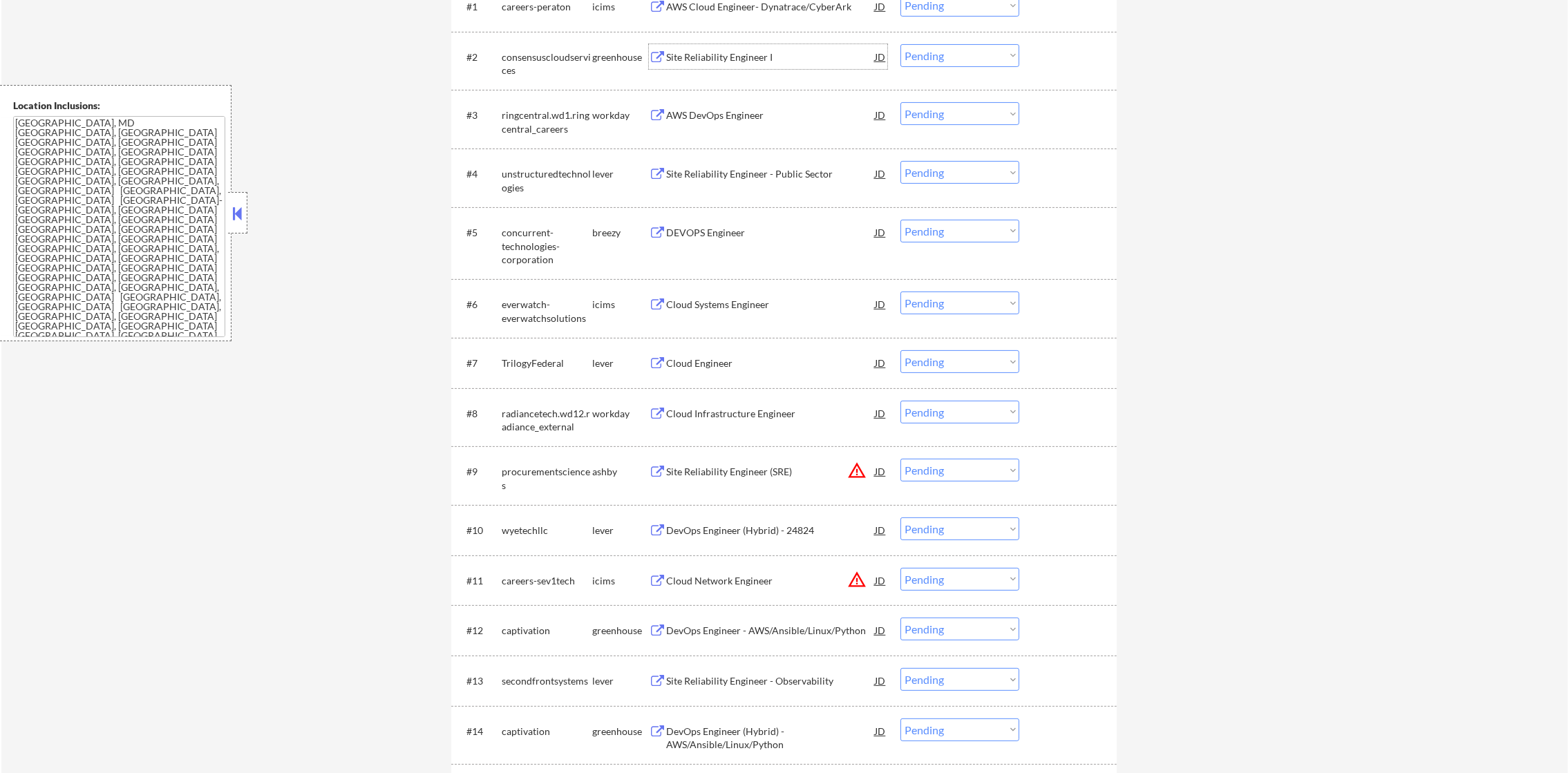
click at [722, 61] on div "Site Reliability Engineer I" at bounding box center [770, 57] width 209 height 14
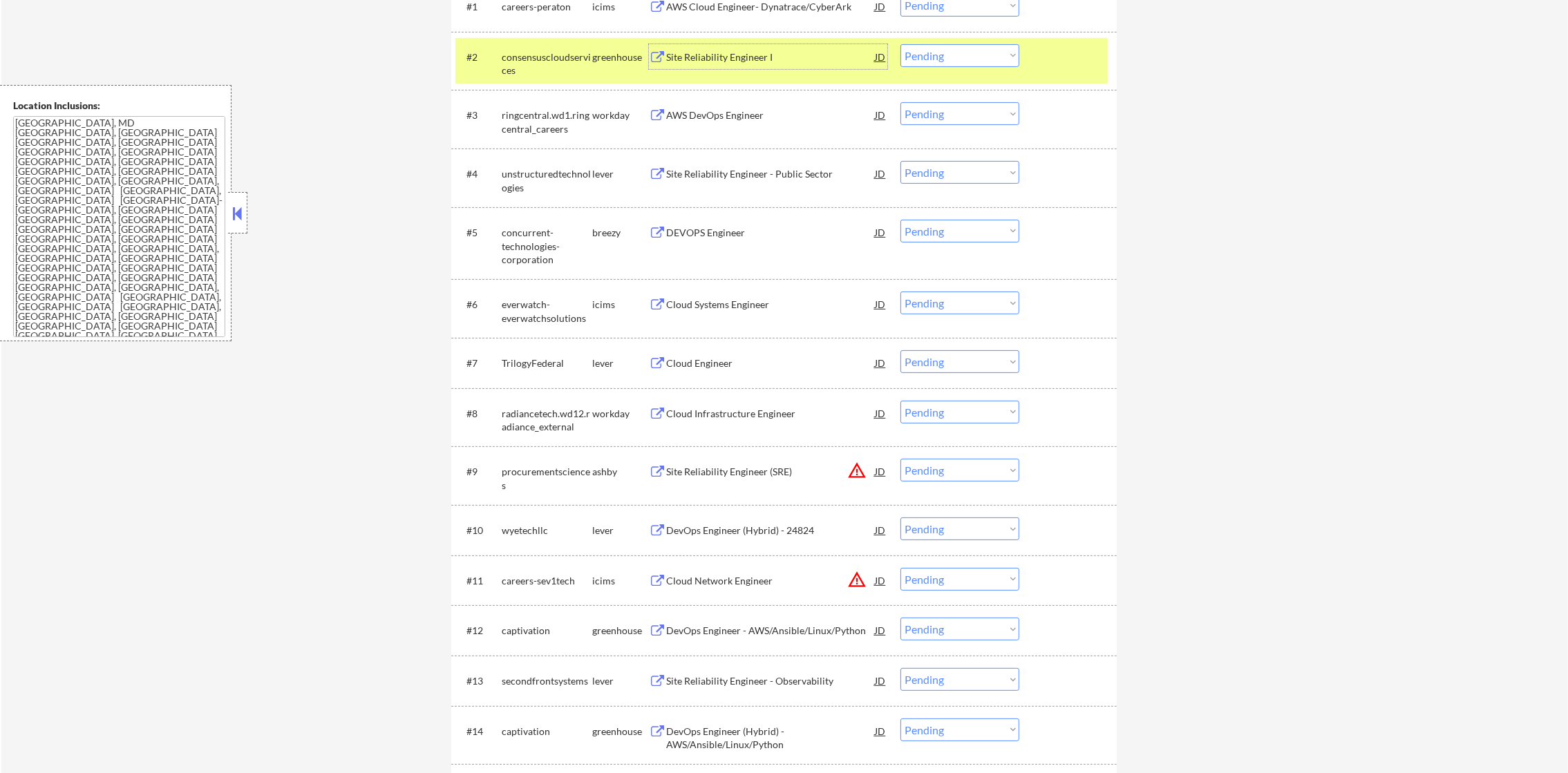
click at [538, 55] on div "consensuscloudservices" at bounding box center [547, 64] width 91 height 27
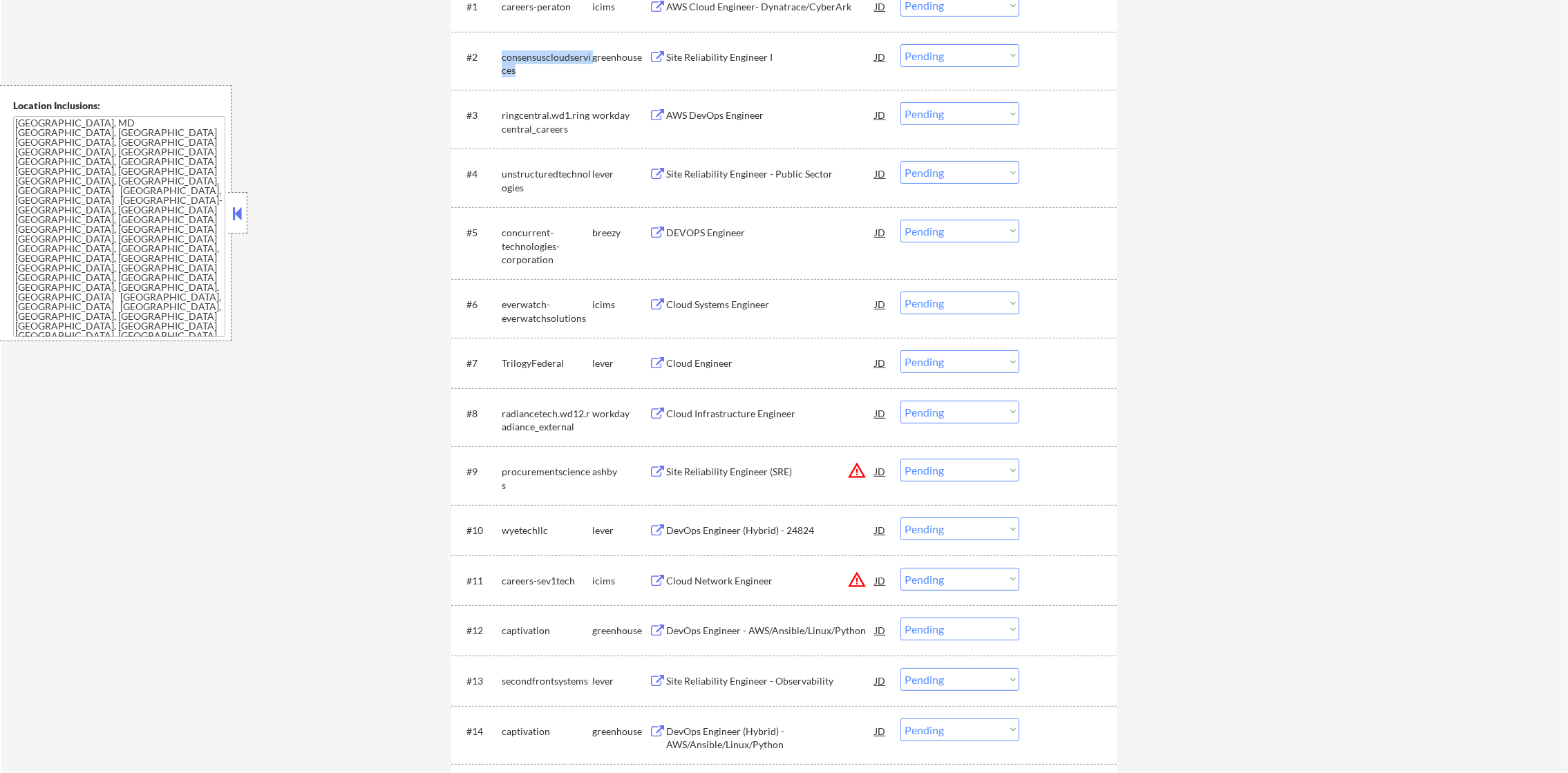
click at [538, 55] on div "consensuscloudservices" at bounding box center [547, 64] width 91 height 27
copy div "consensuscloudservices"
click at [416, 115] on div "← Return to /applysquad Mailslurp Inbox Job Search Builder Bamitee Aikins User …" at bounding box center [784, 779] width 1567 height 2555
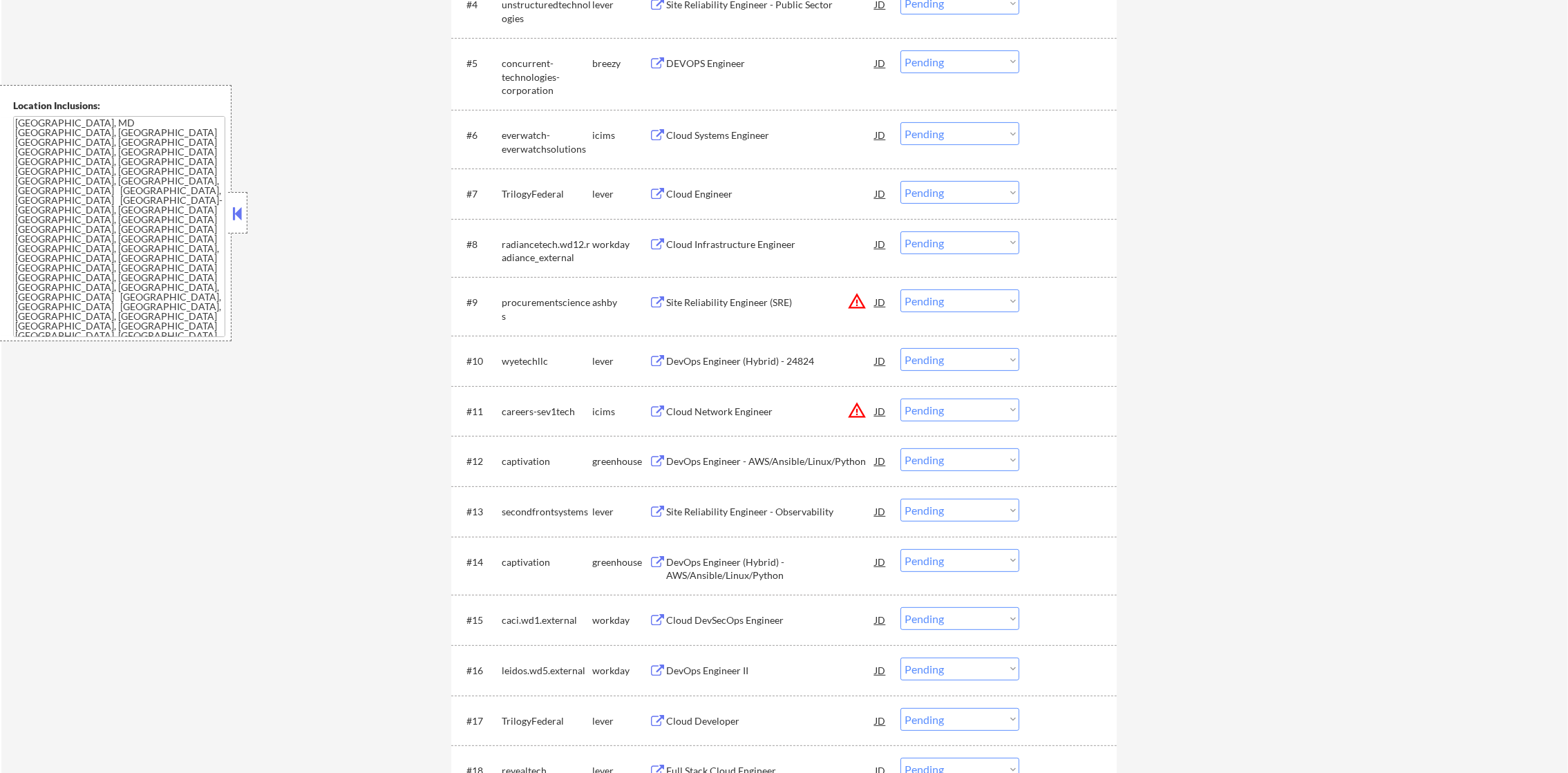
scroll to position [761, 0]
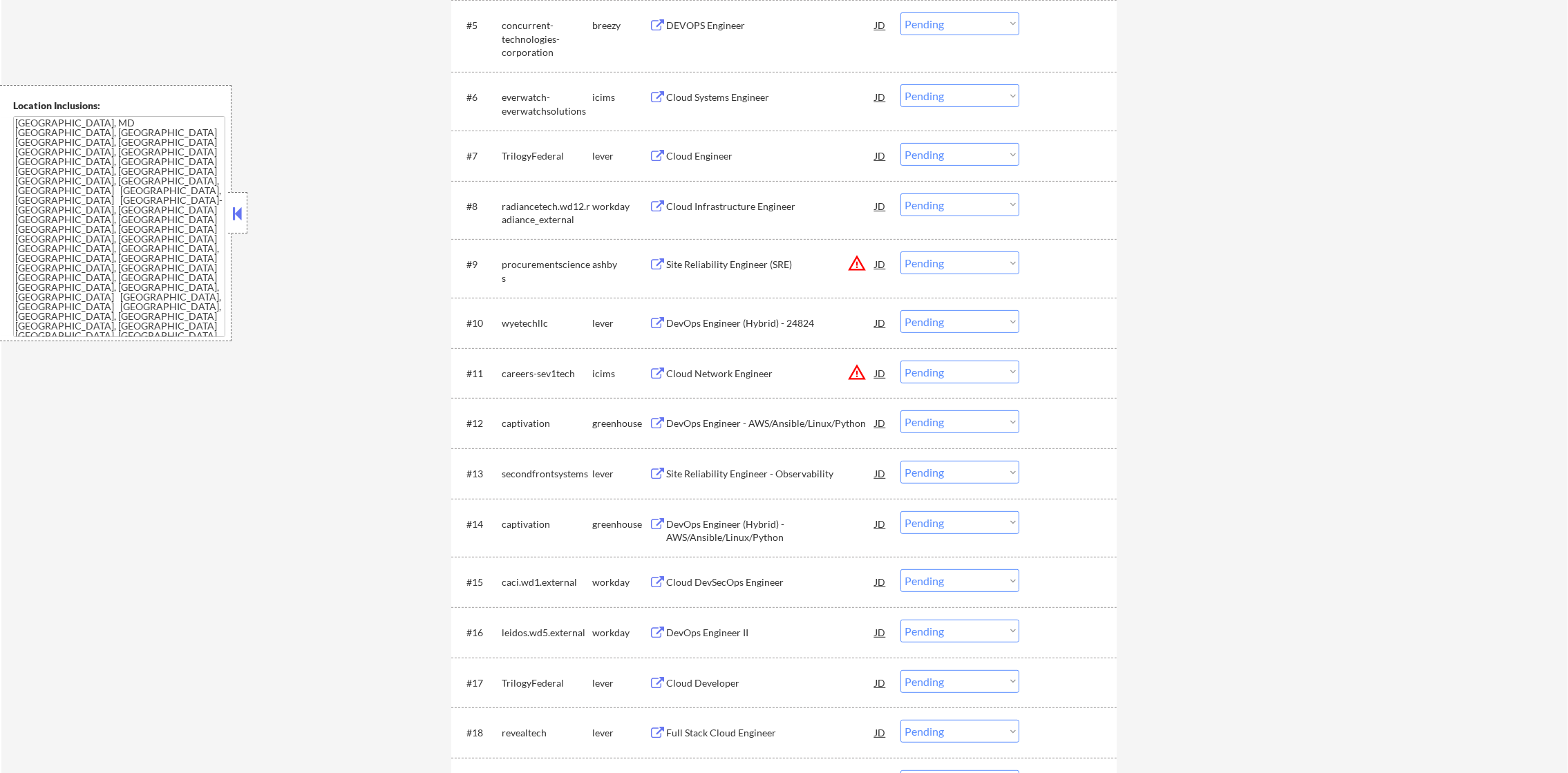
click at [525, 37] on div "concurrent-technologies-corporation" at bounding box center [547, 39] width 91 height 41
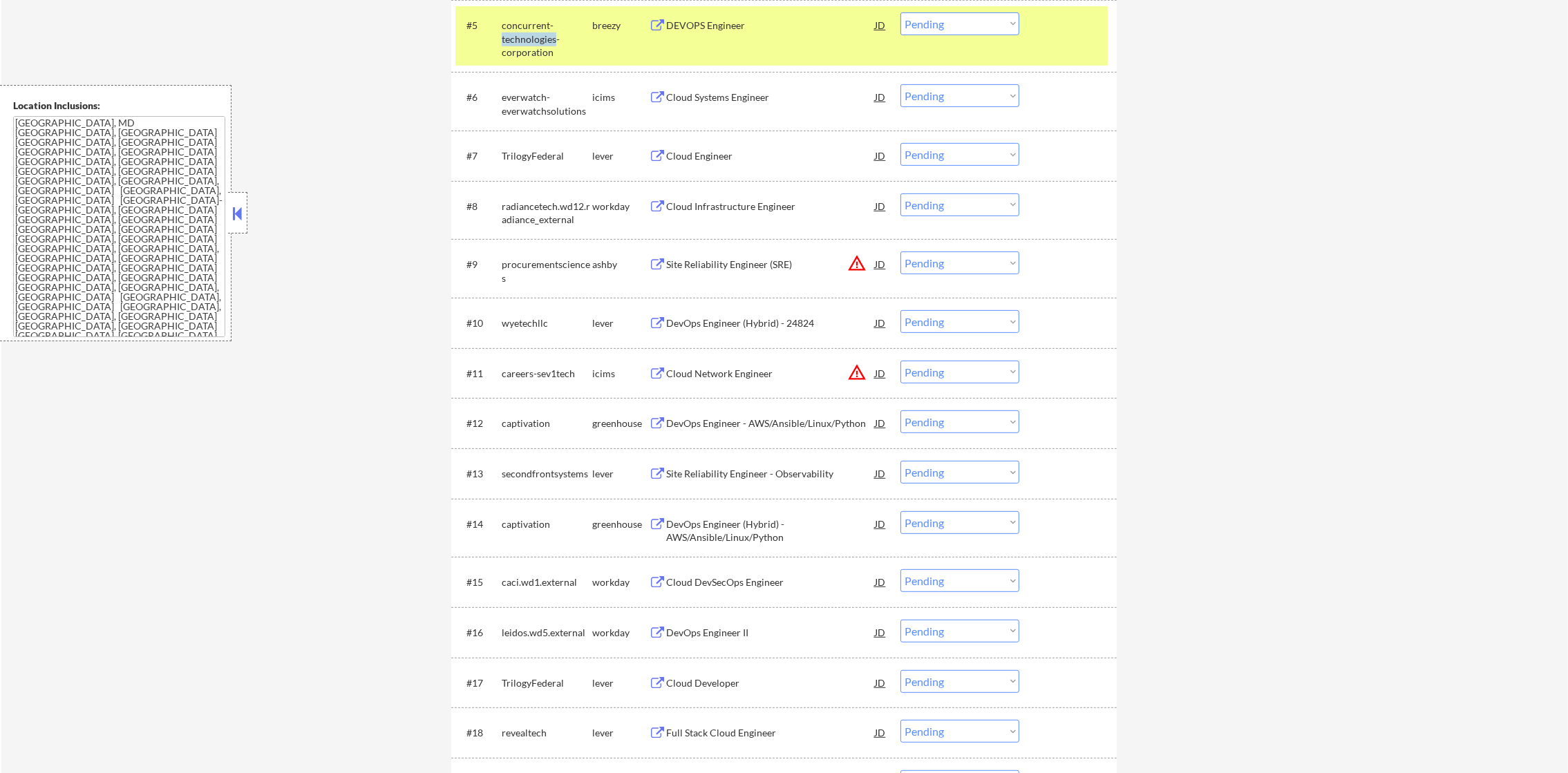
click at [525, 37] on div "concurrent-technologies-corporation" at bounding box center [547, 39] width 91 height 41
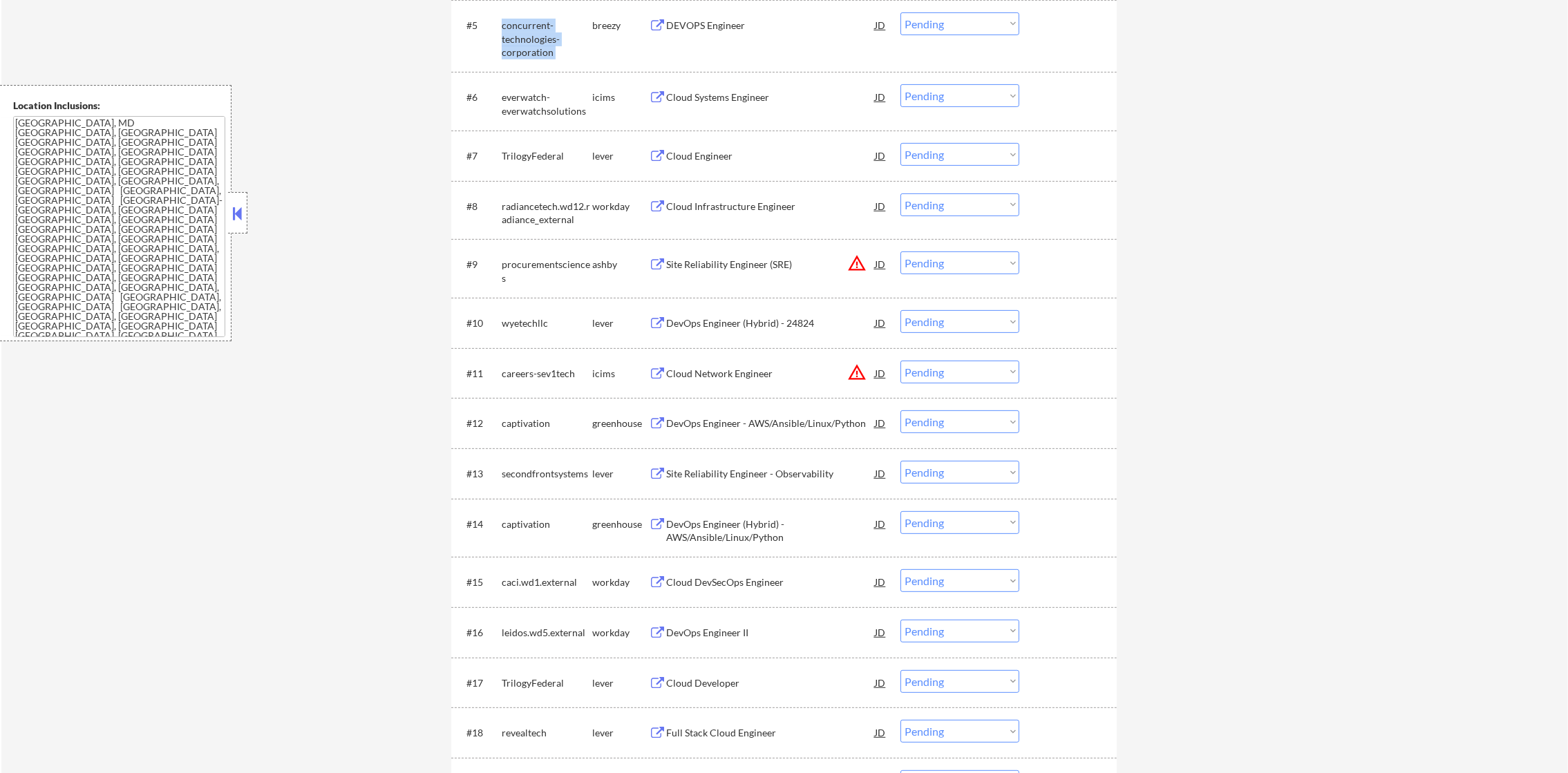
click at [525, 37] on div "concurrent-technologies-corporation" at bounding box center [547, 39] width 91 height 41
copy div "concurrent-technologies-corporation"
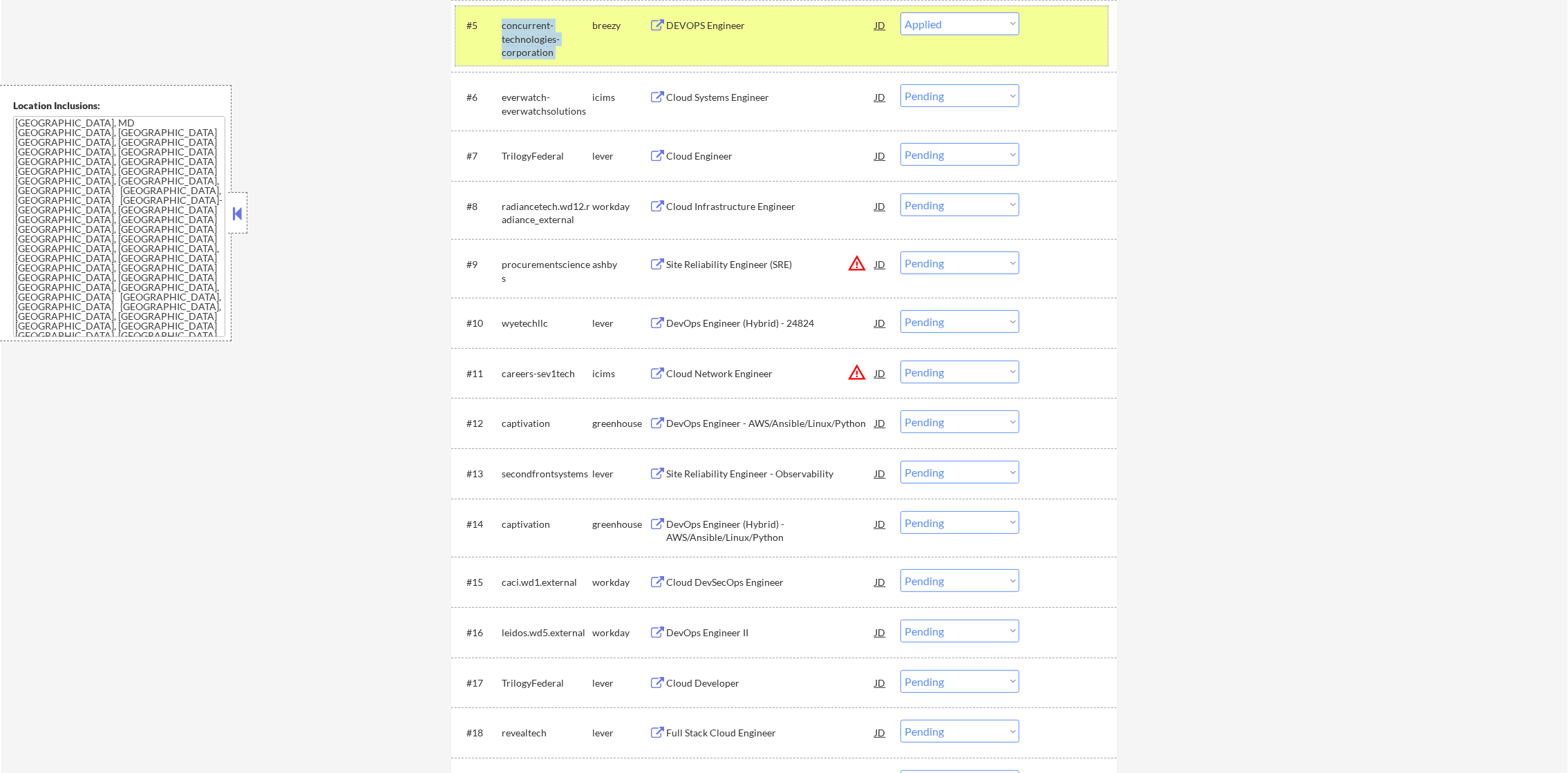
select select ""pending""
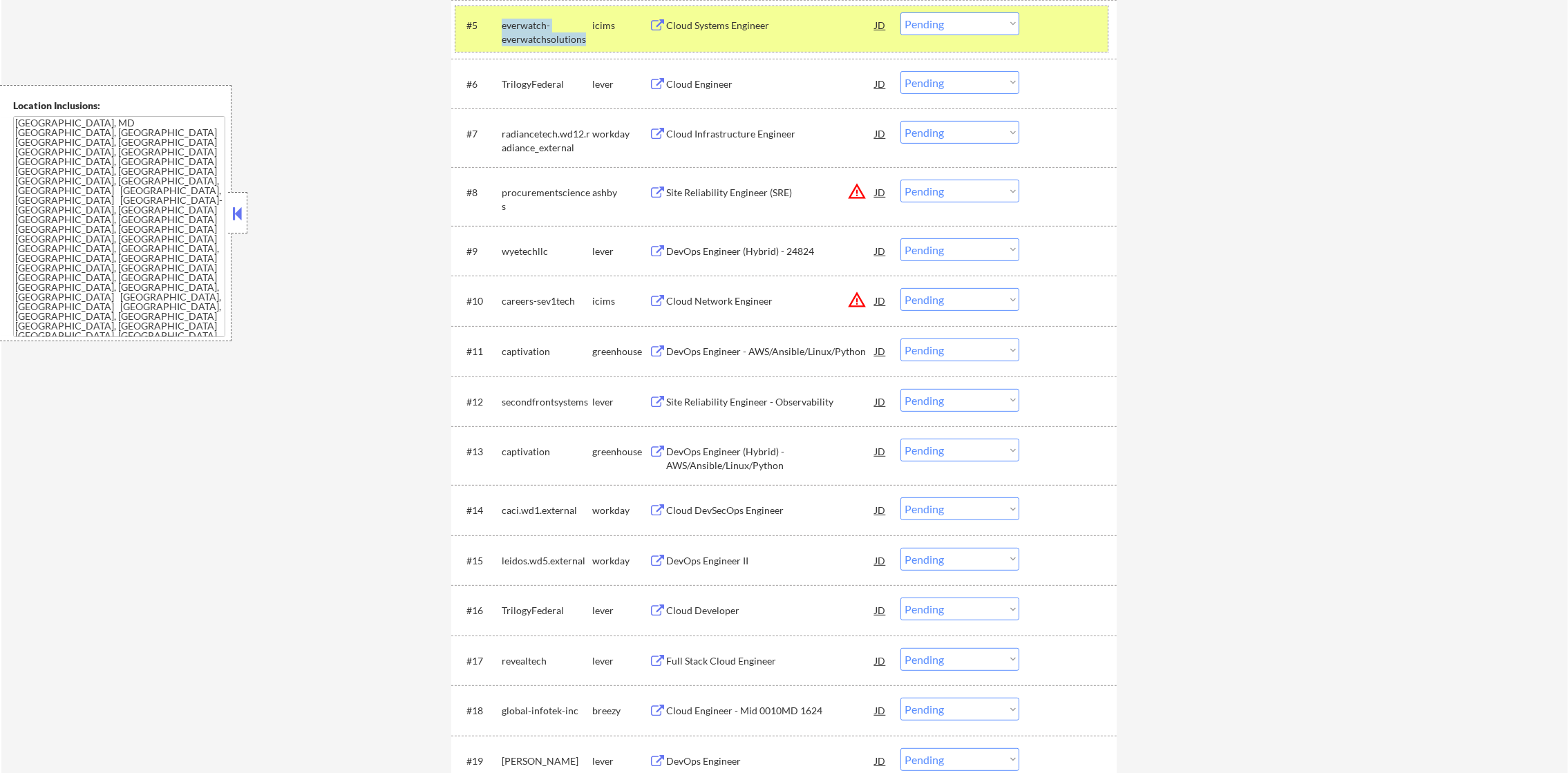
click at [555, 33] on div "everwatch-everwatchsolutions" at bounding box center [547, 32] width 91 height 27
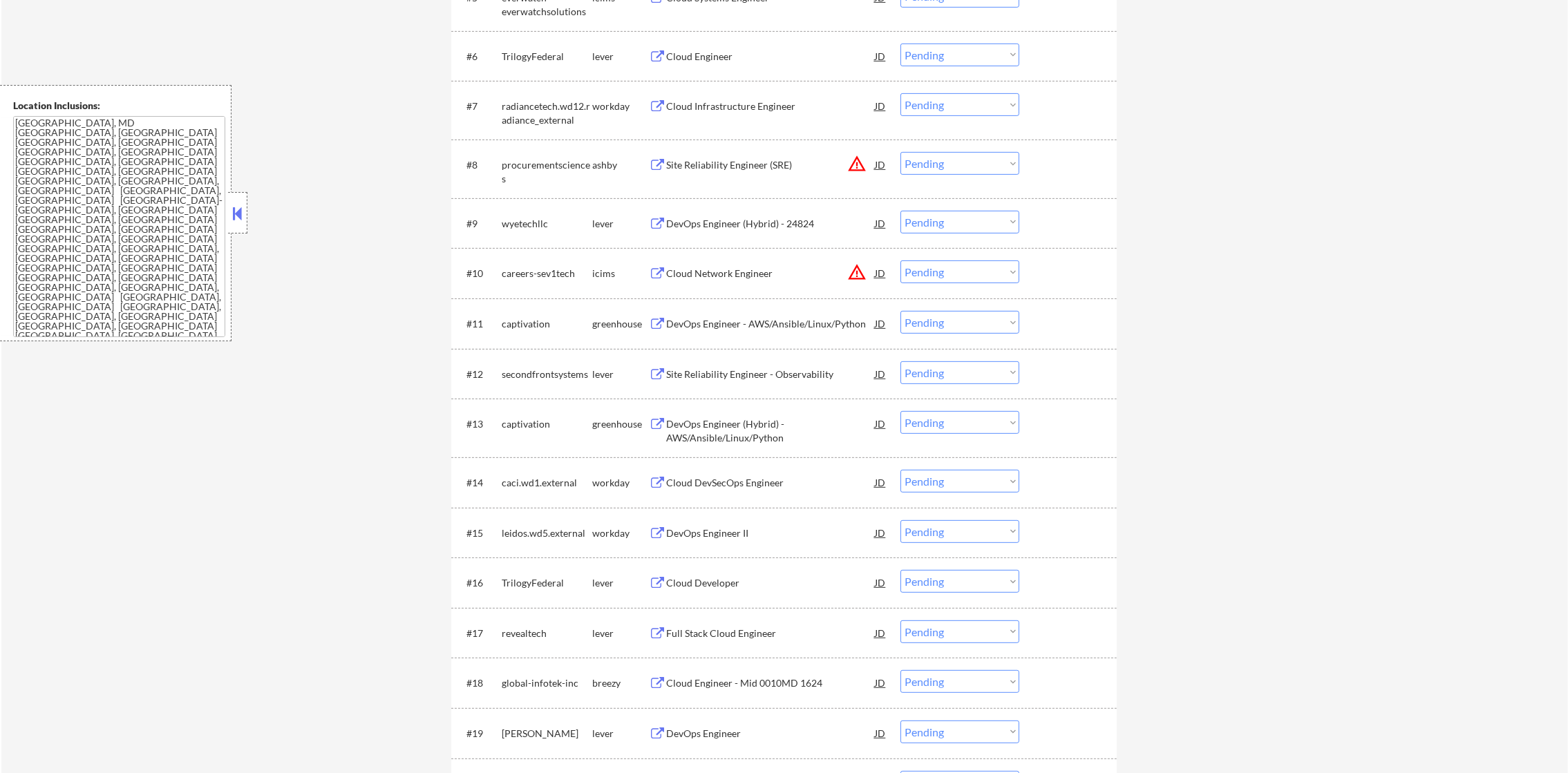
scroll to position [796, 0]
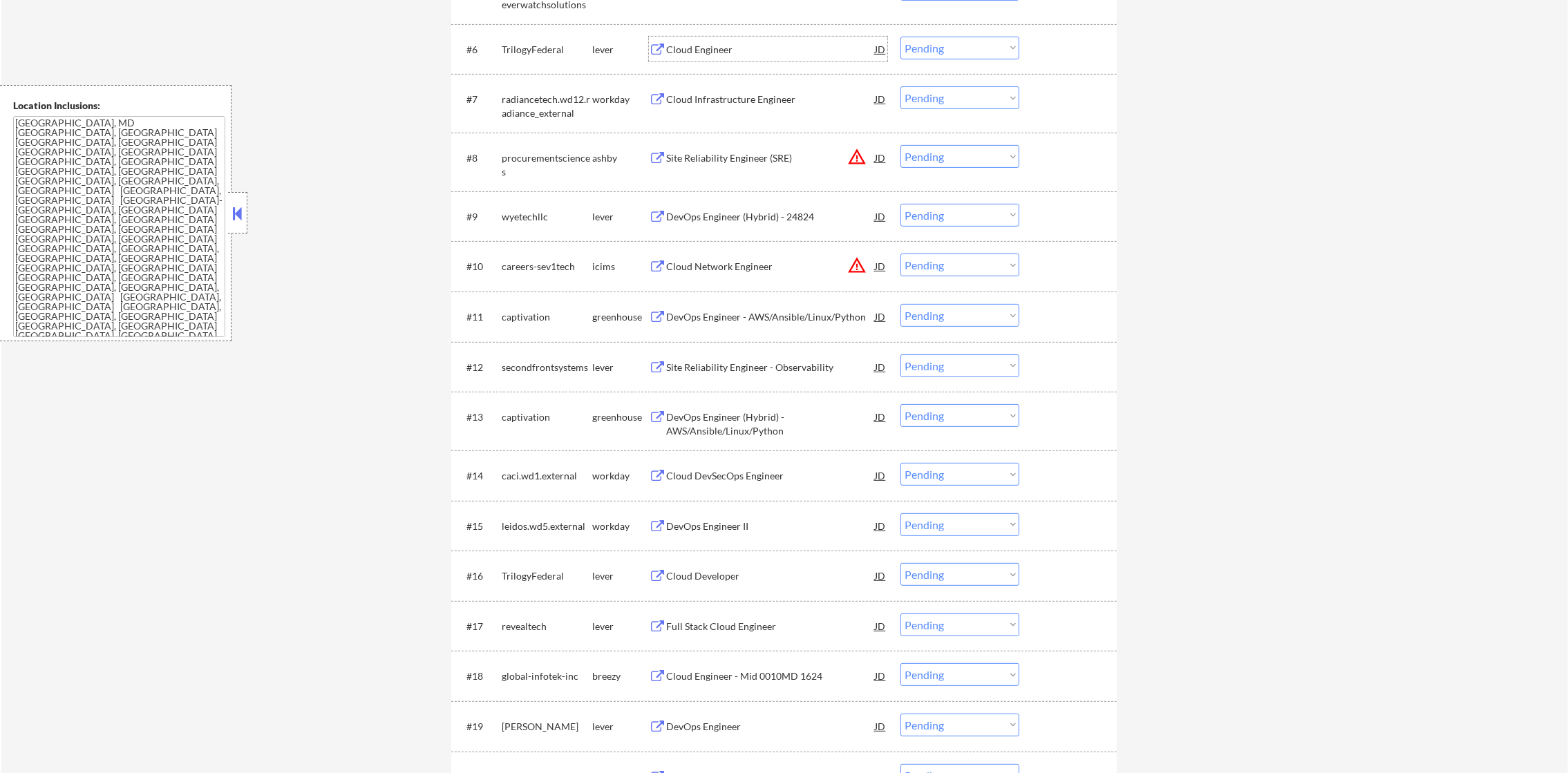
click at [725, 47] on div "Cloud Engineer" at bounding box center [770, 50] width 209 height 14
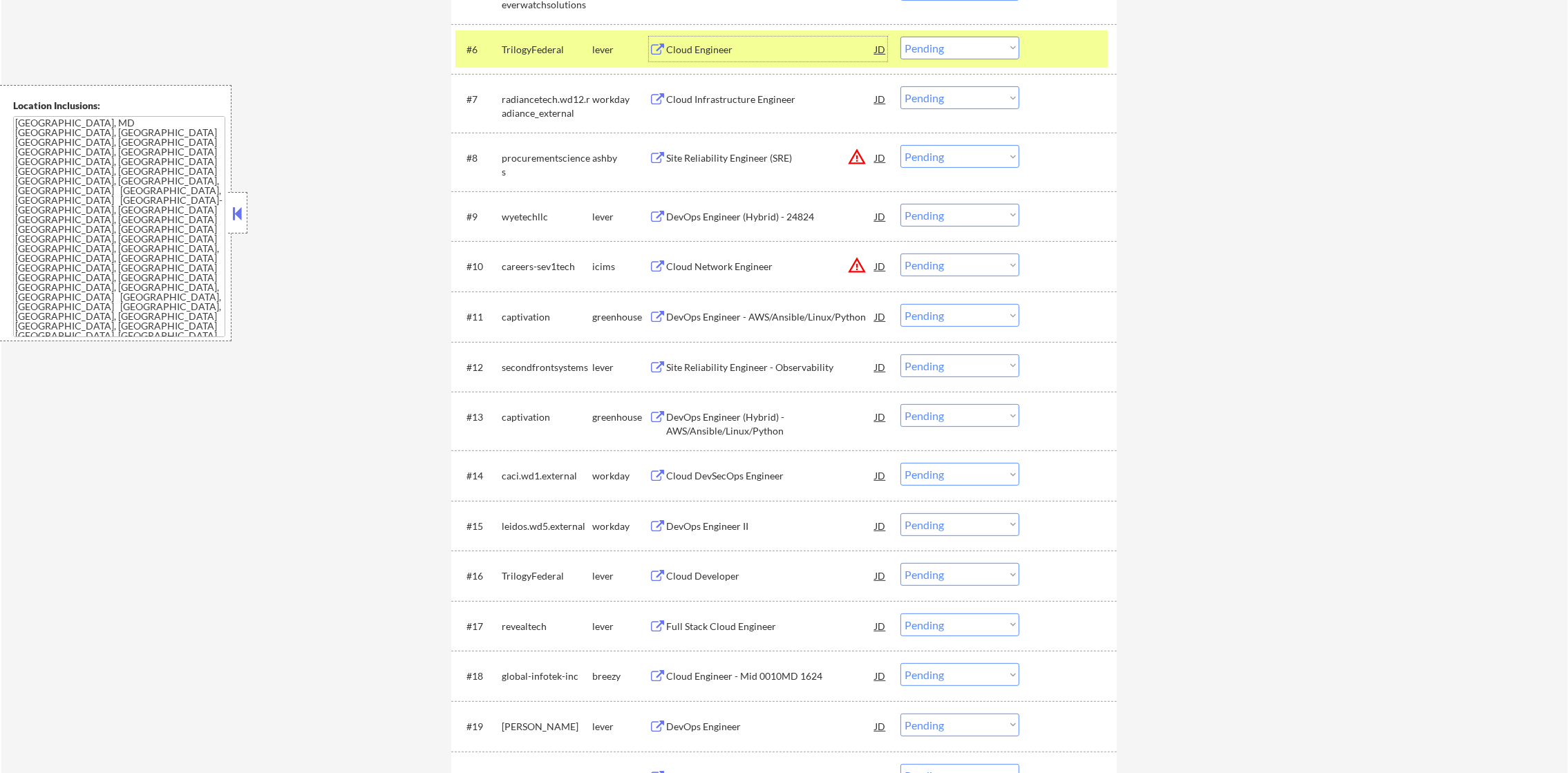
click at [998, 48] on select "Choose an option... Pending Applied Excluded (Questions) Excluded (Expired) Exc…" at bounding box center [960, 48] width 119 height 23
click at [900, 36] on select "Choose an option... Pending Applied Excluded (Questions) Excluded (Expired) Exc…" at bounding box center [960, 48] width 119 height 23
select select ""pending""
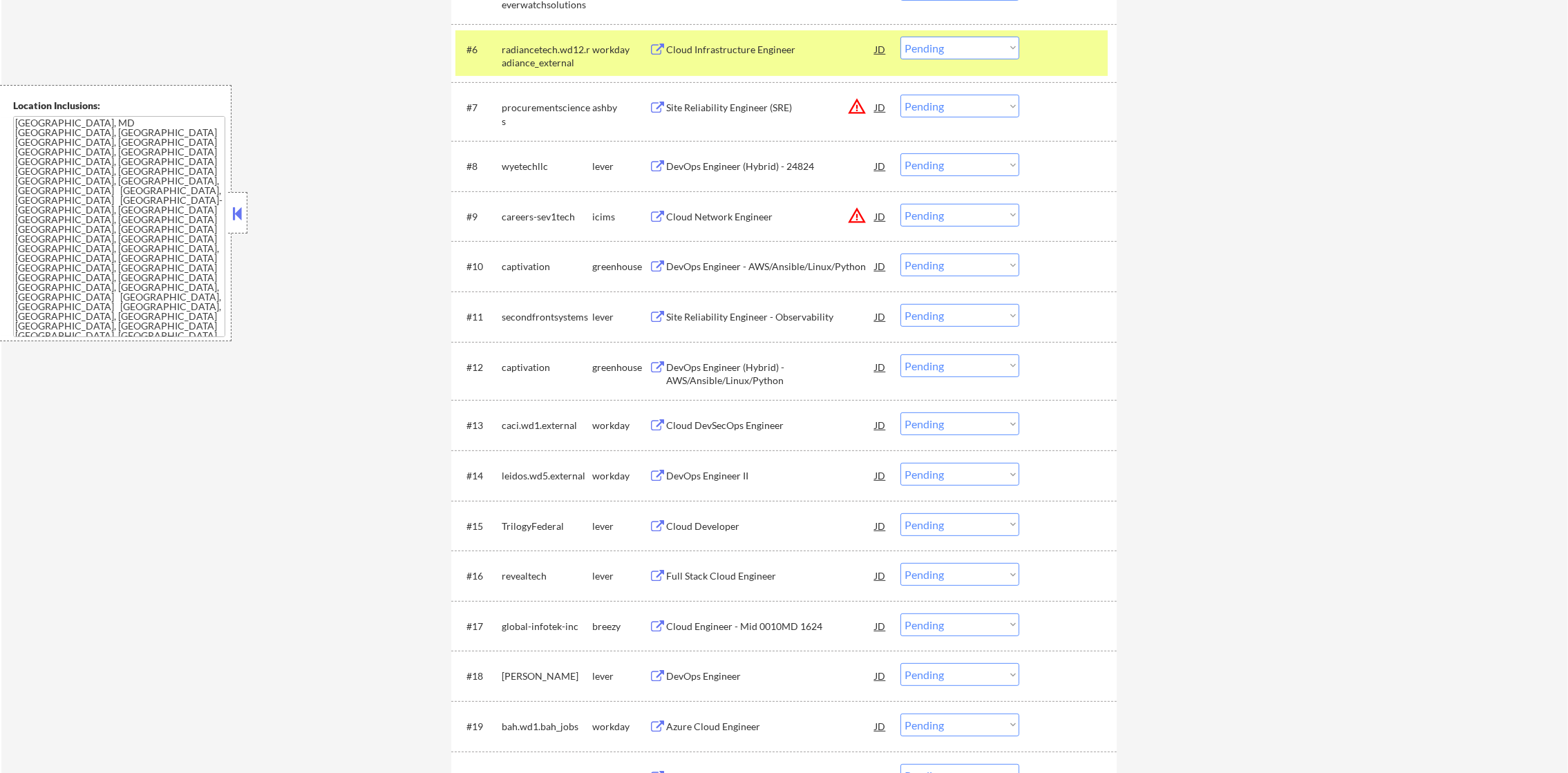
click at [544, 61] on div "radiancetech.wd12.radiance_external" at bounding box center [547, 56] width 91 height 27
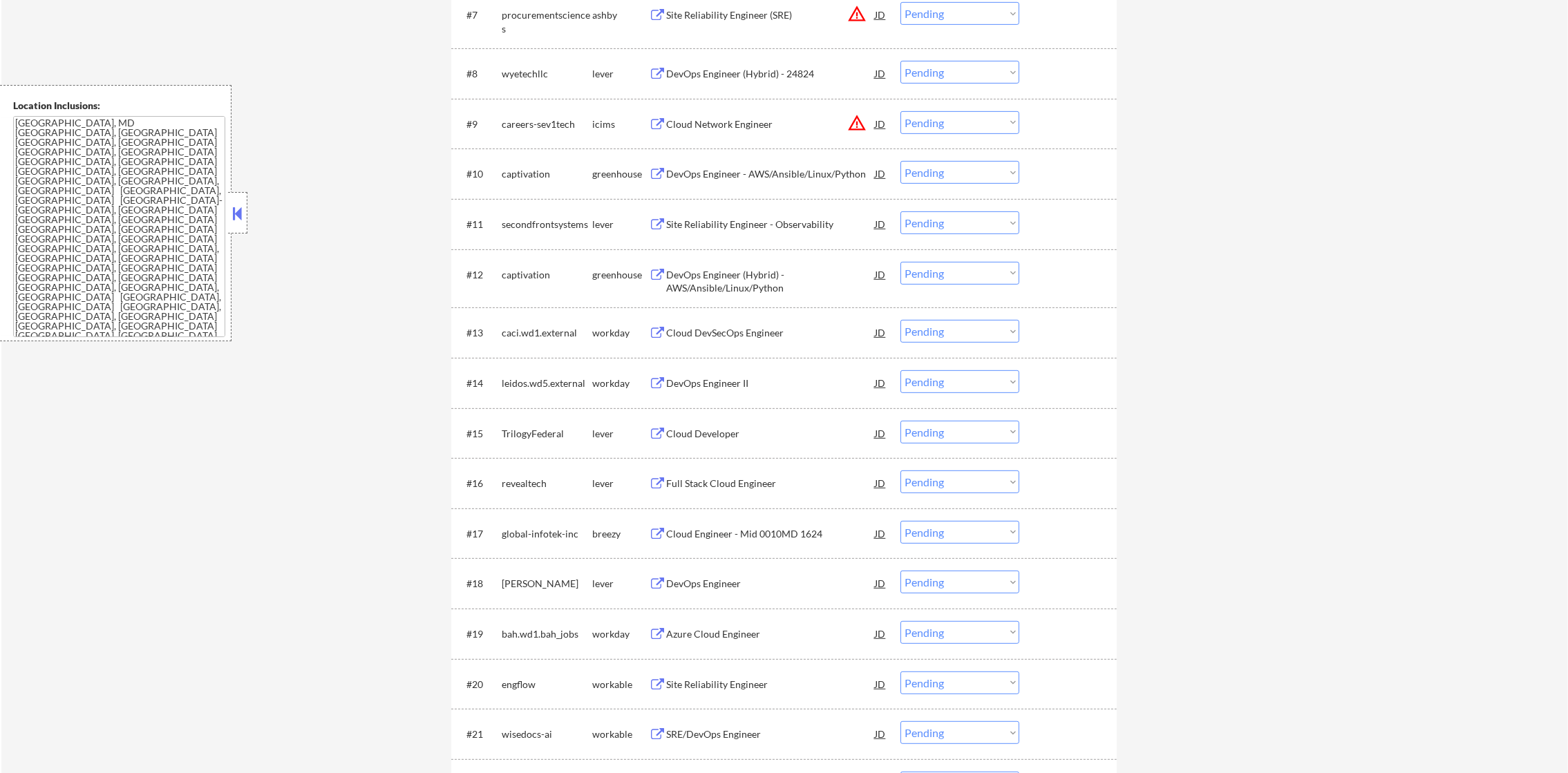
scroll to position [899, 0]
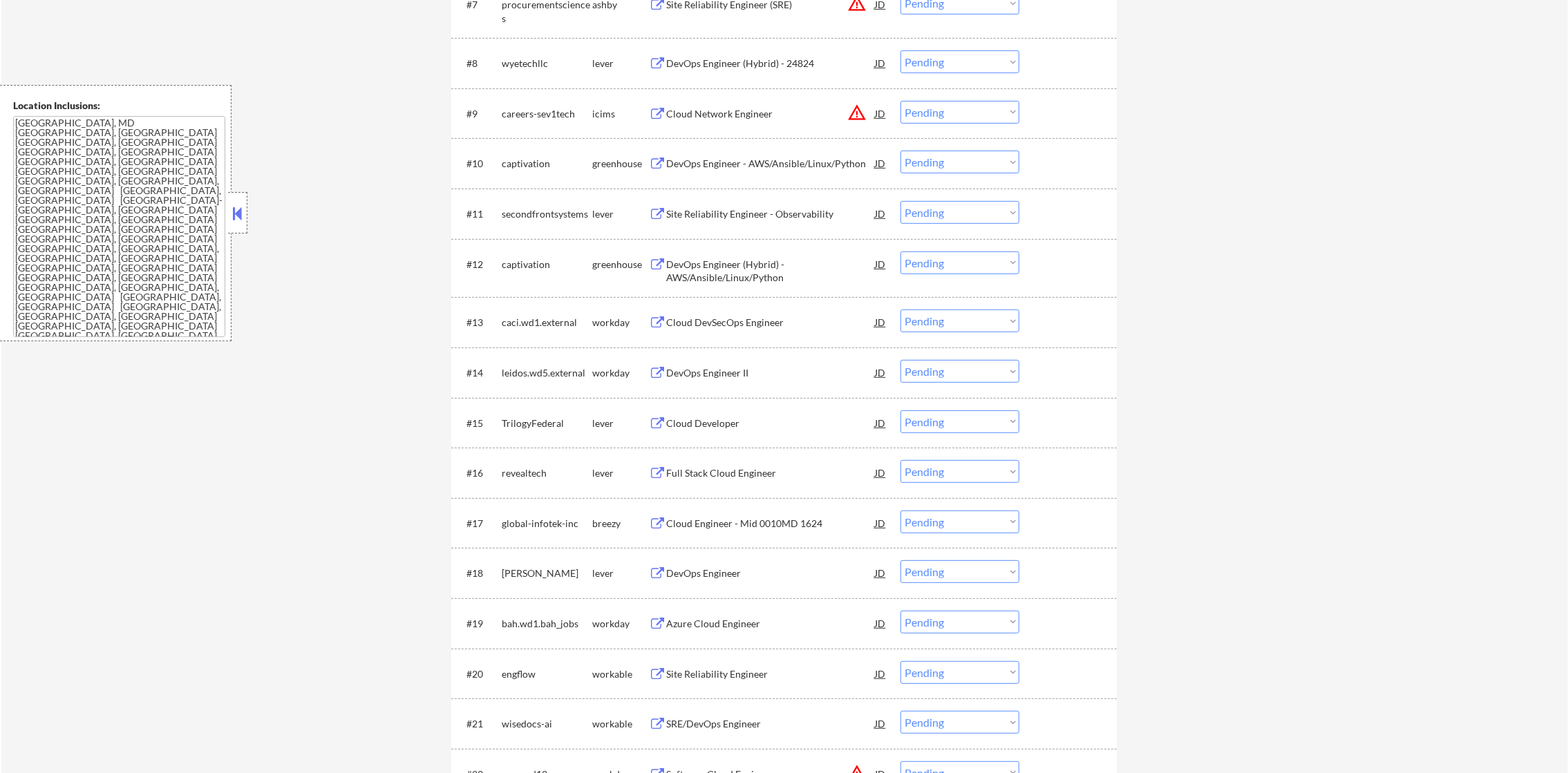
click at [776, 51] on div "DevOps Engineer (Hybrid) - 24824" at bounding box center [770, 62] width 209 height 25
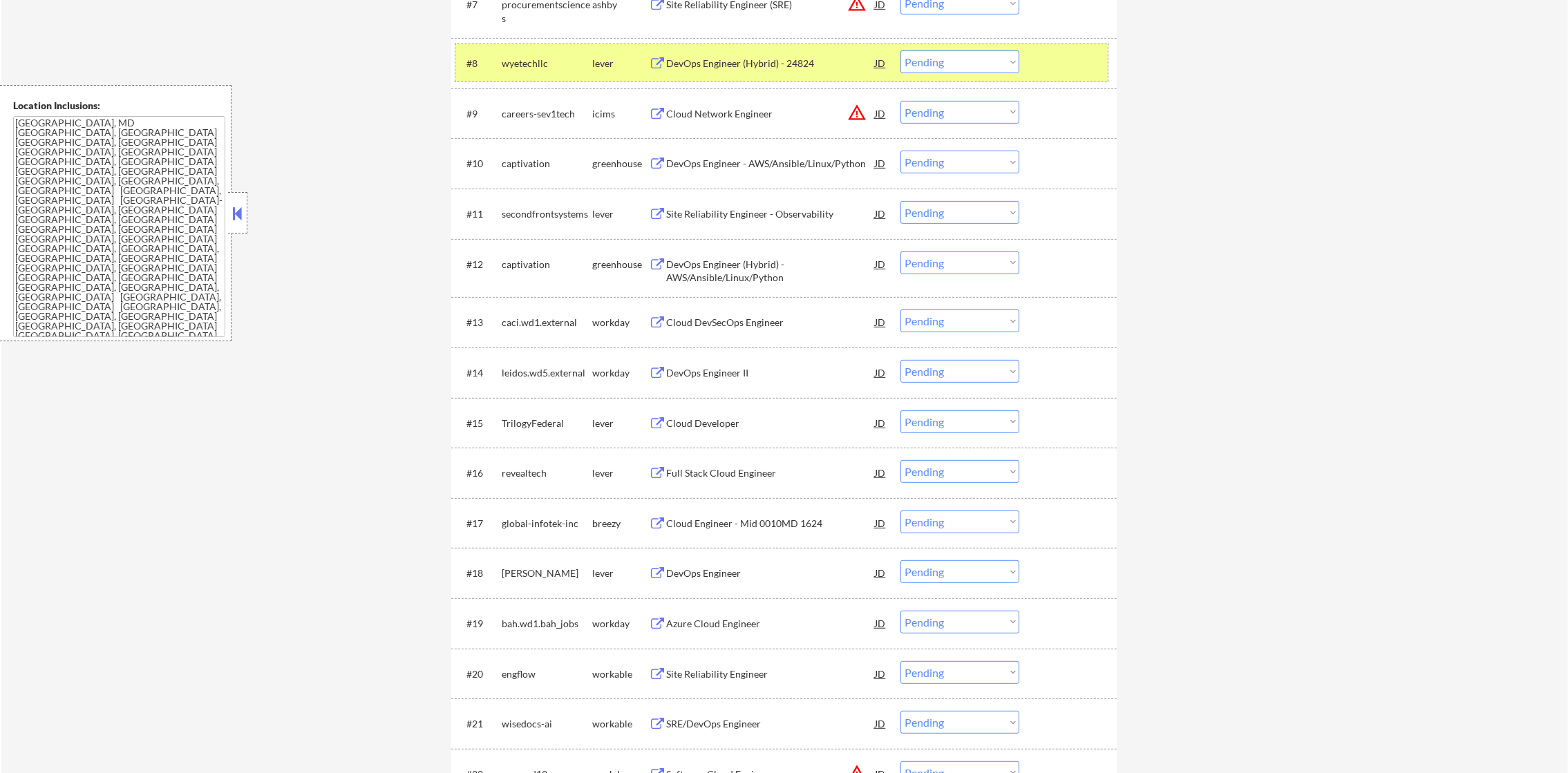
click at [935, 48] on div "#8 wyetechllc lever DevOps Engineer (Hybrid) - 24824 JD warning_amber Choose an…" at bounding box center [781, 62] width 652 height 37
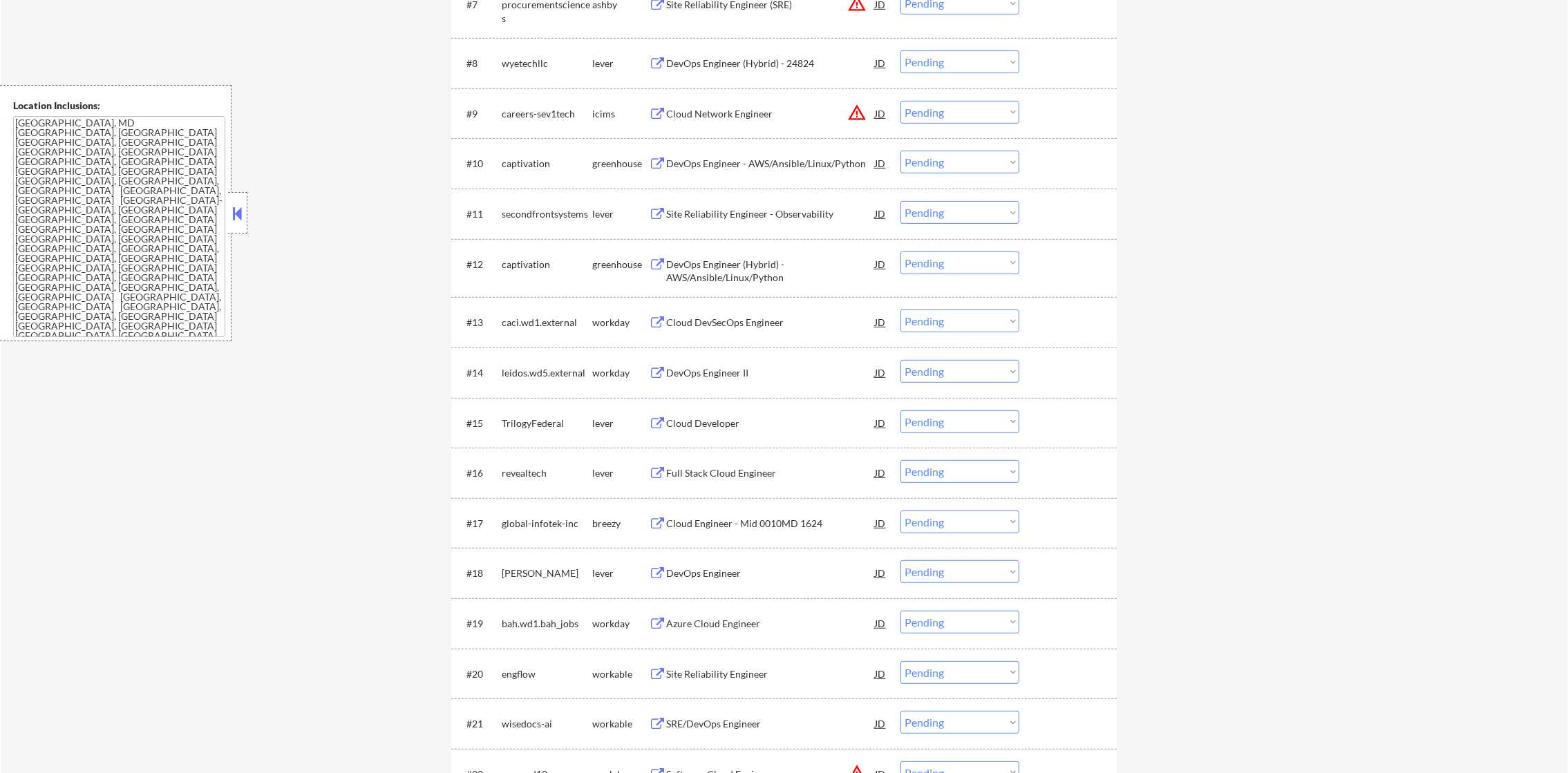
click at [934, 65] on select "Choose an option... Pending Applied Excluded (Questions) Excluded (Expired) Exc…" at bounding box center [960, 62] width 119 height 23
click at [900, 51] on select "Choose an option... Pending Applied Excluded (Questions) Excluded (Expired) Exc…" at bounding box center [960, 62] width 119 height 23
select select ""pending""
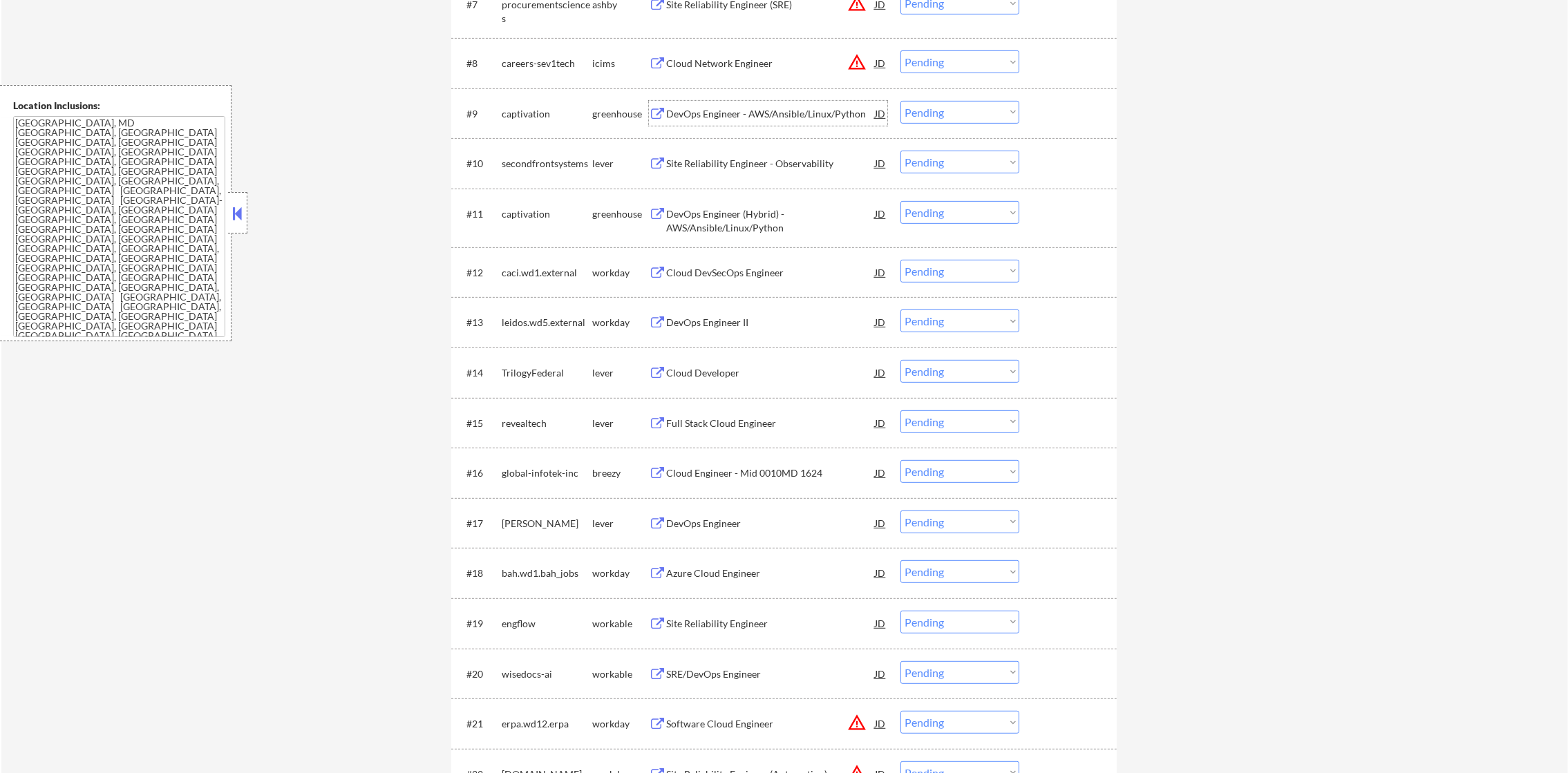
click at [778, 115] on div "DevOps Engineer - AWS/Ansible/Linux/Python" at bounding box center [770, 114] width 209 height 14
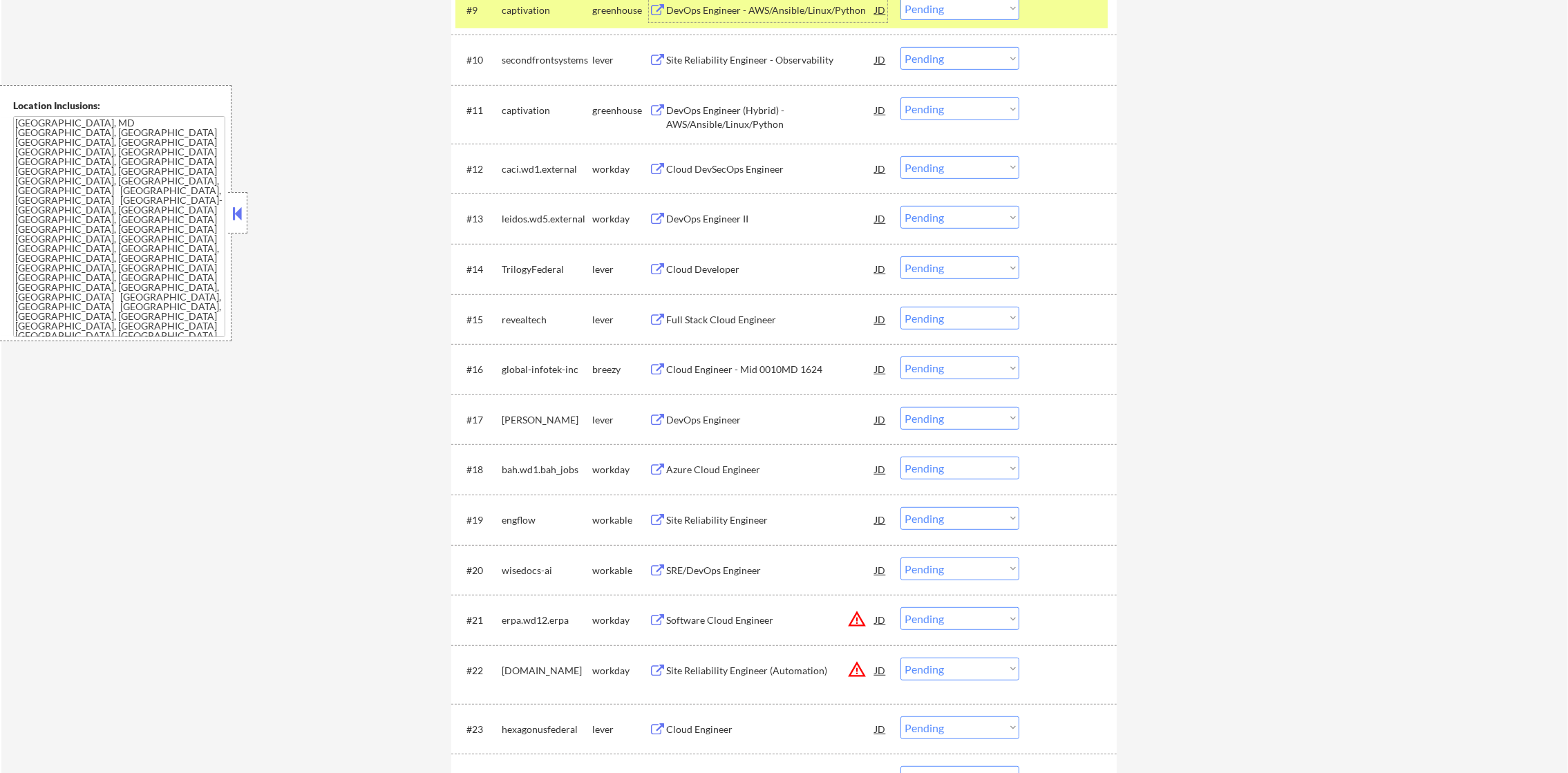
scroll to position [968, 0]
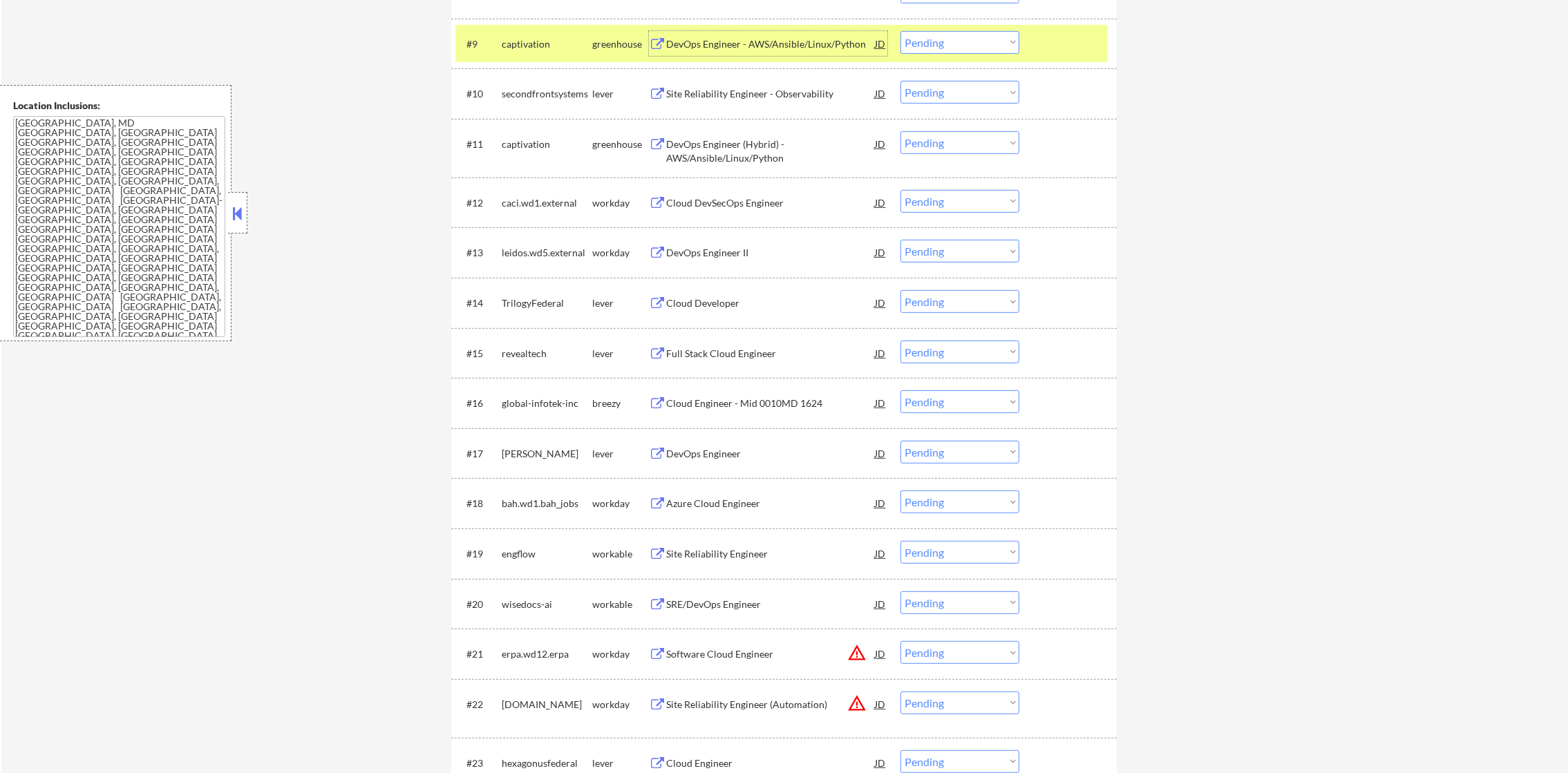
click at [949, 38] on select "Choose an option... Pending Applied Excluded (Questions) Excluded (Expired) Exc…" at bounding box center [960, 42] width 119 height 23
click at [900, 31] on select "Choose an option... Pending Applied Excluded (Questions) Excluded (Expired) Exc…" at bounding box center [960, 42] width 119 height 23
click at [514, 42] on div "captivation" at bounding box center [547, 44] width 91 height 14
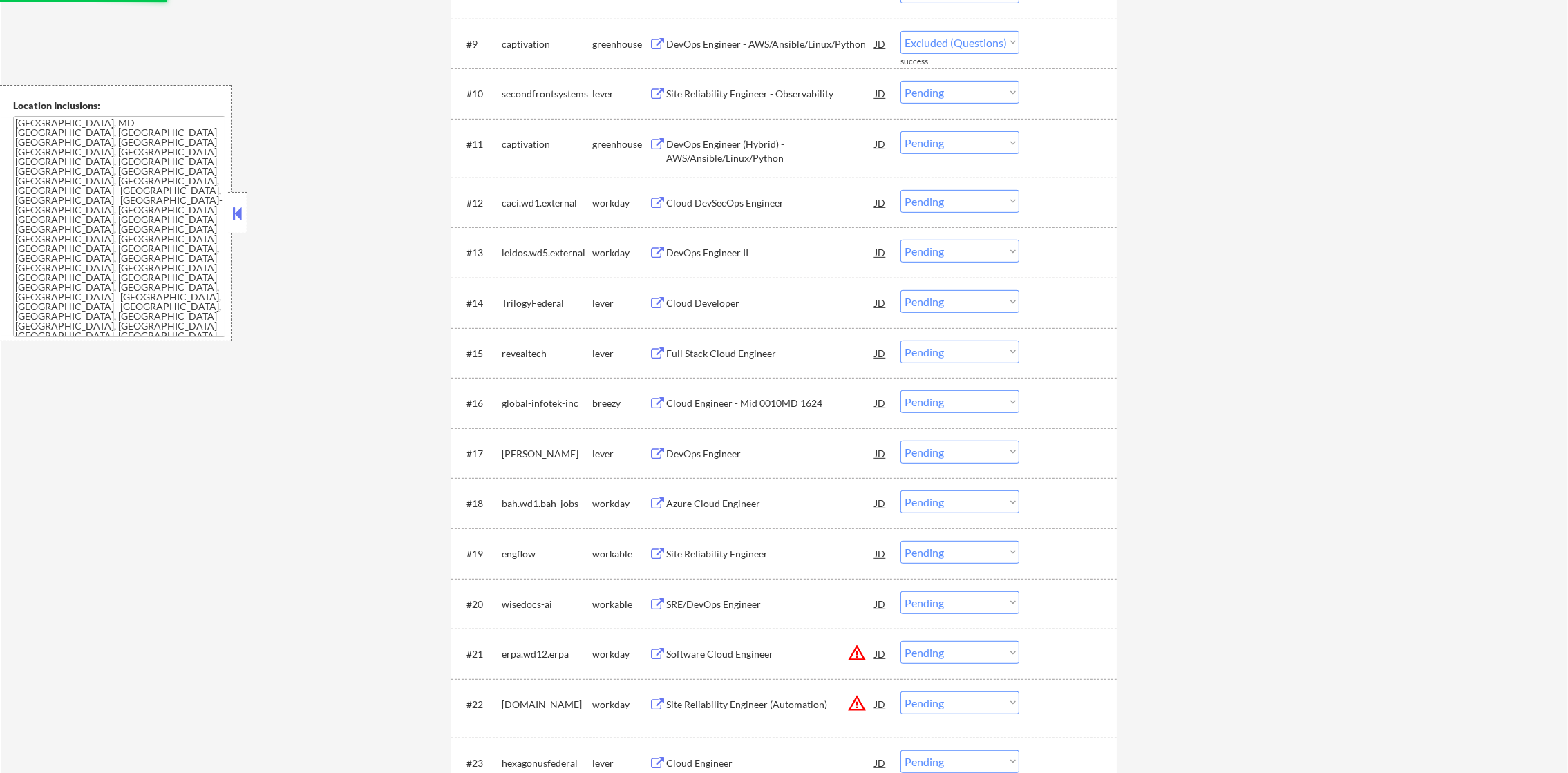
select select ""pending""
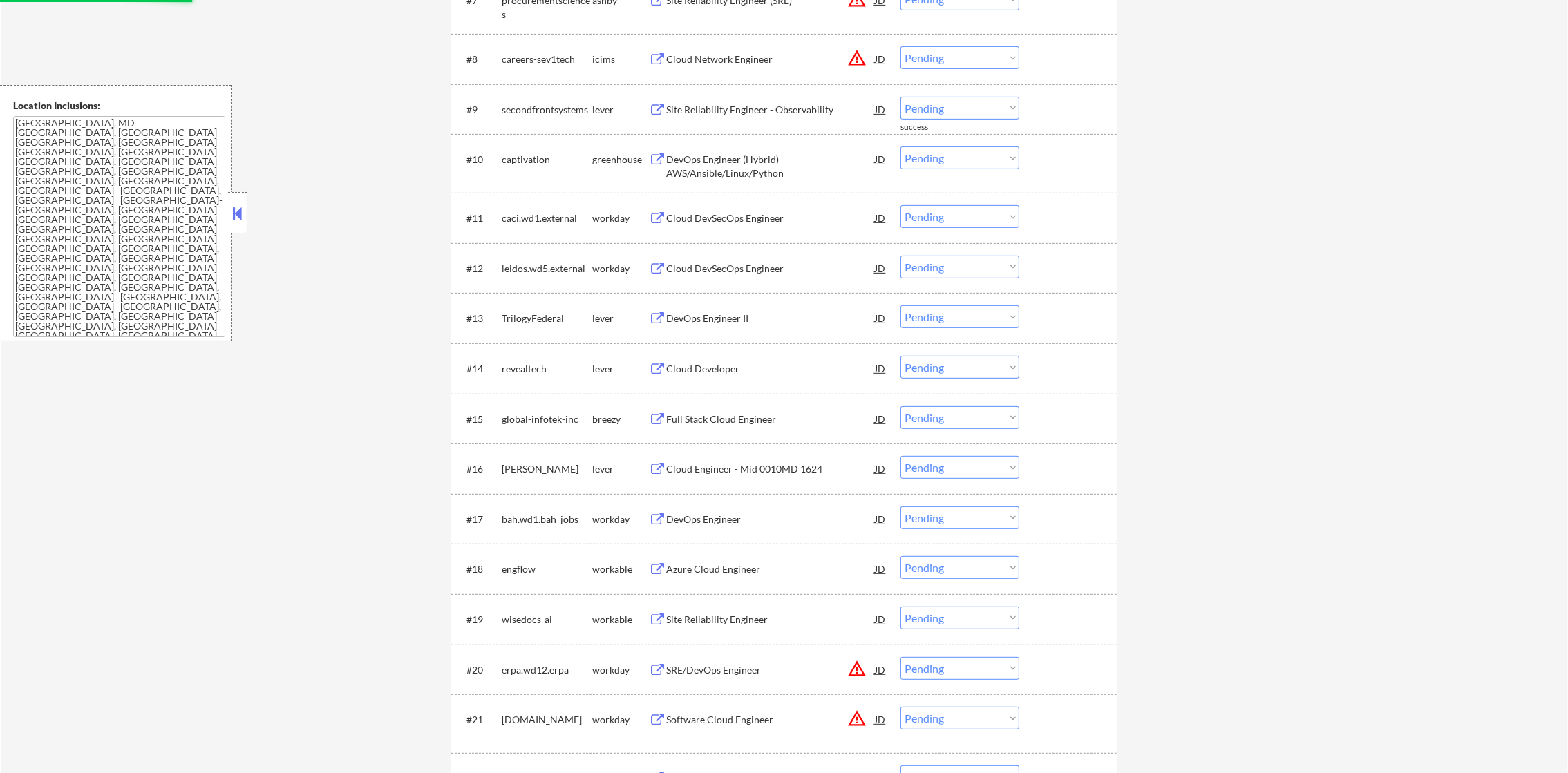
scroll to position [899, 0]
click at [760, 158] on div "DevOps Engineer (Hybrid) - AWS/Ansible/Linux/Python" at bounding box center [770, 170] width 209 height 27
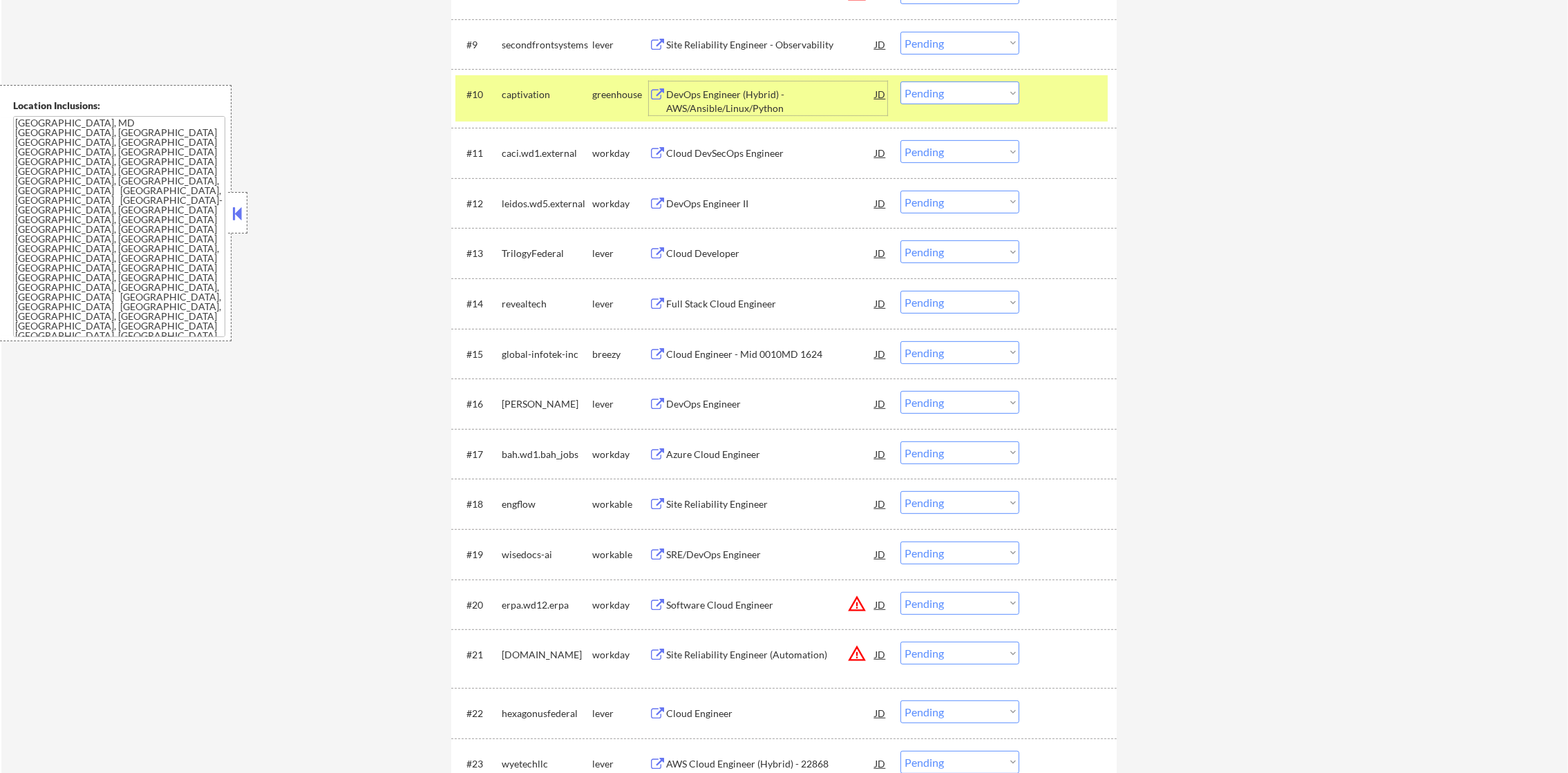
scroll to position [1003, 0]
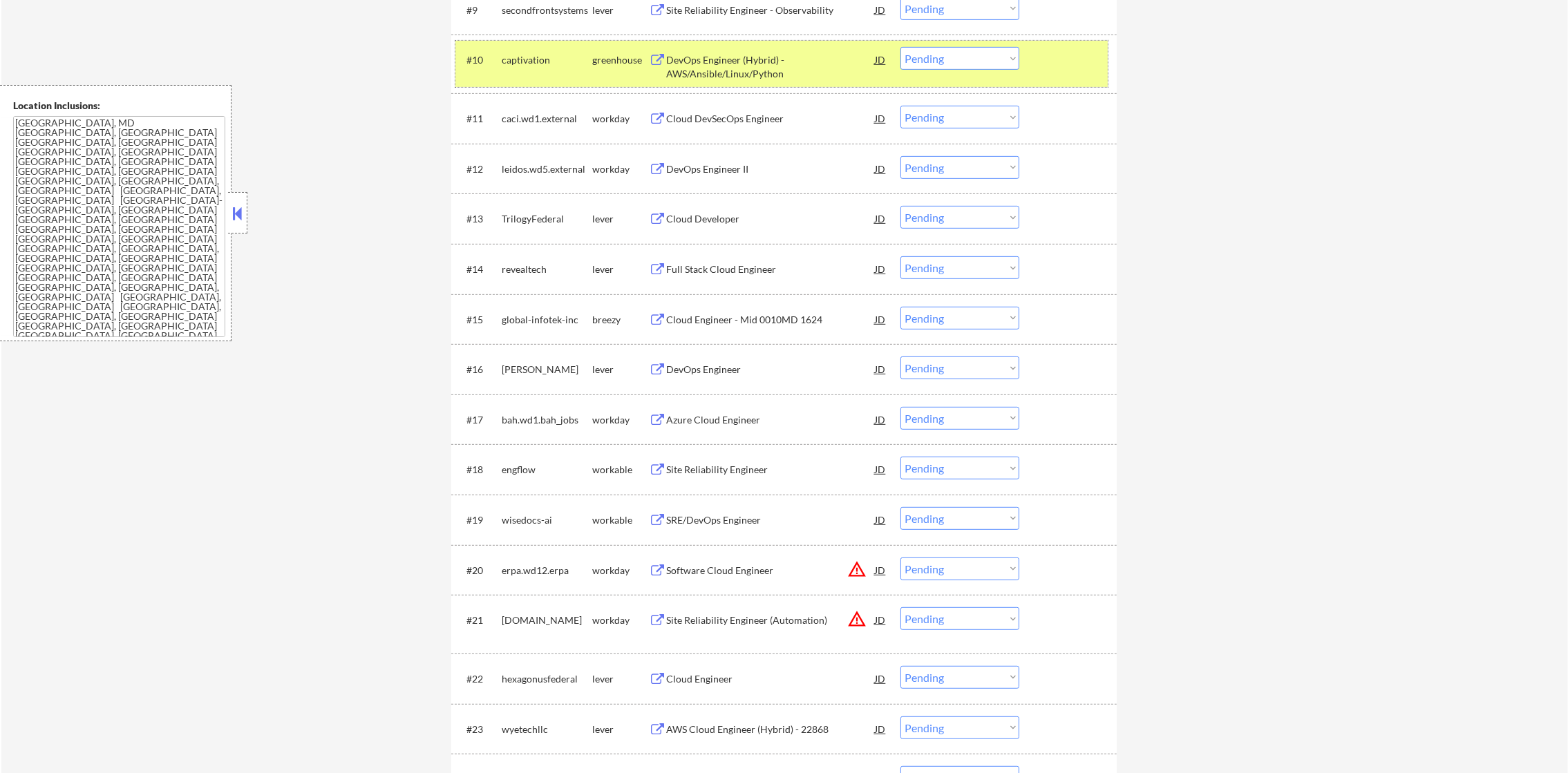
click at [505, 64] on div "captivation" at bounding box center [547, 60] width 91 height 14
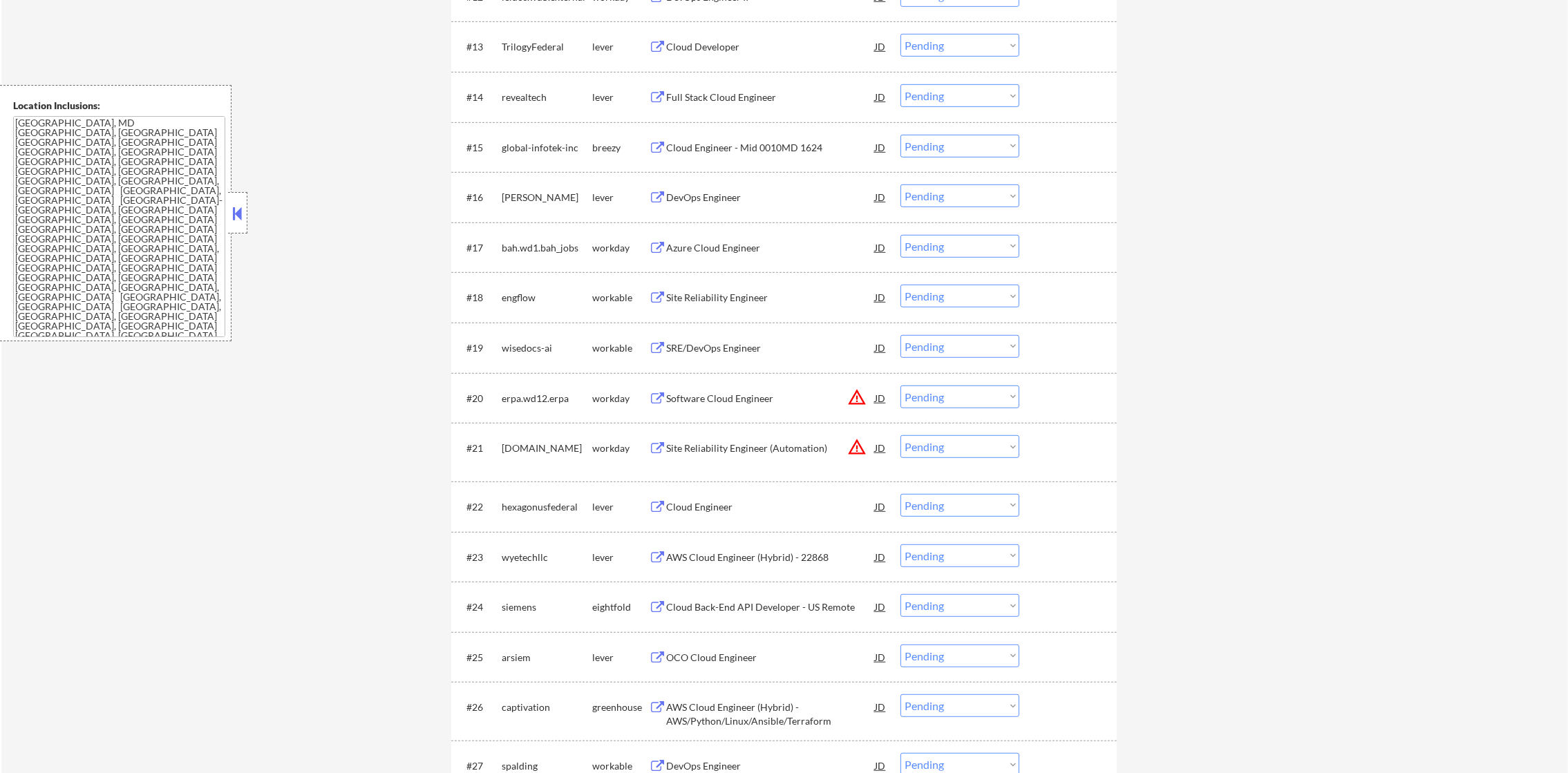
scroll to position [1176, 0]
click at [743, 46] on div "Cloud Developer" at bounding box center [770, 45] width 209 height 14
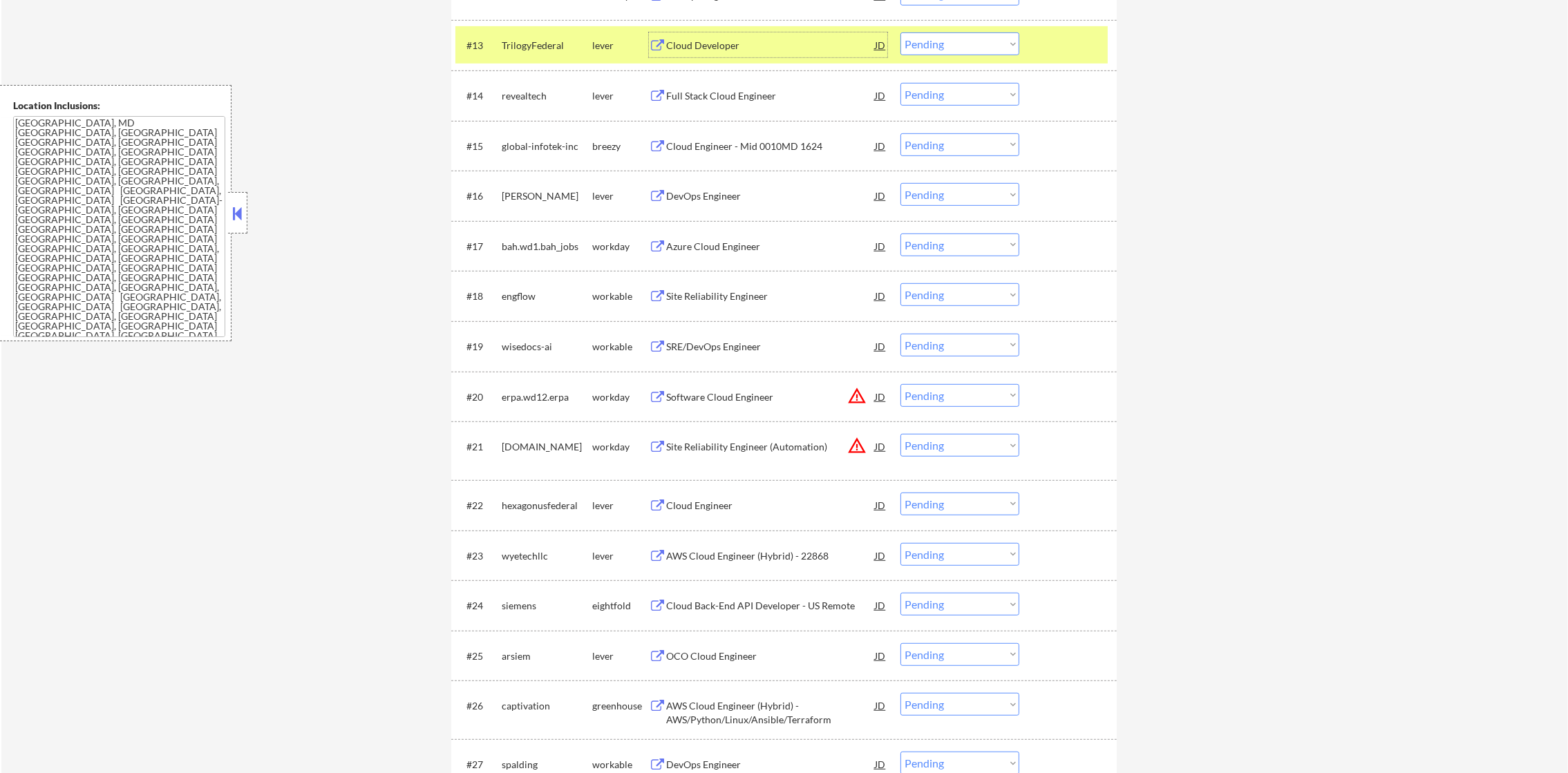
click at [953, 48] on select "Choose an option... Pending Applied Excluded (Questions) Excluded (Expired) Exc…" at bounding box center [960, 44] width 119 height 23
click at [900, 33] on select "Choose an option... Pending Applied Excluded (Questions) Excluded (Expired) Exc…" at bounding box center [960, 44] width 119 height 23
click at [520, 29] on div "#13 TrilogyFederal lever Cloud Developer JD warning_amber Choose an option... P…" at bounding box center [781, 45] width 652 height 37
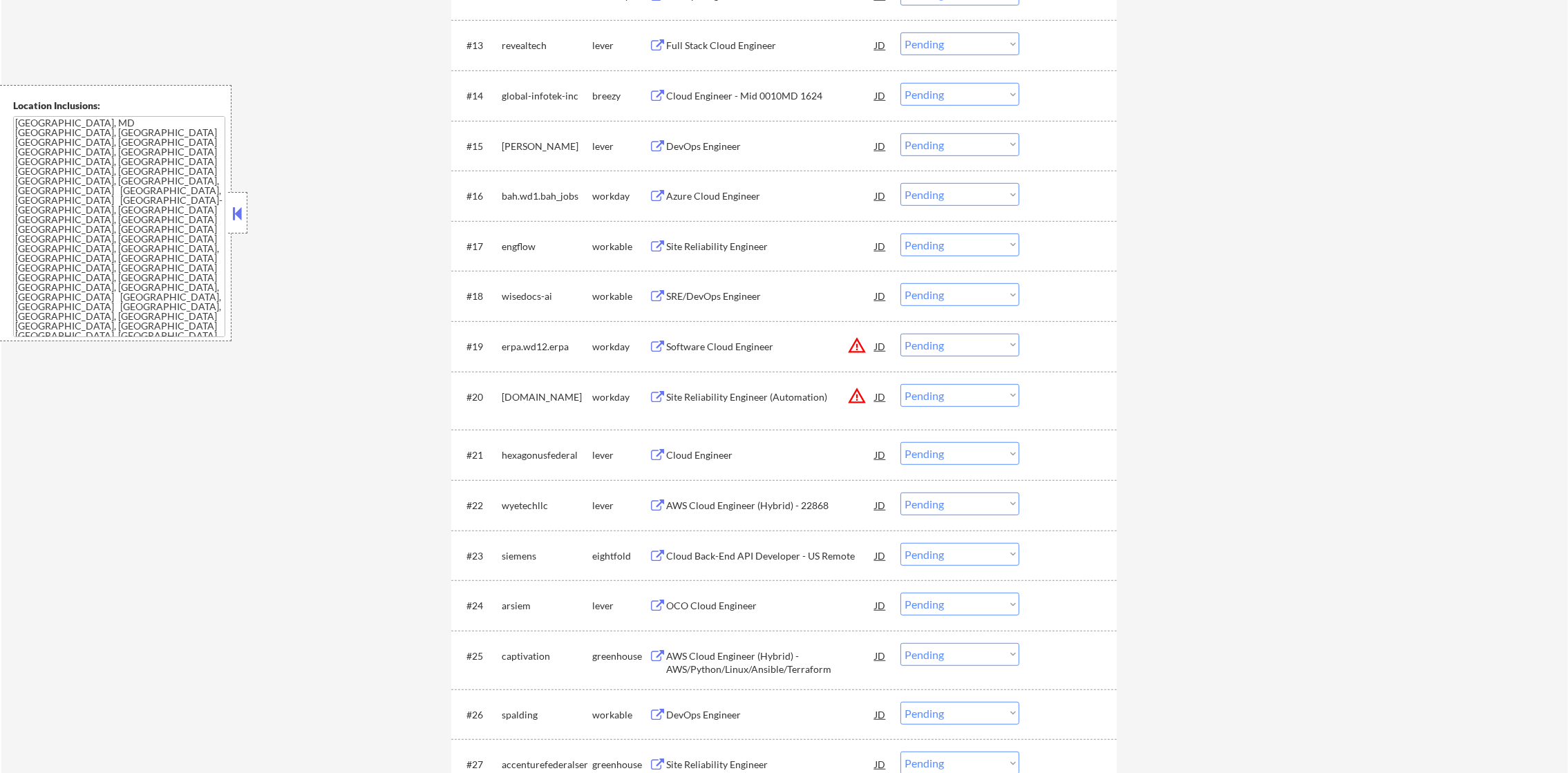
click at [749, 42] on div "Full Stack Cloud Engineer" at bounding box center [770, 45] width 209 height 14
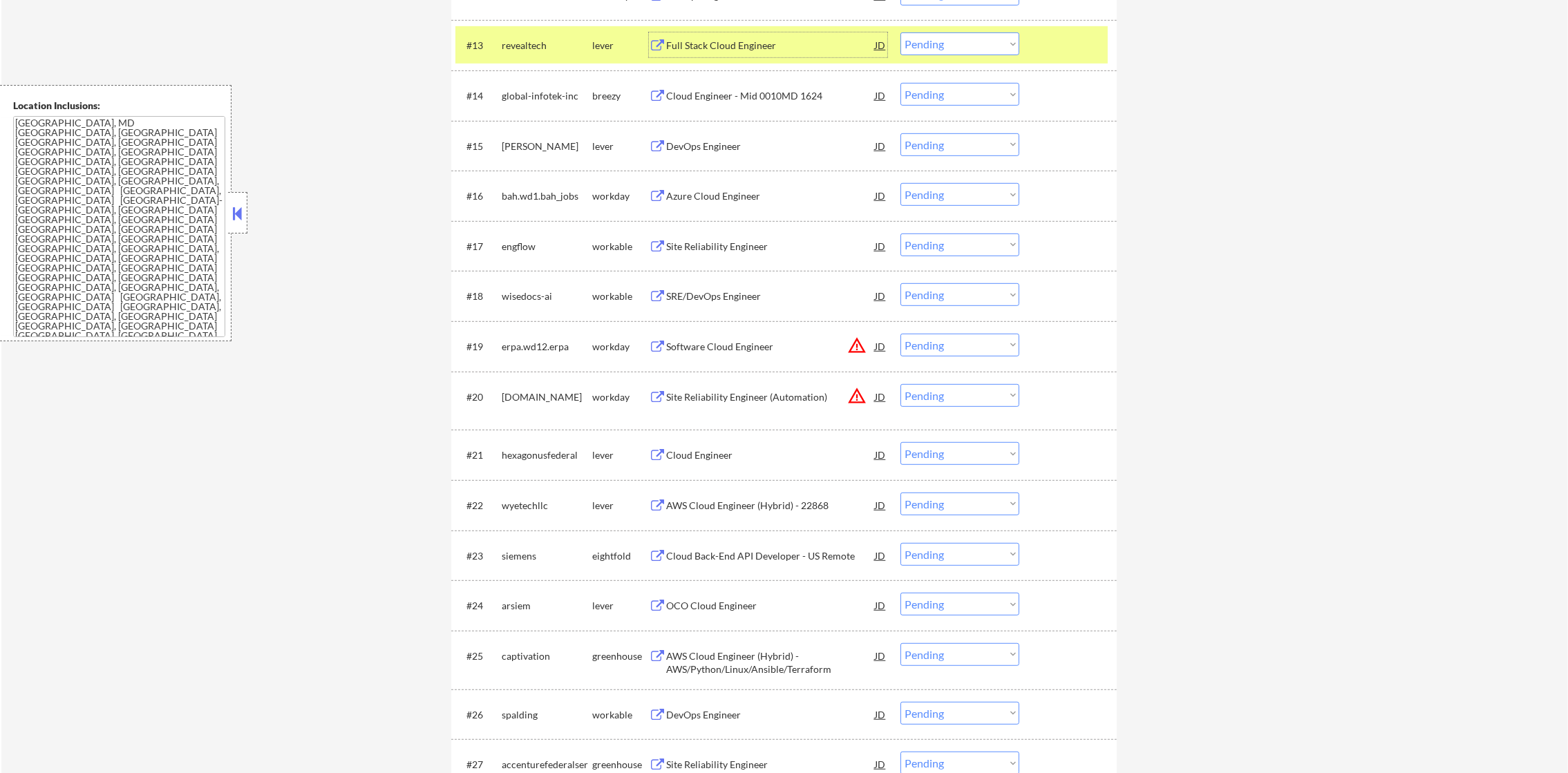
click at [936, 45] on select "Choose an option... Pending Applied Excluded (Questions) Excluded (Expired) Exc…" at bounding box center [960, 44] width 119 height 23
click at [900, 33] on select "Choose an option... Pending Applied Excluded (Questions) Excluded (Expired) Exc…" at bounding box center [960, 44] width 119 height 23
click at [532, 45] on div "revealtech" at bounding box center [547, 45] width 91 height 14
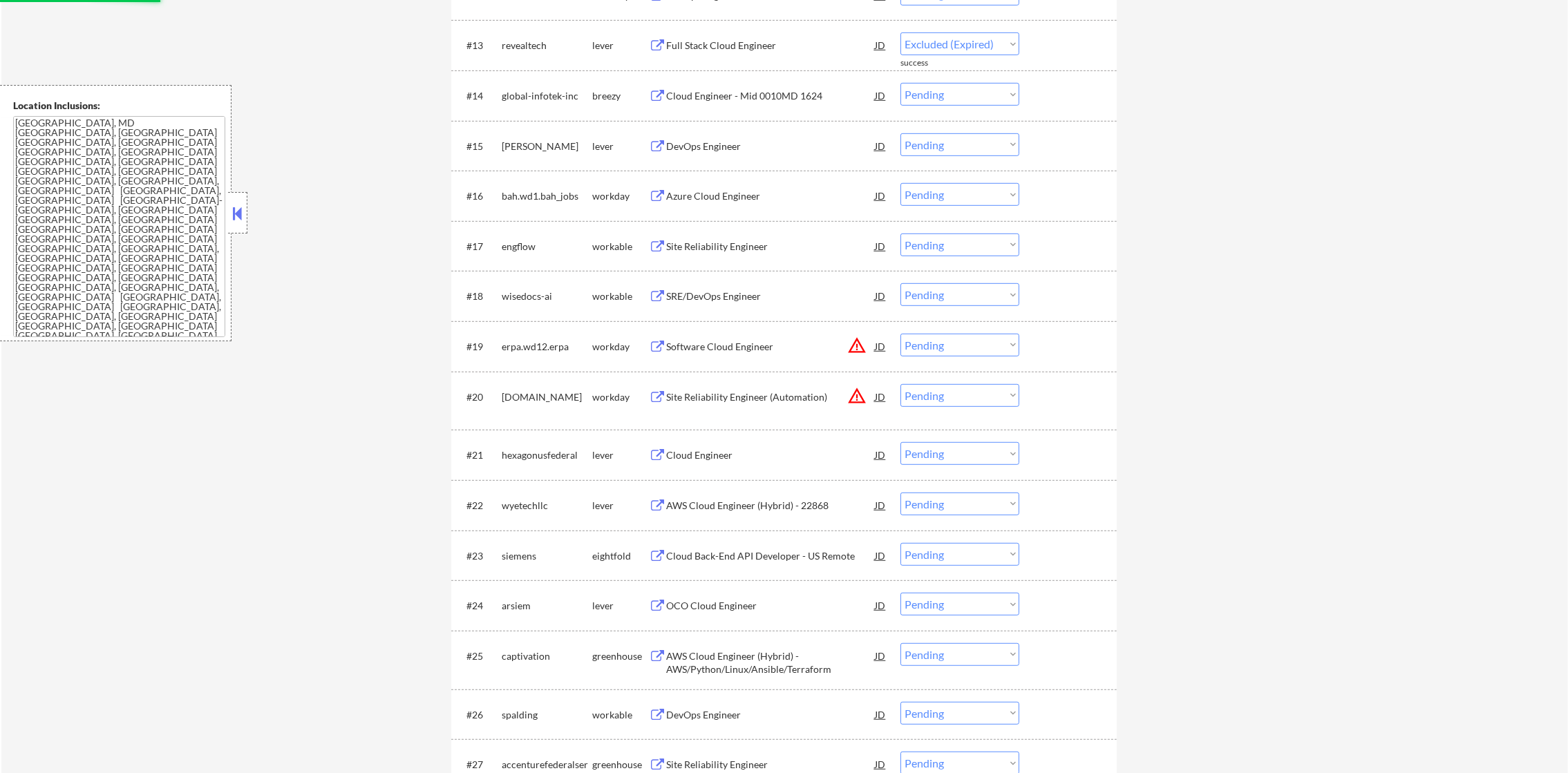
select select ""pending""
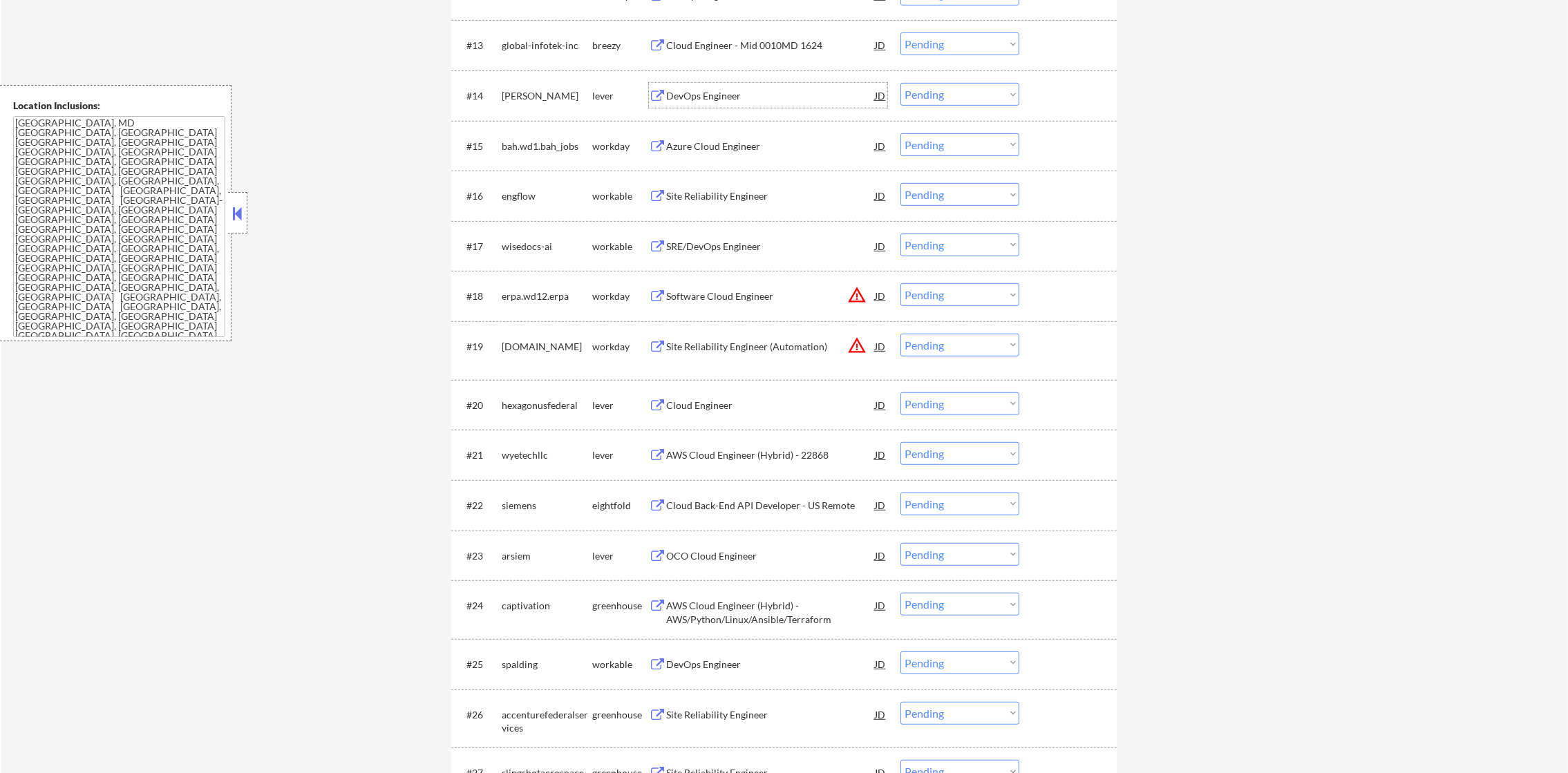
click at [781, 100] on div "DevOps Engineer" at bounding box center [770, 96] width 209 height 14
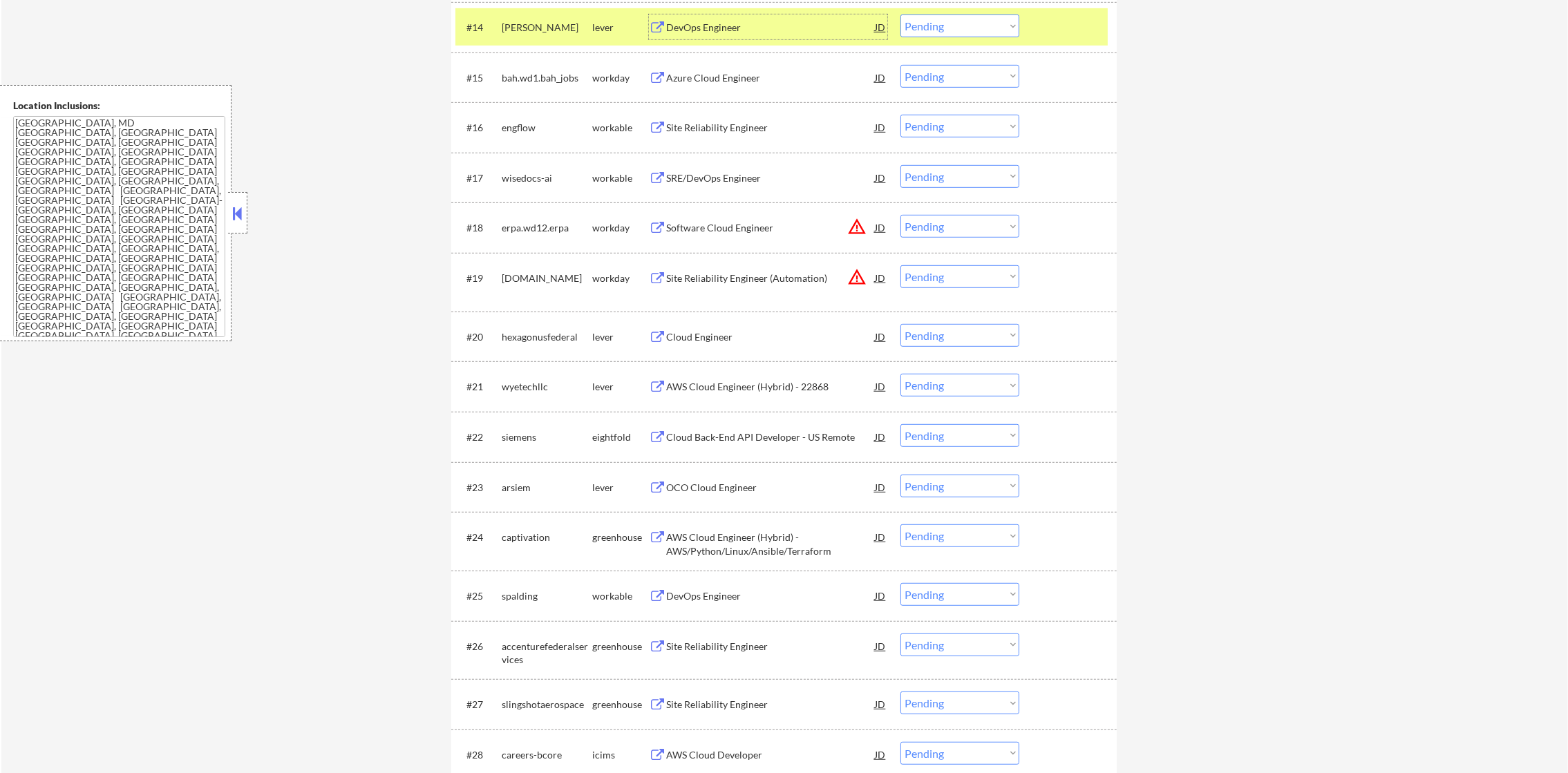
scroll to position [1245, 0]
click at [990, 19] on select "Choose an option... Pending Applied Excluded (Questions) Excluded (Expired) Exc…" at bounding box center [960, 25] width 119 height 23
click at [959, 16] on select "Choose an option... Pending Applied Excluded (Questions) Excluded (Expired) Exc…" at bounding box center [960, 25] width 119 height 23
click at [900, 14] on select "Choose an option... Pending Applied Excluded (Questions) Excluded (Expired) Exc…" at bounding box center [960, 25] width 119 height 23
click at [527, 28] on div "nava" at bounding box center [547, 27] width 91 height 14
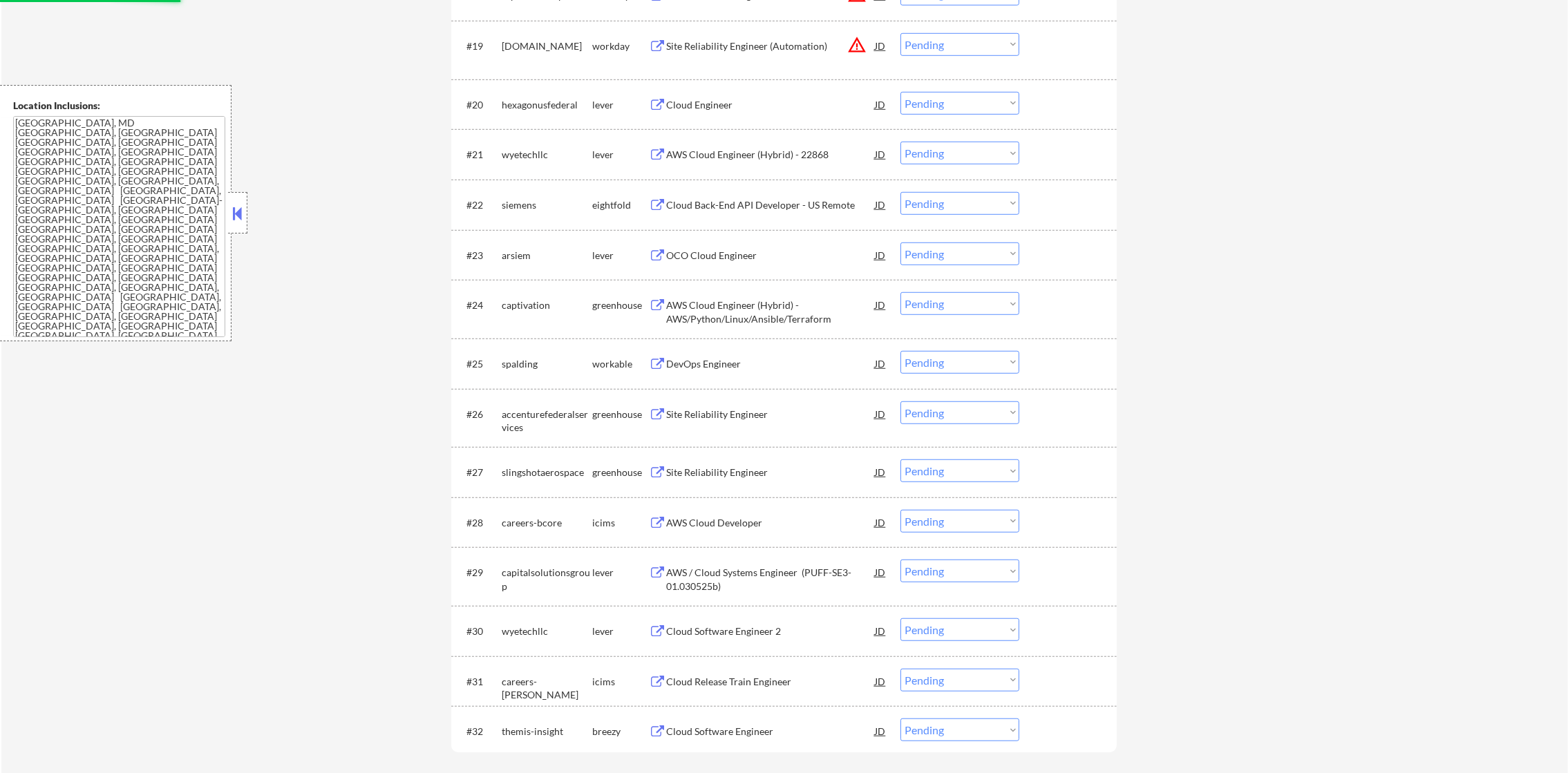
select select ""pending""
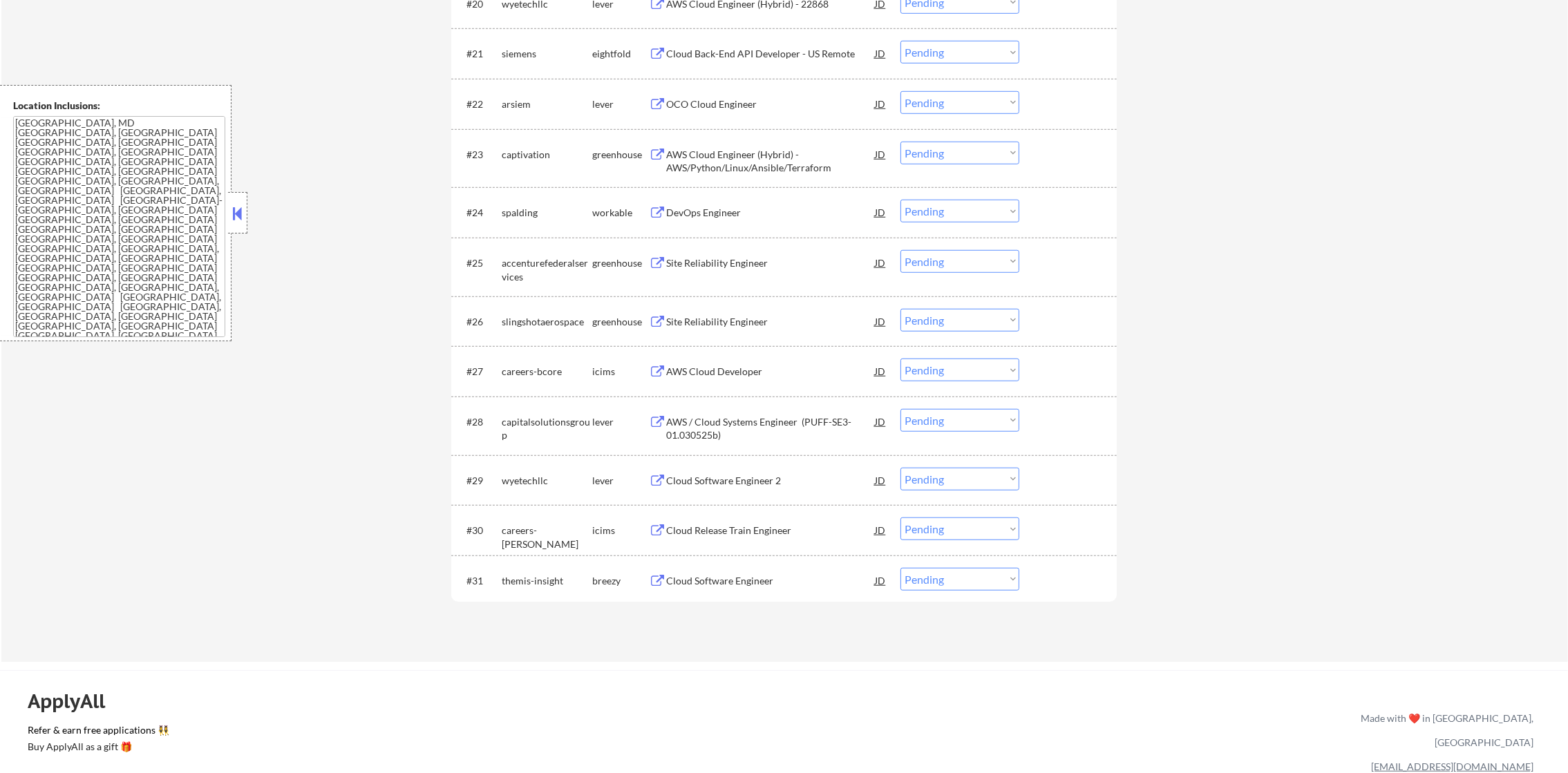
scroll to position [1694, 0]
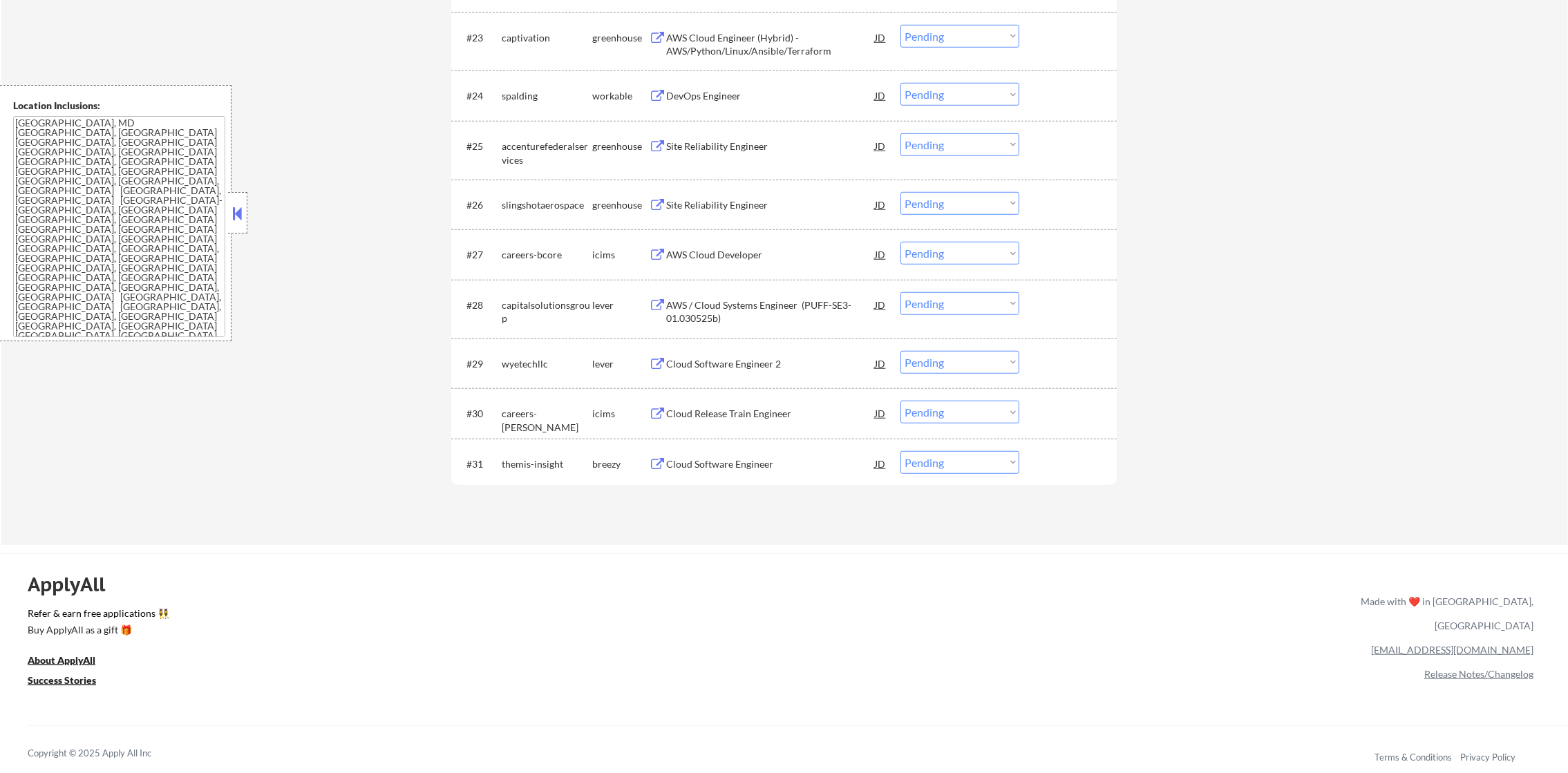
click at [741, 202] on div "Site Reliability Engineer" at bounding box center [770, 205] width 209 height 14
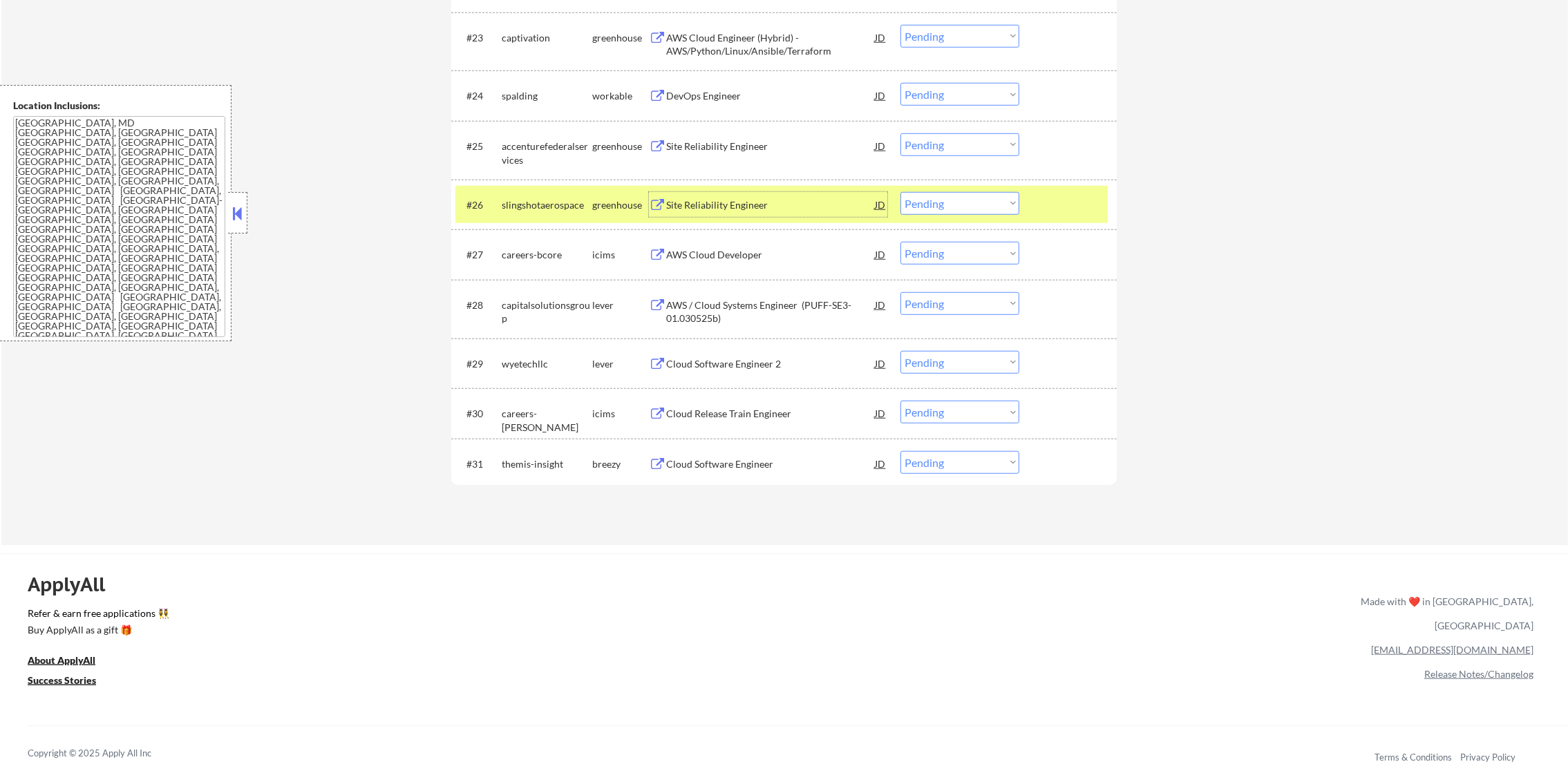
click at [548, 224] on div "#26 slingshotaerospace greenhouse Site Reliability Engineer JD warning_amber Ch…" at bounding box center [784, 205] width 665 height 51
click at [708, 465] on div "Cloud Software Engineer" at bounding box center [770, 464] width 209 height 14
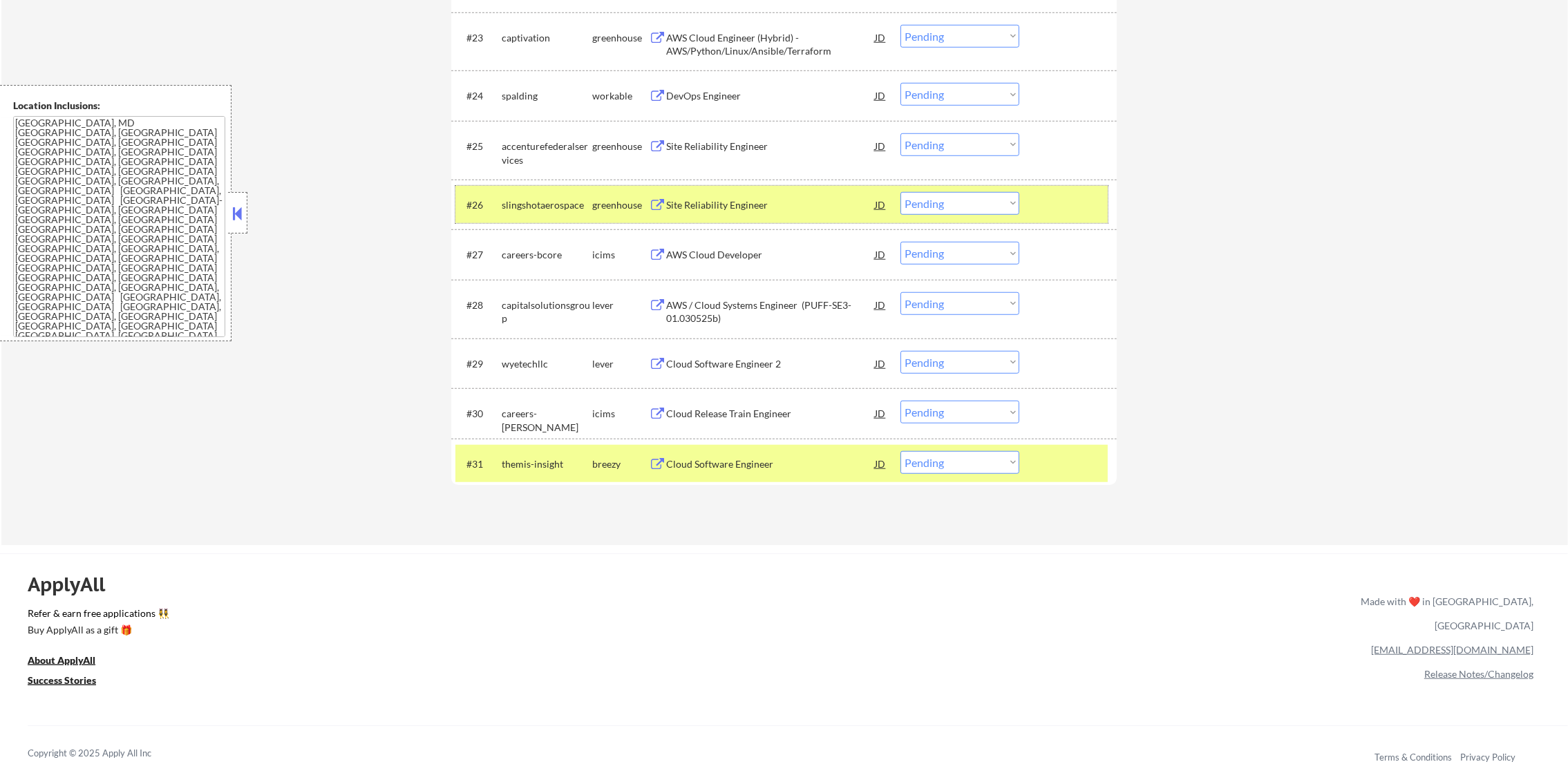
click at [569, 192] on div "slingshotaerospace" at bounding box center [547, 204] width 91 height 25
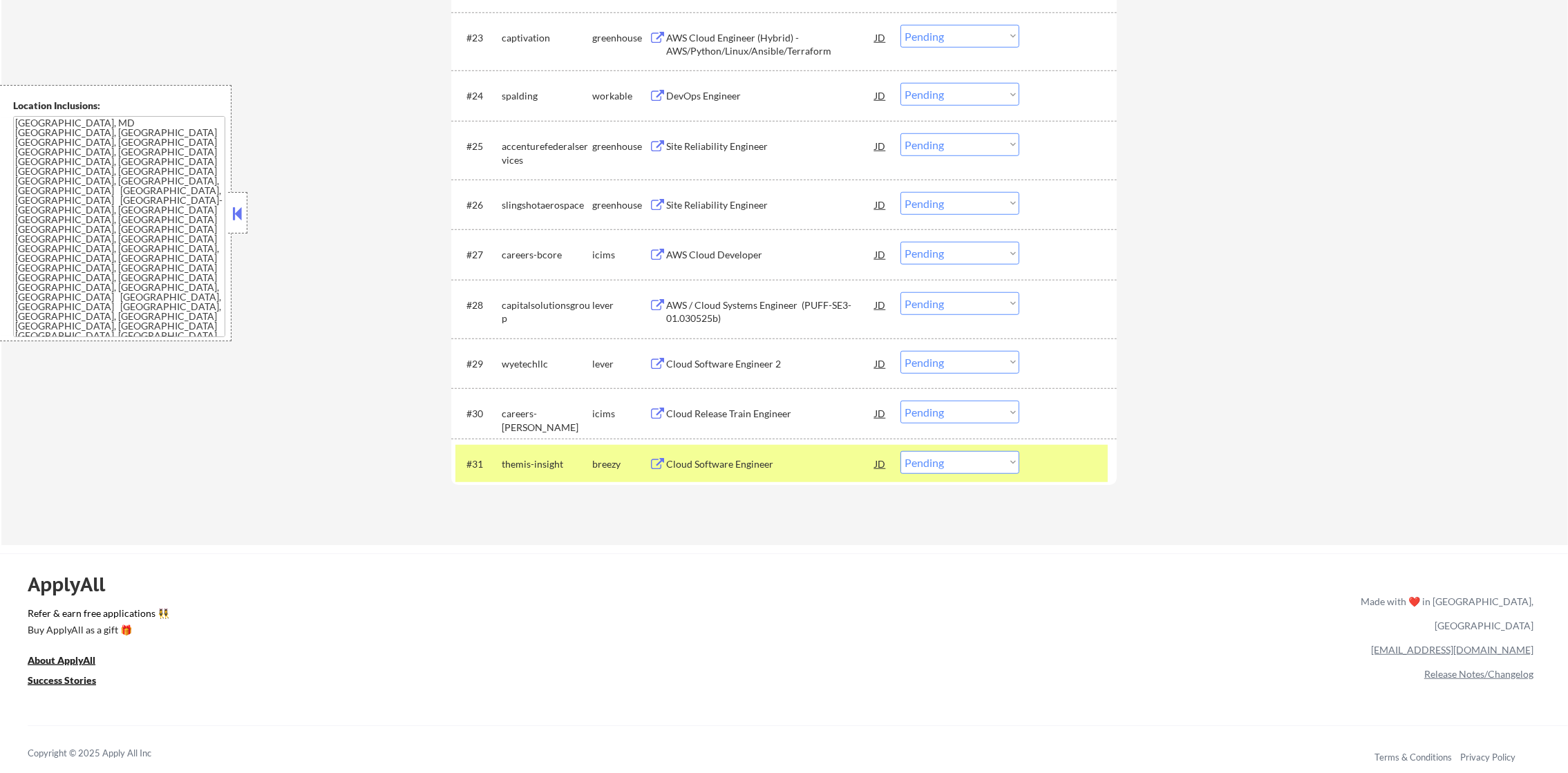
click at [538, 459] on div "themis-insight" at bounding box center [547, 464] width 91 height 14
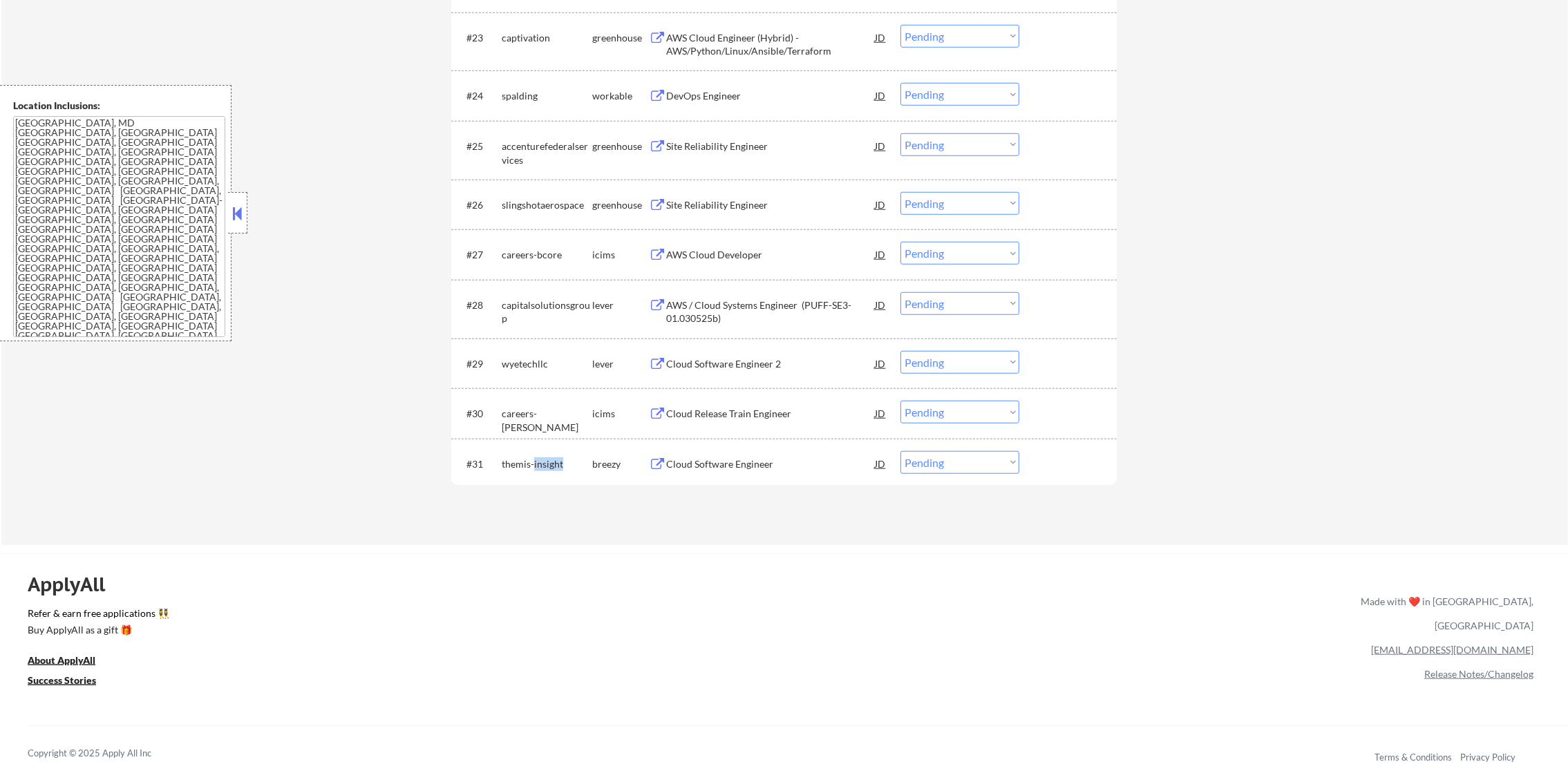
click at [538, 459] on div "themis-insight" at bounding box center [547, 464] width 91 height 14
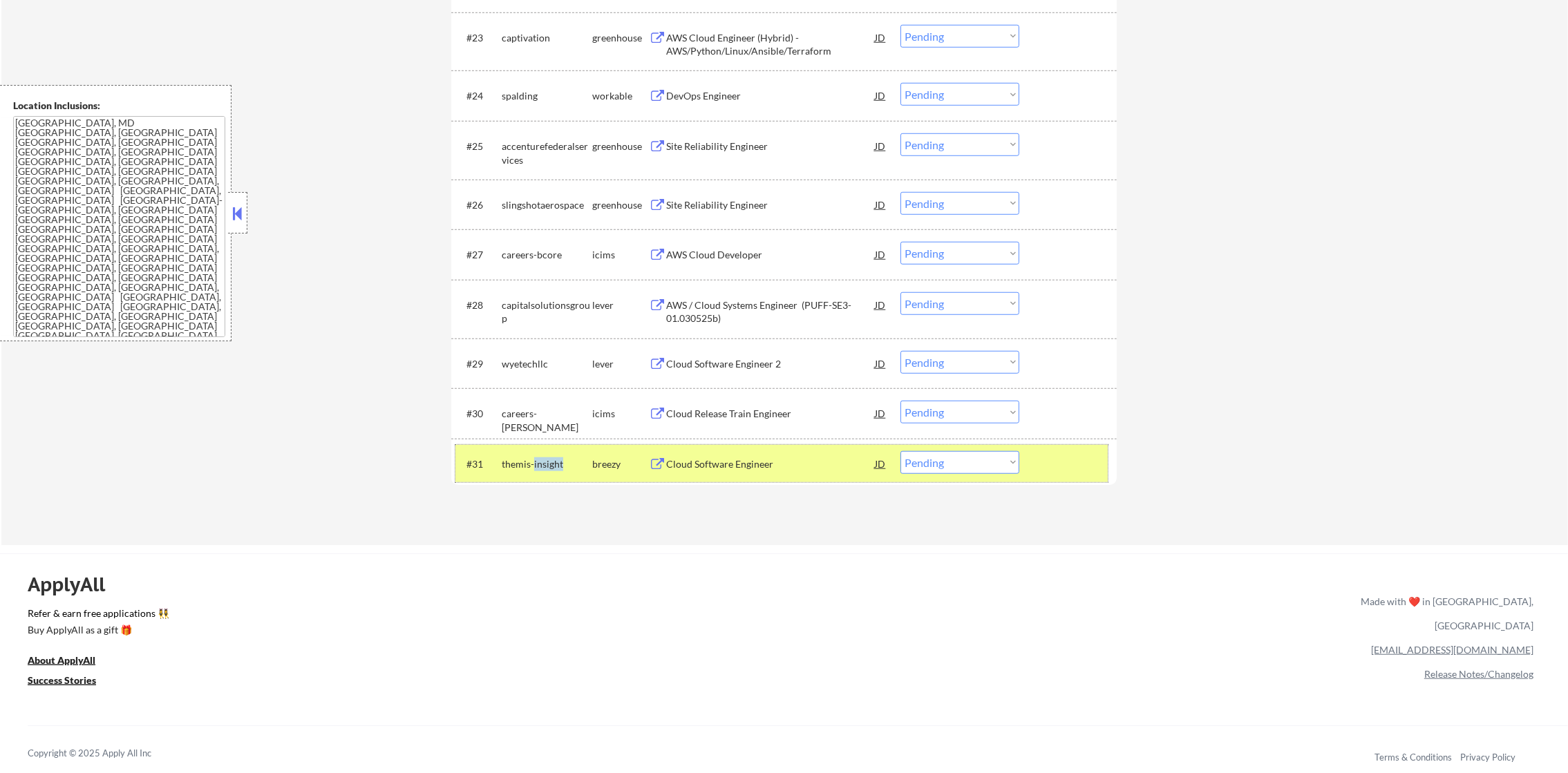
click at [936, 465] on select "Choose an option... Pending Applied Excluded (Questions) Excluded (Expired) Exc…" at bounding box center [960, 462] width 119 height 23
select select ""excluded""
click at [900, 451] on select "Choose an option... Pending Applied Excluded (Questions) Excluded (Expired) Exc…" at bounding box center [960, 462] width 119 height 23
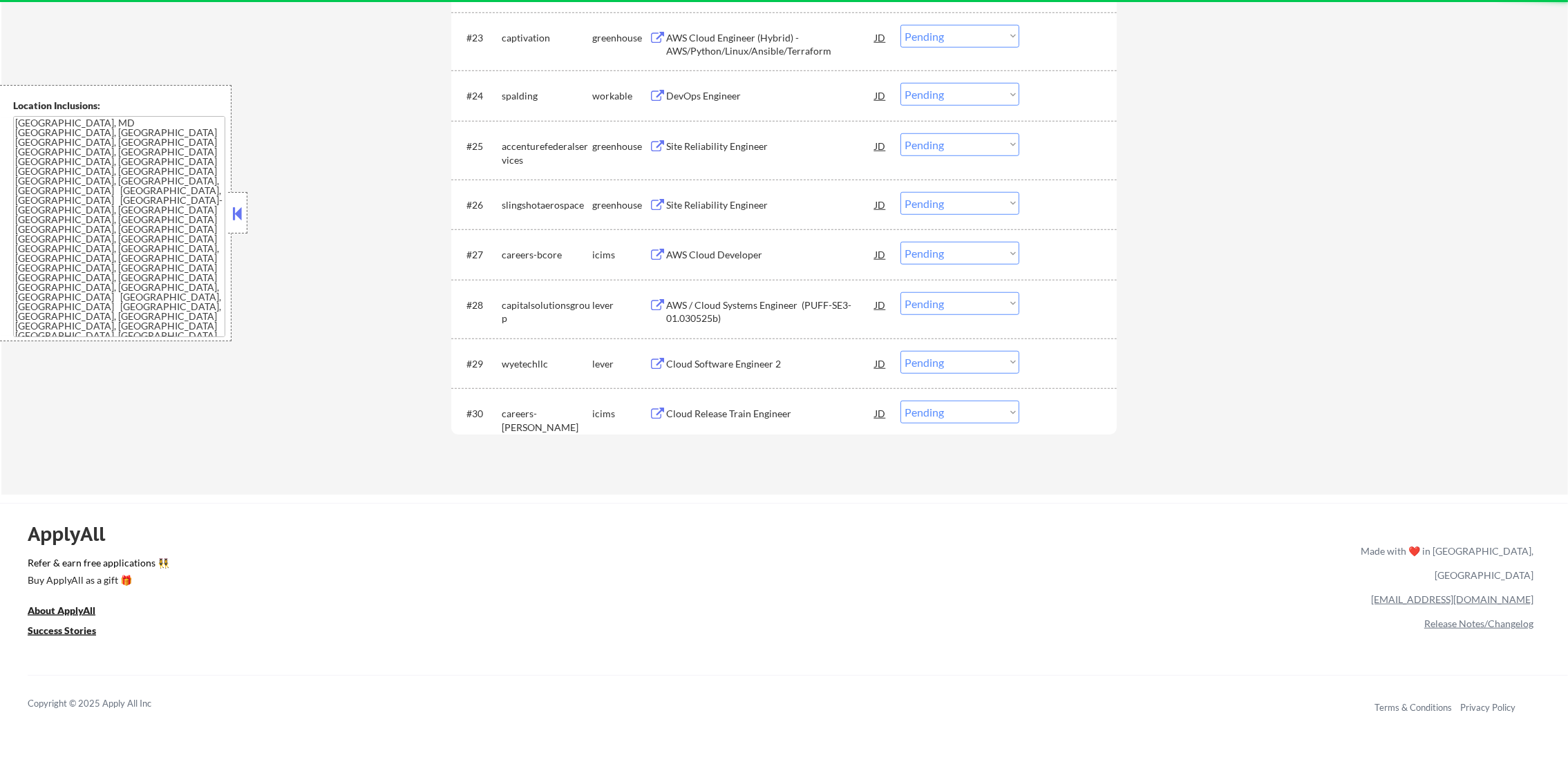
click at [746, 363] on div "Cloud Software Engineer 2" at bounding box center [770, 364] width 209 height 14
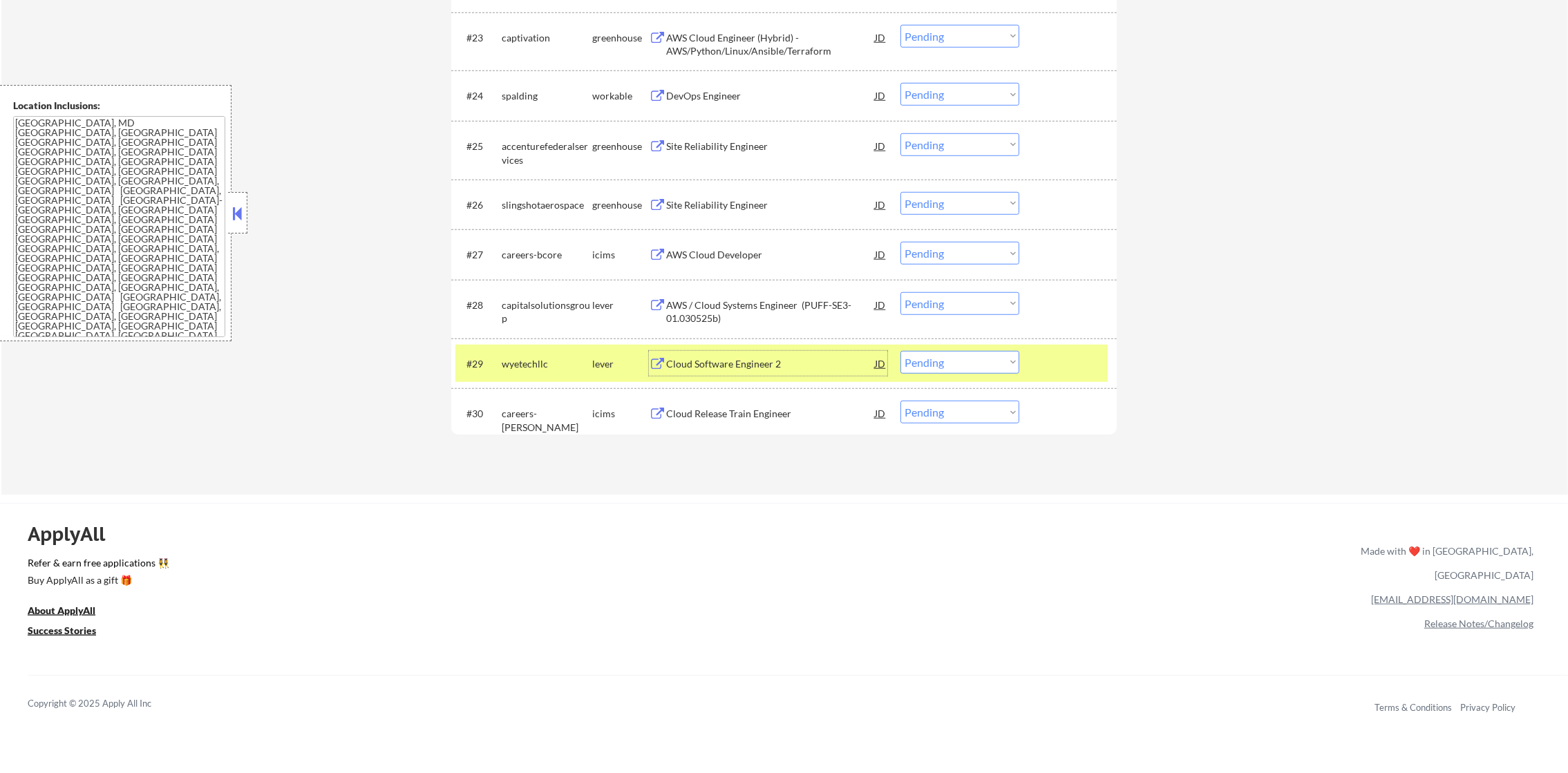
click at [928, 366] on select "Choose an option... Pending Applied Excluded (Questions) Excluded (Expired) Exc…" at bounding box center [960, 362] width 119 height 23
click at [900, 351] on select "Choose an option... Pending Applied Excluded (Questions) Excluded (Expired) Exc…" at bounding box center [960, 362] width 119 height 23
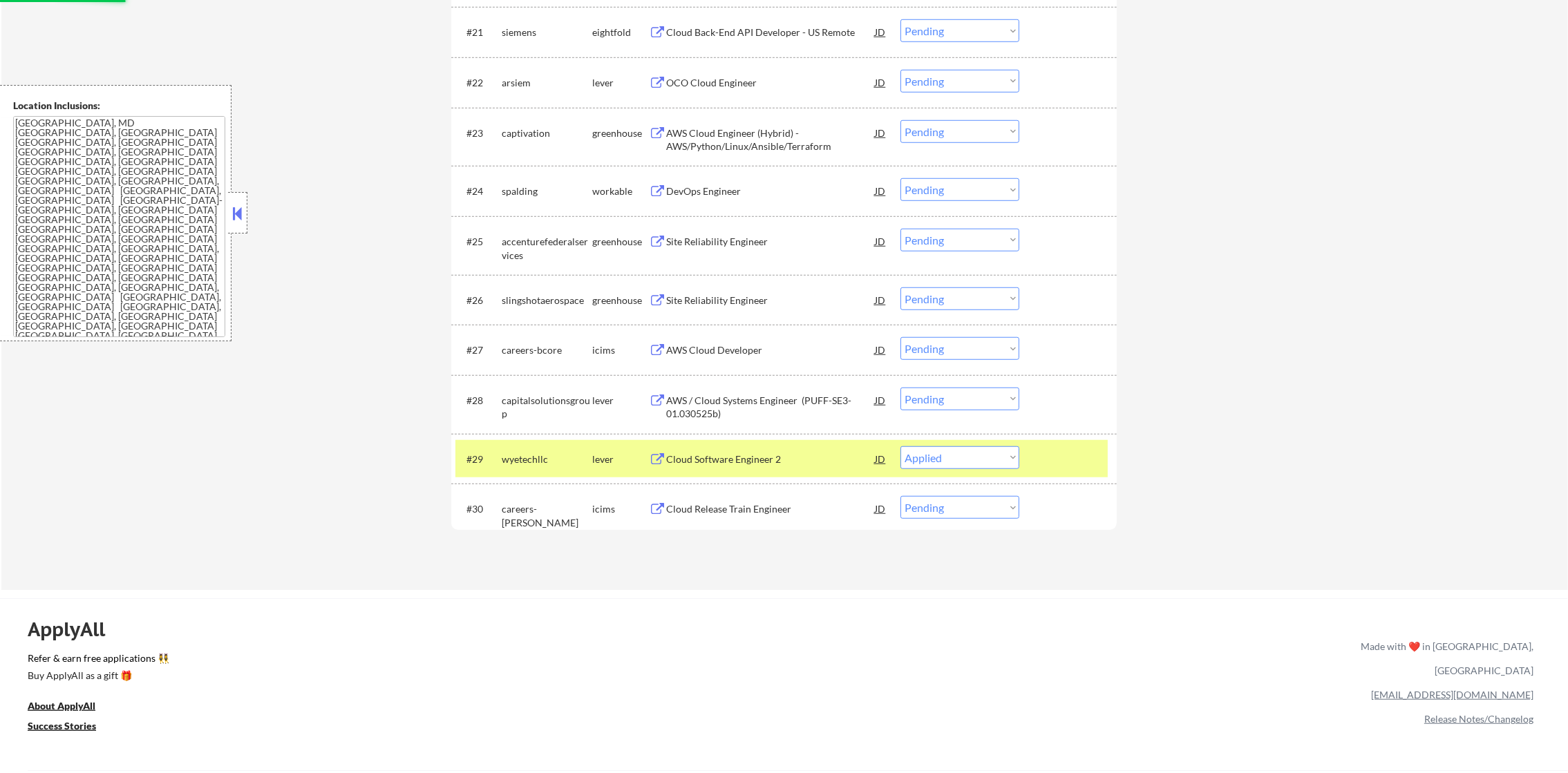
scroll to position [1591, 0]
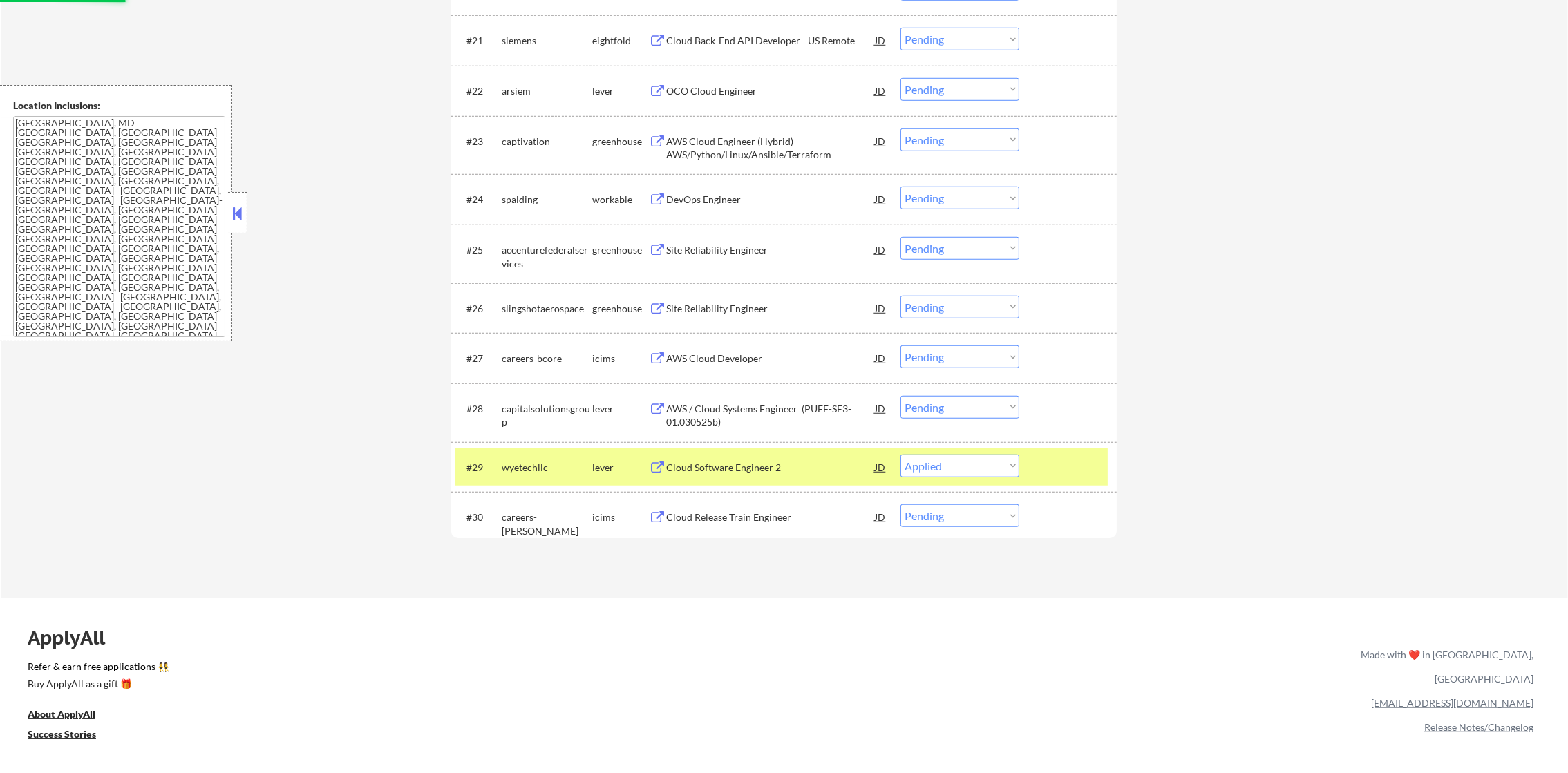
select select ""pending""
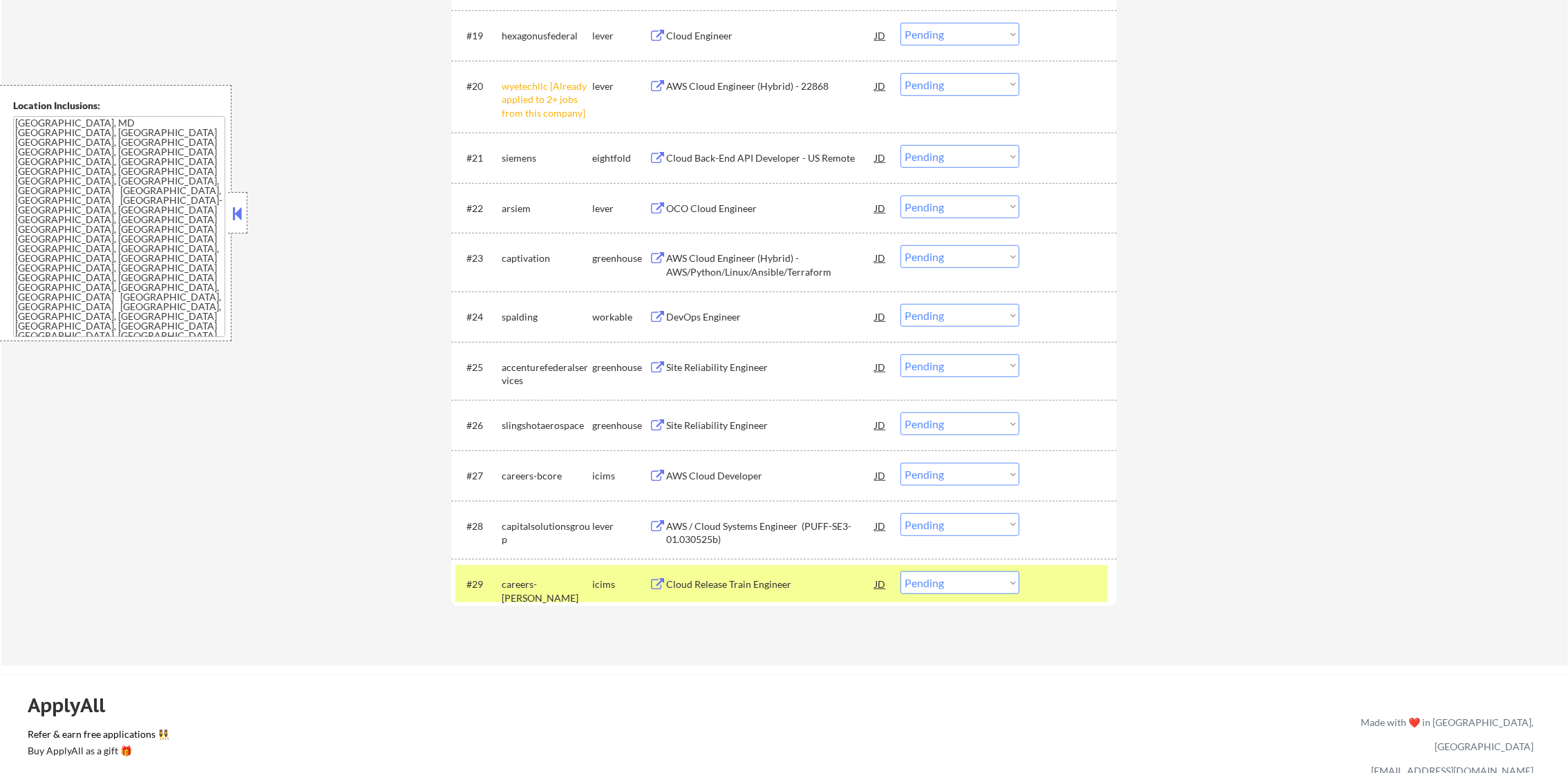
scroll to position [1487, 0]
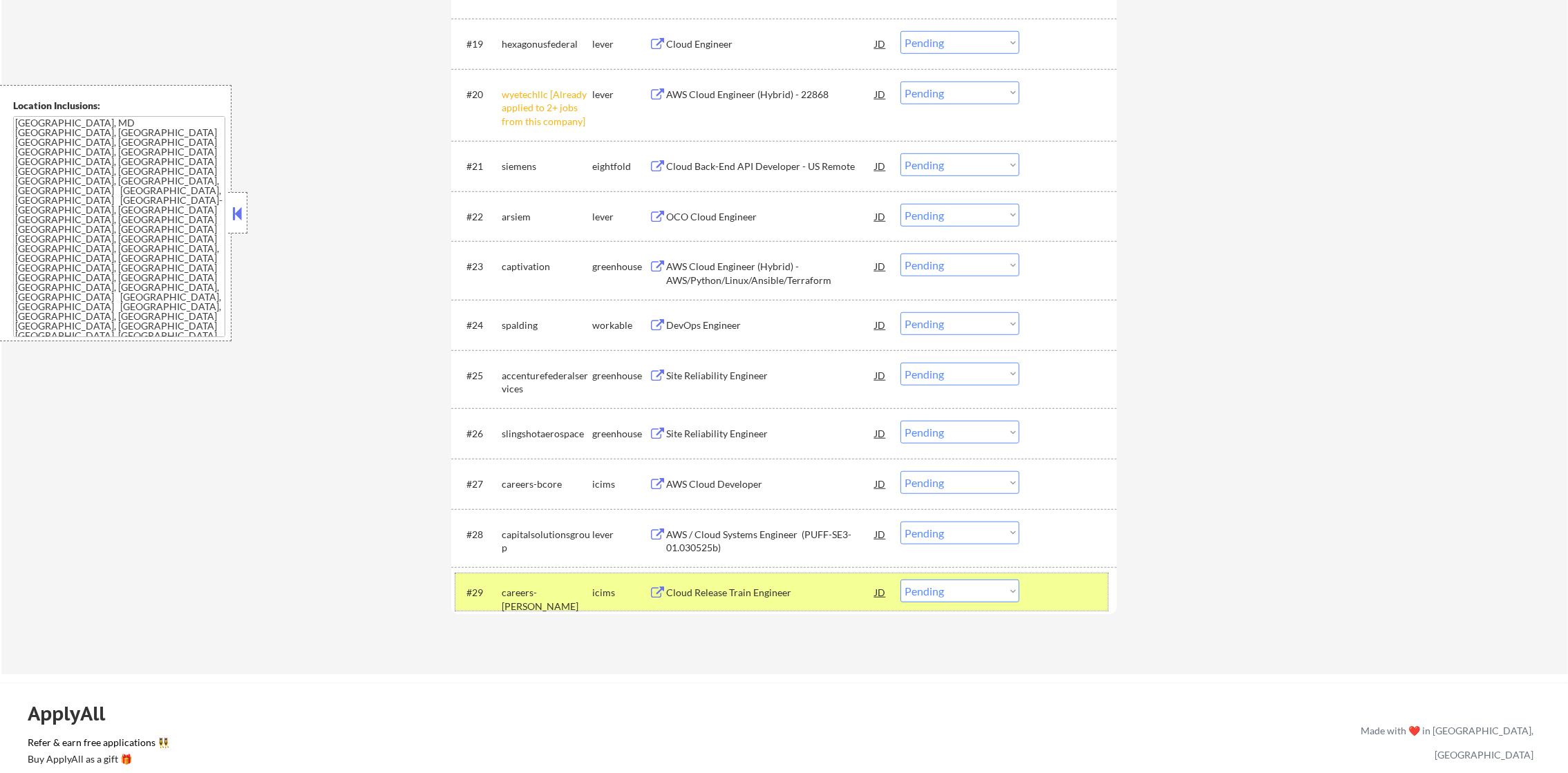
click at [566, 597] on div "careers-falconwood" at bounding box center [547, 599] width 91 height 27
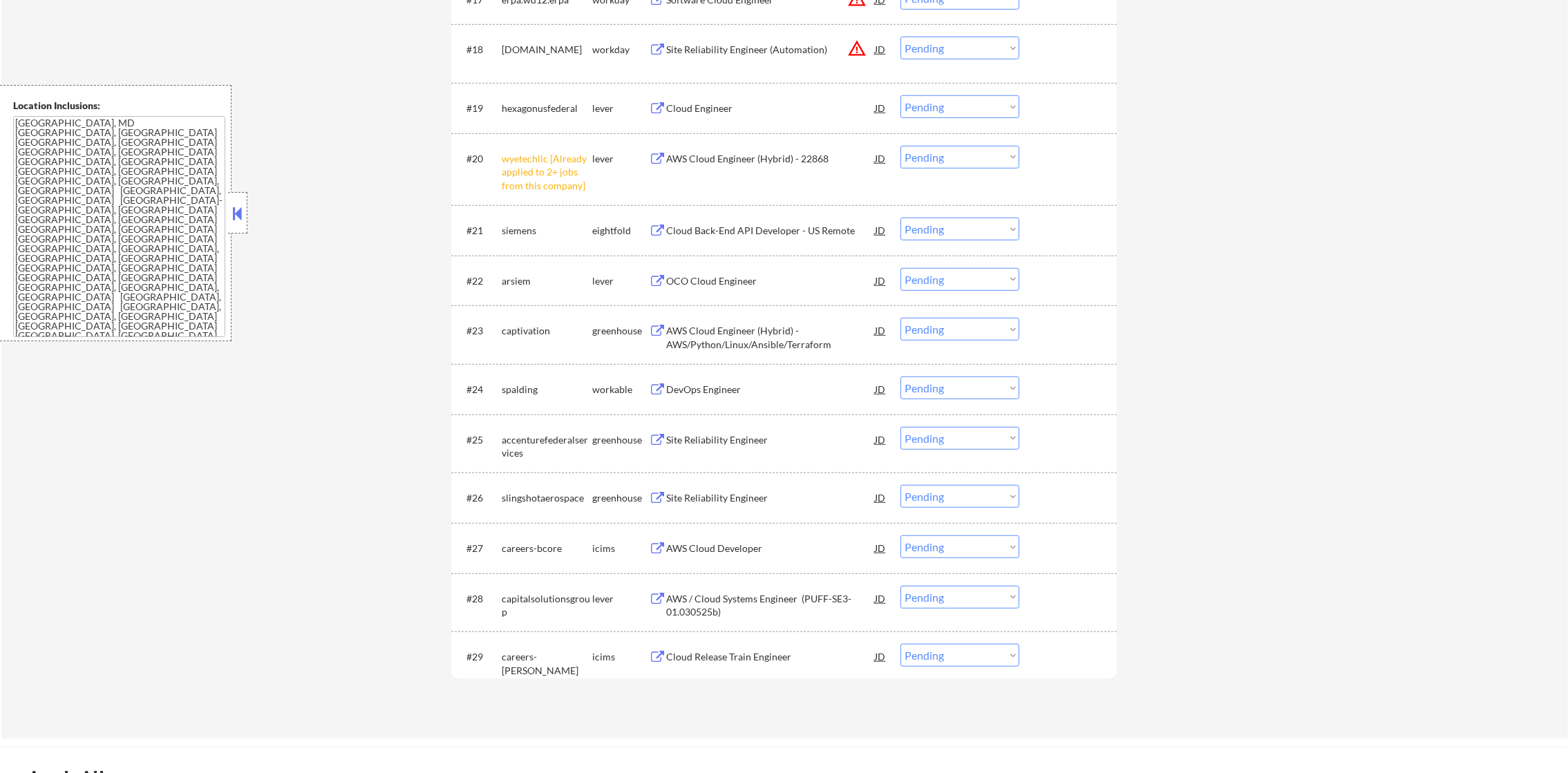
scroll to position [1417, 0]
click at [929, 174] on div "#20 wyetechllc [Already applied to 2+ jobs from this company] lever AWS Cloud E…" at bounding box center [781, 174] width 652 height 59
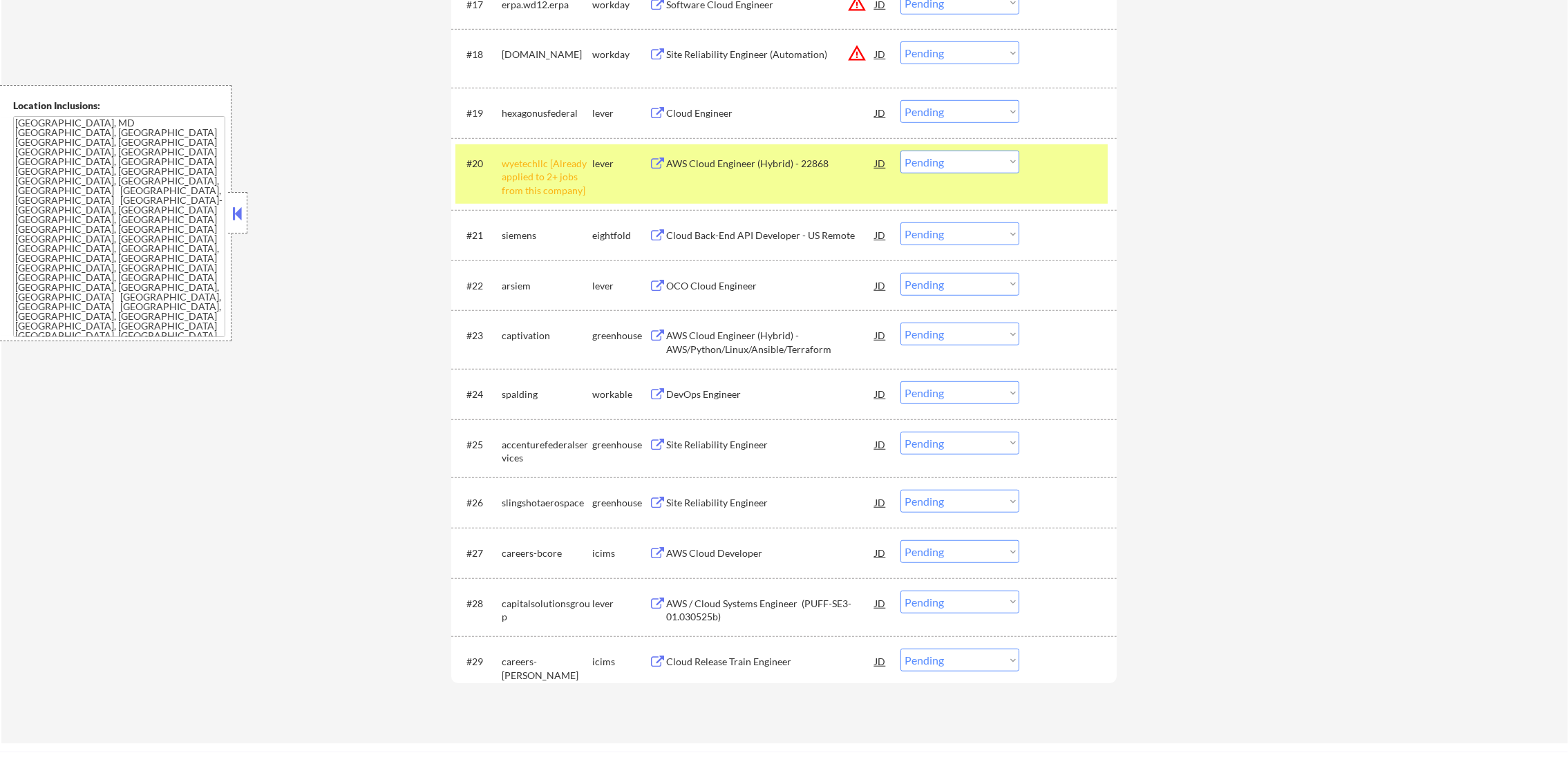
click at [956, 161] on select "Choose an option... Pending Applied Excluded (Questions) Excluded (Expired) Exc…" at bounding box center [960, 162] width 119 height 23
click at [900, 151] on select "Choose an option... Pending Applied Excluded (Questions) Excluded (Expired) Exc…" at bounding box center [960, 162] width 119 height 23
click at [553, 178] on div "wyetechllc [Already applied to 2+ jobs from this company]" at bounding box center [547, 177] width 91 height 41
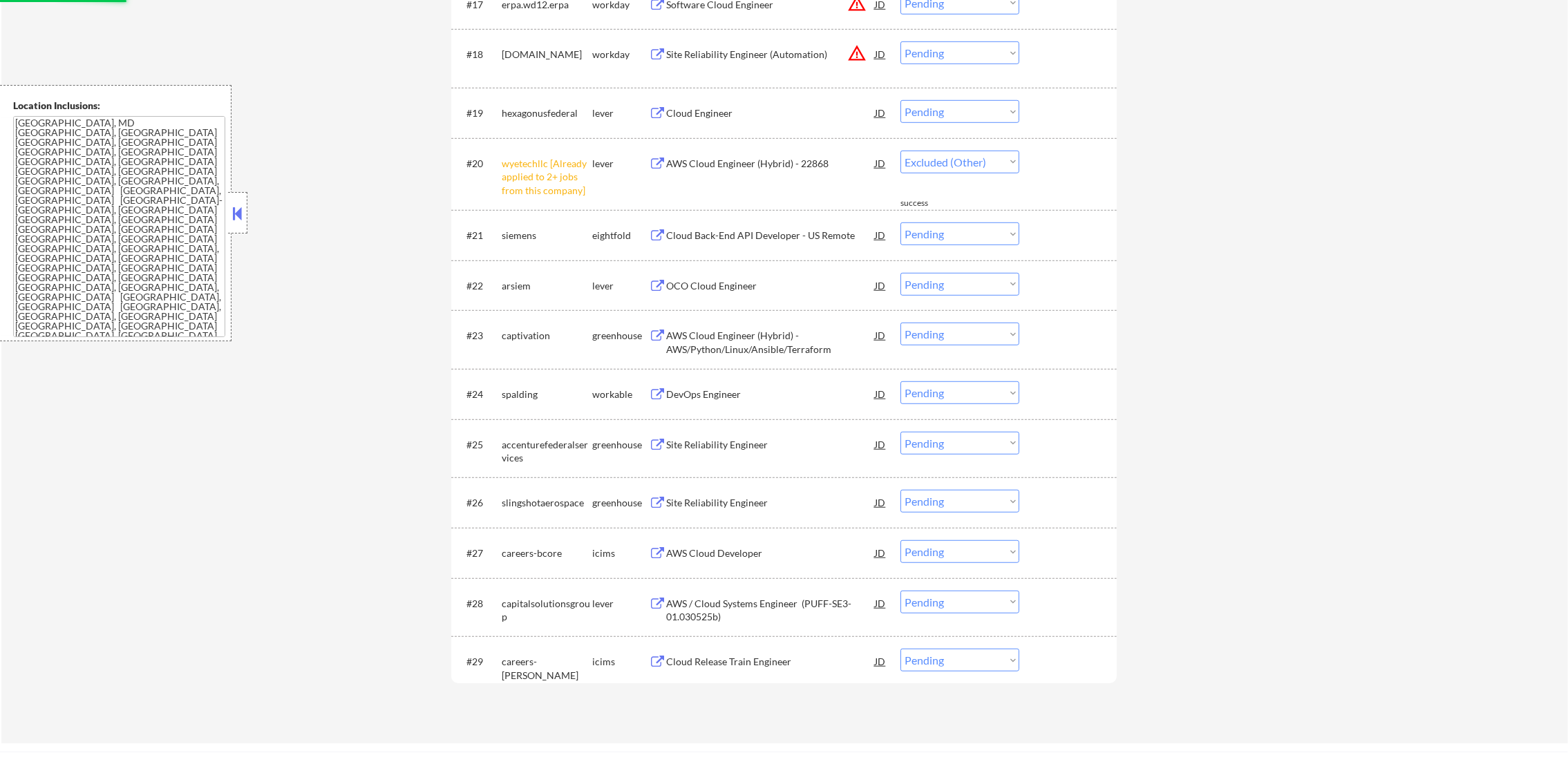
select select ""pending""
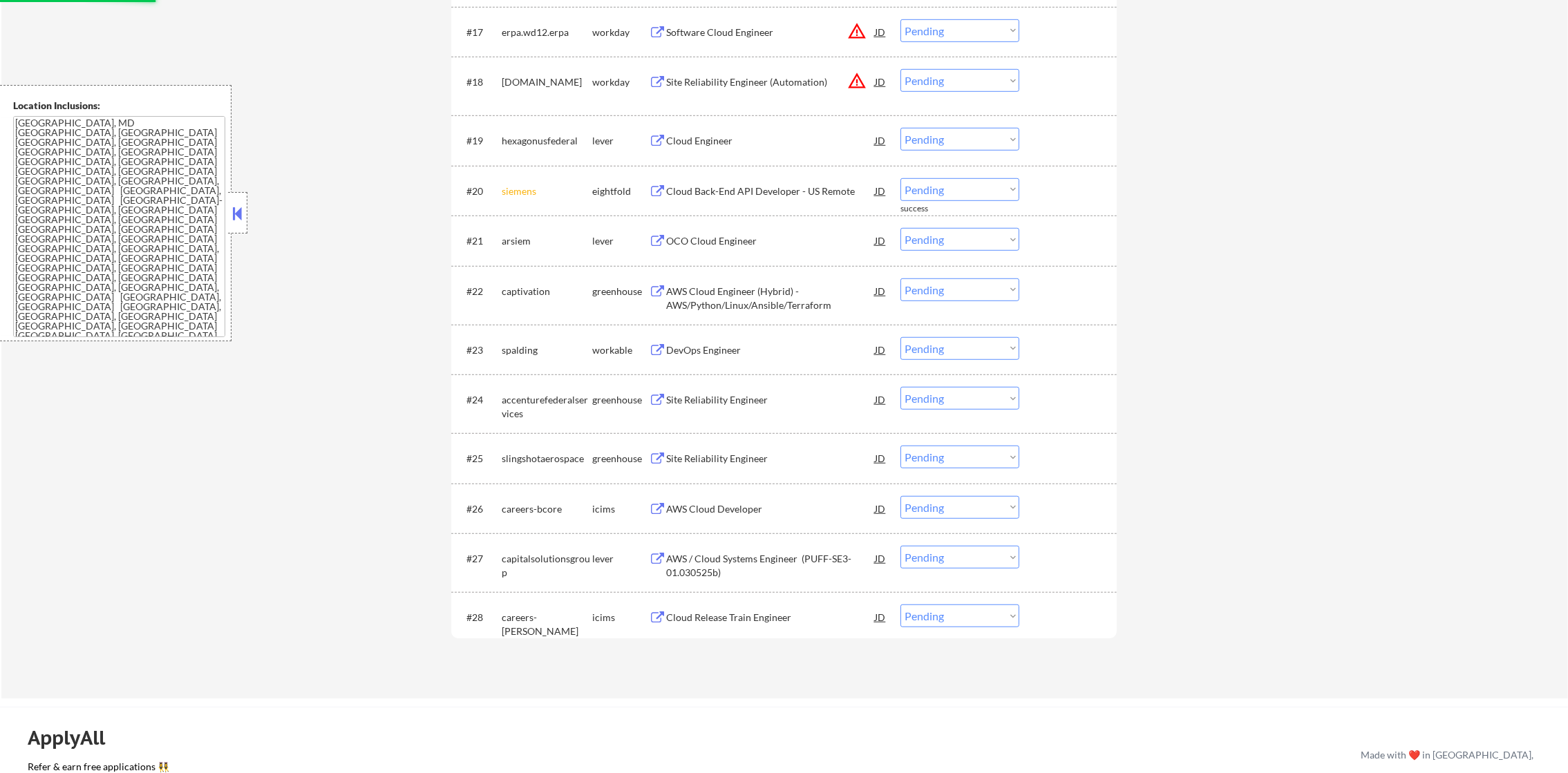
scroll to position [1383, 0]
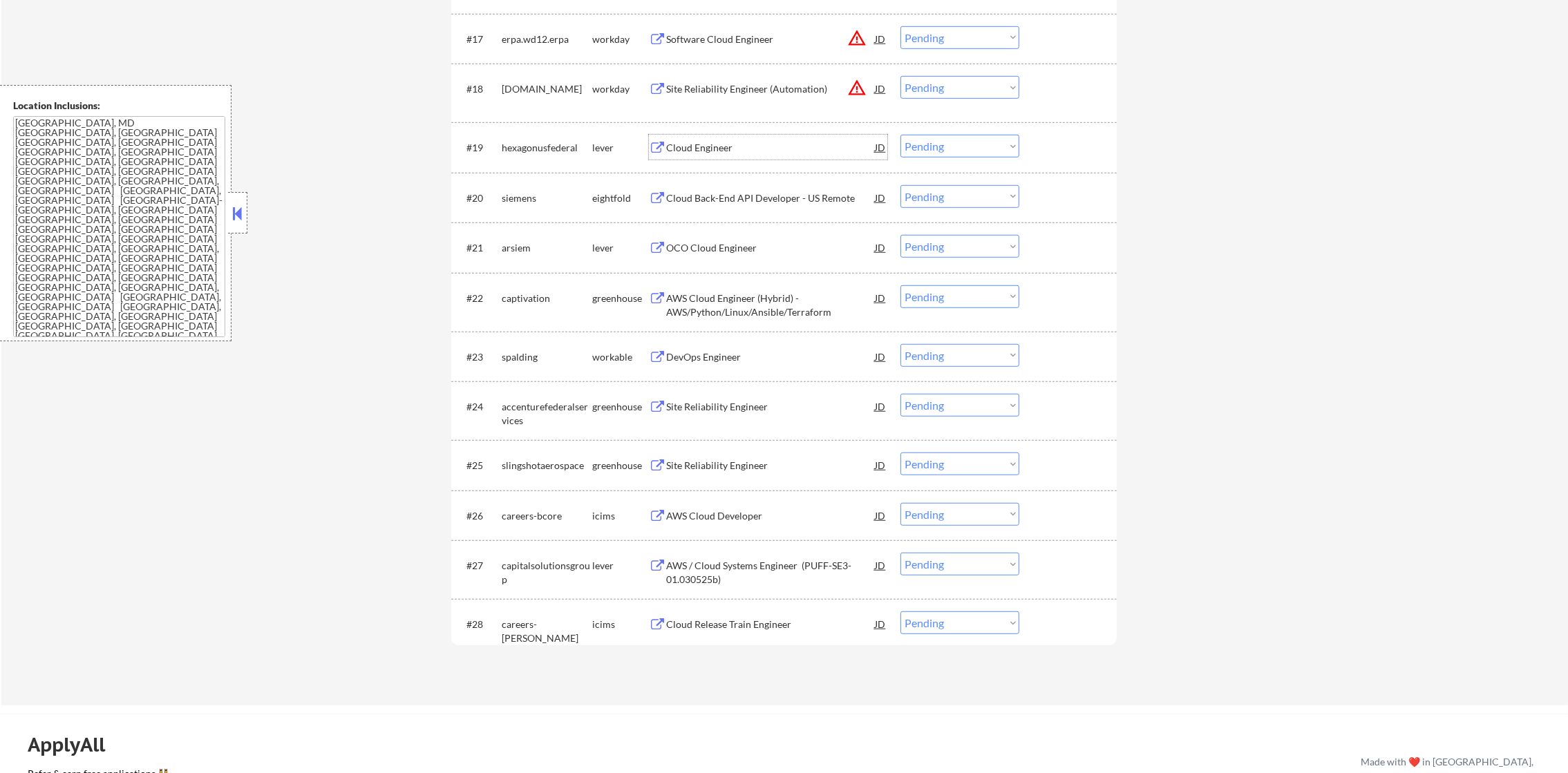
click at [752, 135] on div "Cloud Engineer" at bounding box center [770, 146] width 209 height 25
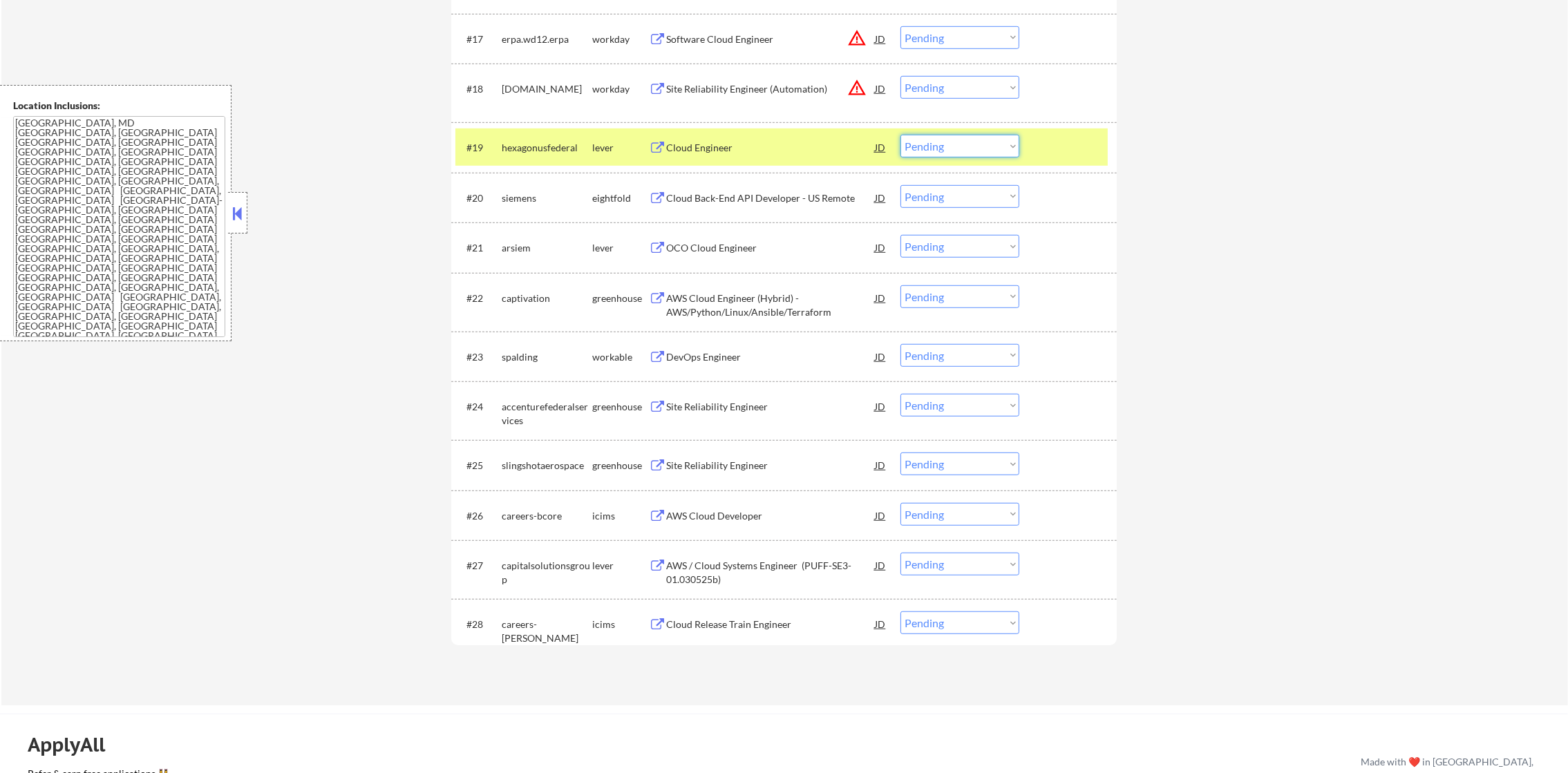
drag, startPoint x: 947, startPoint y: 149, endPoint x: 946, endPoint y: 158, distance: 9.1
click at [947, 149] on select "Choose an option... Pending Applied Excluded (Questions) Excluded (Expired) Exc…" at bounding box center [960, 146] width 119 height 23
click at [900, 135] on select "Choose an option... Pending Applied Excluded (Questions) Excluded (Expired) Exc…" at bounding box center [960, 146] width 119 height 23
click at [552, 154] on div "hexagonusfederal" at bounding box center [547, 146] width 91 height 25
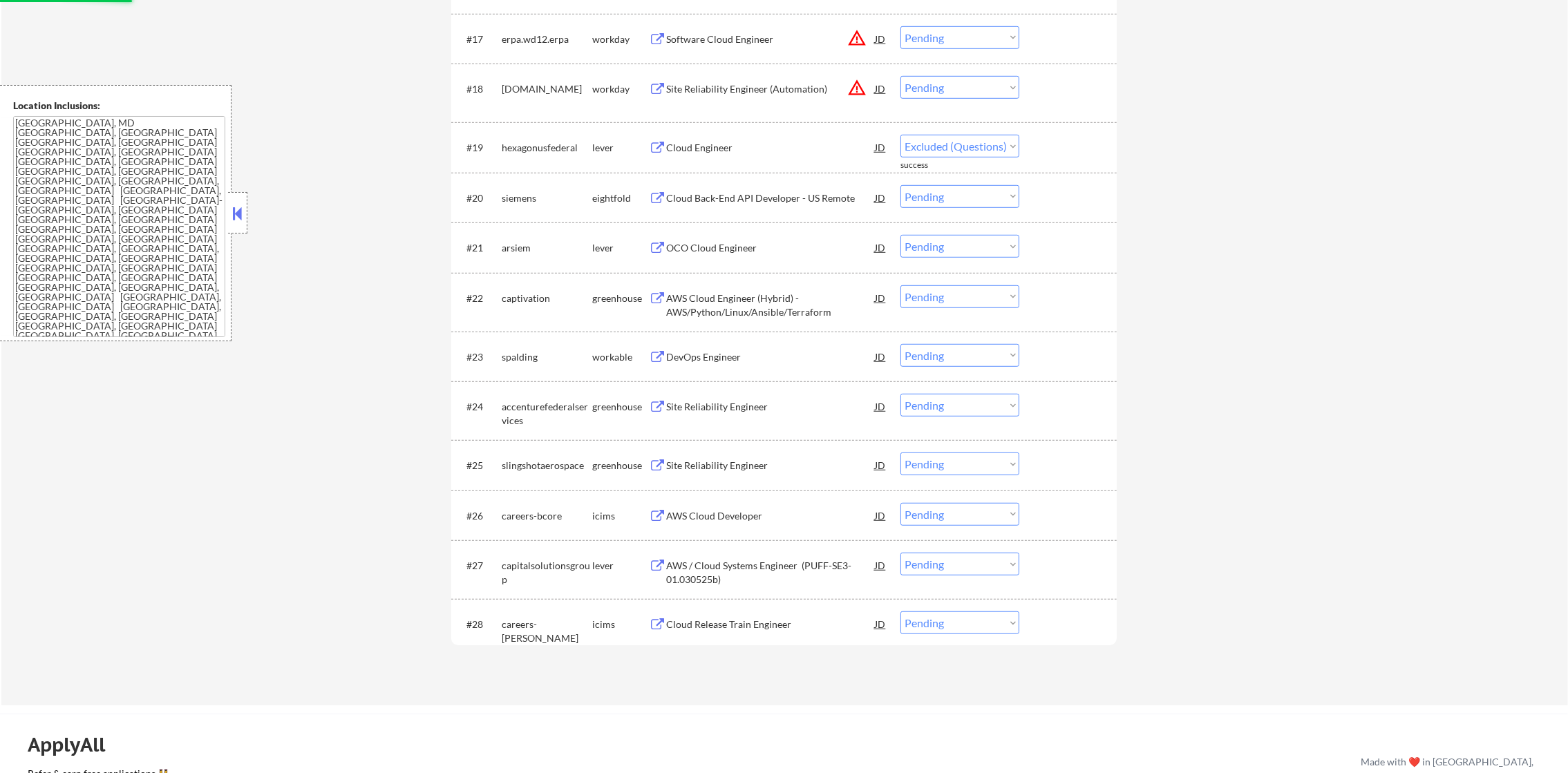
select select ""pending""
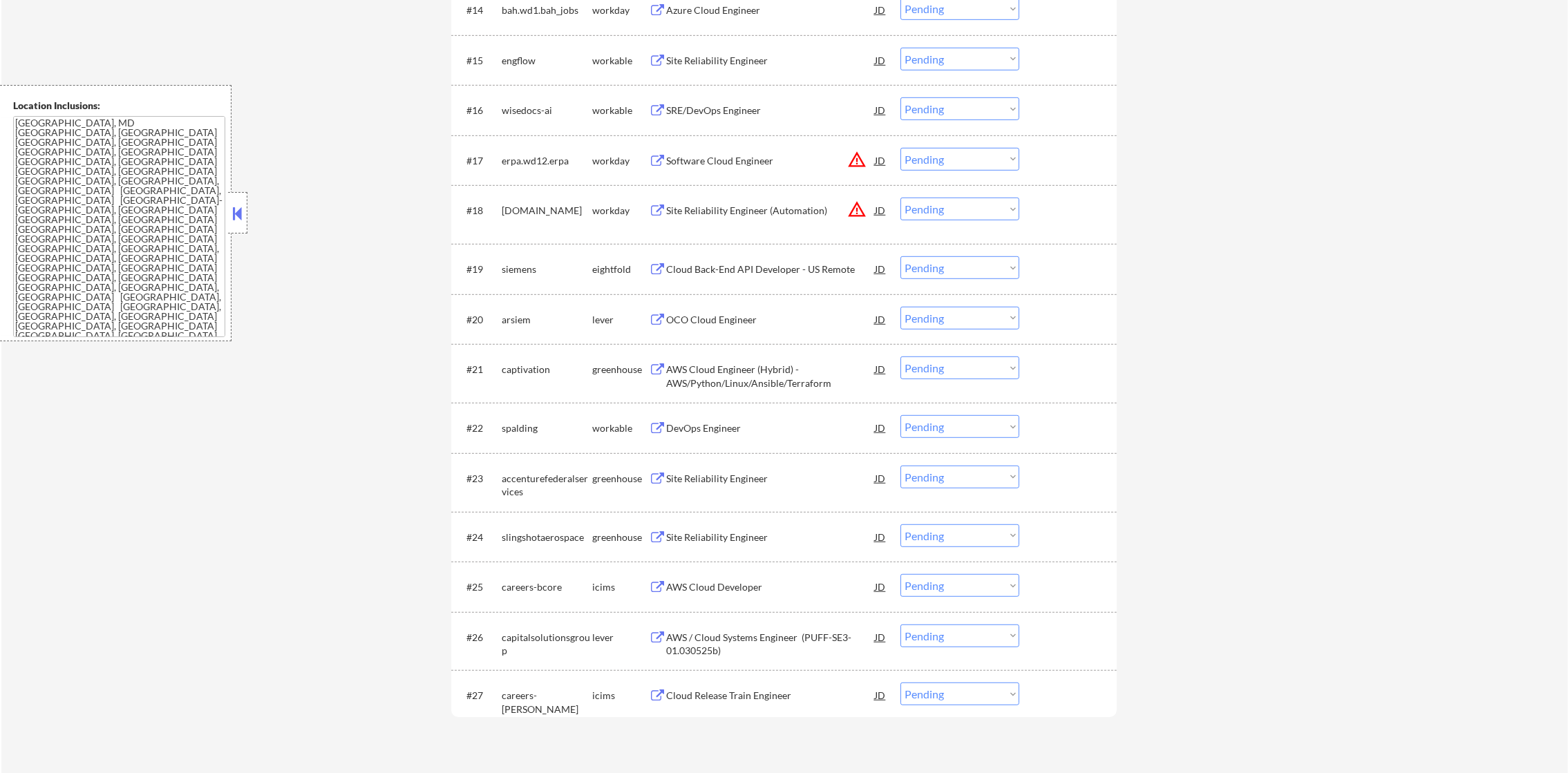
scroll to position [1245, 0]
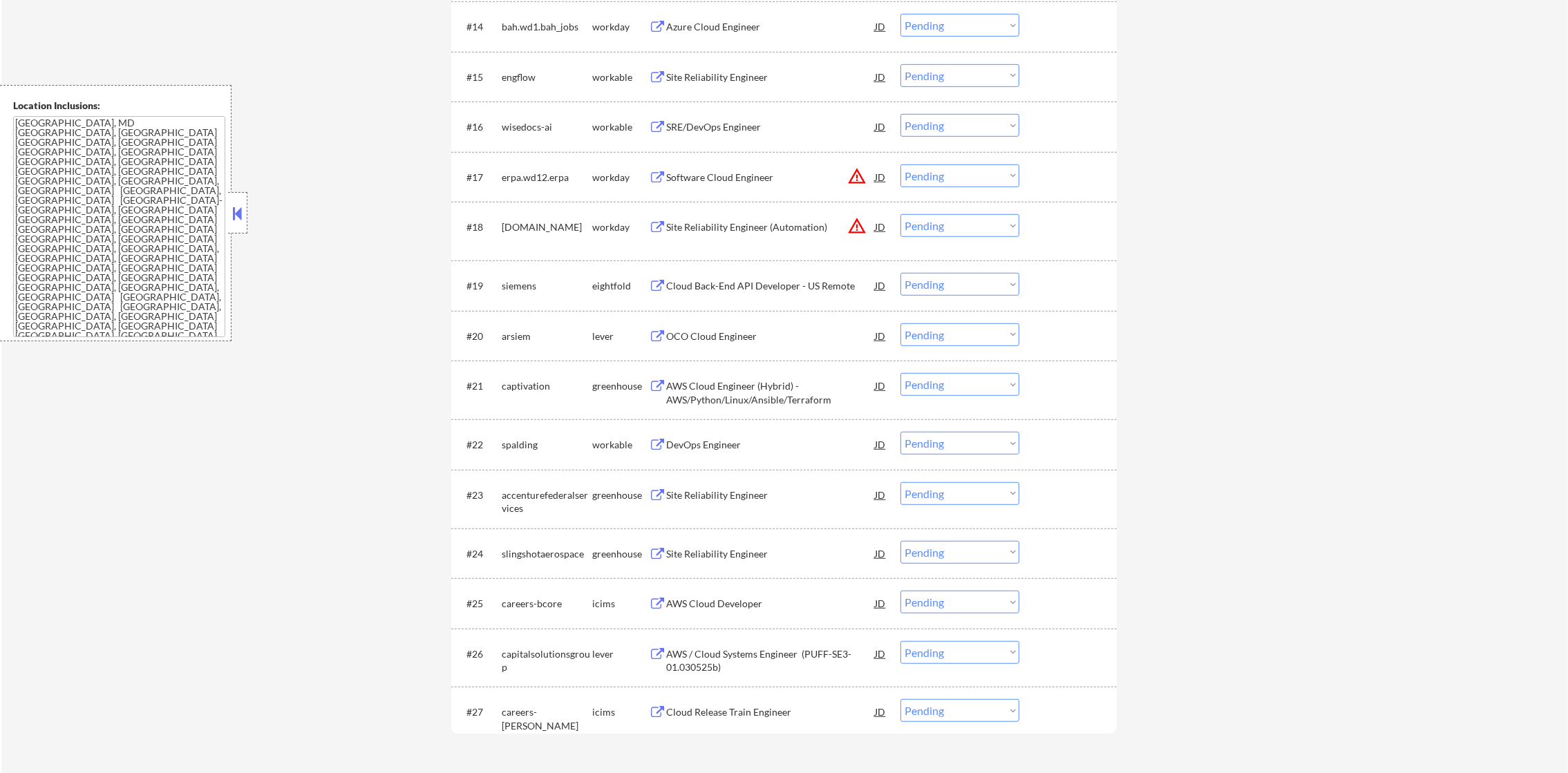
click at [860, 175] on button "warning_amber" at bounding box center [857, 176] width 19 height 19
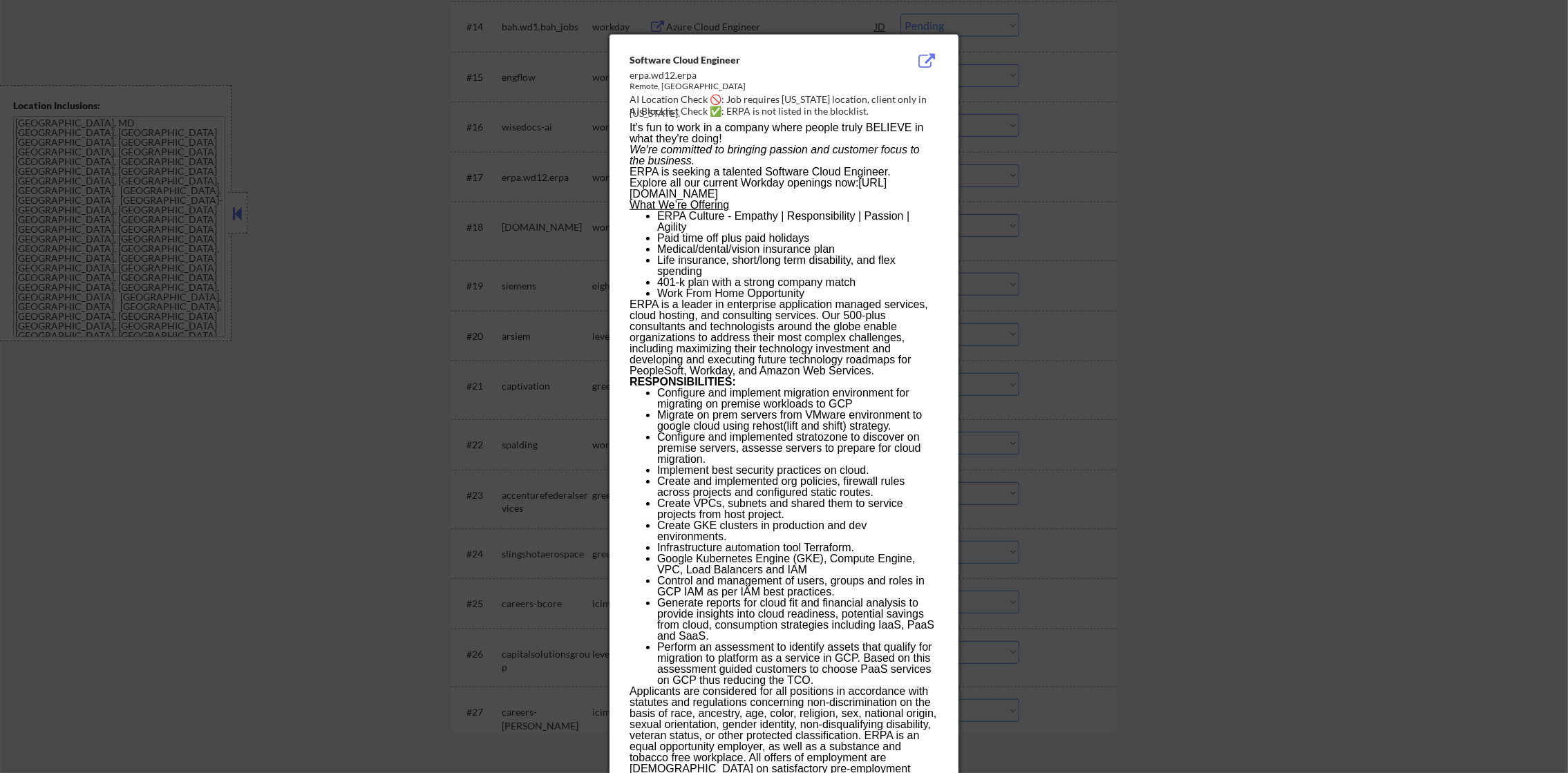
click at [976, 146] on div at bounding box center [784, 386] width 1568 height 773
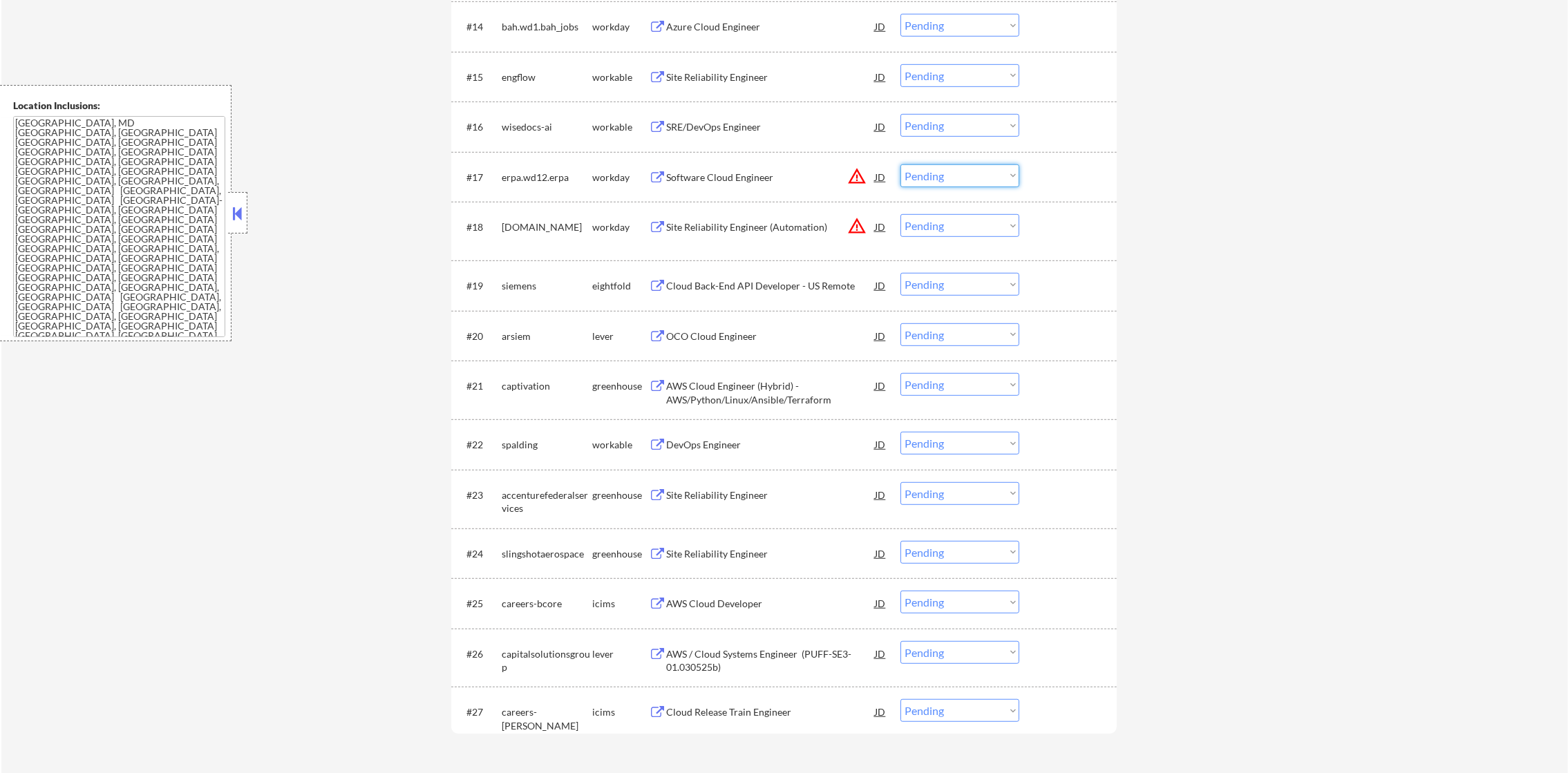
drag, startPoint x: 920, startPoint y: 175, endPoint x: 926, endPoint y: 184, distance: 10.8
click at [920, 175] on select "Choose an option... Pending Applied Excluded (Questions) Excluded (Expired) Exc…" at bounding box center [960, 175] width 119 height 23
click at [900, 164] on select "Choose an option... Pending Applied Excluded (Questions) Excluded (Expired) Exc…" at bounding box center [960, 175] width 119 height 23
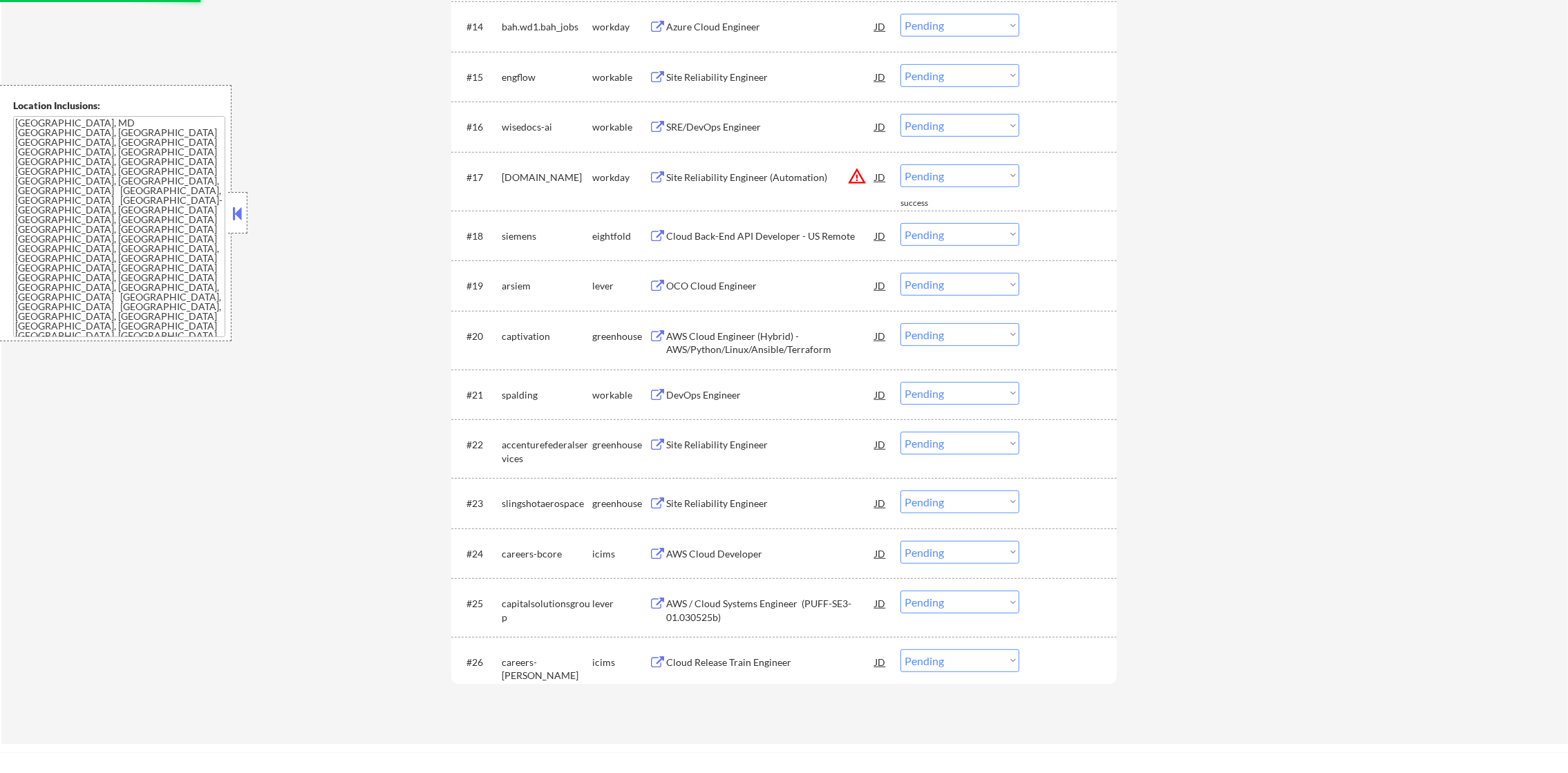
click at [854, 181] on button "warning_amber" at bounding box center [857, 176] width 19 height 19
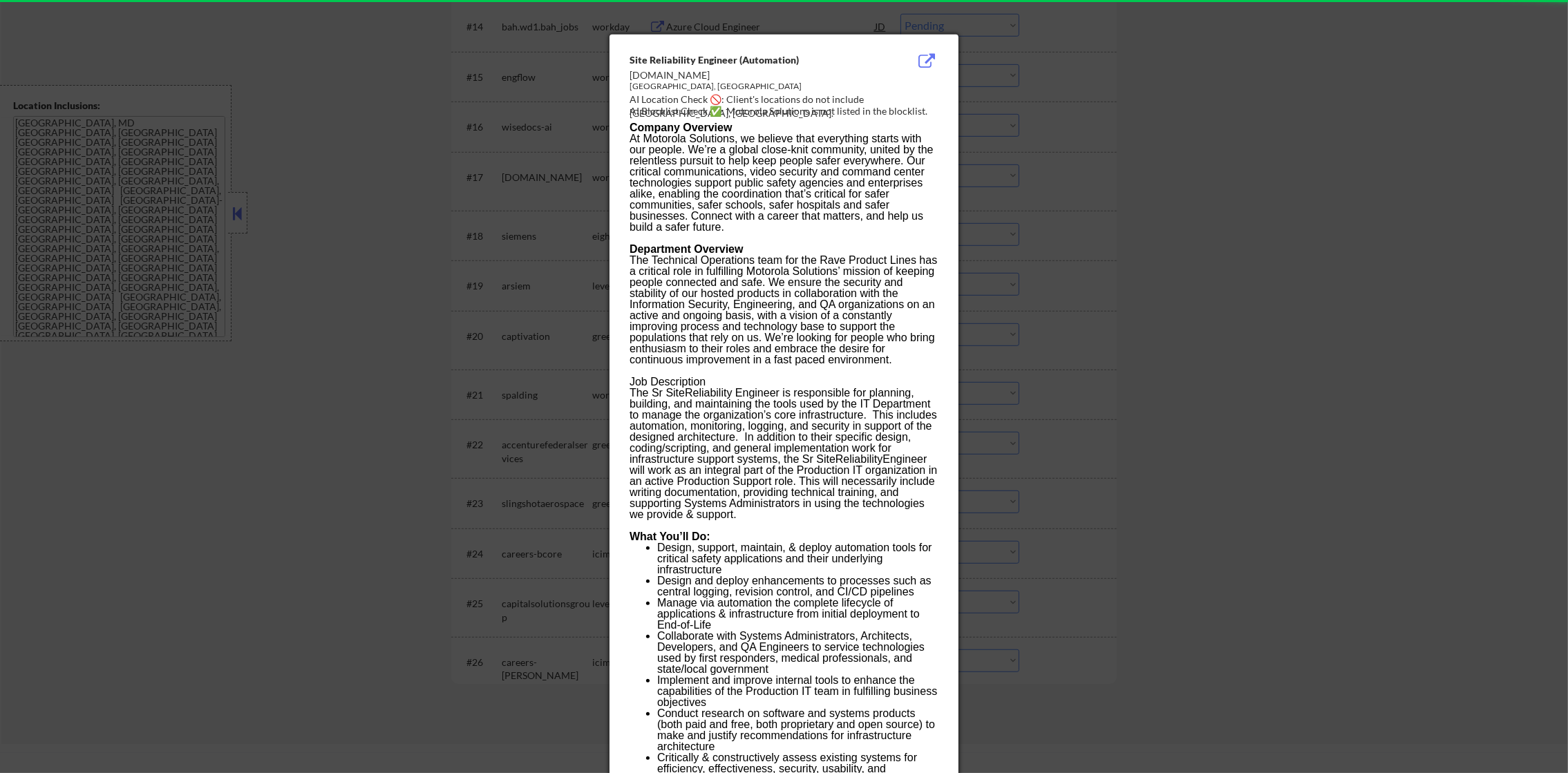
click at [1029, 142] on div at bounding box center [784, 386] width 1568 height 773
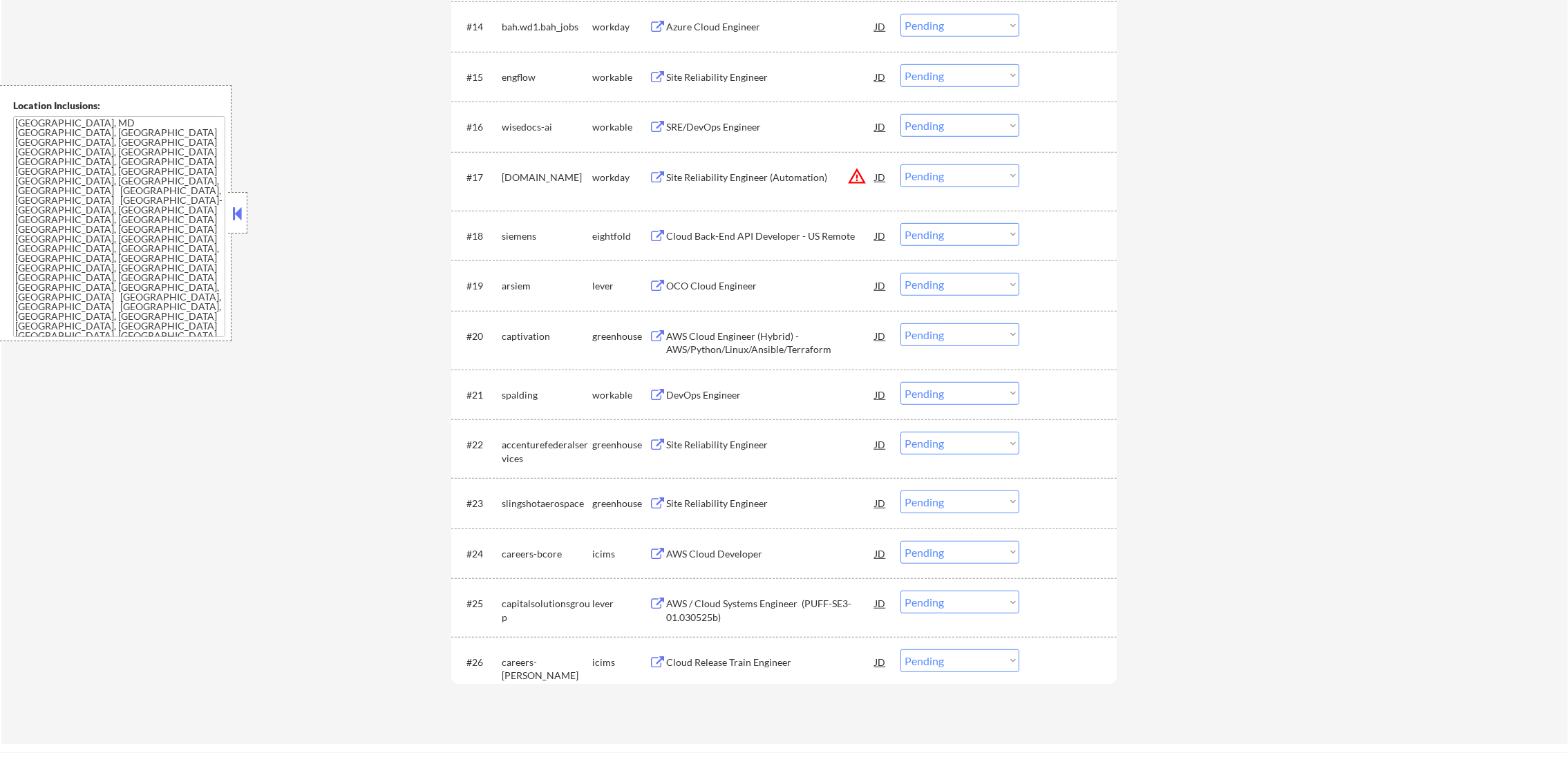
click at [967, 166] on select "Choose an option... Pending Applied Excluded (Questions) Excluded (Expired) Exc…" at bounding box center [960, 175] width 119 height 23
click at [900, 164] on select "Choose an option... Pending Applied Excluded (Questions) Excluded (Expired) Exc…" at bounding box center [960, 175] width 119 height 23
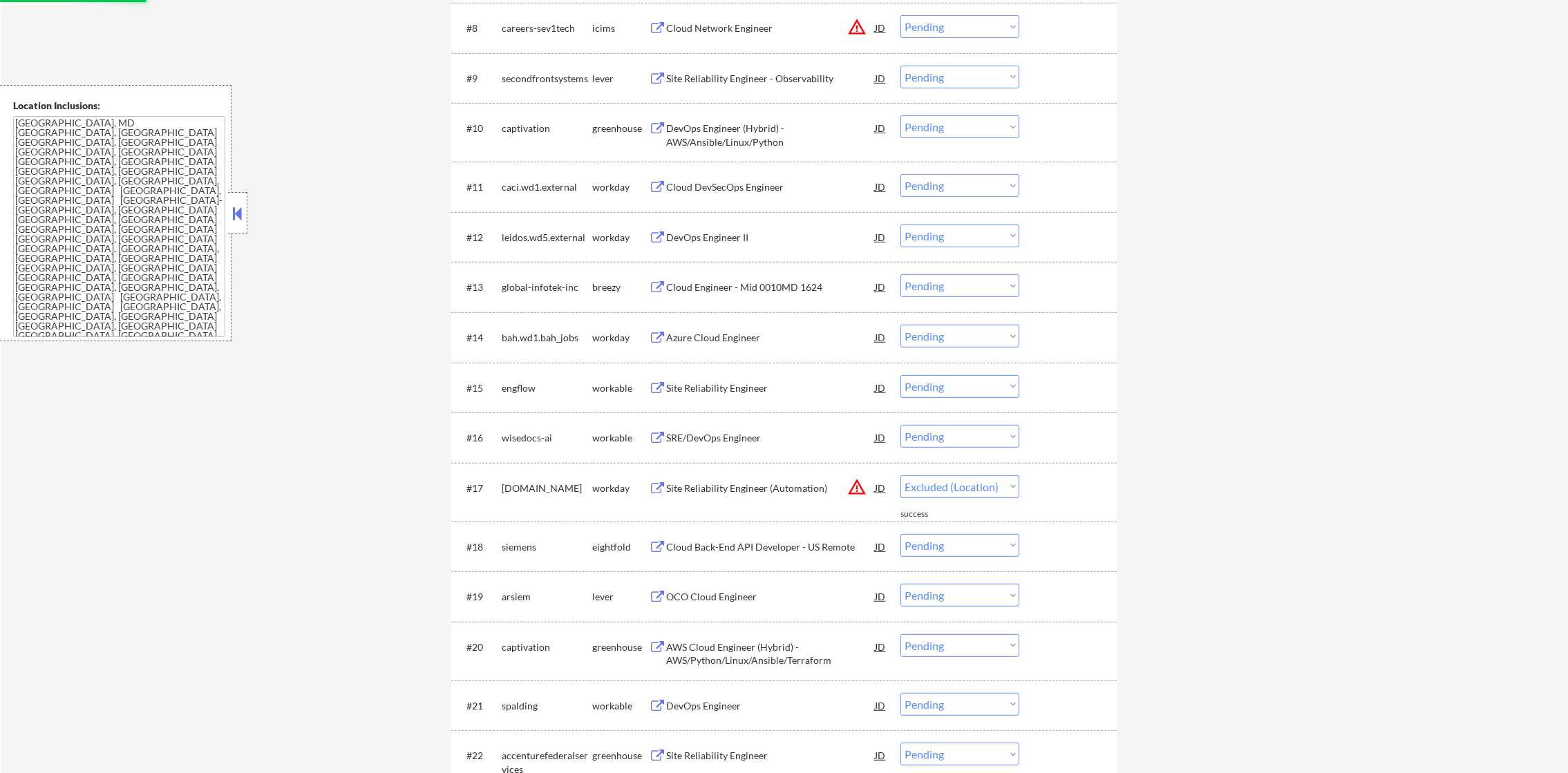
select select ""pending""
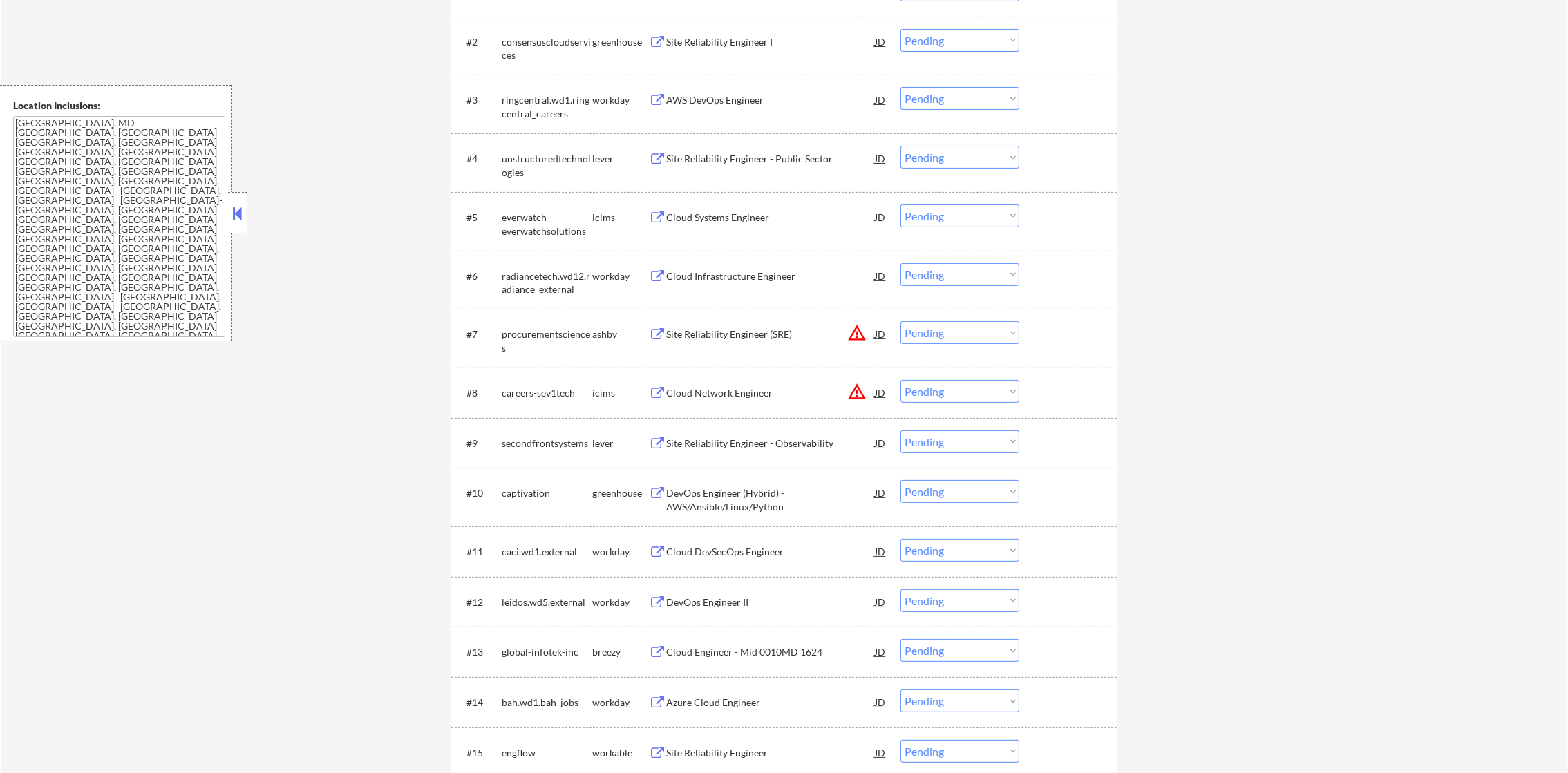
scroll to position [554, 0]
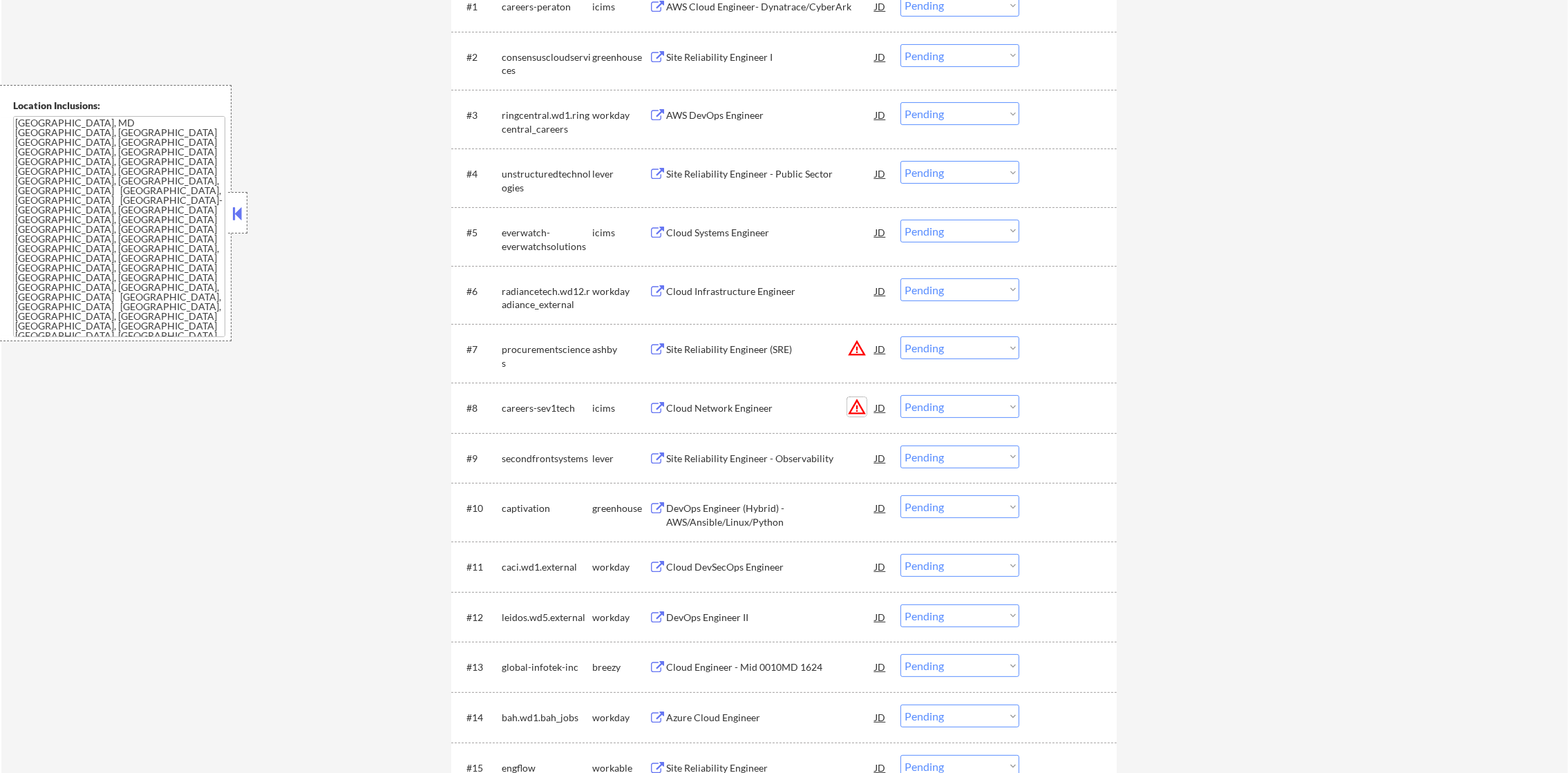
click at [856, 402] on button "warning_amber" at bounding box center [857, 407] width 19 height 19
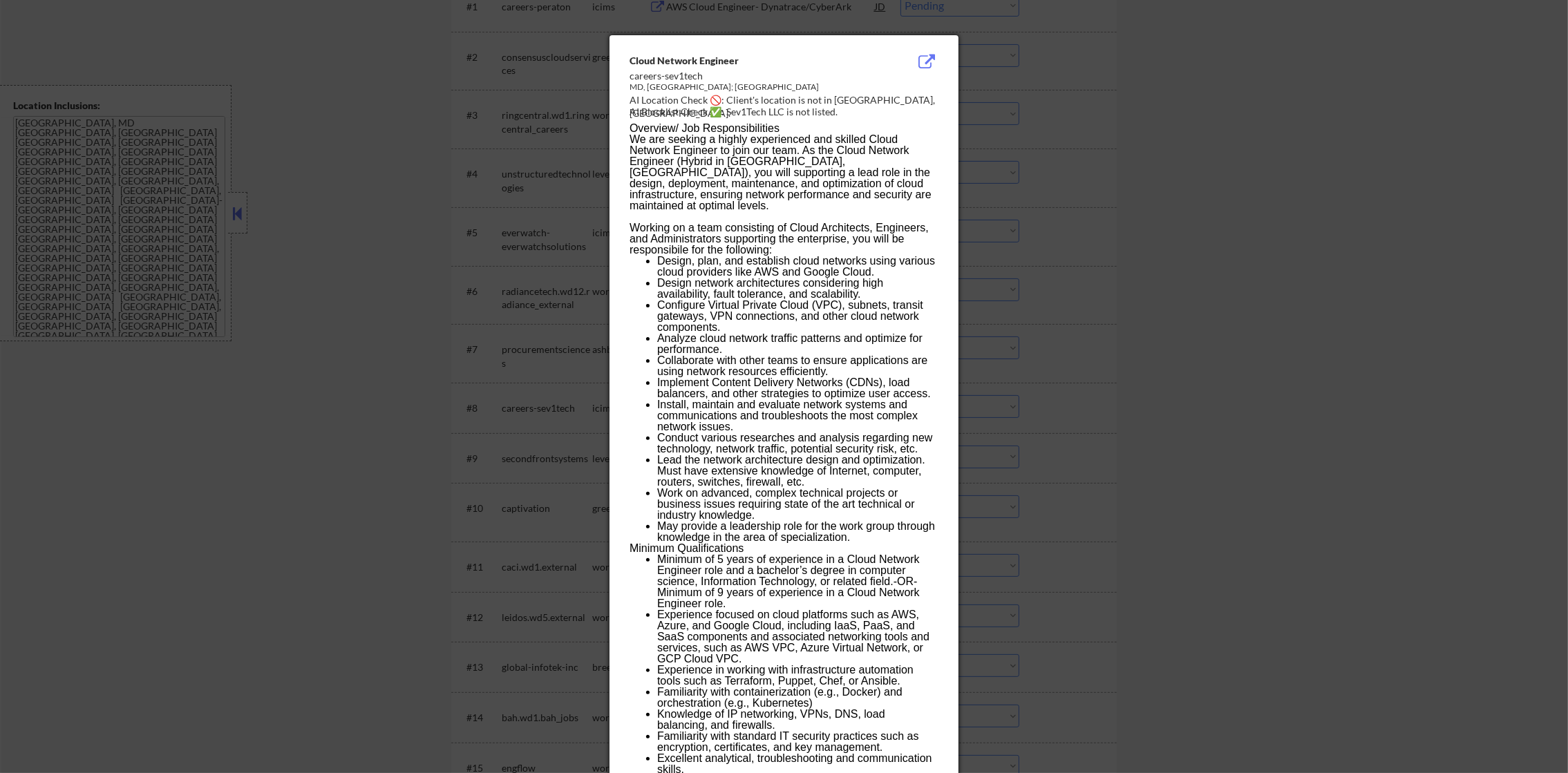
click at [968, 370] on div at bounding box center [784, 386] width 1568 height 773
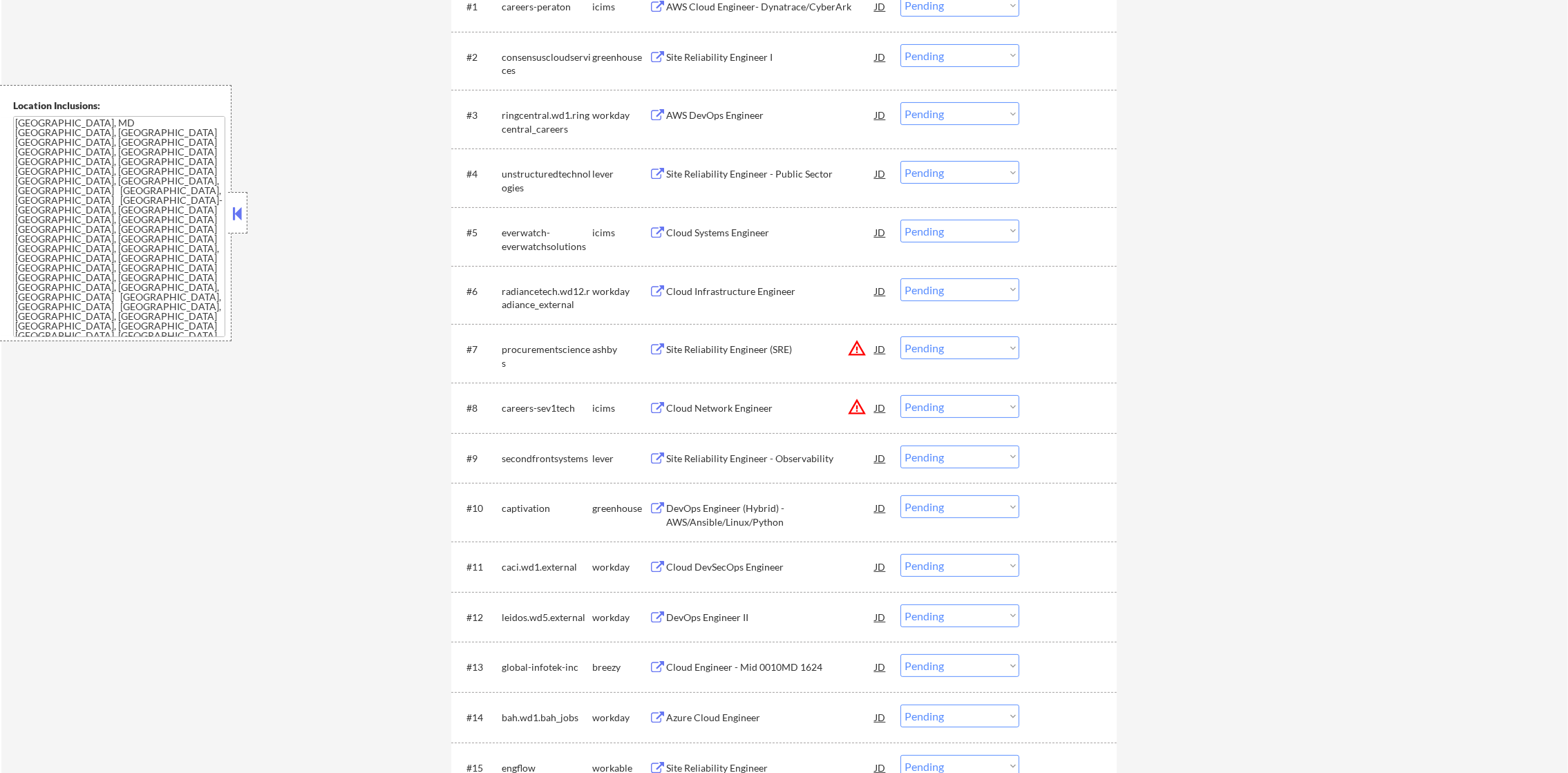
click at [948, 395] on select "Choose an option... Pending Applied Excluded (Questions) Excluded (Expired) Exc…" at bounding box center [960, 407] width 119 height 23
click at [900, 395] on select "Choose an option... Pending Applied Excluded (Questions) Excluded (Expired) Exc…" at bounding box center [960, 407] width 119 height 23
click at [859, 343] on button "warning_amber" at bounding box center [857, 348] width 19 height 19
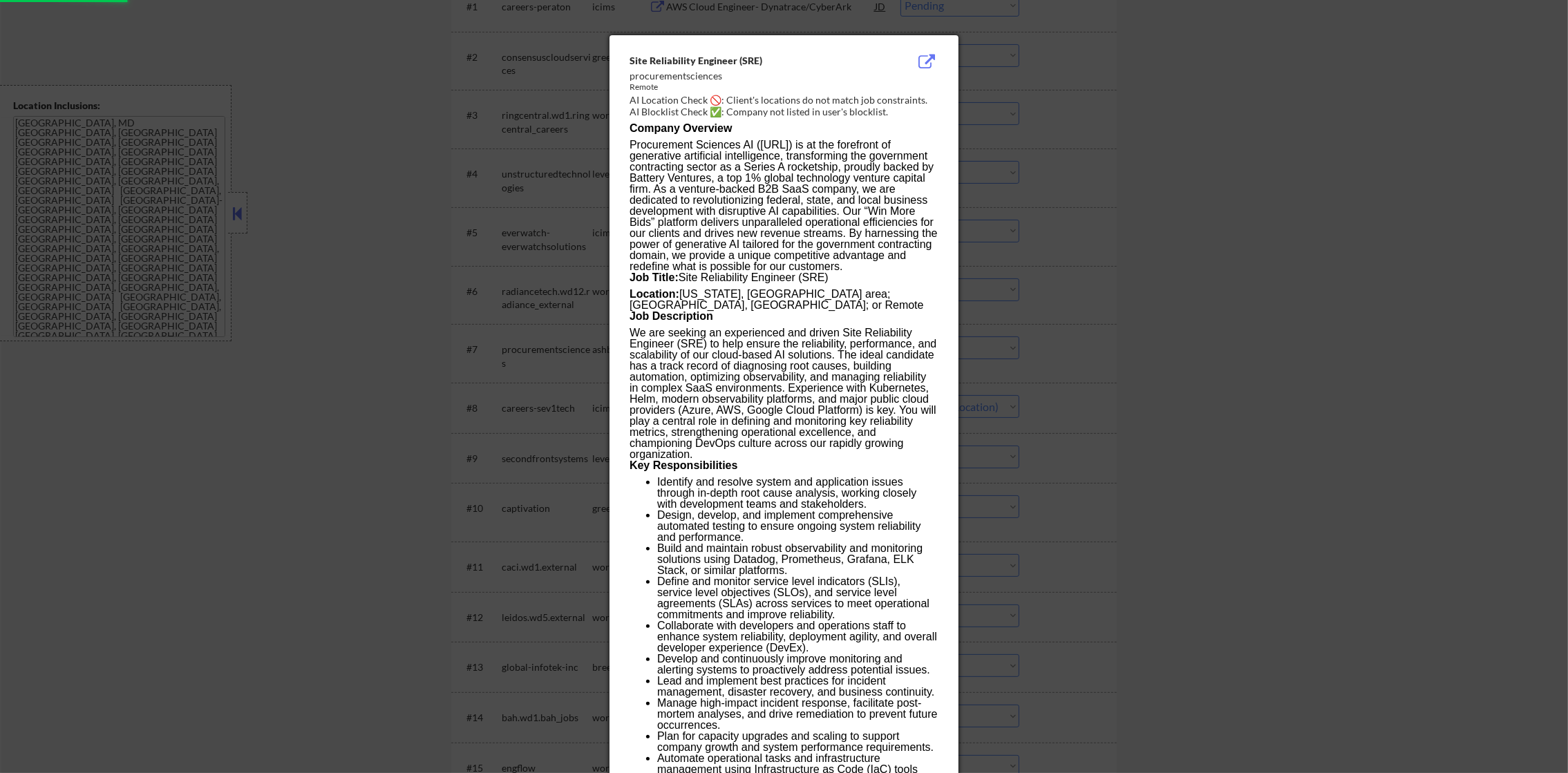
click at [1067, 329] on div at bounding box center [784, 386] width 1568 height 773
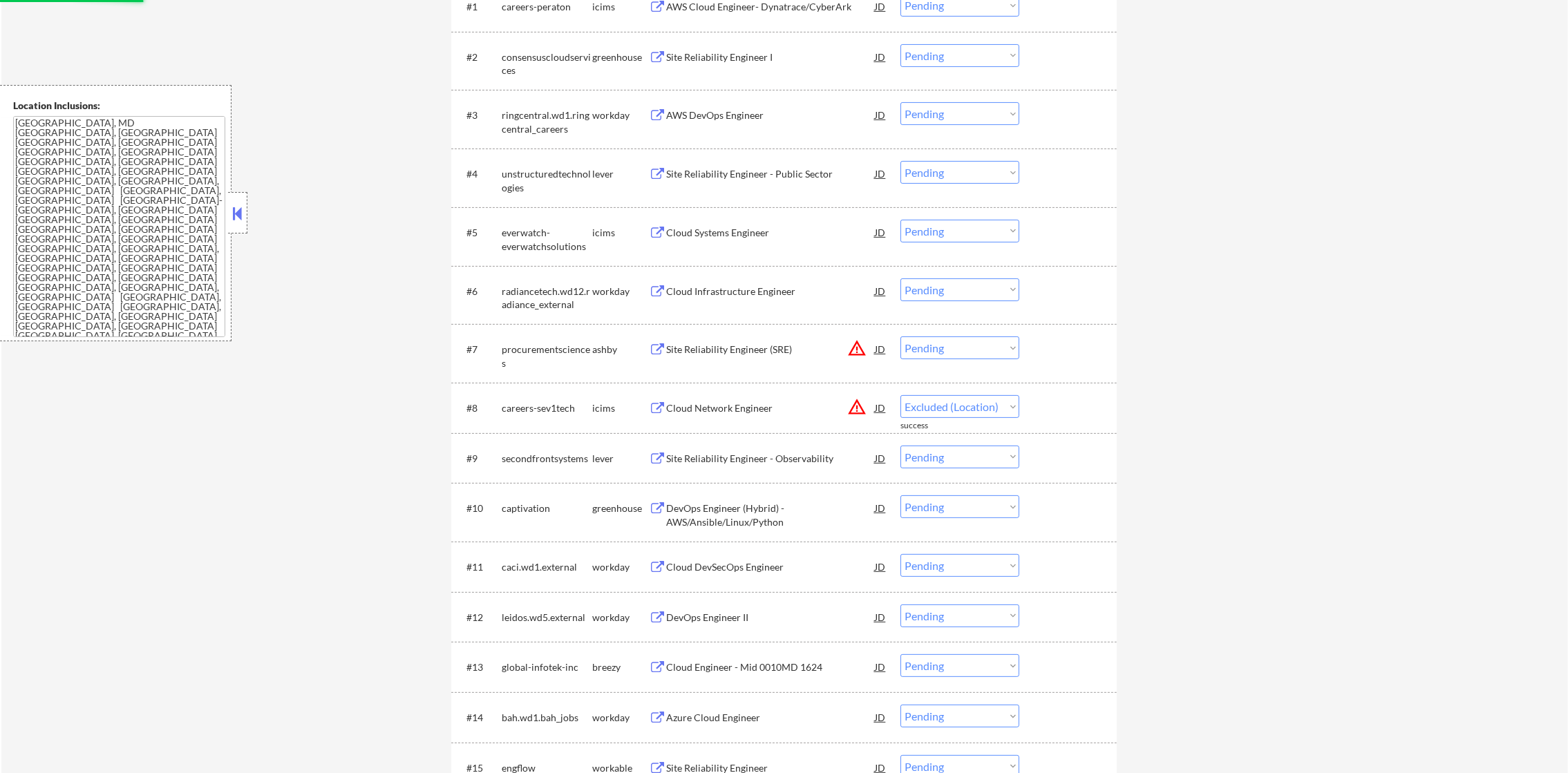
select select ""pending""
click at [955, 355] on select "Choose an option... Pending Applied Excluded (Questions) Excluded (Expired) Exc…" at bounding box center [960, 348] width 119 height 23
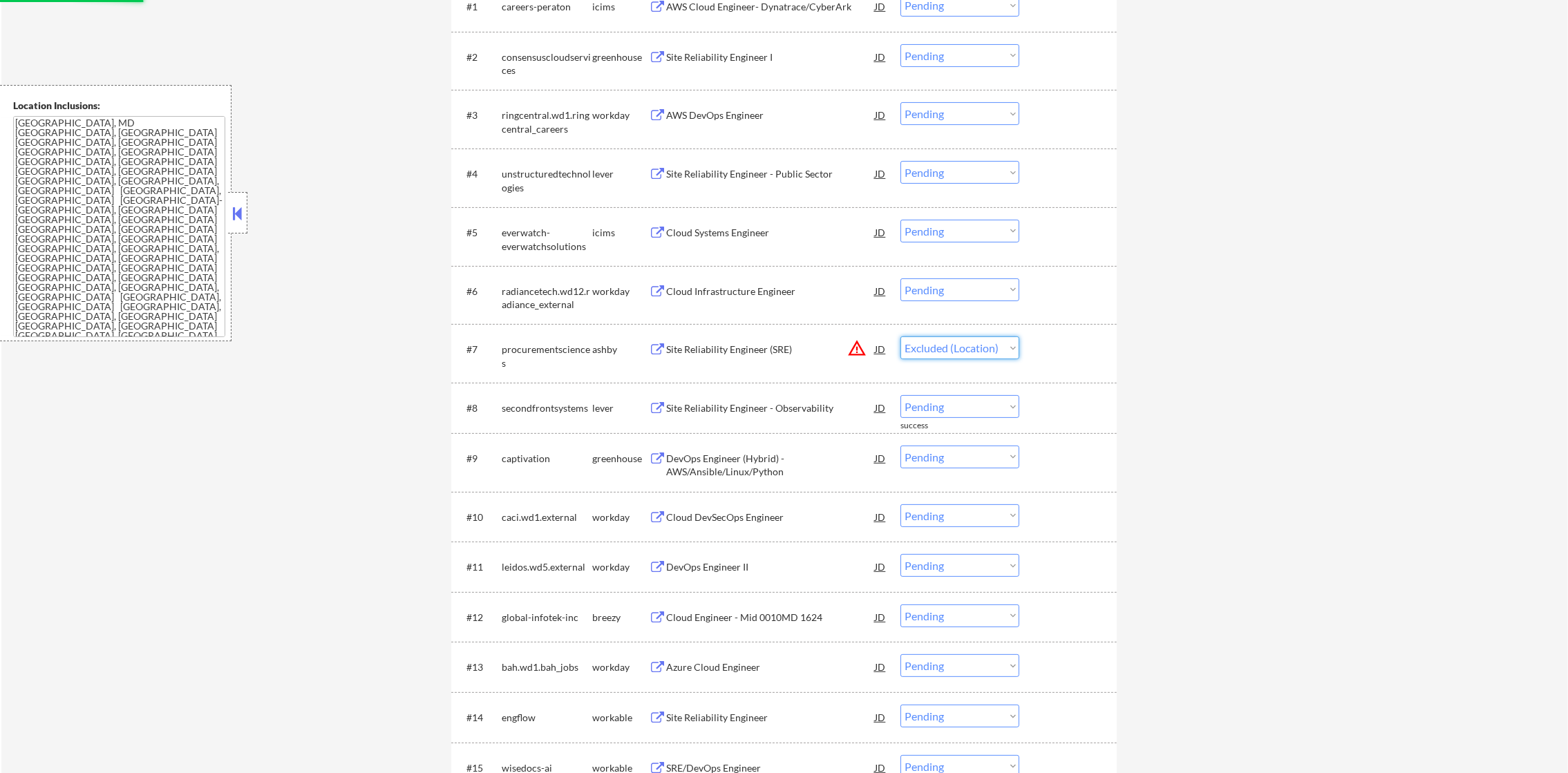
click at [900, 337] on select "Choose an option... Pending Applied Excluded (Questions) Excluded (Expired) Exc…" at bounding box center [960, 348] width 119 height 23
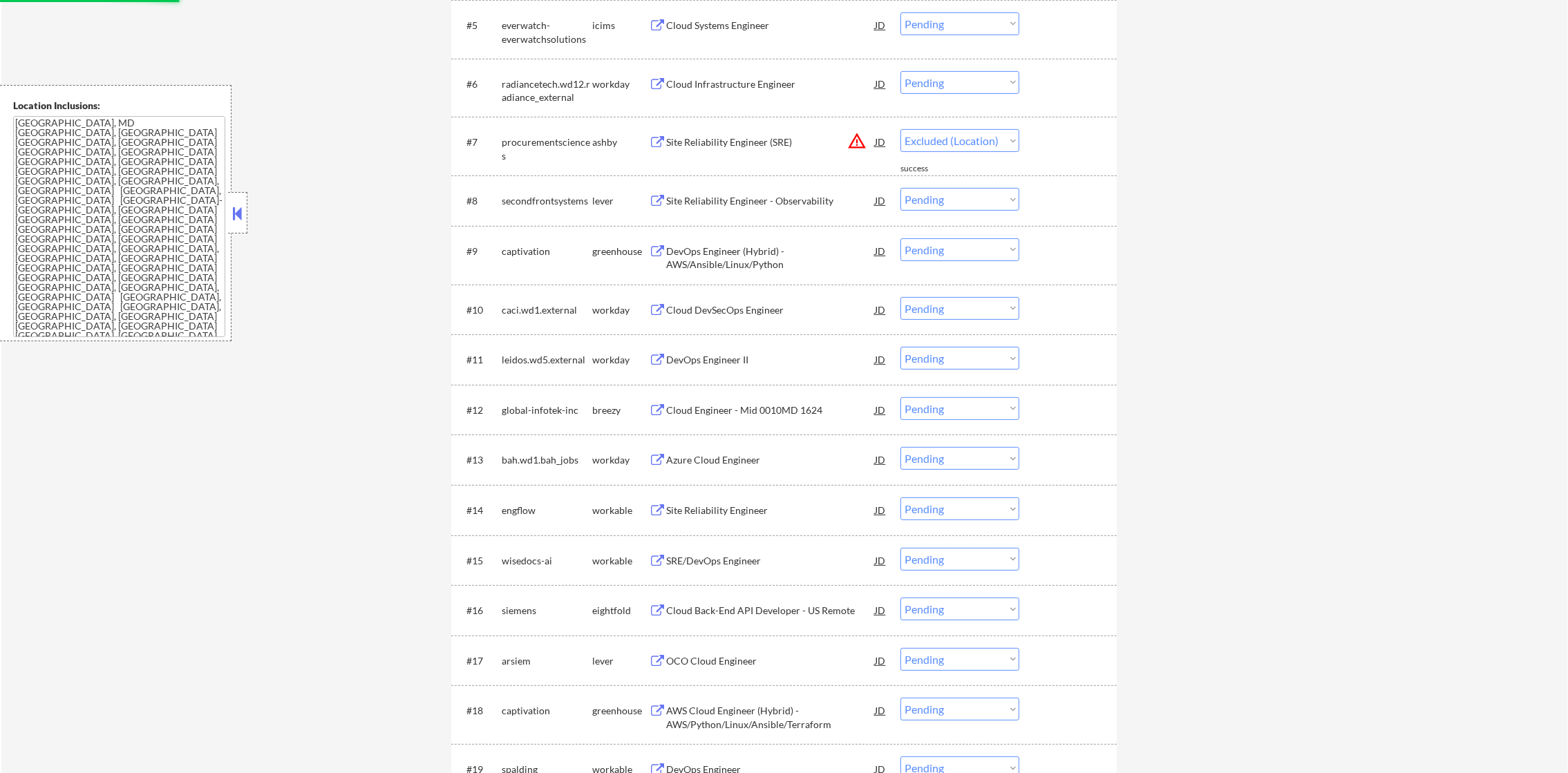
select select ""pending""
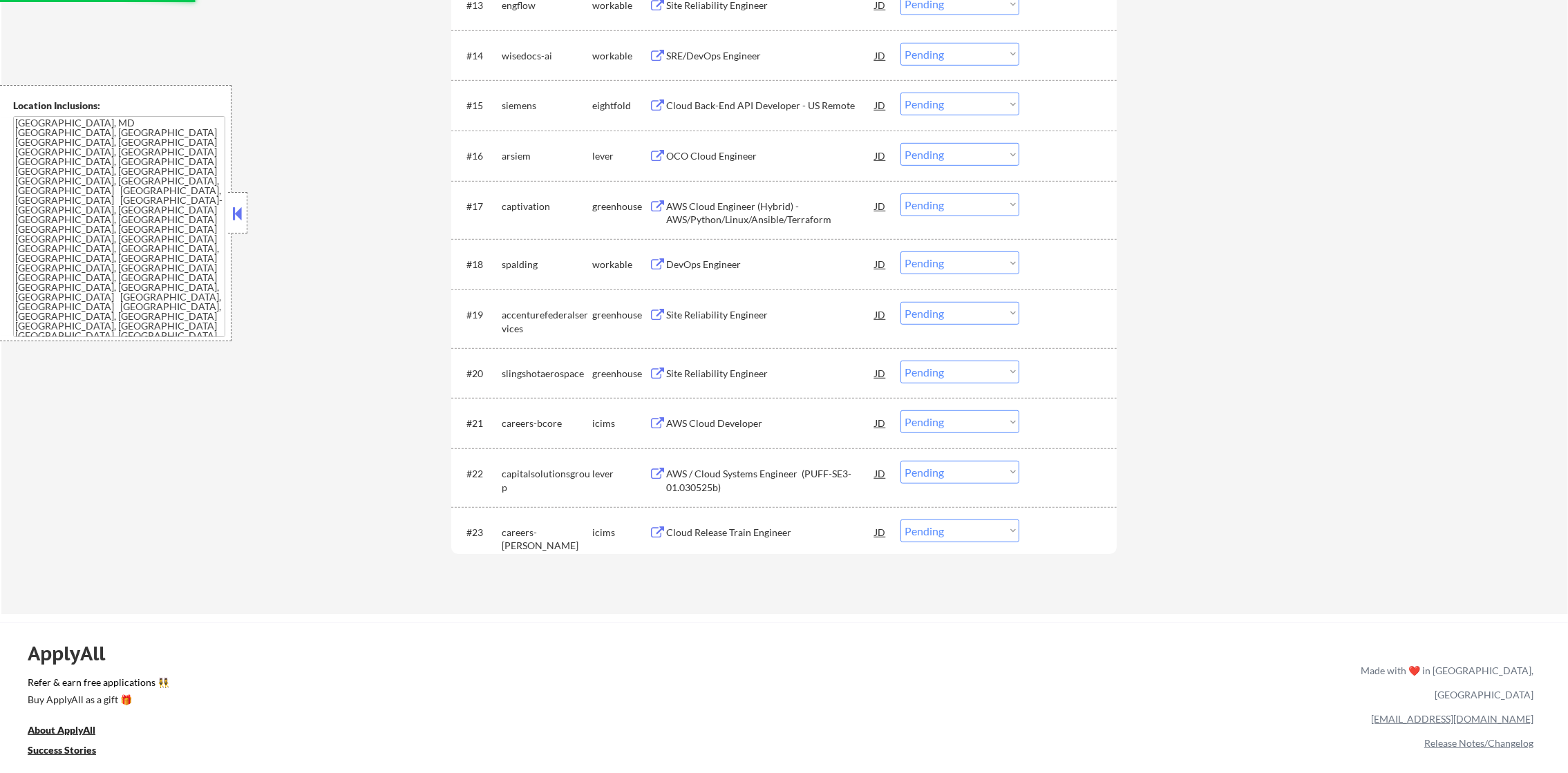
scroll to position [1210, 0]
click at [740, 41] on div "SRE/DevOps Engineer" at bounding box center [770, 53] width 209 height 25
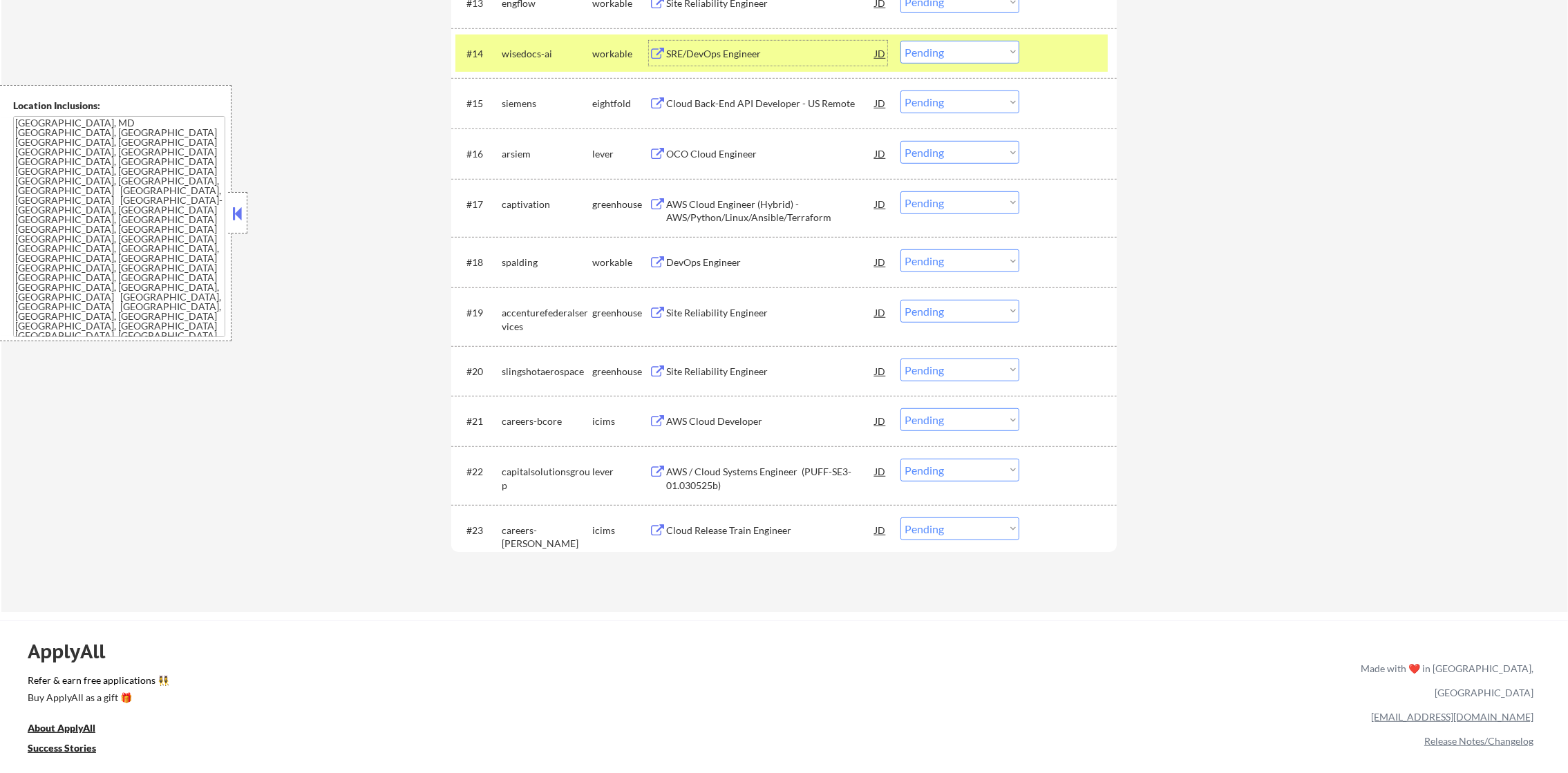
click at [951, 38] on div "#14 wisedocs-ai workable SRE/DevOps Engineer JD warning_amber Choose an option.…" at bounding box center [781, 53] width 652 height 37
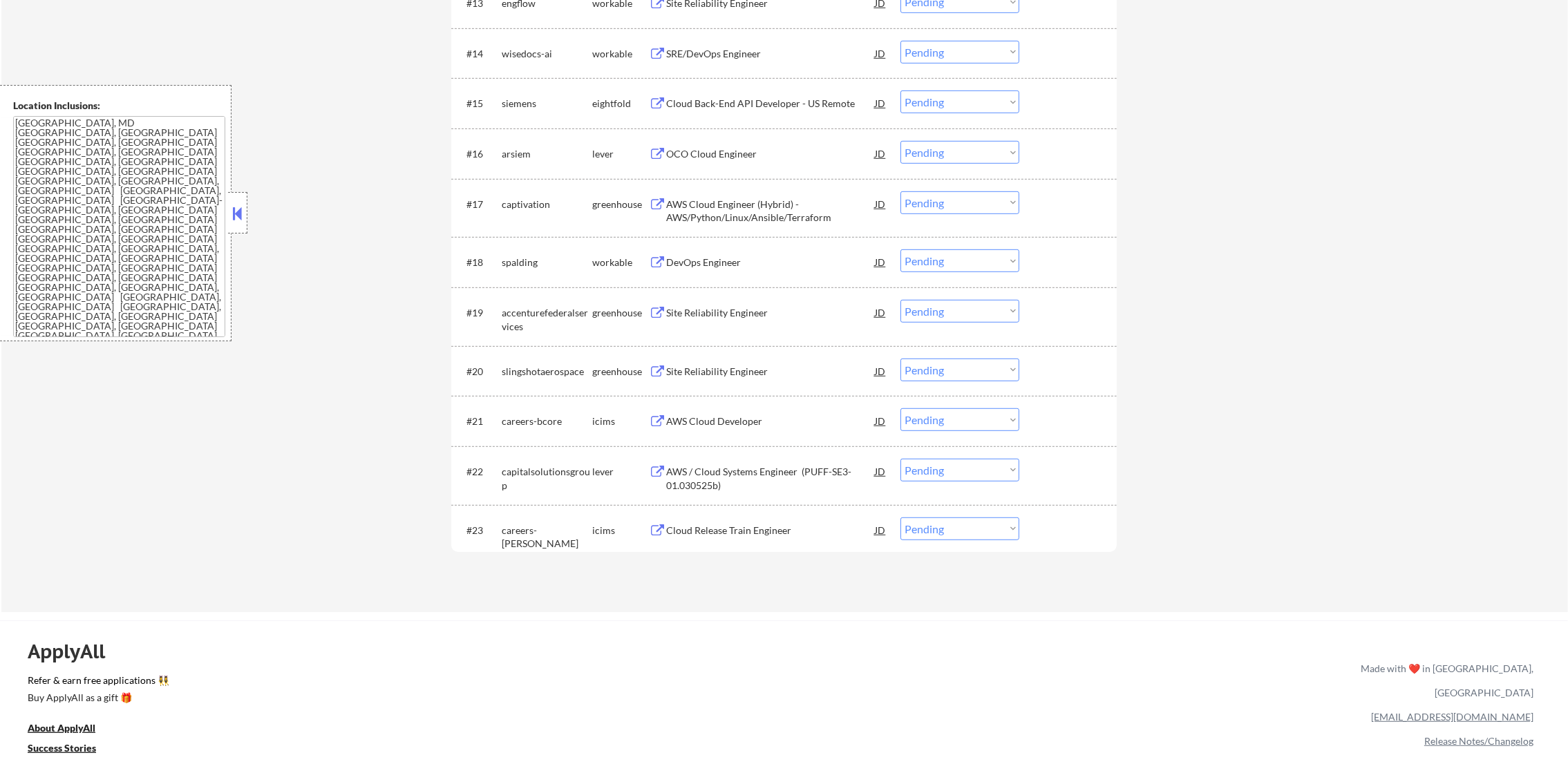
click at [951, 42] on select "Choose an option... Pending Applied Excluded (Questions) Excluded (Expired) Exc…" at bounding box center [960, 52] width 119 height 23
click at [900, 41] on select "Choose an option... Pending Applied Excluded (Questions) Excluded (Expired) Exc…" at bounding box center [960, 52] width 119 height 23
select select ""pending""
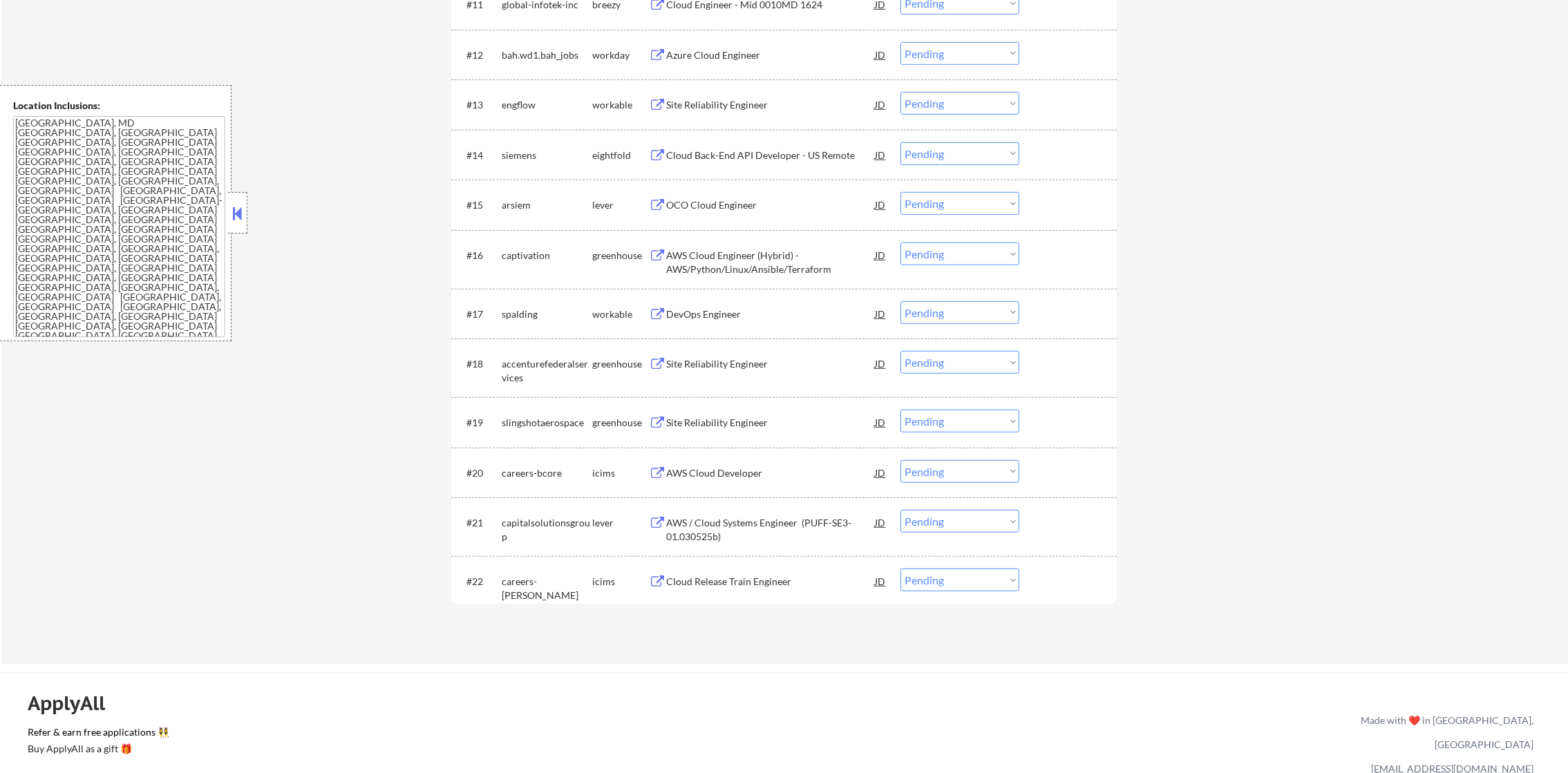
scroll to position [1106, 0]
click at [745, 201] on div "OCO Cloud Engineer" at bounding box center [770, 207] width 209 height 14
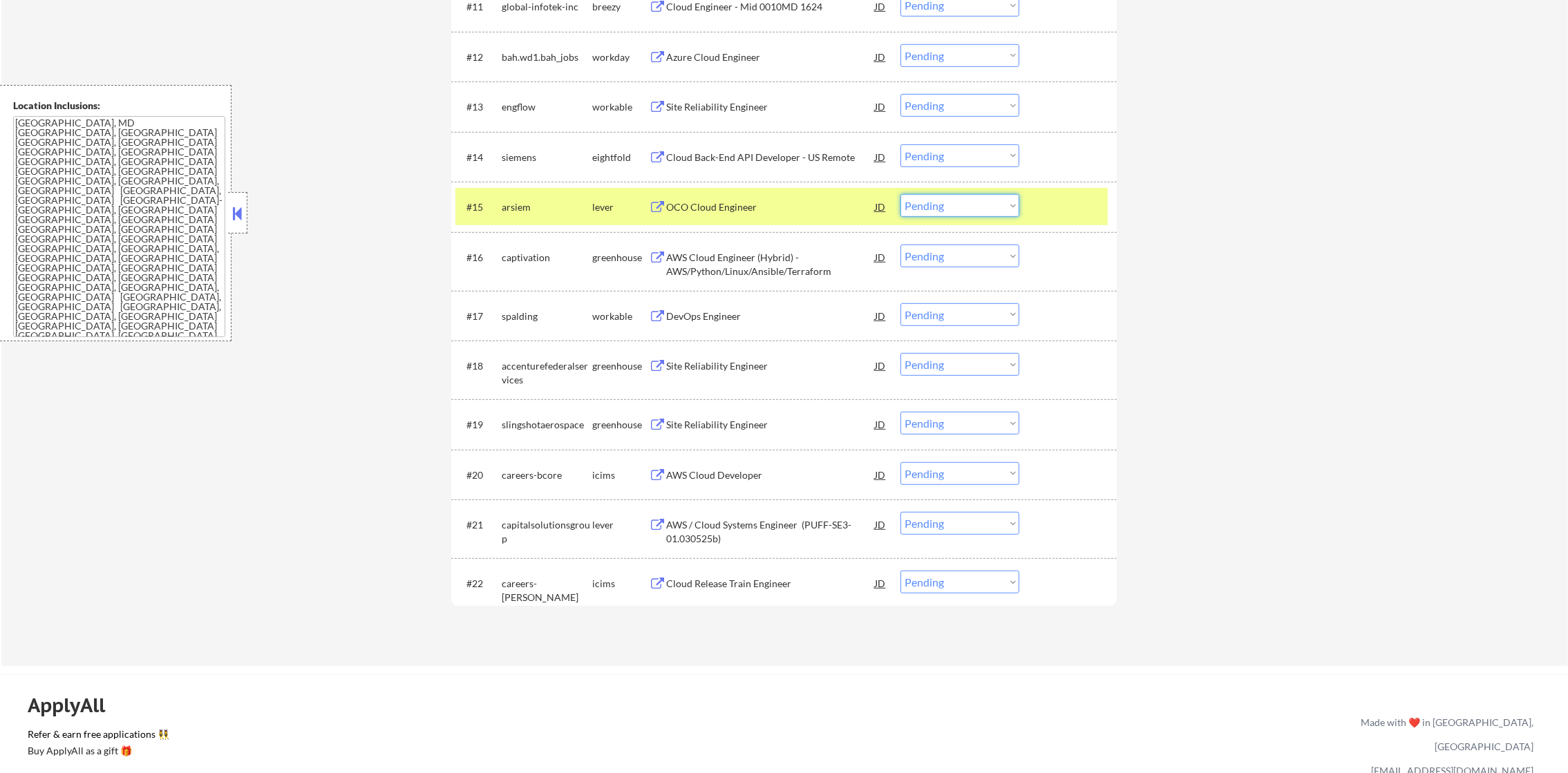
drag, startPoint x: 953, startPoint y: 210, endPoint x: 953, endPoint y: 219, distance: 9.0
click at [953, 210] on select "Choose an option... Pending Applied Excluded (Questions) Excluded (Expired) Exc…" at bounding box center [960, 205] width 119 height 23
click at [900, 194] on select "Choose an option... Pending Applied Excluded (Questions) Excluded (Expired) Exc…" at bounding box center [960, 205] width 119 height 23
click at [534, 198] on div "arsiem" at bounding box center [547, 206] width 91 height 25
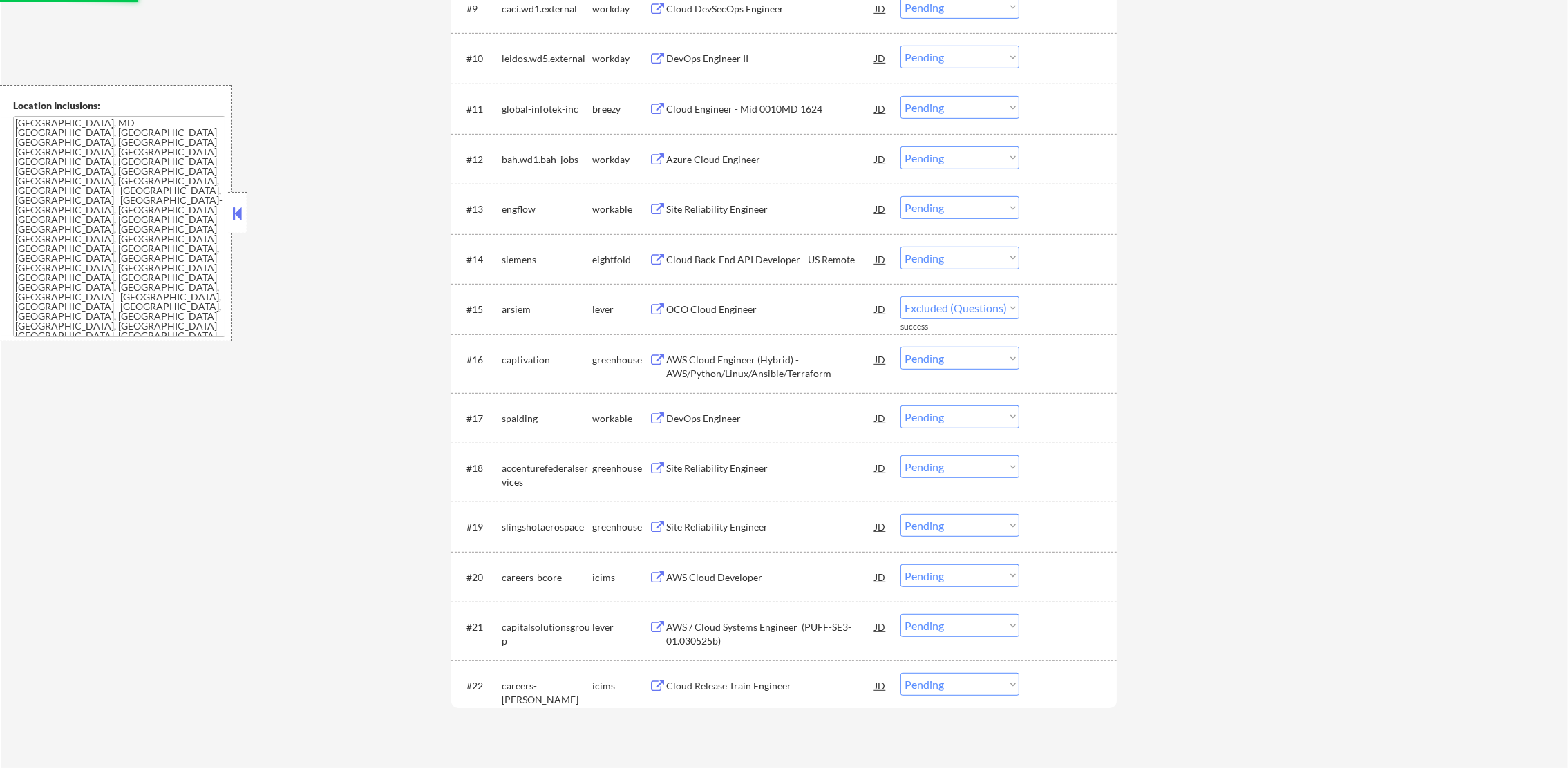
scroll to position [1003, 0]
select select ""pending""
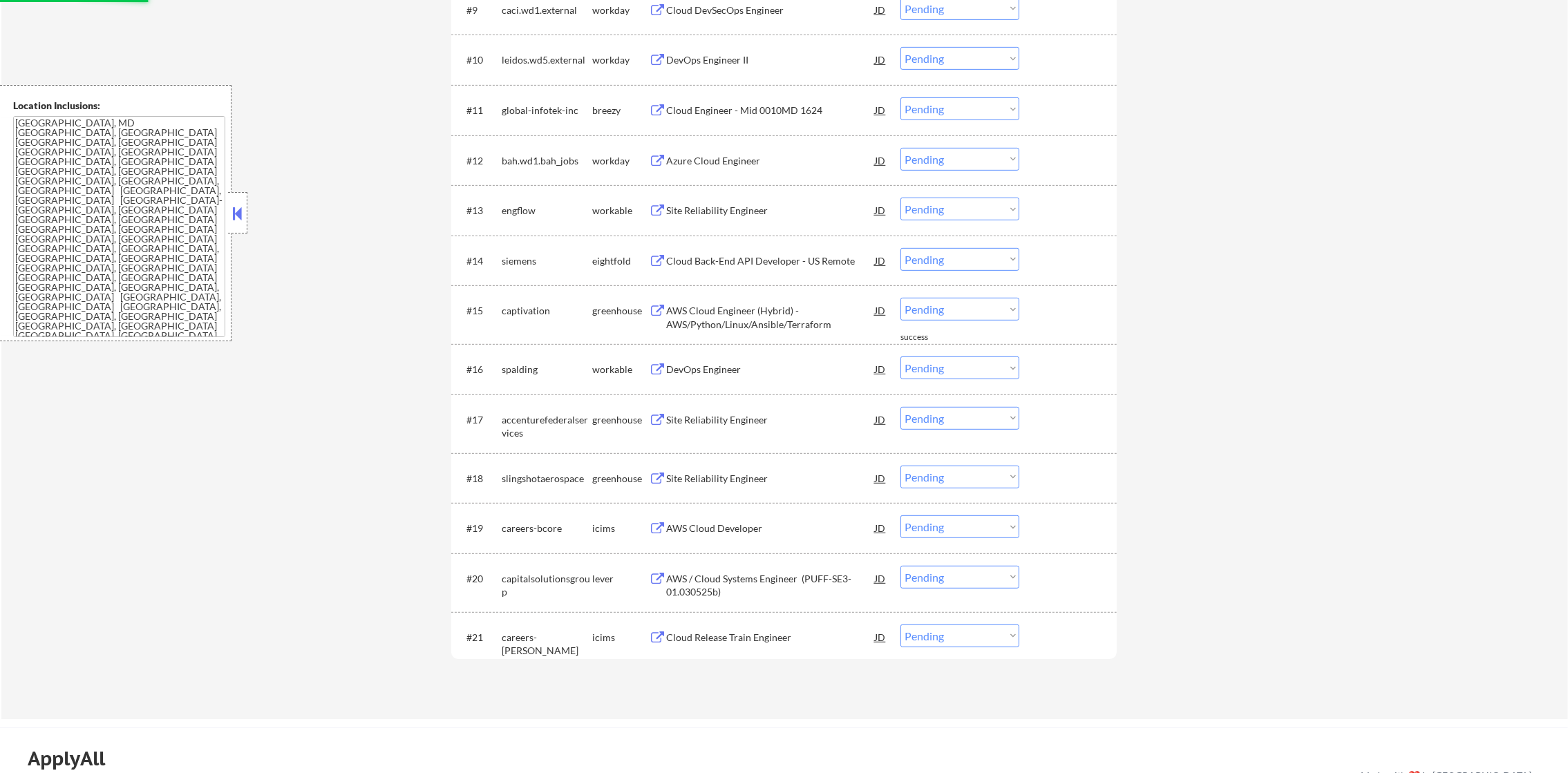
click at [727, 206] on div "Site Reliability Engineer" at bounding box center [770, 210] width 209 height 14
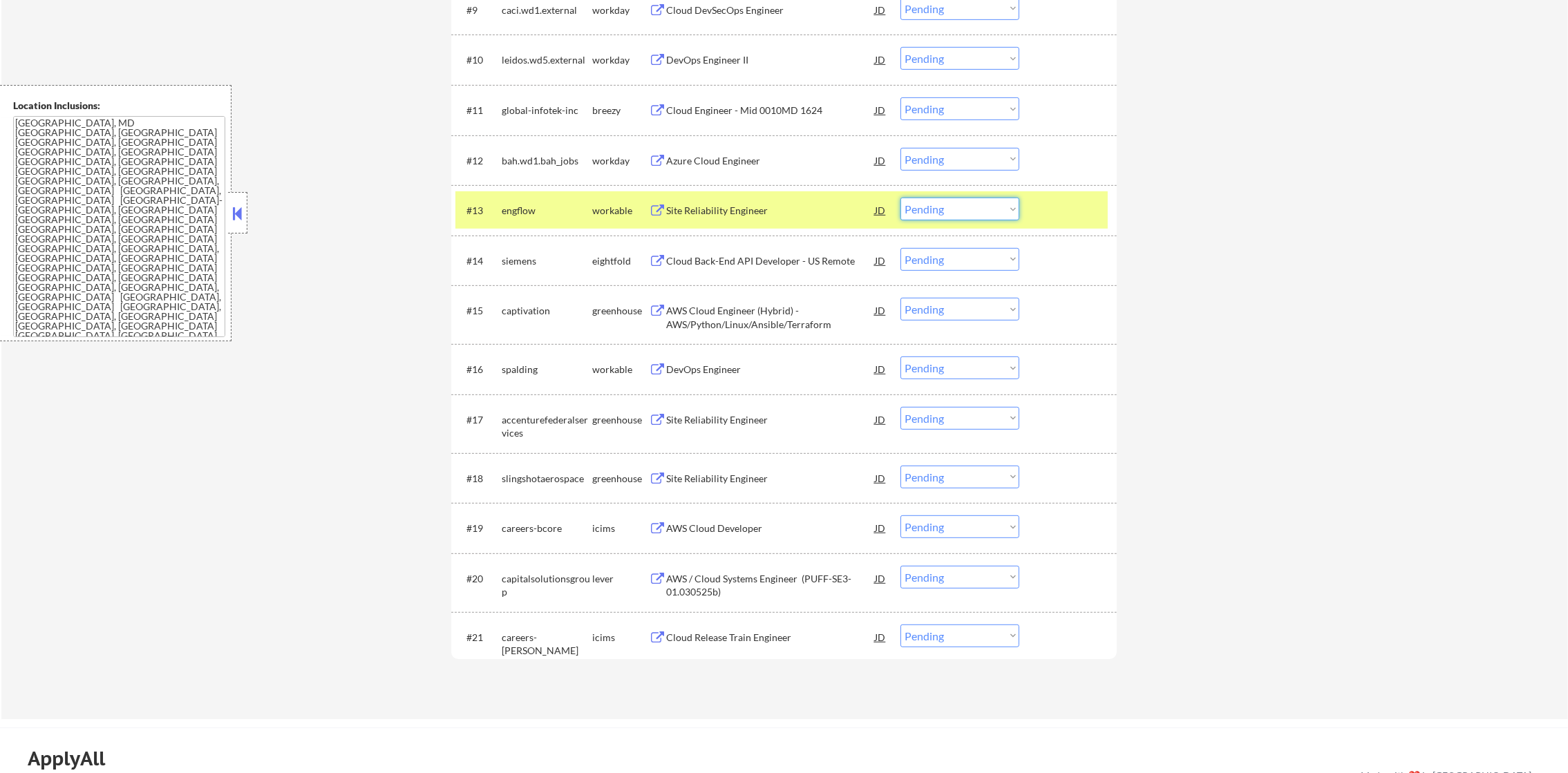
click at [918, 216] on select "Choose an option... Pending Applied Excluded (Questions) Excluded (Expired) Exc…" at bounding box center [960, 209] width 119 height 23
click at [900, 198] on select "Choose an option... Pending Applied Excluded (Questions) Excluded (Expired) Exc…" at bounding box center [960, 209] width 119 height 23
select select ""pending""
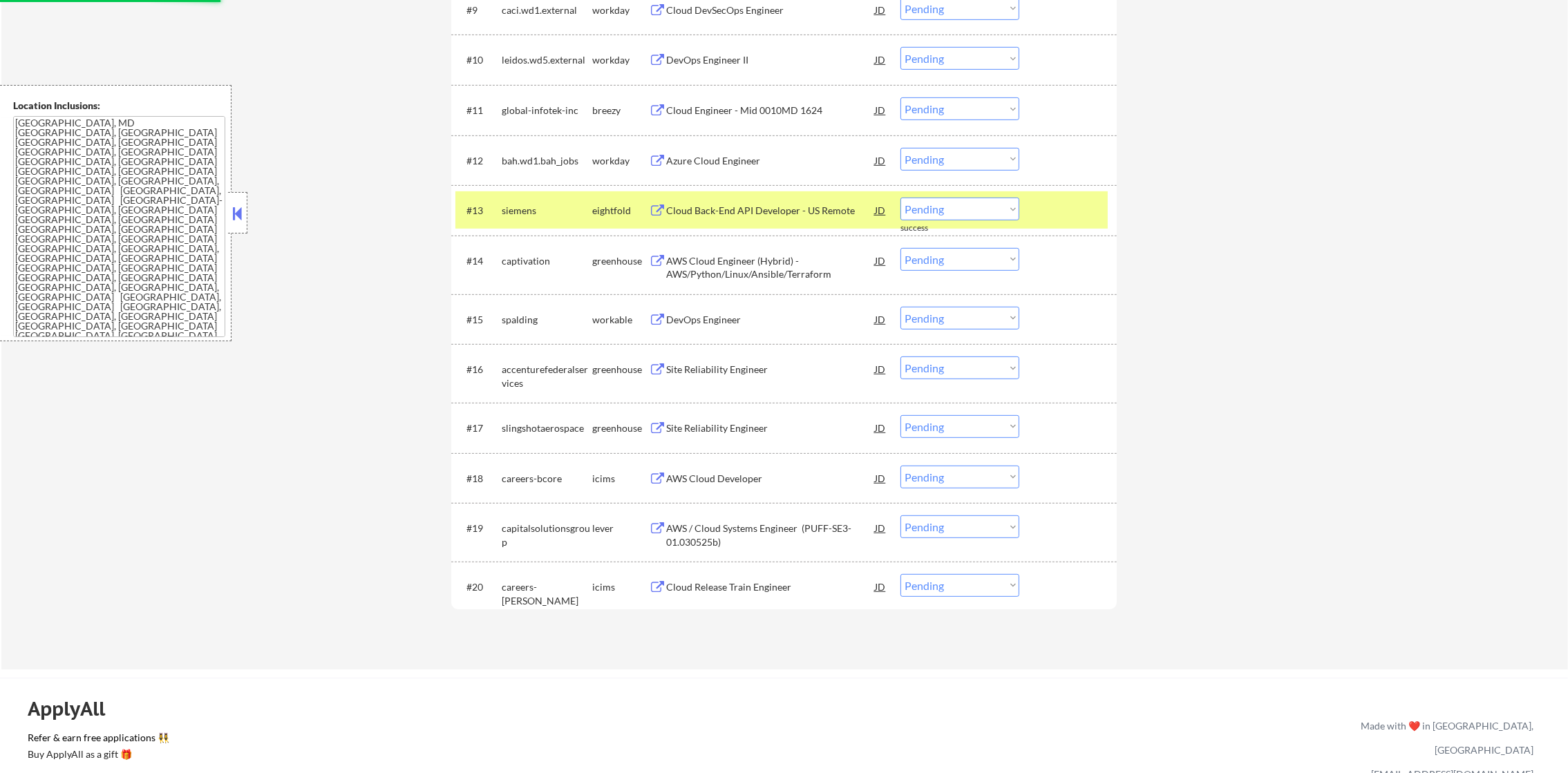
click at [570, 212] on div "siemens" at bounding box center [547, 210] width 91 height 14
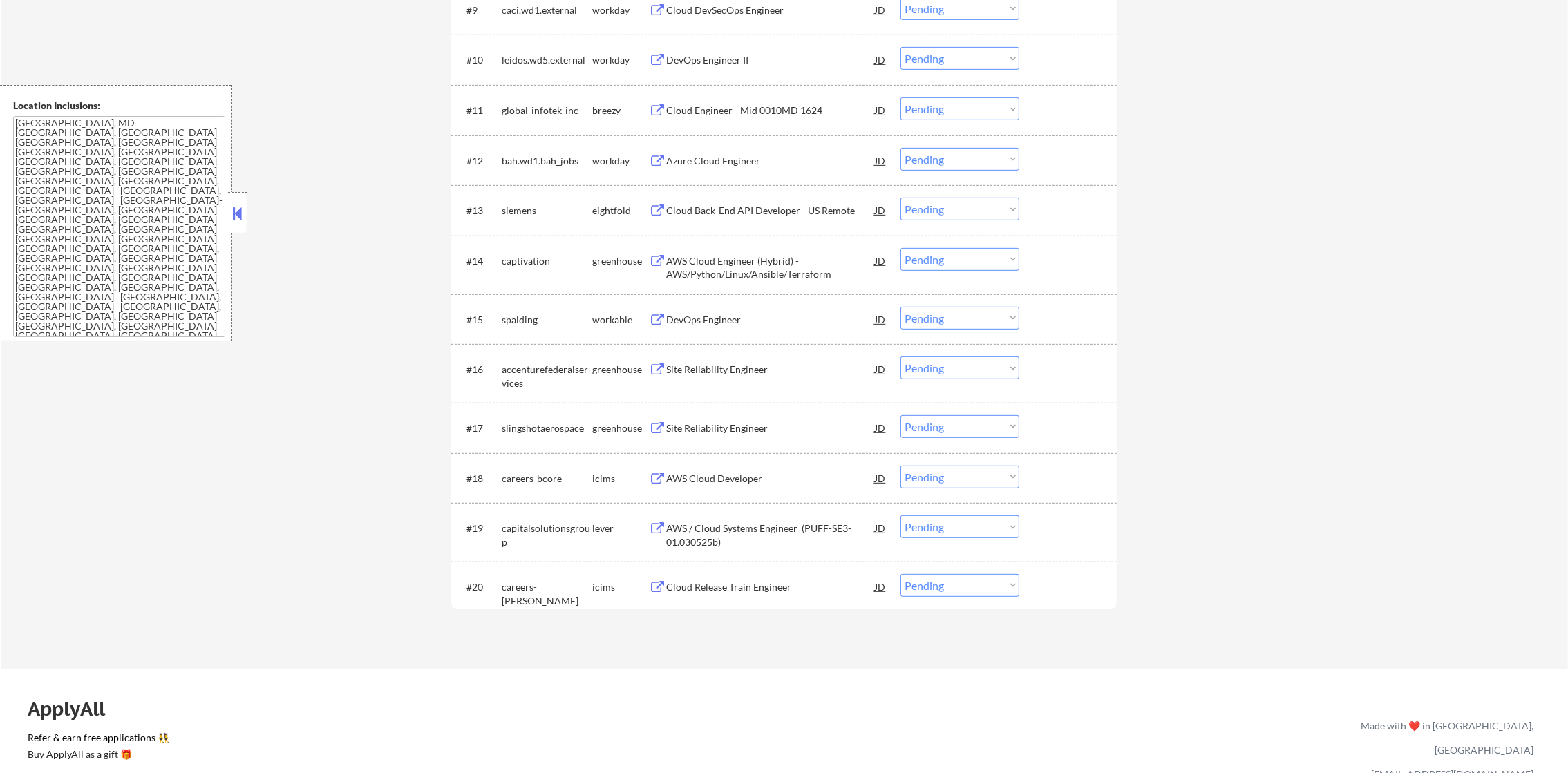
click at [782, 313] on div "DevOps Engineer" at bounding box center [770, 320] width 209 height 14
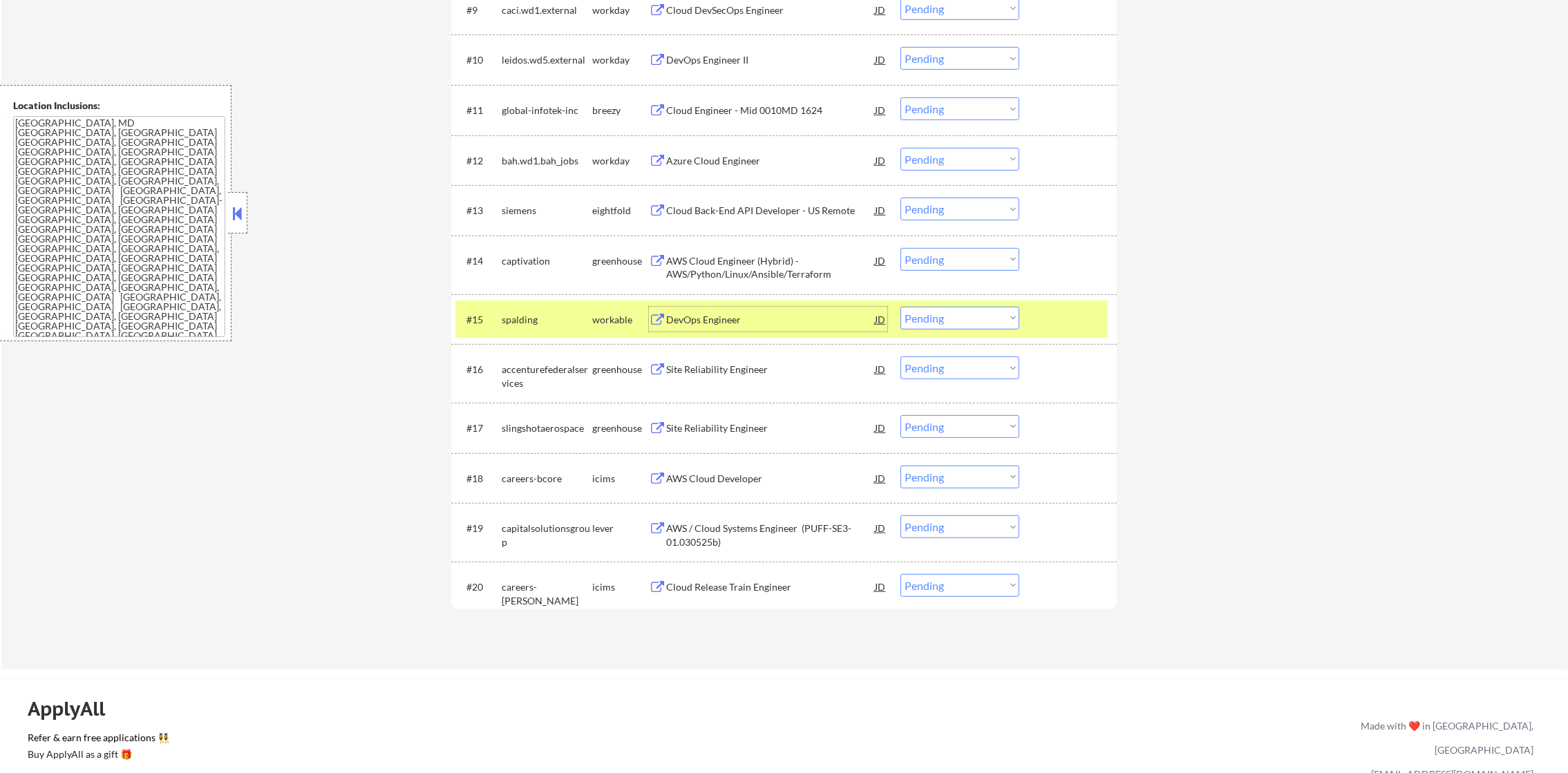
click at [930, 319] on select "Choose an option... Pending Applied Excluded (Questions) Excluded (Expired) Exc…" at bounding box center [960, 318] width 119 height 23
click at [900, 307] on select "Choose an option... Pending Applied Excluded (Questions) Excluded (Expired) Exc…" at bounding box center [960, 318] width 119 height 23
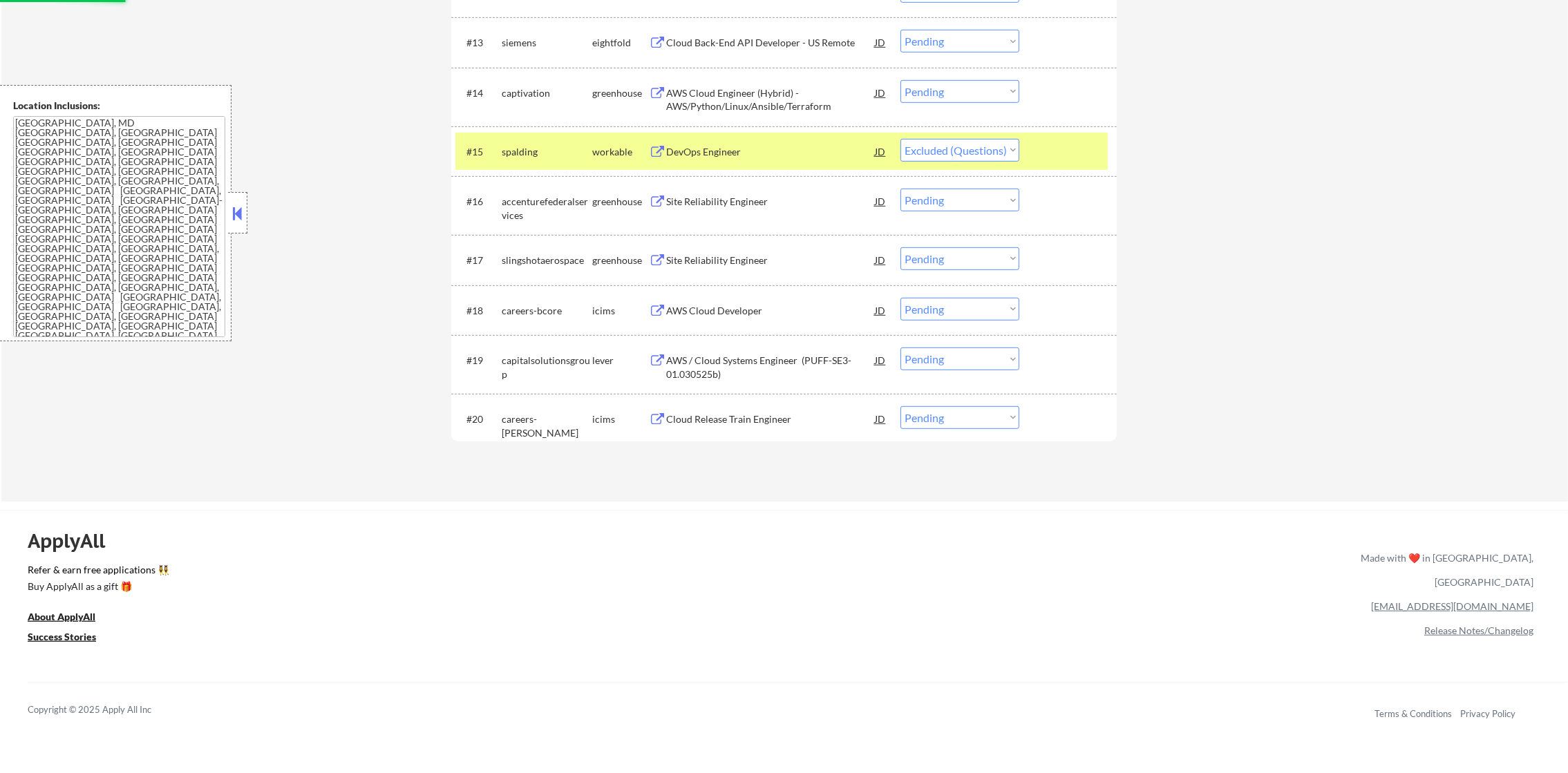
scroll to position [1176, 0]
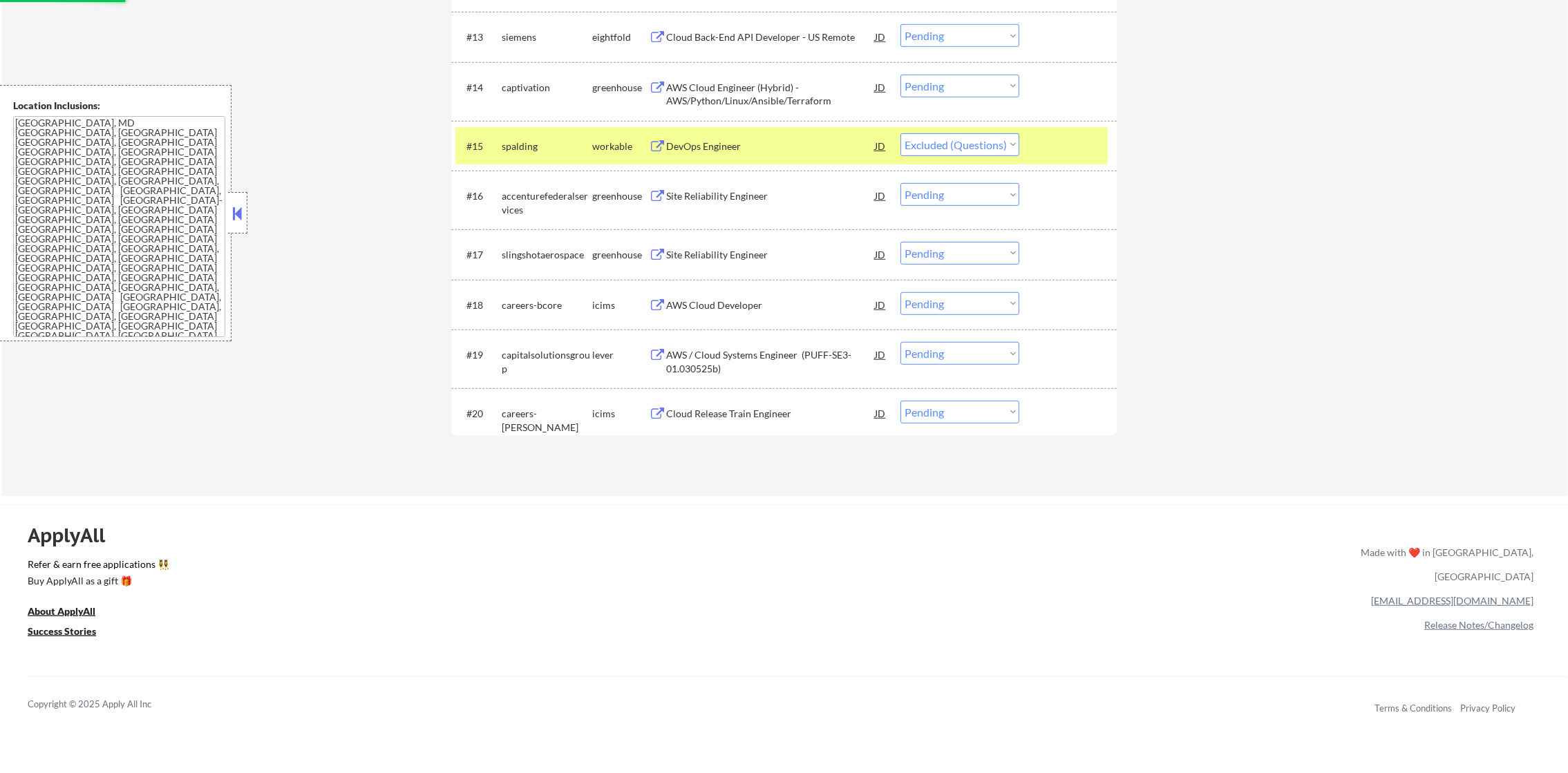
click at [528, 152] on div "spalding" at bounding box center [547, 145] width 91 height 25
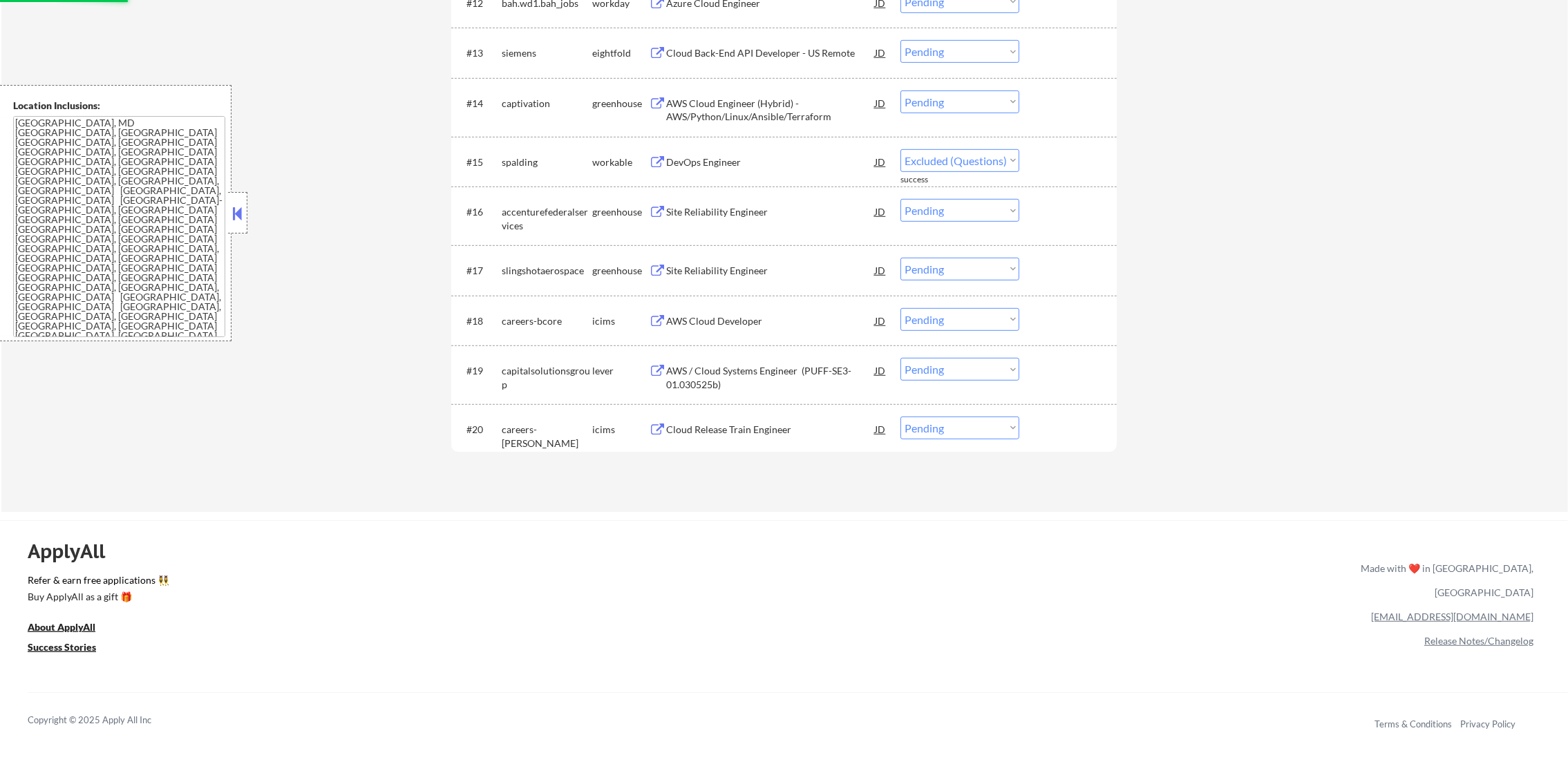
select select ""pending""
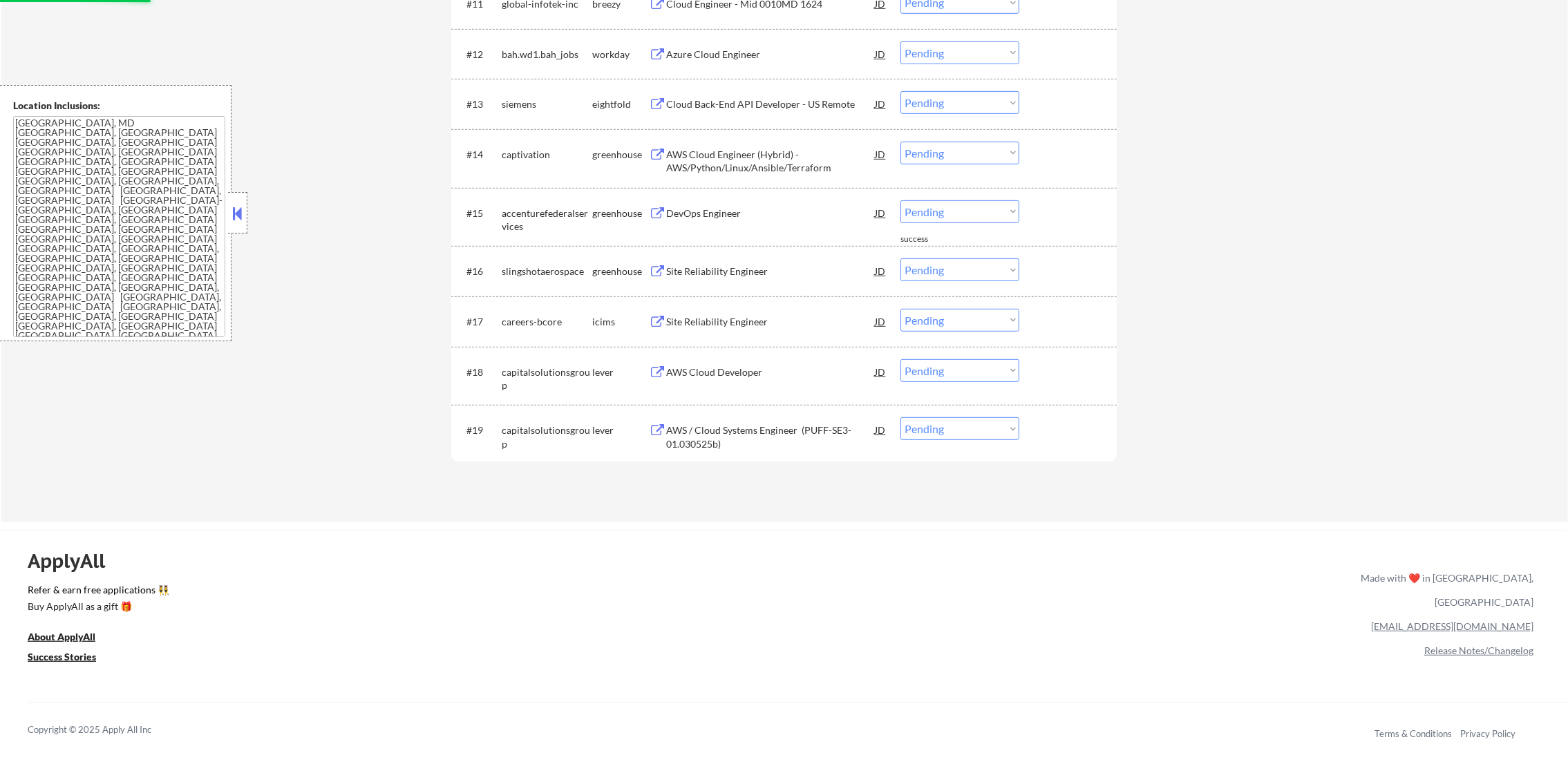
scroll to position [1106, 0]
click at [770, 275] on div "Site Reliability Engineer" at bounding box center [770, 274] width 209 height 14
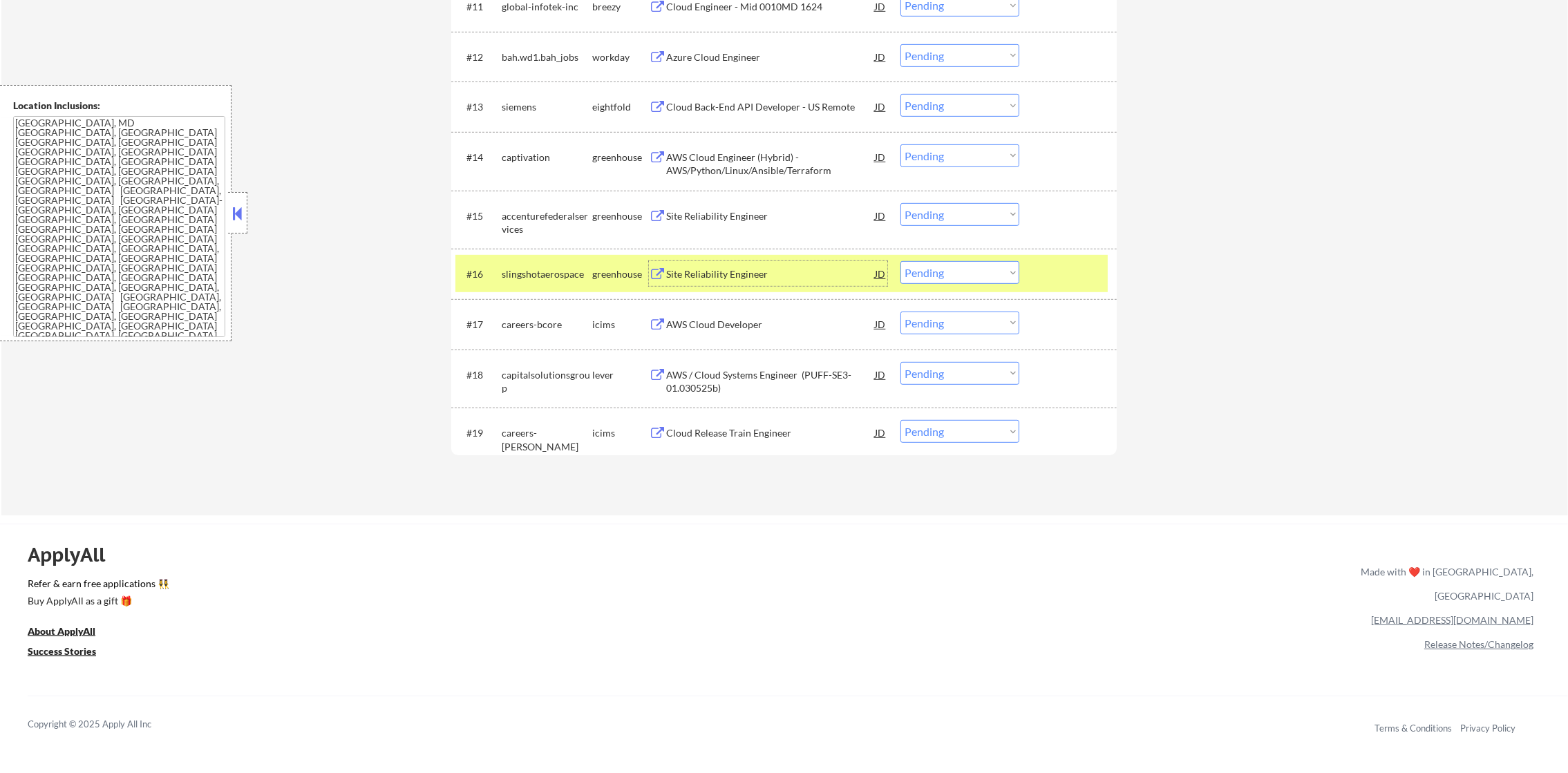
click at [935, 274] on select "Choose an option... Pending Applied Excluded (Questions) Excluded (Expired) Exc…" at bounding box center [960, 272] width 119 height 23
click at [900, 261] on select "Choose an option... Pending Applied Excluded (Questions) Excluded (Expired) Exc…" at bounding box center [960, 272] width 119 height 23
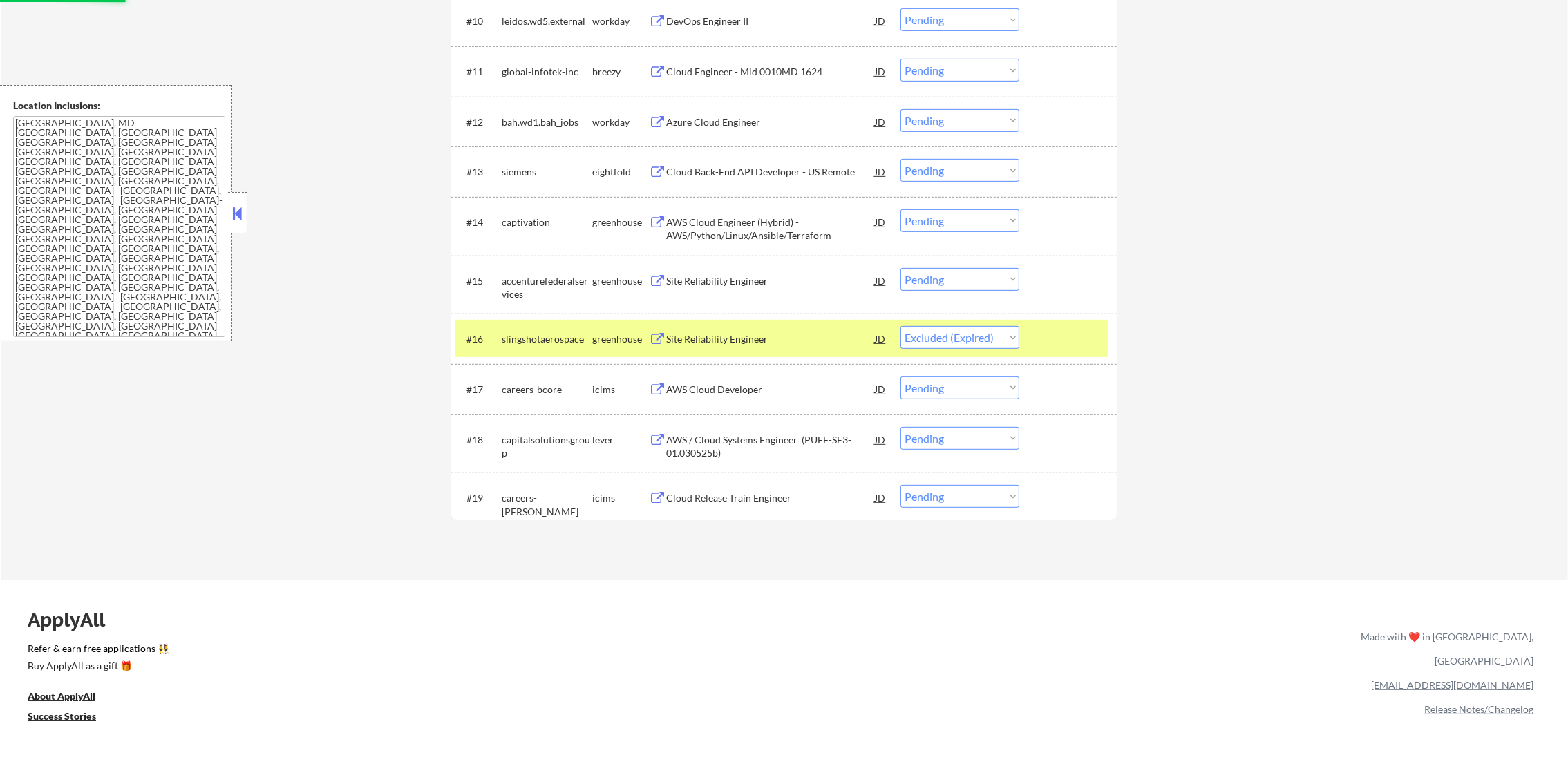
scroll to position [1038, 0]
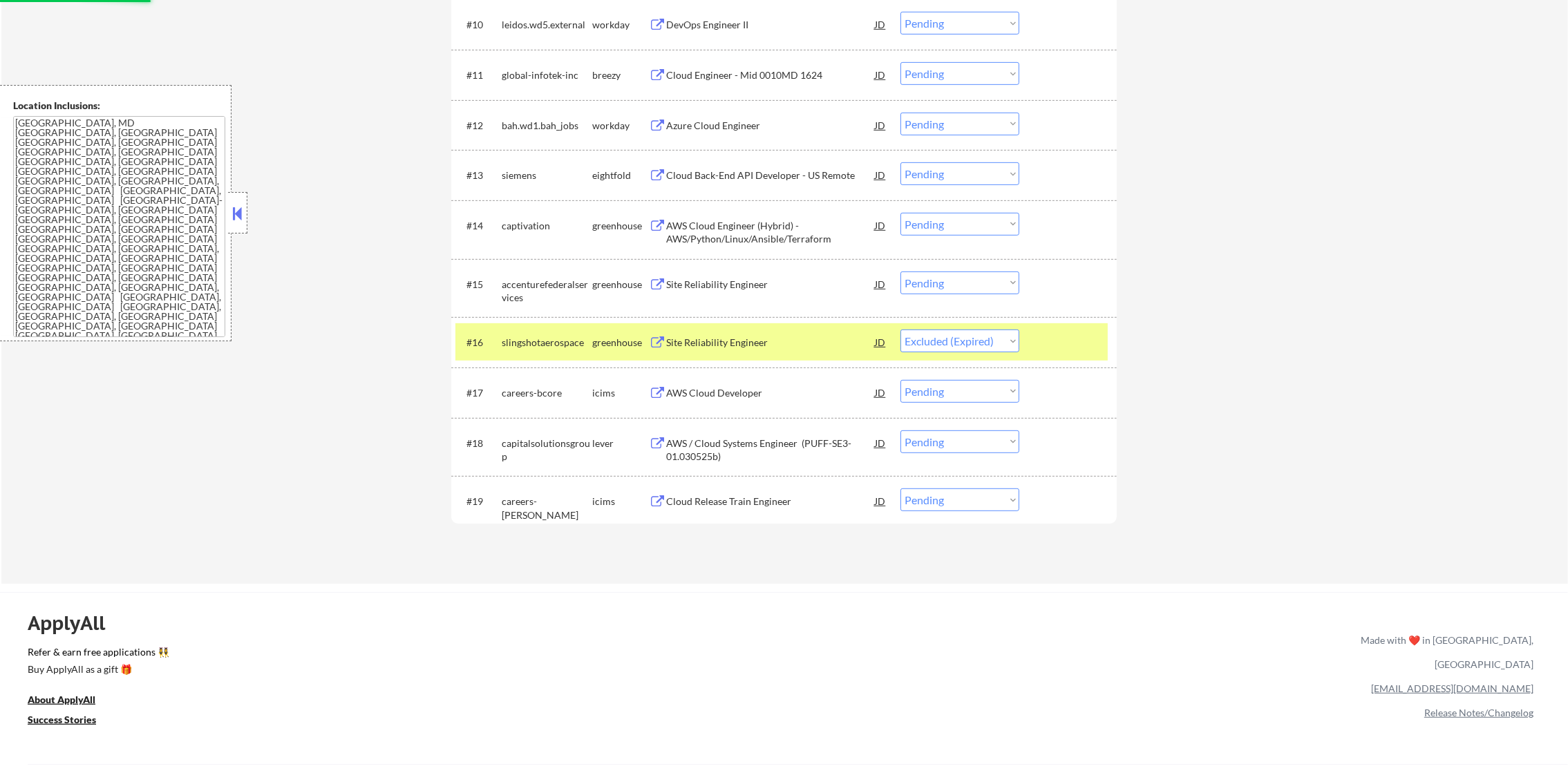
click at [761, 291] on div "Site Reliability Engineer" at bounding box center [770, 283] width 209 height 25
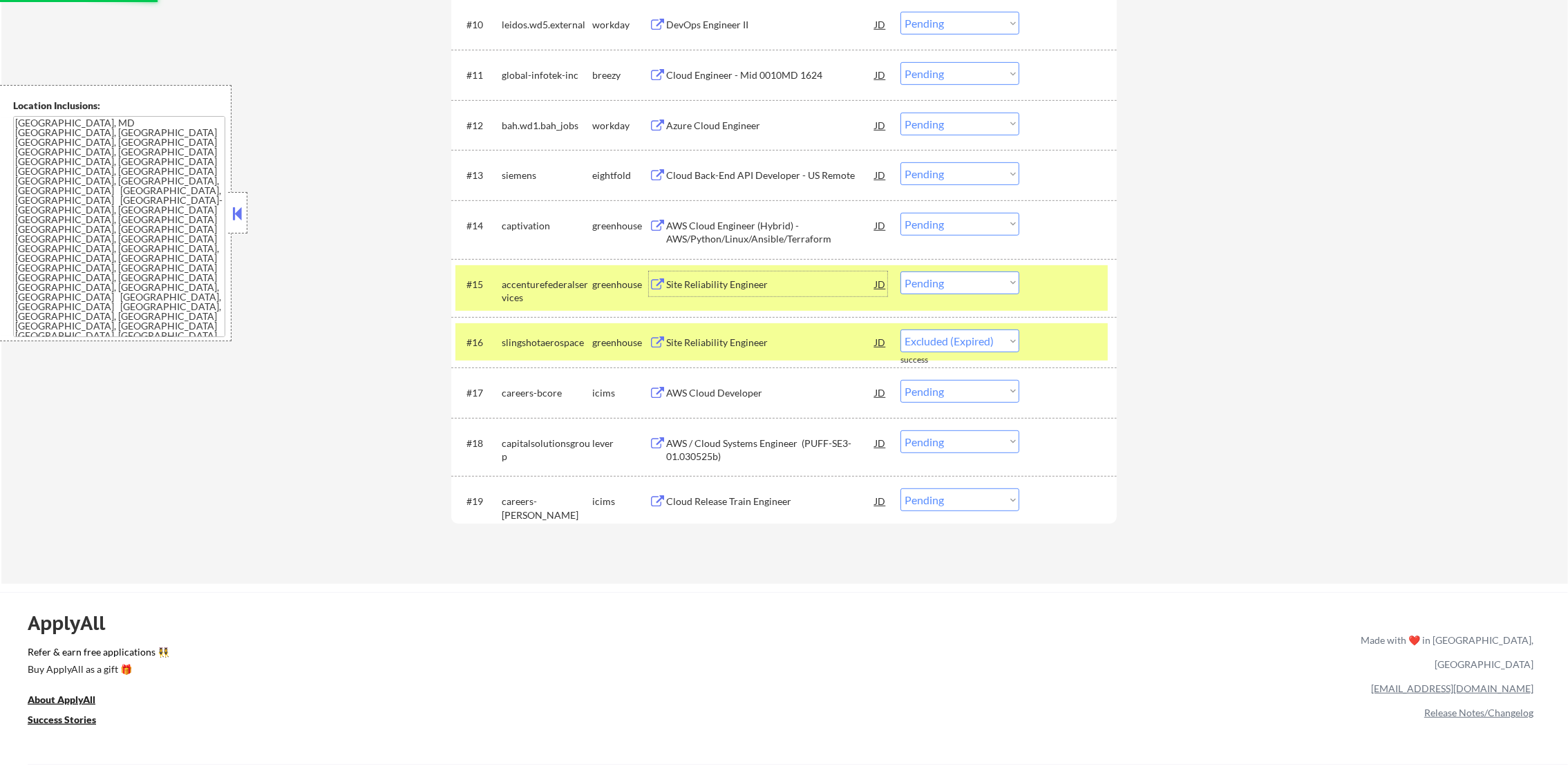
select select ""pending""
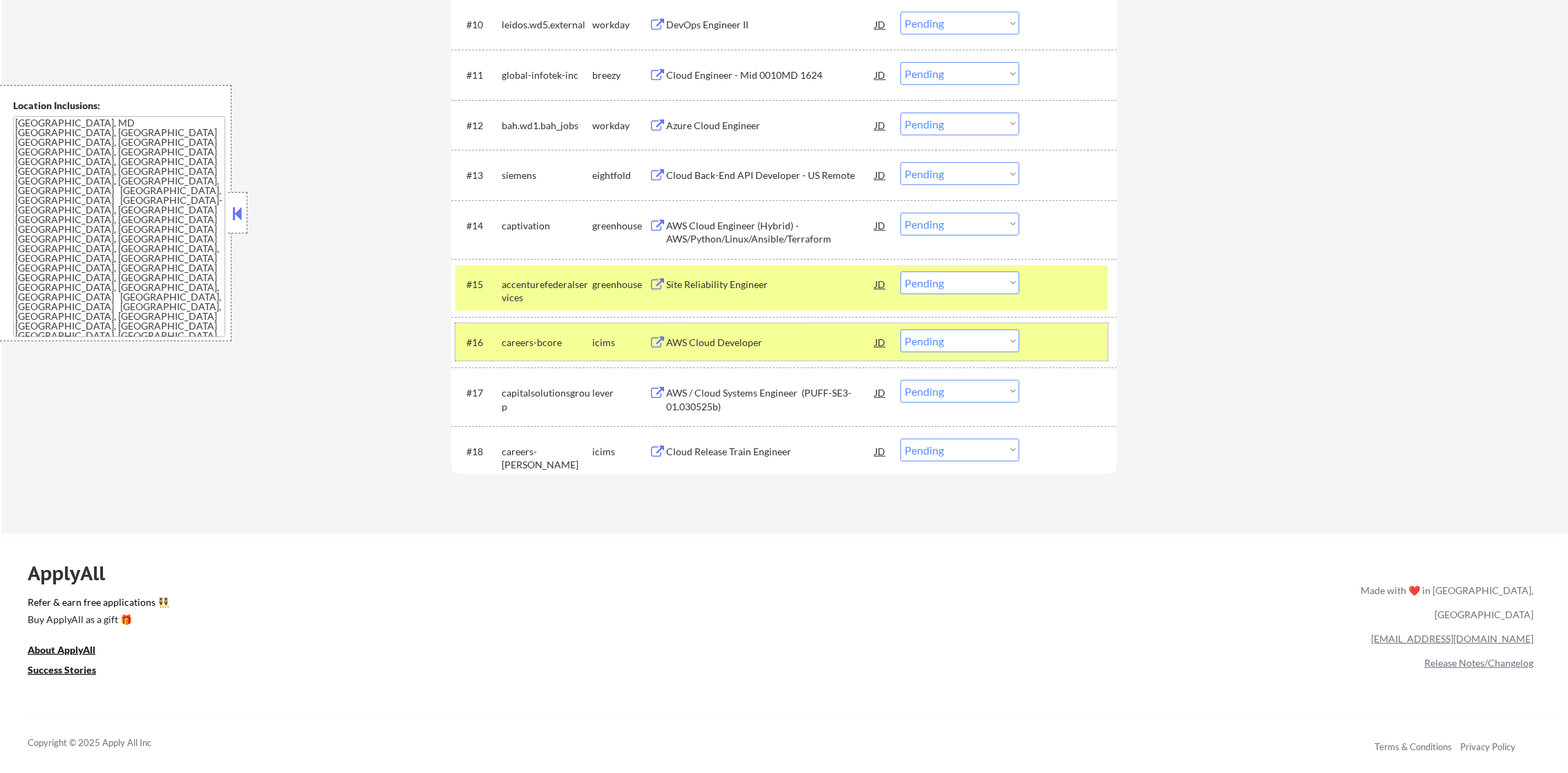
click at [551, 332] on div "careers-bcore" at bounding box center [547, 341] width 91 height 25
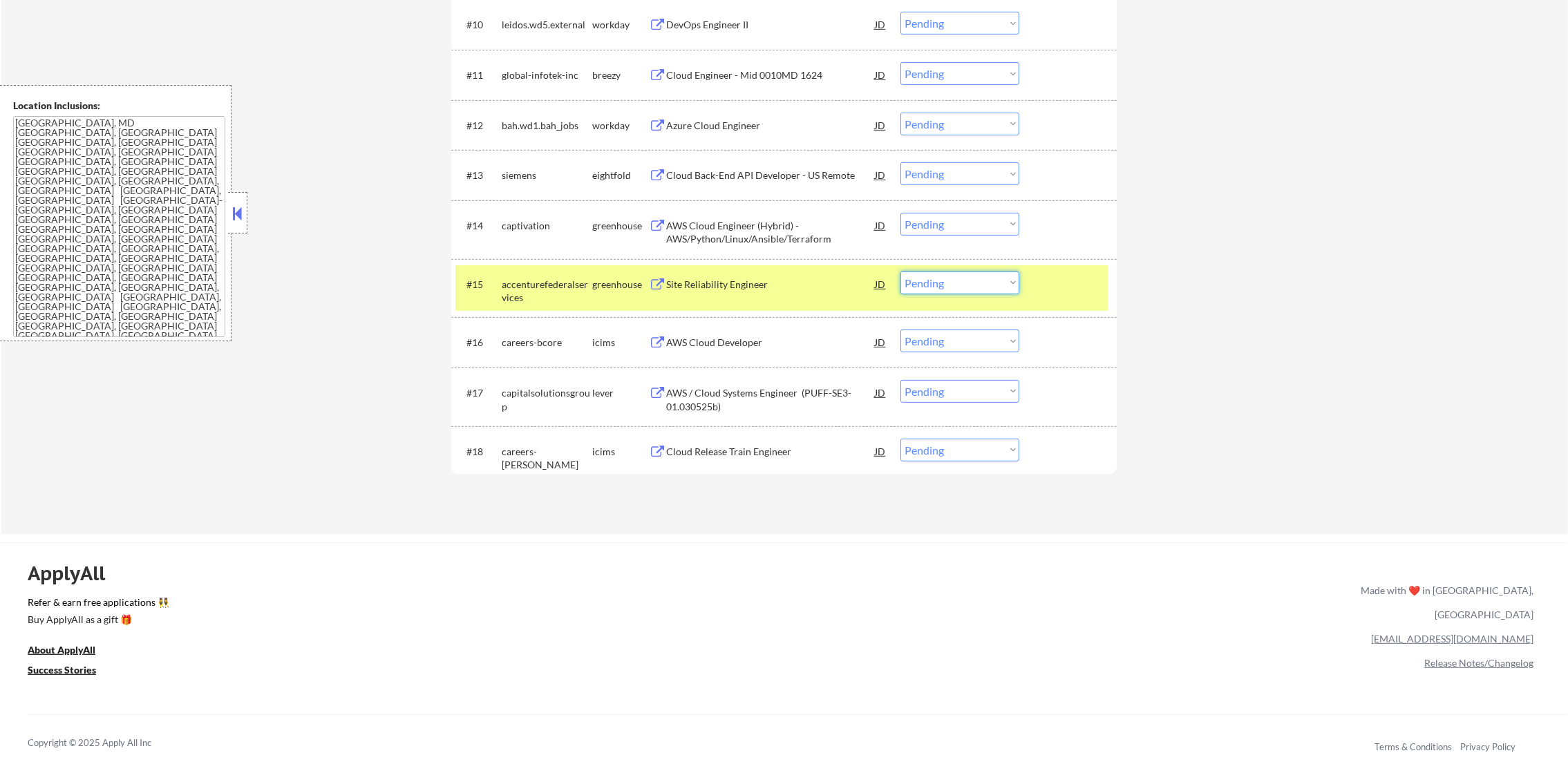
click at [917, 274] on select "Choose an option... Pending Applied Excluded (Questions) Excluded (Expired) Exc…" at bounding box center [960, 282] width 119 height 23
click at [900, 271] on select "Choose an option... Pending Applied Excluded (Questions) Excluded (Expired) Exc…" at bounding box center [960, 282] width 119 height 23
click at [532, 285] on div "accenturefederalservices" at bounding box center [547, 291] width 91 height 27
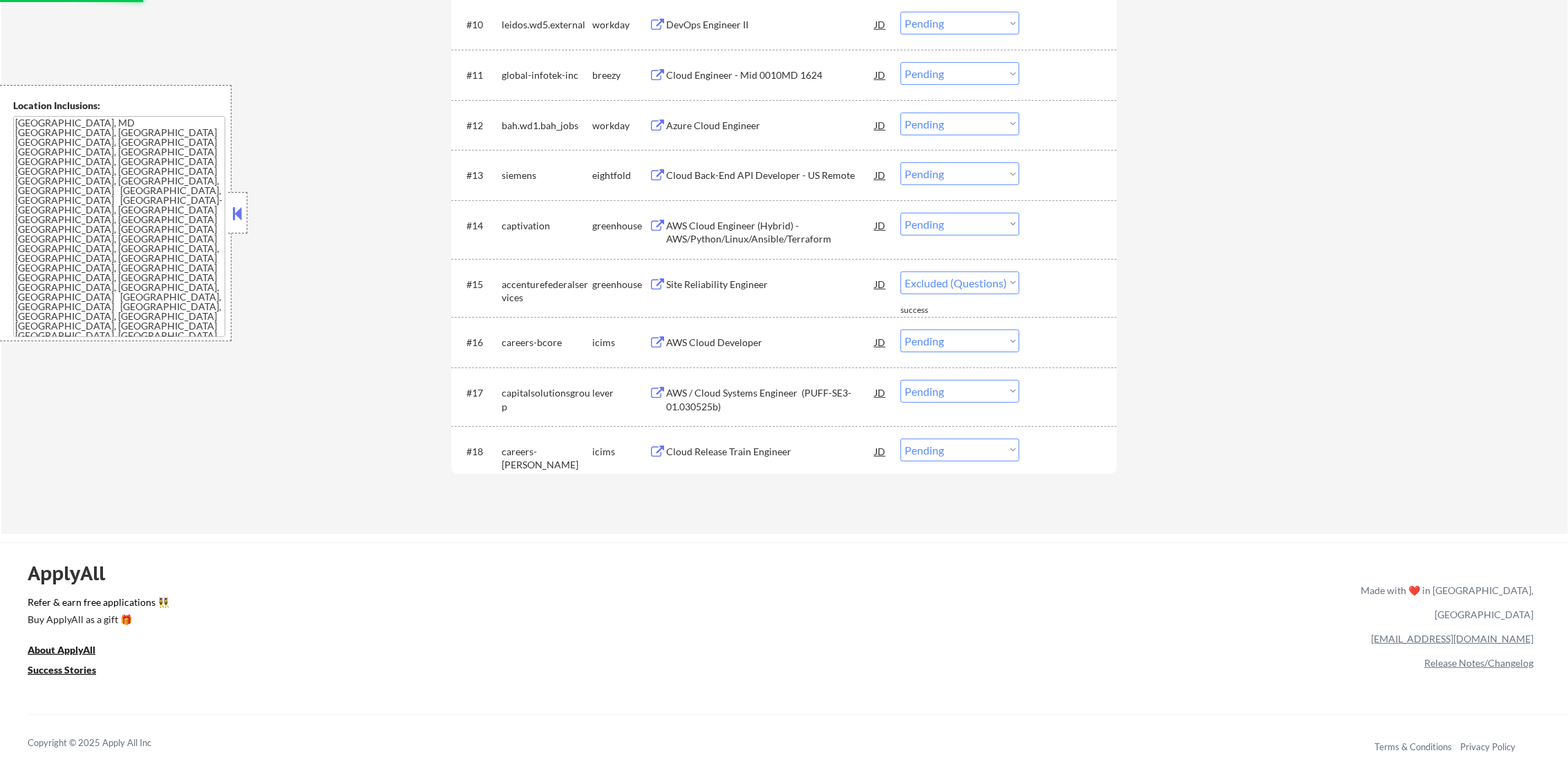
select select ""pending""
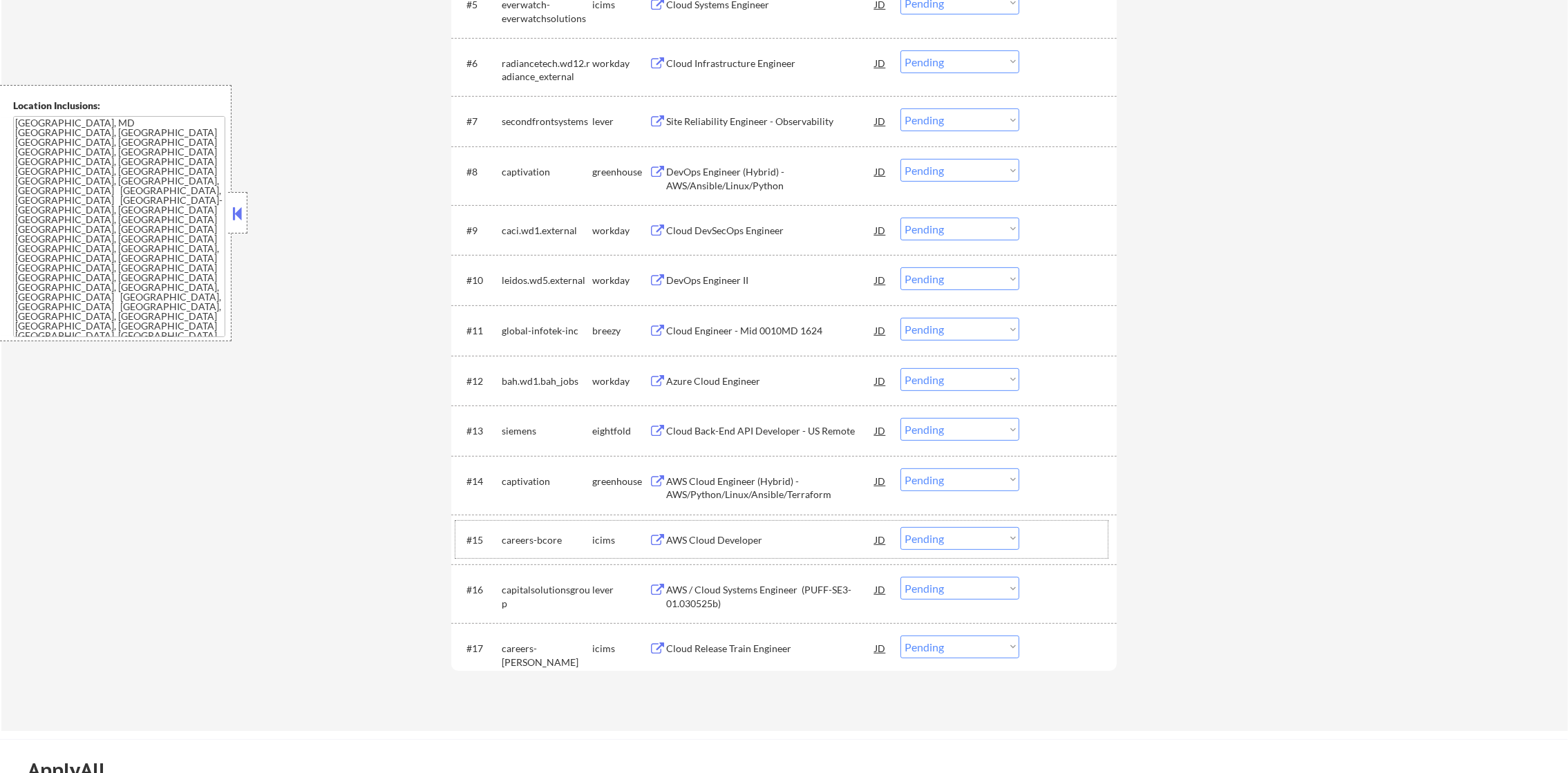
scroll to position [794, 0]
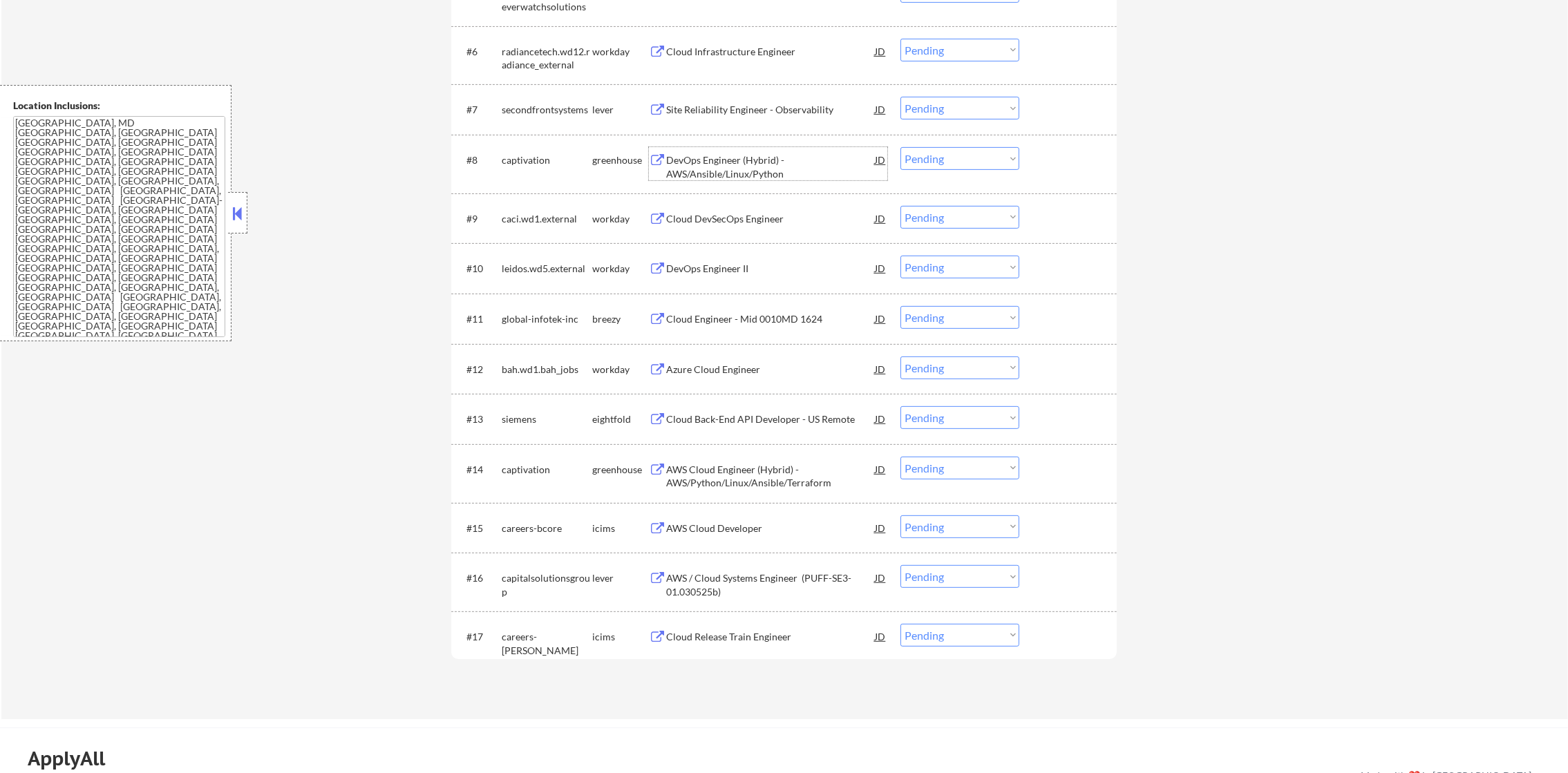
click at [769, 158] on div "DevOps Engineer (Hybrid) - AWS/Ansible/Linux/Python" at bounding box center [770, 166] width 209 height 27
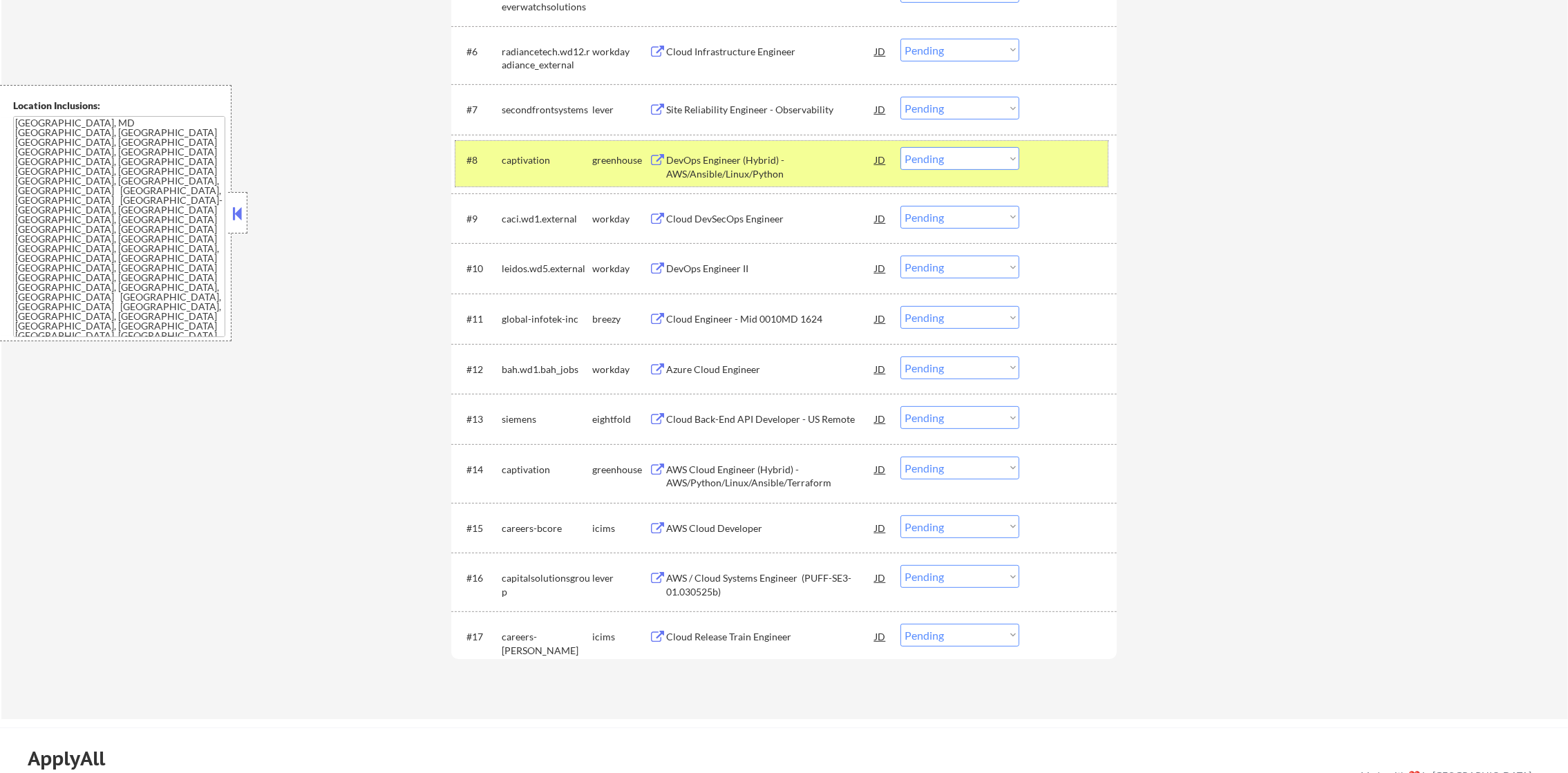
click at [546, 161] on div "captivation" at bounding box center [547, 160] width 91 height 14
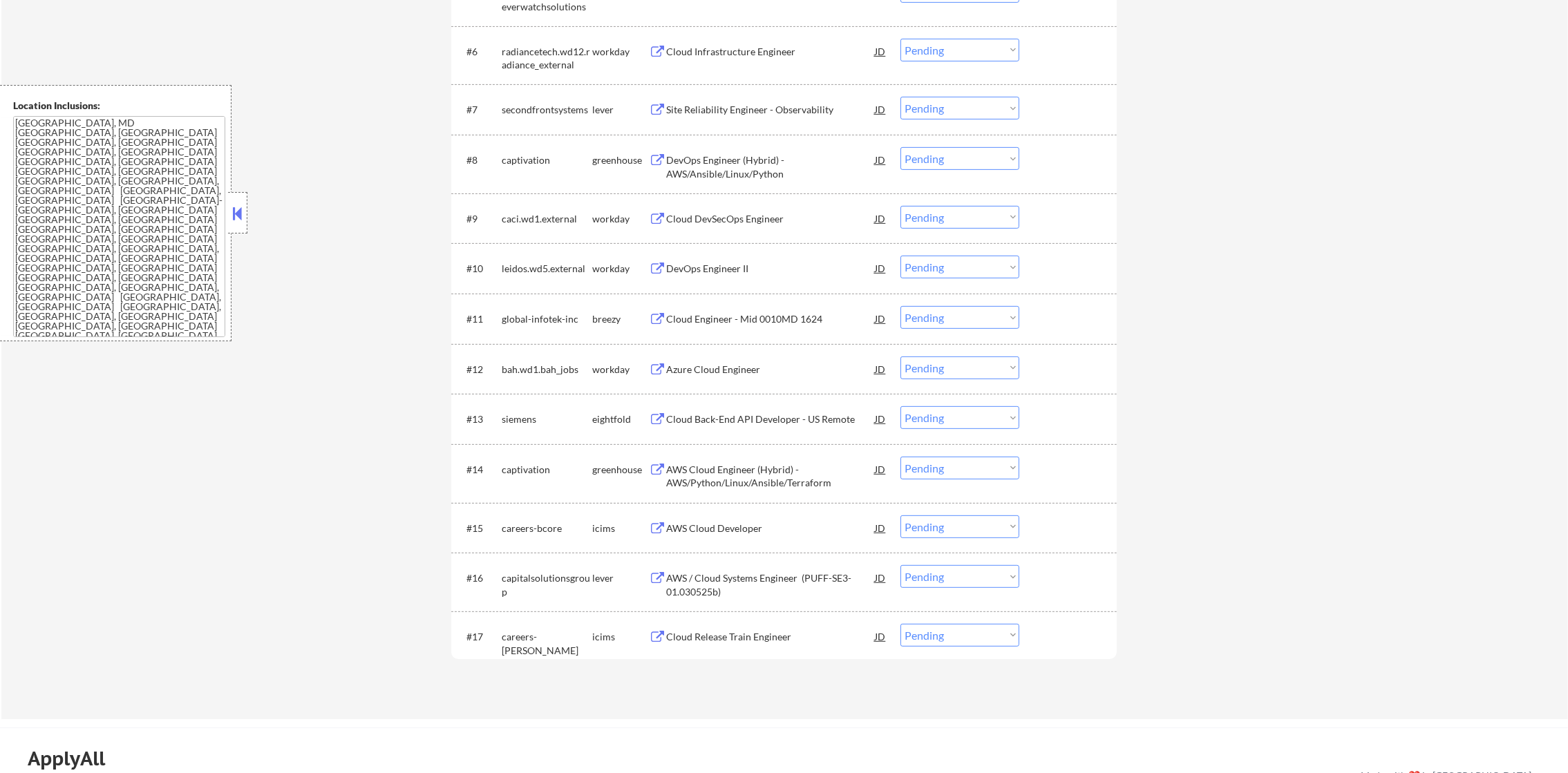
click at [752, 306] on div "Cloud Engineer - Mid 0010MD 1624" at bounding box center [770, 318] width 209 height 25
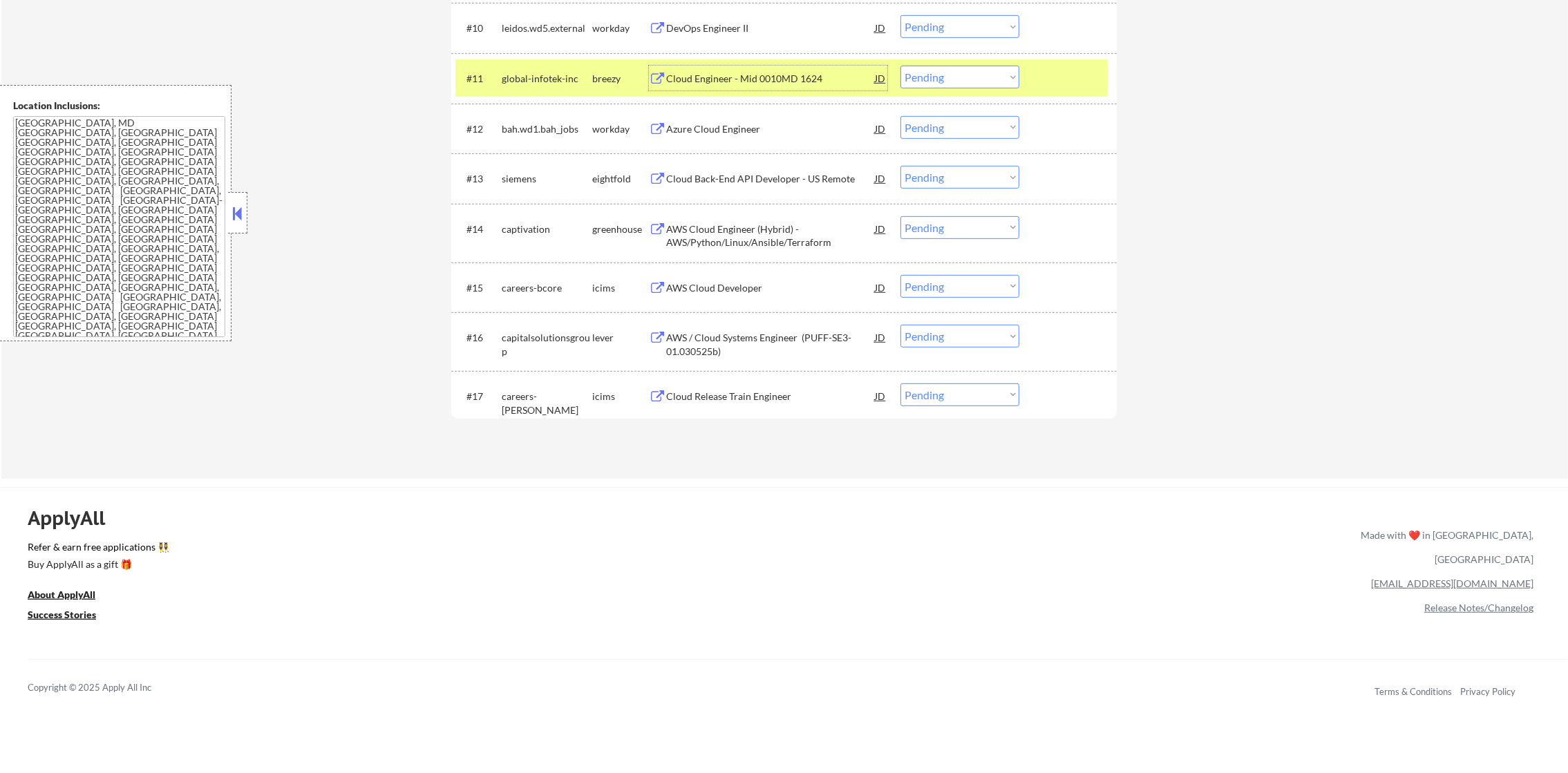
scroll to position [1035, 0]
click at [935, 75] on select "Choose an option... Pending Applied Excluded (Questions) Excluded (Expired) Exc…" at bounding box center [960, 75] width 119 height 23
click at [900, 64] on select "Choose an option... Pending Applied Excluded (Questions) Excluded (Expired) Exc…" at bounding box center [960, 75] width 119 height 23
click at [514, 64] on div "global-infotek-inc" at bounding box center [547, 76] width 91 height 25
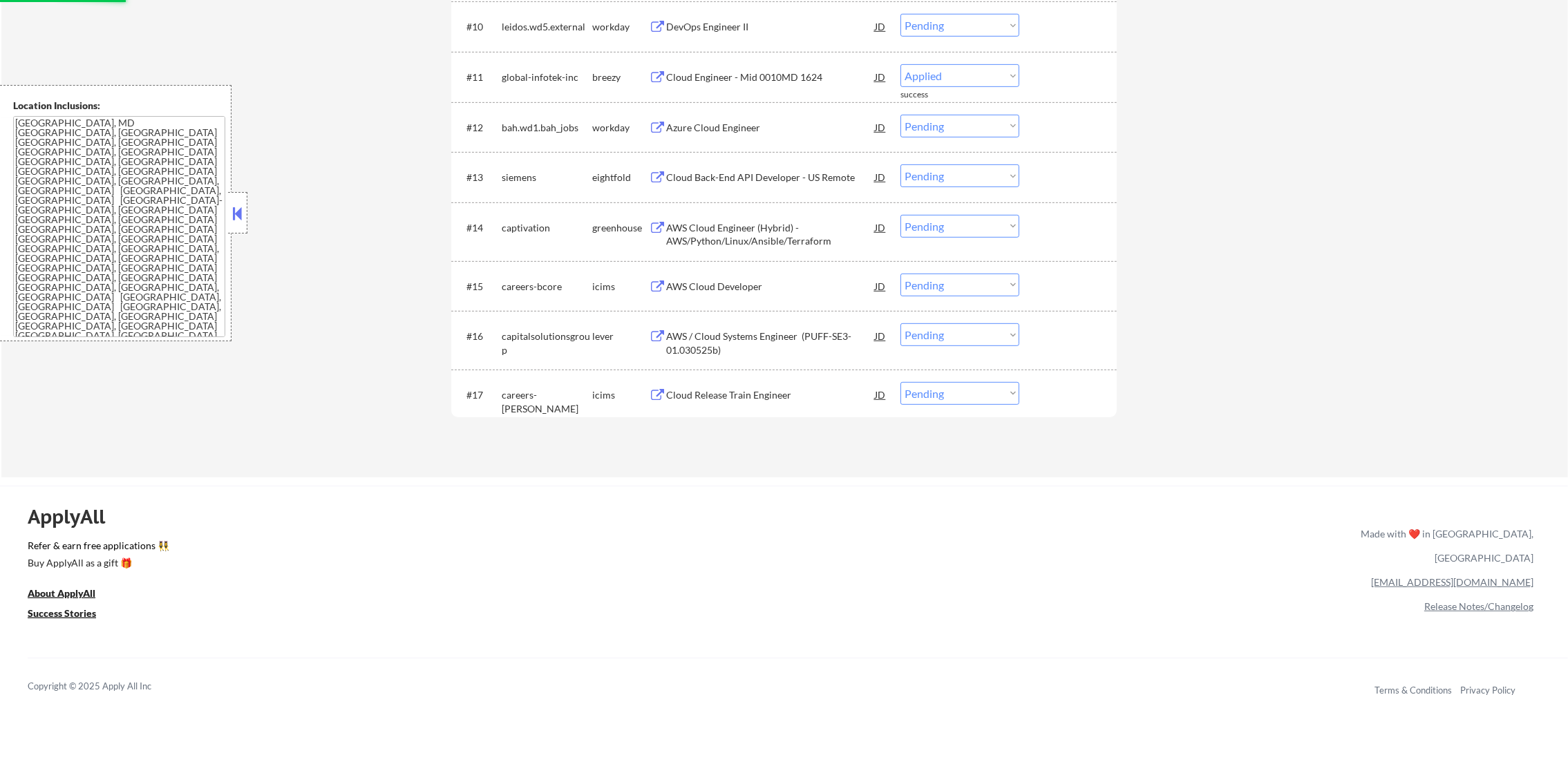
select select ""pending""
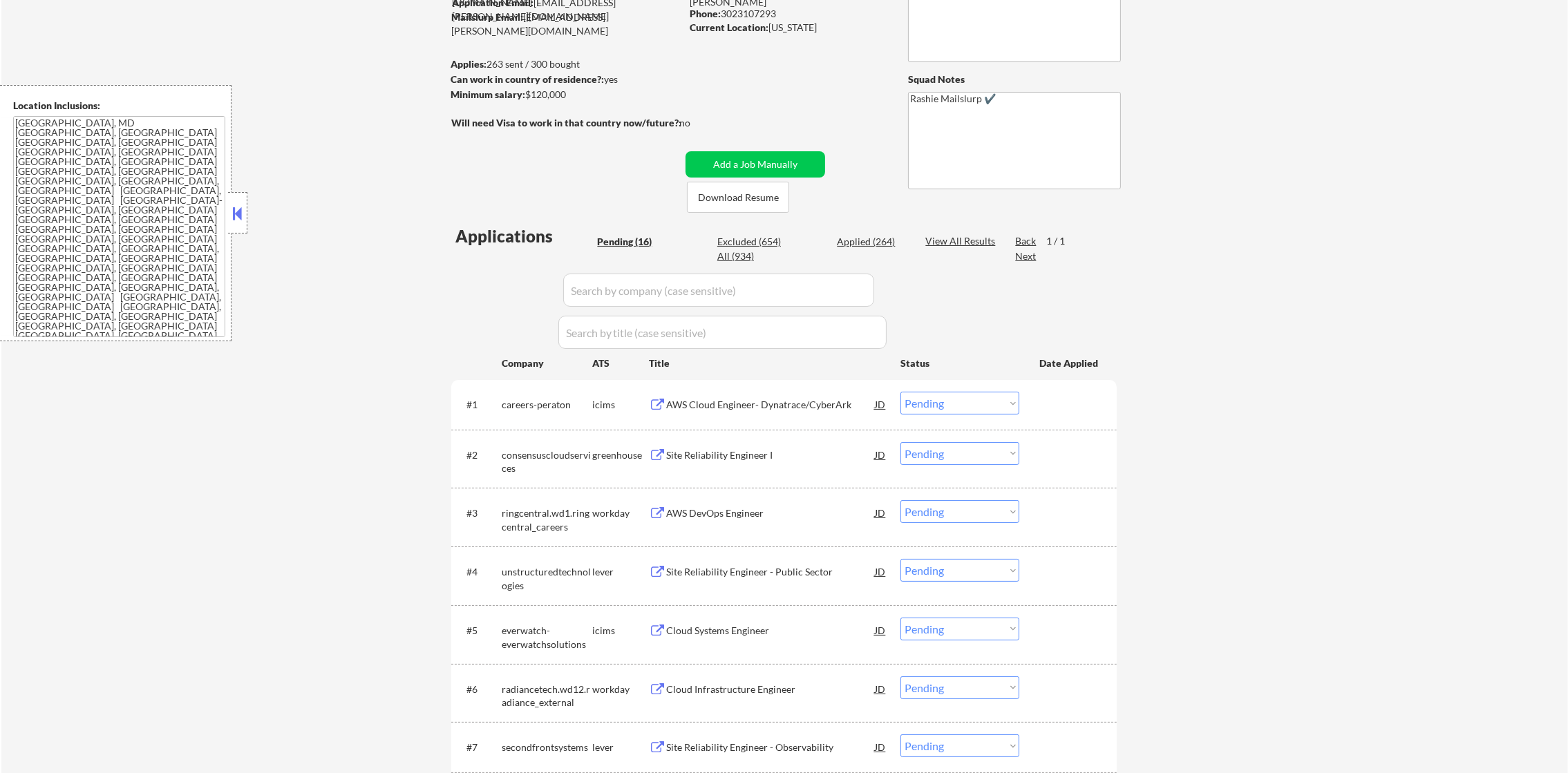
scroll to position [252, 0]
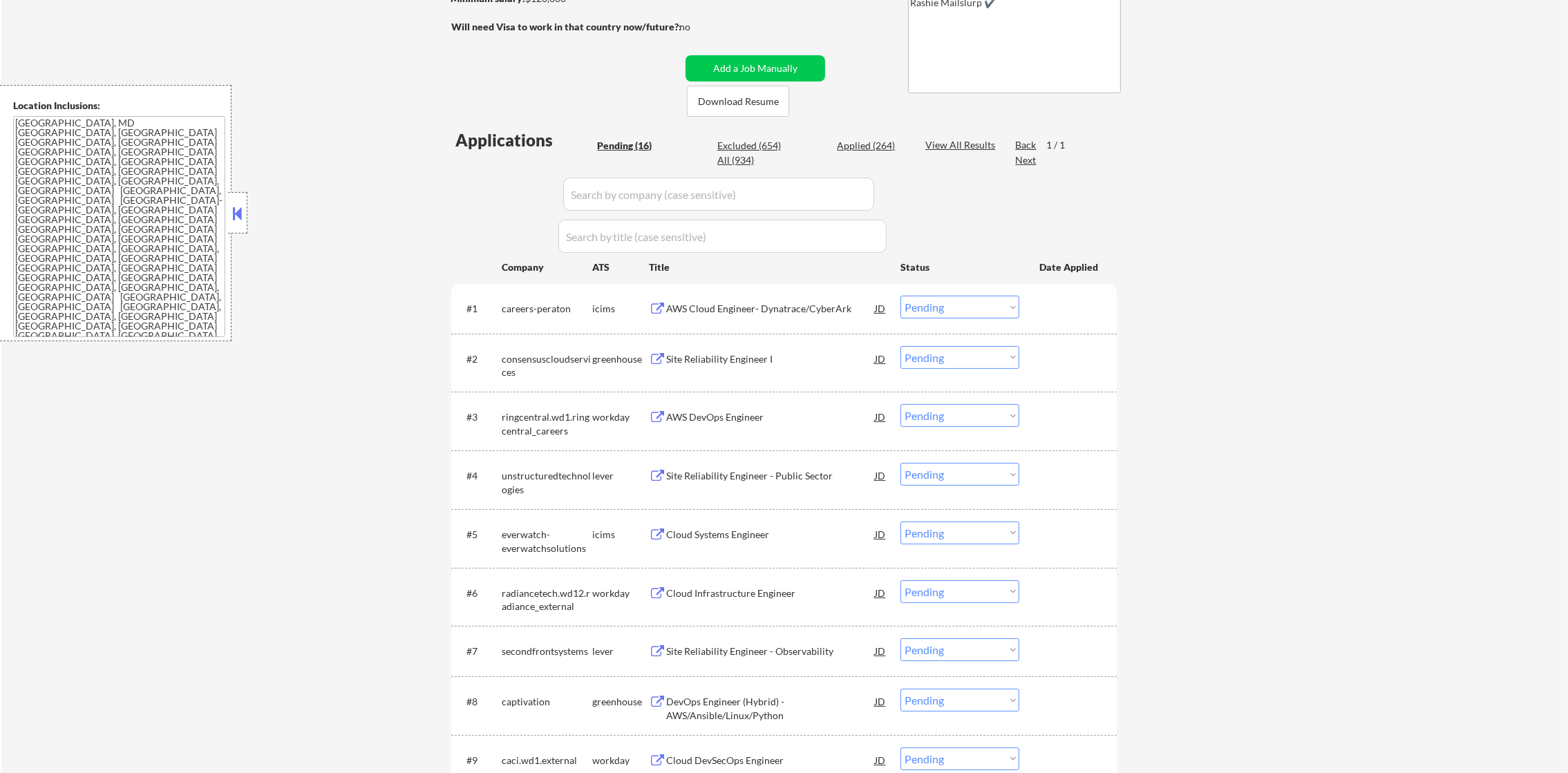
click at [790, 473] on div "Site Reliability Engineer - Public Sector" at bounding box center [770, 476] width 209 height 14
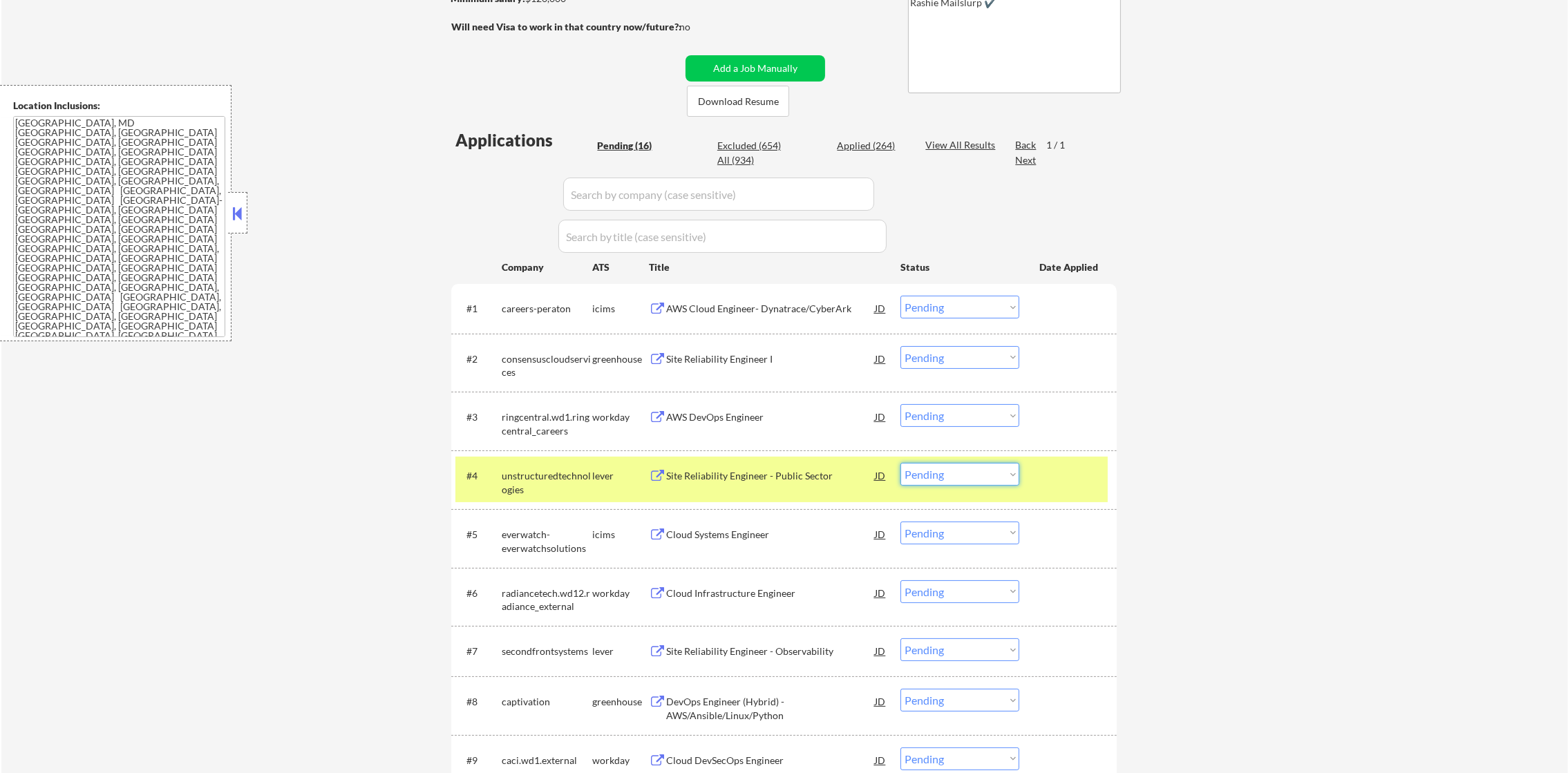
click at [946, 482] on select "Choose an option... Pending Applied Excluded (Questions) Excluded (Expired) Exc…" at bounding box center [960, 474] width 119 height 23
click at [900, 463] on select "Choose an option... Pending Applied Excluded (Questions) Excluded (Expired) Exc…" at bounding box center [960, 474] width 119 height 23
click at [566, 484] on div "unstructuredtechnologies" at bounding box center [547, 482] width 91 height 27
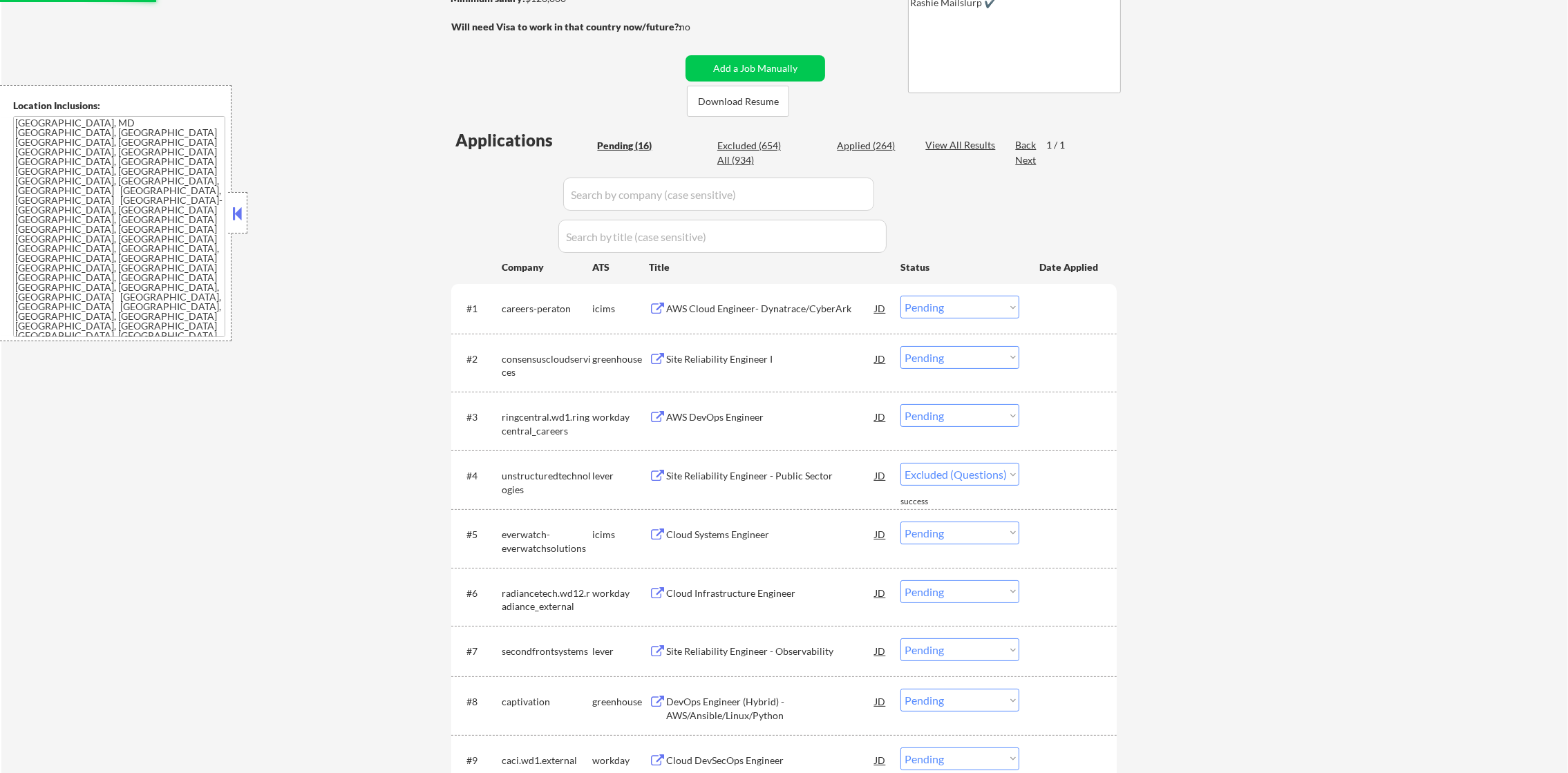
select select ""pending""
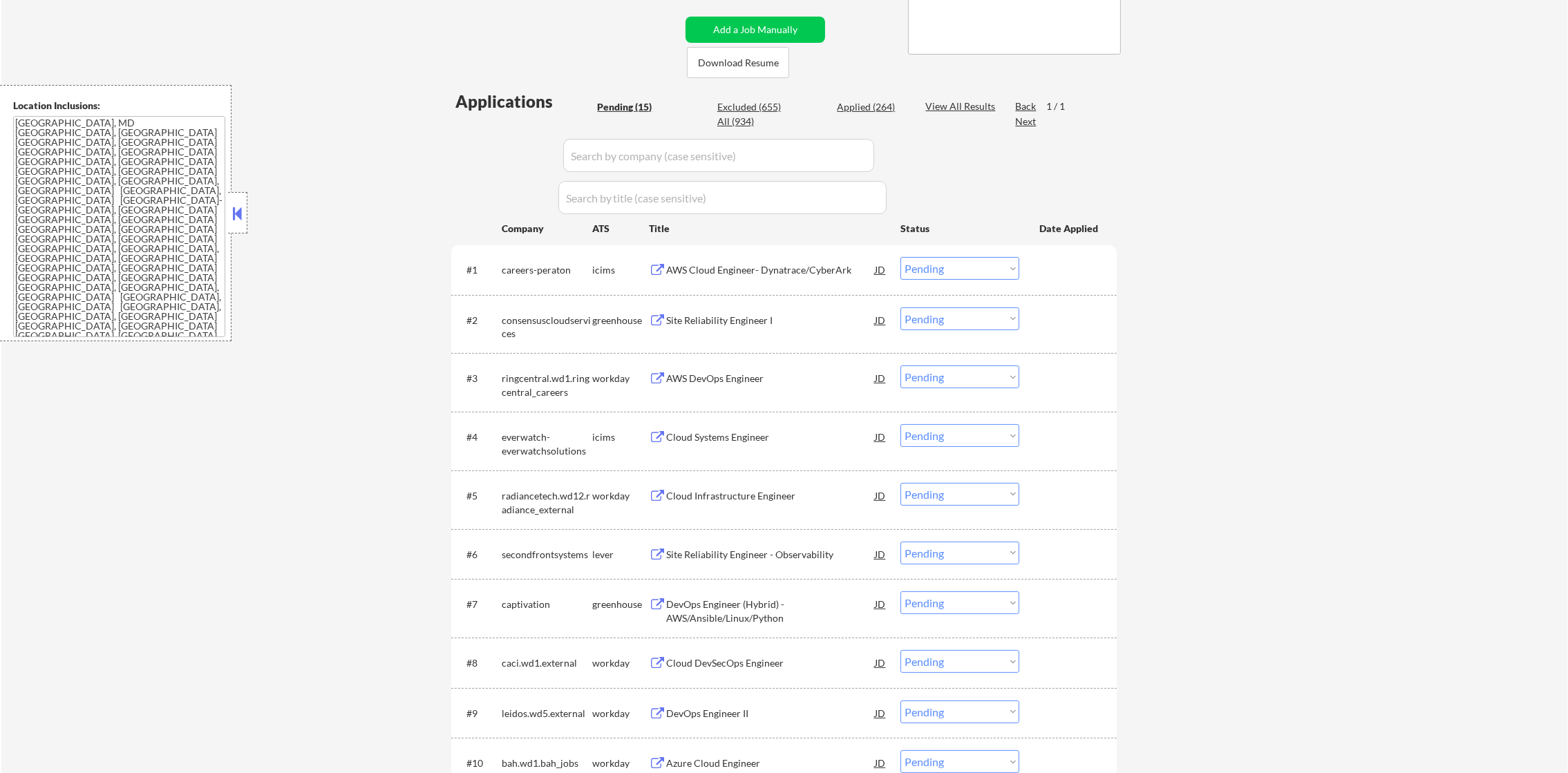
scroll to position [269, 0]
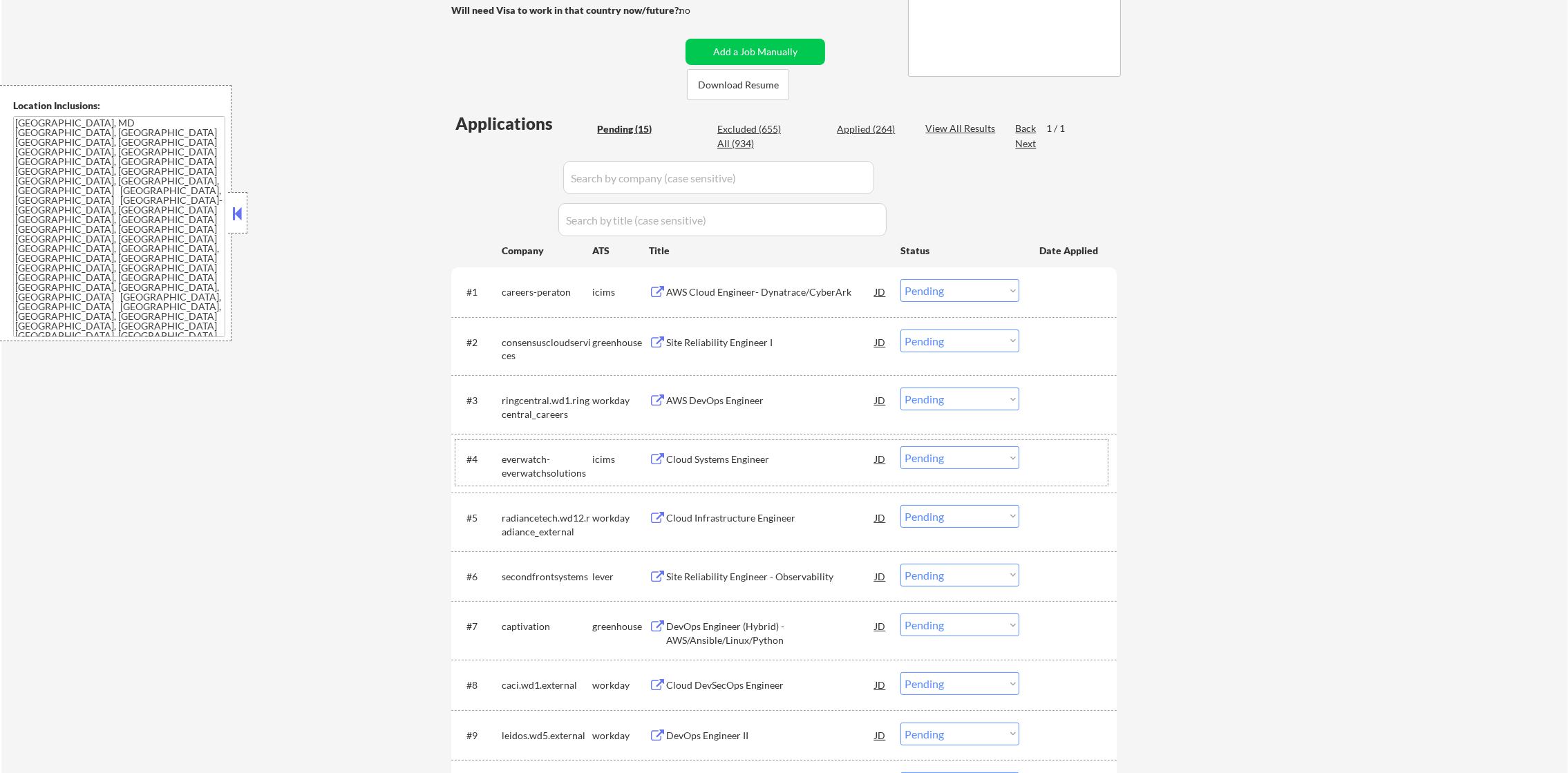
click at [883, 117] on div "Applications Pending (15) Excluded (655) Applied (264) All (934) View All Resul…" at bounding box center [784, 611] width 665 height 997
click at [877, 123] on div "Applied (264)" at bounding box center [871, 129] width 69 height 14
select select ""applied""
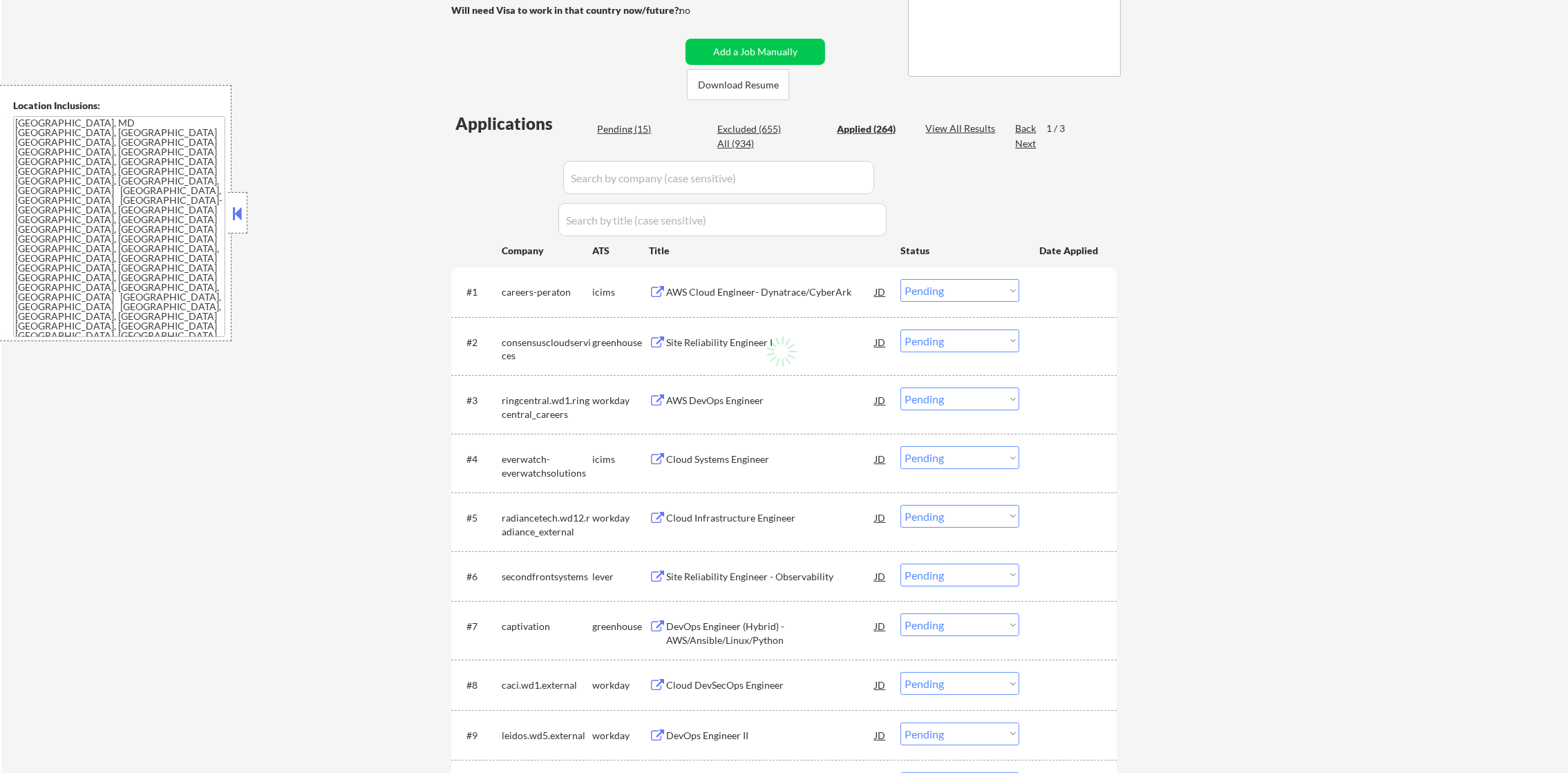
select select ""applied""
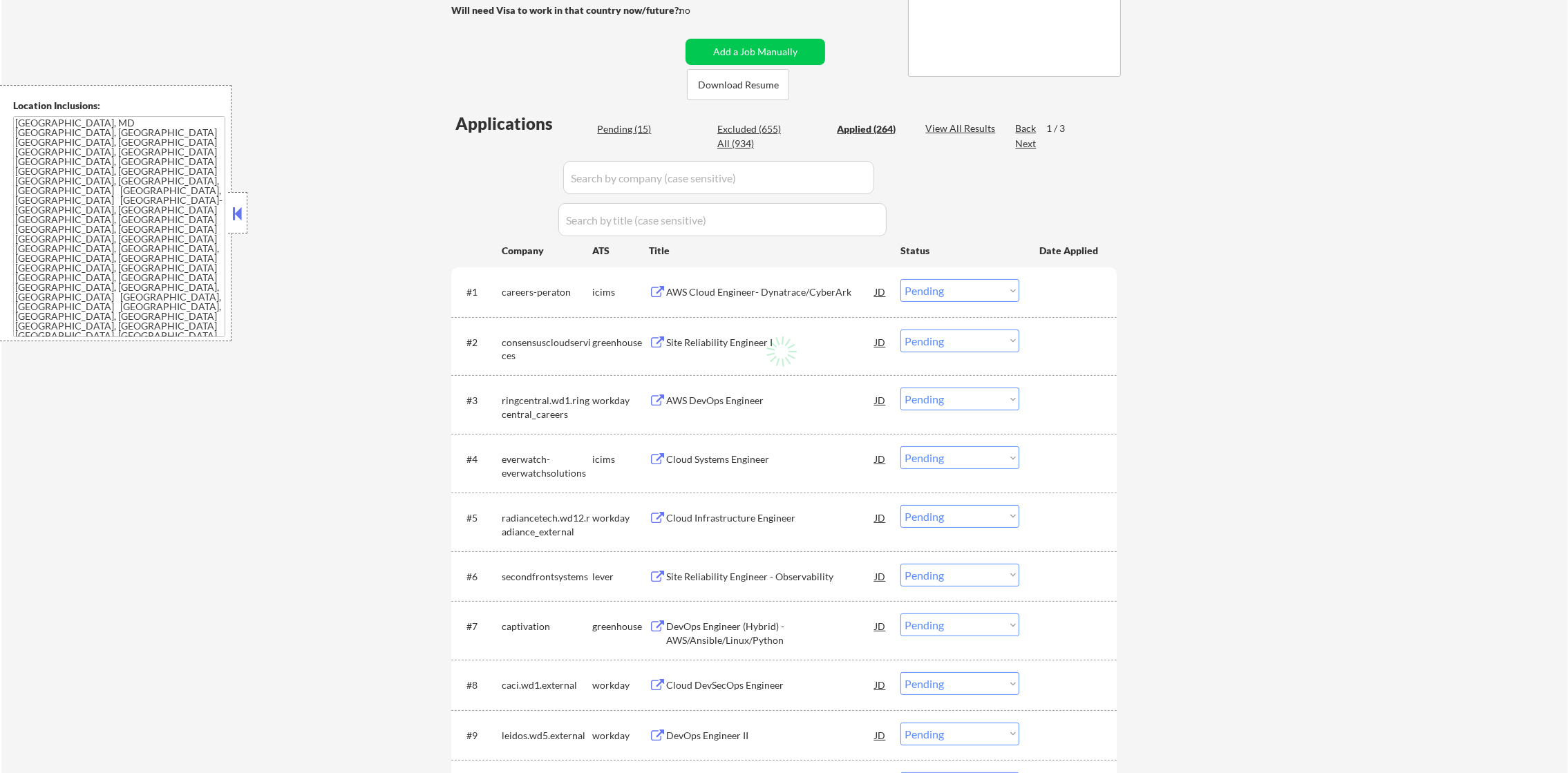
select select ""applied""
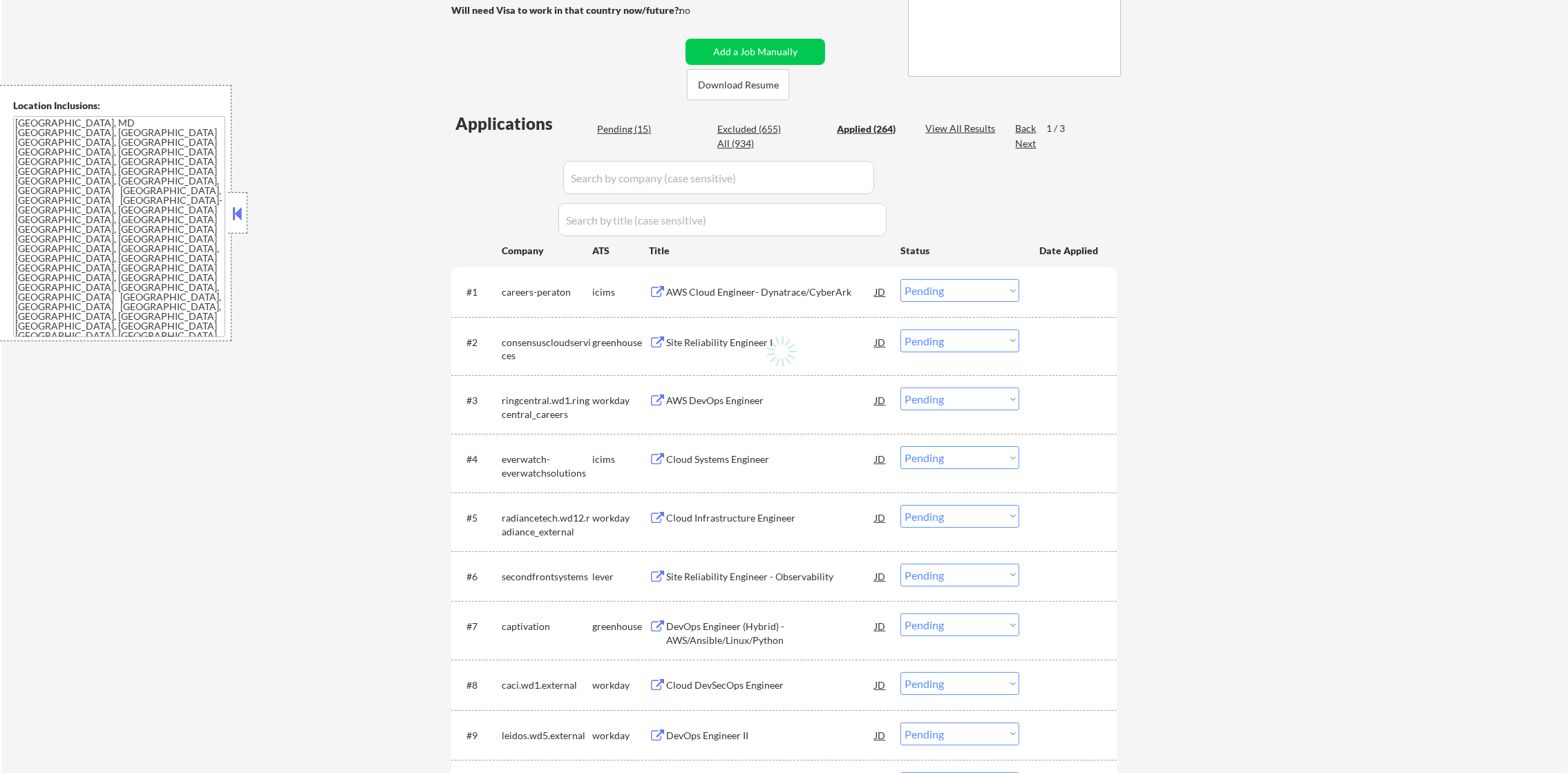
select select ""applied""
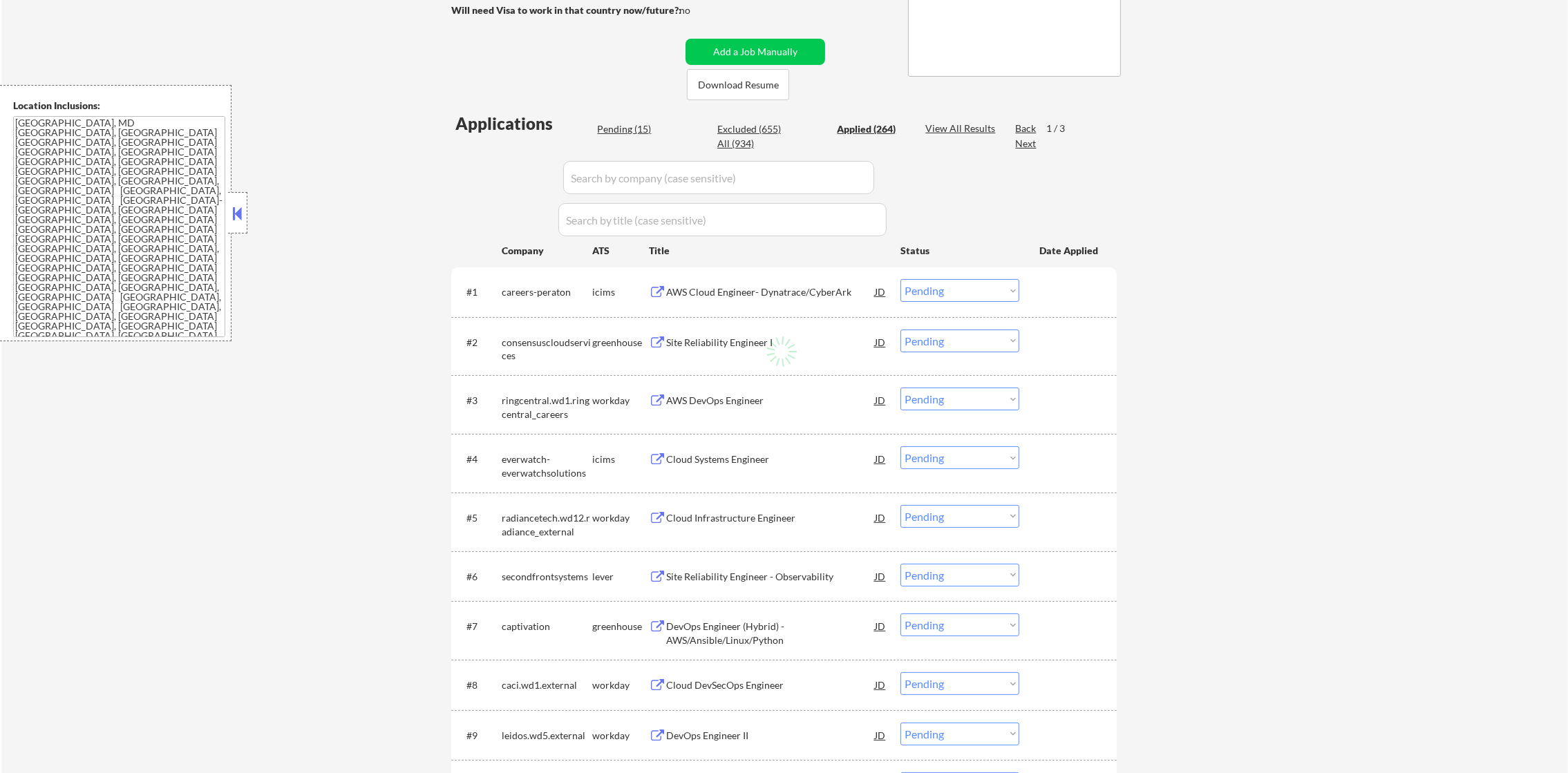
select select ""applied""
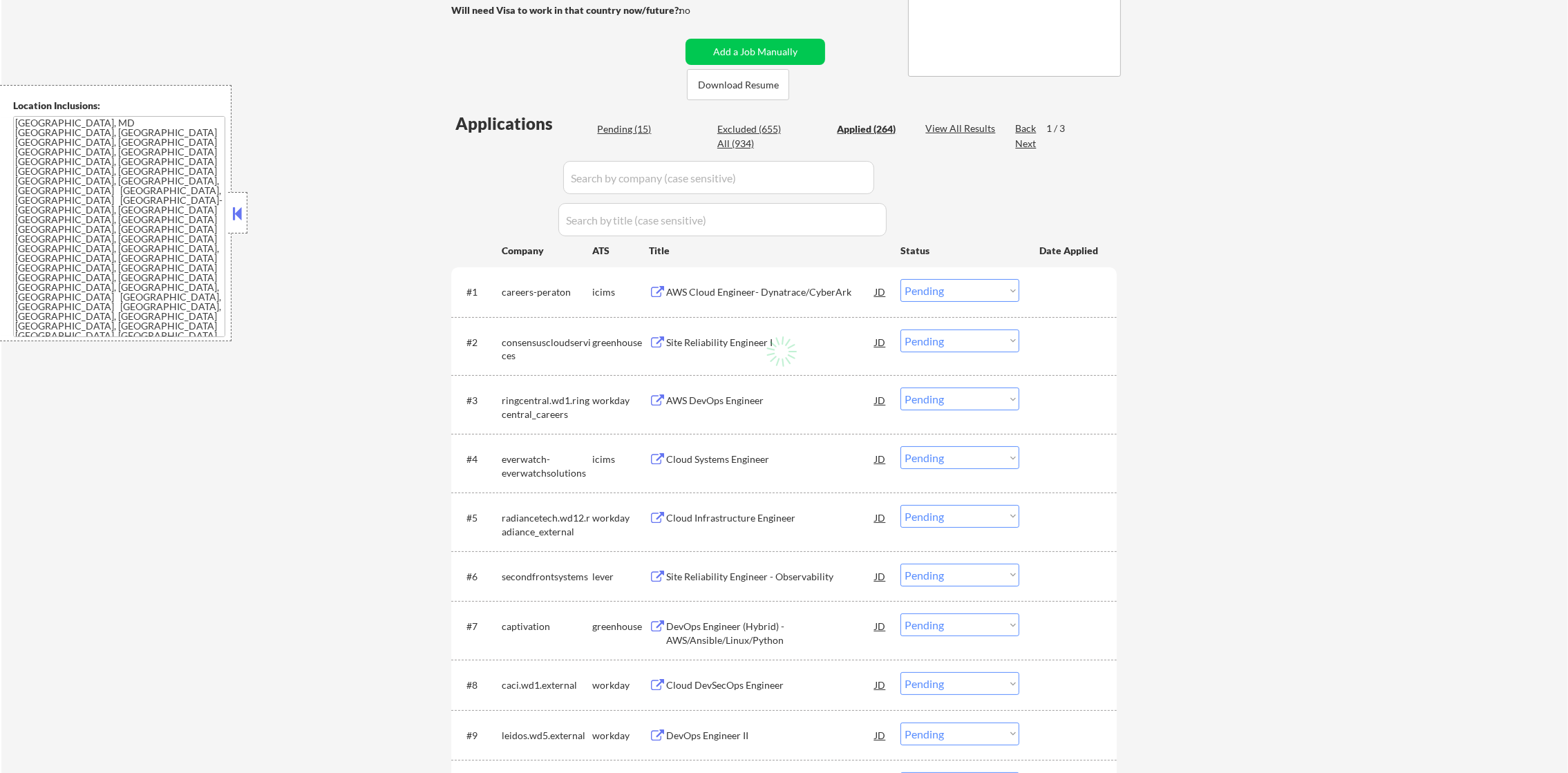
select select ""applied""
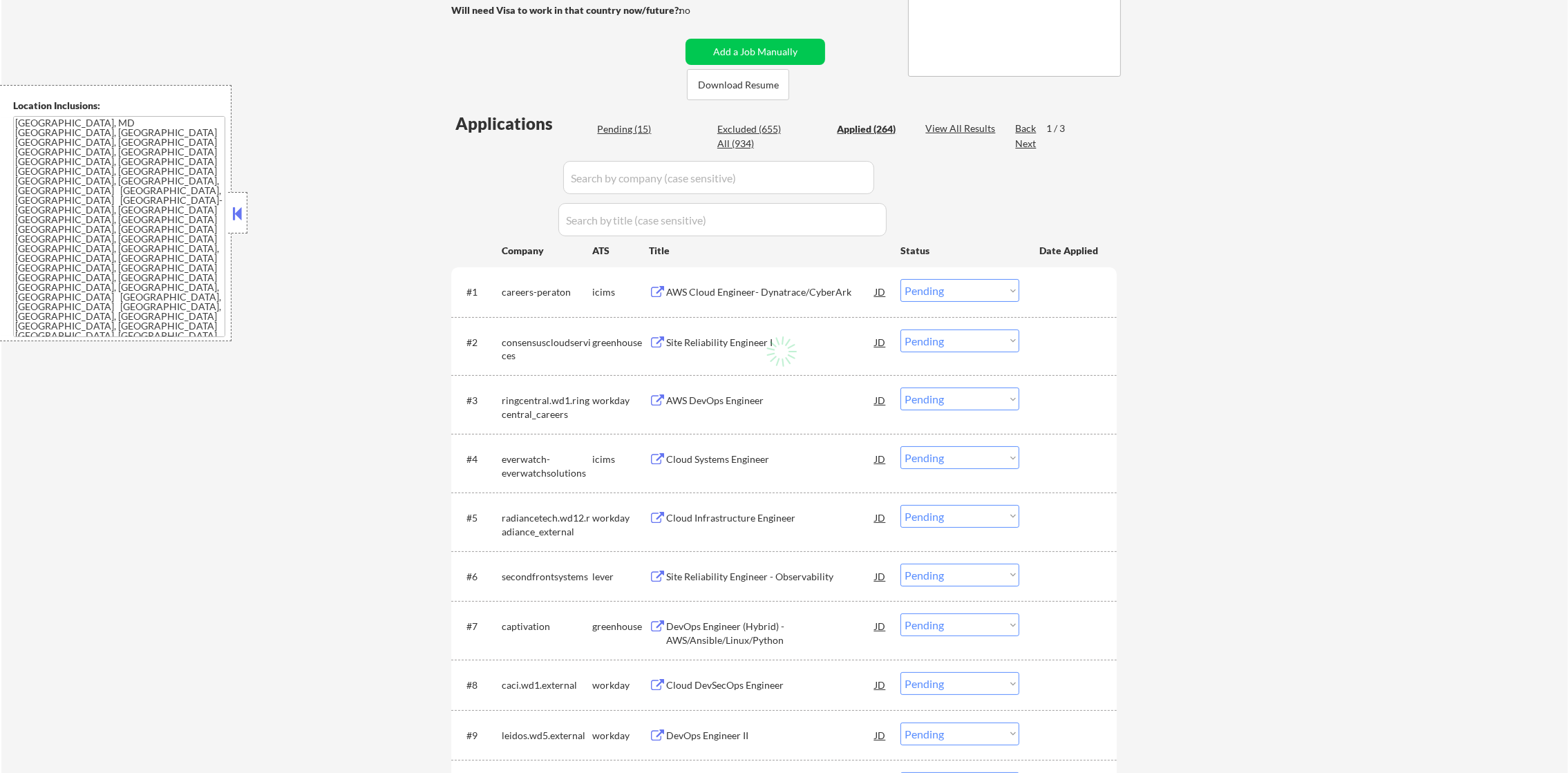
select select ""applied""
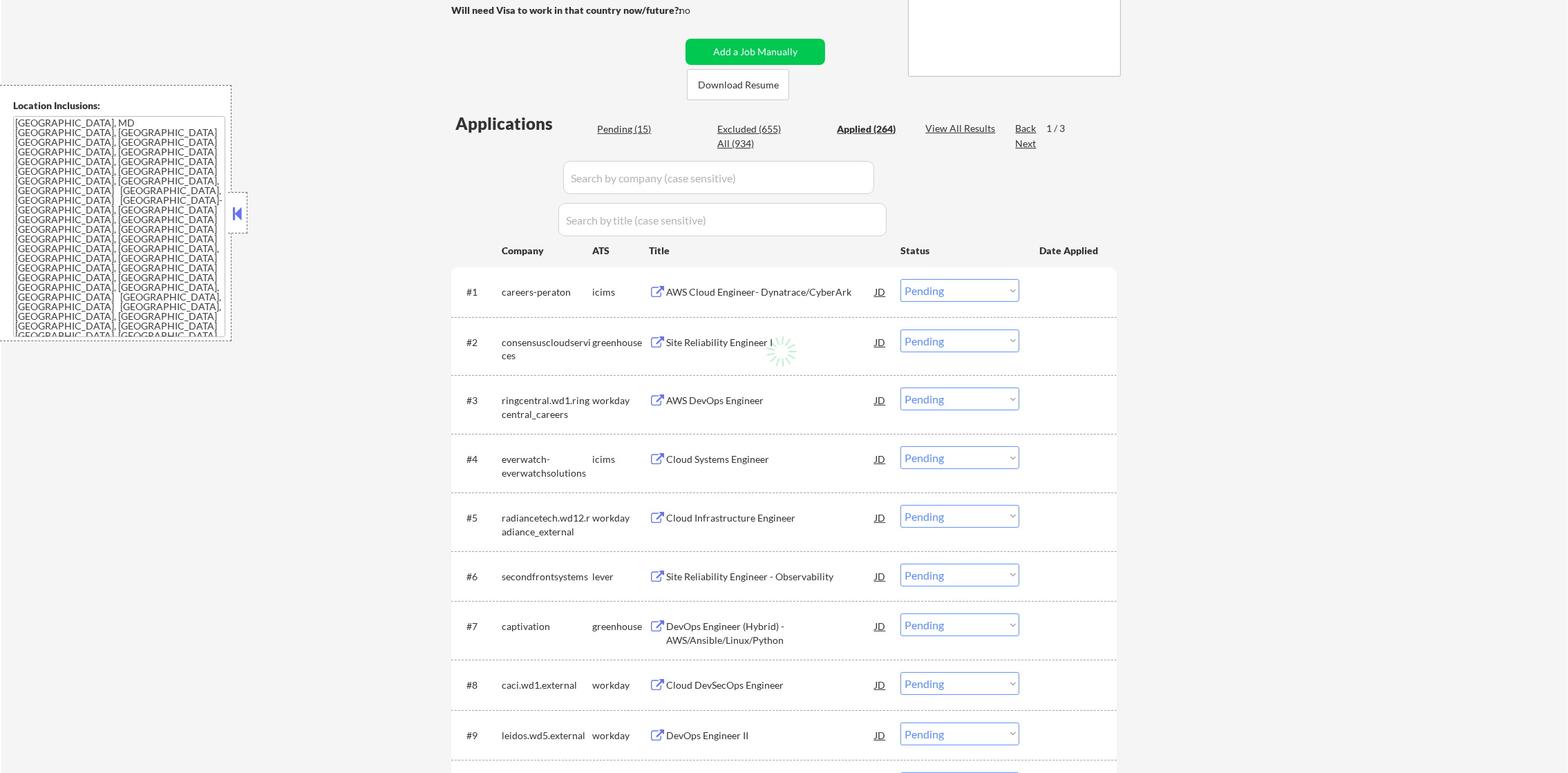
select select ""applied""
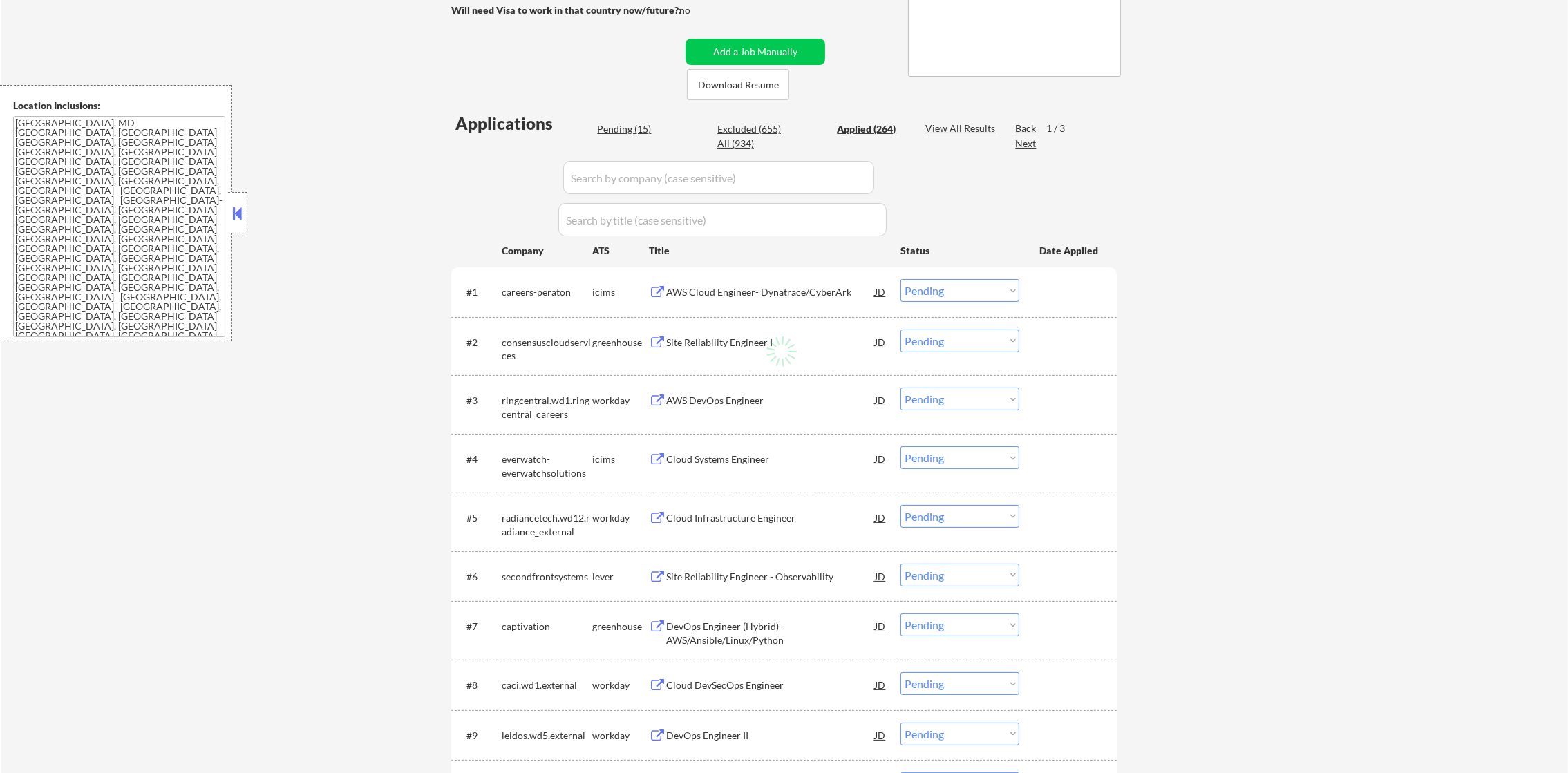
select select ""applied""
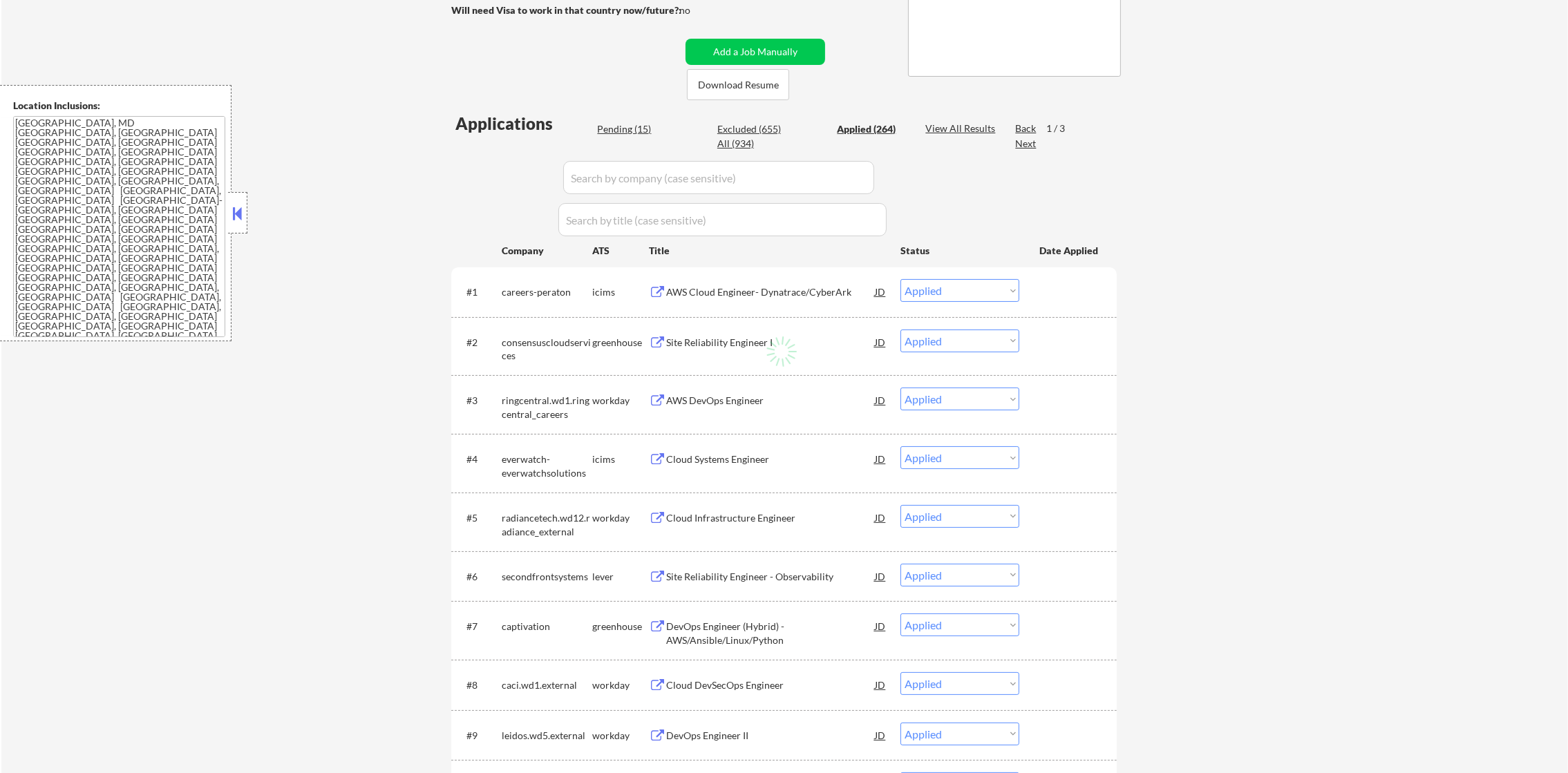
select select ""applied""
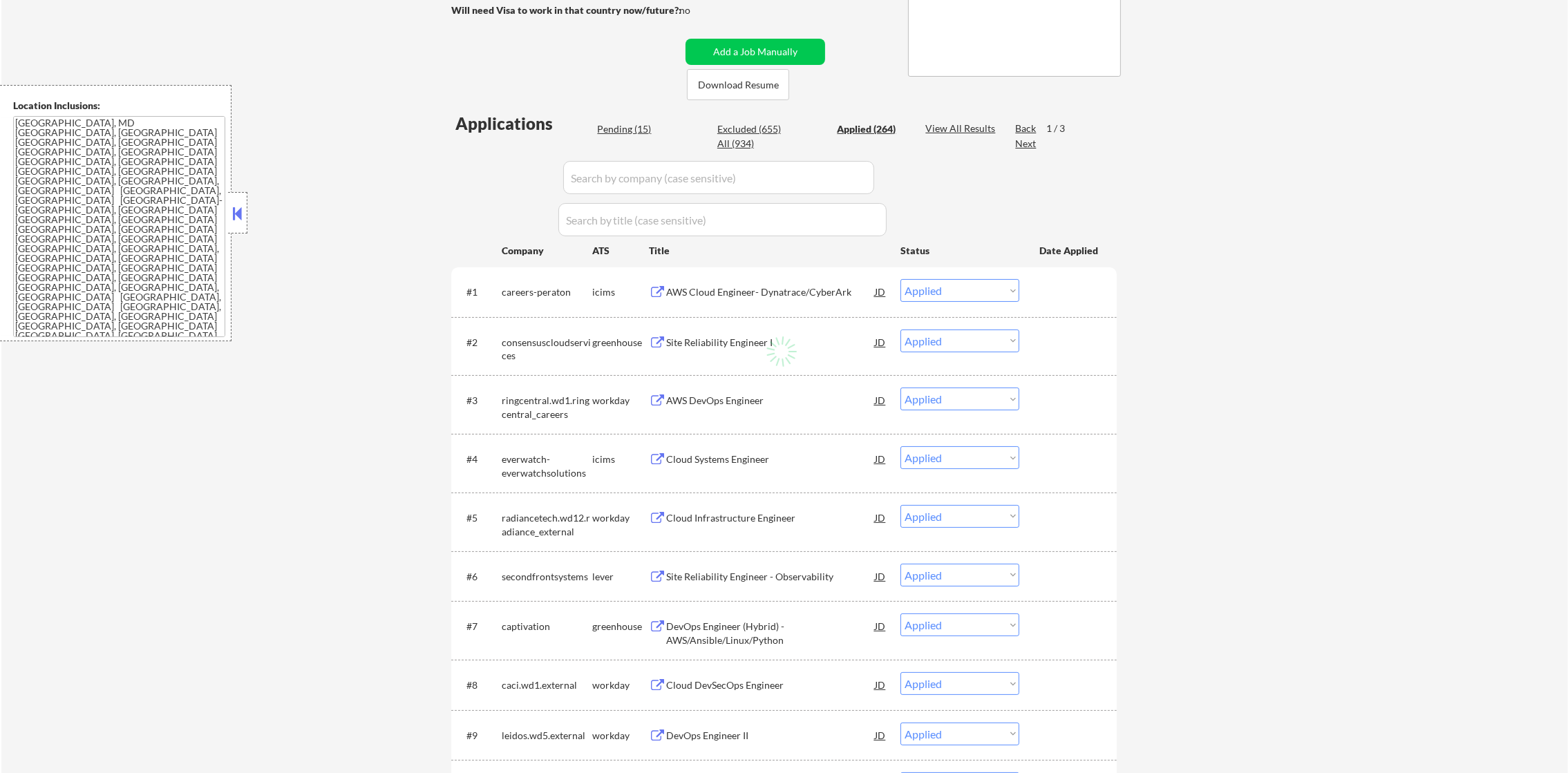
select select ""applied""
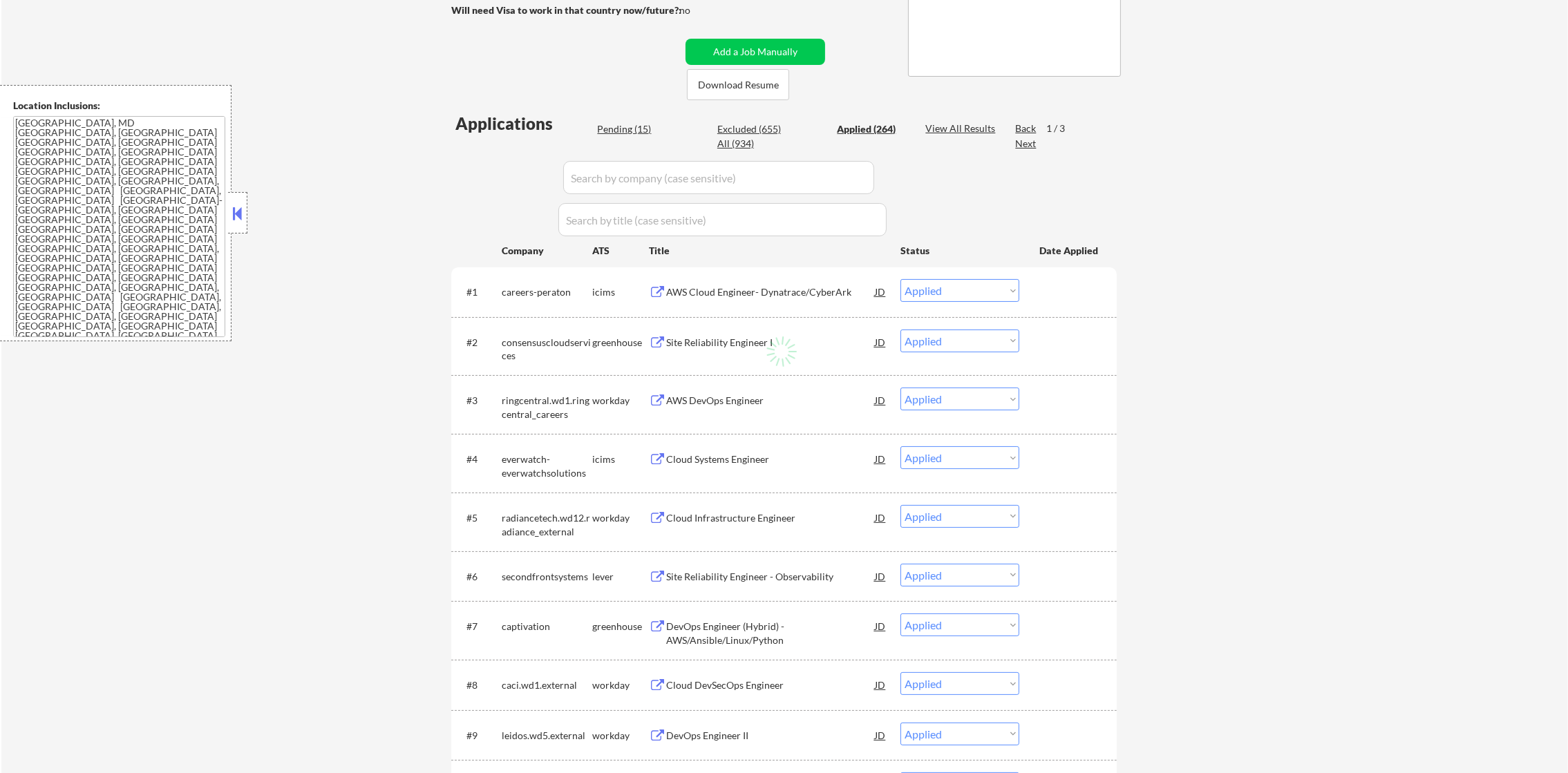
select select ""applied""
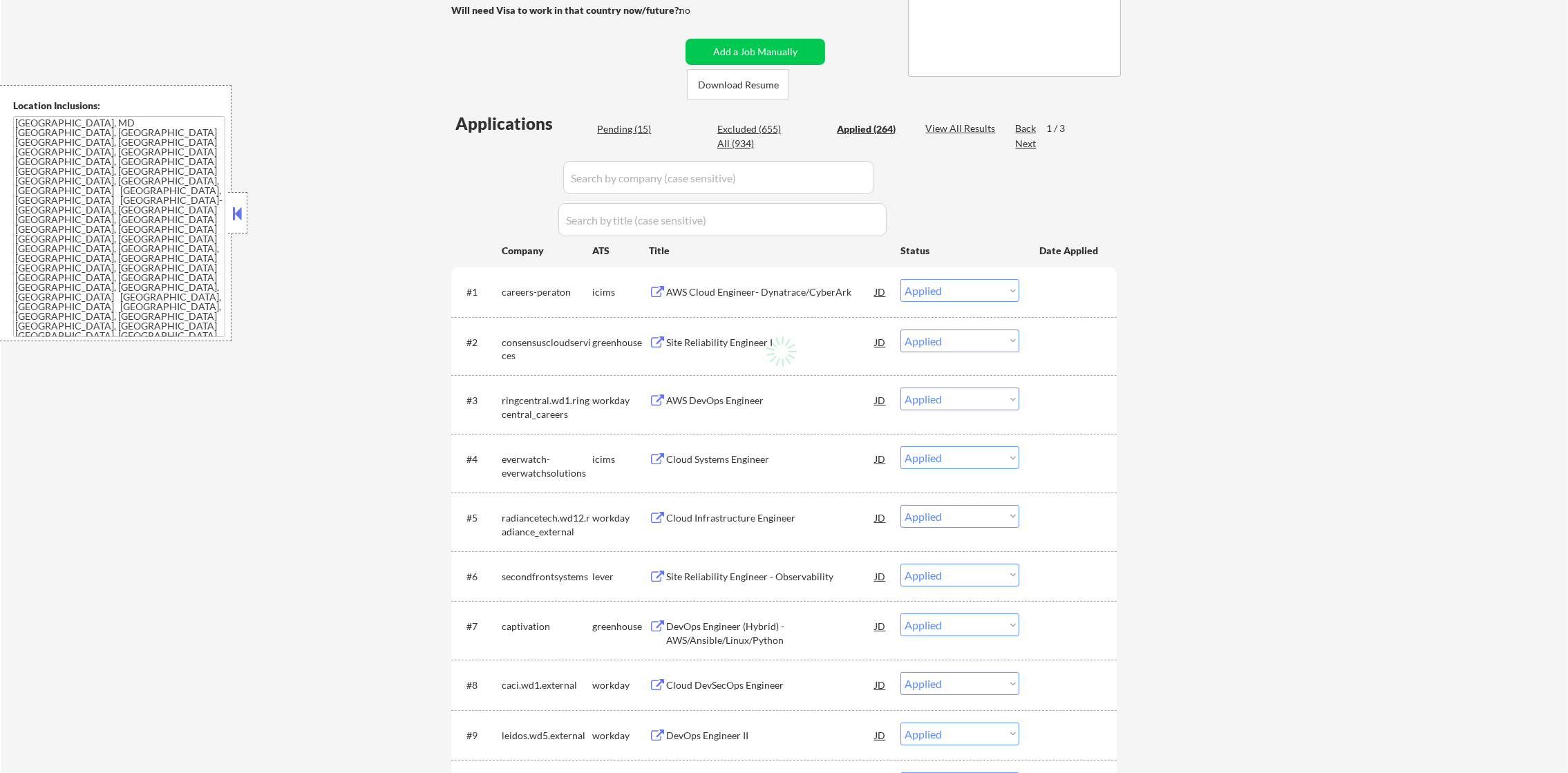
select select ""applied""
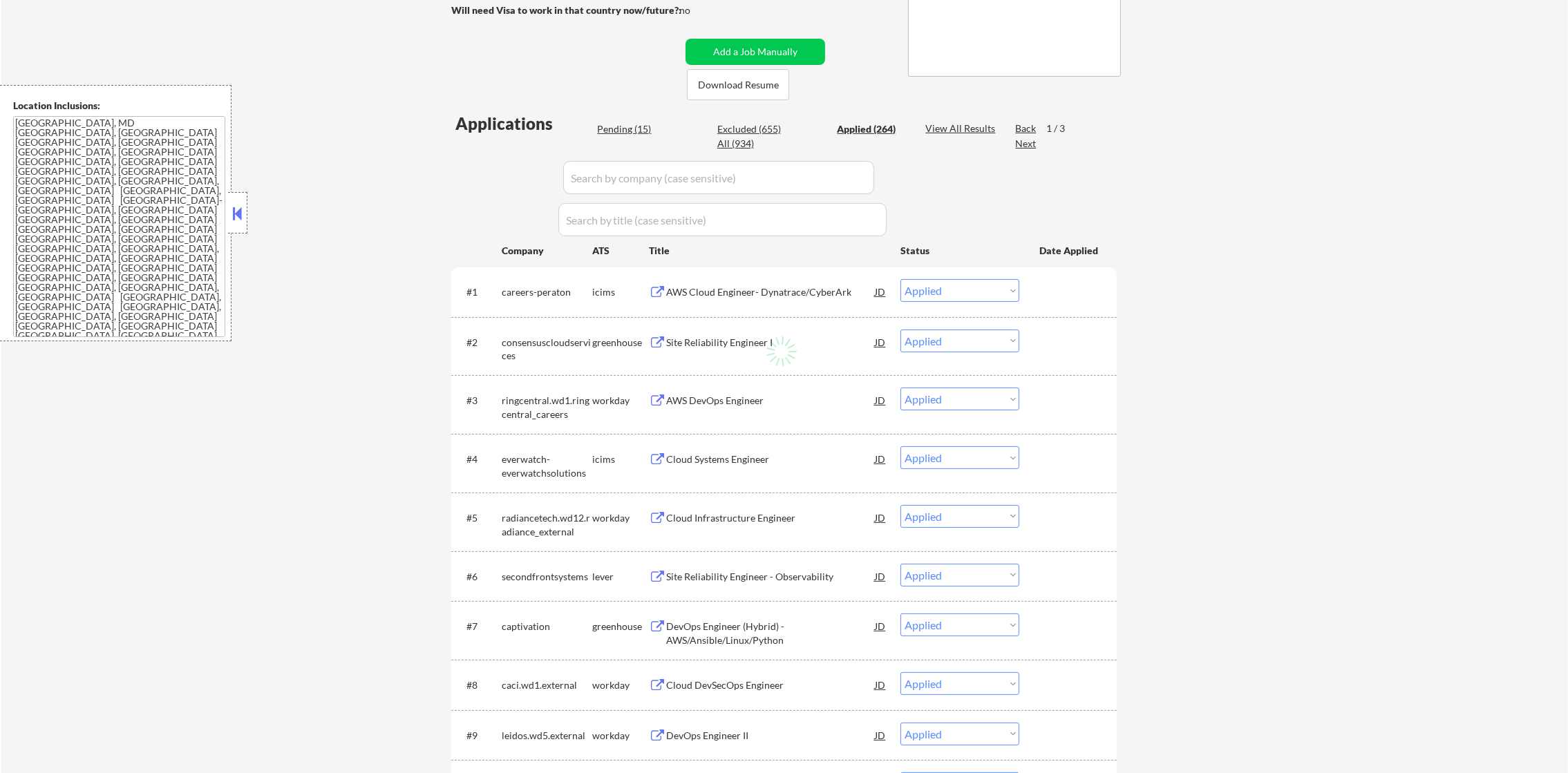
select select ""applied""
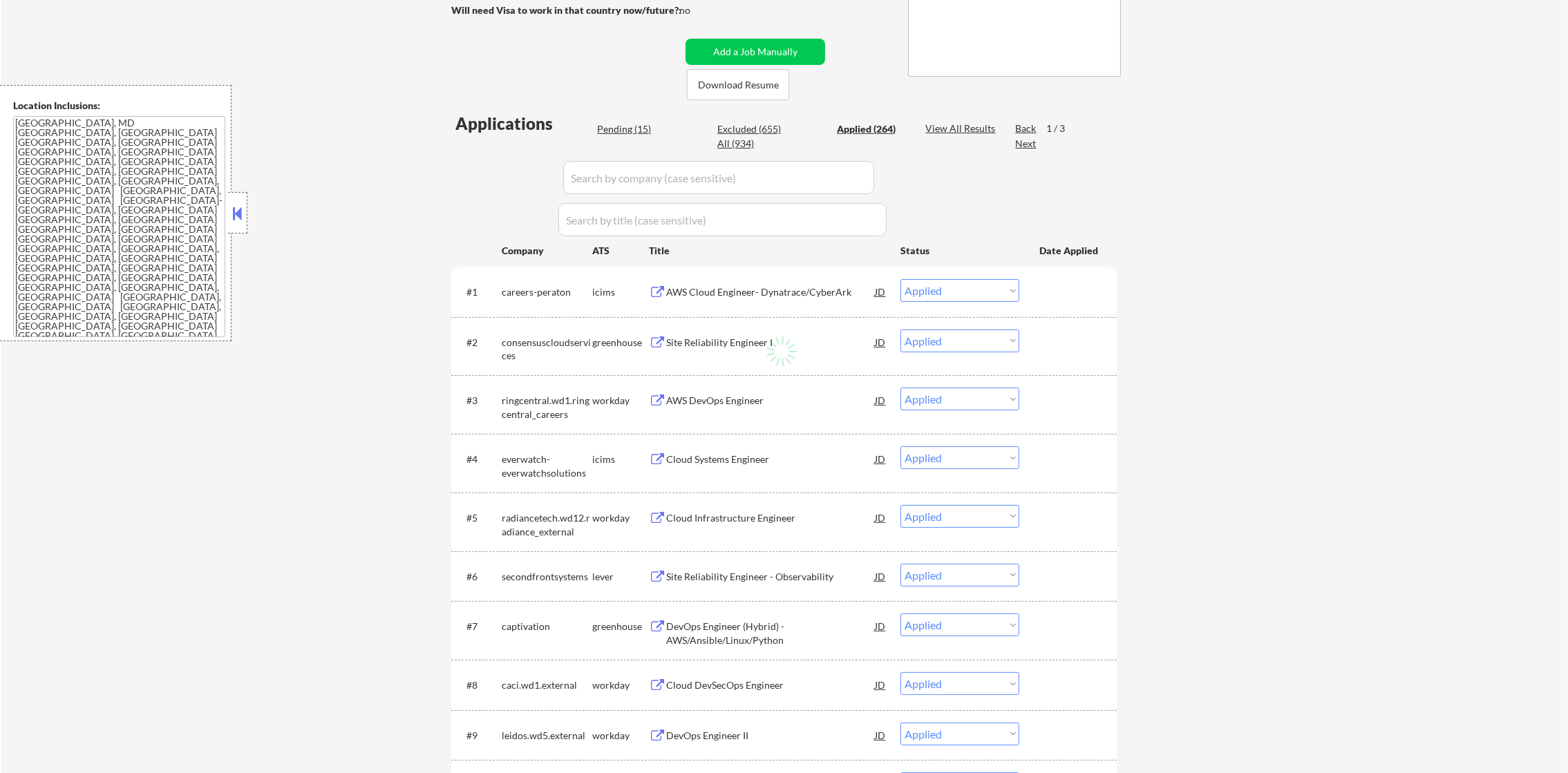
select select ""applied""
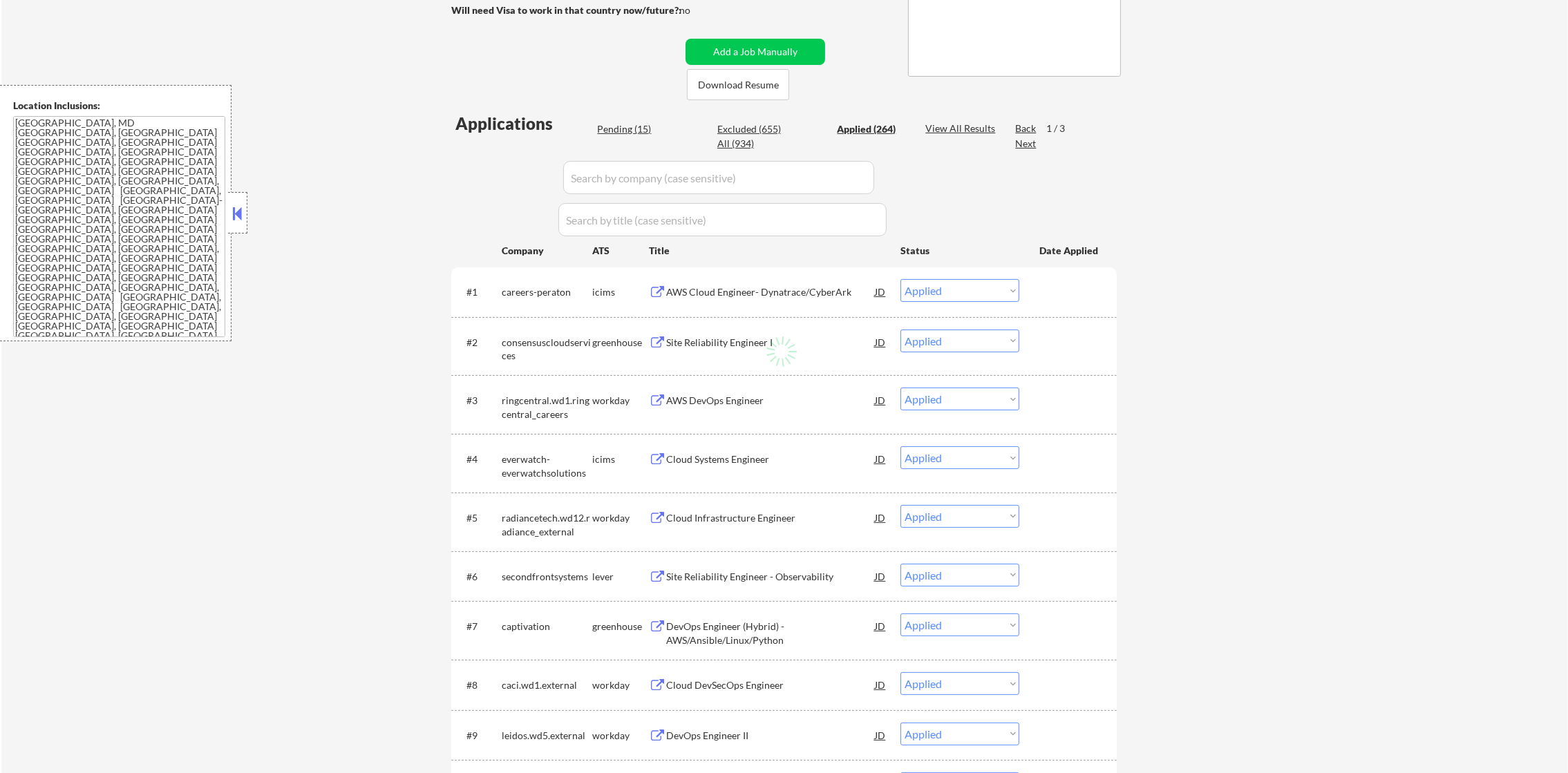
select select ""applied""
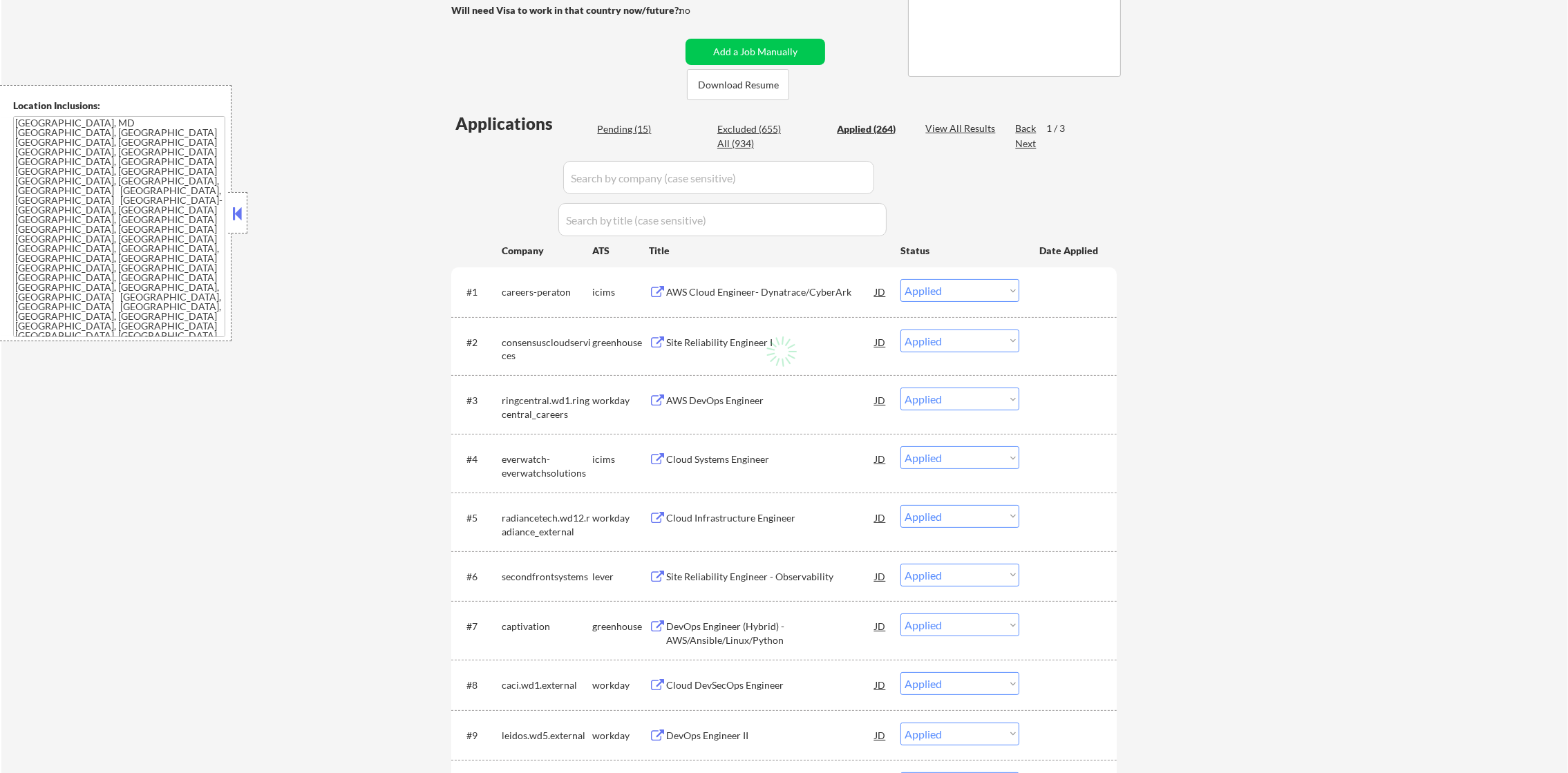
select select ""applied""
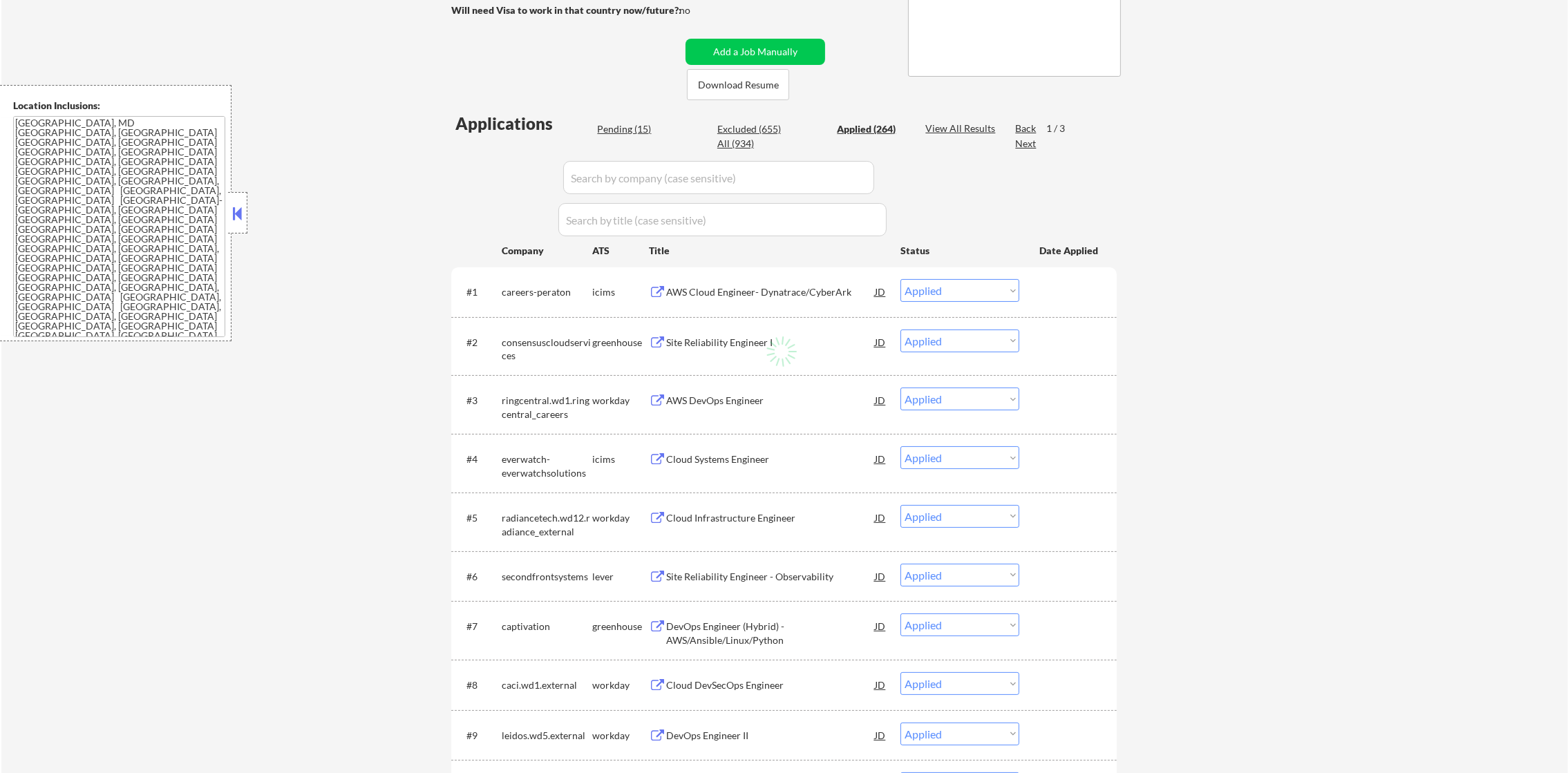
select select ""applied""
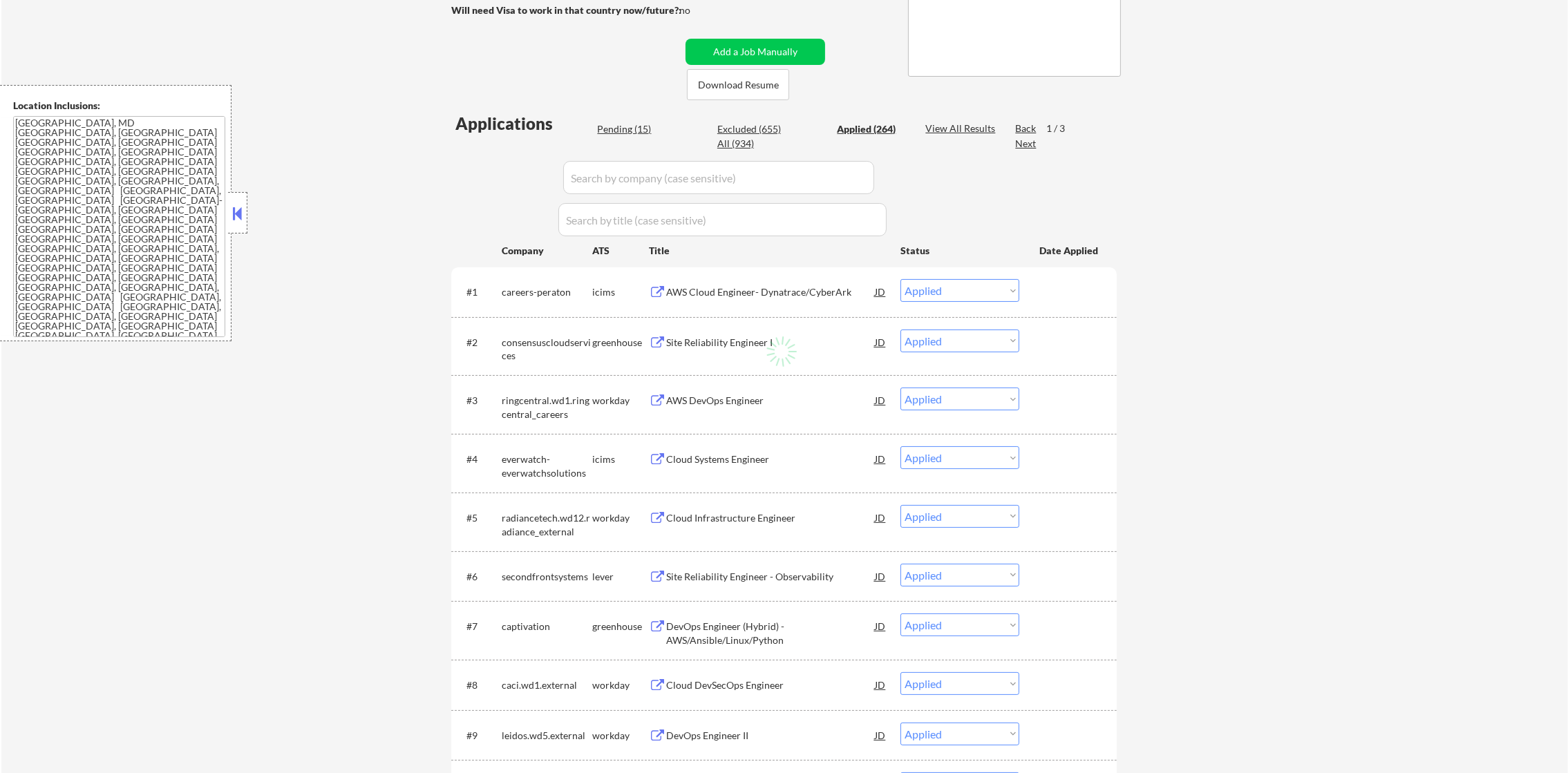
select select ""applied""
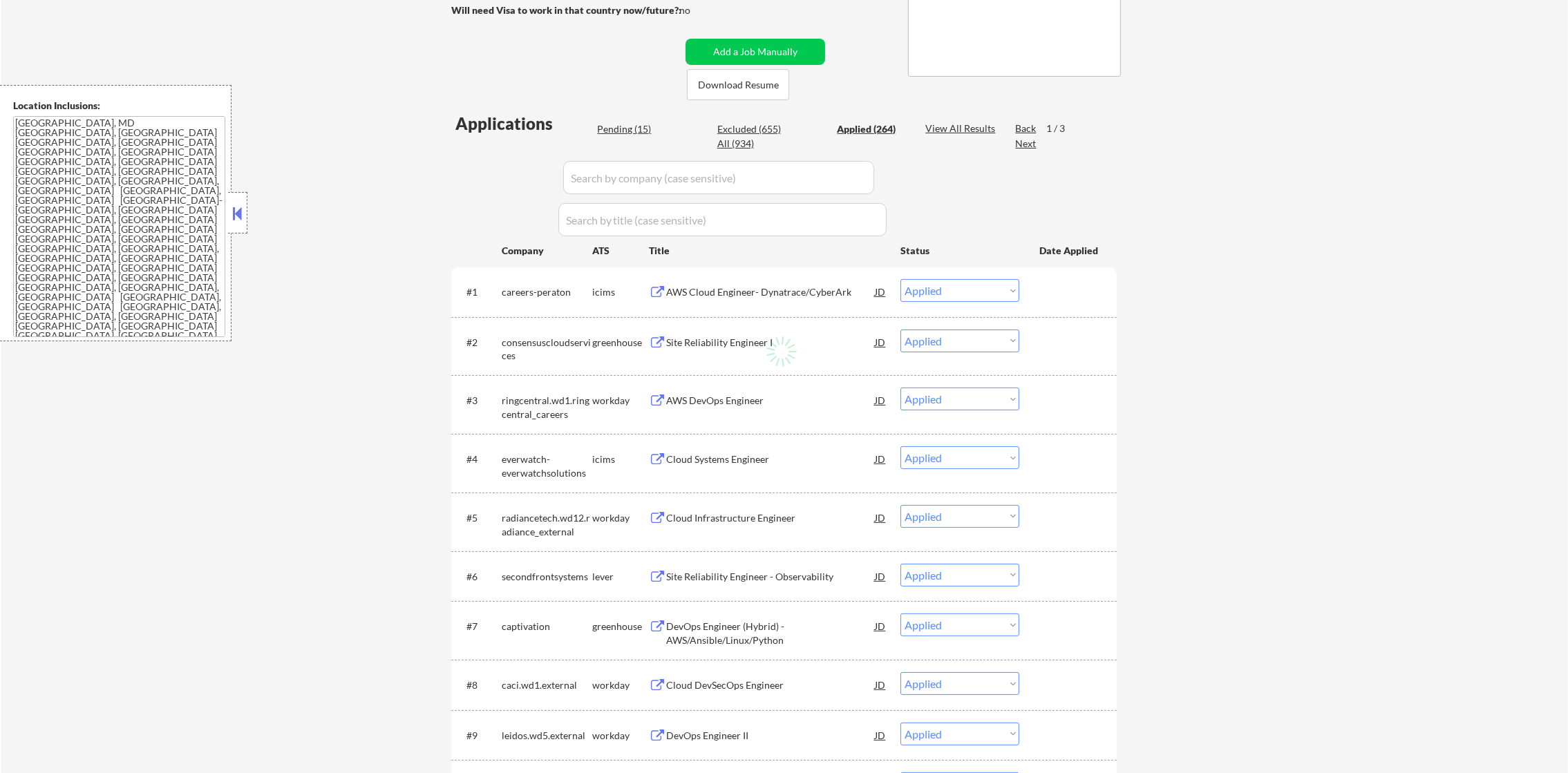
select select ""applied""
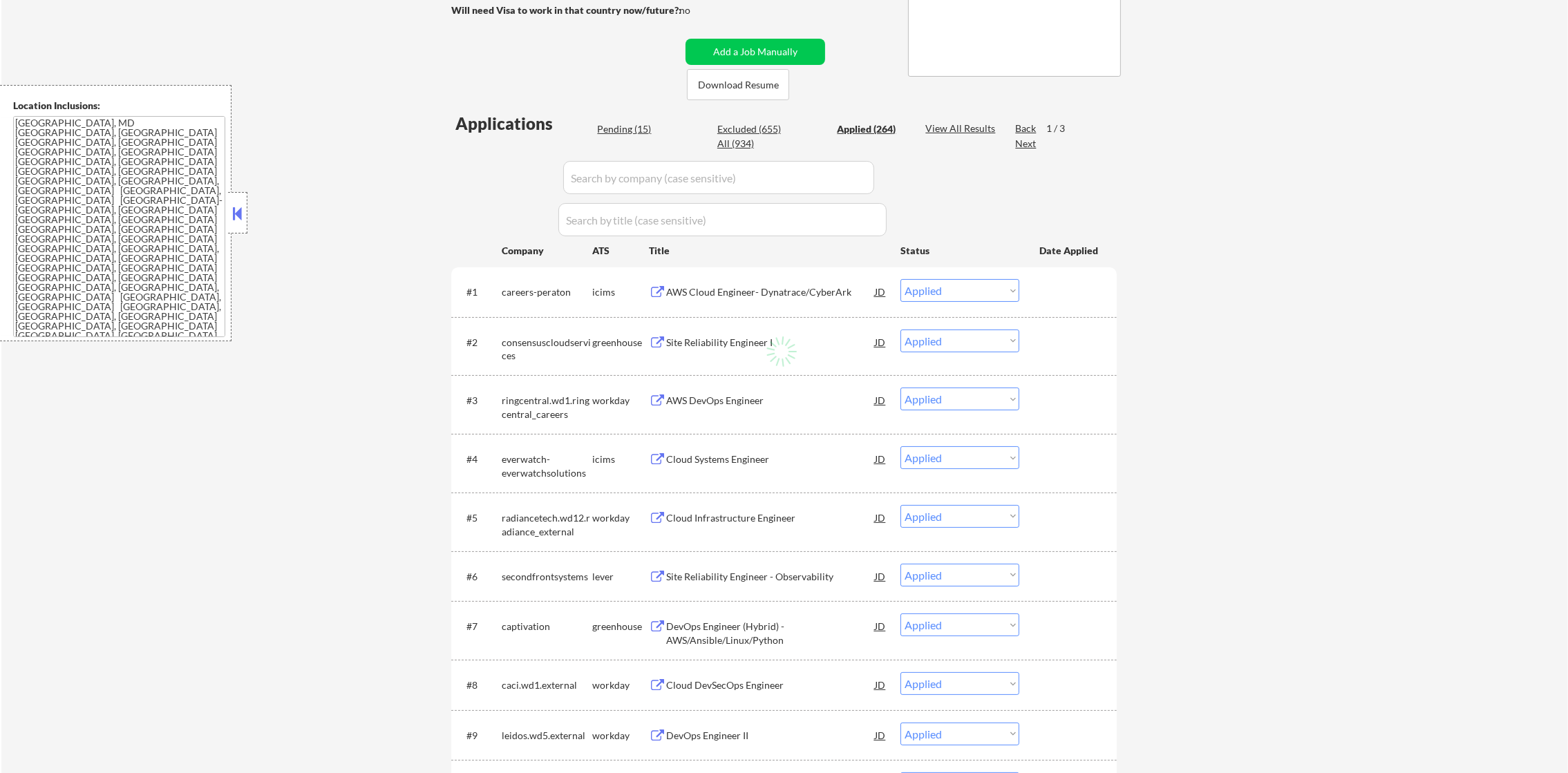
select select ""applied""
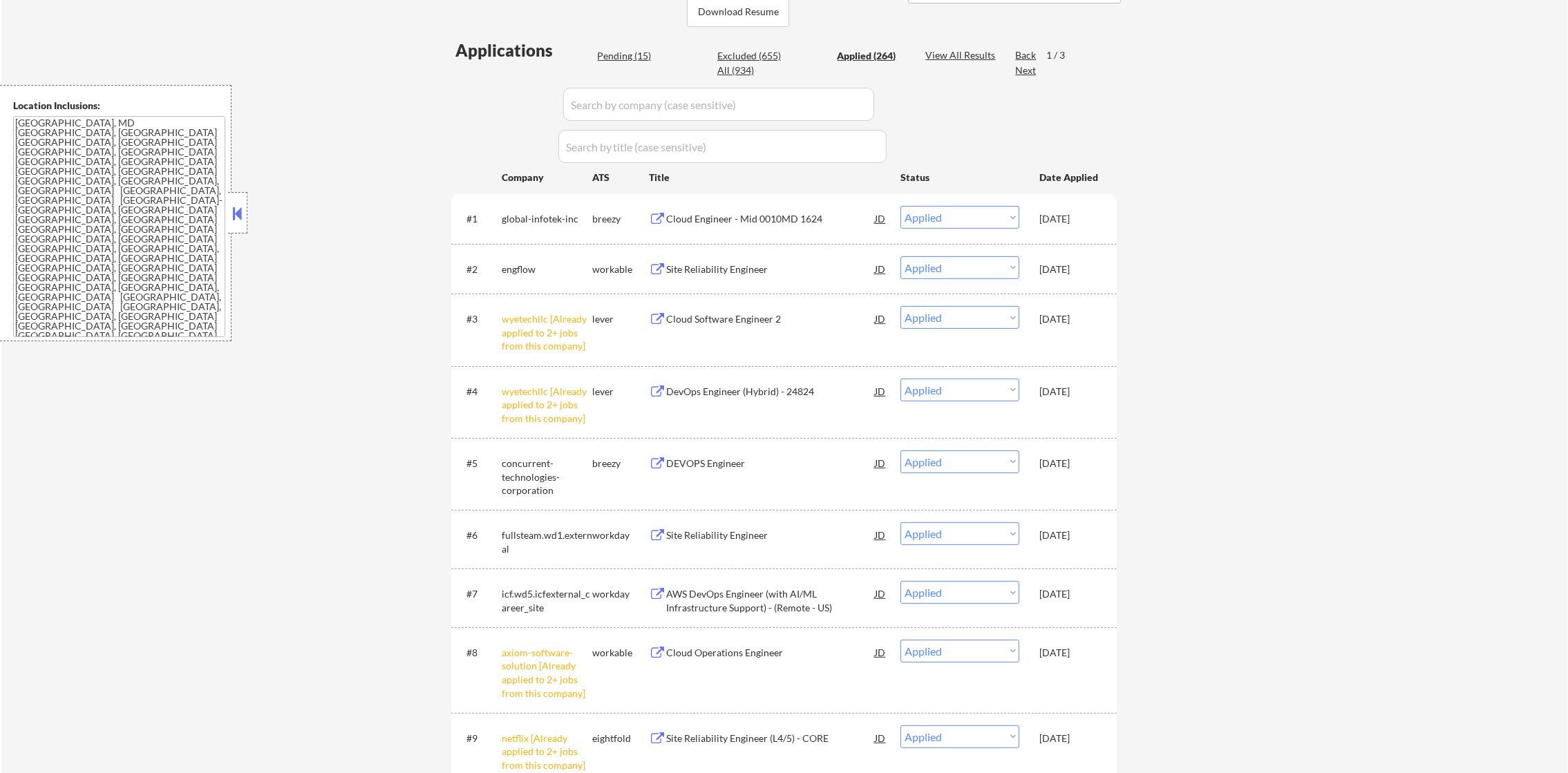
scroll to position [373, 0]
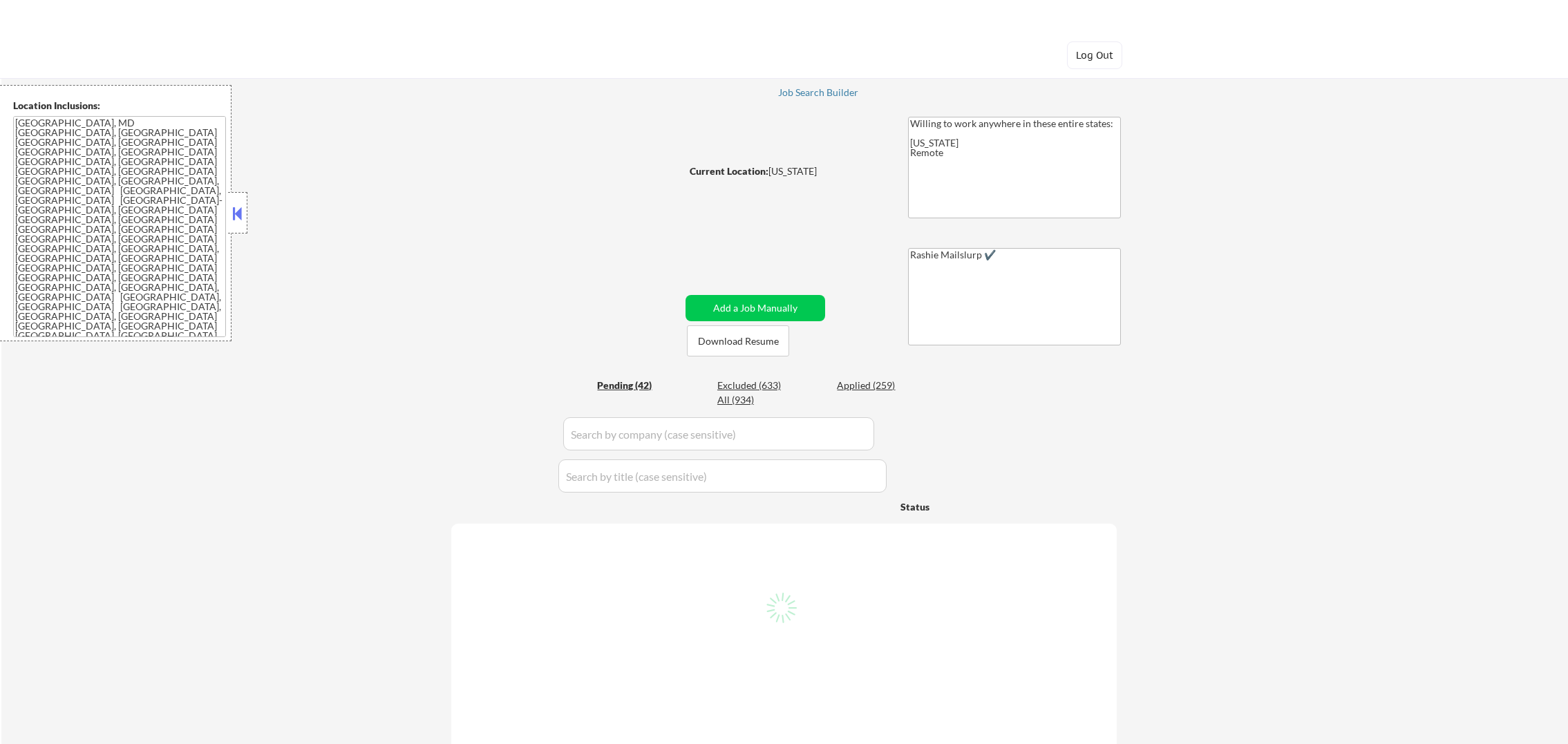
select select ""pending""
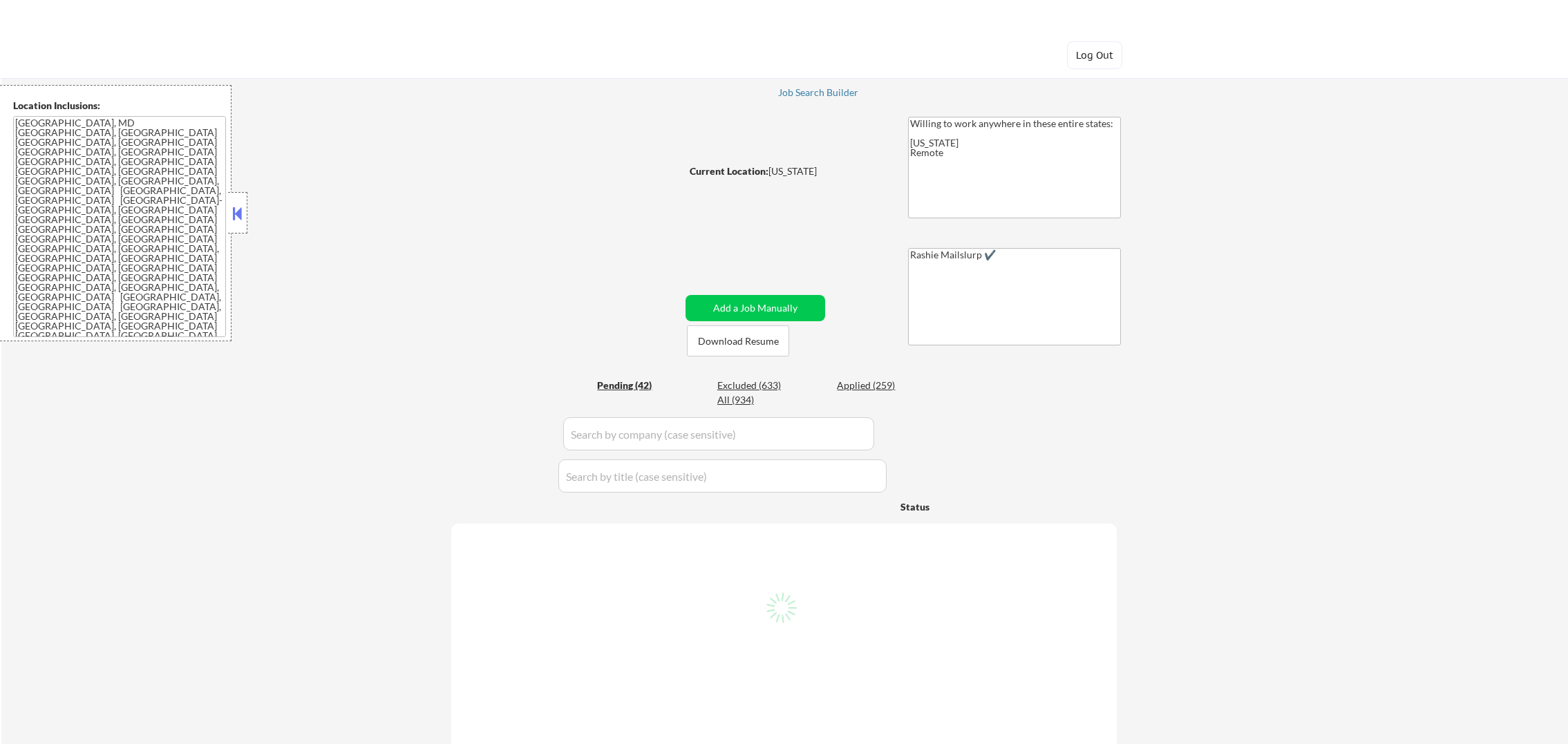
select select ""pending""
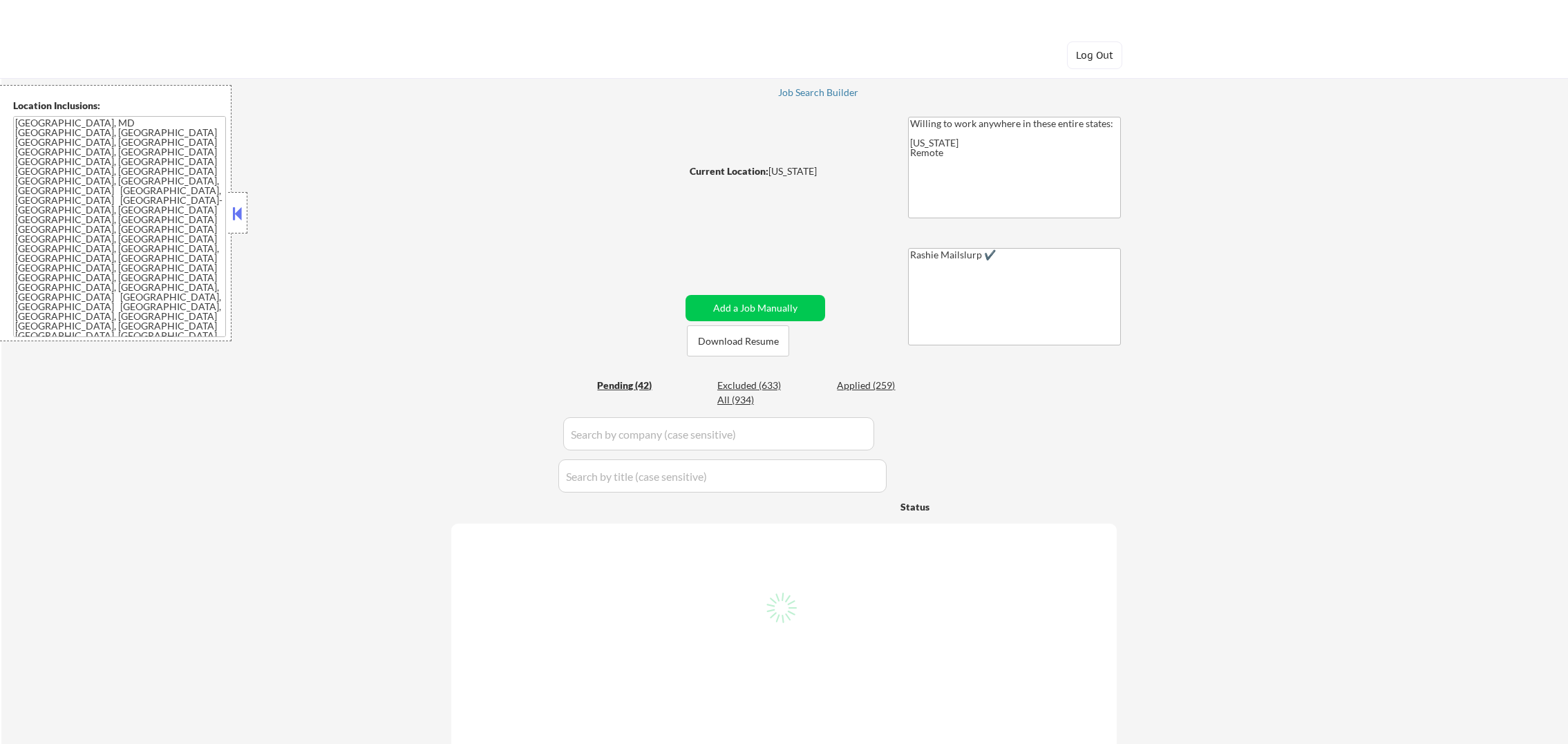
select select ""pending""
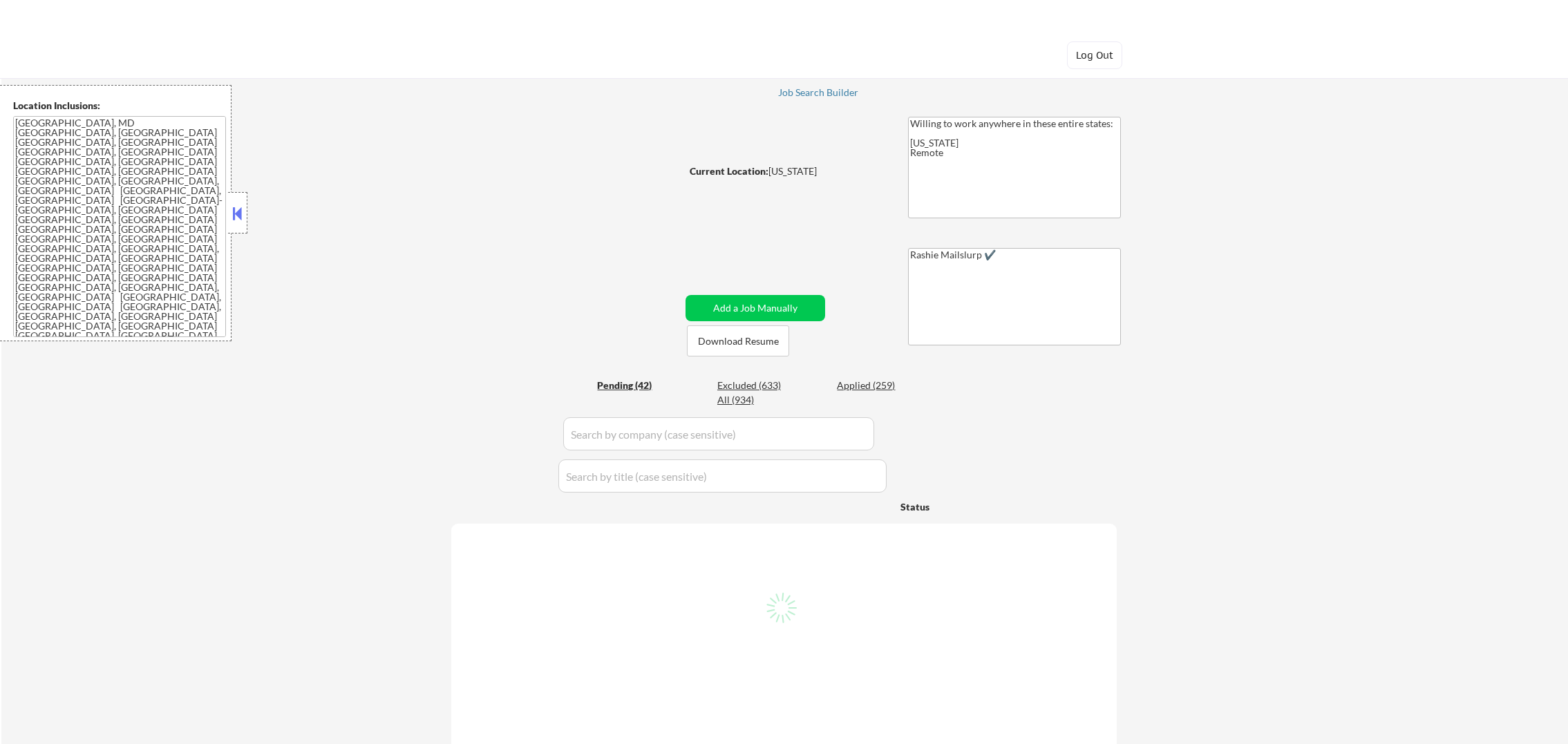
select select ""pending""
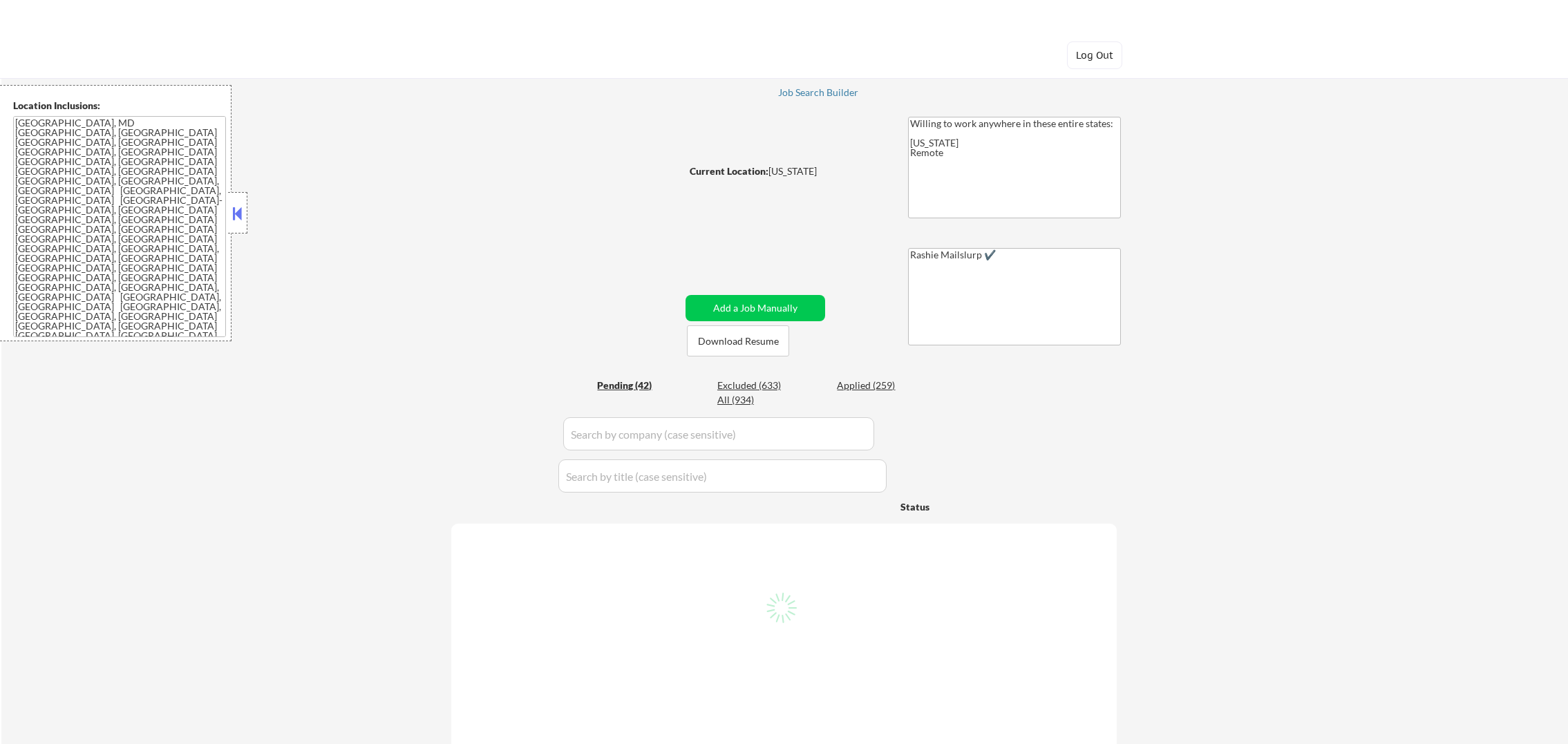
select select ""pending""
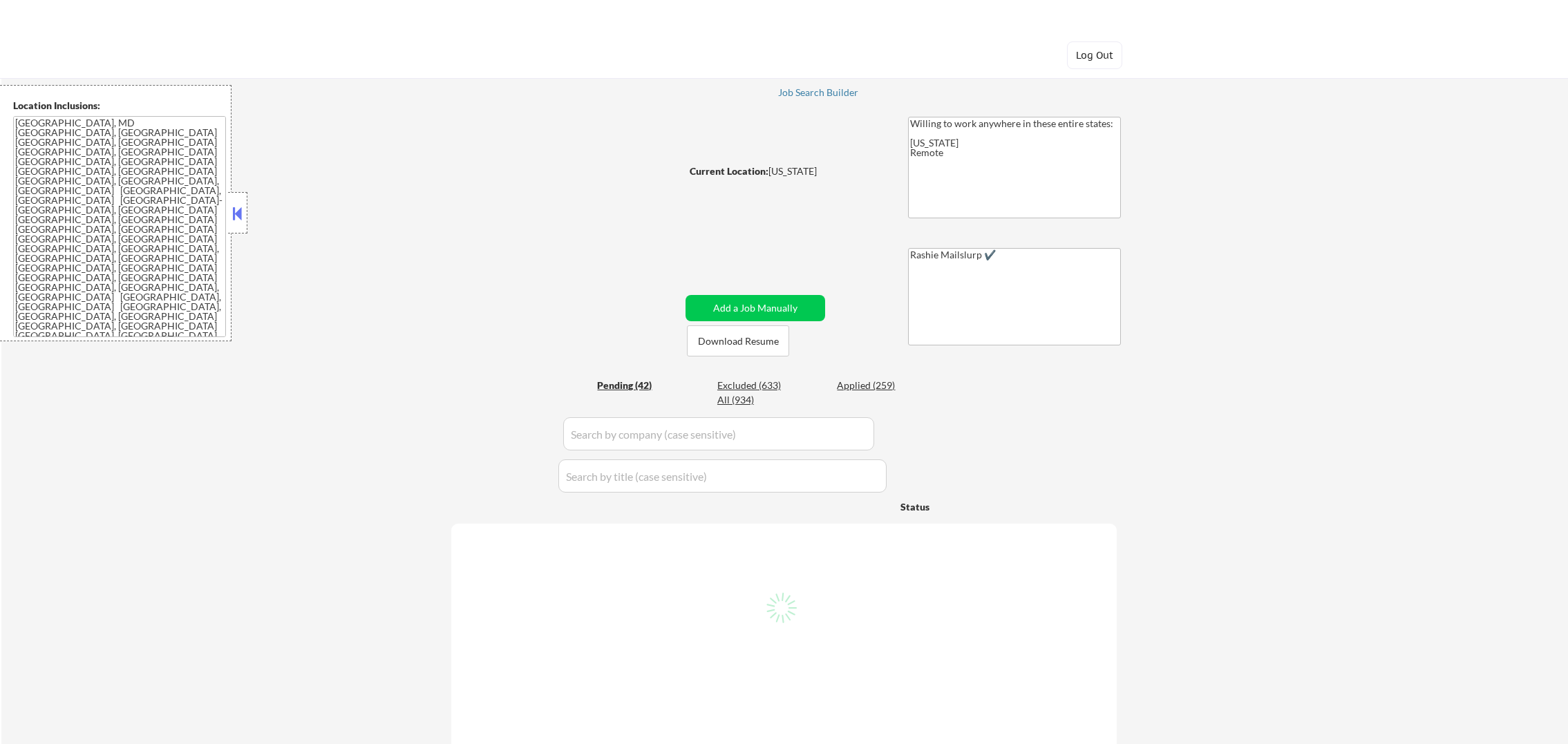
select select ""pending""
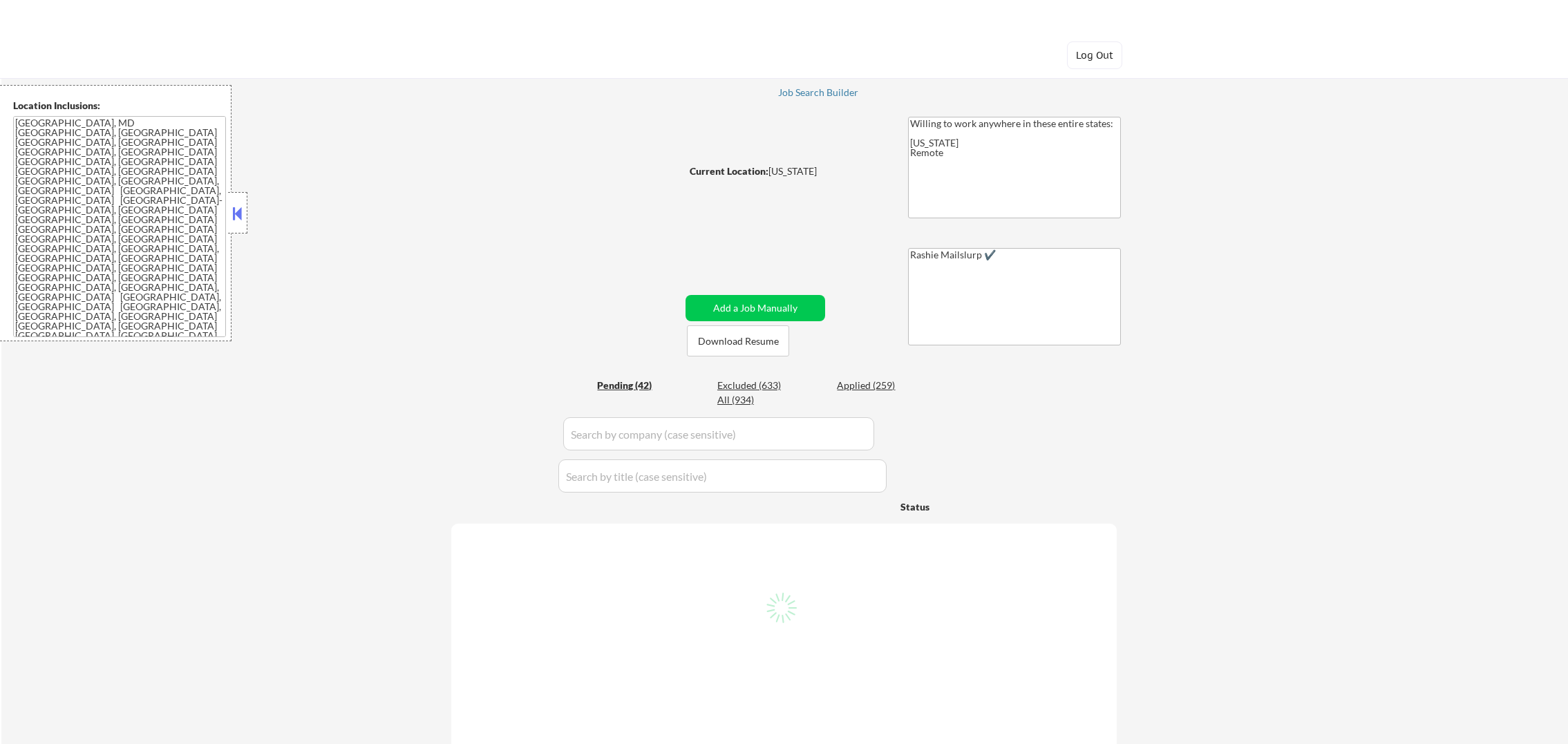
select select ""pending""
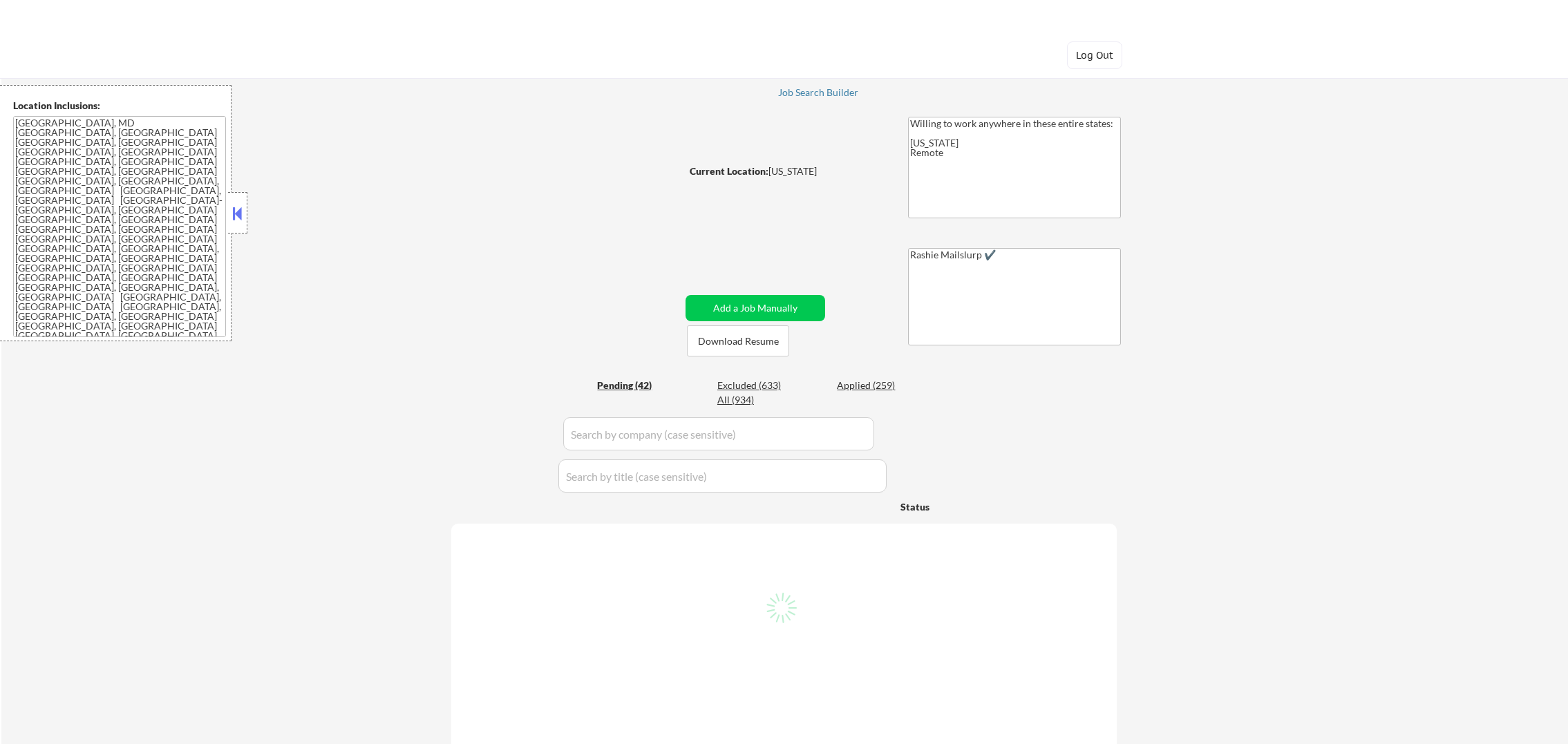
select select ""pending""
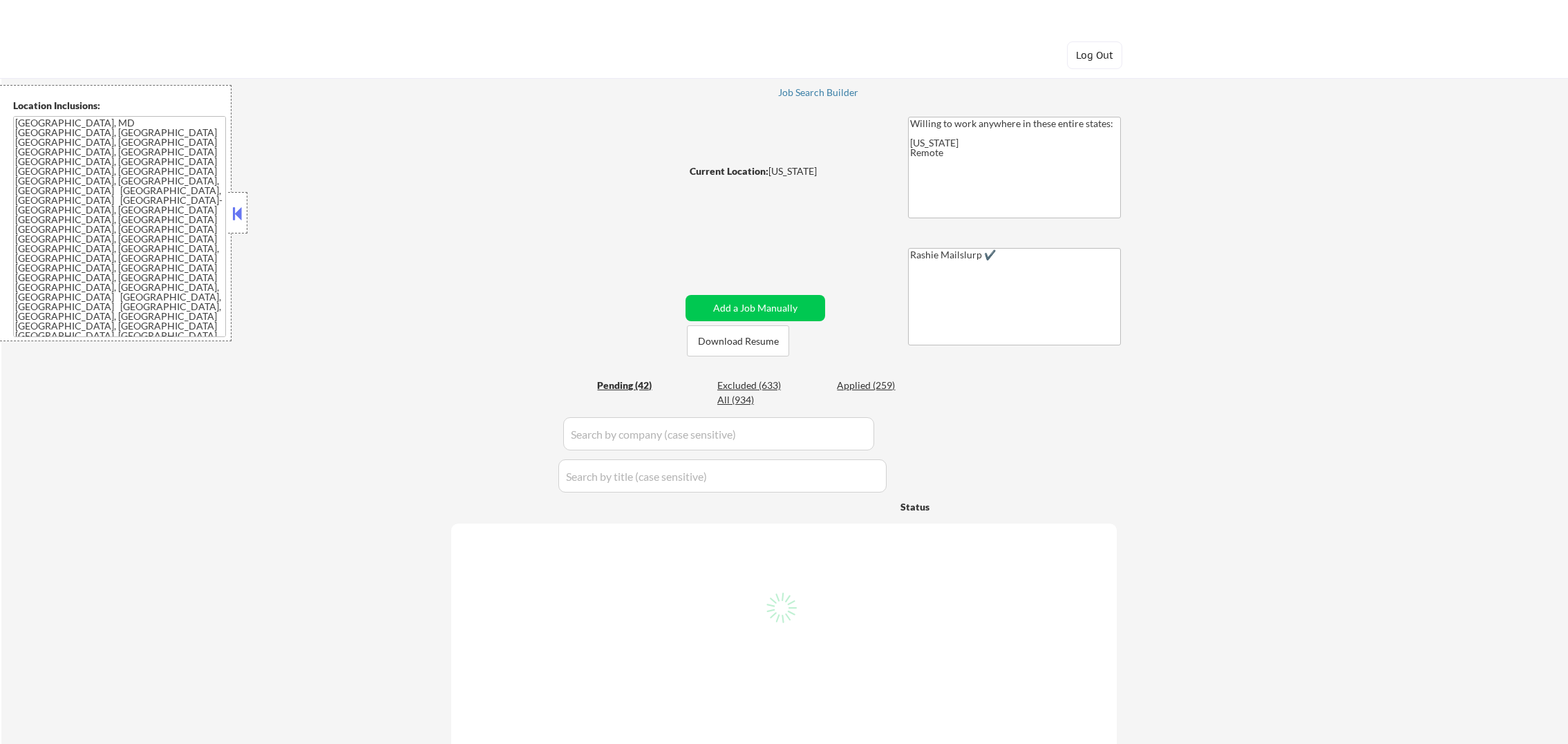
select select ""pending""
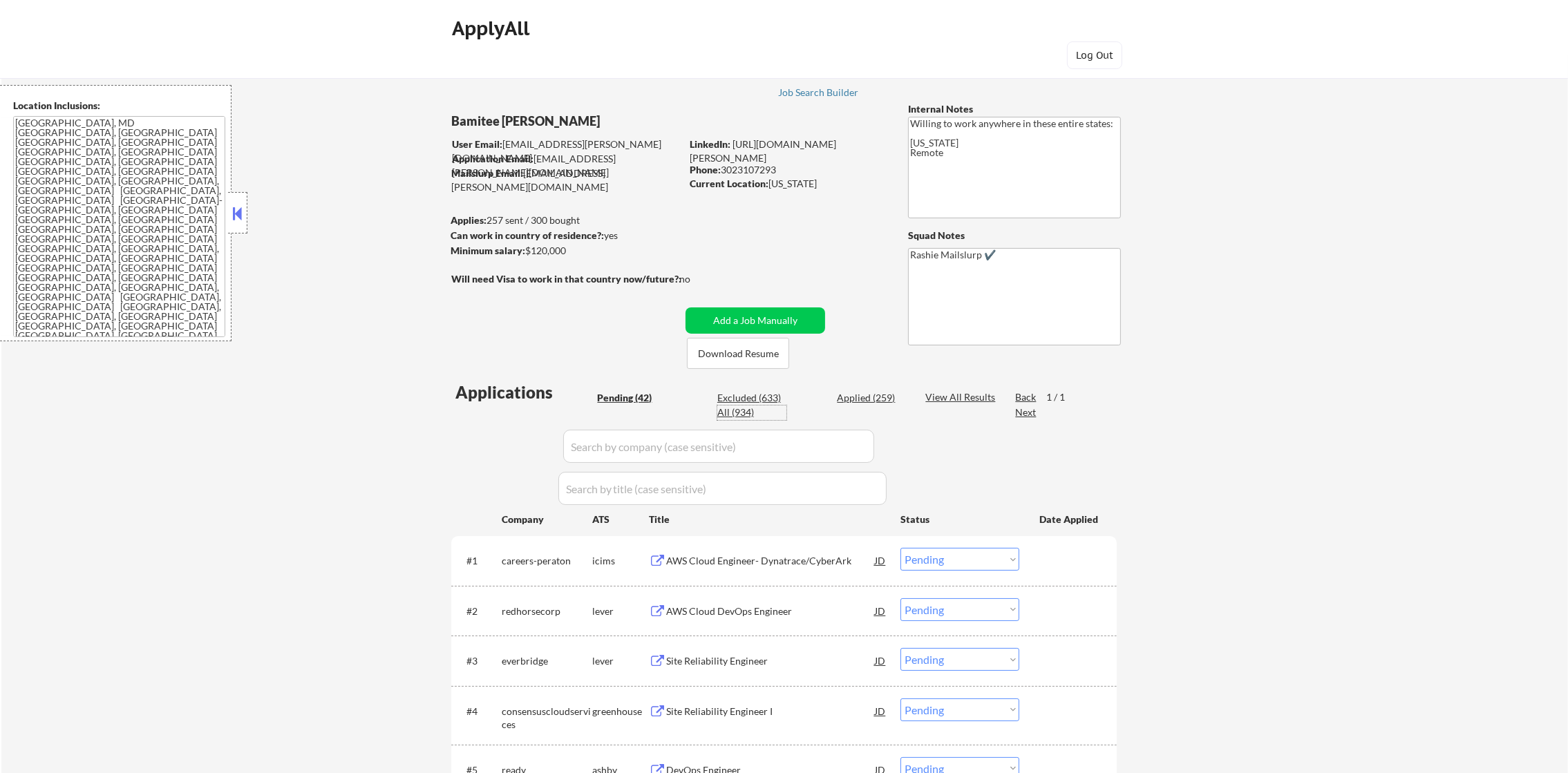
click at [735, 409] on div "All (934)" at bounding box center [752, 413] width 69 height 14
select select ""applied""
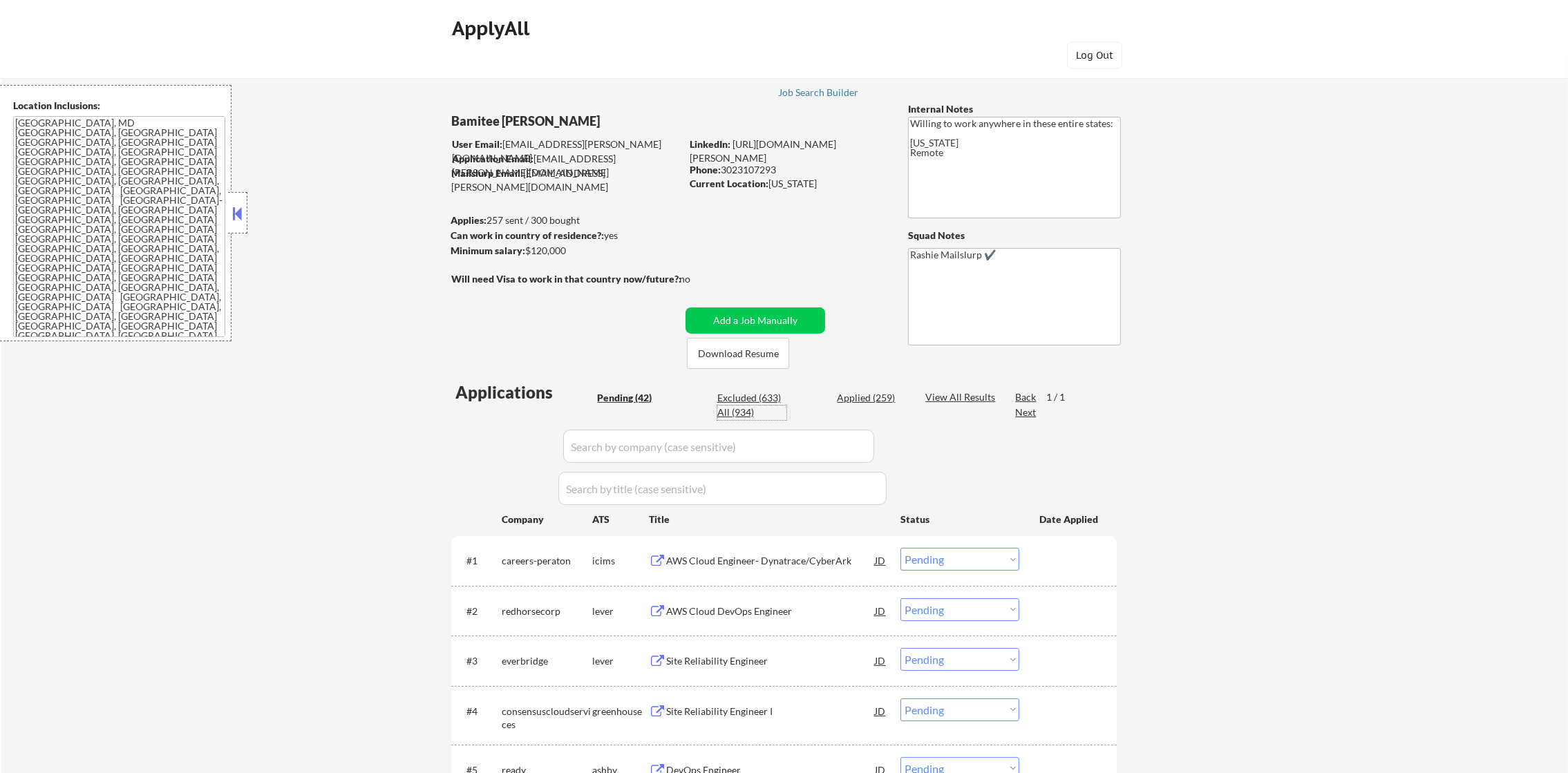
select select ""applied""
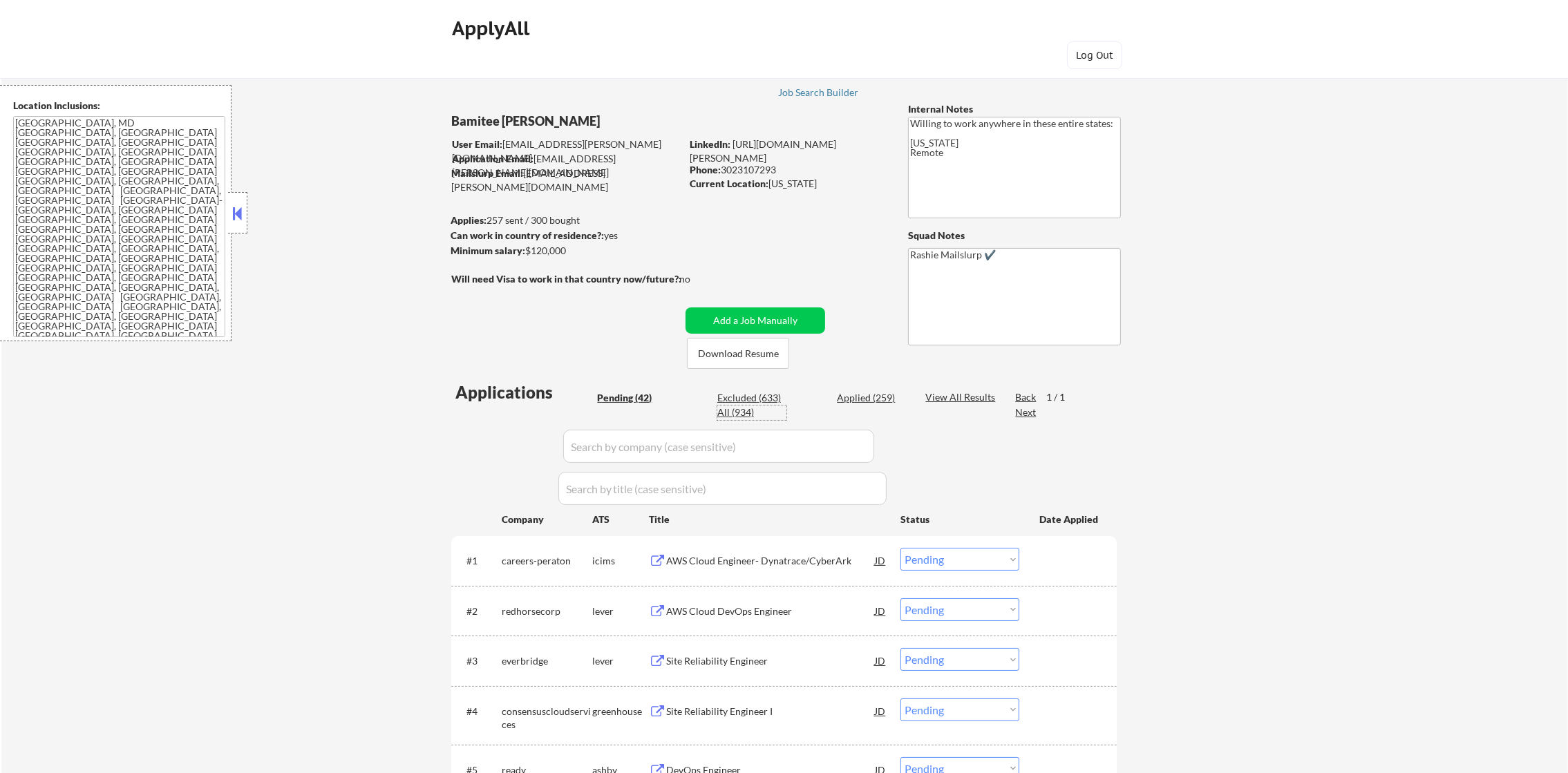
select select ""applied""
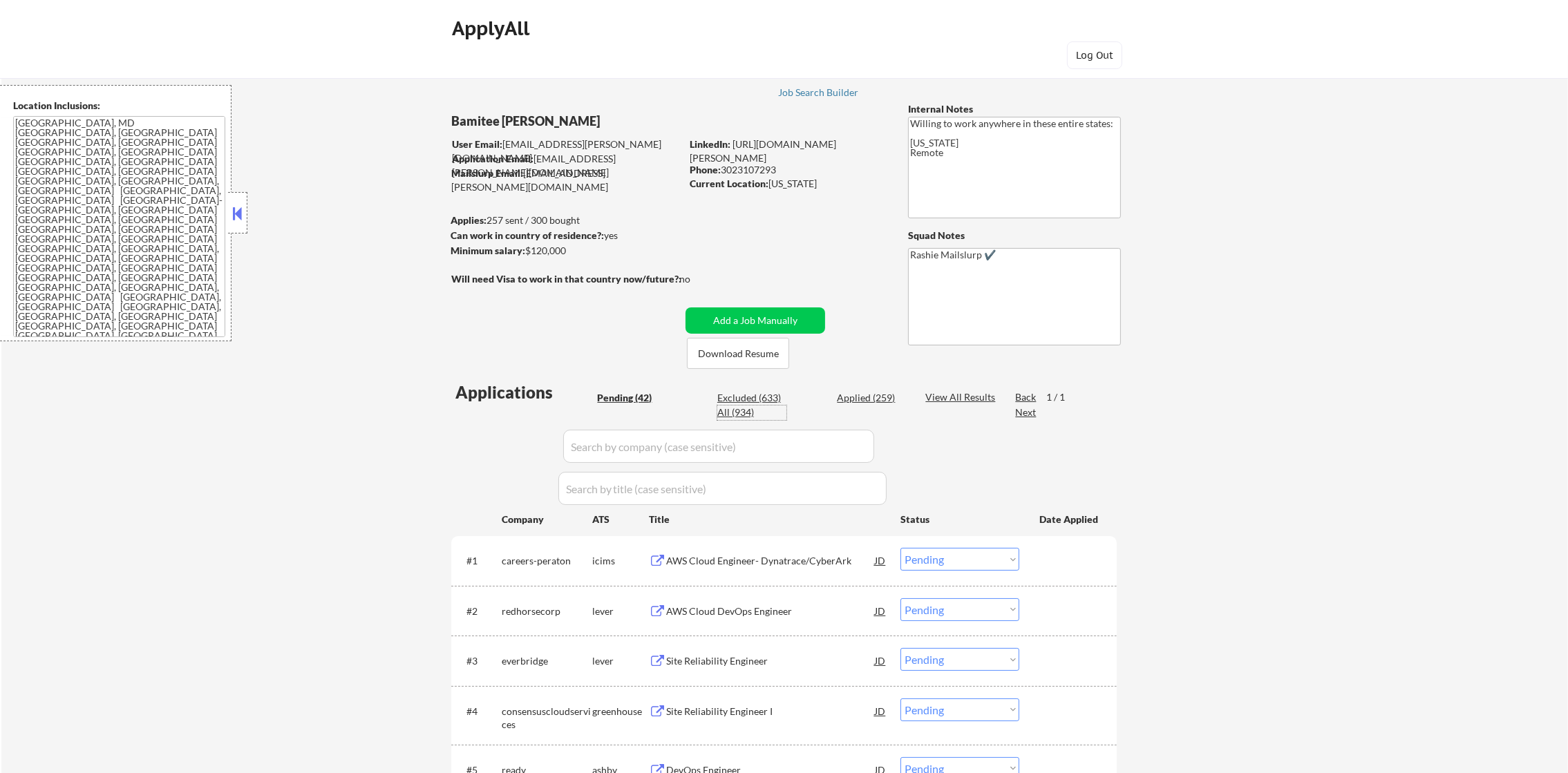
select select ""applied""
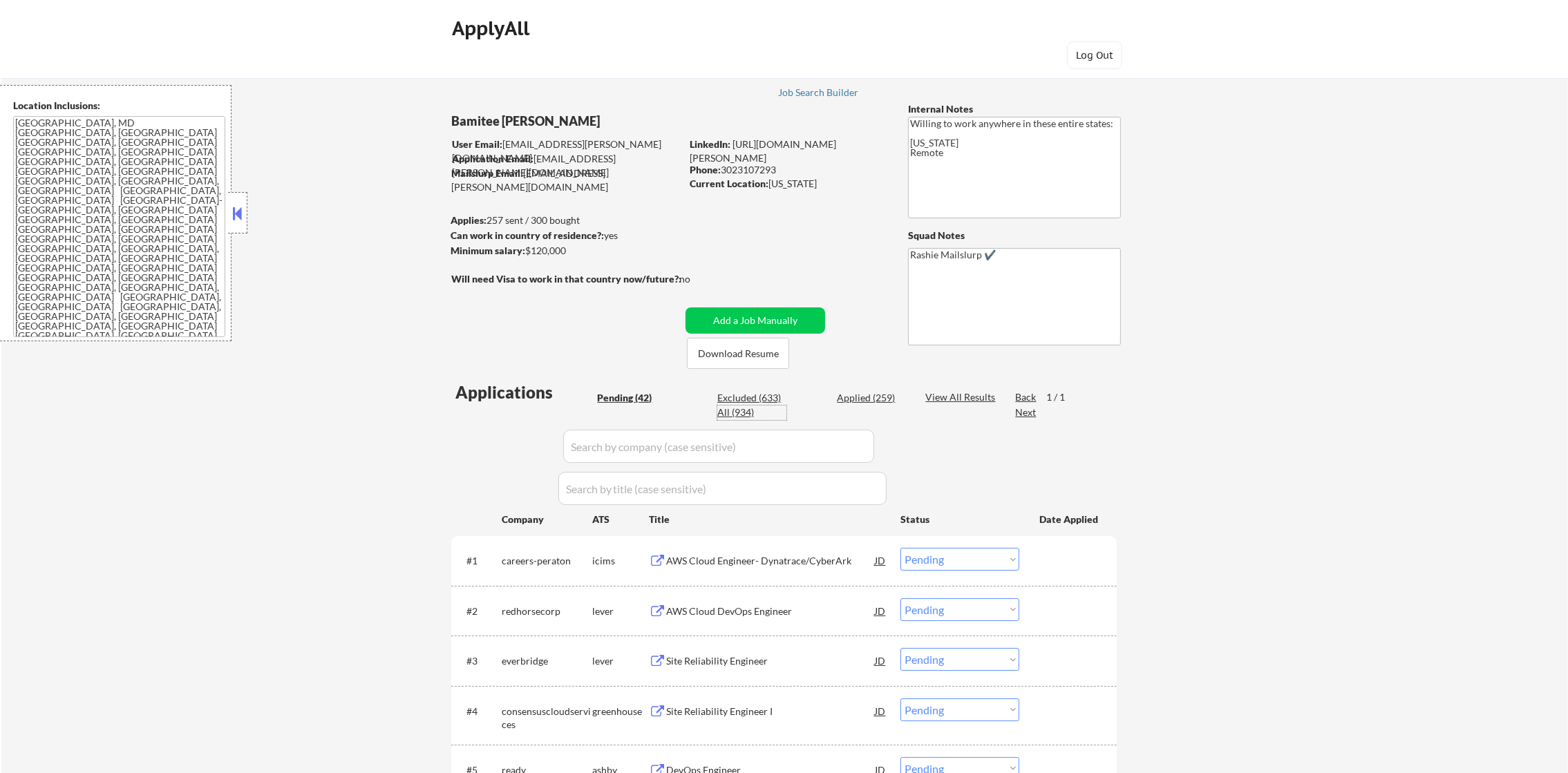
select select ""applied""
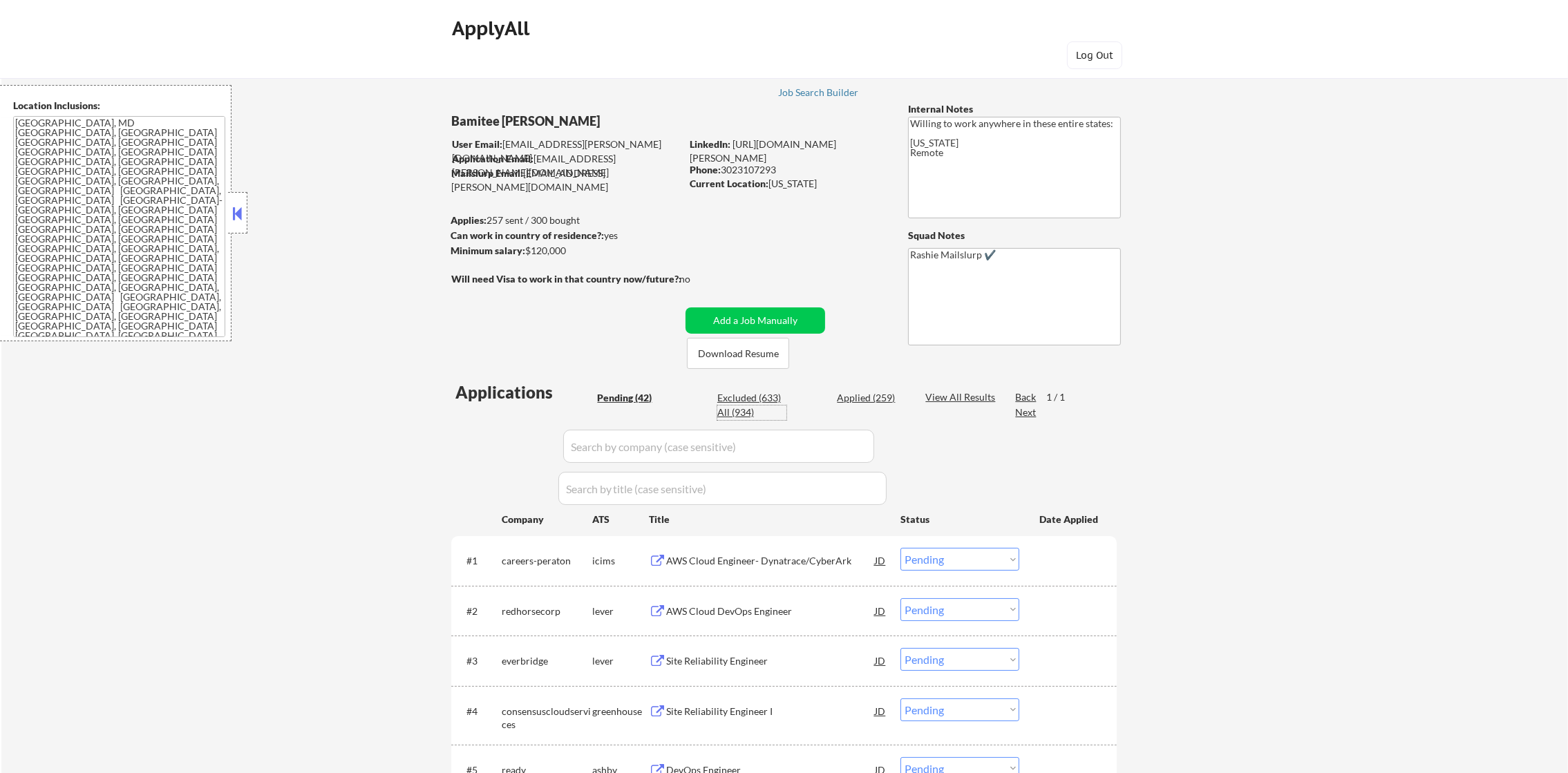
select select ""applied""
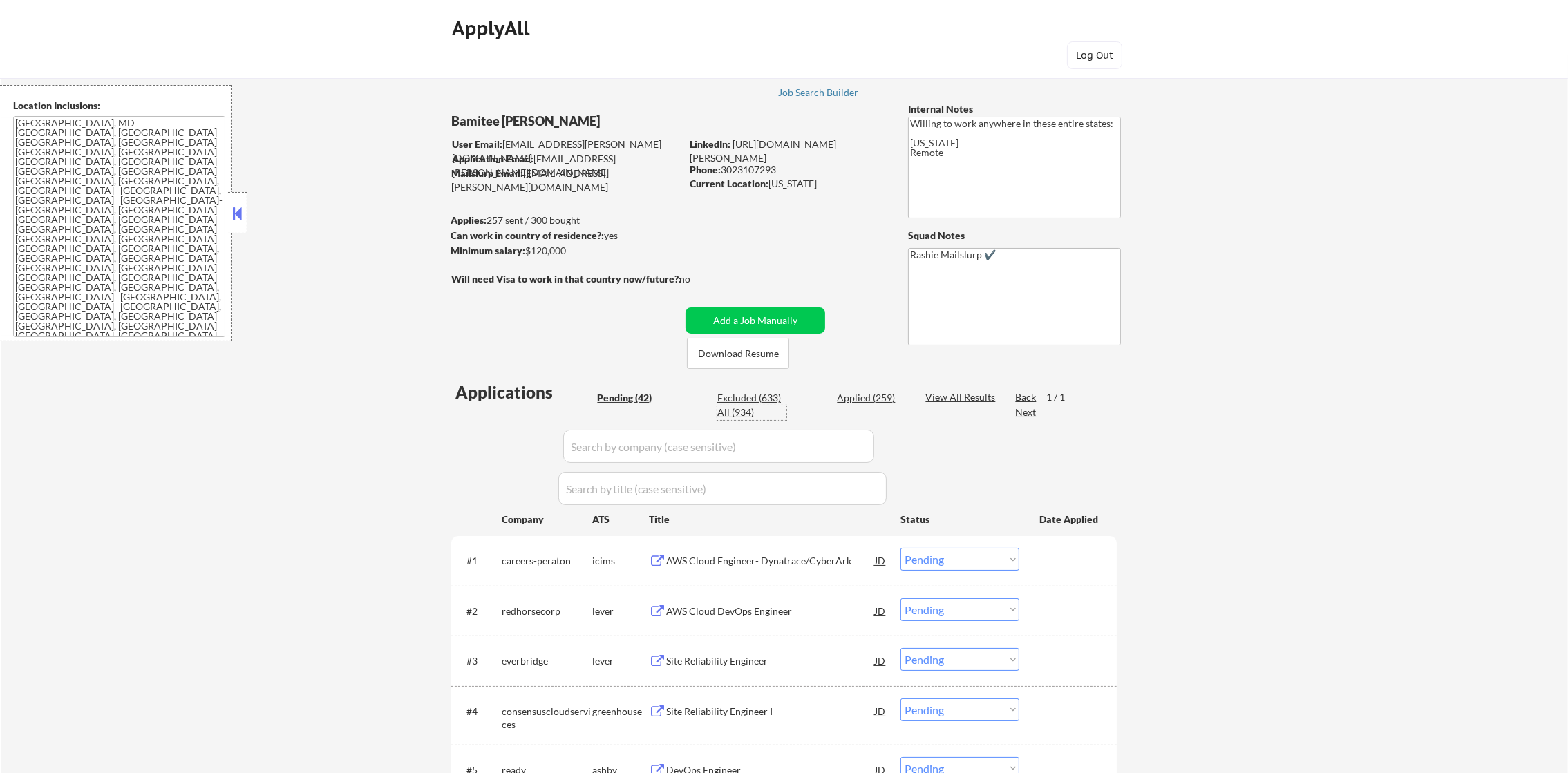
select select ""applied""
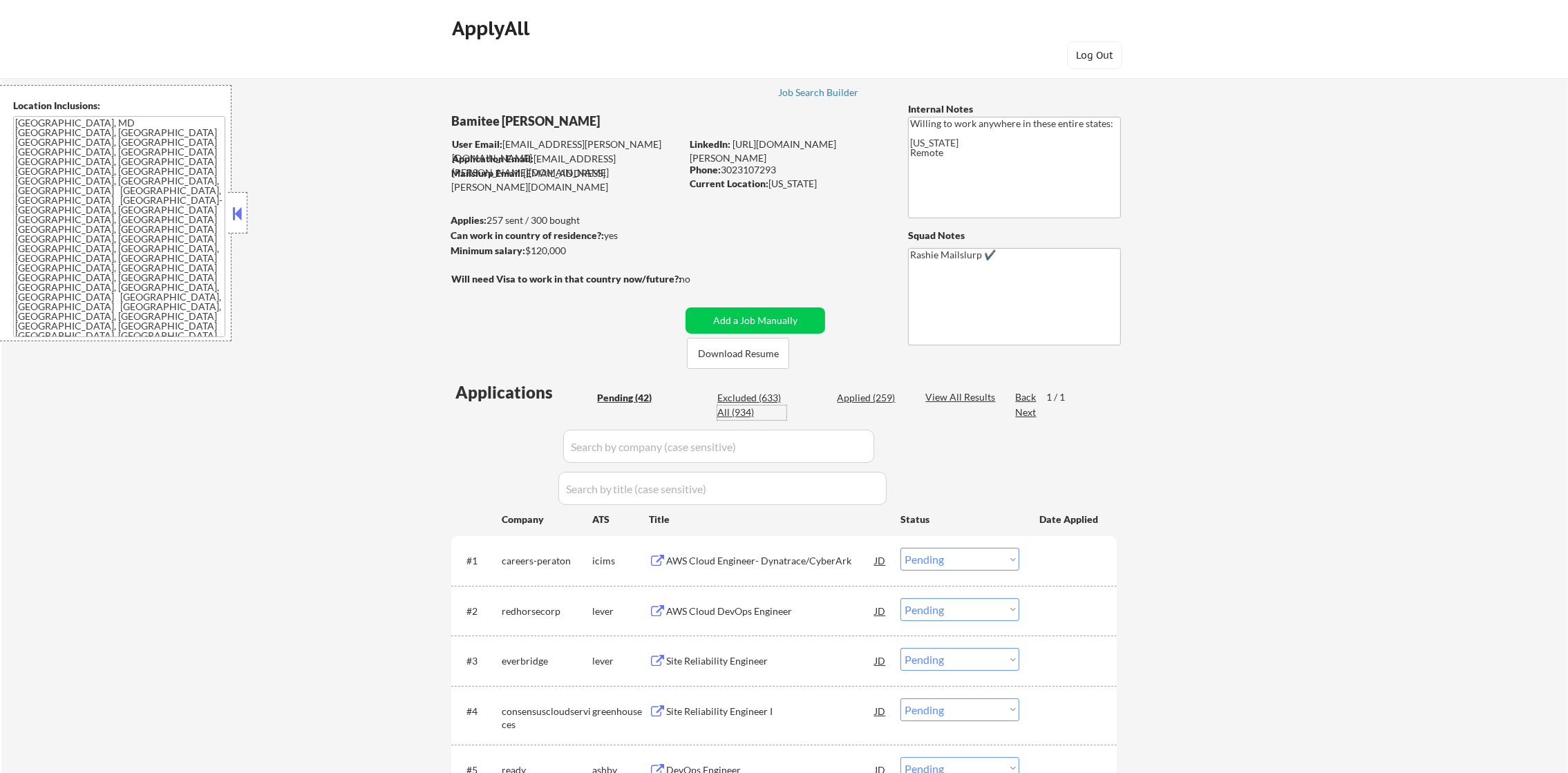
select select ""applied""
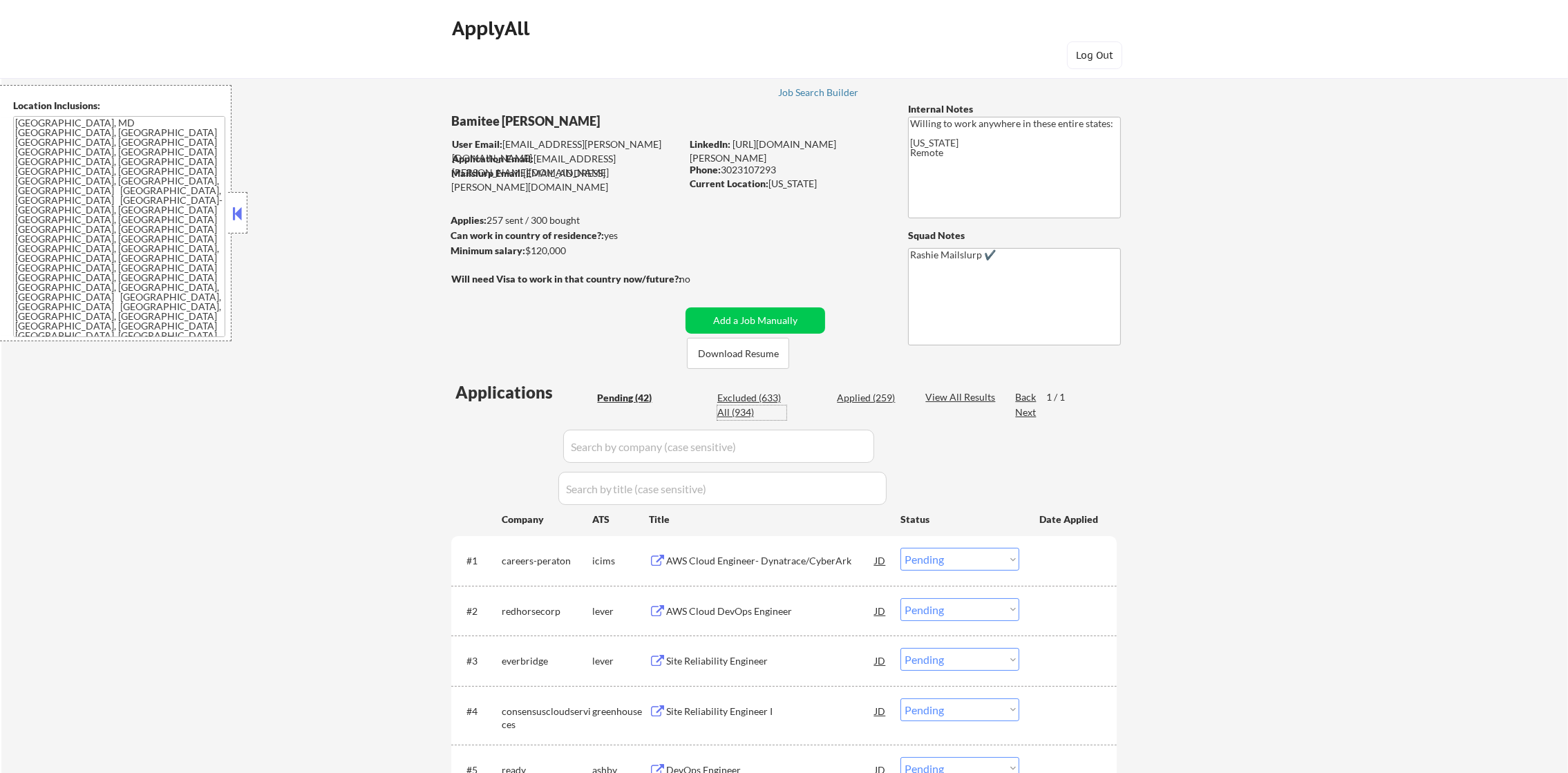
select select ""applied""
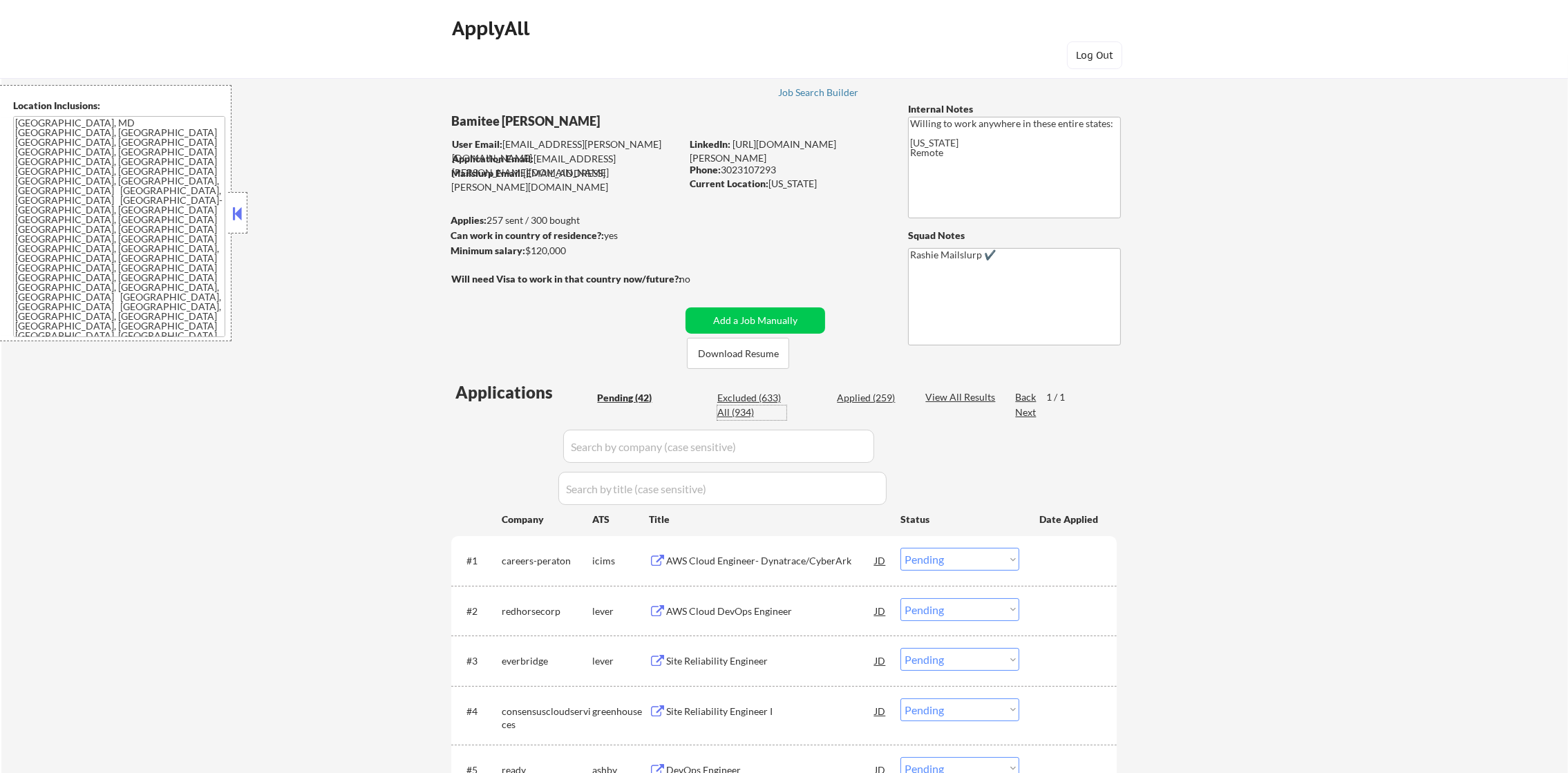
select select ""applied""
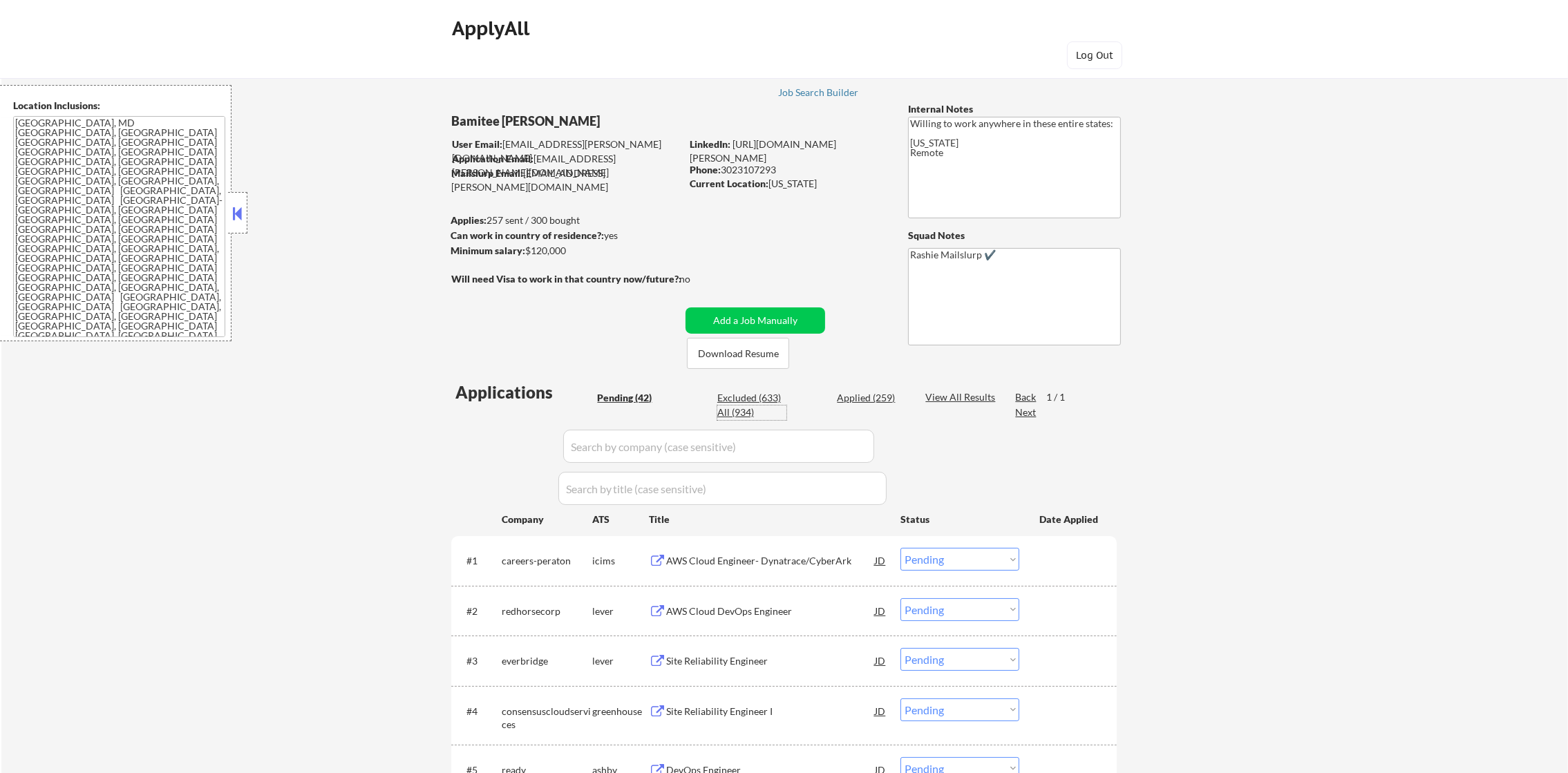
select select ""applied""
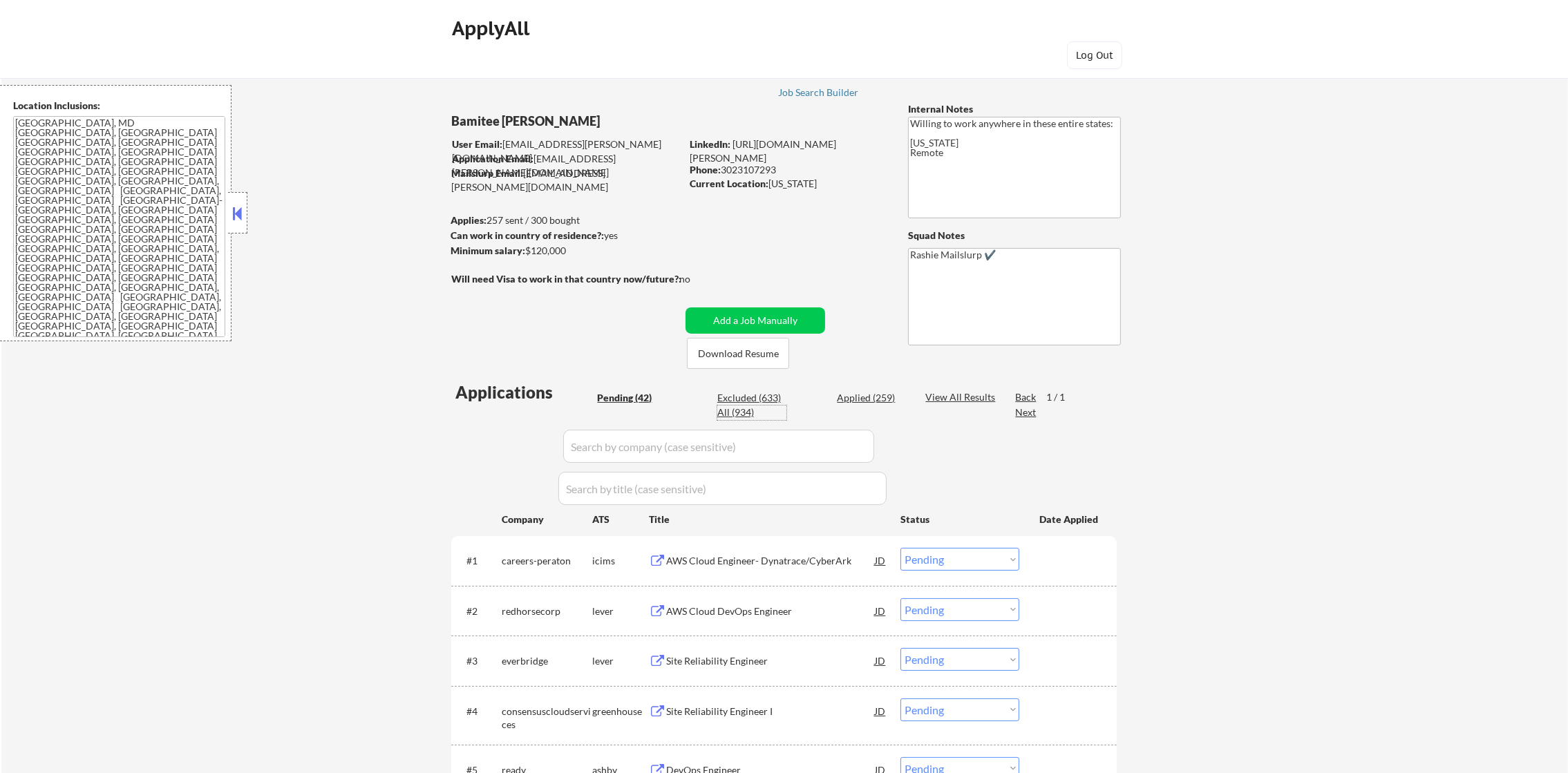
select select ""applied""
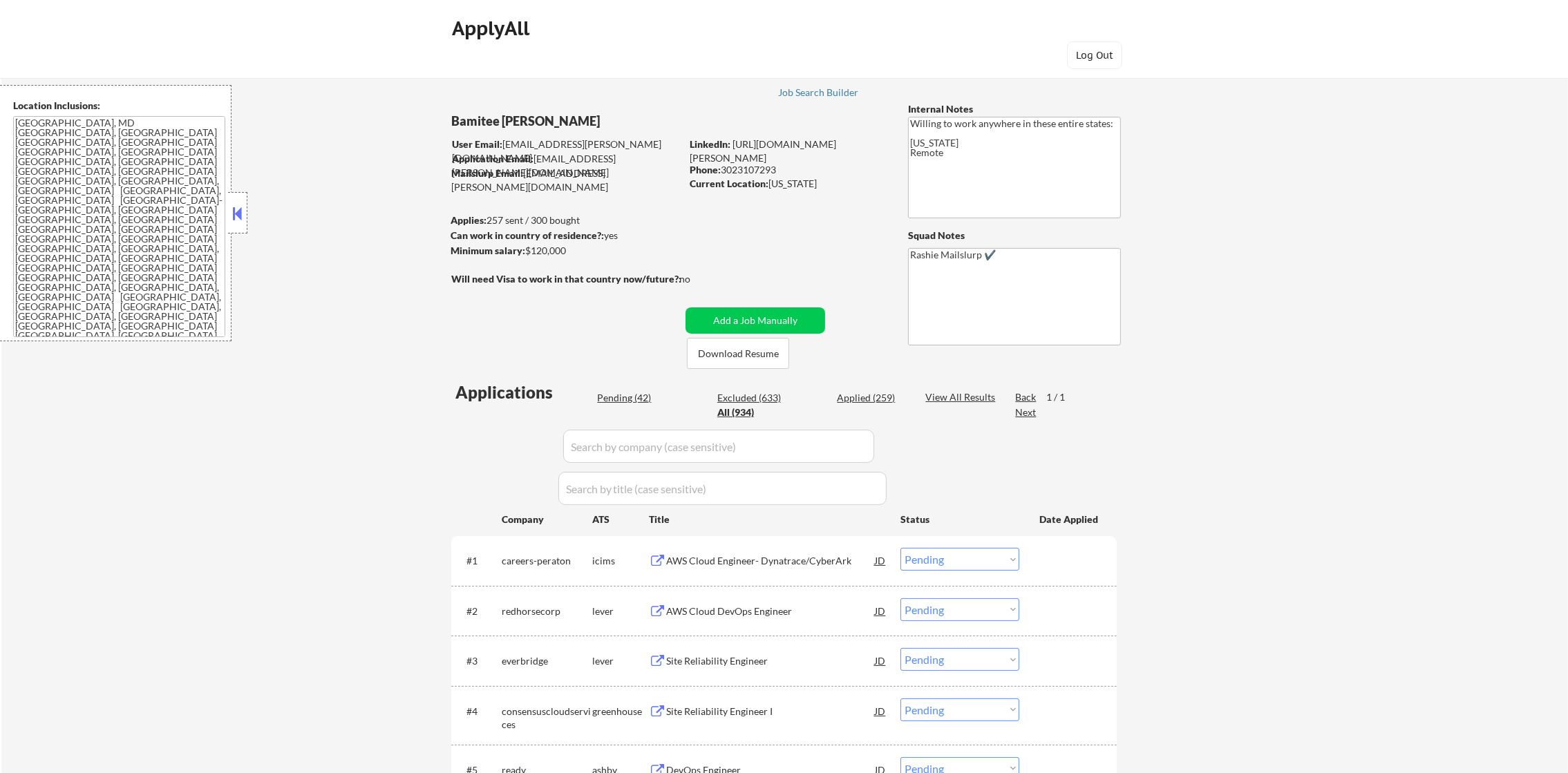
select select ""applied""
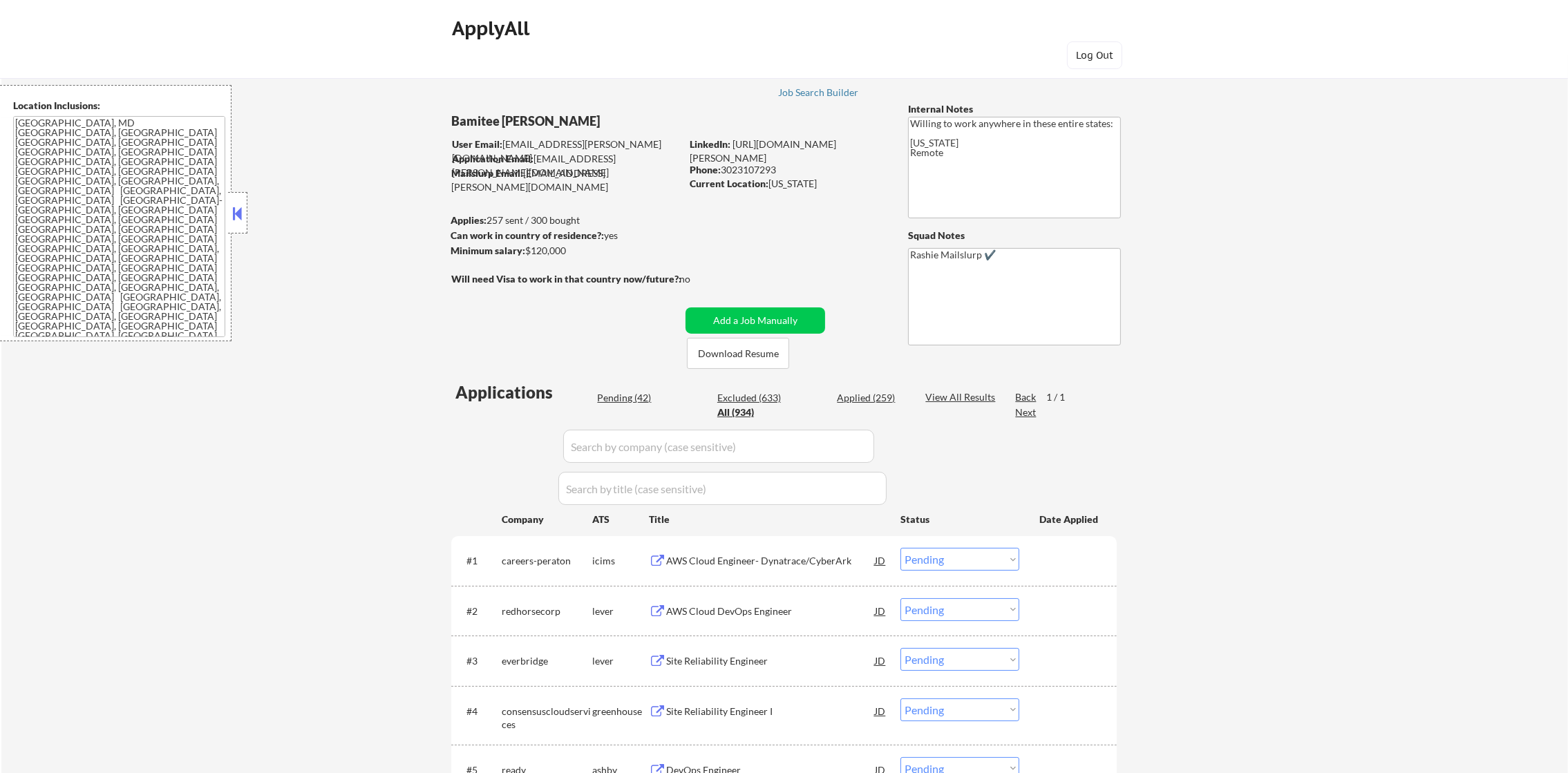
select select ""applied""
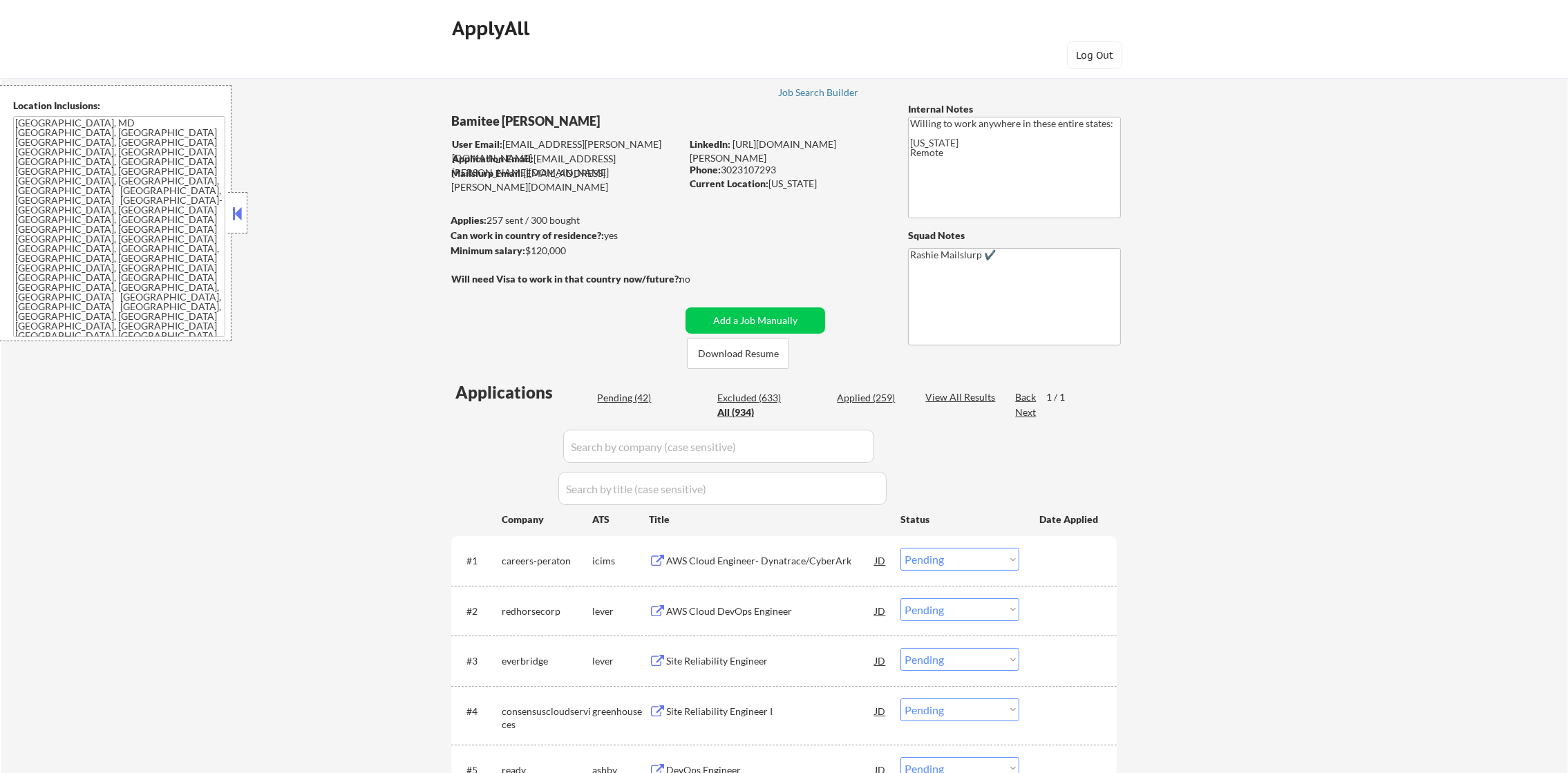
select select ""applied""
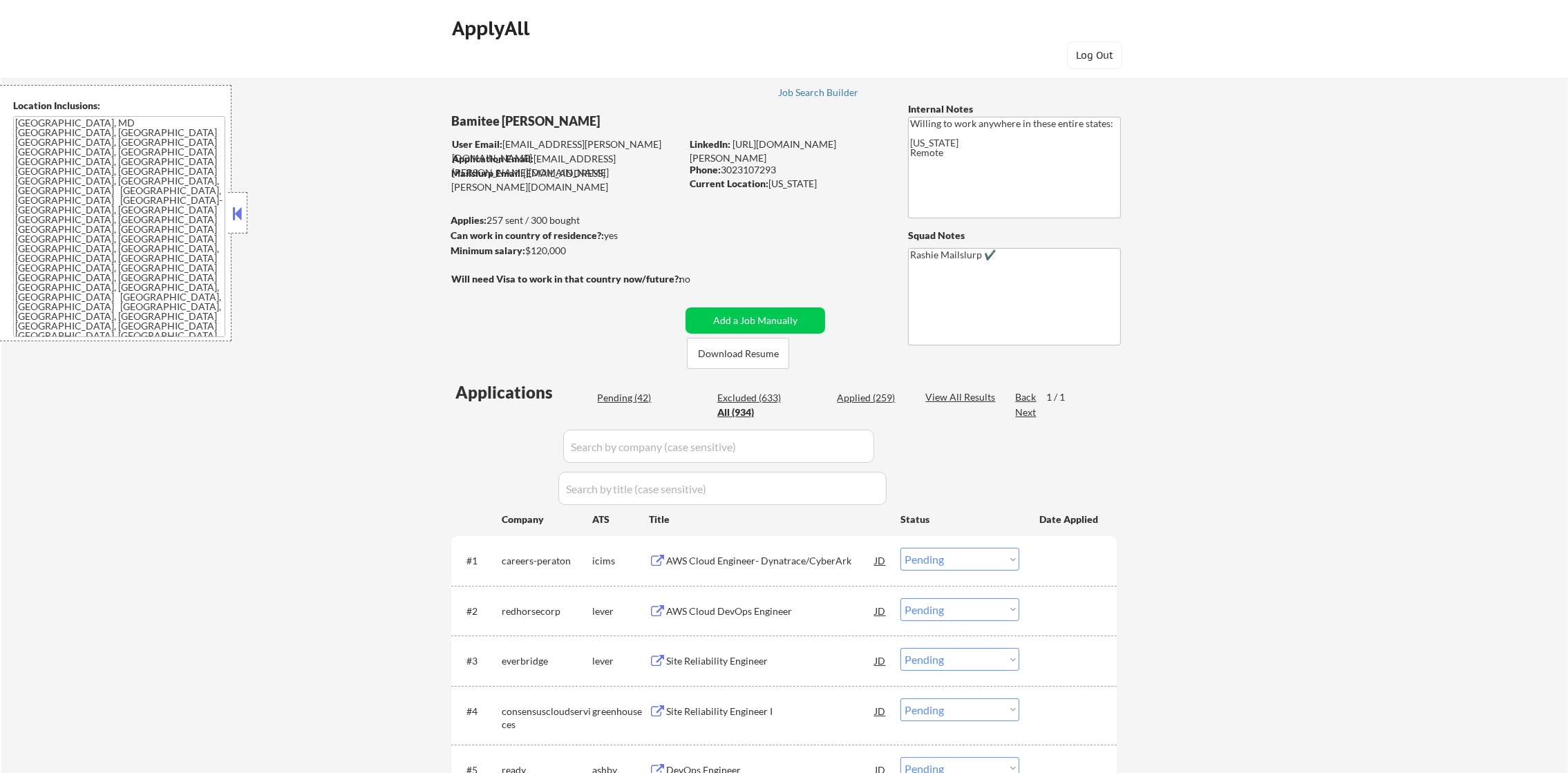
select select ""applied""
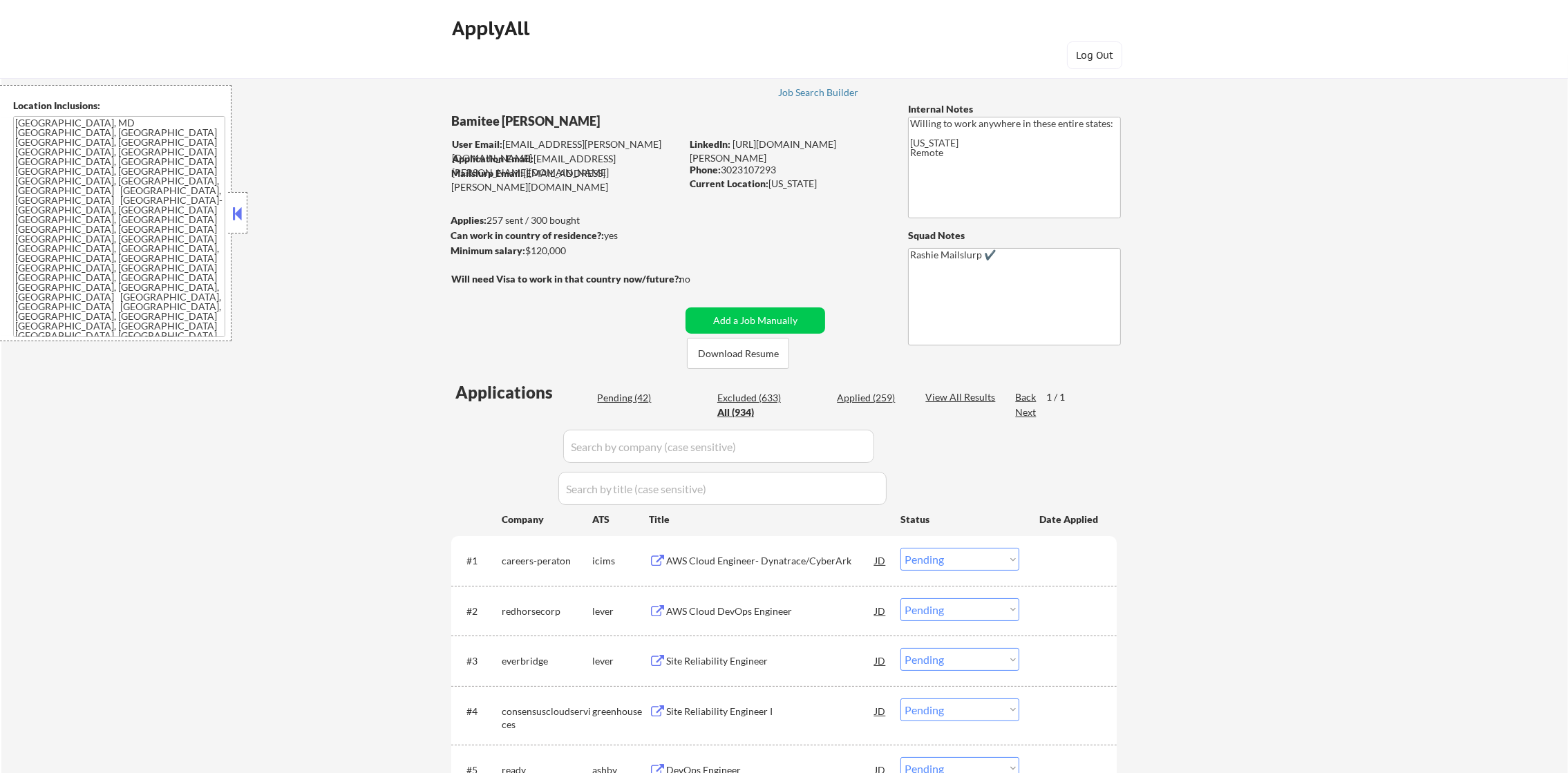
select select ""applied""
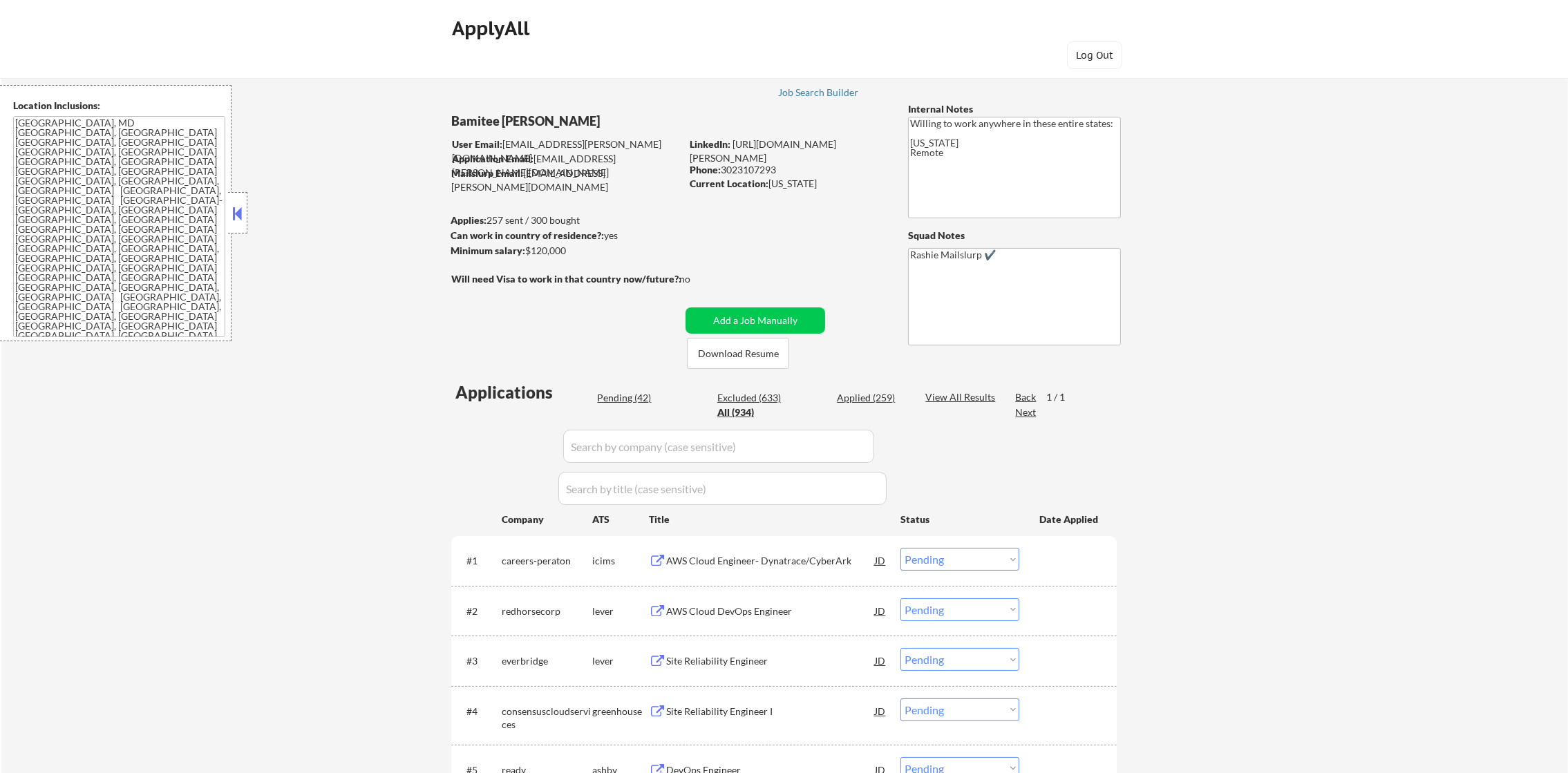
select select ""applied""
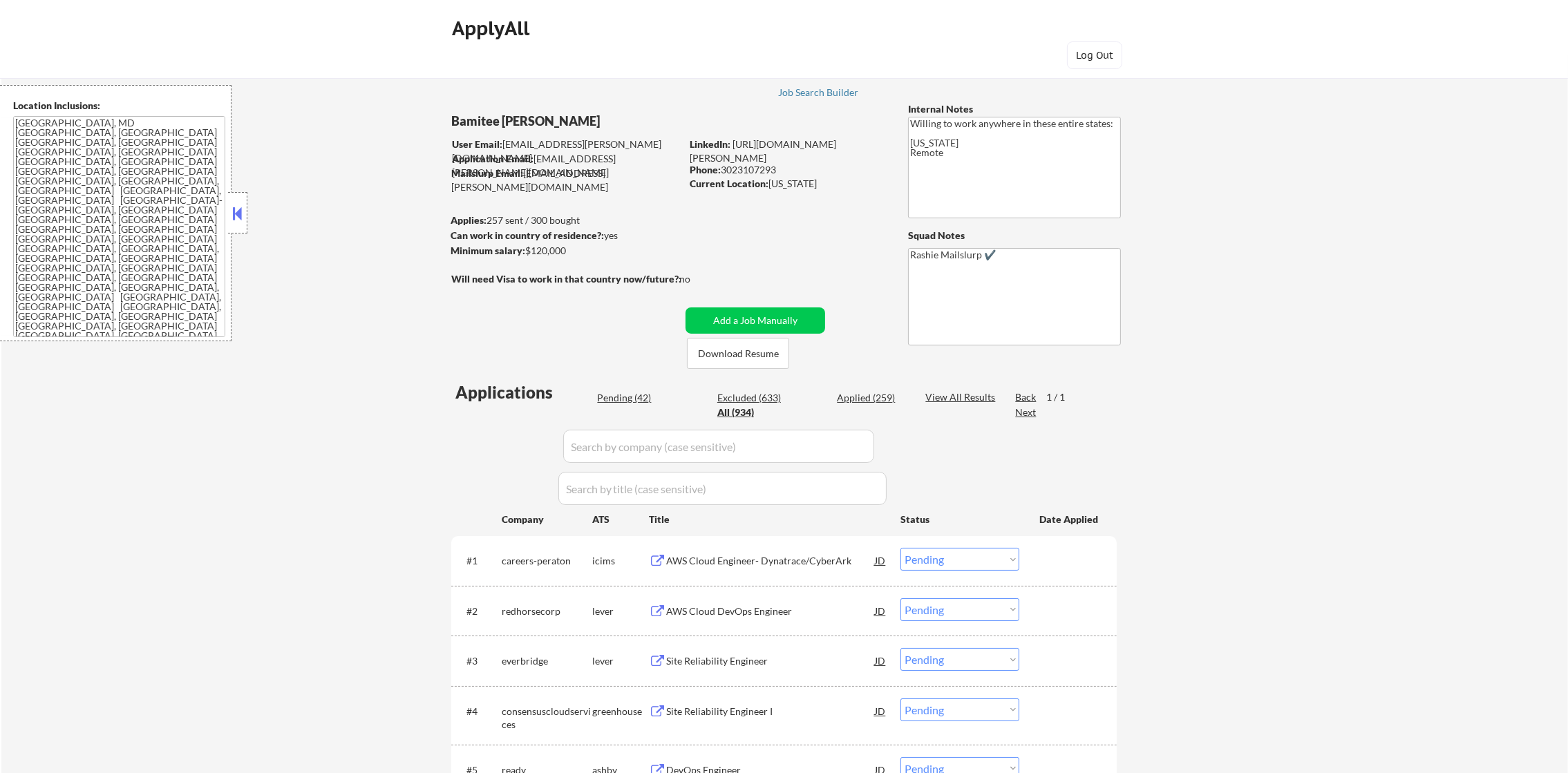
select select ""applied""
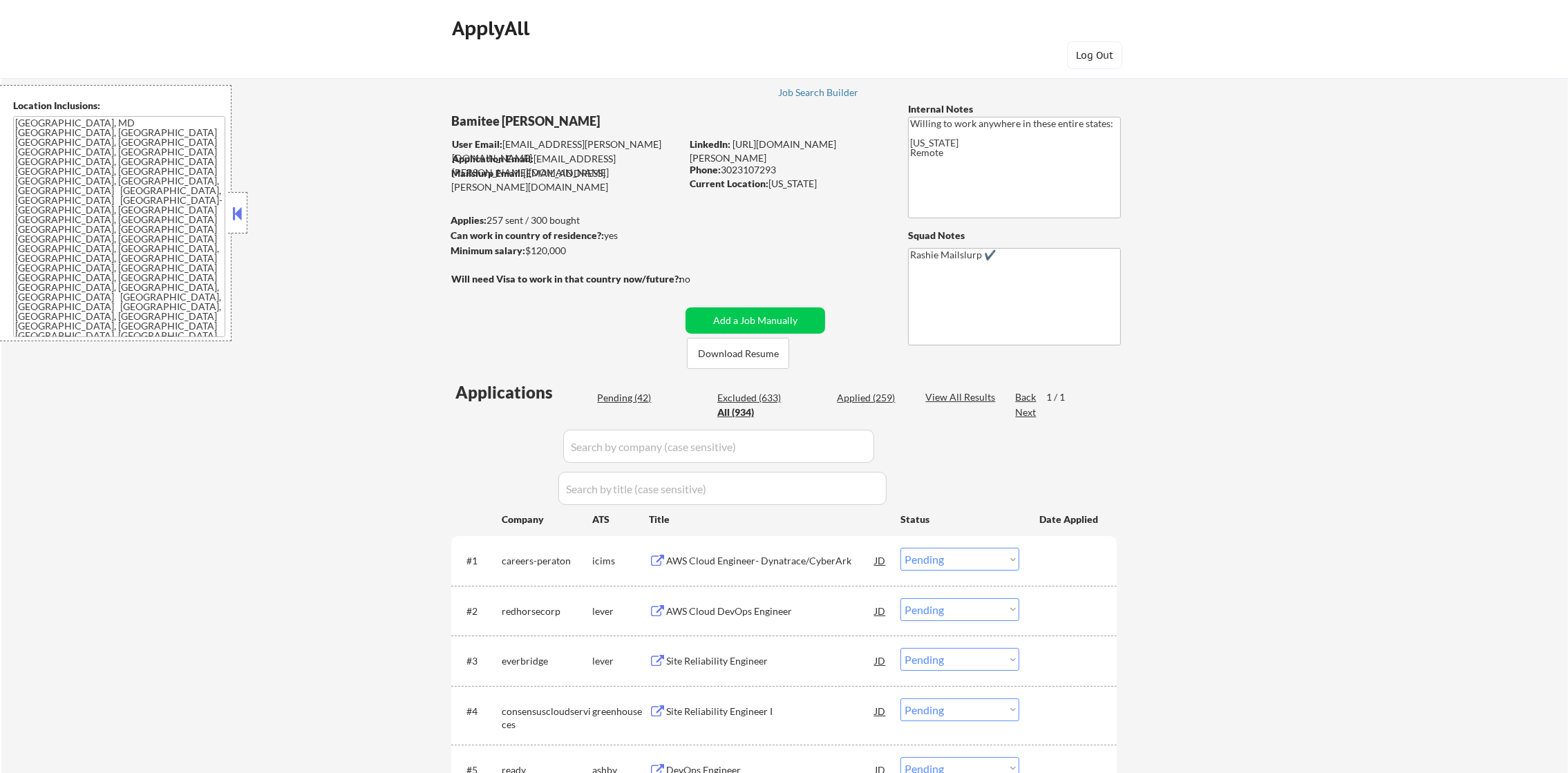
select select ""applied""
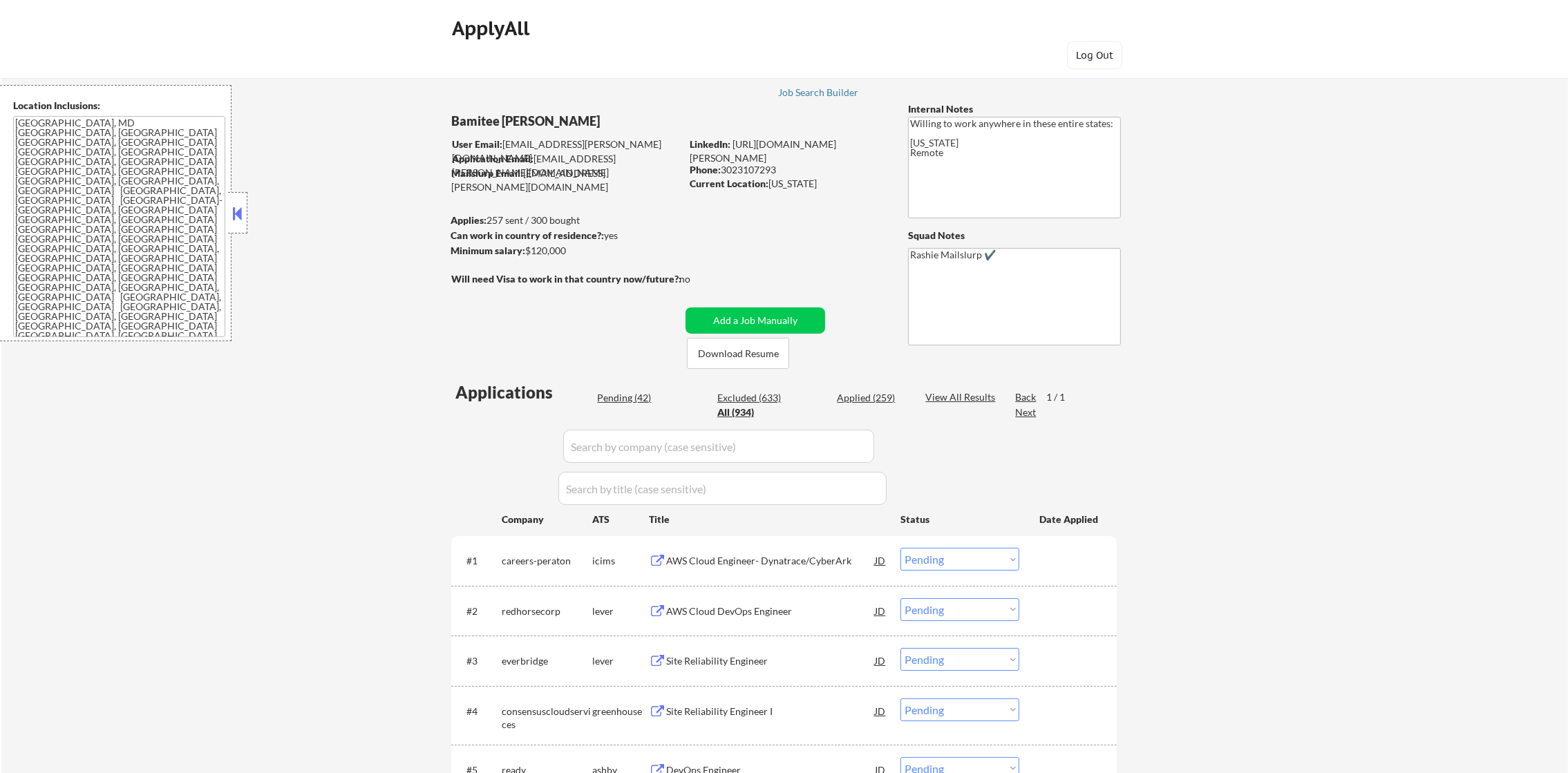
select select ""applied""
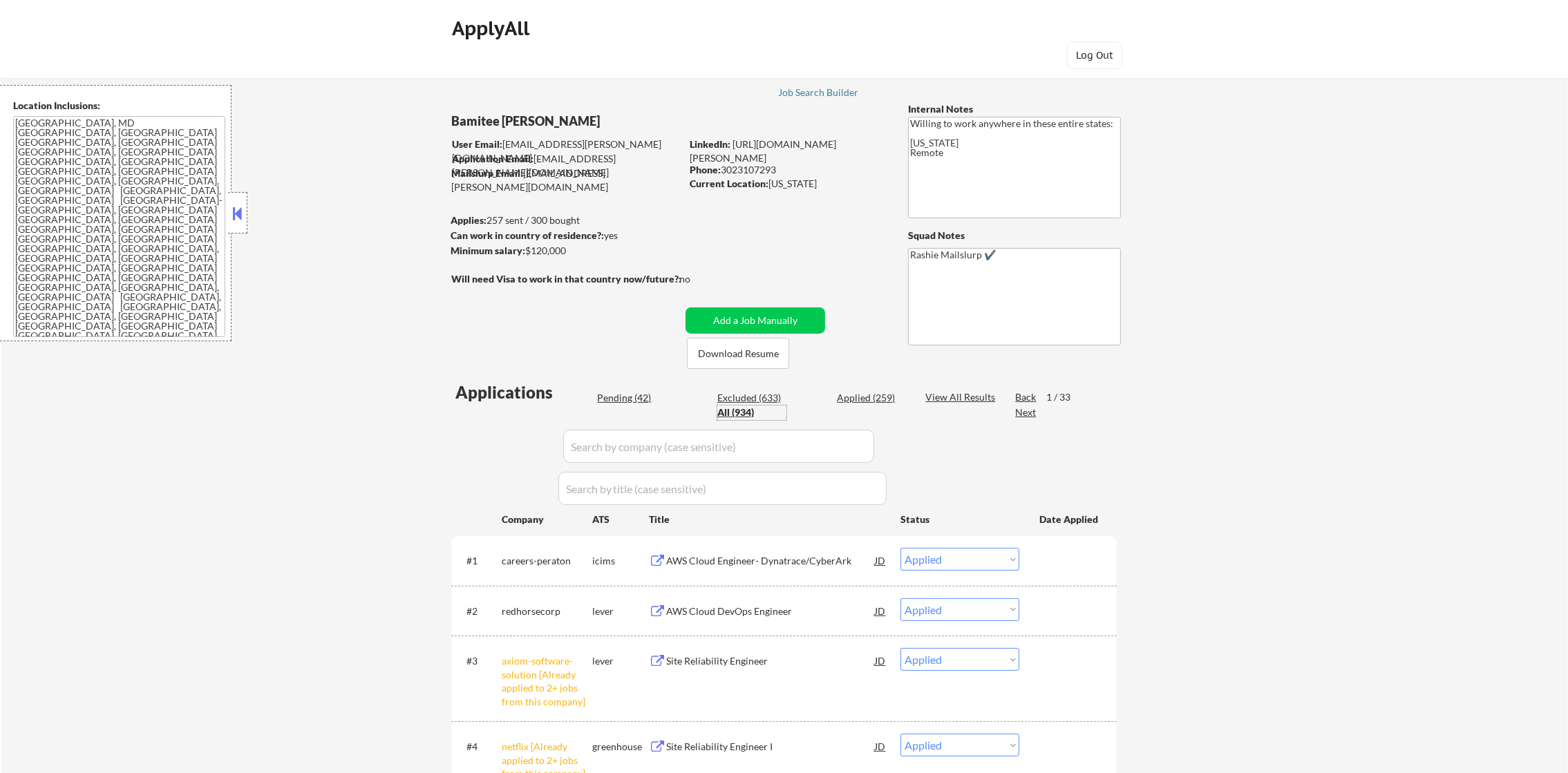
click at [662, 444] on input "input" at bounding box center [719, 446] width 311 height 33
paste input "redhorsecorp"
type input "redhorsecorp"
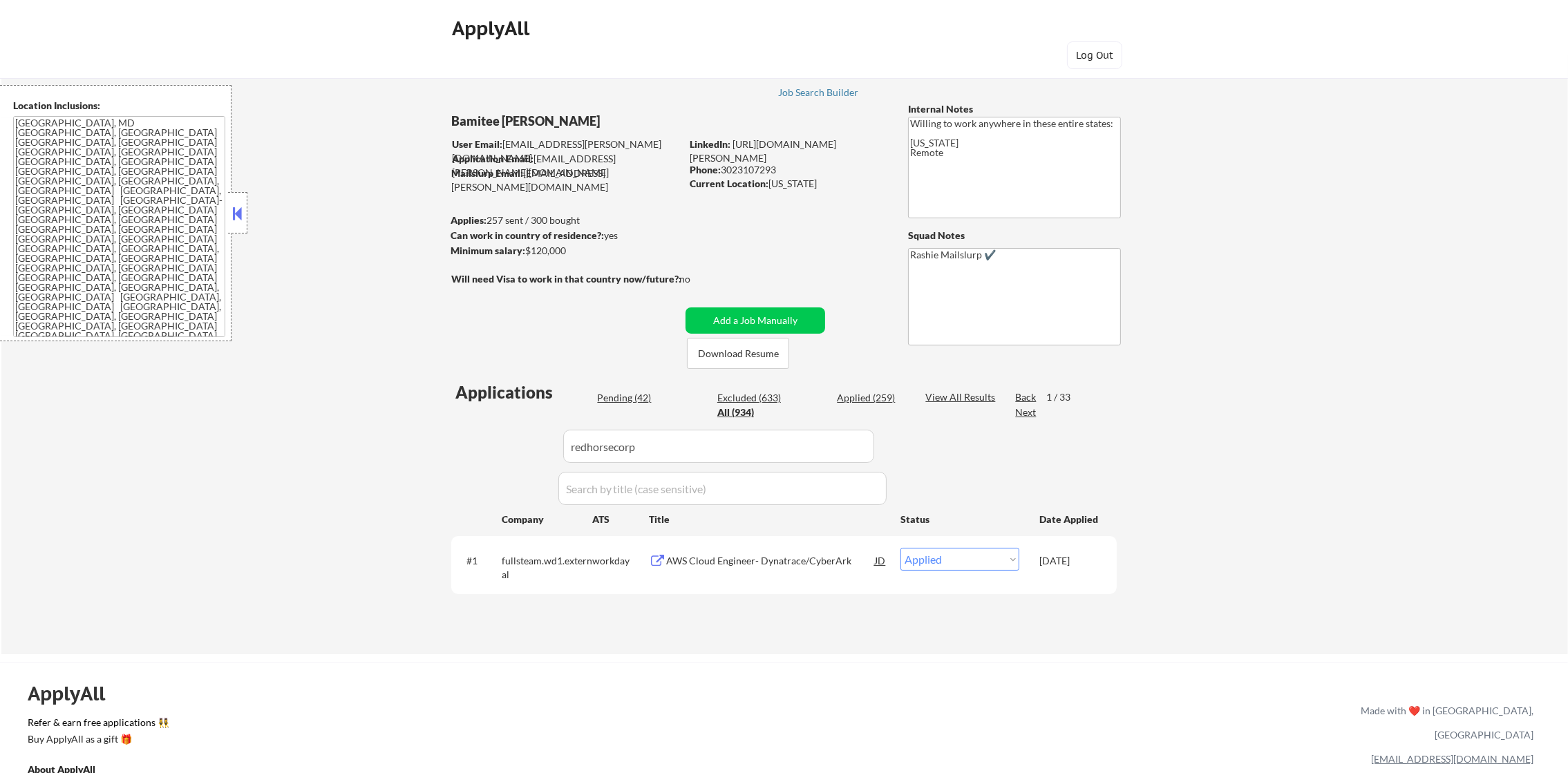
select select ""pending""
click at [474, 711] on link "Refer & earn free applications 👯‍♀️" at bounding box center [549, 717] width 1044 height 15
click at [757, 554] on div "AWS Cloud DevOps Engineer" at bounding box center [770, 560] width 209 height 14
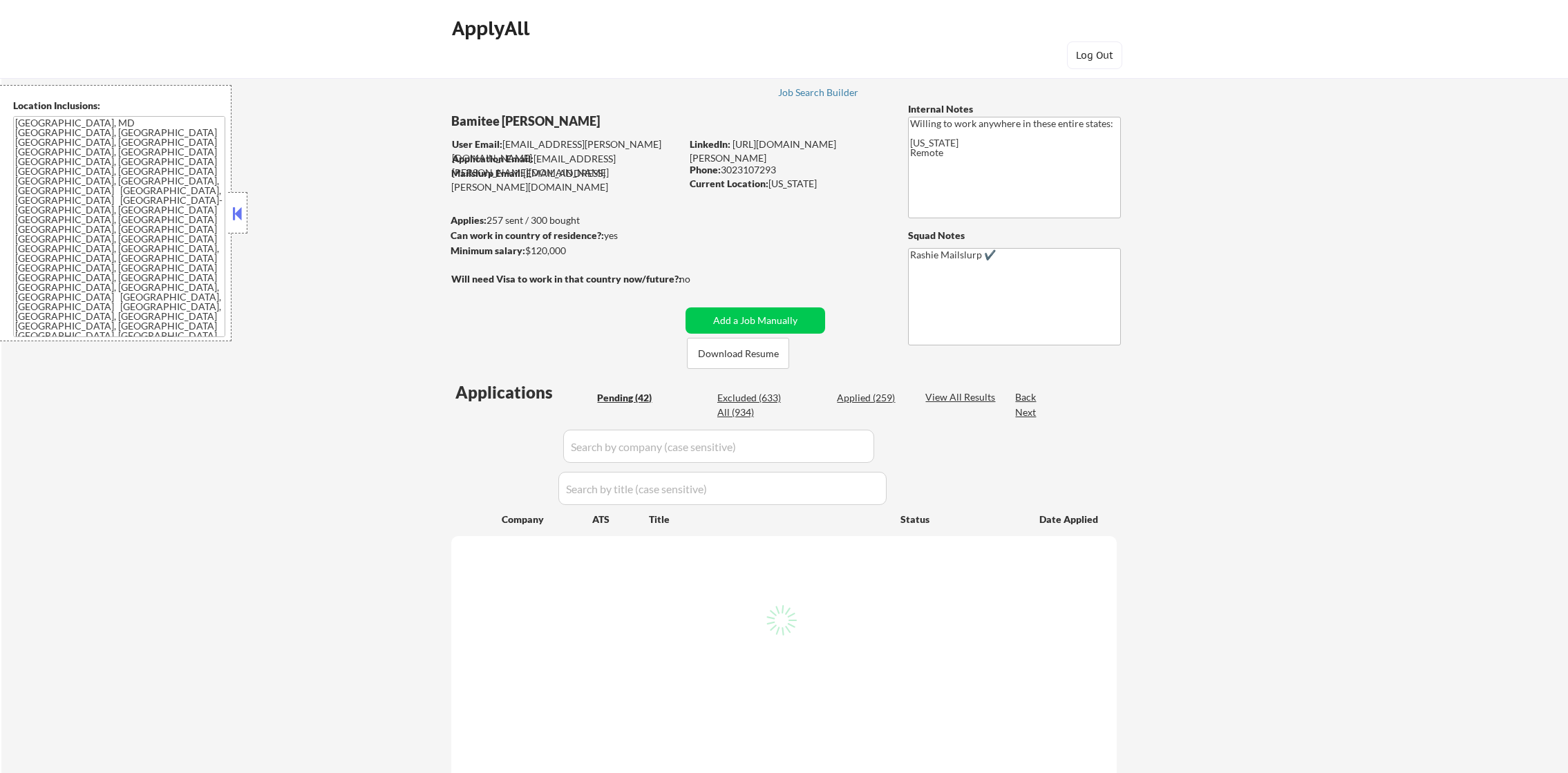
select select ""pending""
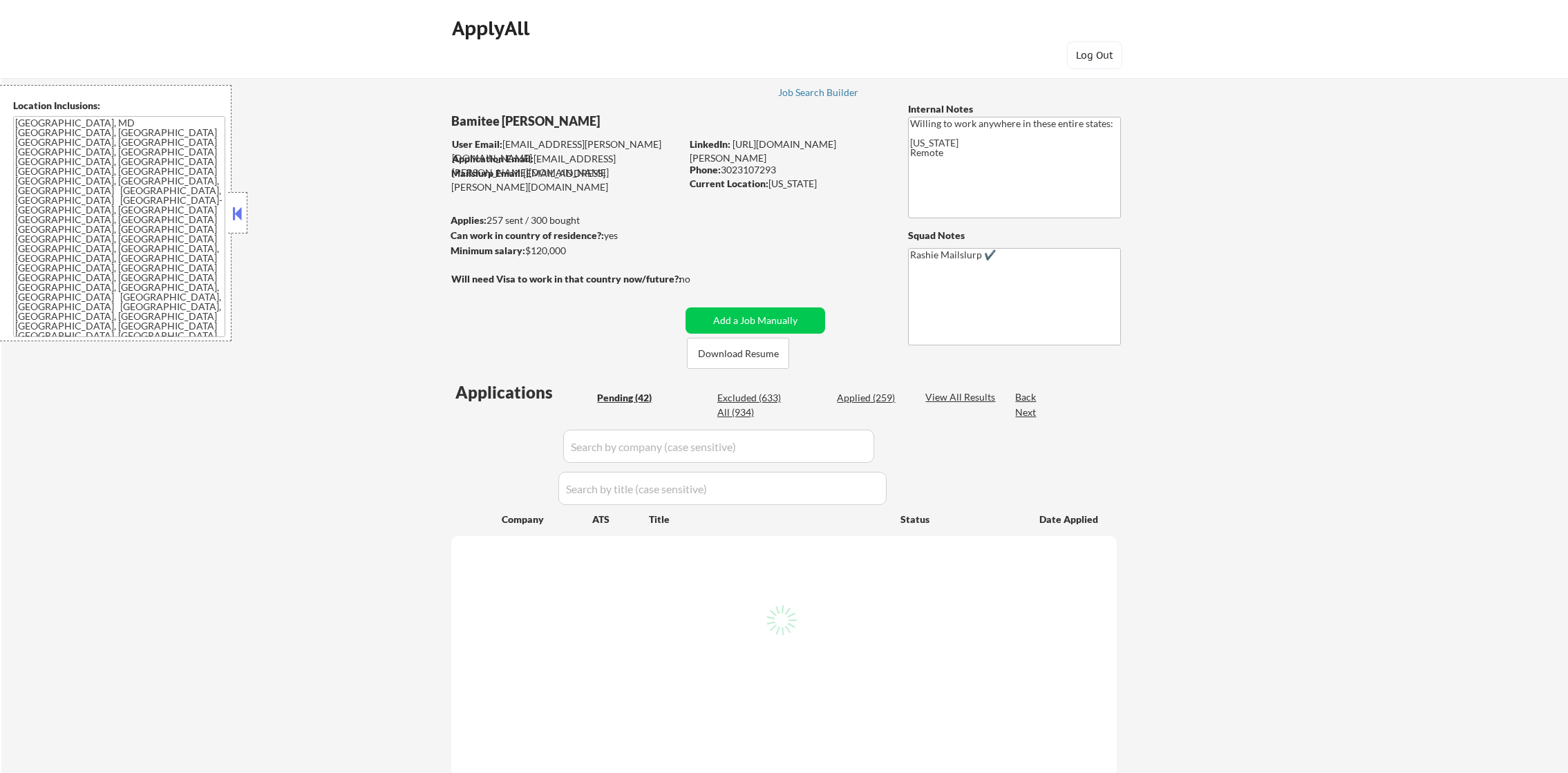
select select ""pending""
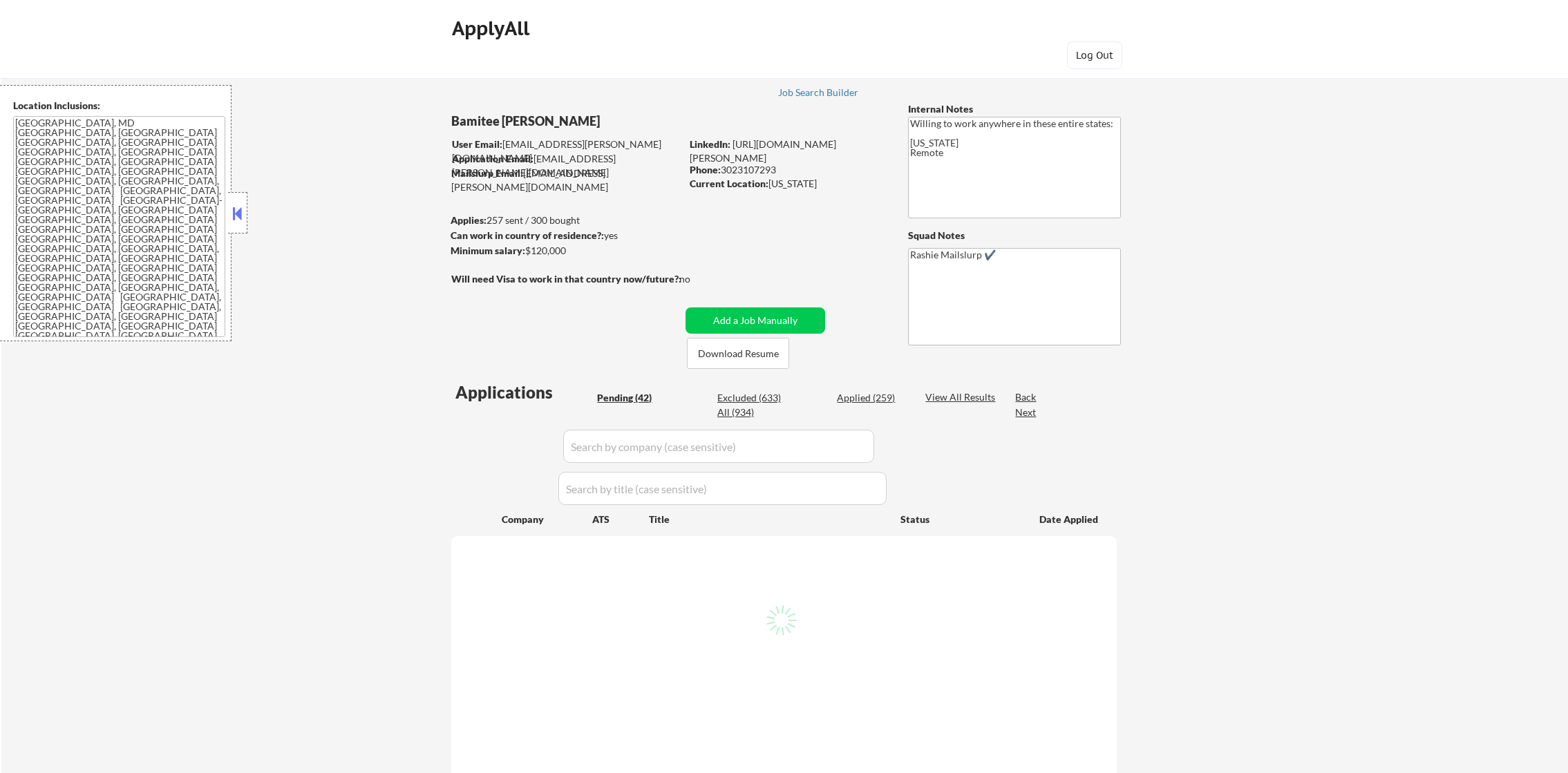
select select ""pending""
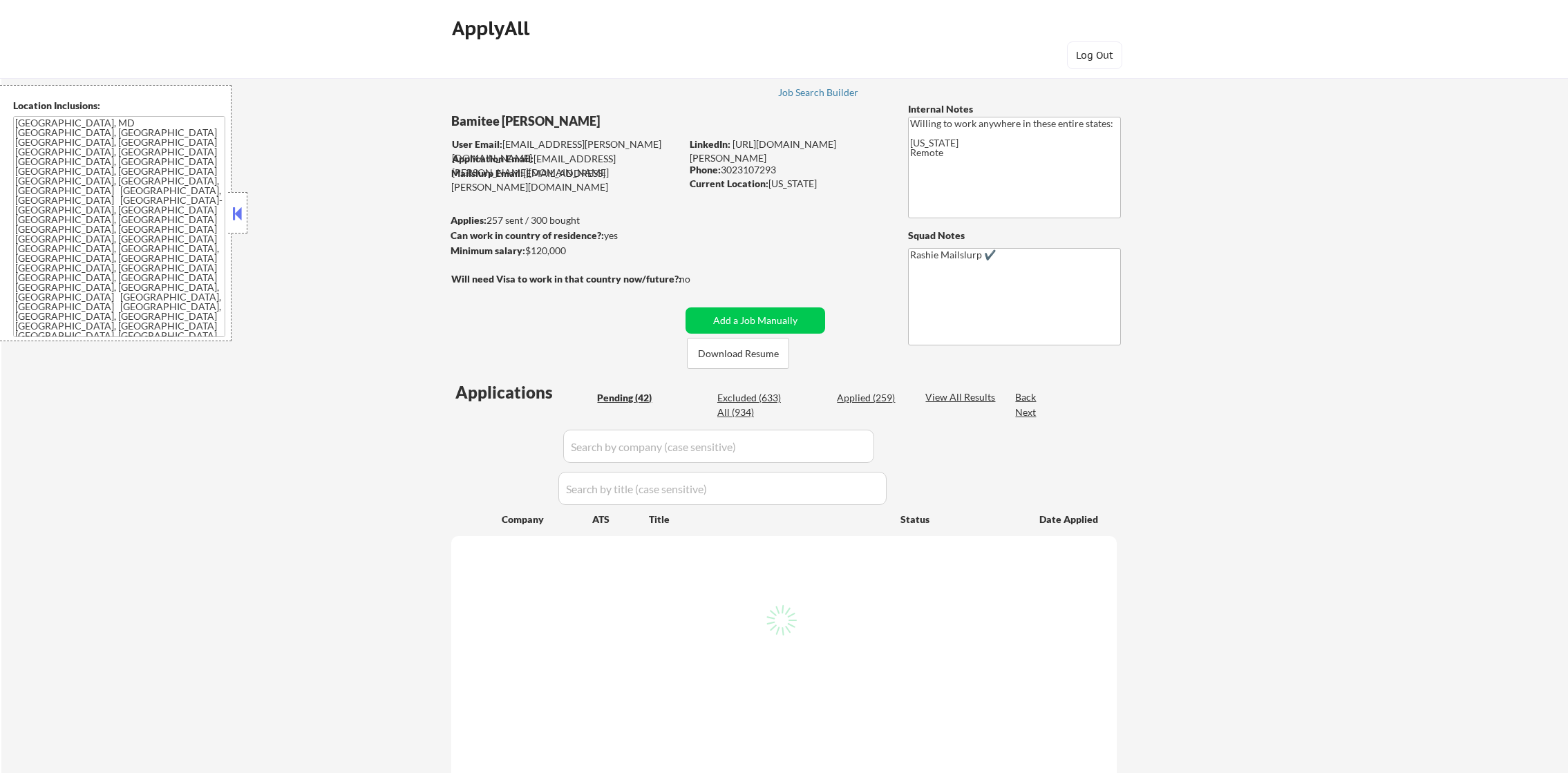
select select ""pending""
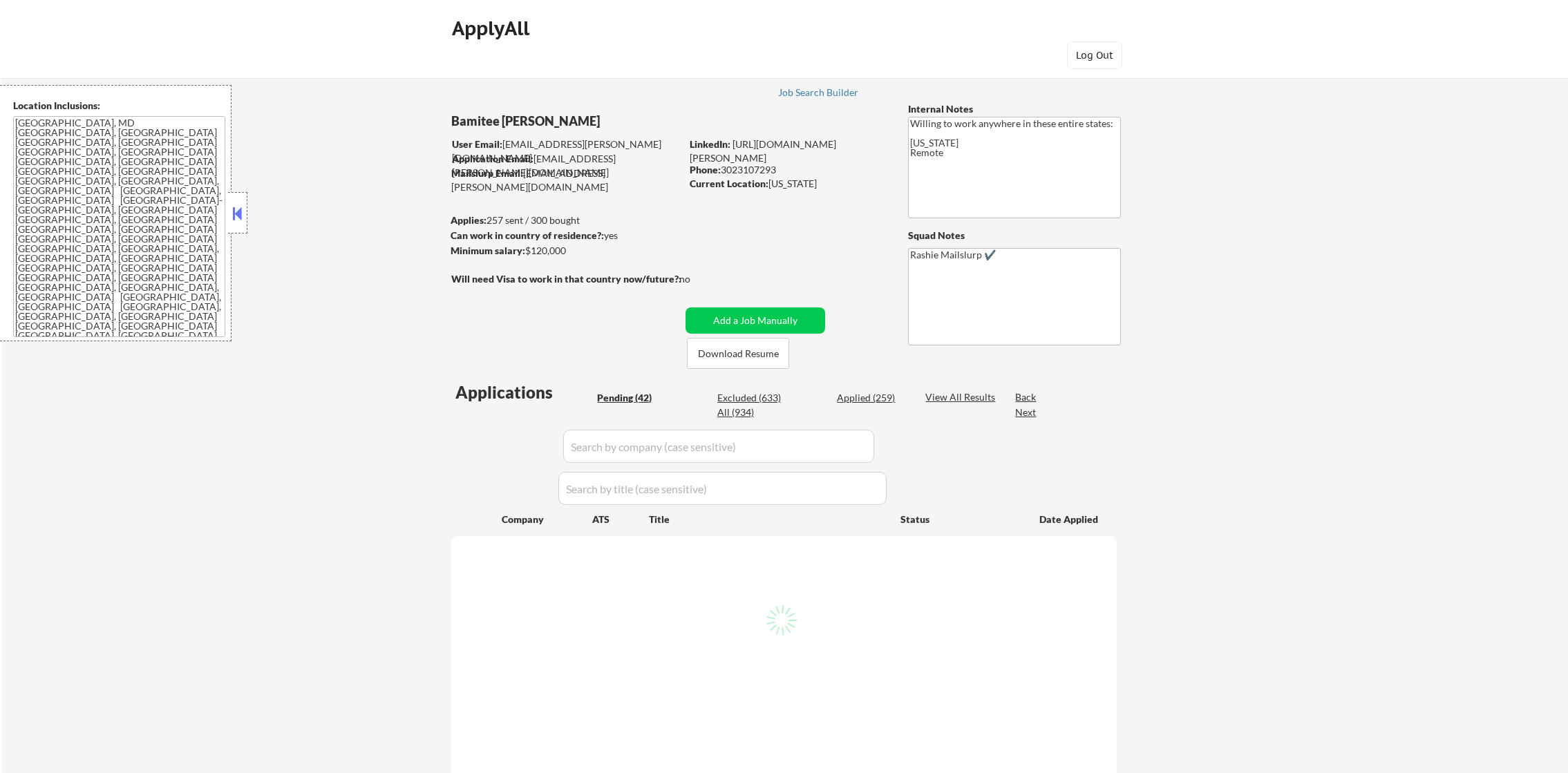
select select ""pending""
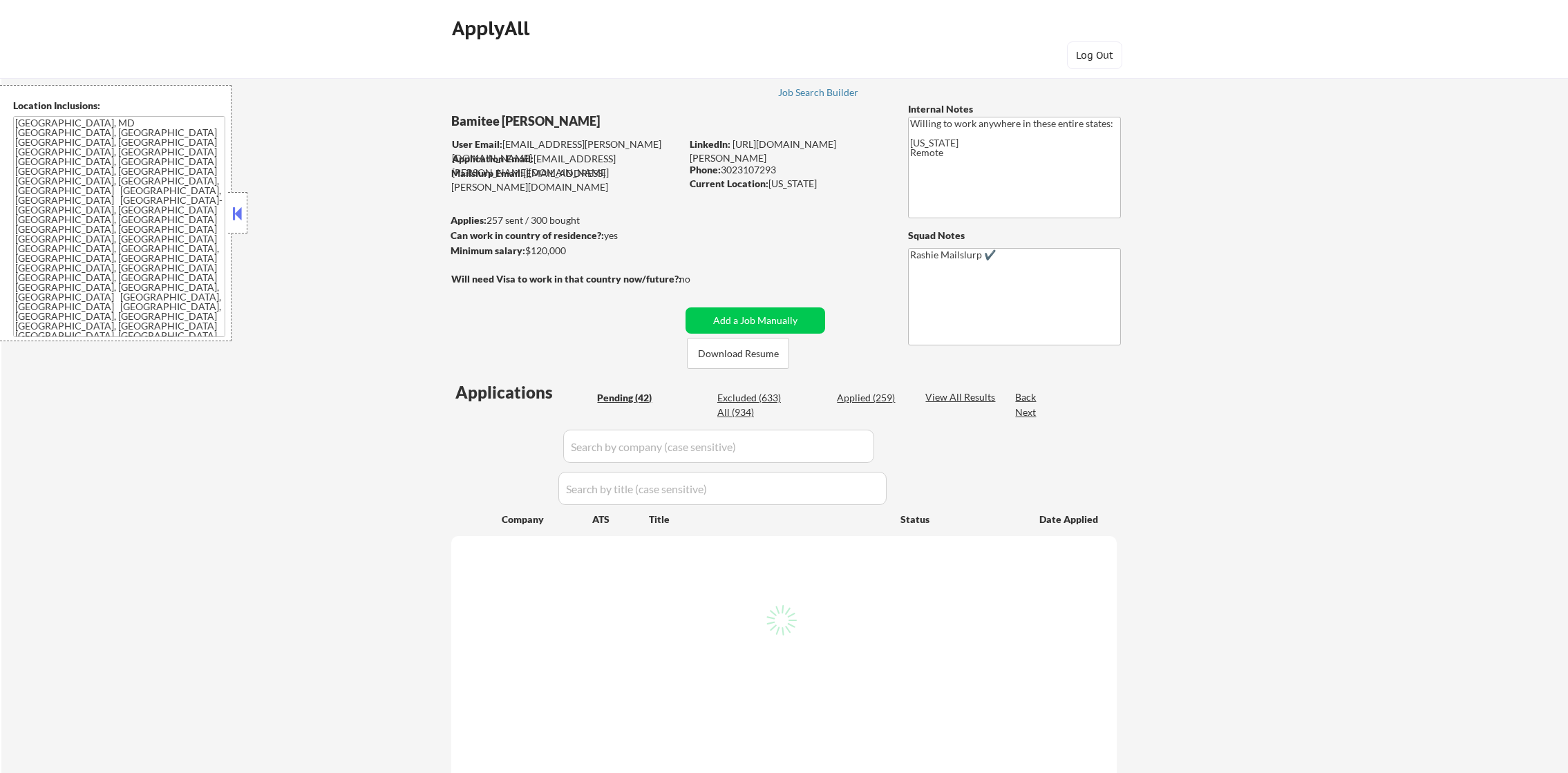
select select ""pending""
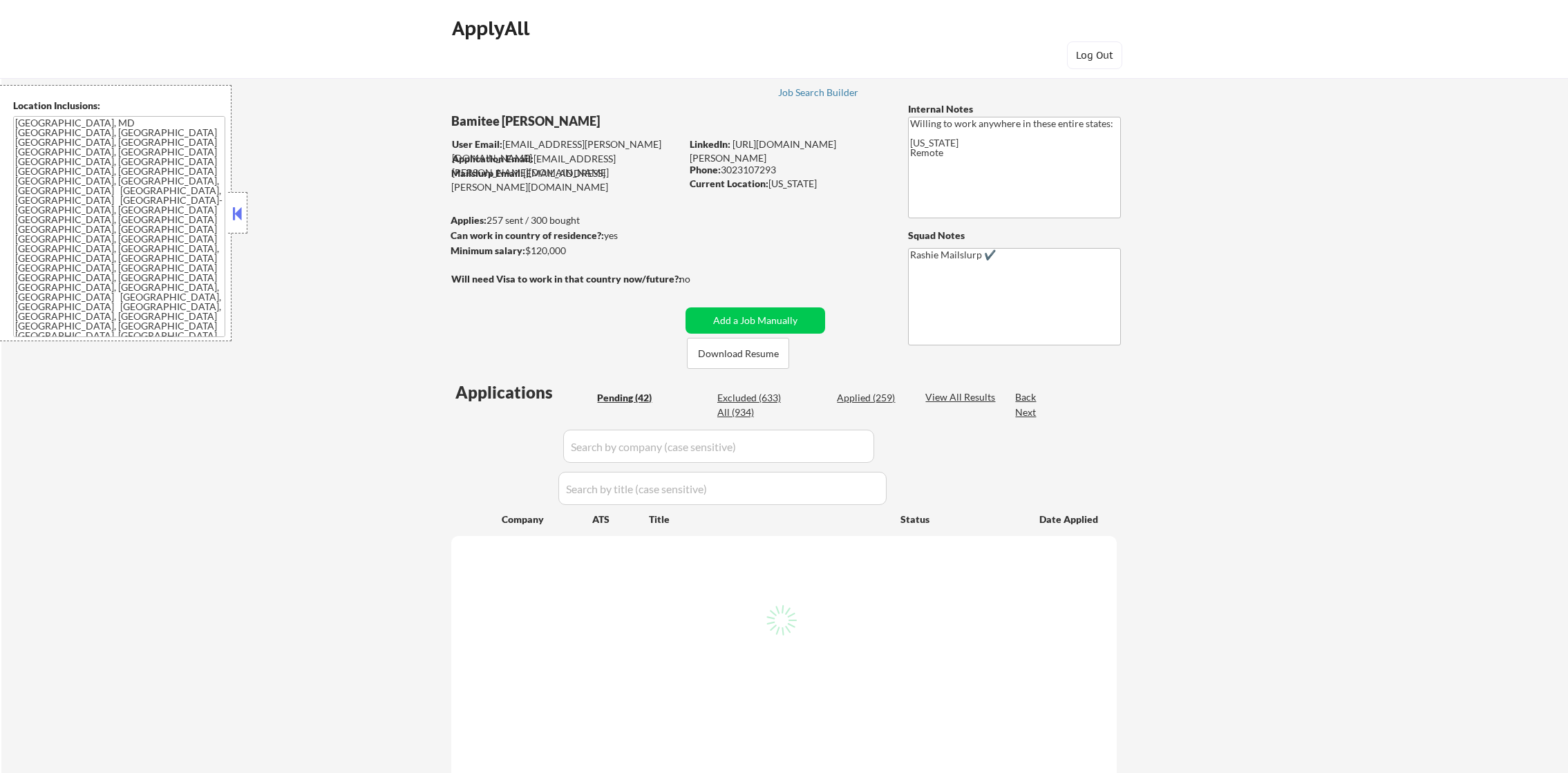
select select ""pending""
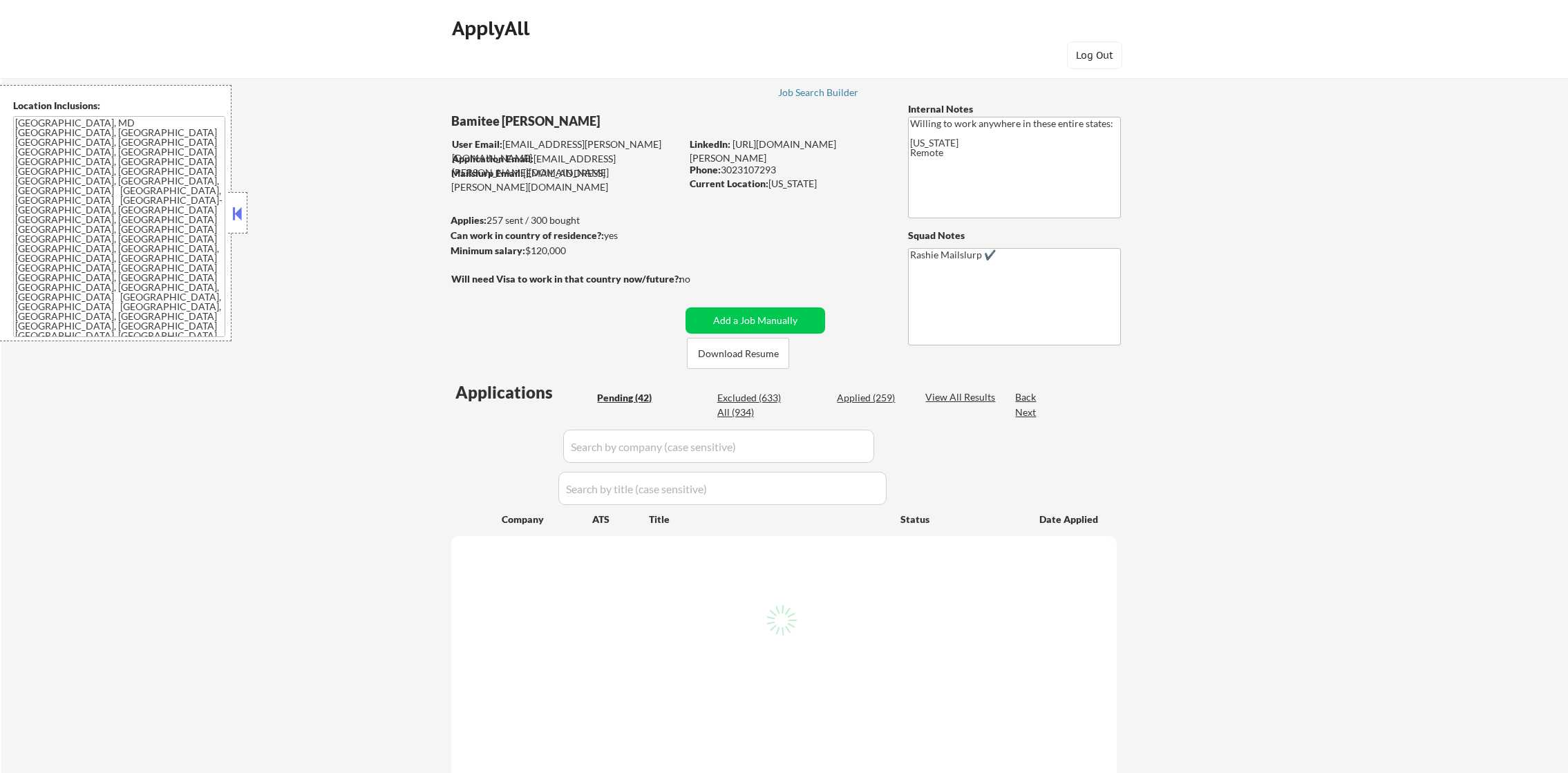
select select ""pending""
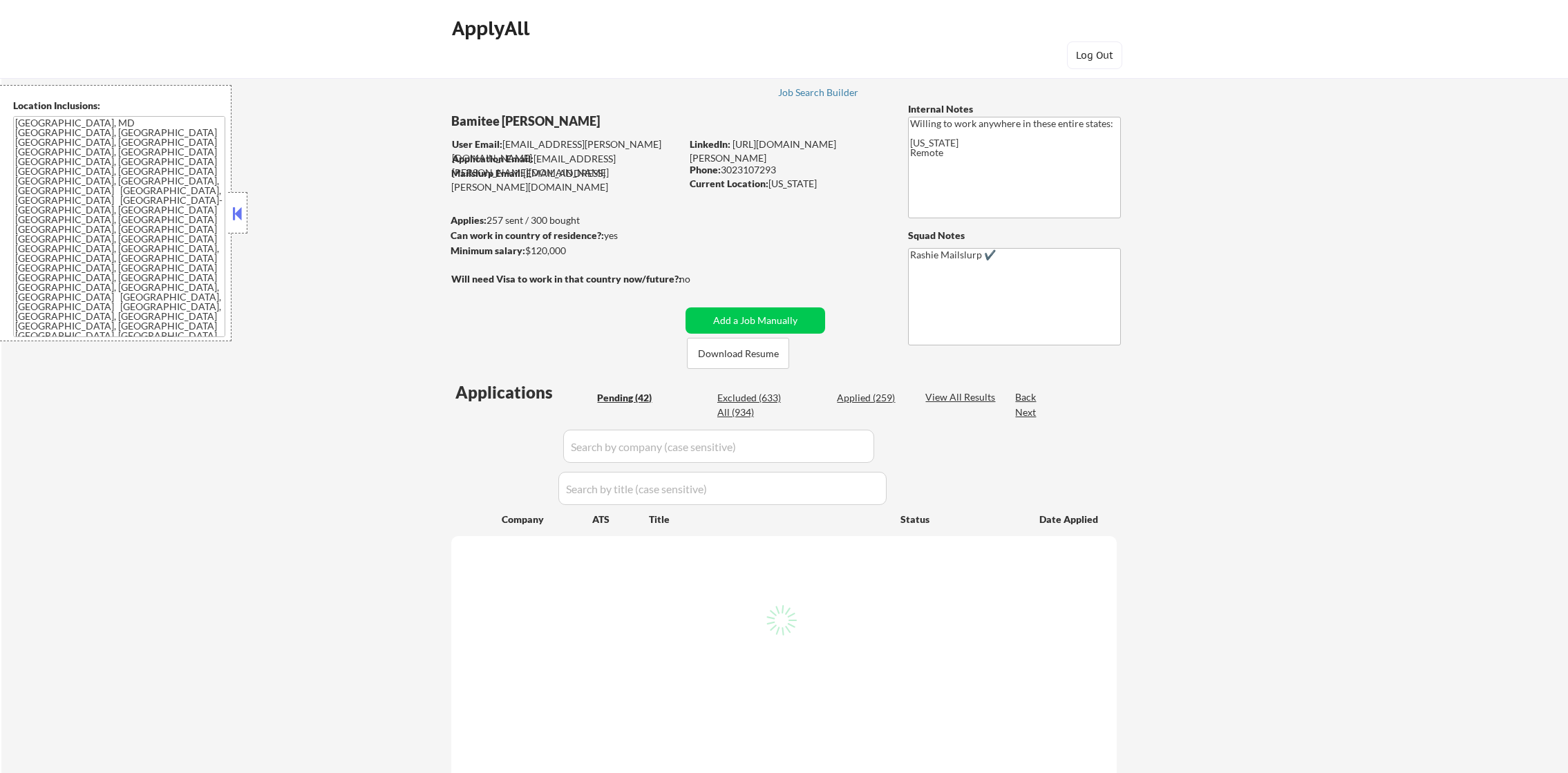
select select ""pending""
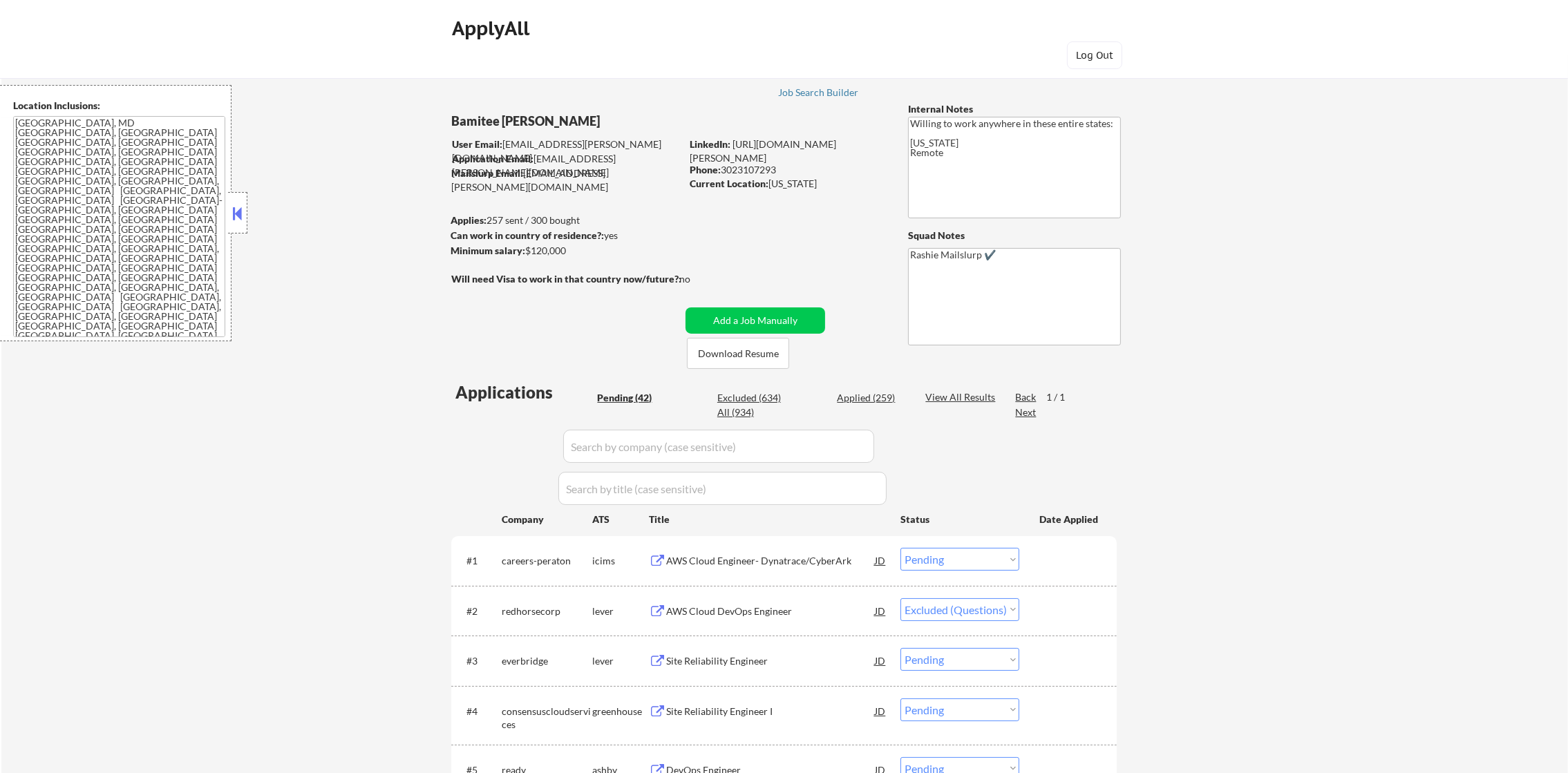
click at [743, 414] on div "All (934)" at bounding box center [752, 413] width 69 height 14
select select ""pending""
select select ""applied""
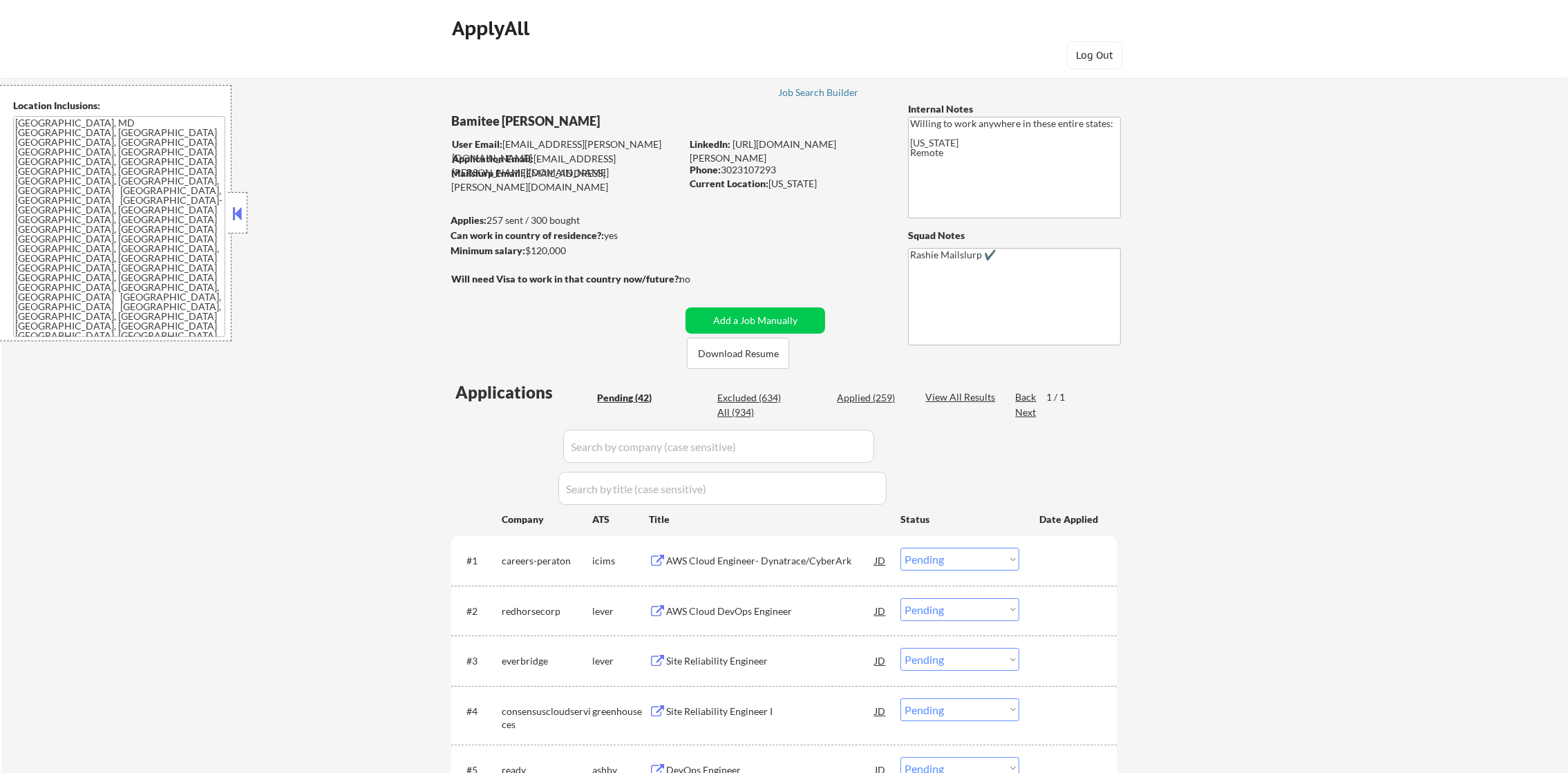
select select ""applied""
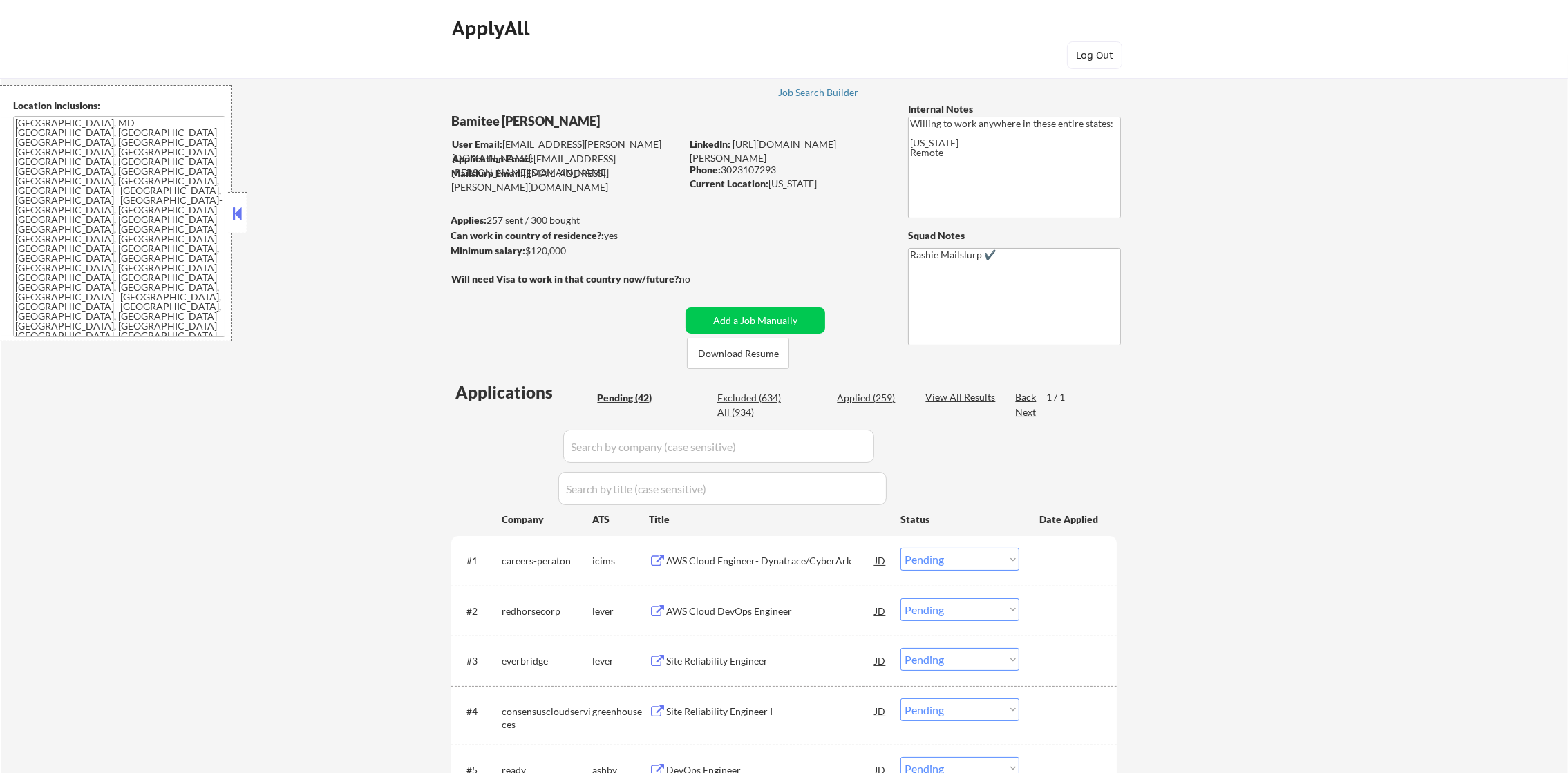
select select ""applied""
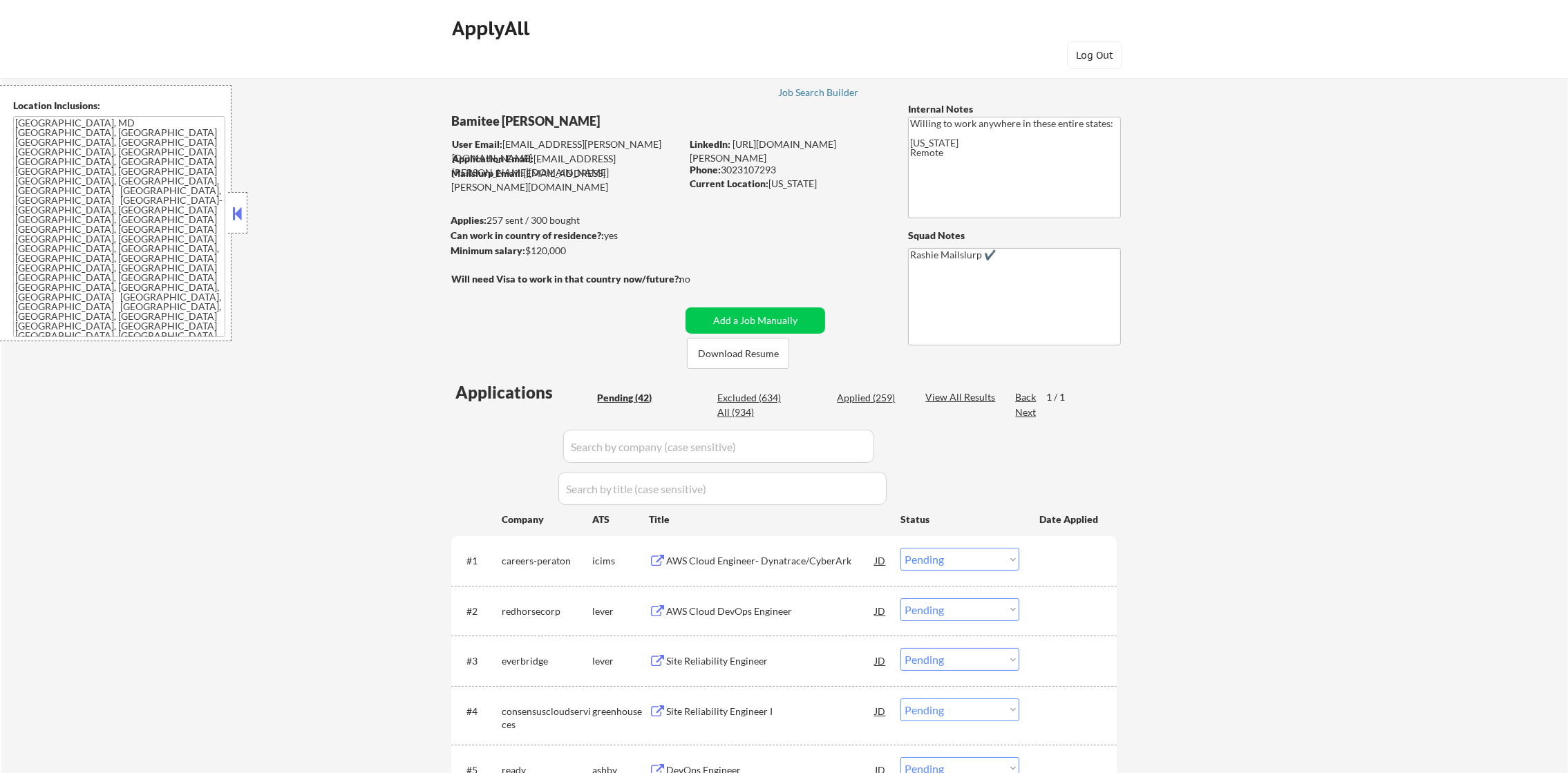
select select ""applied""
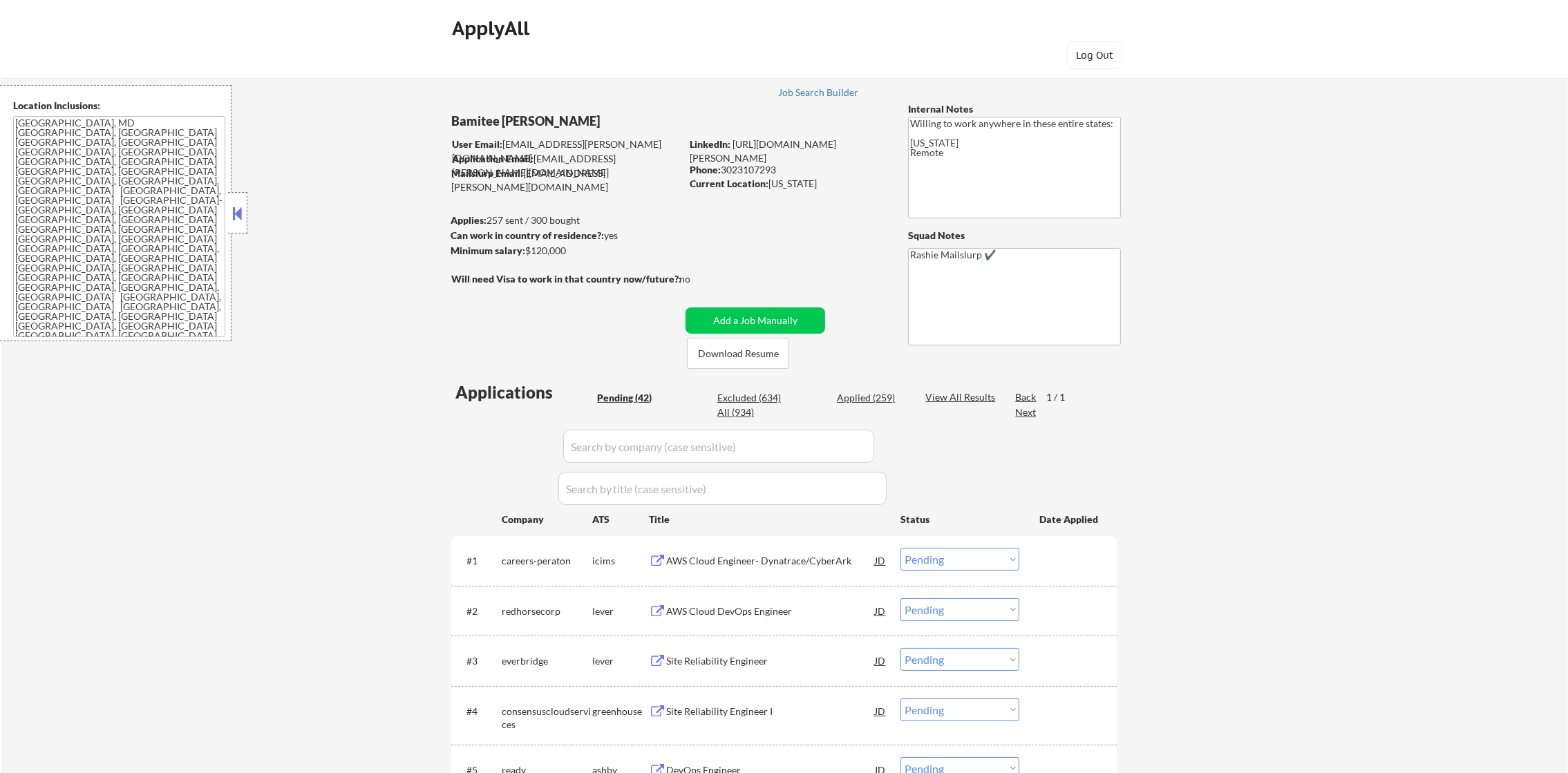
select select ""applied""
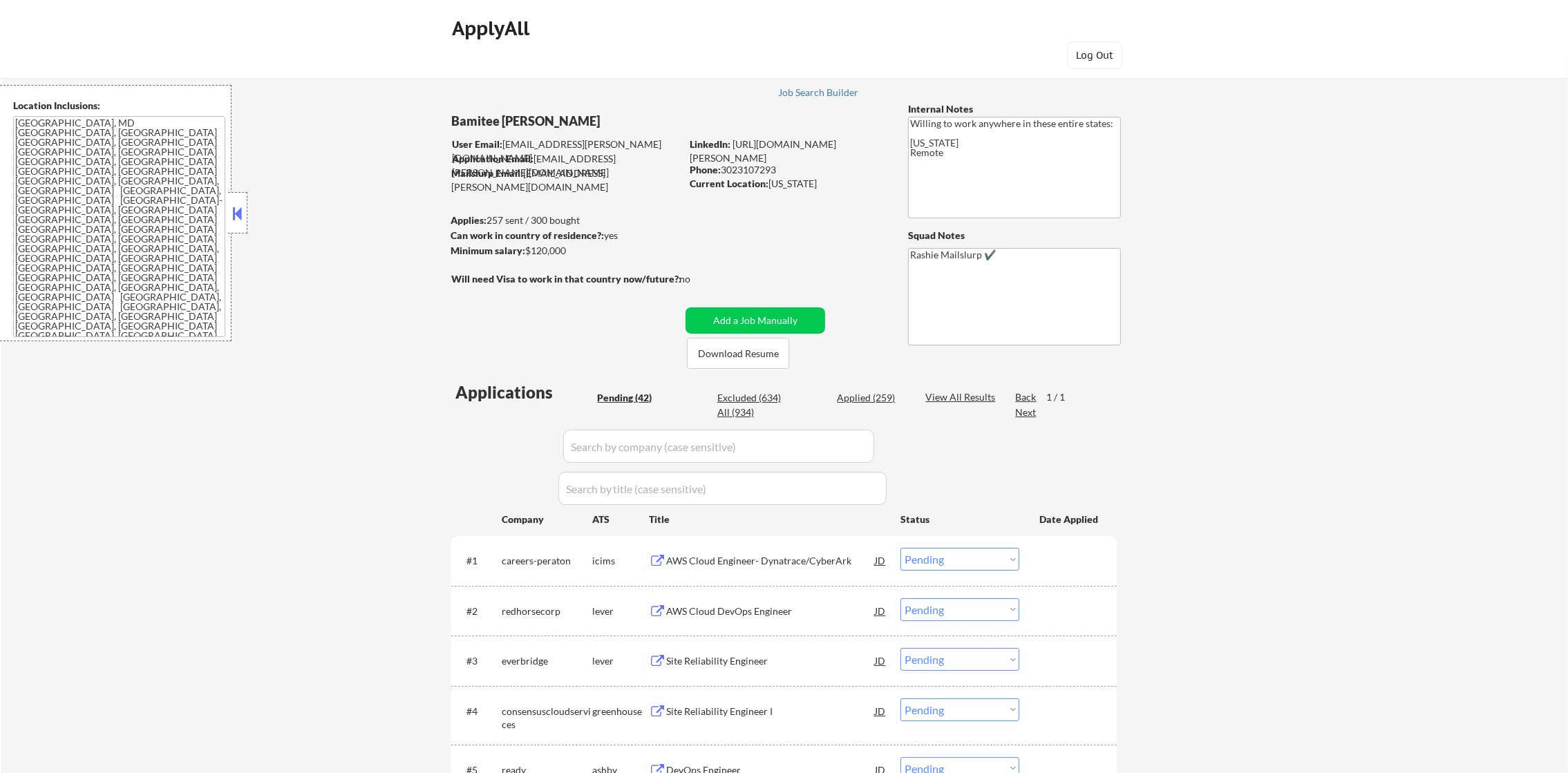
select select ""applied""
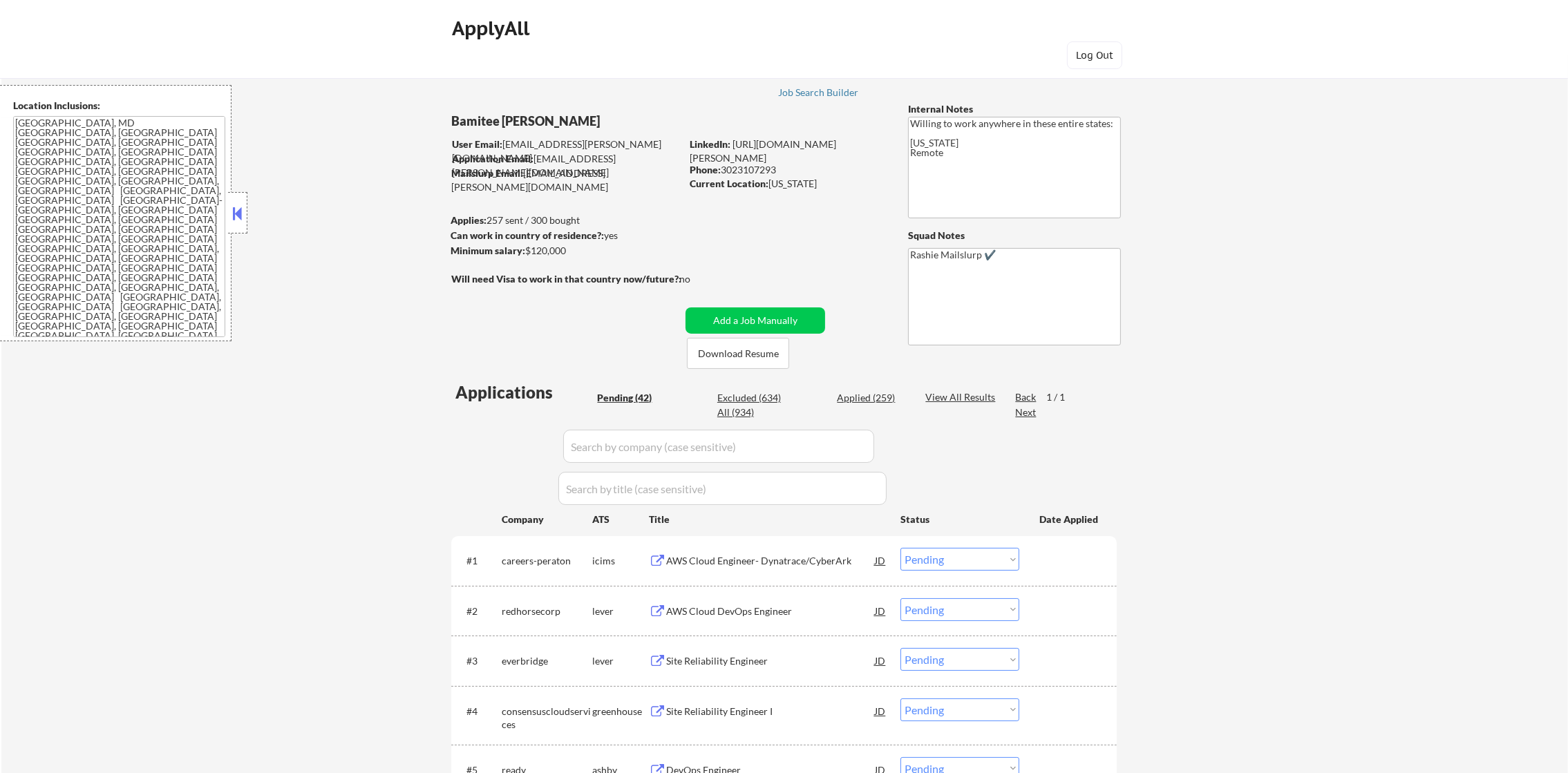
select select ""applied""
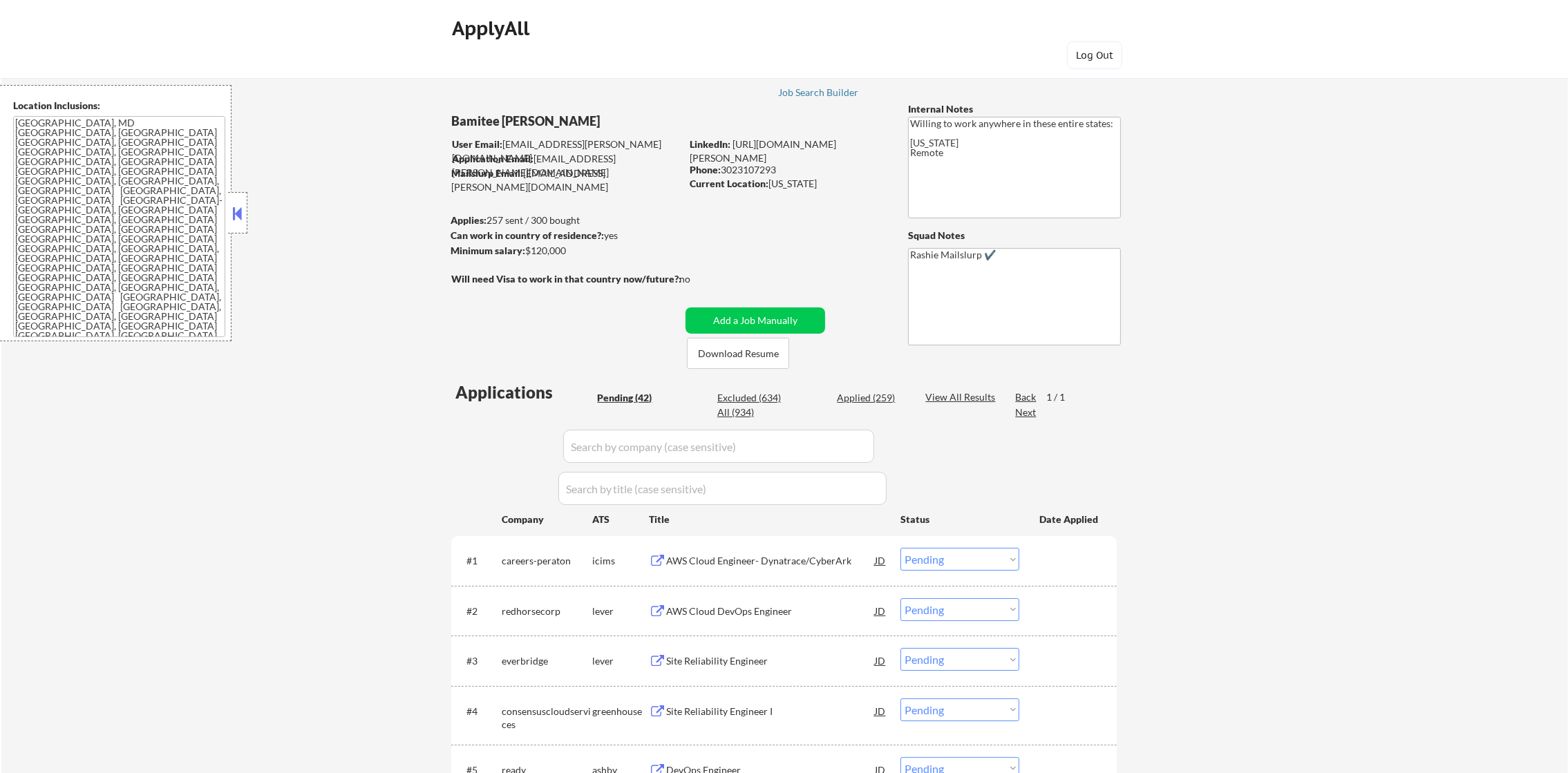
select select ""applied""
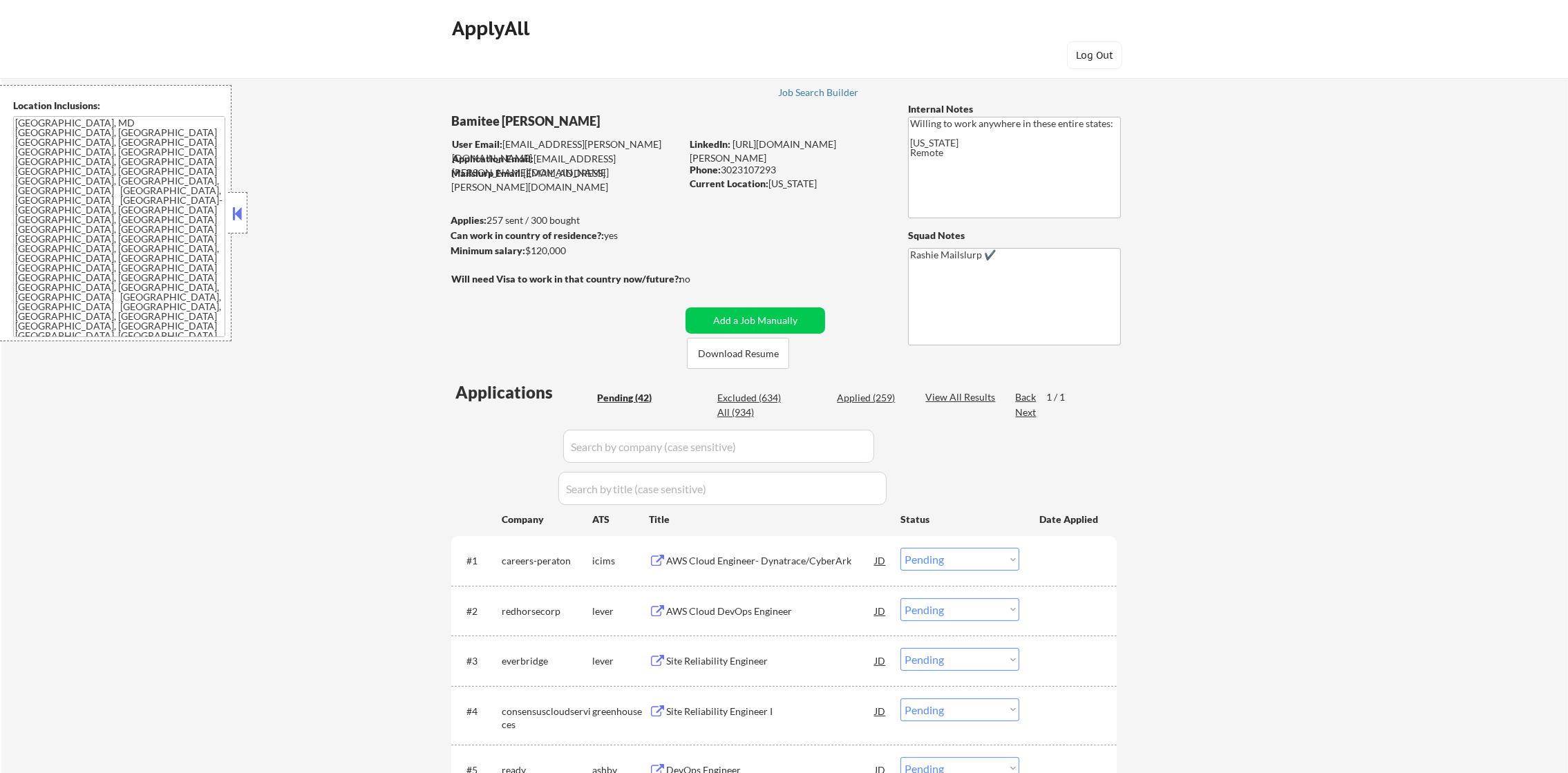
select select ""applied""
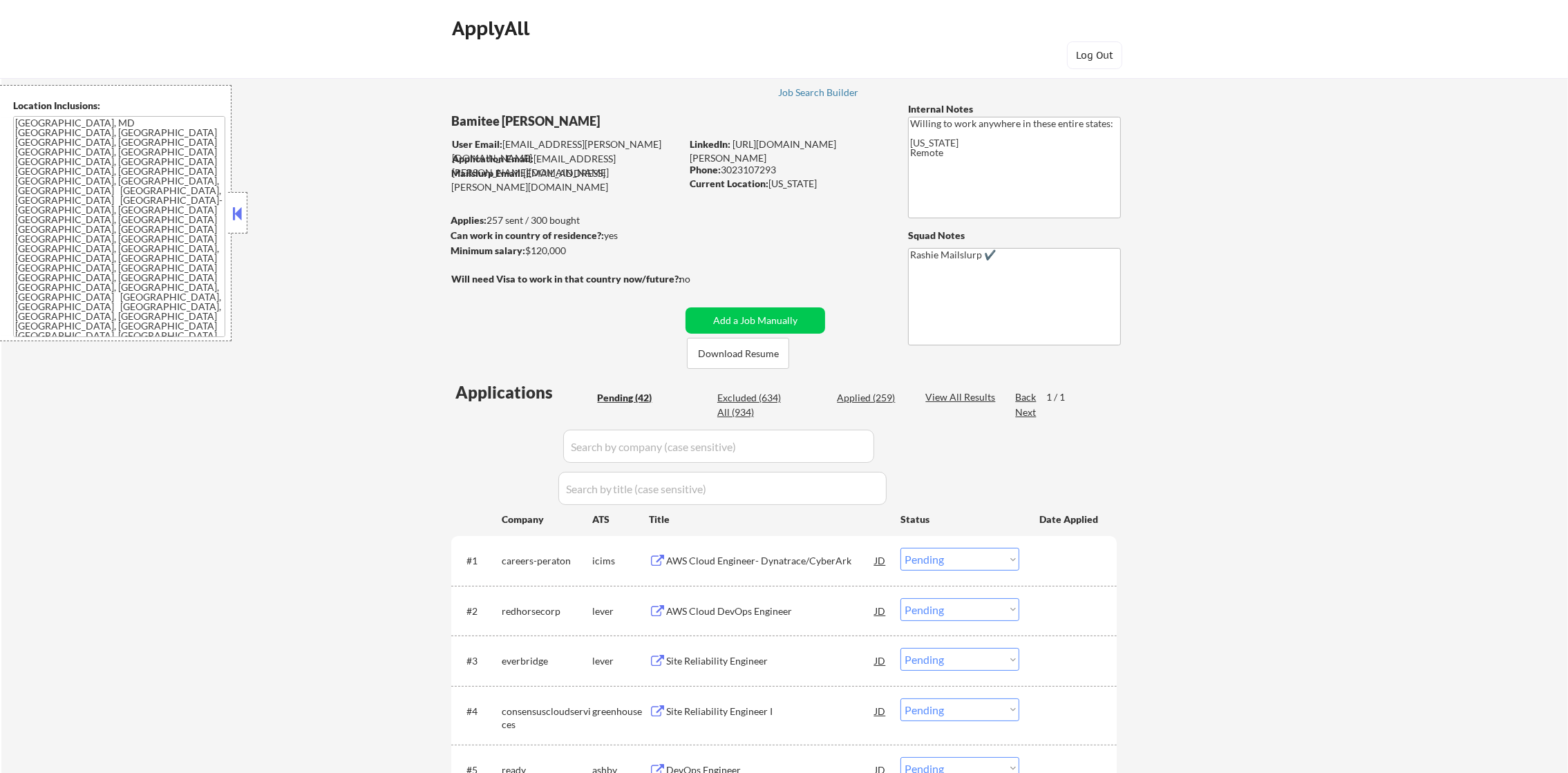
select select ""applied""
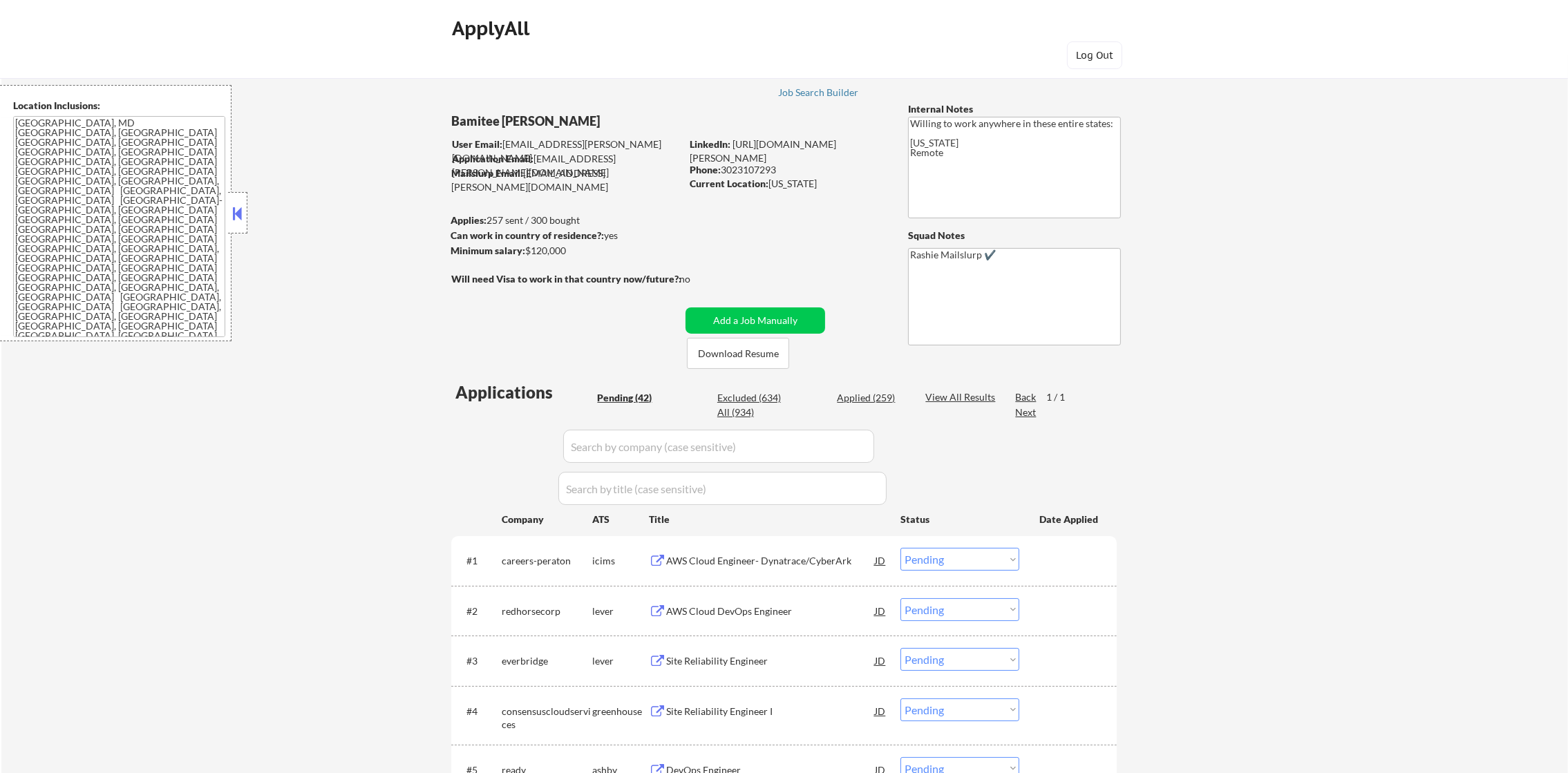
select select ""applied""
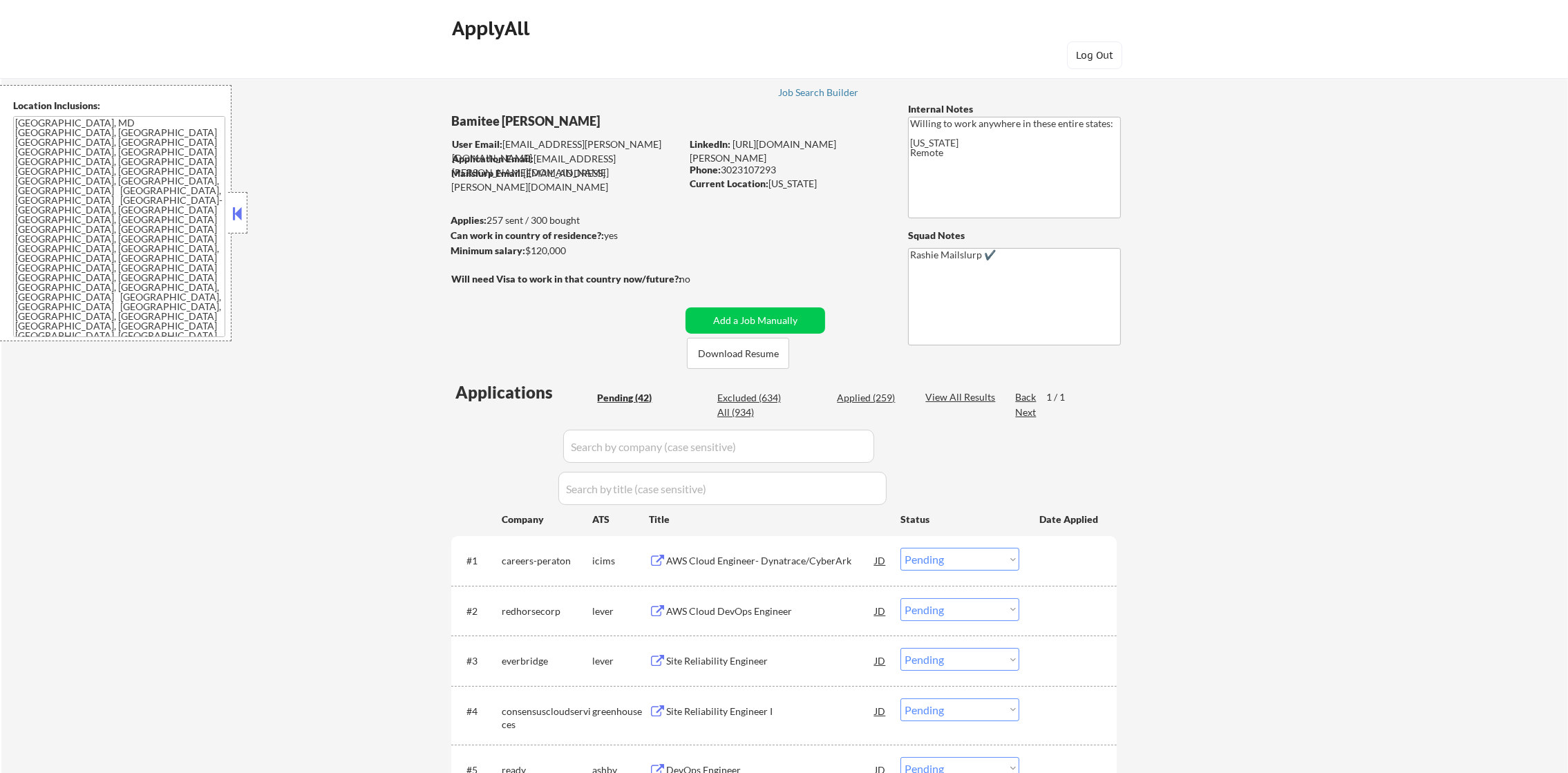
select select ""applied""
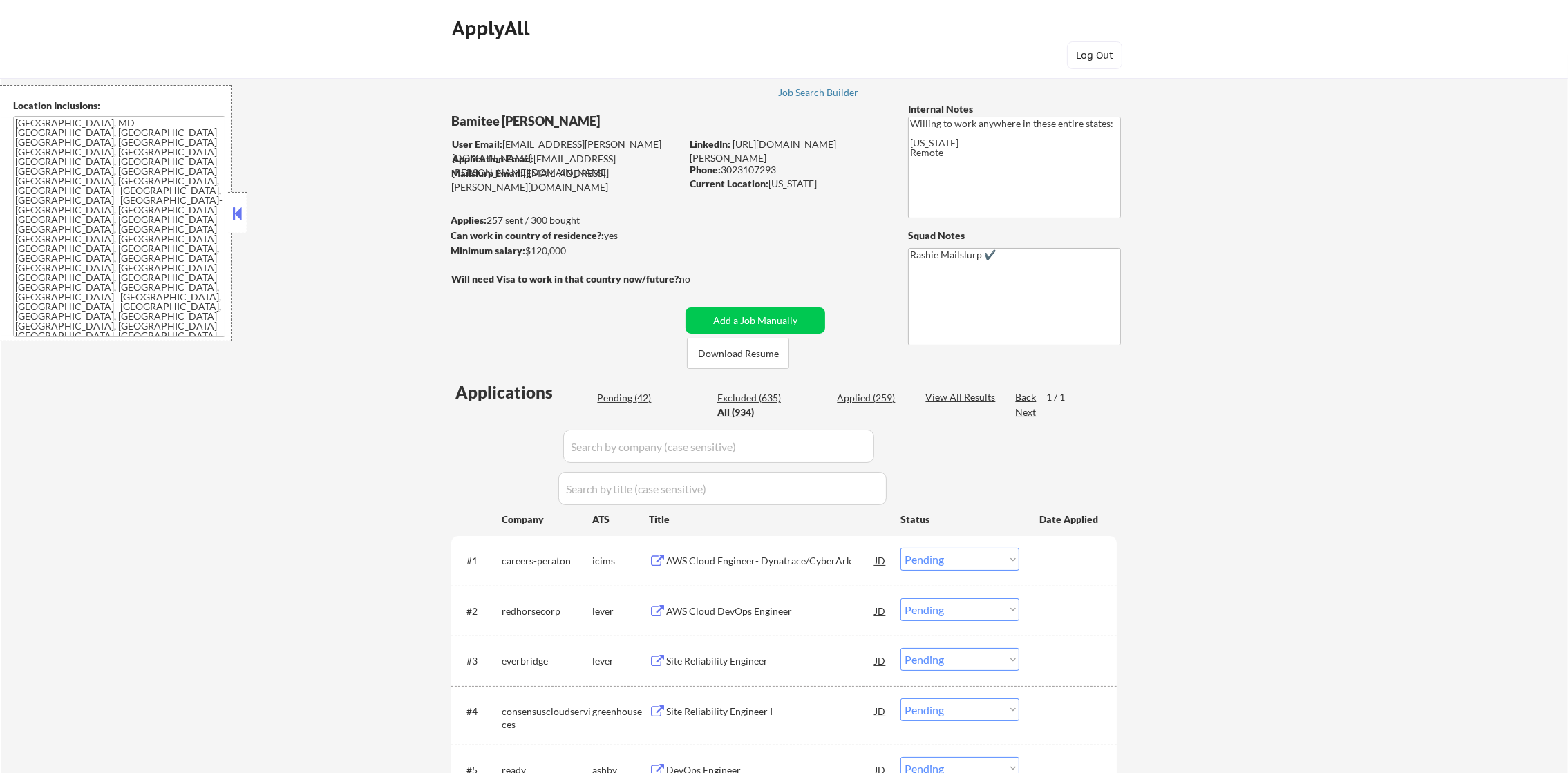
select select ""applied""
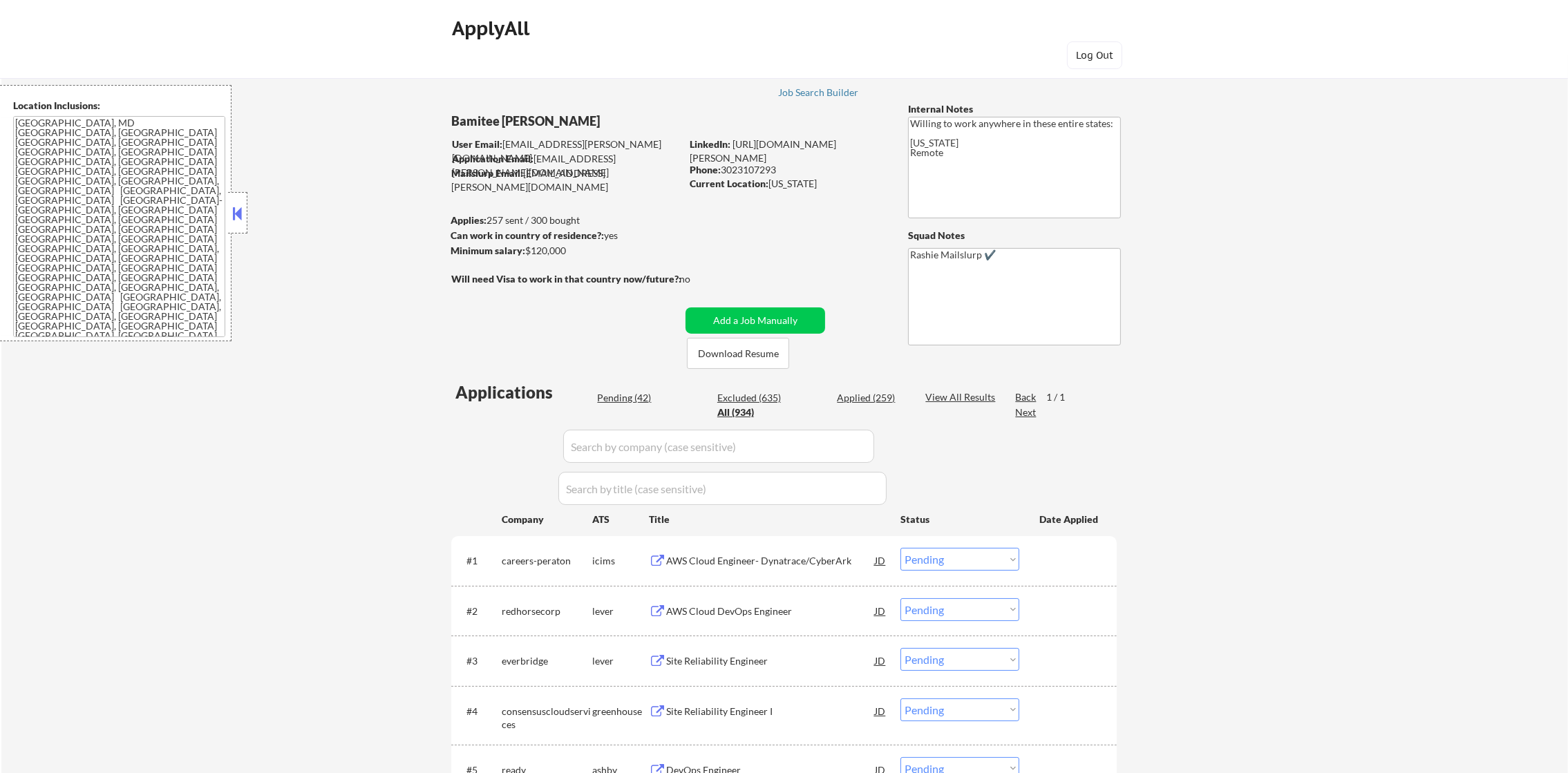
select select ""applied""
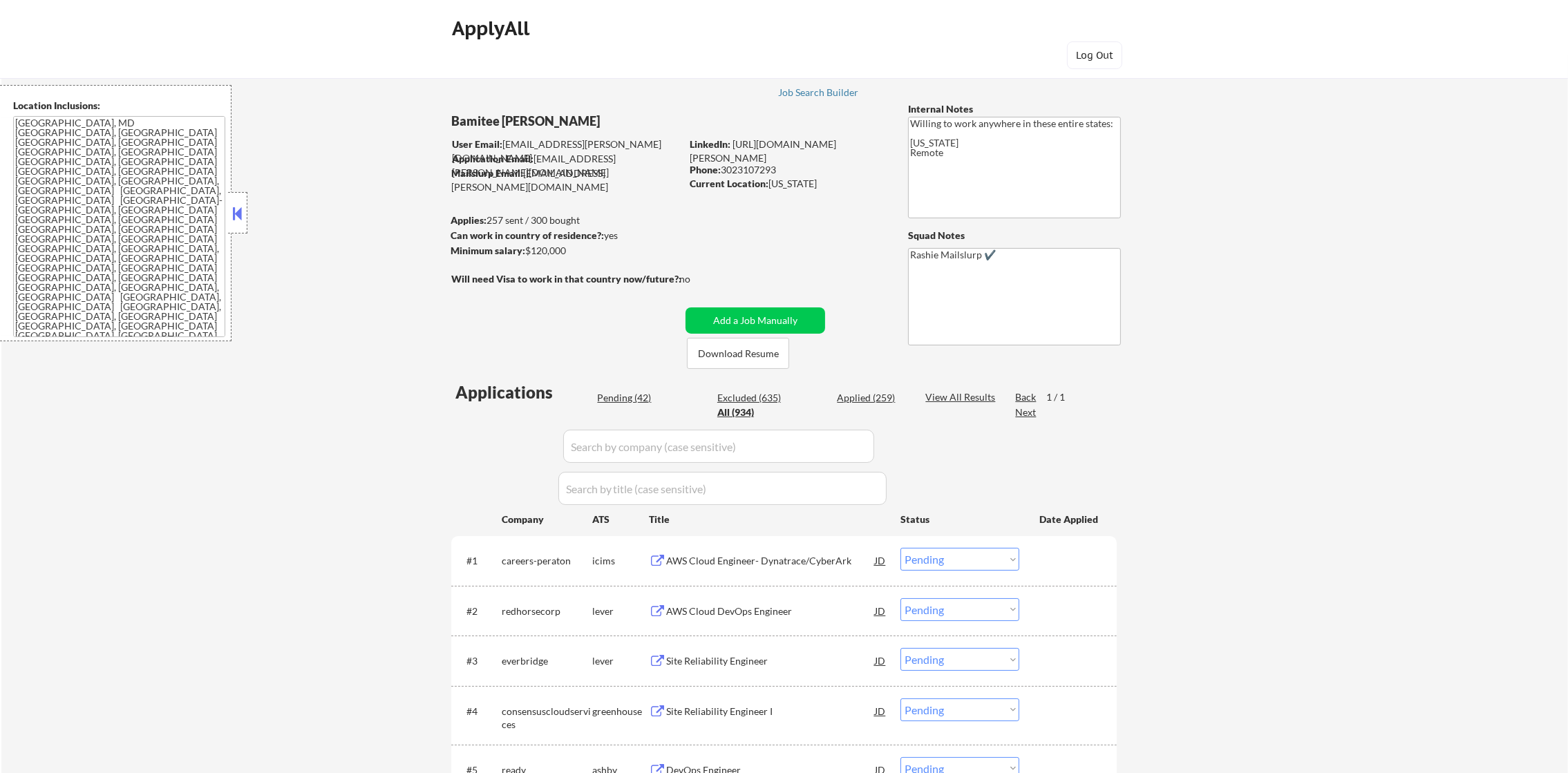
select select ""applied""
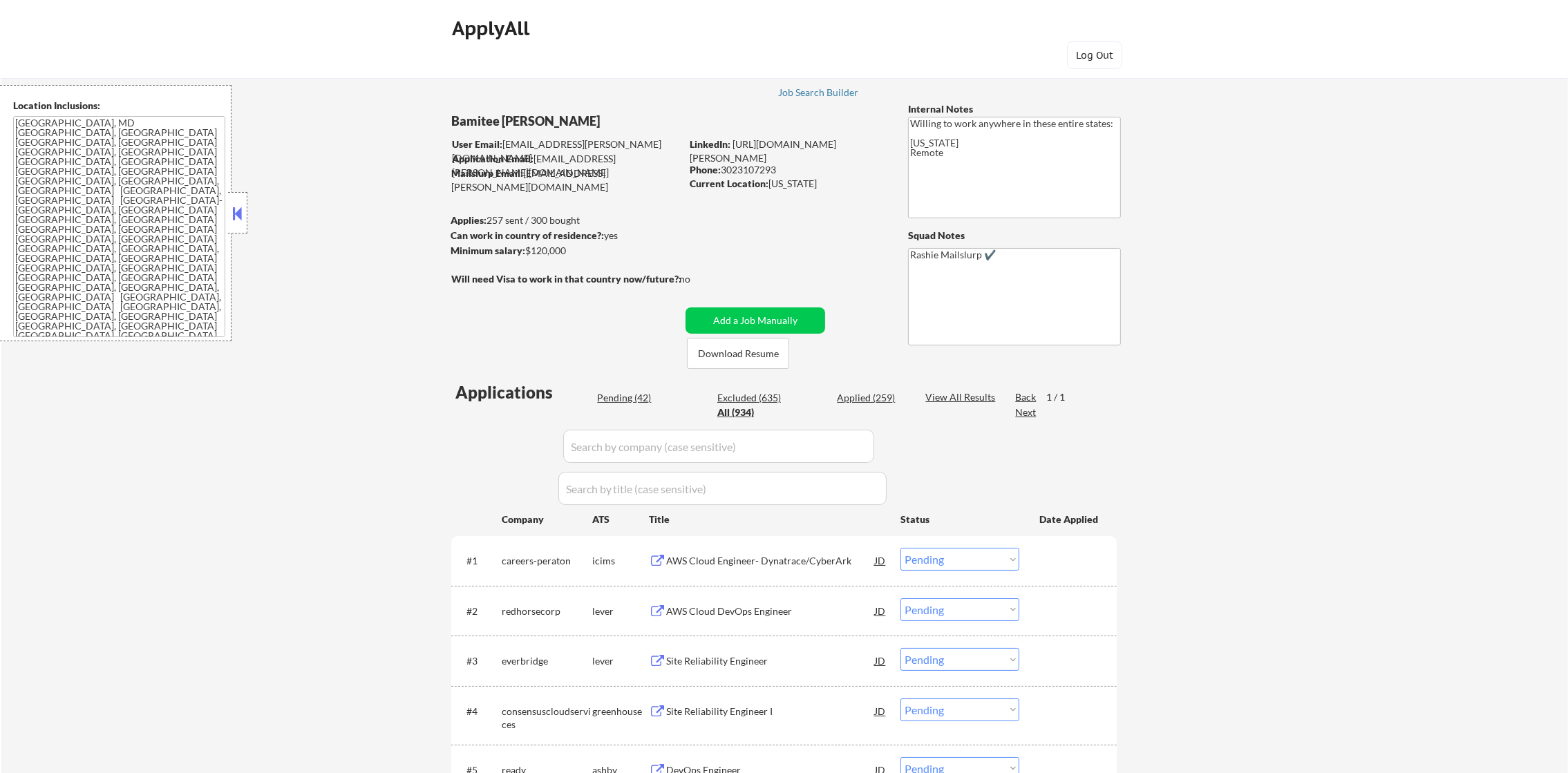
select select ""applied""
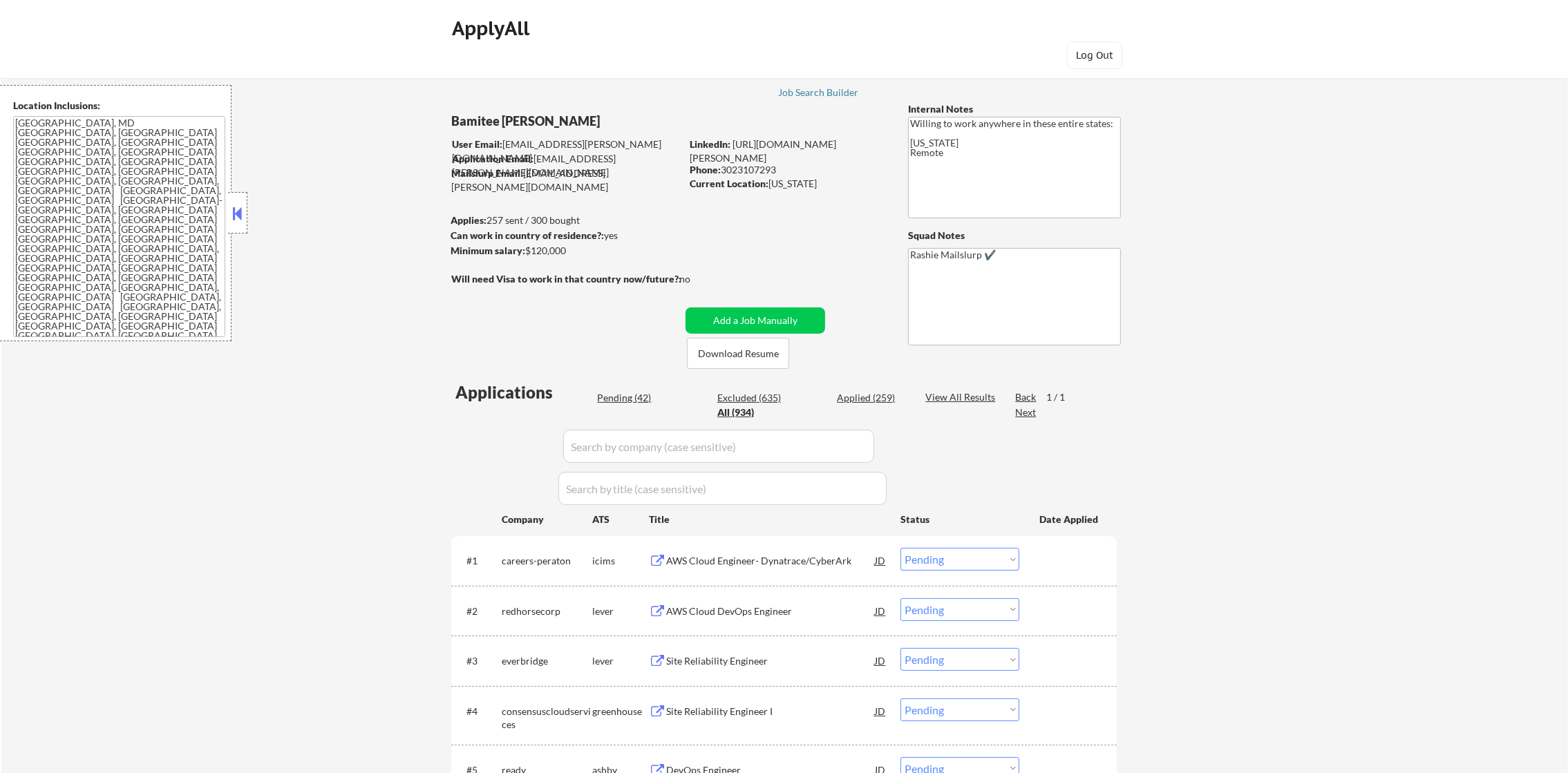
select select ""applied""
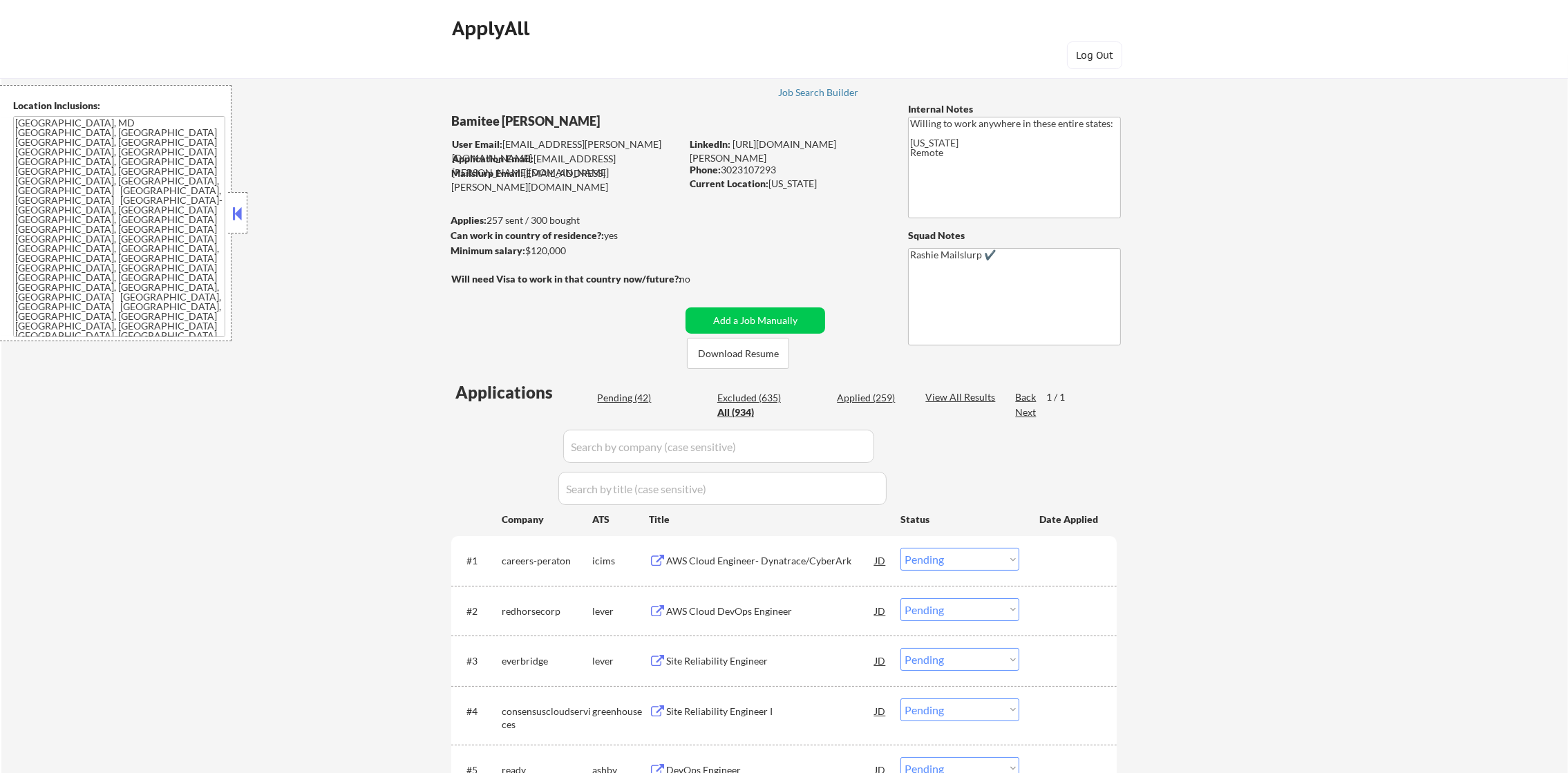
select select ""applied""
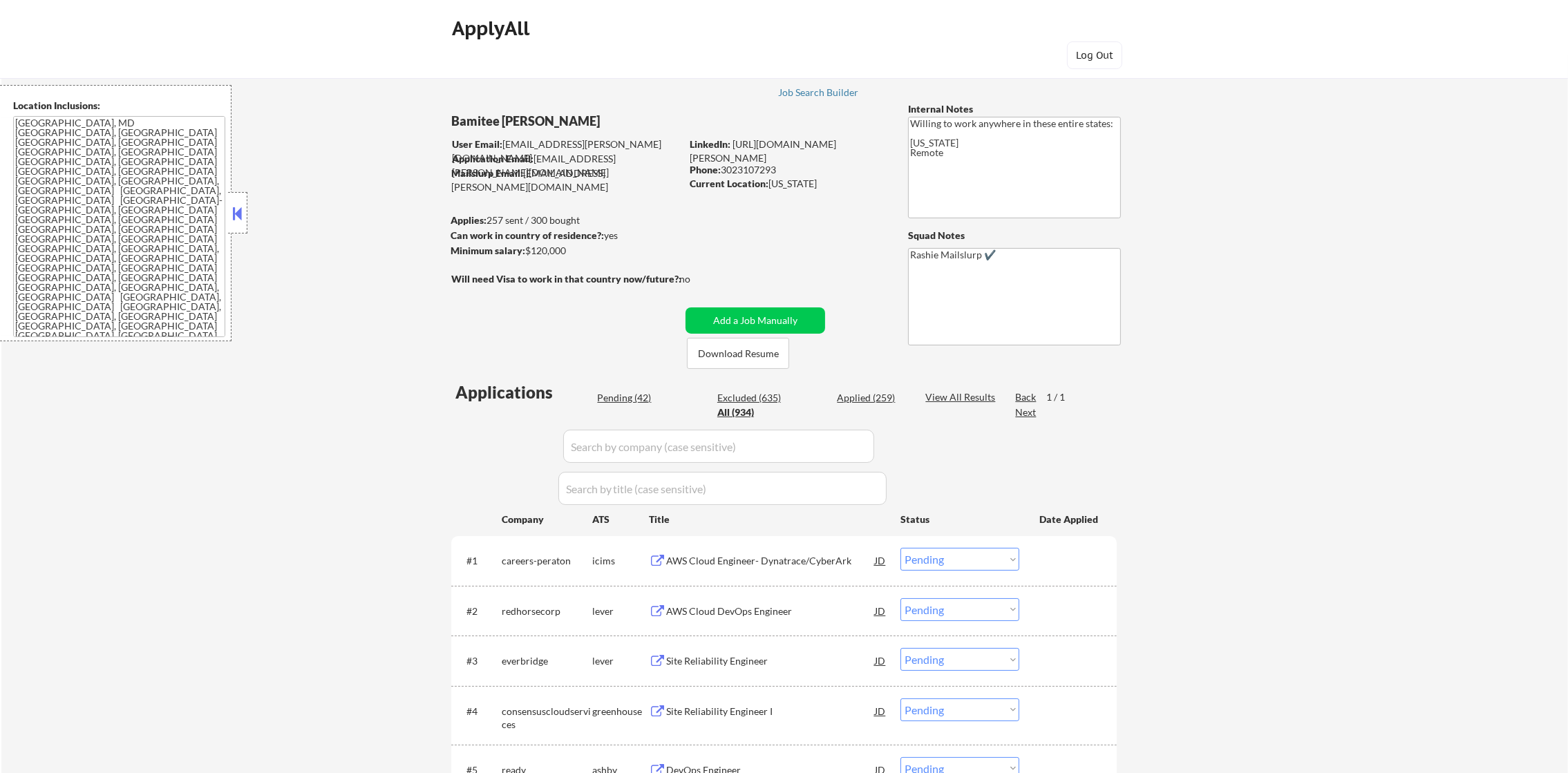
select select ""applied""
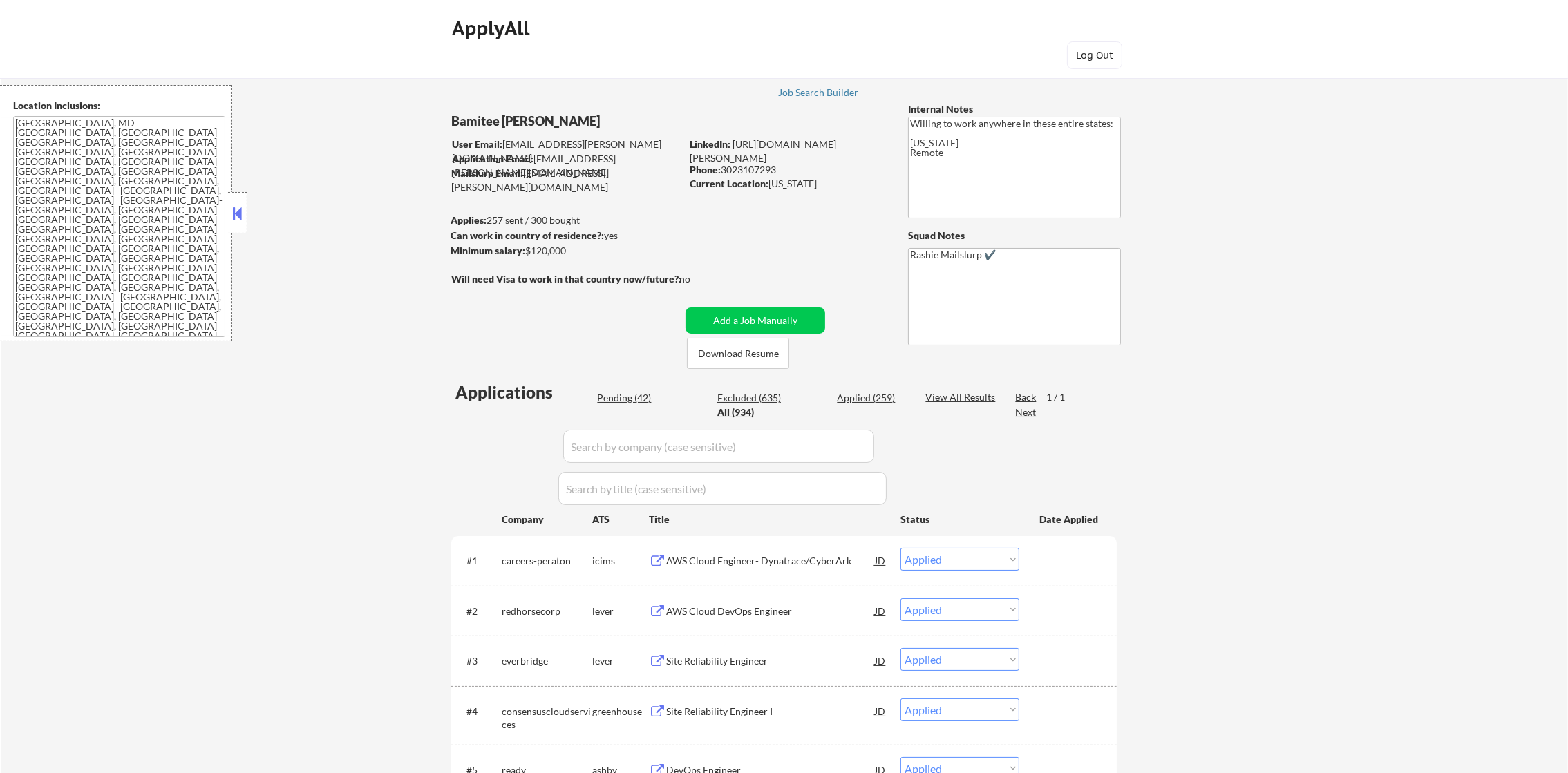
select select ""applied""
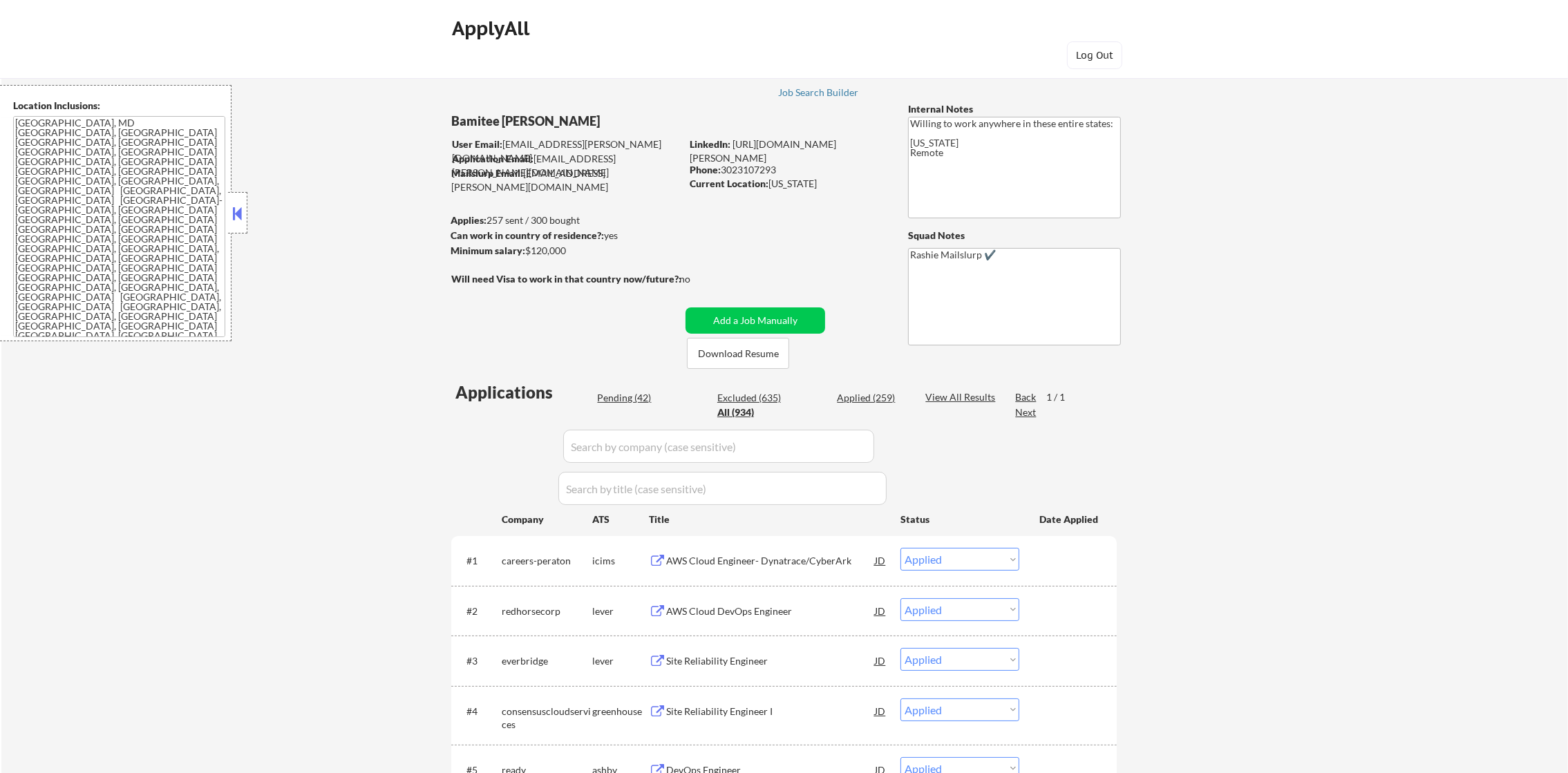
select select ""applied""
click at [608, 439] on input "input" at bounding box center [719, 446] width 311 height 33
paste input "everbridge"
type input "everbridge"
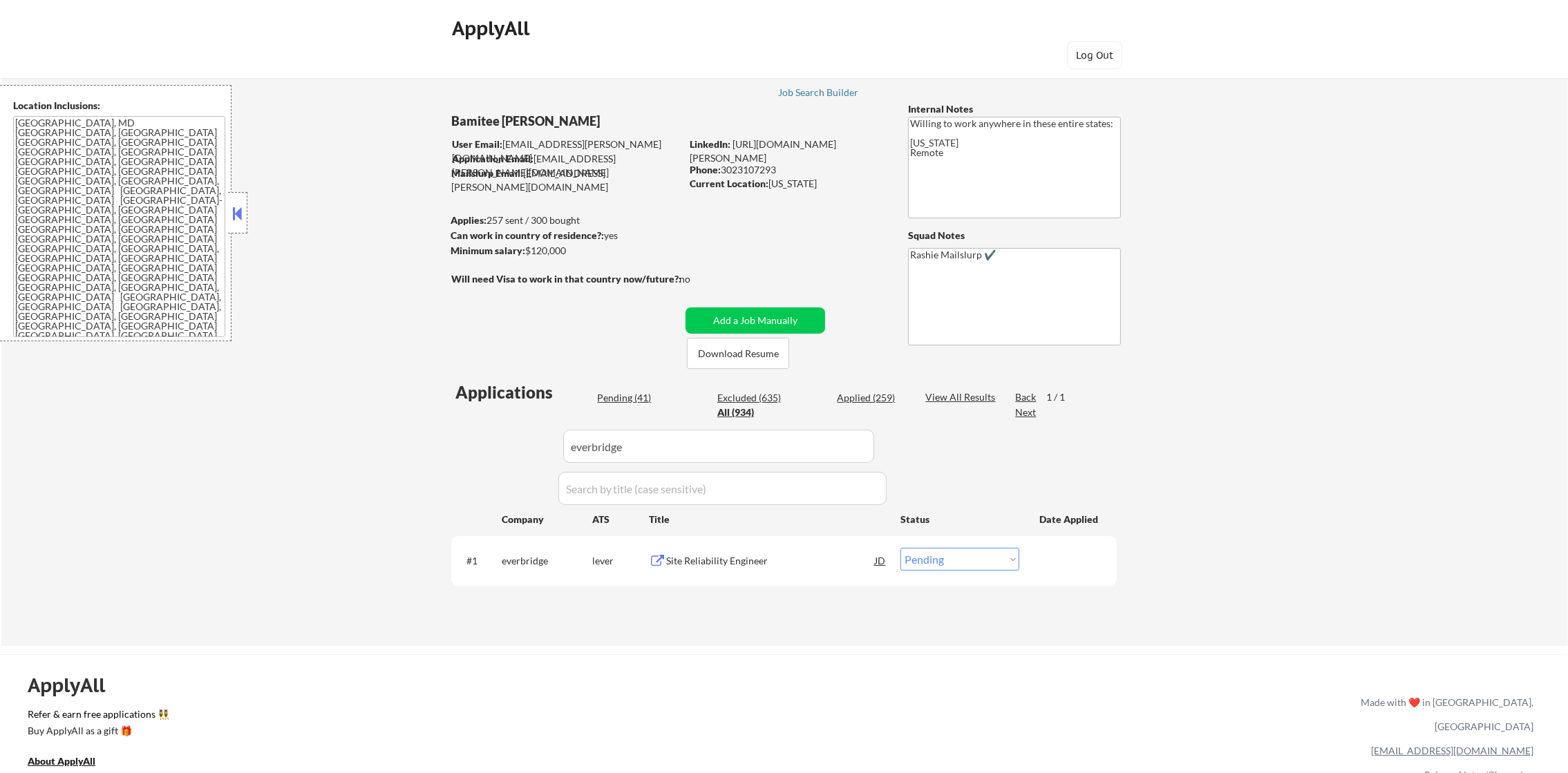
scroll to position [207, 0]
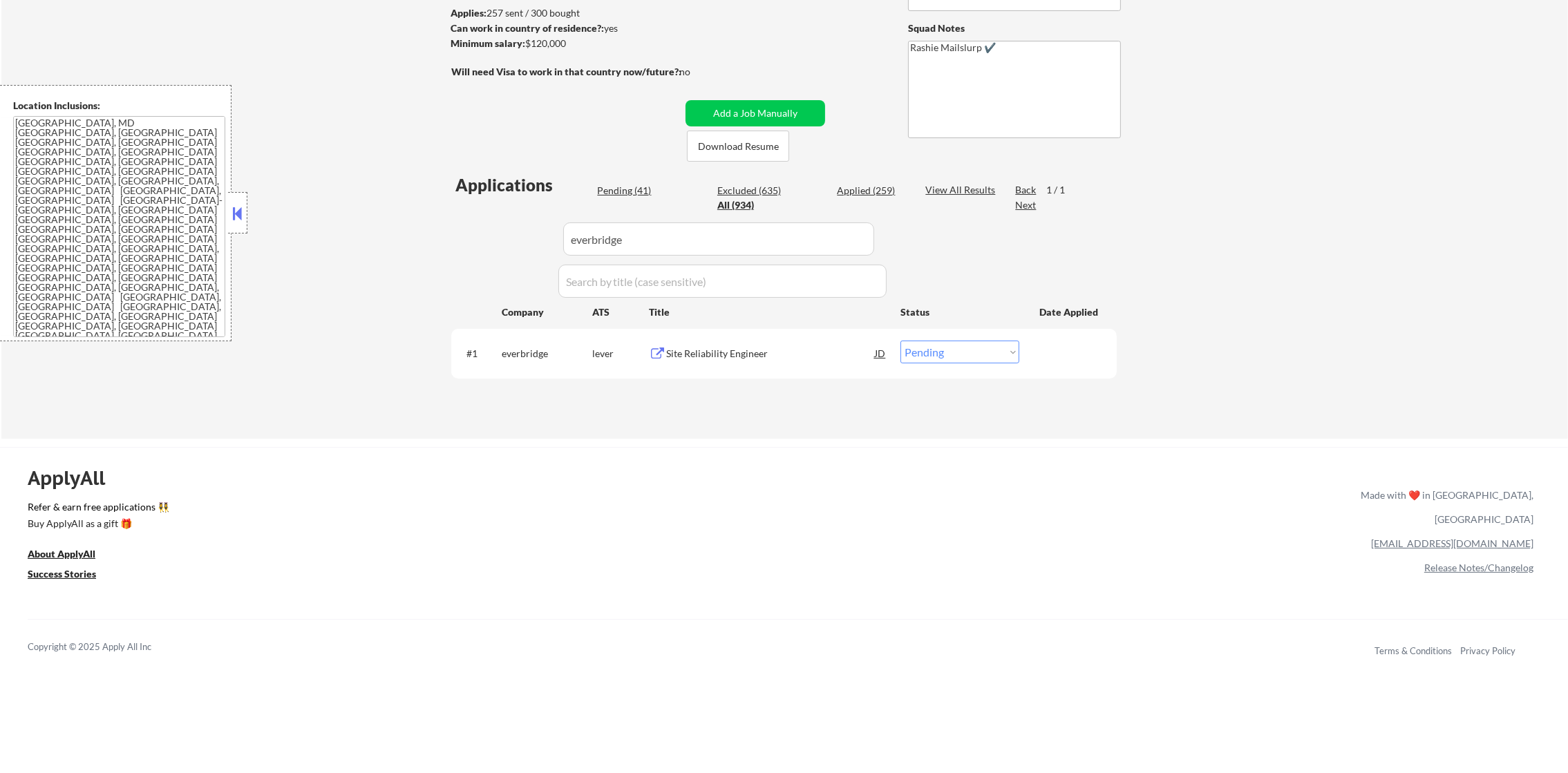
click at [760, 339] on div "#1 everbridge lever Site Reliability Engineer JD Choose an option... Pending Ap…" at bounding box center [781, 353] width 652 height 37
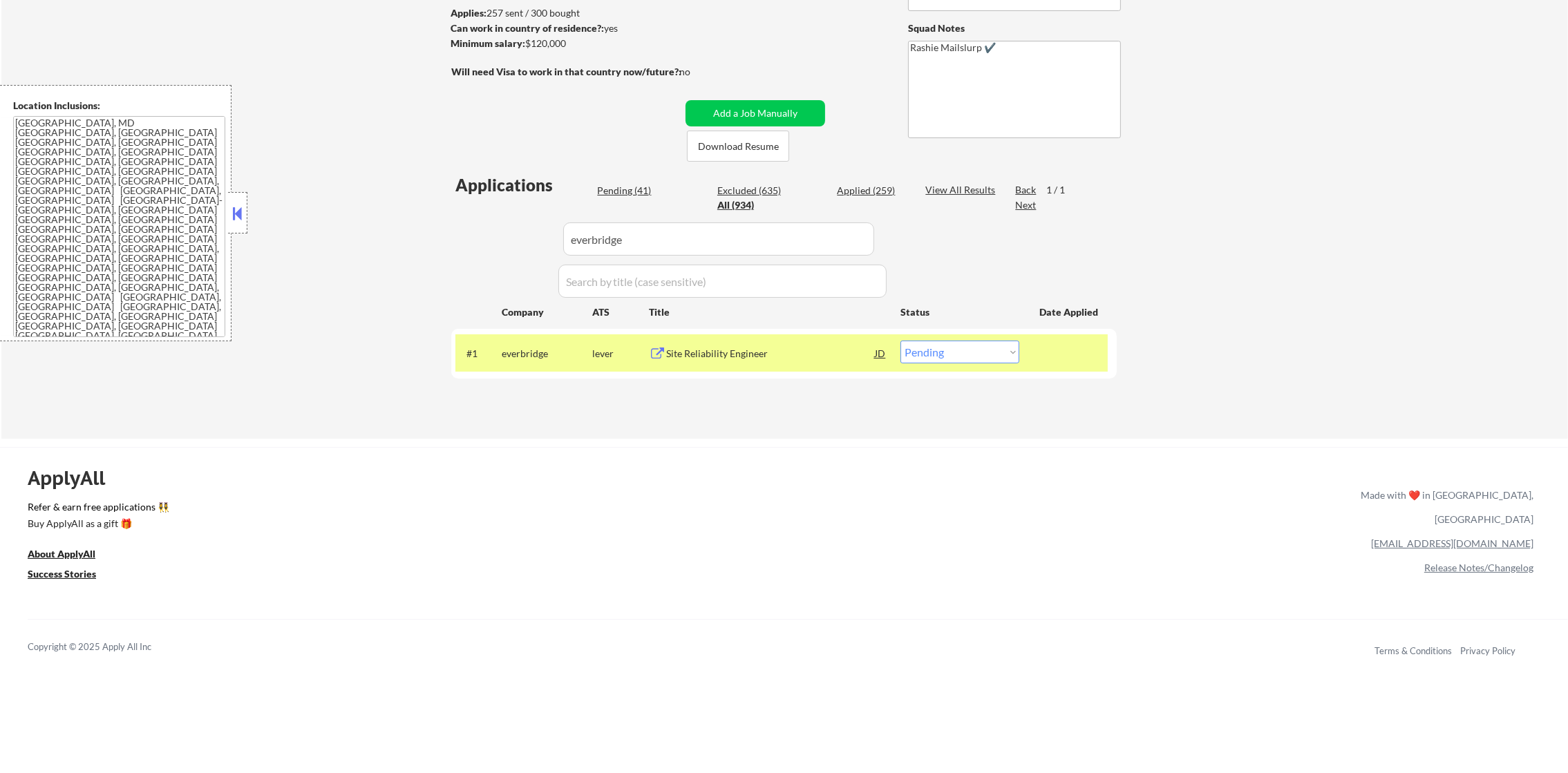
click at [747, 334] on div "#1 everbridge lever Site Reliability Engineer JD Choose an option... Pending Ap…" at bounding box center [781, 353] width 652 height 37
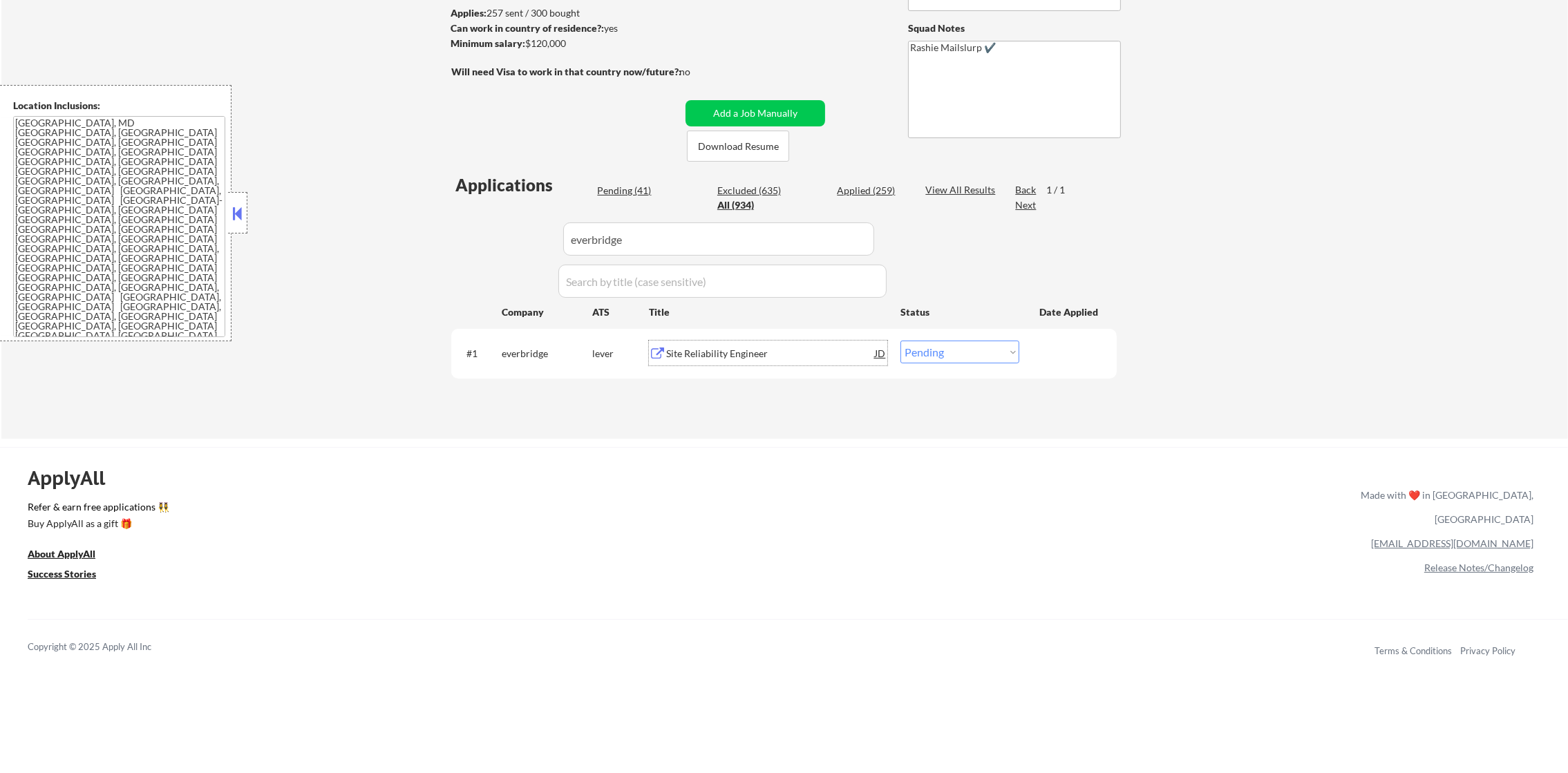
click at [738, 344] on div "Site Reliability Engineer" at bounding box center [770, 352] width 209 height 25
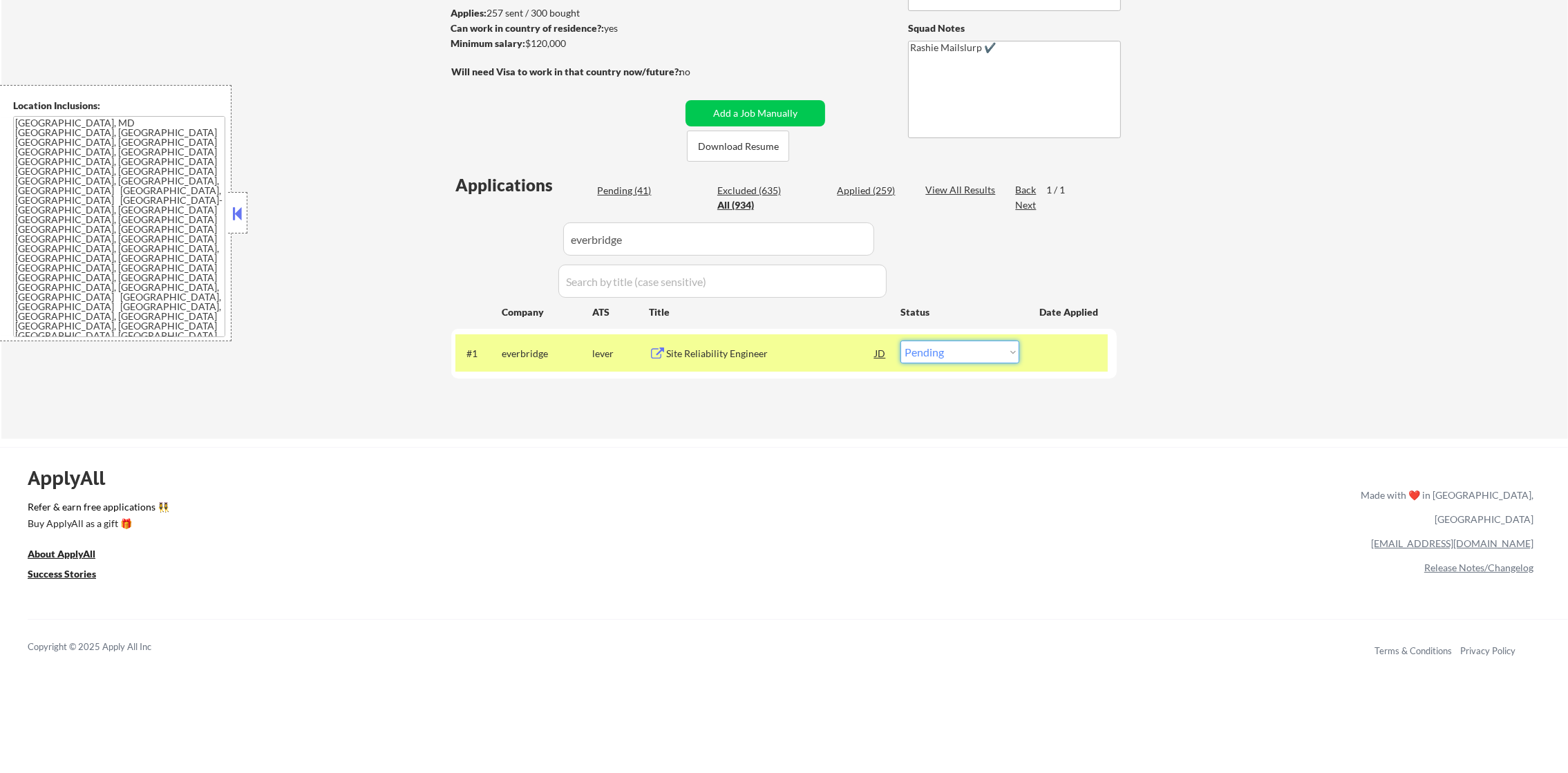
drag, startPoint x: 953, startPoint y: 343, endPoint x: 949, endPoint y: 365, distance: 22.4
click at [952, 346] on select "Choose an option... Pending Applied Excluded (Questions) Excluded (Expired) Exc…" at bounding box center [960, 352] width 119 height 23
select select ""excluded__salary_""
click at [900, 340] on select "Choose an option... Pending Applied Excluded (Questions) Excluded (Expired) Exc…" at bounding box center [960, 352] width 119 height 23
click at [543, 364] on div "everbridge" at bounding box center [547, 352] width 91 height 25
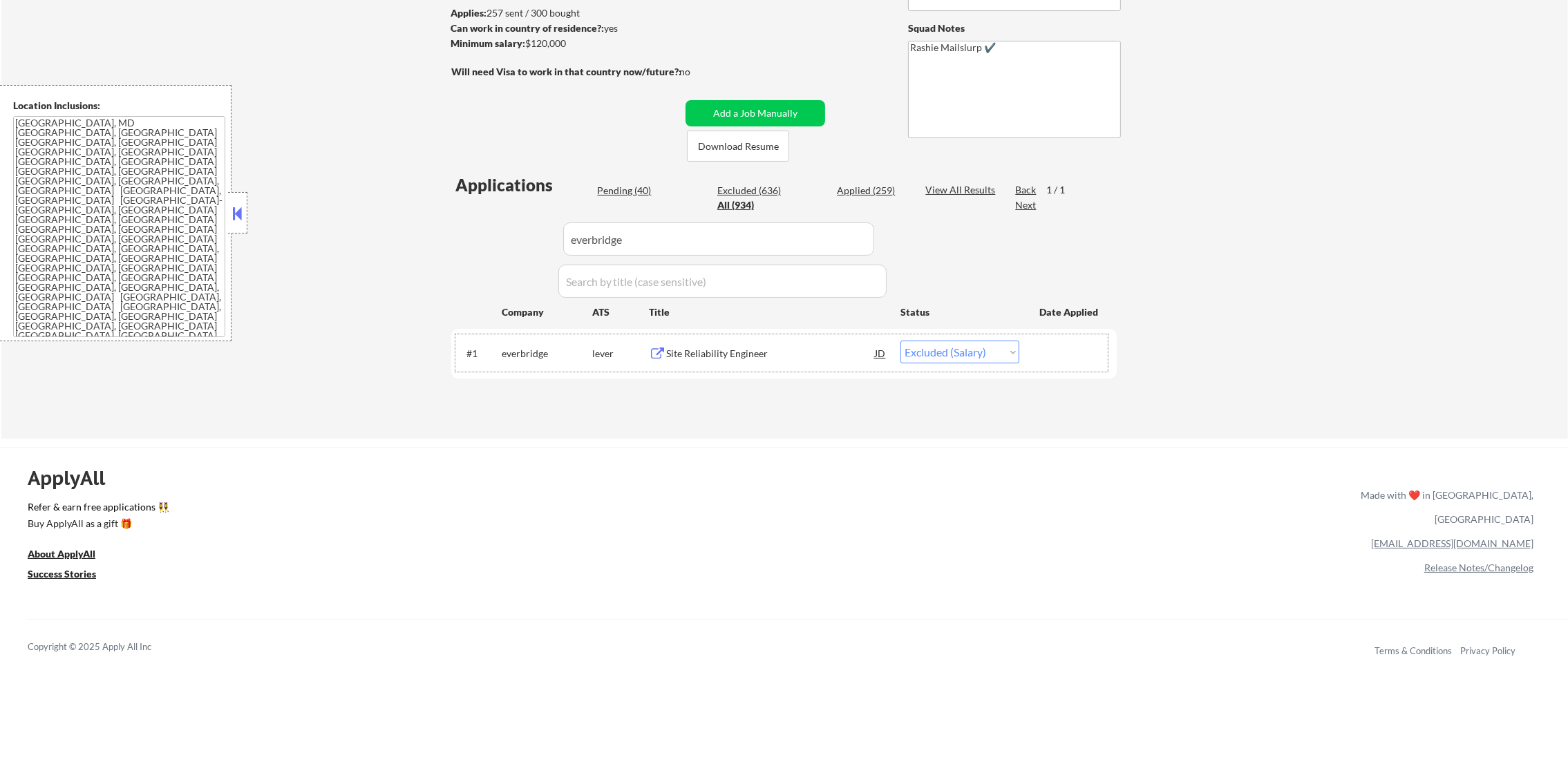
drag, startPoint x: 645, startPoint y: 230, endPoint x: 446, endPoint y: 219, distance: 199.3
click at [456, 219] on div "Applications Pending (40) Excluded (636) Applied (259) All (934) View All Resul…" at bounding box center [784, 292] width 665 height 239
paste input "consensuscloudservices"
type input "consensuscloudservices"
click at [446, 219] on div "← Return to /applysquad Mailslurp Inbox Job Search Builder Bamitee [PERSON_NAME…" at bounding box center [784, 138] width 690 height 580
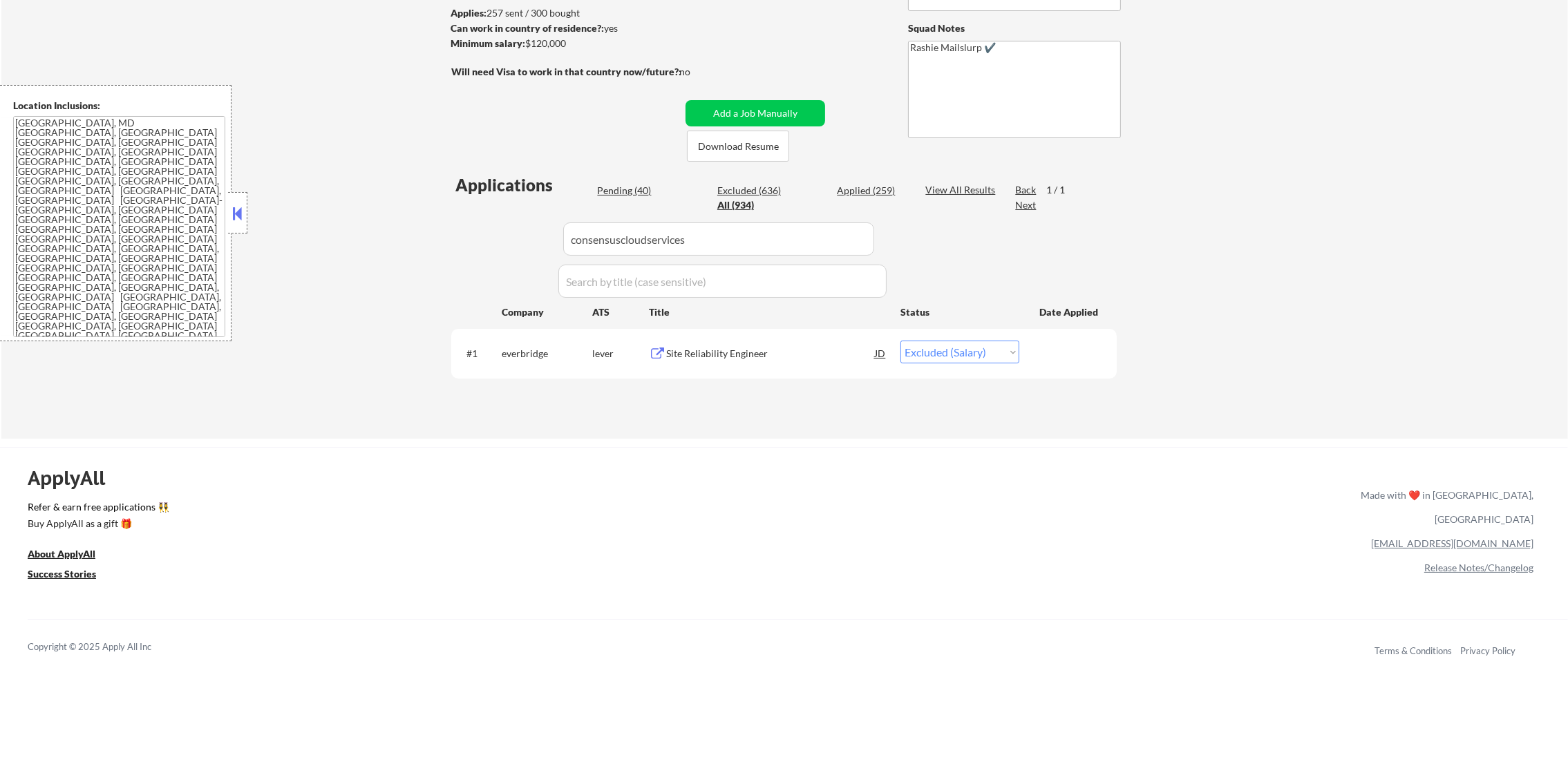
select select ""pending""
click at [682, 362] on div "Site Reliability Engineer I" at bounding box center [770, 352] width 209 height 25
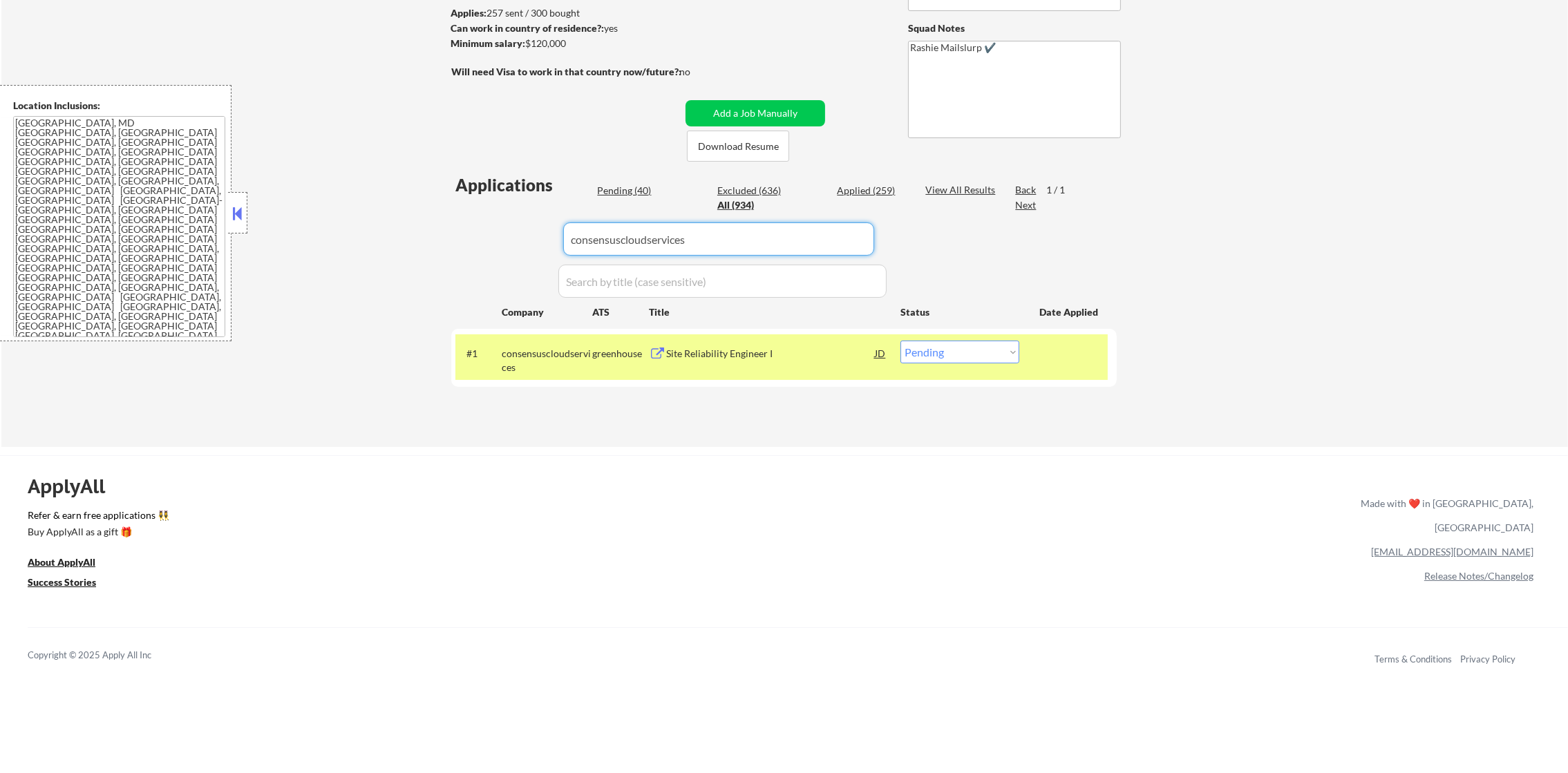
drag, startPoint x: 720, startPoint y: 227, endPoint x: 429, endPoint y: 186, distance: 293.9
click at [469, 206] on div "Applications Pending (40) Excluded (636) Applied (259) All (934) View All Resul…" at bounding box center [784, 297] width 665 height 248
paste input "ready"
type input "ready"
click at [358, 167] on div "← Return to /applysquad Mailslurp Inbox Job Search Builder Bamitee [PERSON_NAME…" at bounding box center [784, 148] width 1567 height 599
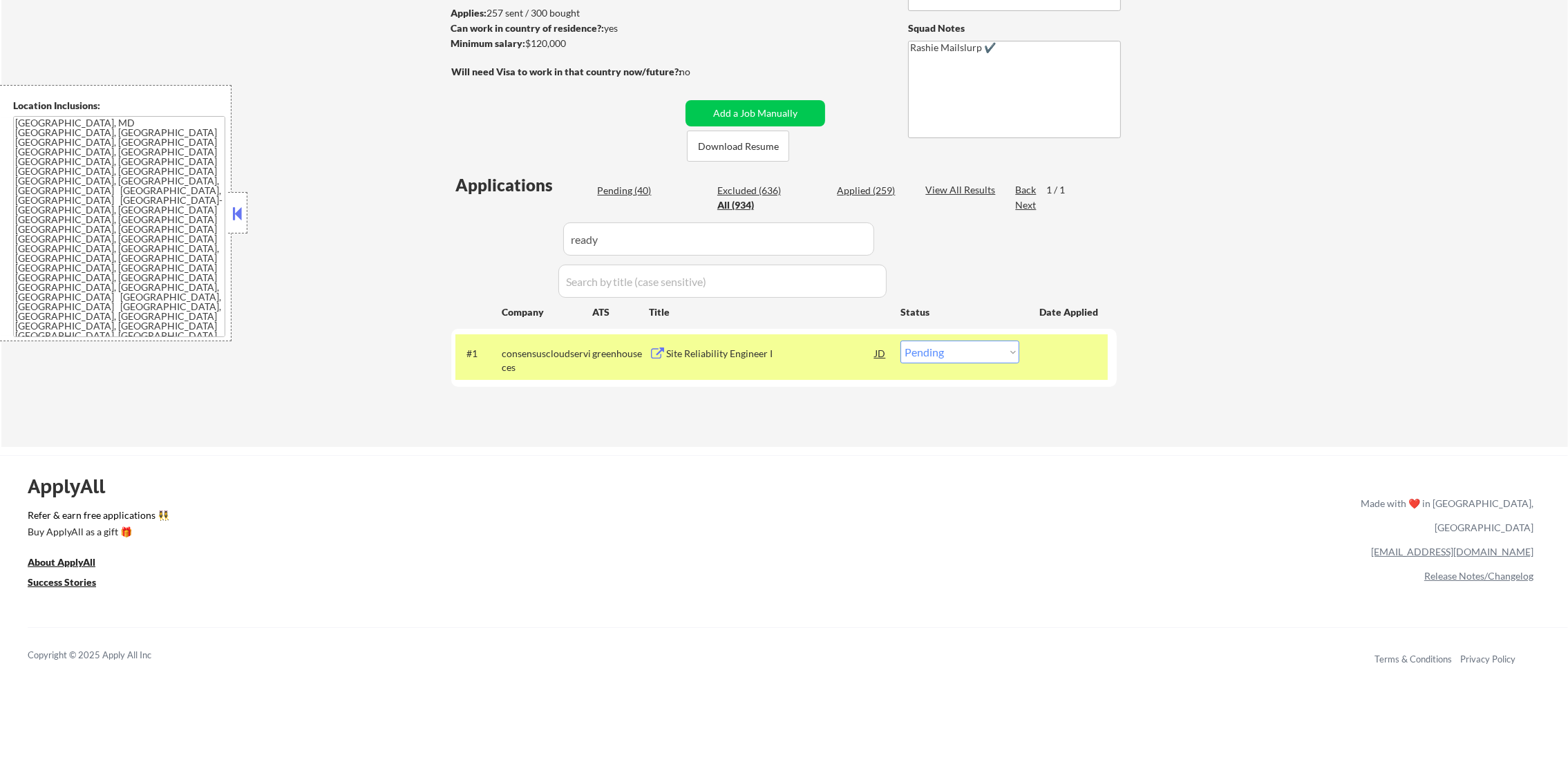
select select ""excluded__expired_""
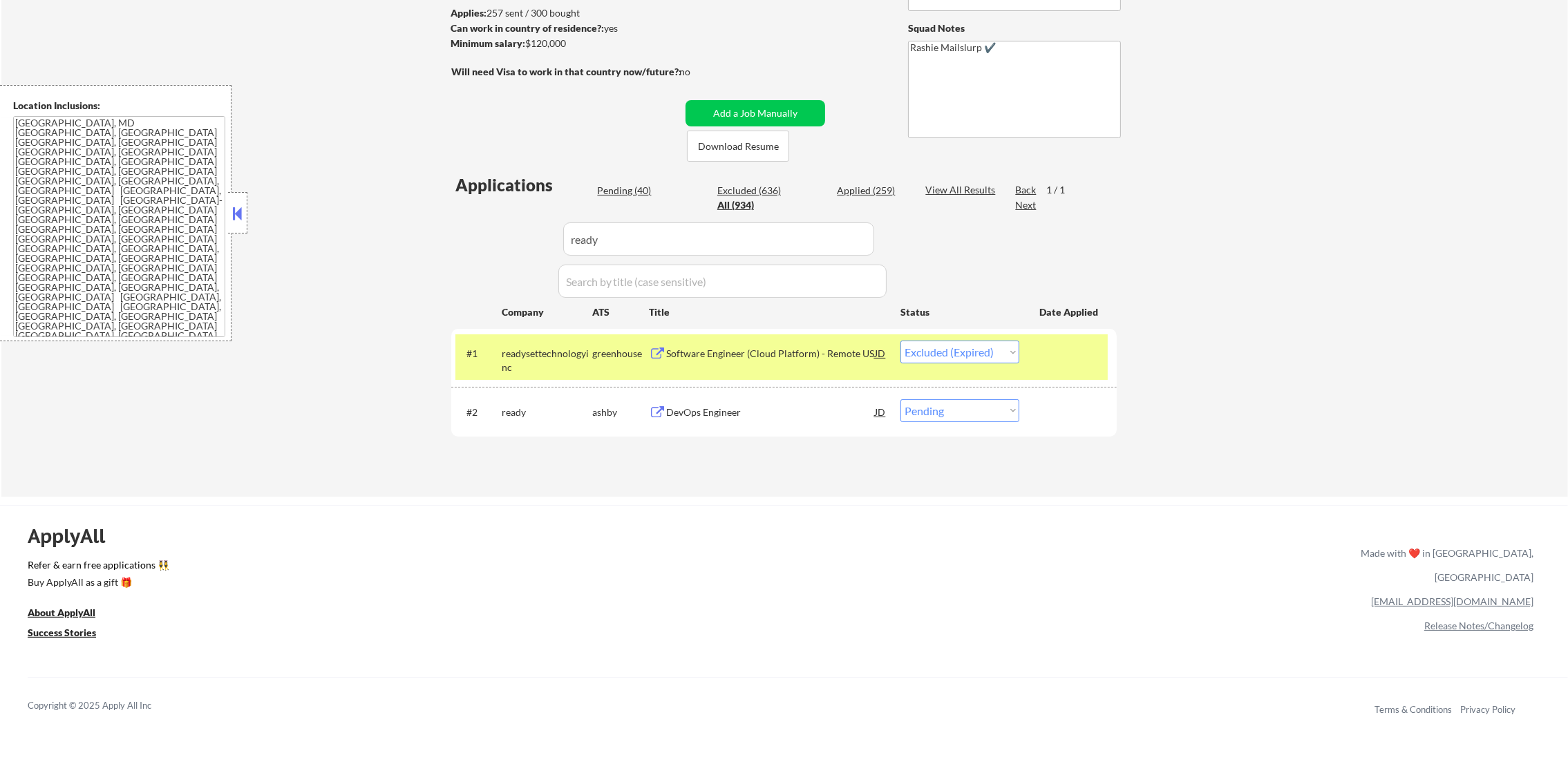
click at [536, 363] on div "readysettechnologyinc" at bounding box center [547, 360] width 91 height 27
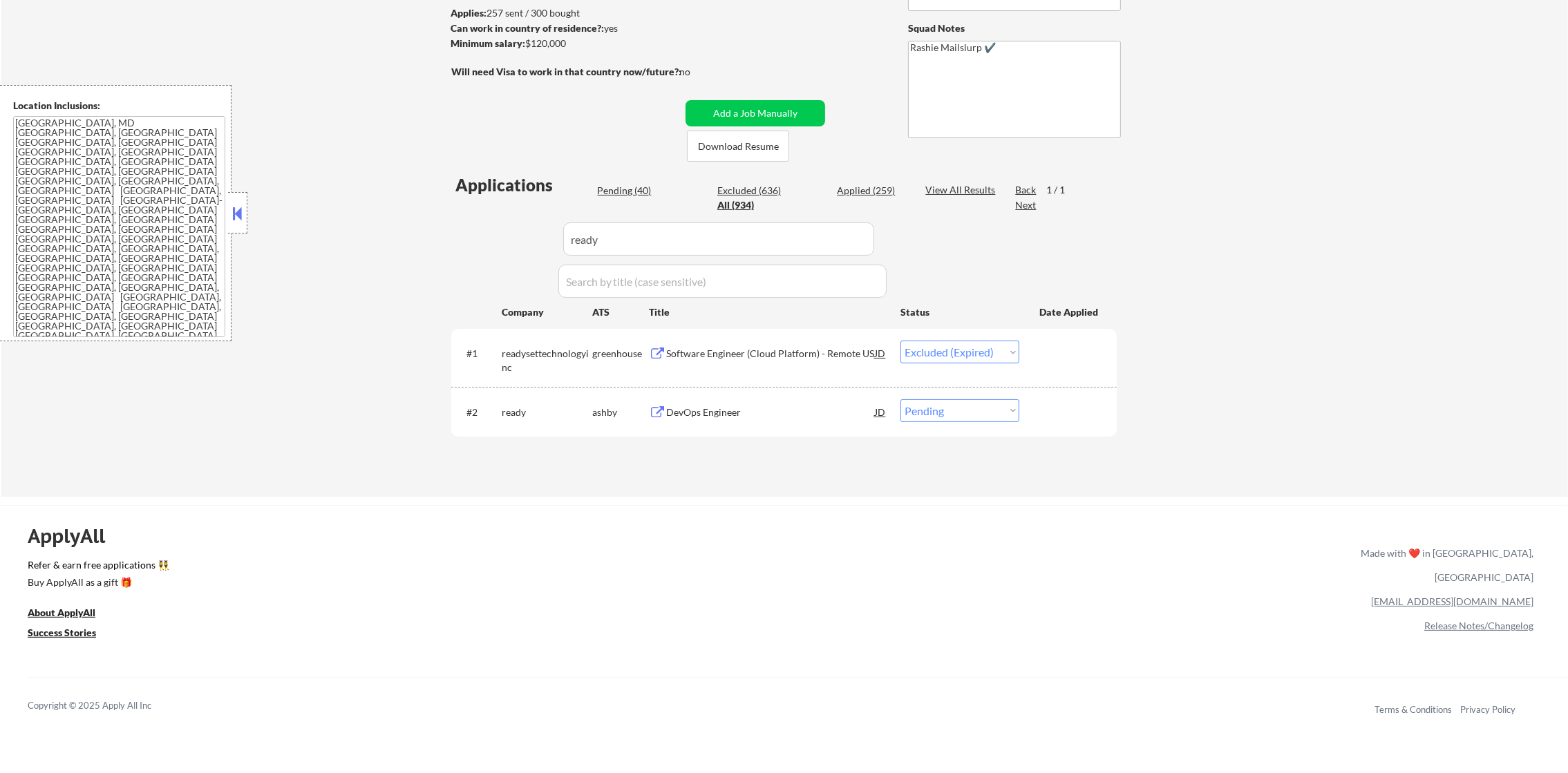
click at [704, 399] on div "DevOps Engineer" at bounding box center [770, 411] width 209 height 25
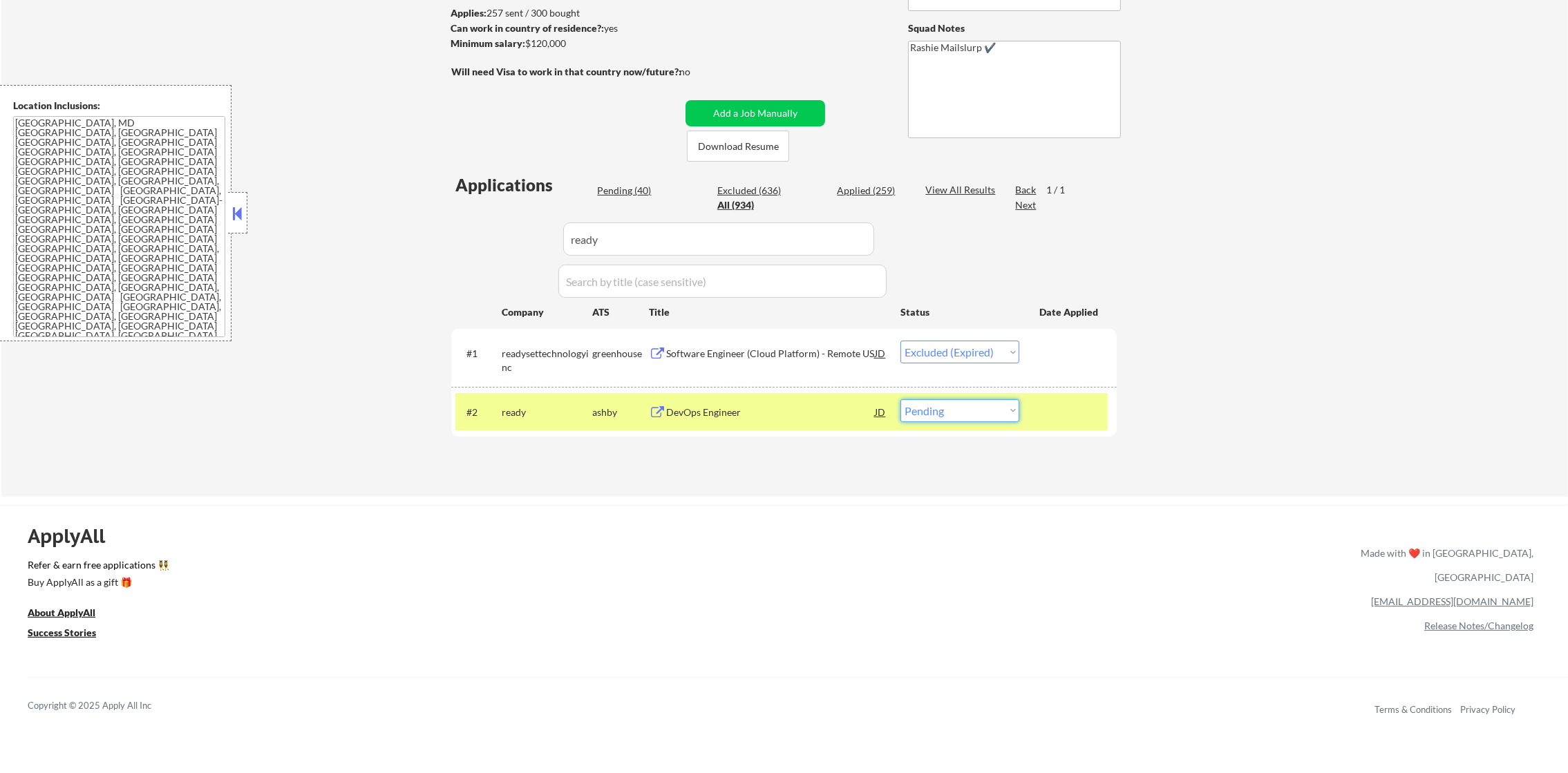
click at [947, 414] on select "Choose an option... Pending Applied Excluded (Questions) Excluded (Expired) Exc…" at bounding box center [960, 410] width 119 height 23
select select ""excluded""
click at [900, 399] on select "Choose an option... Pending Applied Excluded (Questions) Excluded (Expired) Exc…" at bounding box center [960, 410] width 119 height 23
click at [537, 409] on div "ready" at bounding box center [547, 413] width 91 height 14
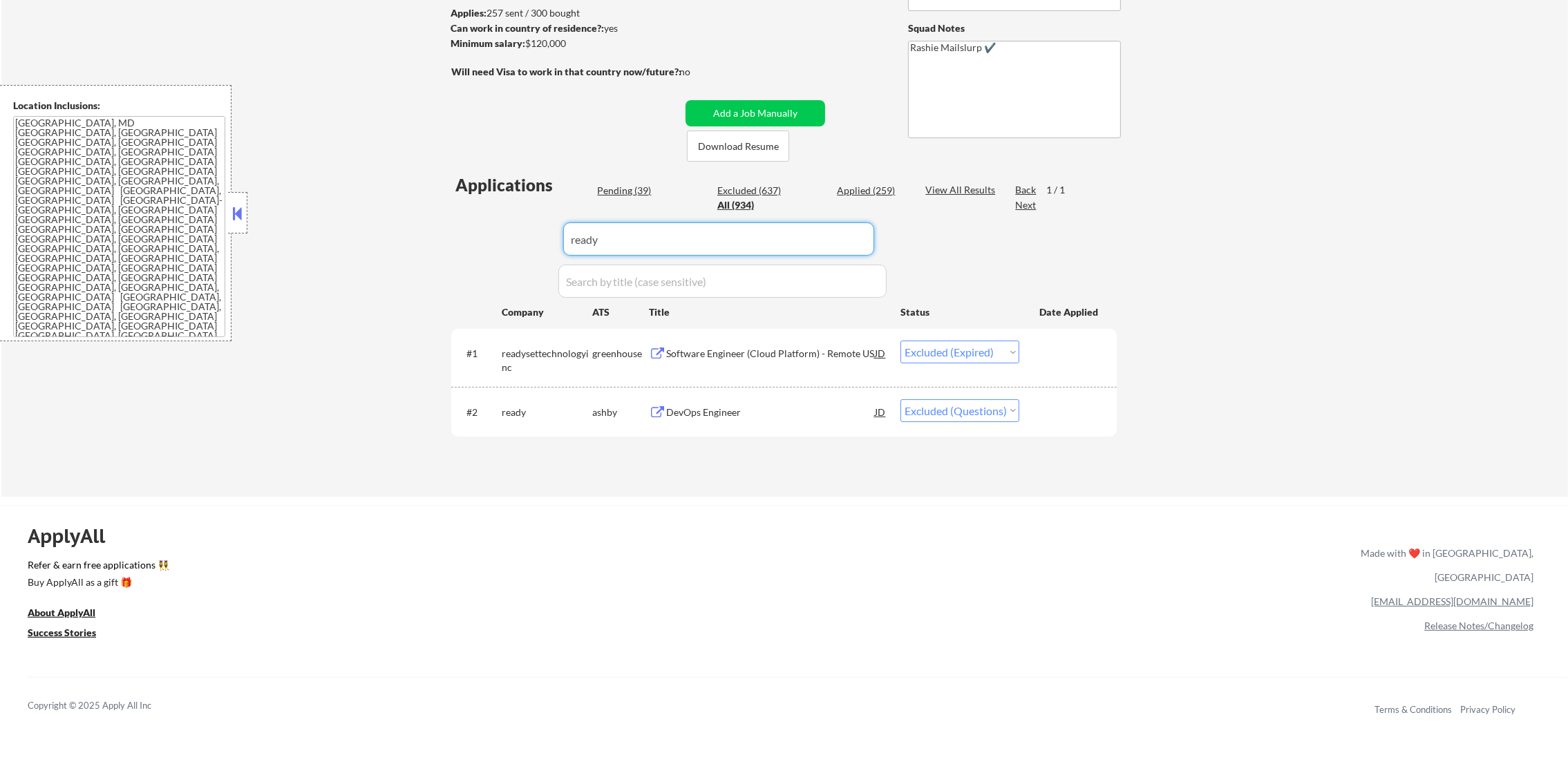
drag, startPoint x: 645, startPoint y: 243, endPoint x: 433, endPoint y: 236, distance: 212.1
click at [445, 235] on div "← Return to /applysquad Mailslurp Inbox Job Search Builder Bamitee [PERSON_NAME…" at bounding box center [784, 167] width 690 height 638
paste input "pt78"
type input "pt78"
click at [408, 241] on div "← Return to /applysquad Mailslurp Inbox Job Search Builder Bamitee [PERSON_NAME…" at bounding box center [784, 172] width 1567 height 649
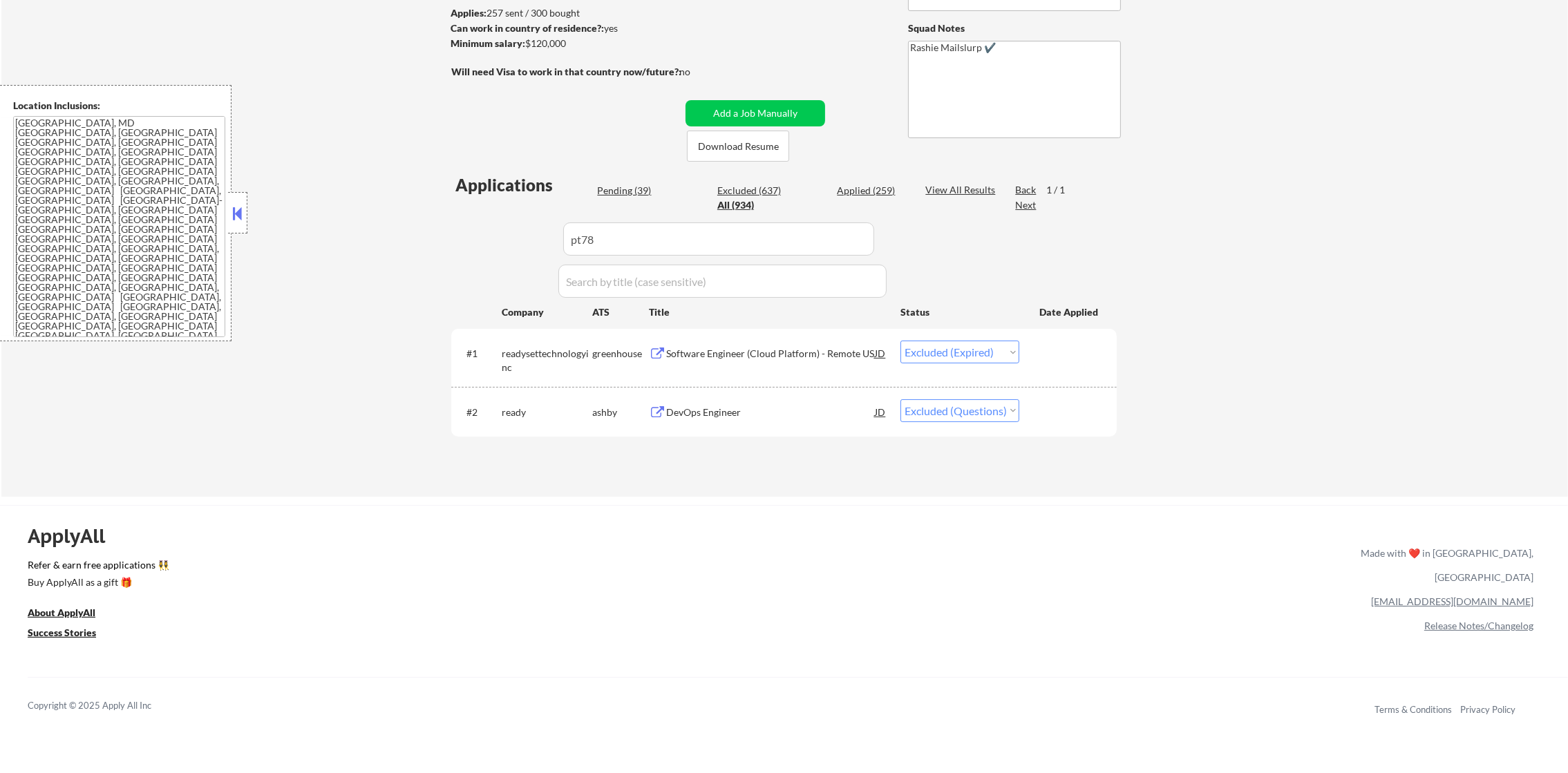
select select ""applied""
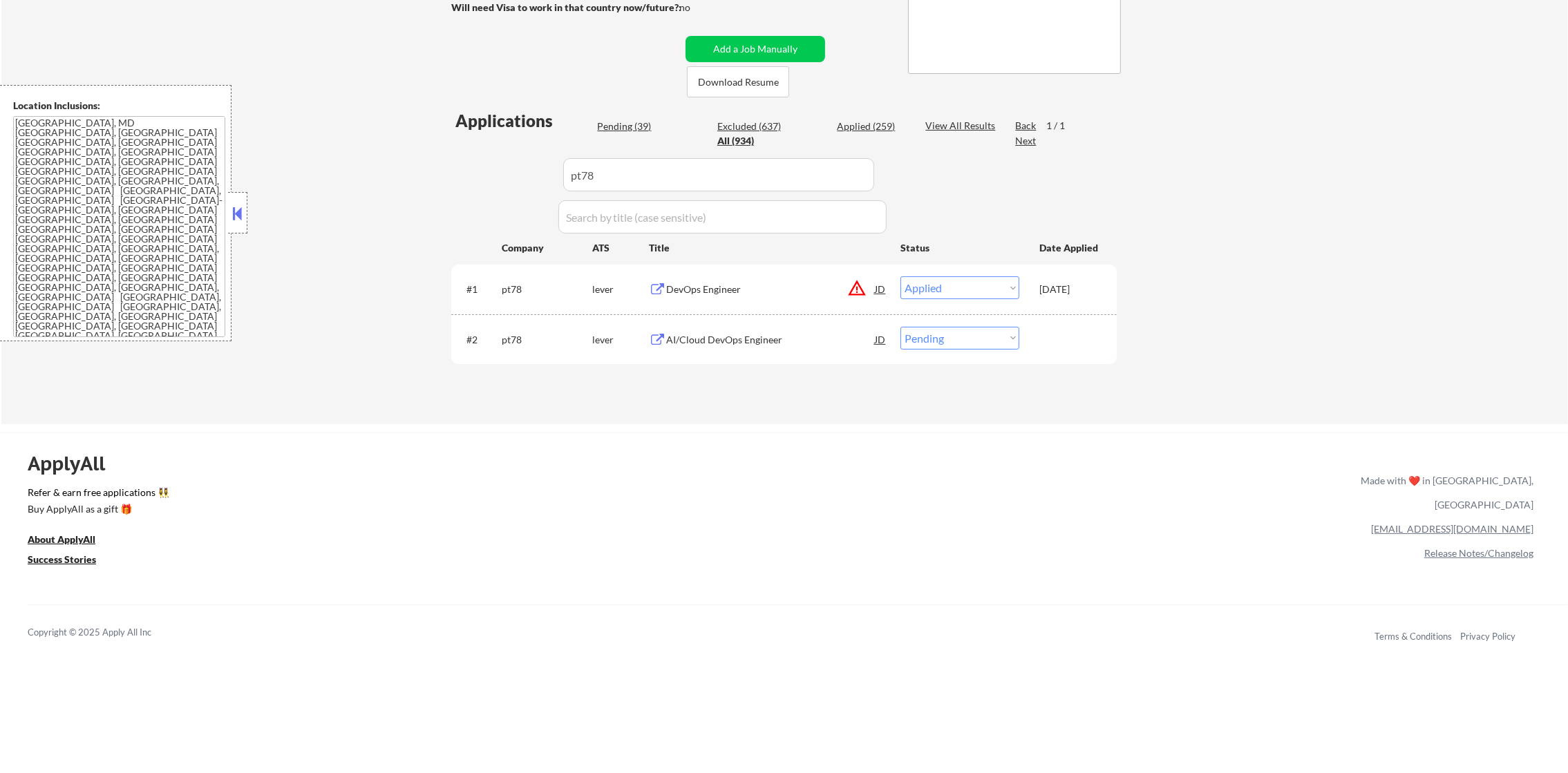
scroll to position [276, 0]
click at [729, 323] on div "AI/Cloud DevOps Engineer" at bounding box center [770, 334] width 209 height 25
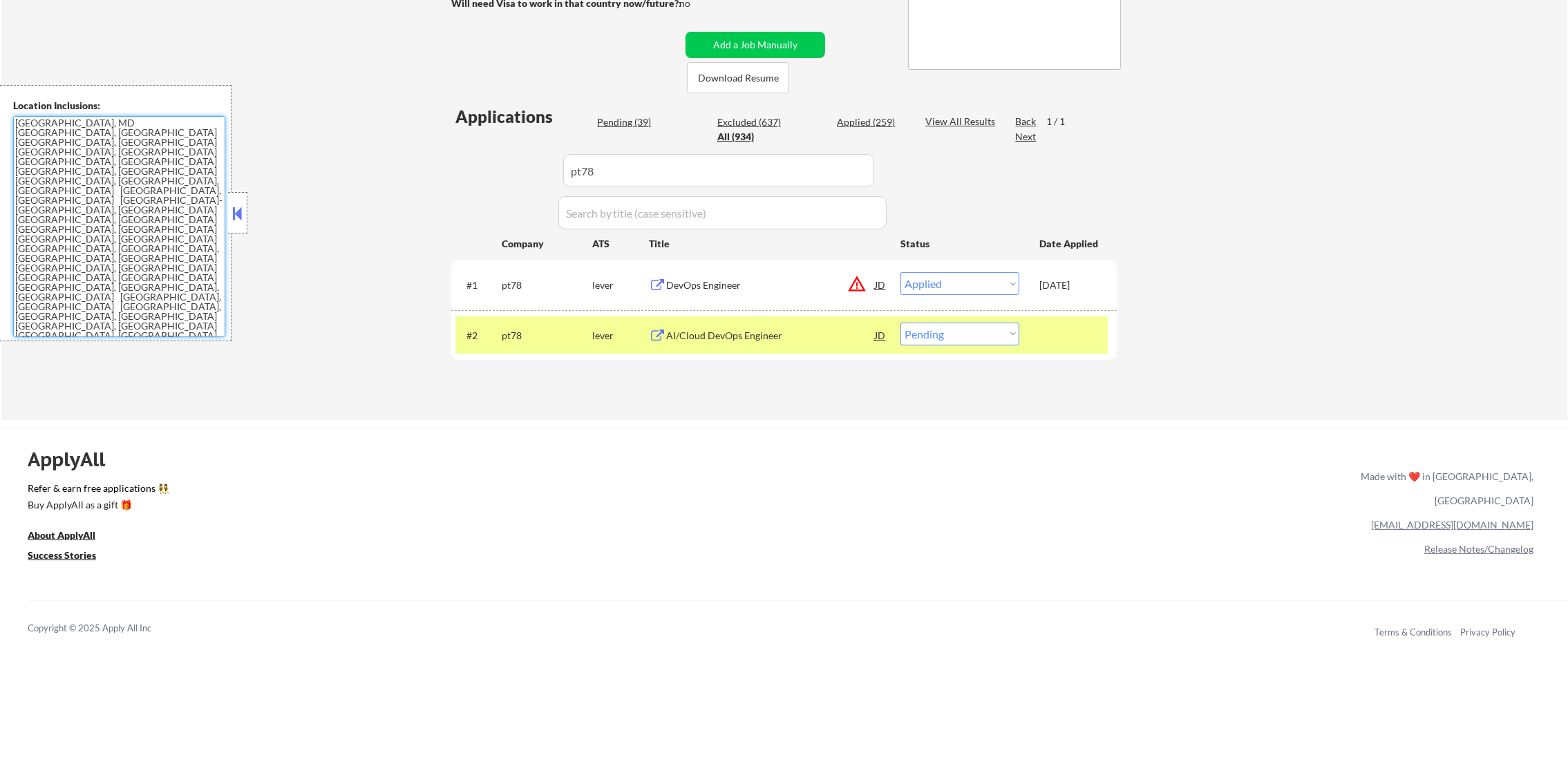
click at [88, 172] on textarea "[GEOGRAPHIC_DATA], MD [GEOGRAPHIC_DATA], [GEOGRAPHIC_DATA] [GEOGRAPHIC_DATA], […" at bounding box center [119, 226] width 212 height 221
click at [938, 337] on select "Choose an option... Pending Applied Excluded (Questions) Excluded (Expired) Exc…" at bounding box center [960, 334] width 119 height 23
select select ""excluded__location_""
click at [900, 323] on select "Choose an option... Pending Applied Excluded (Questions) Excluded (Expired) Exc…" at bounding box center [960, 334] width 119 height 23
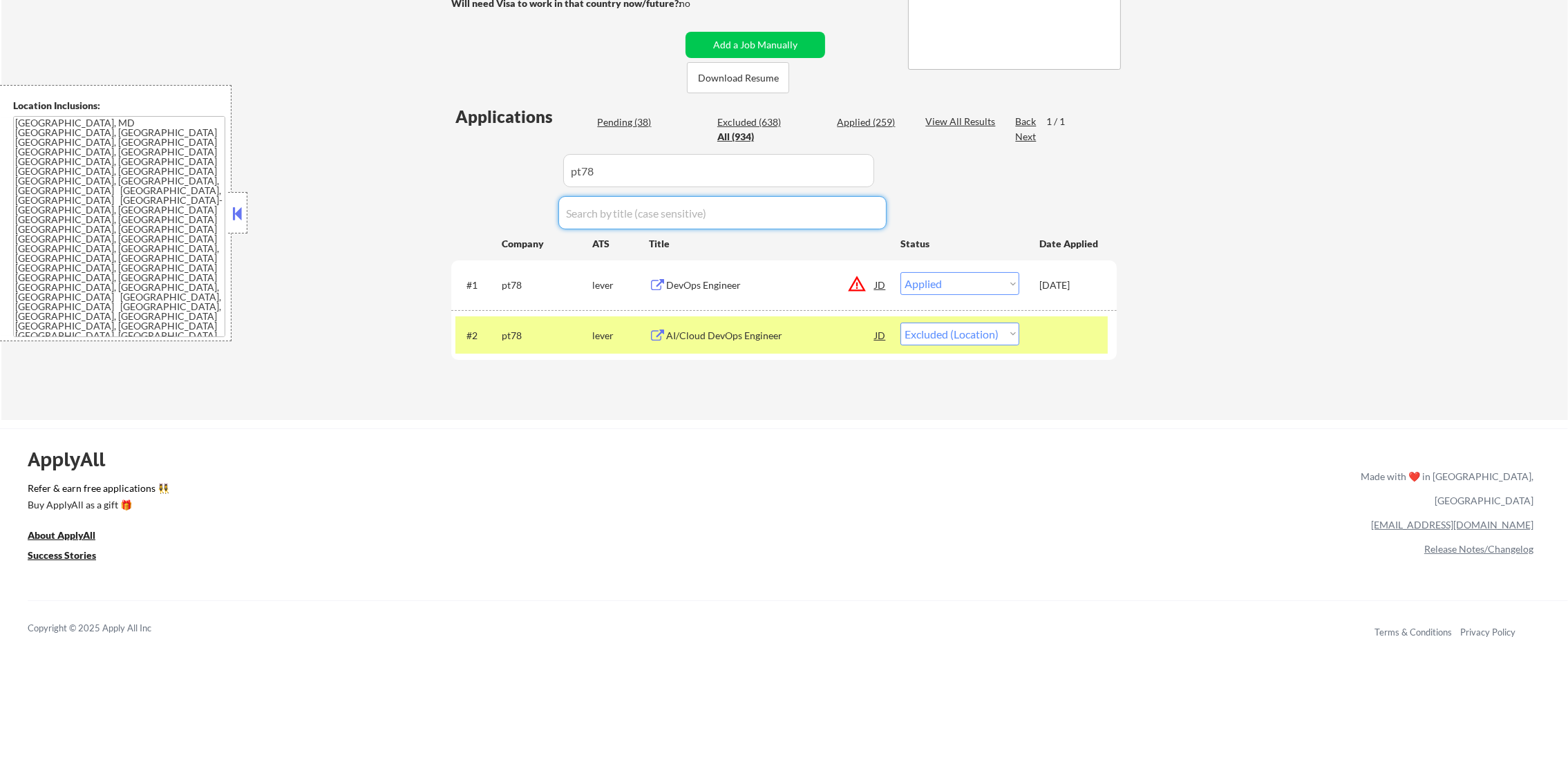
drag, startPoint x: 608, startPoint y: 187, endPoint x: 433, endPoint y: 185, distance: 175.0
click at [433, 185] on div "← Return to /applysquad Mailslurp Inbox Job Search Builder Bamitee [PERSON_NAME…" at bounding box center [784, 100] width 1567 height 641
drag, startPoint x: 564, startPoint y: 161, endPoint x: 407, endPoint y: 166, distance: 157.1
click at [413, 163] on div "← Return to /applysquad Mailslurp Inbox Job Search Builder Bamitee [PERSON_NAME…" at bounding box center [784, 100] width 1567 height 641
paste input "consensuscloudservices"
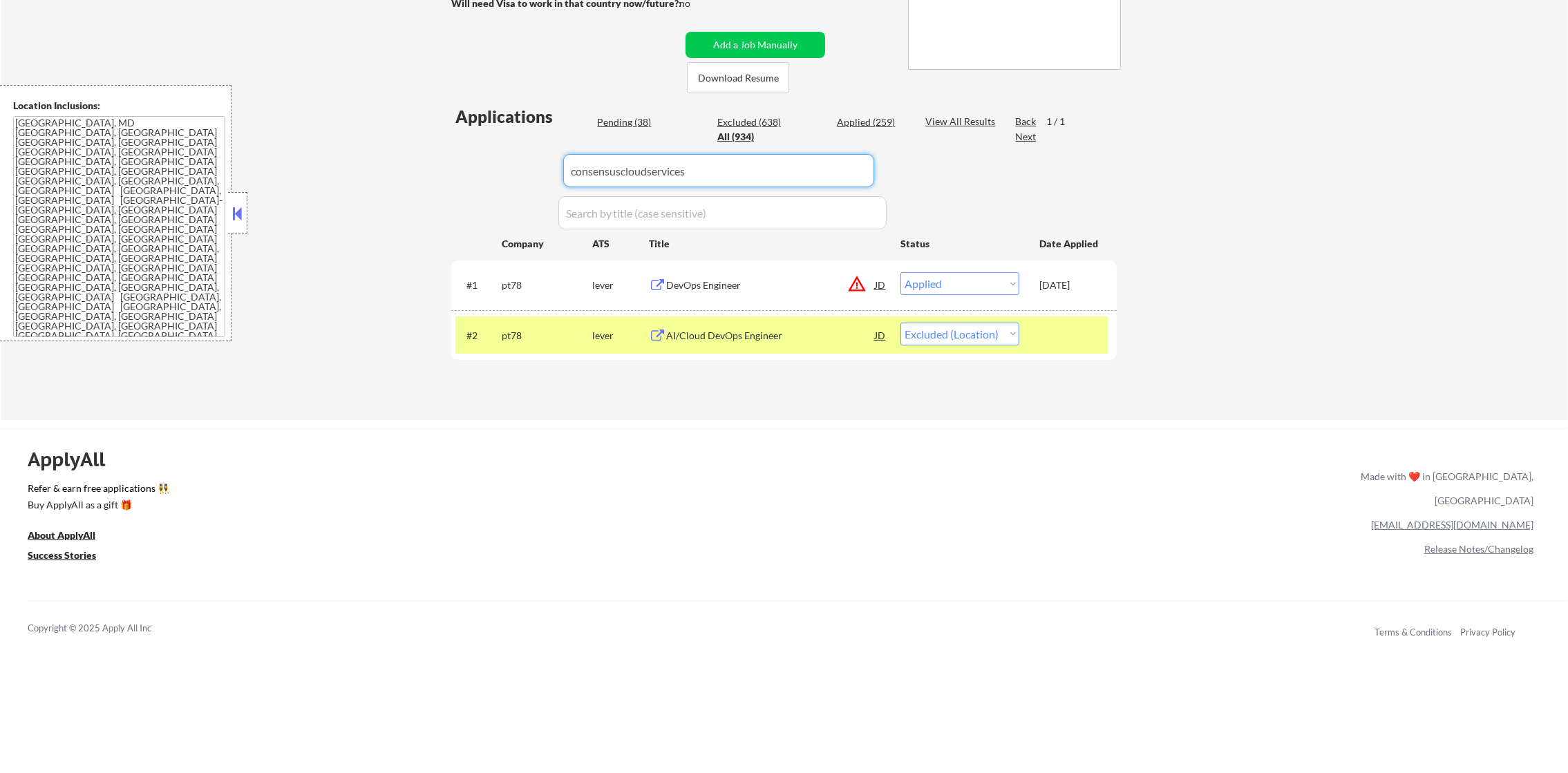
type input "consensuscloudservices"
select select ""pending""
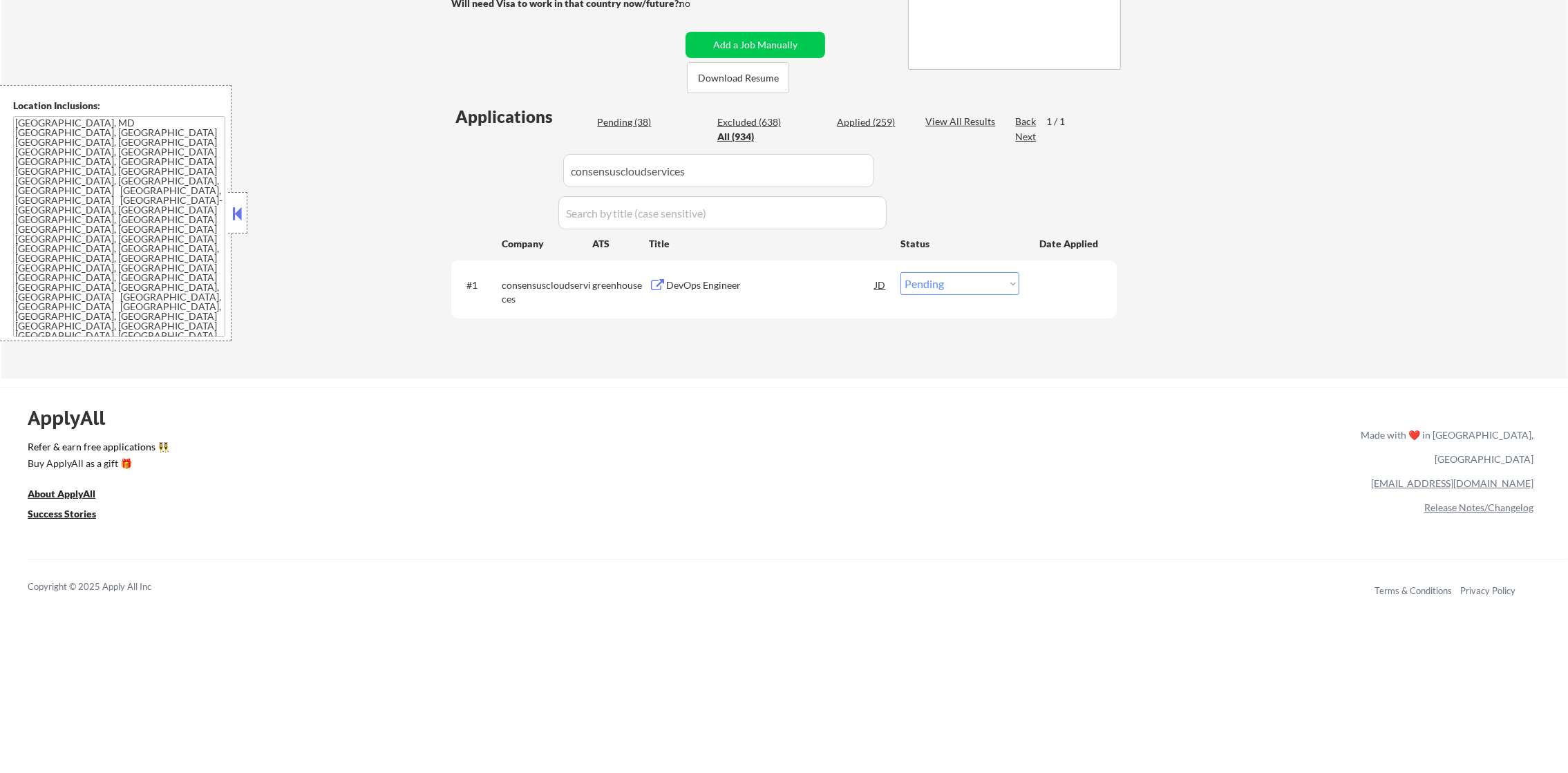
click at [407, 166] on div "← Return to /applysquad Mailslurp Inbox Job Search Builder Bamitee [PERSON_NAME…" at bounding box center [784, 79] width 1567 height 599
click at [706, 289] on div "Site Reliability Engineer I" at bounding box center [770, 285] width 209 height 14
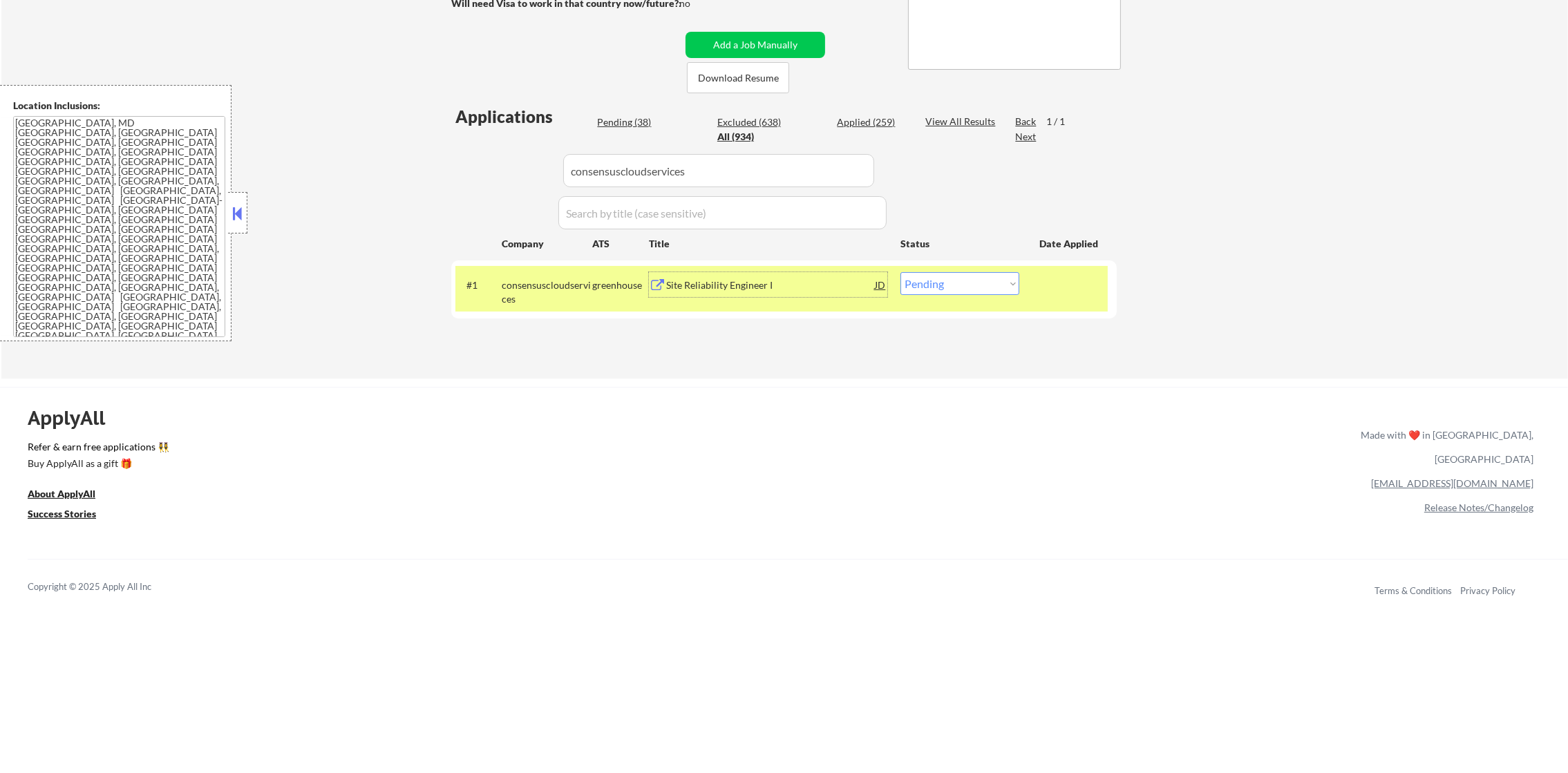
drag, startPoint x: 688, startPoint y: 167, endPoint x: 421, endPoint y: 166, distance: 267.0
click at [425, 166] on div "← Return to /applysquad Mailslurp Inbox Job Search Builder Bamitee [PERSON_NAME…" at bounding box center [784, 79] width 1567 height 599
paste input "concurrent-technologies-corporation"
type input "concurrent-technologies-corporation"
click at [421, 166] on div "← Return to /applysquad Mailslurp Inbox Job Search Builder Bamitee [PERSON_NAME…" at bounding box center [784, 79] width 1567 height 599
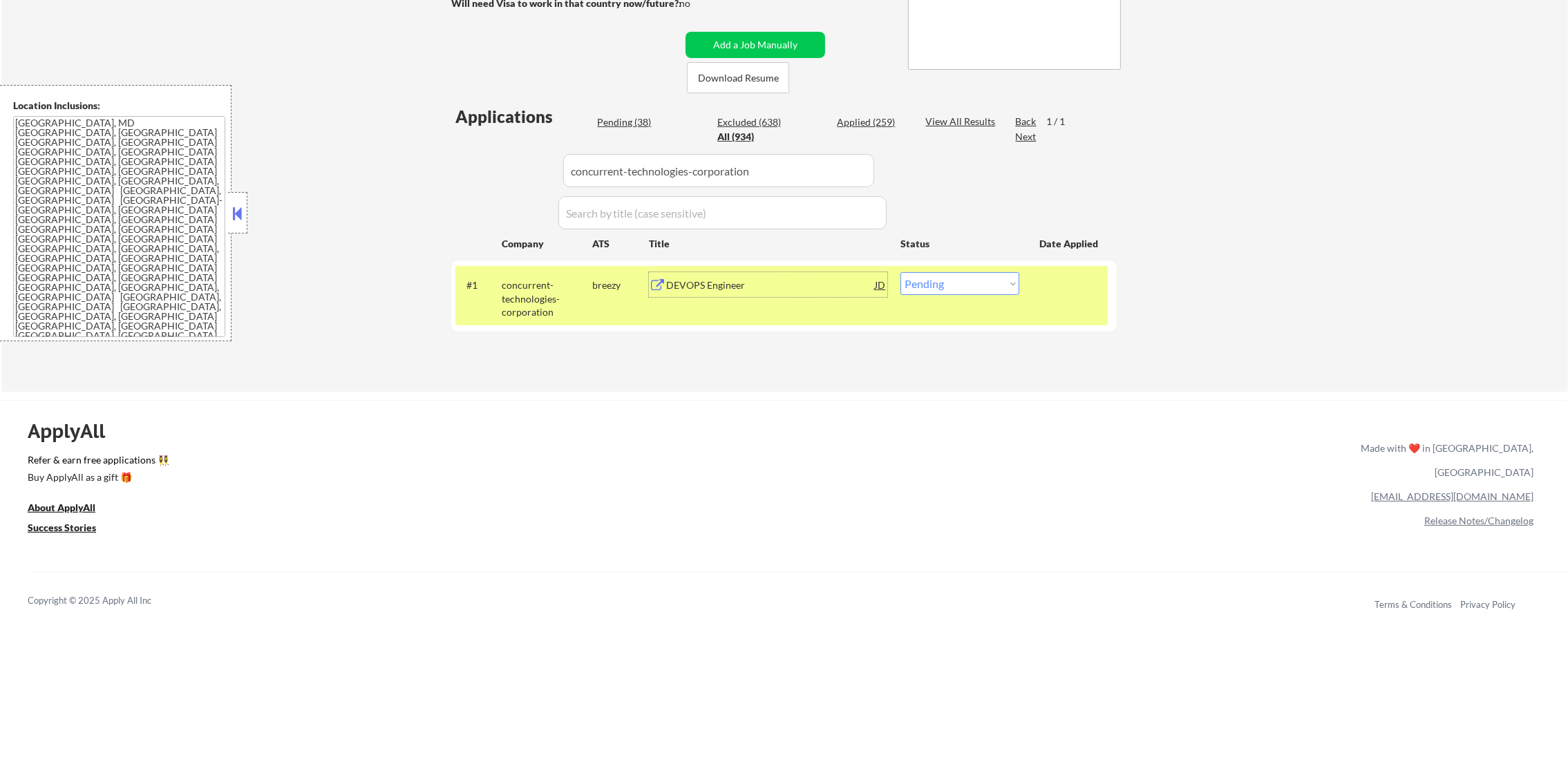
click at [743, 283] on div "DEVOPS Engineer" at bounding box center [770, 285] width 209 height 14
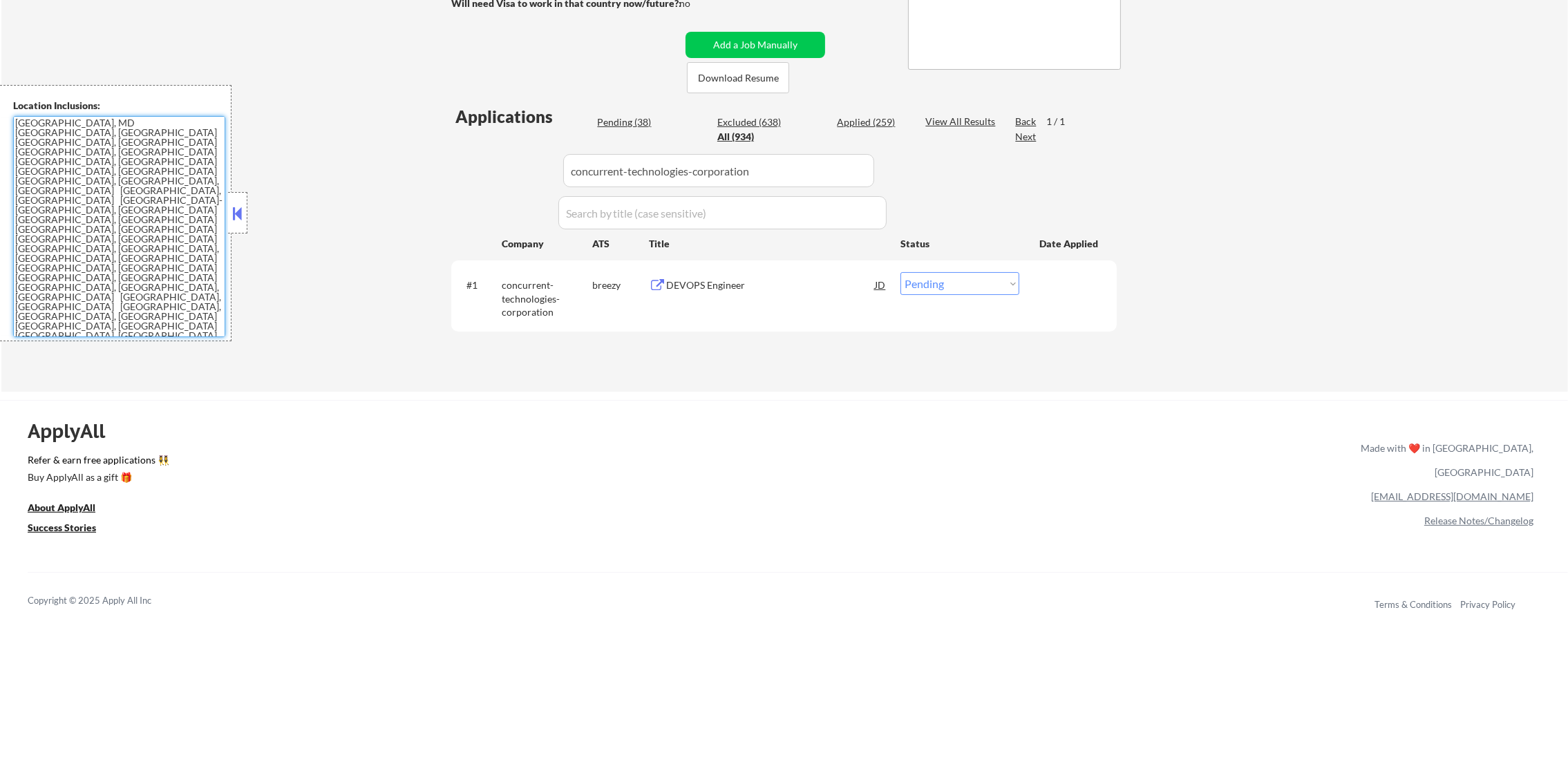
drag, startPoint x: 975, startPoint y: 282, endPoint x: 967, endPoint y: 296, distance: 16.1
click at [975, 282] on select "Choose an option... Pending Applied Excluded (Questions) Excluded (Expired) Exc…" at bounding box center [960, 283] width 119 height 23
select select ""applied""
click at [900, 272] on select "Choose an option... Pending Applied Excluded (Questions) Excluded (Expired) Exc…" at bounding box center [960, 283] width 119 height 23
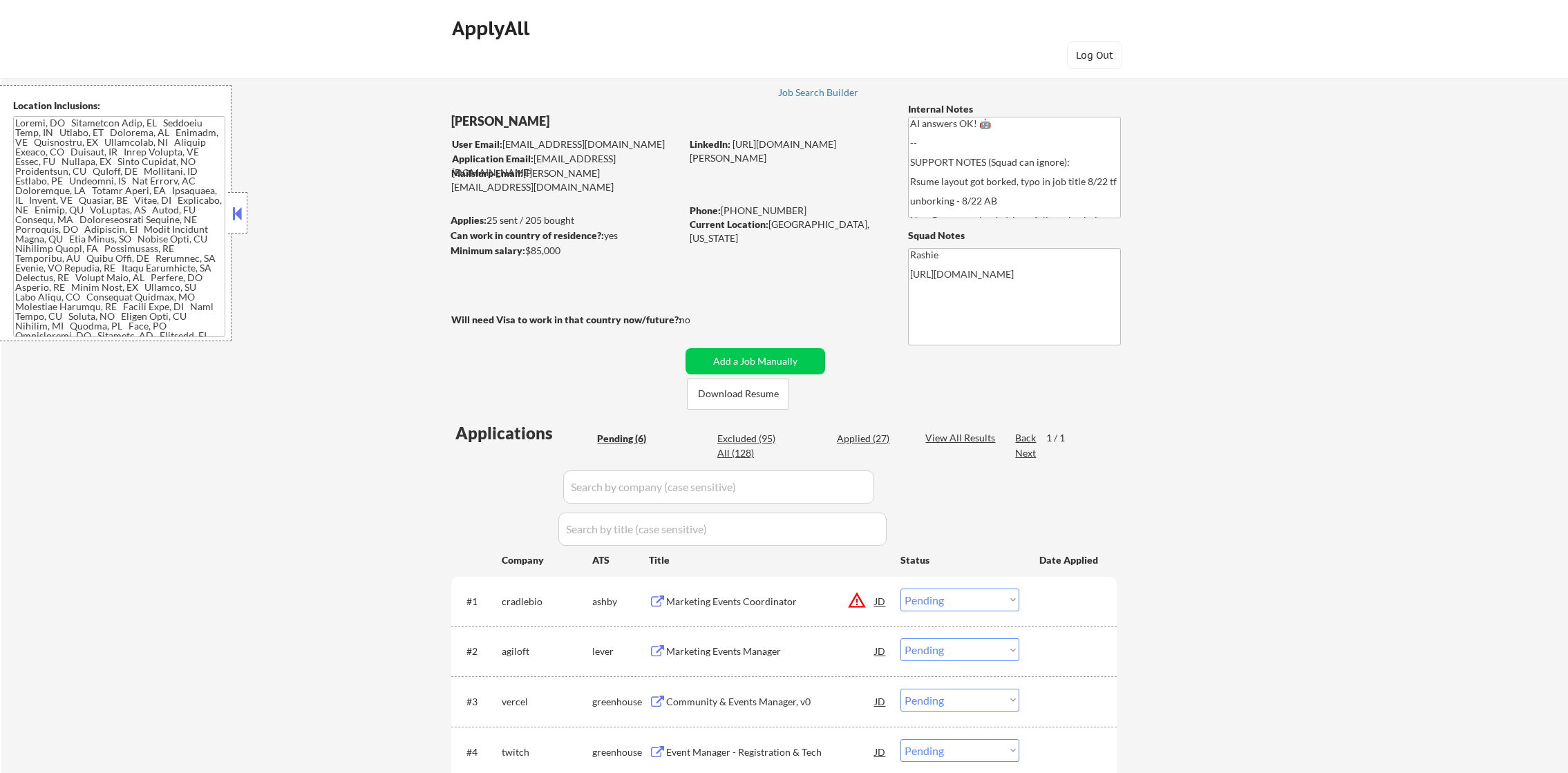
select select ""pending""
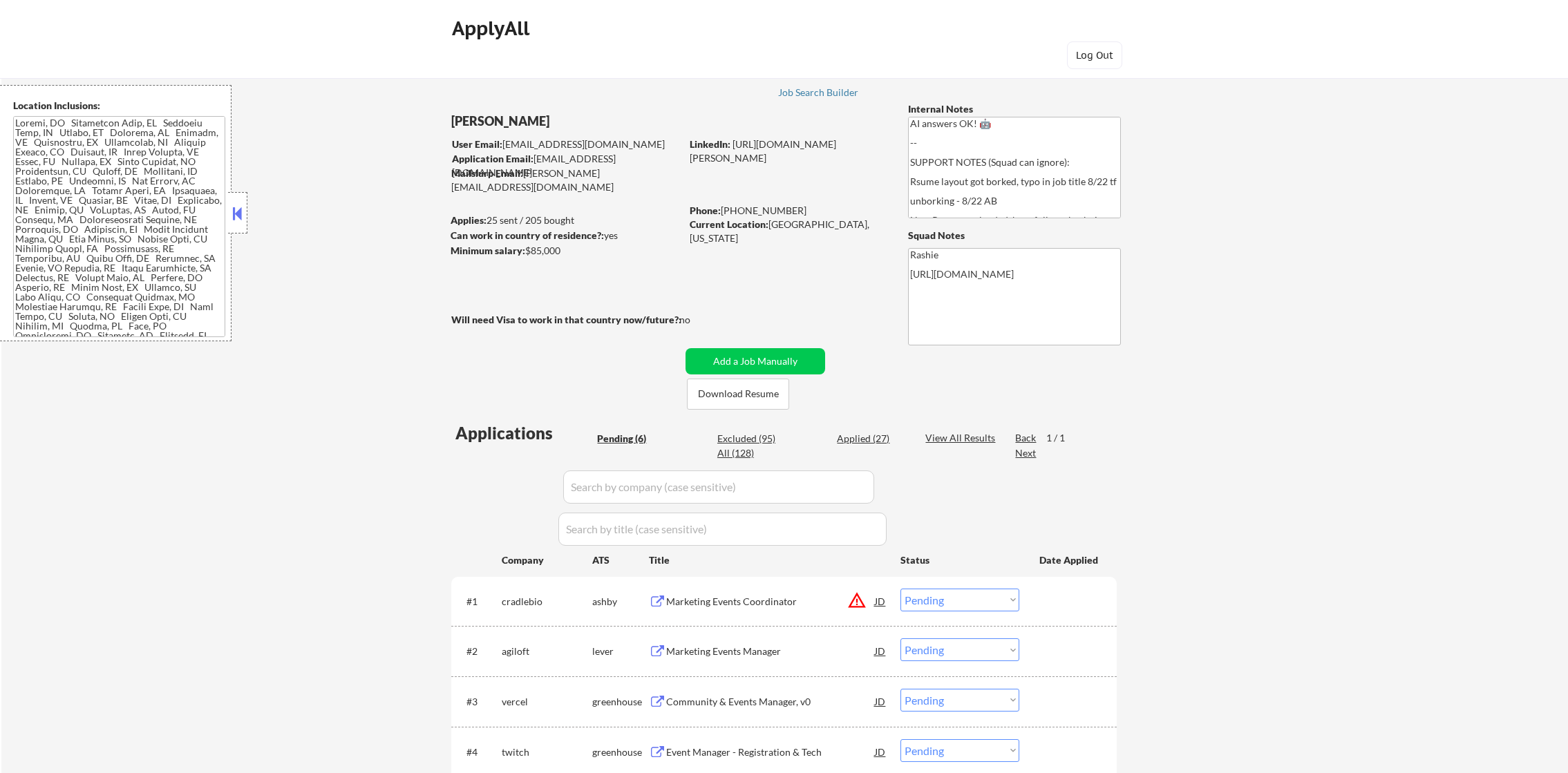
select select ""pending""
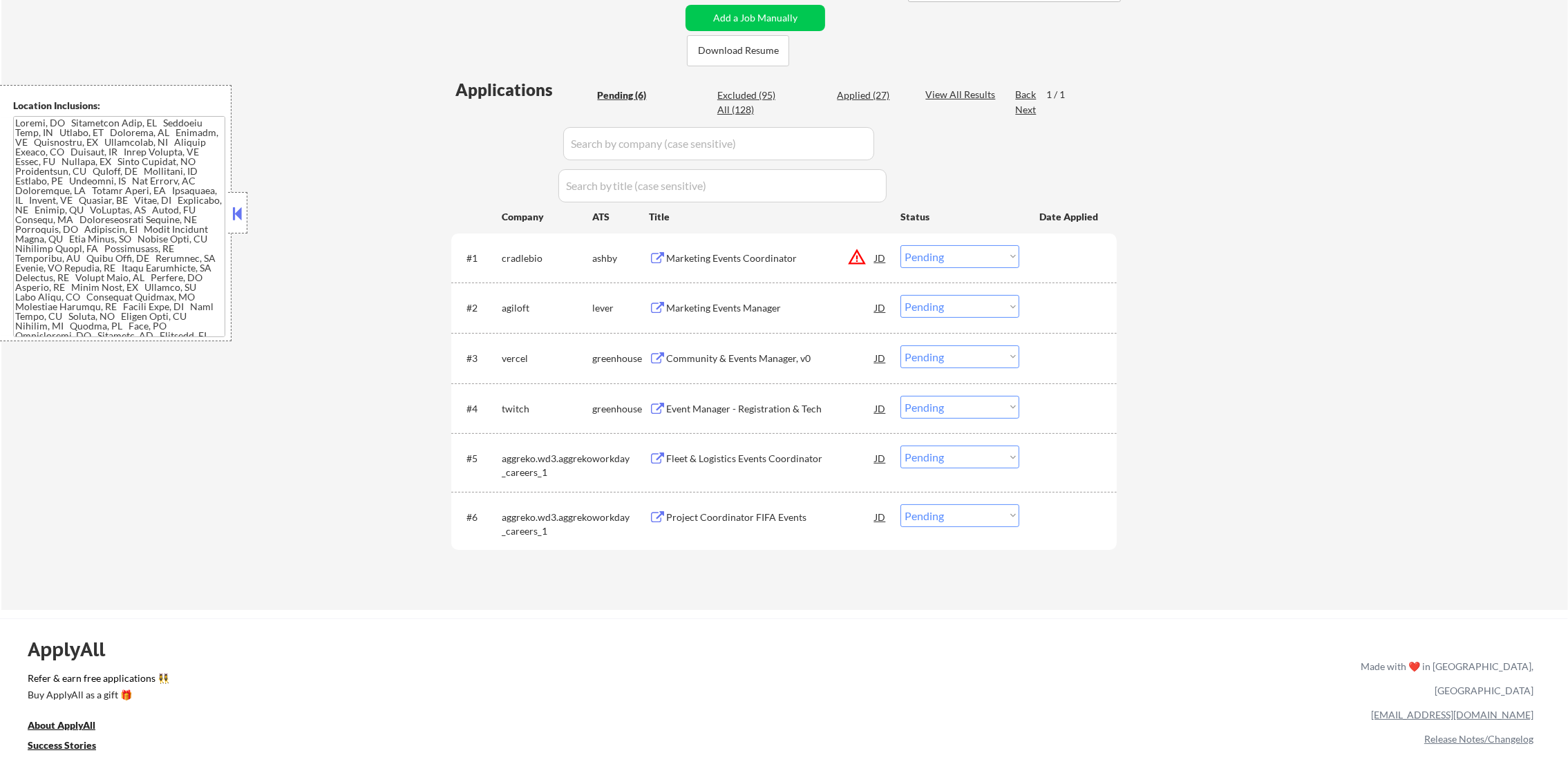
scroll to position [346, 0]
click at [857, 256] on button "warning_amber" at bounding box center [857, 255] width 19 height 19
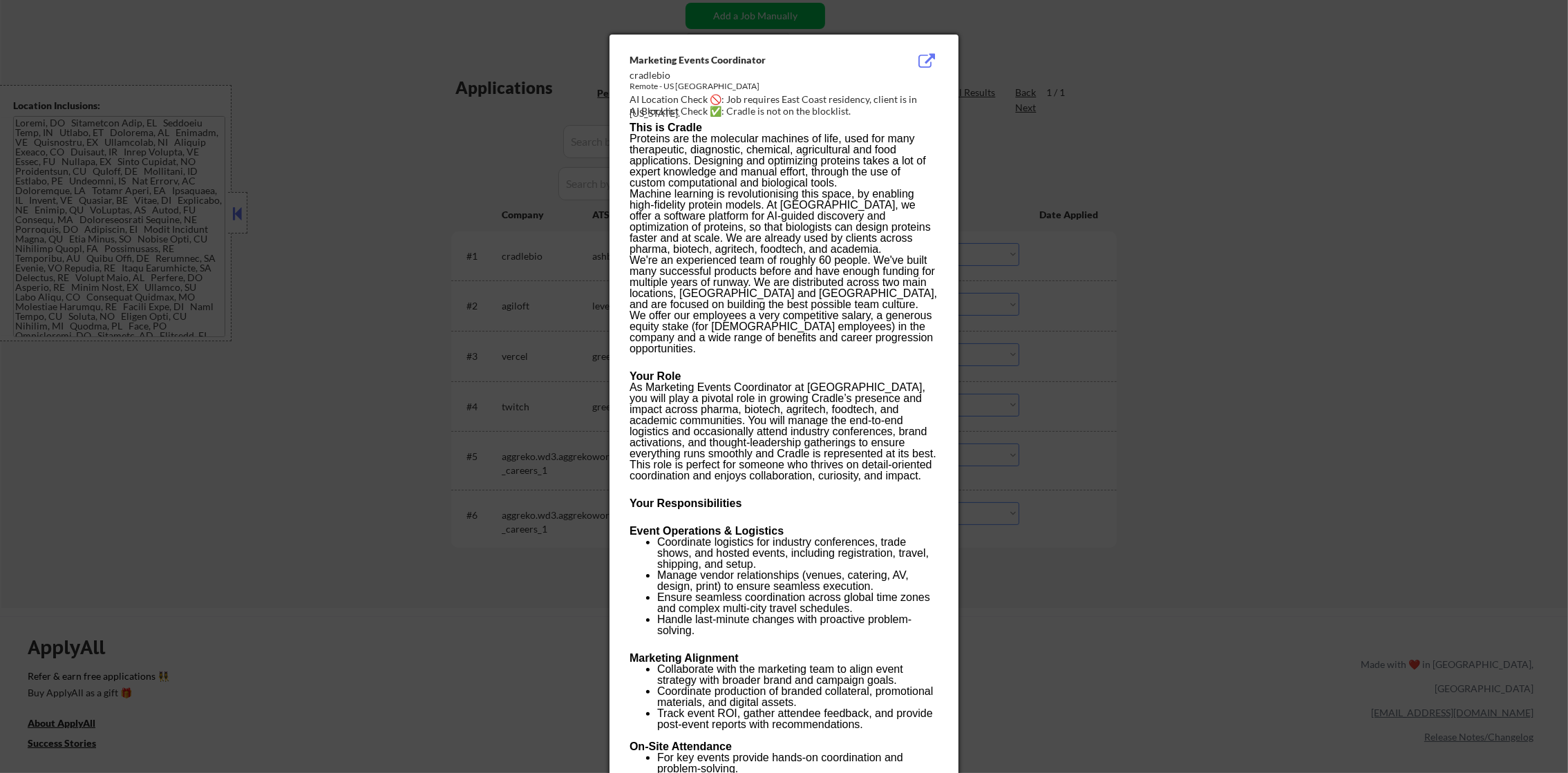
click at [1126, 109] on div at bounding box center [784, 386] width 1568 height 773
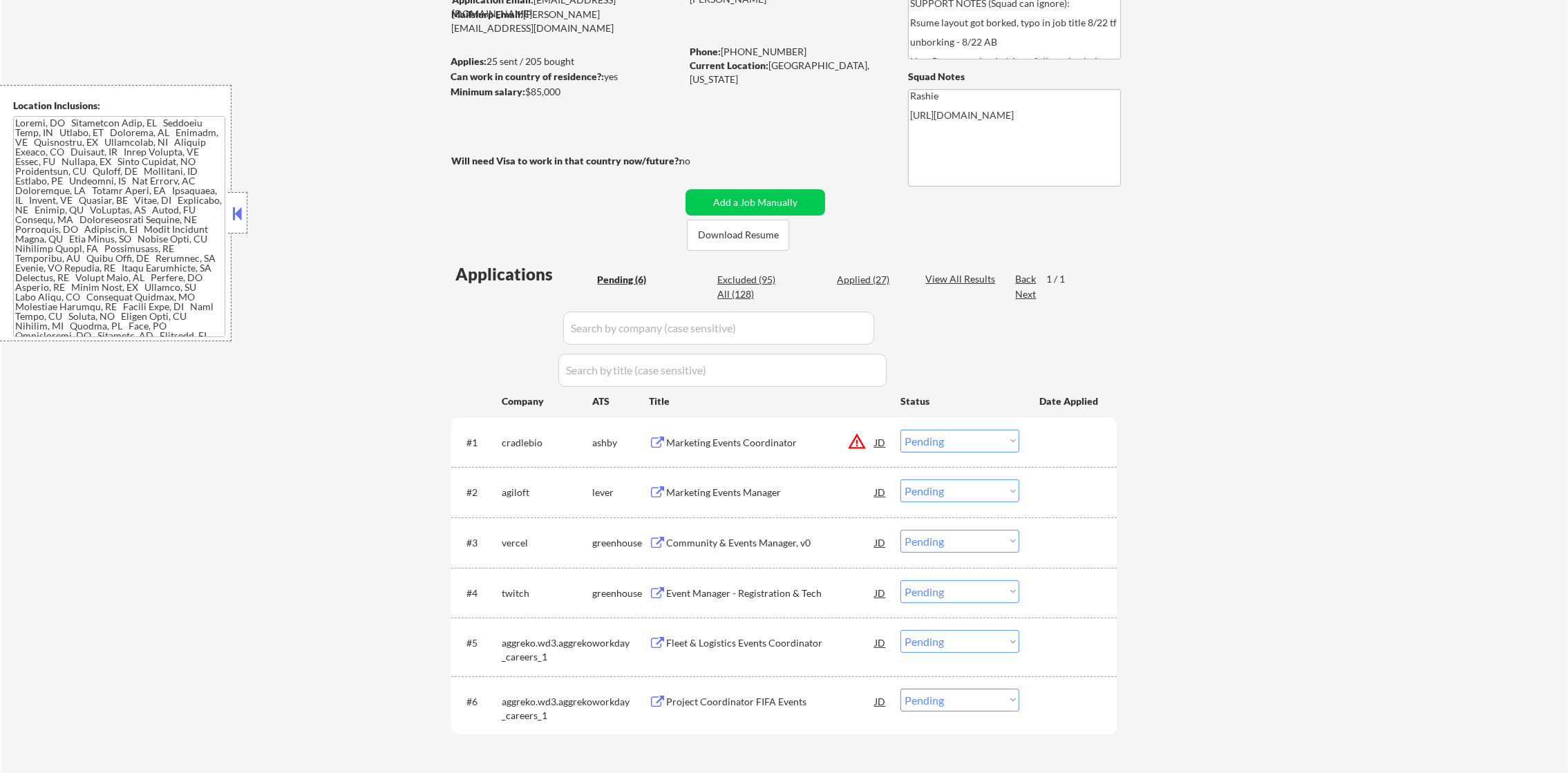
scroll to position [172, 0]
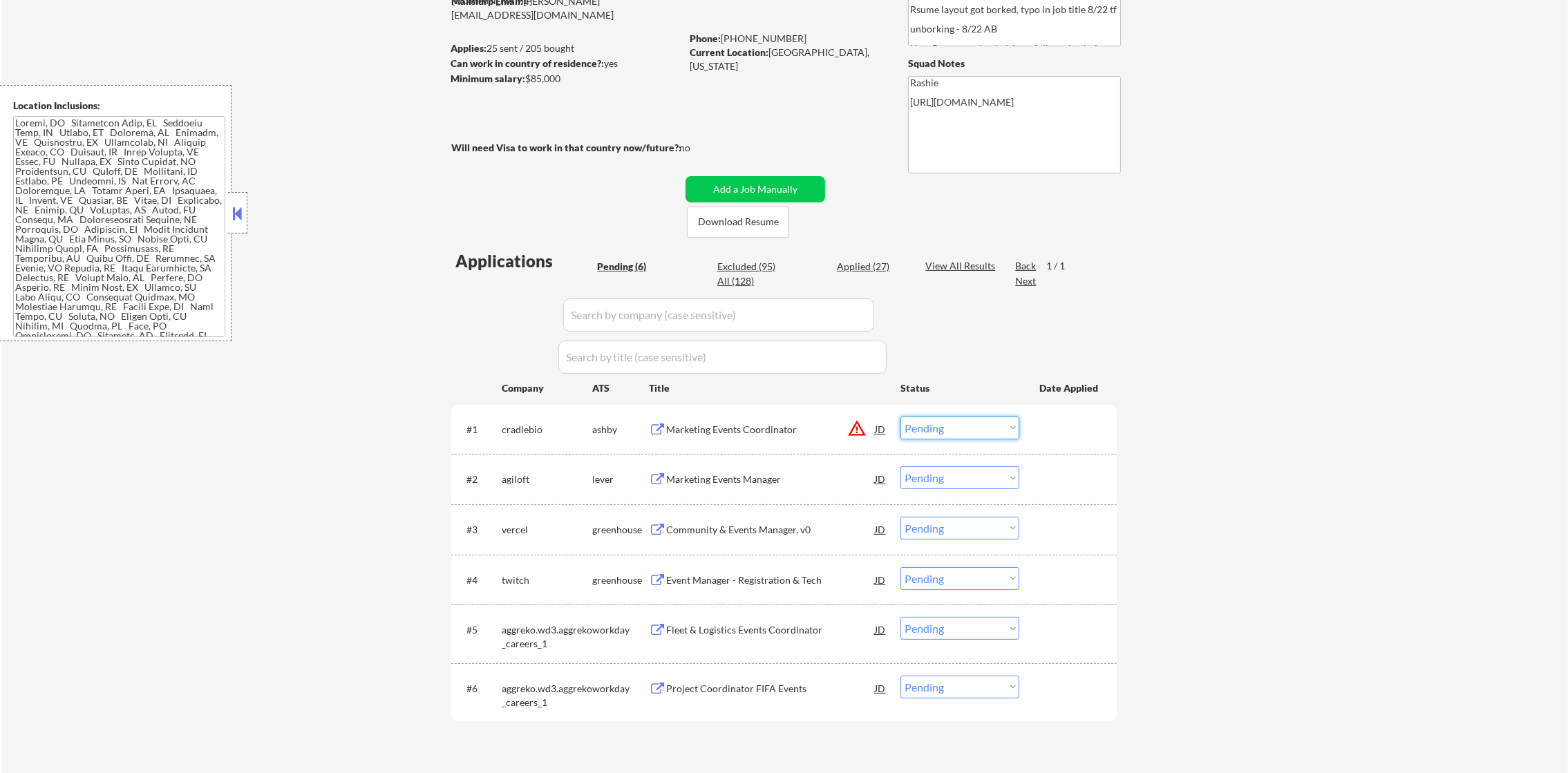
click at [973, 433] on select "Choose an option... Pending Applied Excluded (Questions) Excluded (Expired) Exc…" at bounding box center [960, 427] width 119 height 23
click at [900, 416] on select "Choose an option... Pending Applied Excluded (Questions) Excluded (Expired) Exc…" at bounding box center [960, 427] width 119 height 23
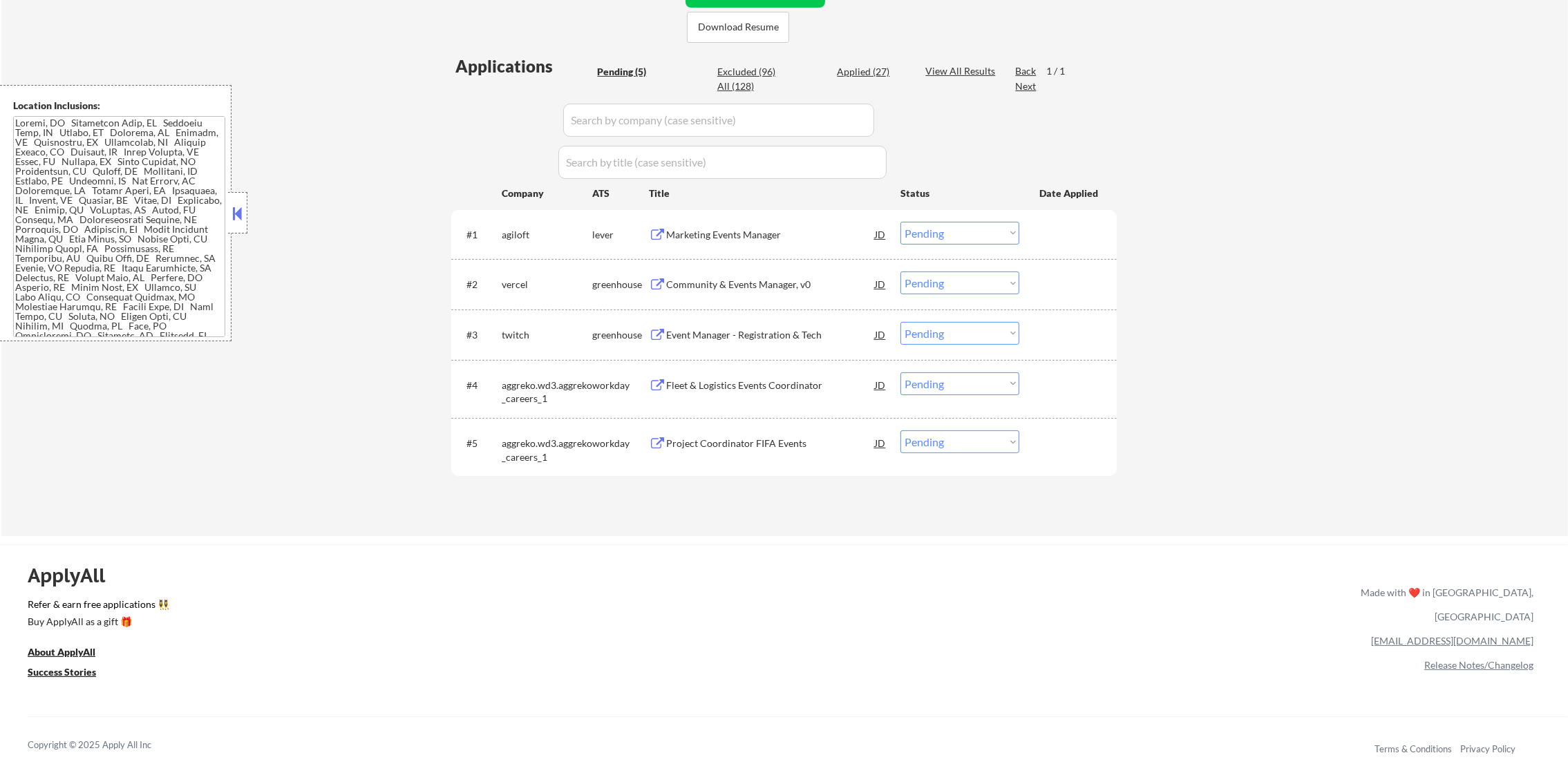
scroll to position [379, 0]
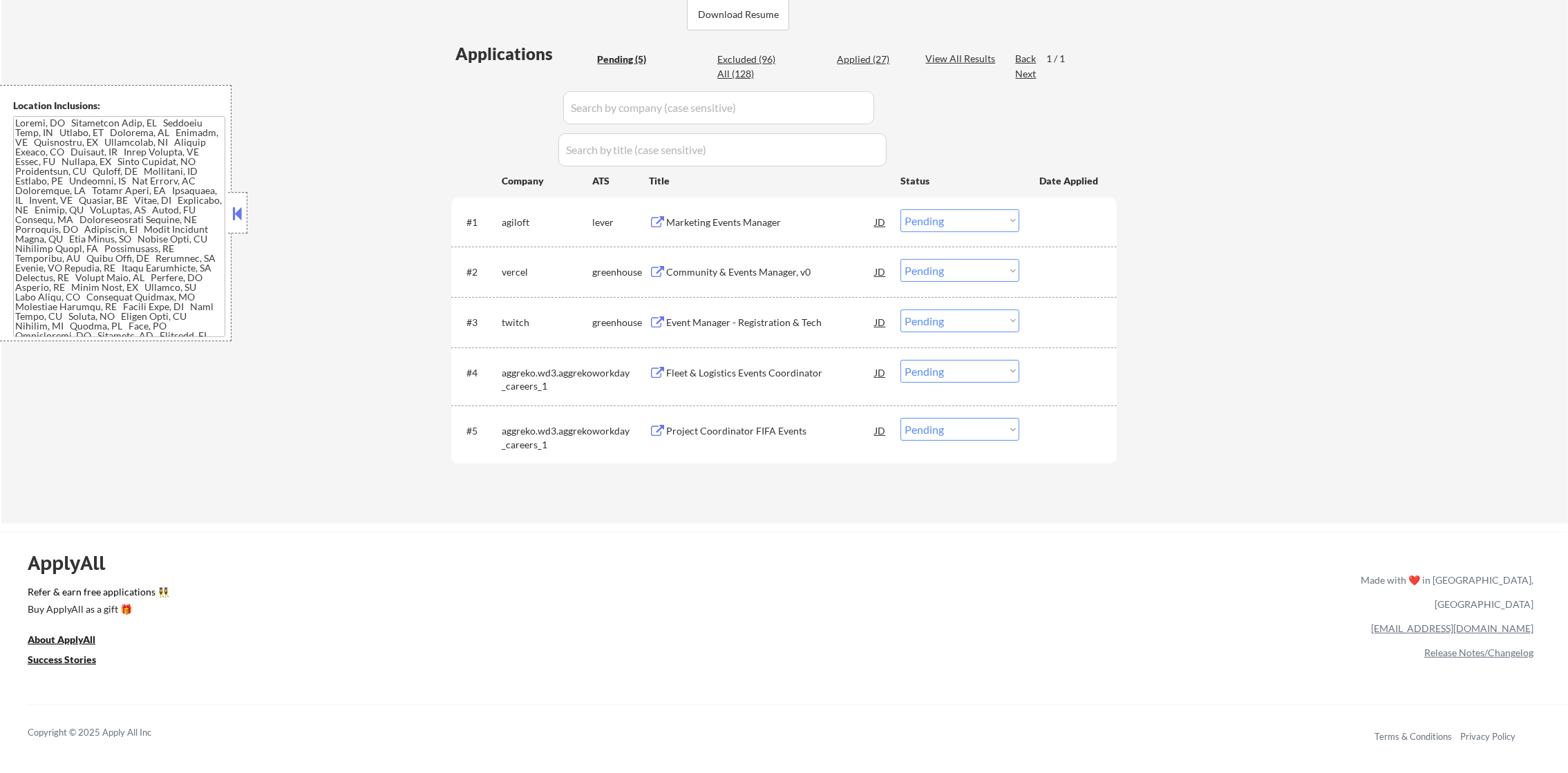
click at [714, 230] on div "Marketing Events Manager" at bounding box center [770, 221] width 209 height 25
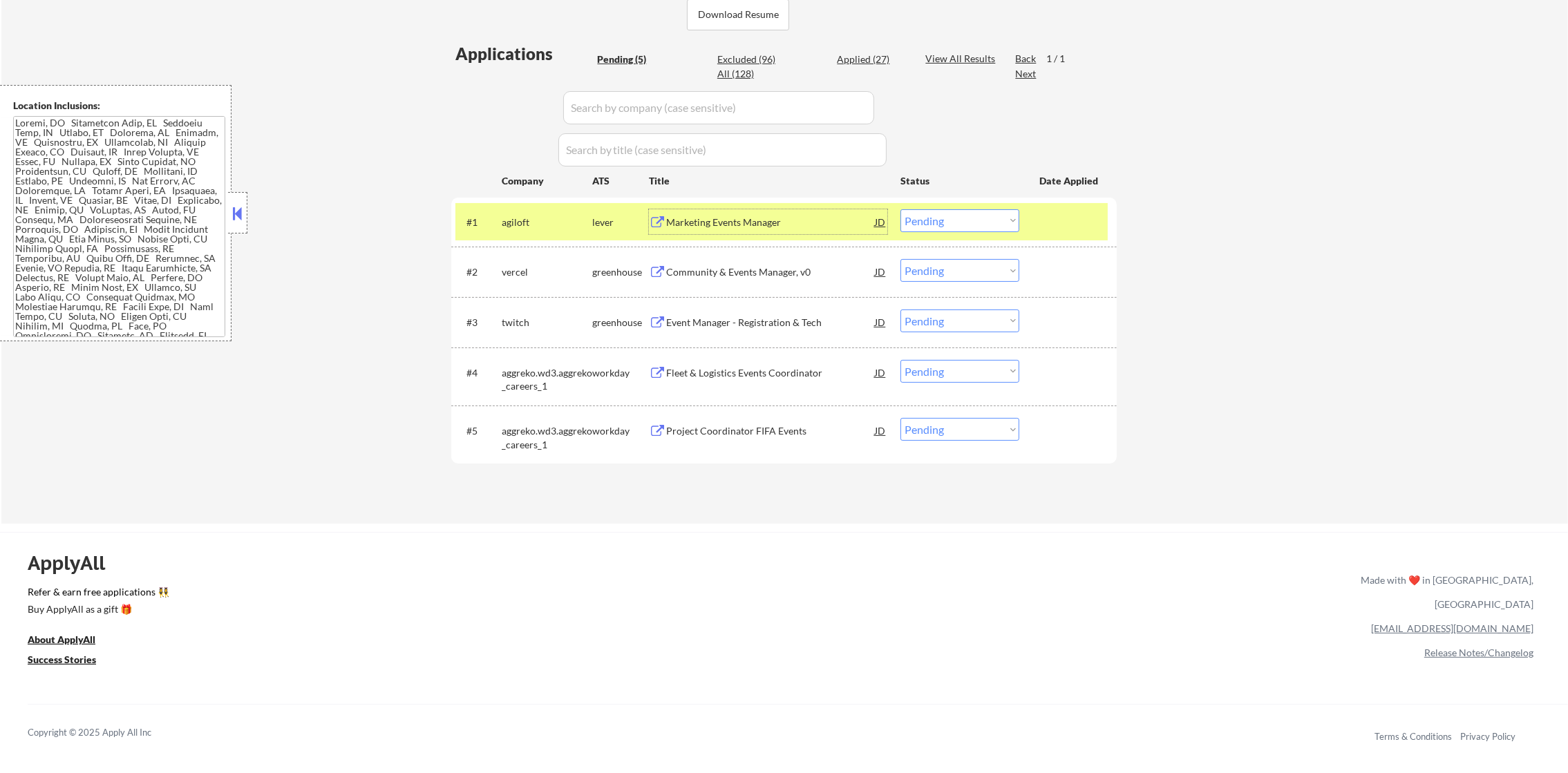
click at [977, 217] on select "Choose an option... Pending Applied Excluded (Questions) Excluded (Expired) Exc…" at bounding box center [960, 221] width 119 height 23
click at [900, 210] on select "Choose an option... Pending Applied Excluded (Questions) Excluded (Expired) Exc…" at bounding box center [960, 221] width 119 height 23
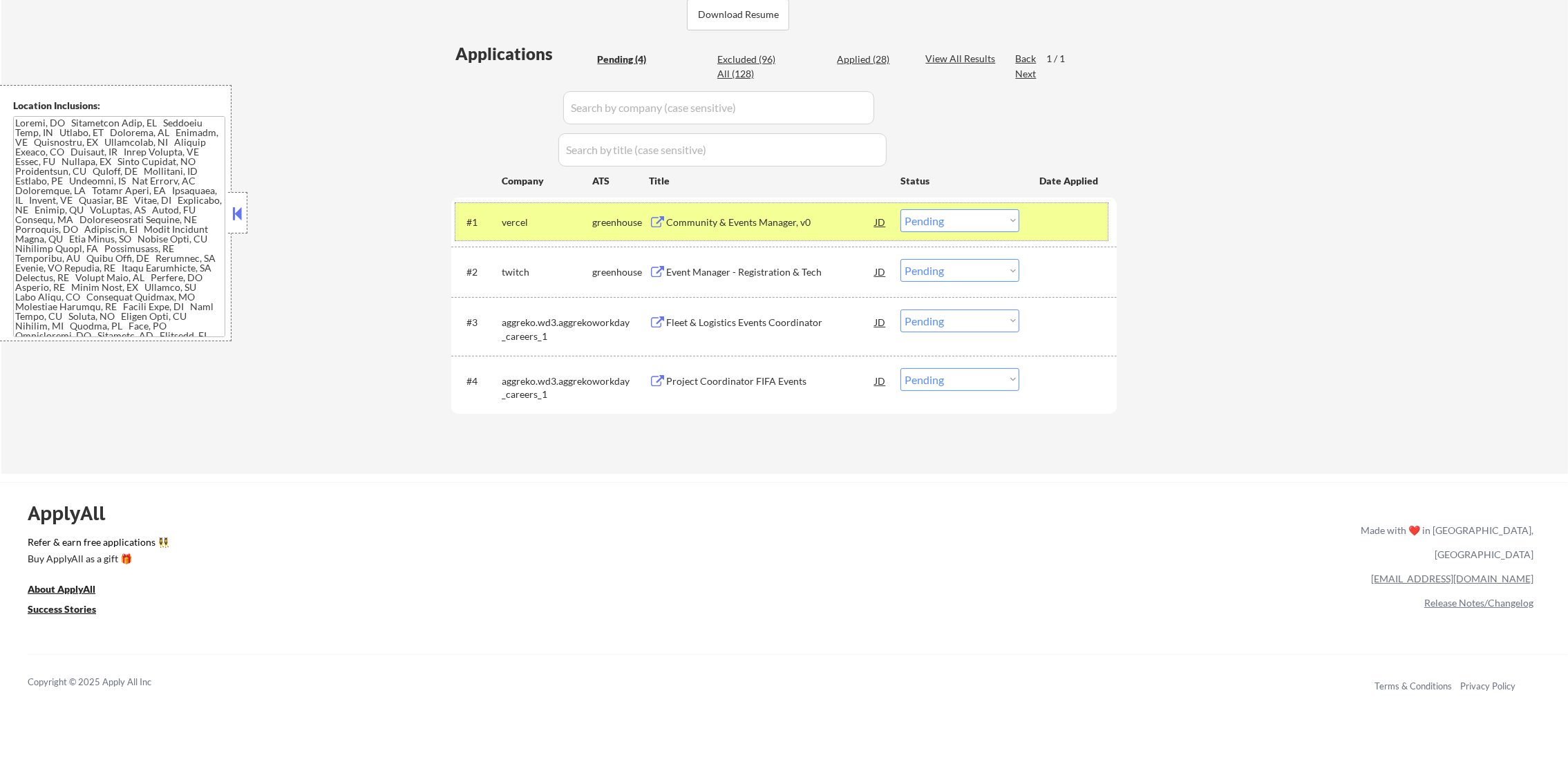
click at [503, 219] on div "vercel" at bounding box center [547, 222] width 91 height 14
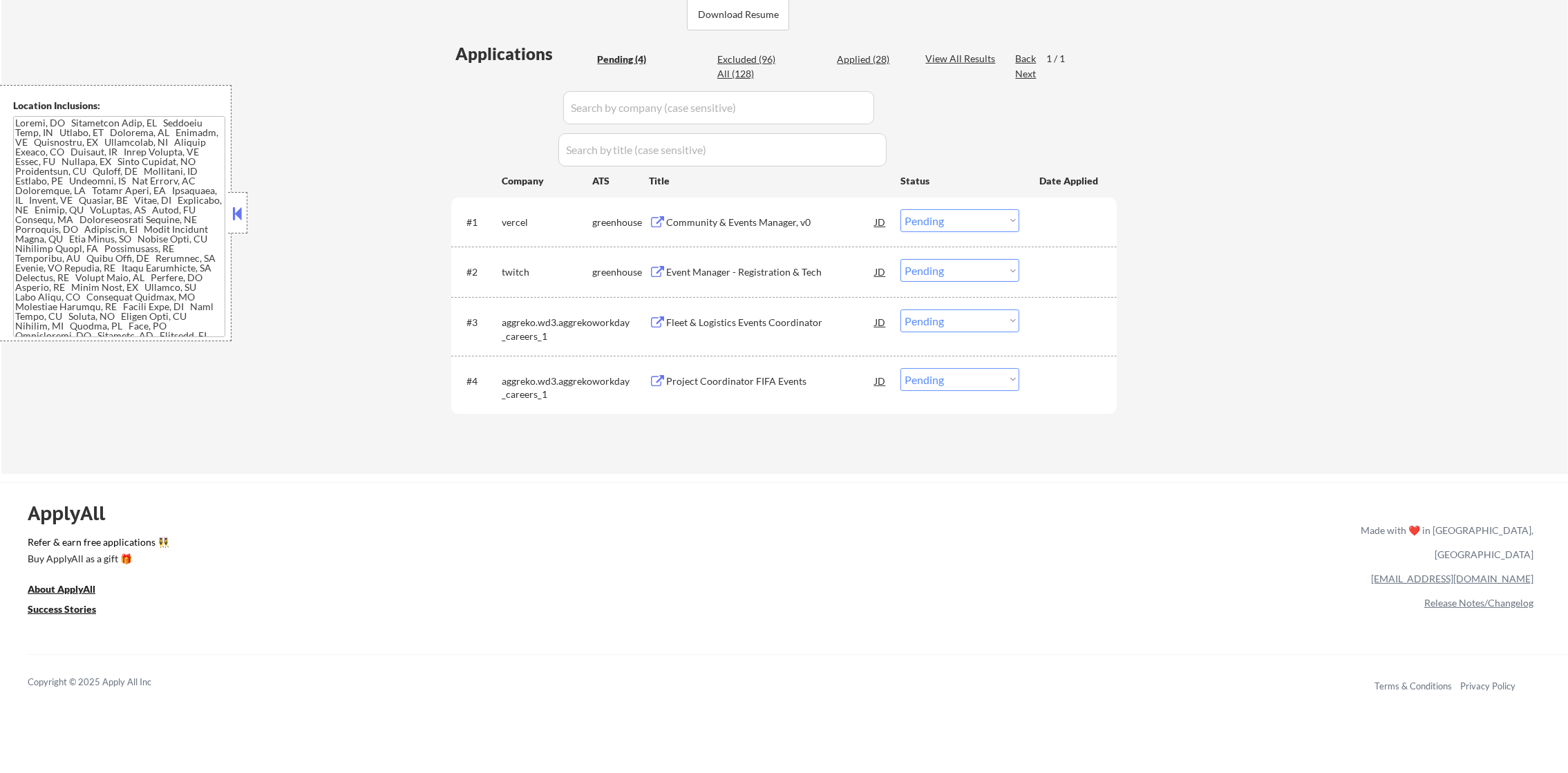
click at [748, 224] on div "Community & Events Manager, v0" at bounding box center [770, 222] width 209 height 14
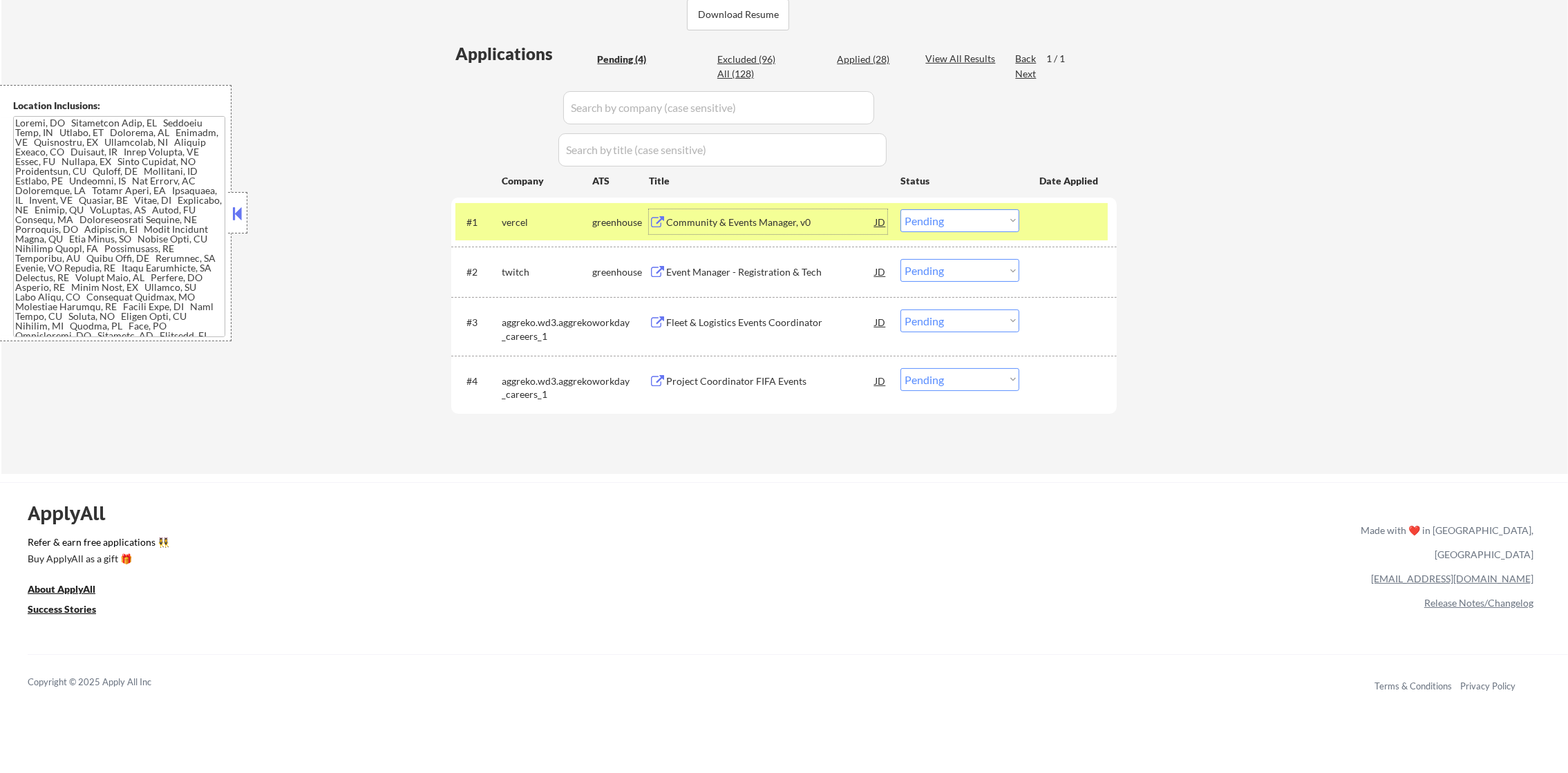
click at [931, 224] on select "Choose an option... Pending Applied Excluded (Questions) Excluded (Expired) Exc…" at bounding box center [960, 221] width 119 height 23
click at [900, 210] on select "Choose an option... Pending Applied Excluded (Questions) Excluded (Expired) Exc…" at bounding box center [960, 221] width 119 height 23
drag, startPoint x: 583, startPoint y: 209, endPoint x: 529, endPoint y: 209, distance: 54.0
click at [572, 210] on div "vercel" at bounding box center [547, 221] width 91 height 25
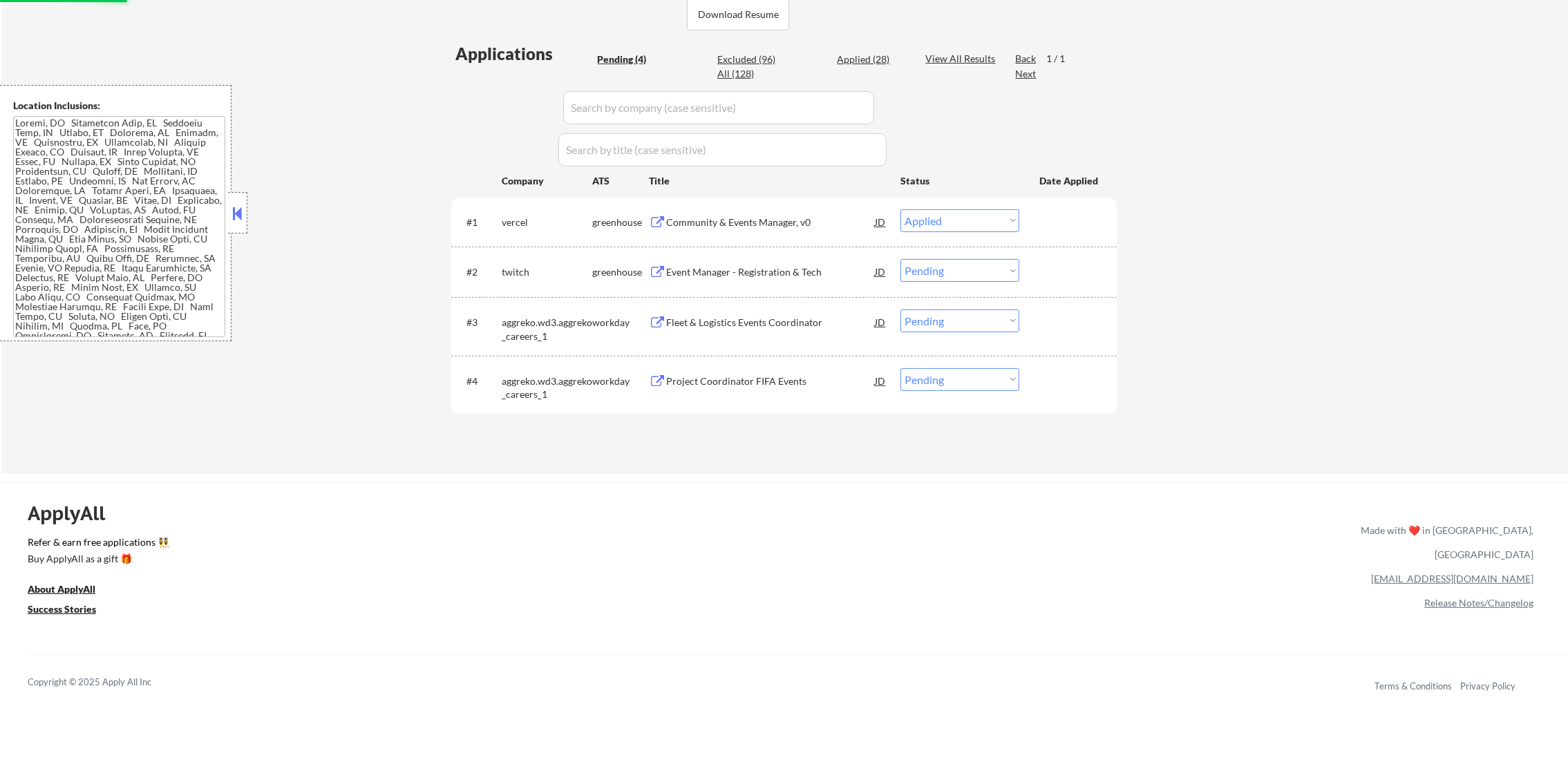
click at [529, 210] on div "vercel" at bounding box center [547, 221] width 91 height 25
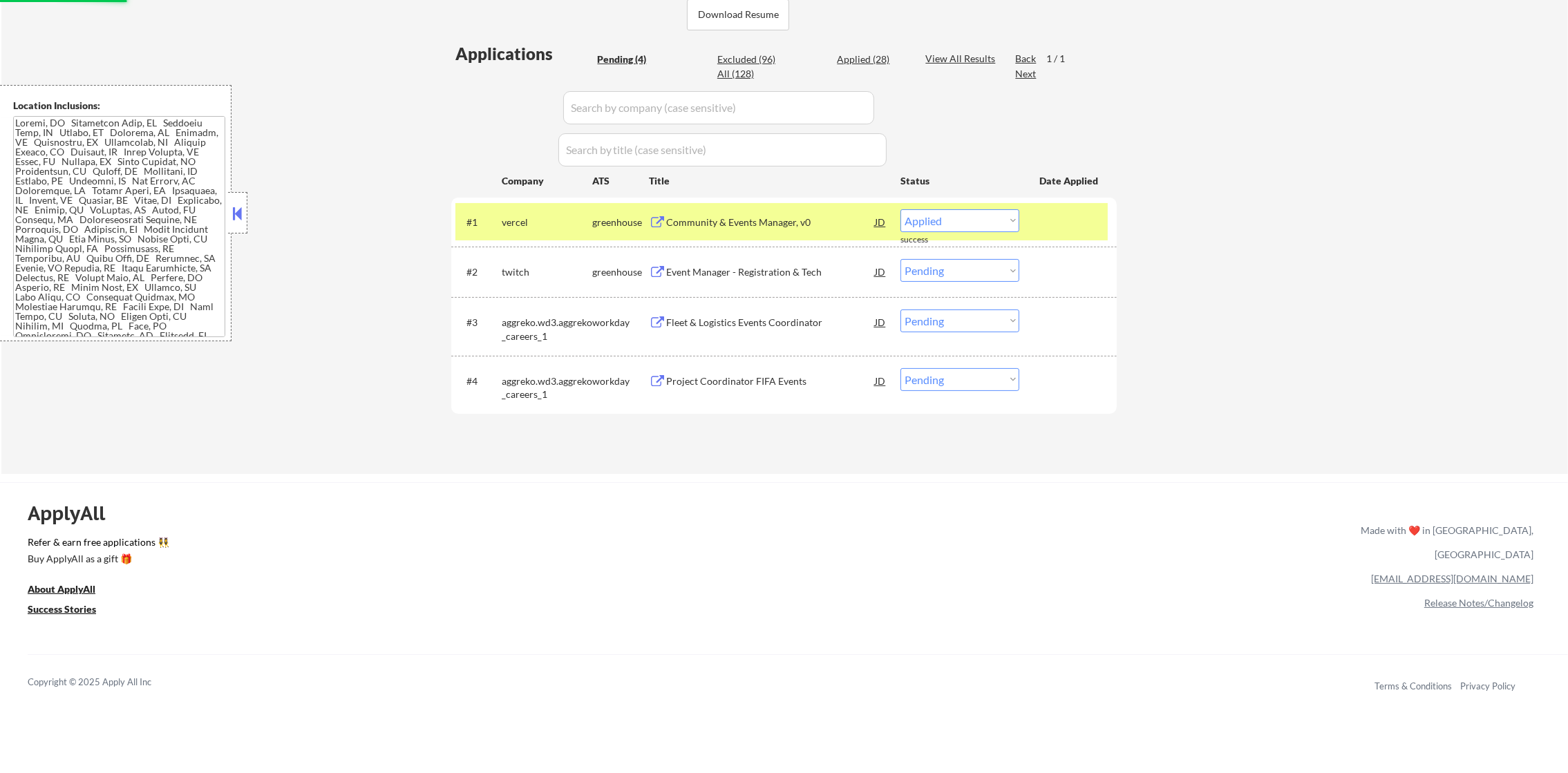
click at [529, 210] on div "vercel" at bounding box center [547, 221] width 91 height 25
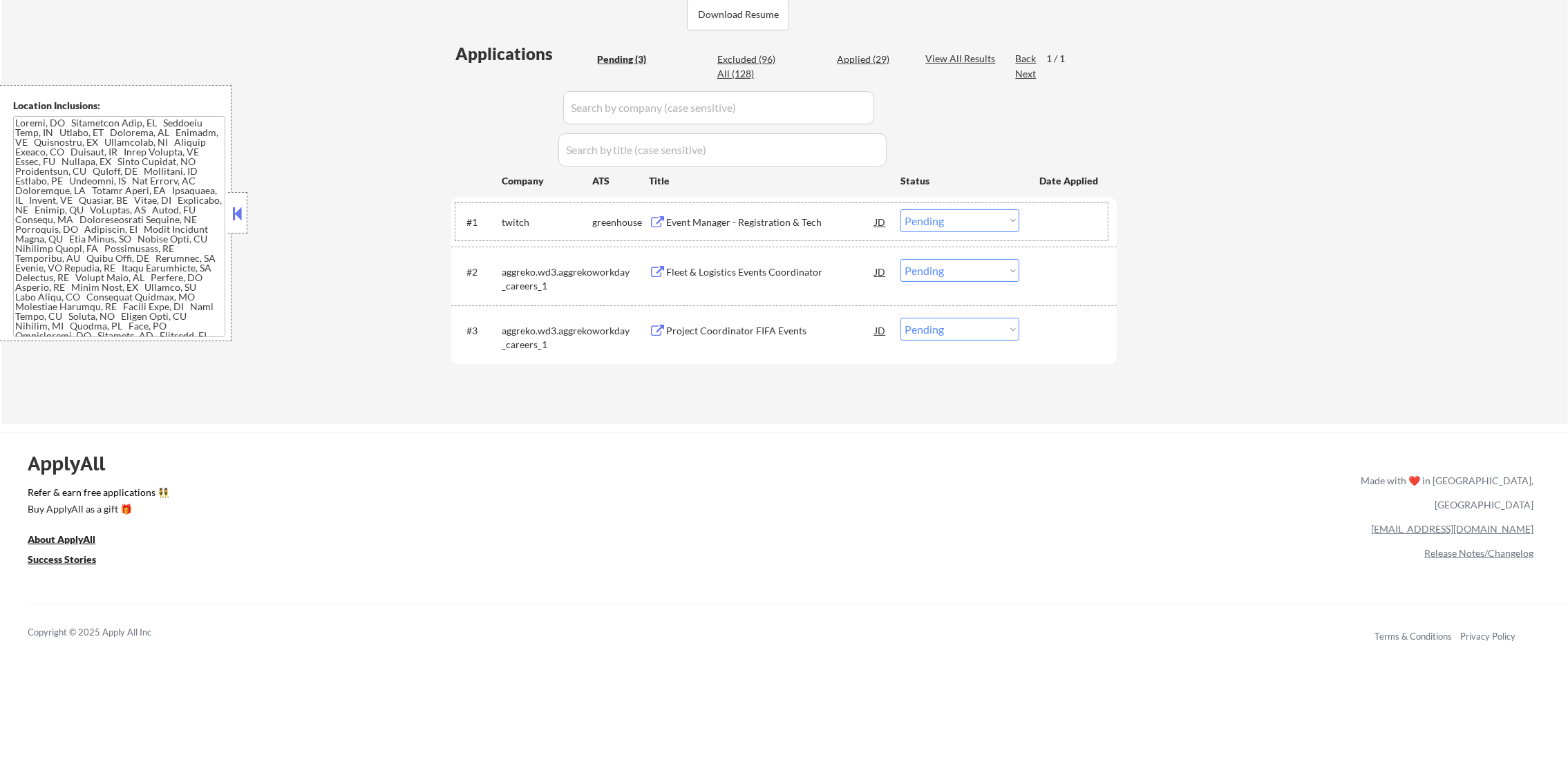
click at [813, 228] on div "Event Manager - Registration & Tech" at bounding box center [770, 222] width 209 height 14
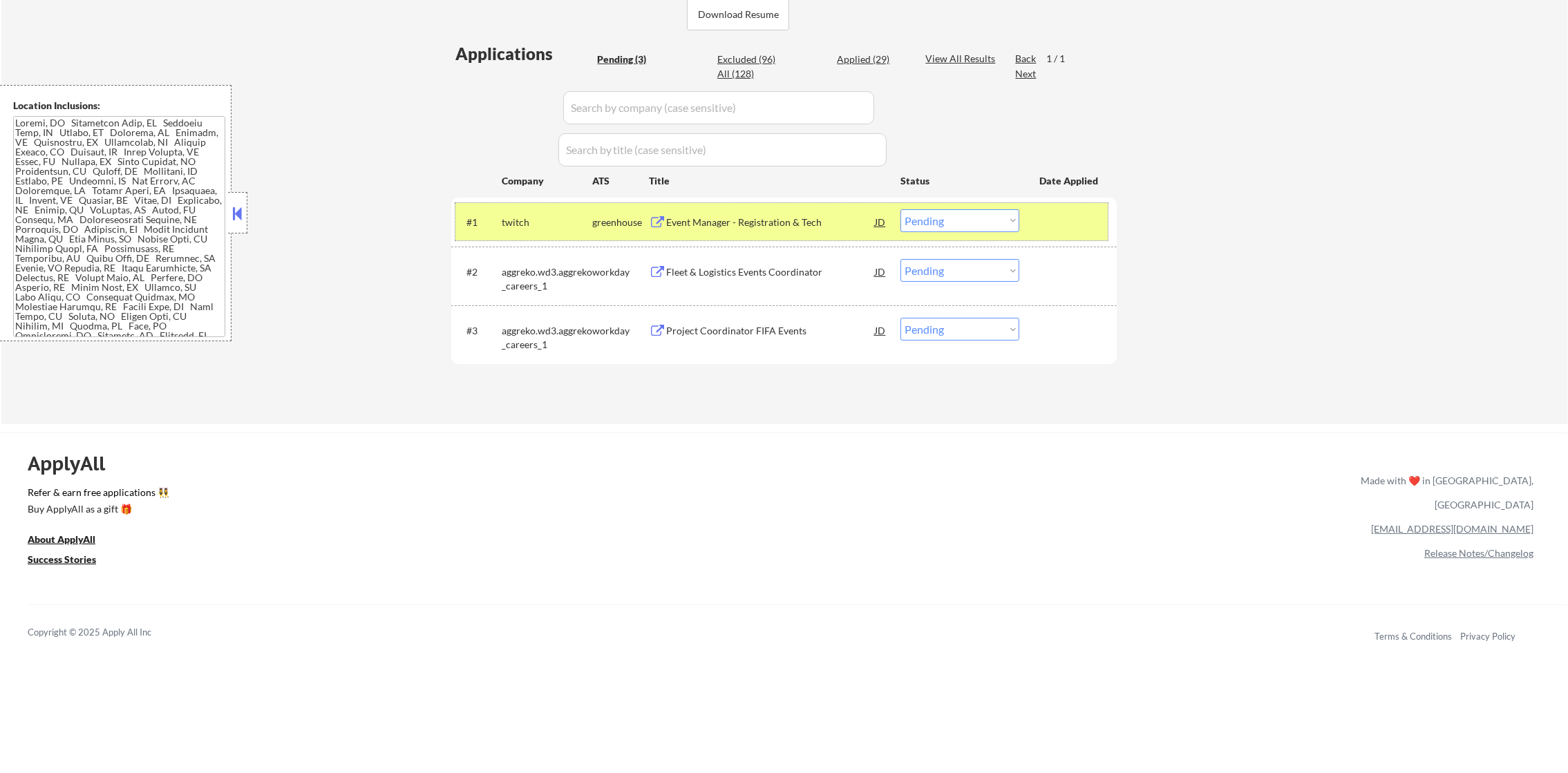
click at [509, 219] on div "twitch" at bounding box center [547, 222] width 91 height 14
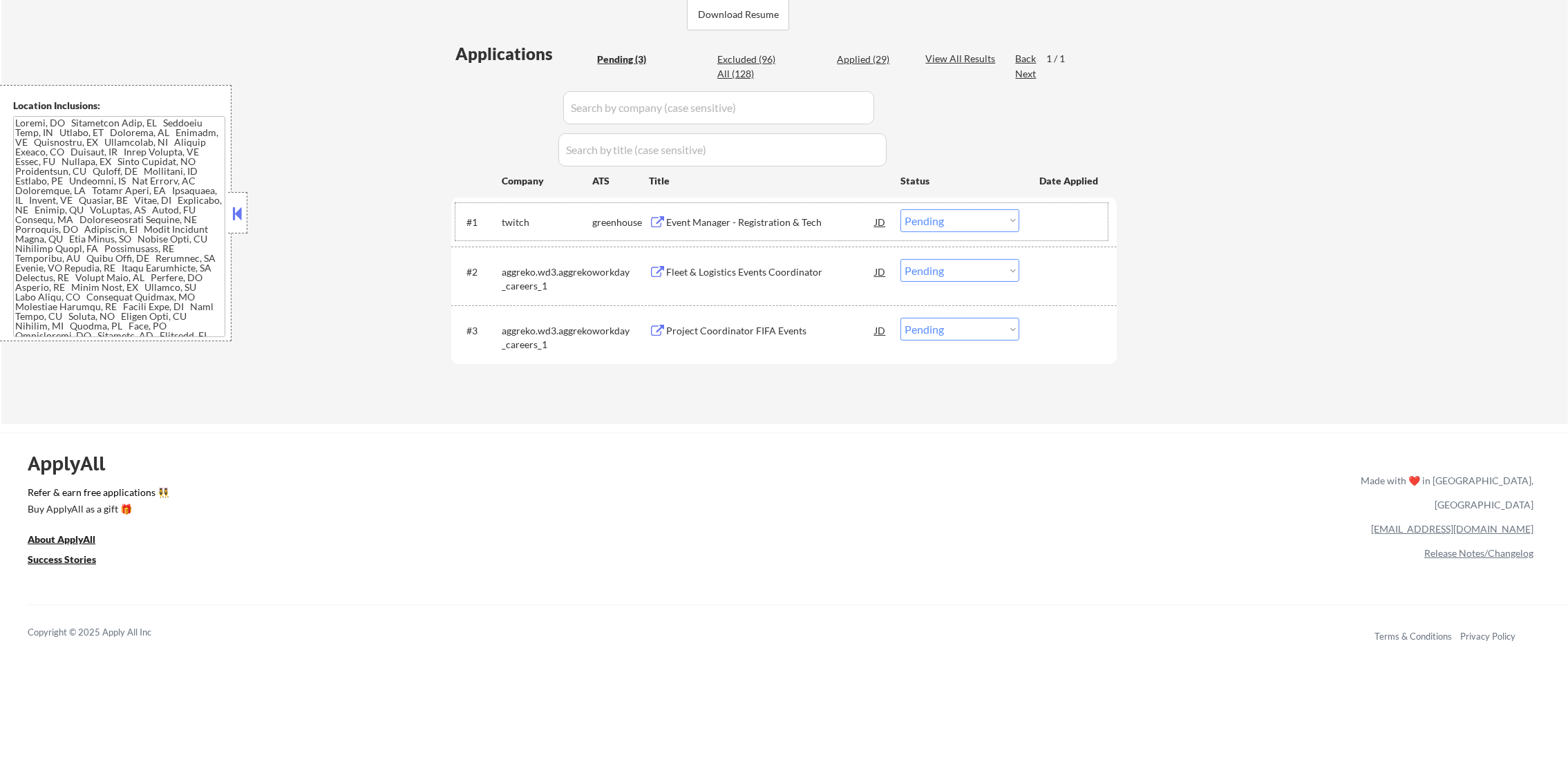
click at [866, 62] on div "Applied (29)" at bounding box center [871, 59] width 69 height 14
select select ""applied""
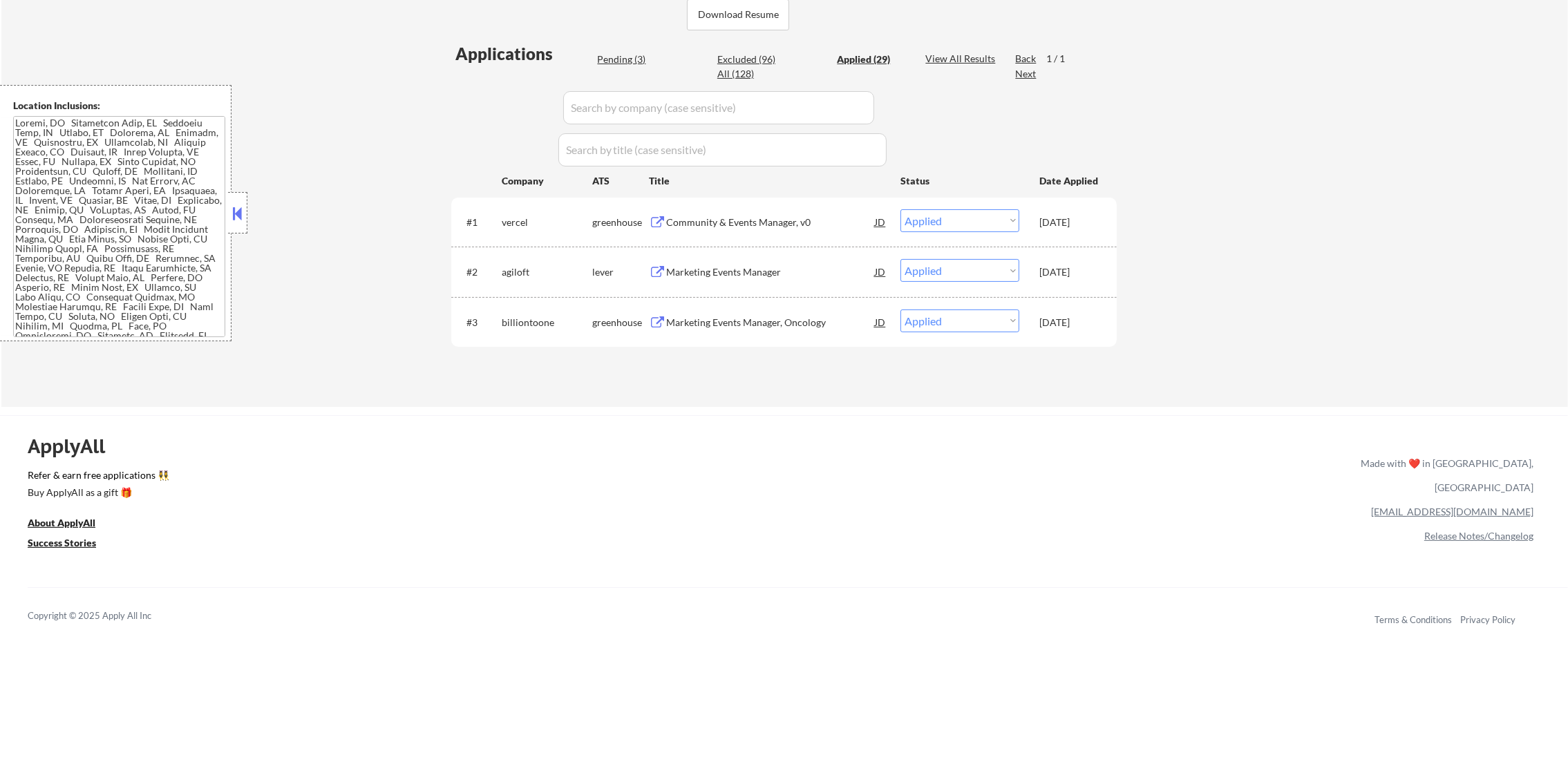
select select ""applied""
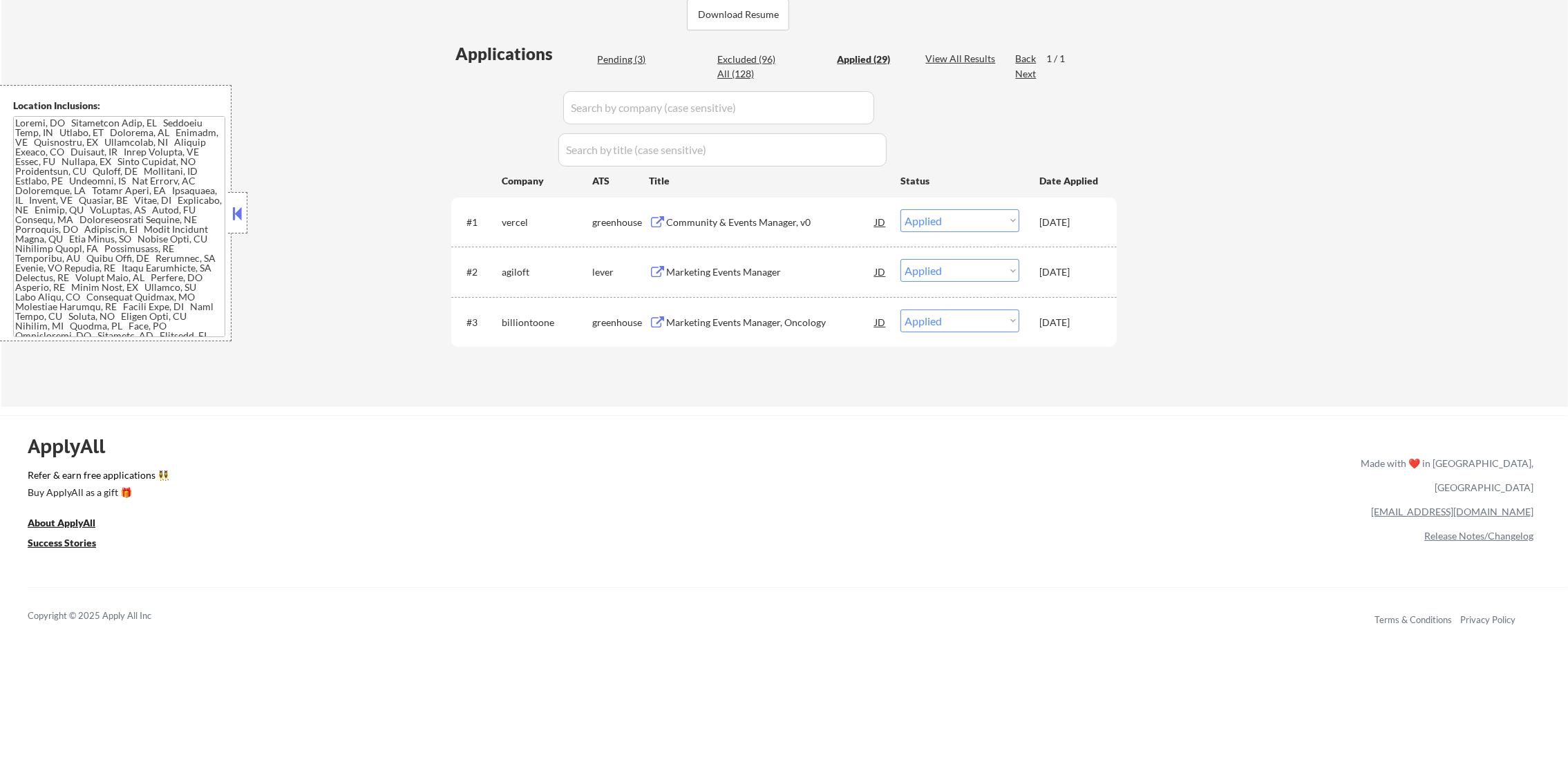
select select ""applied""
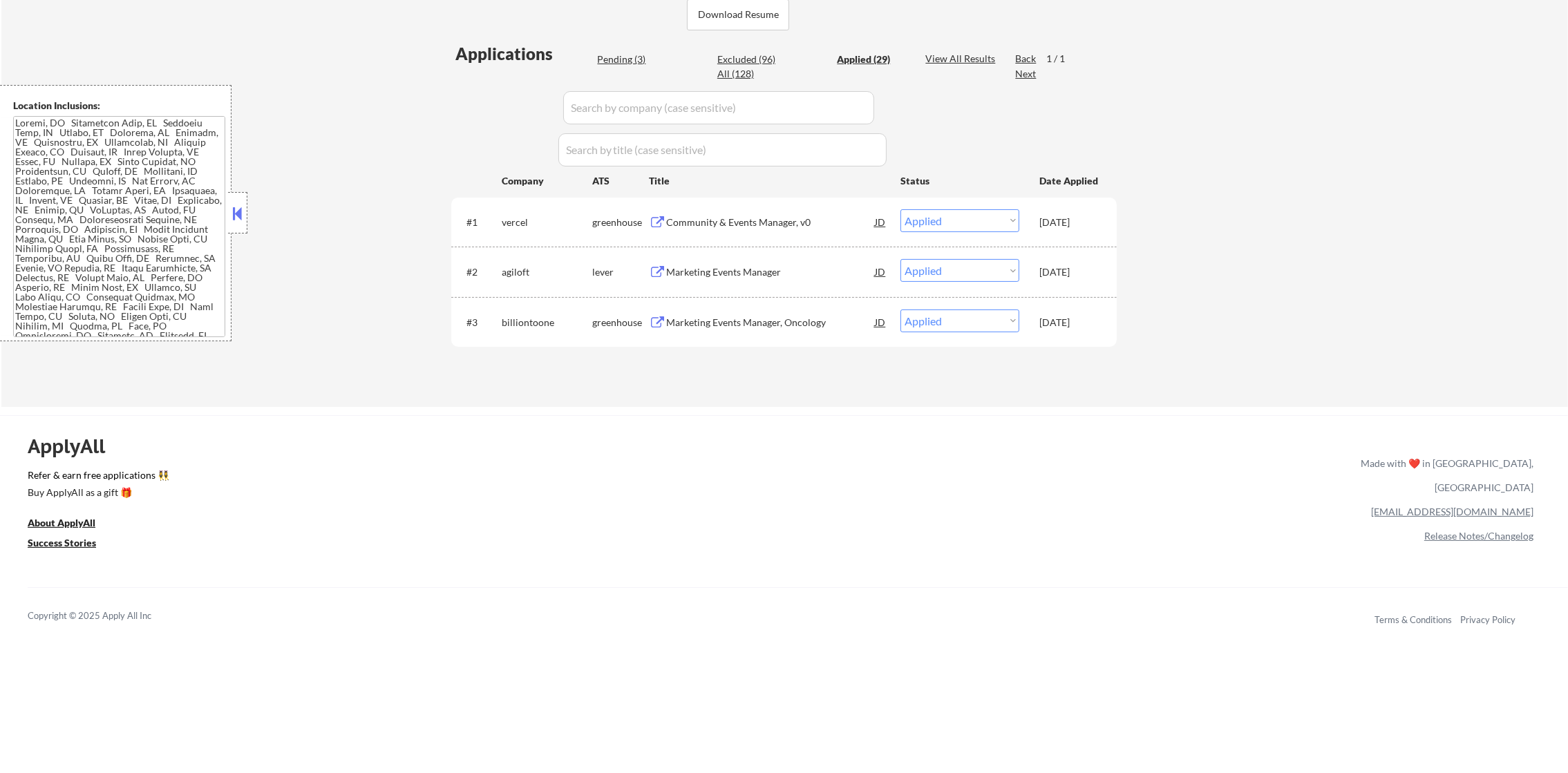
select select ""applied""
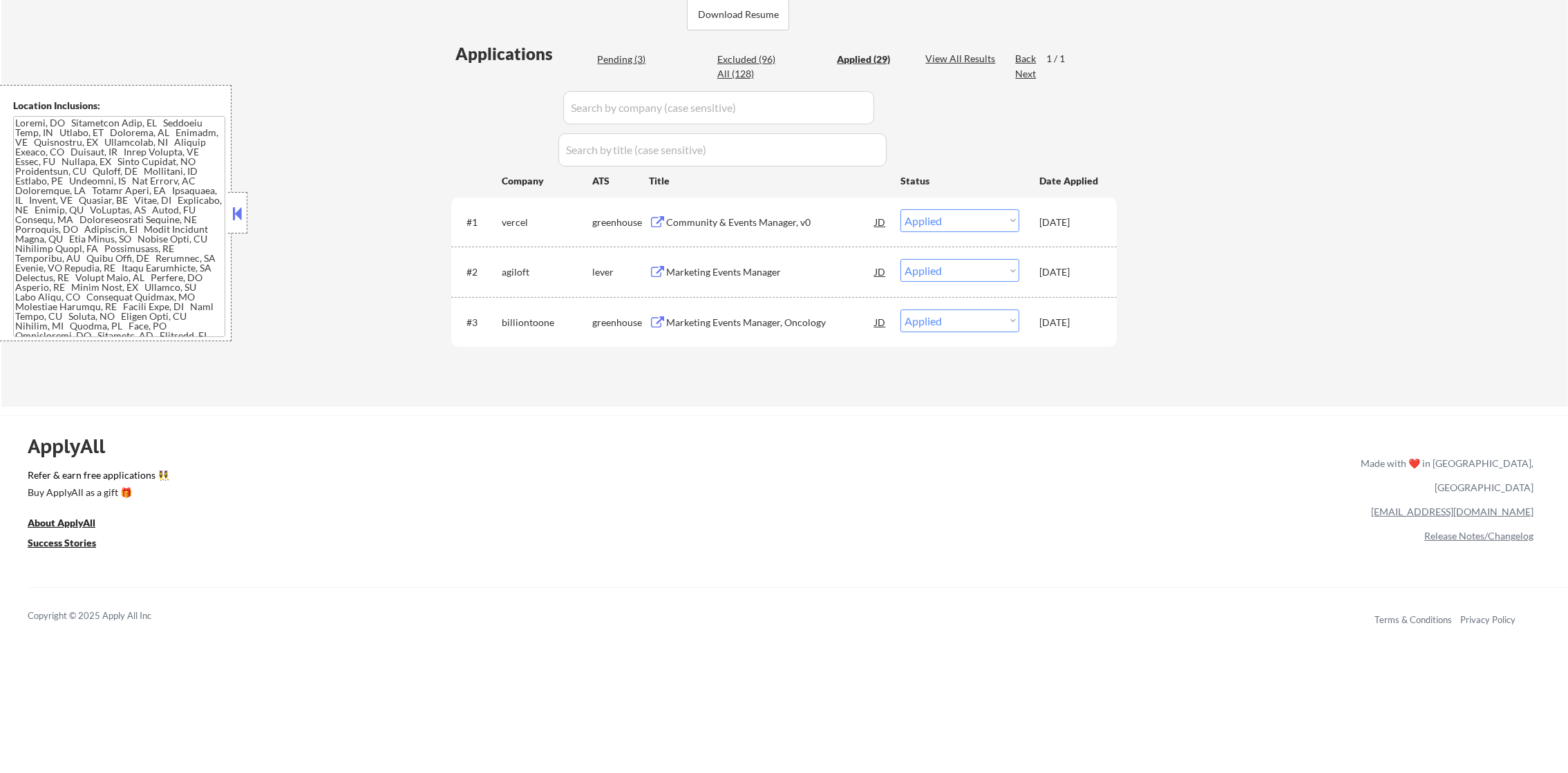
select select ""applied""
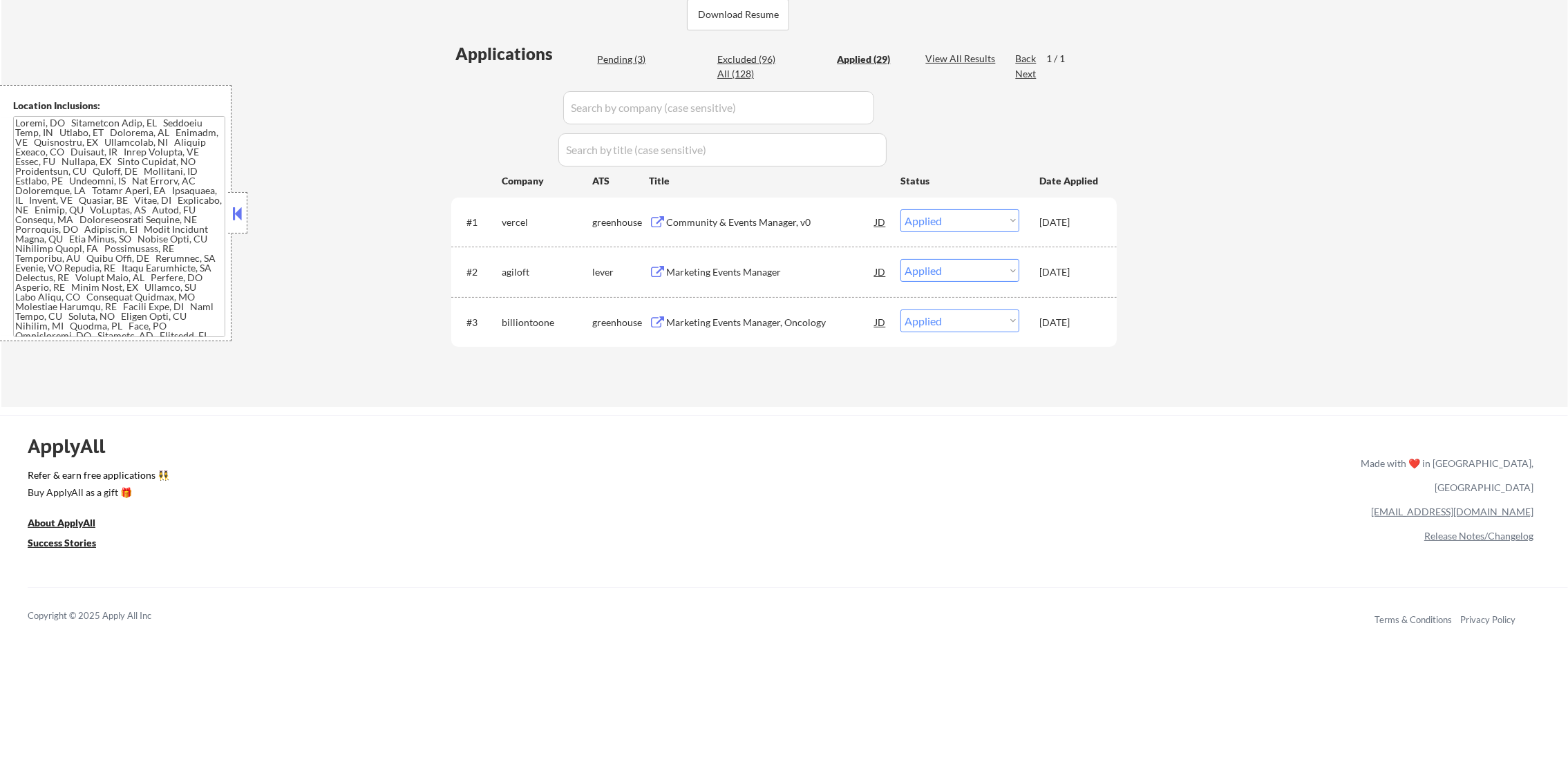
select select ""applied""
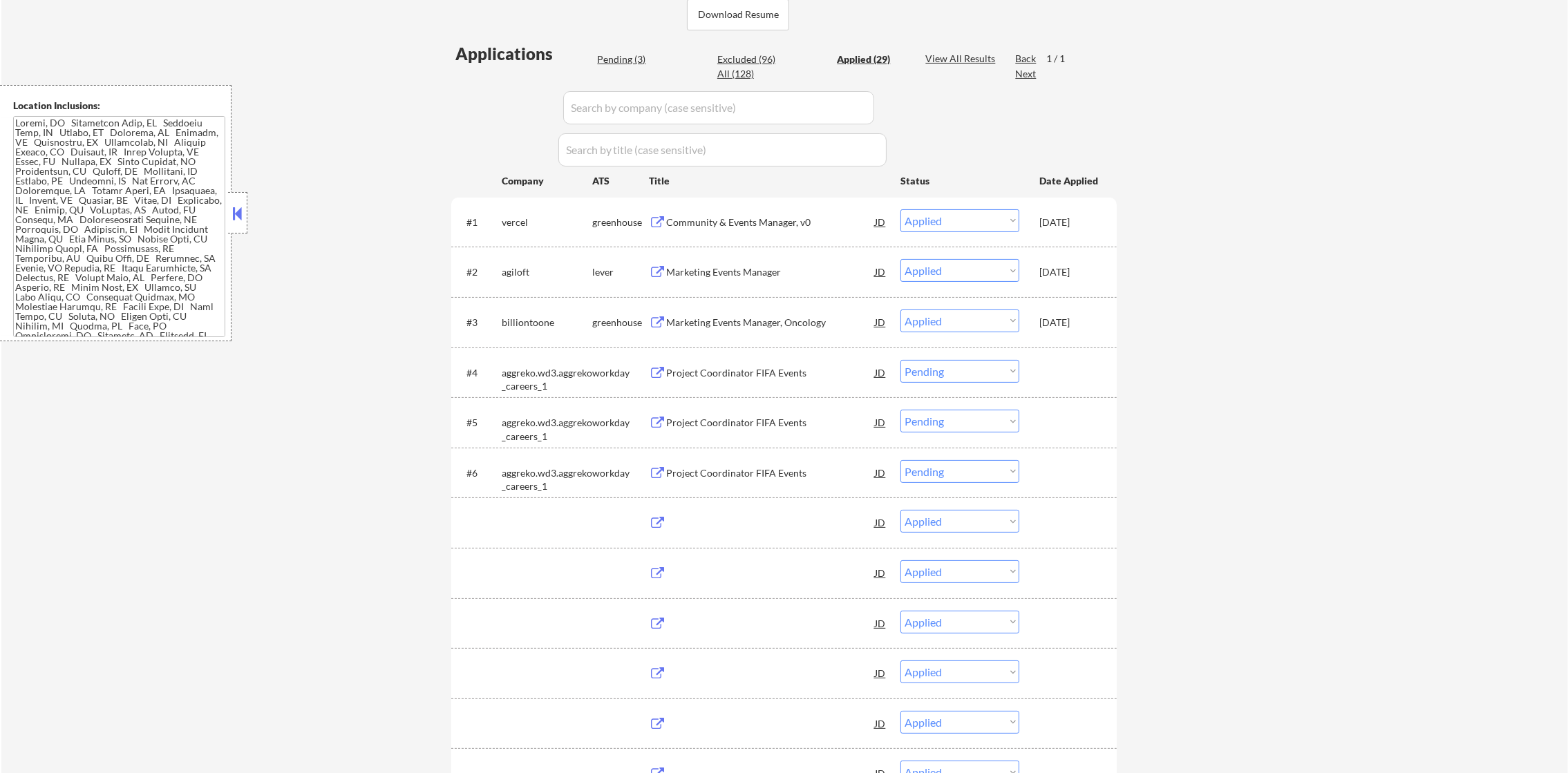
select select ""applied""
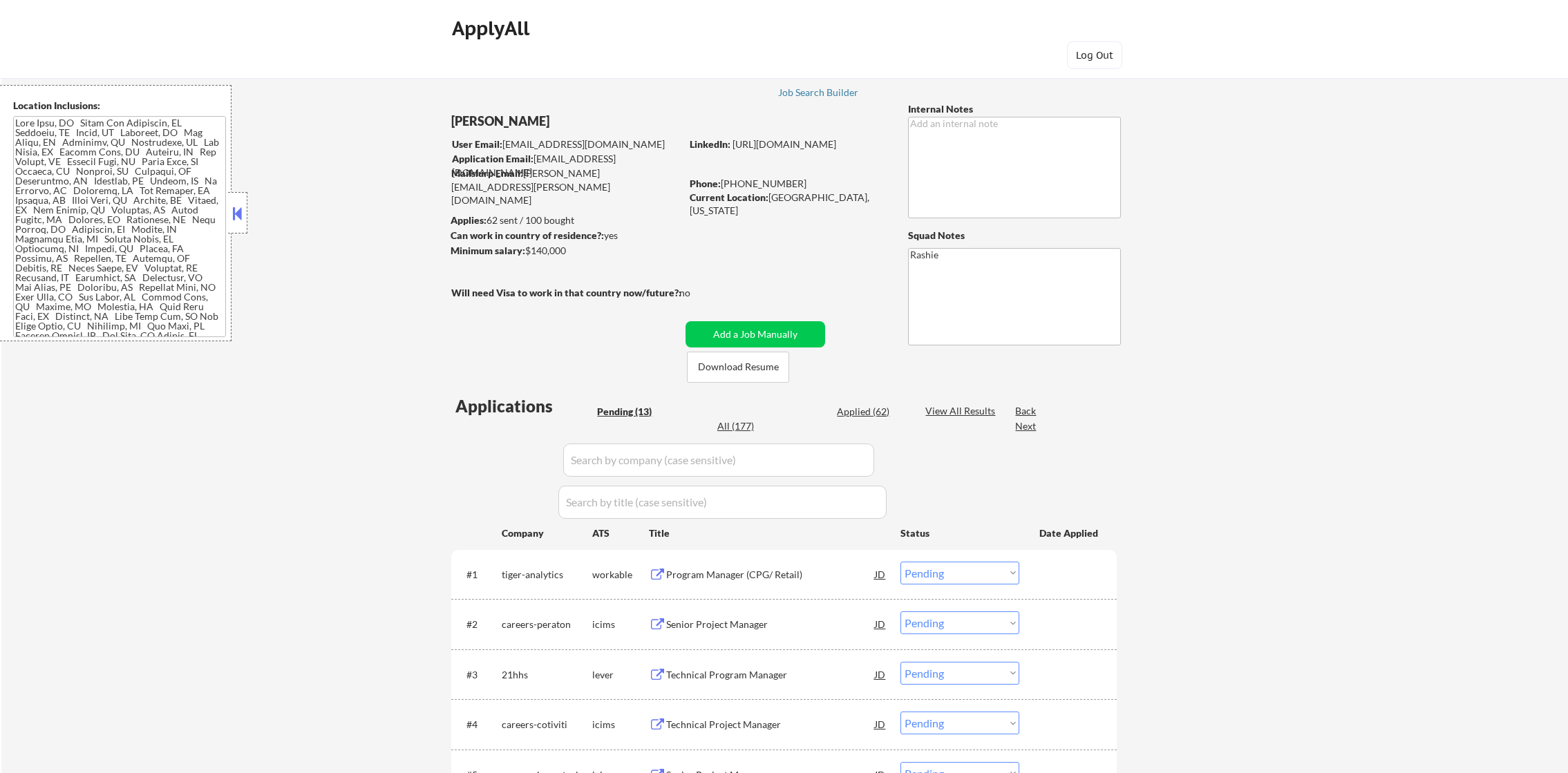
select select ""pending""
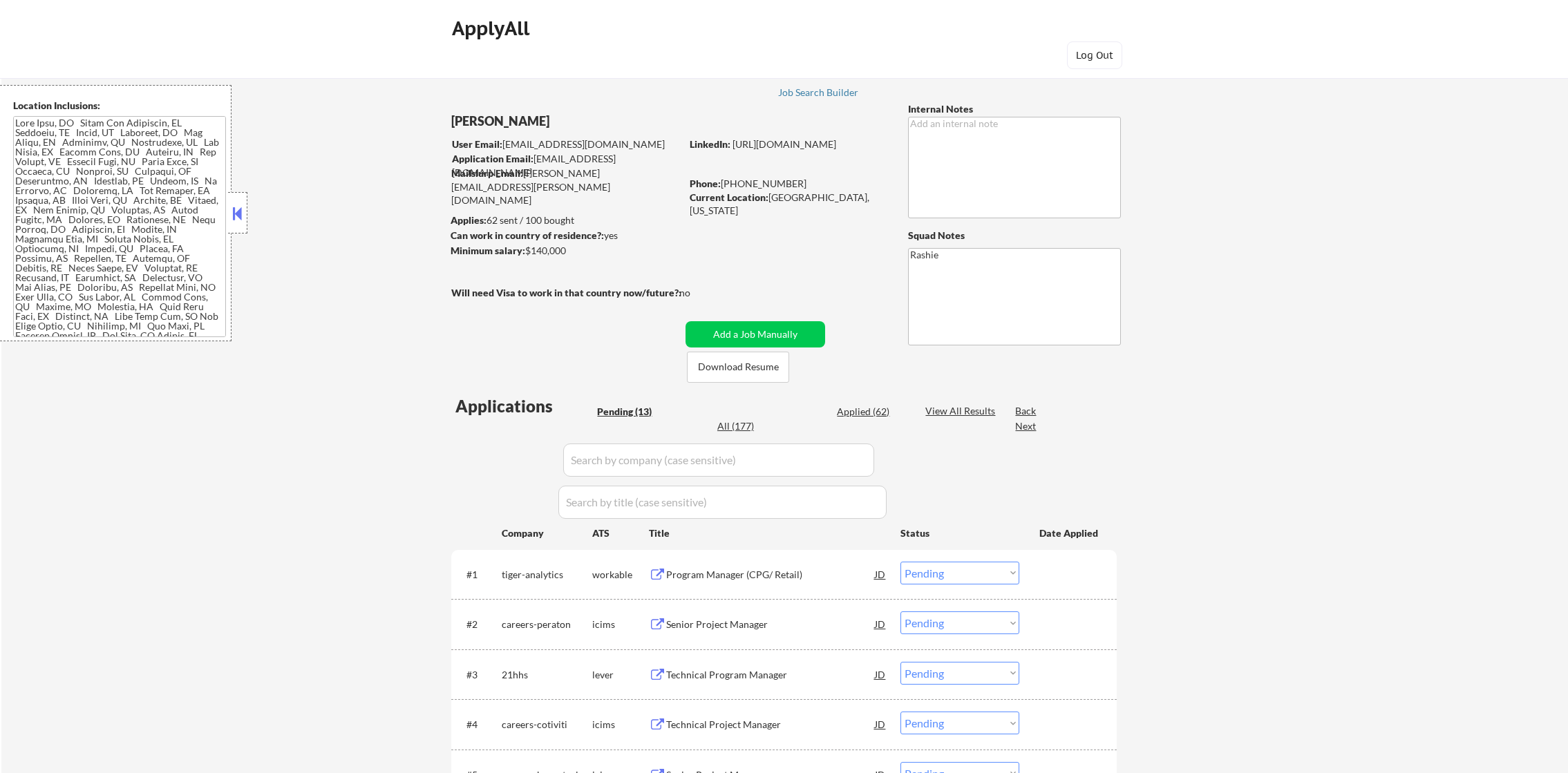
select select ""pending""
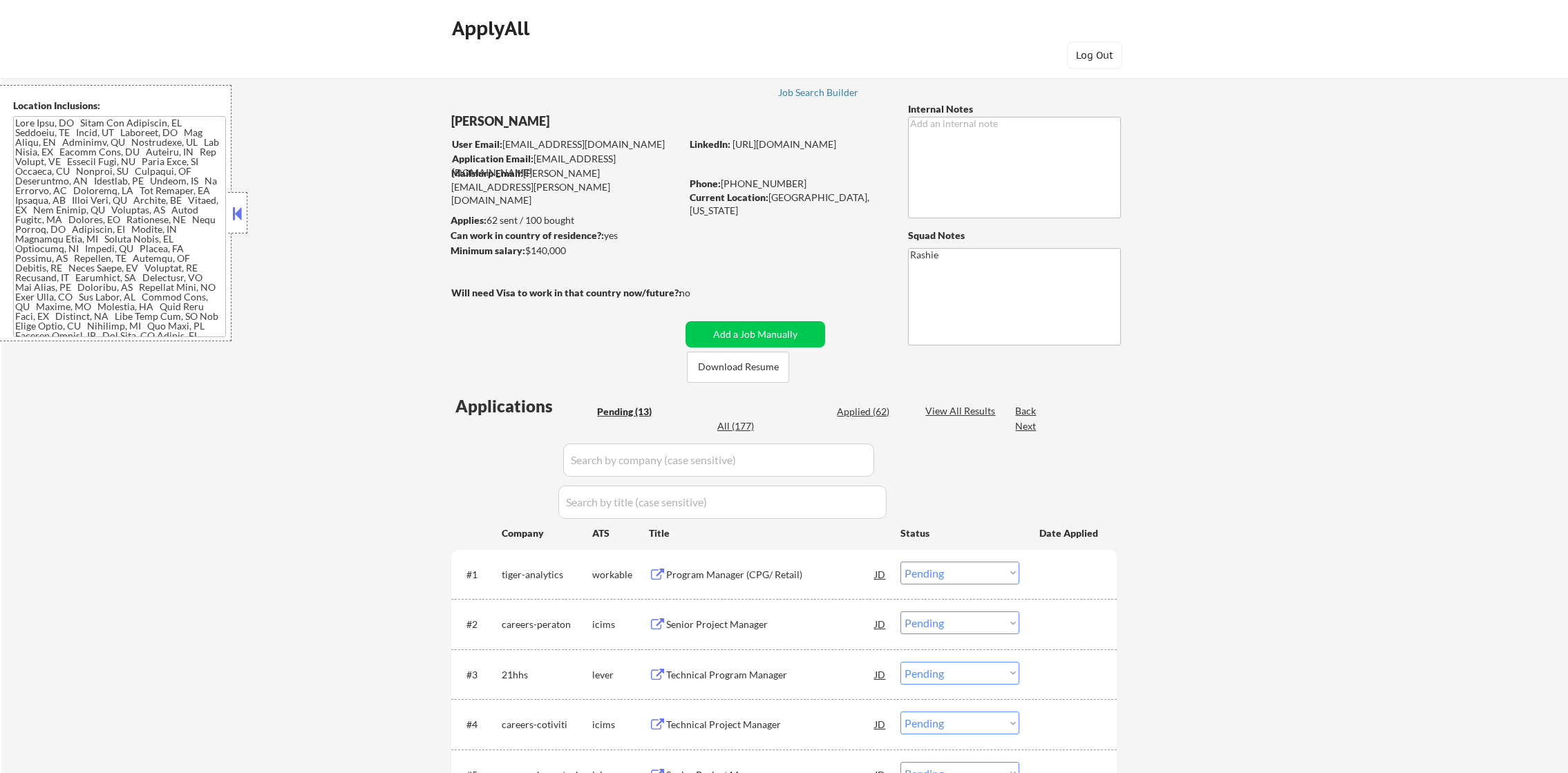
select select ""pending""
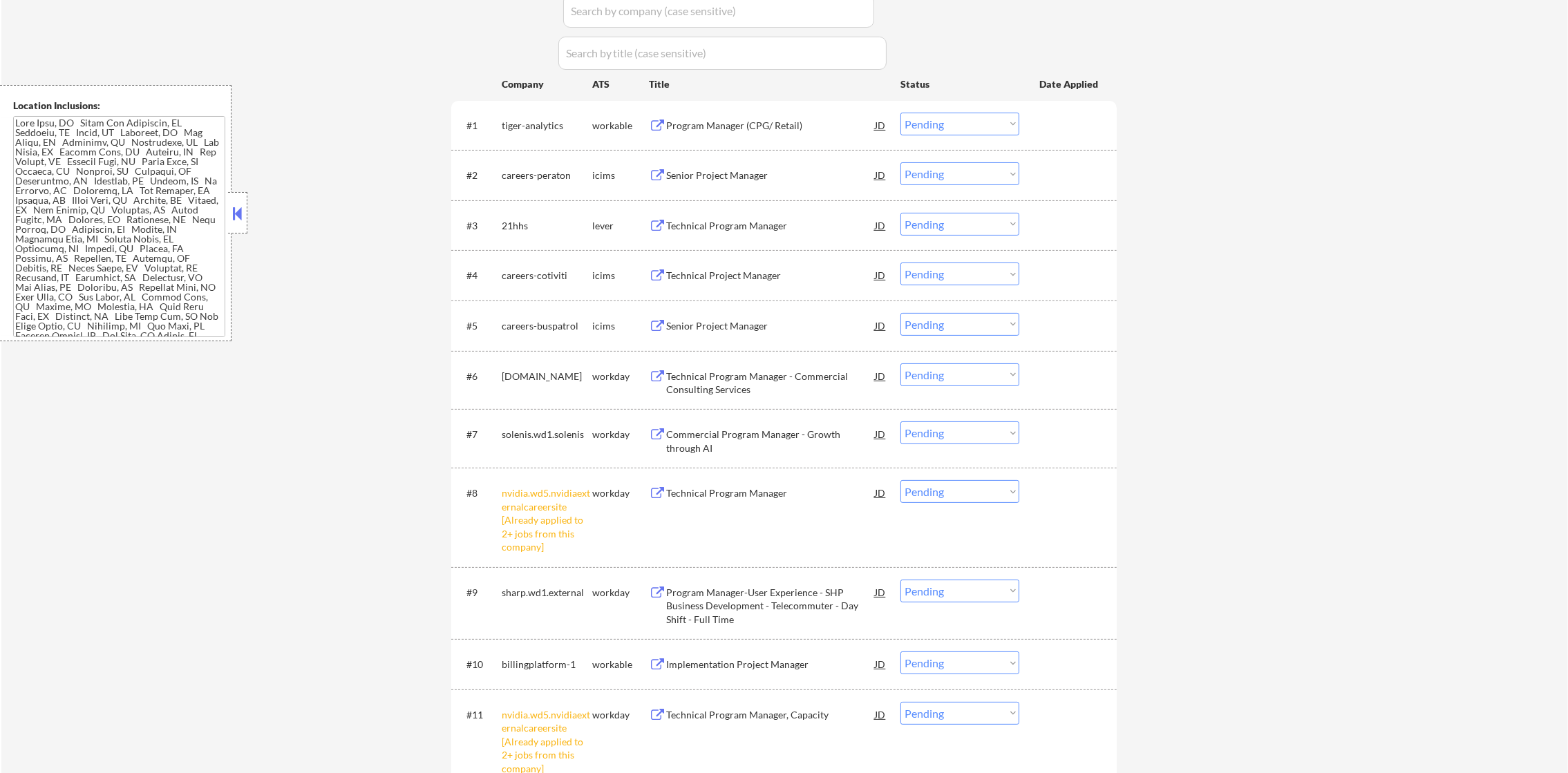
scroll to position [656, 0]
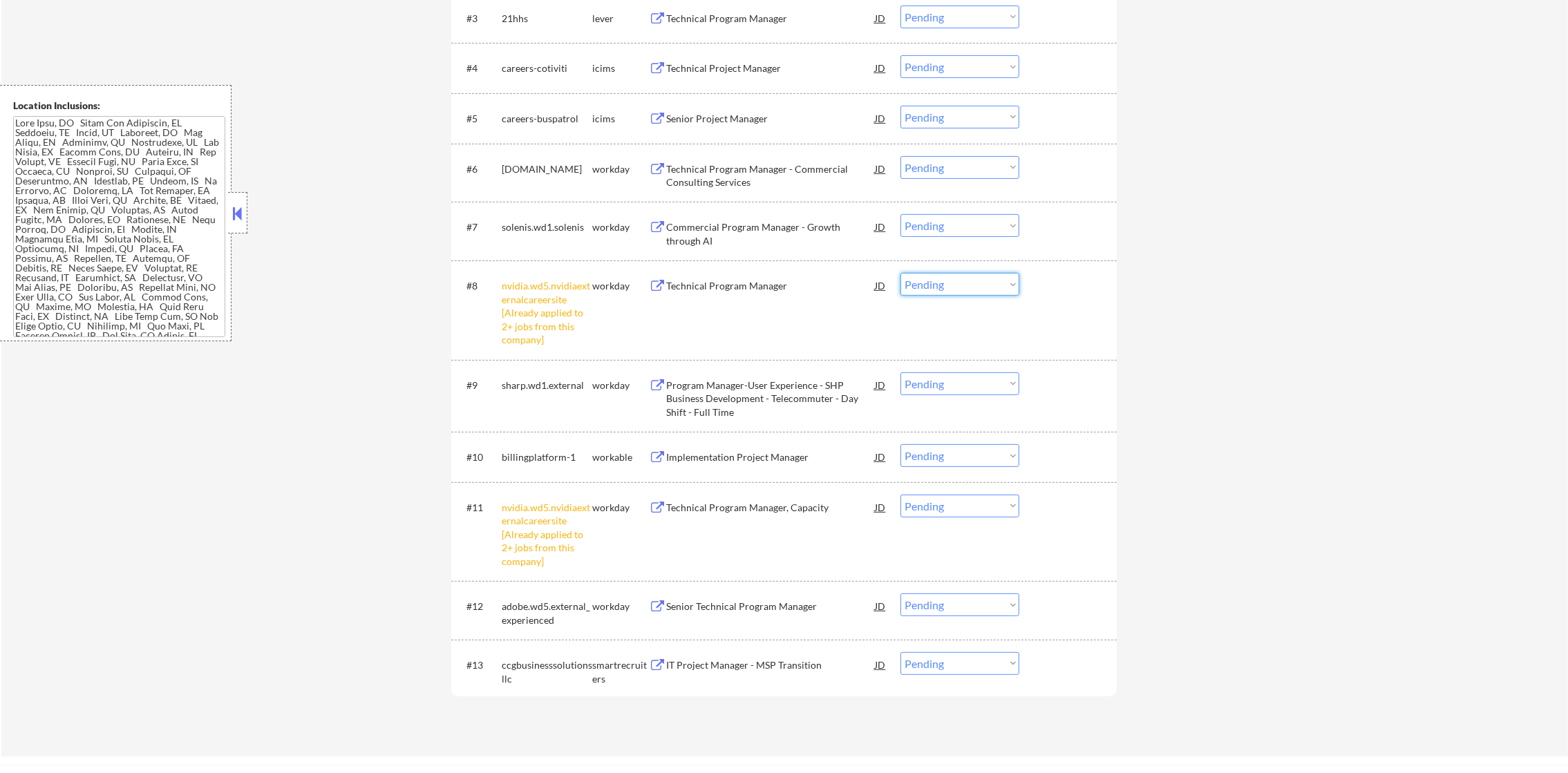
click at [972, 280] on select "Choose an option... Pending Applied Excluded (Questions) Excluded (Expired) Exc…" at bounding box center [960, 284] width 119 height 23
click at [900, 273] on select "Choose an option... Pending Applied Excluded (Questions) Excluded (Expired) Exc…" at bounding box center [960, 284] width 119 height 23
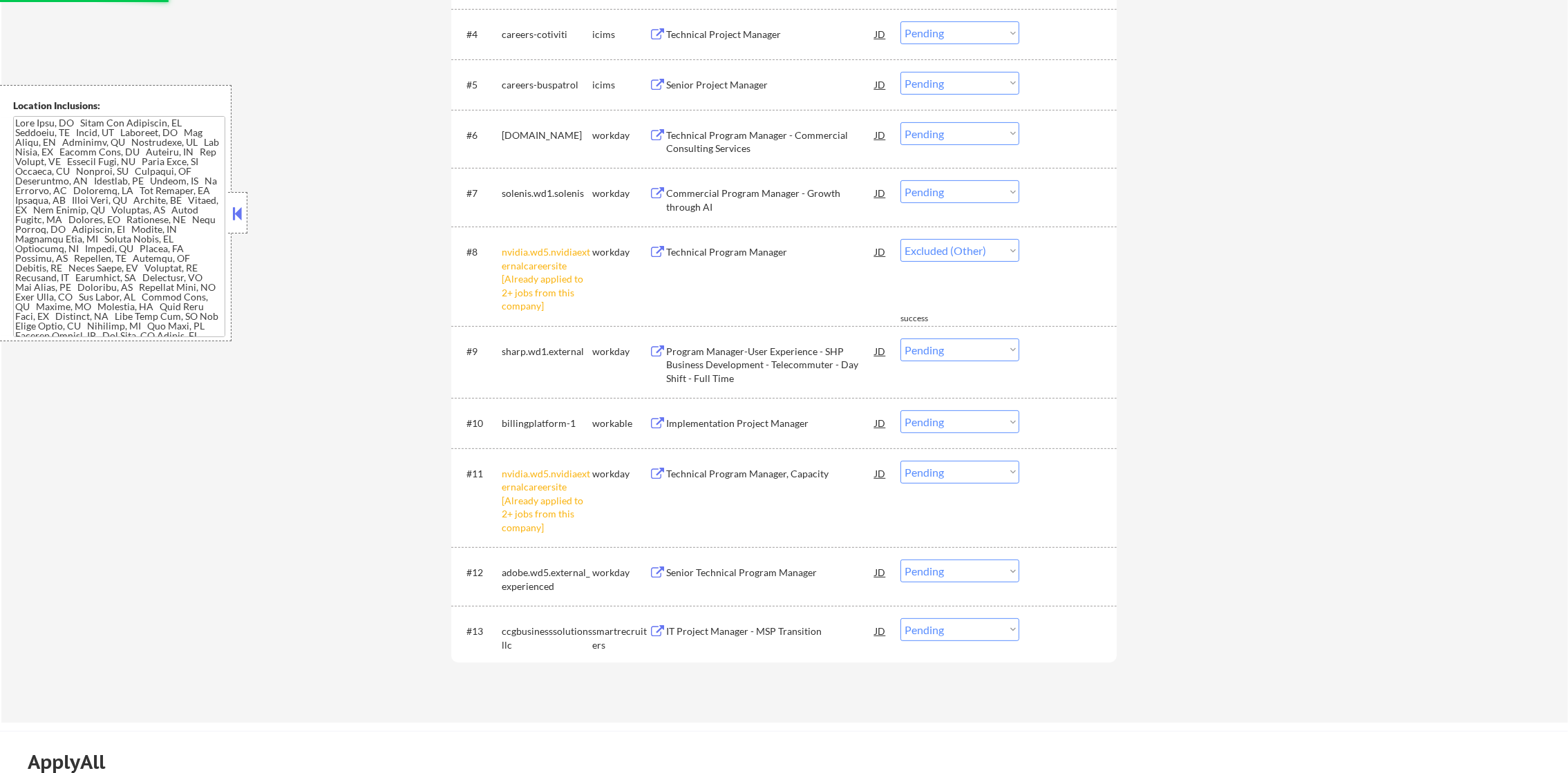
select select ""pending""
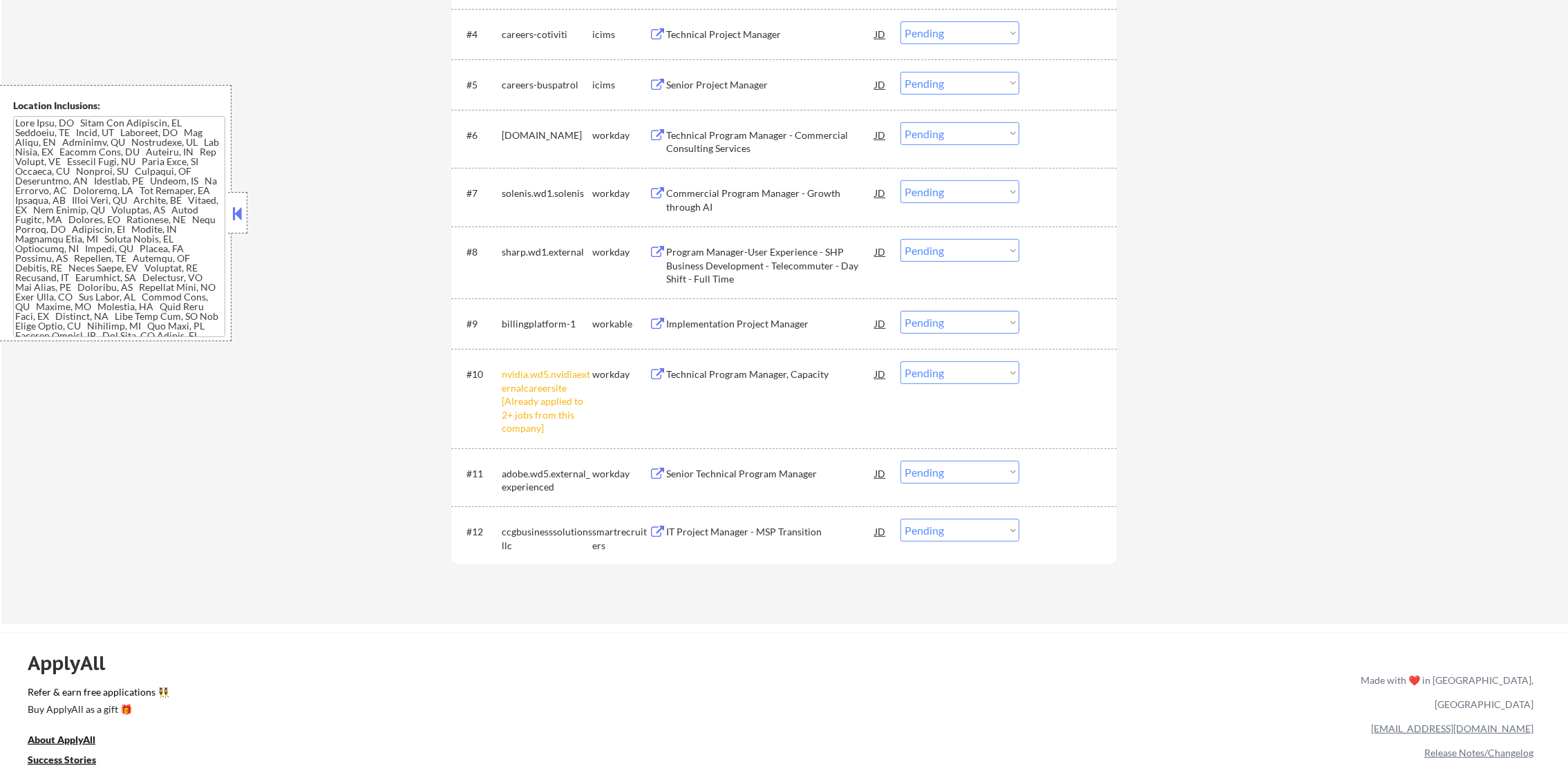
click at [977, 378] on select "Choose an option... Pending Applied Excluded (Questions) Excluded (Expired) Exc…" at bounding box center [960, 372] width 119 height 23
click at [900, 361] on select "Choose an option... Pending Applied Excluded (Questions) Excluded (Expired) Exc…" at bounding box center [960, 372] width 119 height 23
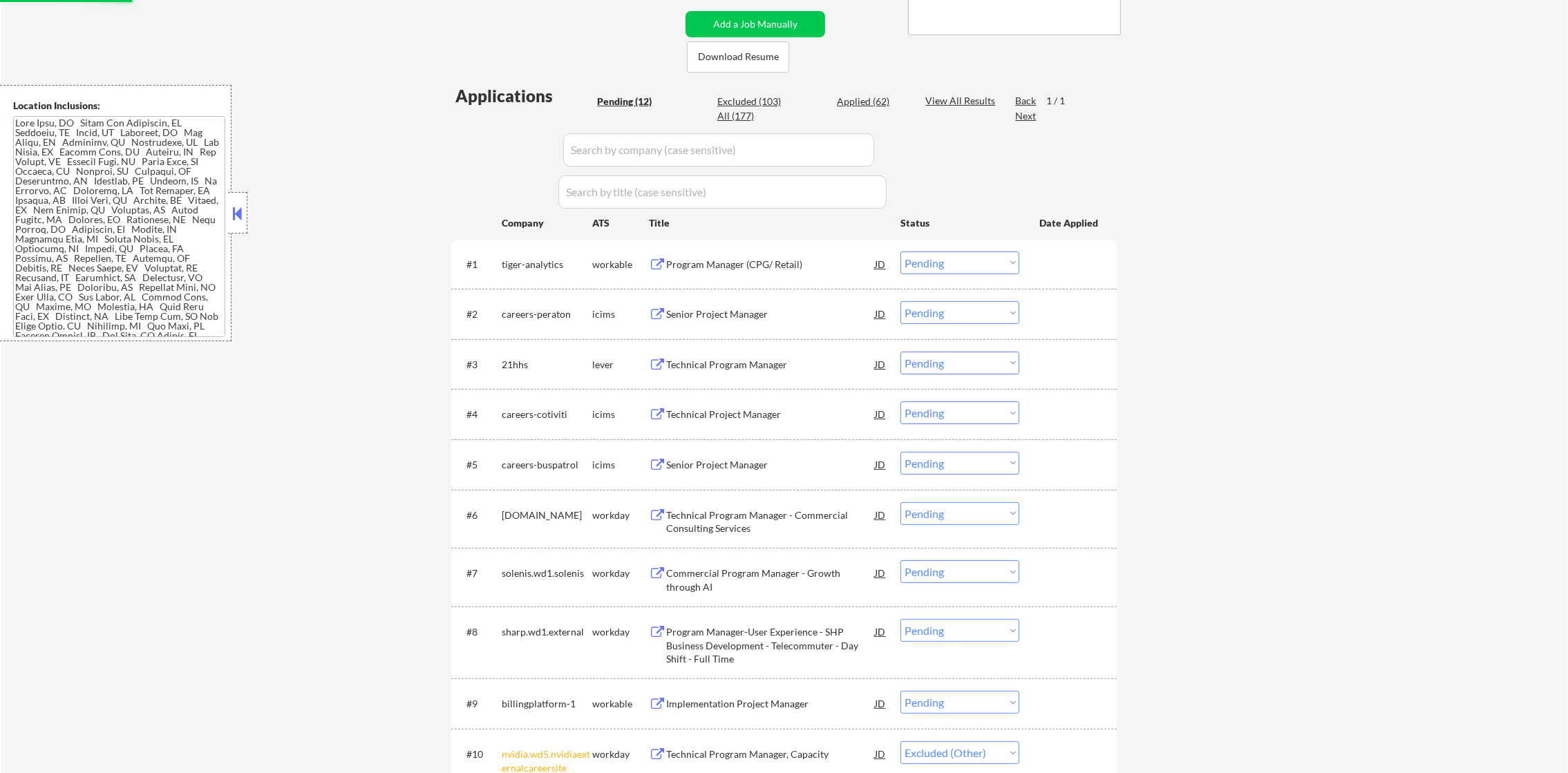
select select ""pending""
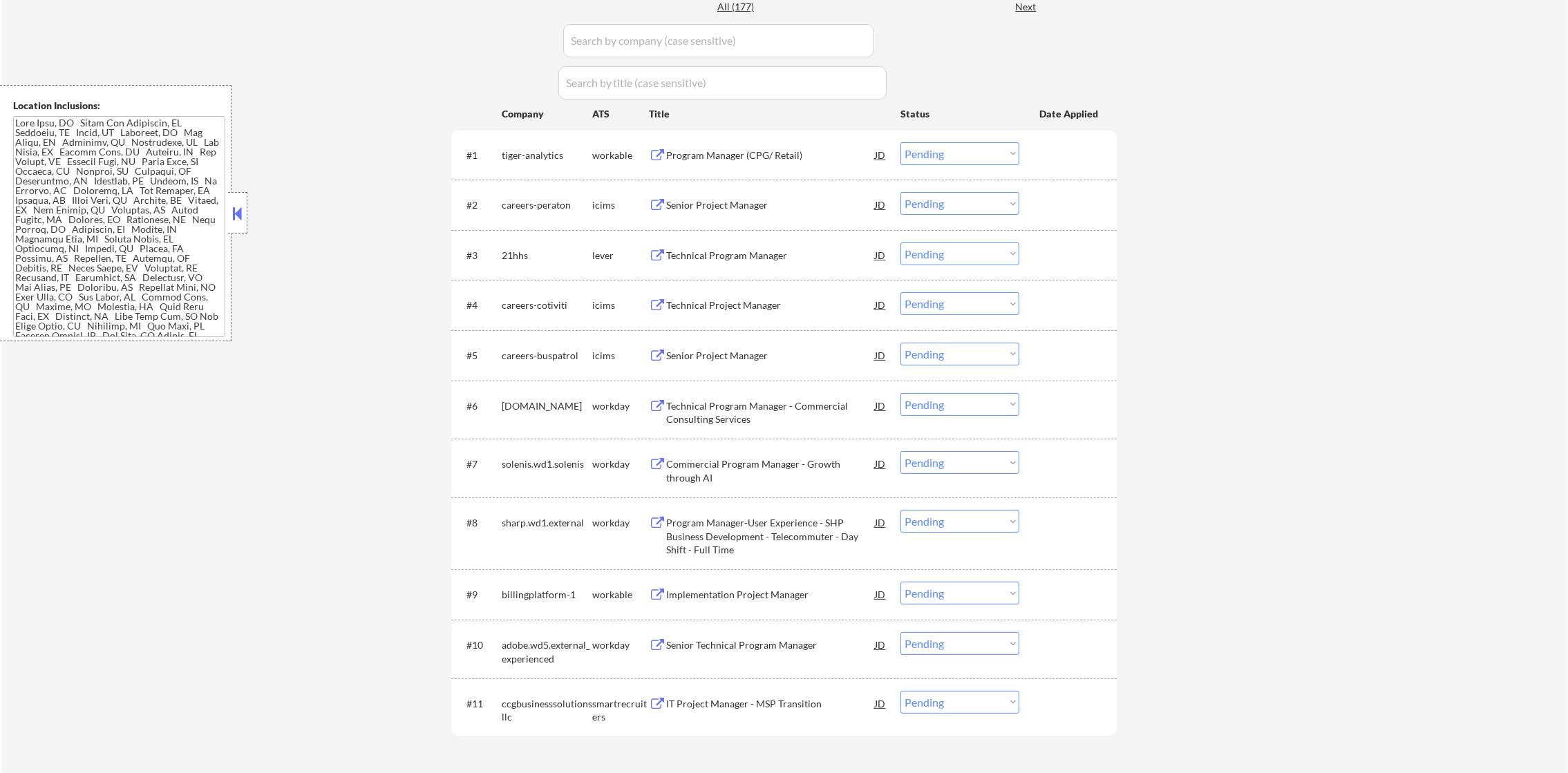
scroll to position [400, 0]
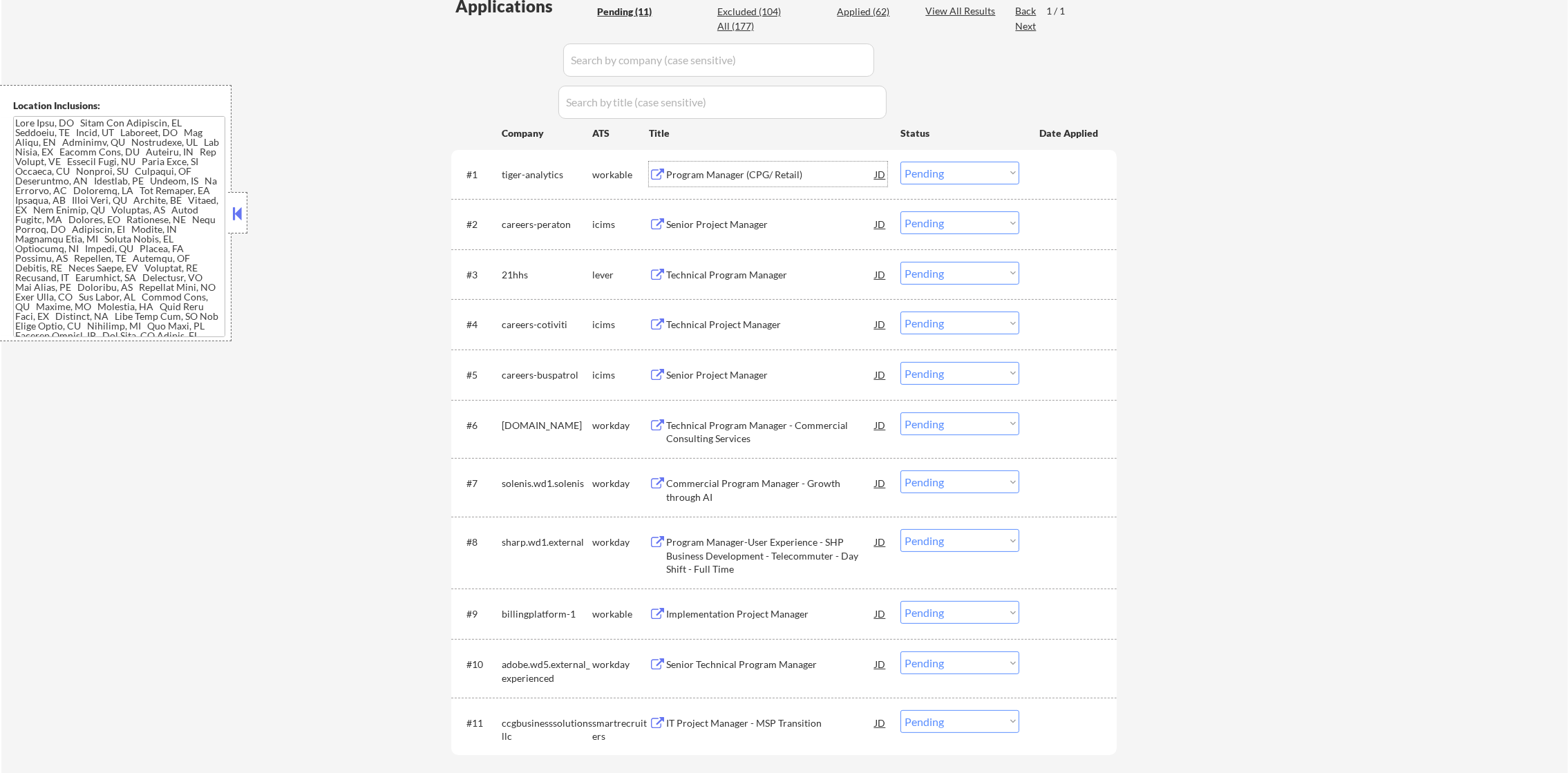
click at [764, 171] on div "Program Manager (CPG/ Retail)" at bounding box center [770, 175] width 209 height 14
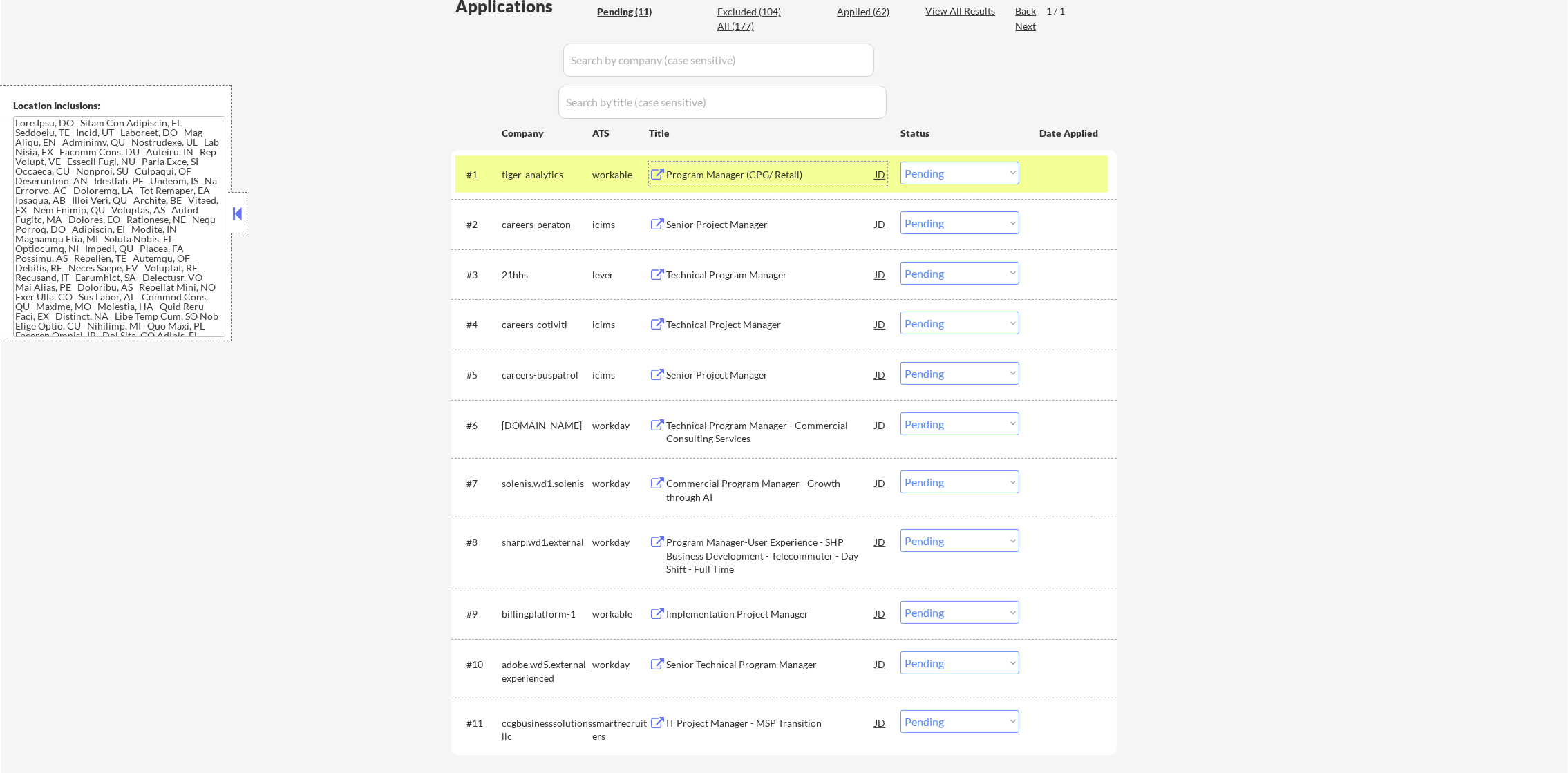
click at [955, 172] on select "Choose an option... Pending Applied Excluded (Questions) Excluded (Expired) Exc…" at bounding box center [960, 172] width 119 height 23
click at [900, 161] on select "Choose an option... Pending Applied Excluded (Questions) Excluded (Expired) Exc…" at bounding box center [960, 172] width 119 height 23
select select ""pending""
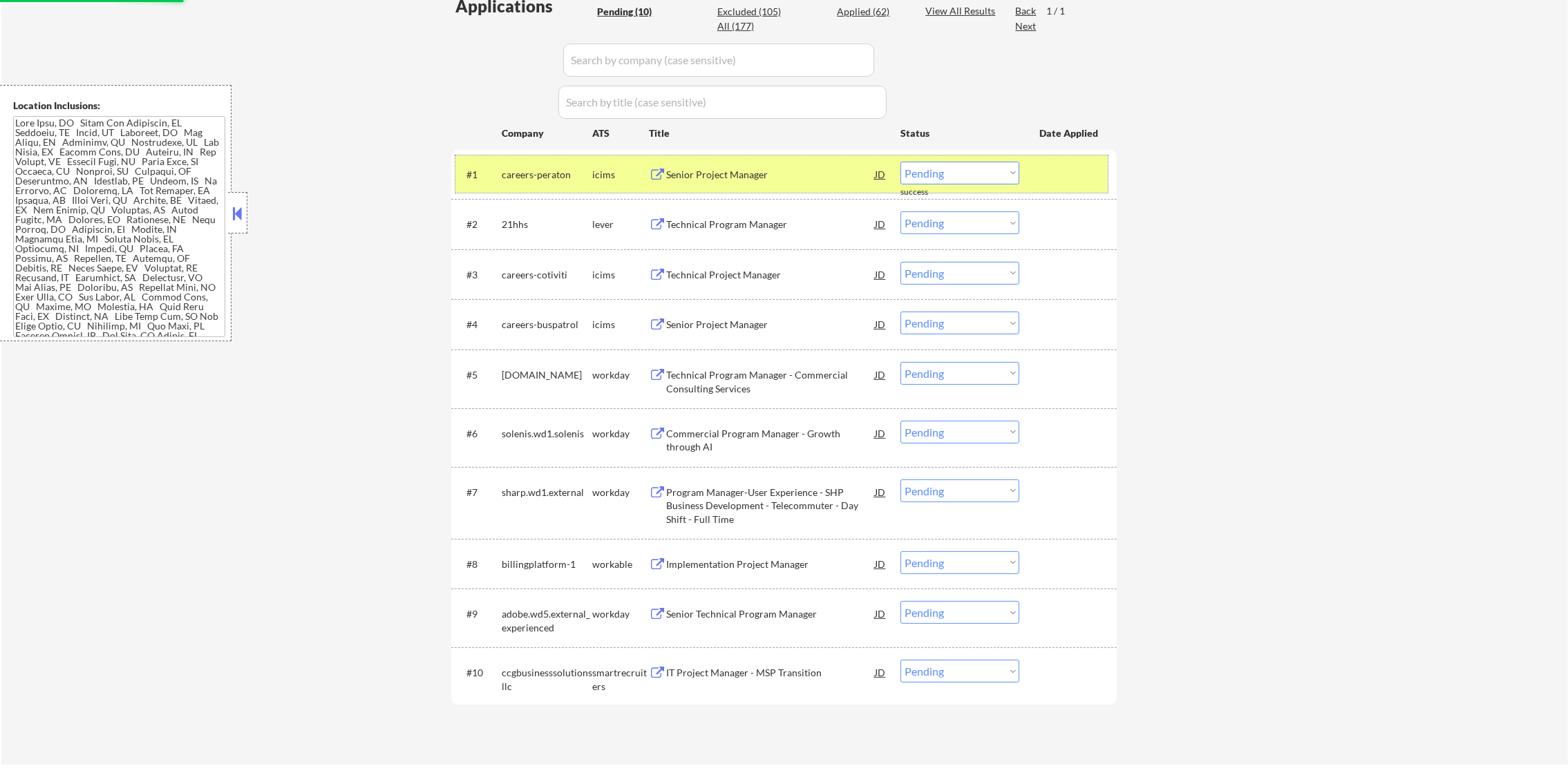
click at [538, 175] on div "careers-peraton" at bounding box center [547, 175] width 91 height 14
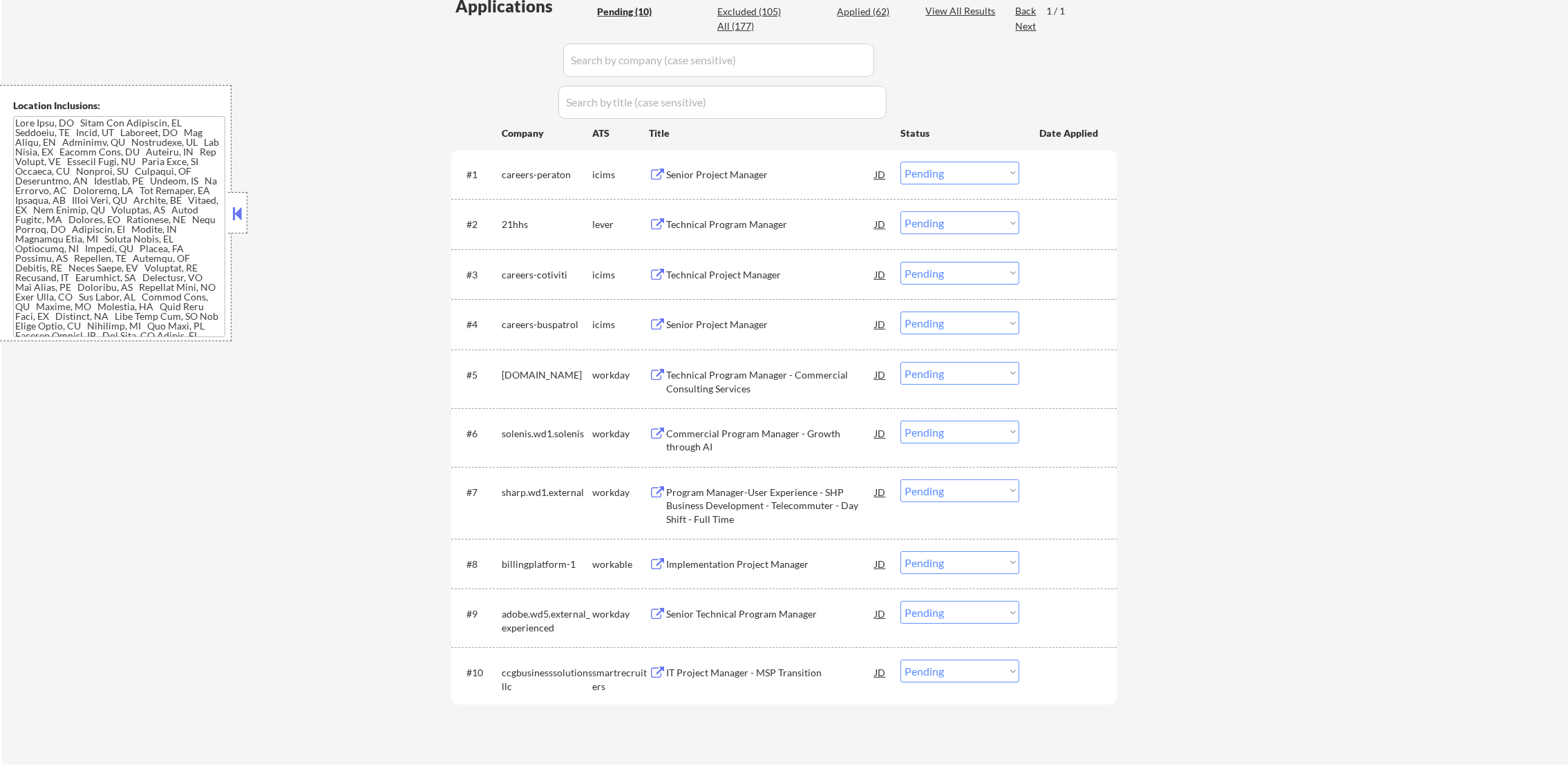
click at [816, 229] on div "Technical Program Manager" at bounding box center [770, 224] width 209 height 14
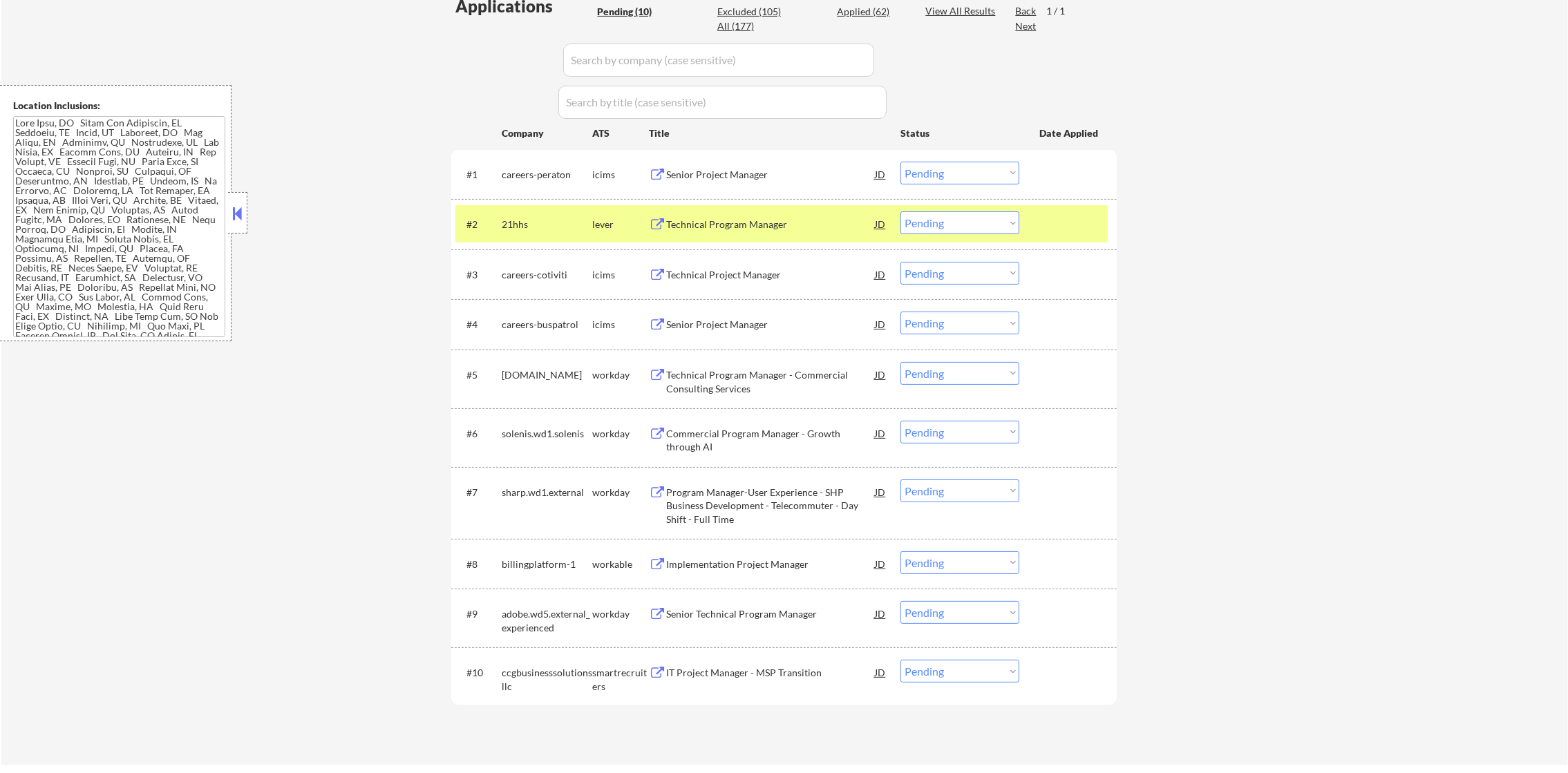
click at [932, 211] on select "Choose an option... Pending Applied Excluded (Questions) Excluded (Expired) Exc…" at bounding box center [960, 222] width 119 height 23
click at [900, 211] on select "Choose an option... Pending Applied Excluded (Questions) Excluded (Expired) Exc…" at bounding box center [960, 222] width 119 height 23
click at [503, 240] on div "#2 21hhs lever Technical Program Manager JD Choose an option... Pending Applied…" at bounding box center [781, 224] width 652 height 37
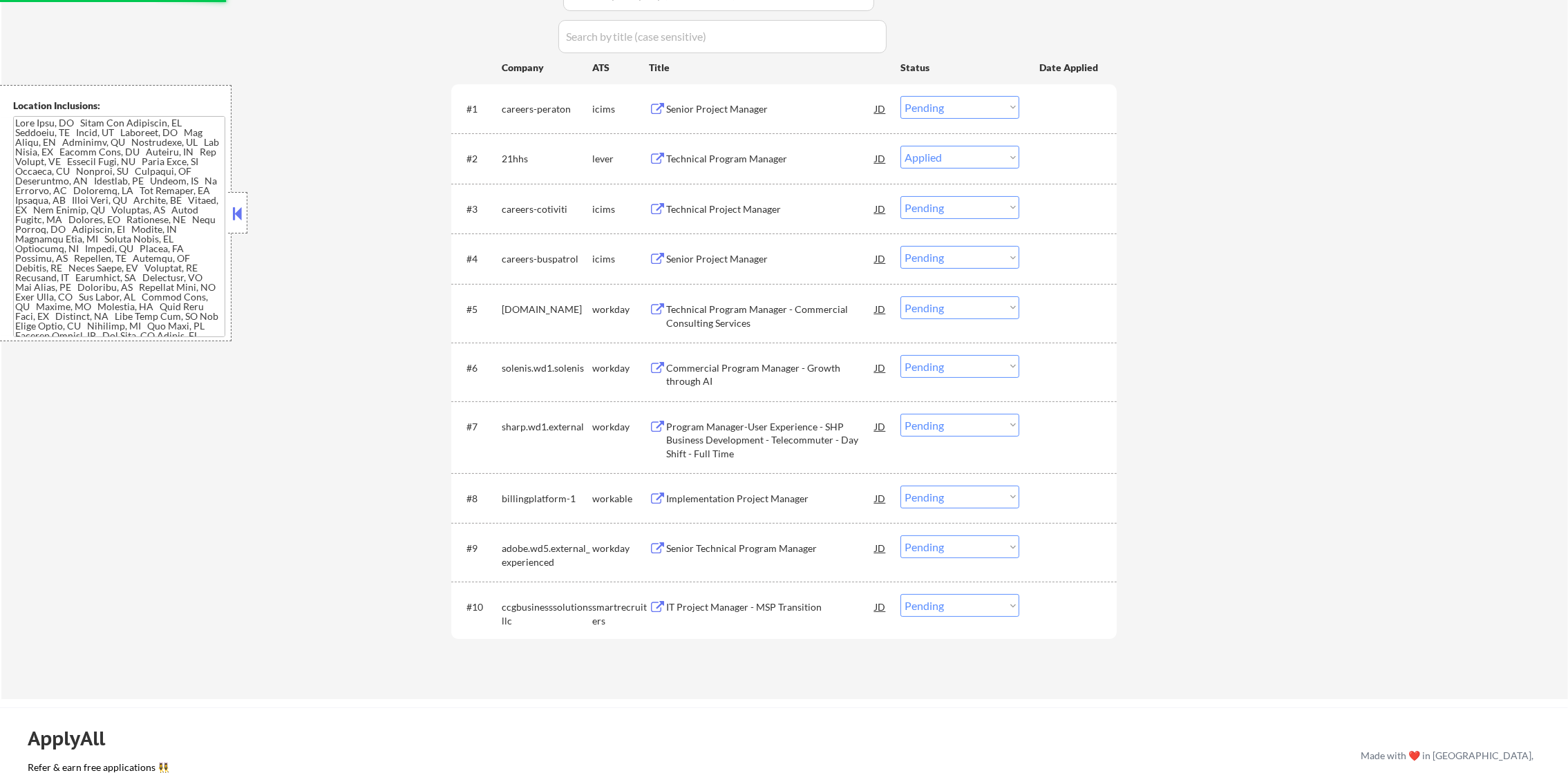
scroll to position [469, 0]
select select ""pending""
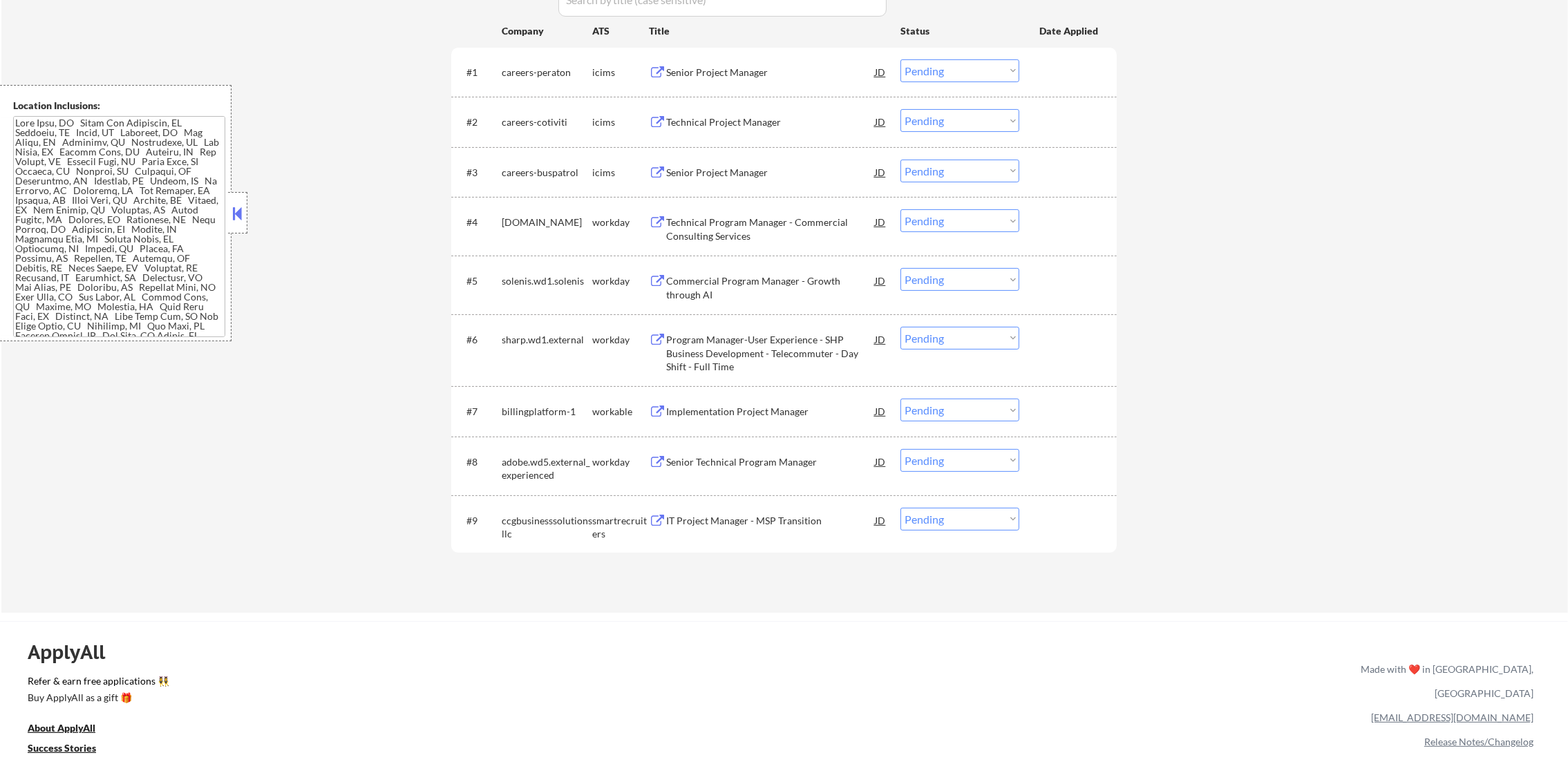
scroll to position [641, 0]
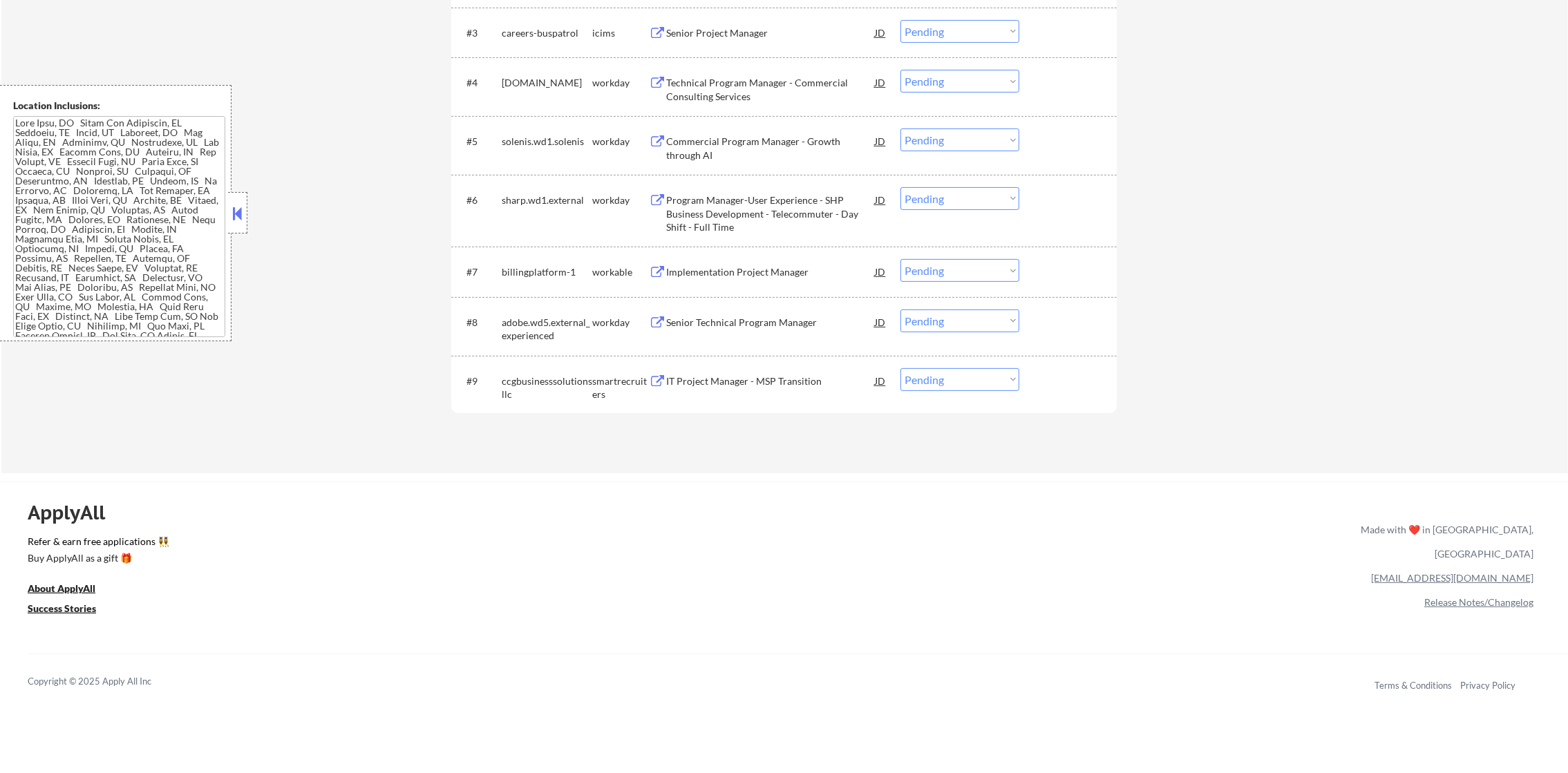
click at [737, 274] on div "Implementation Project Manager" at bounding box center [770, 272] width 209 height 14
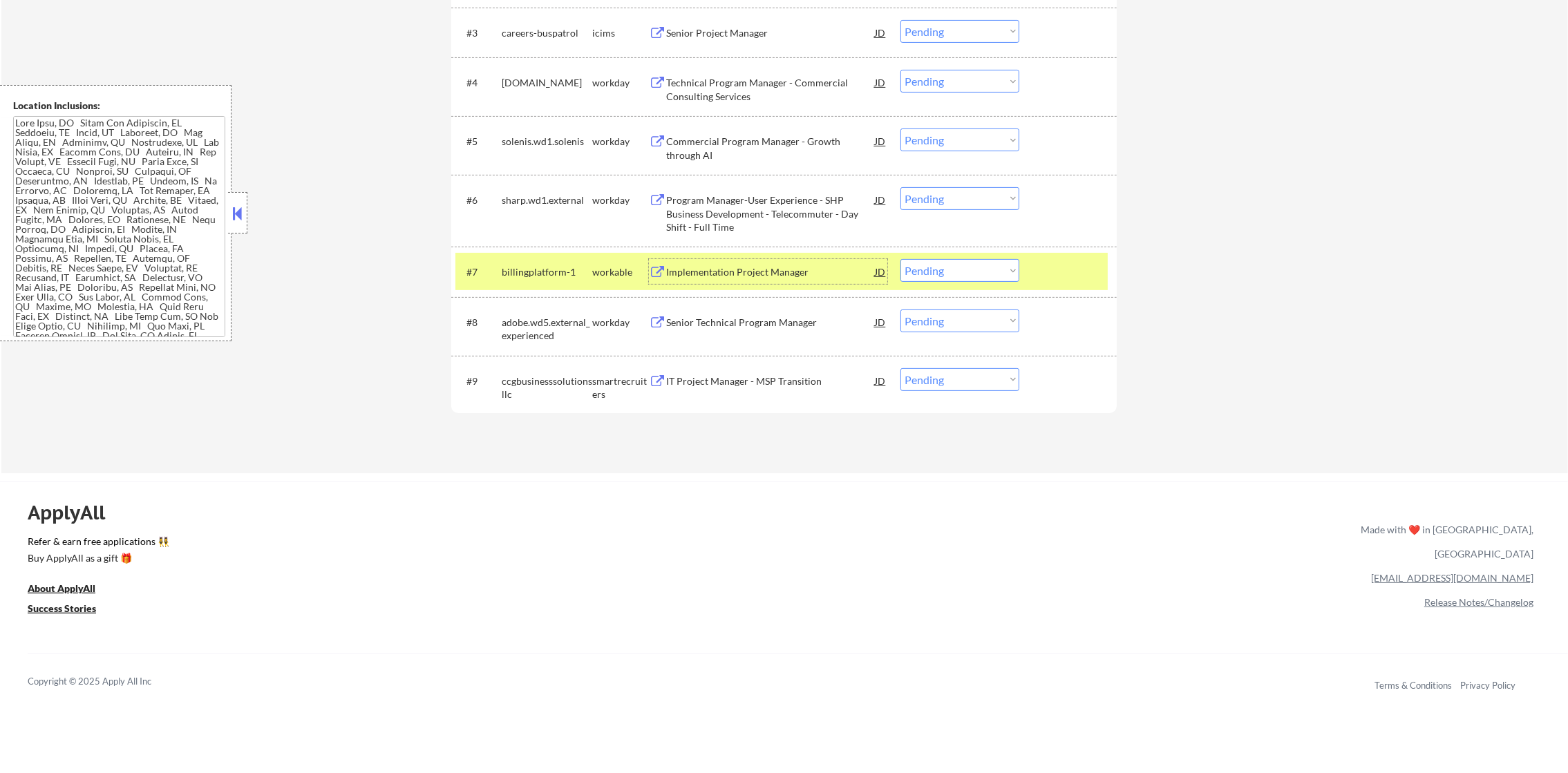
drag, startPoint x: 952, startPoint y: 262, endPoint x: 952, endPoint y: 273, distance: 11.0
click at [952, 265] on select "Choose an option... Pending Applied Excluded (Questions) Excluded (Expired) Exc…" at bounding box center [960, 271] width 119 height 23
click at [900, 259] on select "Choose an option... Pending Applied Excluded (Questions) Excluded (Expired) Exc…" at bounding box center [960, 271] width 119 height 23
click at [567, 285] on div "#7 billingplatform-1 workable Implementation Project Manager JD Choose an optio…" at bounding box center [781, 271] width 652 height 37
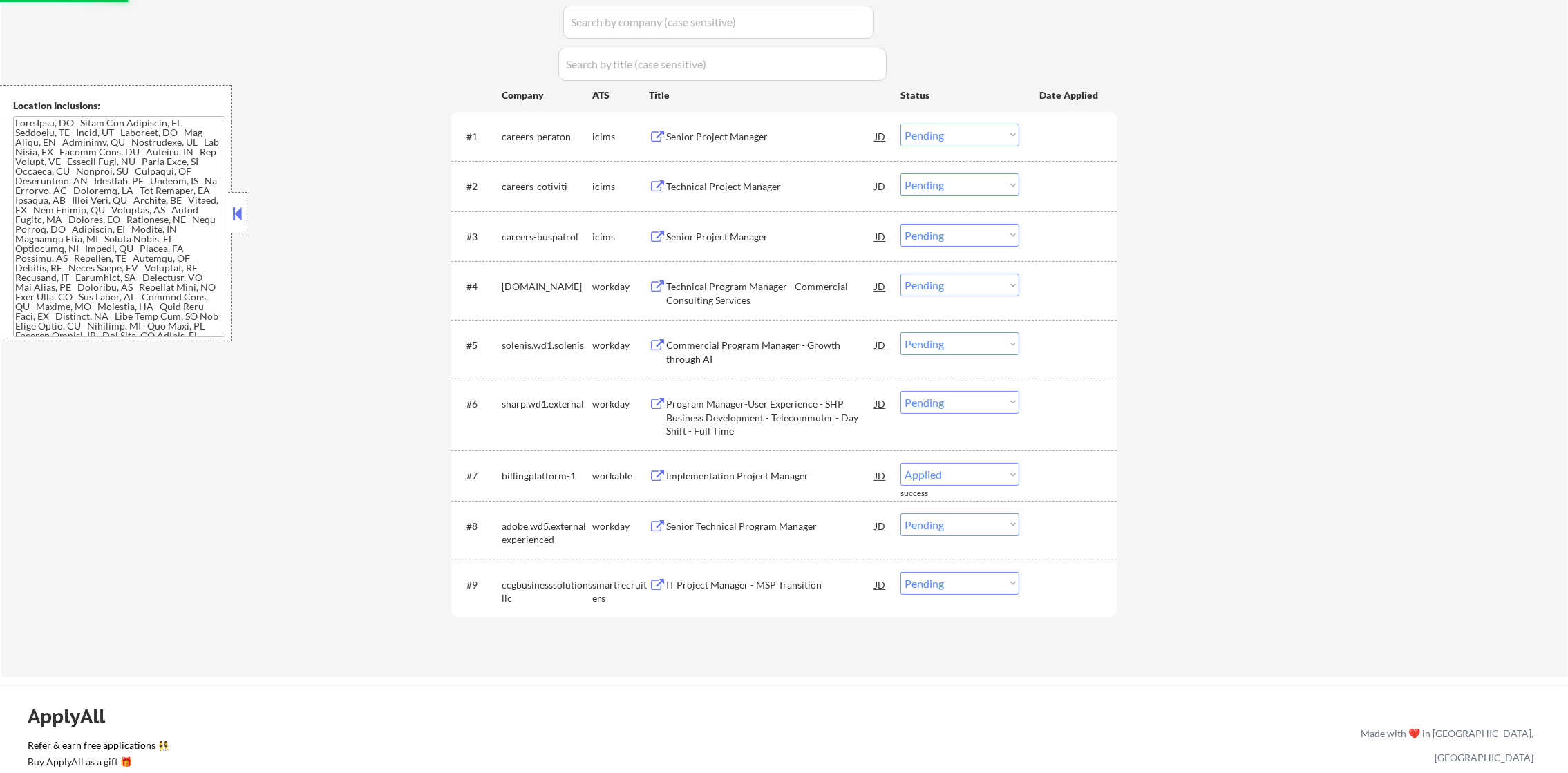
select select ""pending""
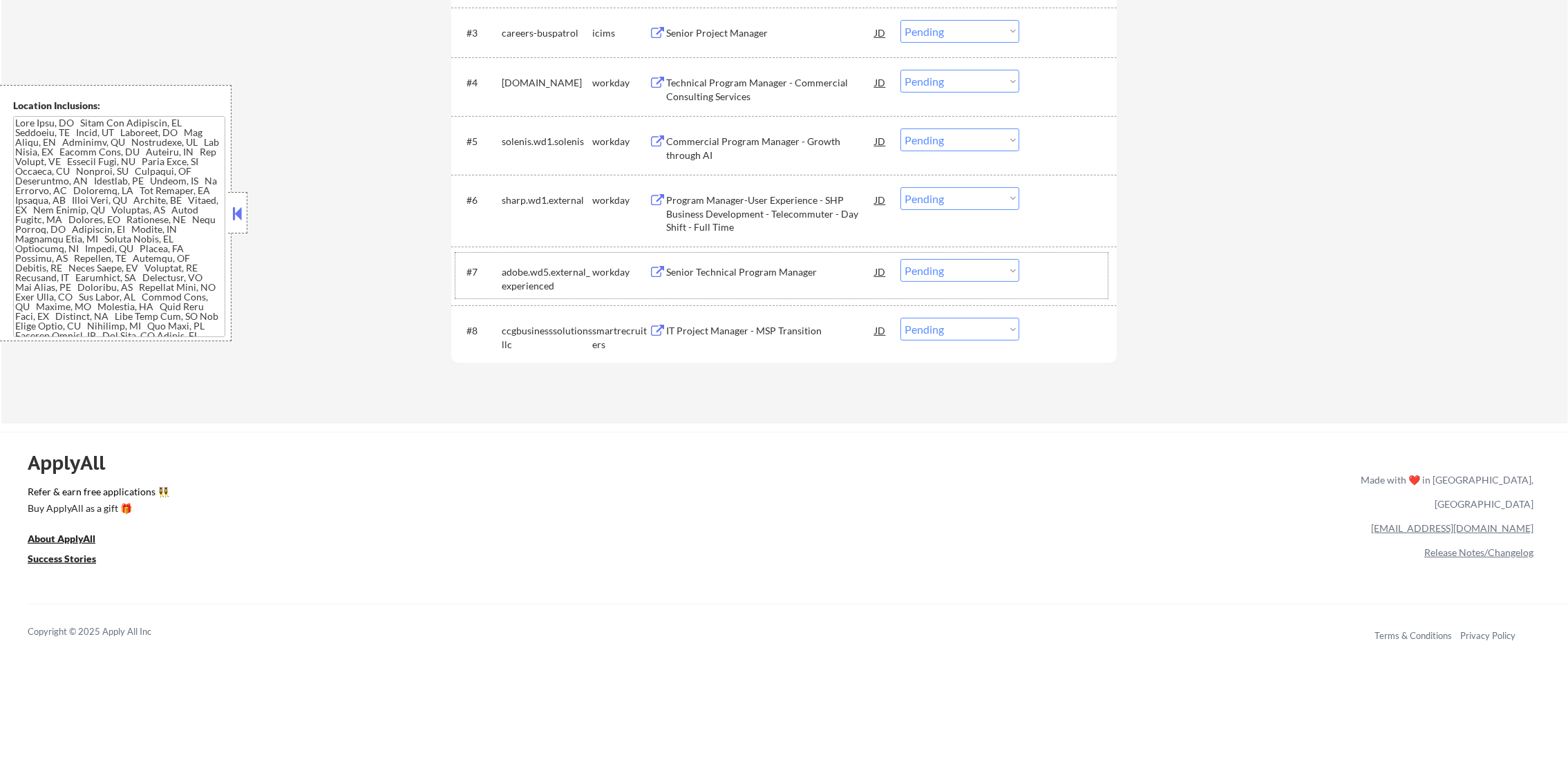
click at [712, 352] on div "#8 ccgbusinesssolutionsllc smartrecruiters IT Project Manager - MSP Transition …" at bounding box center [781, 334] width 652 height 45
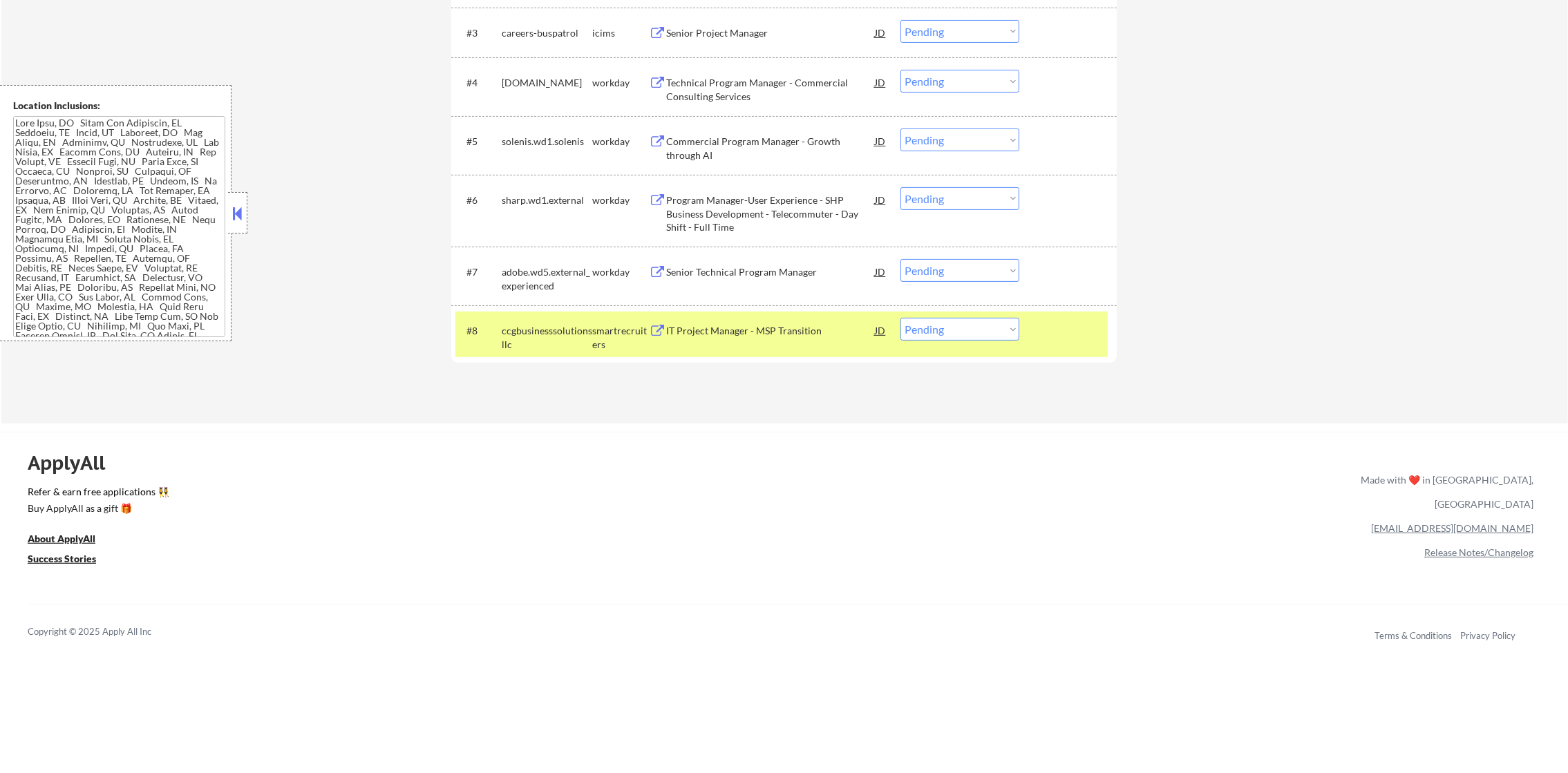
click at [723, 331] on div "IT Project Manager - MSP Transition" at bounding box center [770, 331] width 209 height 14
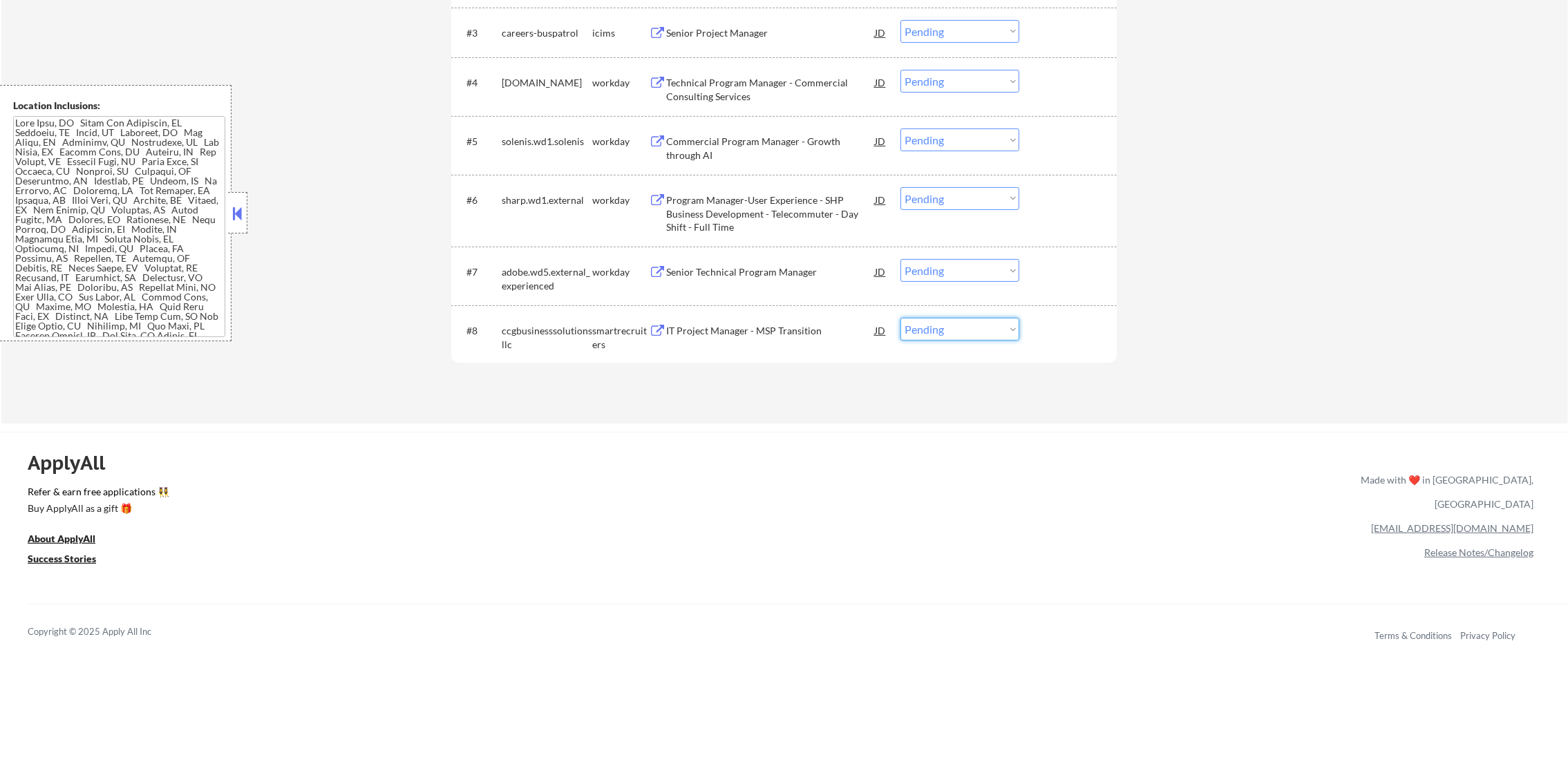
click at [955, 334] on select "Choose an option... Pending Applied Excluded (Questions) Excluded (Expired) Exc…" at bounding box center [960, 329] width 119 height 23
select select ""excluded""
click at [900, 318] on select "Choose an option... Pending Applied Excluded (Questions) Excluded (Expired) Exc…" at bounding box center [960, 329] width 119 height 23
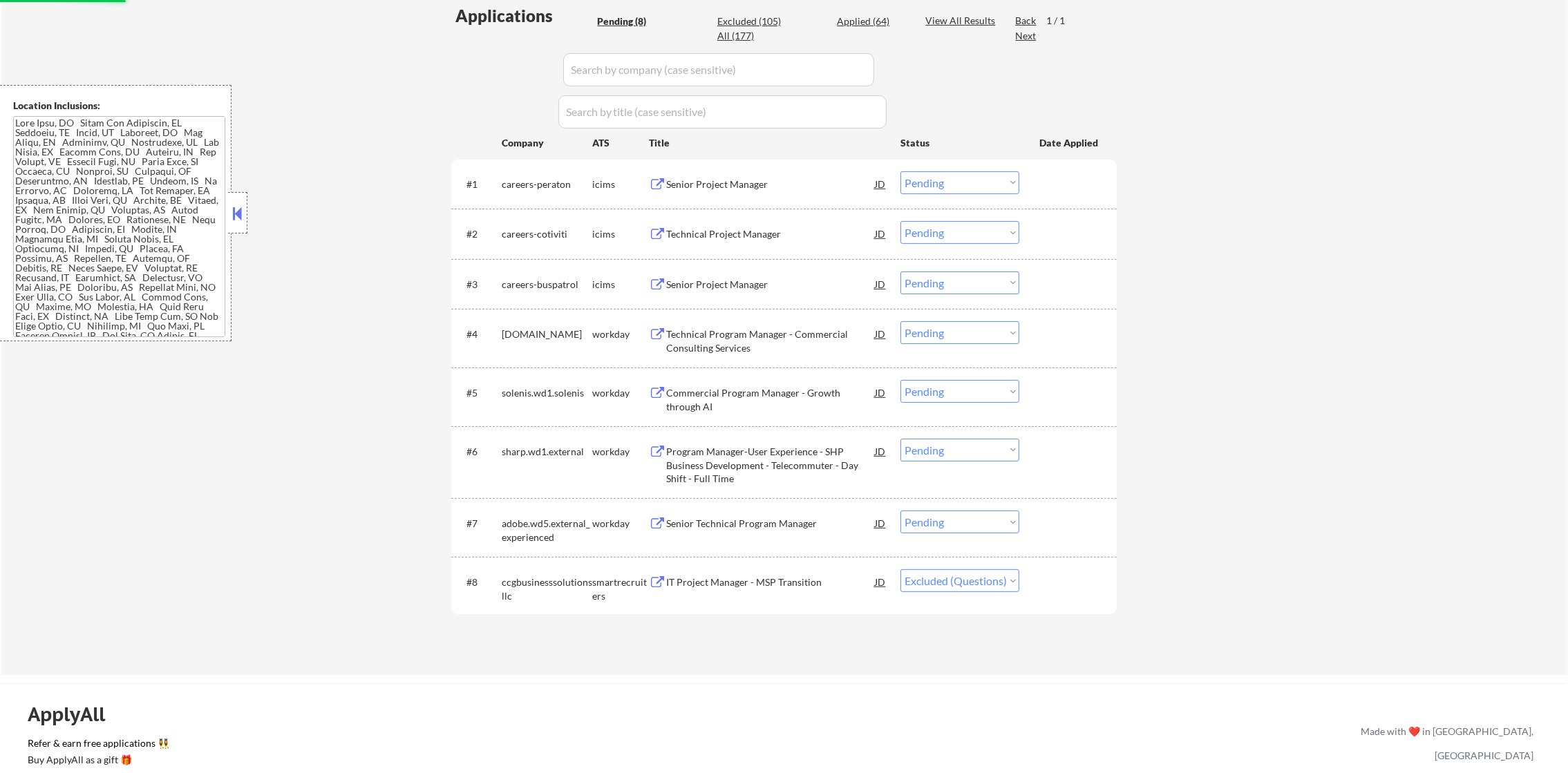
scroll to position [262, 0]
